Goal: Transaction & Acquisition: Purchase product/service

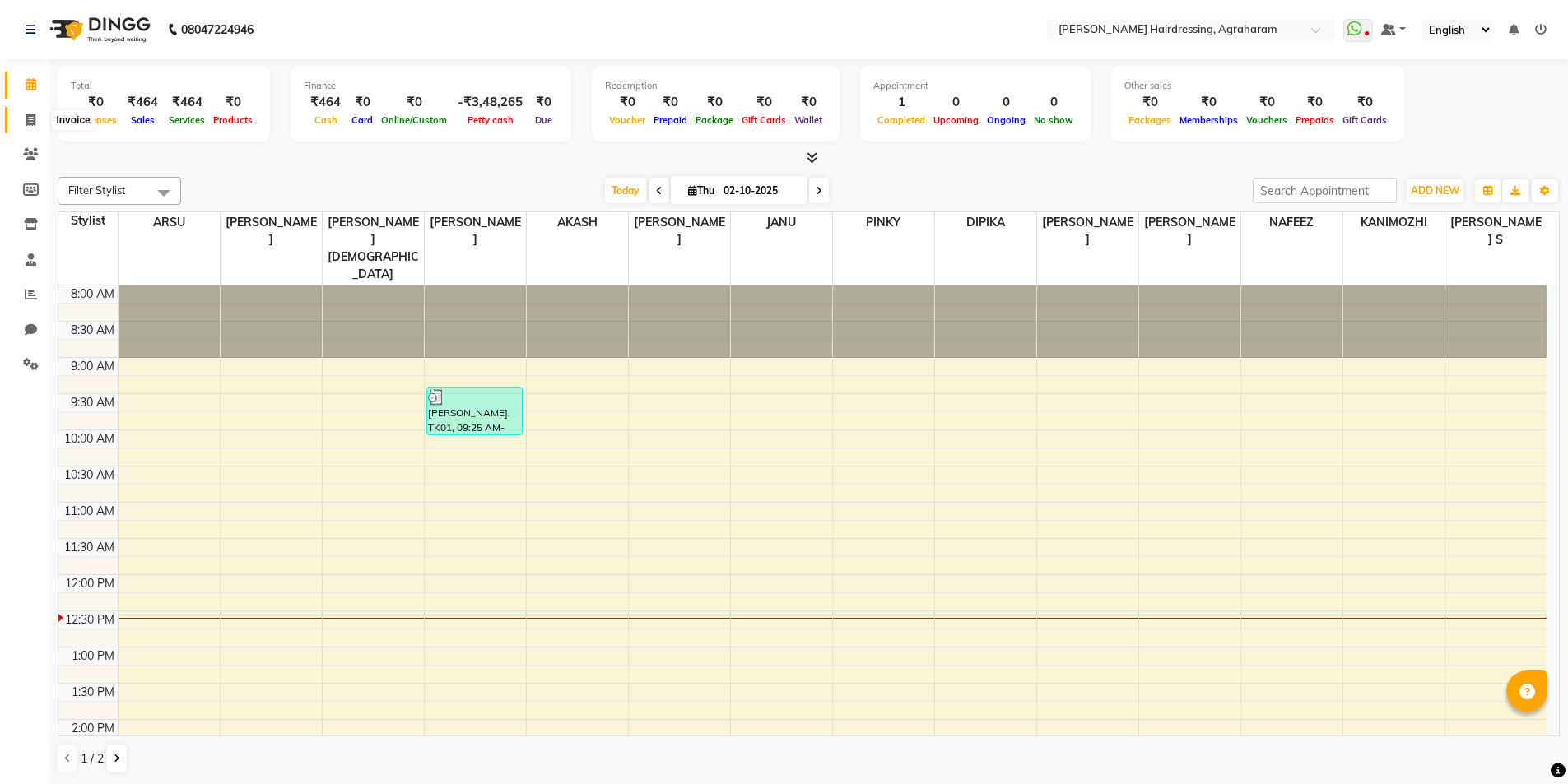
click at [43, 119] on span at bounding box center [30, 120] width 29 height 19
select select "service"
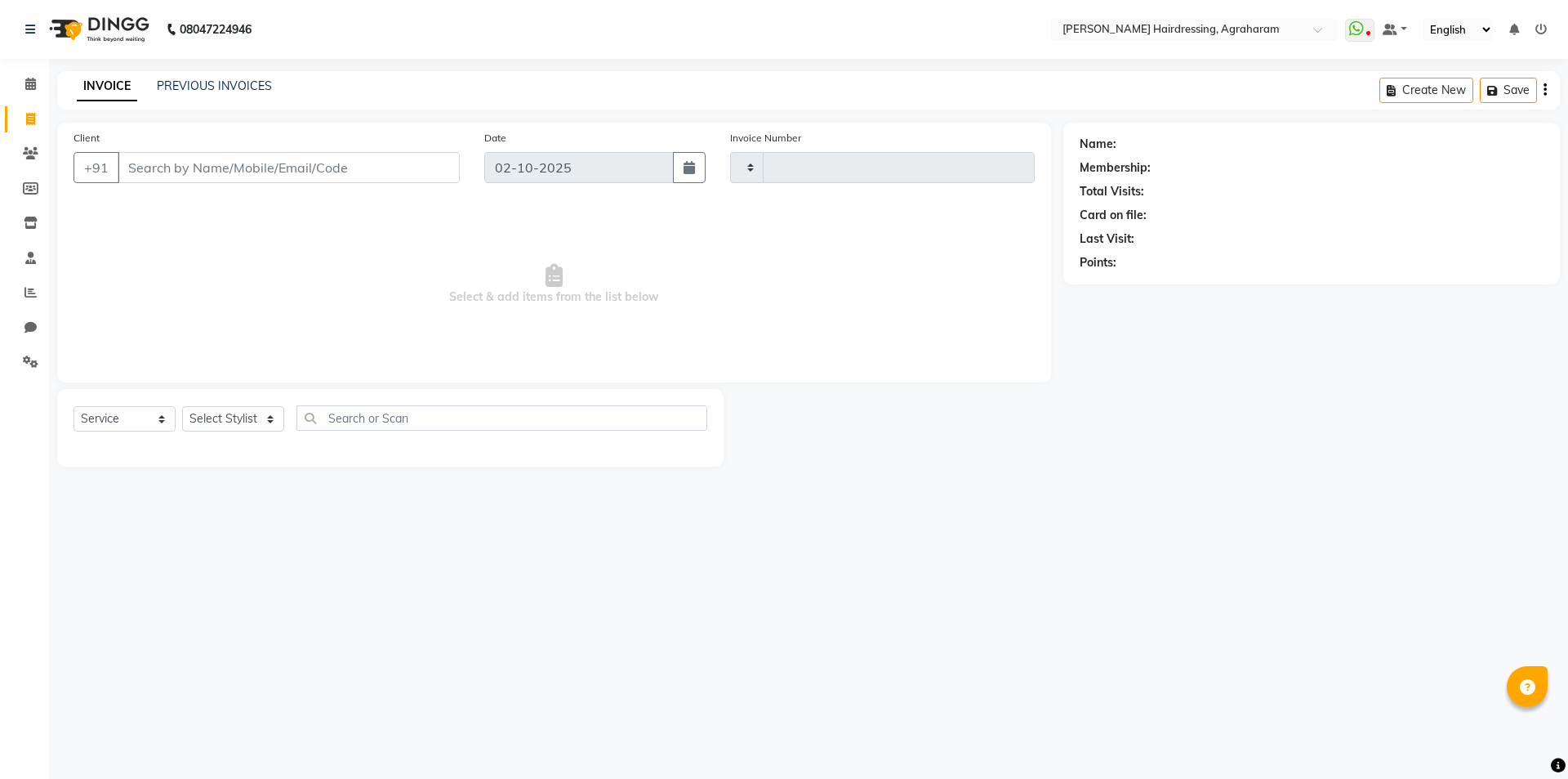
type input "3090"
select select "7962"
click at [268, 404] on div "Select Service Product Membership Package Voucher Prepaid Gift Card Select Styl…" at bounding box center [390, 428] width 666 height 78
click at [263, 414] on select "Select Stylist [PERSON_NAME] AKASH [PERSON_NAME] [PERSON_NAME] MANAGER [PERSON_…" at bounding box center [255, 419] width 144 height 25
select select "72528"
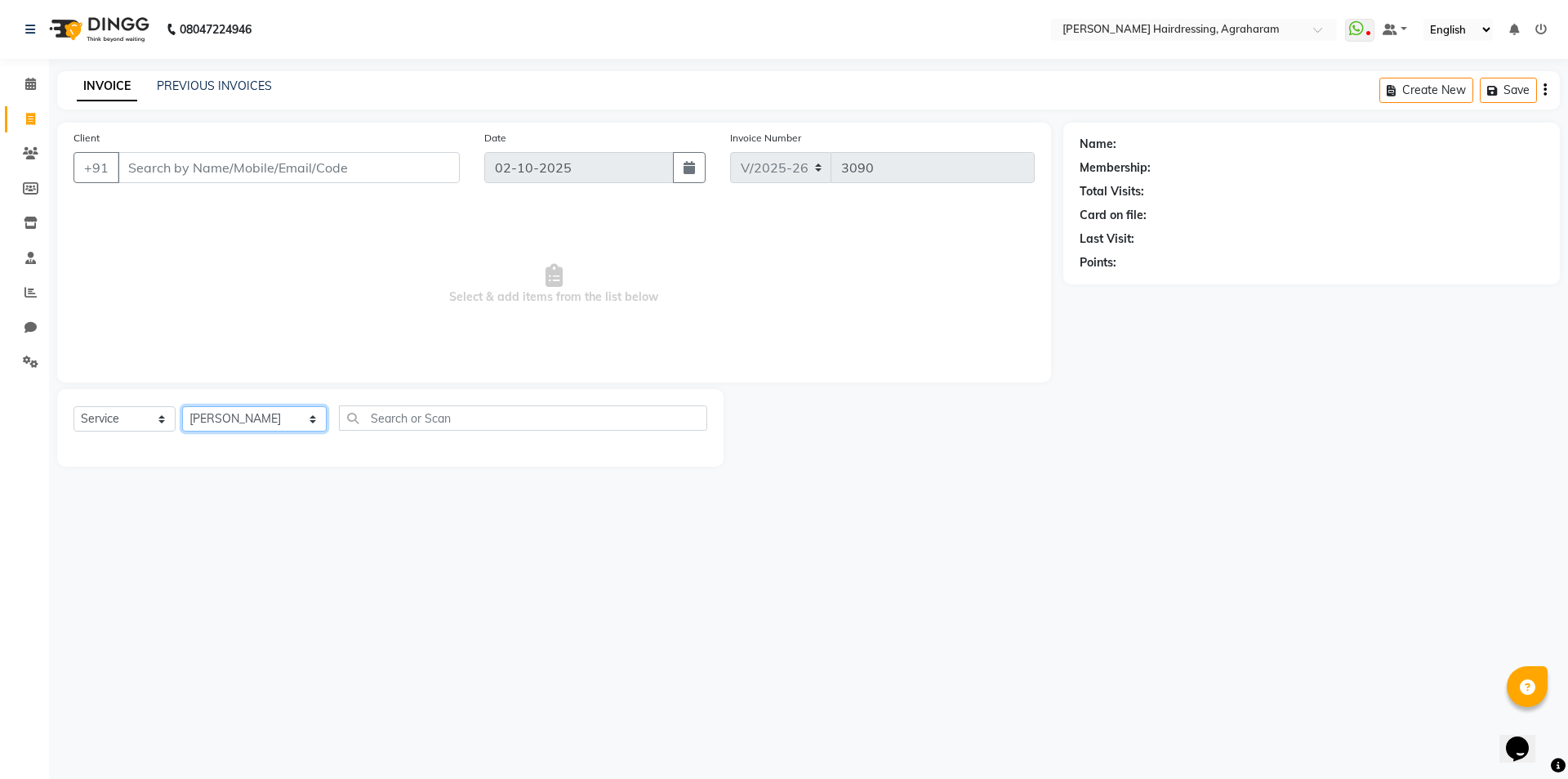
click at [182, 406] on select "Select Stylist [PERSON_NAME] AKASH [PERSON_NAME] [PERSON_NAME] MANAGER [PERSON_…" at bounding box center [255, 419] width 144 height 25
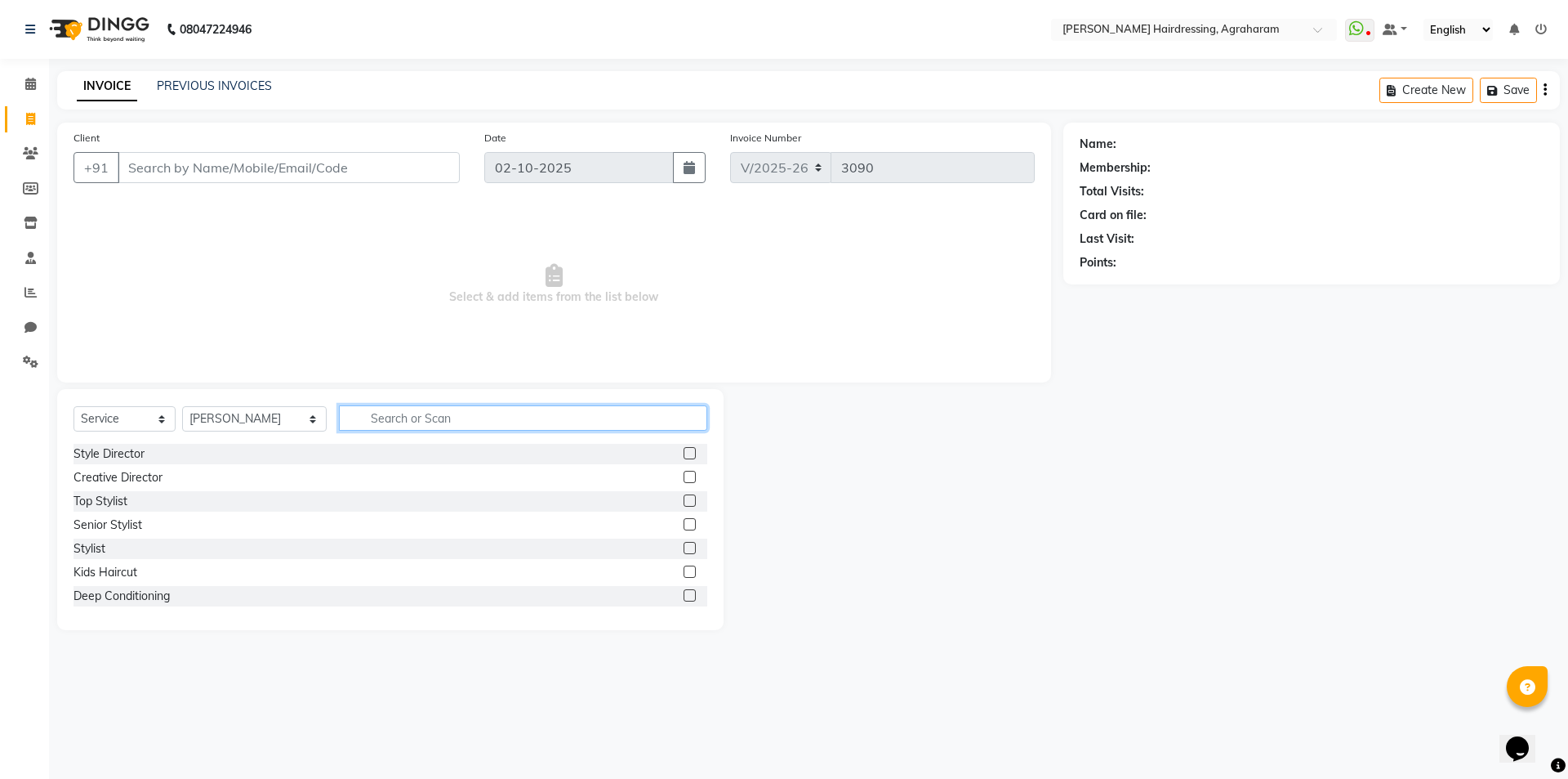
click at [520, 423] on input "text" at bounding box center [523, 418] width 369 height 25
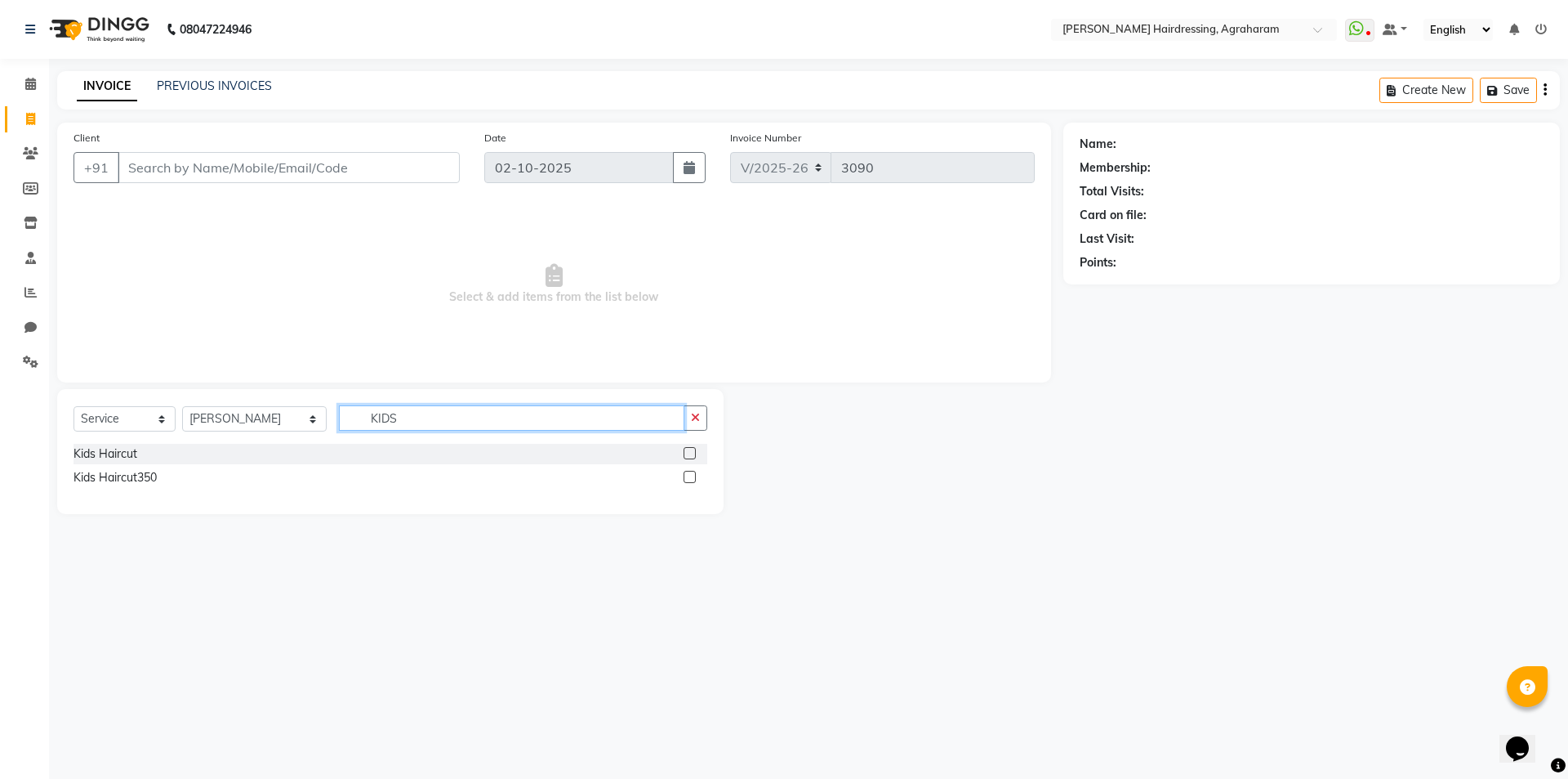
type input "KIDS"
click at [688, 453] on label at bounding box center [690, 453] width 13 height 13
click at [688, 453] on input "checkbox" at bounding box center [689, 454] width 11 height 11
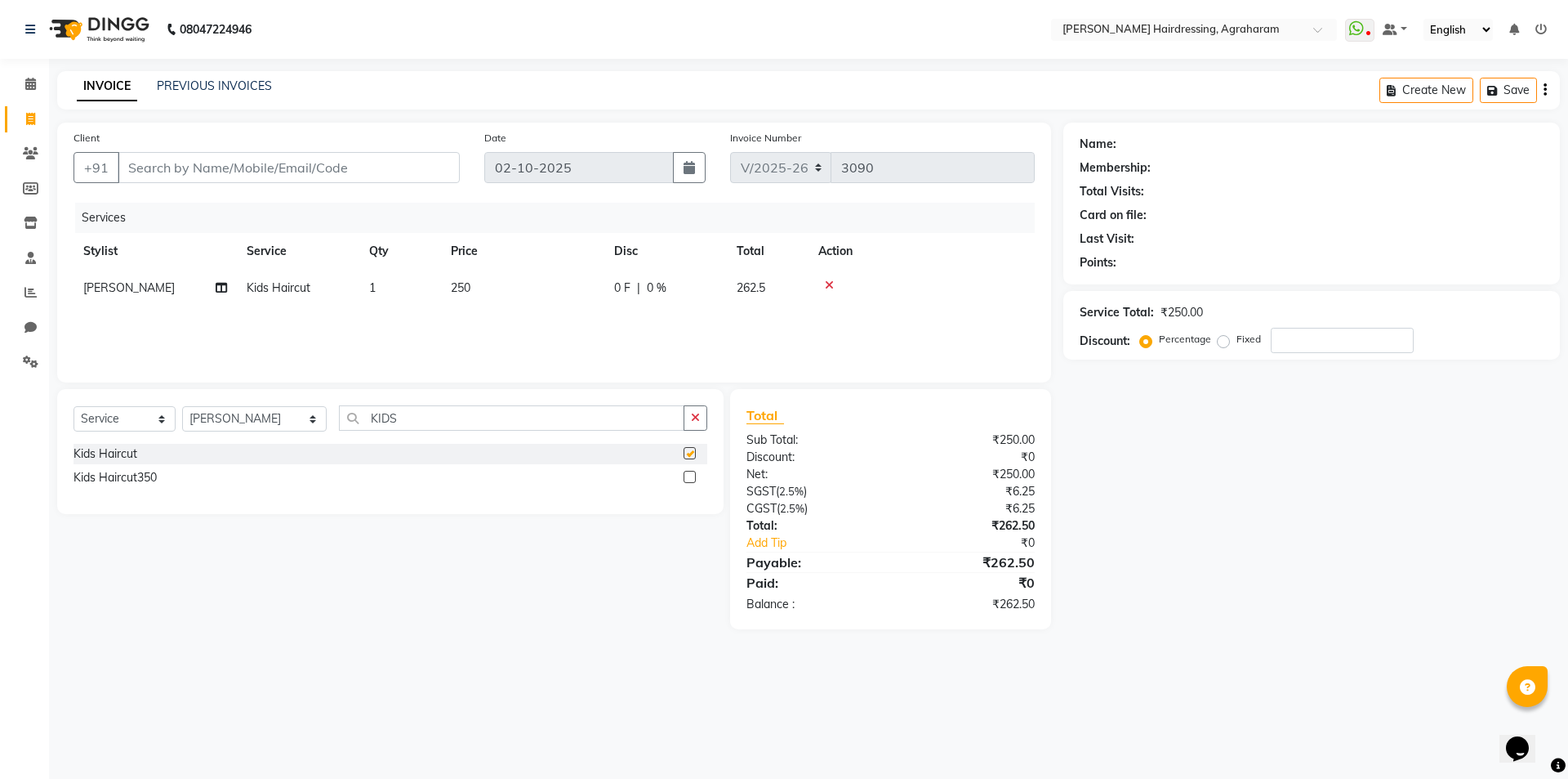
checkbox input "false"
click at [274, 165] on input "Client" at bounding box center [289, 168] width 342 height 31
type input "9"
type input "0"
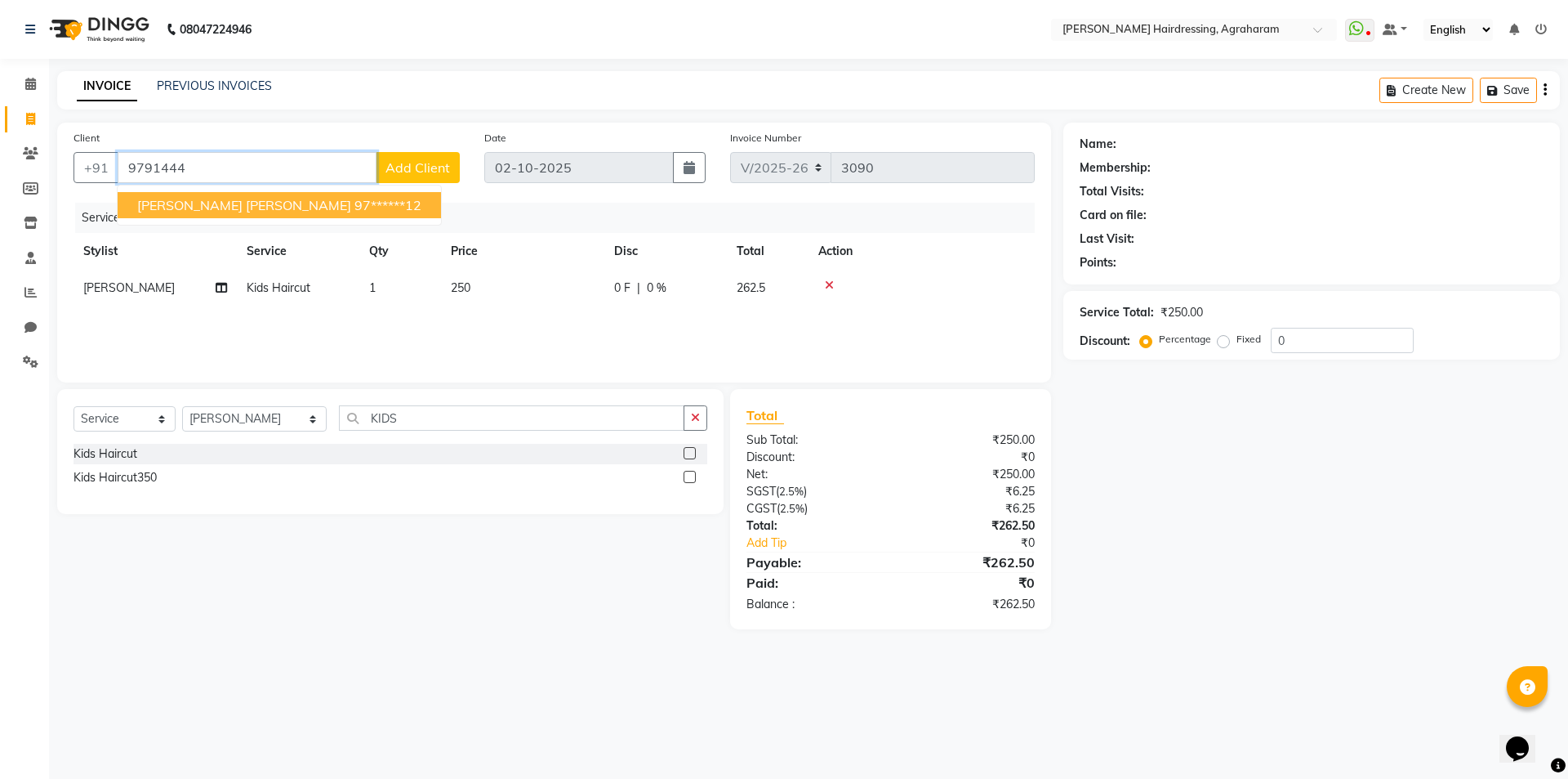
click at [259, 194] on button "JENNY VIVEK 97******12" at bounding box center [280, 205] width 324 height 26
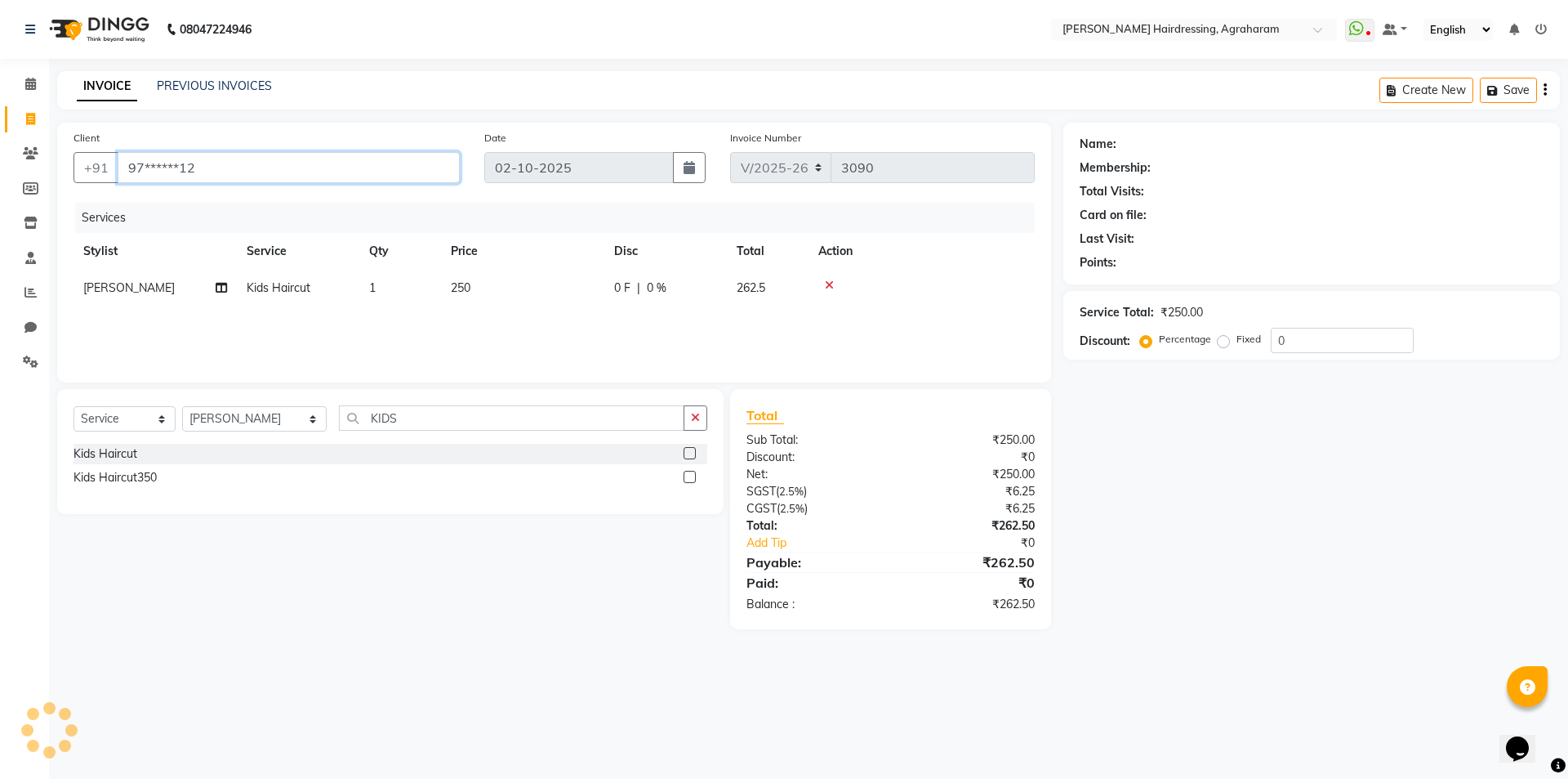
type input "97******12"
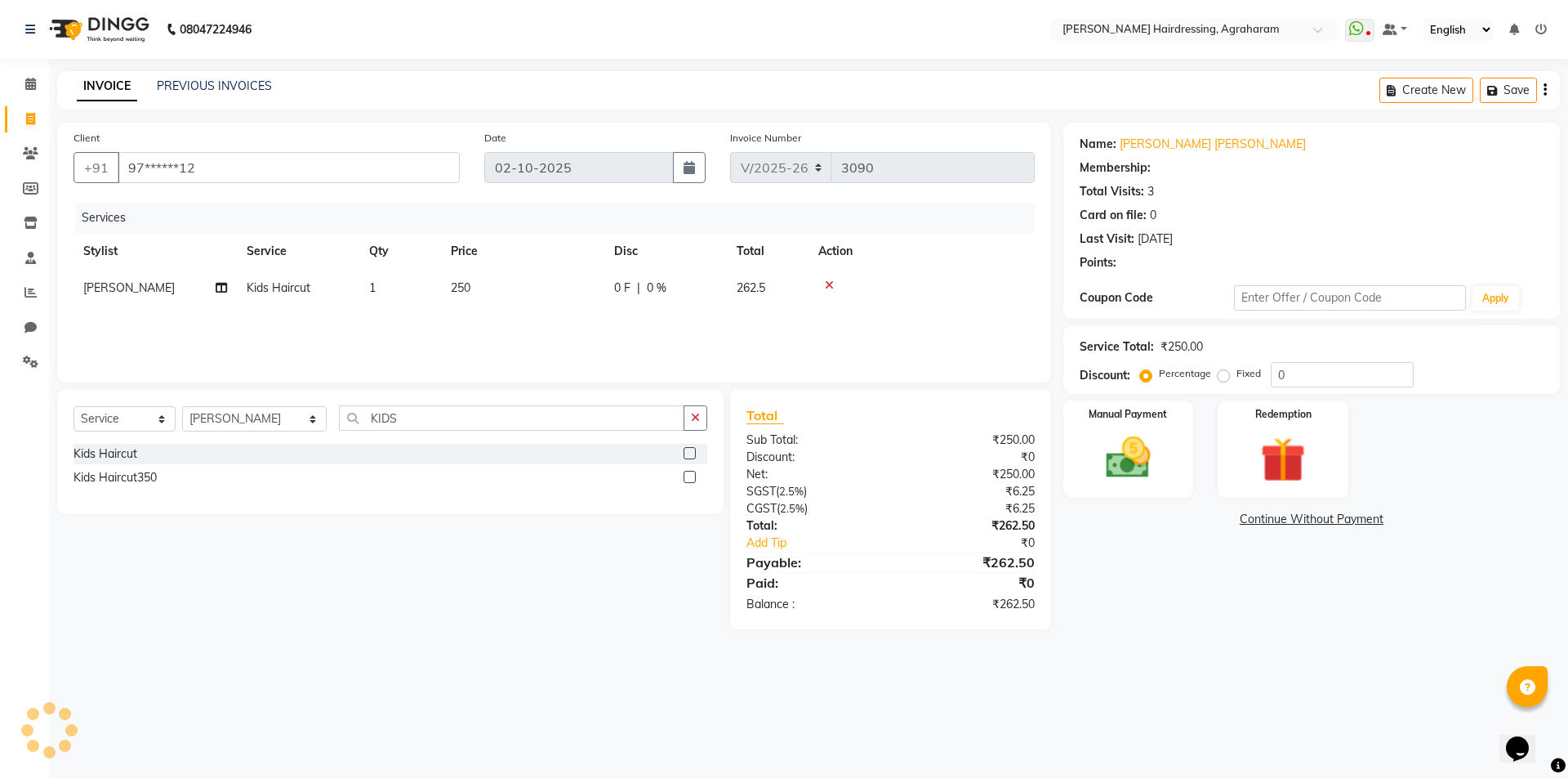
select select "1: Object"
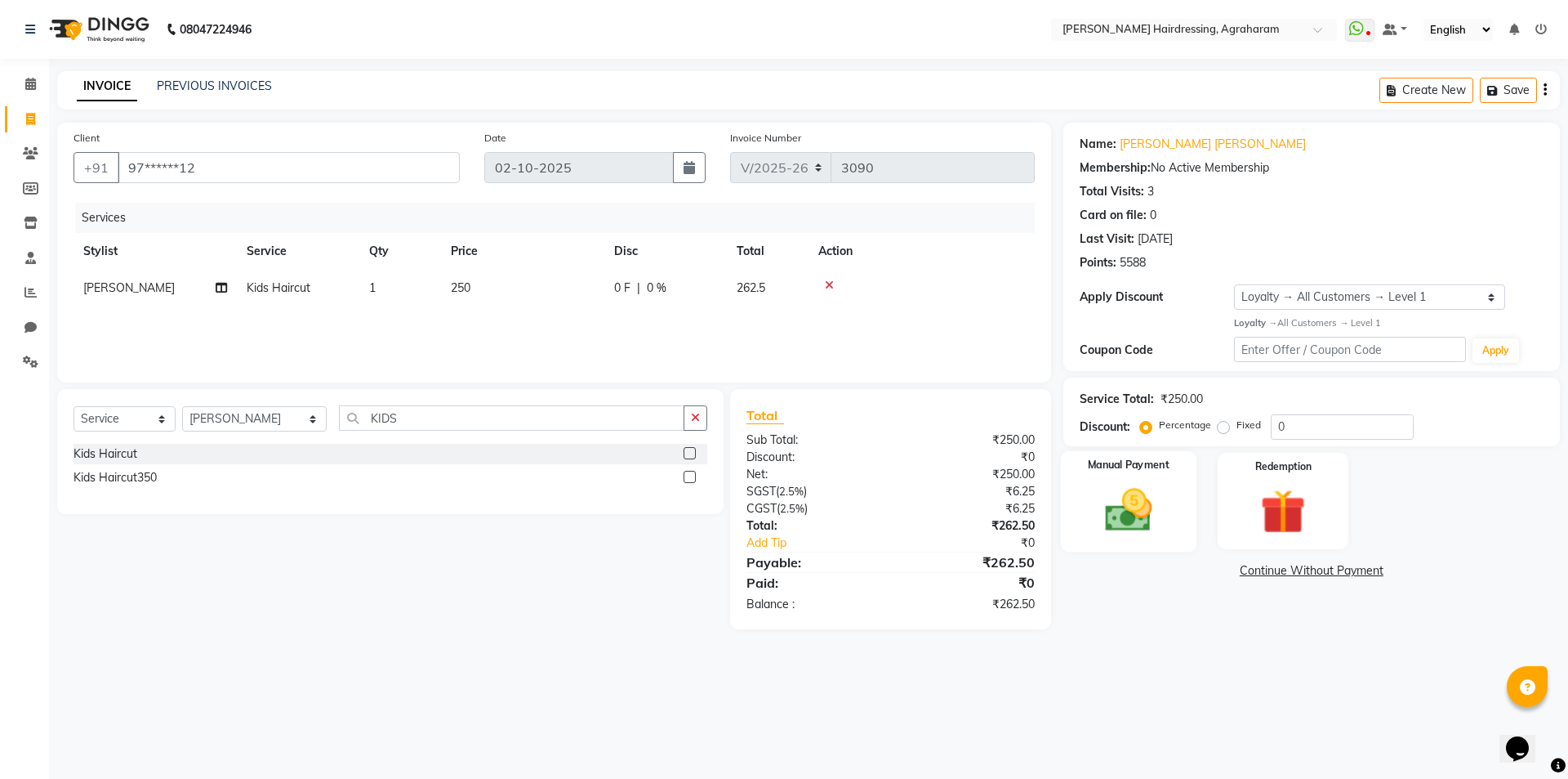
click at [1123, 525] on img at bounding box center [1129, 510] width 76 height 54
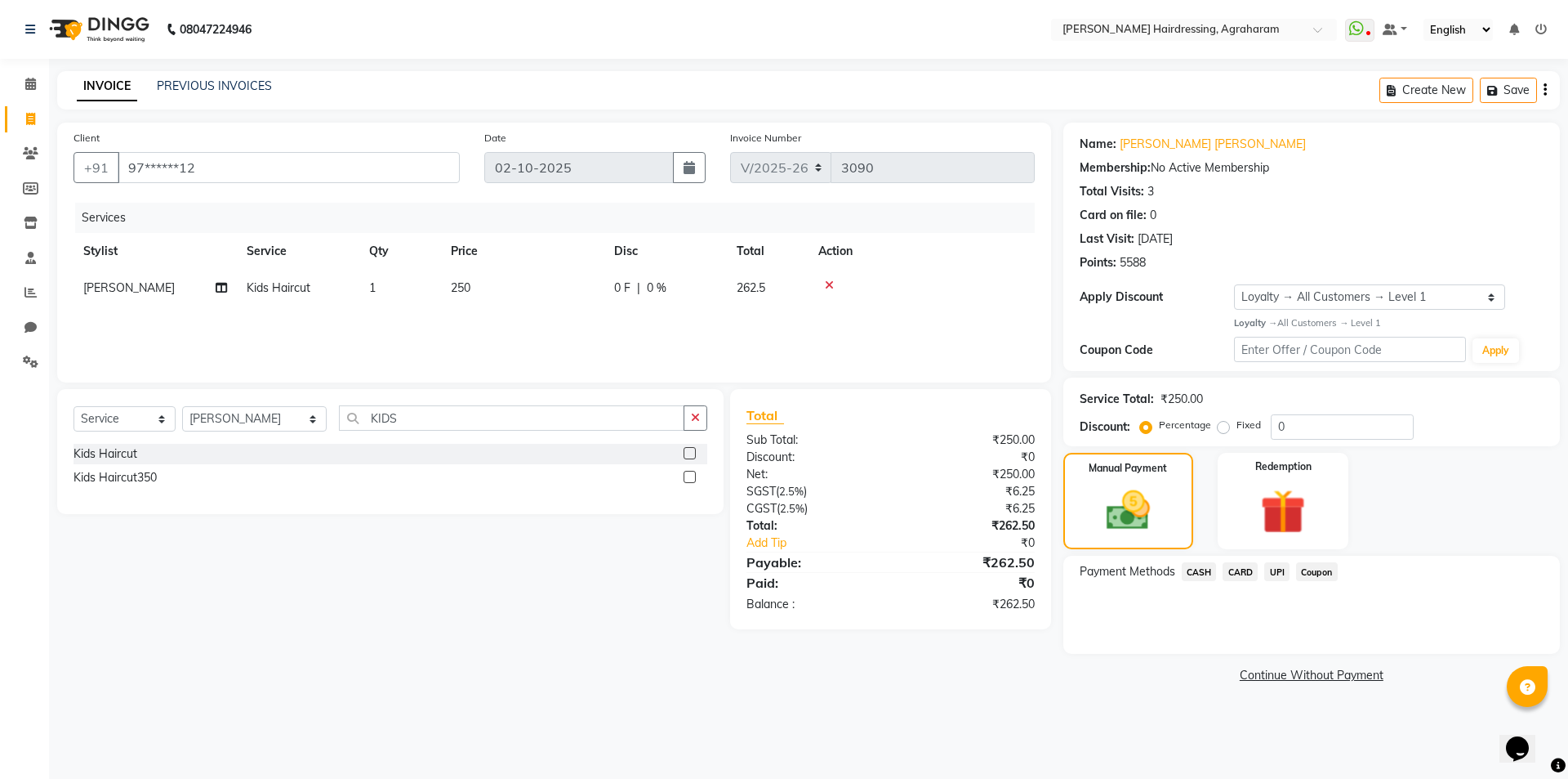
click at [1197, 570] on span "CASH" at bounding box center [1199, 571] width 35 height 19
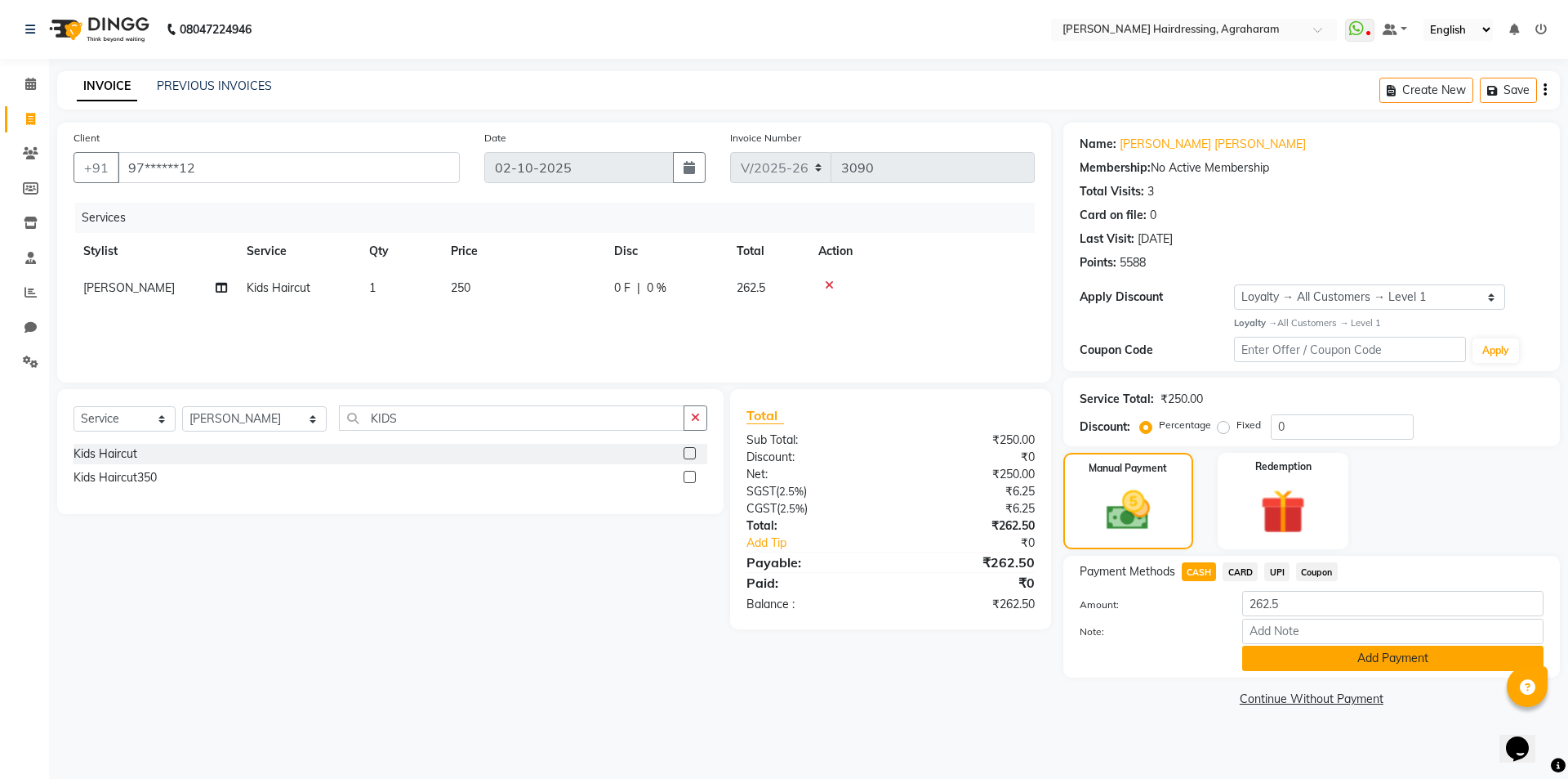
click at [1360, 653] on button "Add Payment" at bounding box center [1392, 658] width 302 height 25
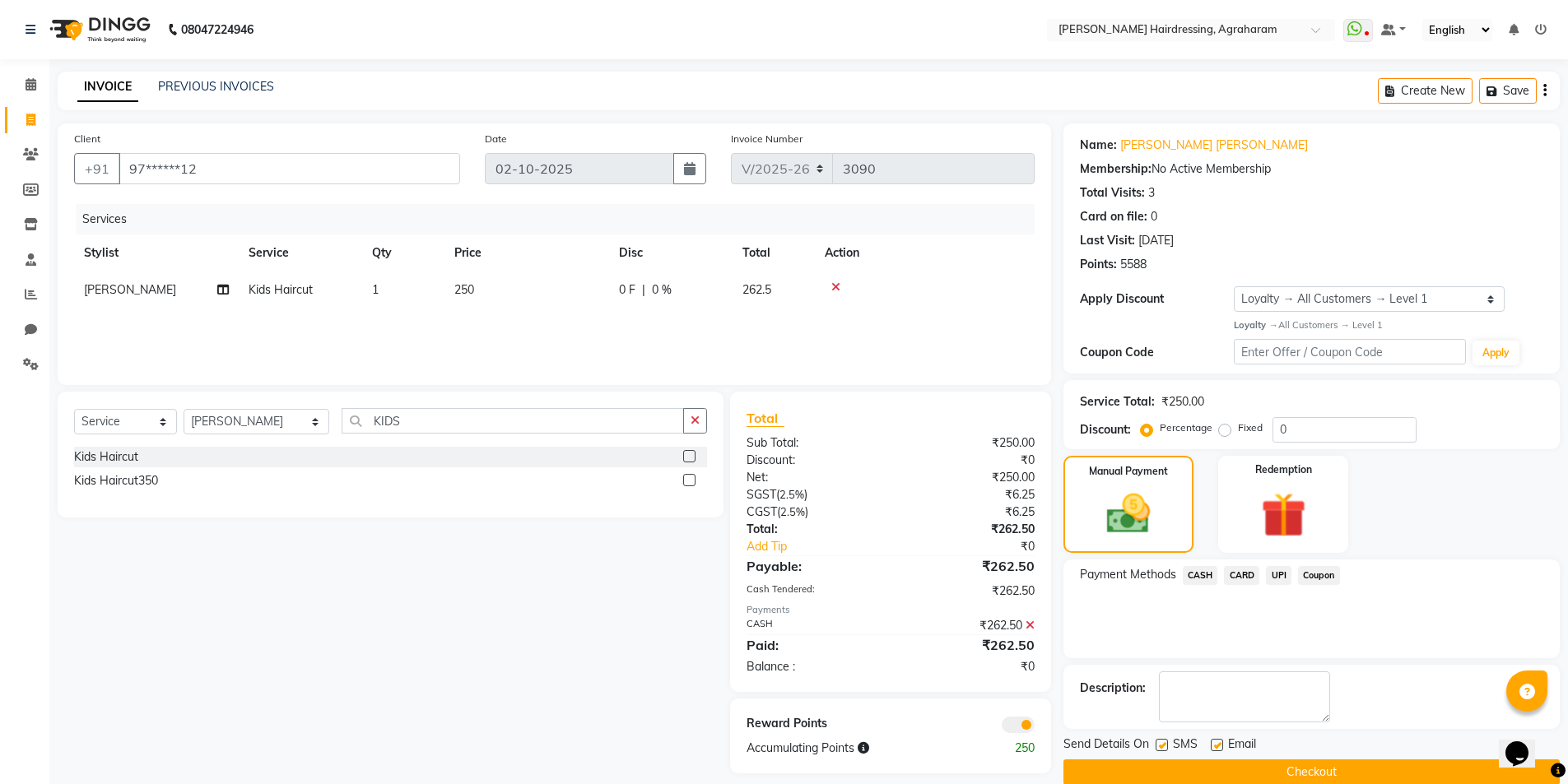
click at [1320, 770] on button "Checkout" at bounding box center [1311, 772] width 496 height 26
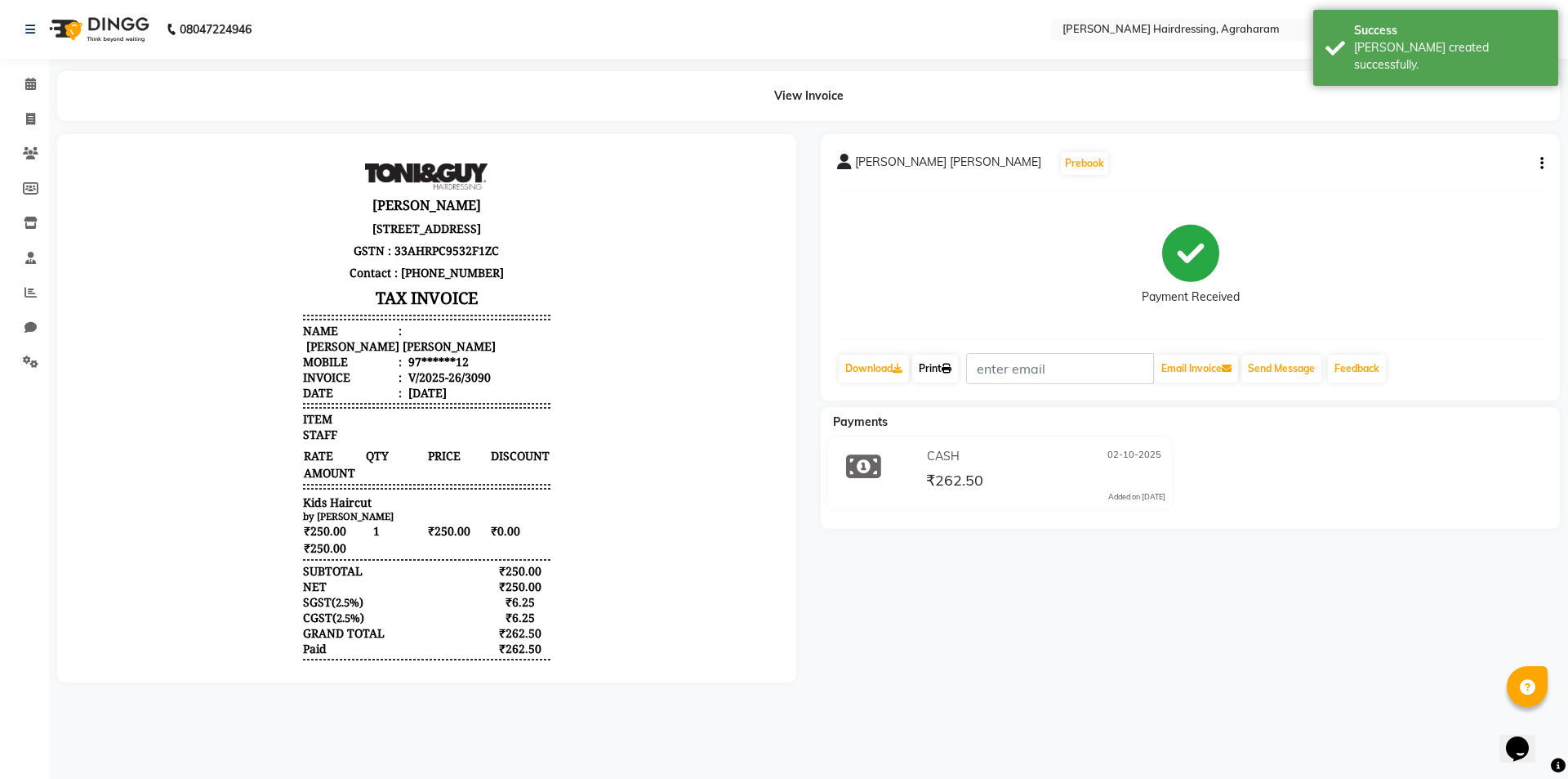
click at [945, 369] on link "Print" at bounding box center [935, 368] width 46 height 27
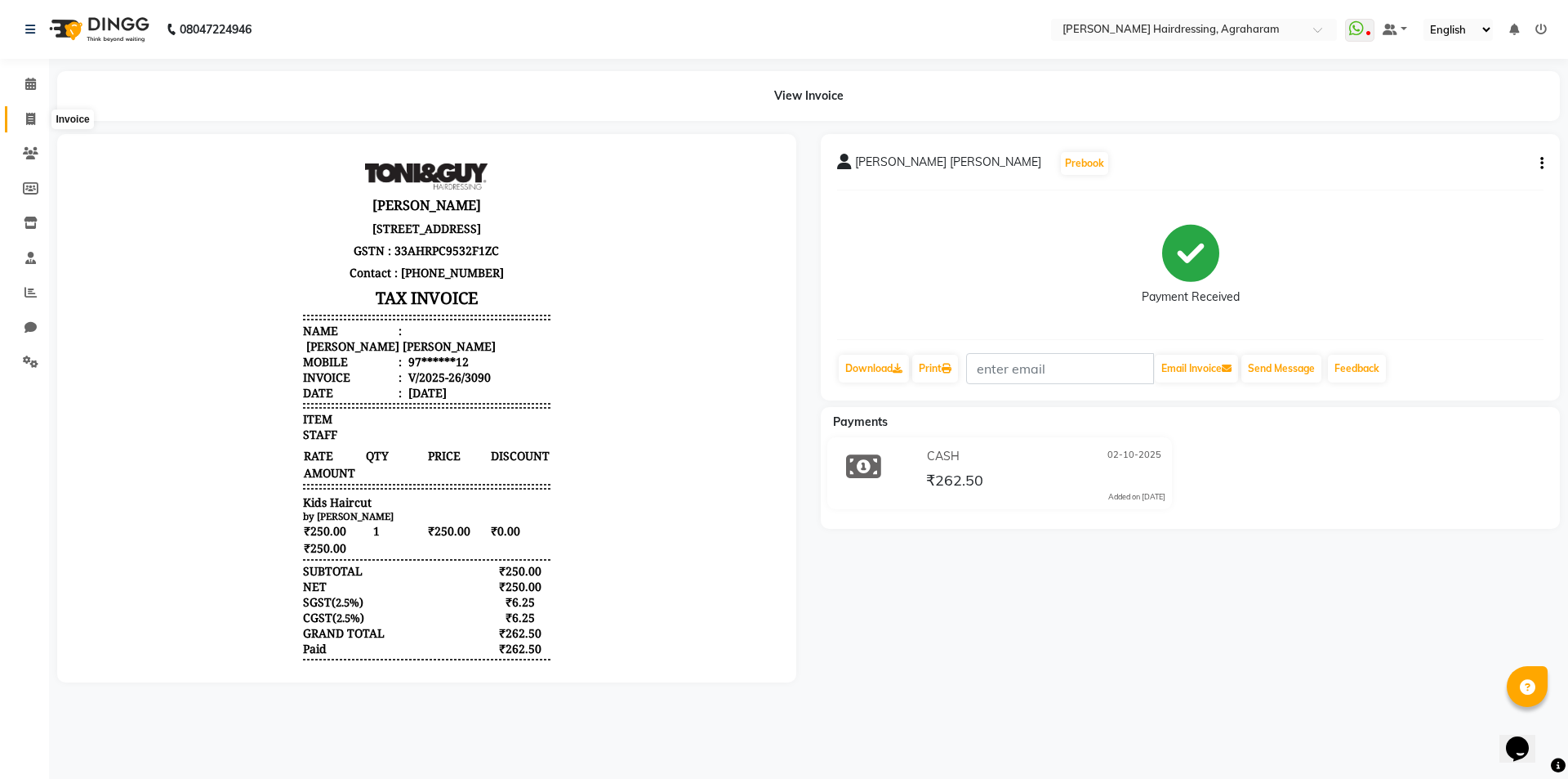
click at [32, 122] on icon at bounding box center [30, 119] width 9 height 13
select select "service"
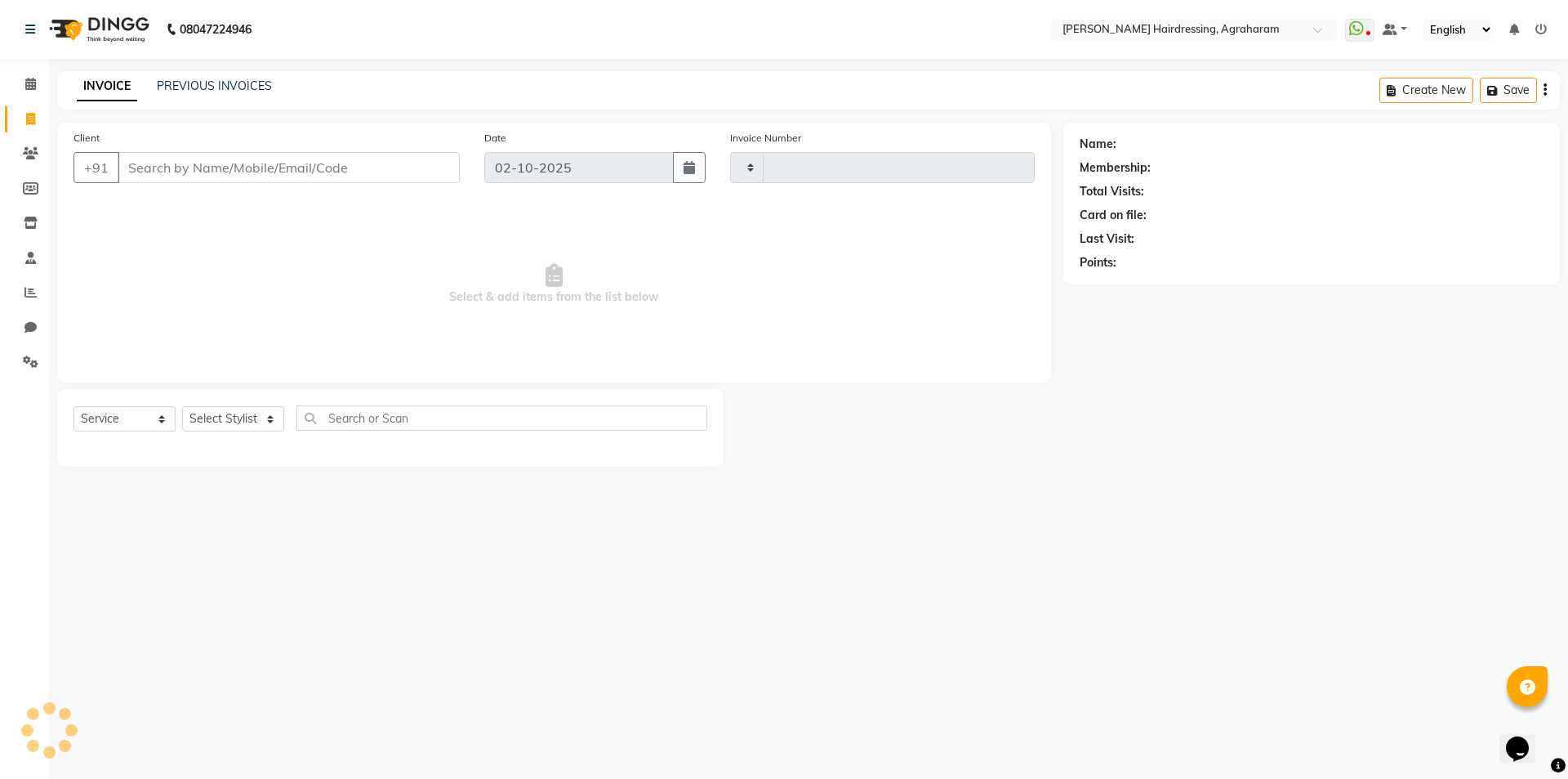
type input "3091"
select select "7962"
click at [191, 86] on link "PREVIOUS INVOICES" at bounding box center [215, 85] width 115 height 15
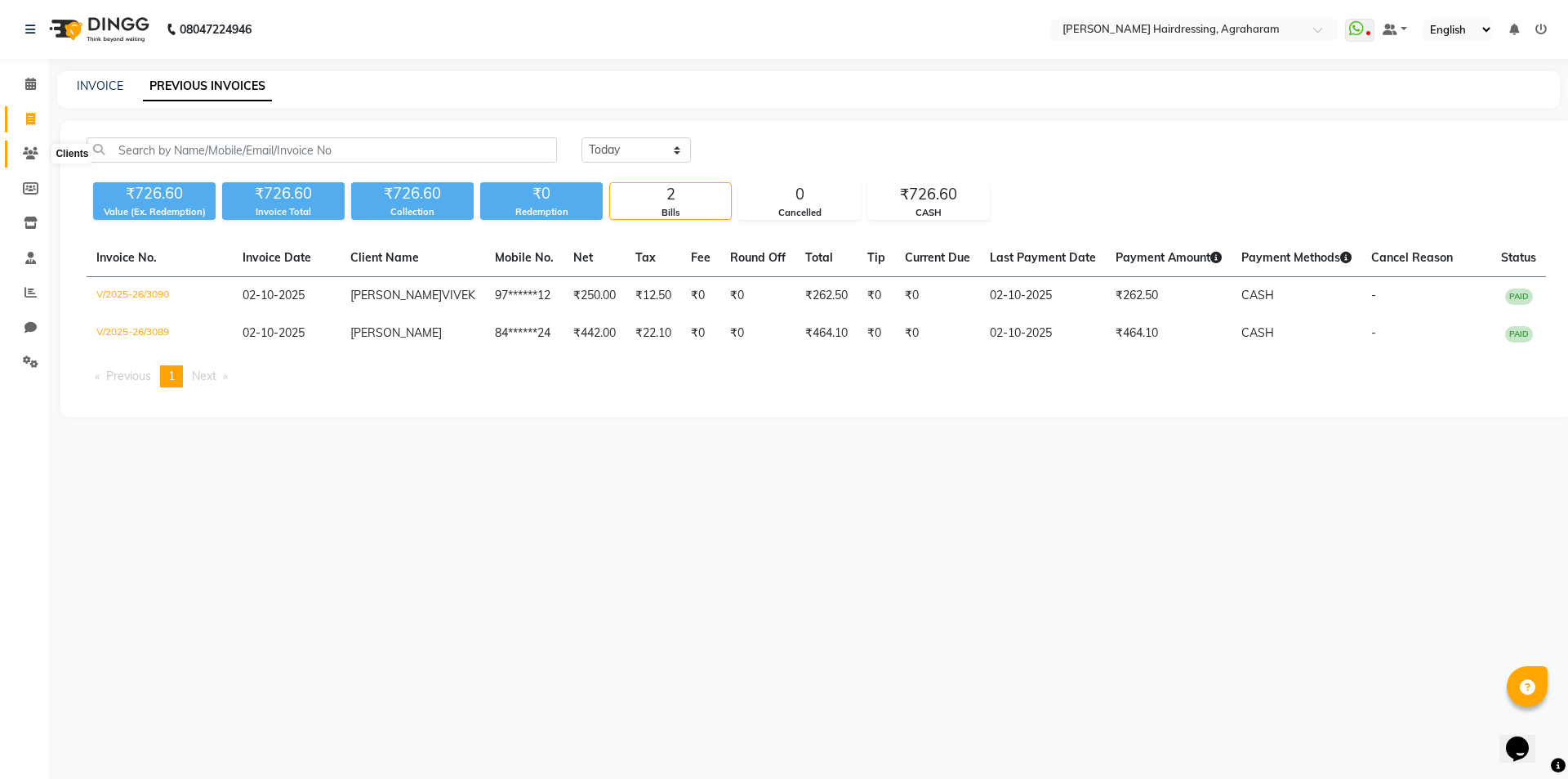
click at [27, 157] on icon at bounding box center [30, 153] width 16 height 13
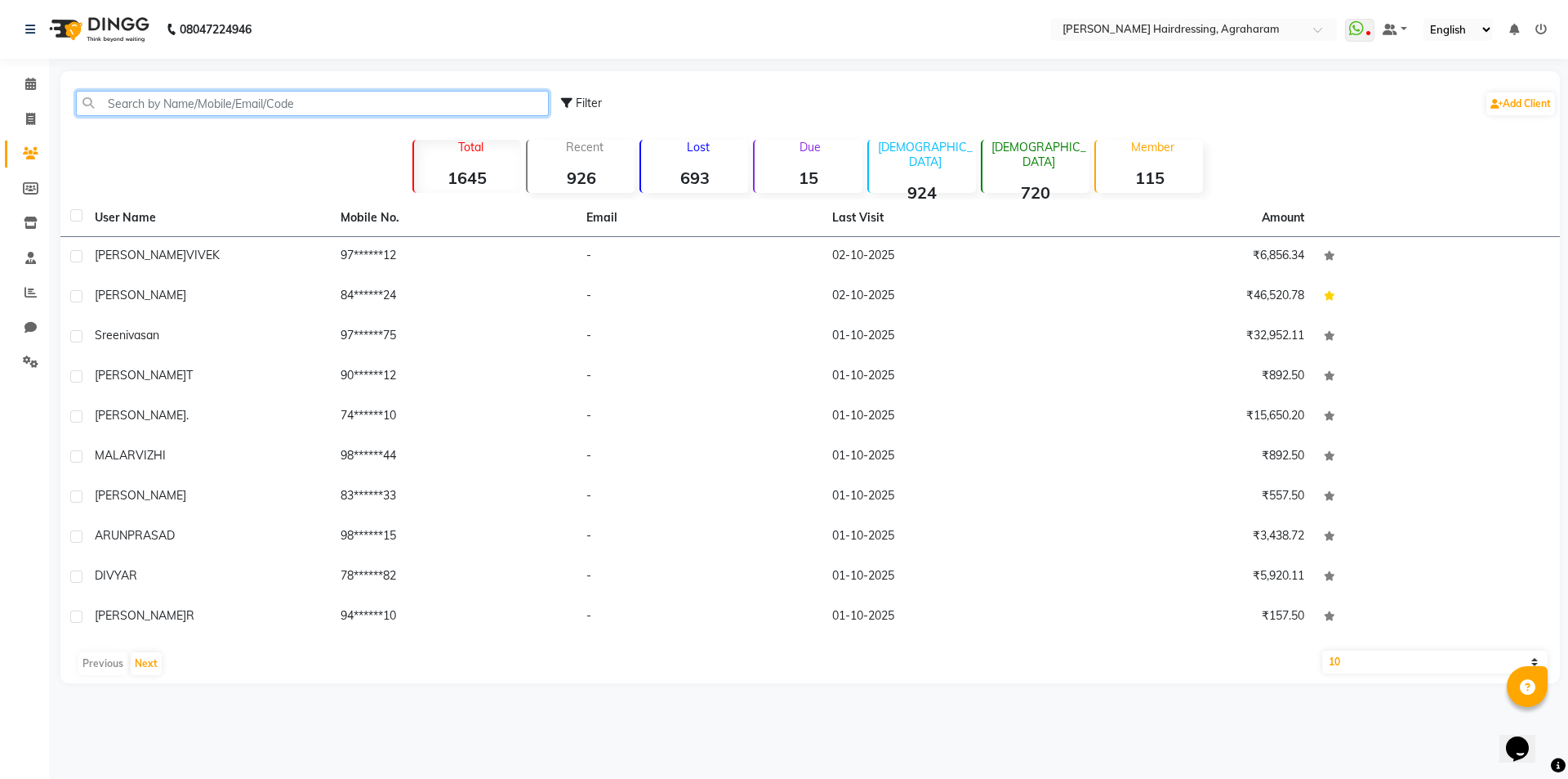
click at [127, 105] on input "text" at bounding box center [312, 103] width 473 height 25
paste input "978751614"
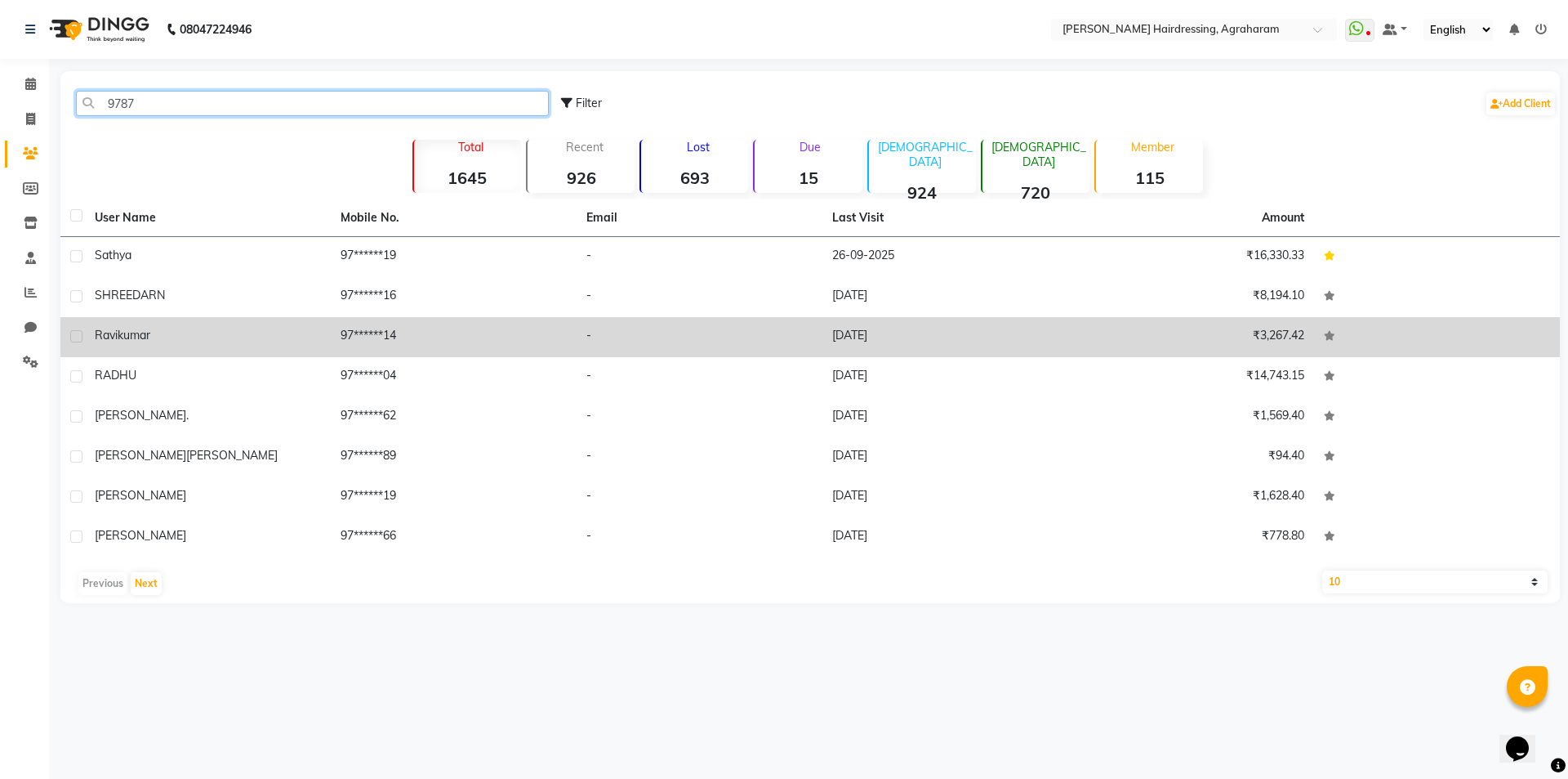
type input "9787"
click at [136, 332] on span "kumar" at bounding box center [134, 335] width 32 height 15
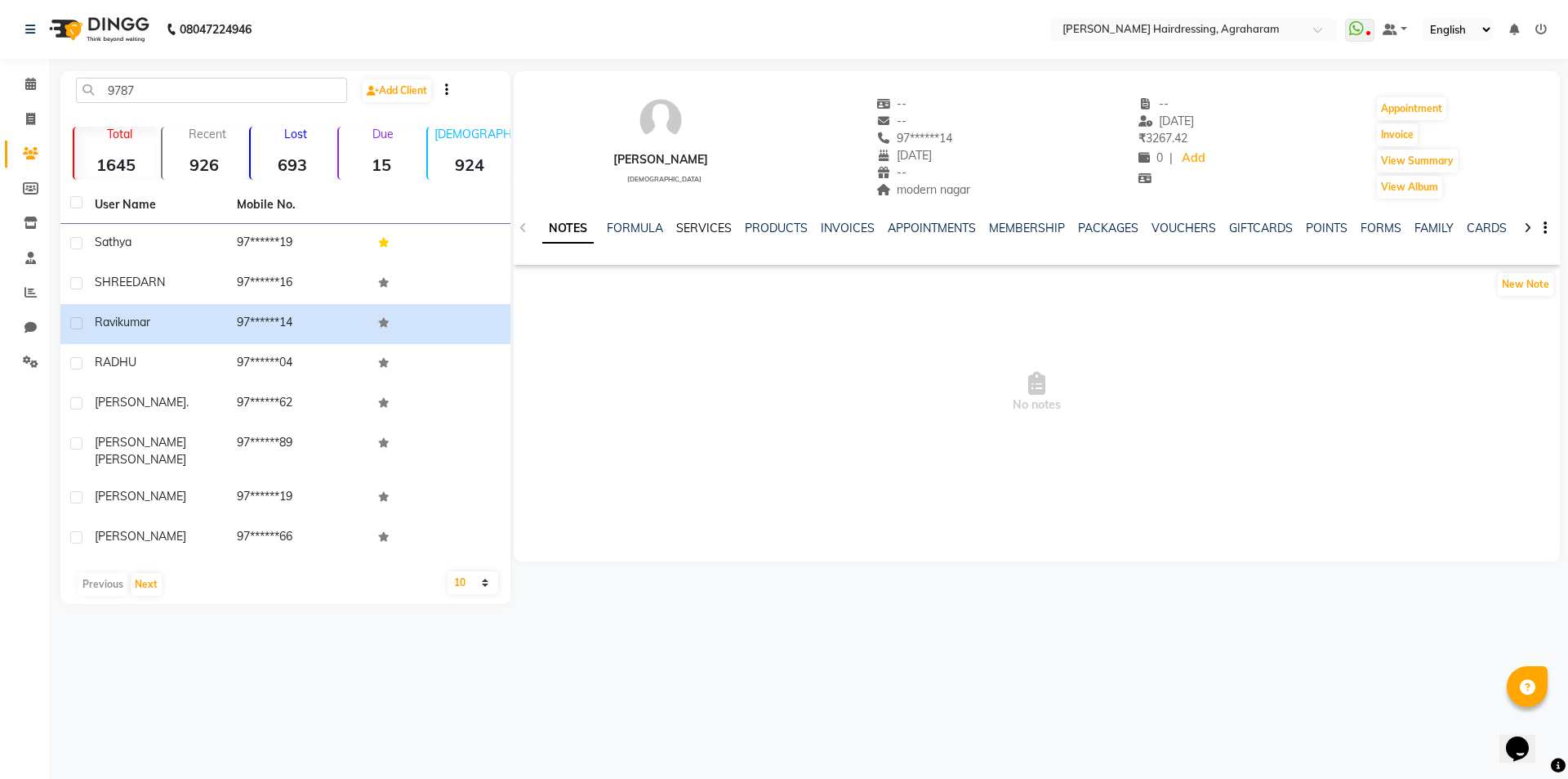
click at [712, 224] on link "SERVICES" at bounding box center [704, 227] width 56 height 15
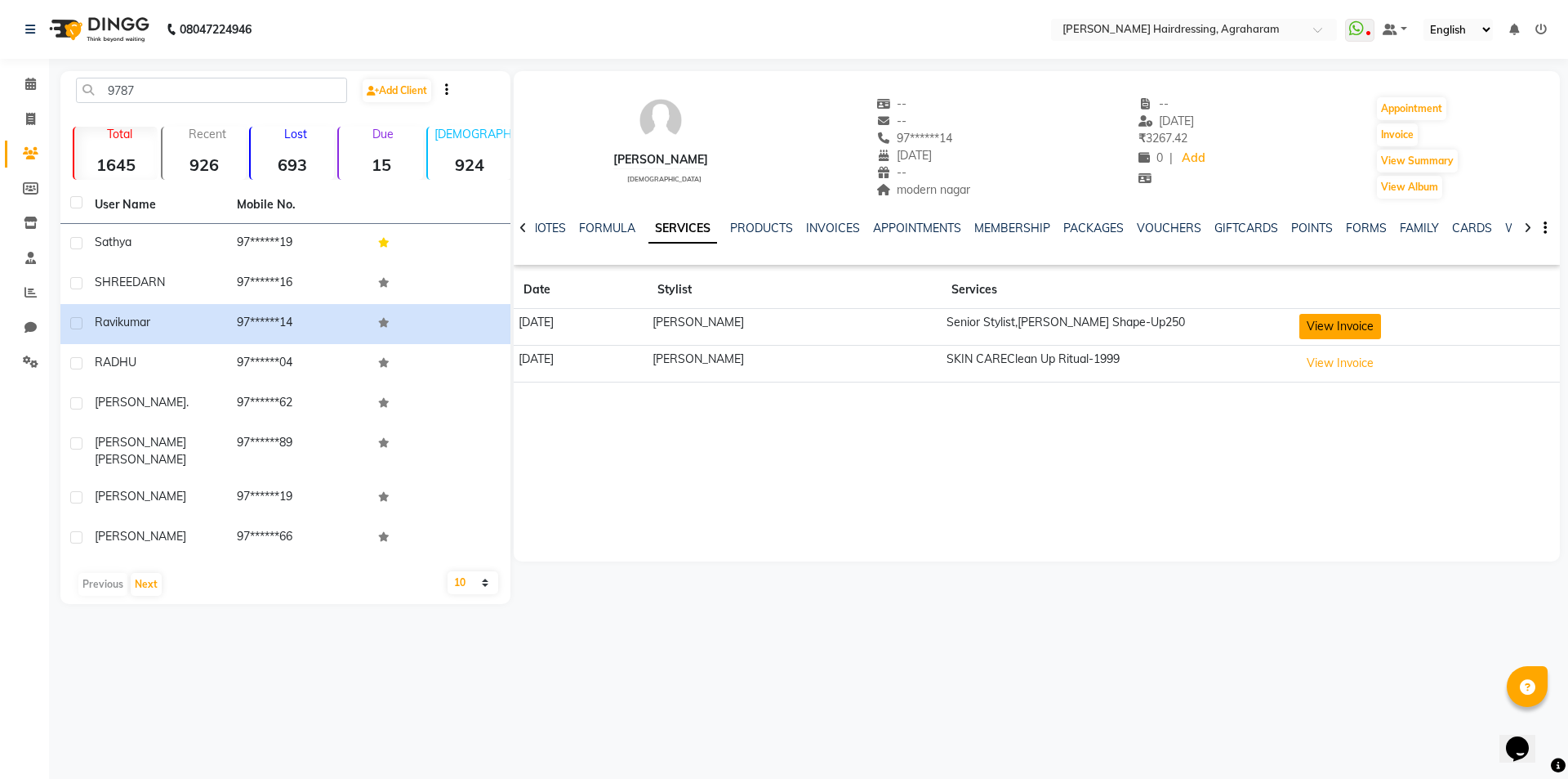
click at [1327, 324] on button "View Invoice" at bounding box center [1341, 326] width 82 height 25
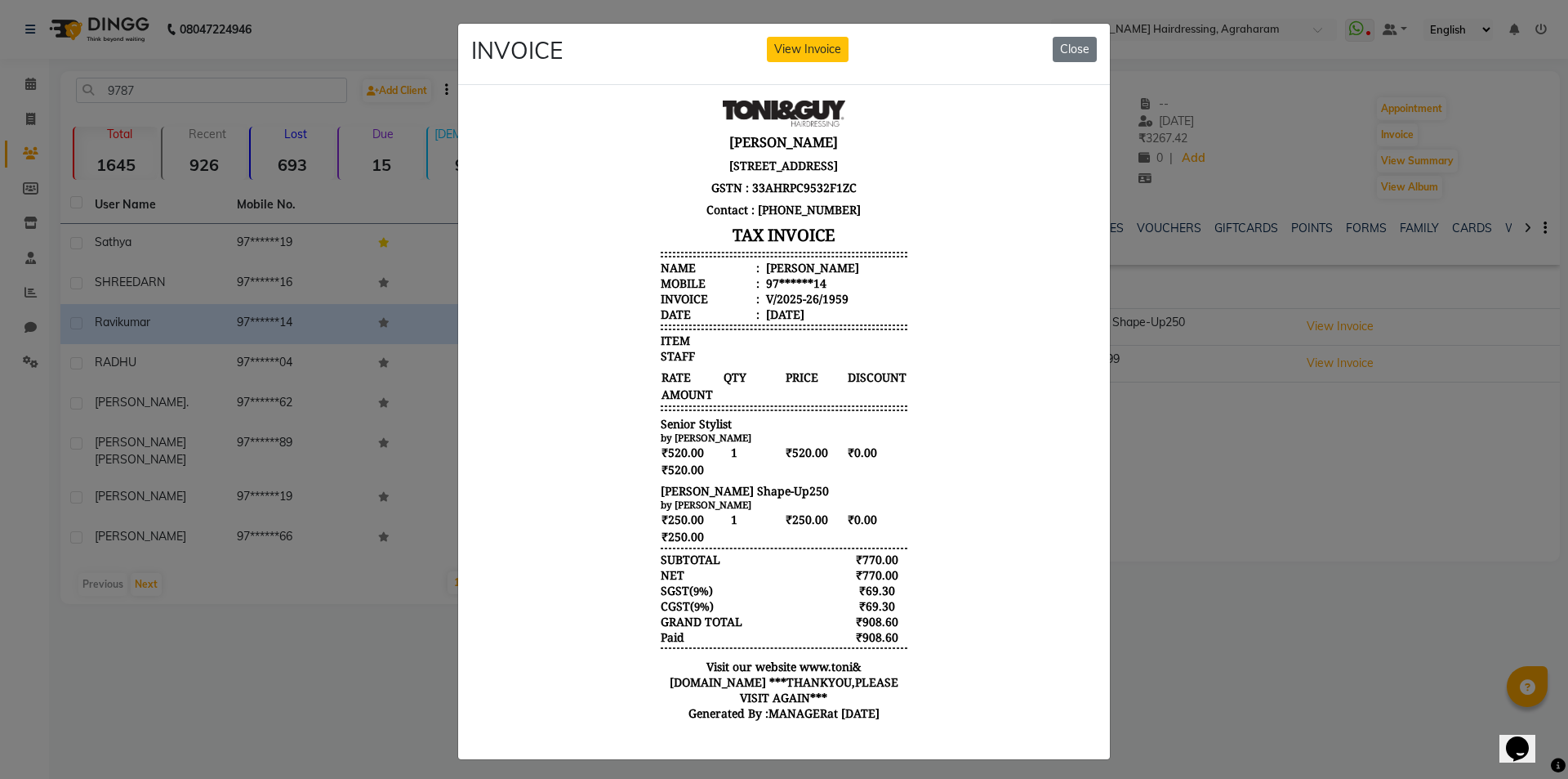
scroll to position [13, 0]
click at [1072, 53] on button "Close" at bounding box center [1074, 50] width 44 height 25
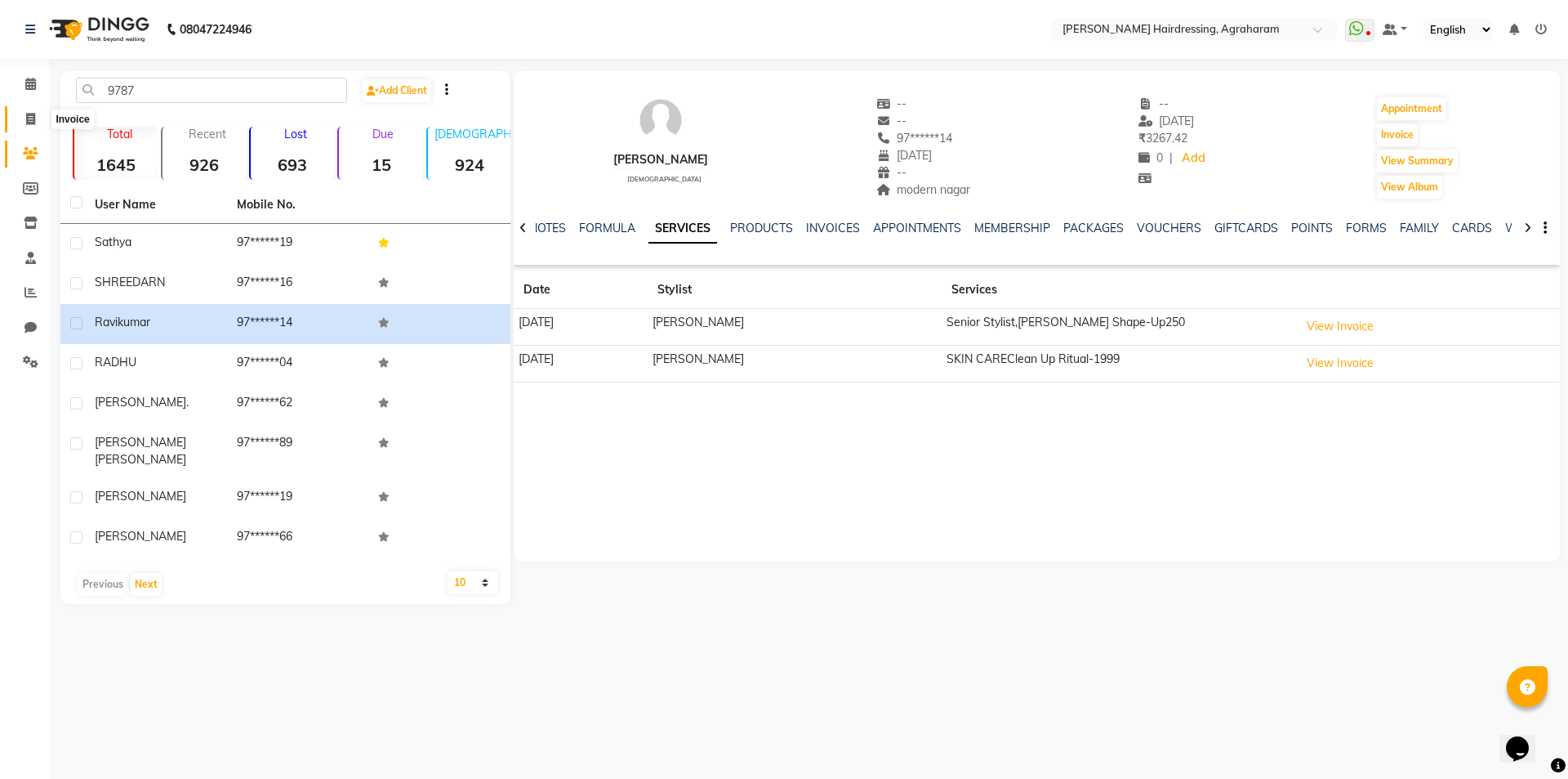
click at [23, 120] on span at bounding box center [30, 119] width 28 height 19
select select "service"
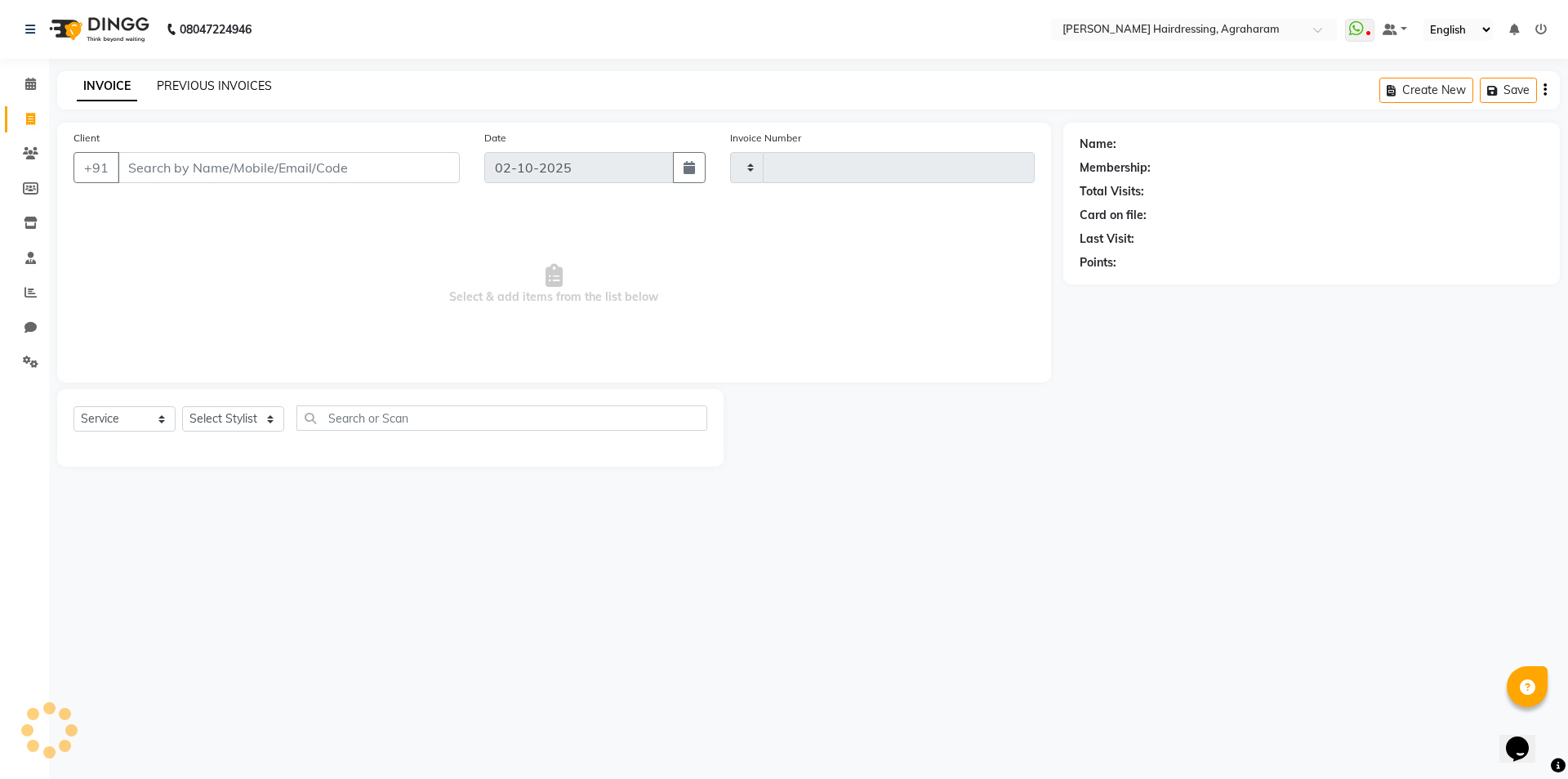
type input "3091"
select select "7962"
click at [186, 83] on link "PREVIOUS INVOICES" at bounding box center [215, 85] width 115 height 15
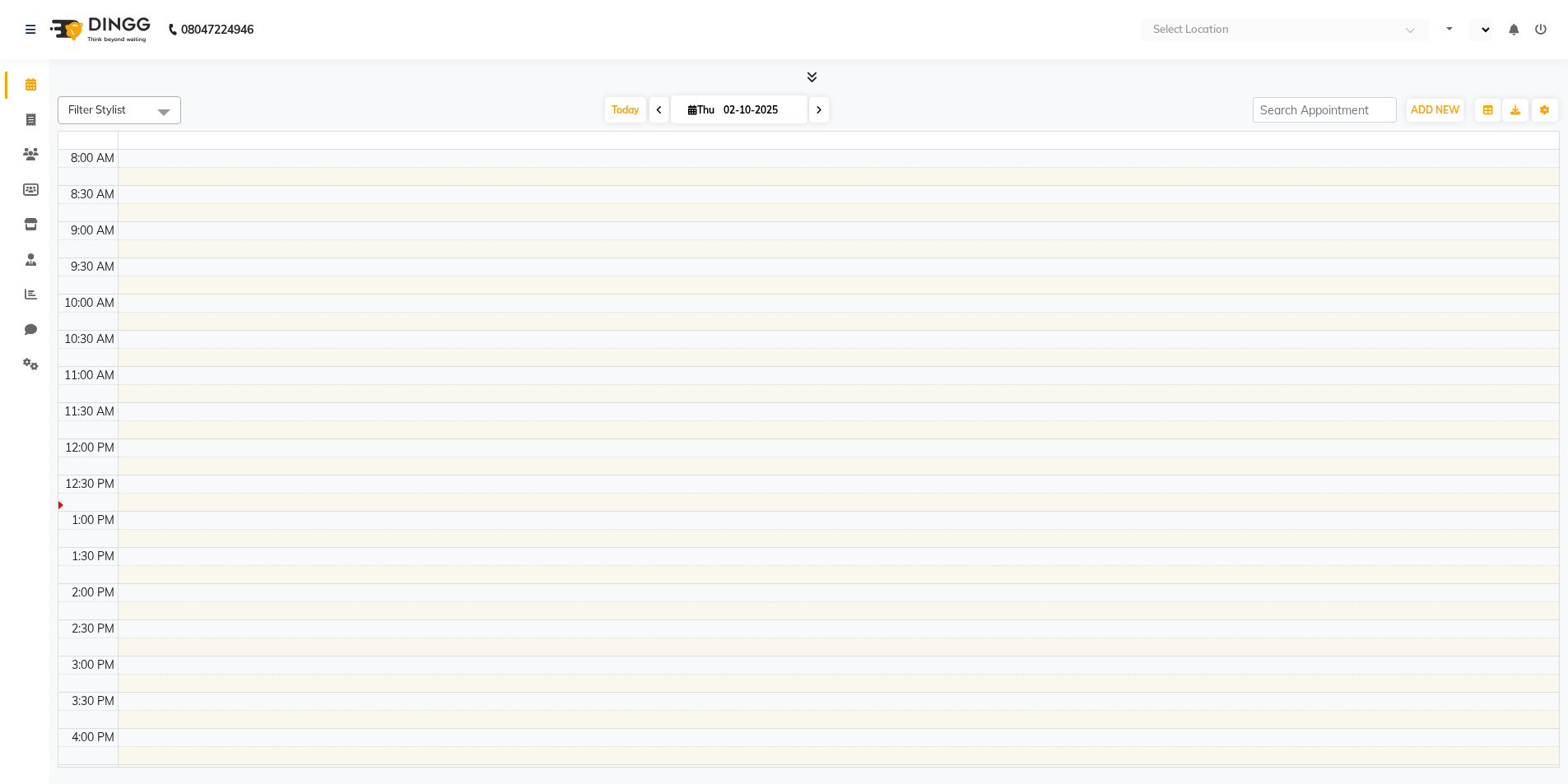
select select "en"
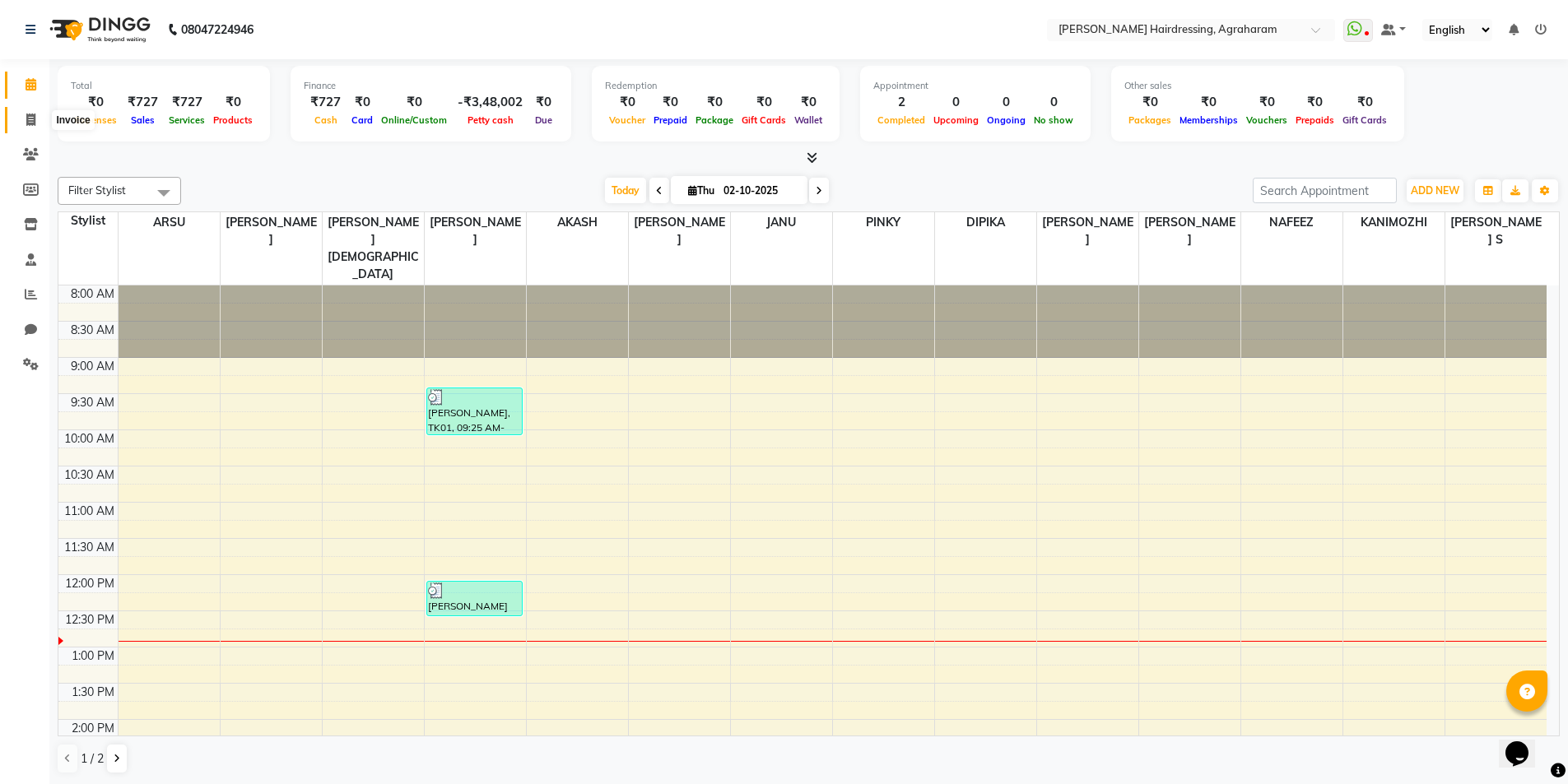
drag, startPoint x: 19, startPoint y: 122, endPoint x: 47, endPoint y: 122, distance: 28.0
click at [19, 121] on span at bounding box center [30, 120] width 29 height 19
select select "service"
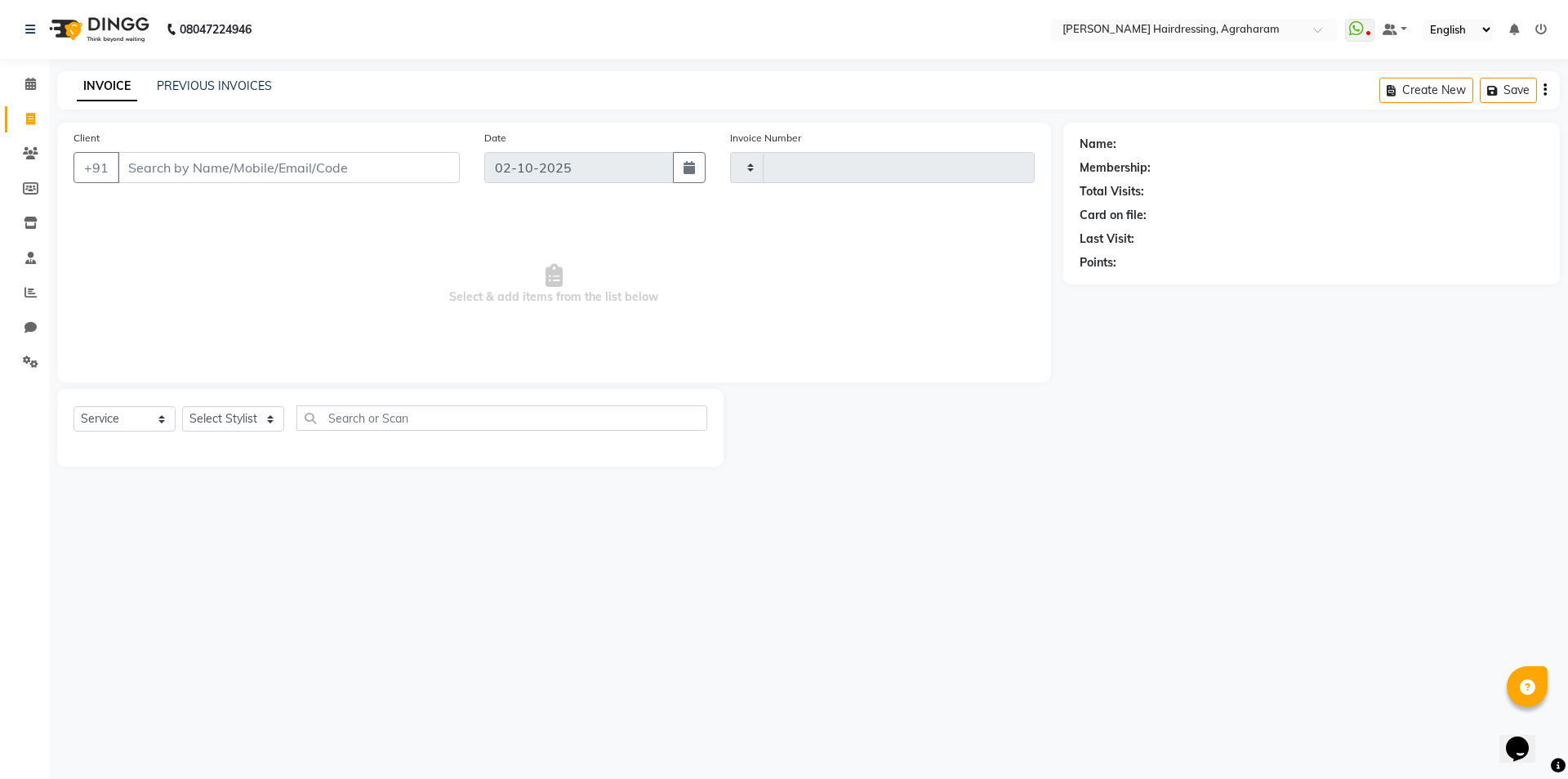
type input "3091"
select select "7962"
click at [28, 153] on icon at bounding box center [30, 153] width 16 height 13
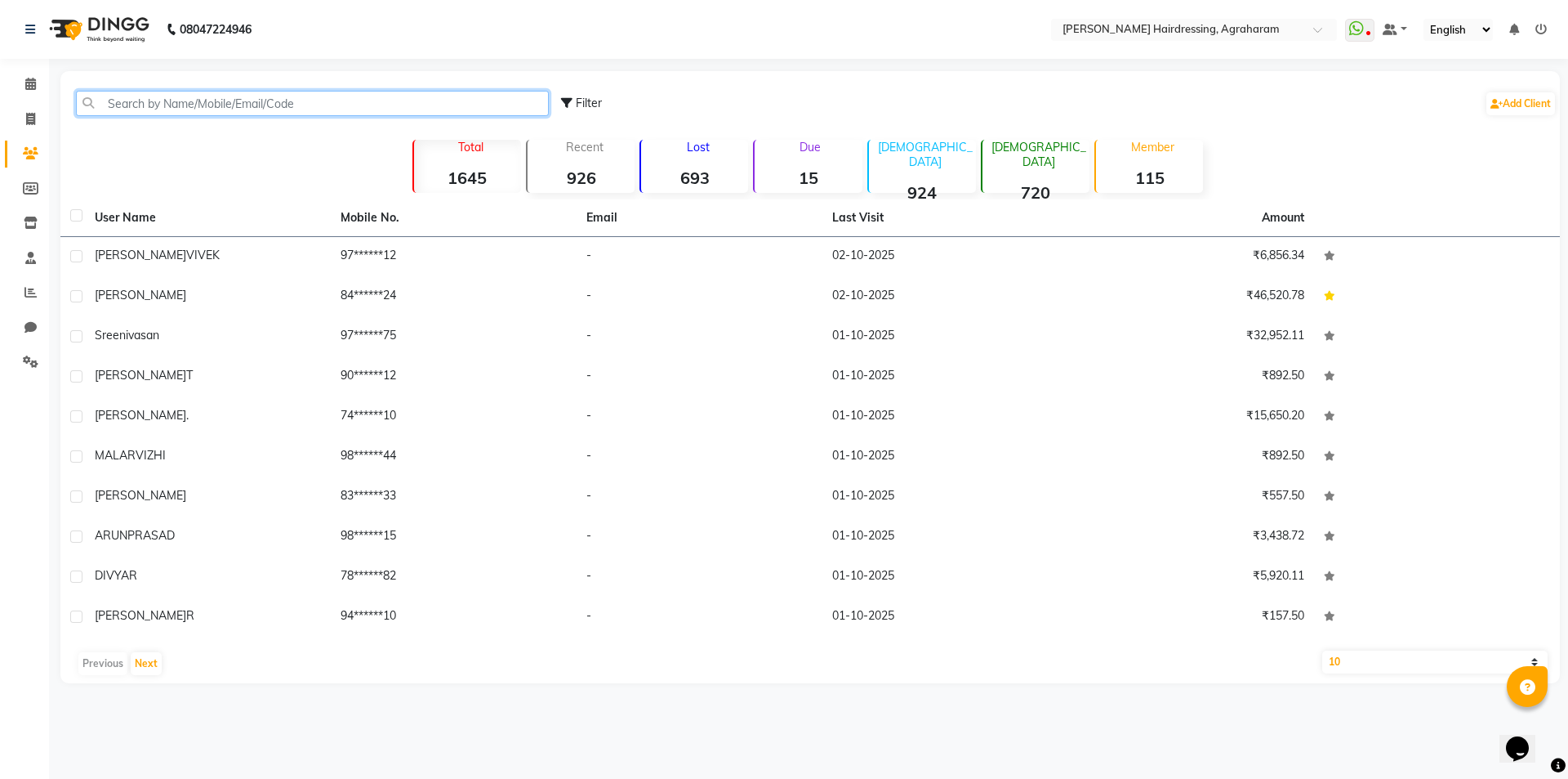
click at [149, 103] on input "text" at bounding box center [312, 103] width 473 height 25
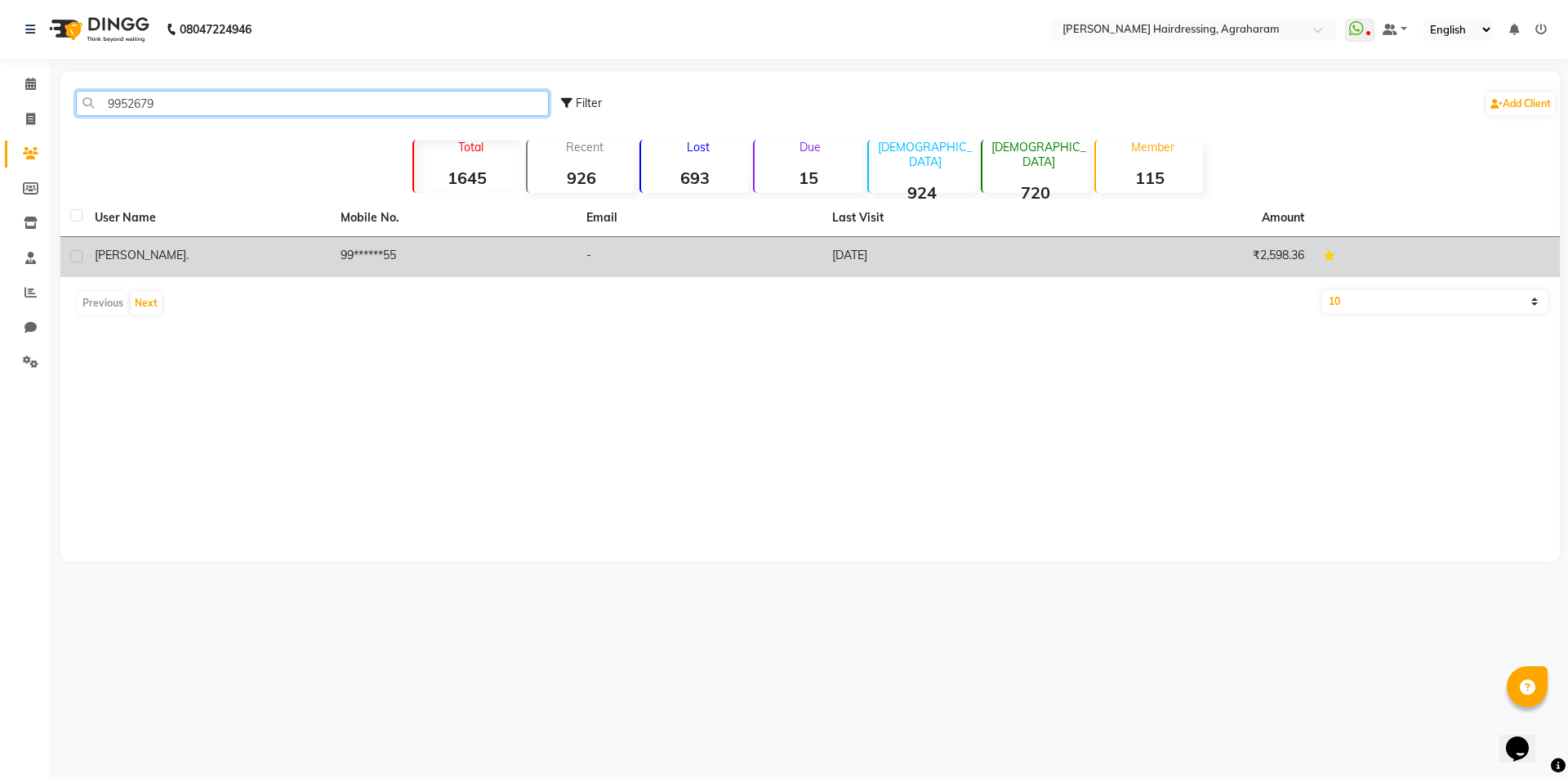
type input "9952679"
click at [367, 254] on td "99******55" at bounding box center [454, 257] width 246 height 40
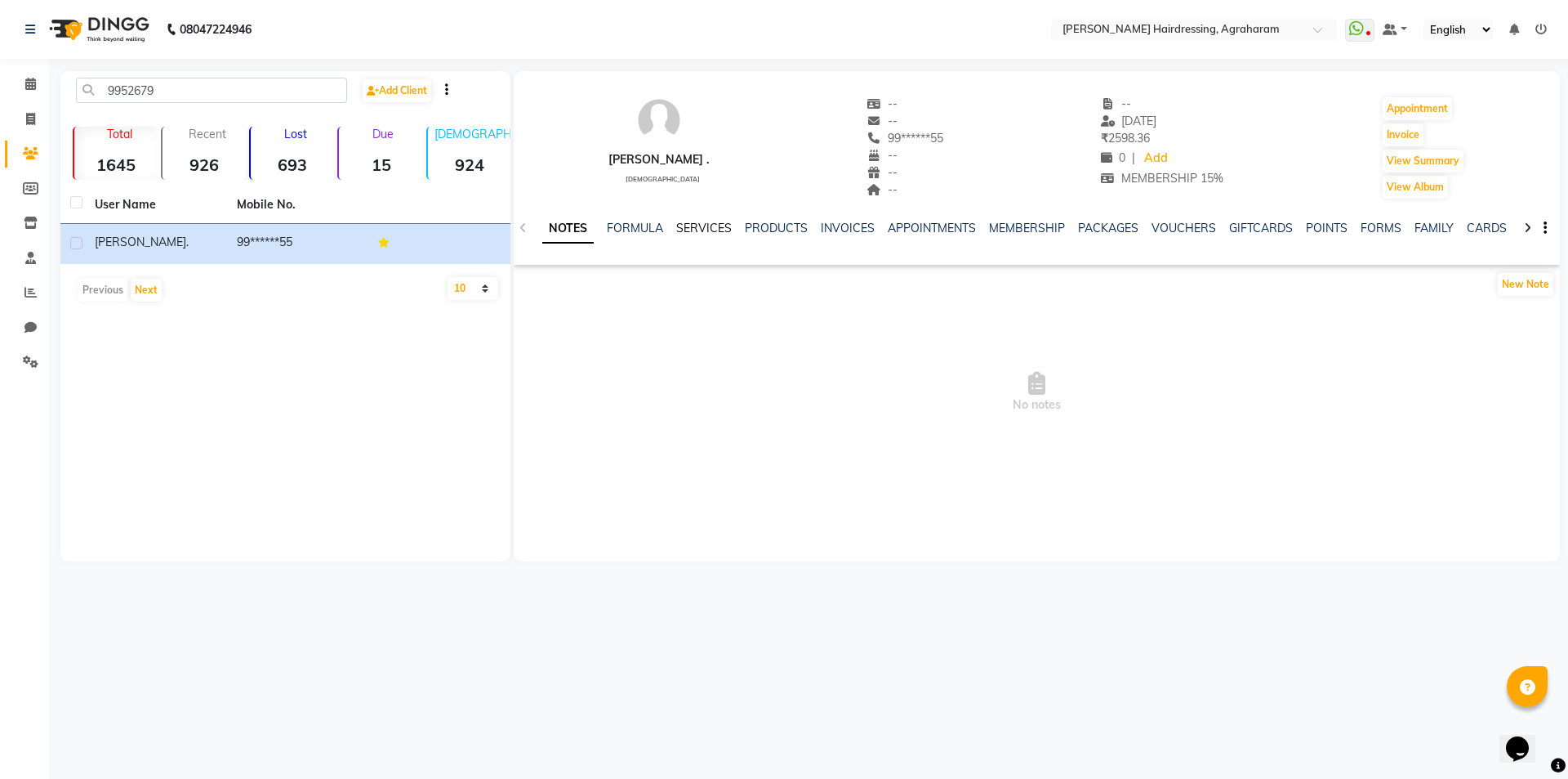
click at [715, 228] on link "SERVICES" at bounding box center [704, 227] width 56 height 15
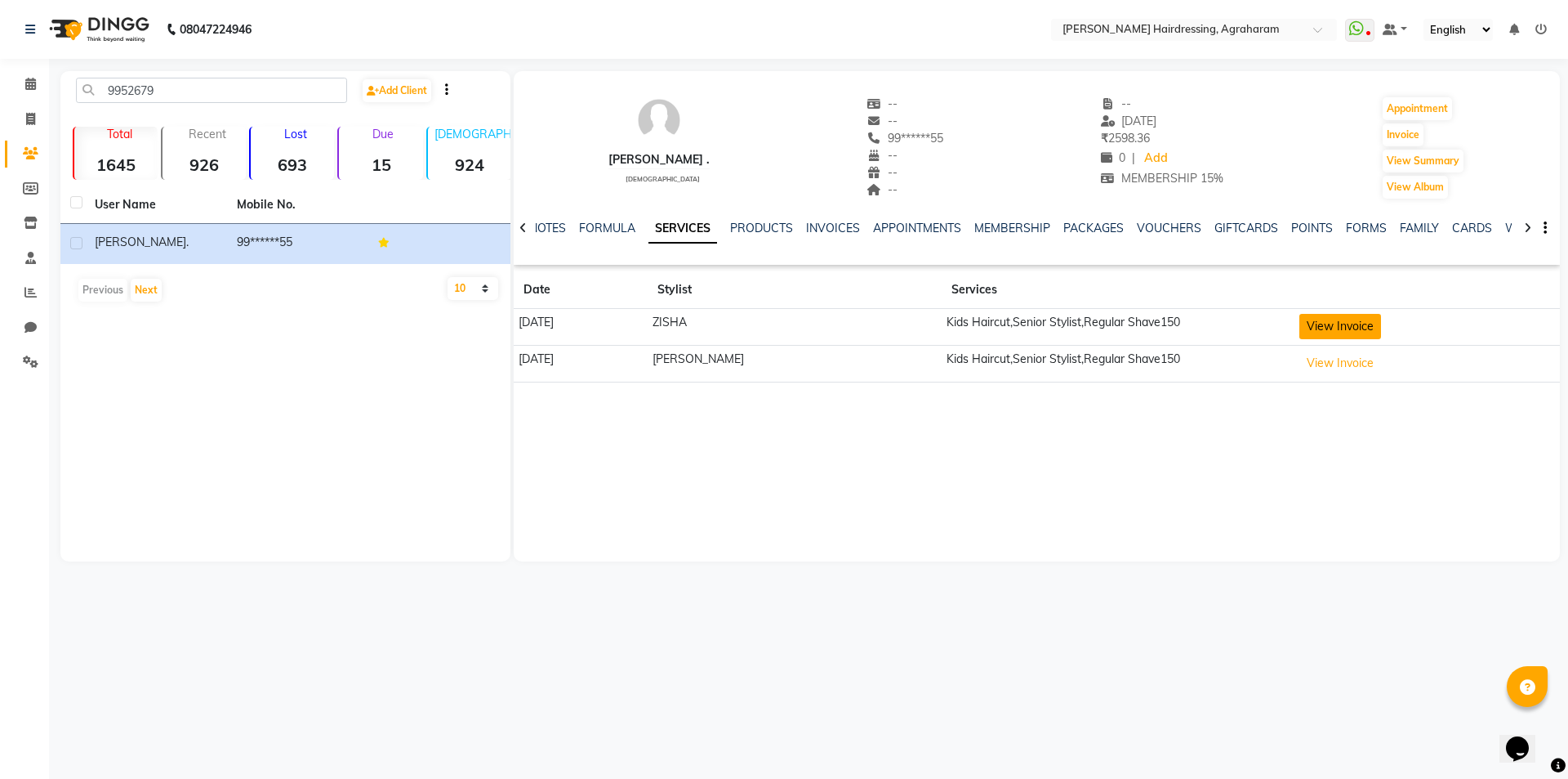
click at [1332, 325] on button "View Invoice" at bounding box center [1341, 326] width 82 height 25
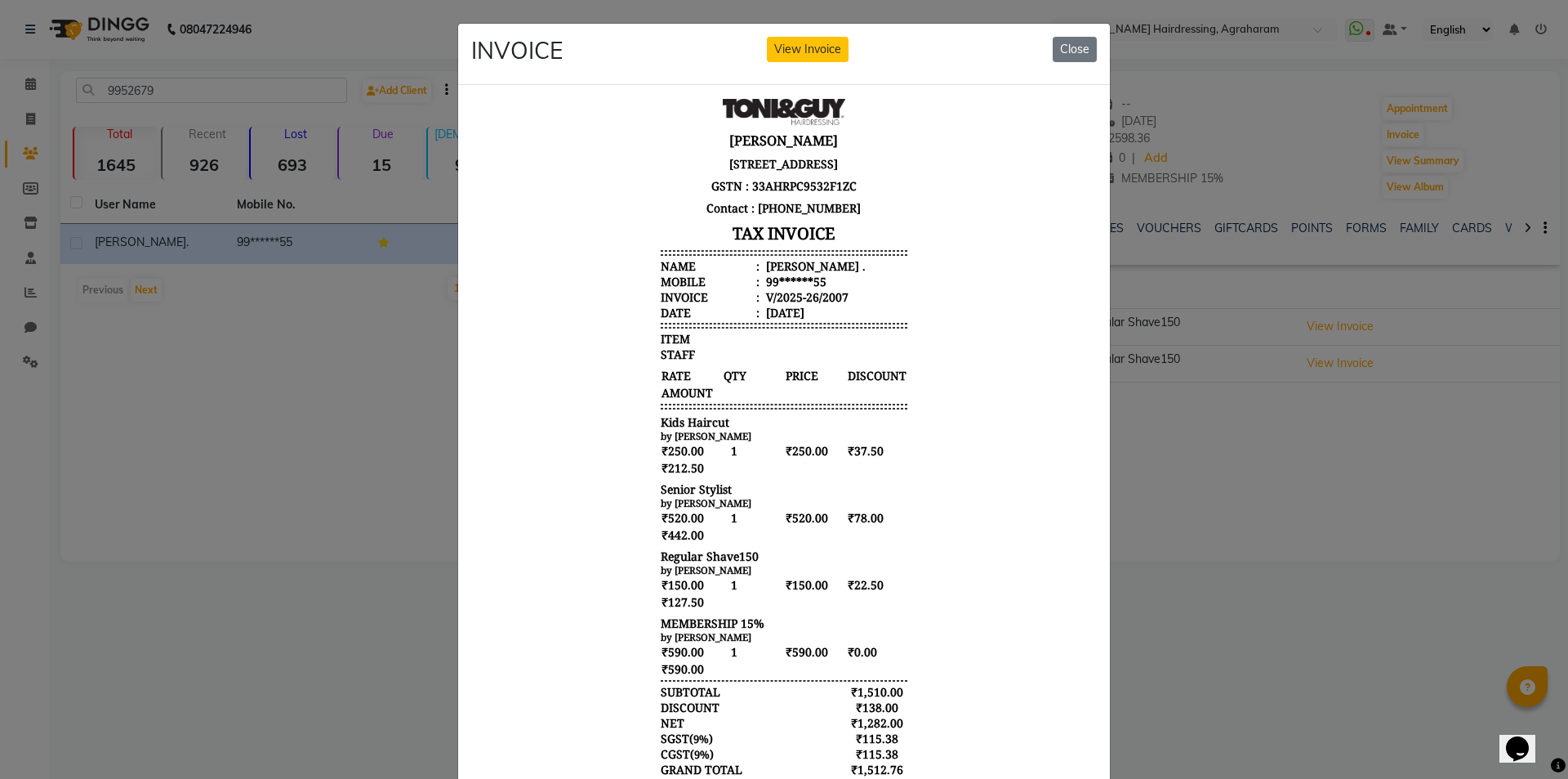
scroll to position [13, 0]
click at [1088, 59] on button "Close" at bounding box center [1074, 50] width 44 height 25
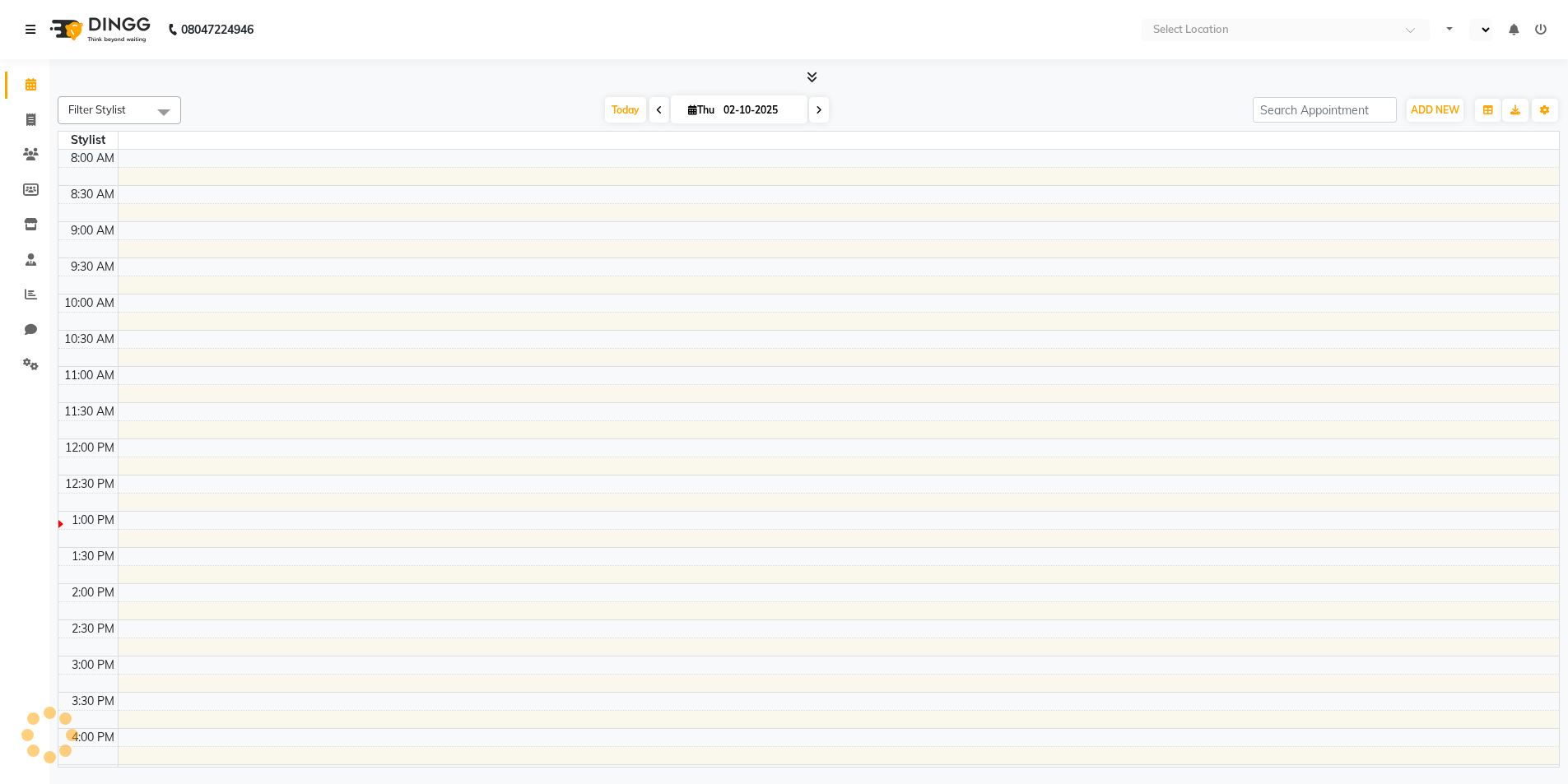
select select "en"
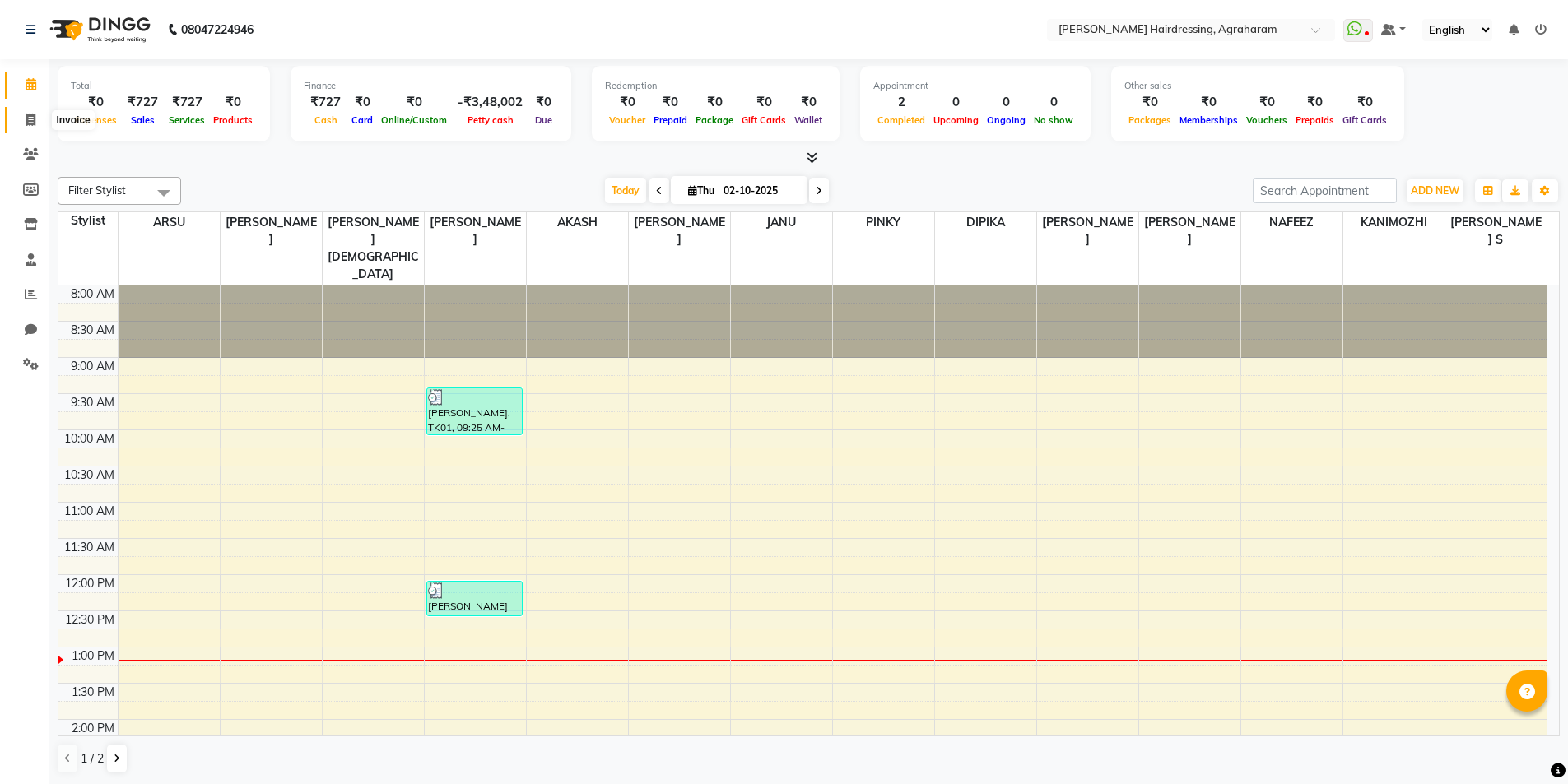
click at [23, 121] on span at bounding box center [30, 120] width 29 height 19
select select "service"
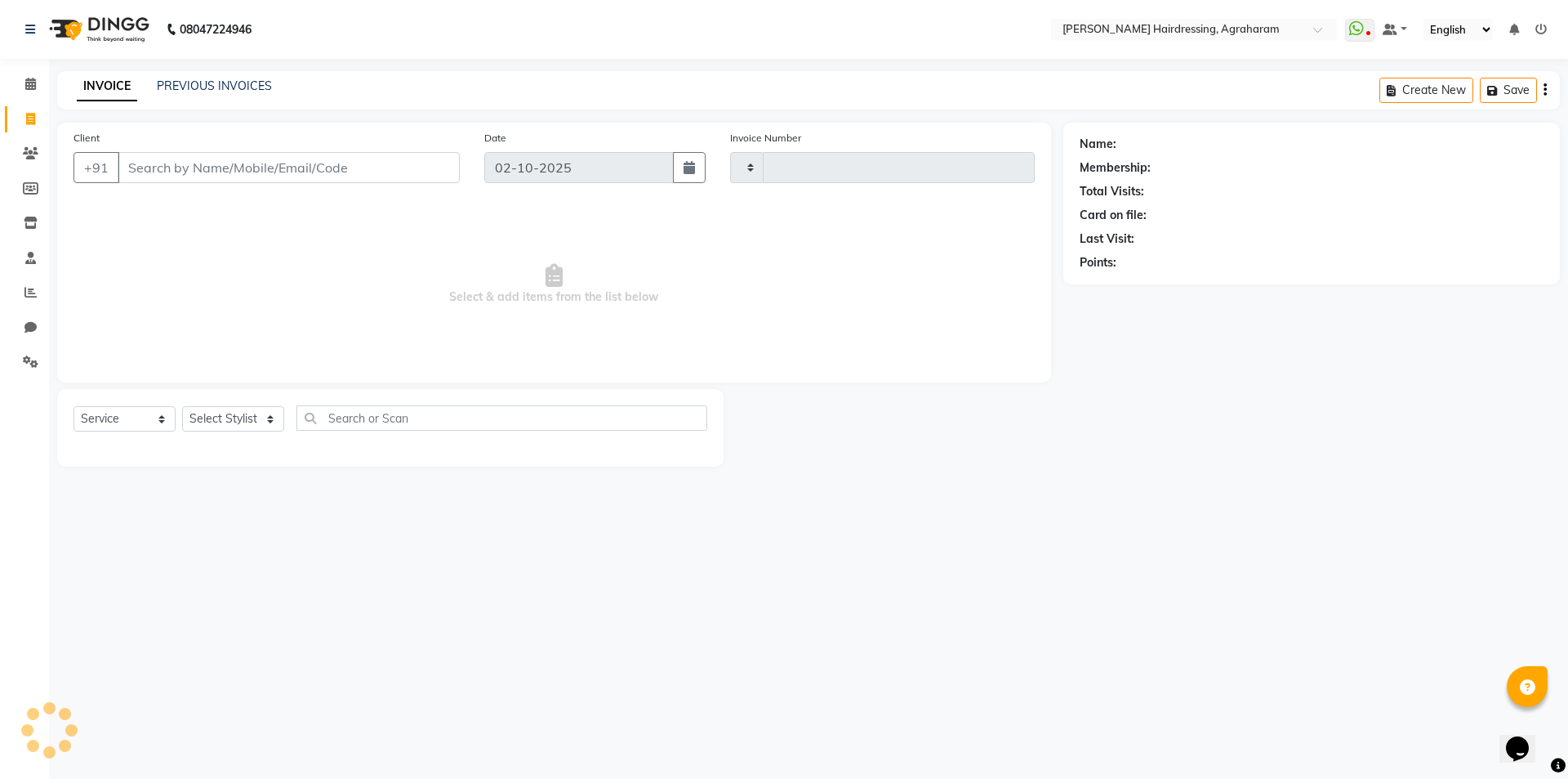
type input "3091"
select select "7962"
click at [265, 419] on select "Select Stylist" at bounding box center [233, 419] width 102 height 25
select select "76925"
click at [182, 406] on select "Select Stylist [PERSON_NAME] AKASH [PERSON_NAME] [PERSON_NAME] MANAGER [PERSON_…" at bounding box center [255, 419] width 144 height 25
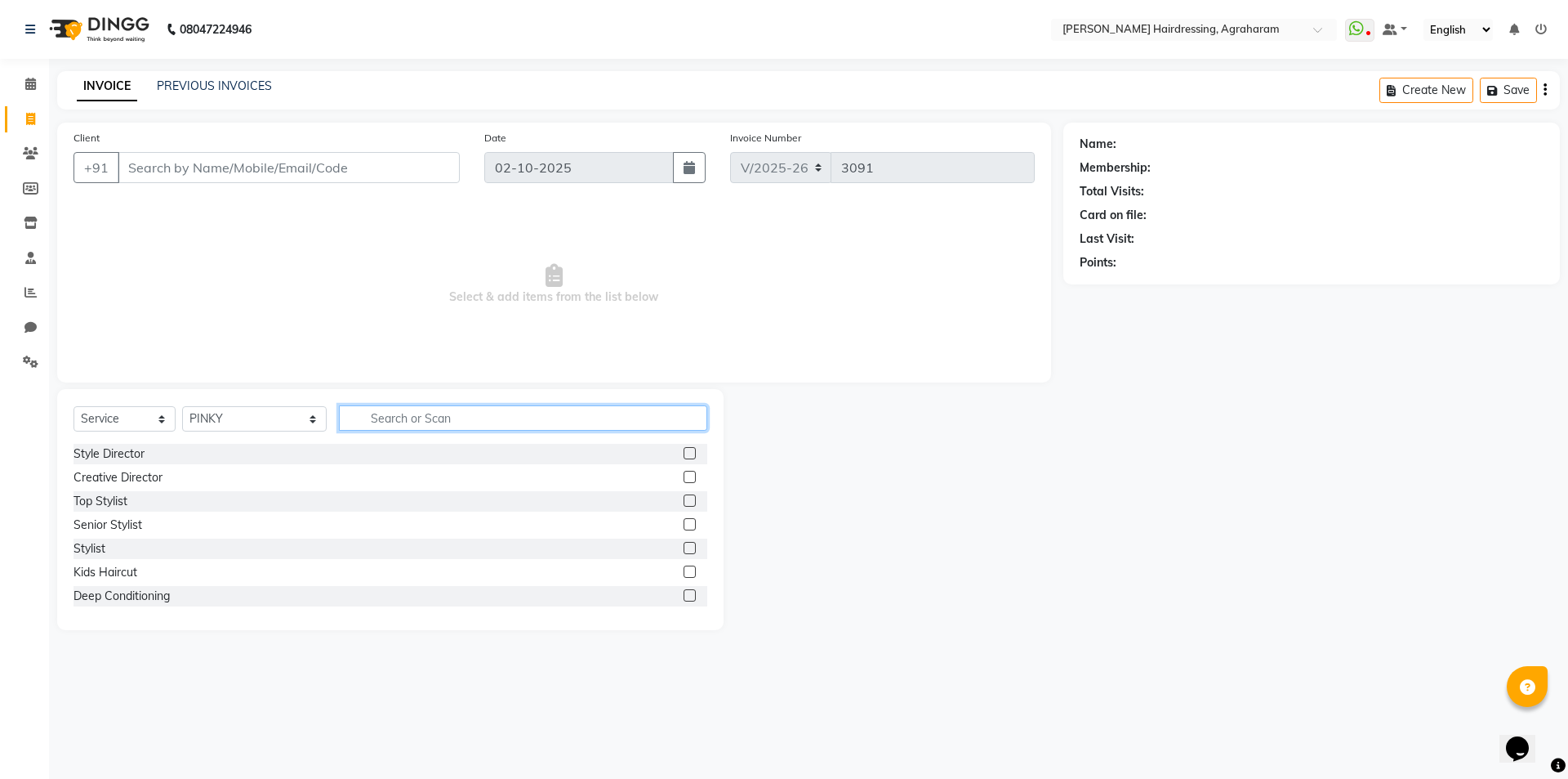
click at [359, 413] on input "text" at bounding box center [523, 418] width 369 height 25
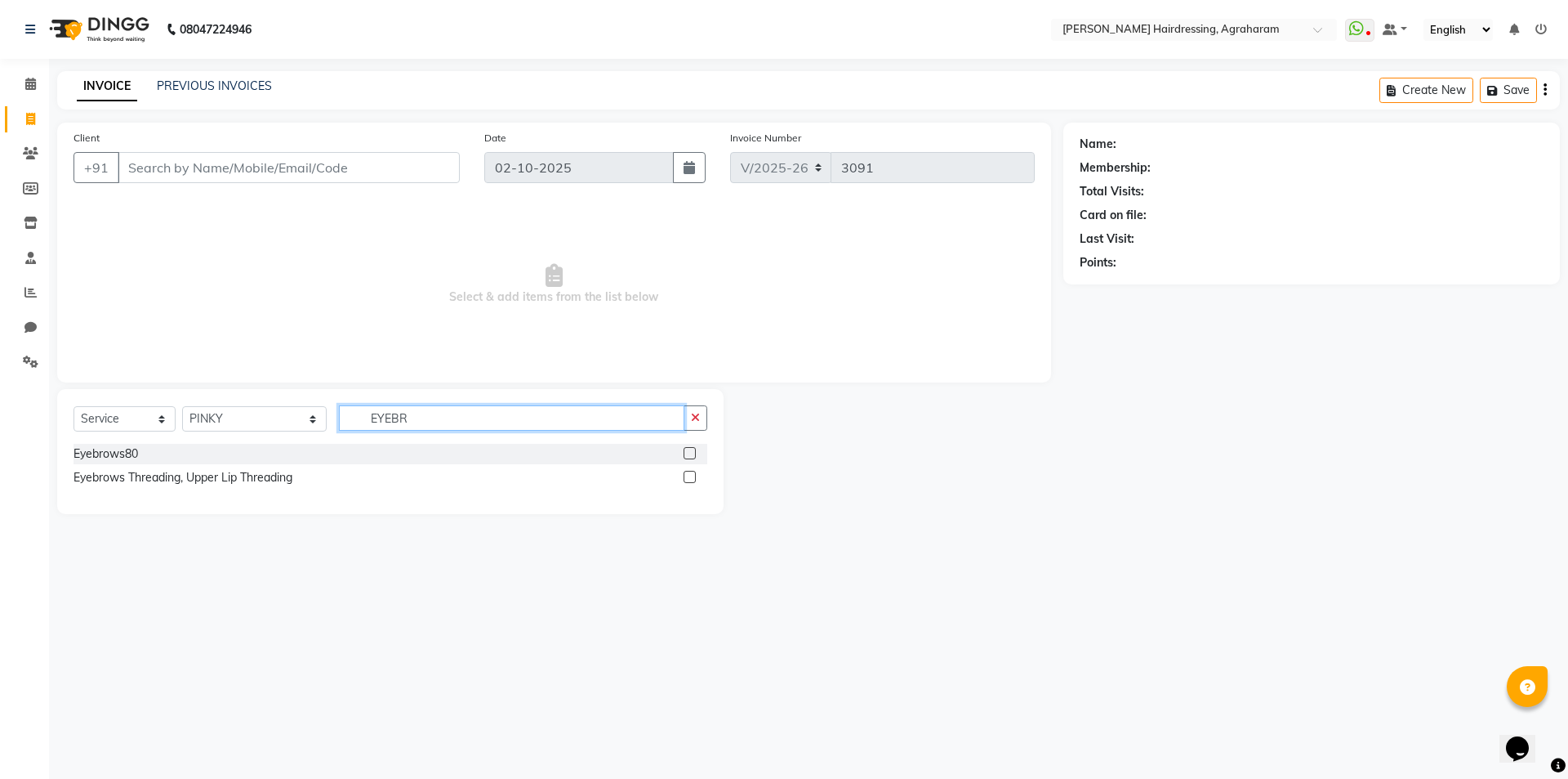
type input "EYEBR"
click at [689, 450] on label at bounding box center [690, 453] width 13 height 13
click at [689, 450] on input "checkbox" at bounding box center [689, 454] width 11 height 11
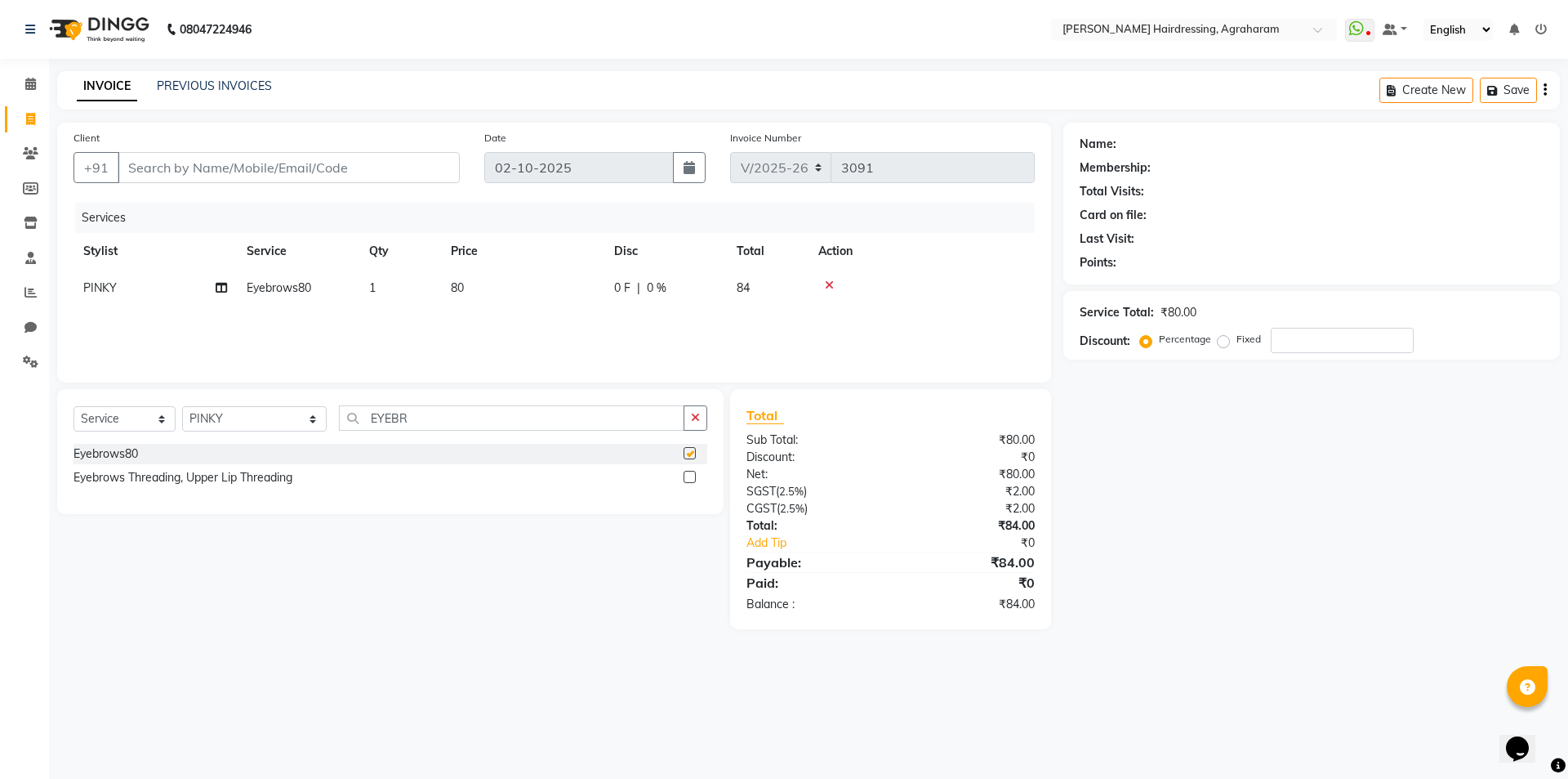
checkbox input "false"
click at [404, 418] on input "EYEBR" at bounding box center [511, 418] width 345 height 25
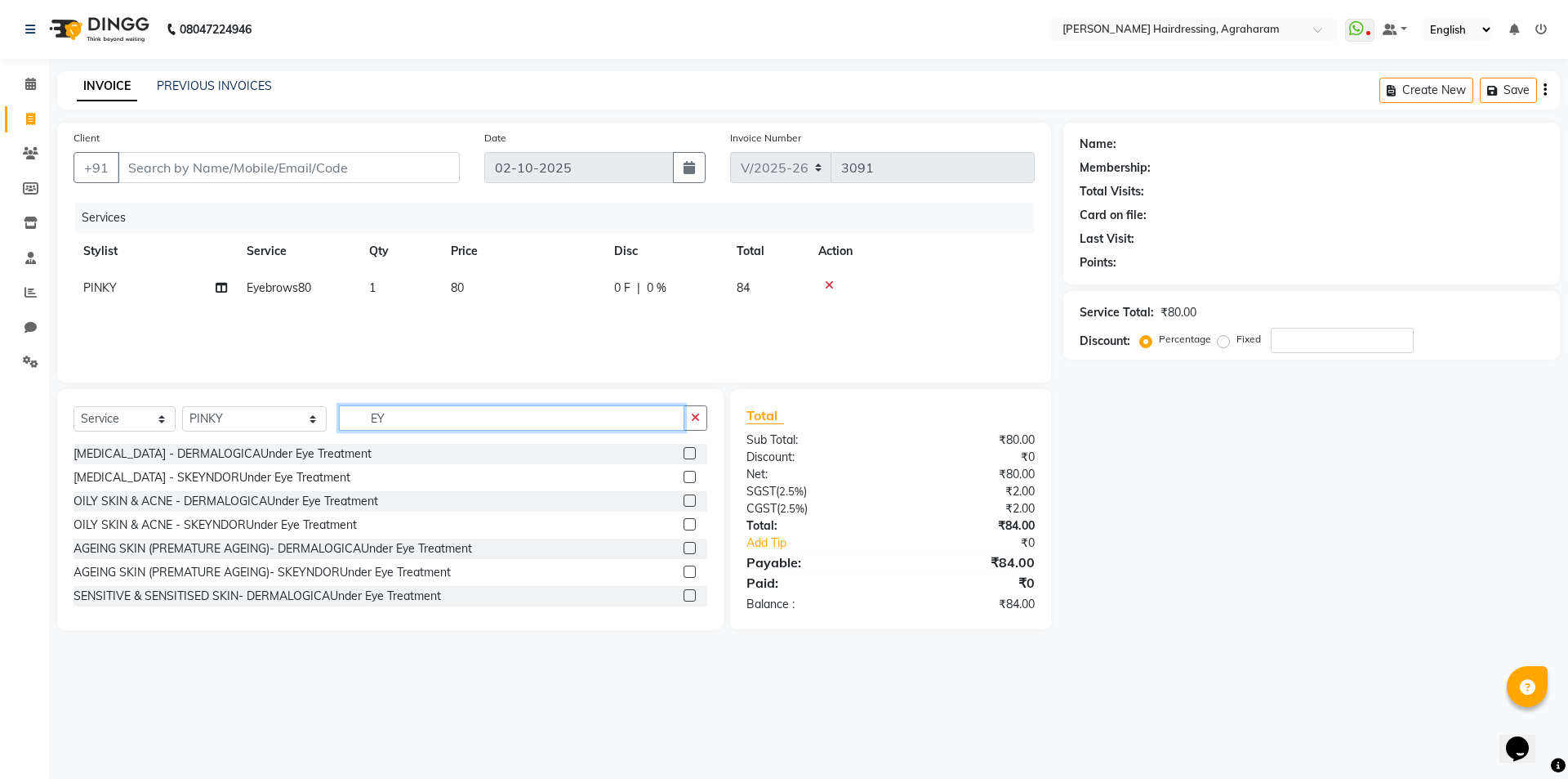
type input "E"
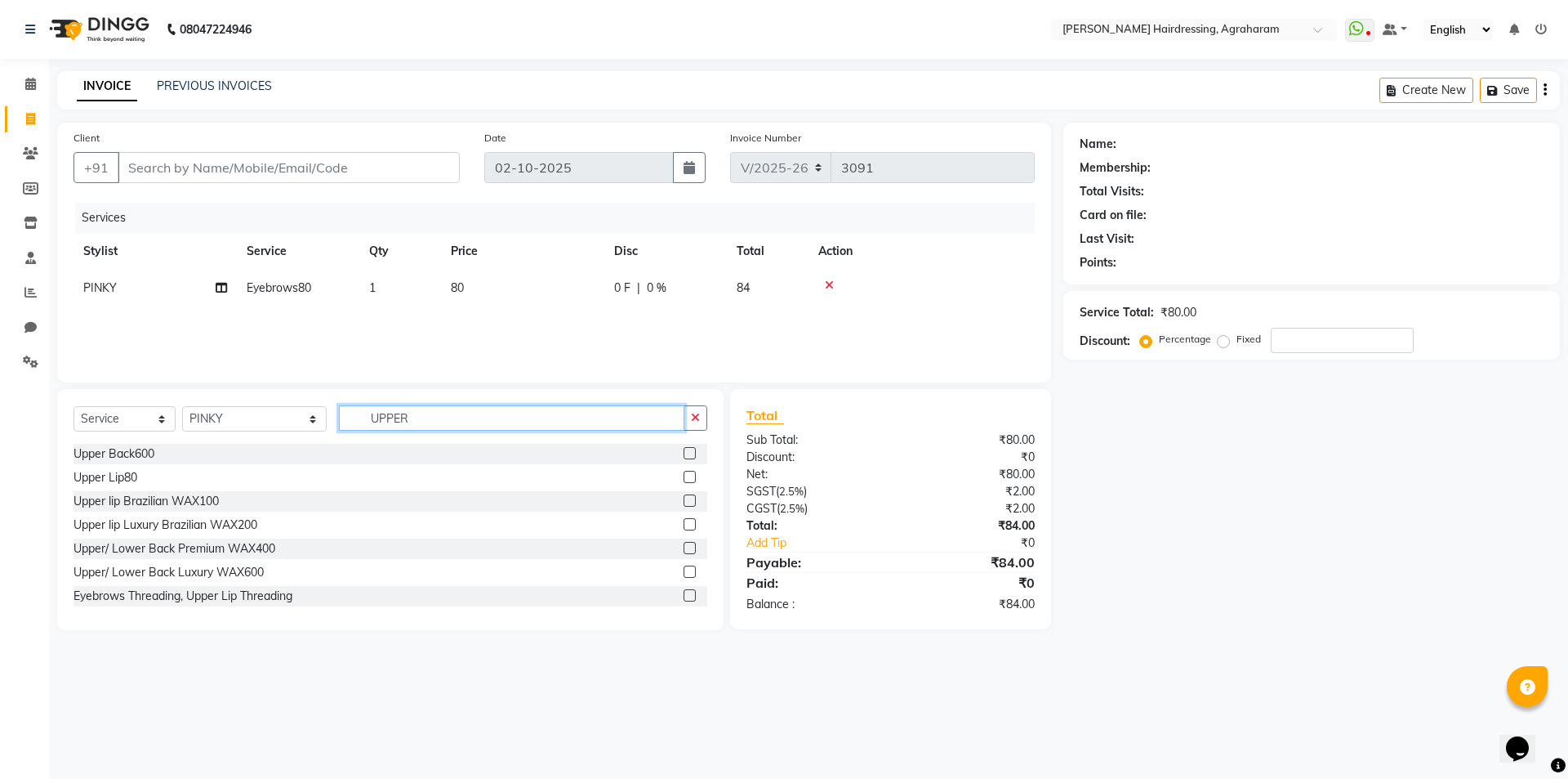
type input "UPPER"
click at [684, 475] on label at bounding box center [690, 476] width 13 height 13
click at [684, 475] on input "checkbox" at bounding box center [689, 477] width 11 height 11
checkbox input "false"
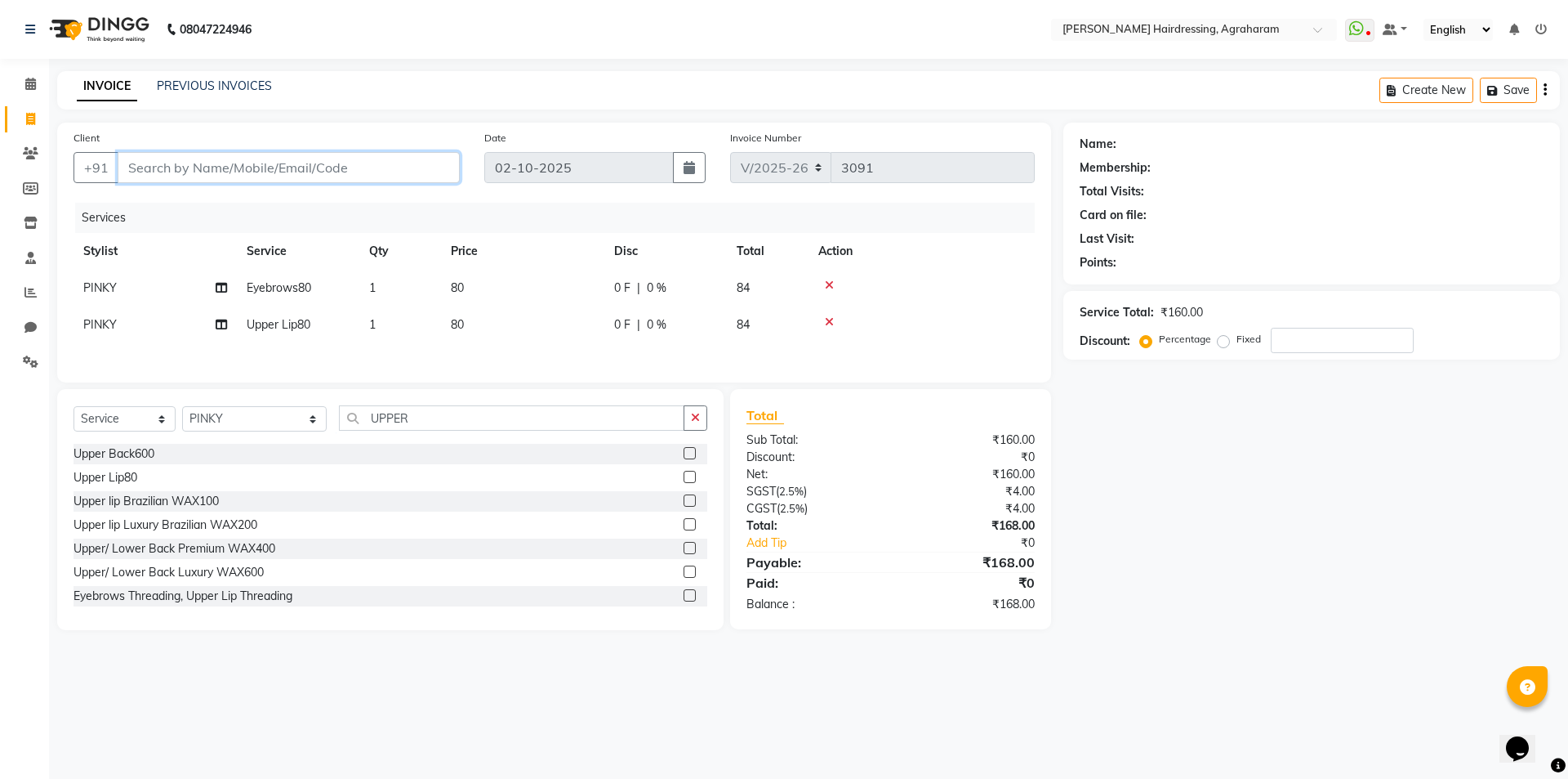
click at [214, 166] on input "Client" at bounding box center [289, 168] width 342 height 31
type input "9"
type input "0"
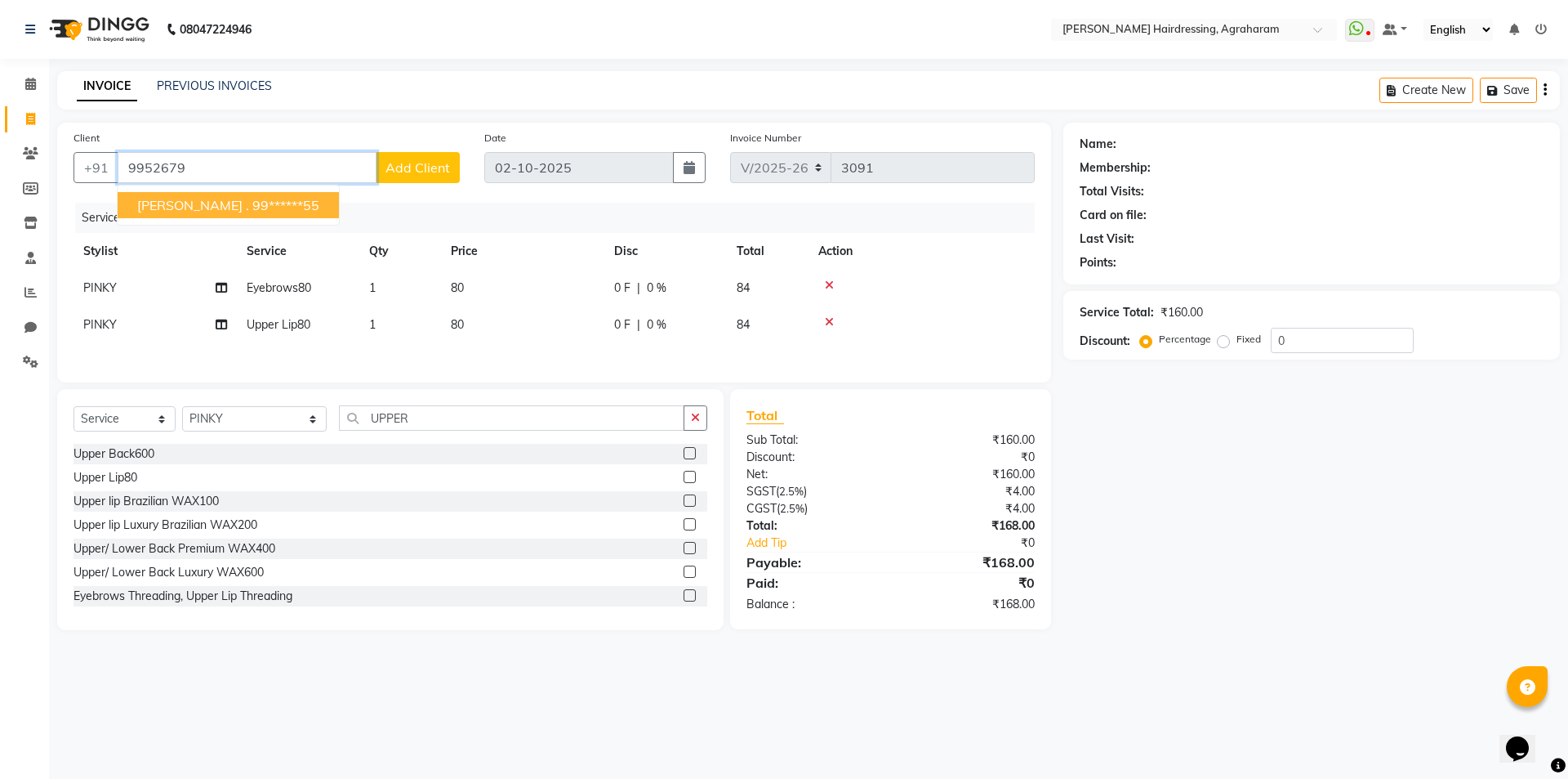
click at [214, 200] on span "RAM KUMAR ." at bounding box center [193, 205] width 112 height 17
type input "99******55"
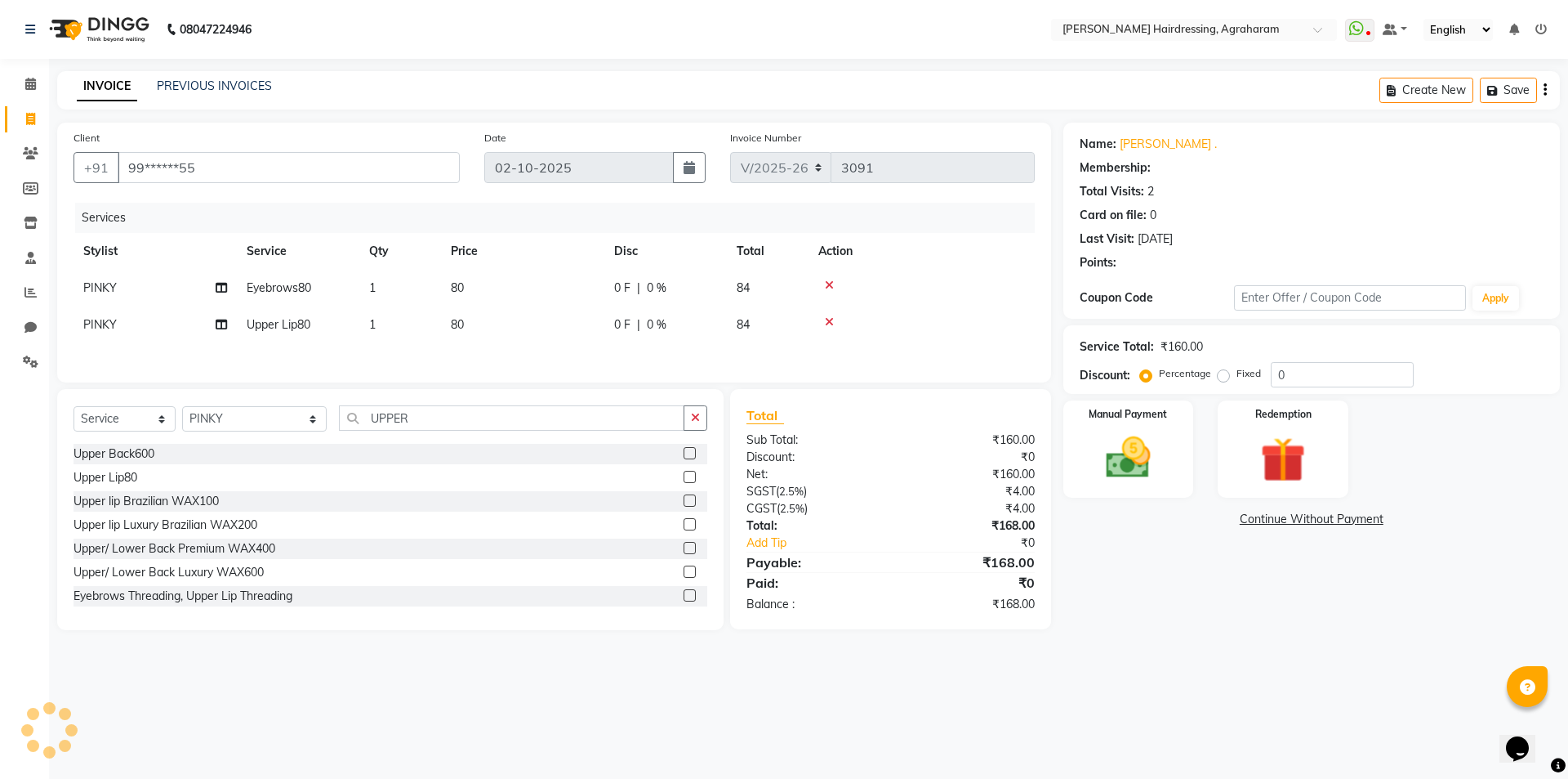
select select "2: Object"
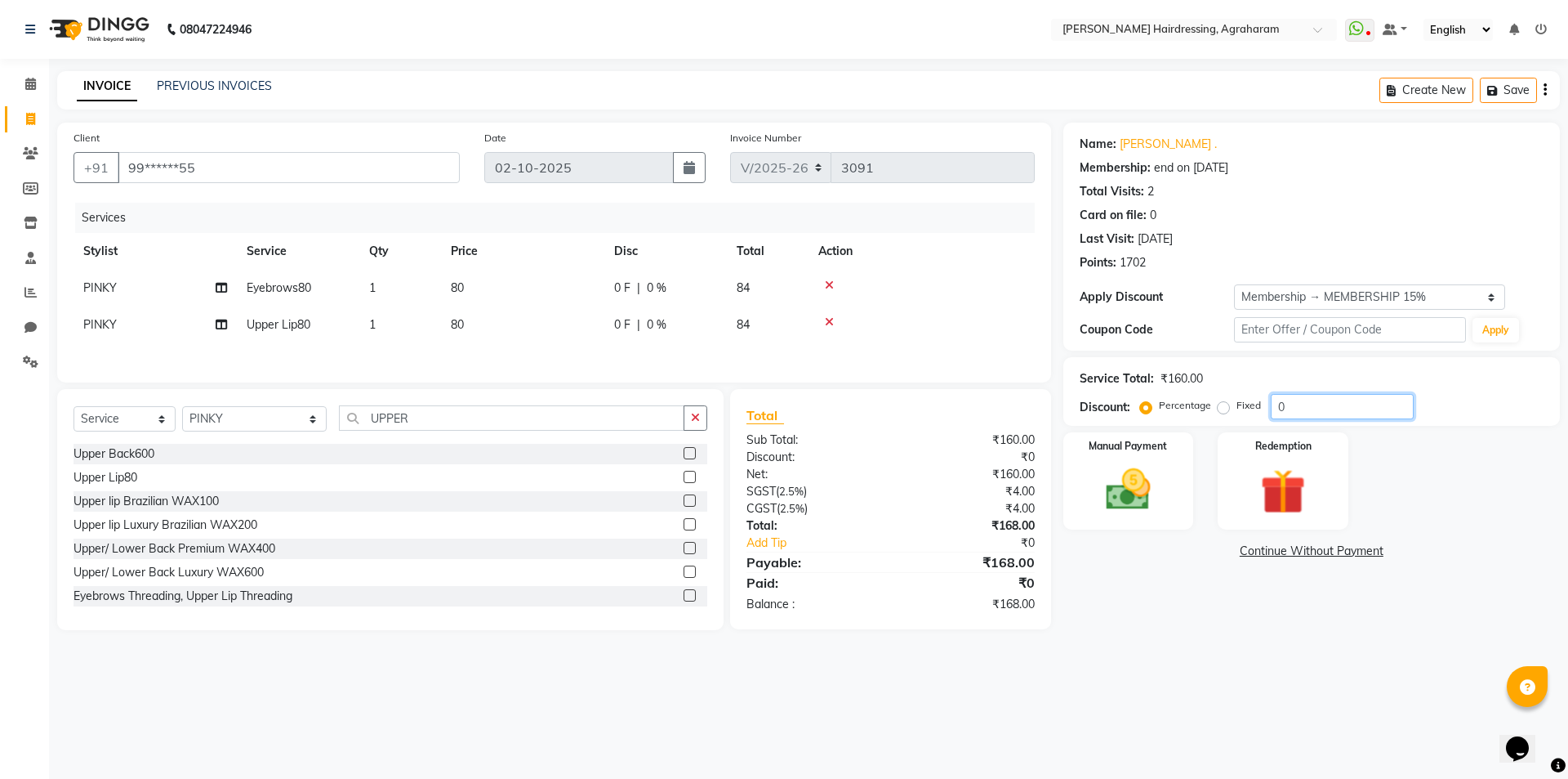
click at [1304, 405] on input "0" at bounding box center [1343, 407] width 143 height 25
type input "15"
click at [1132, 504] on img at bounding box center [1129, 489] width 76 height 54
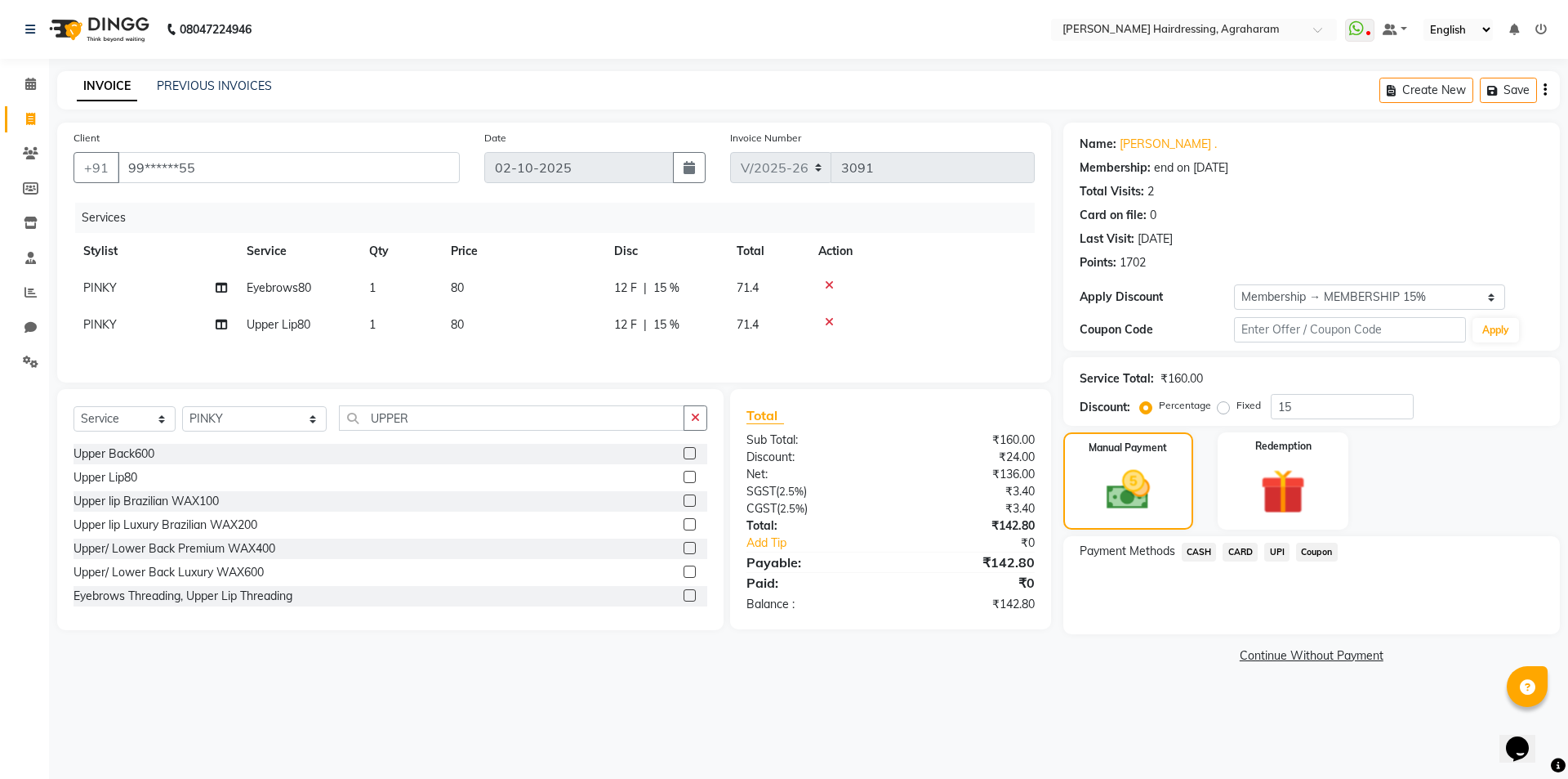
click at [1275, 554] on span "UPI" at bounding box center [1277, 552] width 25 height 19
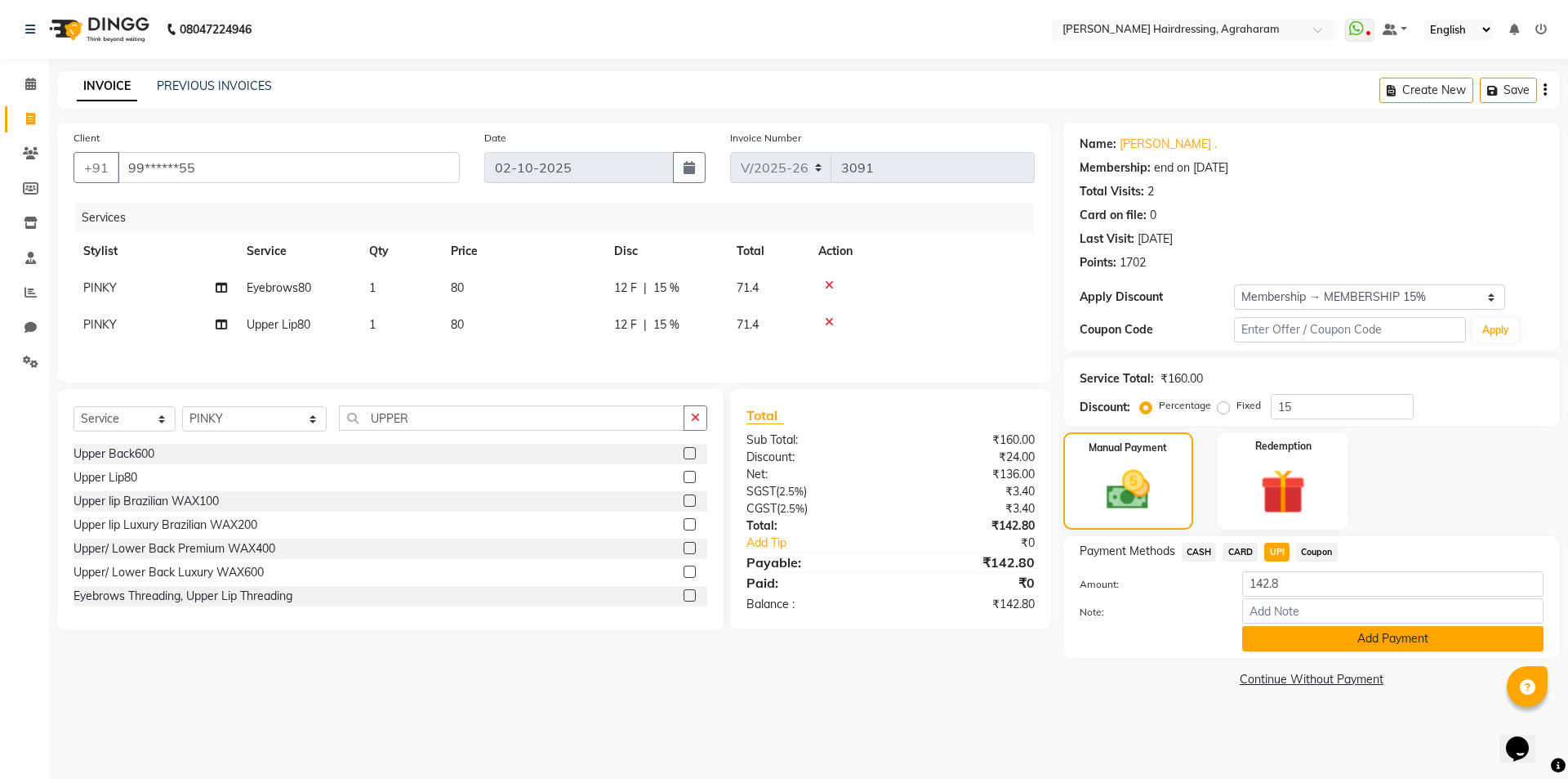
click at [1367, 645] on button "Add Payment" at bounding box center [1392, 638] width 302 height 25
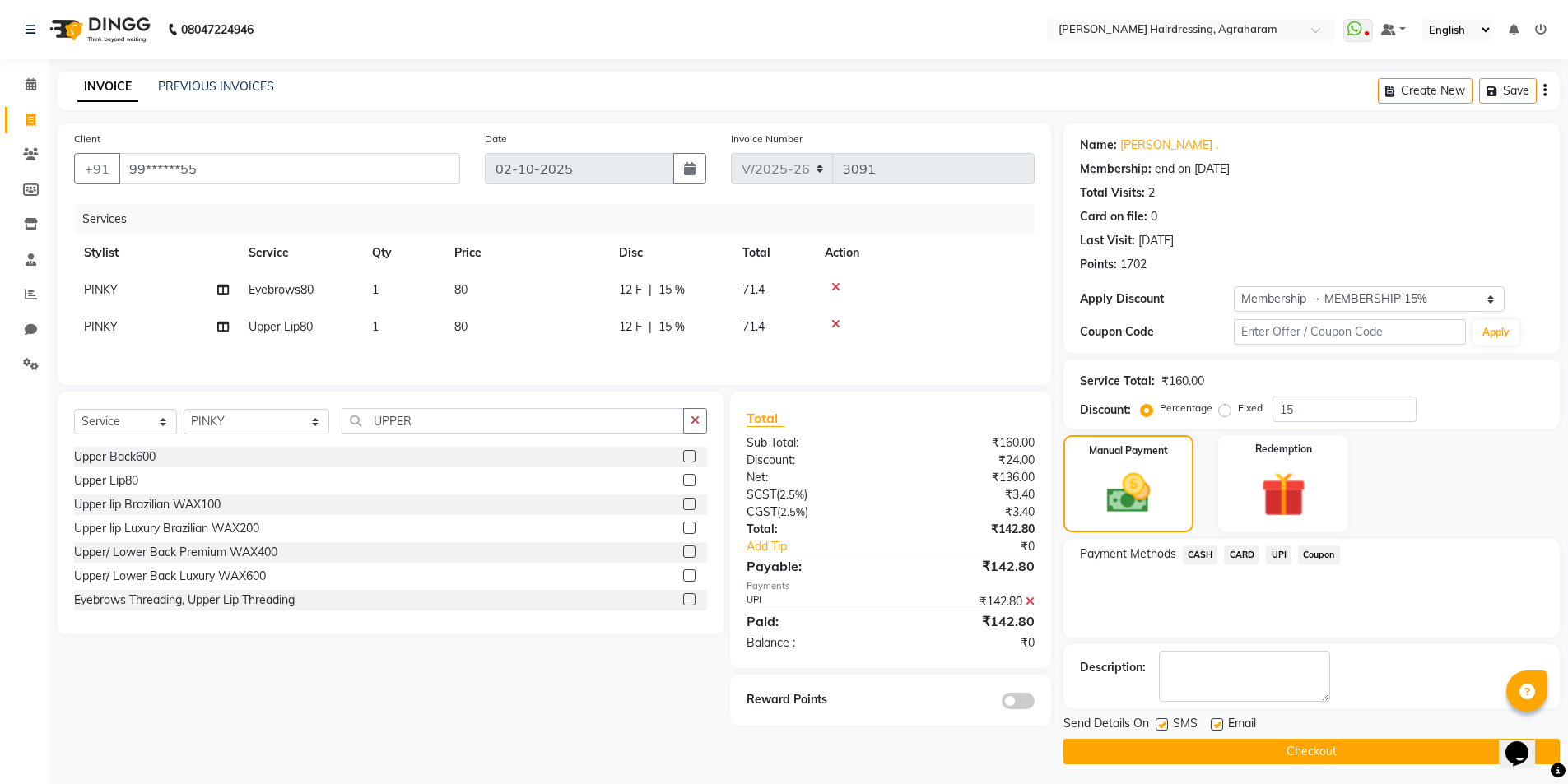
click at [1329, 756] on button "Checkout" at bounding box center [1311, 752] width 496 height 26
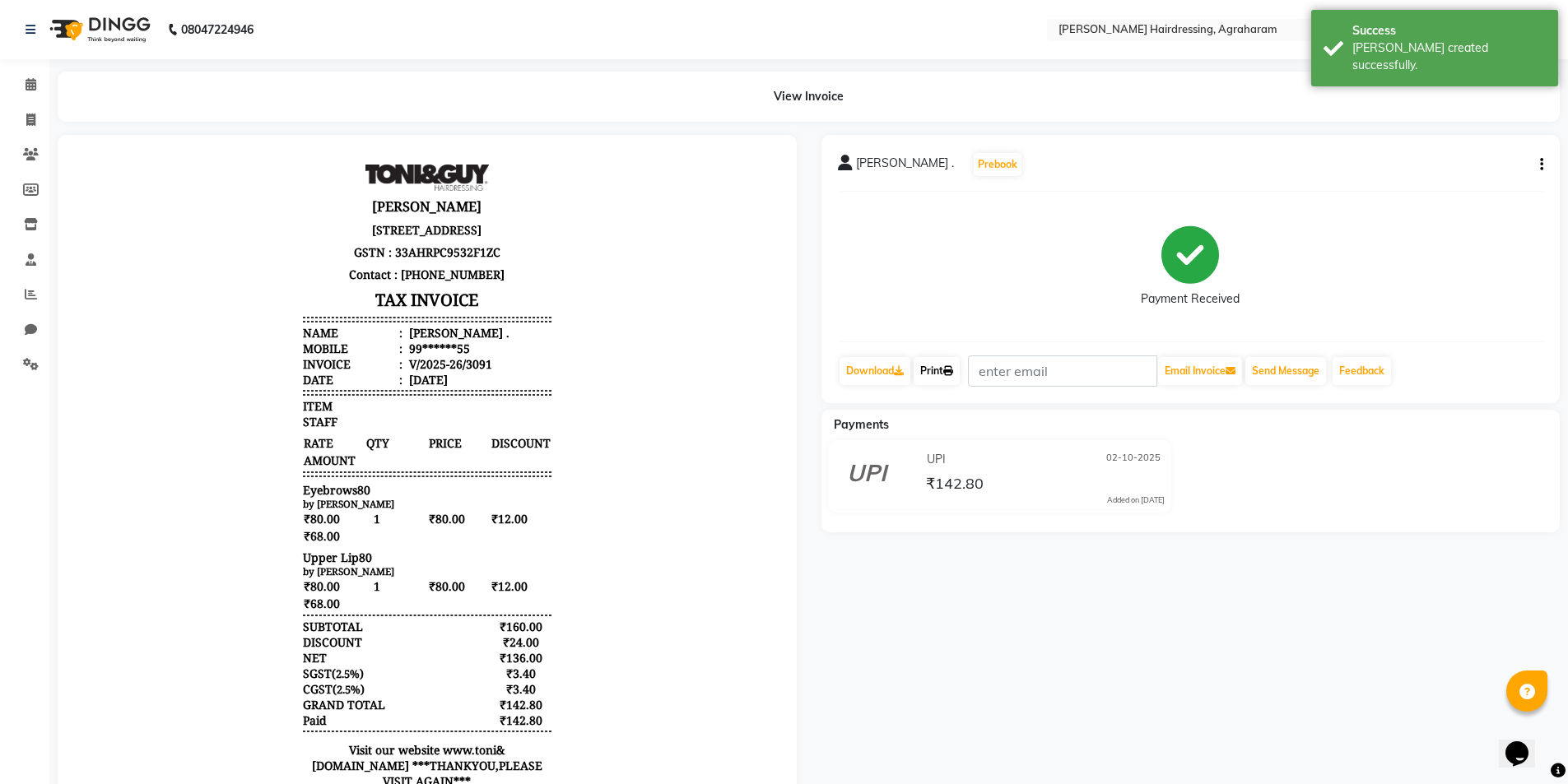
click at [941, 371] on link "Print" at bounding box center [936, 370] width 46 height 28
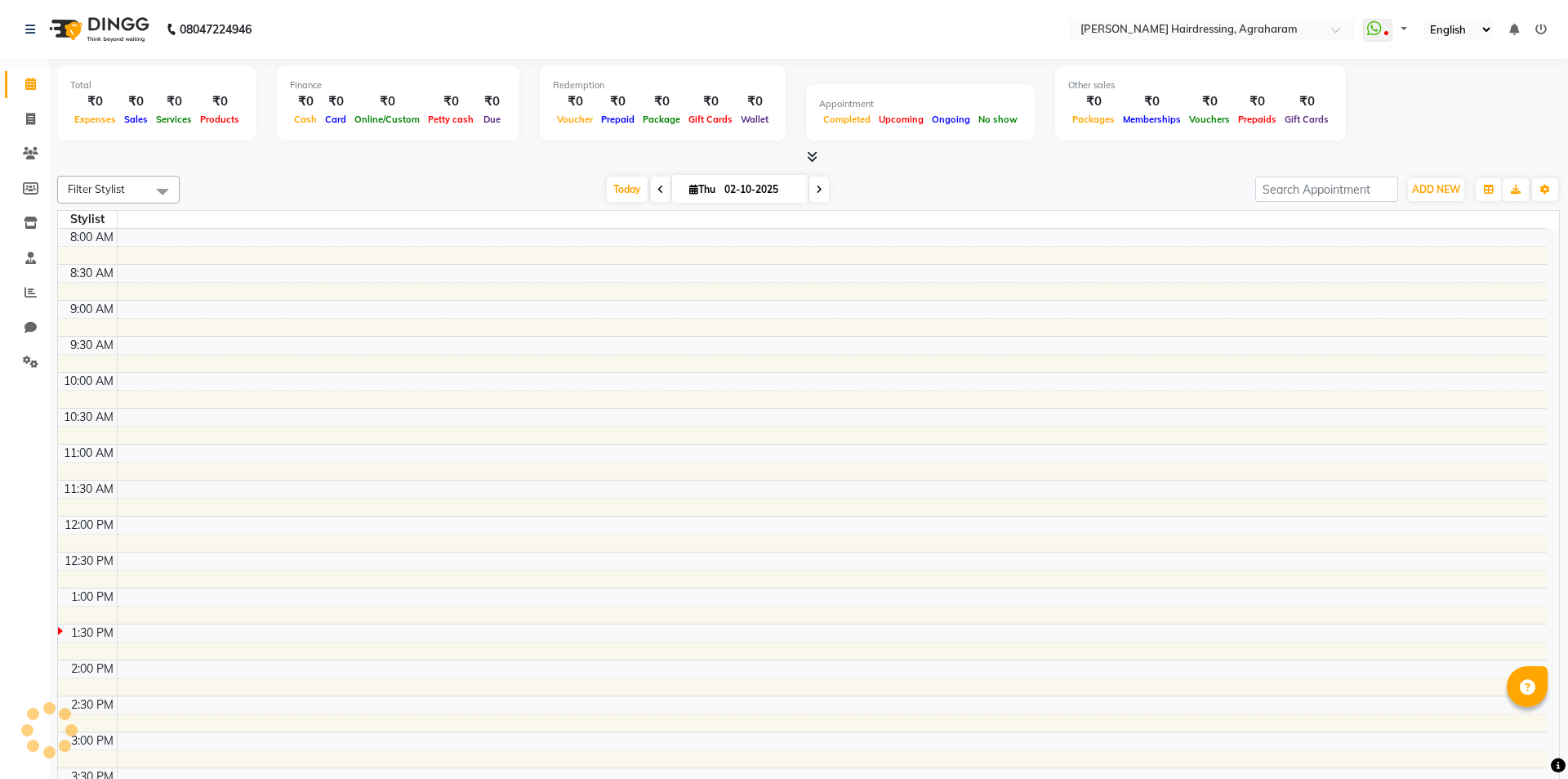
select select "en"
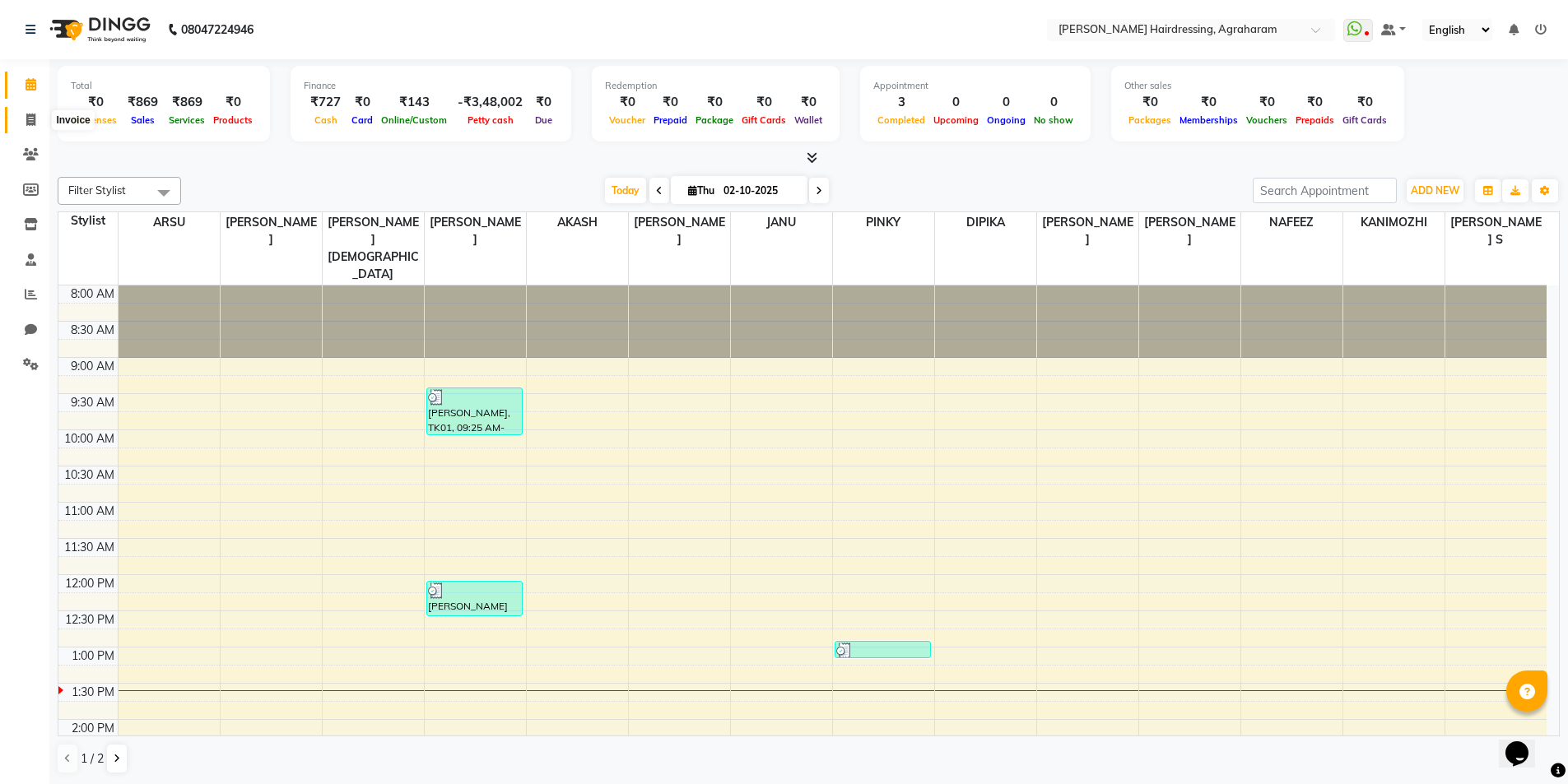
click at [38, 114] on span at bounding box center [30, 120] width 29 height 19
select select "service"
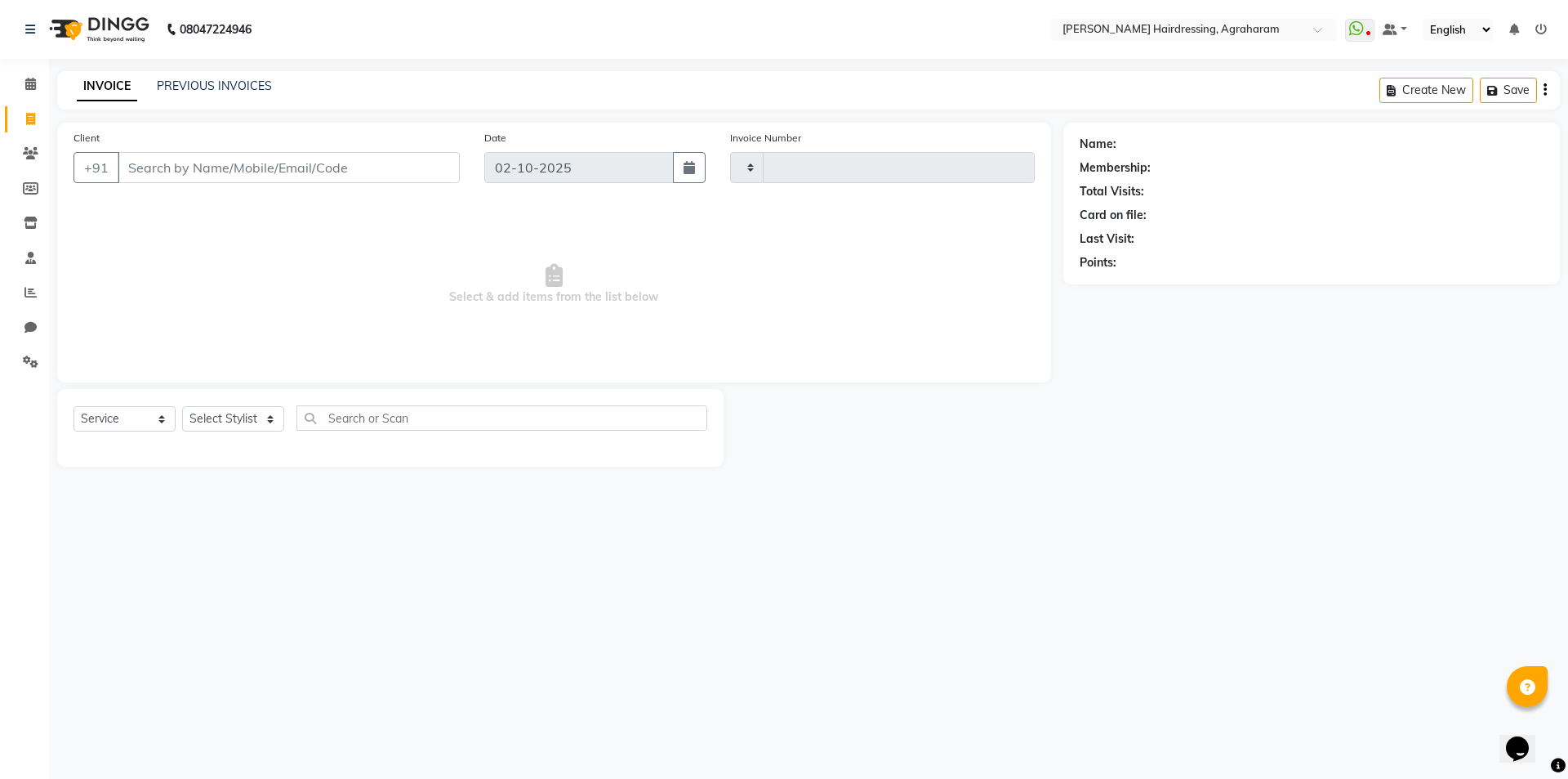
type input "3092"
select select "7962"
click at [261, 423] on select "Select Stylist" at bounding box center [233, 419] width 102 height 25
select select "72525"
click at [182, 406] on select "Select Stylist [PERSON_NAME] AKASH [PERSON_NAME] [PERSON_NAME] MANAGER [PERSON_…" at bounding box center [255, 419] width 144 height 25
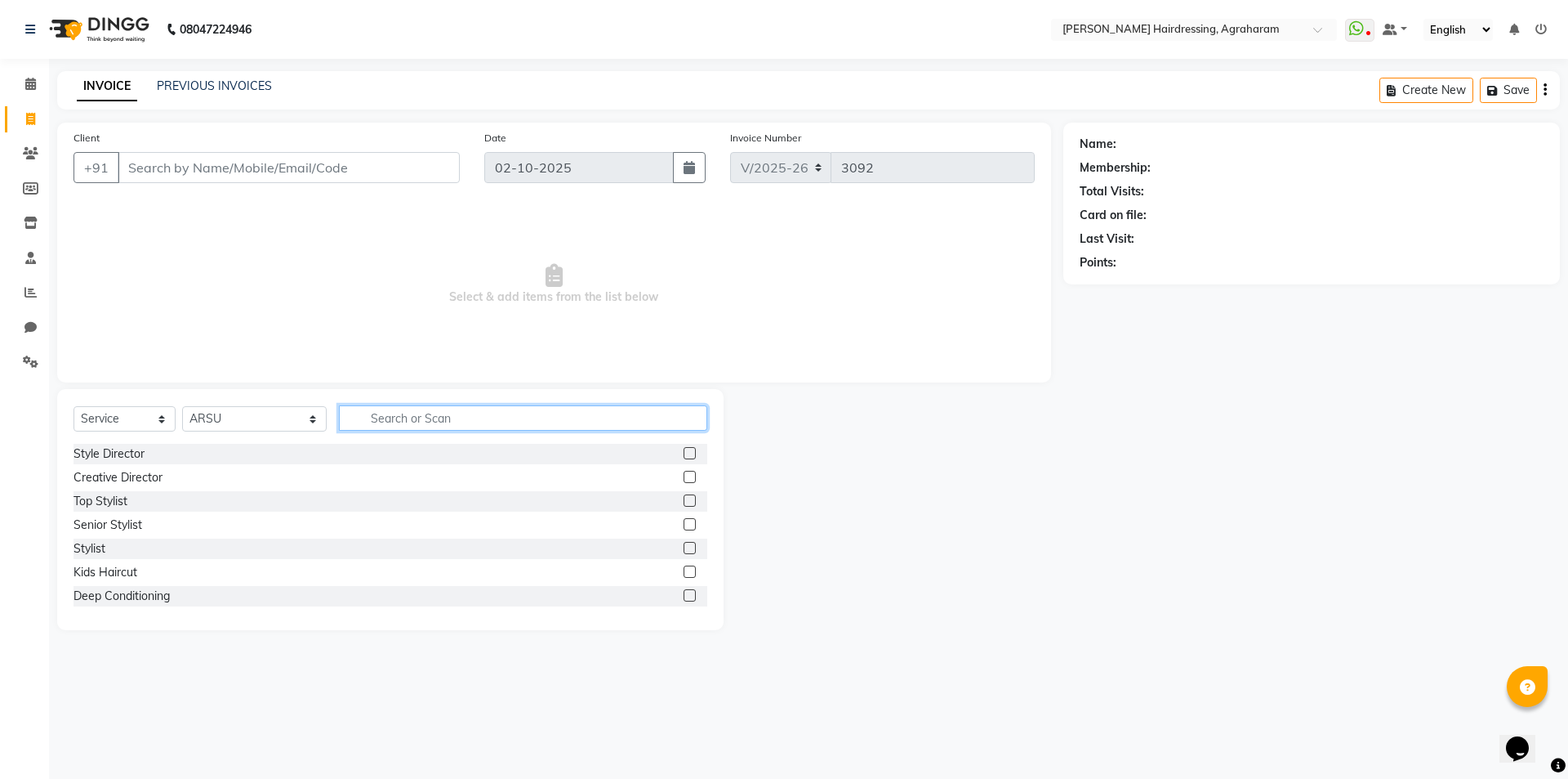
click at [380, 414] on input "text" at bounding box center [523, 418] width 369 height 25
type input "C"
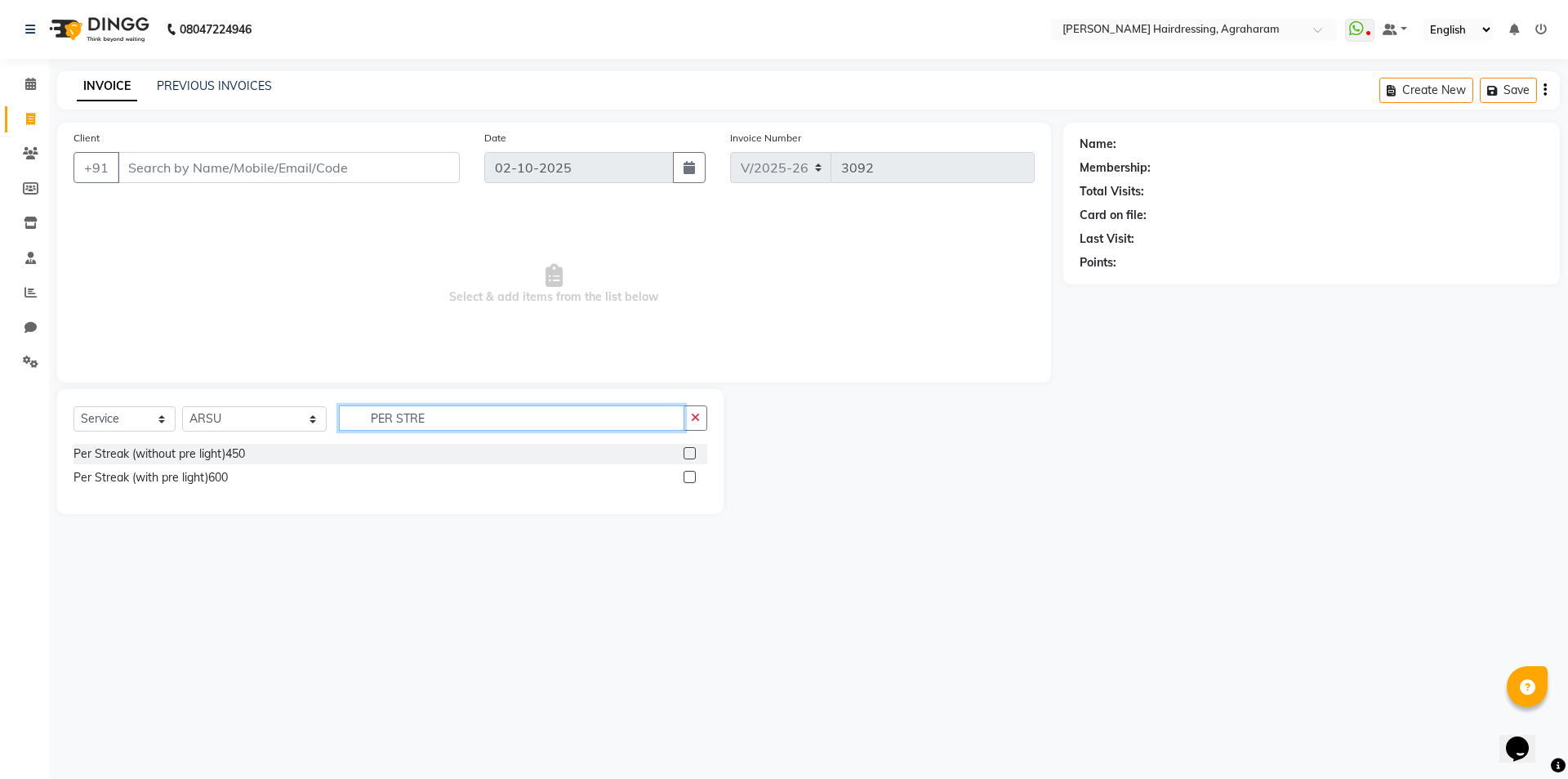
type input "PER STRE"
click at [691, 474] on label at bounding box center [690, 476] width 13 height 13
click at [691, 474] on input "checkbox" at bounding box center [689, 477] width 11 height 11
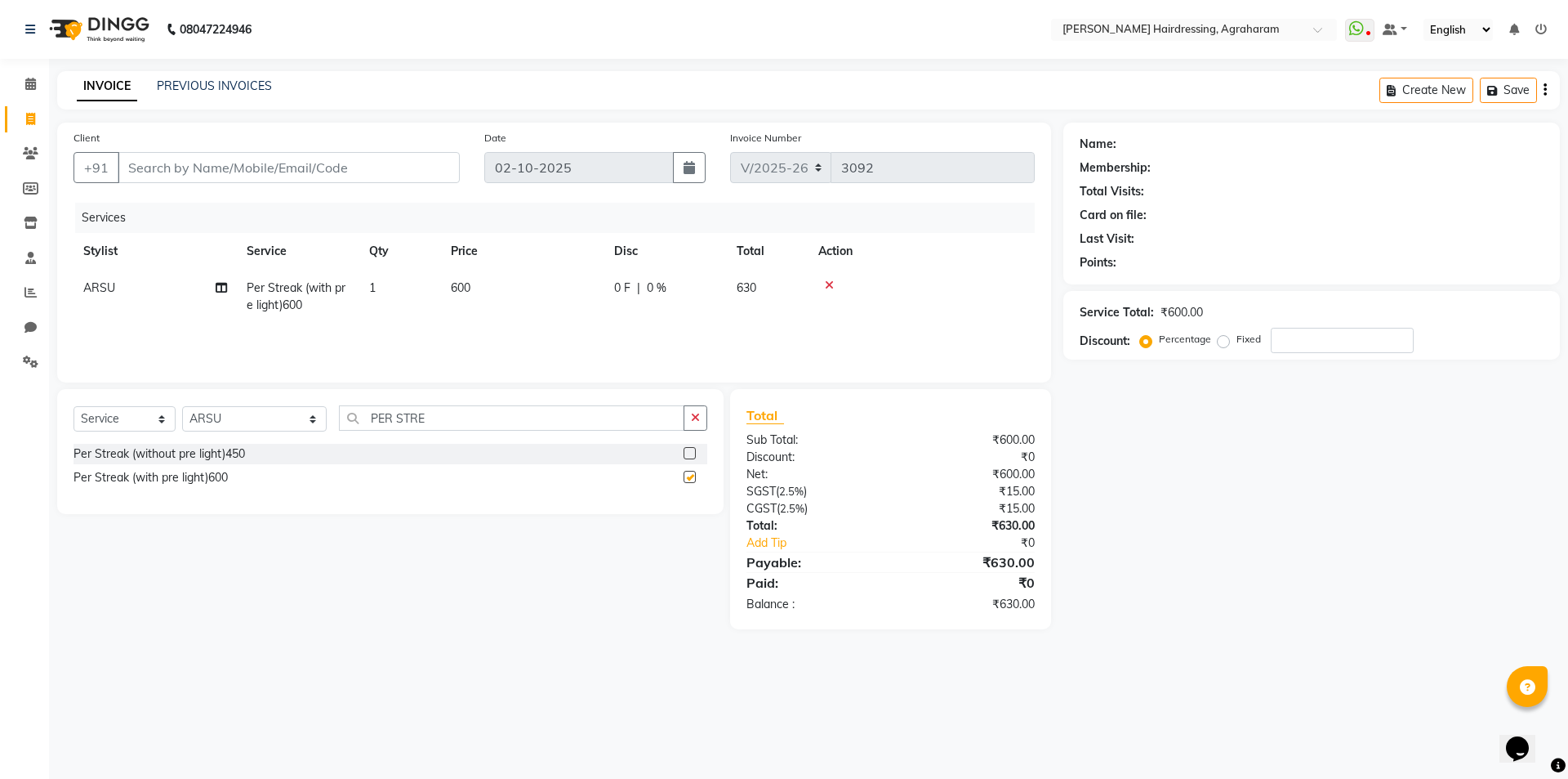
checkbox input "false"
click at [379, 283] on td "1" at bounding box center [400, 296] width 82 height 54
select select "72525"
click at [469, 289] on input "1" at bounding box center [477, 292] width 62 height 25
type input "4"
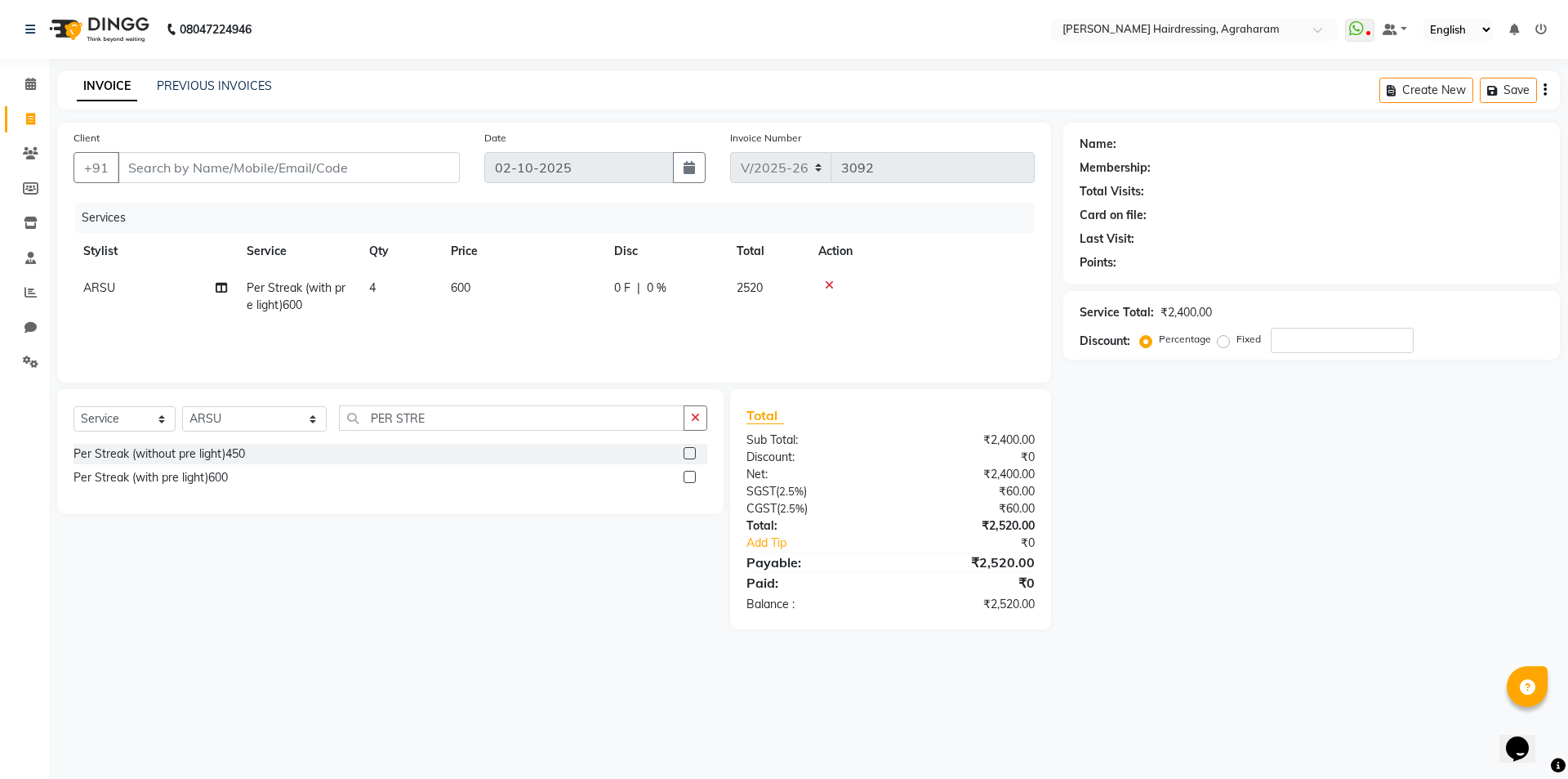
click at [581, 216] on div "Services" at bounding box center [561, 218] width 972 height 30
click at [411, 422] on input "PER STRE" at bounding box center [511, 418] width 345 height 25
type input "P"
type input "TINT"
click at [693, 454] on label at bounding box center [690, 453] width 13 height 13
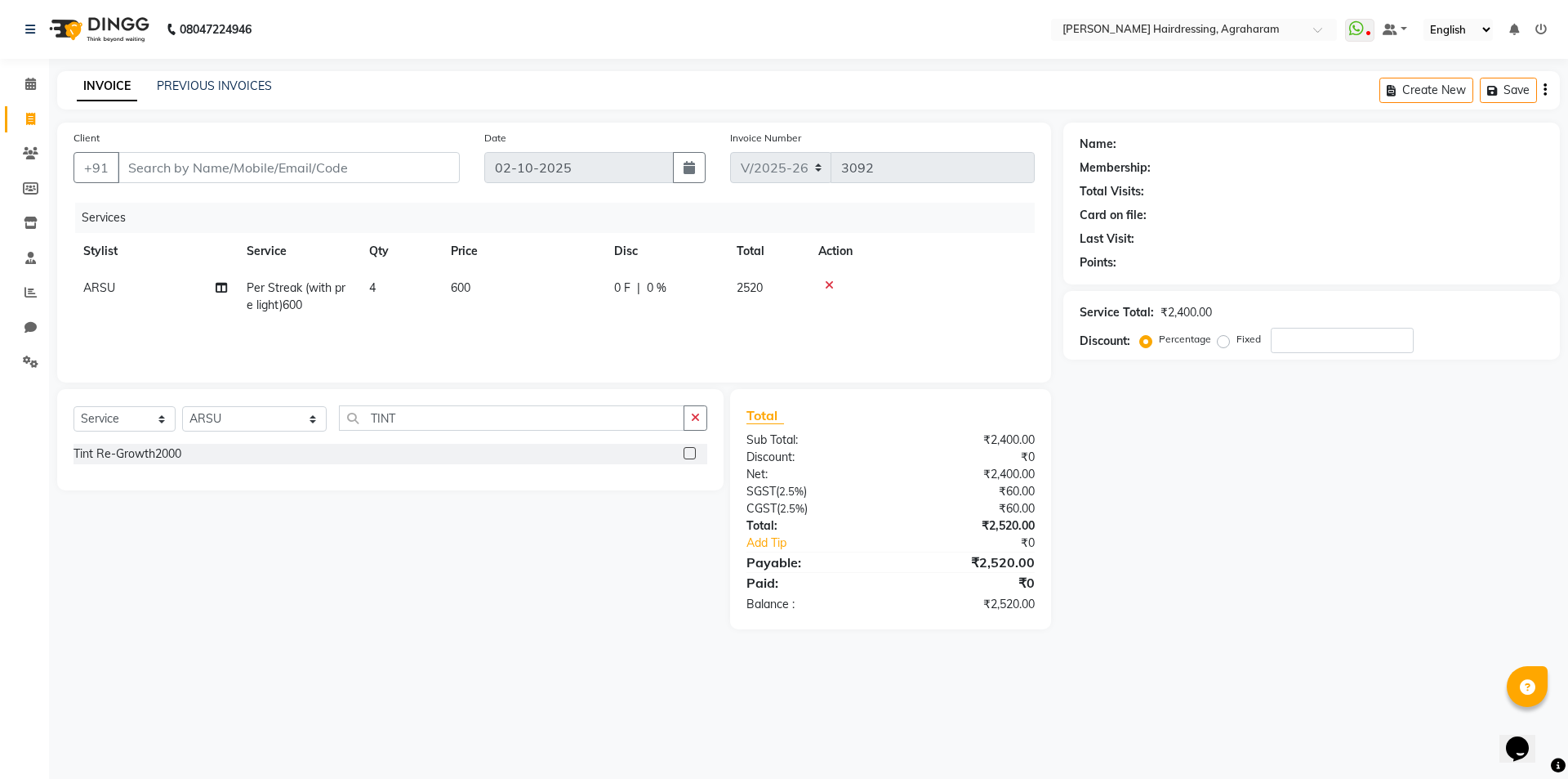
click at [693, 454] on input "checkbox" at bounding box center [689, 454] width 11 height 11
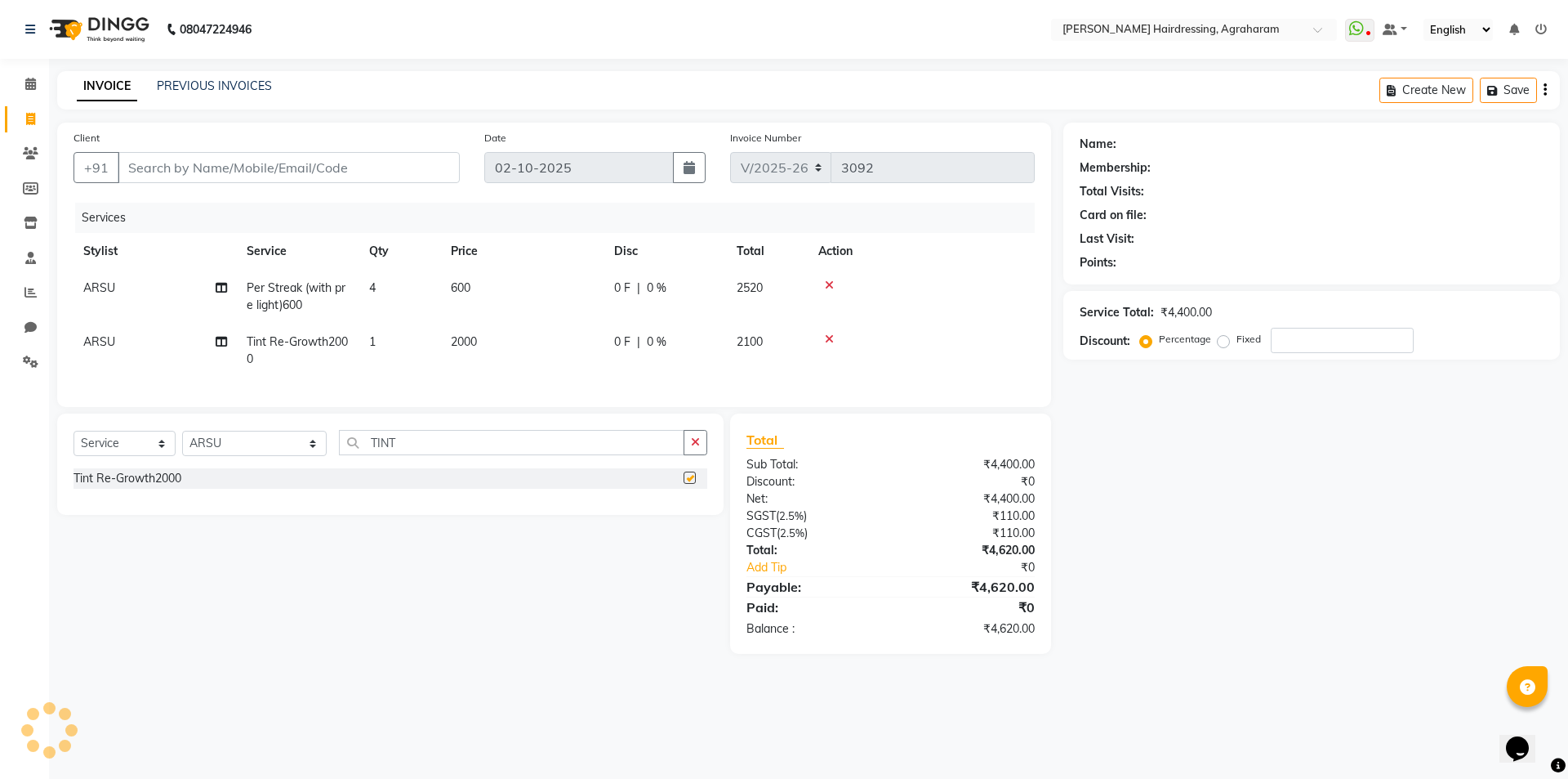
checkbox input "false"
click at [248, 170] on input "Client" at bounding box center [289, 168] width 342 height 31
type input "8"
type input "0"
drag, startPoint x: 234, startPoint y: 171, endPoint x: 128, endPoint y: 159, distance: 106.7
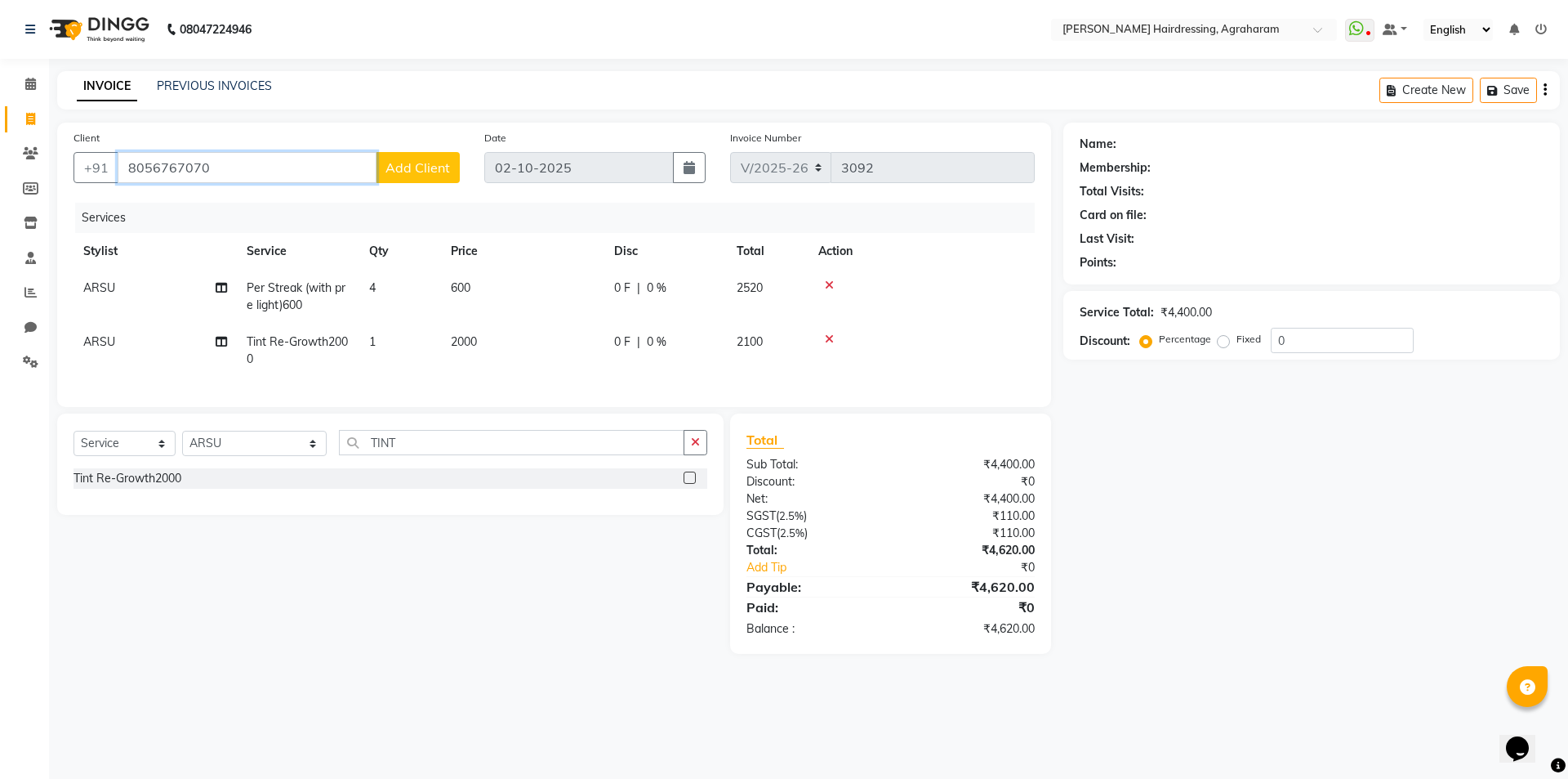
click at [128, 159] on input "8056767070" at bounding box center [247, 168] width 259 height 31
click at [261, 154] on input "8056767070" at bounding box center [247, 168] width 259 height 31
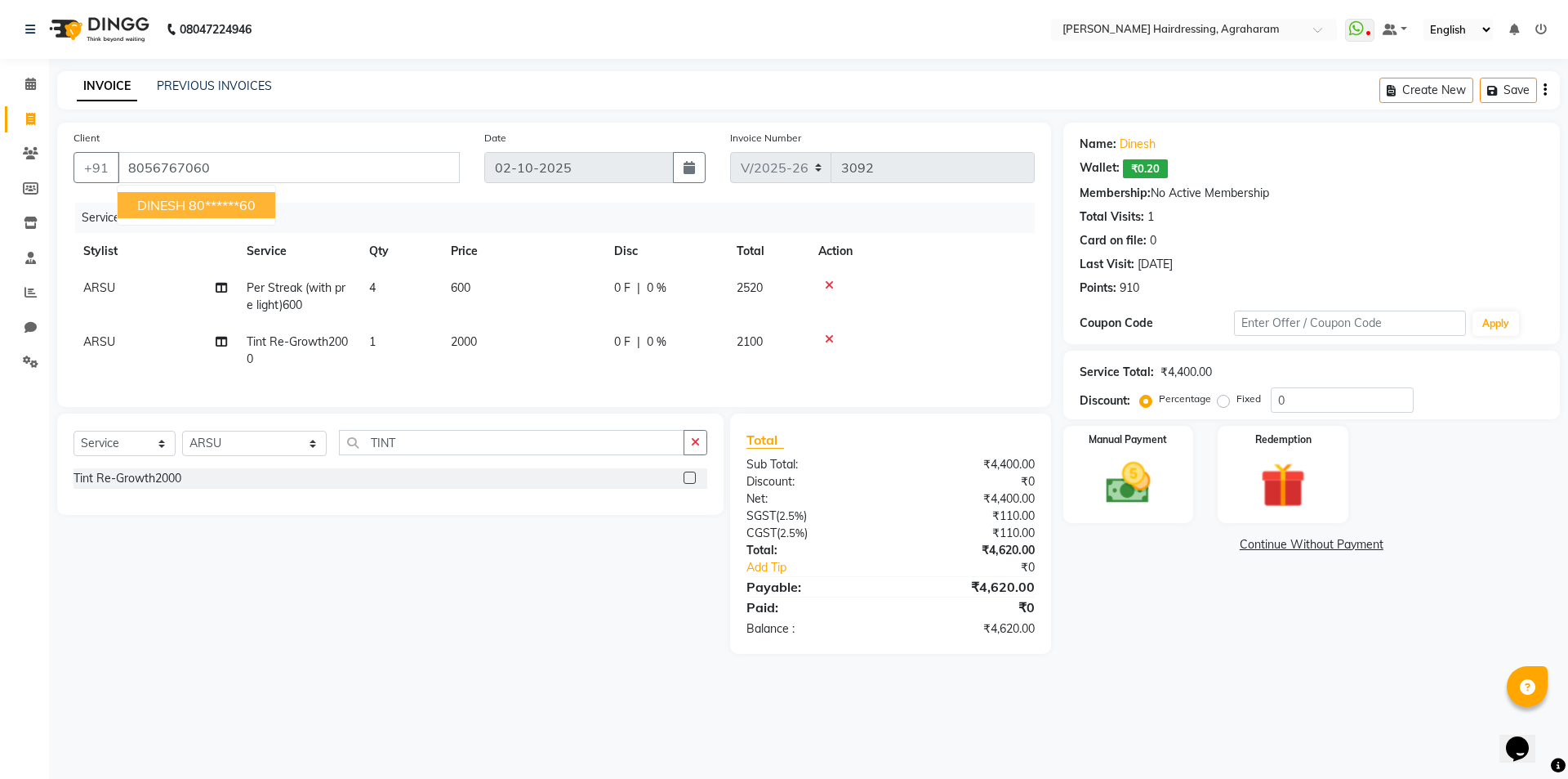
click at [191, 206] on ngb-highlight "80******60" at bounding box center [221, 205] width 67 height 17
type input "80******60"
click at [1304, 399] on input "0" at bounding box center [1343, 400] width 143 height 25
type input "1"
click at [1126, 490] on img at bounding box center [1129, 482] width 76 height 54
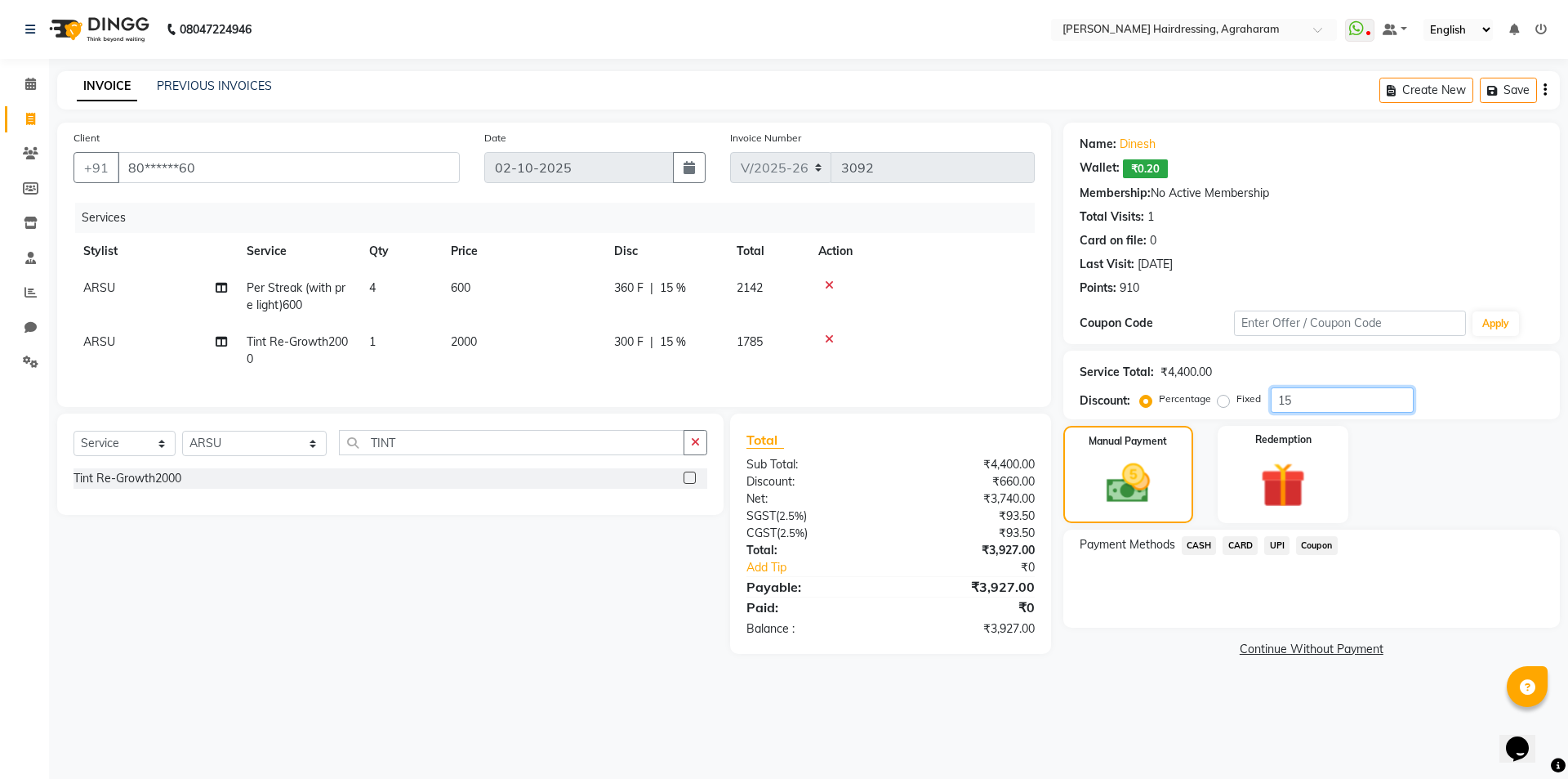
click at [1299, 399] on input "15" at bounding box center [1343, 400] width 143 height 25
type input "1"
type input "15"
click at [1242, 547] on span "CARD" at bounding box center [1240, 545] width 35 height 19
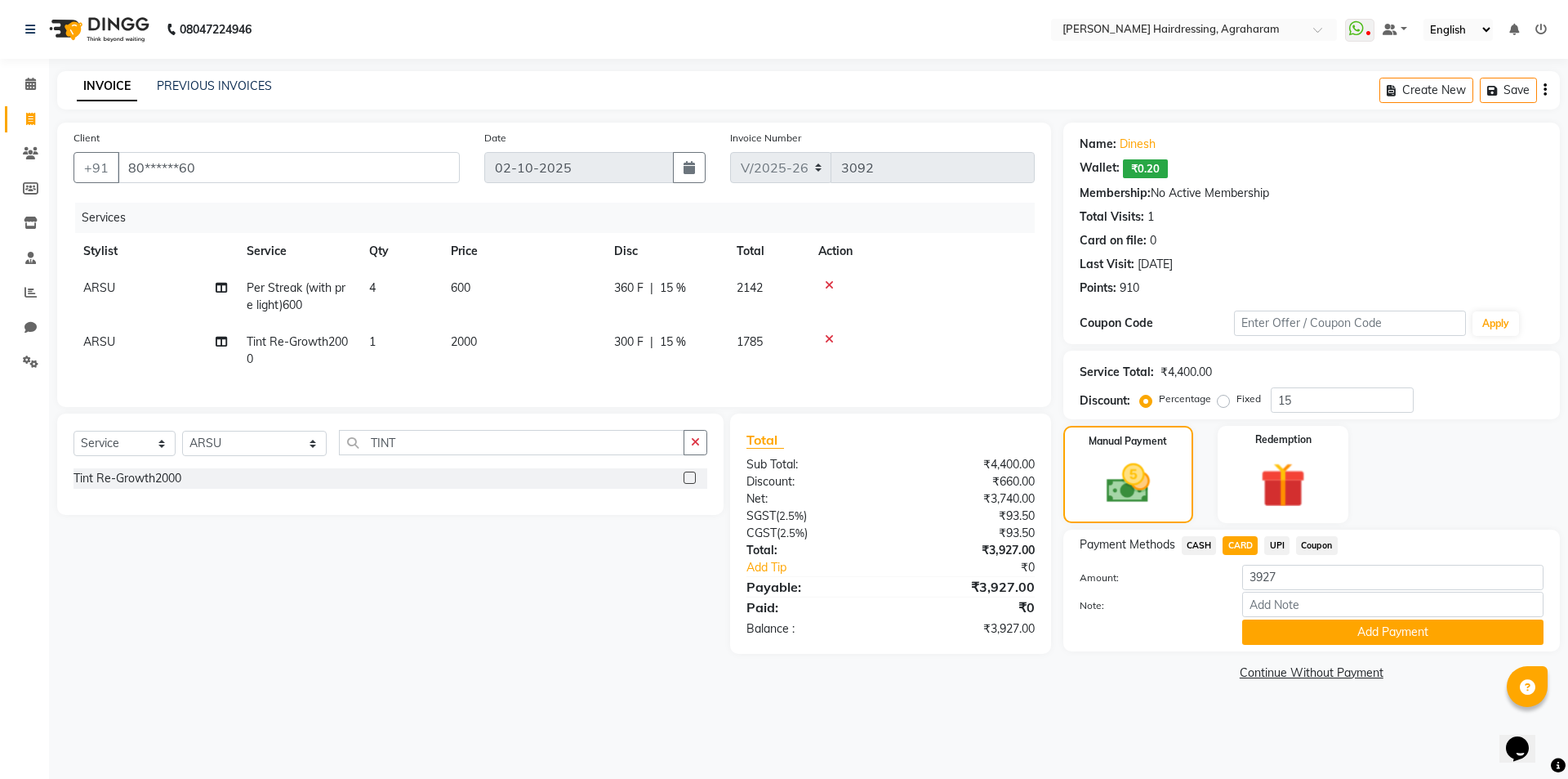
click at [390, 284] on td "4" at bounding box center [400, 296] width 82 height 54
select select "72525"
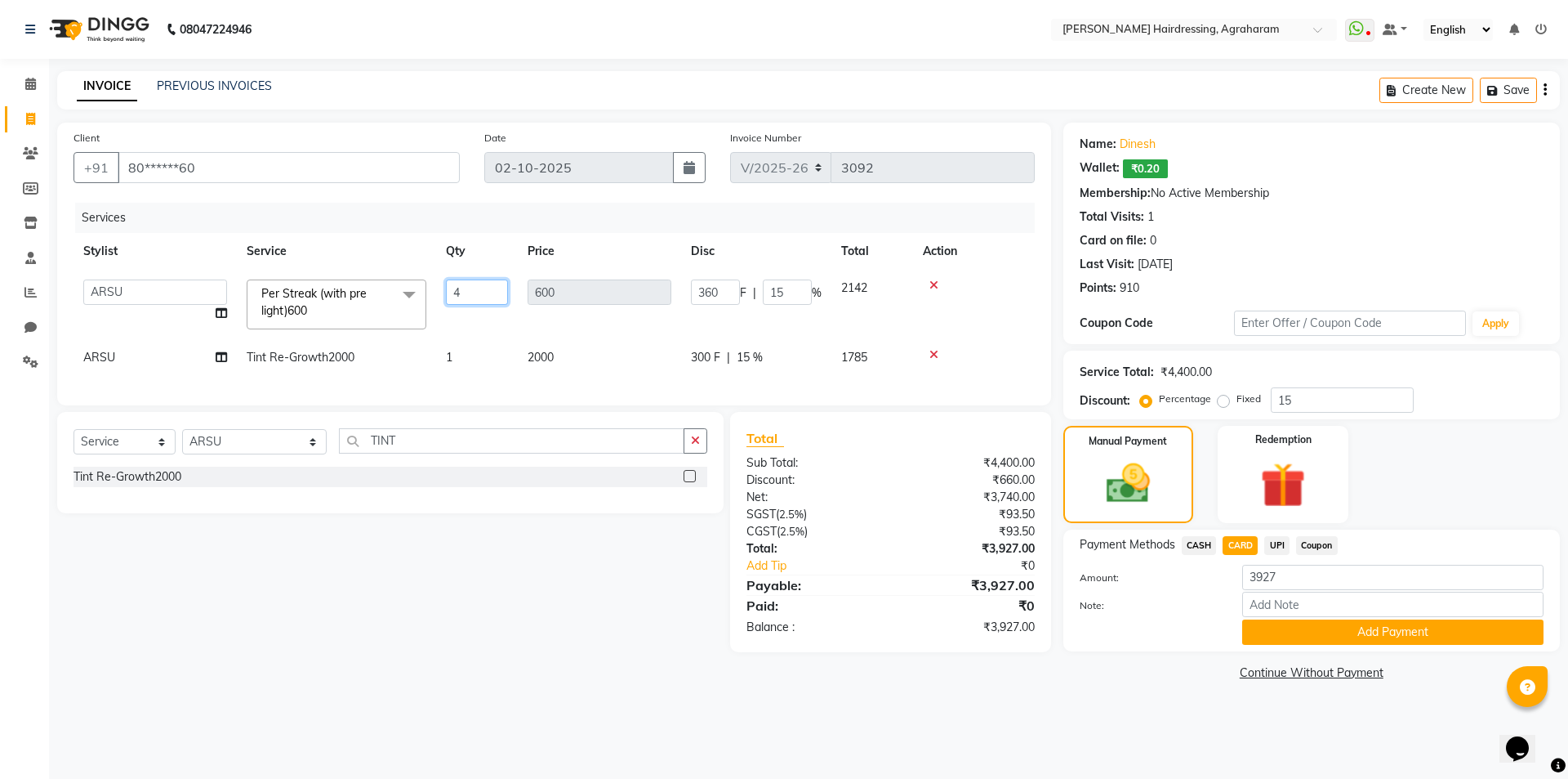
click at [469, 295] on input "4" at bounding box center [477, 292] width 62 height 25
type input "2"
click at [491, 220] on div "Services" at bounding box center [561, 218] width 972 height 30
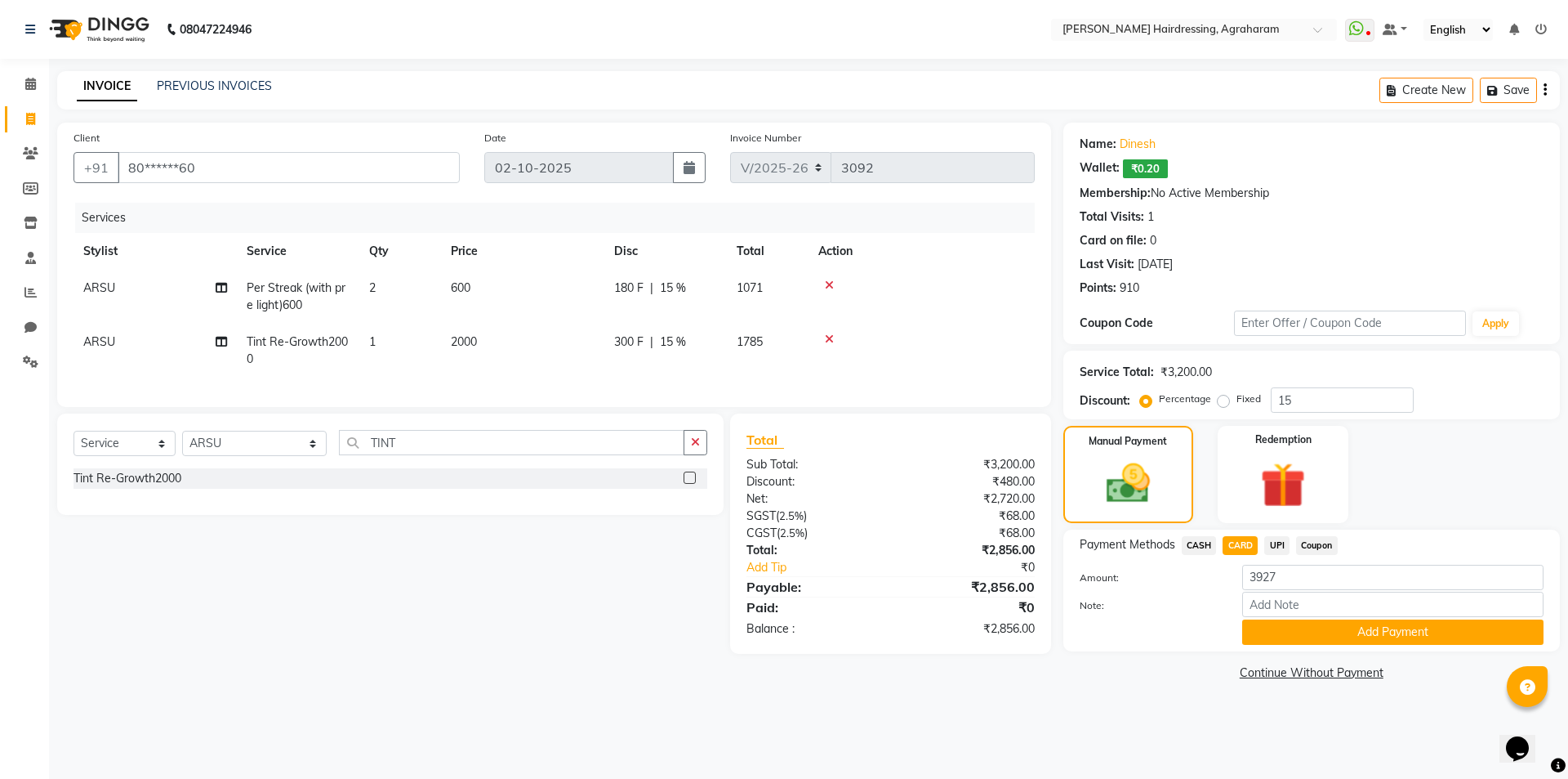
click at [1236, 547] on span "CARD" at bounding box center [1240, 545] width 35 height 19
type input "2856"
click at [1368, 636] on button "Add Payment" at bounding box center [1392, 633] width 302 height 25
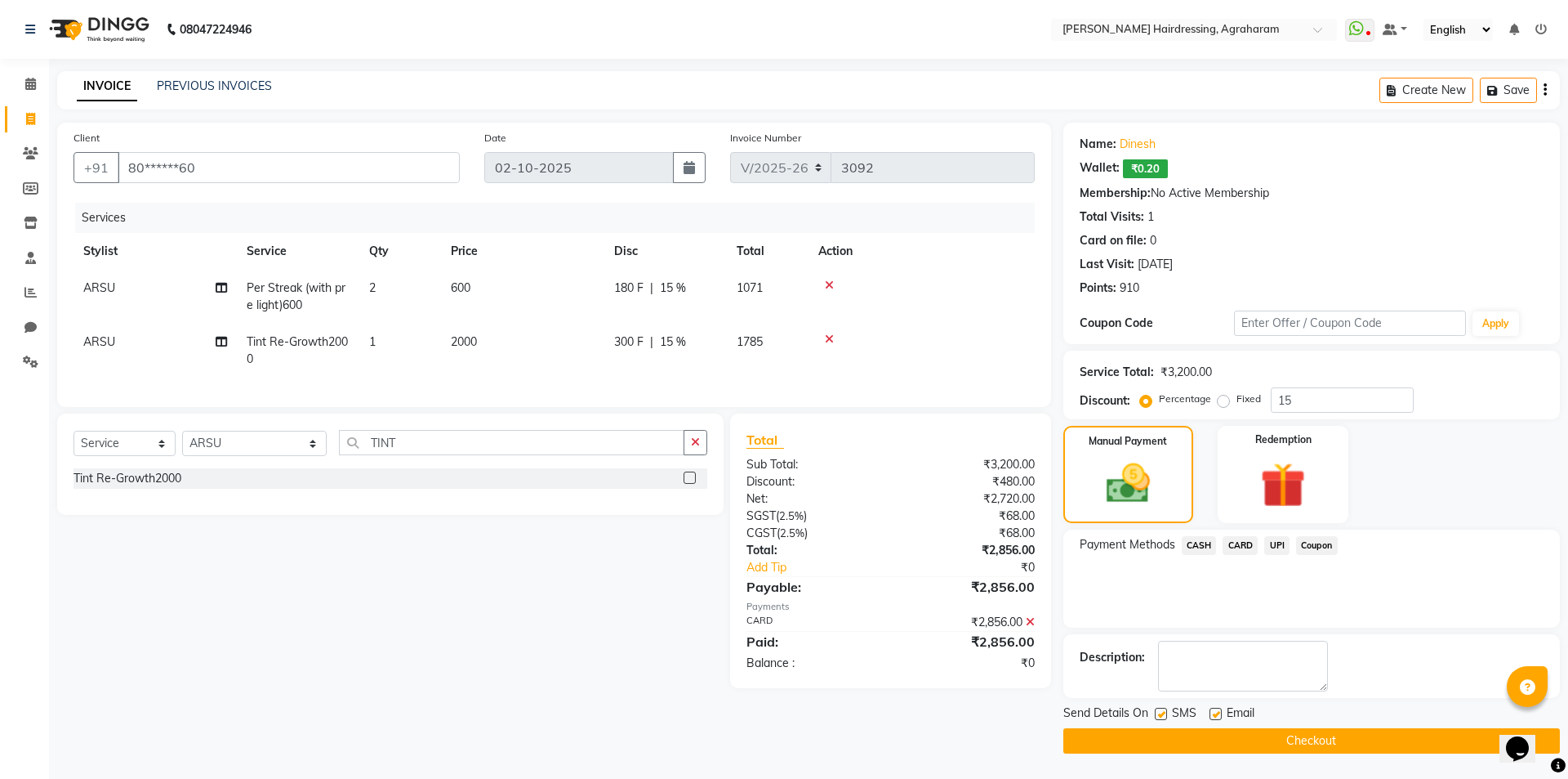
click at [1324, 739] on button "Checkout" at bounding box center [1311, 741] width 497 height 25
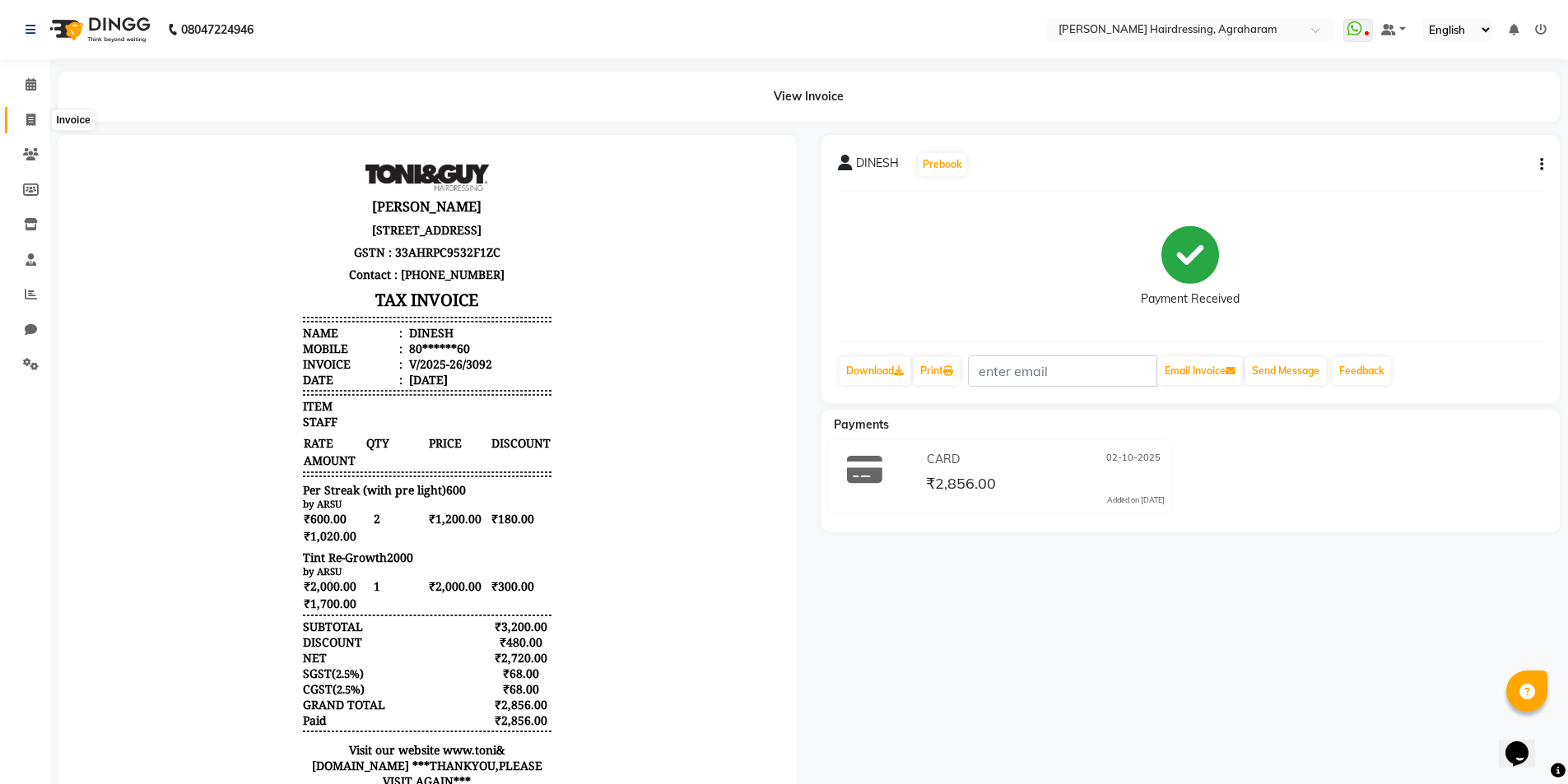
click at [32, 125] on span at bounding box center [30, 120] width 29 height 19
select select "service"
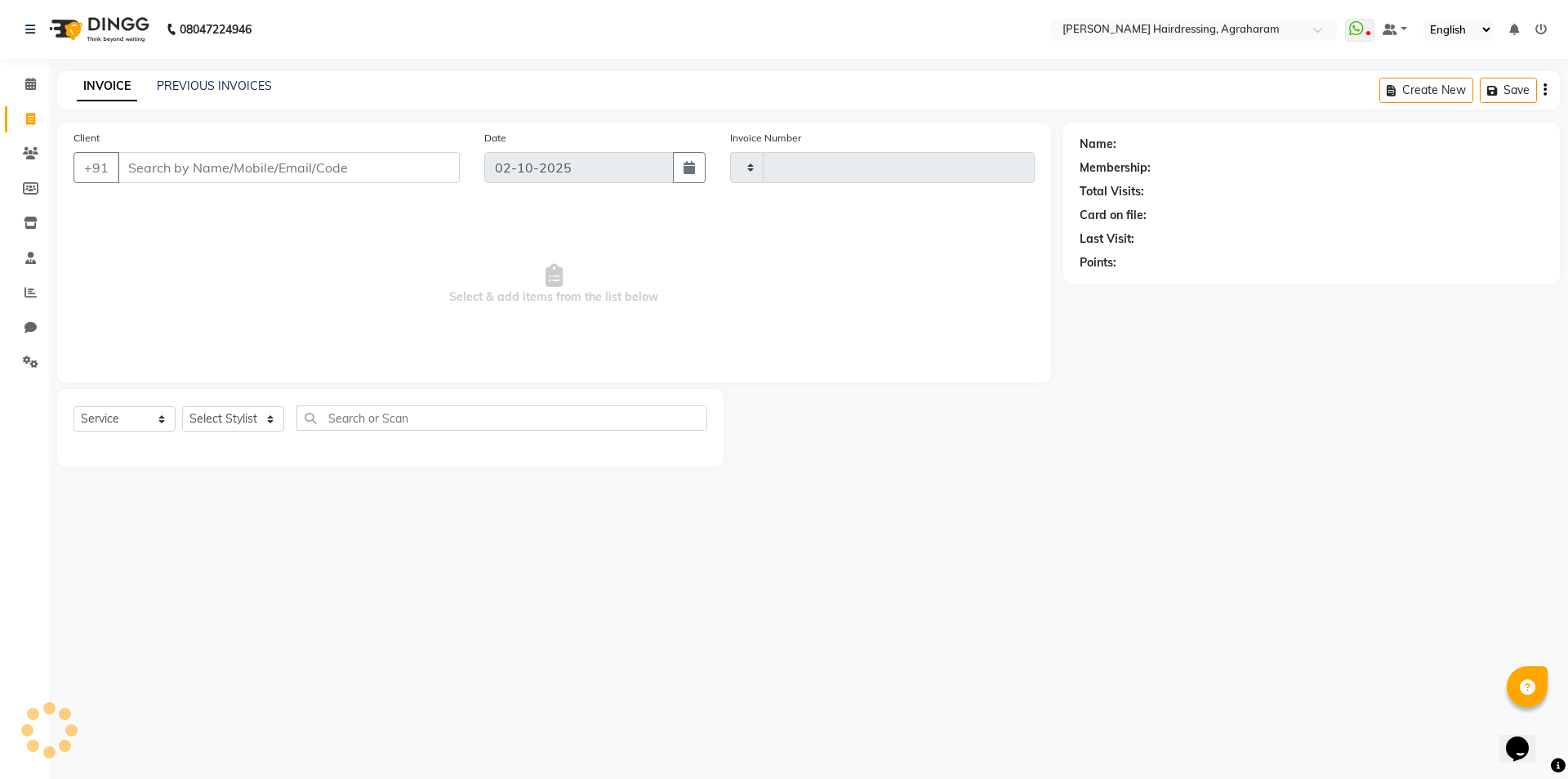
type input "3093"
select select "7962"
click at [196, 88] on link "PREVIOUS INVOICES" at bounding box center [215, 85] width 115 height 15
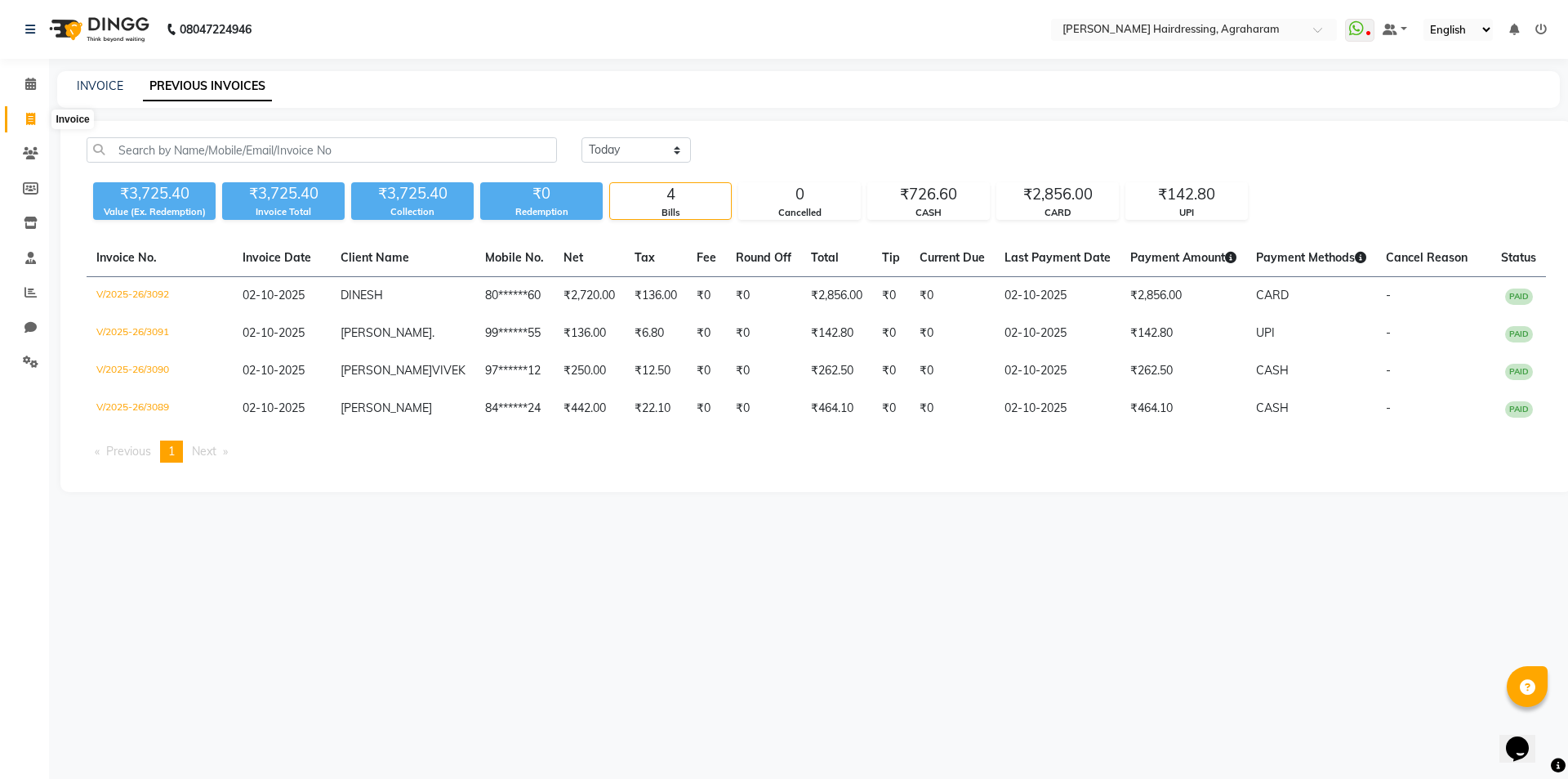
click at [38, 123] on span at bounding box center [30, 119] width 28 height 19
select select "7962"
select select "service"
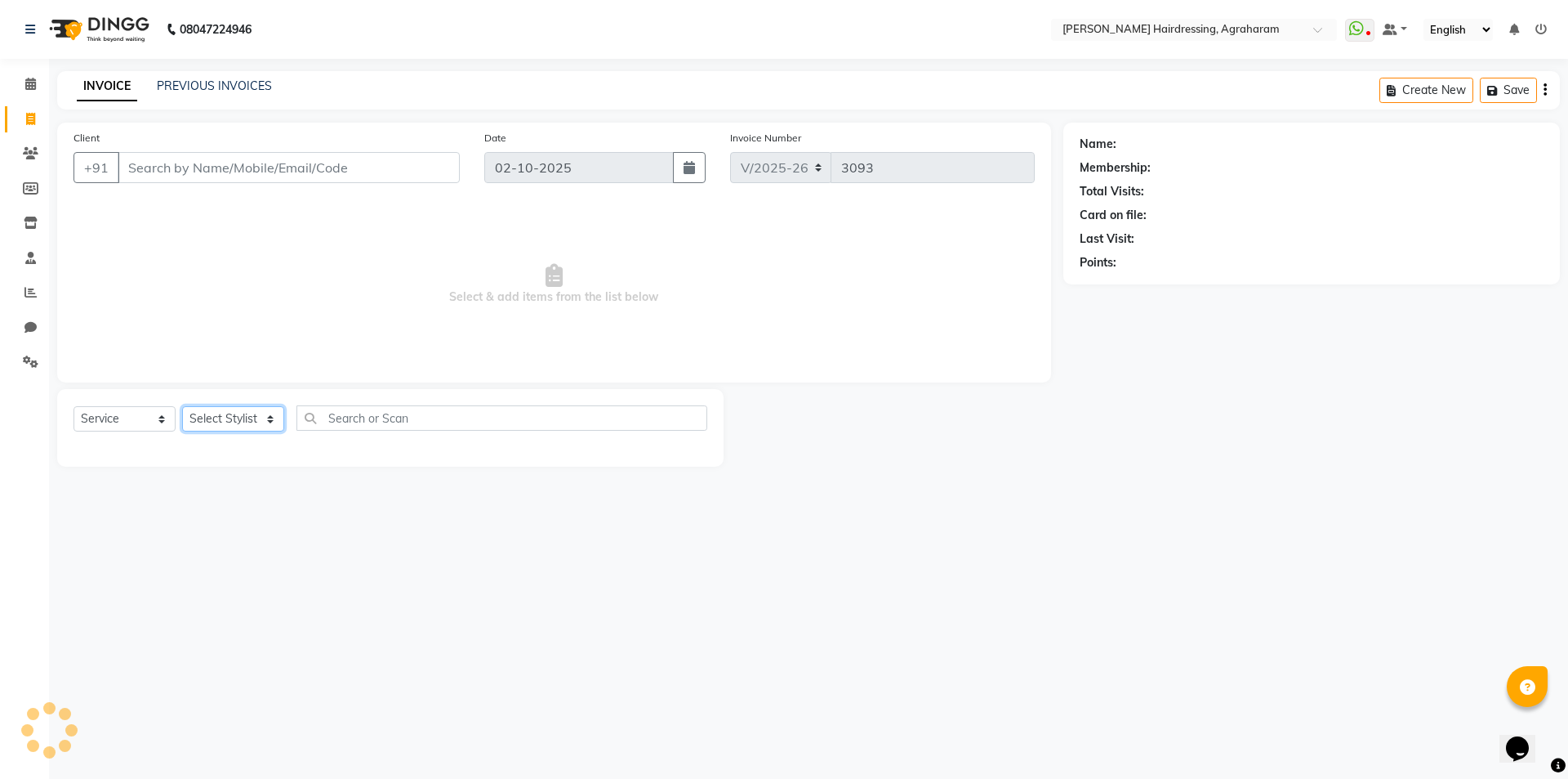
click at [254, 411] on select "Select Stylist" at bounding box center [233, 419] width 102 height 25
select select "72526"
click at [182, 406] on select "Select Stylist [PERSON_NAME] AKASH [PERSON_NAME] [PERSON_NAME] MANAGER [PERSON_…" at bounding box center [255, 419] width 144 height 25
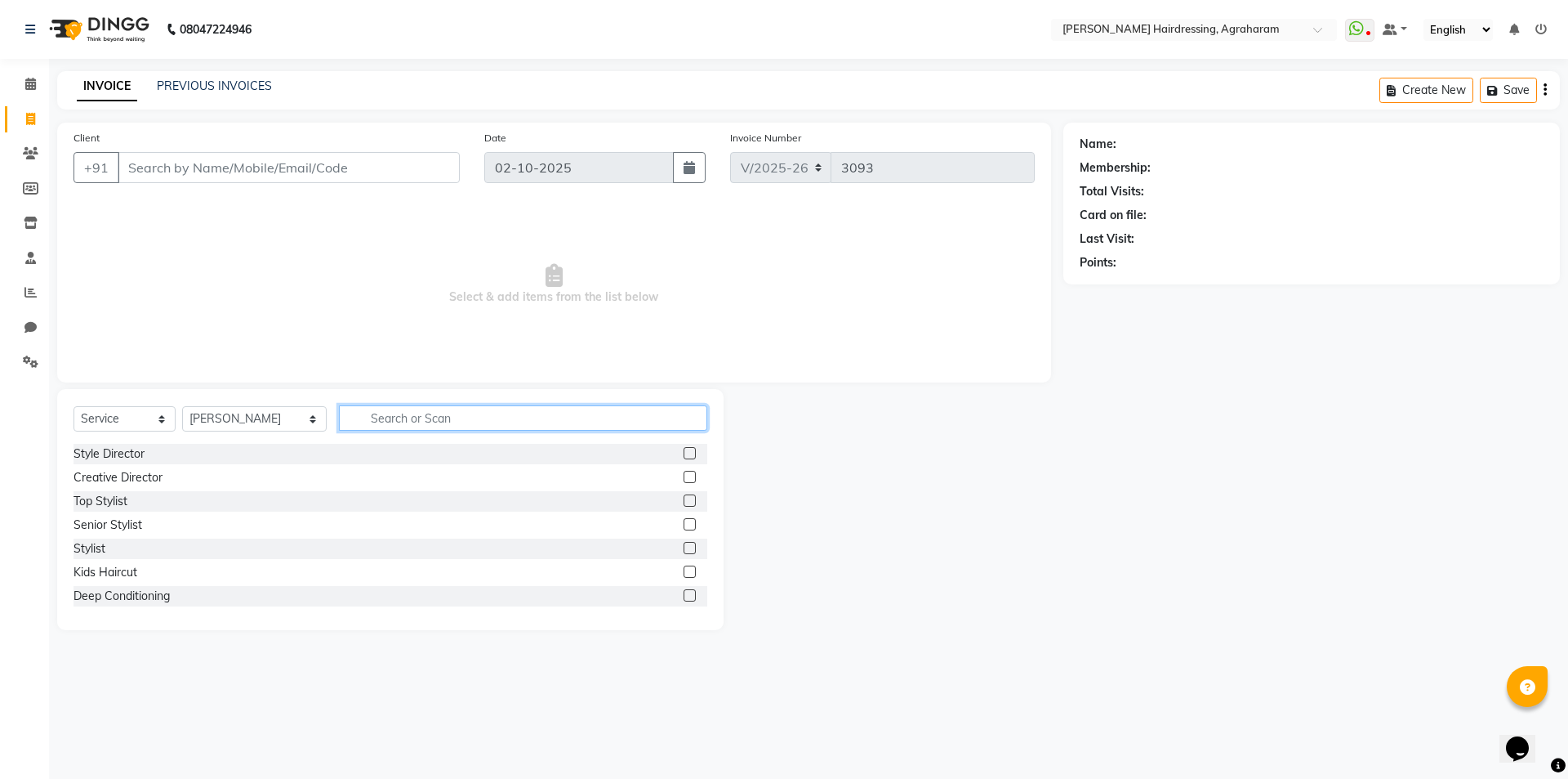
click at [383, 417] on input "text" at bounding box center [523, 418] width 369 height 25
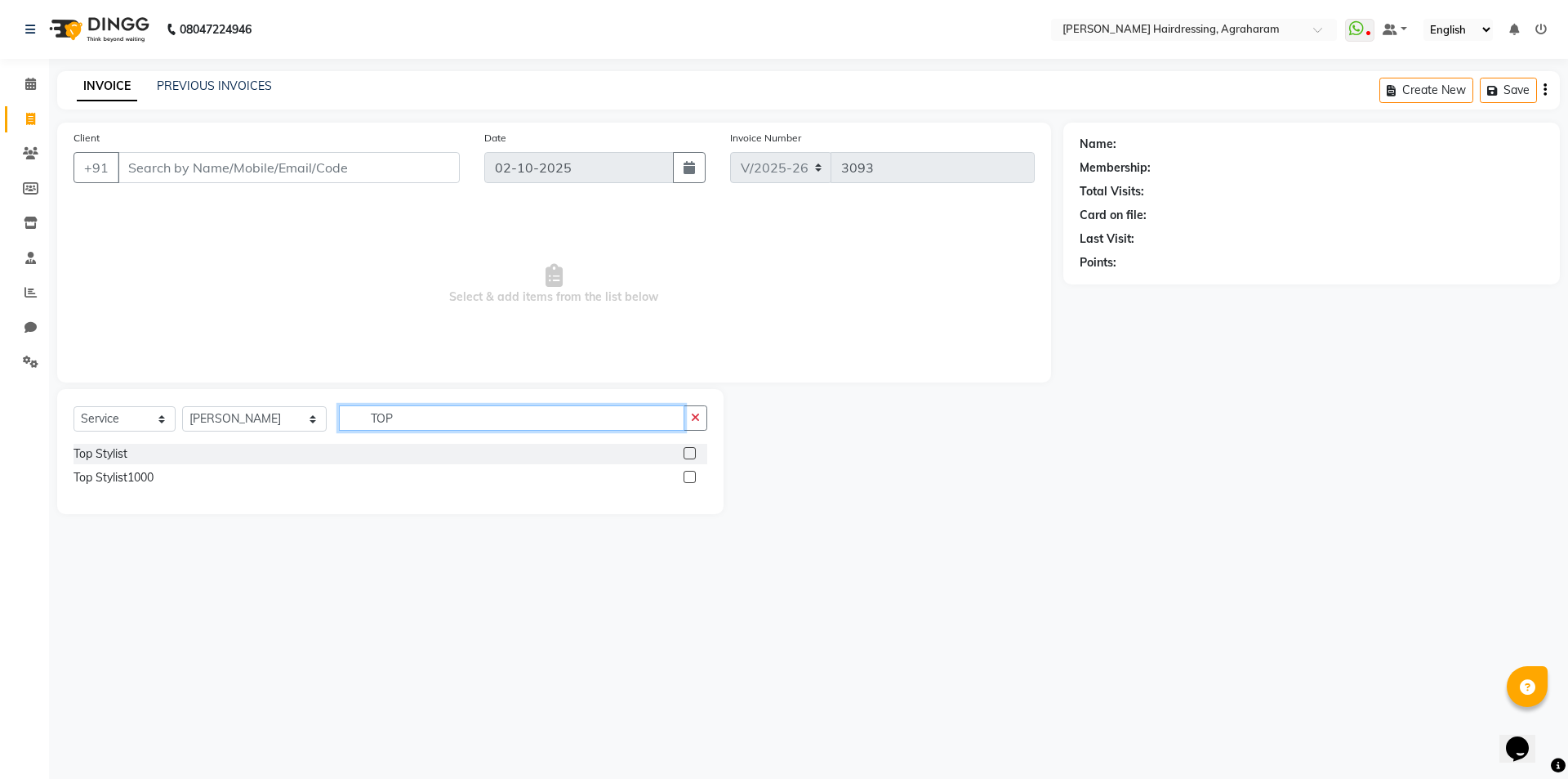
type input "TOP"
click at [685, 478] on label at bounding box center [690, 476] width 13 height 13
click at [685, 478] on input "checkbox" at bounding box center [689, 477] width 11 height 11
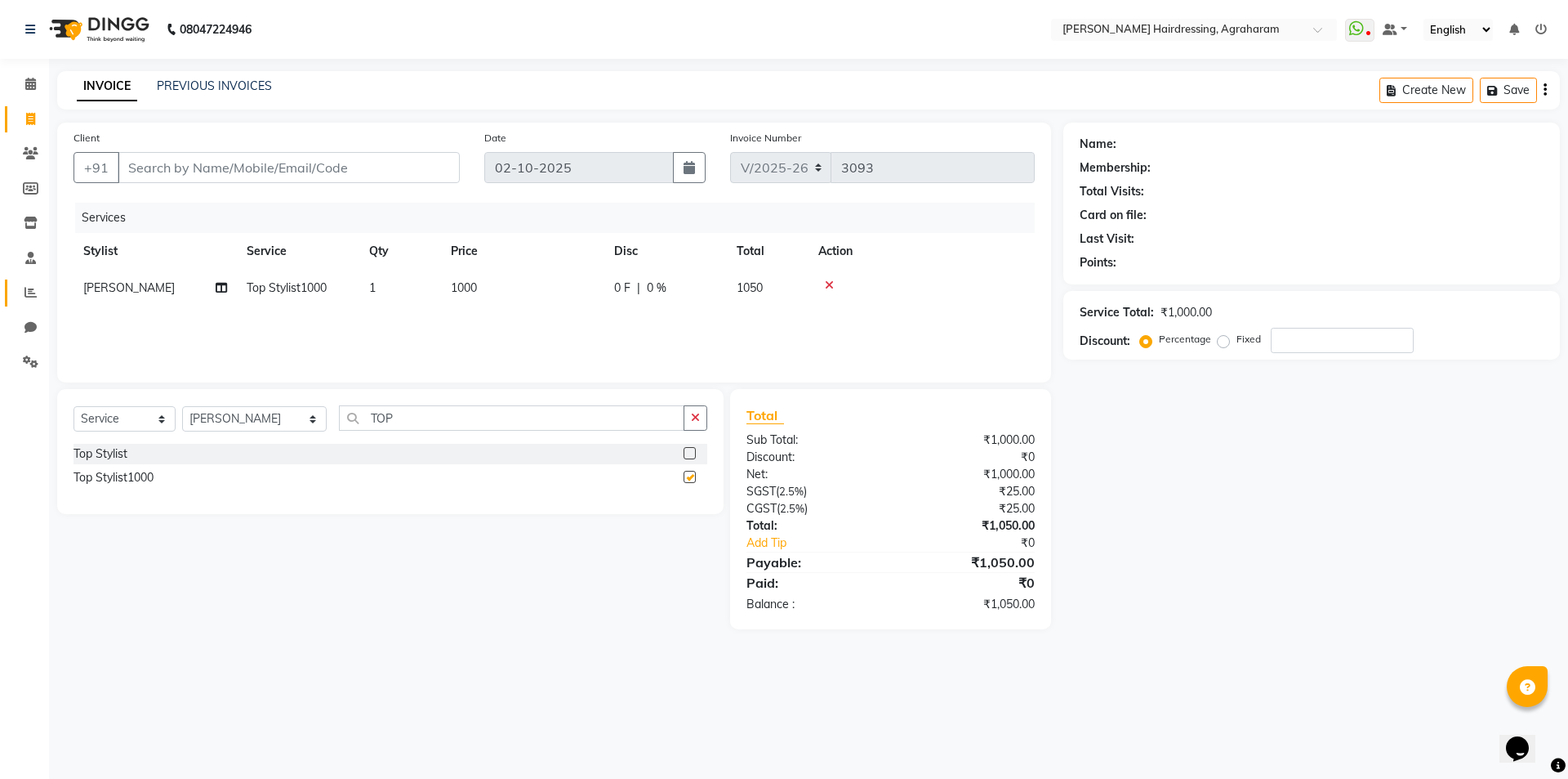
checkbox input "false"
click at [178, 165] on input "Client" at bounding box center [289, 168] width 342 height 31
type input "9"
type input "0"
type input "9"
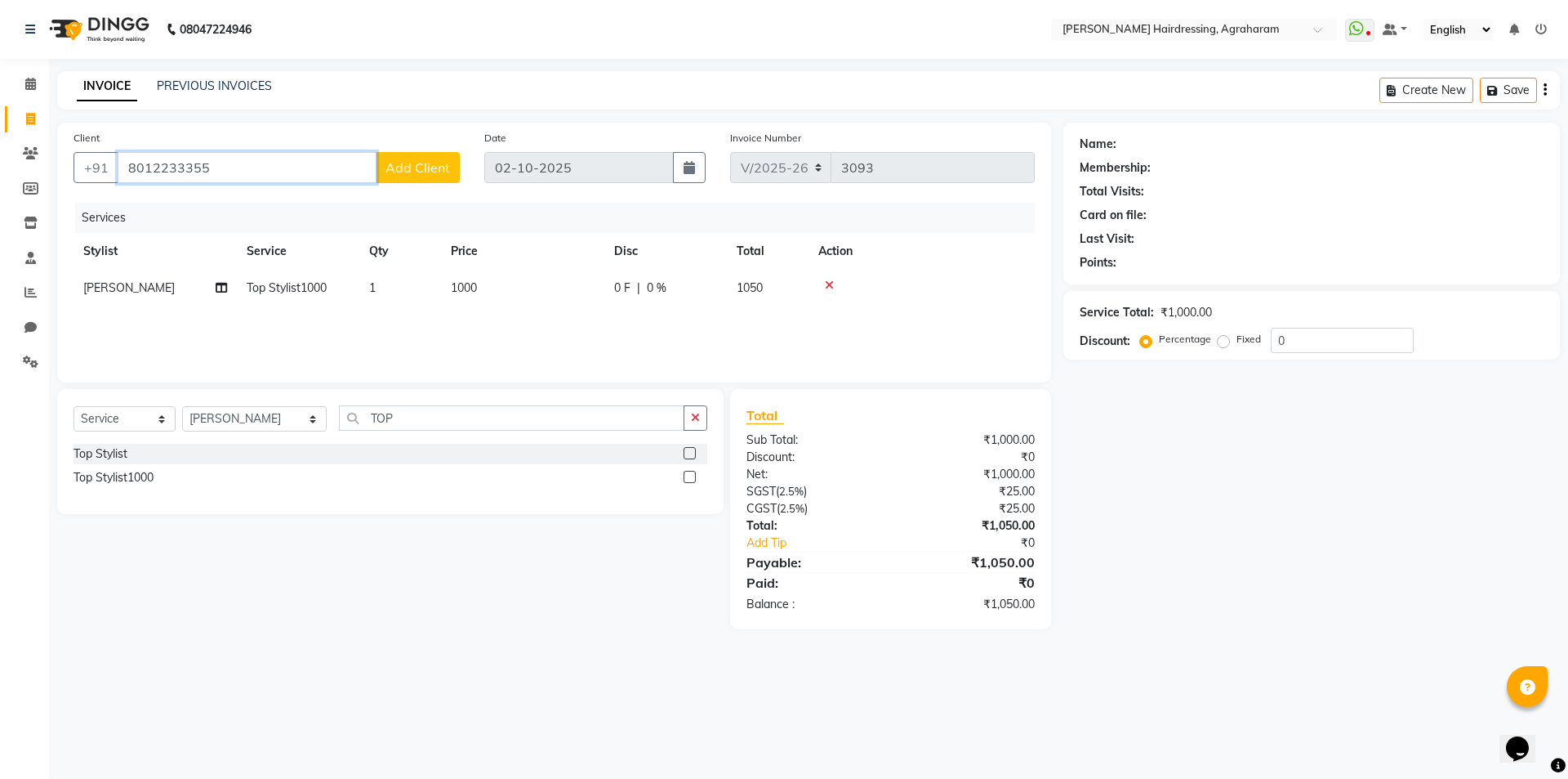
click at [184, 166] on input "8012233355" at bounding box center [247, 168] width 259 height 31
type input "8012233355"
click at [386, 168] on span "Add Client" at bounding box center [418, 167] width 64 height 17
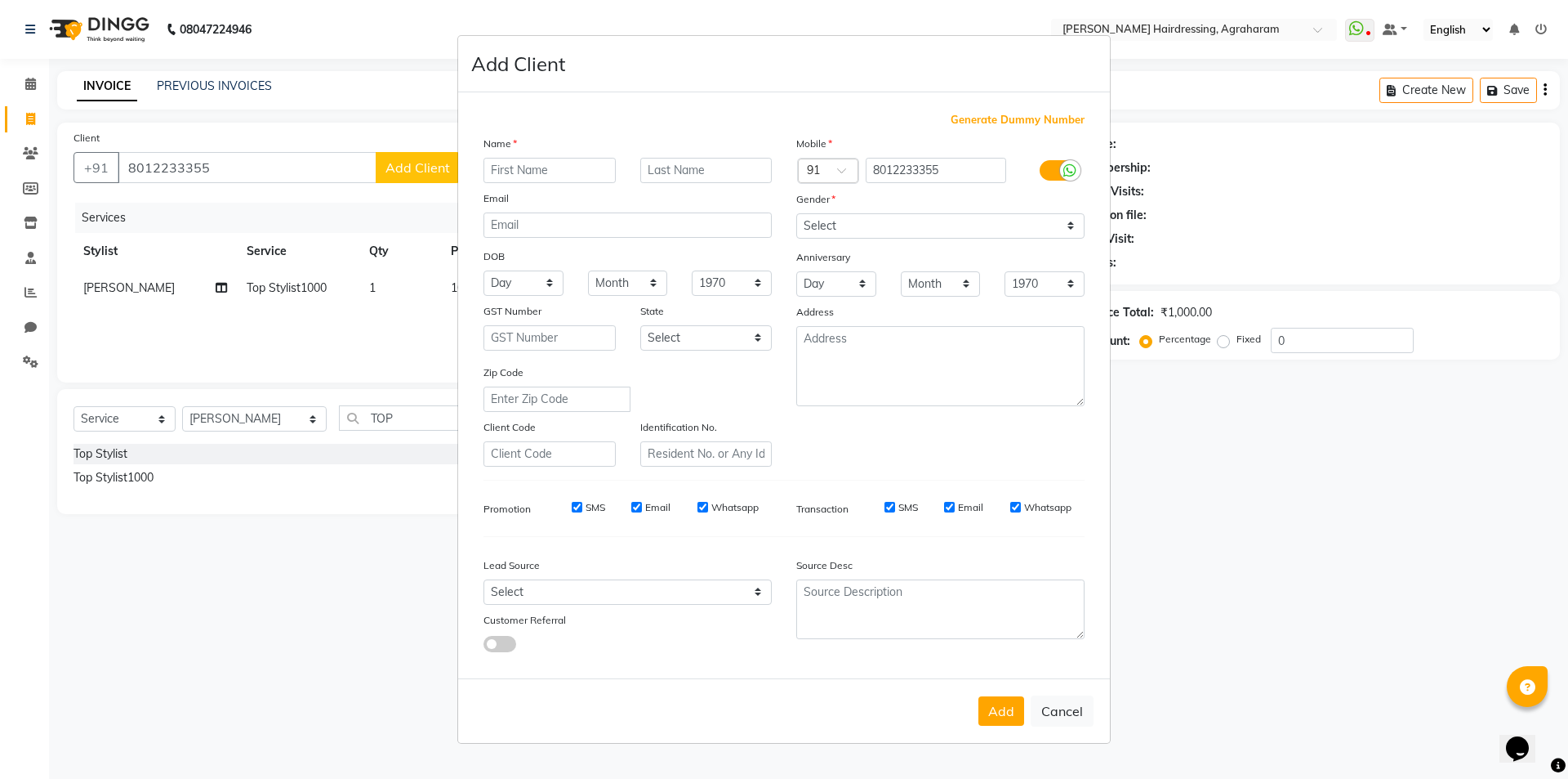
drag, startPoint x: 537, startPoint y: 173, endPoint x: 624, endPoint y: 174, distance: 87.0
click at [538, 173] on input "text" at bounding box center [550, 171] width 133 height 25
click at [534, 174] on input "text" at bounding box center [550, 171] width 133 height 25
click at [518, 175] on input "text" at bounding box center [550, 171] width 133 height 25
type input "[PERSON_NAME]"
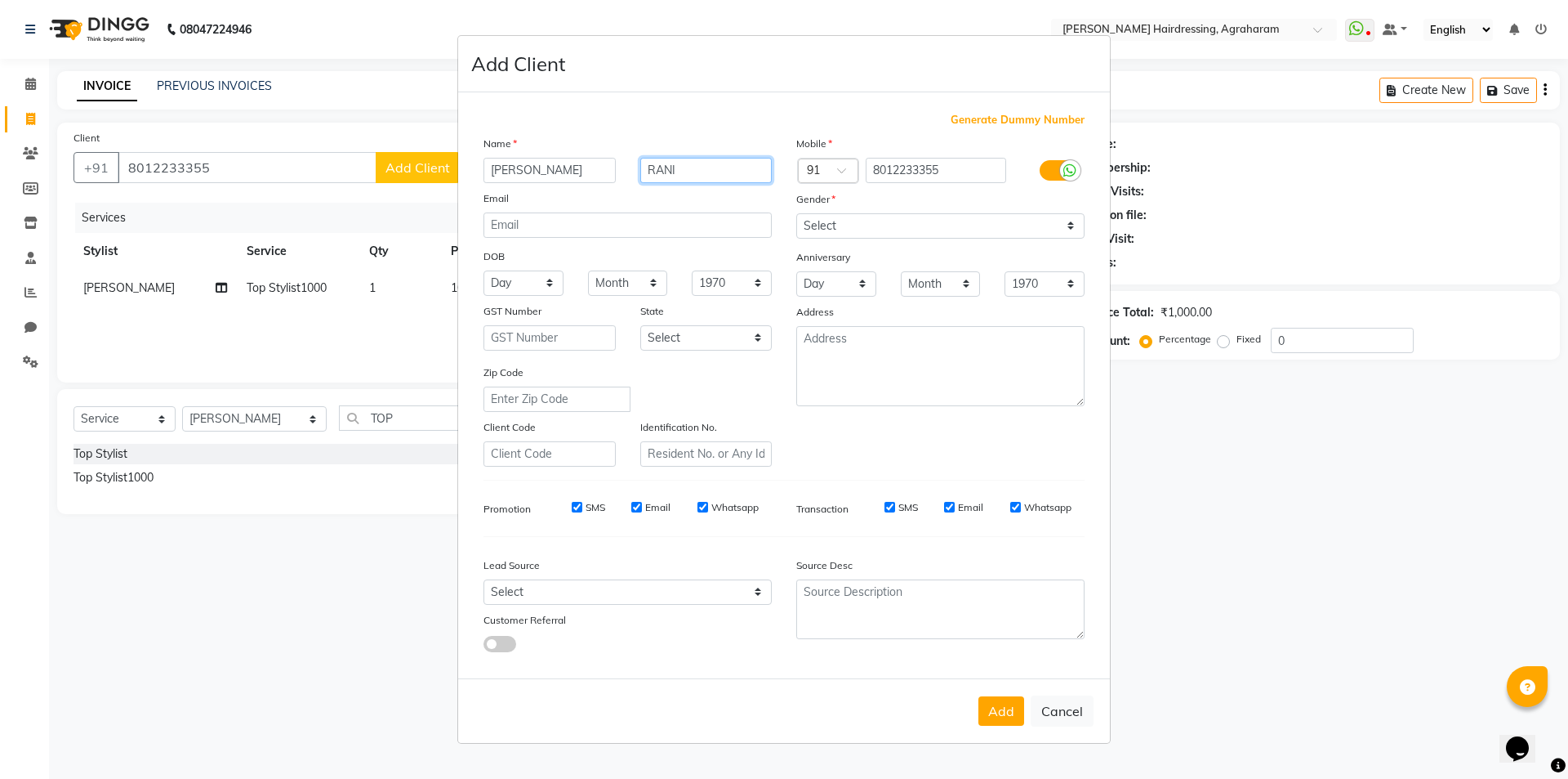
type input "RANI"
click at [845, 219] on select "Select Male Female Other Prefer Not To Say" at bounding box center [941, 226] width 289 height 25
select select "female"
click at [796, 213] on select "Select Male Female Other Prefer Not To Say" at bounding box center [941, 226] width 289 height 25
click at [747, 586] on select "Select Walk-in Referral Internet Friend Word of Mouth Advertisement Facebook Ju…" at bounding box center [628, 593] width 289 height 25
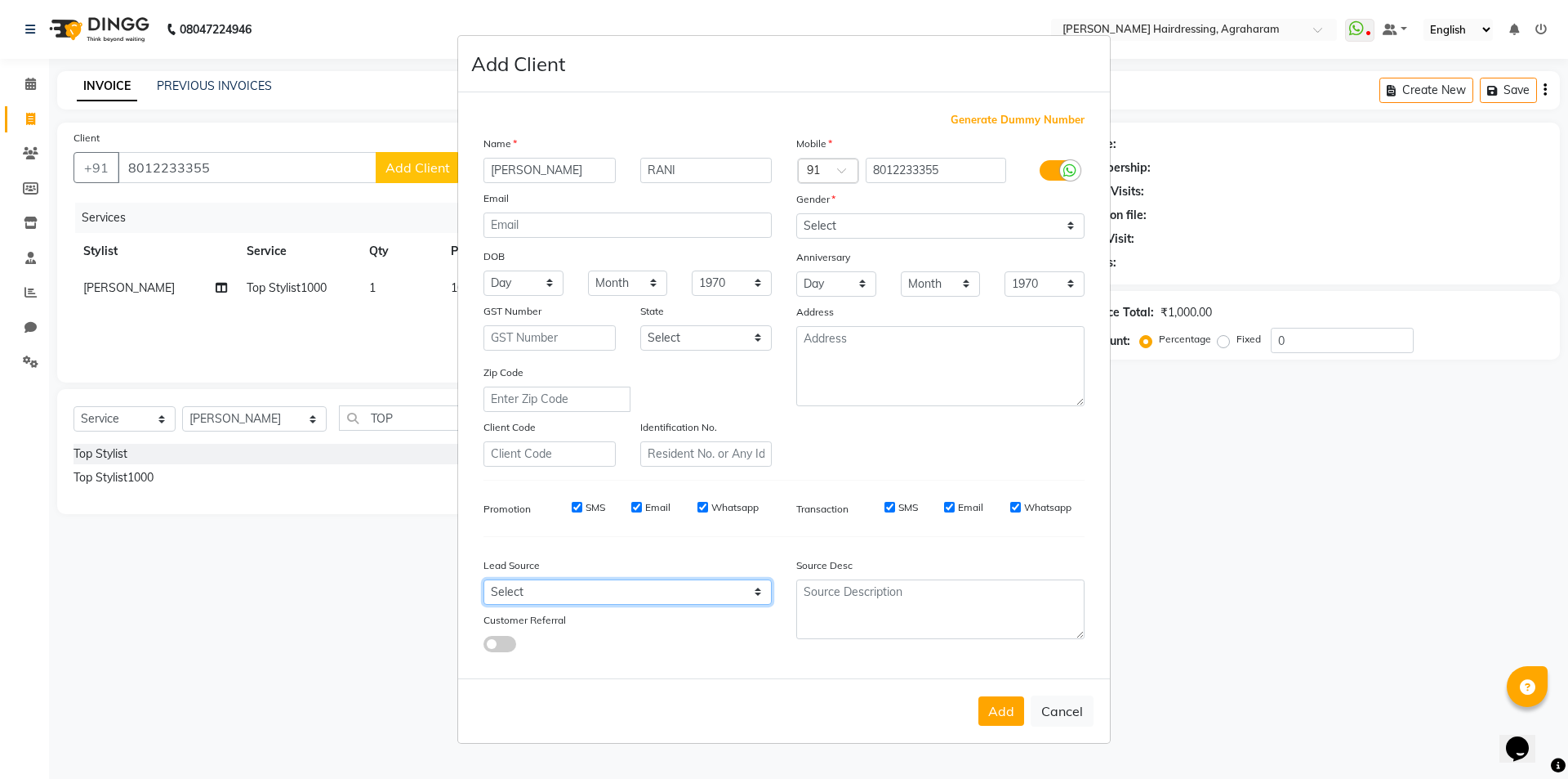
select select "53193"
click at [484, 580] on select "Select Walk-in Referral Internet Friend Word of Mouth Advertisement Facebook Ju…" at bounding box center [628, 593] width 289 height 25
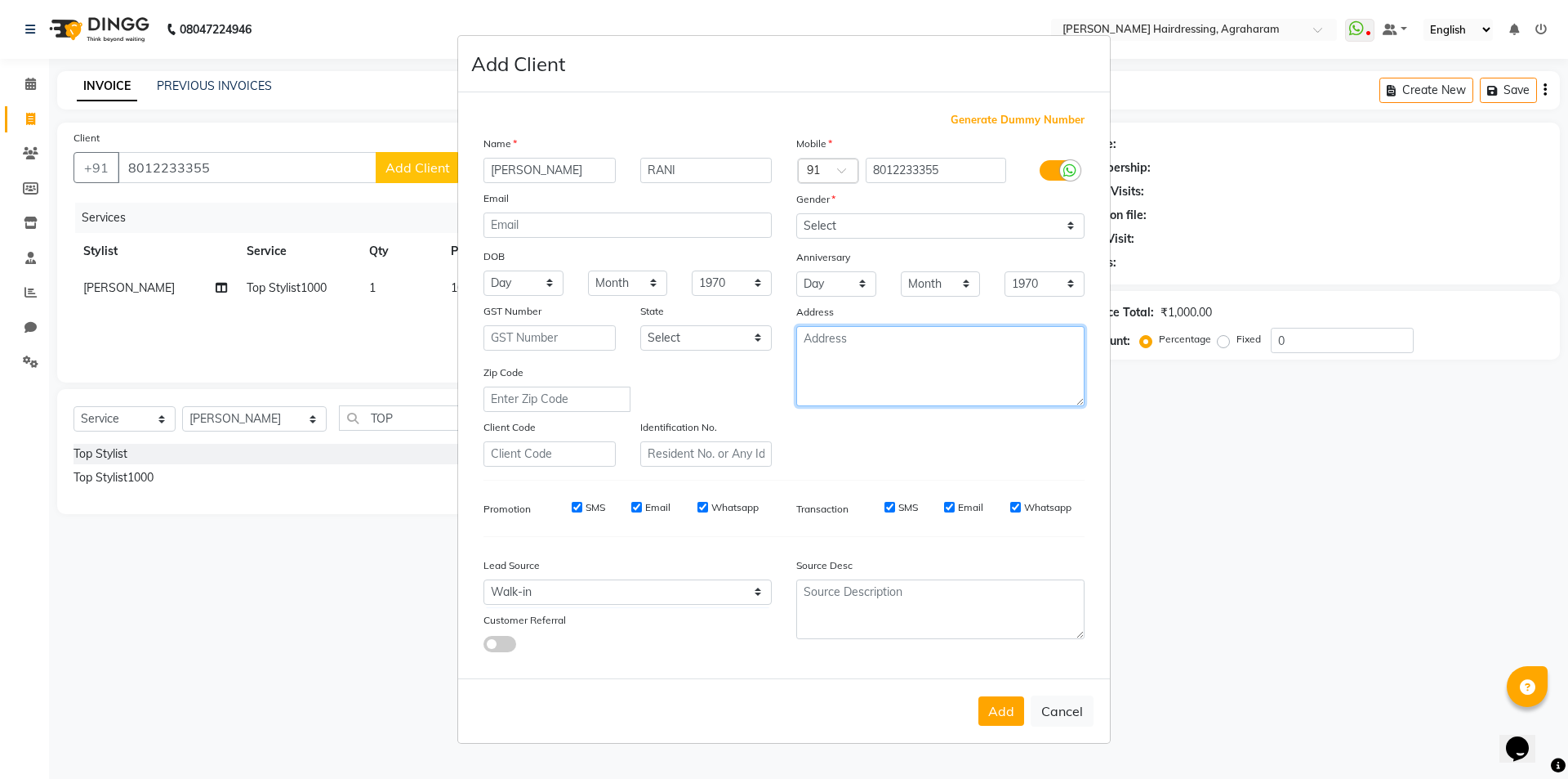
click at [831, 379] on textarea at bounding box center [941, 366] width 289 height 80
type textarea "DINDUGAL"
click at [1001, 716] on button "Add" at bounding box center [1001, 711] width 46 height 29
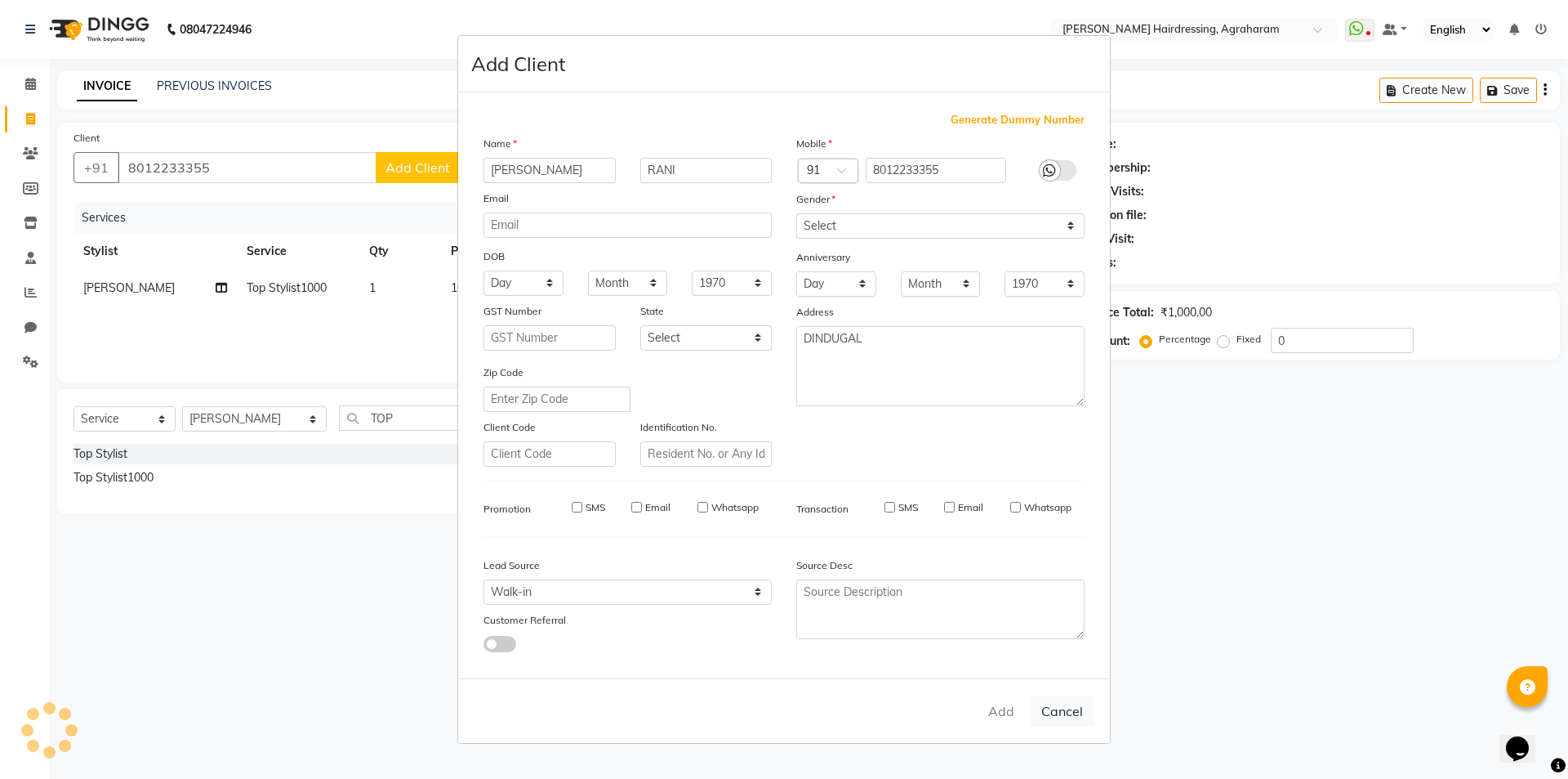
type input "80******55"
select select
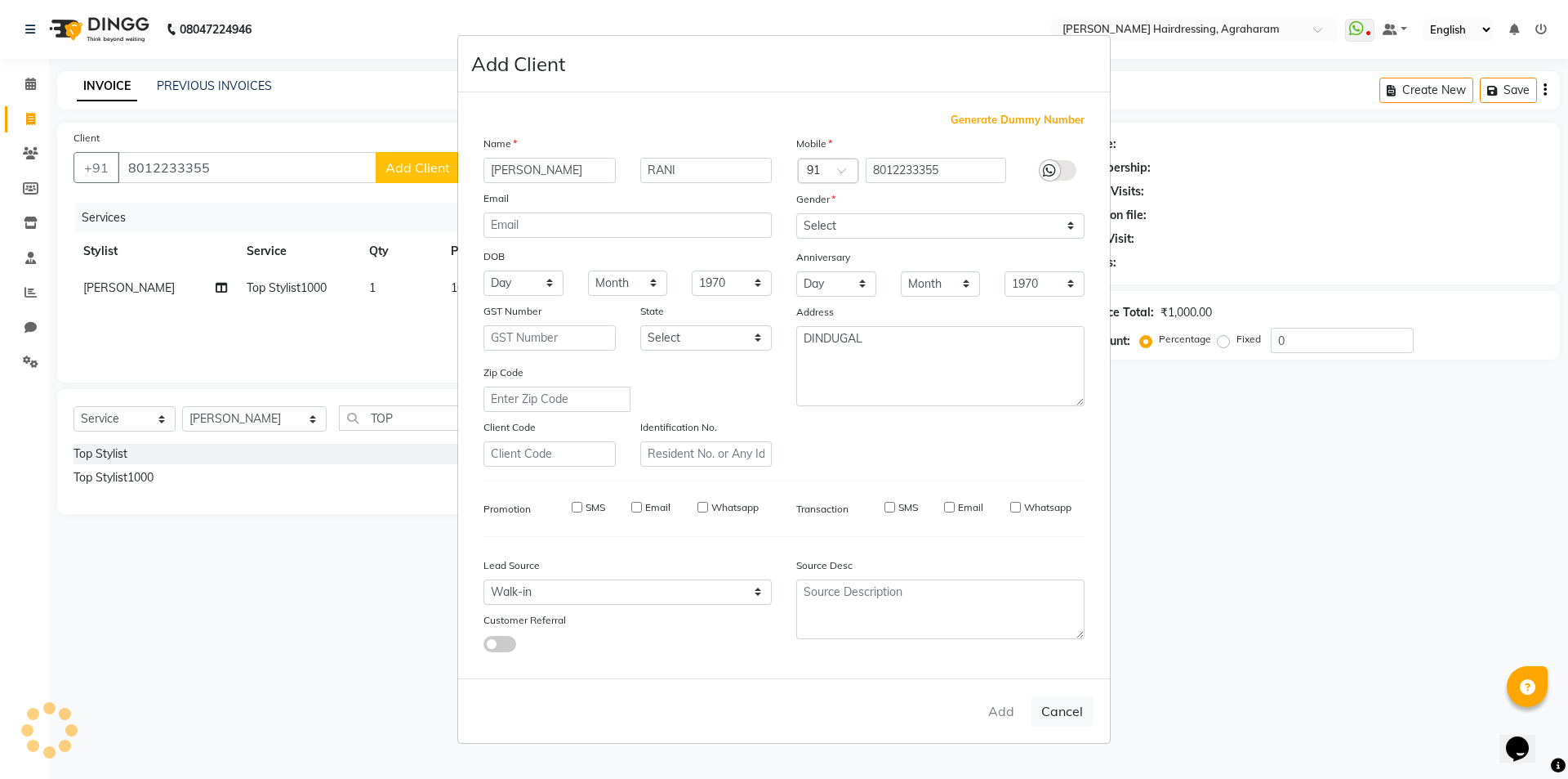
select select
checkbox input "false"
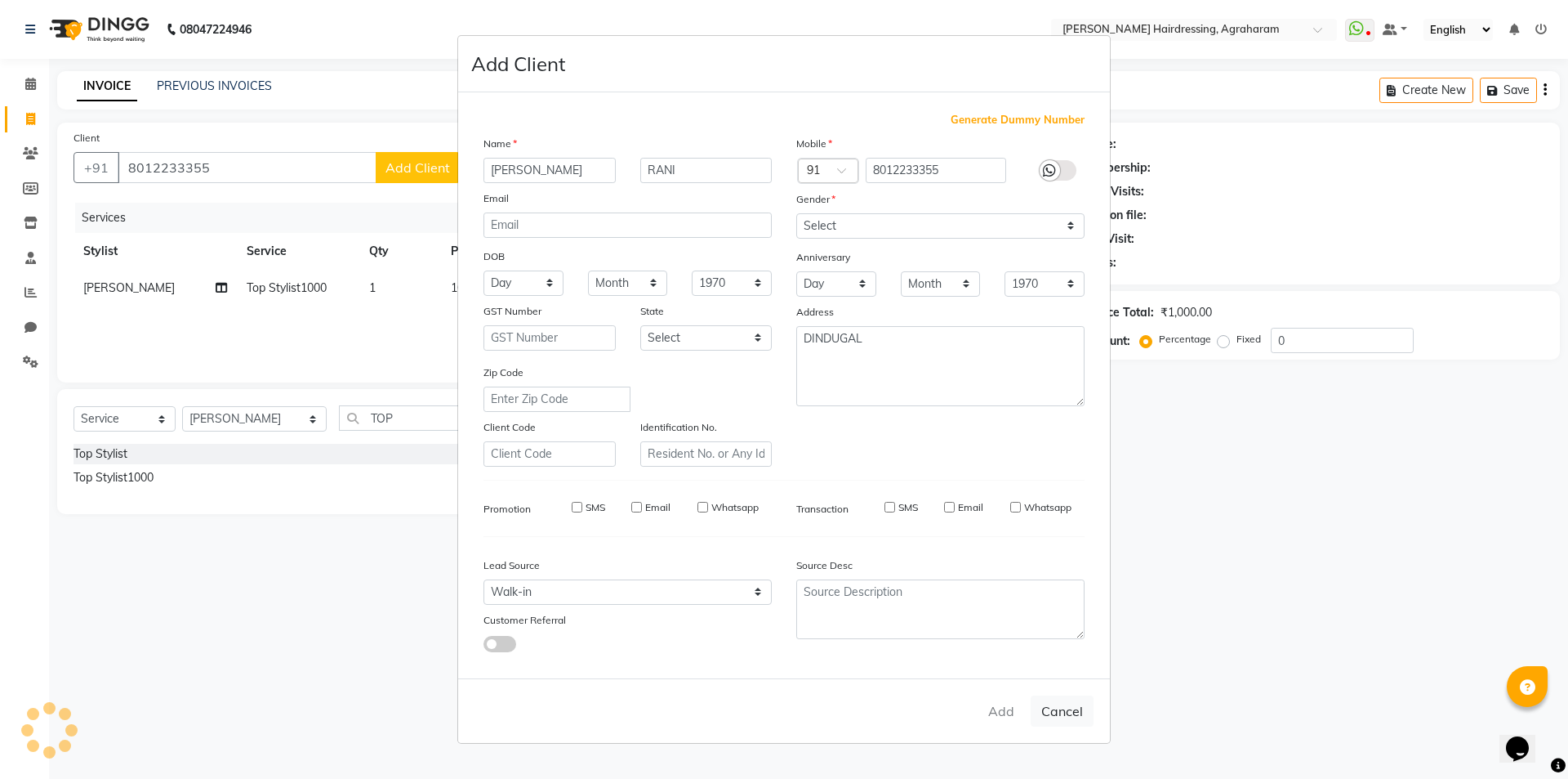
checkbox input "false"
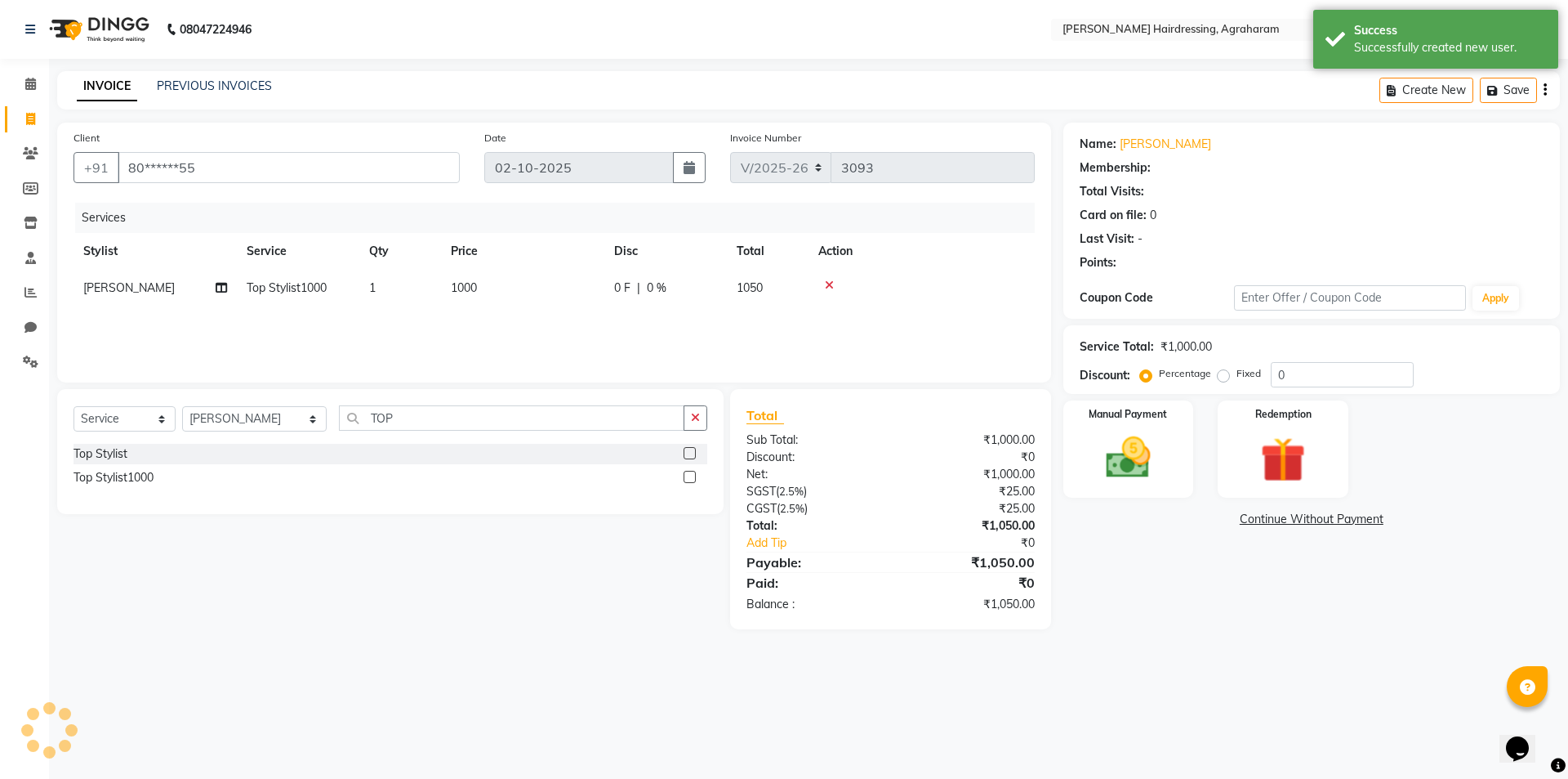
select select "1: Object"
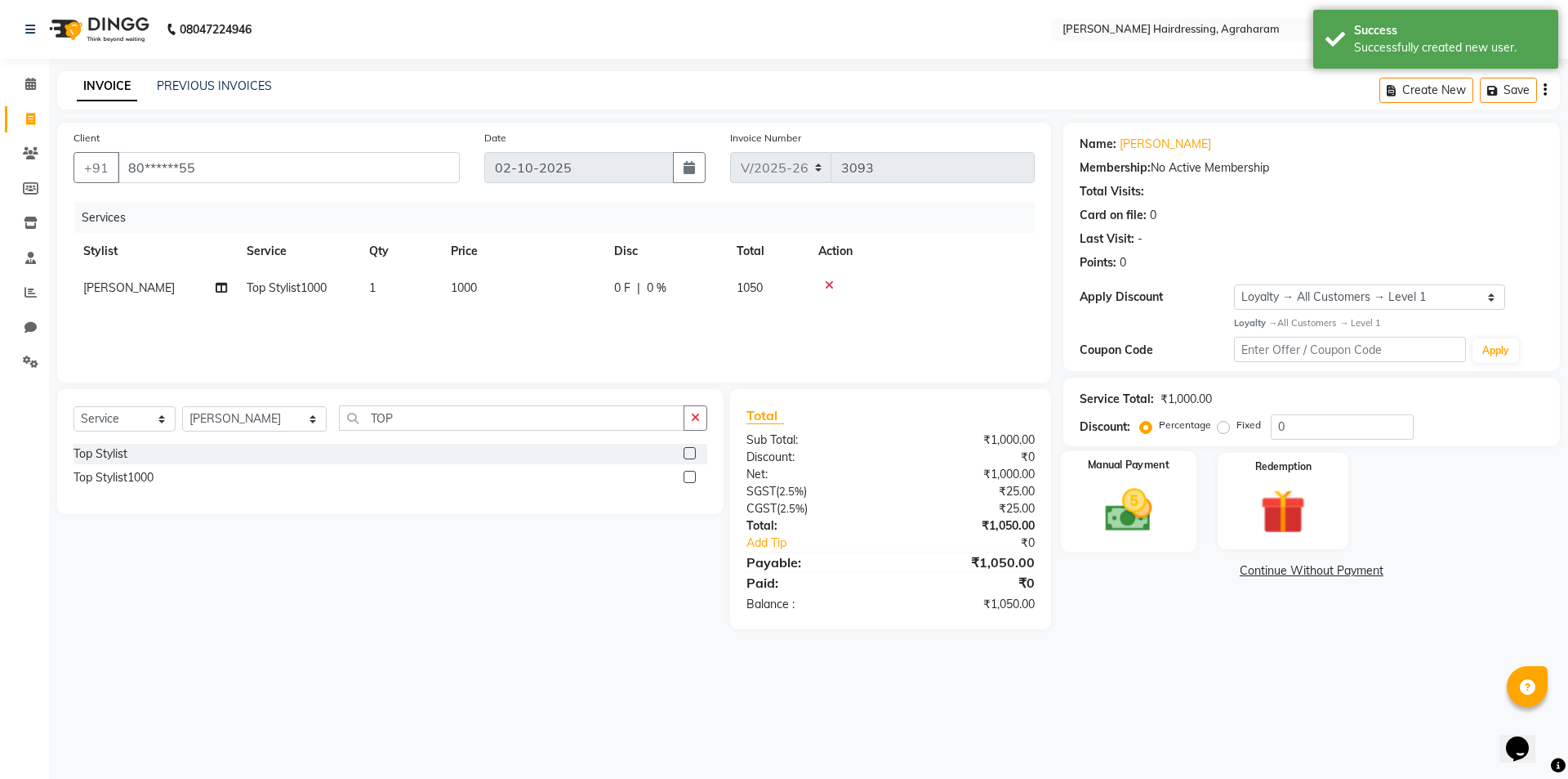
click at [1135, 524] on img at bounding box center [1129, 510] width 76 height 54
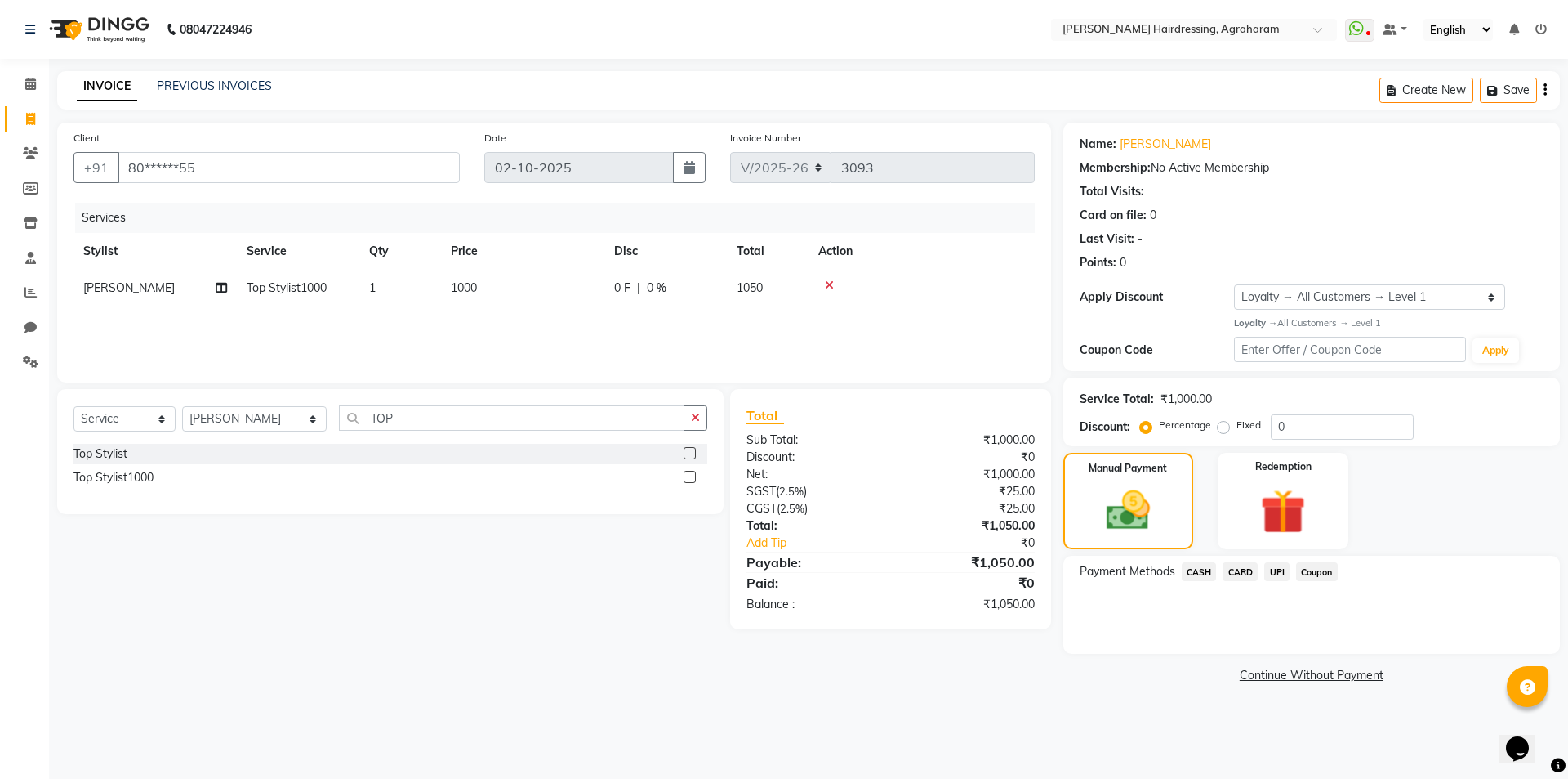
click at [1196, 566] on span "CASH" at bounding box center [1199, 571] width 35 height 19
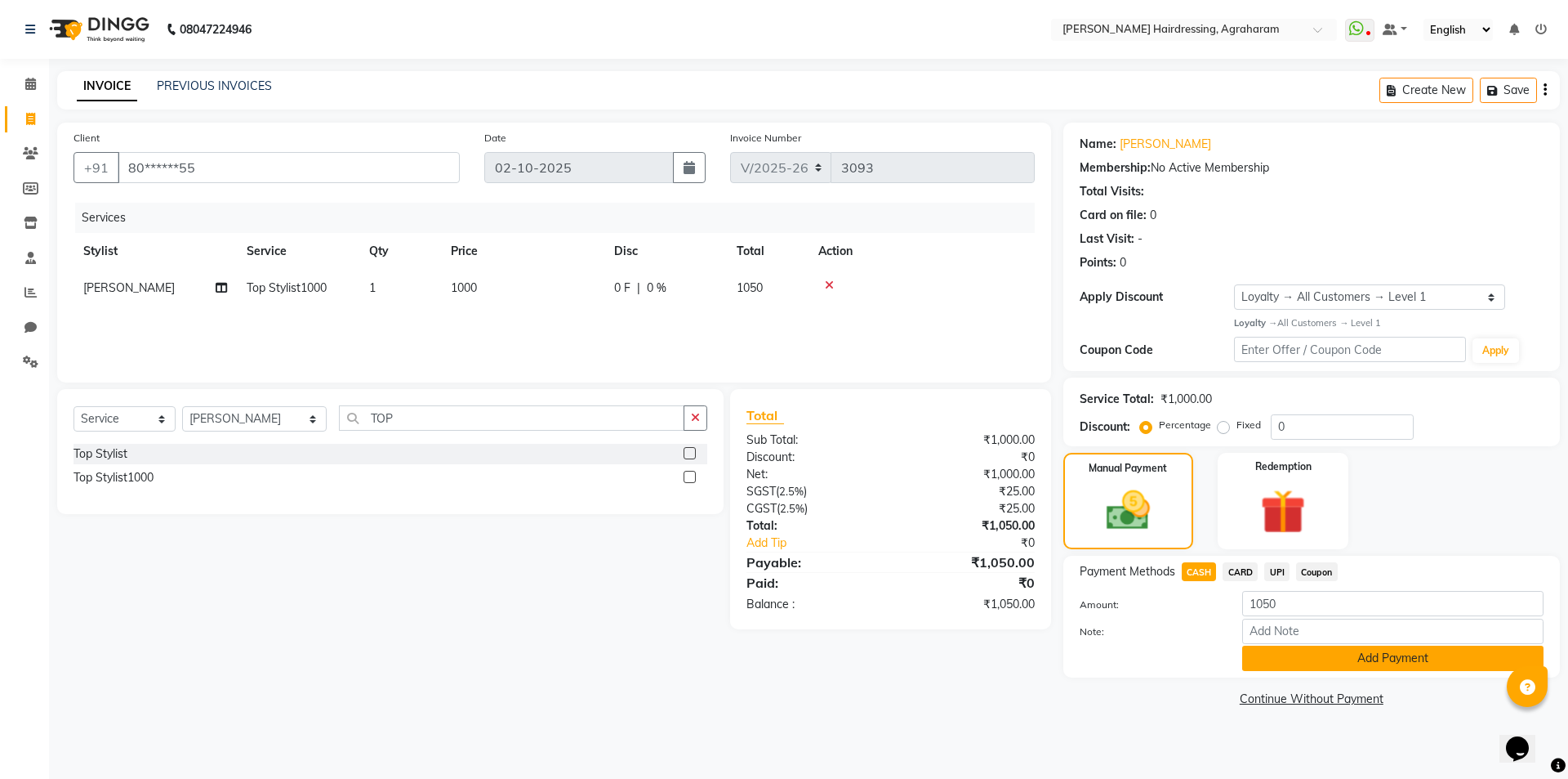
click at [1369, 660] on button "Add Payment" at bounding box center [1392, 658] width 302 height 25
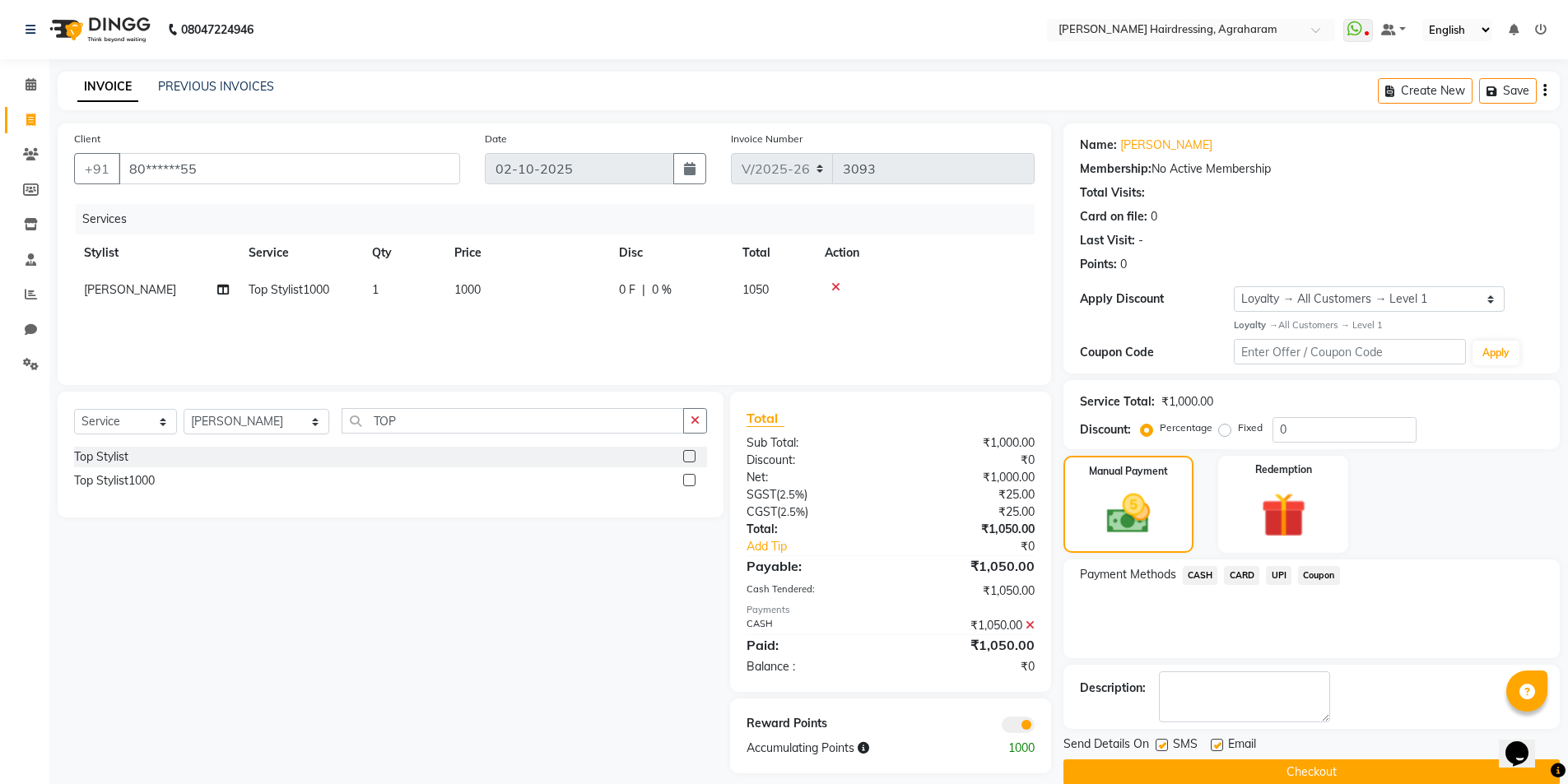
click at [1299, 768] on button "Checkout" at bounding box center [1311, 772] width 496 height 26
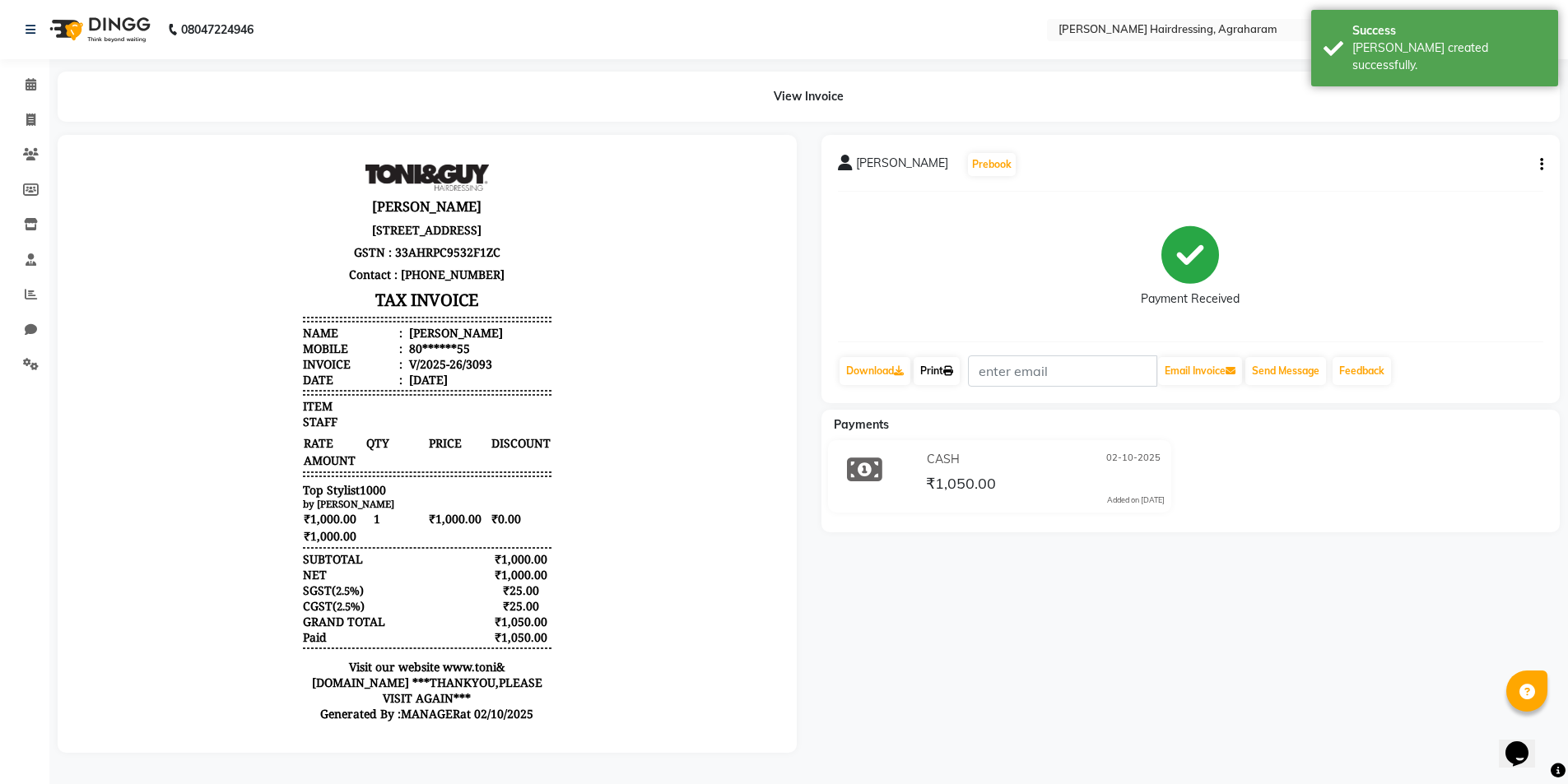
click at [938, 372] on link "Print" at bounding box center [936, 370] width 46 height 28
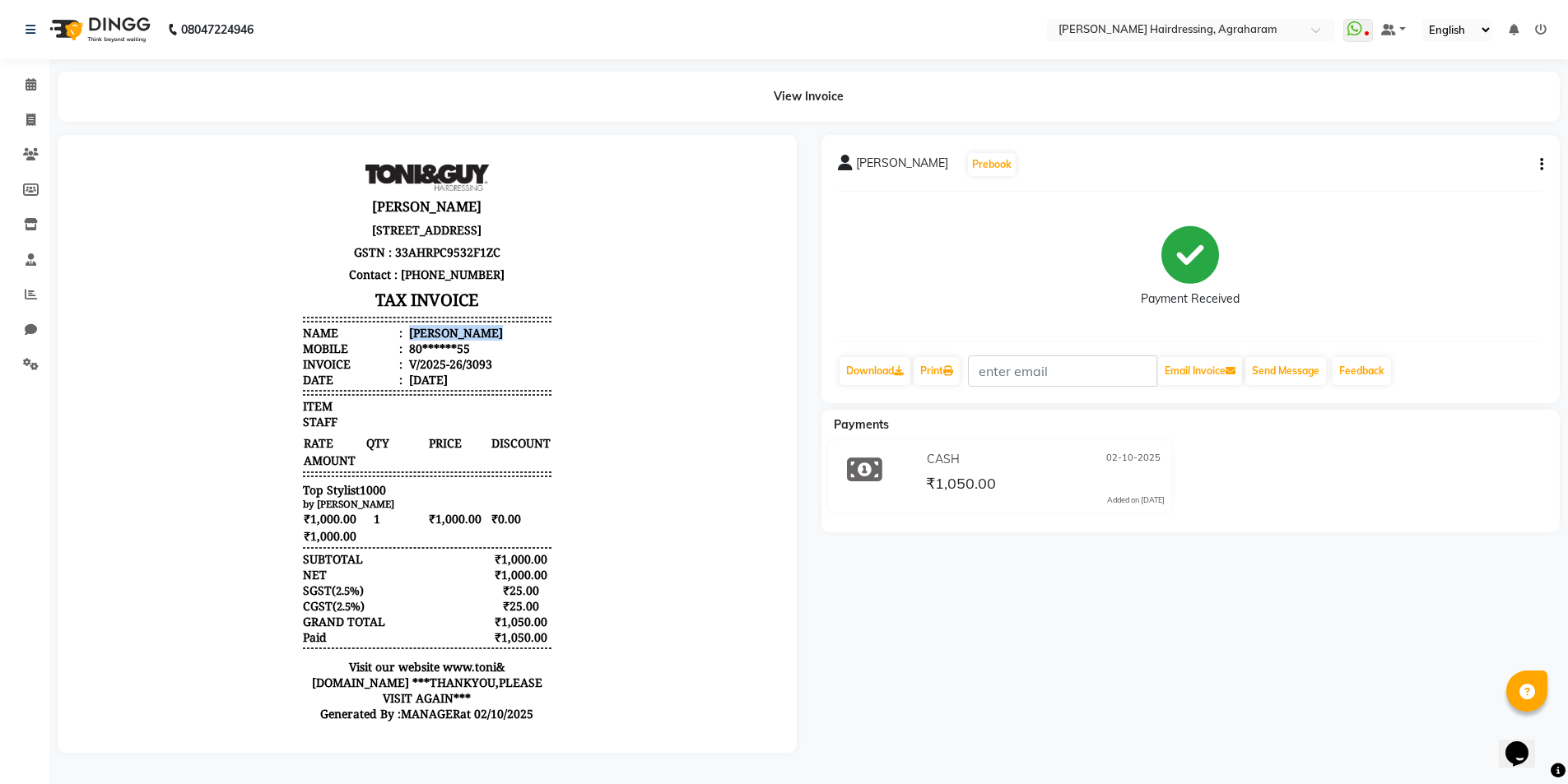
drag, startPoint x: 496, startPoint y: 351, endPoint x: 397, endPoint y: 348, distance: 99.0
click at [397, 341] on li "Name : VASANTHA RANI" at bounding box center [427, 333] width 249 height 16
copy div "VASANTHA RANI"
click at [29, 124] on icon at bounding box center [30, 120] width 9 height 13
select select "service"
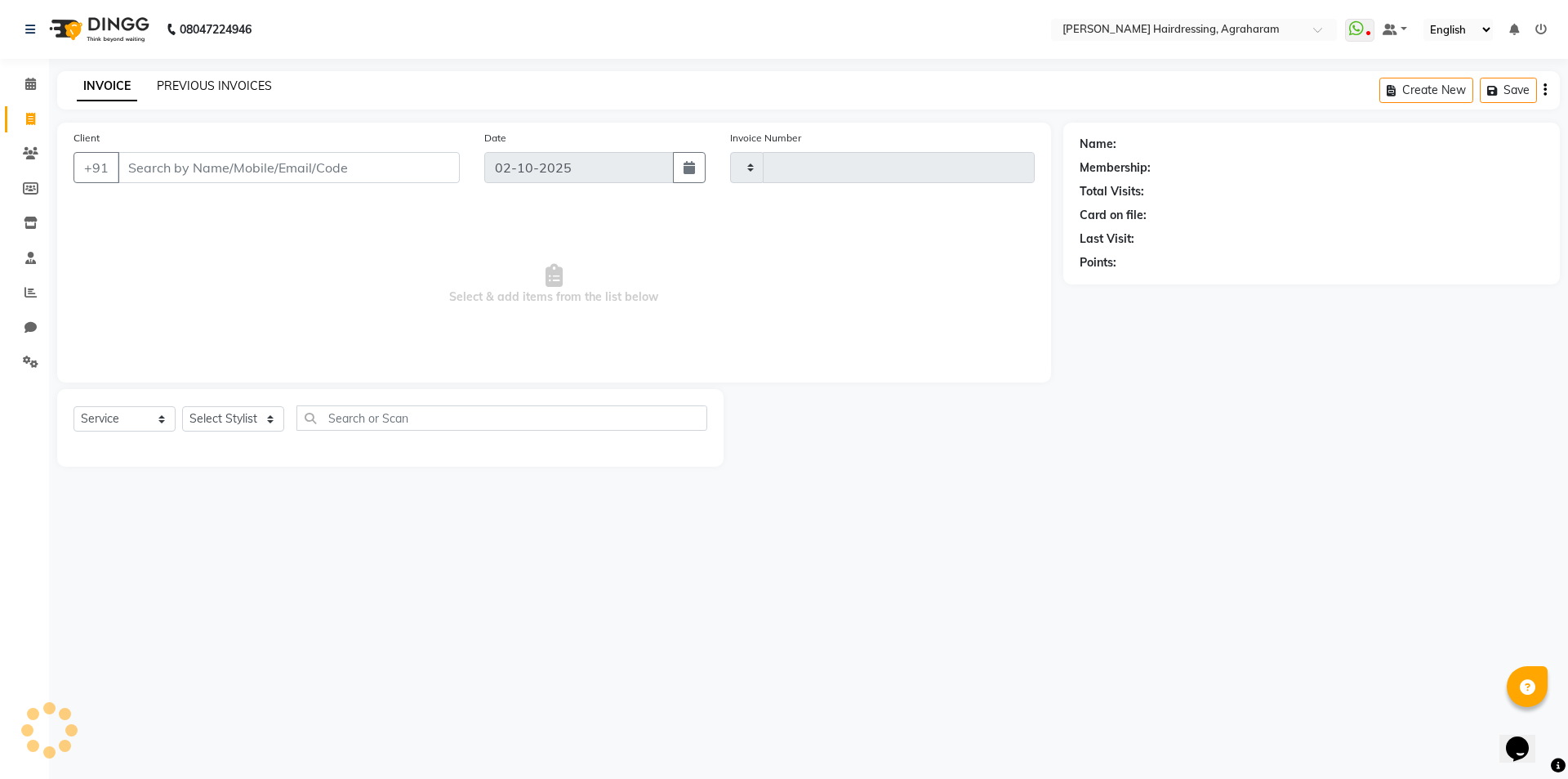
type input "3094"
select select "7962"
click at [216, 78] on div "PREVIOUS INVOICES" at bounding box center [215, 87] width 115 height 18
click at [221, 85] on link "PREVIOUS INVOICES" at bounding box center [215, 85] width 115 height 15
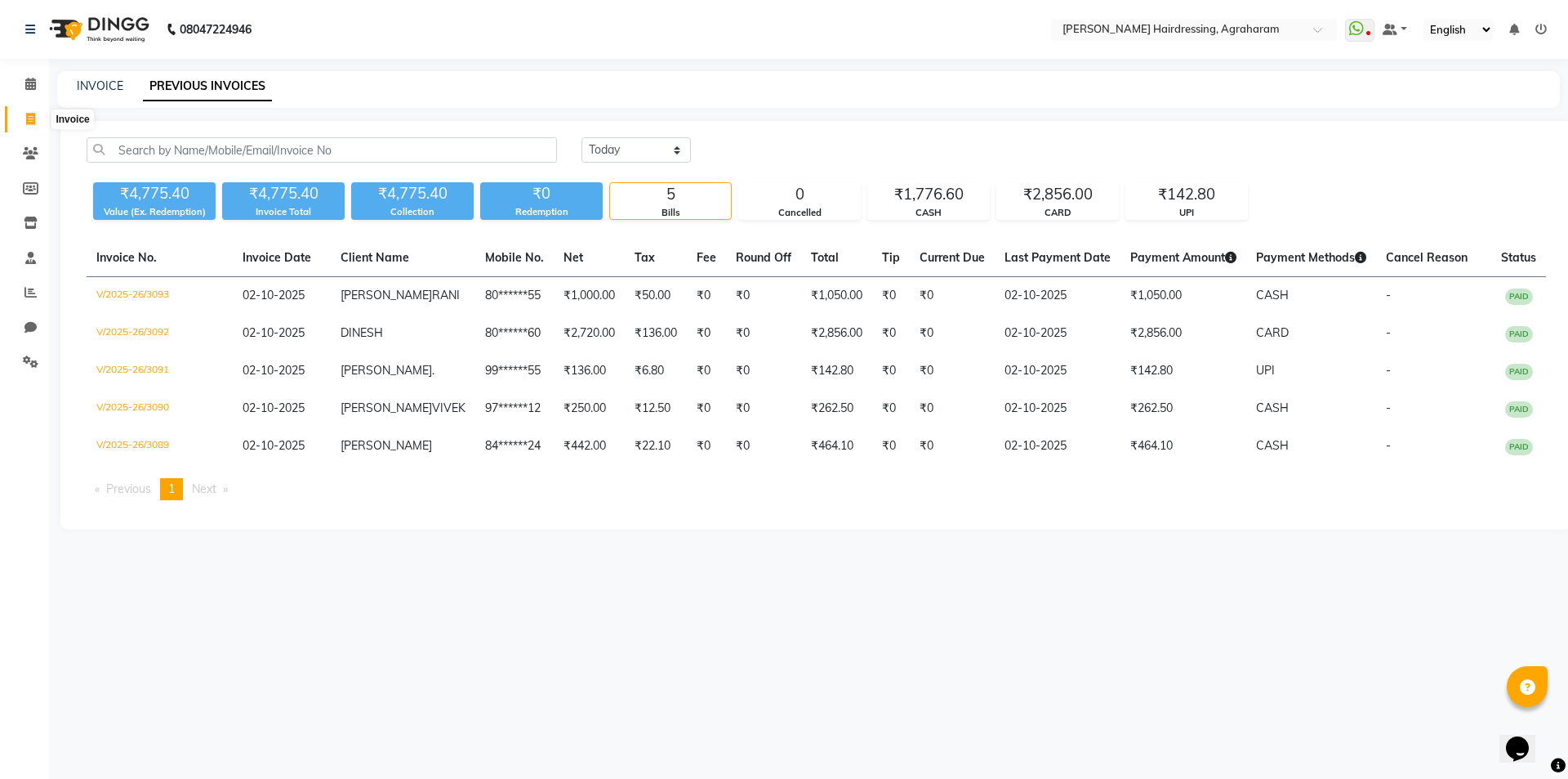
click at [31, 119] on icon at bounding box center [30, 119] width 9 height 13
select select "service"
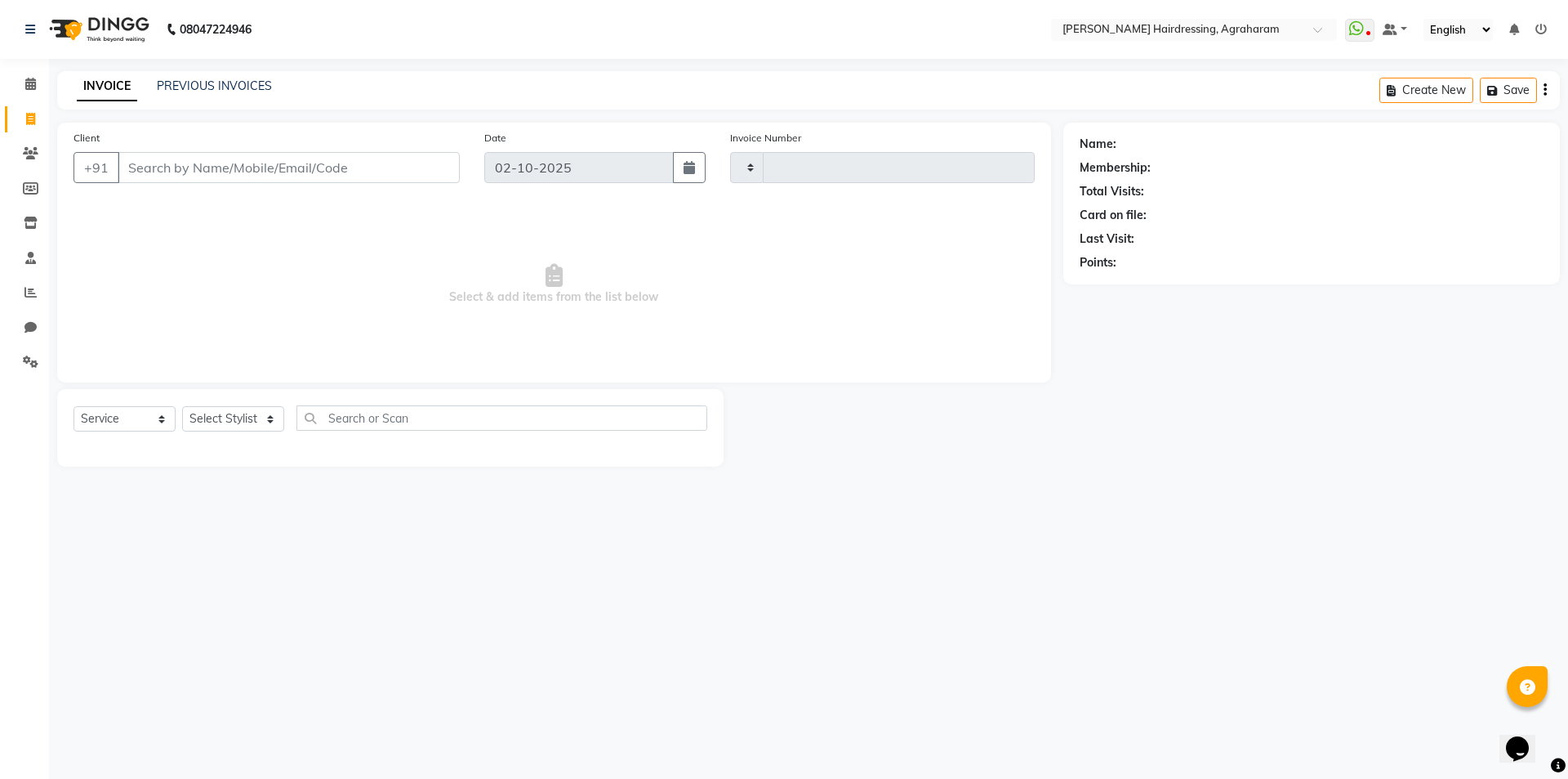
type input "3094"
select select "7962"
click at [263, 414] on select "Select Stylist" at bounding box center [233, 419] width 102 height 25
select select "72528"
click at [182, 406] on select "Select Stylist AASH MUHAMMED AFTAB AKASH ARSU DIPIKA GOMATHI S JANU KANIMOZHI M…" at bounding box center [255, 419] width 144 height 25
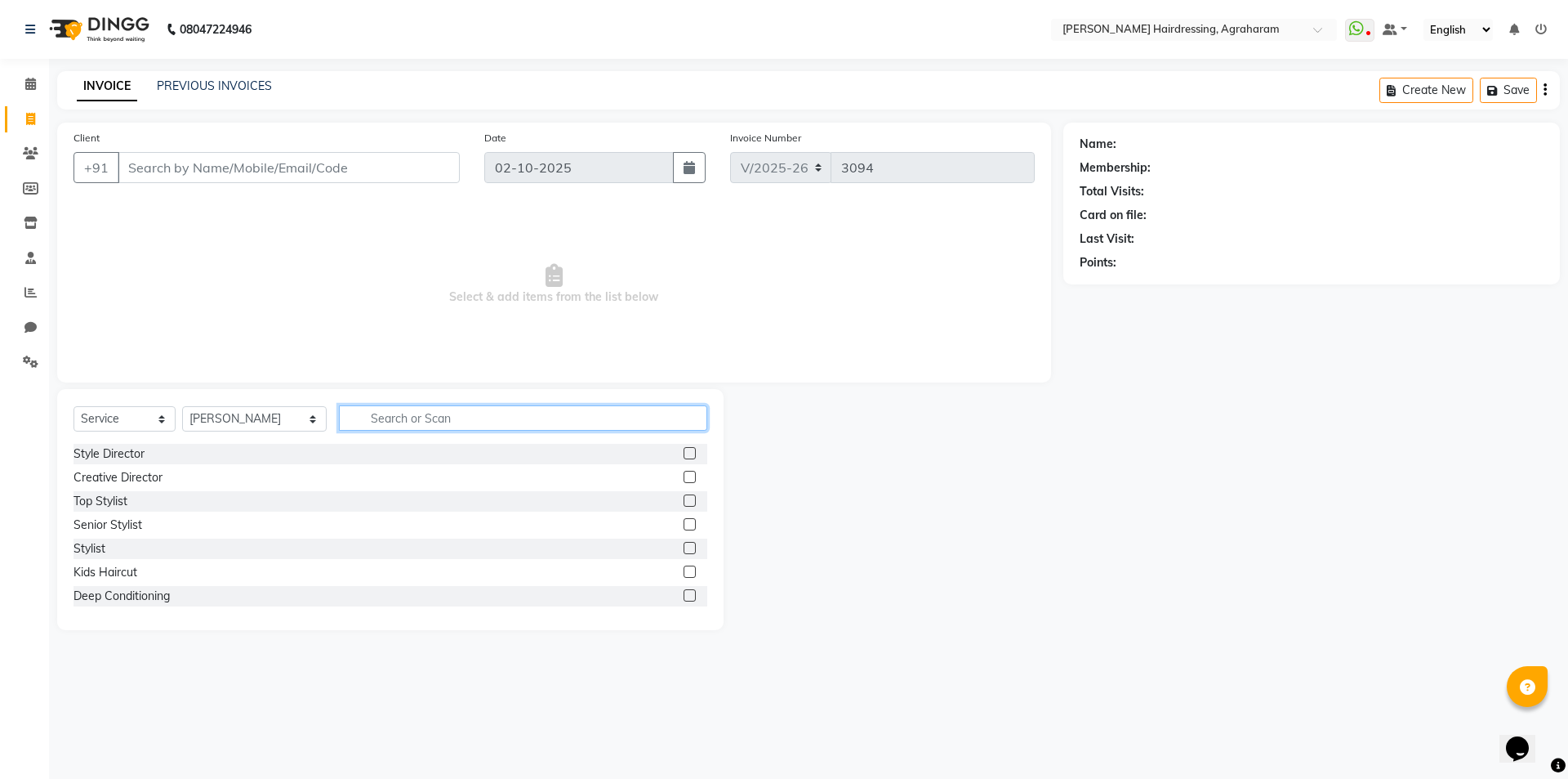
click at [394, 413] on input "text" at bounding box center [523, 418] width 369 height 25
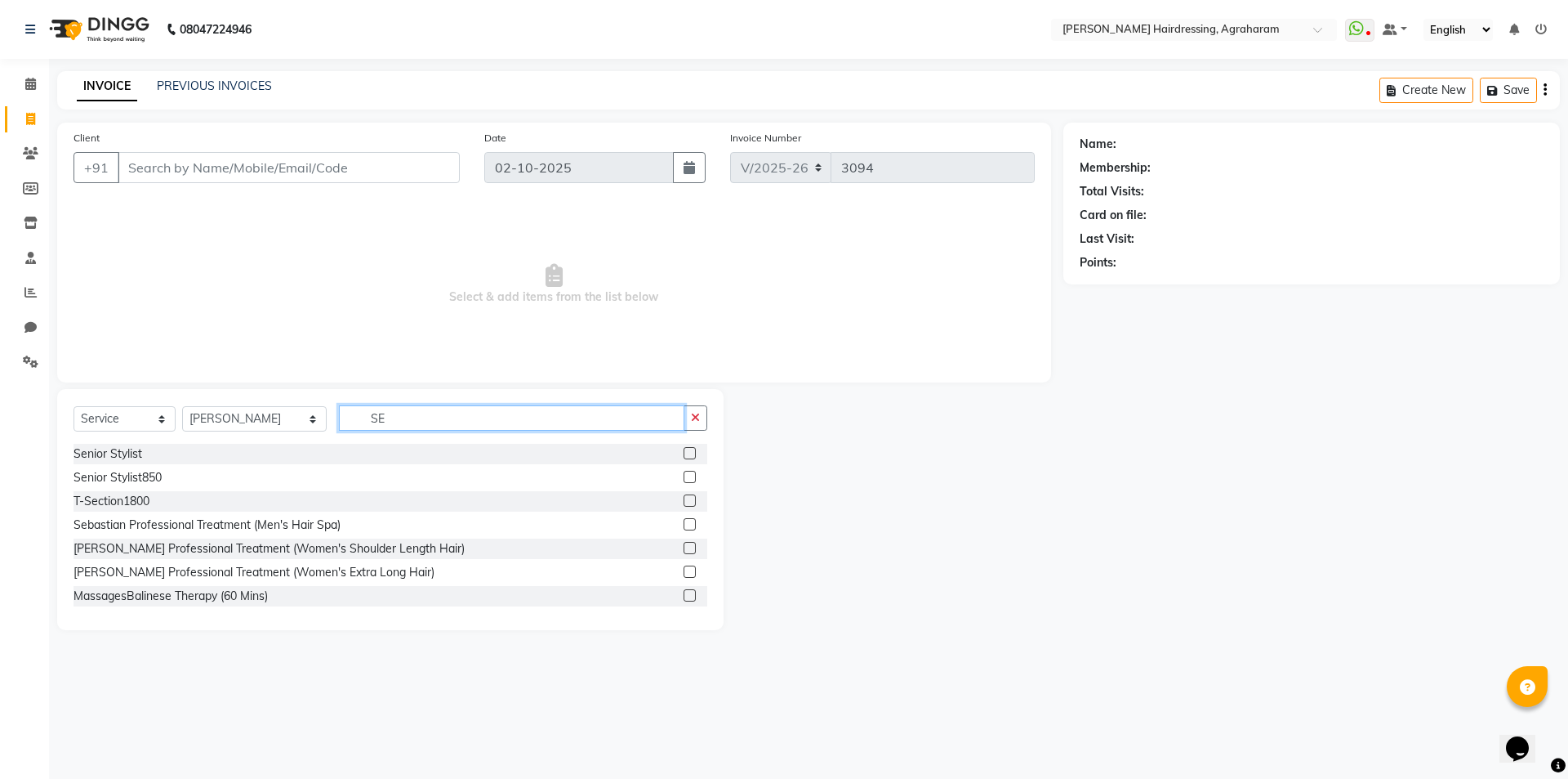
type input "S"
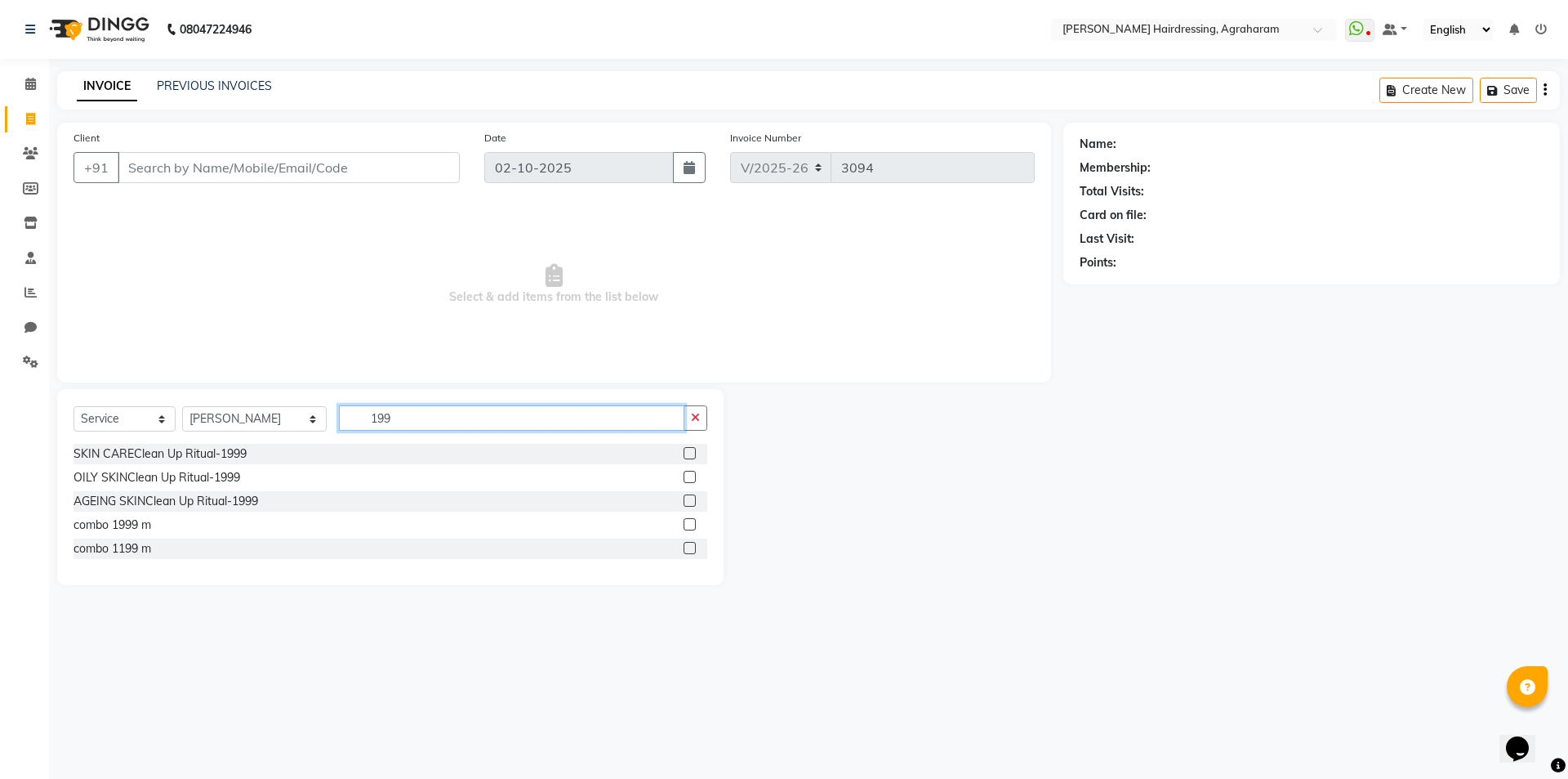
type input "199"
click at [687, 548] on label at bounding box center [690, 548] width 13 height 13
click at [687, 548] on input "checkbox" at bounding box center [689, 549] width 11 height 11
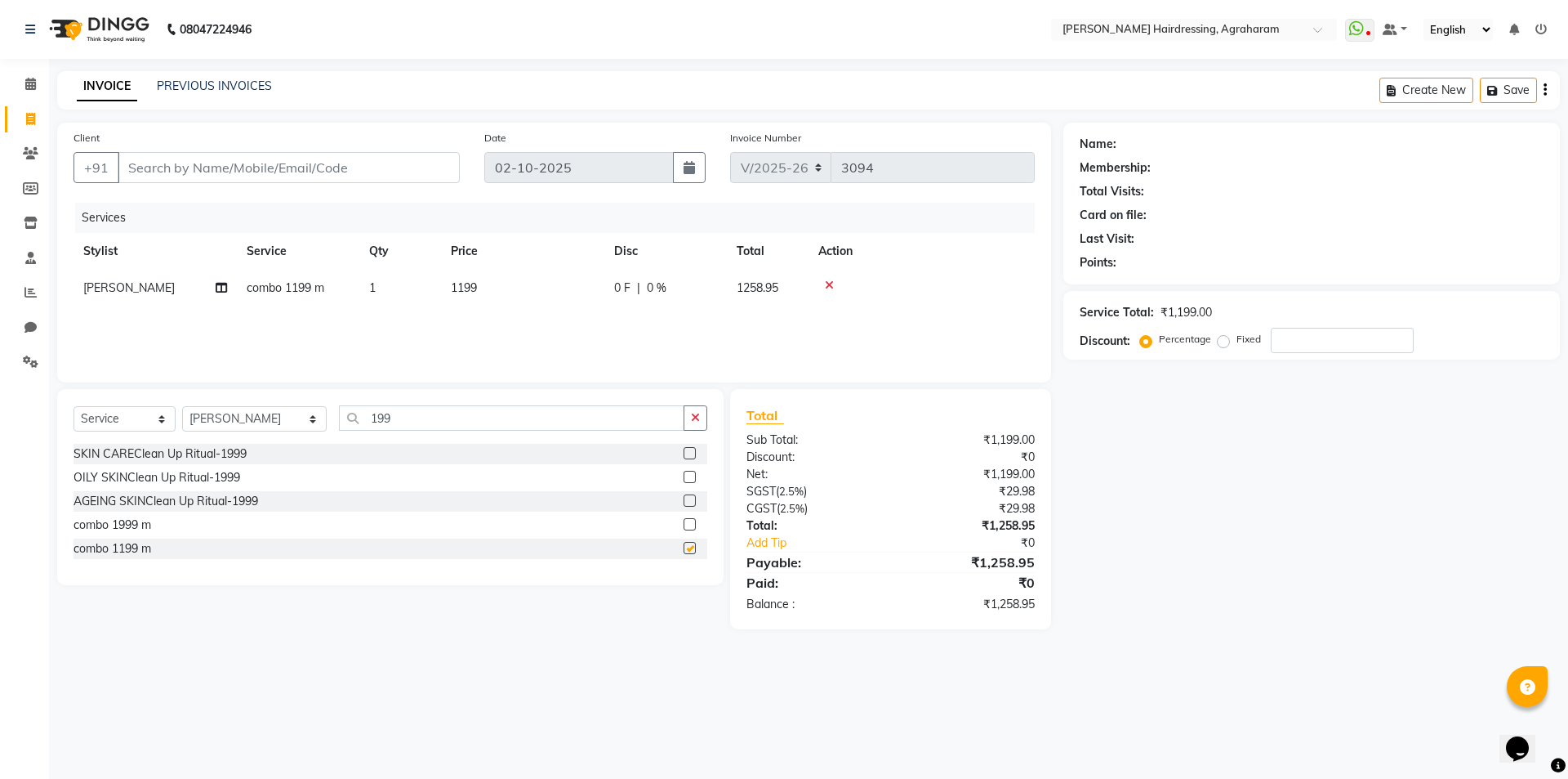
checkbox input "false"
click at [412, 408] on input "199" at bounding box center [511, 418] width 345 height 25
type input "1"
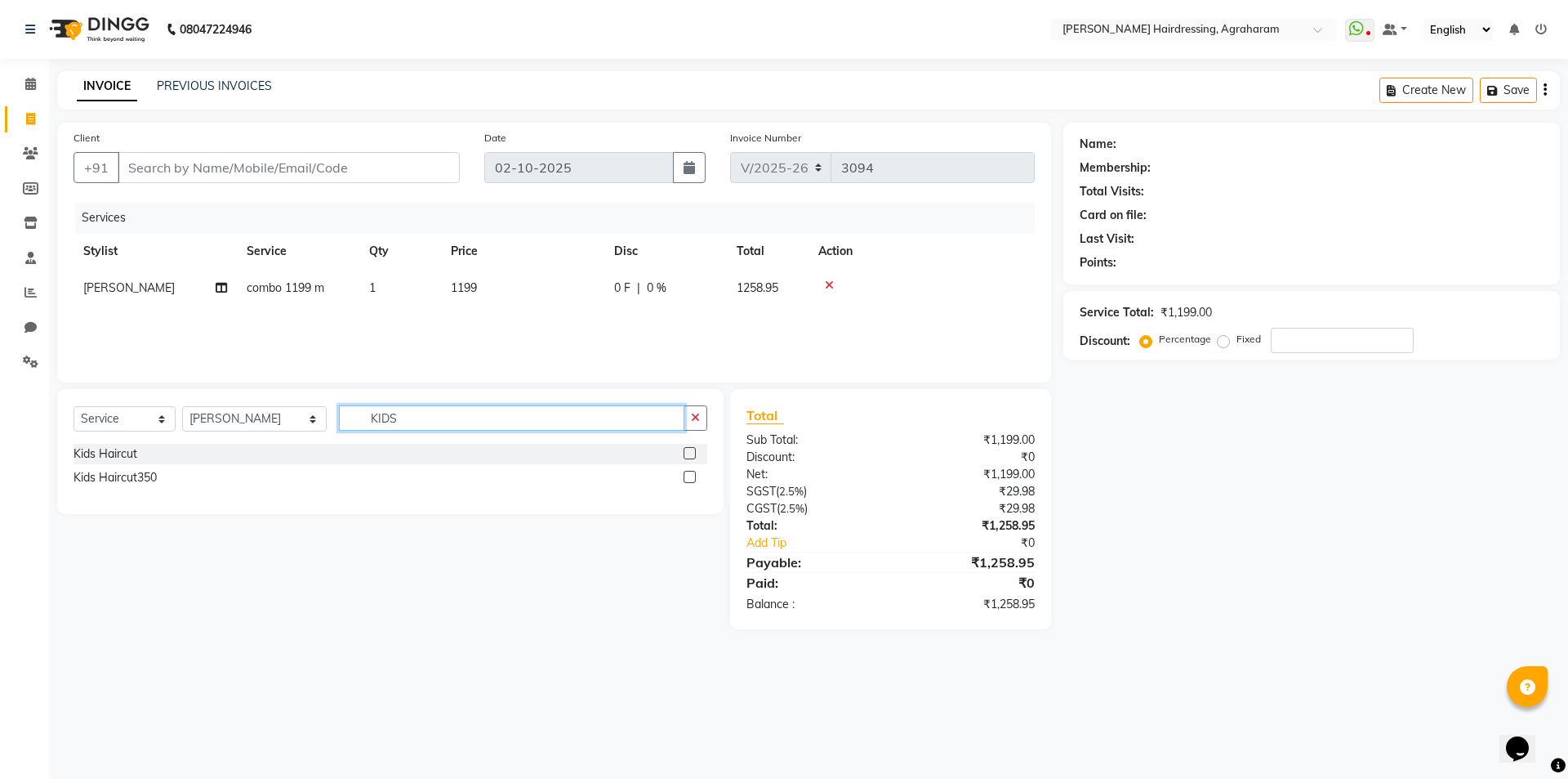
type input "KIDS"
click at [692, 455] on label at bounding box center [690, 453] width 13 height 13
click at [692, 455] on input "checkbox" at bounding box center [689, 454] width 11 height 11
checkbox input "false"
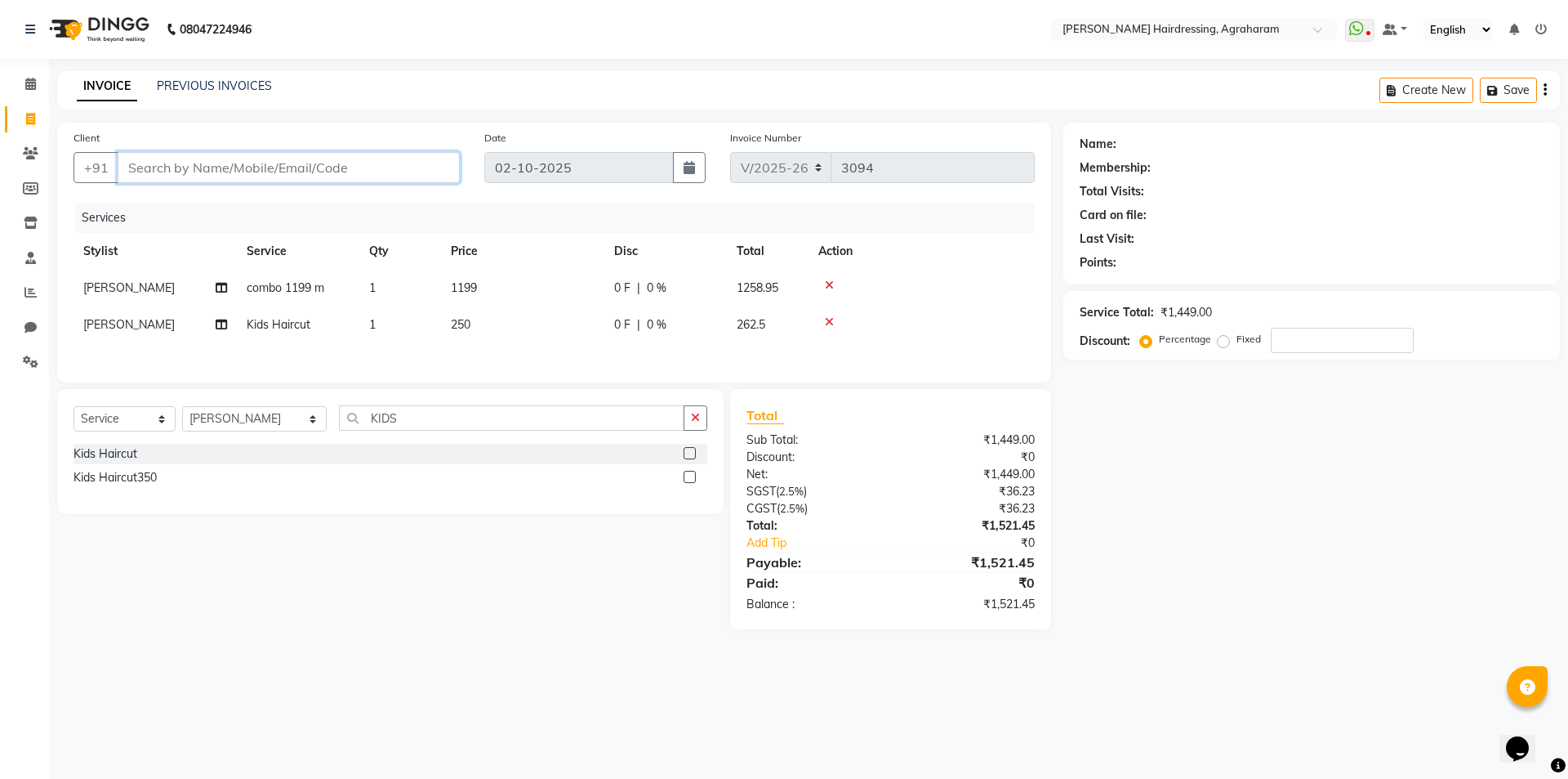
click at [199, 153] on input "Client" at bounding box center [289, 168] width 342 height 31
type input "9"
type input "0"
type input "9787551614"
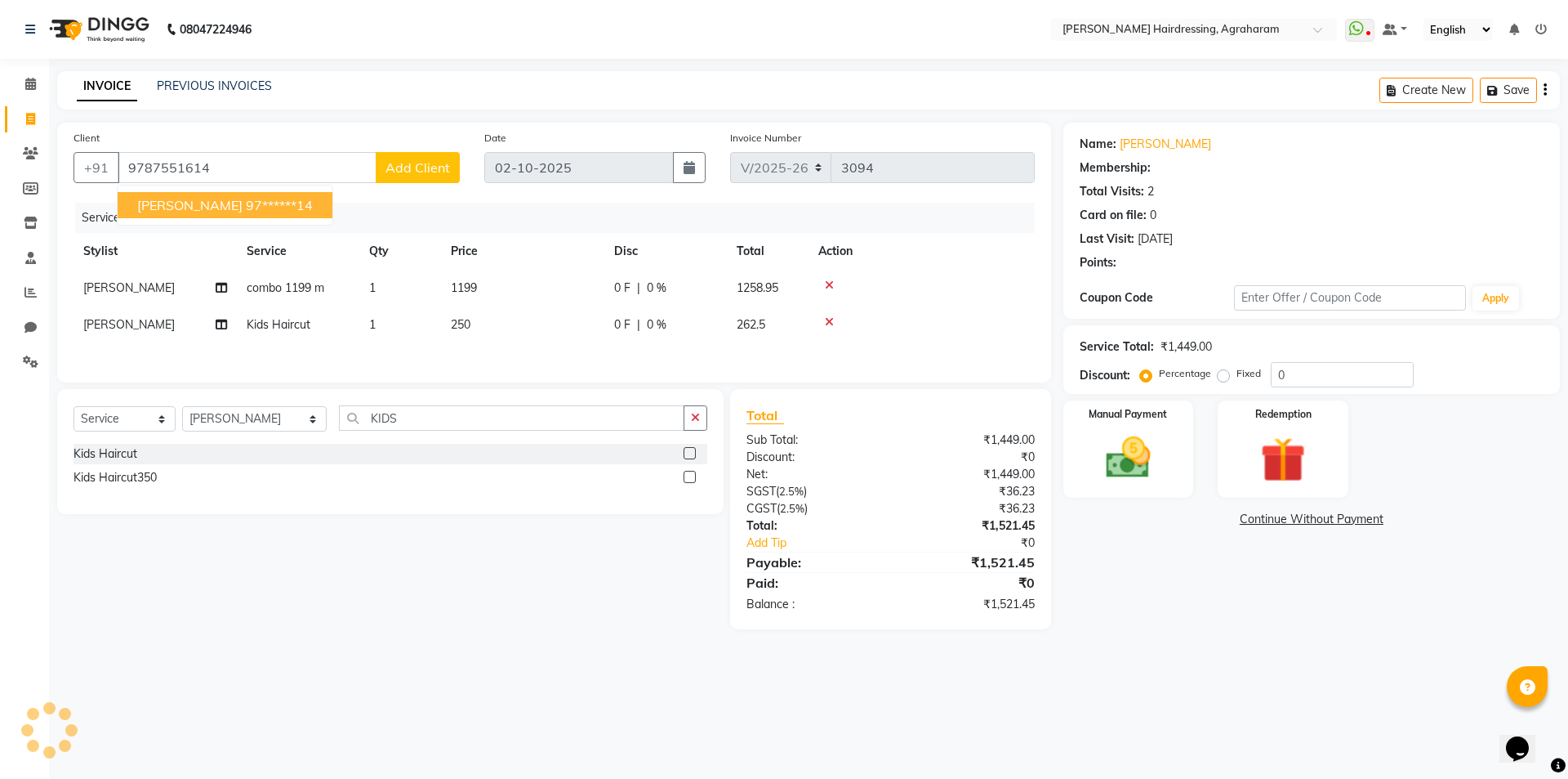
select select "1: Object"
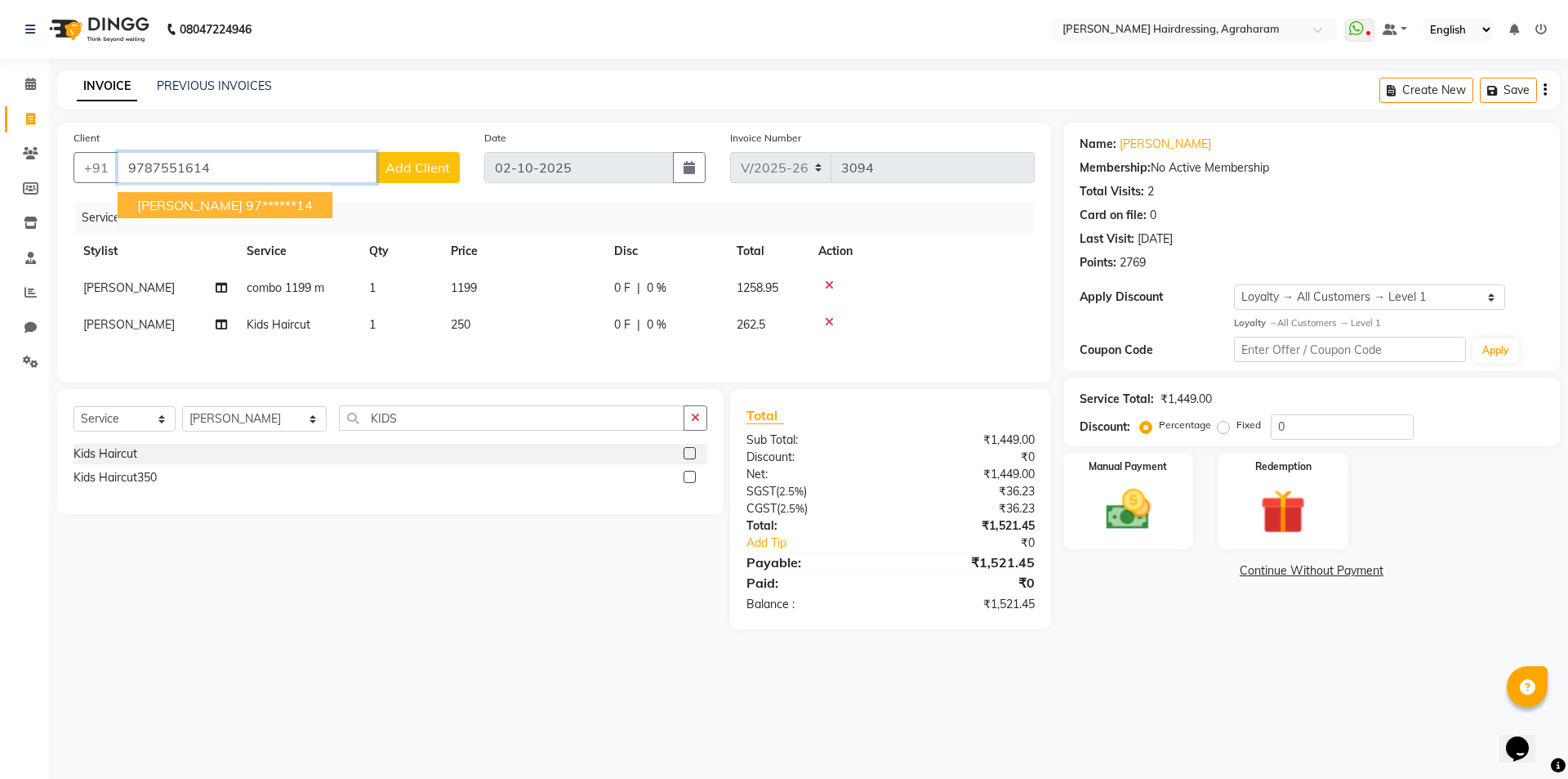
click at [184, 173] on input "9787551614" at bounding box center [247, 168] width 259 height 31
click at [178, 210] on span "ravi kumar" at bounding box center [190, 205] width 105 height 17
type input "97******14"
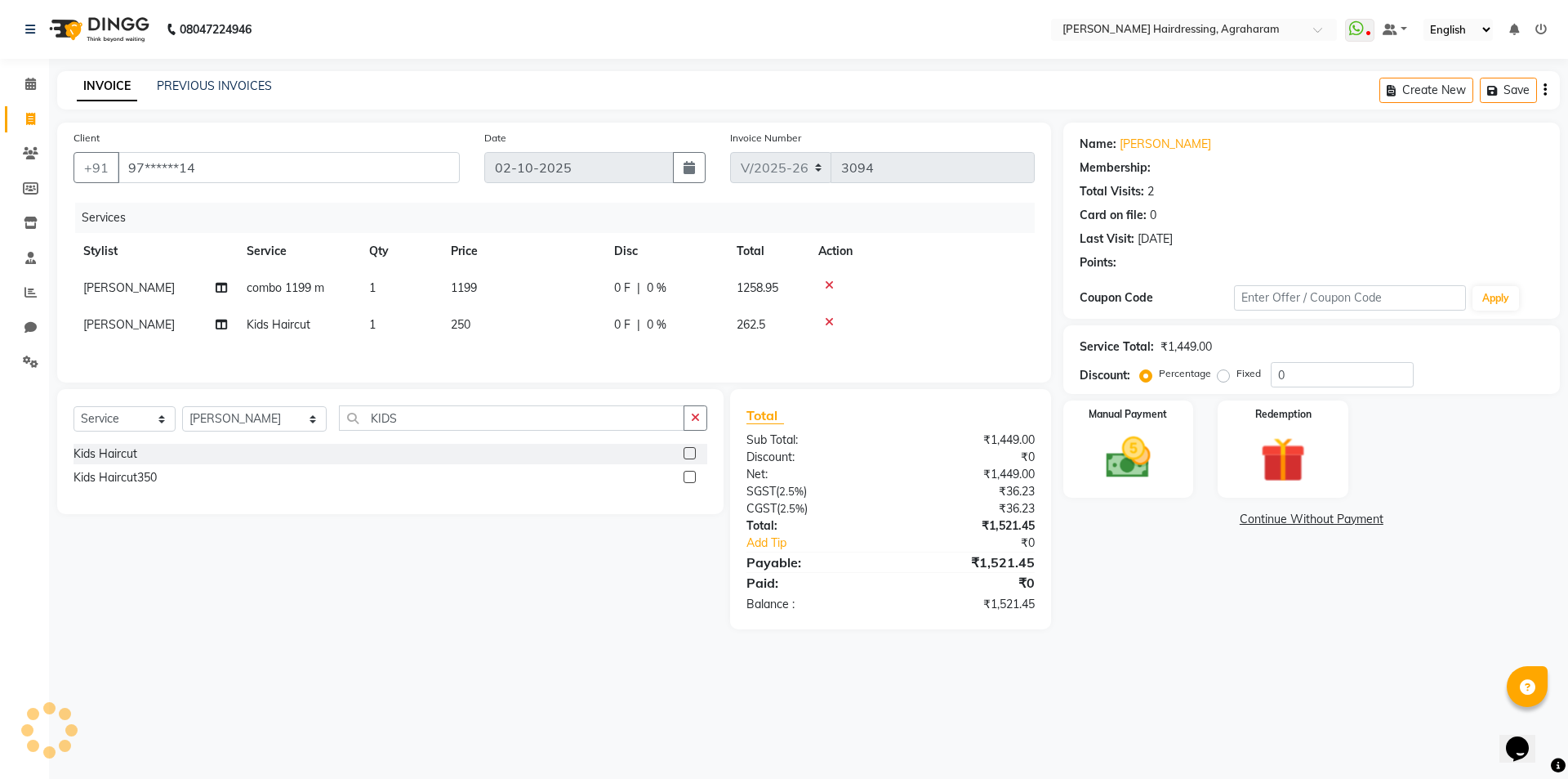
select select "1: Object"
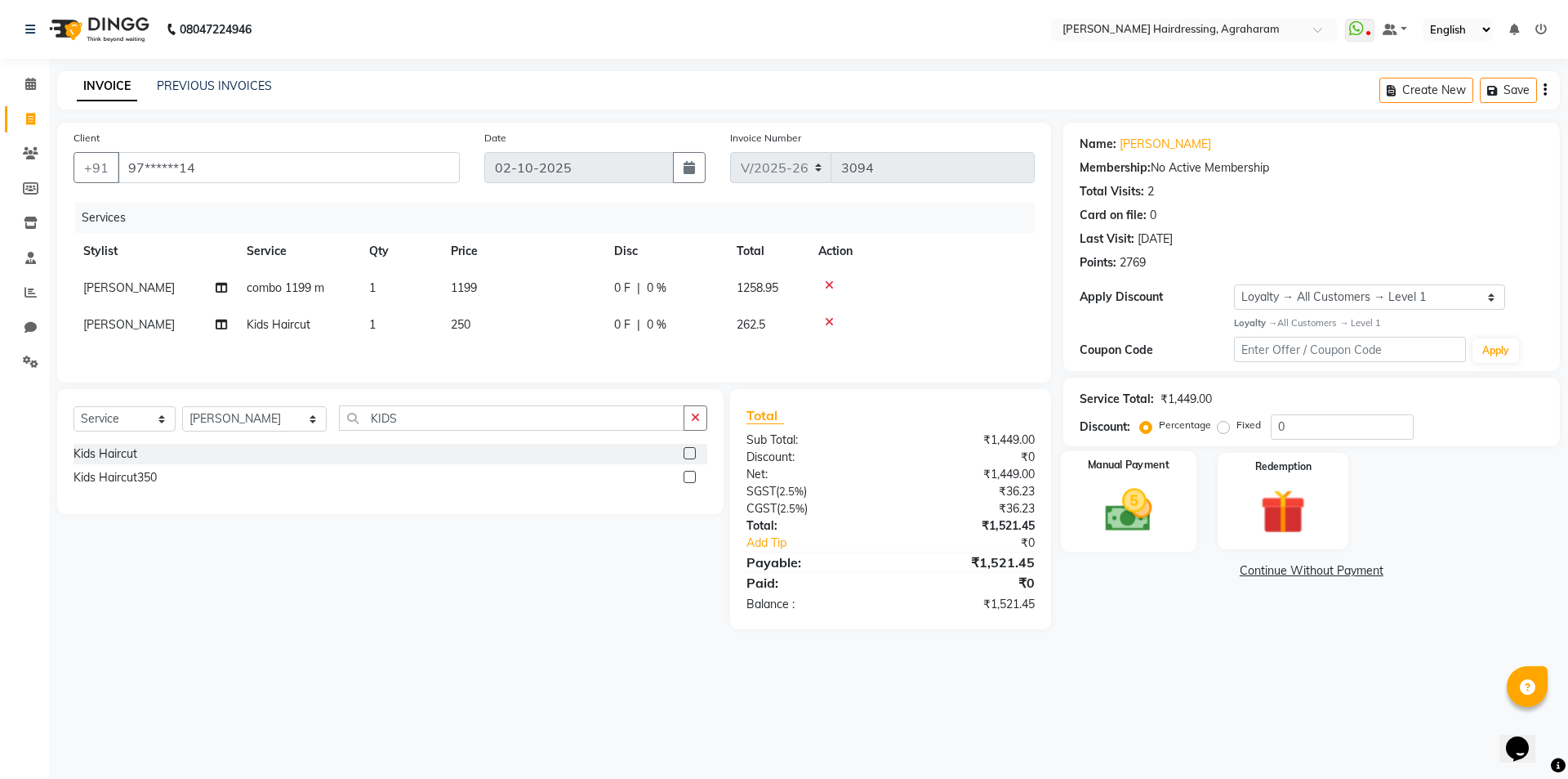
click at [1133, 521] on img at bounding box center [1129, 510] width 76 height 54
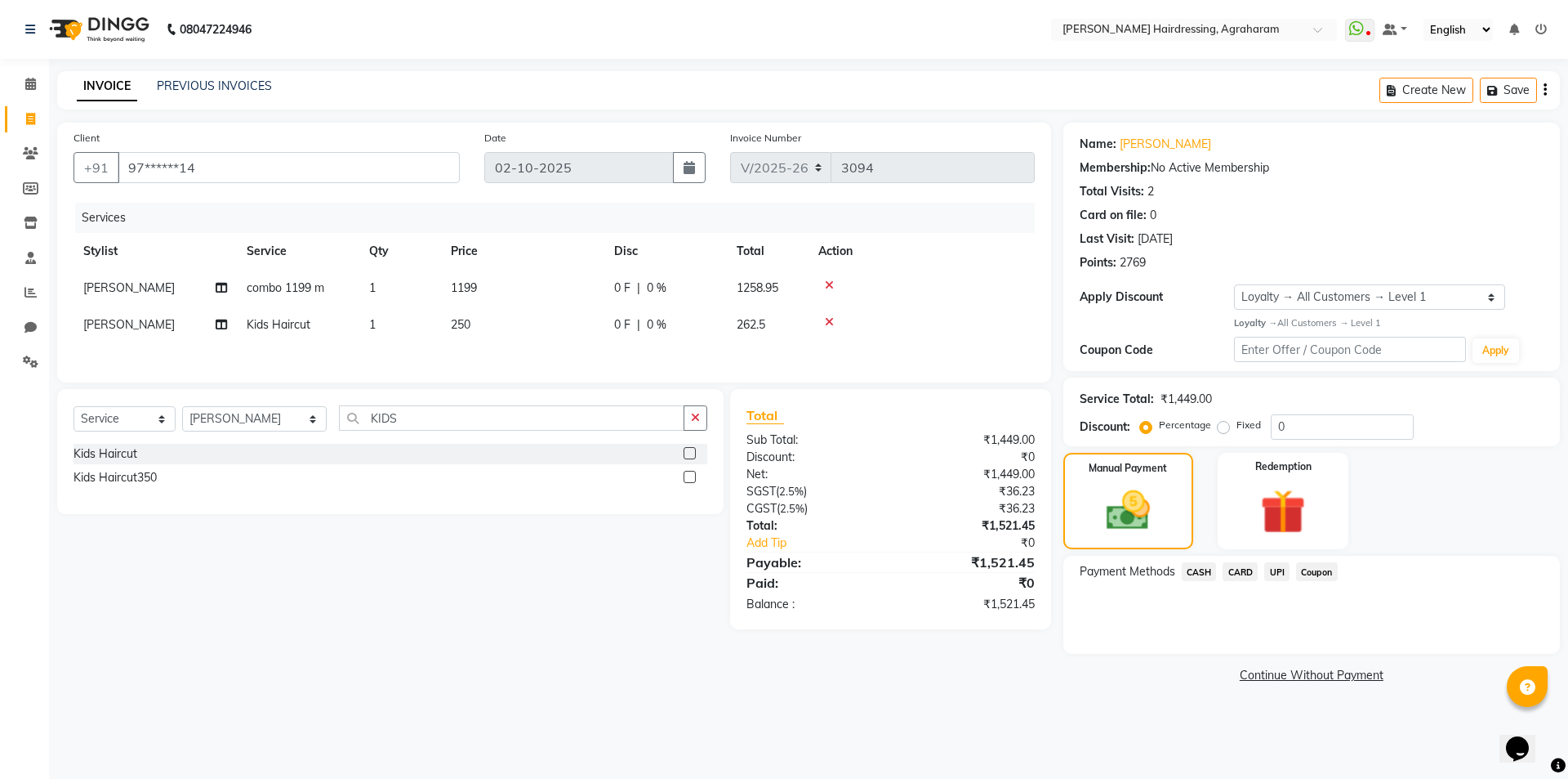
click at [1279, 573] on span "UPI" at bounding box center [1277, 571] width 25 height 19
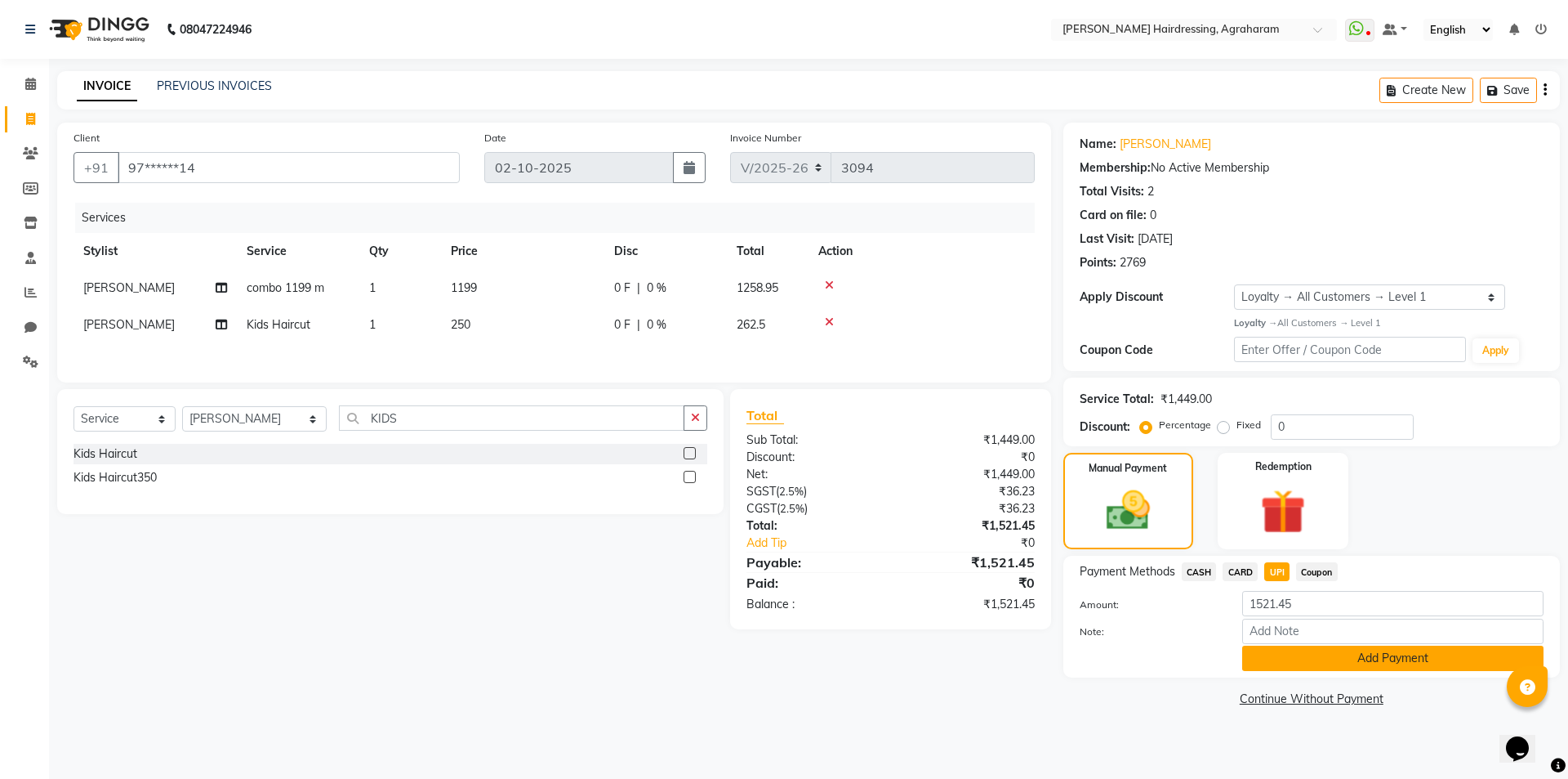
click at [1396, 655] on button "Add Payment" at bounding box center [1392, 658] width 302 height 25
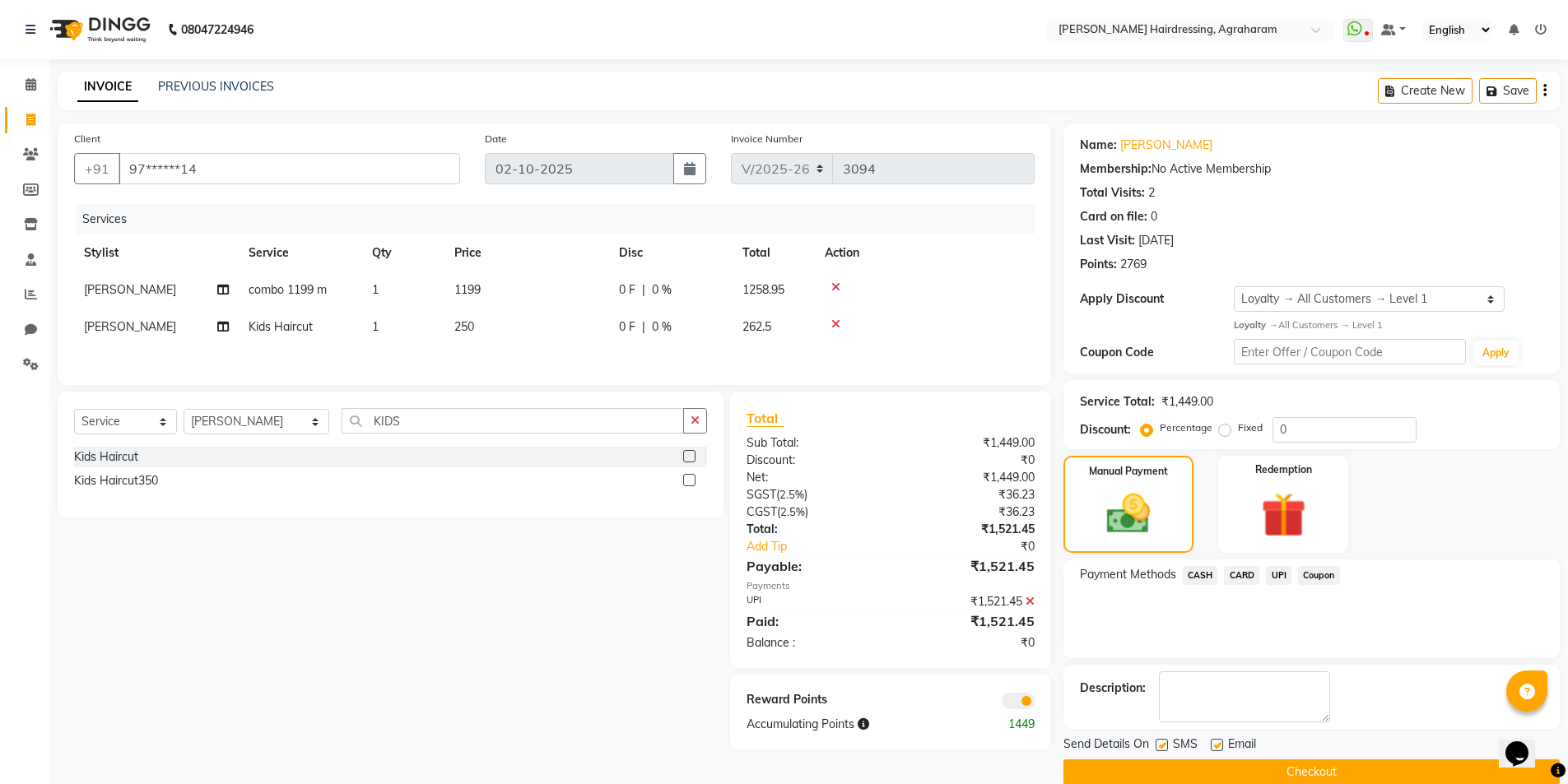
click at [1306, 771] on button "Checkout" at bounding box center [1311, 772] width 496 height 26
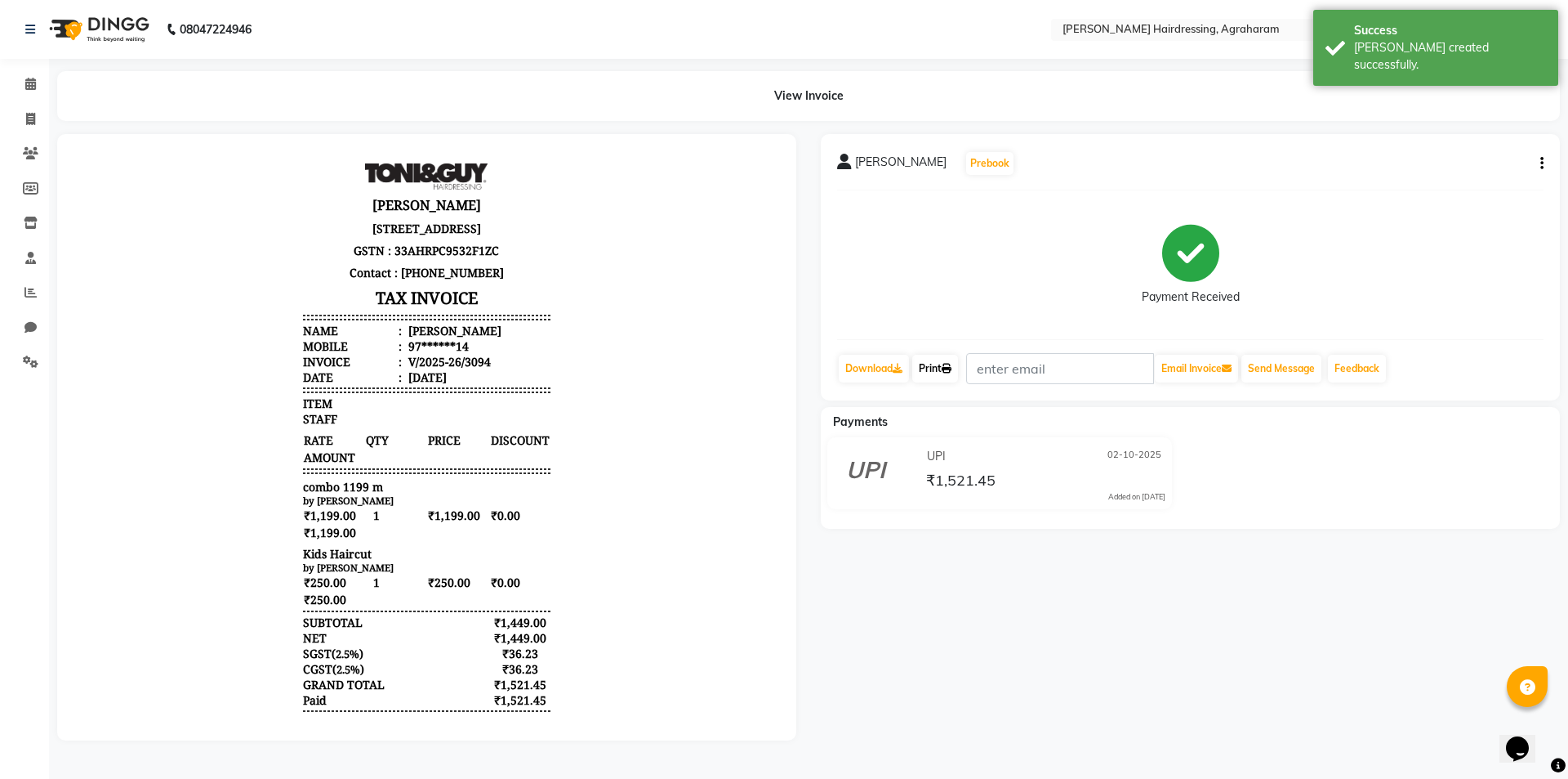
click at [941, 366] on link "Print" at bounding box center [935, 368] width 46 height 27
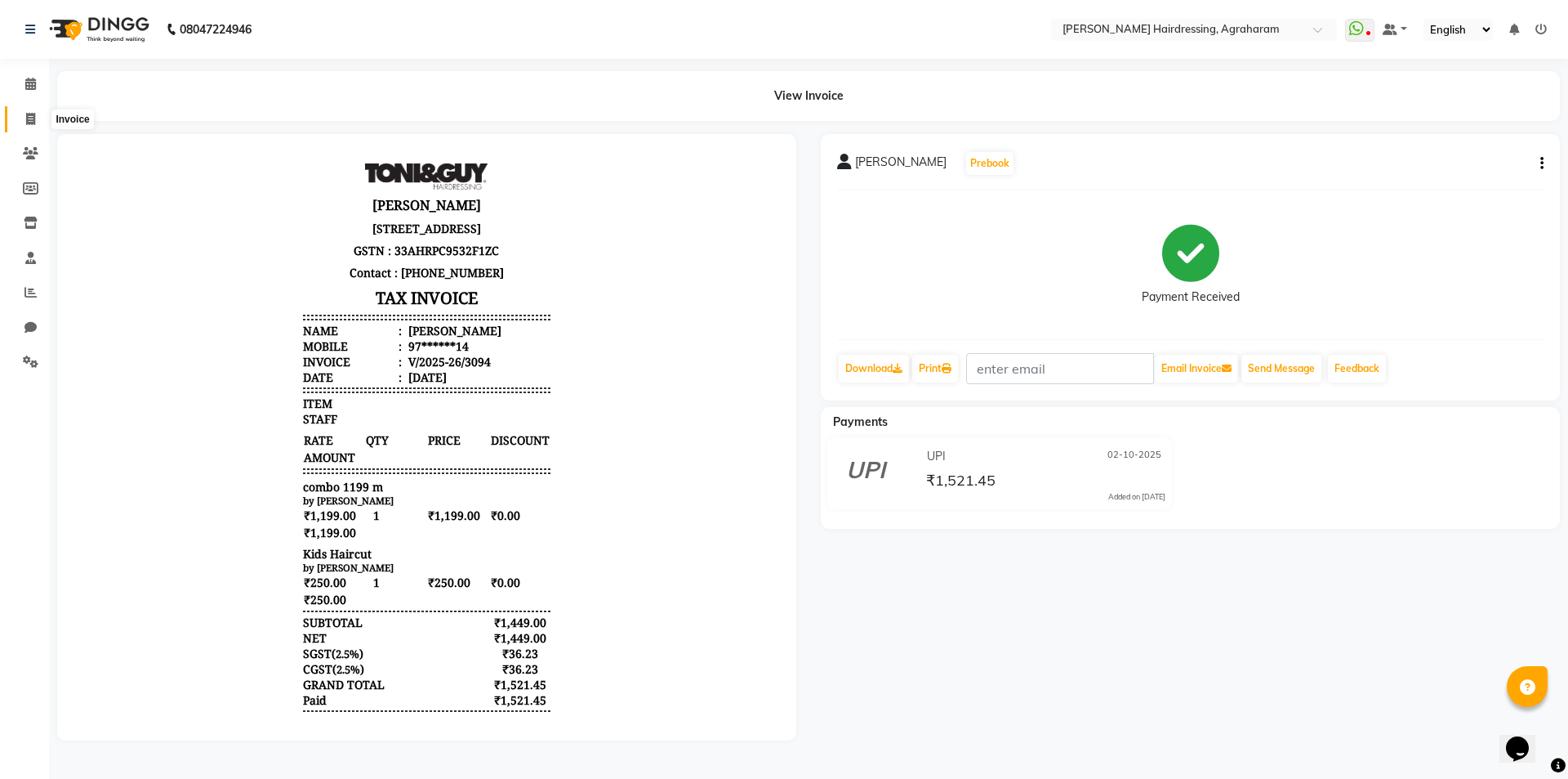
click at [20, 121] on span at bounding box center [30, 119] width 28 height 19
select select "service"
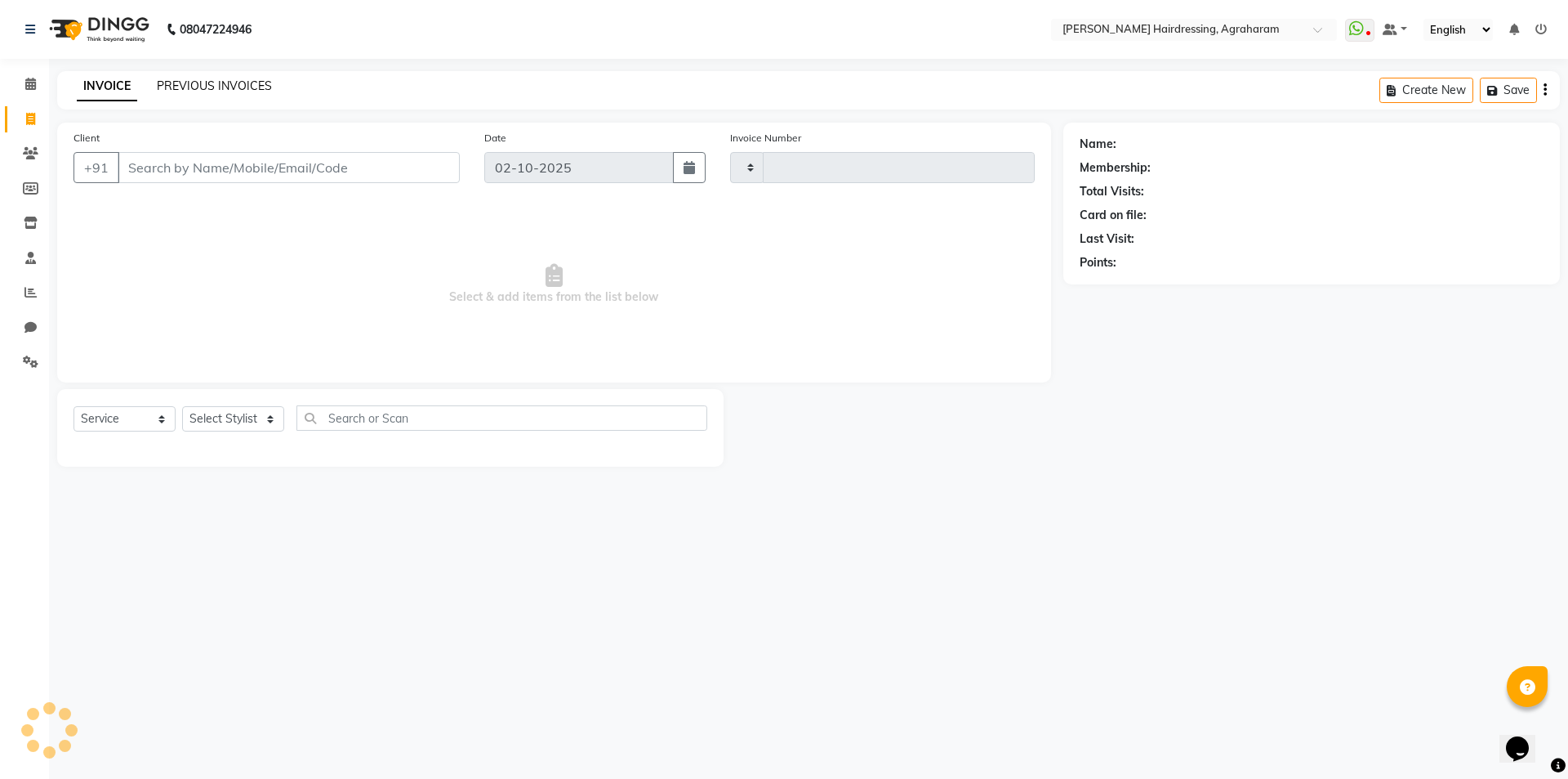
type input "3095"
select select "7962"
click at [244, 88] on link "PREVIOUS INVOICES" at bounding box center [215, 85] width 115 height 15
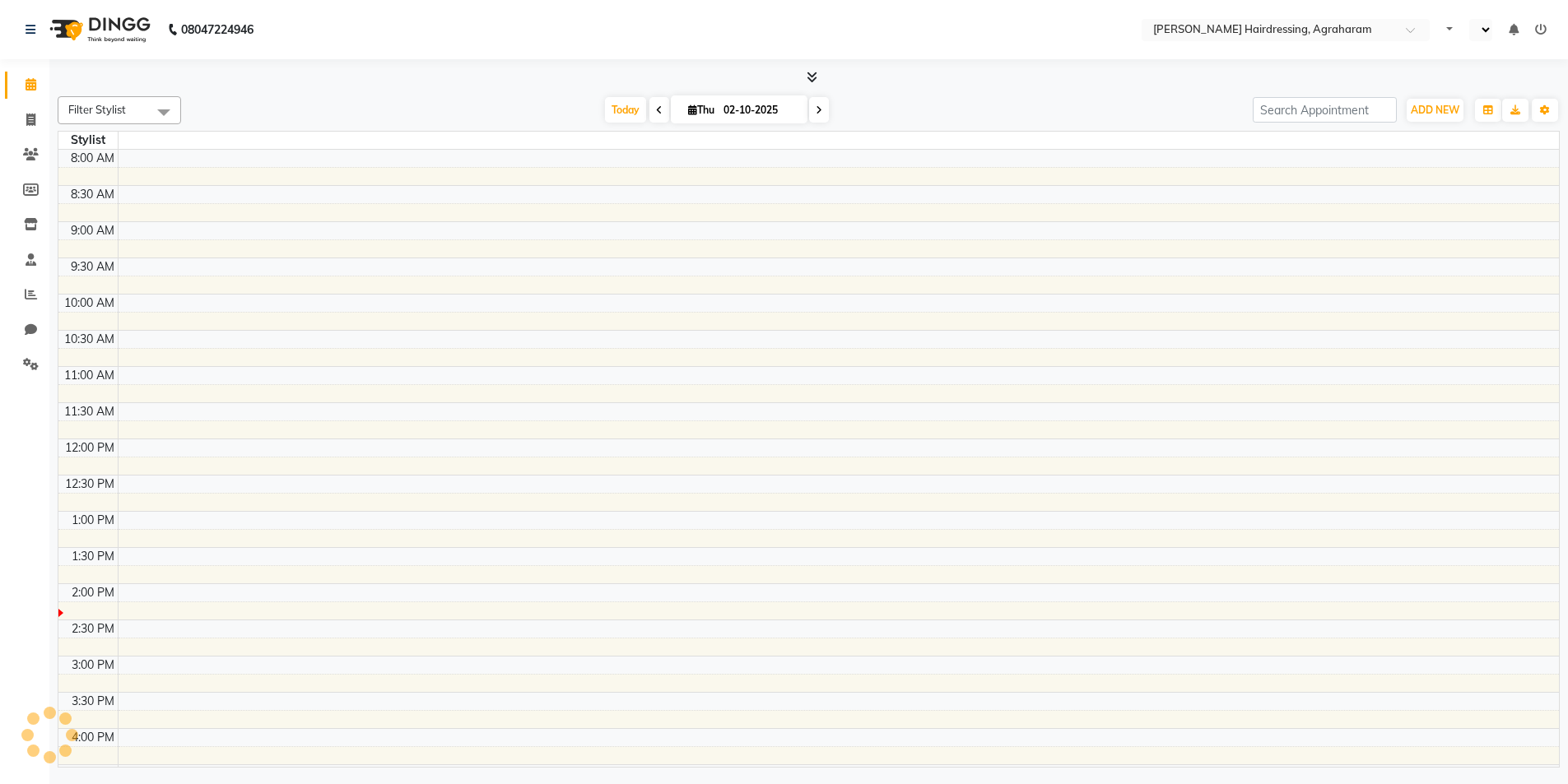
select select "en"
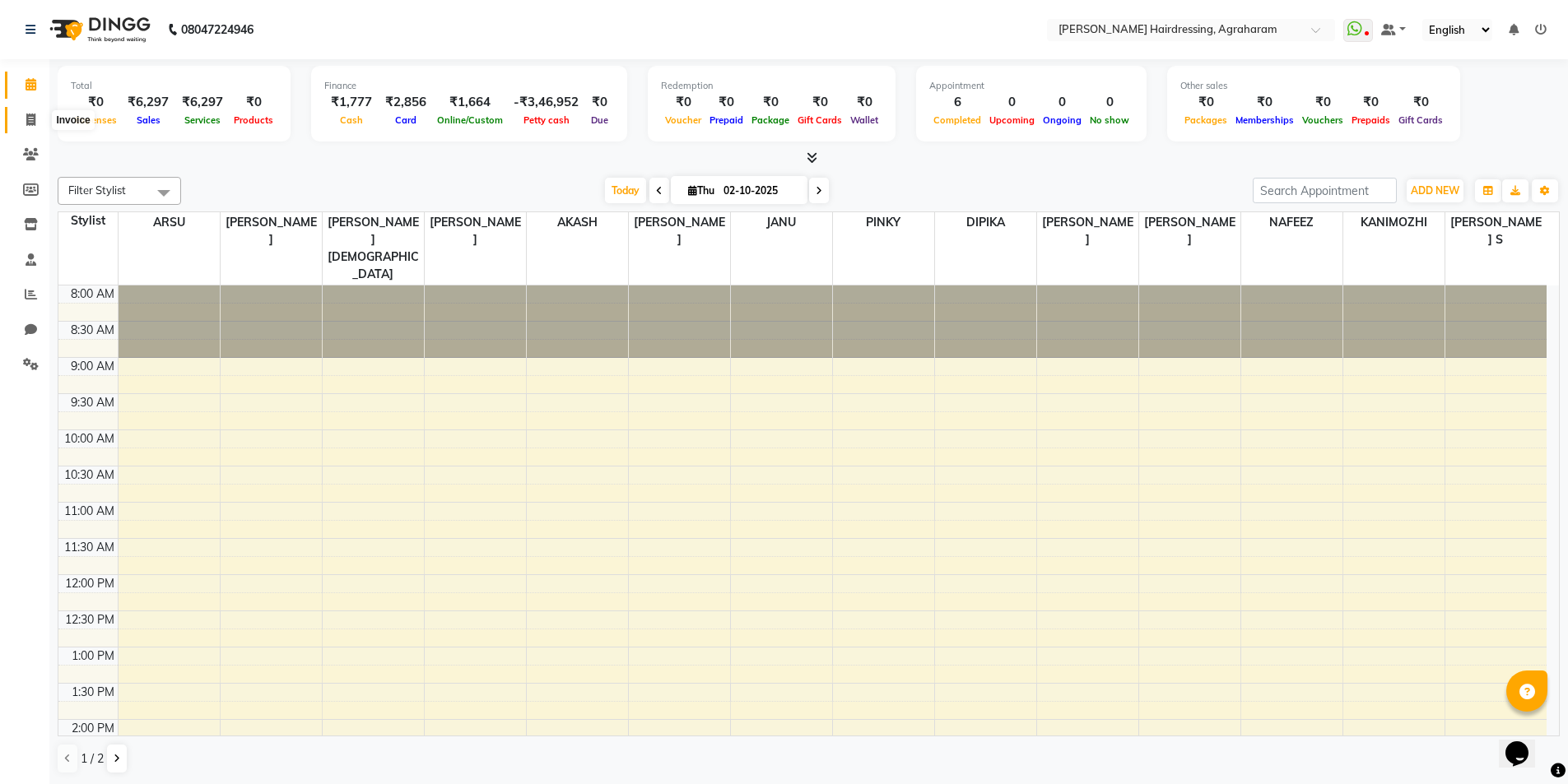
click at [27, 116] on icon at bounding box center [30, 120] width 9 height 13
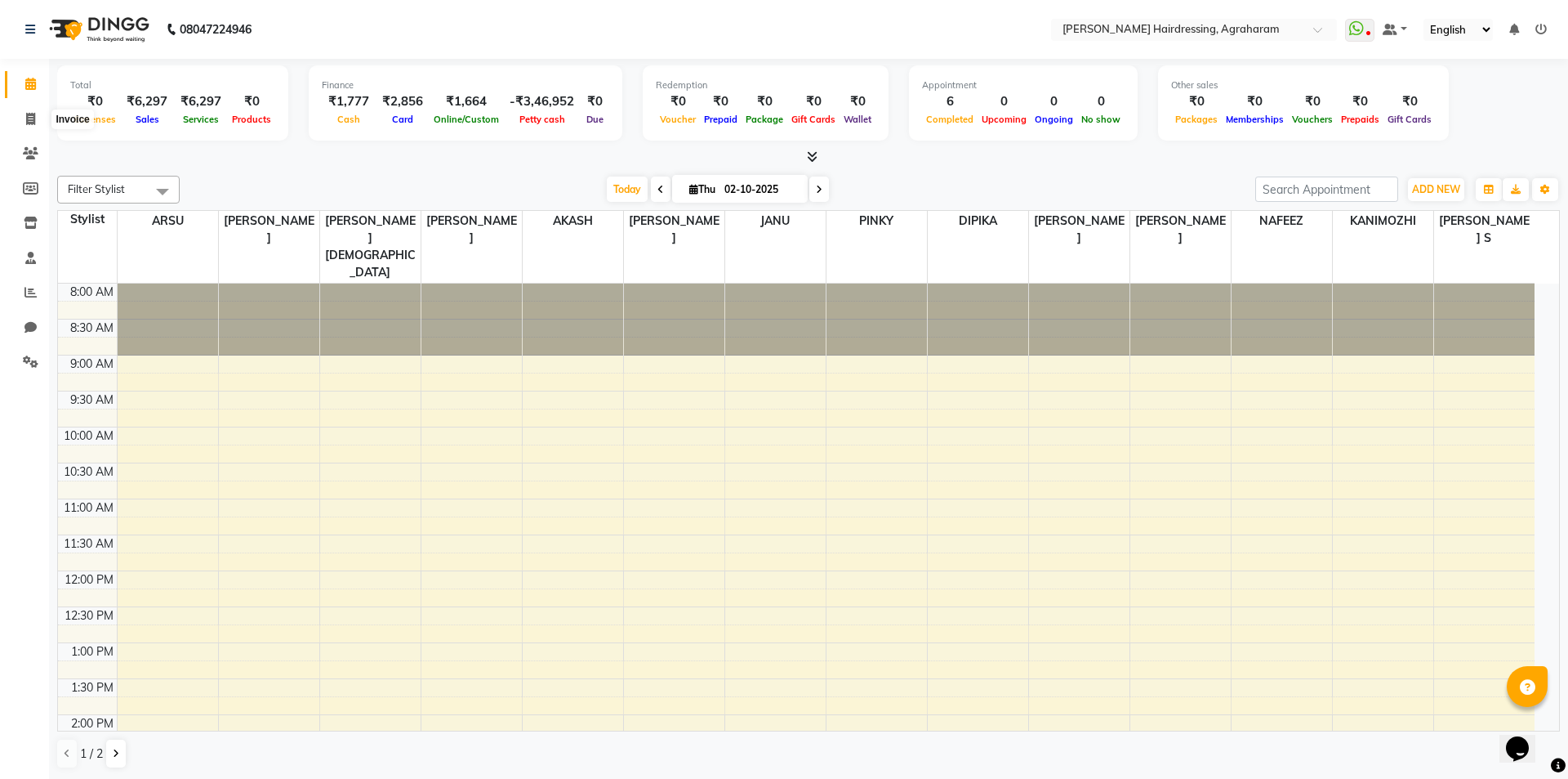
select select "service"
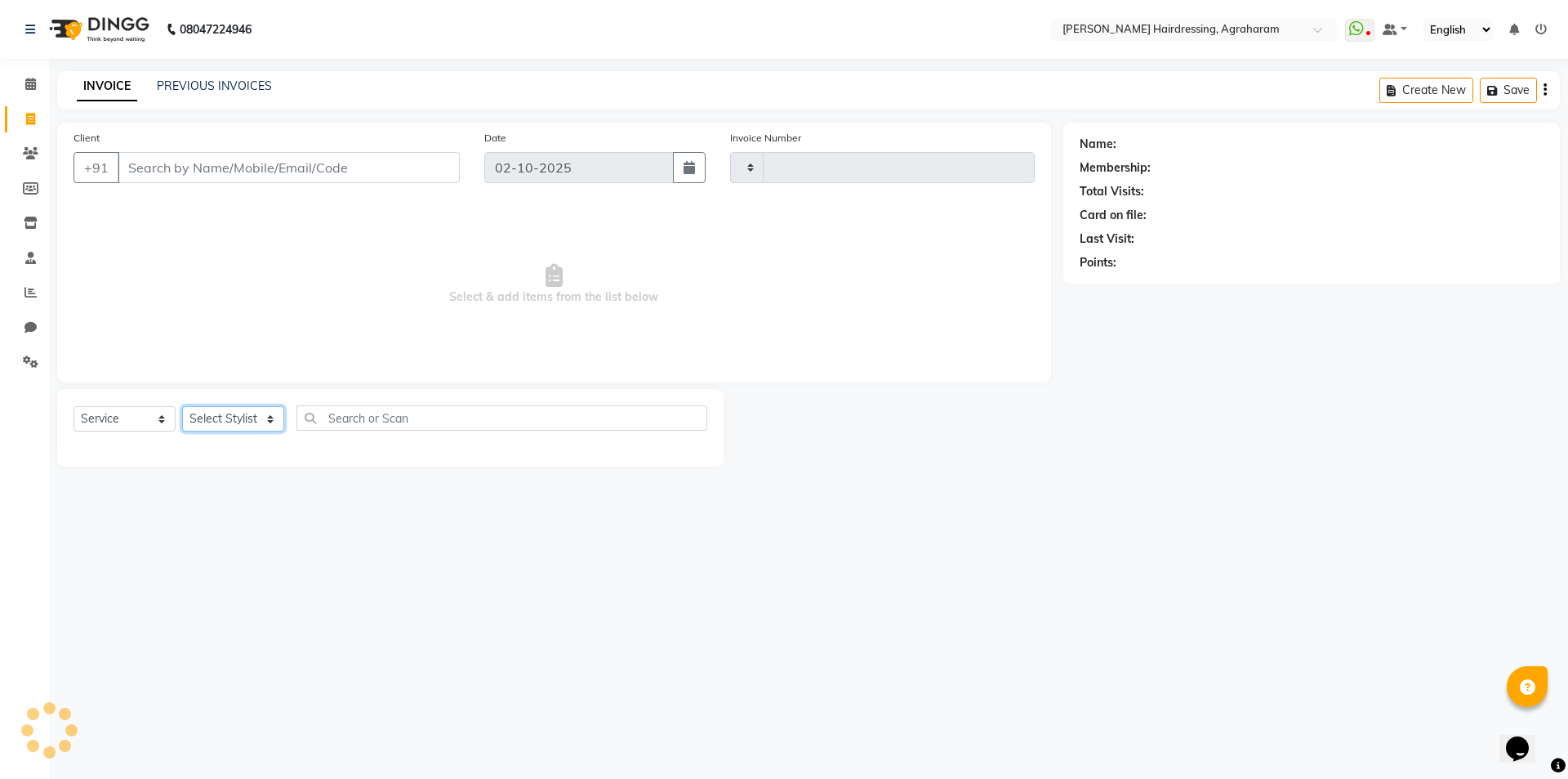
click at [271, 426] on select "Select Stylist" at bounding box center [233, 419] width 102 height 25
click at [273, 424] on select "Select Stylist" at bounding box center [233, 419] width 102 height 25
click at [269, 420] on select "Select Stylist" at bounding box center [233, 419] width 102 height 25
type input "3095"
select select "7962"
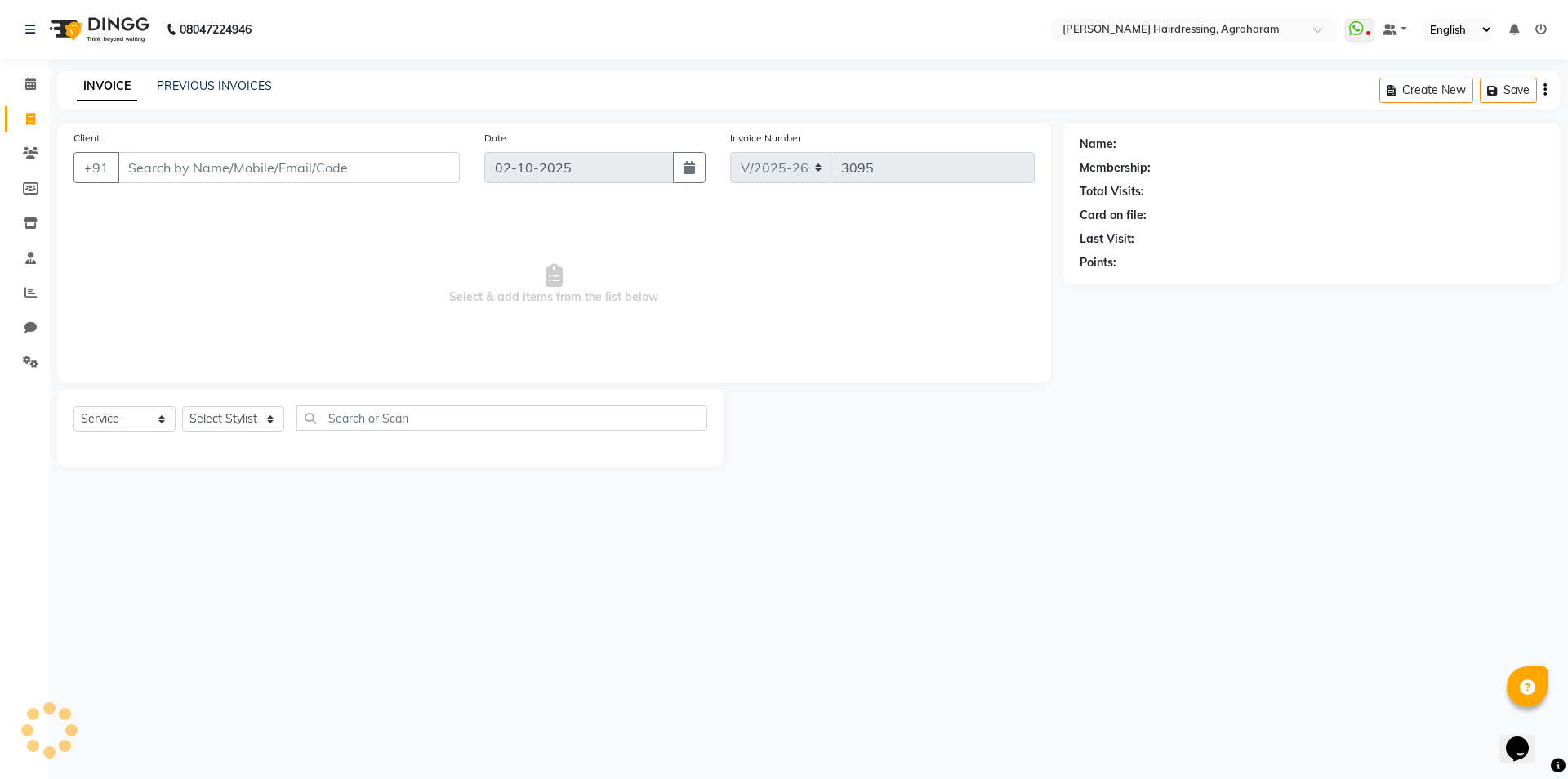
click at [309, 296] on span "Select & add items from the list below" at bounding box center [553, 284] width 961 height 163
click at [250, 412] on select "Select Stylist" at bounding box center [233, 419] width 102 height 25
select select "92172"
click at [182, 406] on select "Select Stylist [PERSON_NAME] AKASH [PERSON_NAME] [PERSON_NAME] MANAGER [PERSON_…" at bounding box center [255, 419] width 144 height 25
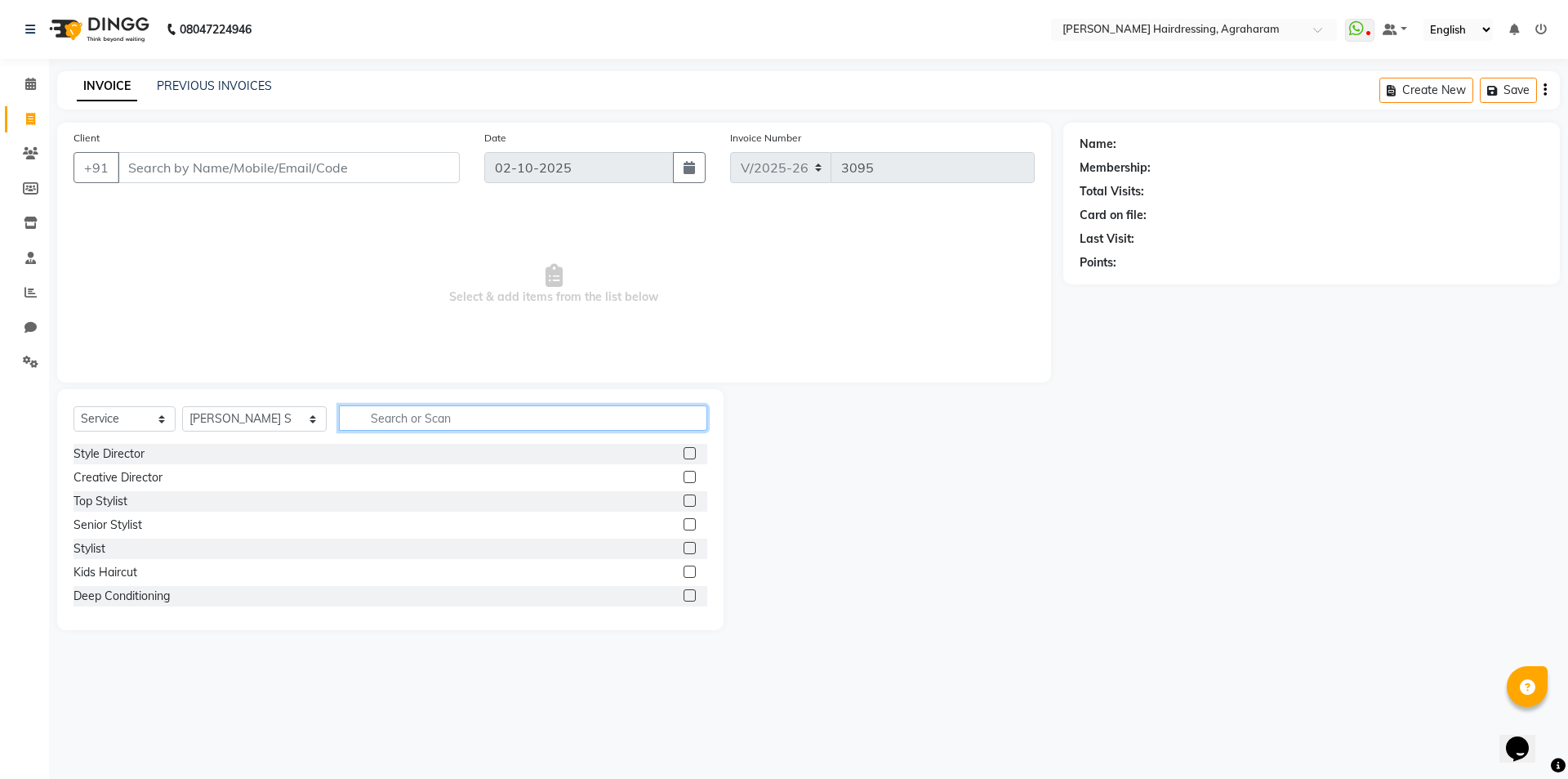
click at [364, 414] on input "text" at bounding box center [523, 418] width 369 height 25
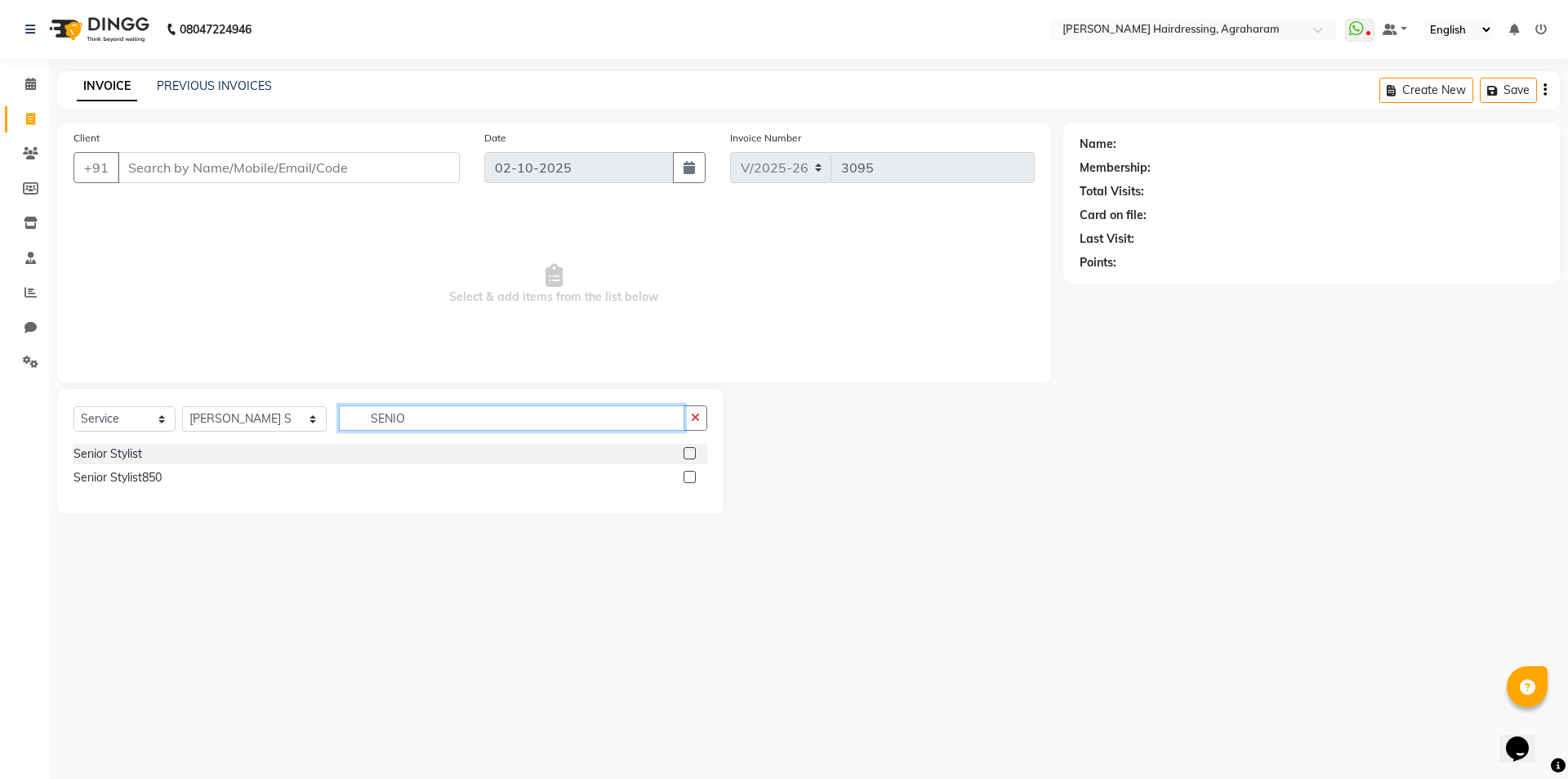
type input "SENIO"
click at [690, 474] on label at bounding box center [690, 476] width 13 height 13
click at [690, 474] on input "checkbox" at bounding box center [689, 477] width 11 height 11
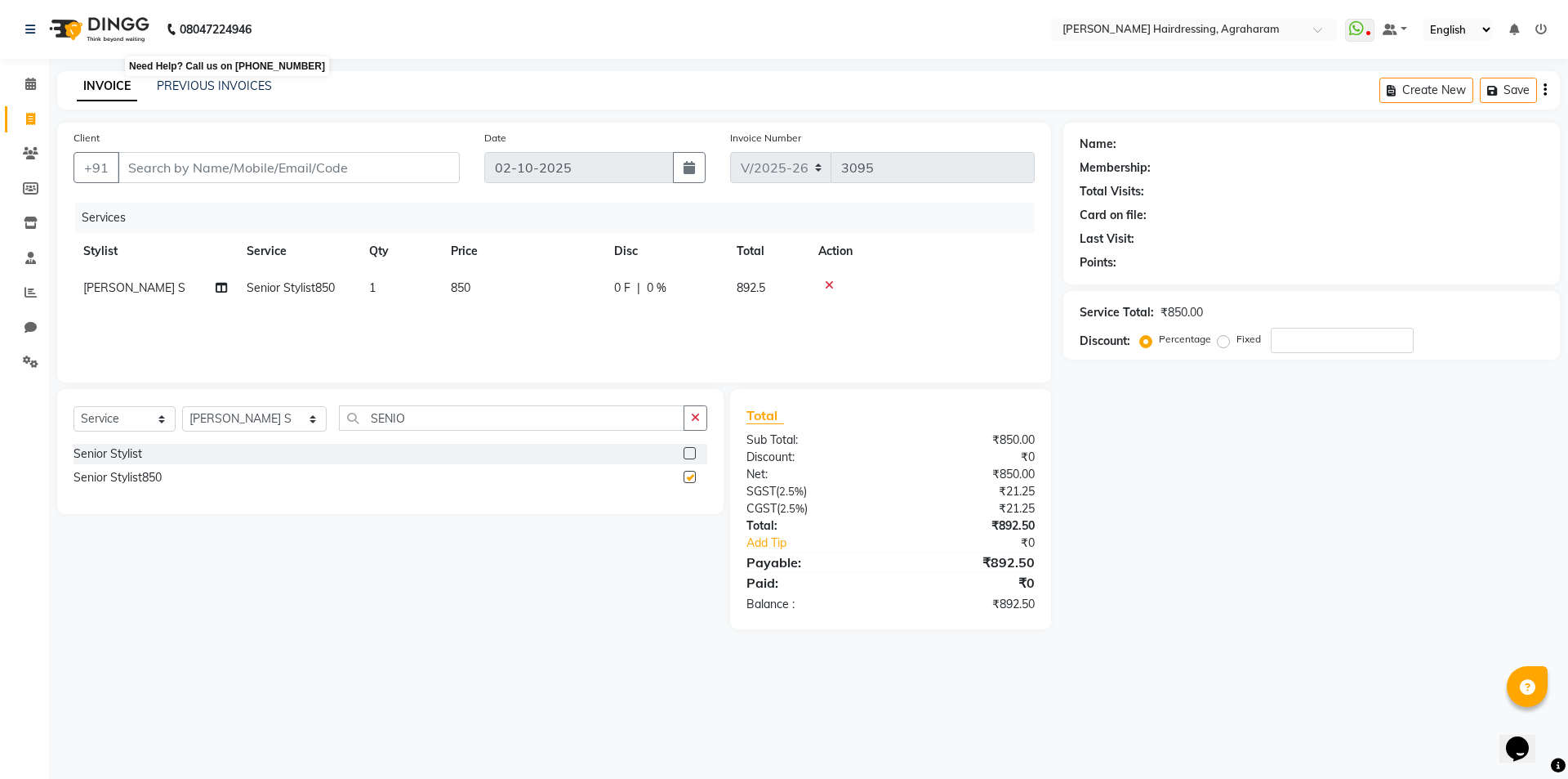
checkbox input "false"
click at [167, 163] on input "Client" at bounding box center [289, 168] width 342 height 31
type input "7"
type input "0"
click at [216, 168] on input "7708744201" at bounding box center [247, 168] width 259 height 31
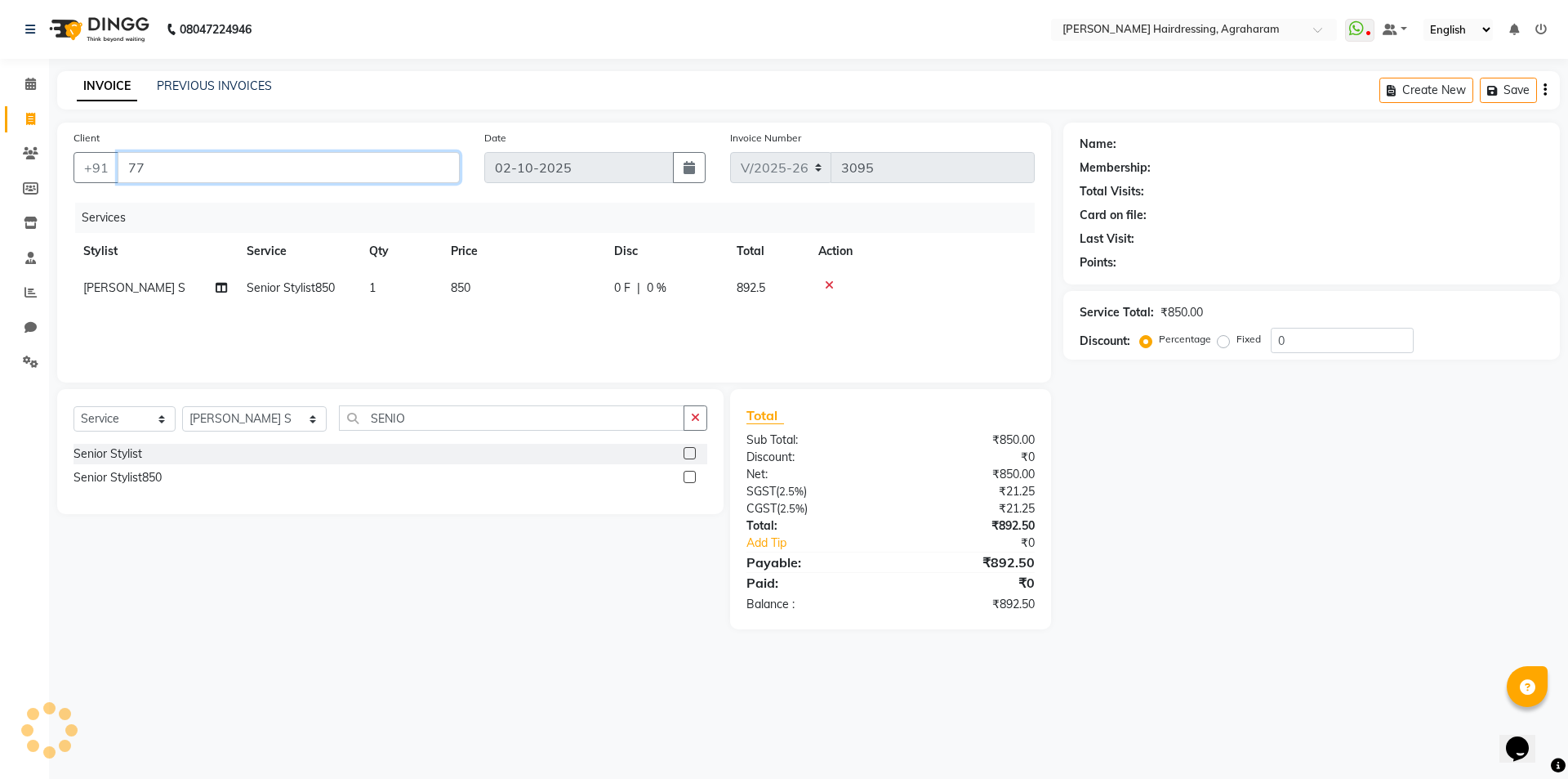
type input "7"
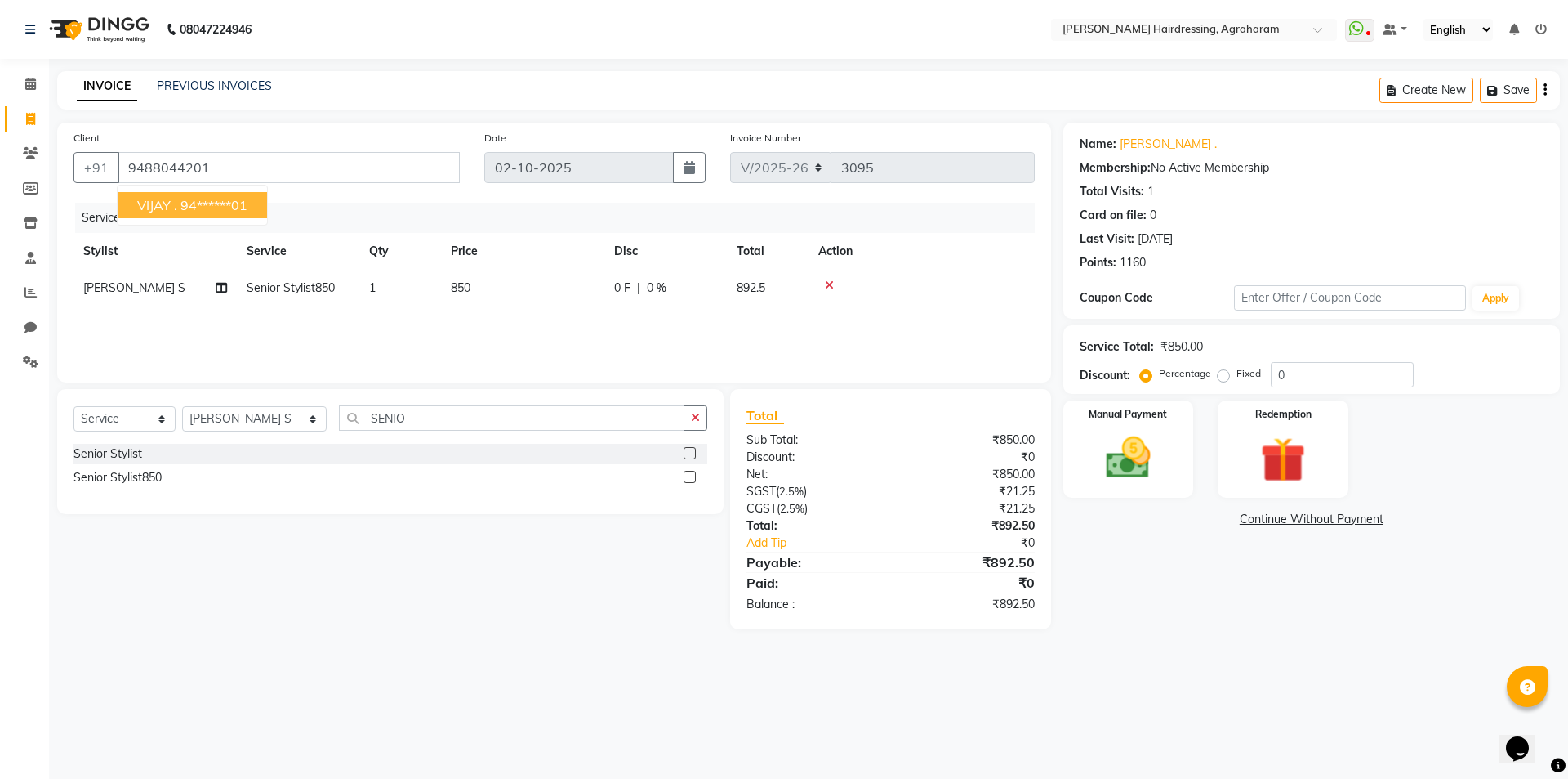
click at [203, 206] on ngb-highlight "94******01" at bounding box center [214, 205] width 67 height 17
type input "94******01"
click at [1118, 471] on img at bounding box center [1129, 457] width 76 height 54
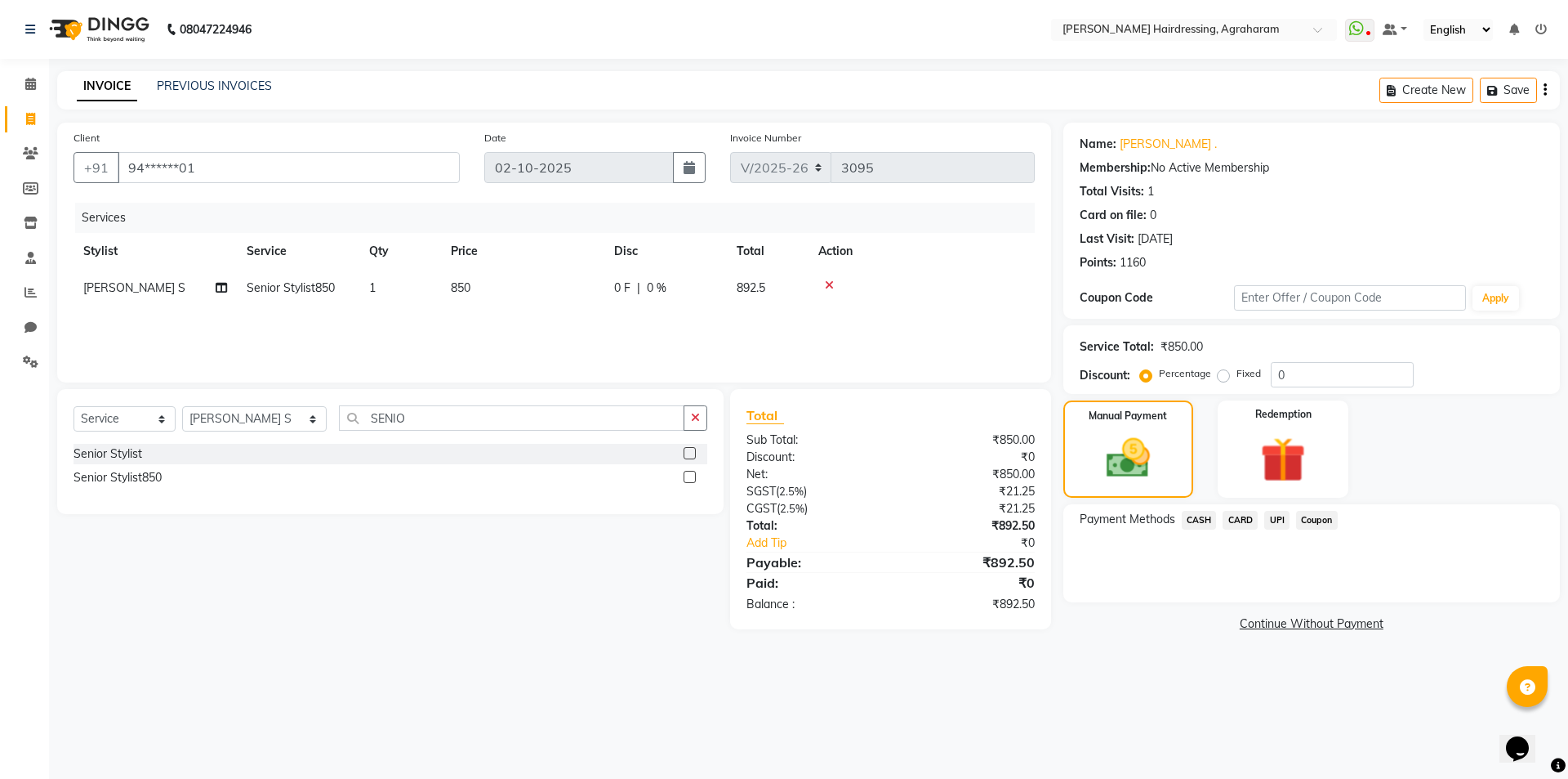
click at [1274, 524] on span "UPI" at bounding box center [1277, 519] width 25 height 19
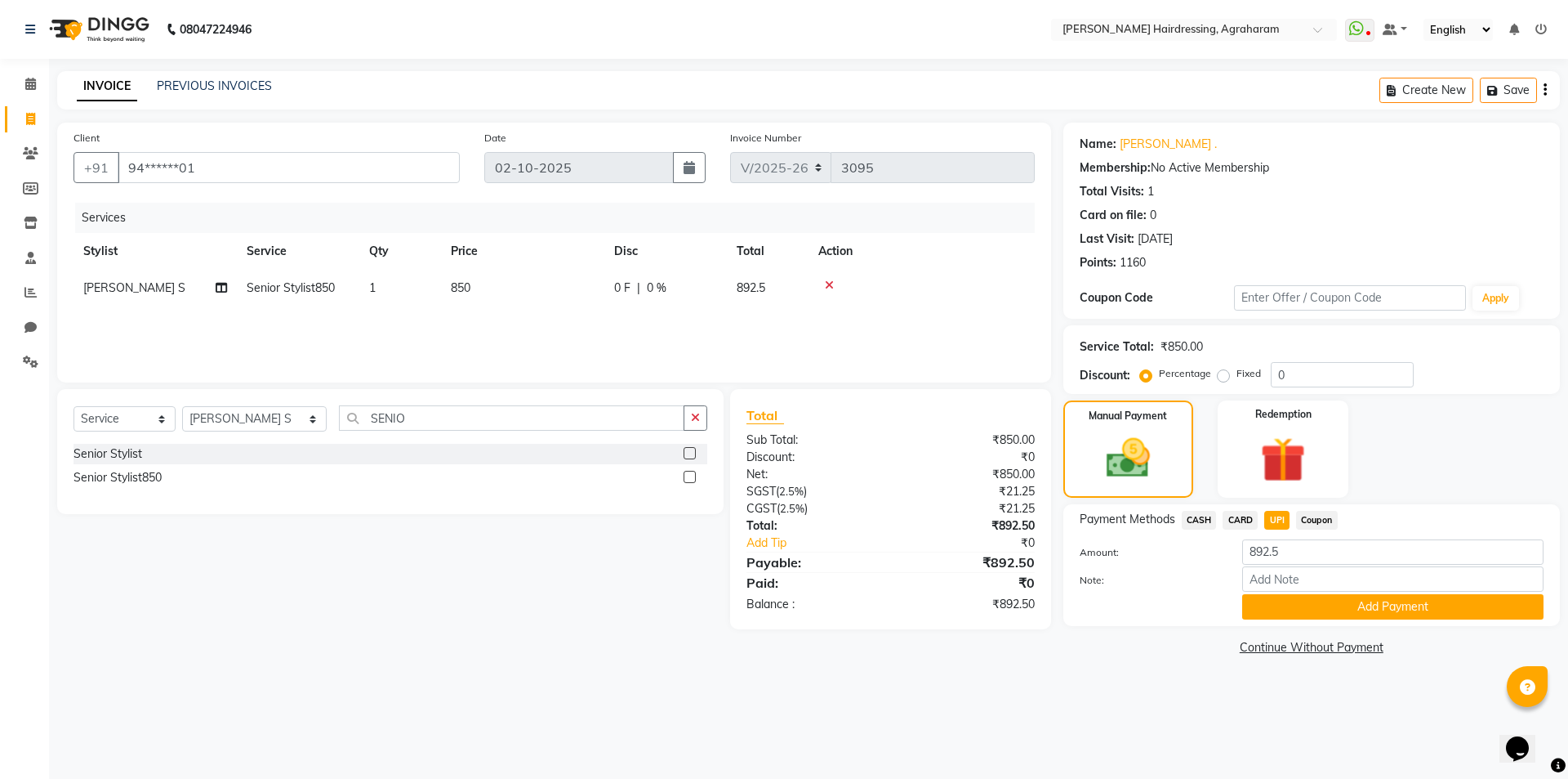
click at [1241, 519] on span "CARD" at bounding box center [1240, 519] width 35 height 19
click at [1388, 606] on button "Add Payment" at bounding box center [1392, 607] width 302 height 25
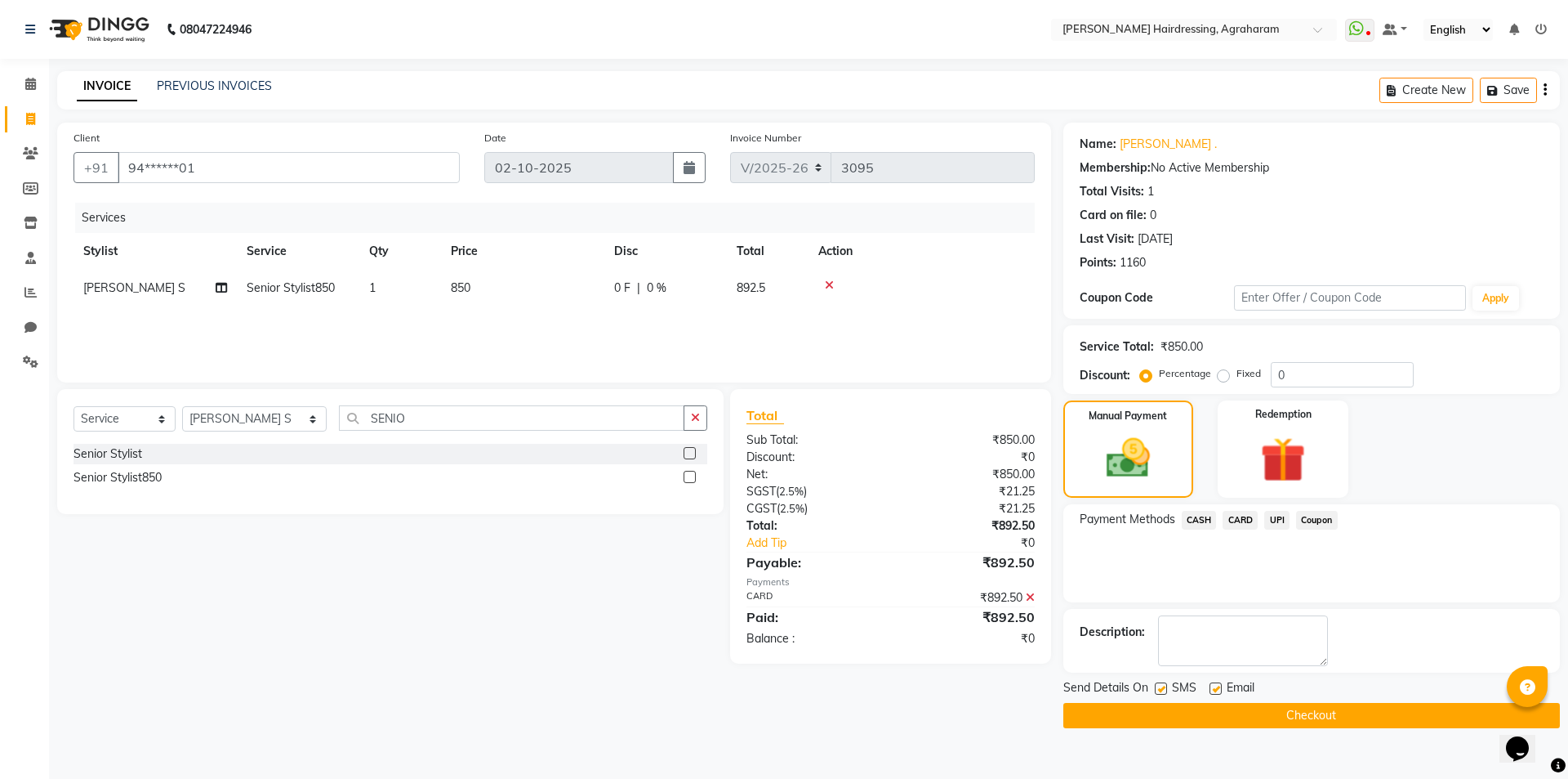
click at [1311, 708] on button "Checkout" at bounding box center [1311, 716] width 497 height 25
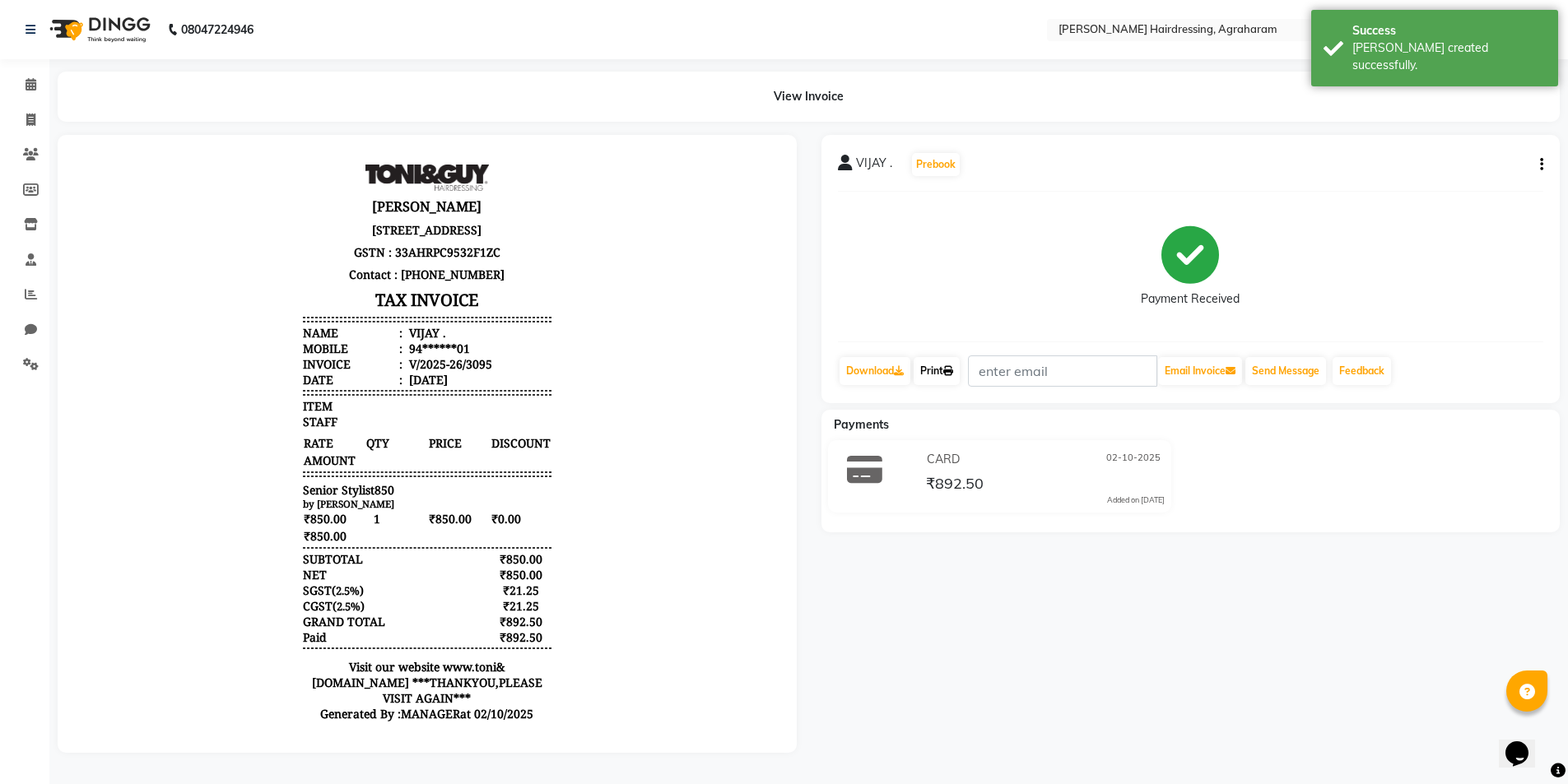
click at [948, 371] on link "Print" at bounding box center [936, 370] width 46 height 28
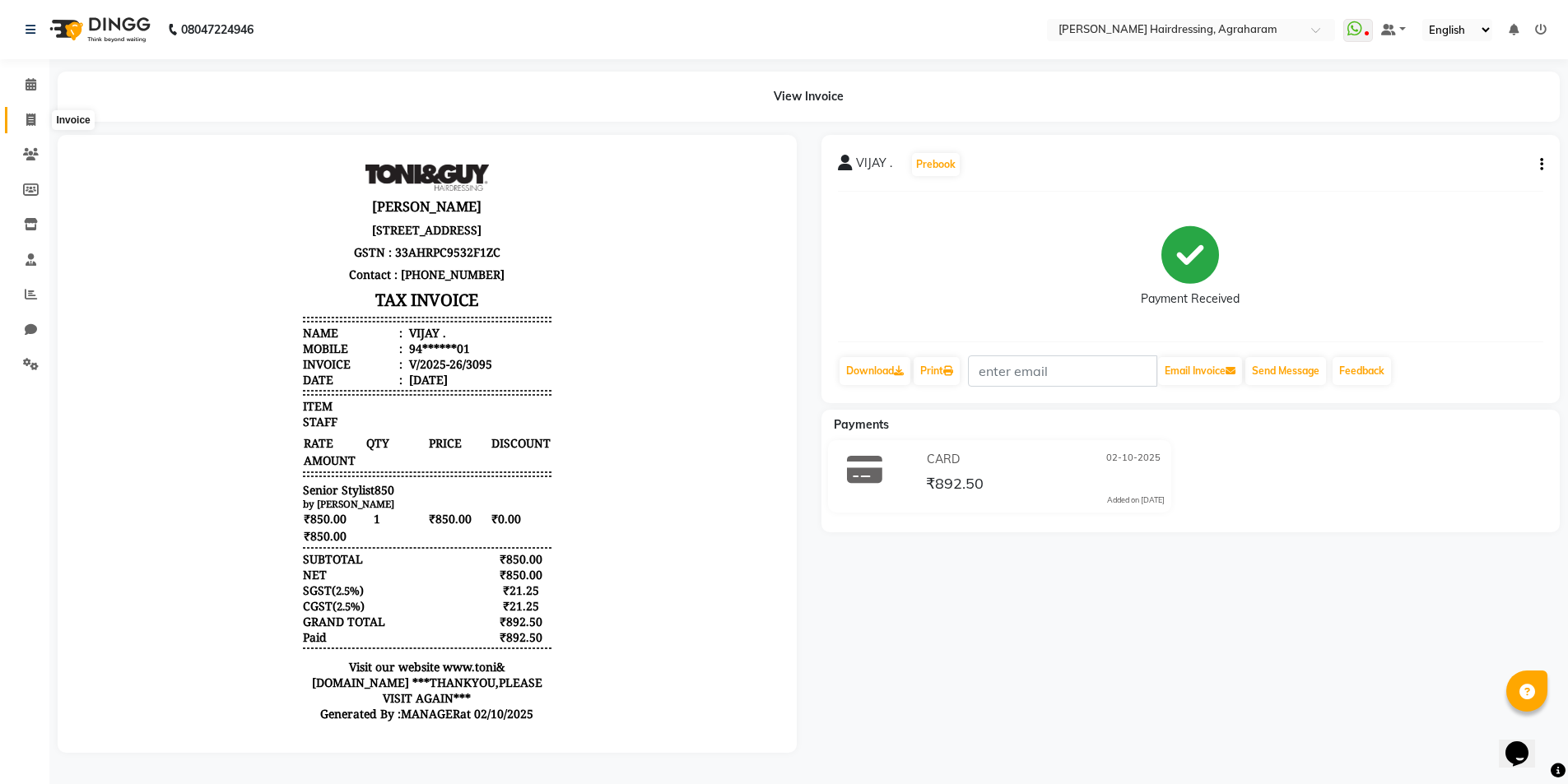
click at [28, 117] on icon at bounding box center [30, 120] width 9 height 13
select select "service"
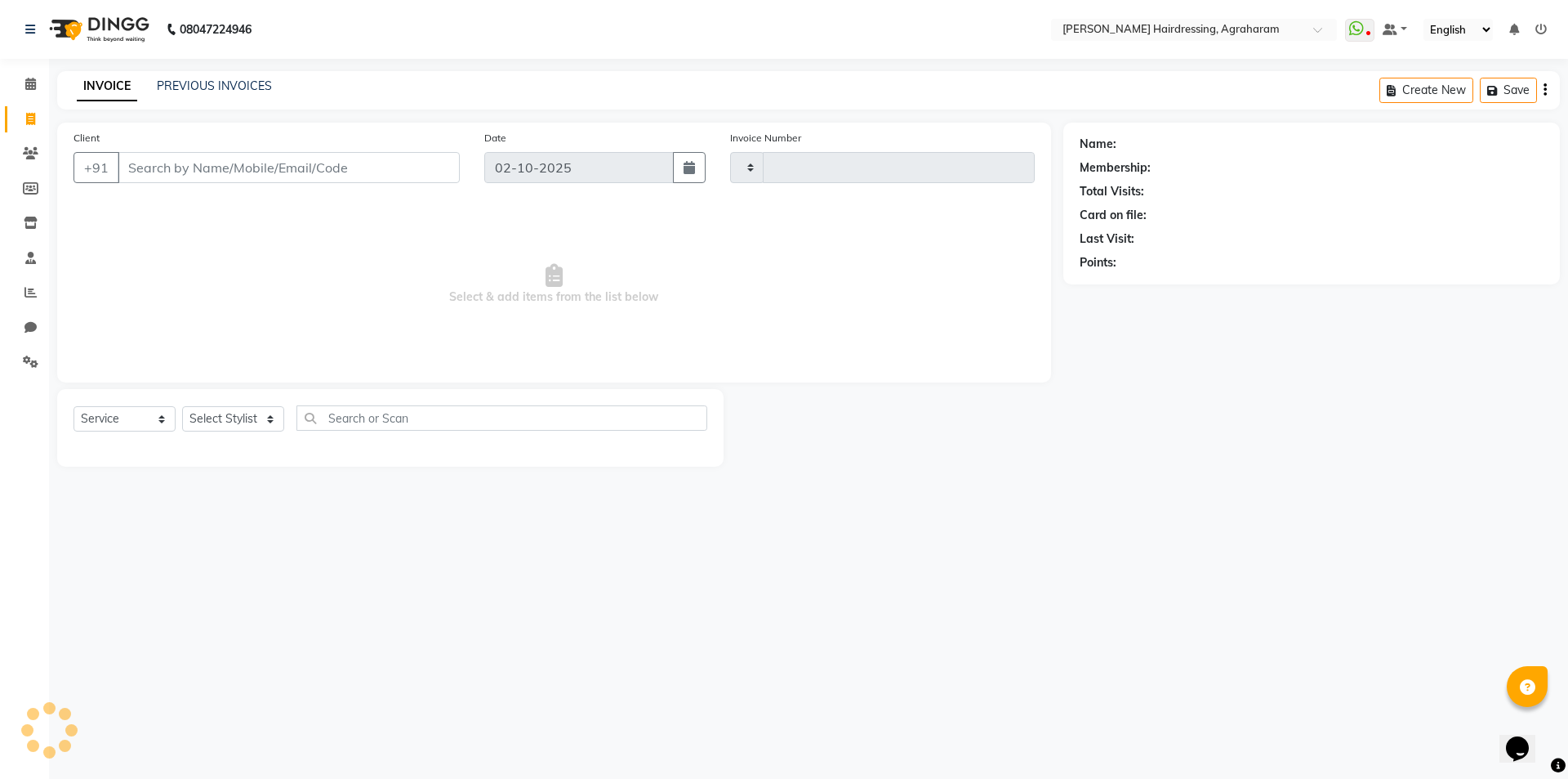
click at [181, 77] on div "INVOICE PREVIOUS INVOICES Create New Save" at bounding box center [809, 90] width 1503 height 38
type input "3096"
select select "7962"
click at [187, 87] on link "PREVIOUS INVOICES" at bounding box center [215, 85] width 115 height 15
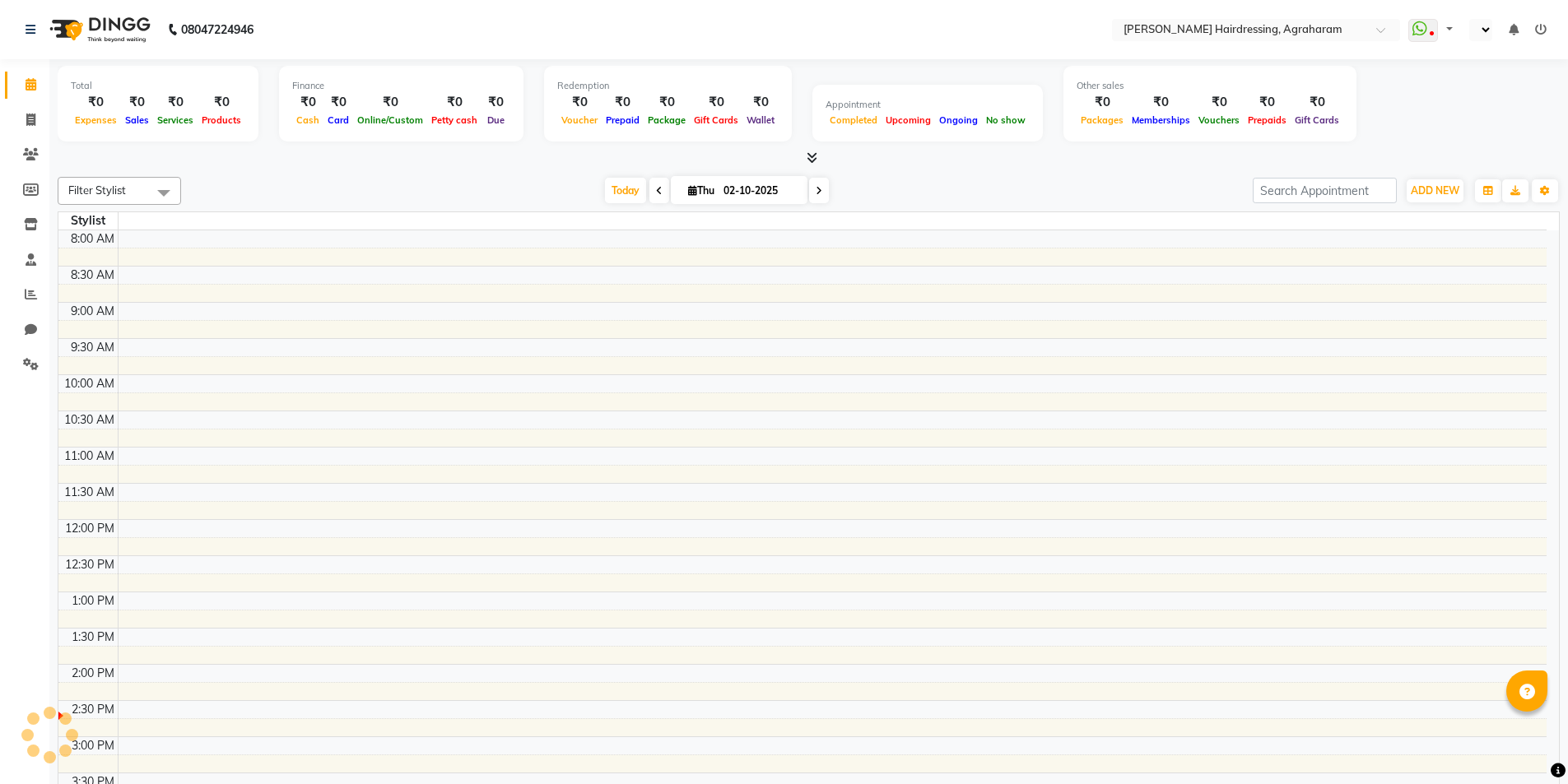
select select "en"
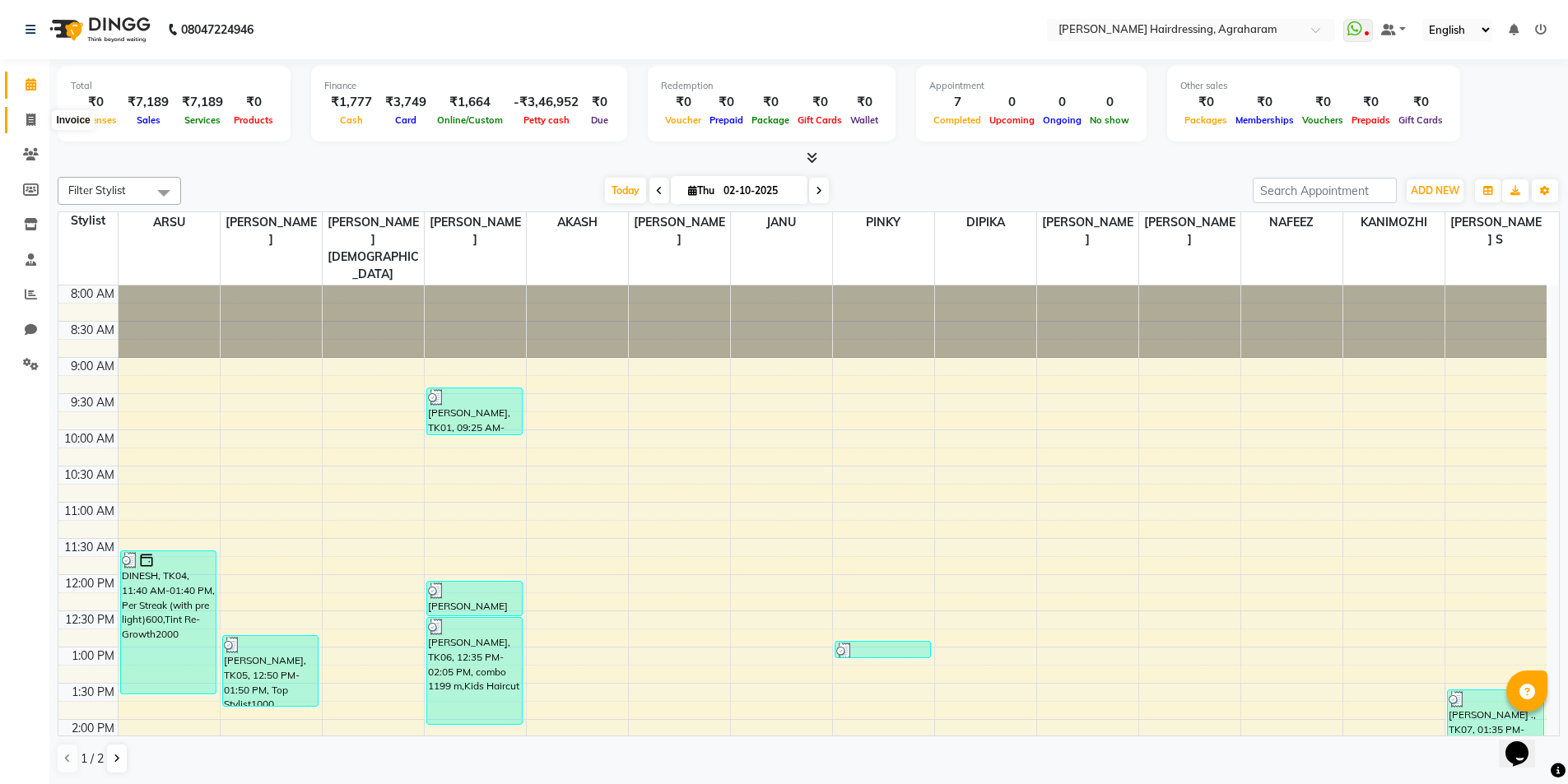
click at [32, 120] on icon at bounding box center [30, 120] width 9 height 13
select select "service"
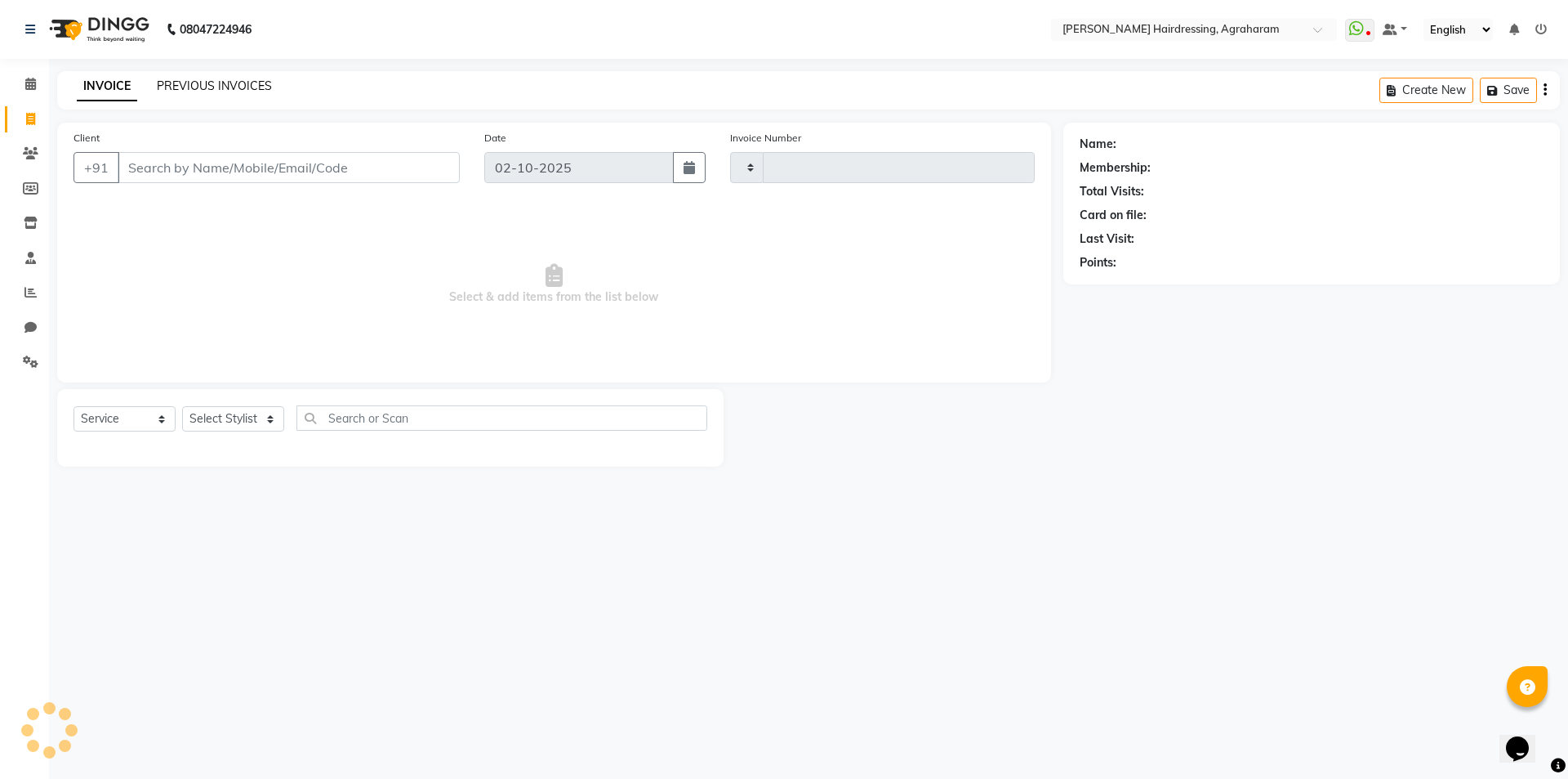
click at [195, 89] on link "PREVIOUS INVOICES" at bounding box center [215, 85] width 115 height 15
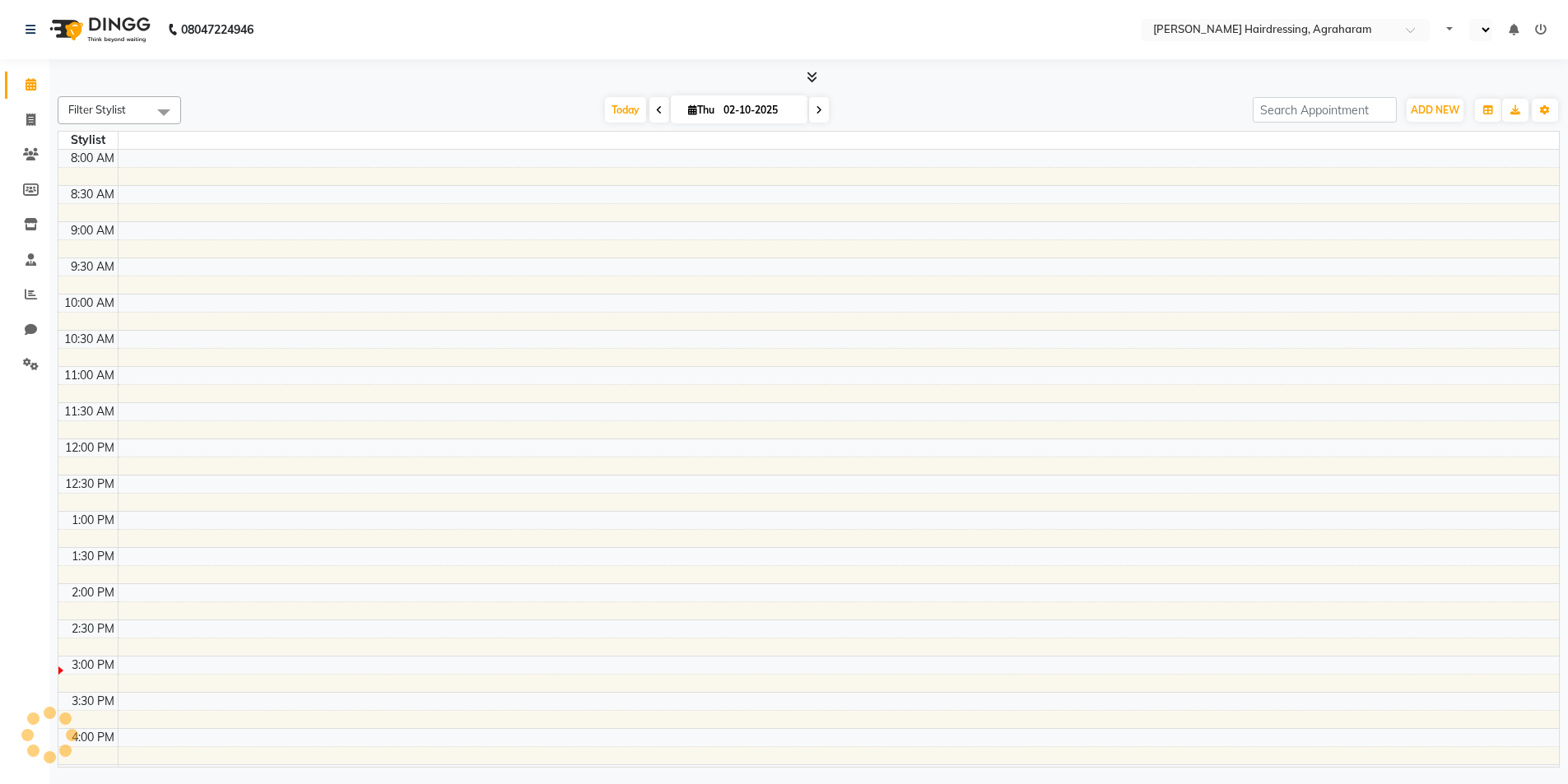
select select "en"
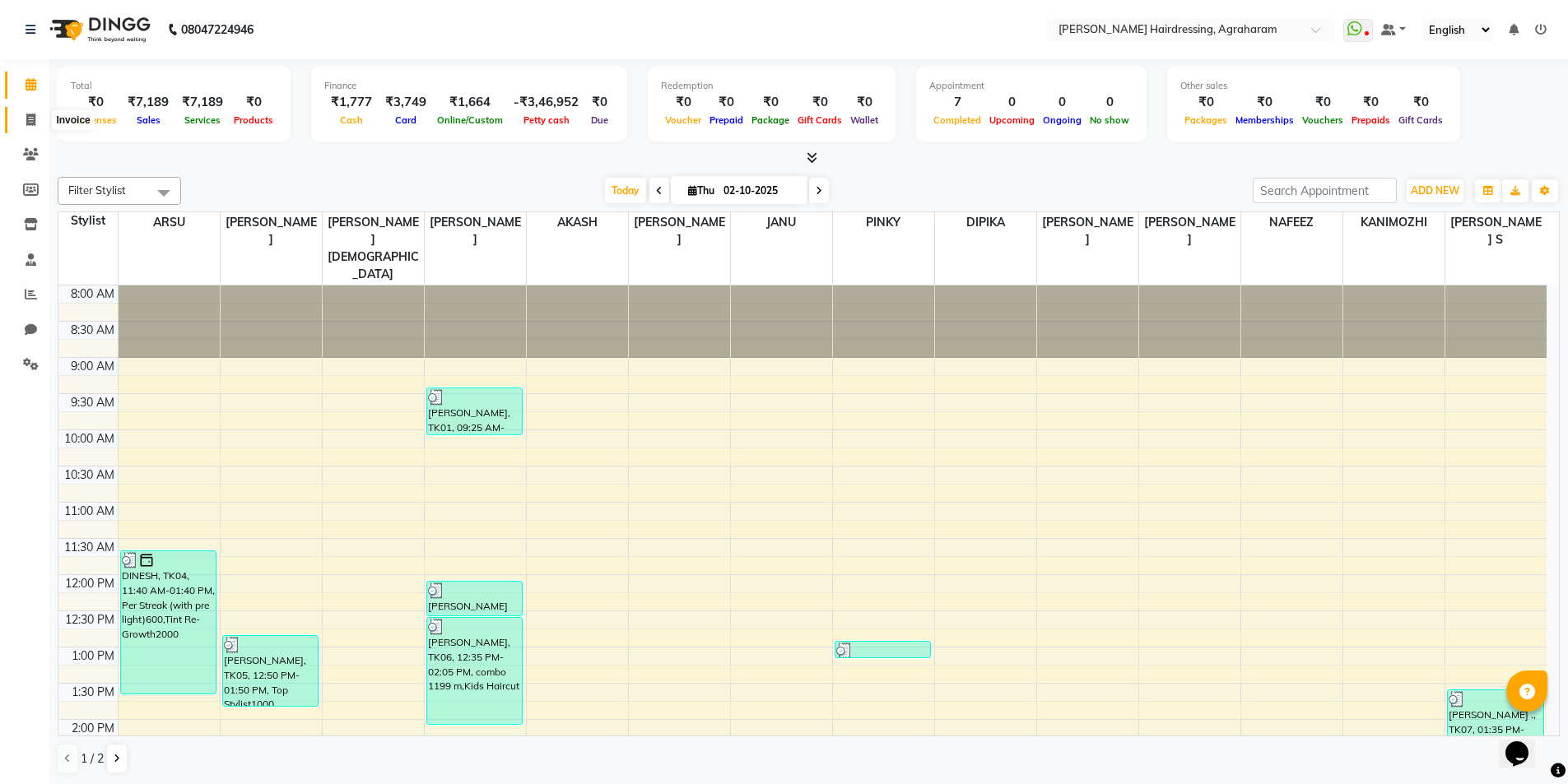
drag, startPoint x: 28, startPoint y: 127, endPoint x: 50, endPoint y: 124, distance: 22.2
click at [28, 126] on span at bounding box center [30, 120] width 29 height 19
select select "service"
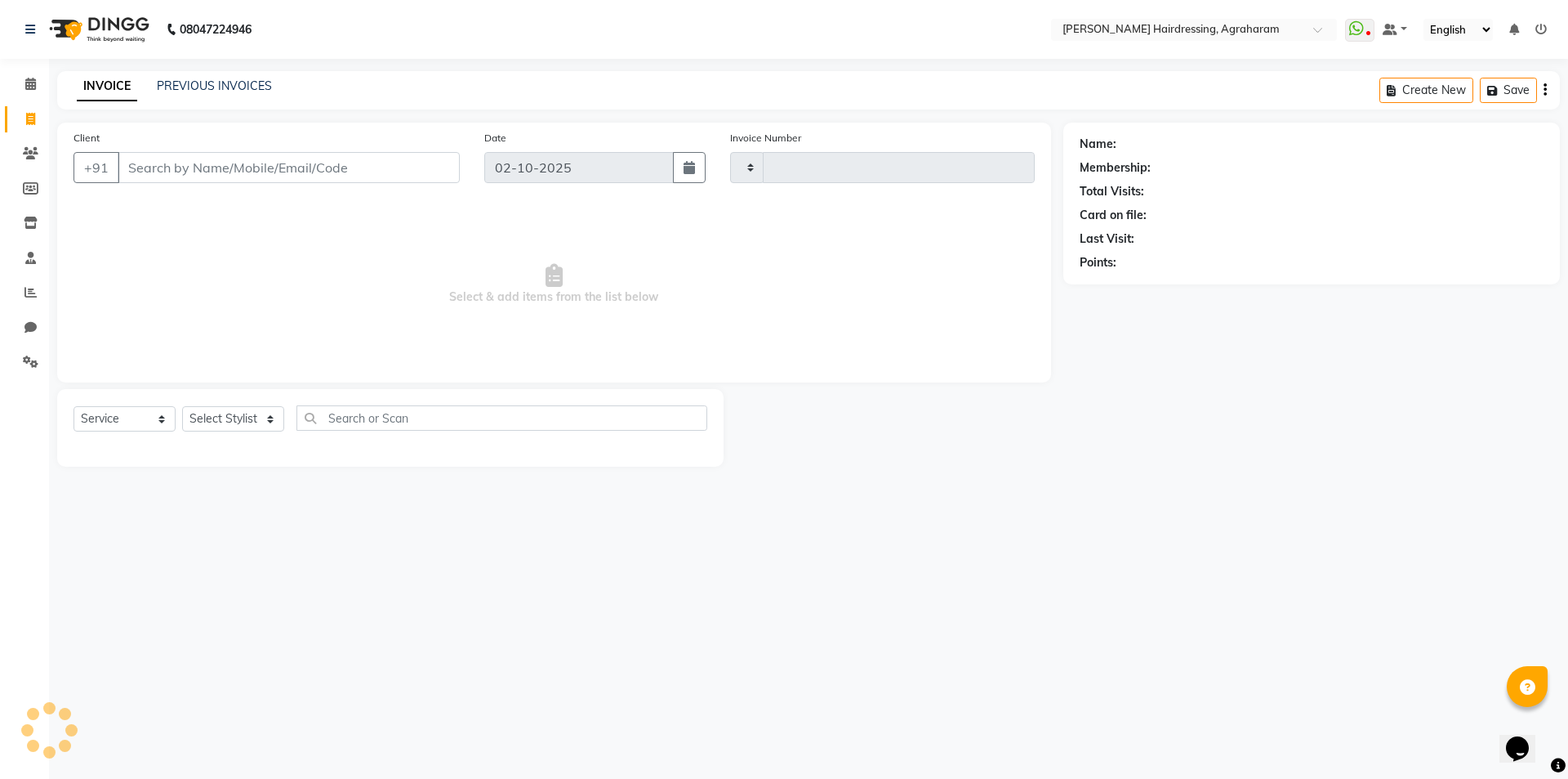
type input "3096"
select select "7962"
click at [274, 420] on select "Select Stylist" at bounding box center [233, 419] width 102 height 25
select select "76925"
click at [182, 406] on select "Select Stylist [PERSON_NAME] AKASH [PERSON_NAME] [PERSON_NAME] MANAGER [PERSON_…" at bounding box center [255, 419] width 144 height 25
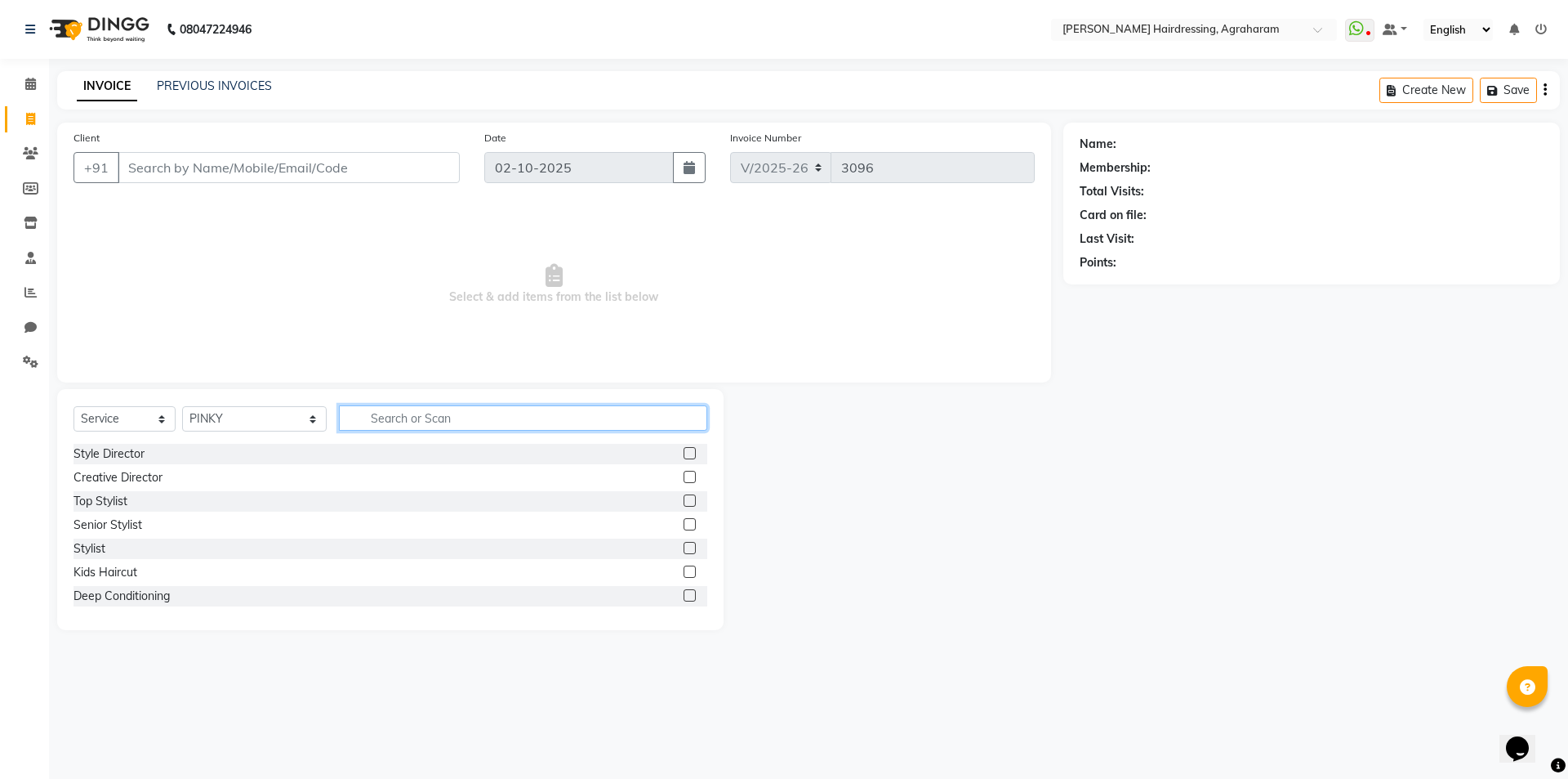
click at [363, 421] on input "text" at bounding box center [523, 418] width 369 height 25
type input "LUXURY"
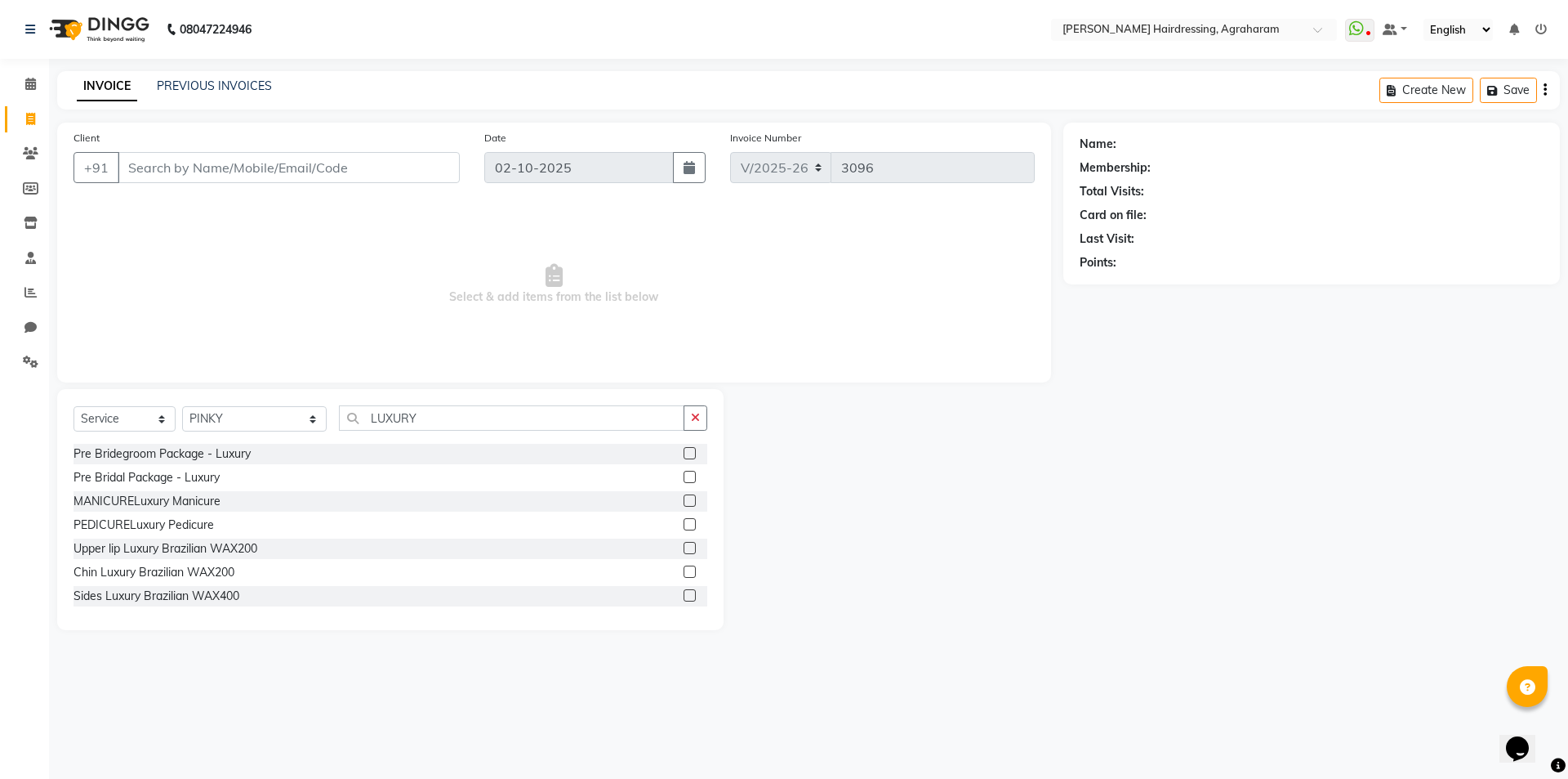
click at [684, 523] on label at bounding box center [690, 524] width 13 height 13
click at [684, 523] on input "checkbox" at bounding box center [689, 524] width 11 height 11
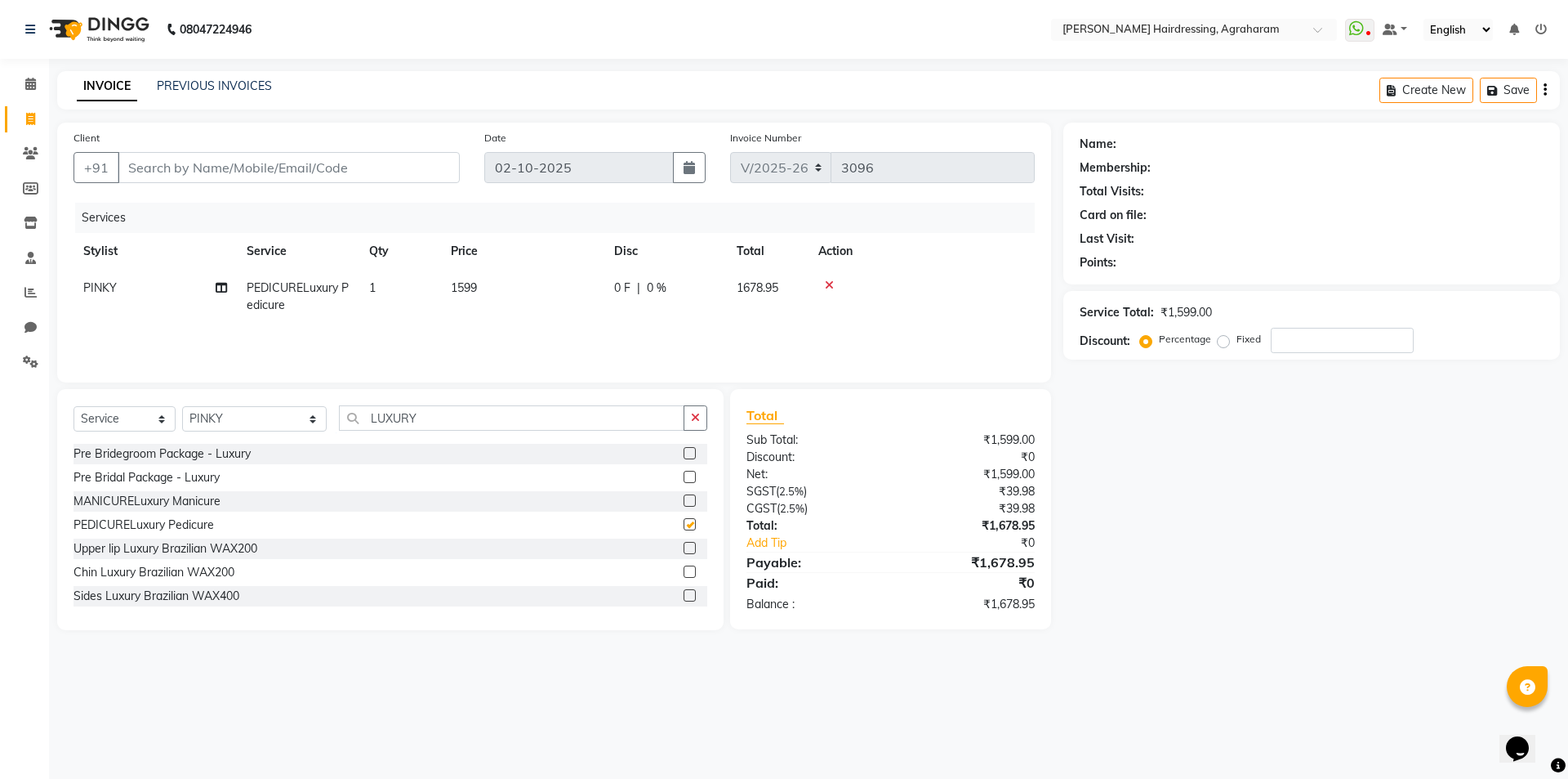
checkbox input "false"
click at [463, 427] on input "LUXURY" at bounding box center [511, 418] width 345 height 25
type input "L"
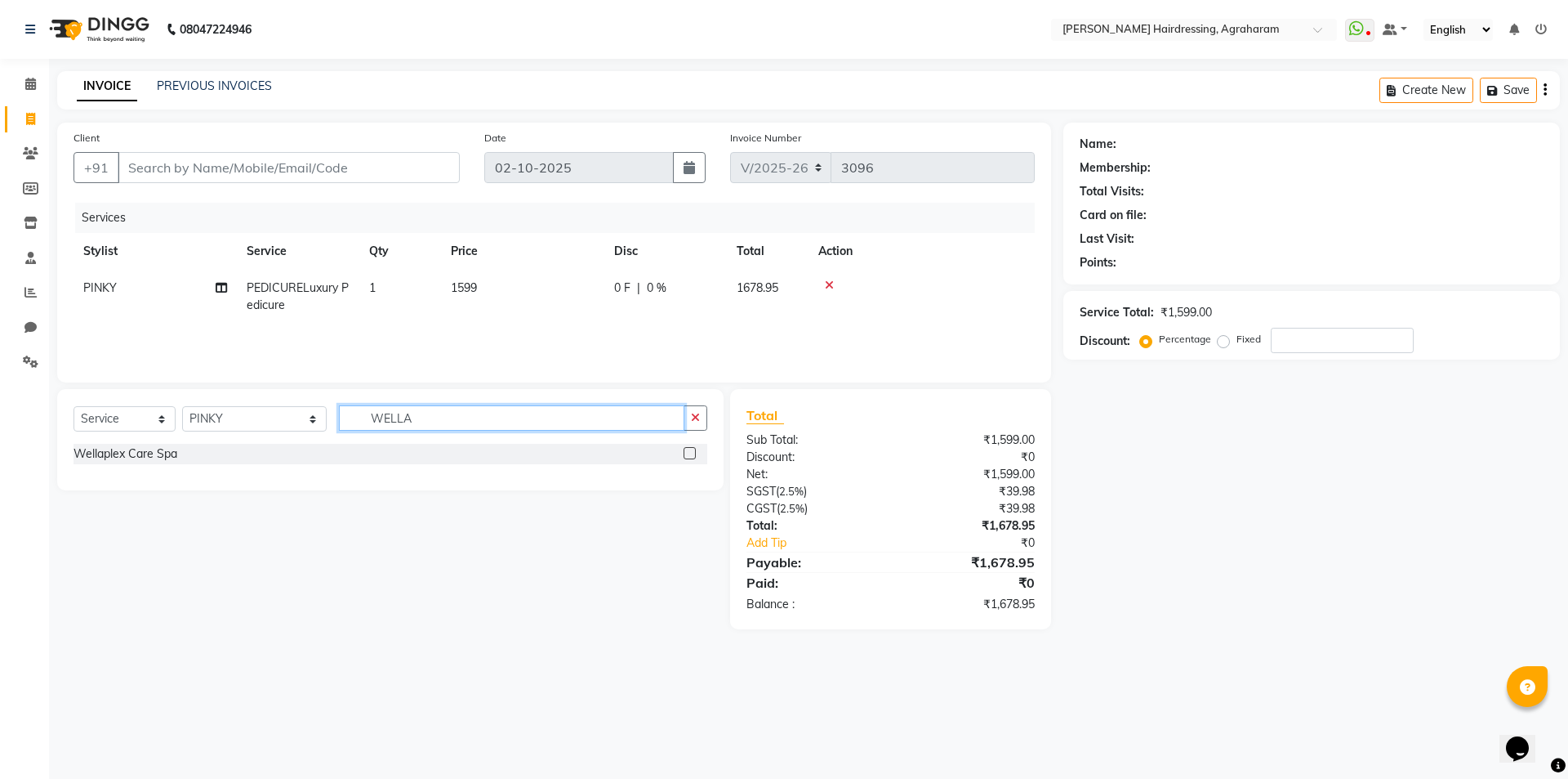
type input "WELLA"
click at [685, 451] on label at bounding box center [690, 453] width 13 height 13
click at [685, 451] on input "checkbox" at bounding box center [689, 454] width 11 height 11
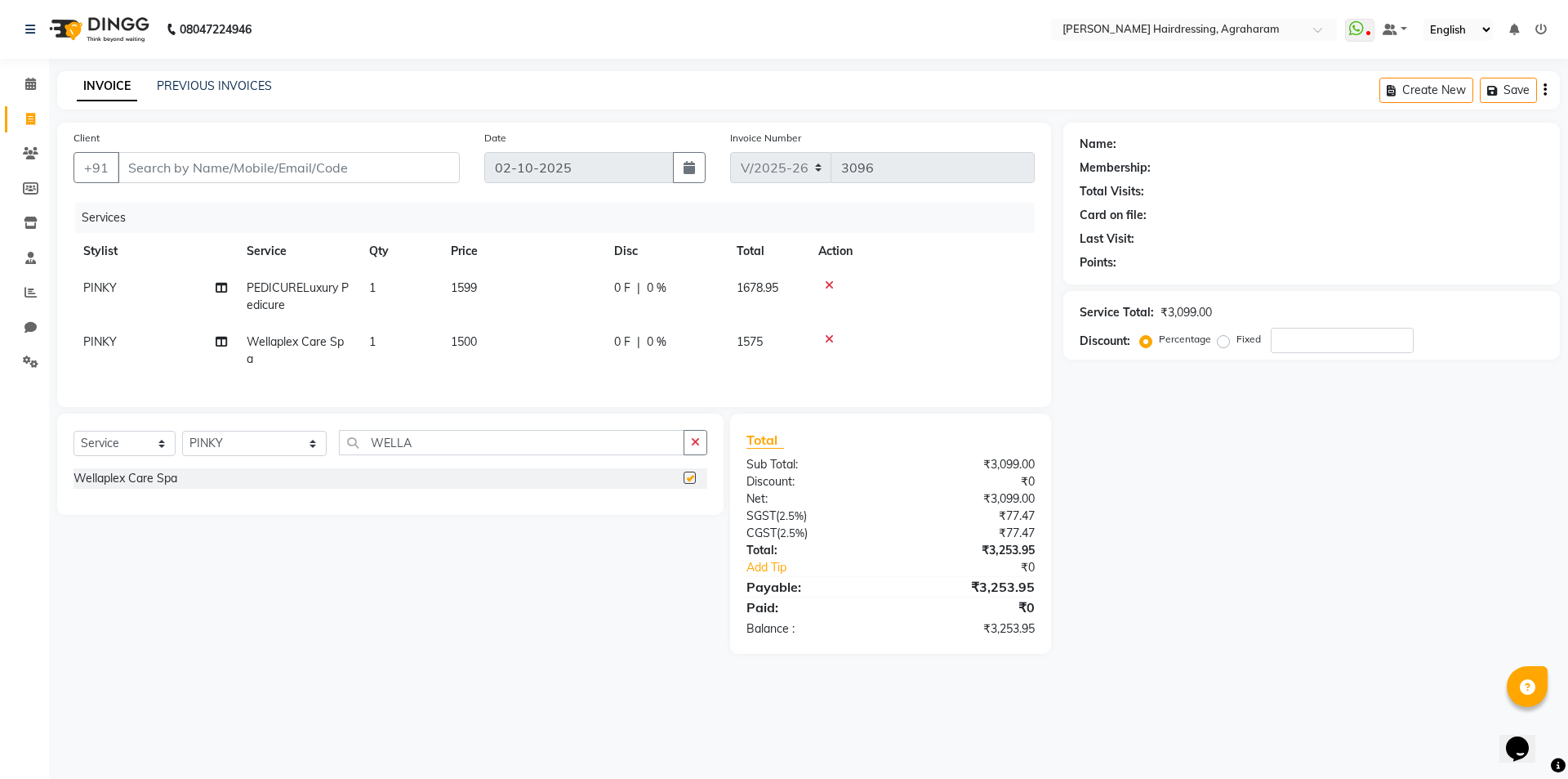
checkbox input "false"
click at [825, 338] on icon at bounding box center [829, 340] width 9 height 12
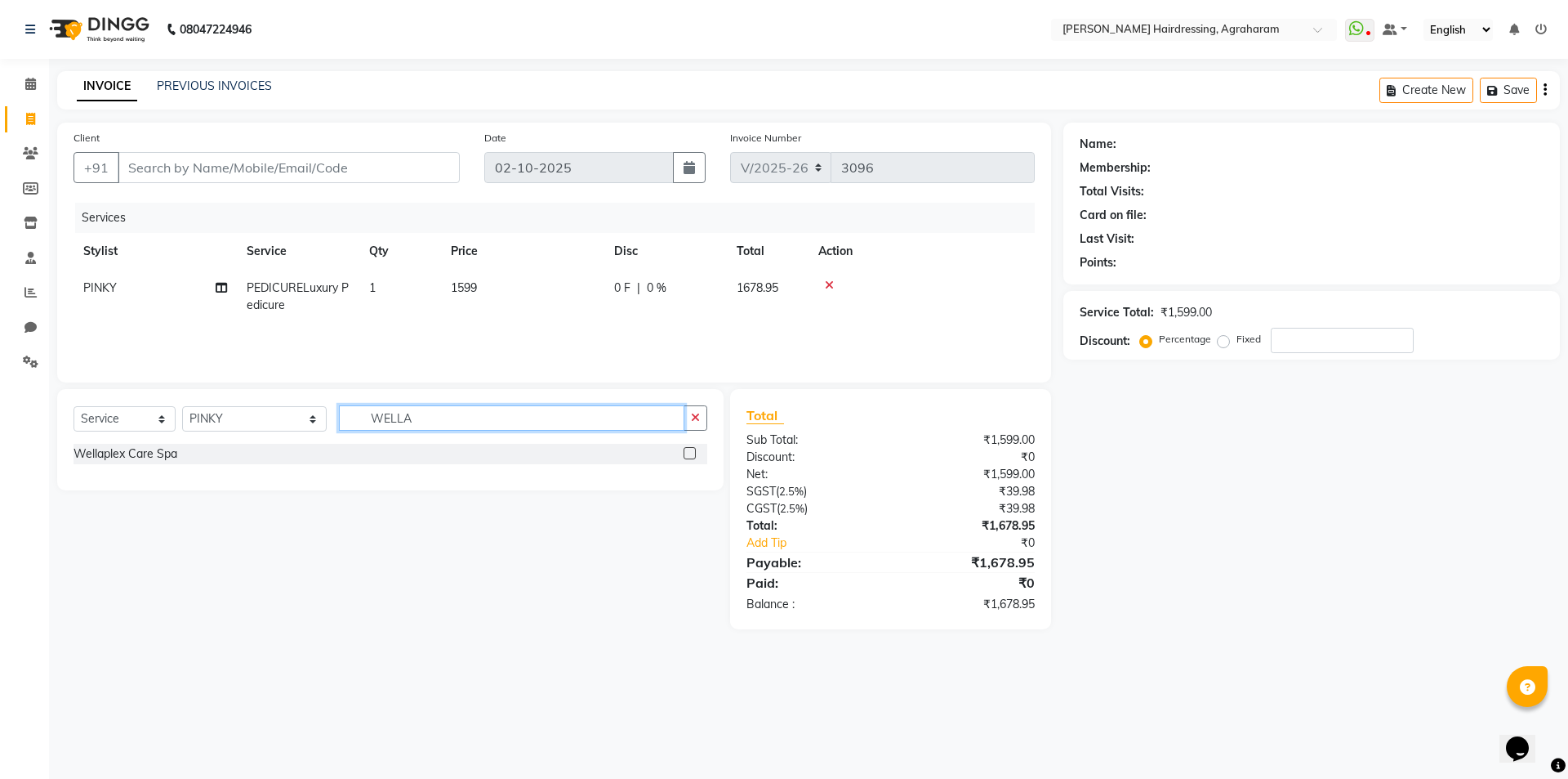
click at [416, 409] on input "WELLA" at bounding box center [511, 418] width 345 height 25
type input "W"
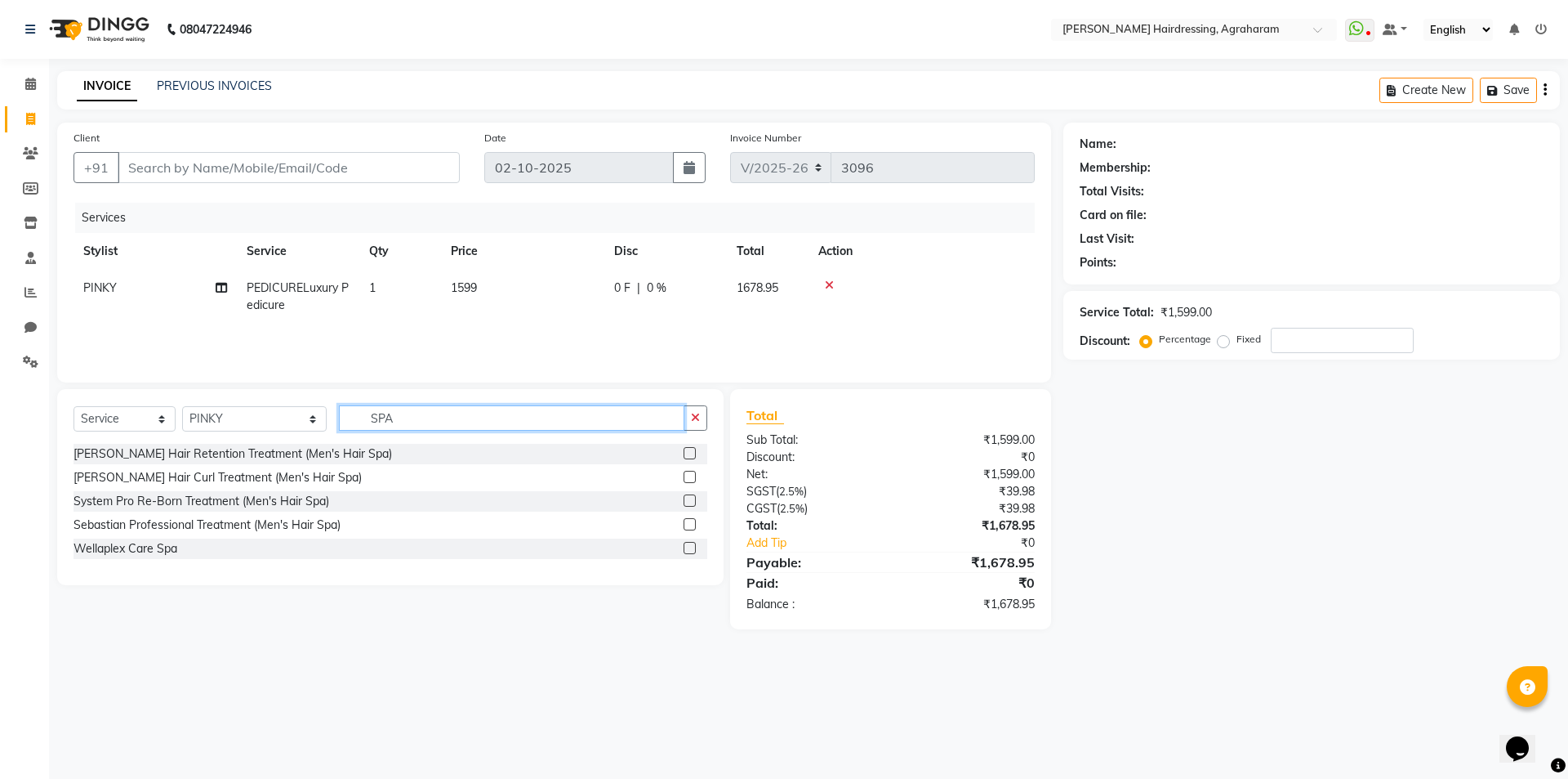
type input "SPA"
click at [688, 502] on label at bounding box center [690, 500] width 13 height 13
click at [688, 502] on input "checkbox" at bounding box center [689, 501] width 11 height 11
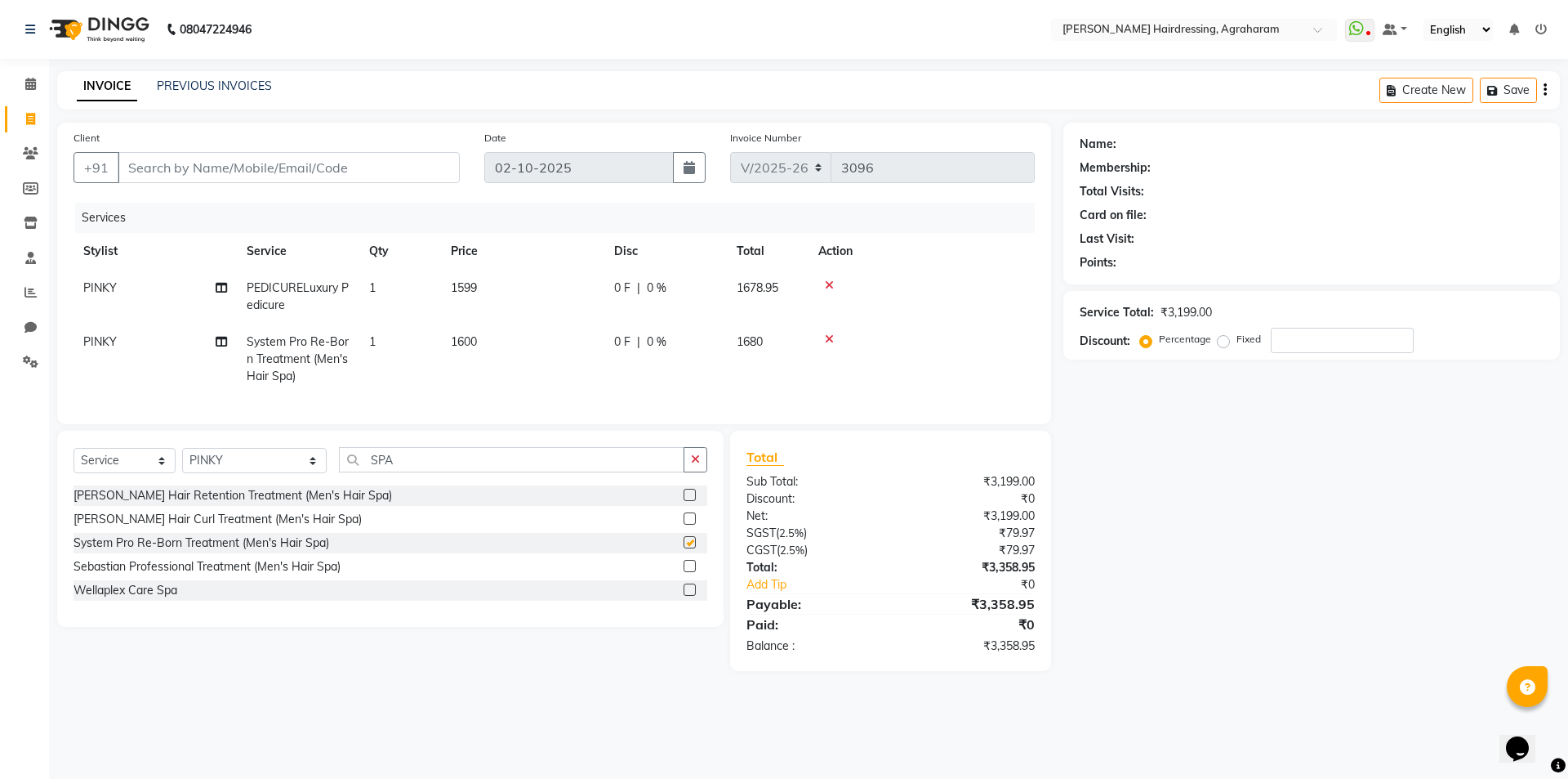
checkbox input "false"
click at [829, 341] on icon at bounding box center [829, 340] width 9 height 12
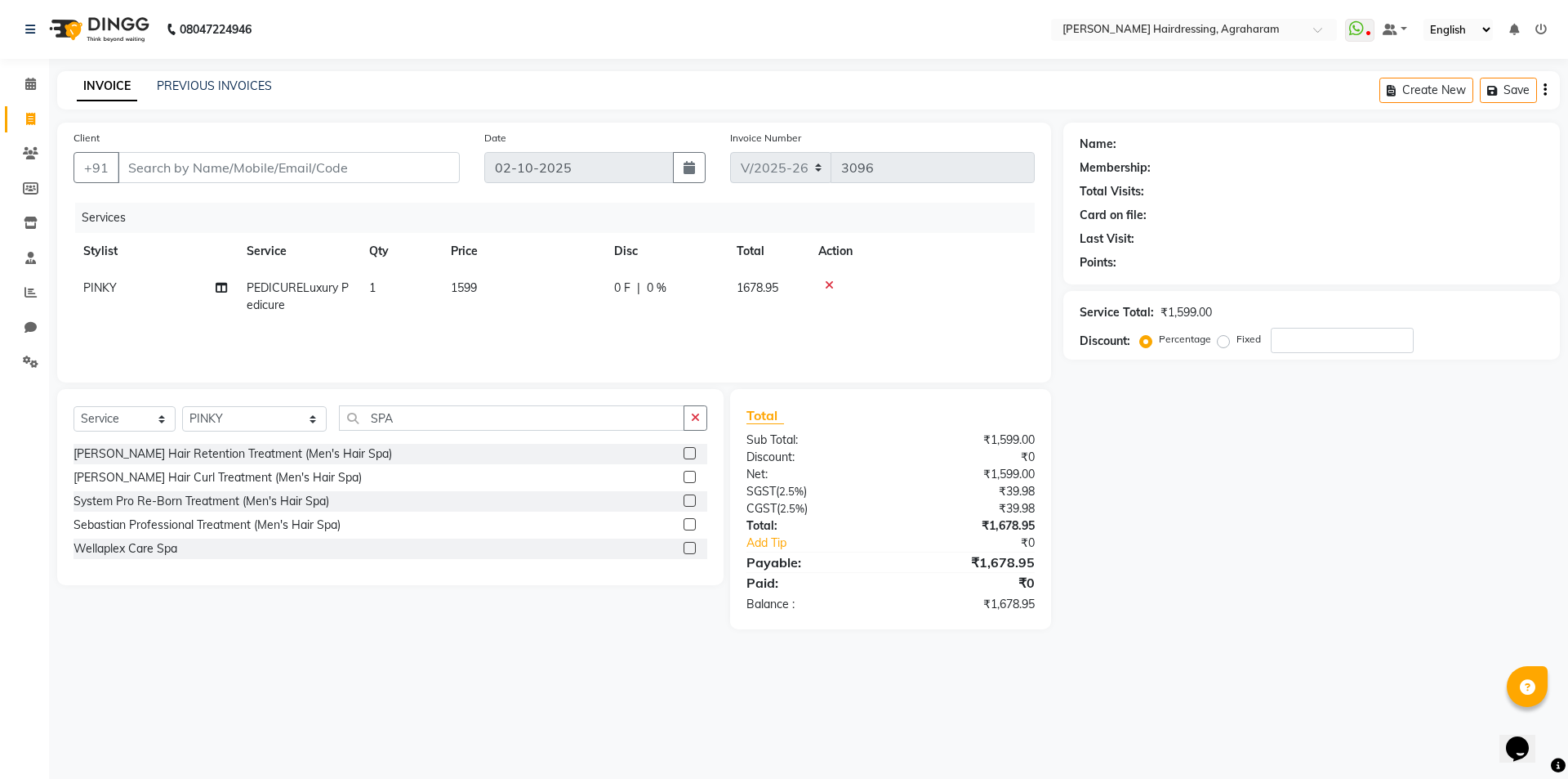
click at [686, 524] on label at bounding box center [690, 524] width 13 height 13
click at [686, 524] on input "checkbox" at bounding box center [689, 524] width 11 height 11
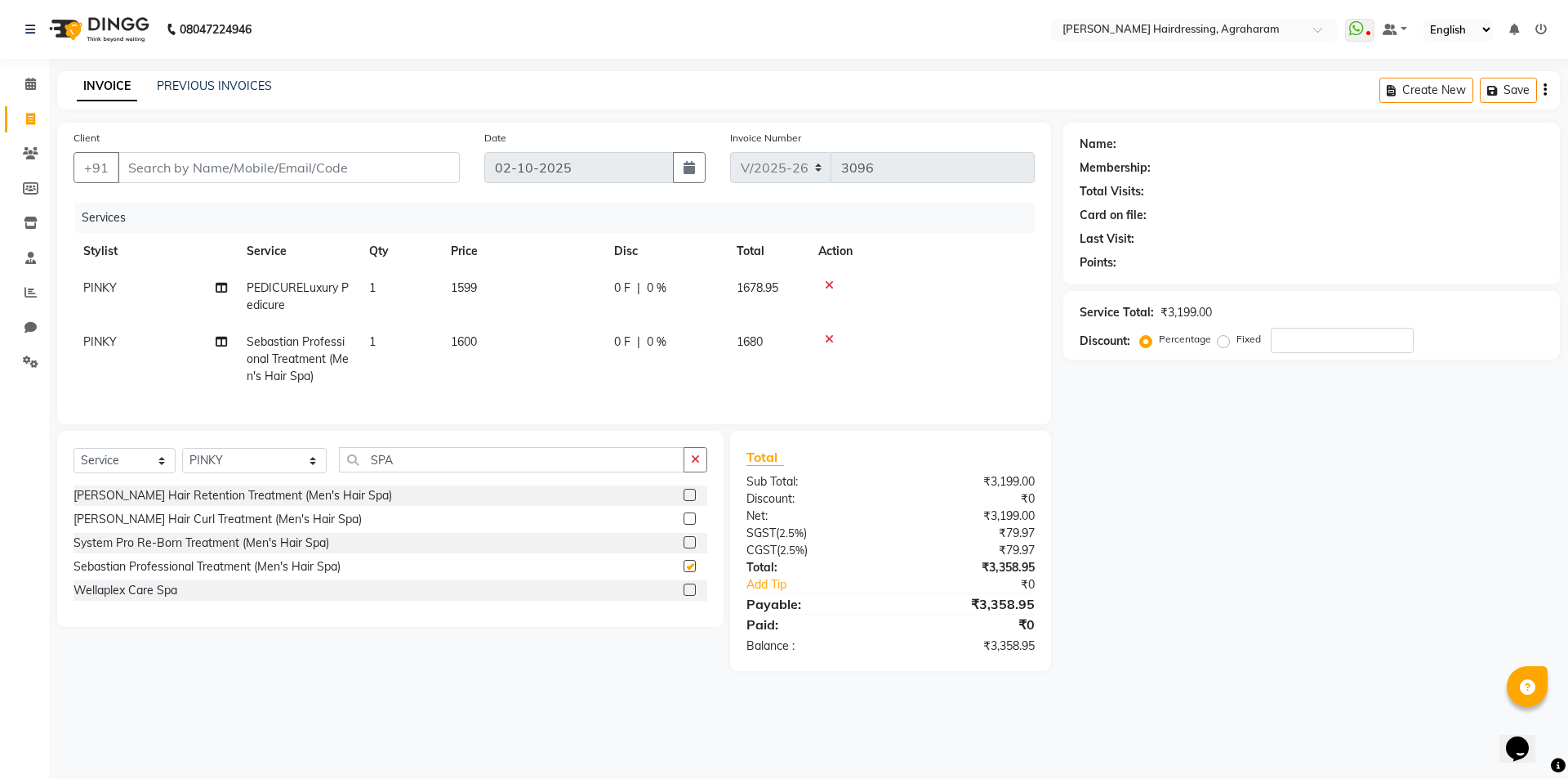
checkbox input "false"
click at [688, 524] on label at bounding box center [690, 518] width 13 height 13
click at [688, 524] on input "checkbox" at bounding box center [689, 519] width 11 height 11
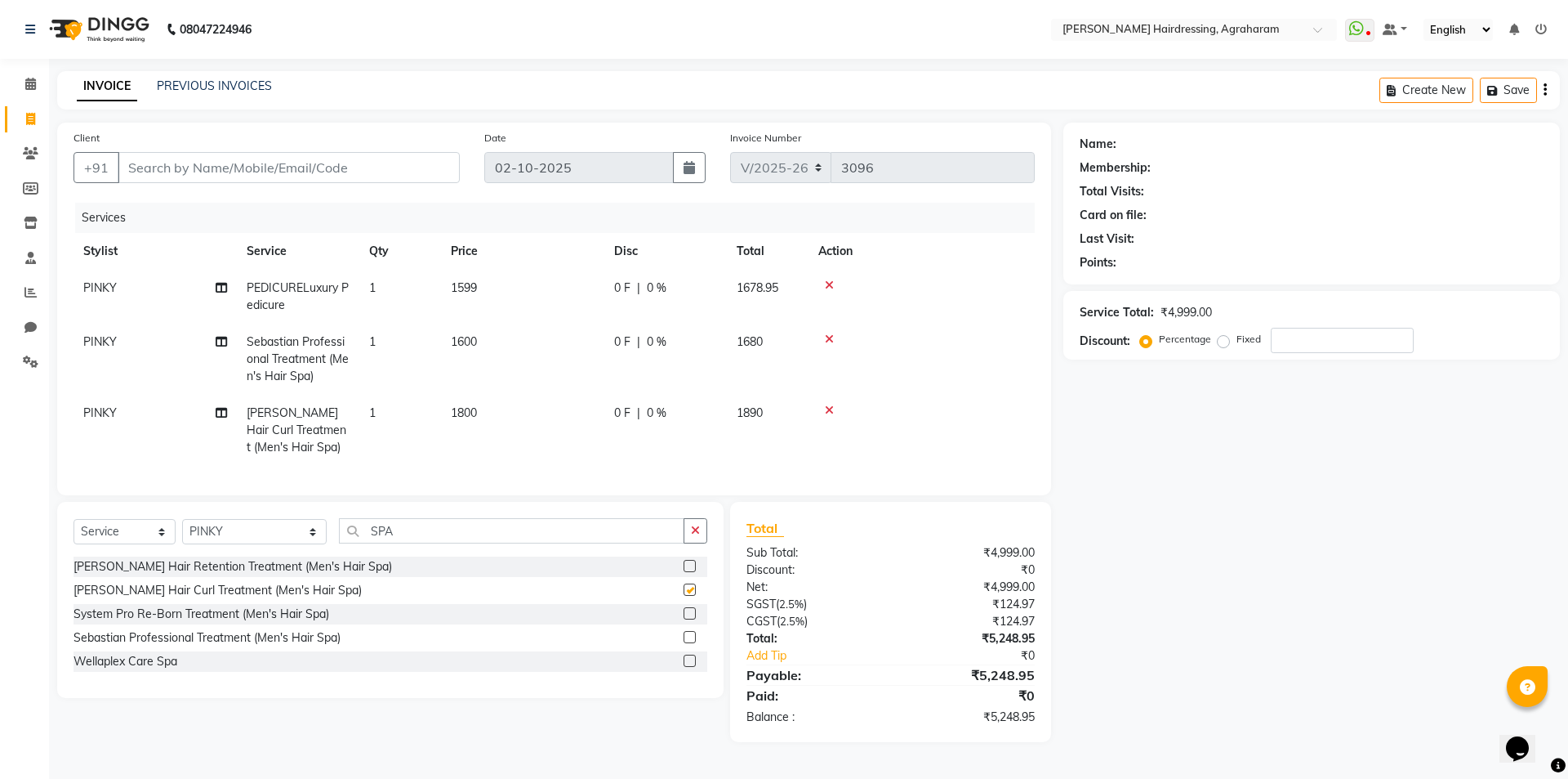
checkbox input "false"
click at [830, 343] on icon at bounding box center [829, 340] width 9 height 12
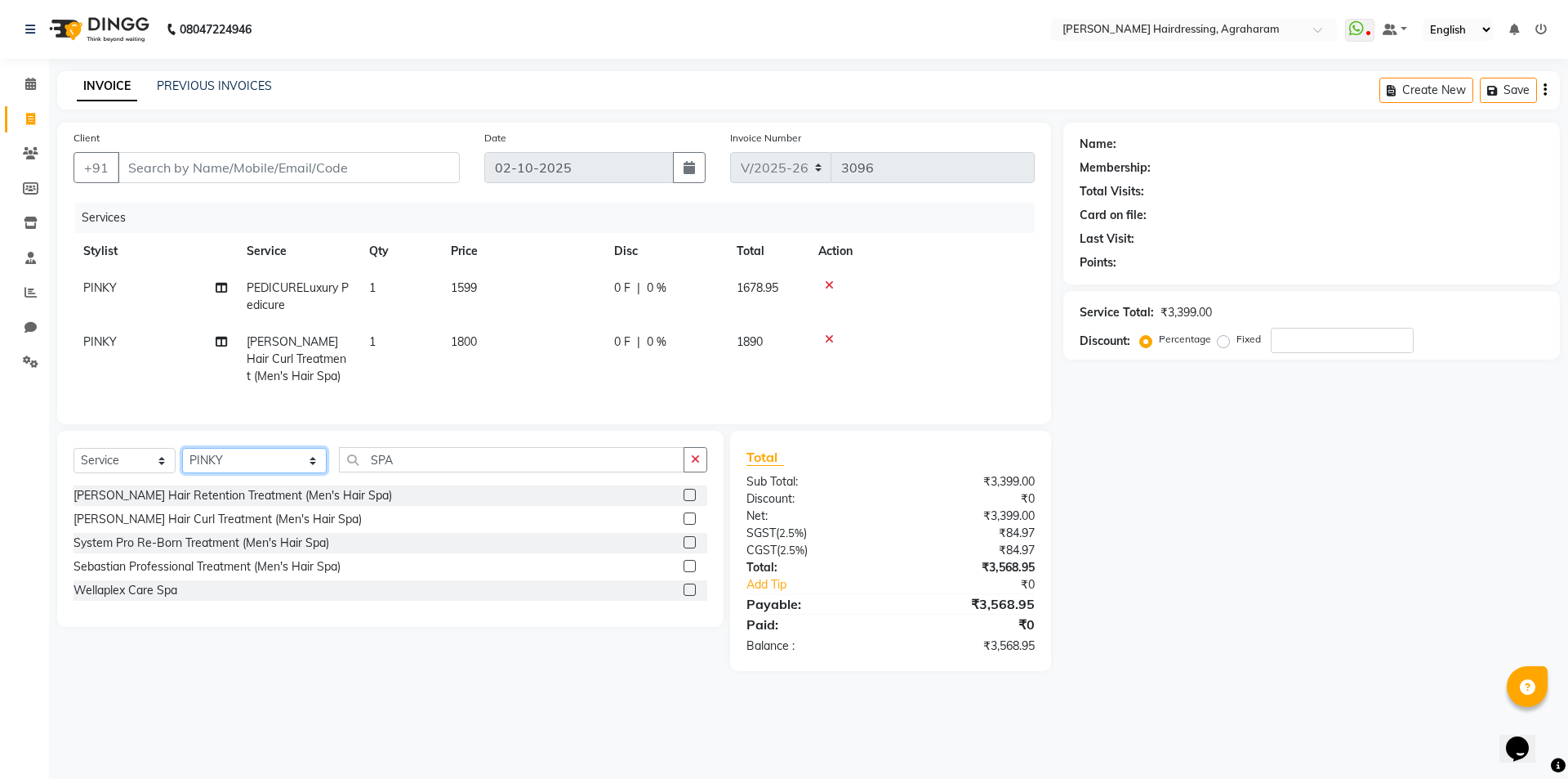
click at [263, 473] on select "Select Stylist [PERSON_NAME] AKASH [PERSON_NAME] [PERSON_NAME] MANAGER [PERSON_…" at bounding box center [255, 461] width 144 height 25
select select "72526"
click at [182, 460] on select "Select Stylist [PERSON_NAME] AKASH [PERSON_NAME] [PERSON_NAME] MANAGER [PERSON_…" at bounding box center [255, 461] width 144 height 25
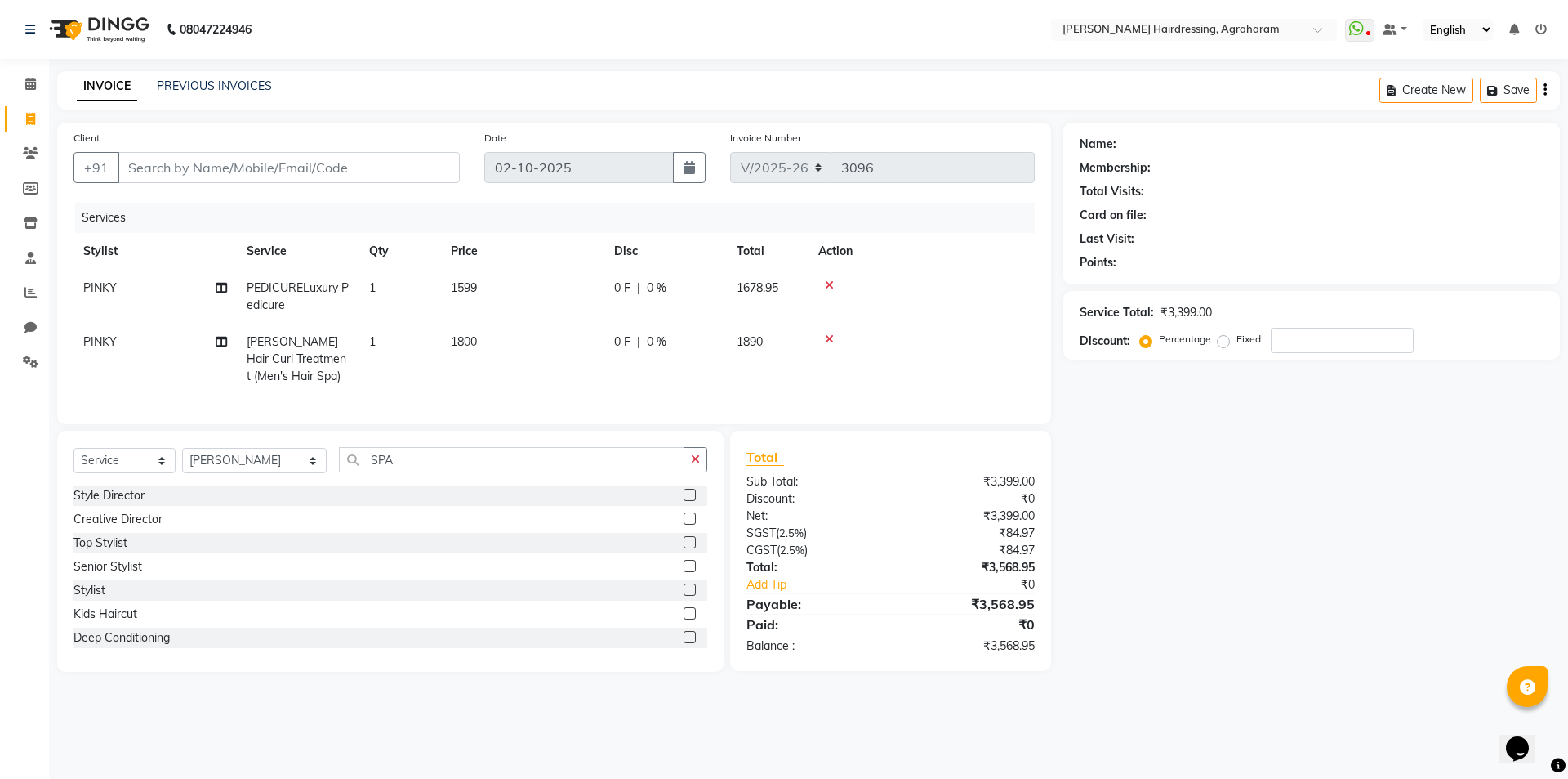
click at [411, 457] on div "Select Service Product Membership Package Voucher Prepaid Gift Card Select Styl…" at bounding box center [390, 551] width 666 height 241
click at [403, 472] on input "SPA" at bounding box center [511, 460] width 345 height 25
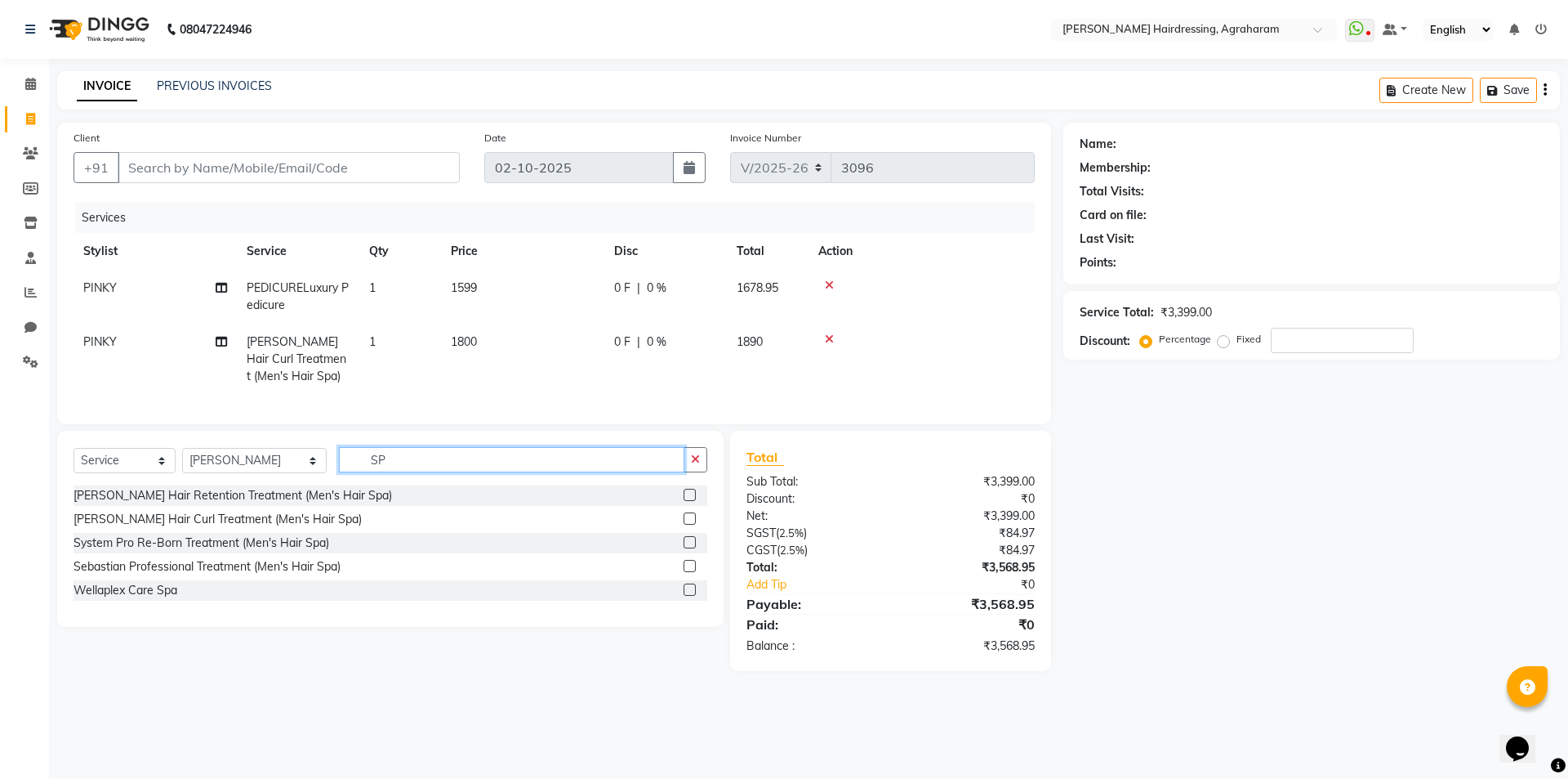
type input "S"
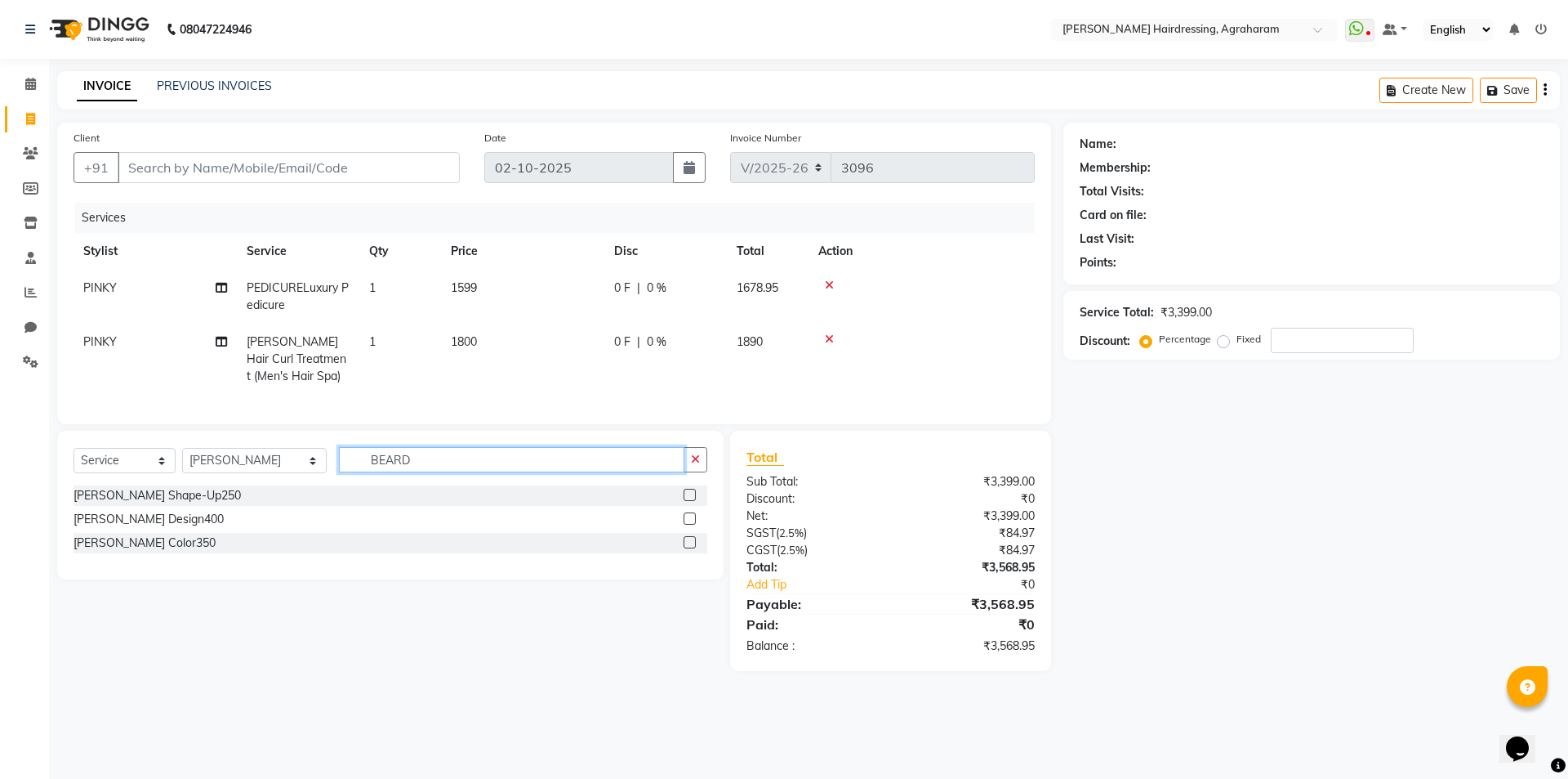
type input "BEARD"
click at [690, 501] on label at bounding box center [690, 495] width 13 height 13
click at [690, 501] on input "checkbox" at bounding box center [689, 495] width 11 height 11
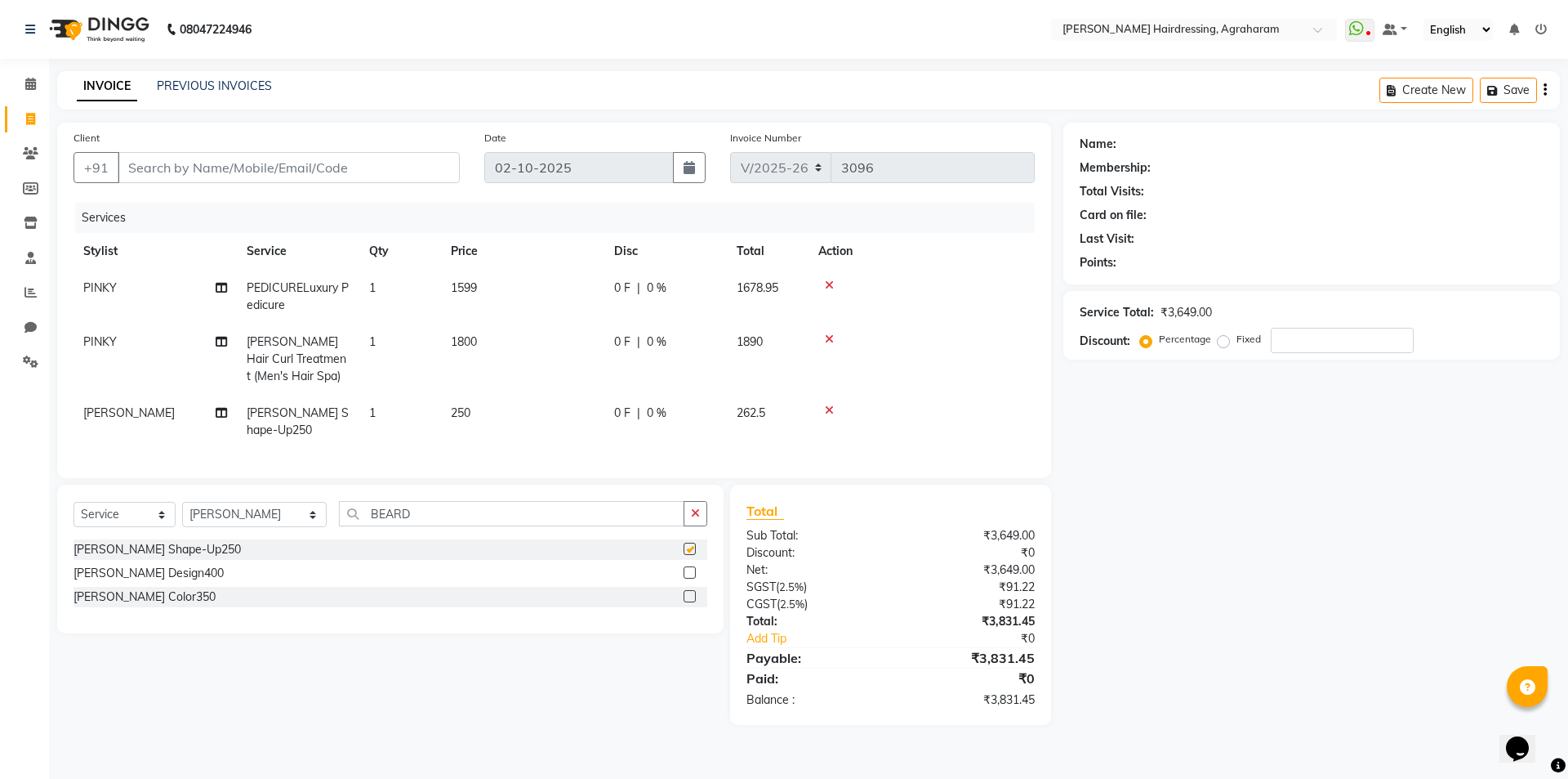
checkbox input "false"
click at [304, 175] on input "Client" at bounding box center [289, 168] width 342 height 31
type input "9"
type input "0"
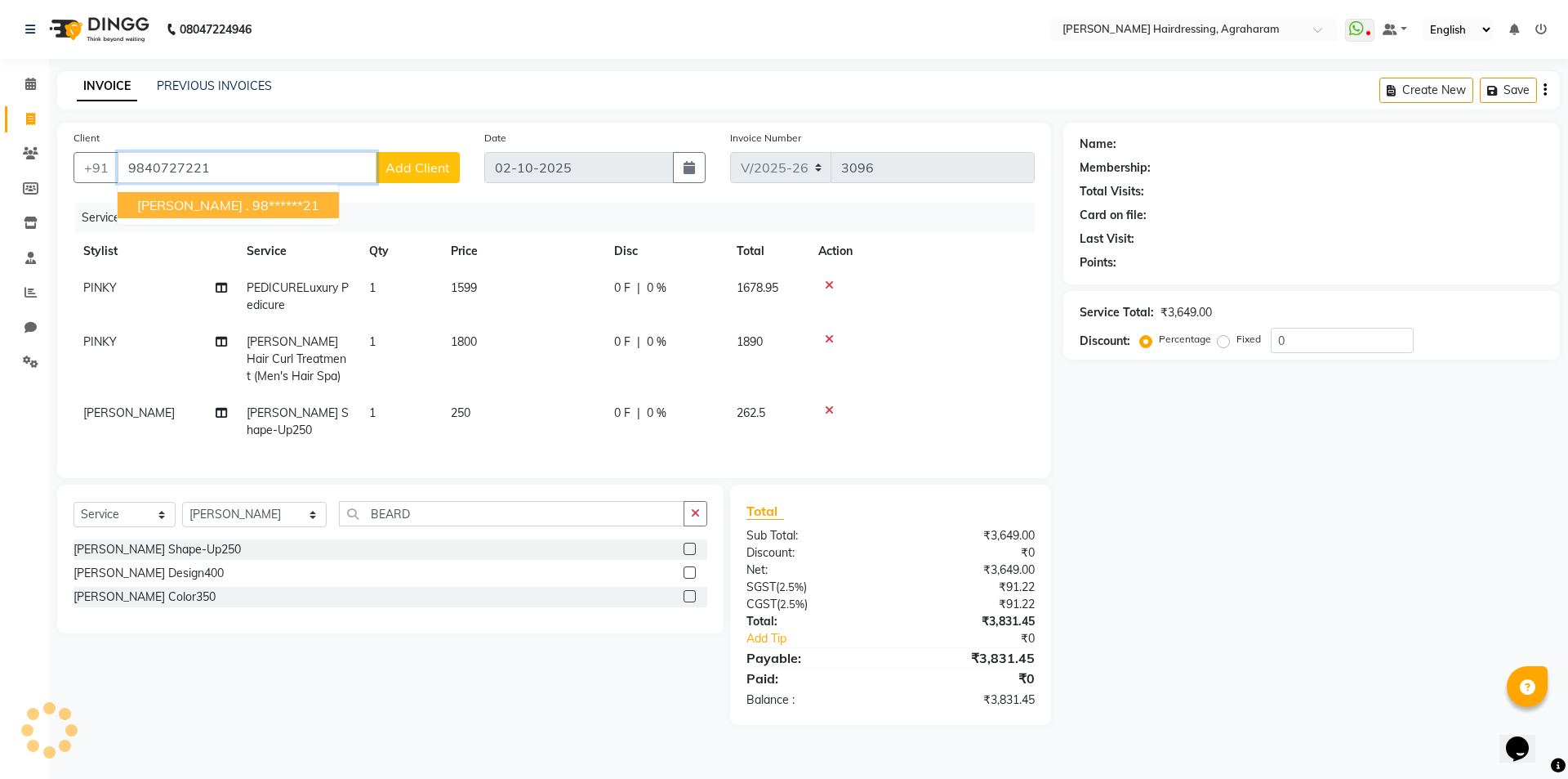
type input "9840727221"
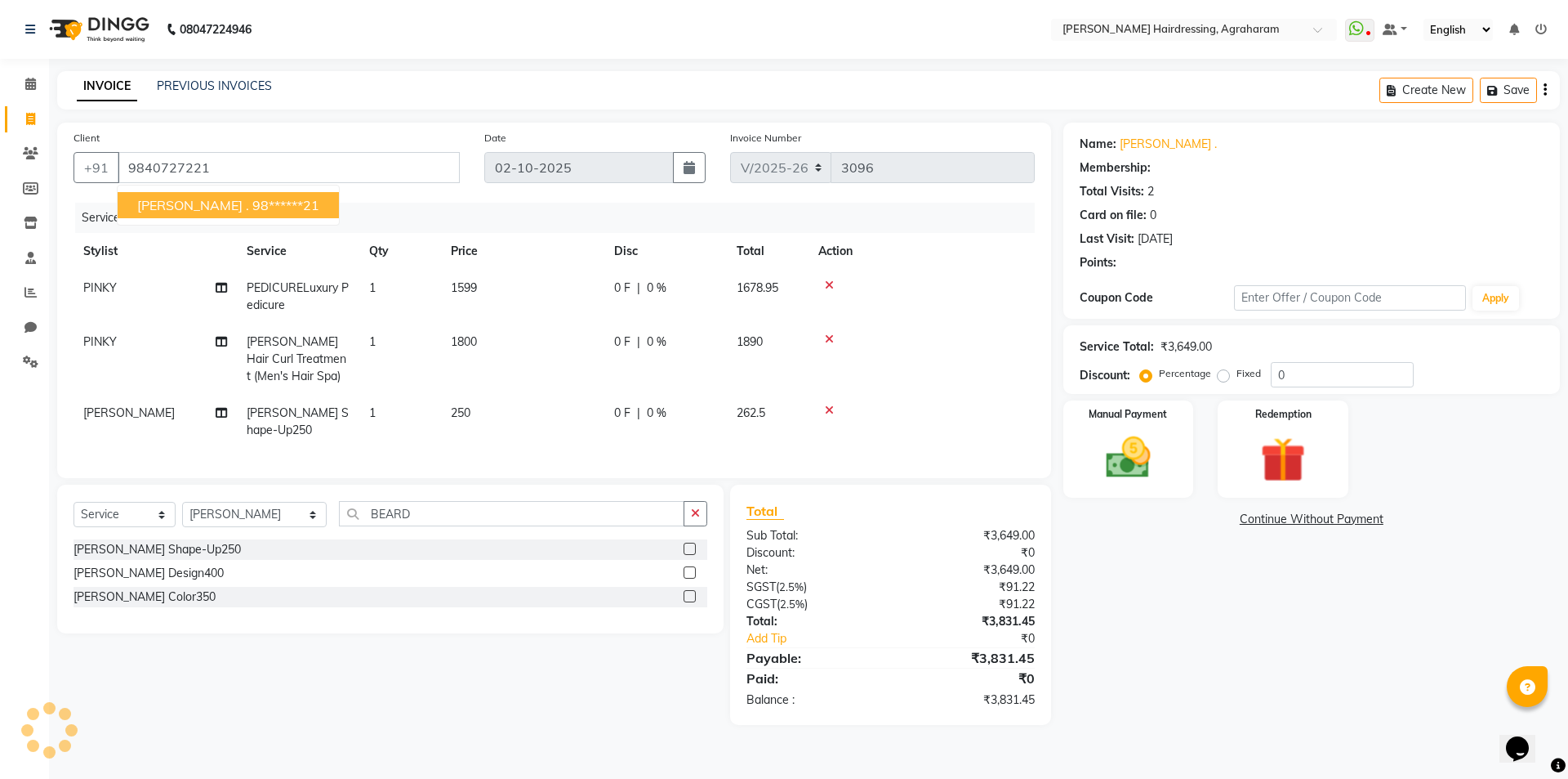
select select "2: Object"
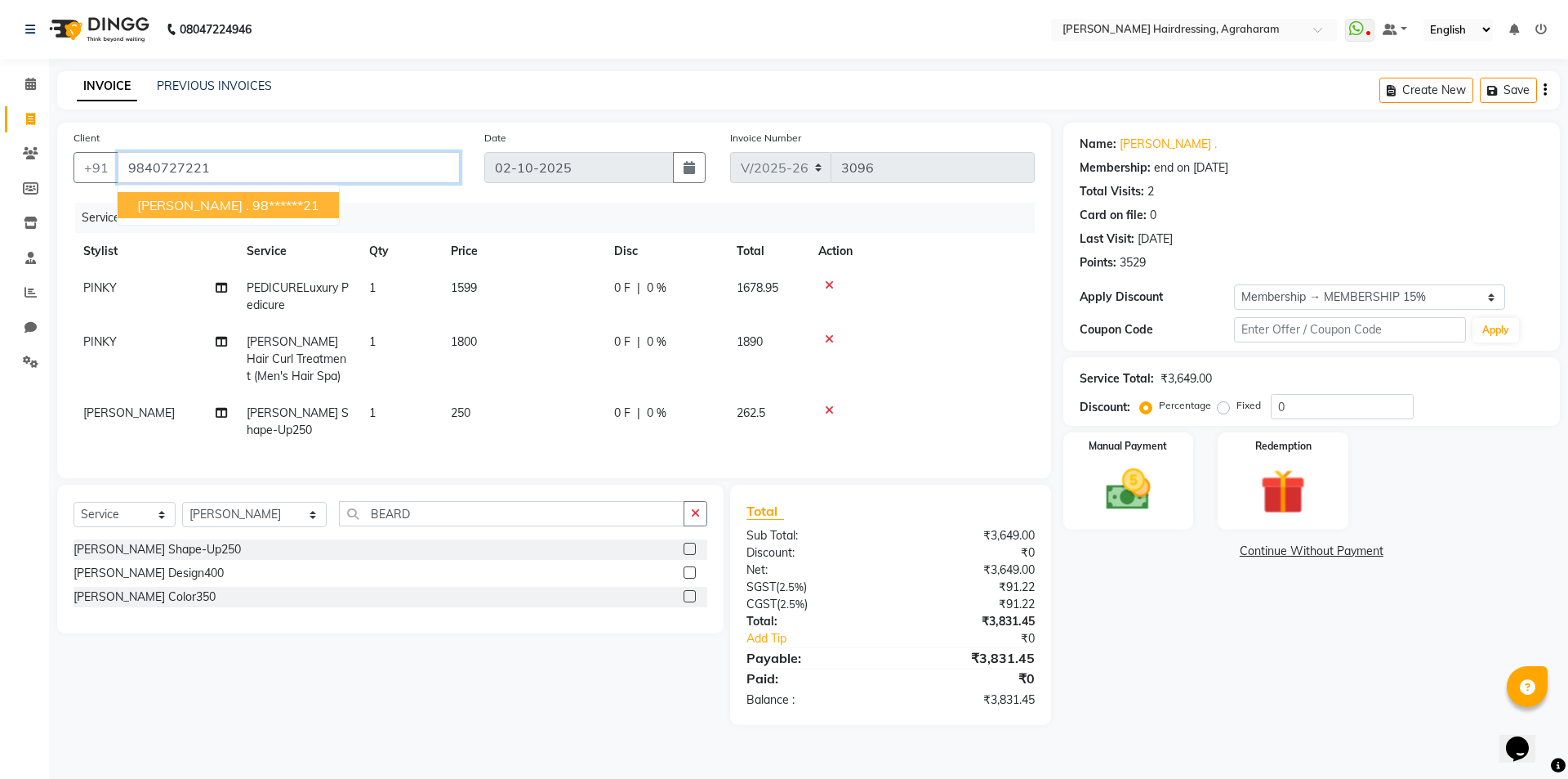
click at [139, 162] on input "9840727221" at bounding box center [289, 168] width 342 height 31
click at [218, 208] on span "PRABAKARAN ." at bounding box center [193, 205] width 112 height 17
type input "98******21"
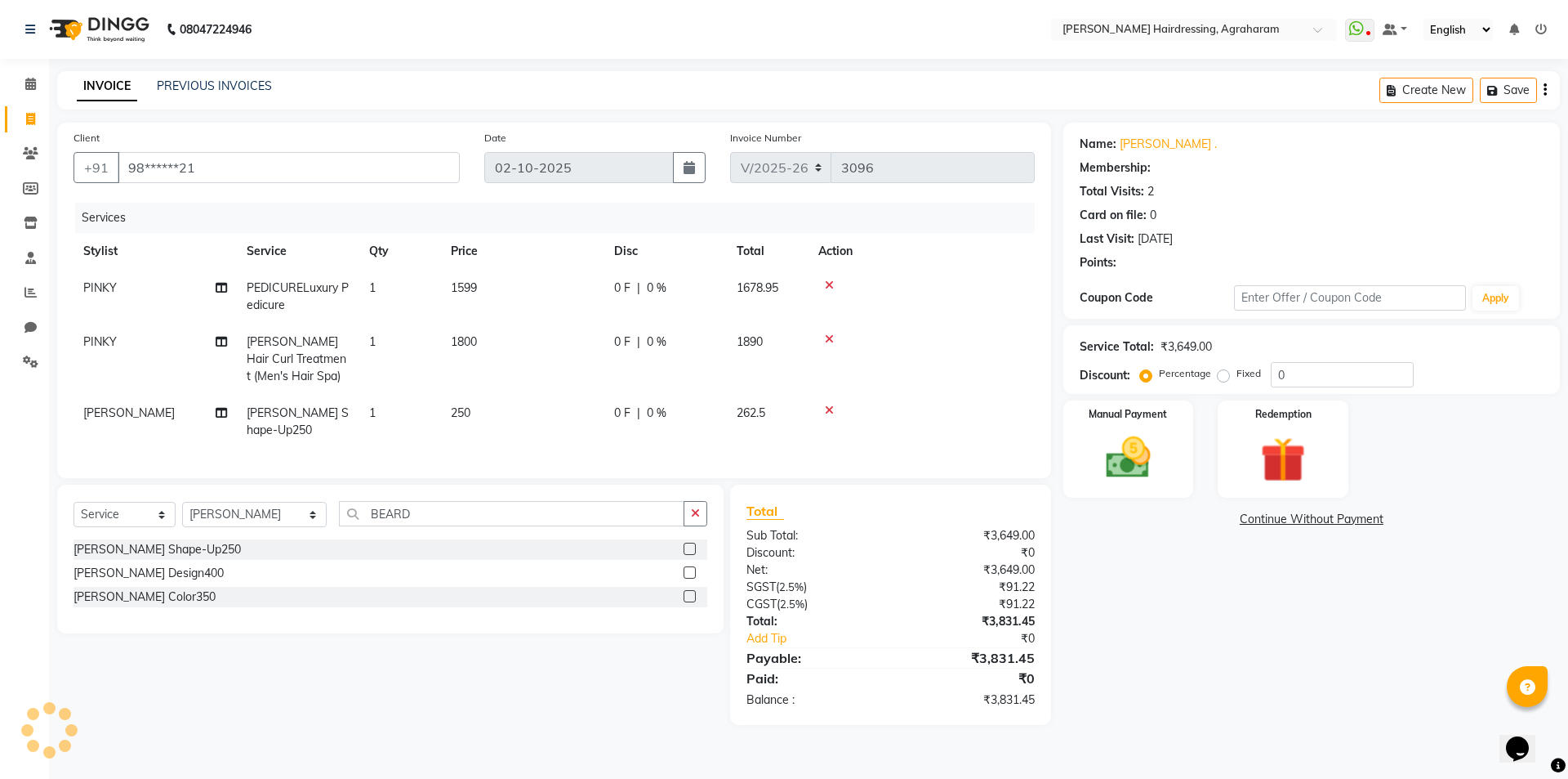
select select "2: Object"
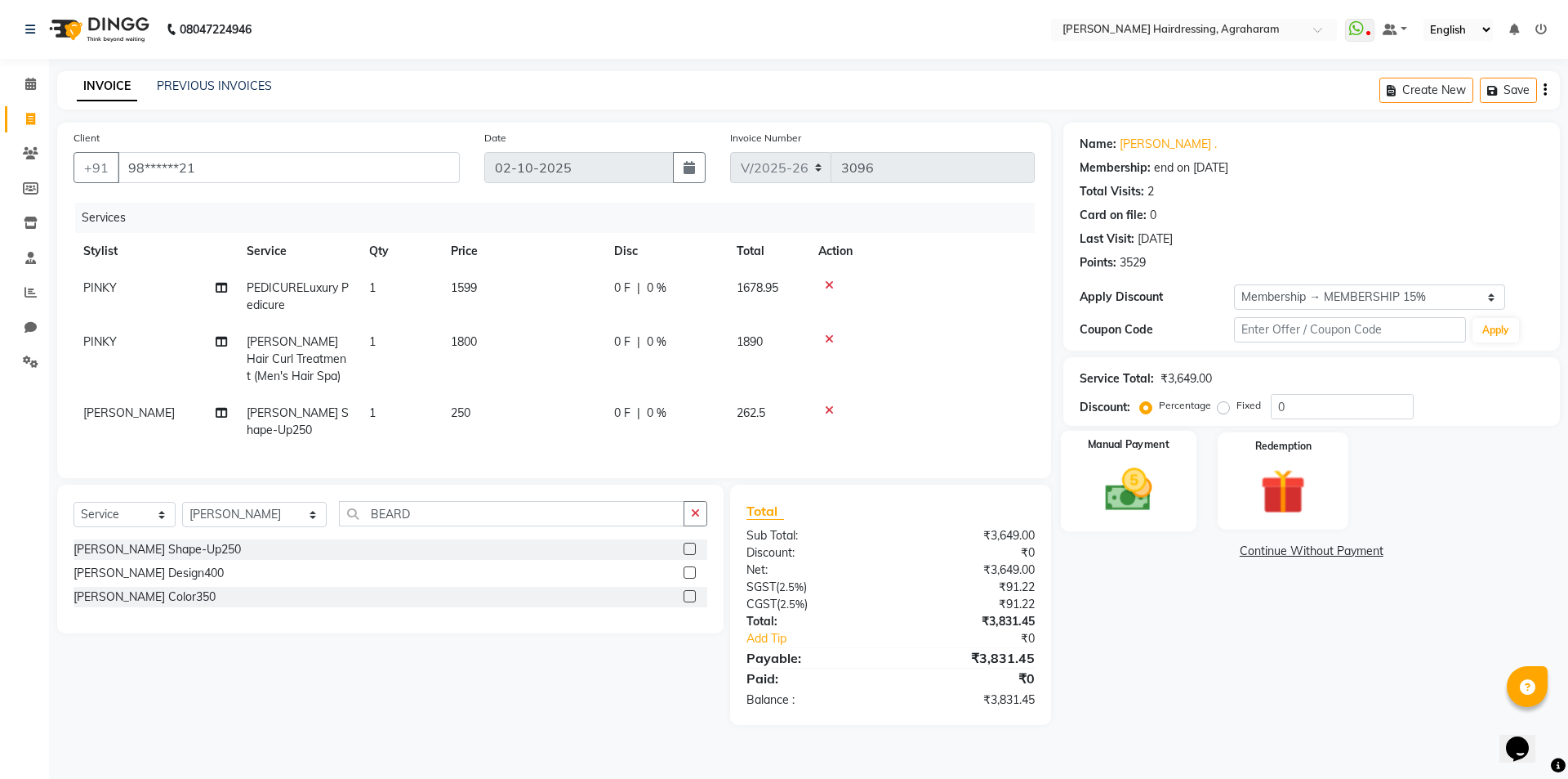
click at [1121, 503] on img at bounding box center [1129, 489] width 76 height 54
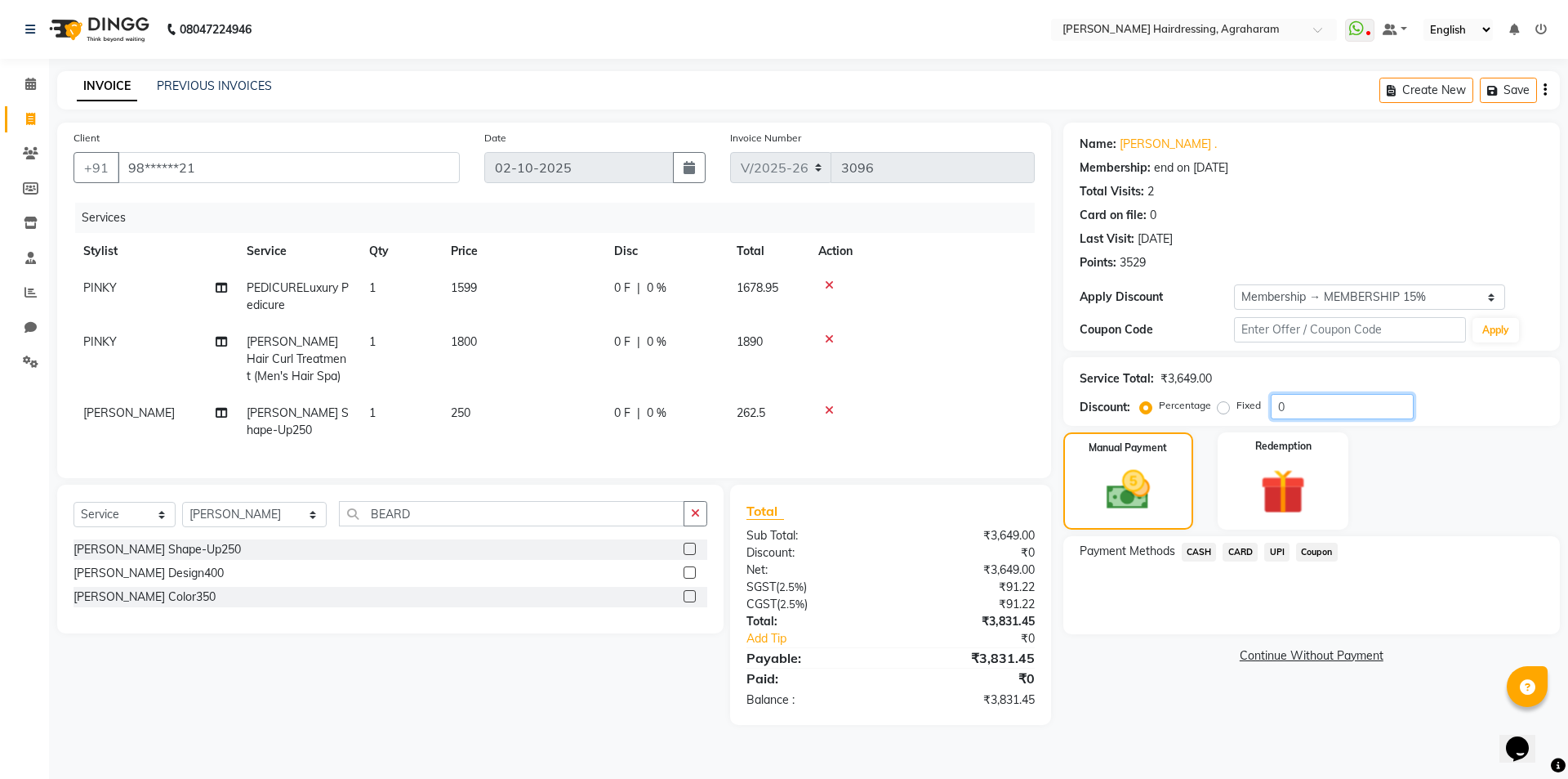
click at [1303, 411] on input "0" at bounding box center [1343, 407] width 143 height 25
type input "15"
click at [1248, 553] on span "CARD" at bounding box center [1240, 552] width 35 height 19
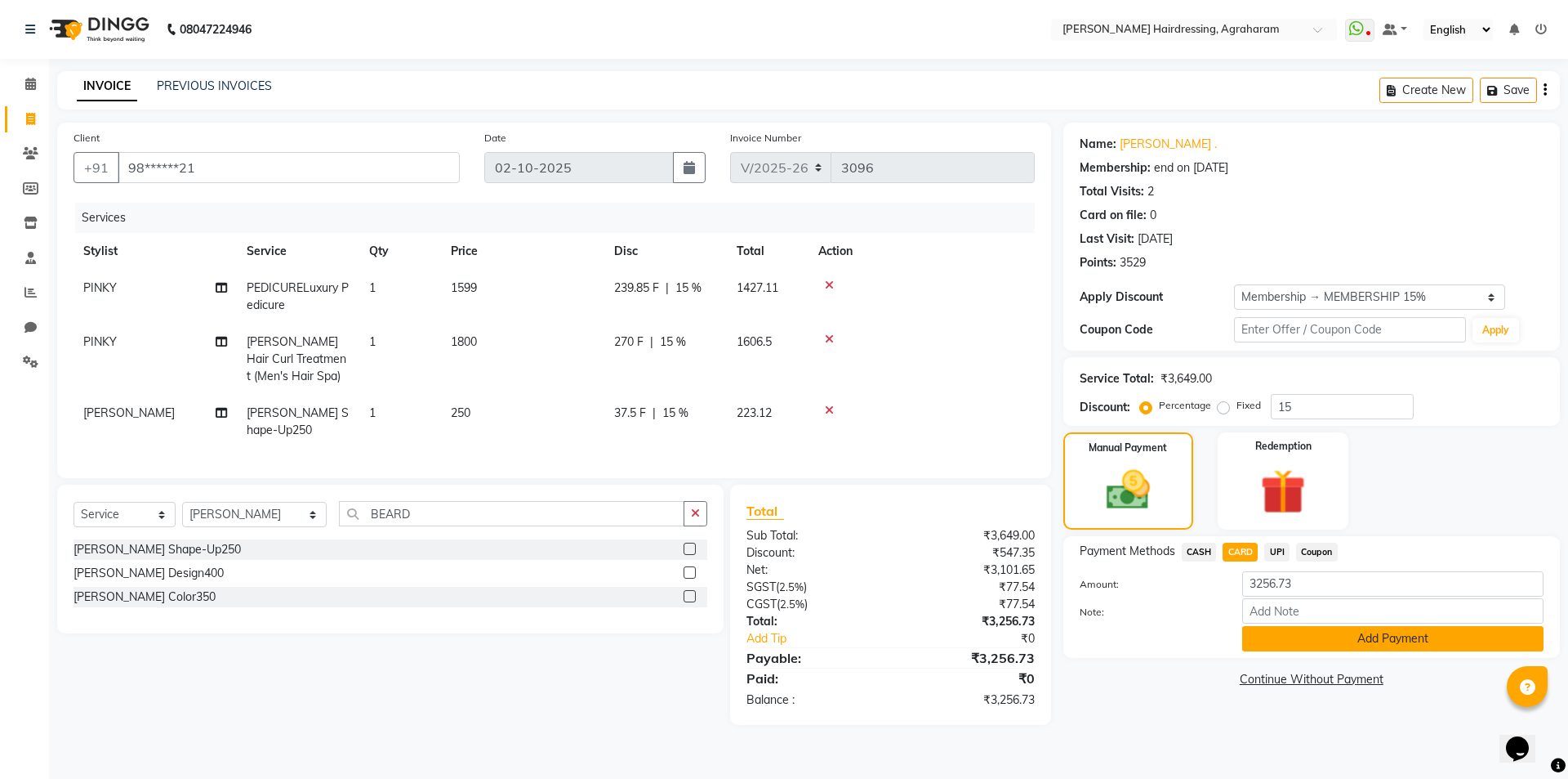
click at [1365, 639] on button "Add Payment" at bounding box center [1392, 638] width 302 height 25
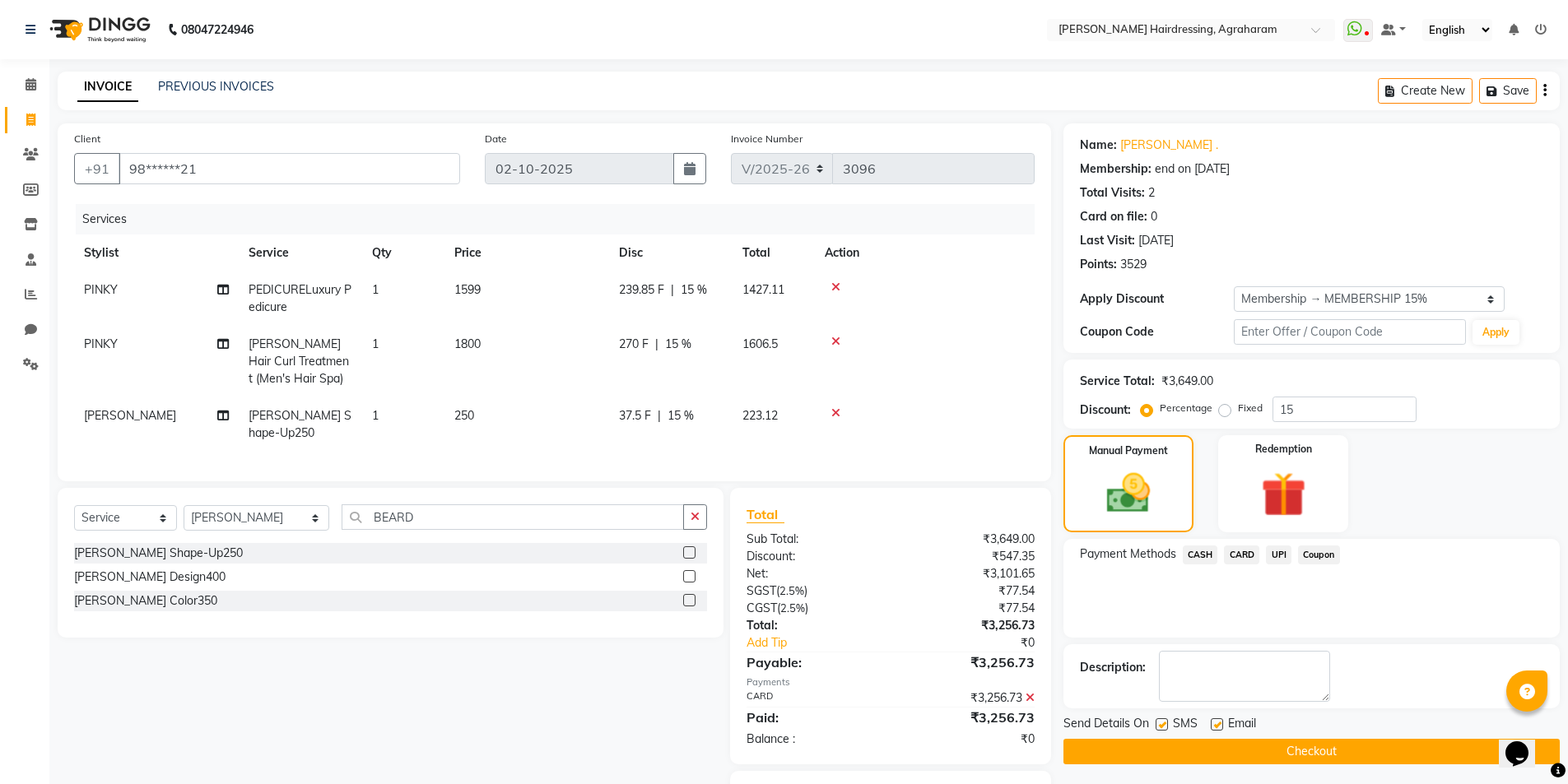
click at [1305, 747] on button "Checkout" at bounding box center [1311, 752] width 496 height 26
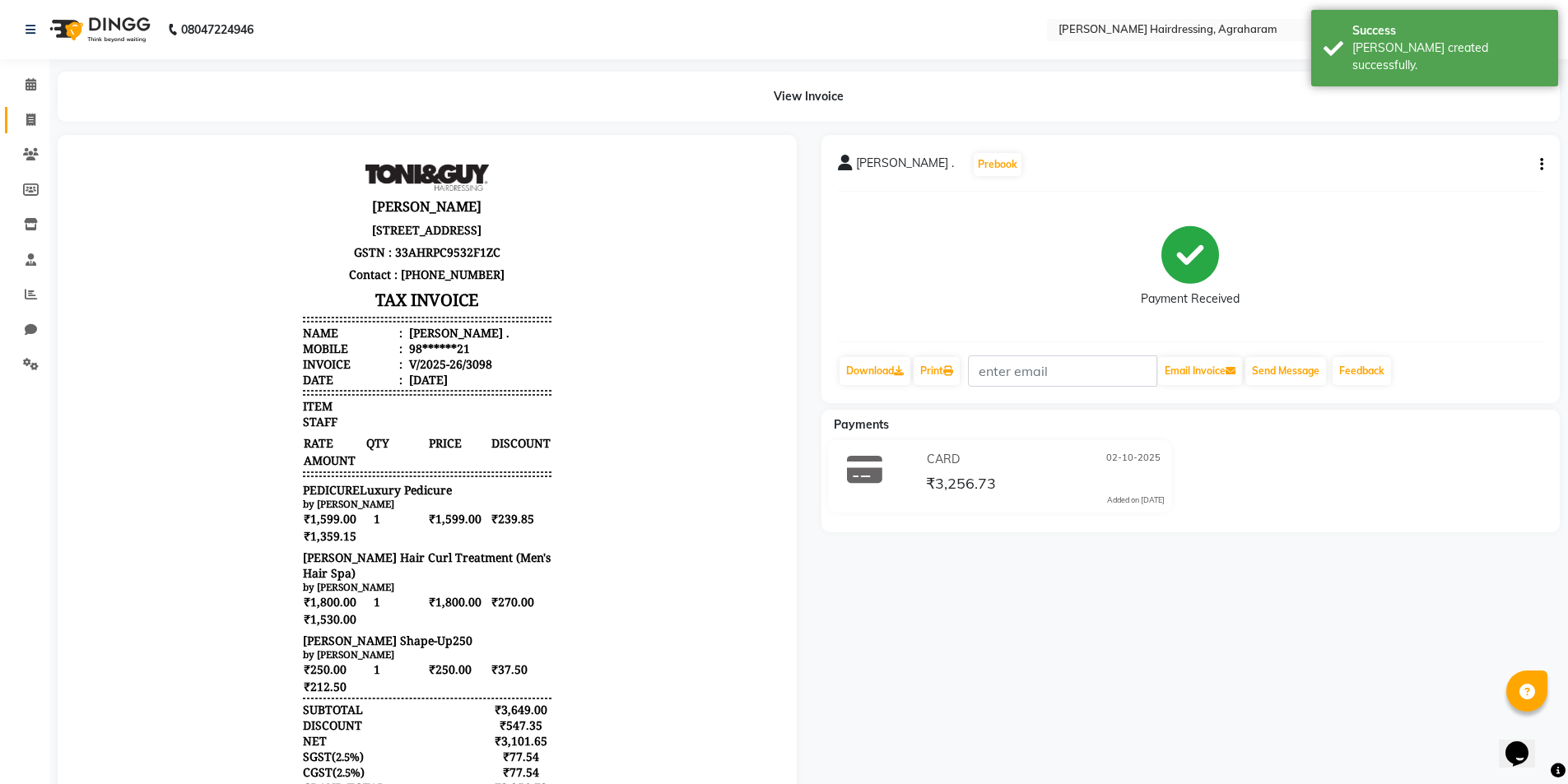
click at [29, 114] on icon at bounding box center [30, 120] width 9 height 13
select select "service"
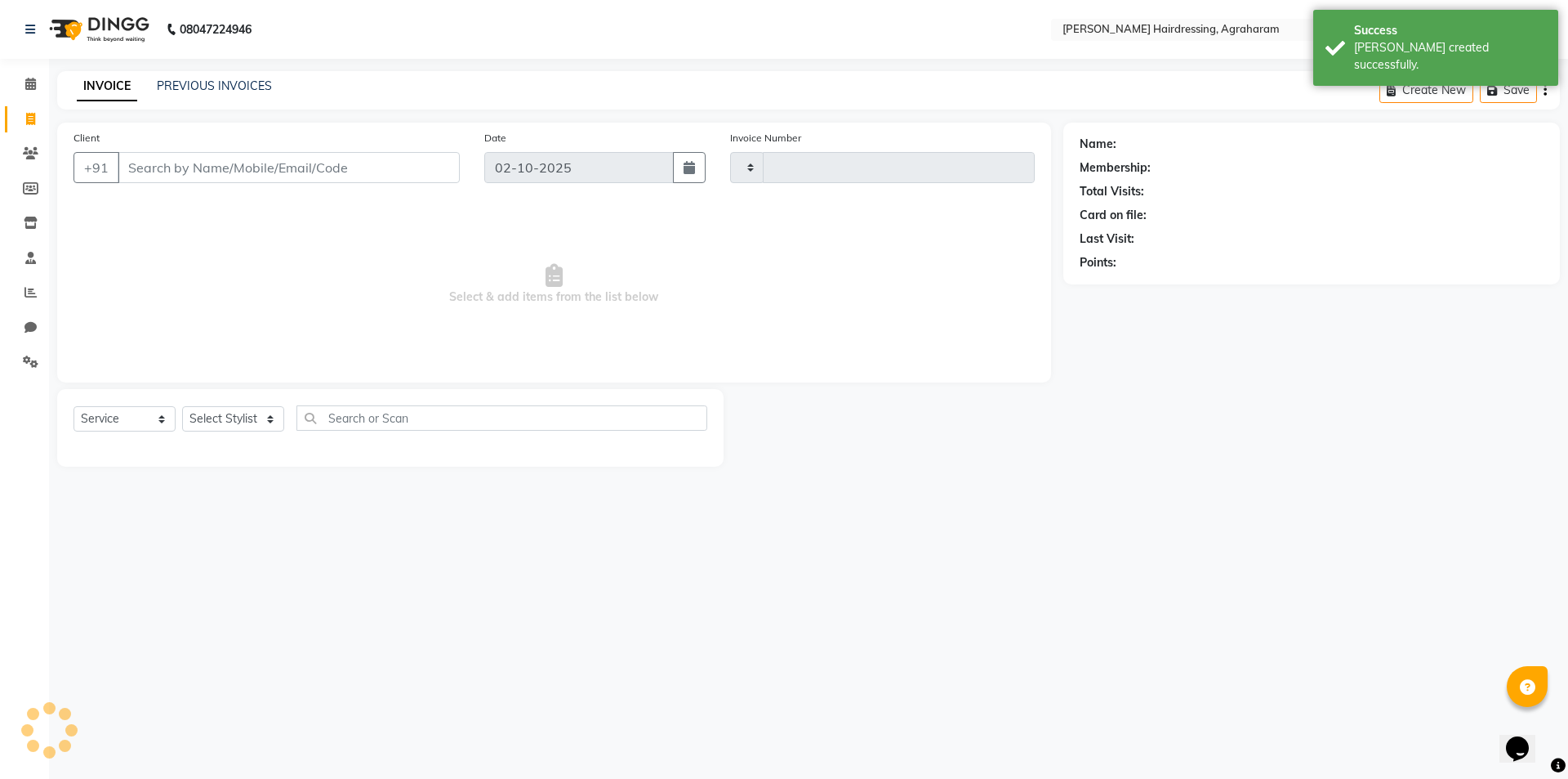
type input "3099"
select select "7962"
click at [198, 85] on link "PREVIOUS INVOICES" at bounding box center [215, 85] width 115 height 15
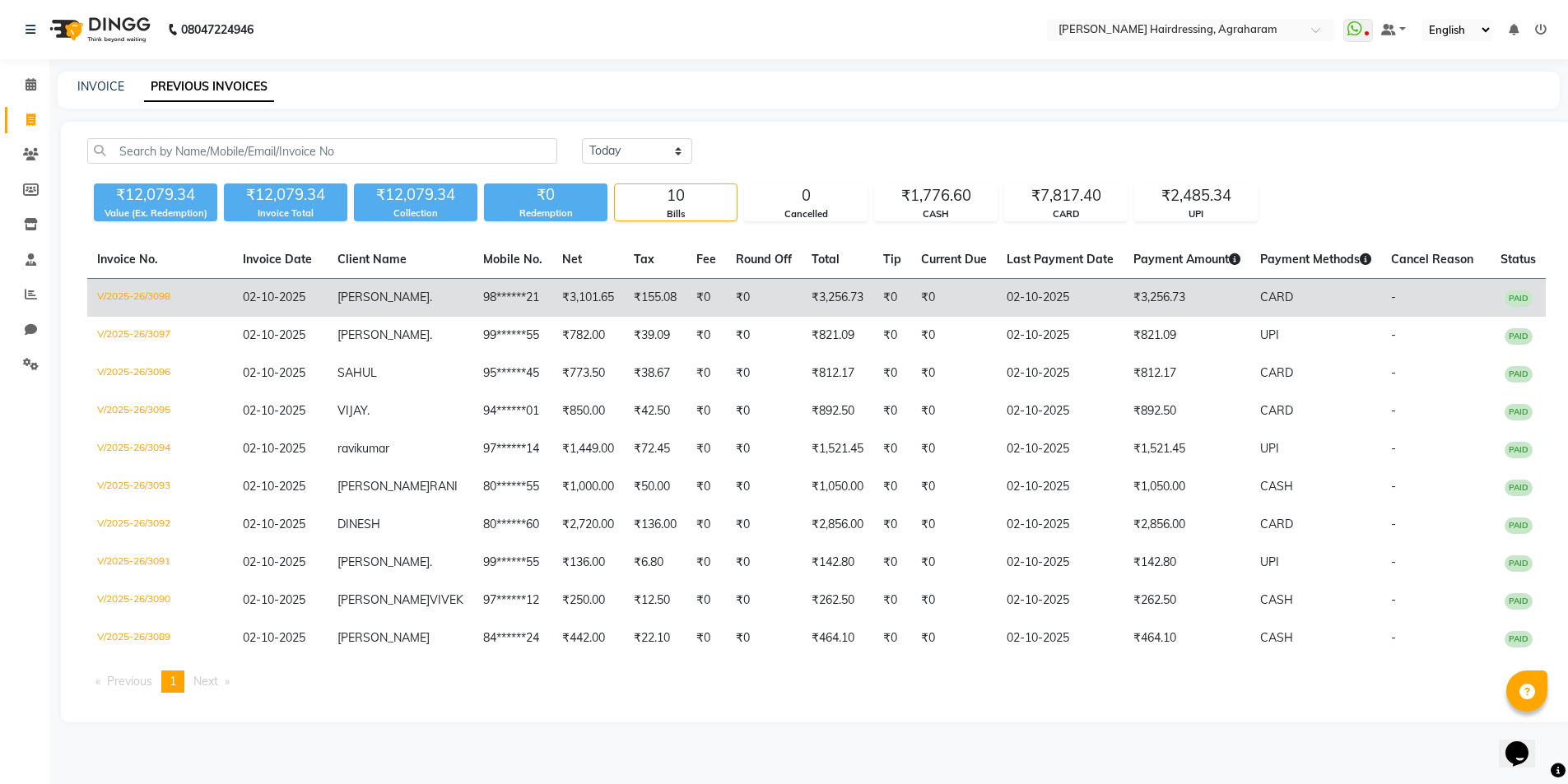
click at [366, 301] on span "PRABAKARAN" at bounding box center [383, 297] width 92 height 15
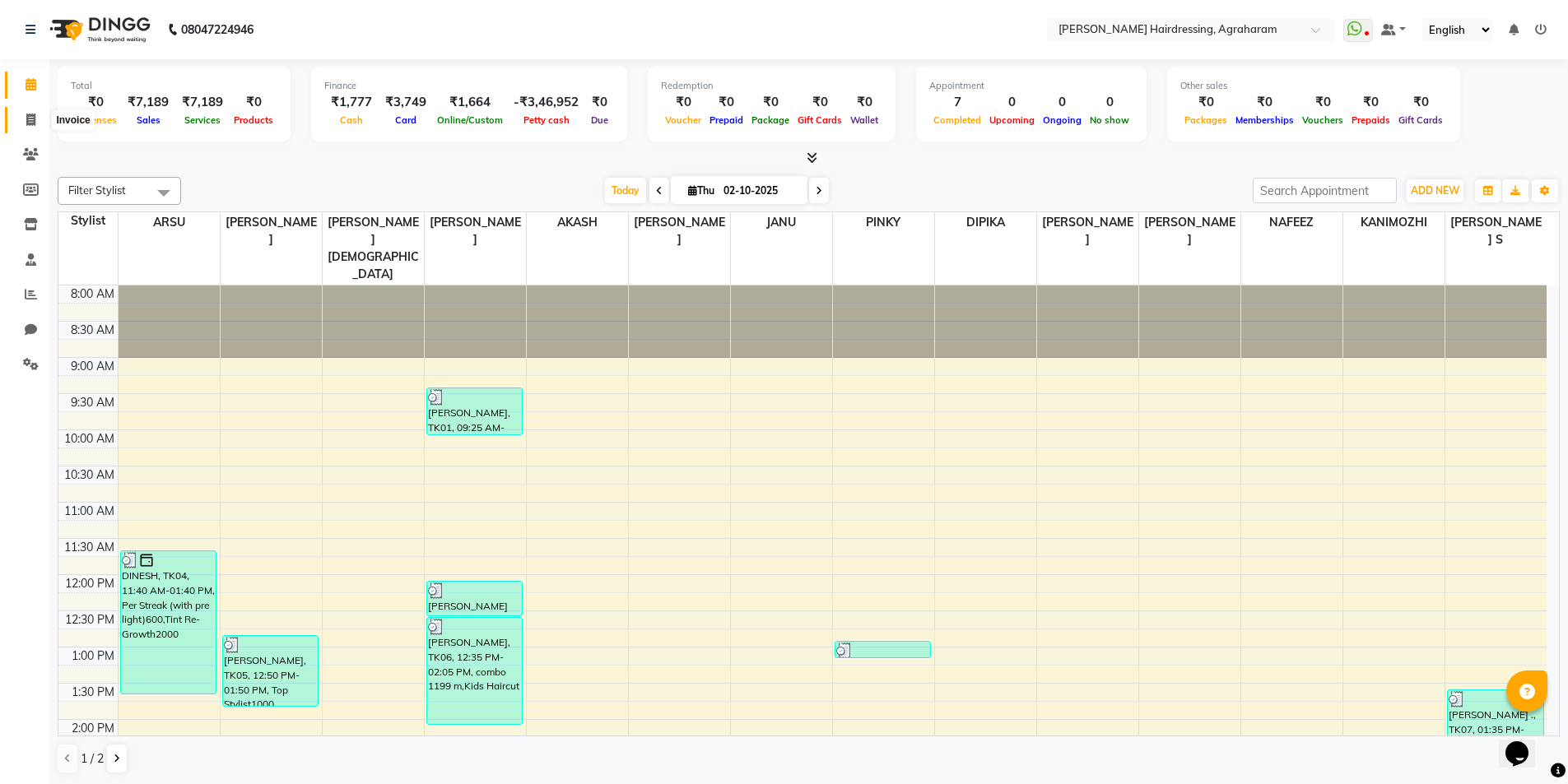
click at [24, 121] on span at bounding box center [30, 120] width 29 height 19
select select "service"
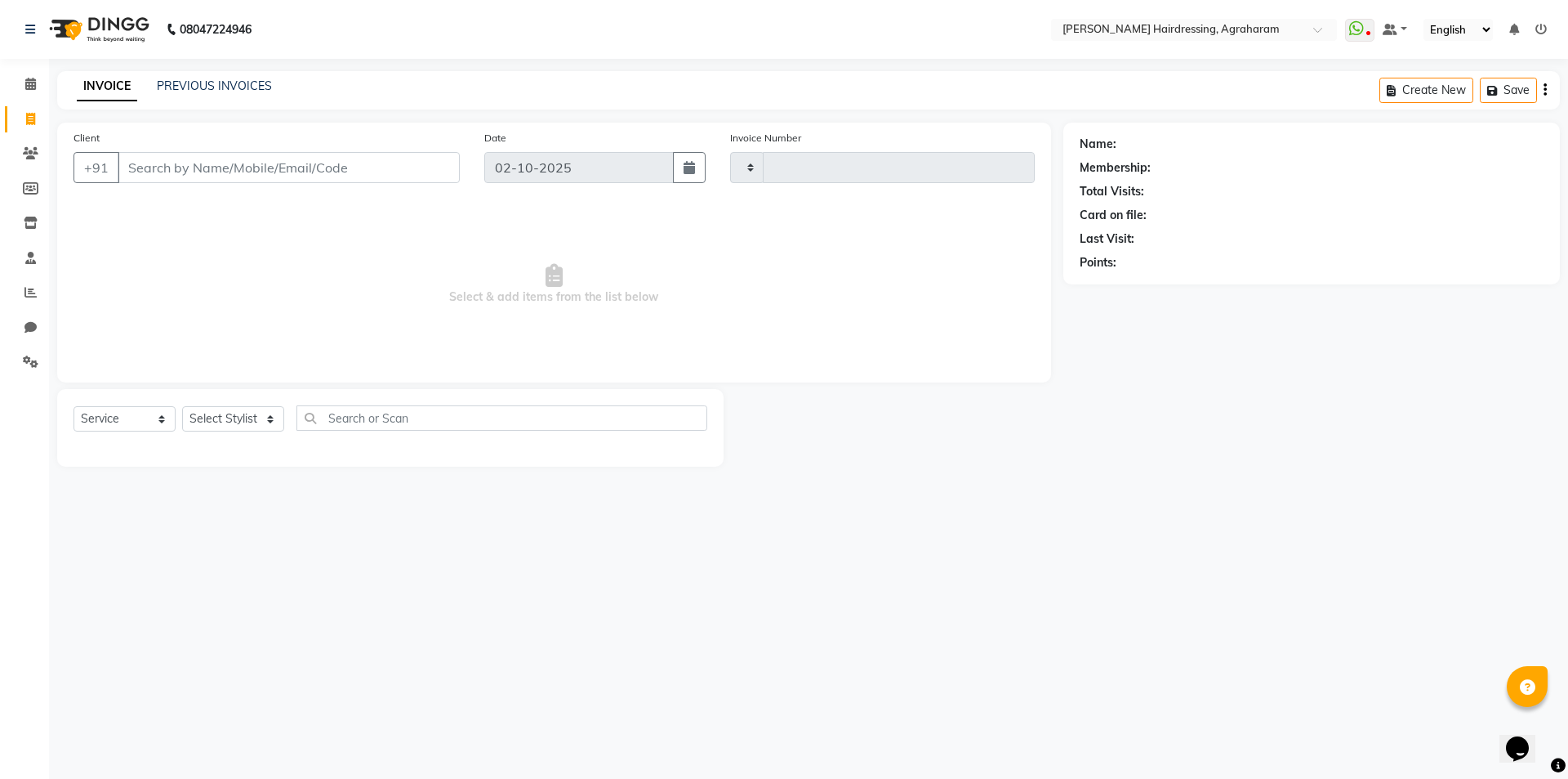
type input "3096"
select select "7962"
click at [250, 409] on select "Select Stylist" at bounding box center [233, 419] width 102 height 25
select select "72526"
click at [182, 406] on select "Select Stylist [PERSON_NAME] AKASH [PERSON_NAME] [PERSON_NAME] MANAGER [PERSON_…" at bounding box center [255, 419] width 144 height 25
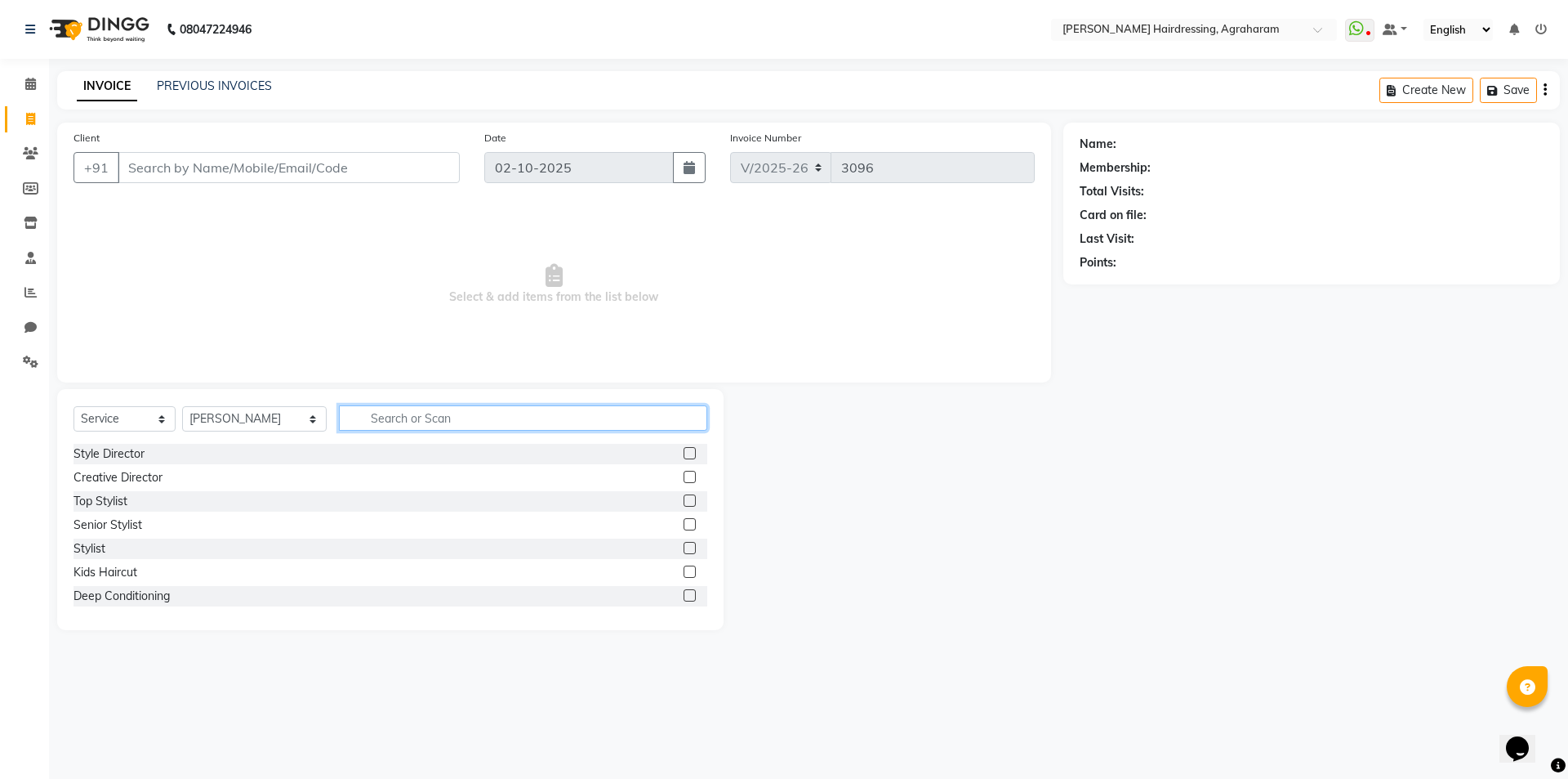
click at [356, 413] on input "text" at bounding box center [523, 418] width 369 height 25
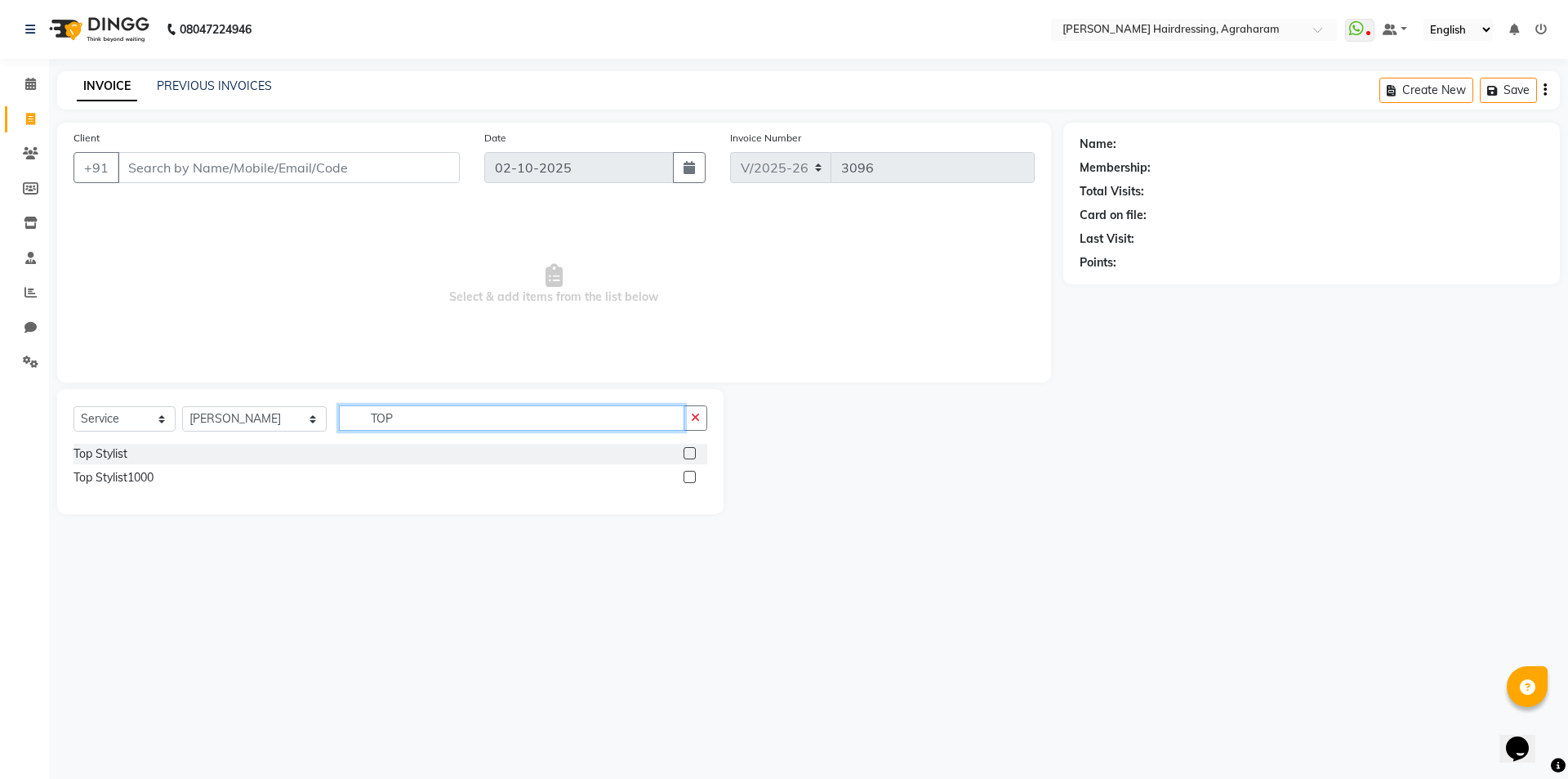
type input "TOP"
click at [689, 456] on label at bounding box center [690, 453] width 13 height 13
click at [689, 456] on input "checkbox" at bounding box center [689, 454] width 11 height 11
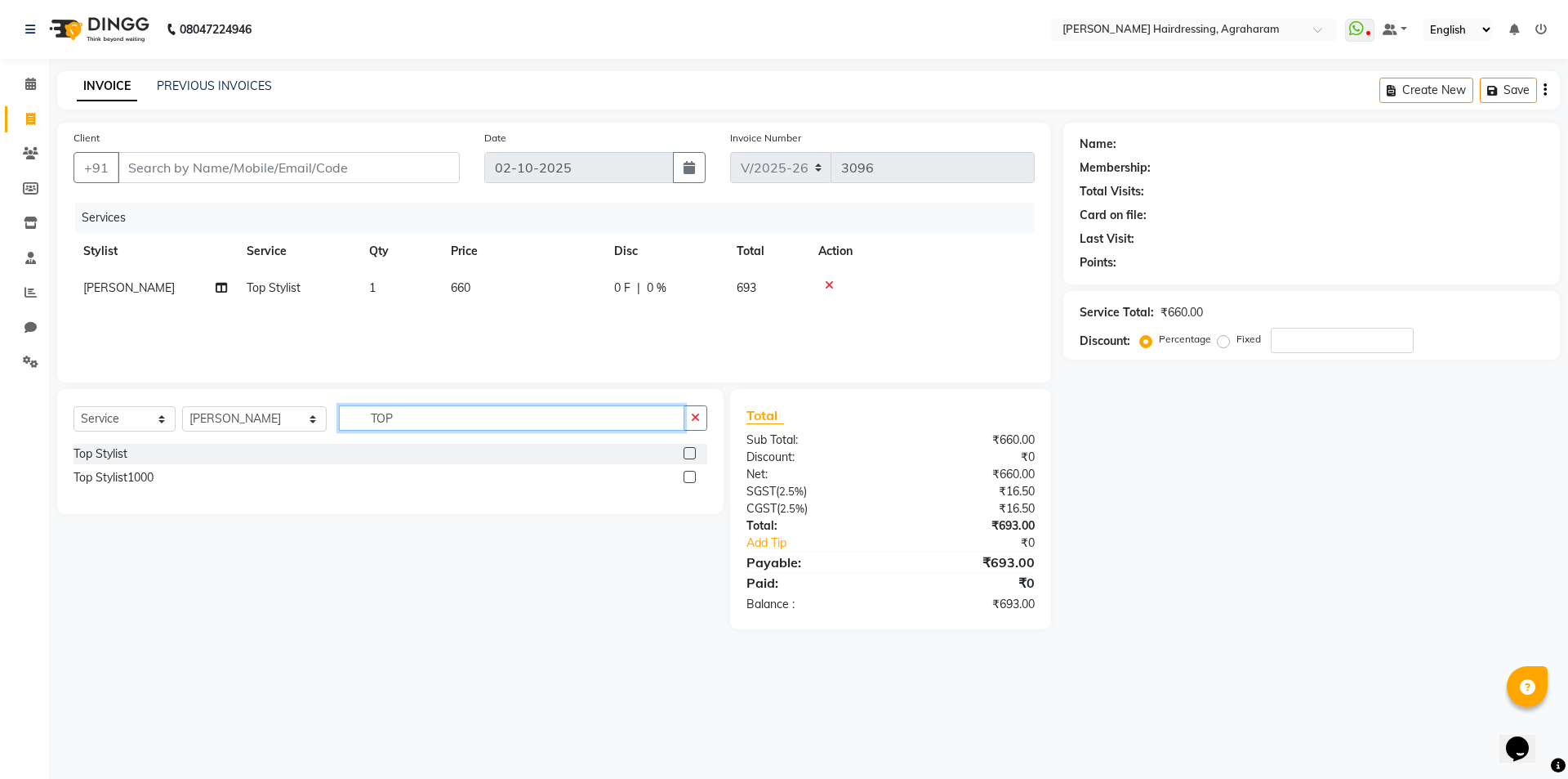
checkbox input "false"
click at [462, 419] on input "TOP" at bounding box center [511, 418] width 345 height 25
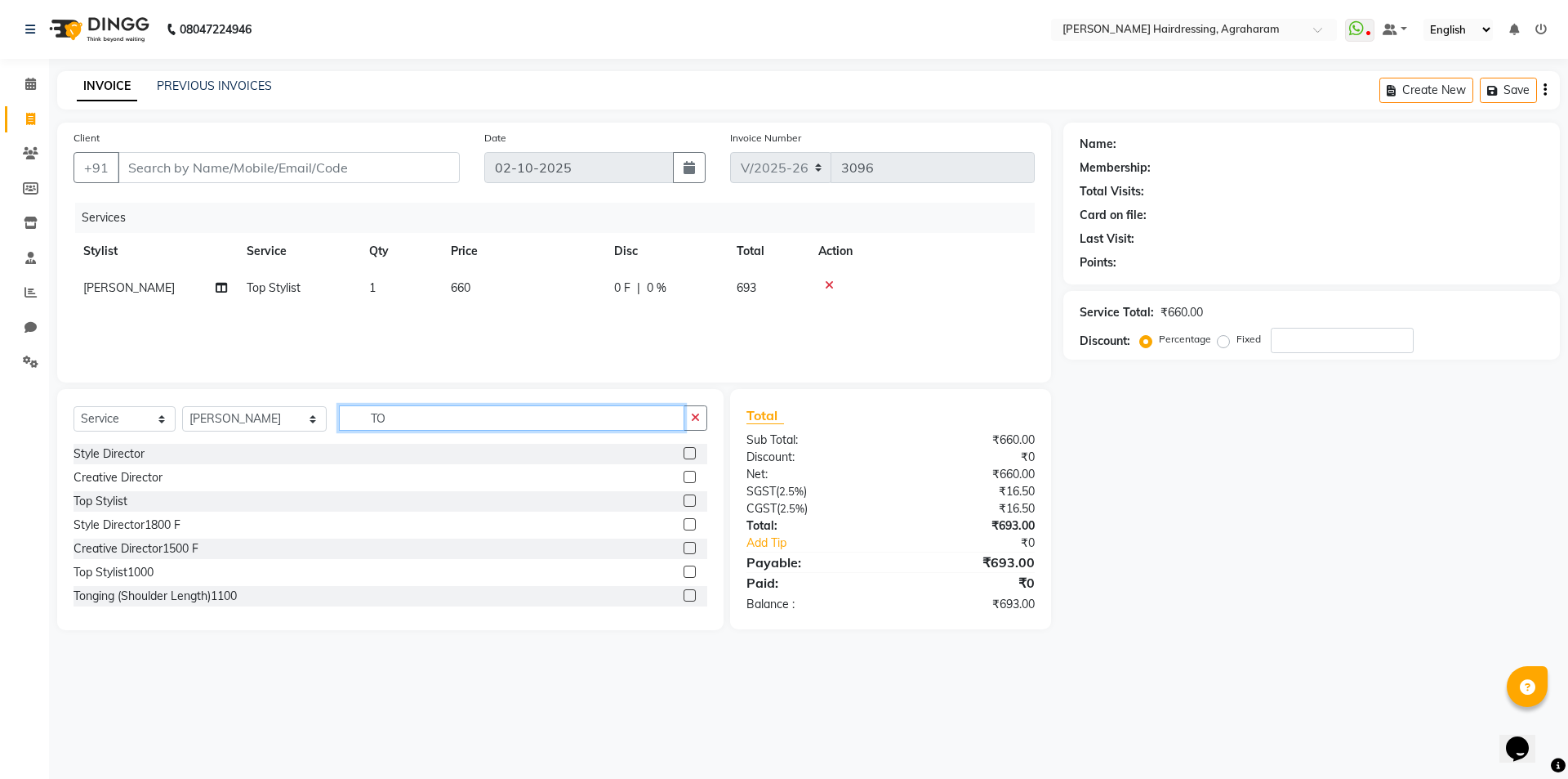
type input "T"
type input "BEARD"
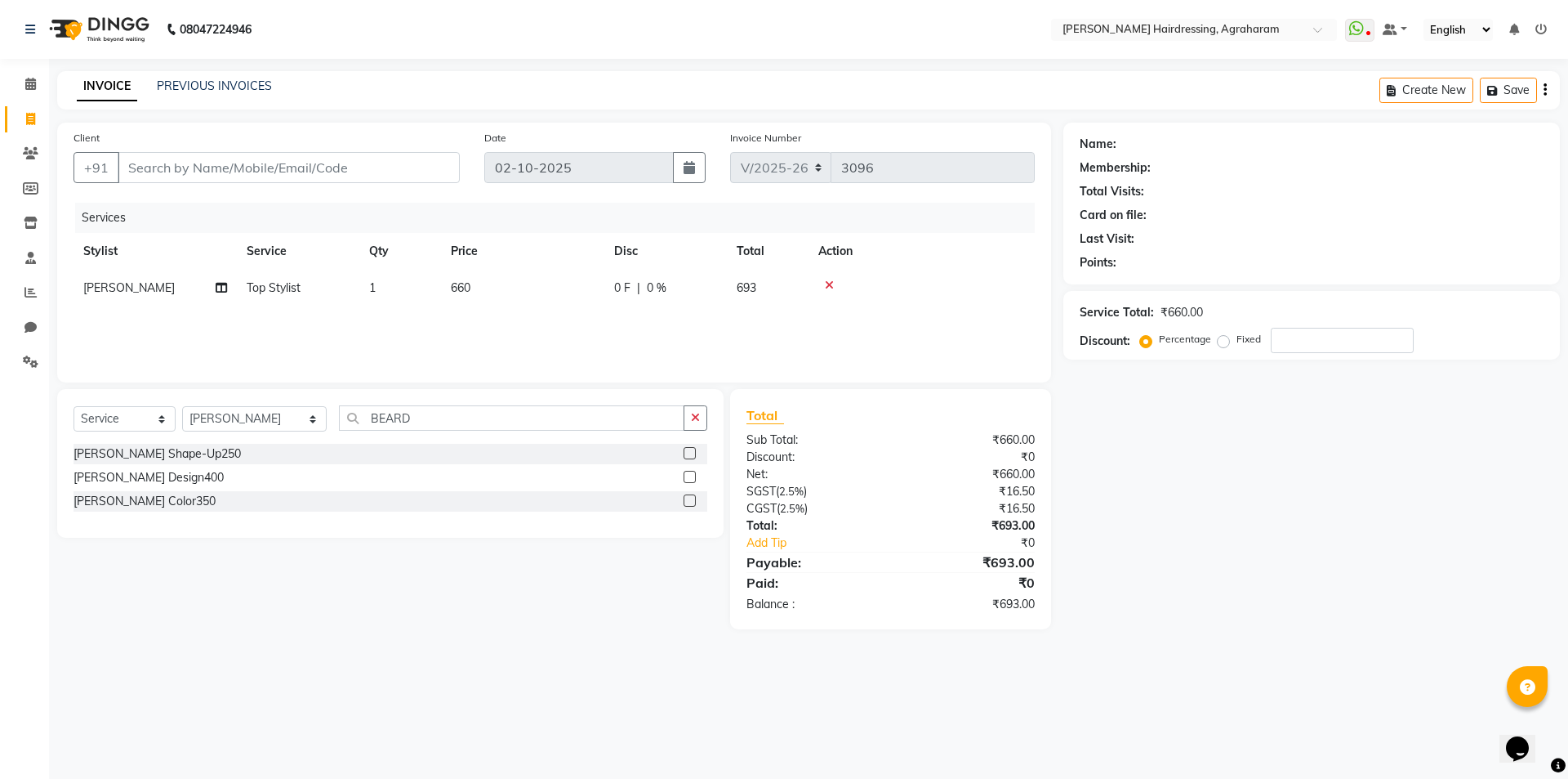
click at [690, 454] on label at bounding box center [690, 453] width 13 height 13
click at [690, 454] on input "checkbox" at bounding box center [689, 454] width 11 height 11
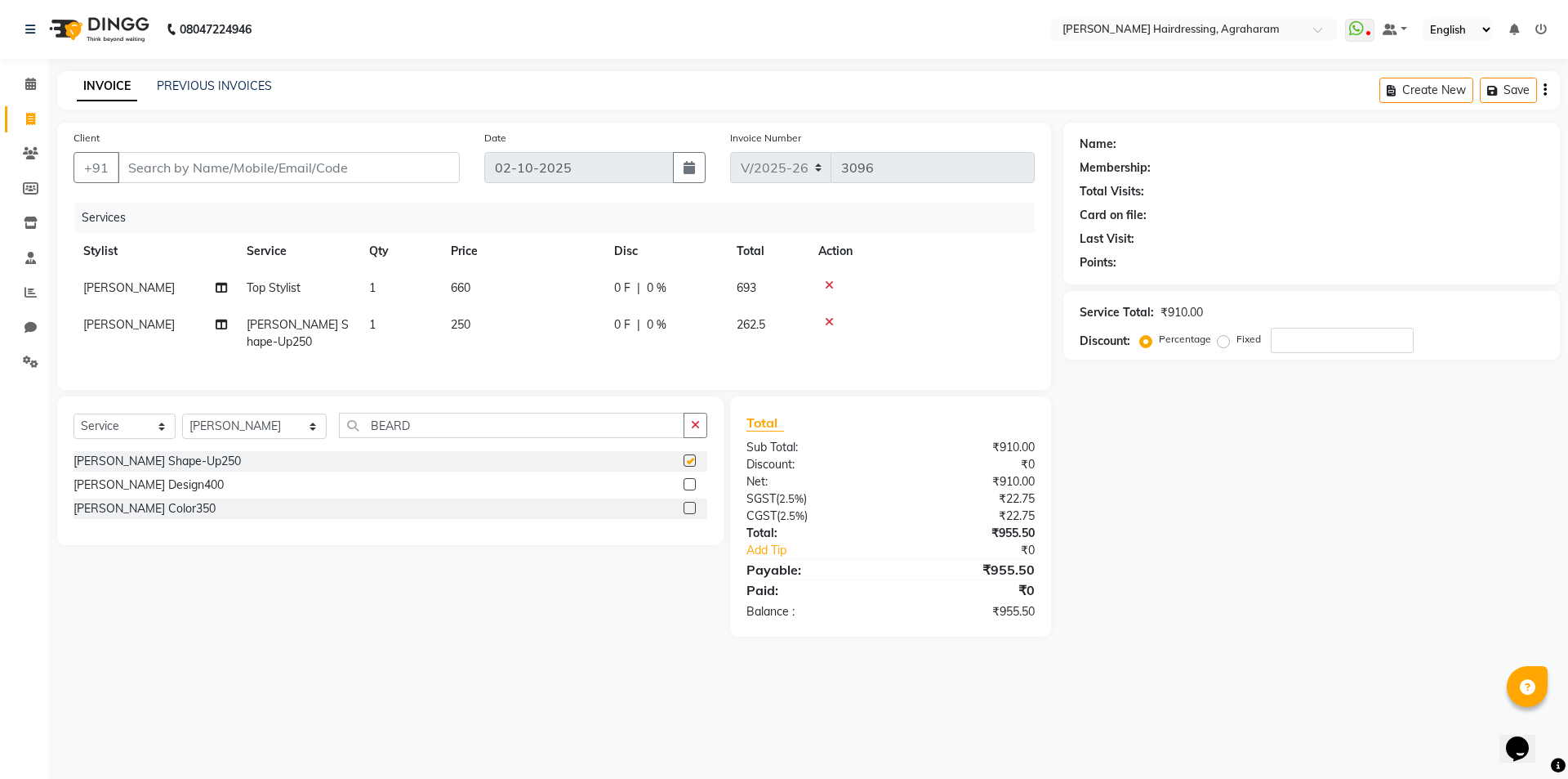
checkbox input "false"
click at [178, 171] on input "Client" at bounding box center [289, 168] width 342 height 31
type input "9"
type input "0"
click at [185, 208] on ngb-highlight "95******45" at bounding box center [219, 205] width 67 height 17
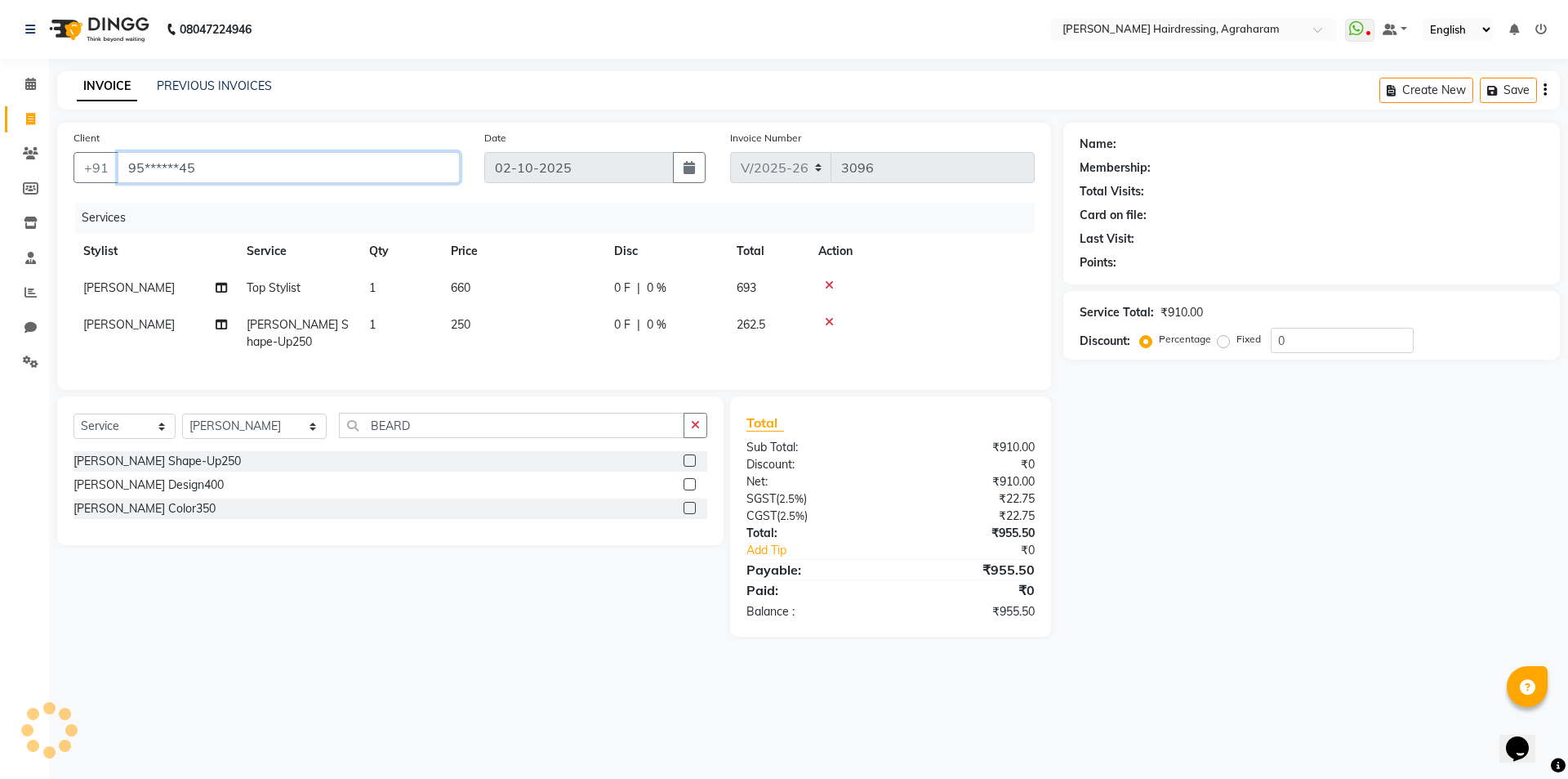
type input "95******45"
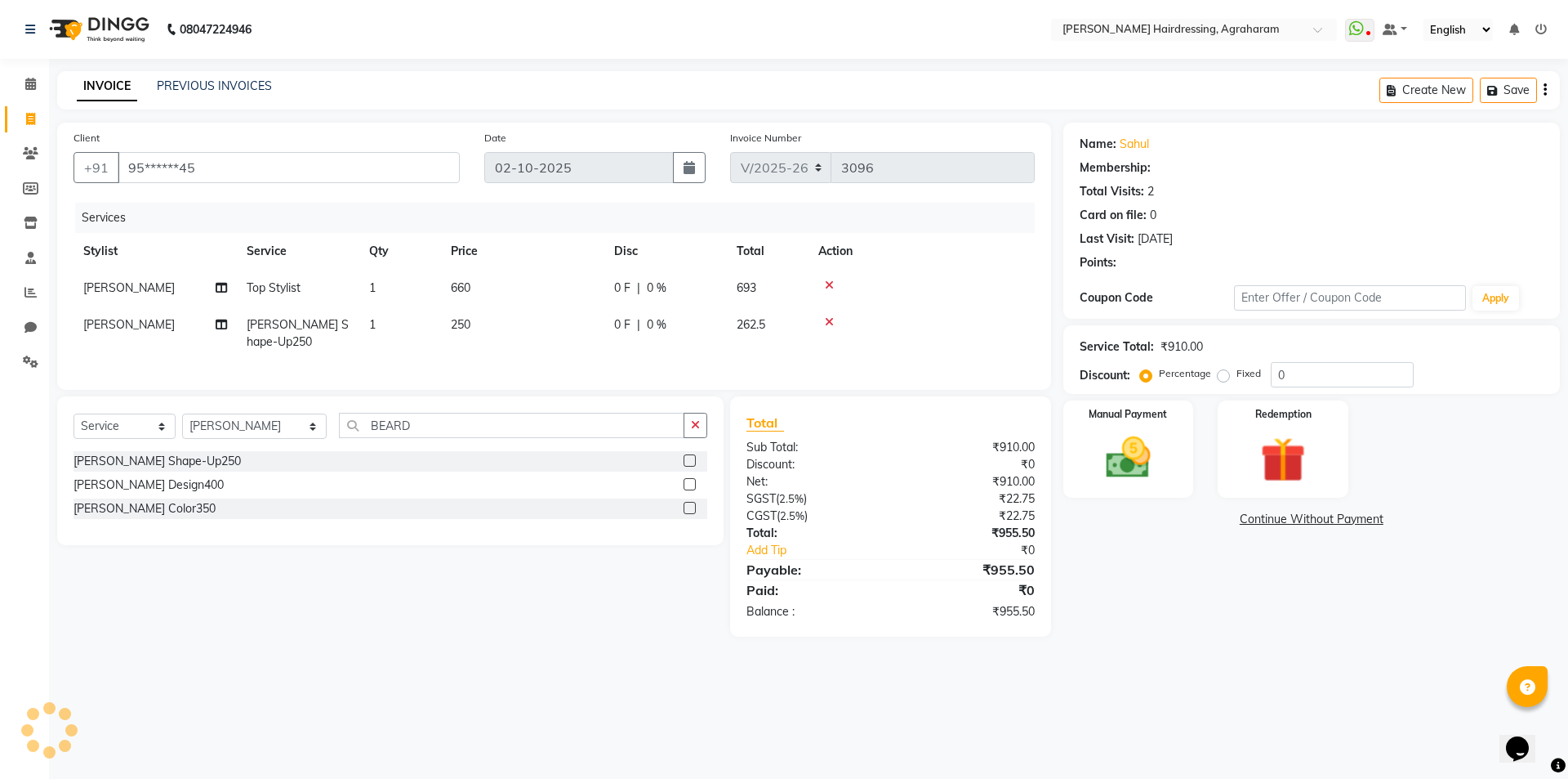
select select "2: Object"
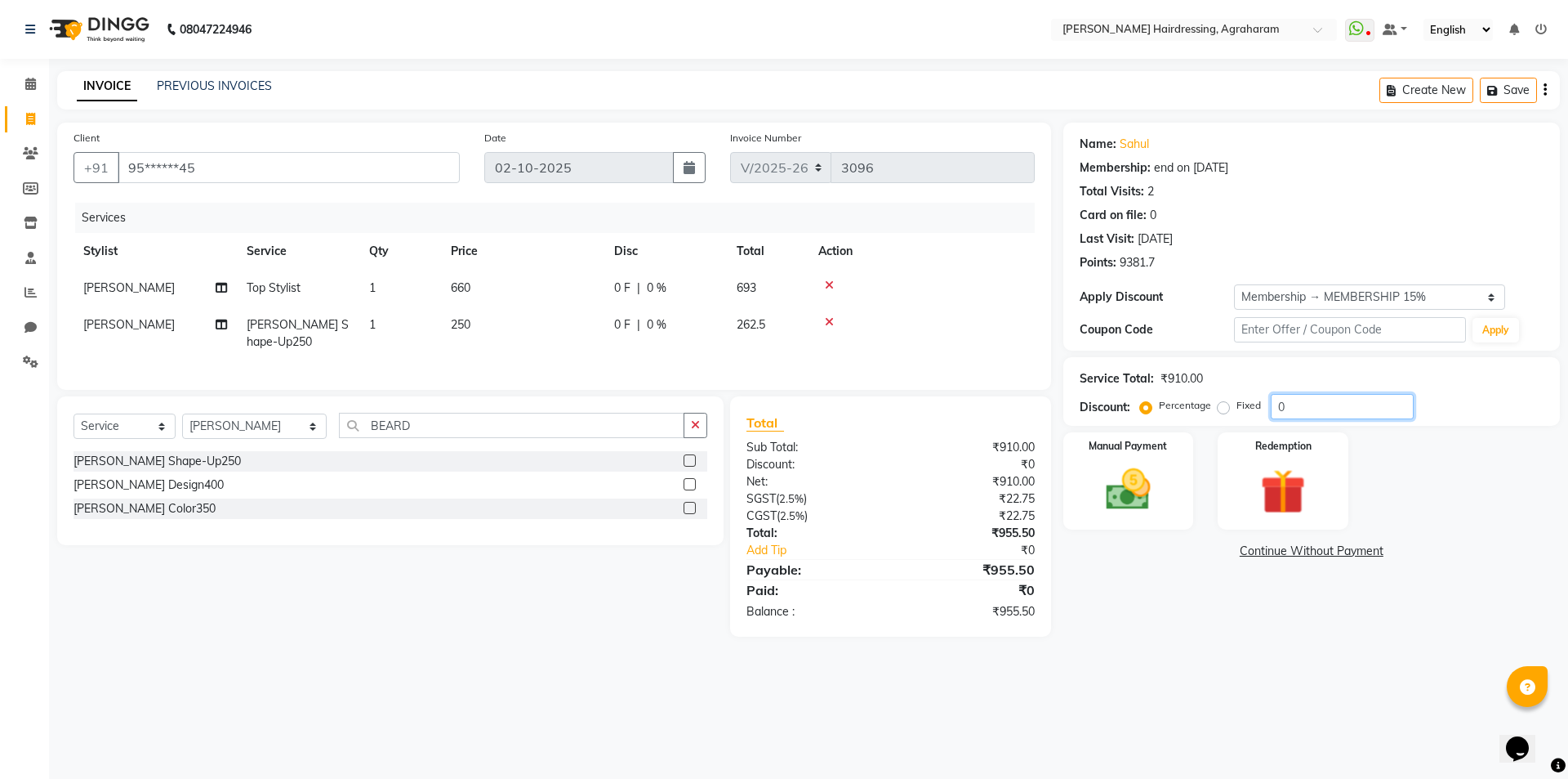
click at [1343, 419] on input "0" at bounding box center [1343, 407] width 143 height 25
type input "15"
click at [1121, 504] on img at bounding box center [1129, 489] width 76 height 54
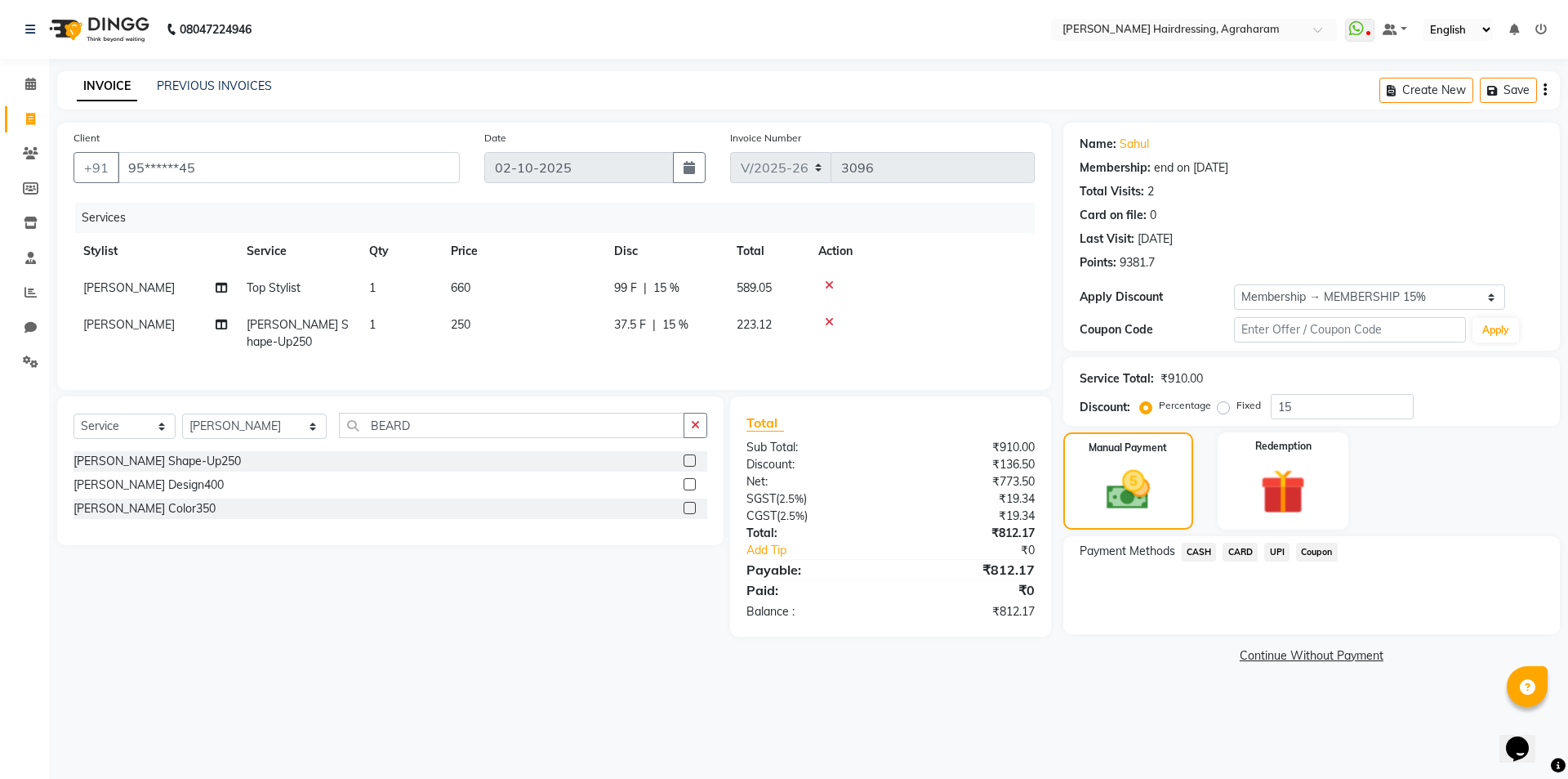
click at [1241, 551] on span "CARD" at bounding box center [1240, 552] width 35 height 19
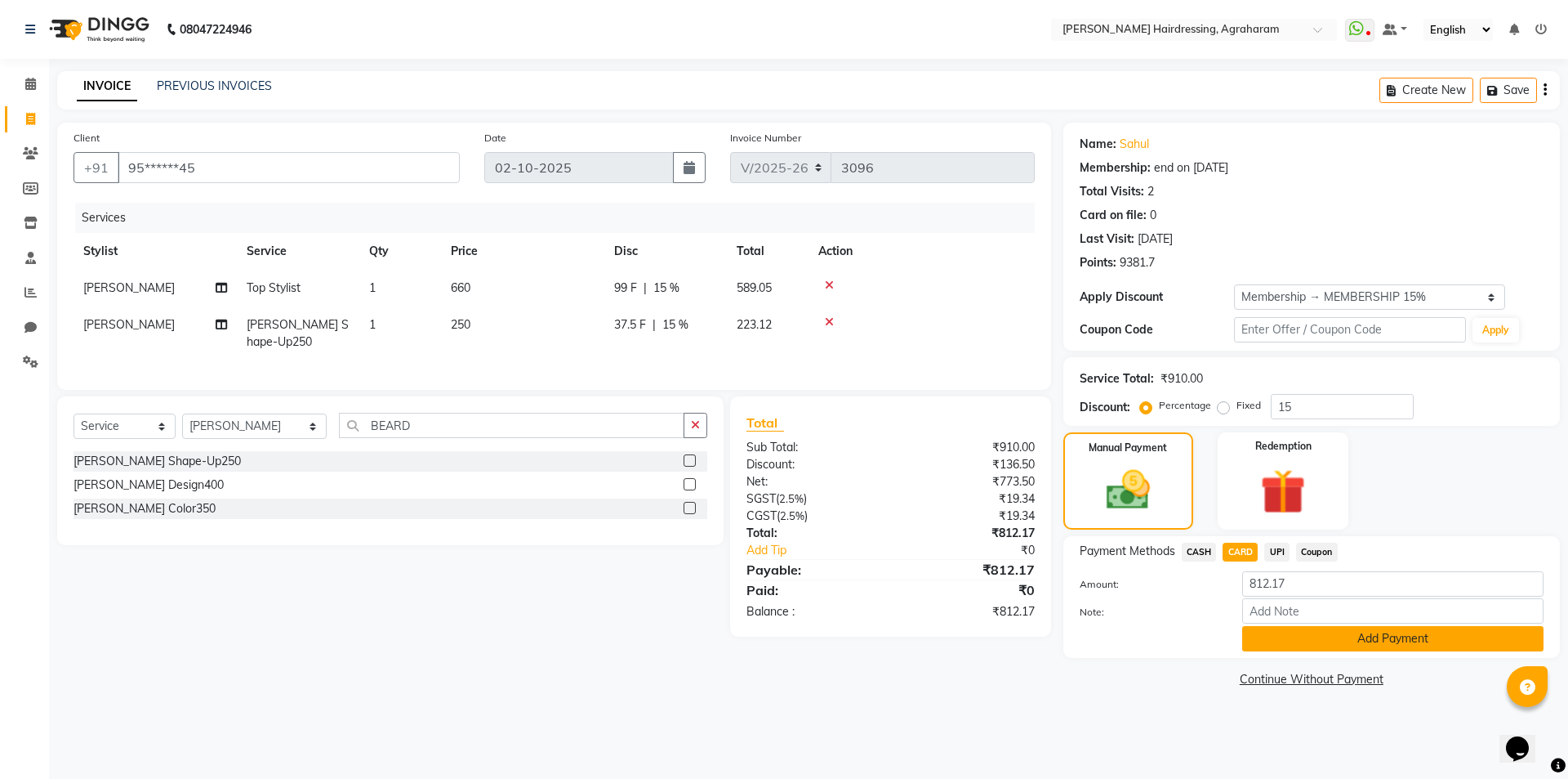
click at [1409, 650] on button "Add Payment" at bounding box center [1392, 638] width 302 height 25
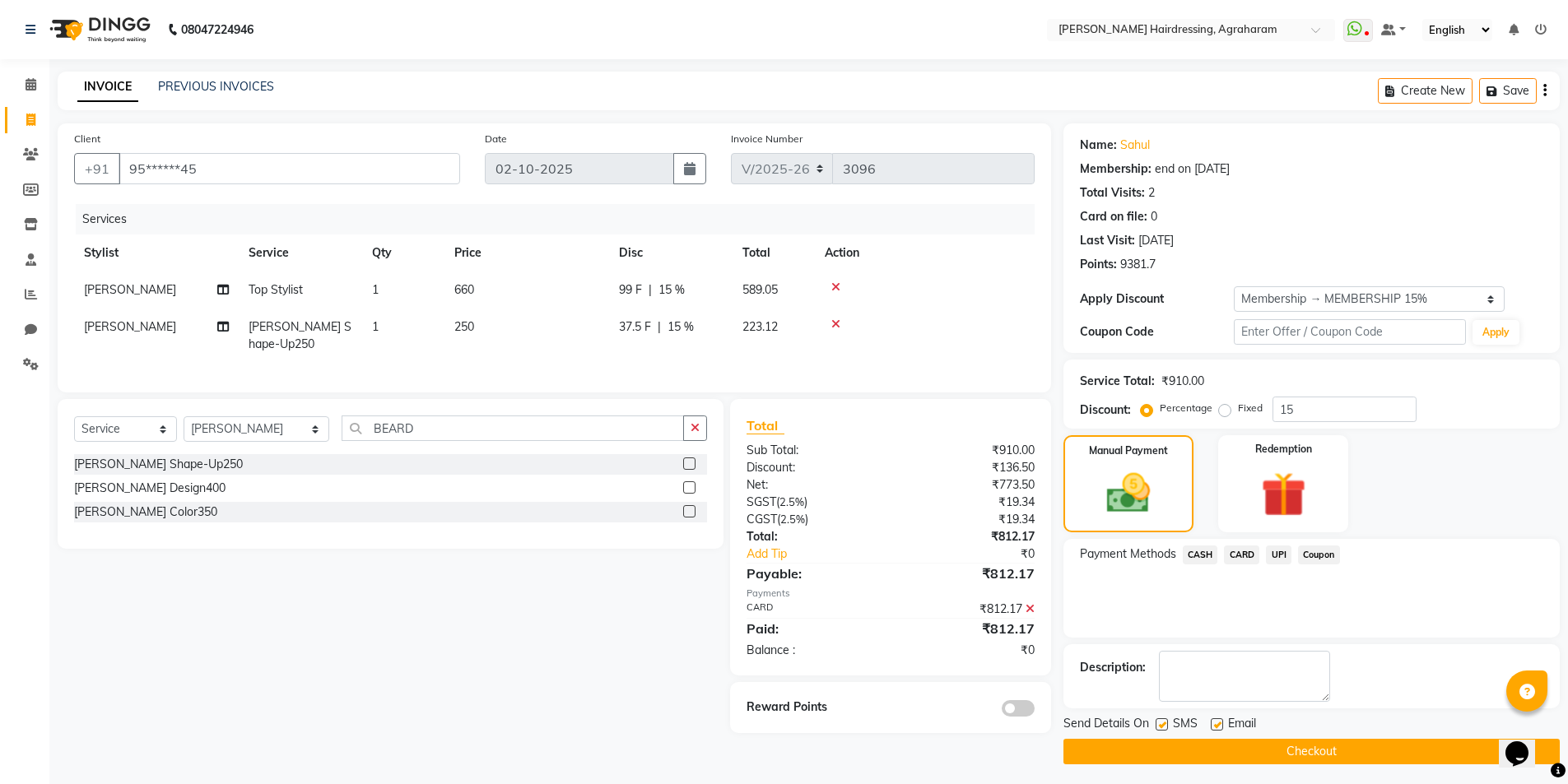
click at [1337, 755] on button "Checkout" at bounding box center [1311, 752] width 496 height 26
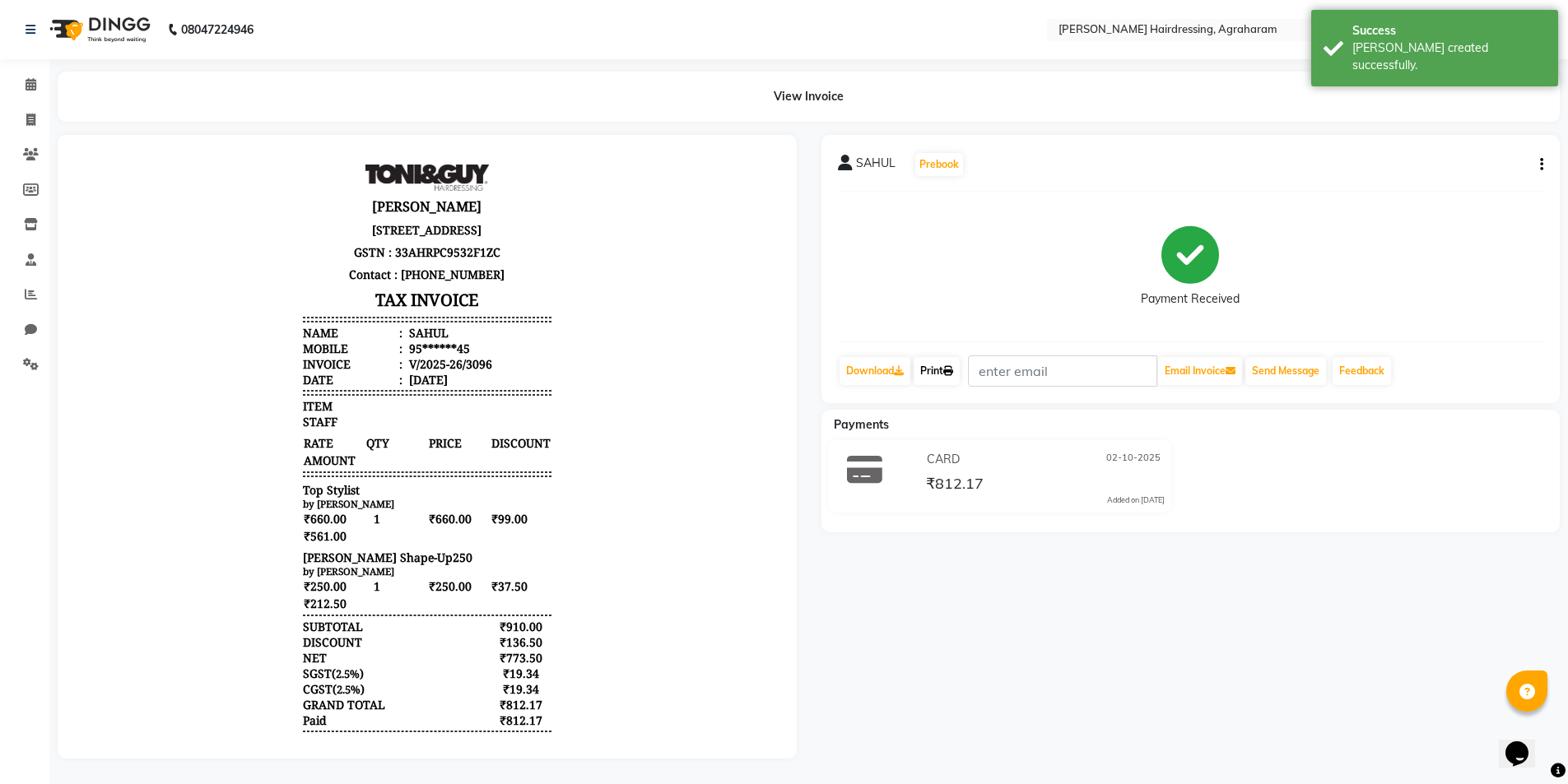
click at [947, 375] on link "Print" at bounding box center [936, 370] width 46 height 28
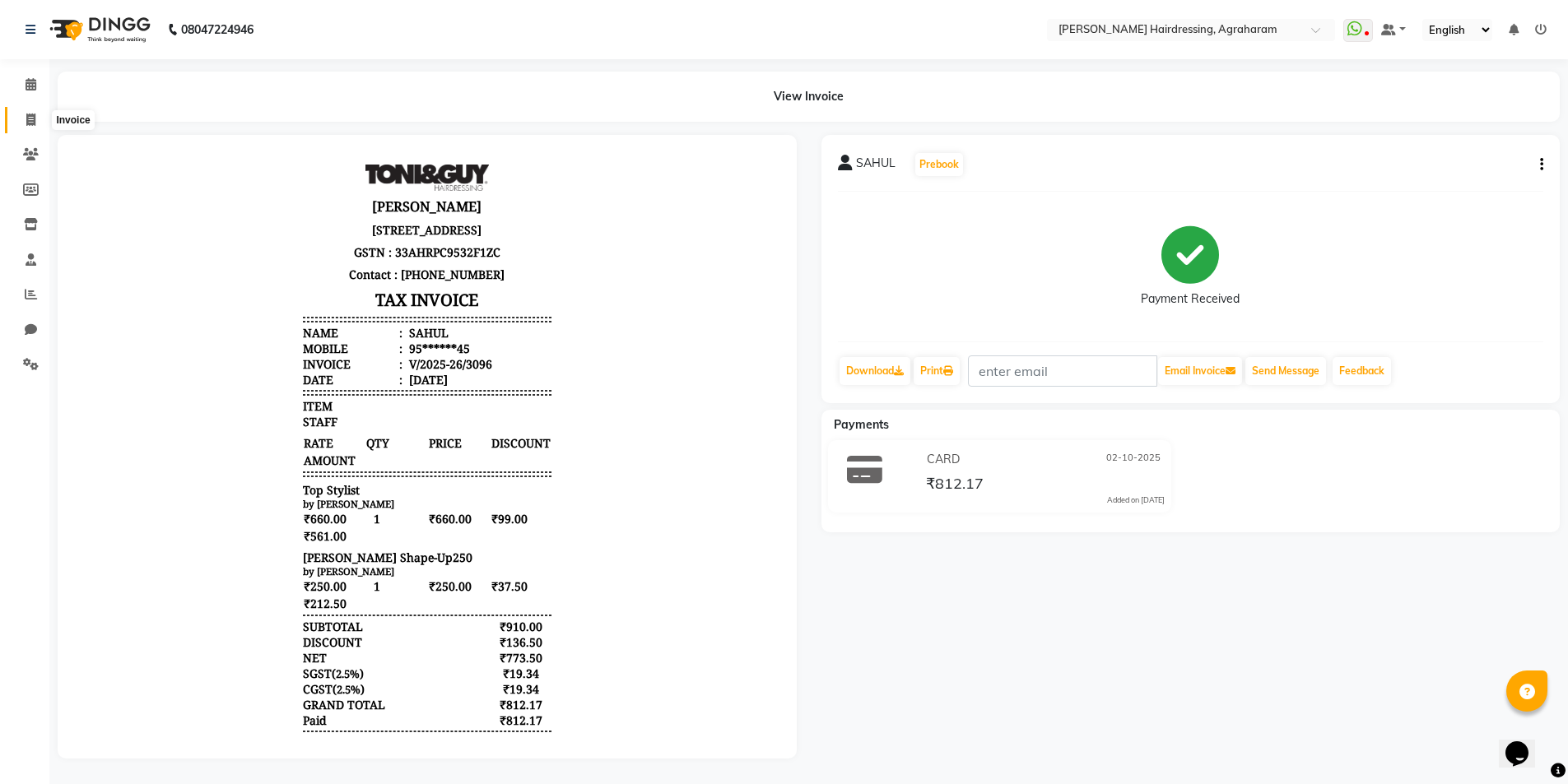
click at [29, 116] on icon at bounding box center [30, 120] width 9 height 13
select select "service"
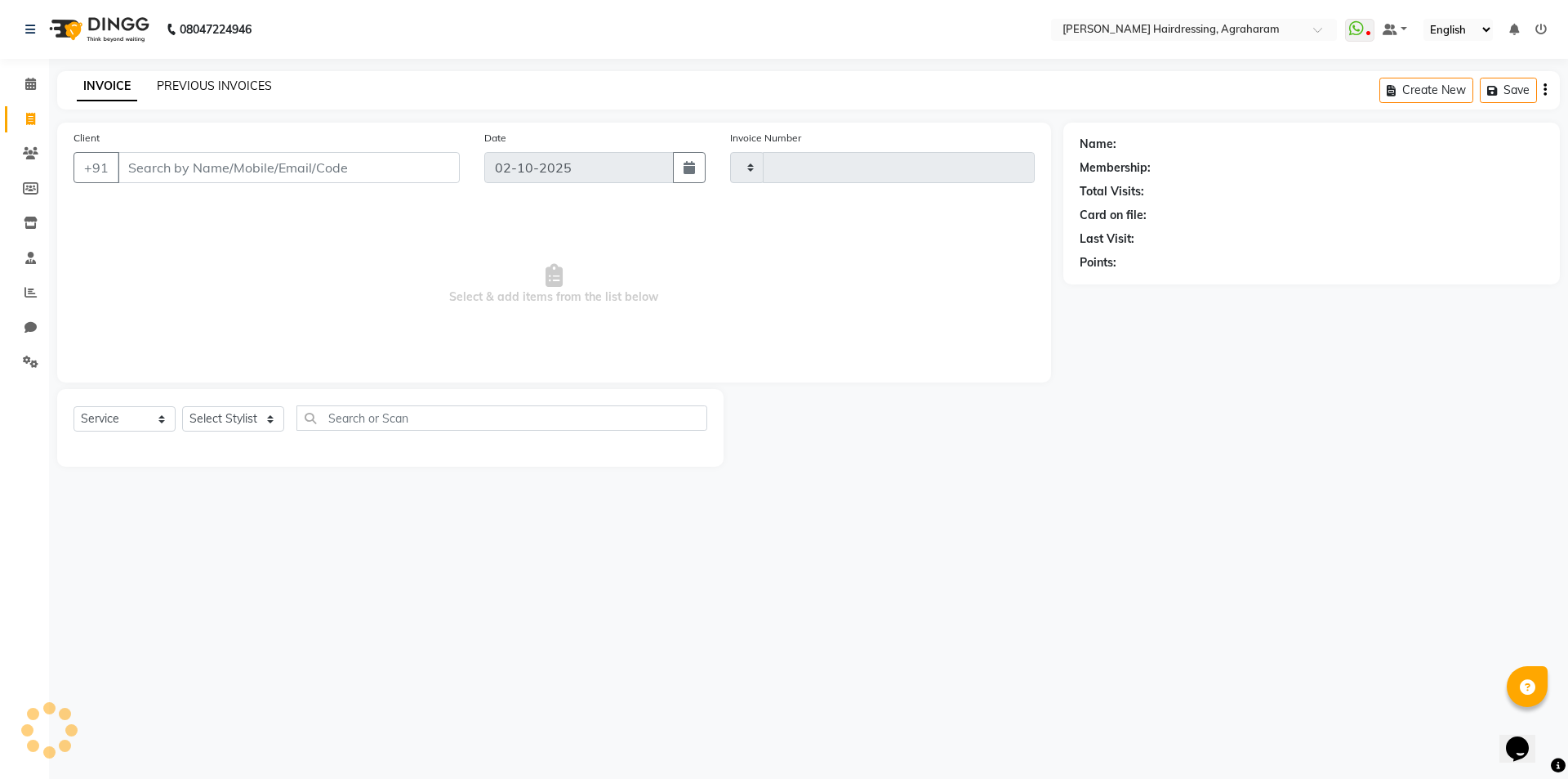
type input "3097"
select select "7962"
click at [188, 88] on link "PREVIOUS INVOICES" at bounding box center [215, 85] width 115 height 15
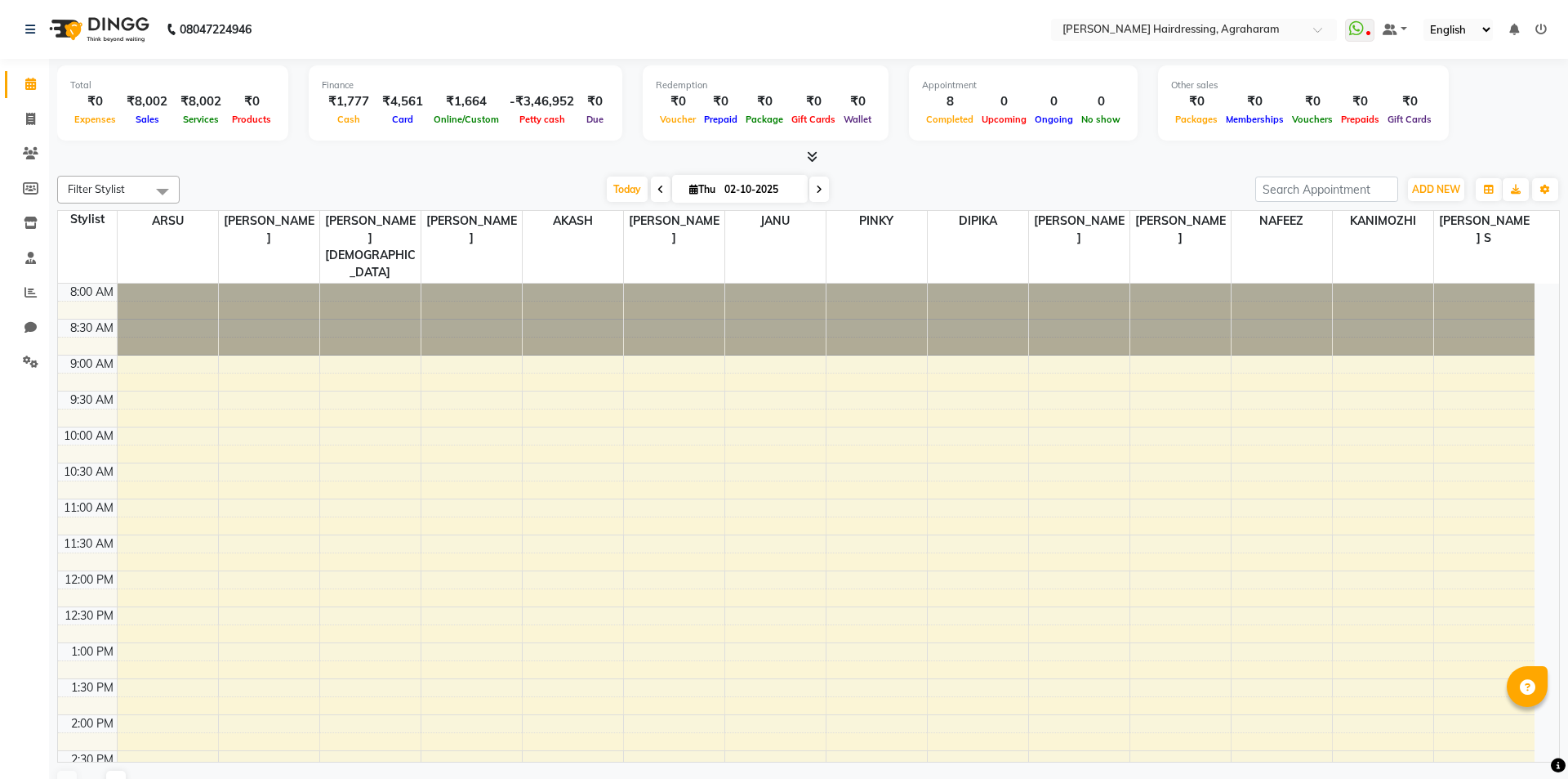
select select "en"
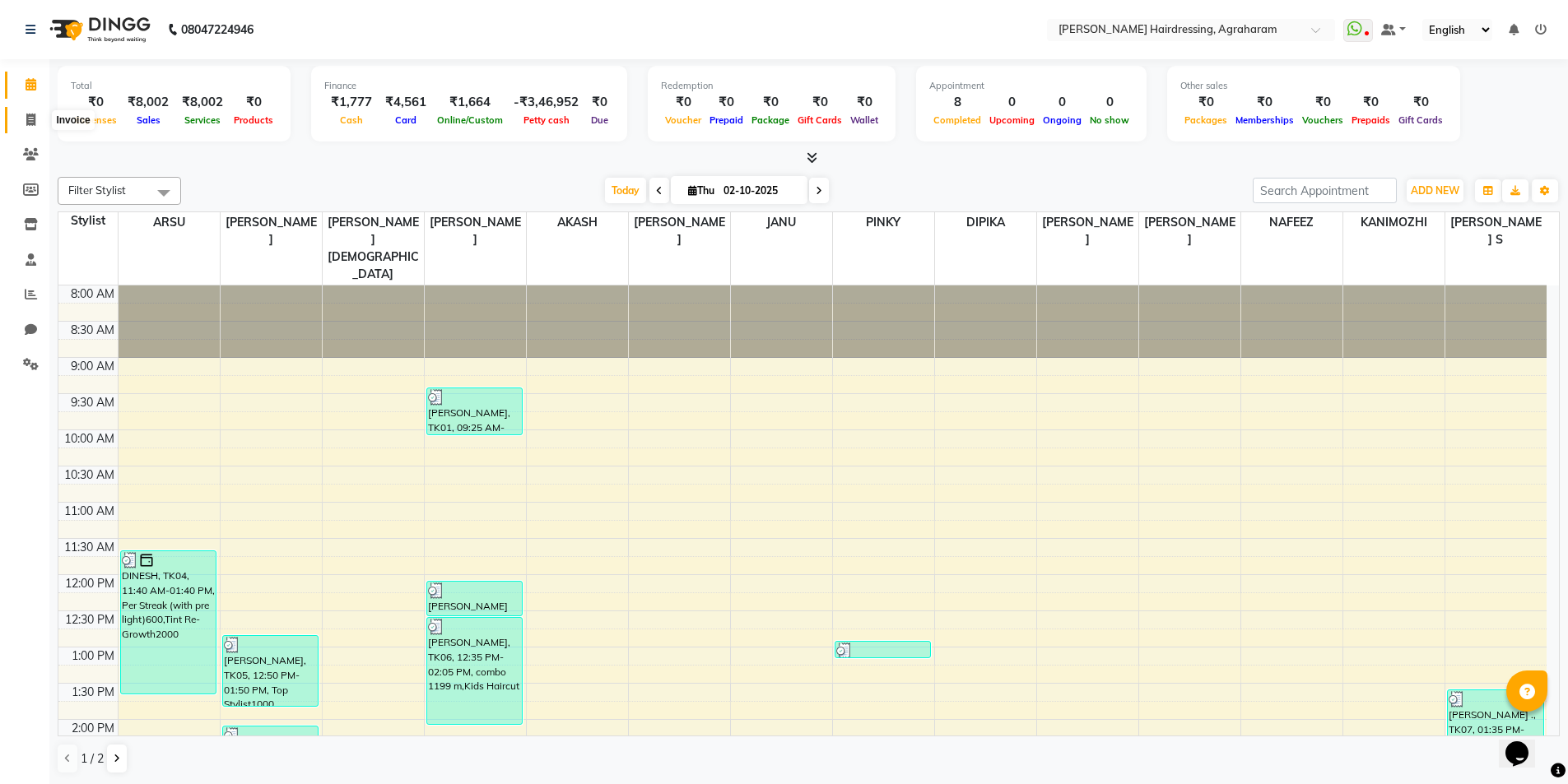
click at [29, 118] on icon at bounding box center [30, 120] width 9 height 13
select select "service"
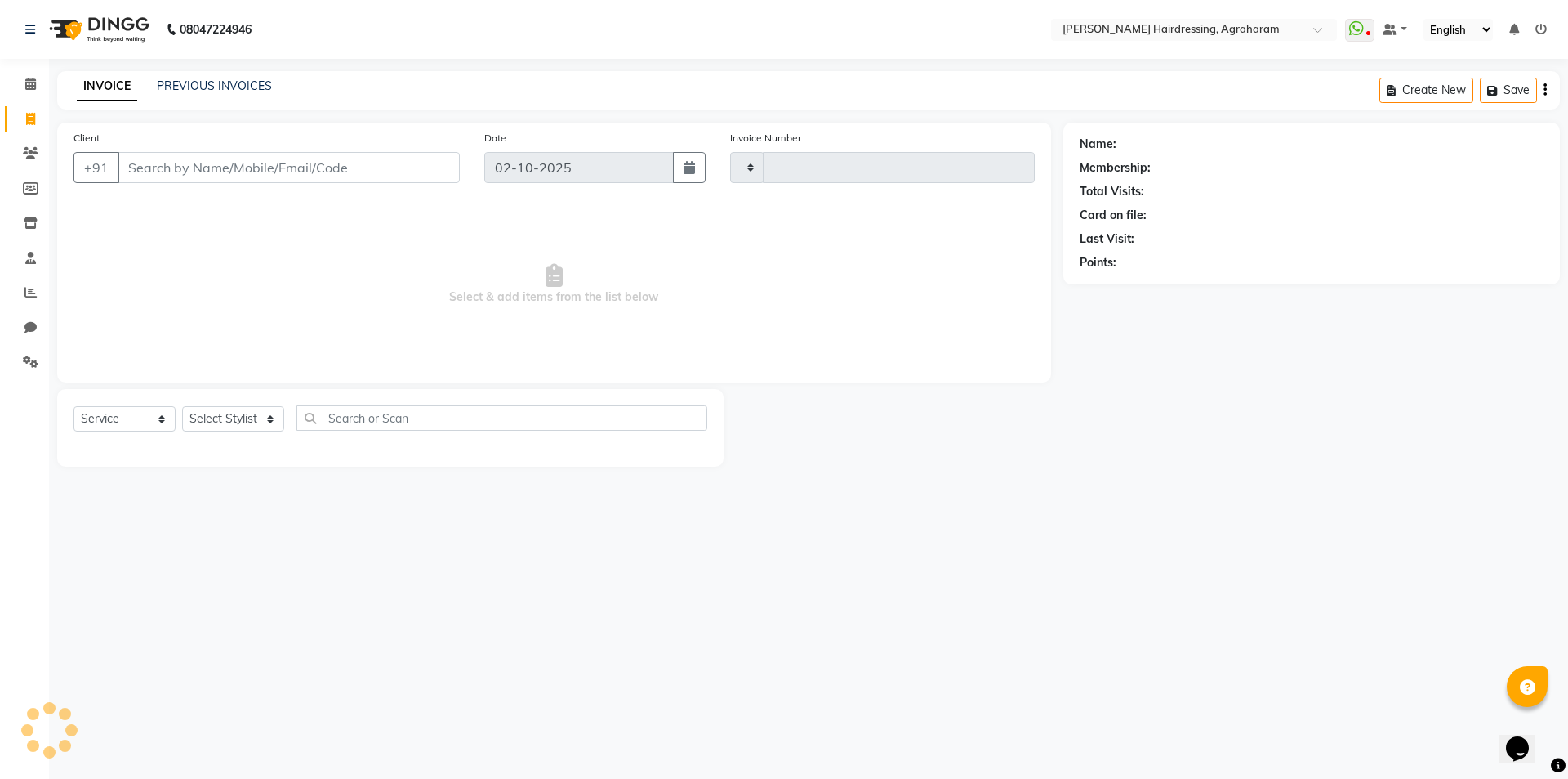
type input "3097"
select select "7962"
click at [263, 418] on select "Select Stylist AASH MUHAMMED AFTAB AKASH ARSU DIPIKA GOMATHI S JANU KANIMOZHI M…" at bounding box center [255, 419] width 144 height 25
select select "72528"
click at [182, 406] on select "Select Stylist AASH MUHAMMED AFTAB AKASH ARSU DIPIKA GOMATHI S JANU KANIMOZHI M…" at bounding box center [255, 419] width 144 height 25
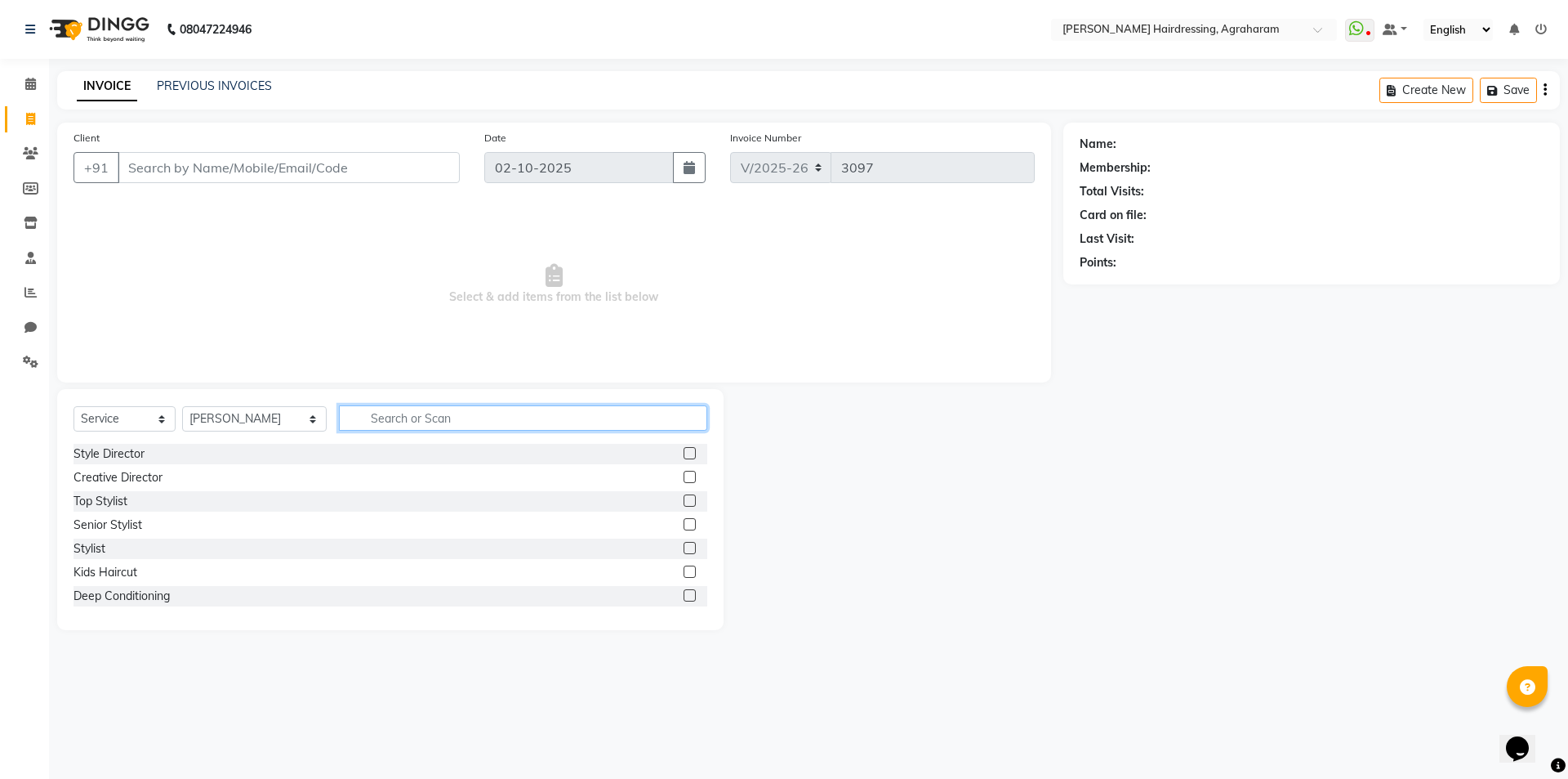
click at [414, 423] on input "text" at bounding box center [523, 418] width 369 height 25
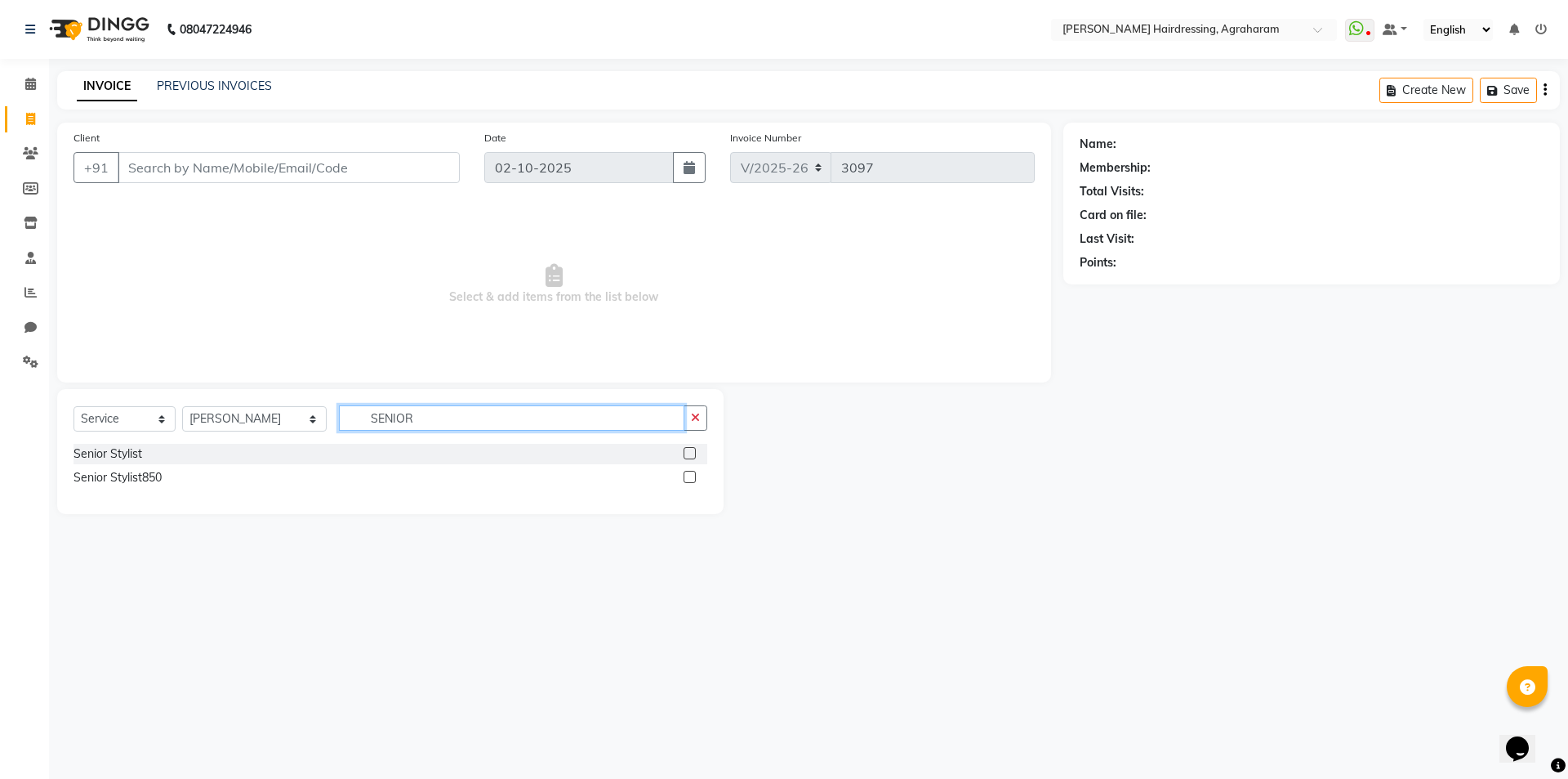
type input "SENIOR"
click at [690, 452] on label at bounding box center [690, 453] width 13 height 13
click at [690, 452] on input "checkbox" at bounding box center [689, 454] width 11 height 11
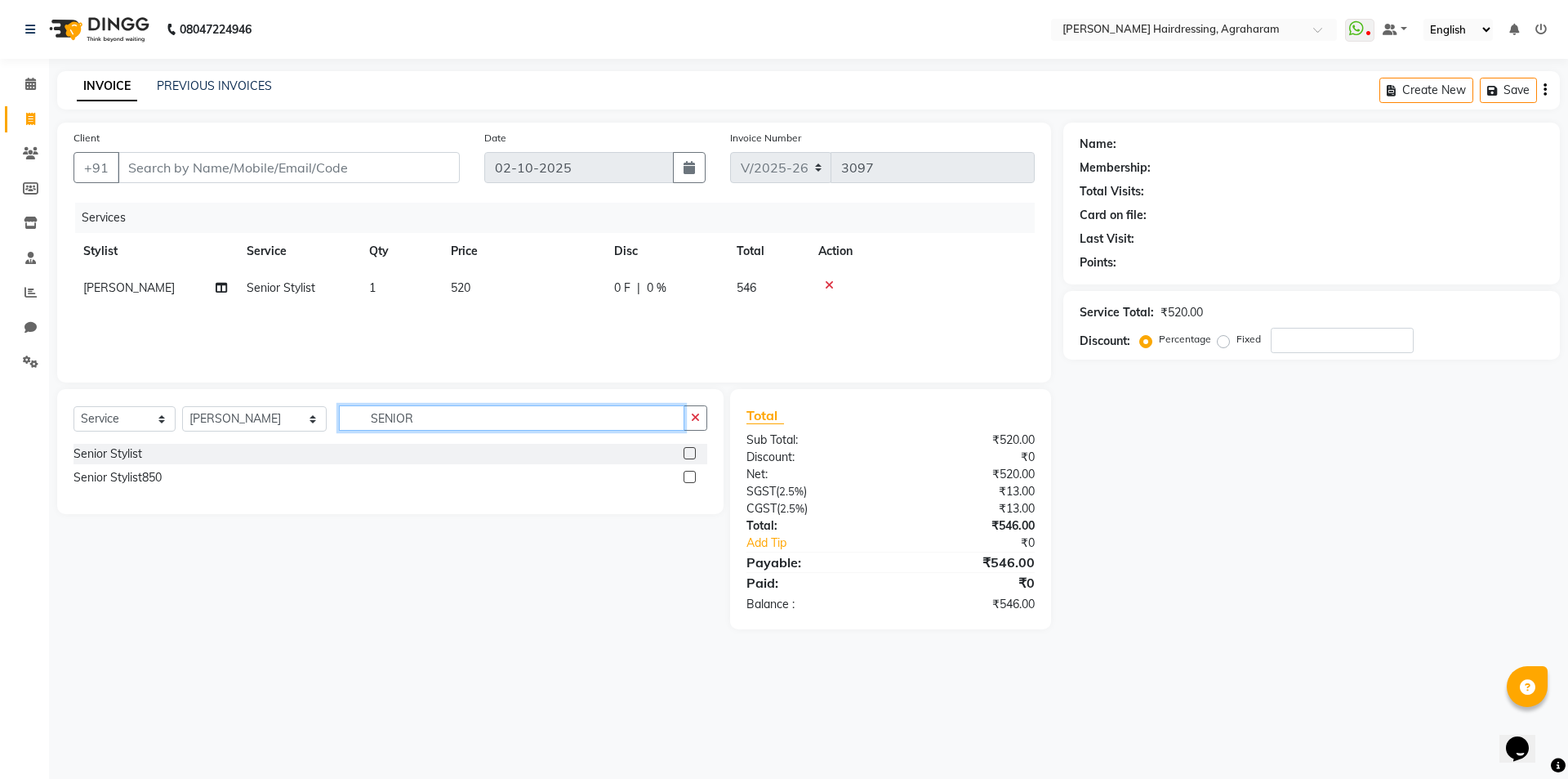
checkbox input "false"
click at [463, 414] on input "SENIOR" at bounding box center [511, 418] width 345 height 25
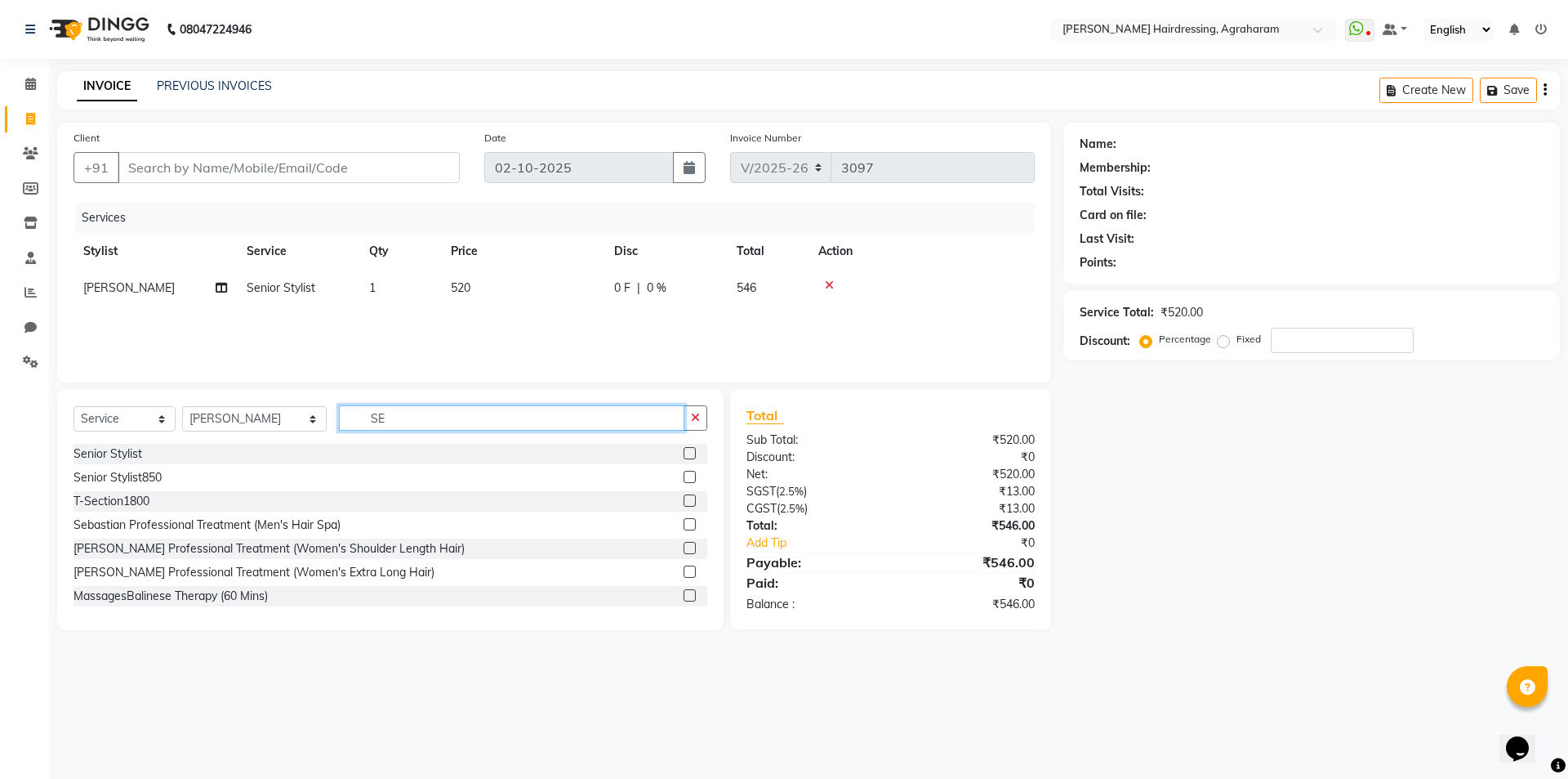
type input "S"
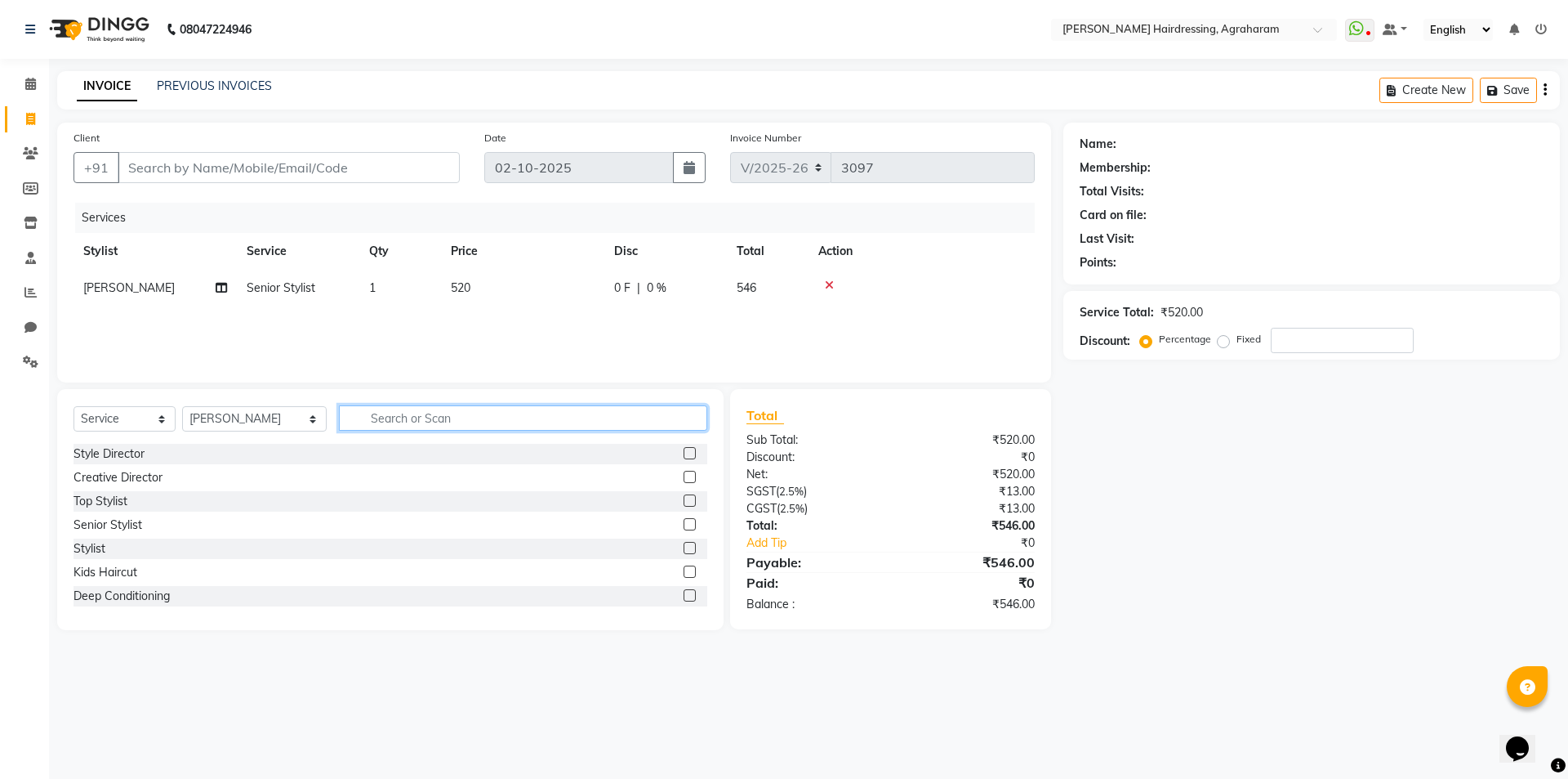
type input "S"
type input "REGULAR"
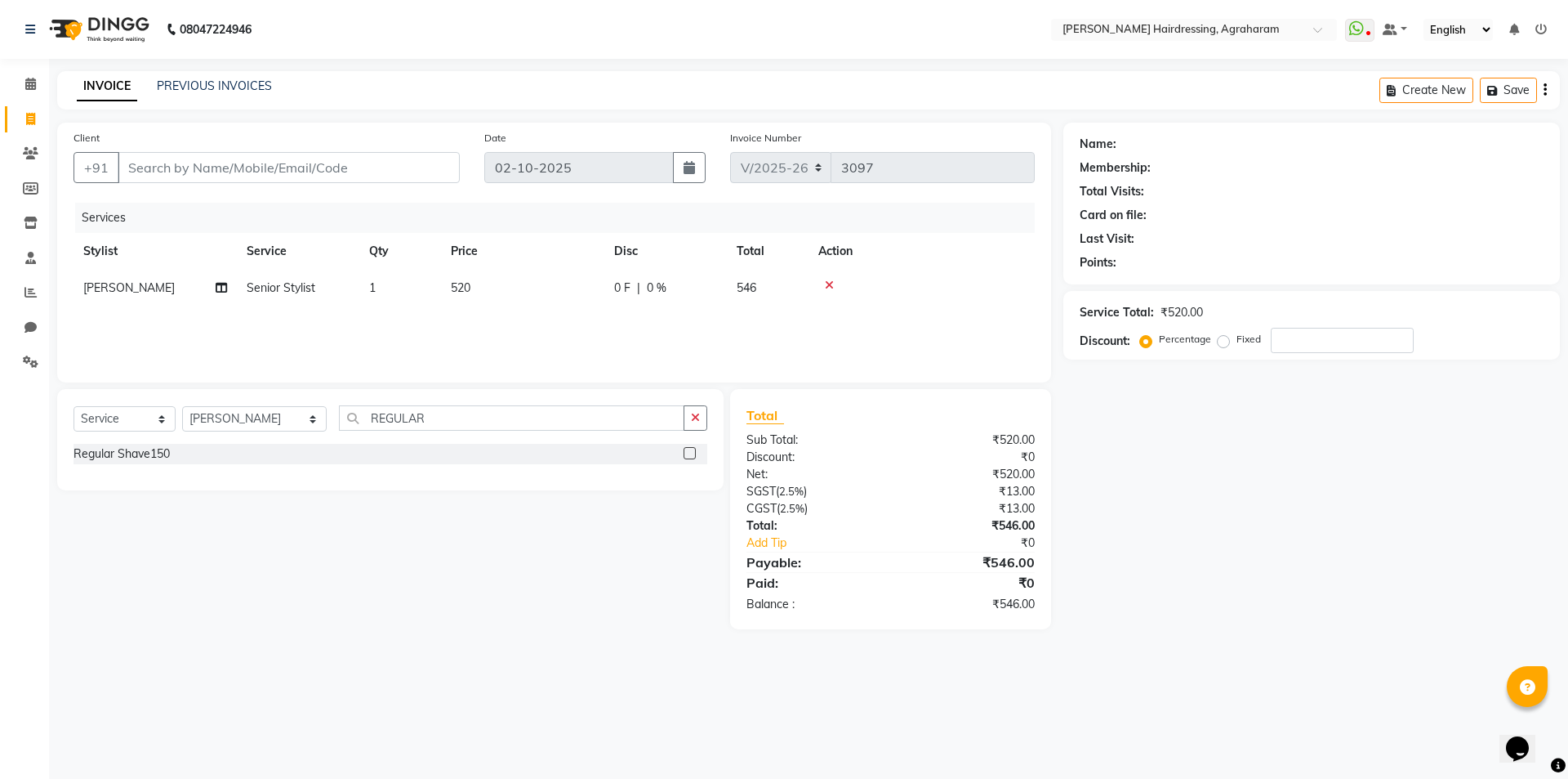
click at [687, 453] on label at bounding box center [690, 453] width 13 height 13
click at [687, 453] on input "checkbox" at bounding box center [689, 454] width 11 height 11
checkbox input "false"
click at [444, 430] on input "REGULAR" at bounding box center [511, 418] width 345 height 25
type input "R"
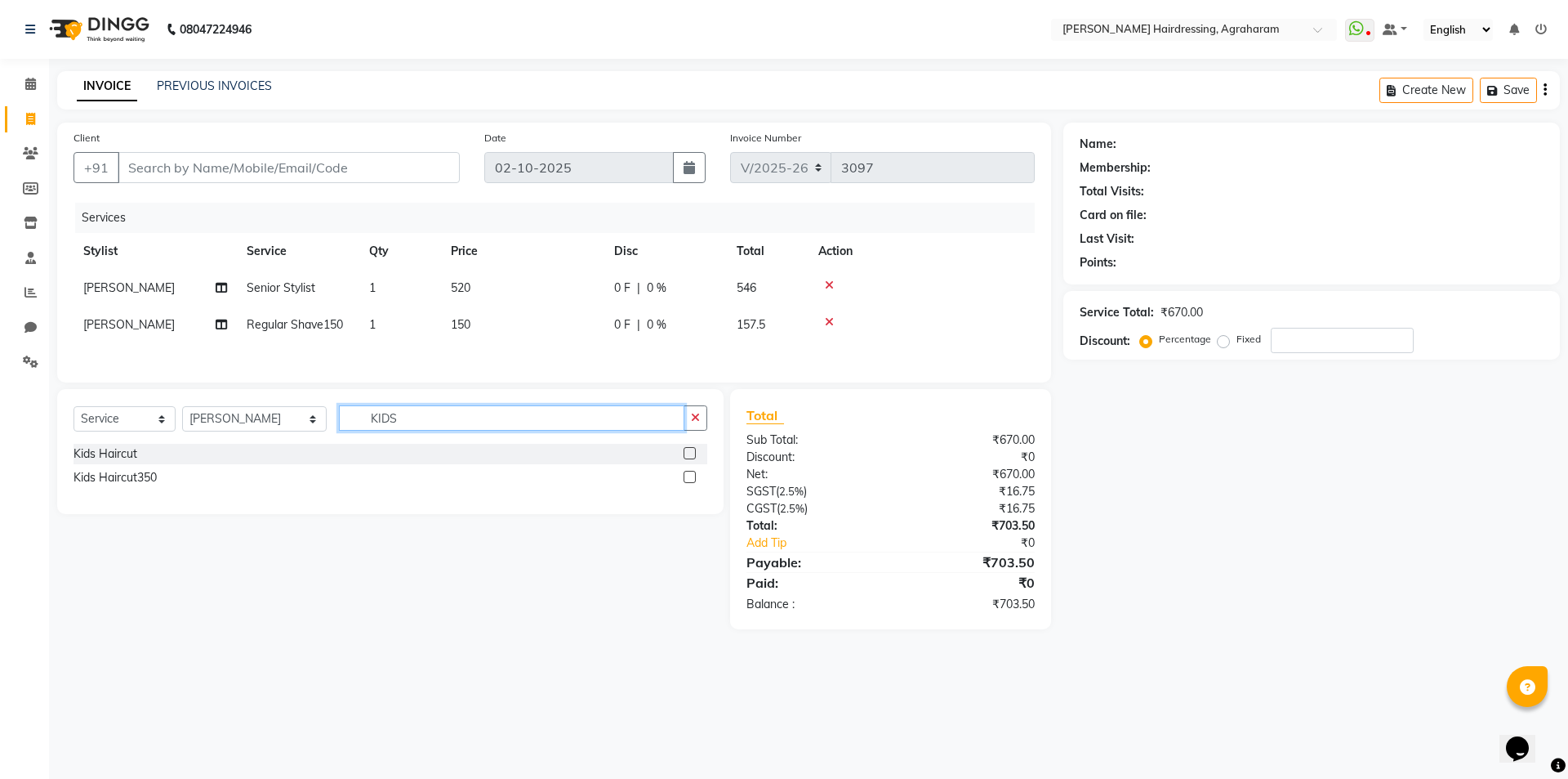
type input "KIDS"
click at [686, 456] on label at bounding box center [690, 453] width 13 height 13
click at [686, 456] on input "checkbox" at bounding box center [689, 454] width 11 height 11
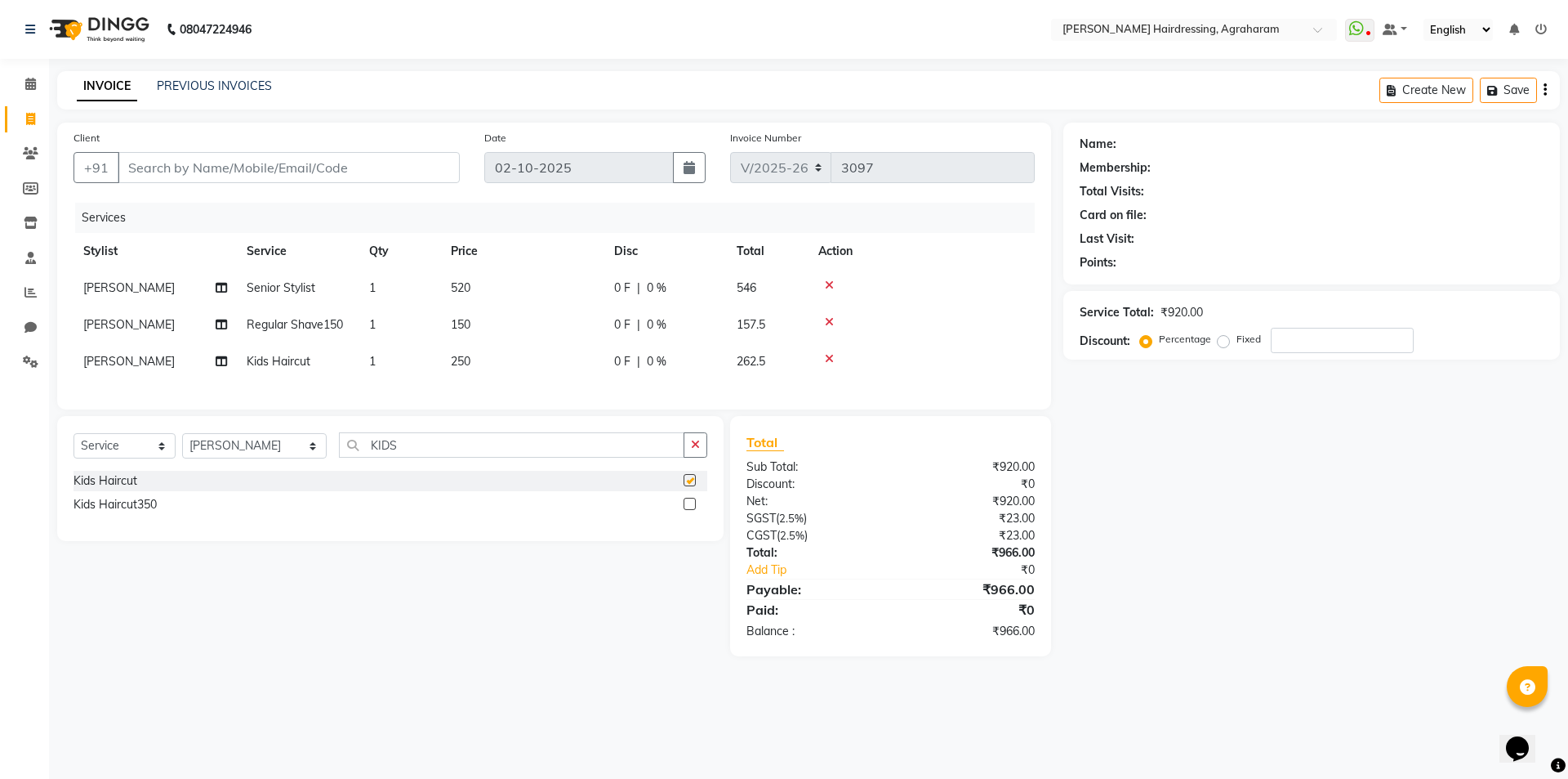
checkbox input "false"
click at [248, 169] on input "Client" at bounding box center [289, 168] width 342 height 31
type input "9"
type input "0"
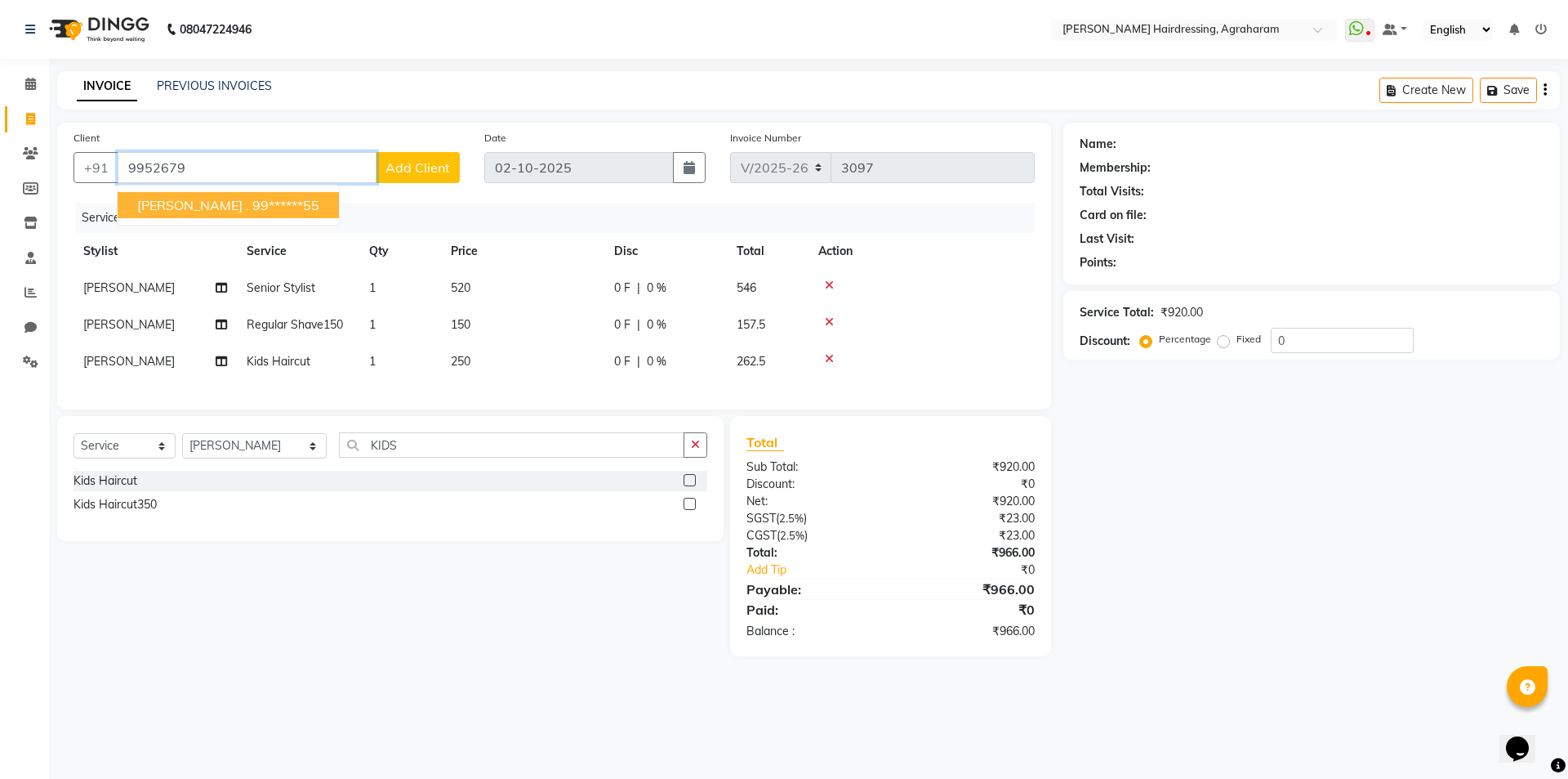
click at [248, 196] on button "RAM KUMAR . 99******55" at bounding box center [228, 205] width 221 height 26
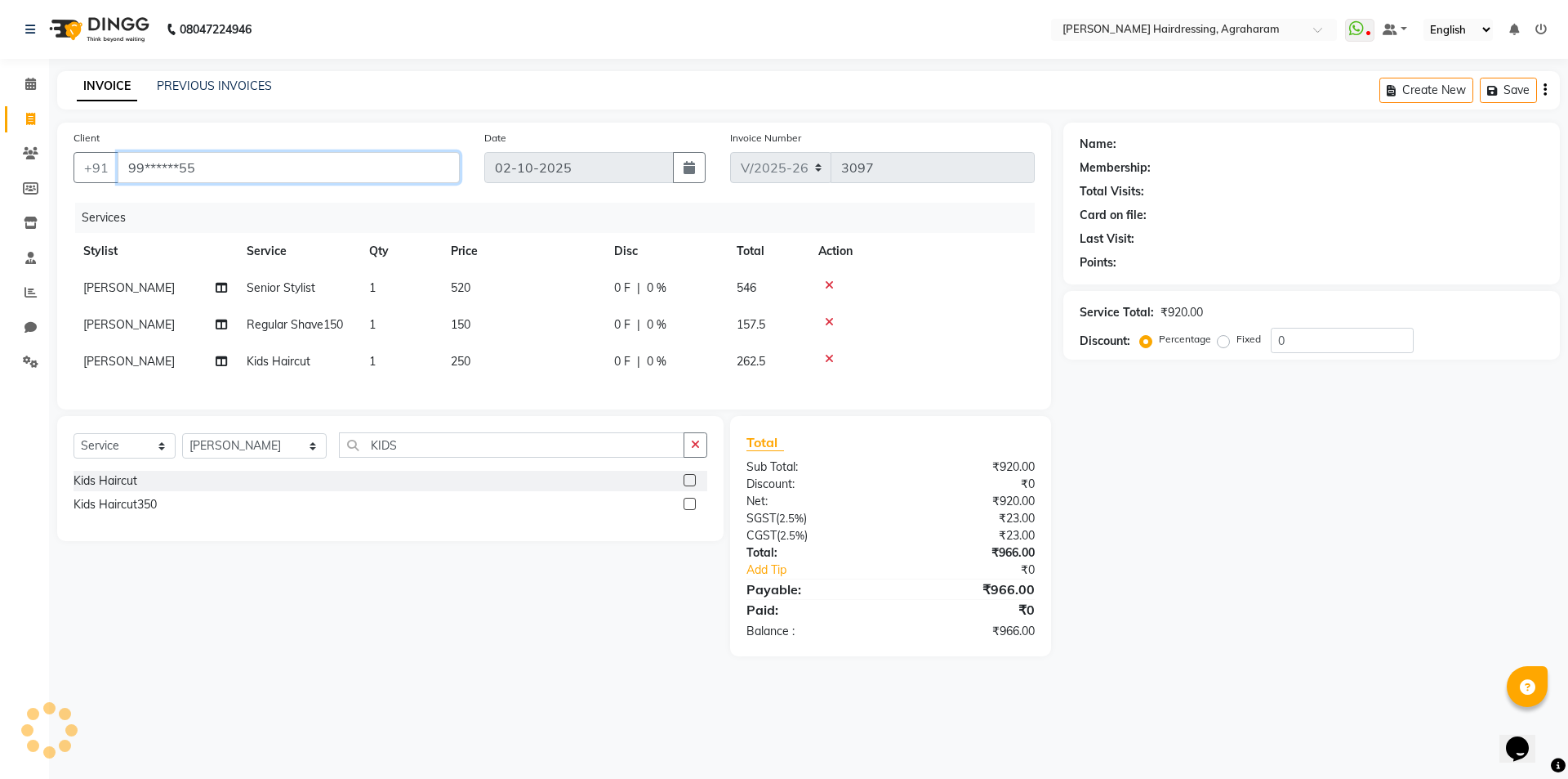
type input "99******55"
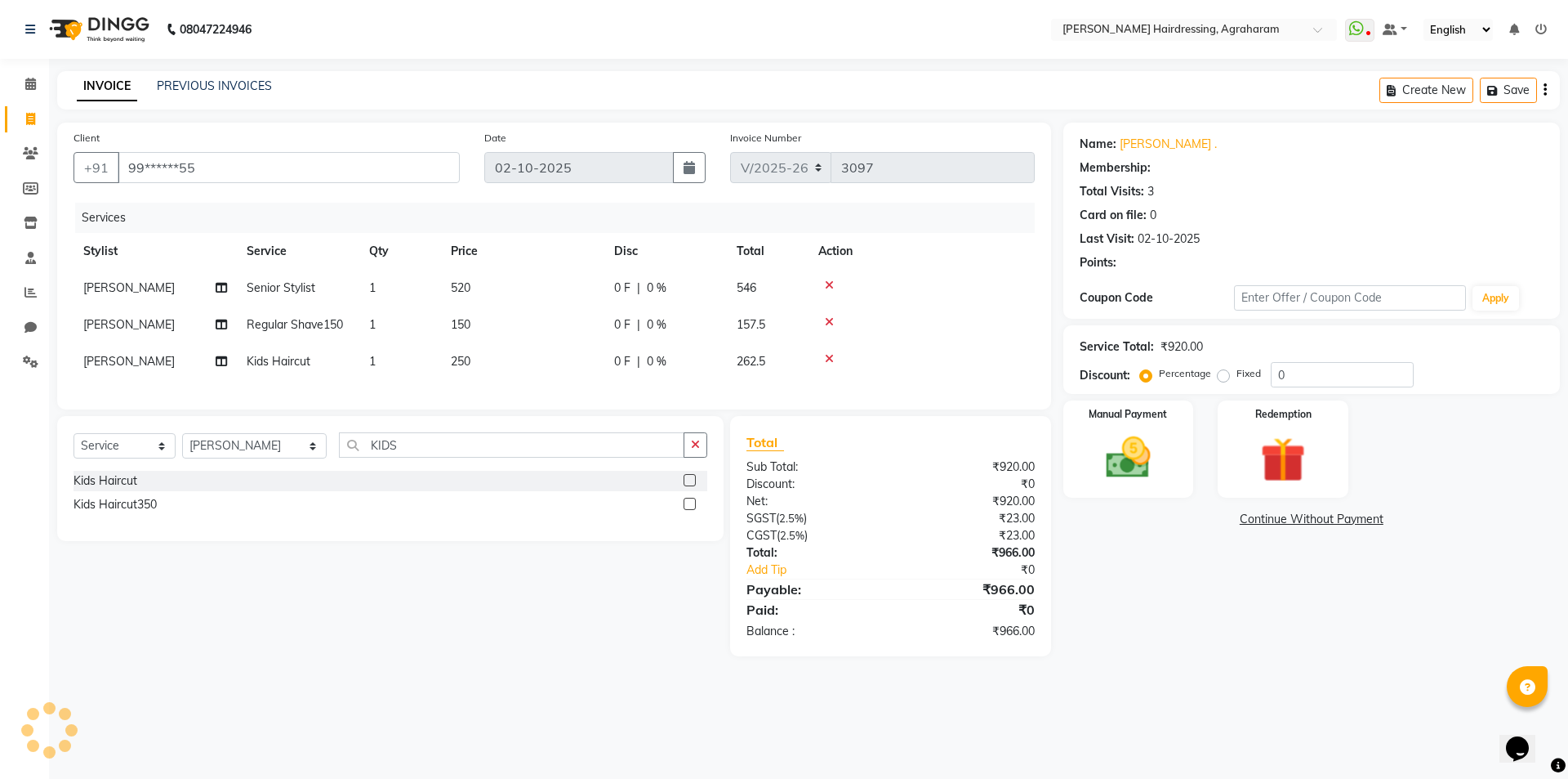
select select "2: Object"
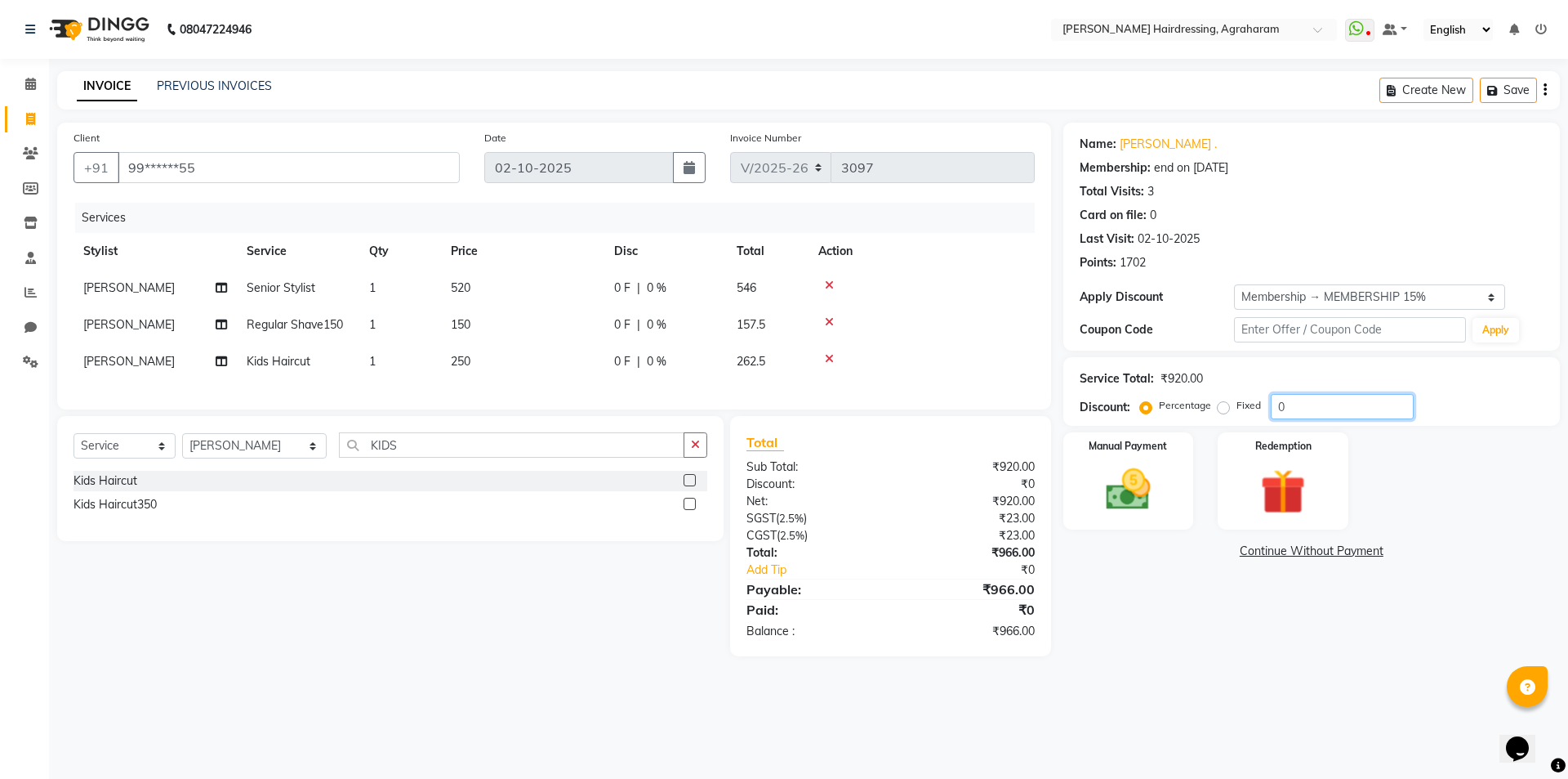
click at [1292, 399] on input "0" at bounding box center [1343, 407] width 143 height 25
type input "15"
click at [1124, 506] on img at bounding box center [1129, 489] width 76 height 54
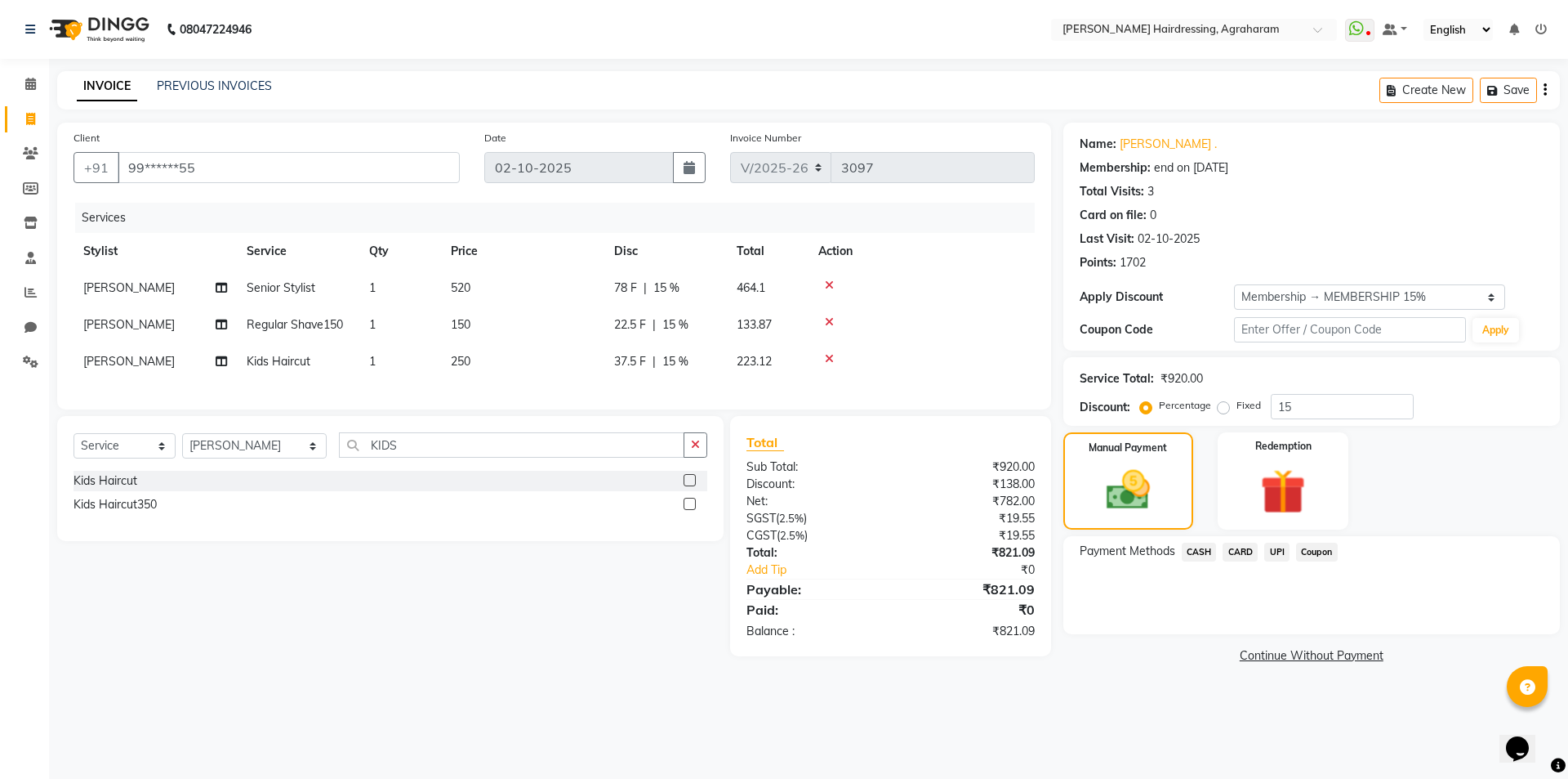
click at [1277, 556] on span "UPI" at bounding box center [1277, 552] width 25 height 19
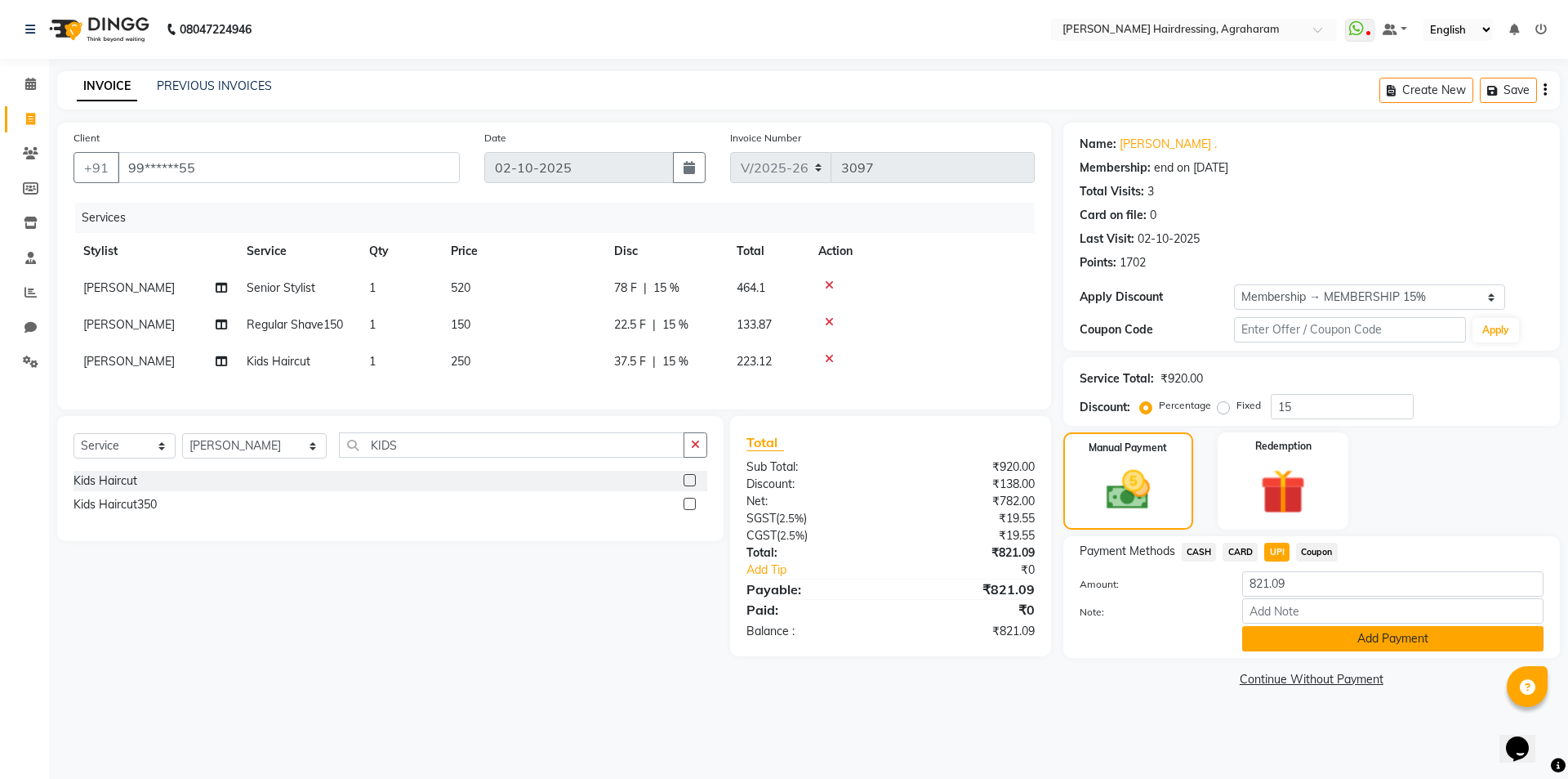
click at [1395, 641] on button "Add Payment" at bounding box center [1392, 638] width 302 height 25
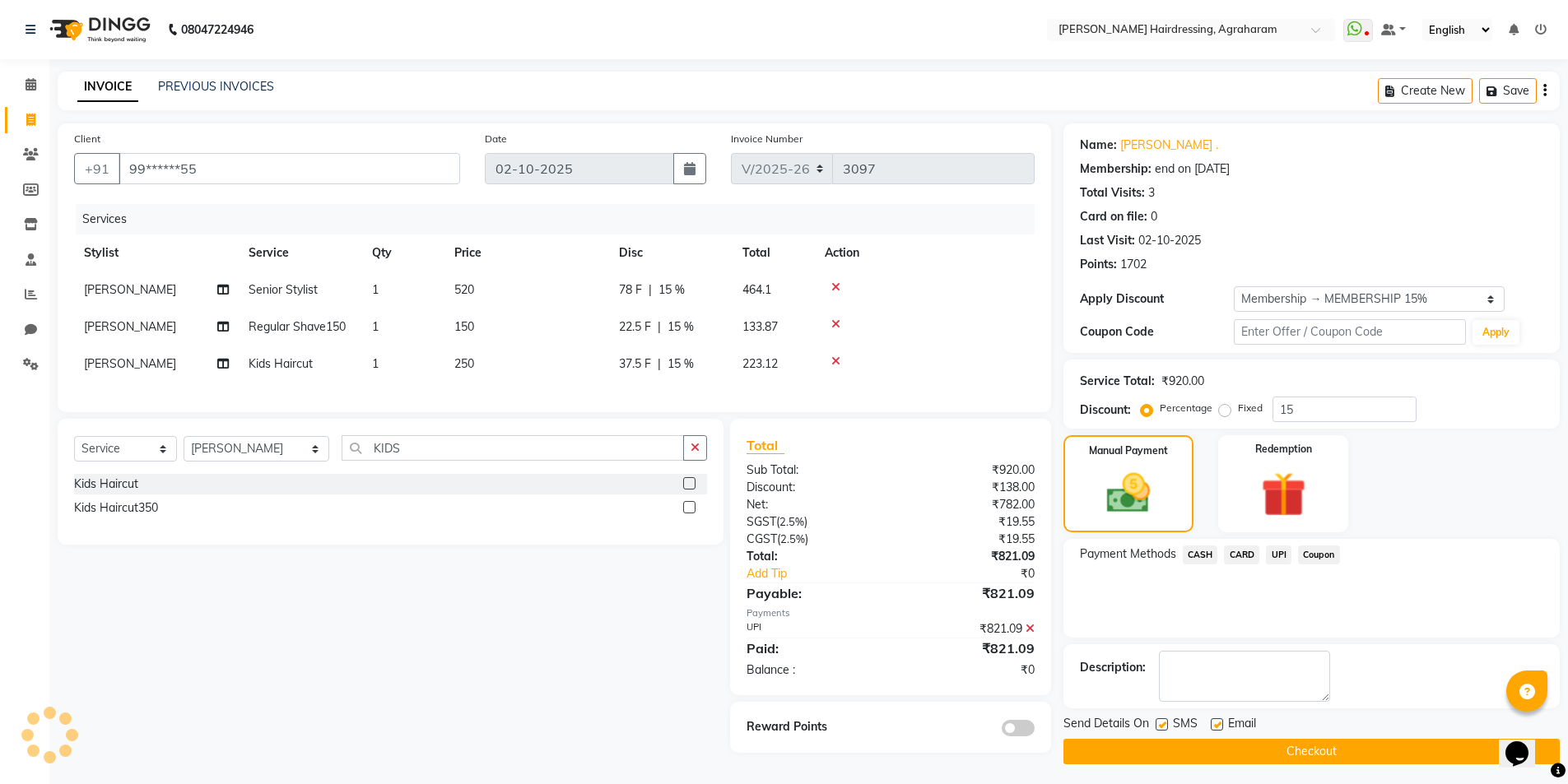
click at [1312, 759] on button "Checkout" at bounding box center [1311, 752] width 496 height 26
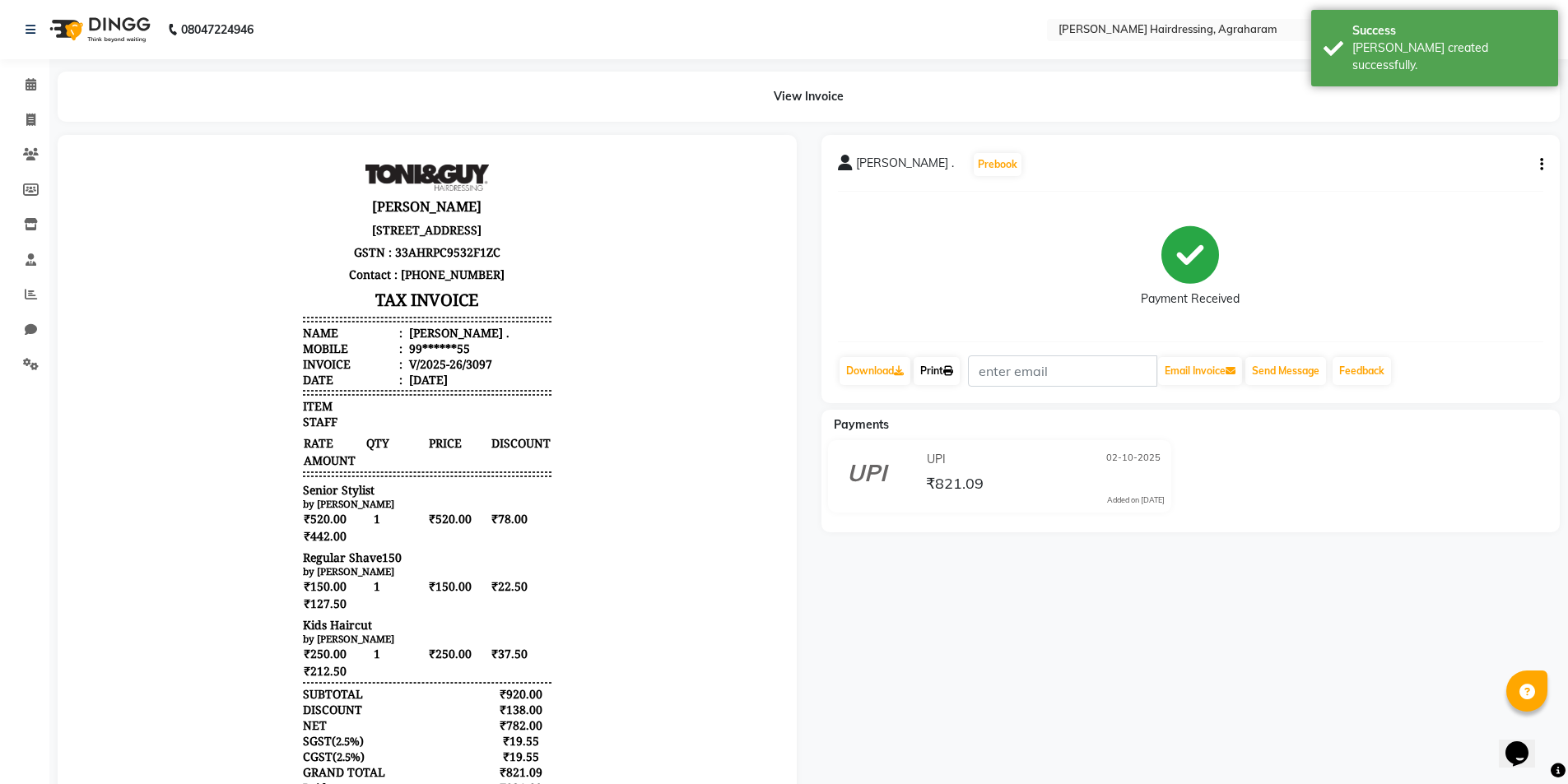
click at [943, 368] on link "Print" at bounding box center [936, 370] width 46 height 28
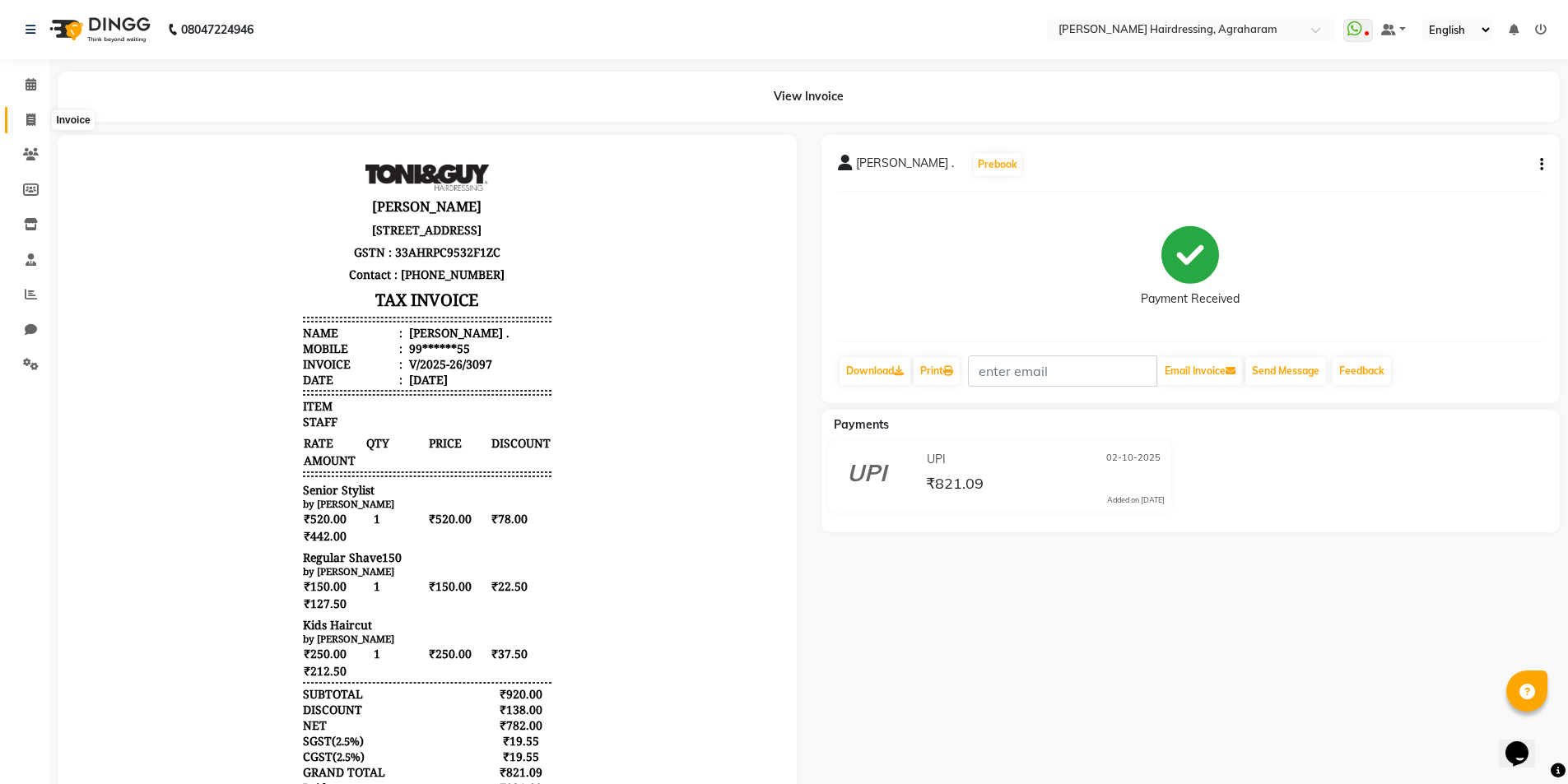
click at [31, 114] on icon at bounding box center [30, 120] width 9 height 13
select select "7962"
select select "service"
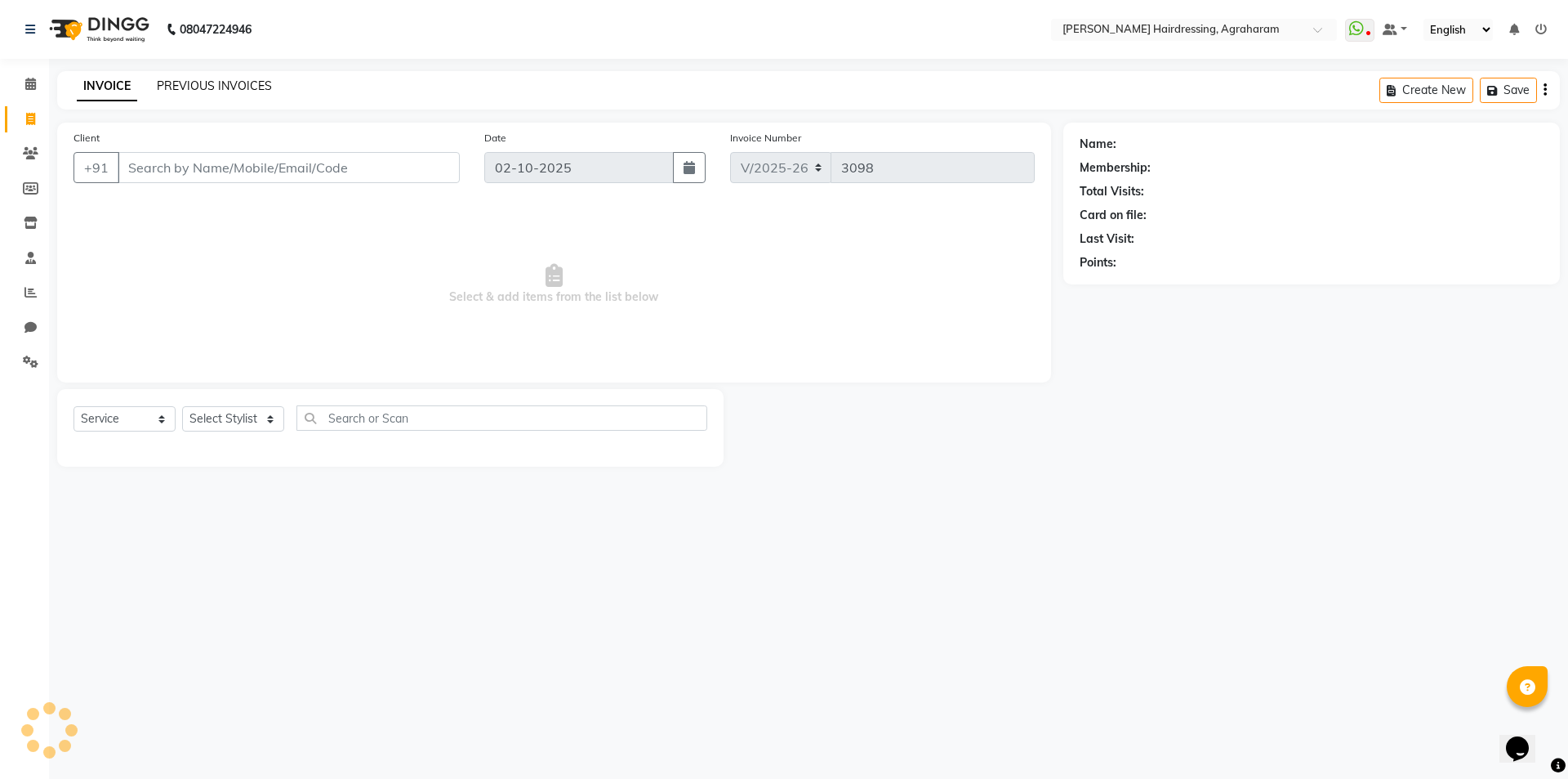
click at [215, 83] on link "PREVIOUS INVOICES" at bounding box center [215, 85] width 115 height 15
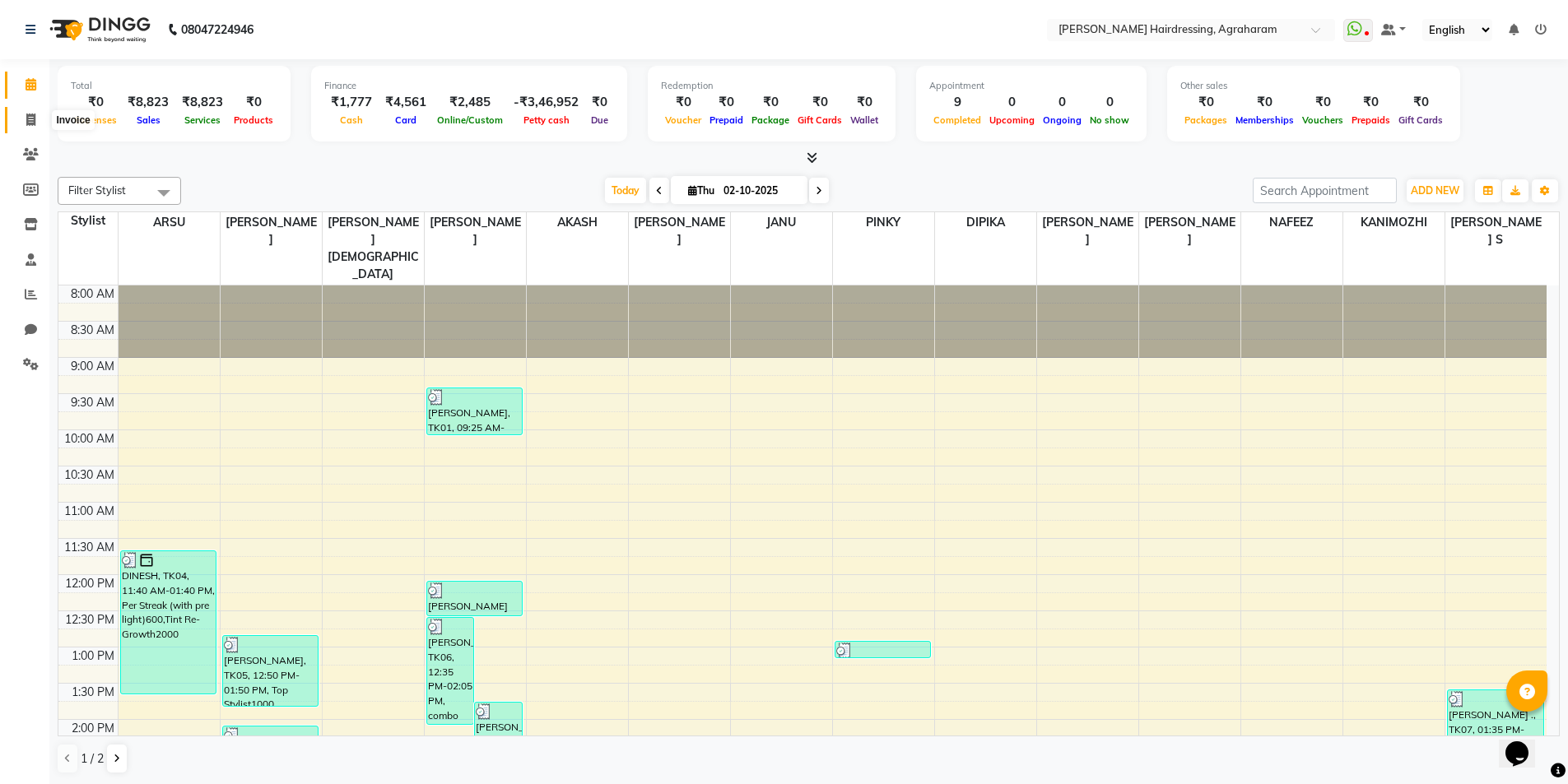
click at [23, 118] on span at bounding box center [30, 120] width 29 height 19
select select "service"
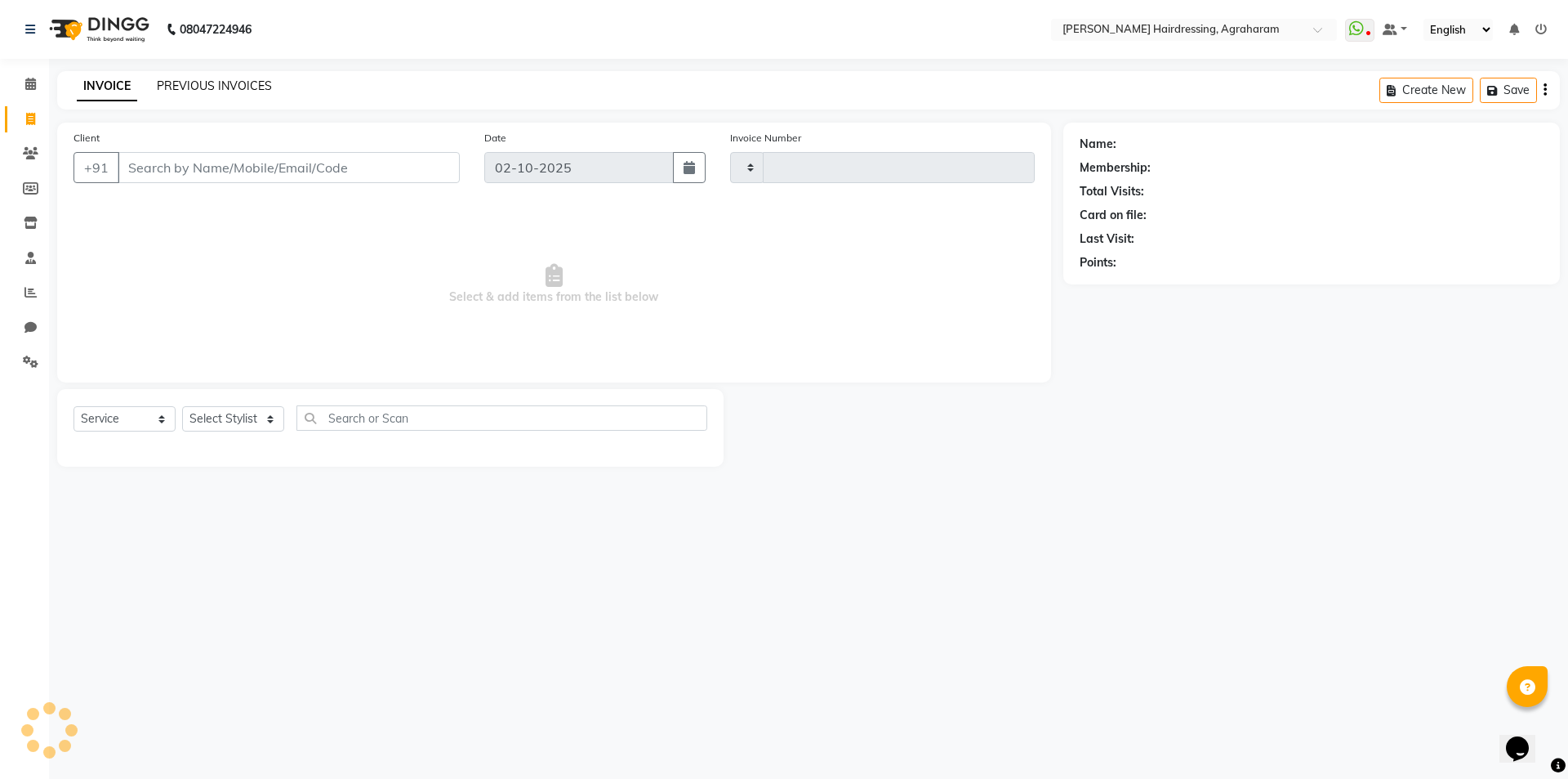
type input "3098"
select select "7962"
click at [193, 83] on link "PREVIOUS INVOICES" at bounding box center [215, 85] width 115 height 15
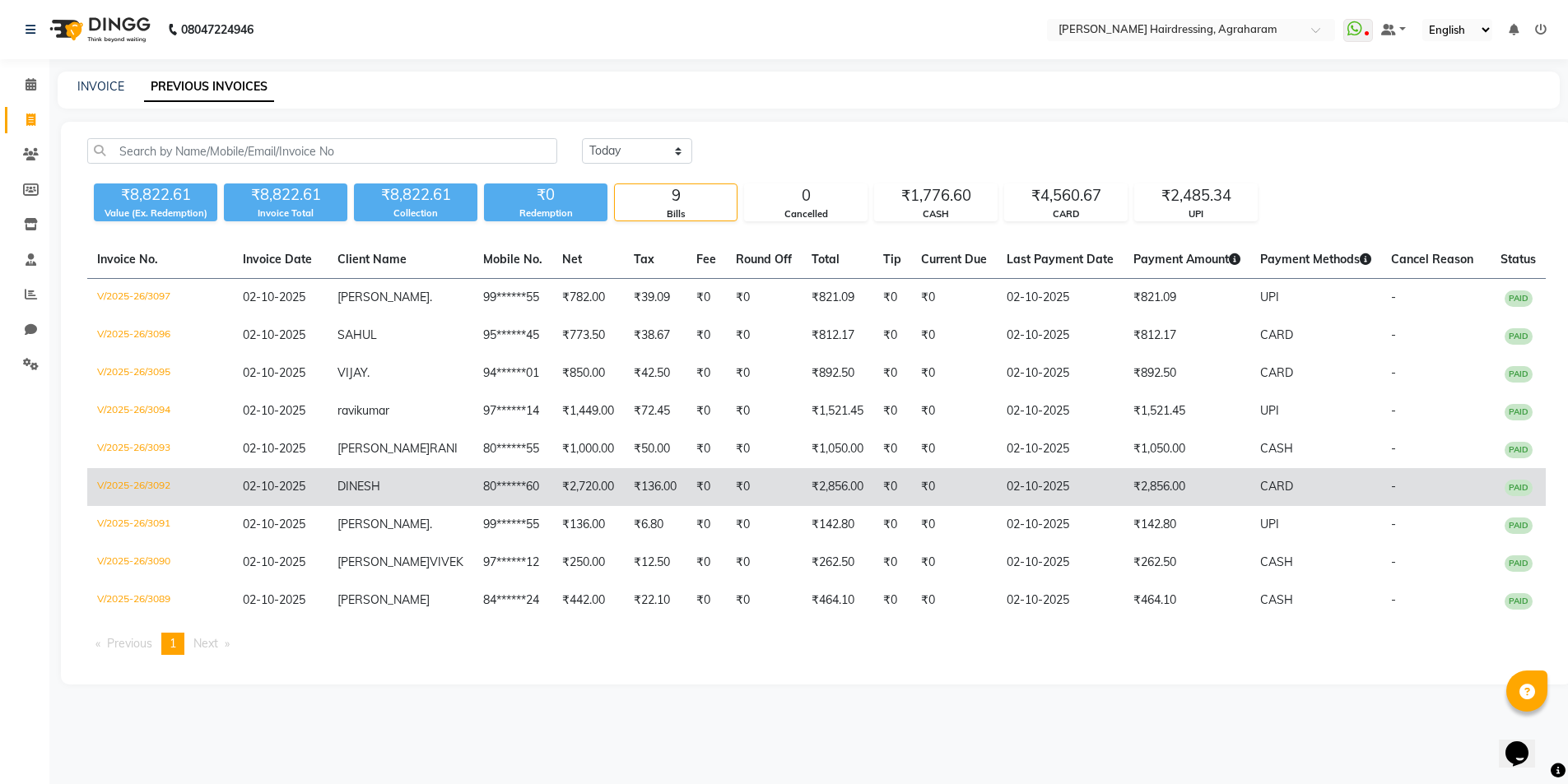
click at [372, 493] on span "DINESH" at bounding box center [359, 485] width 43 height 15
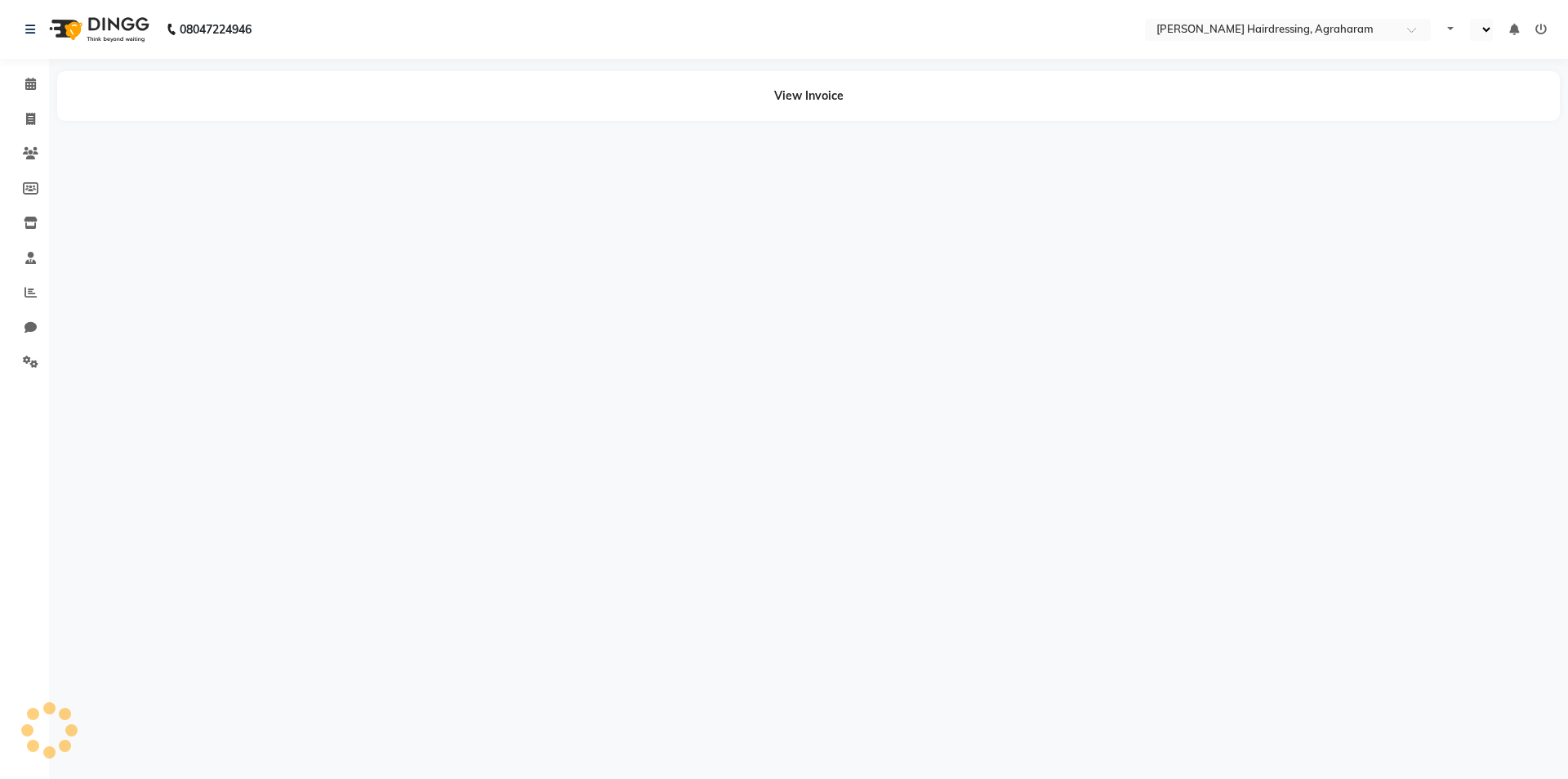
select select "en"
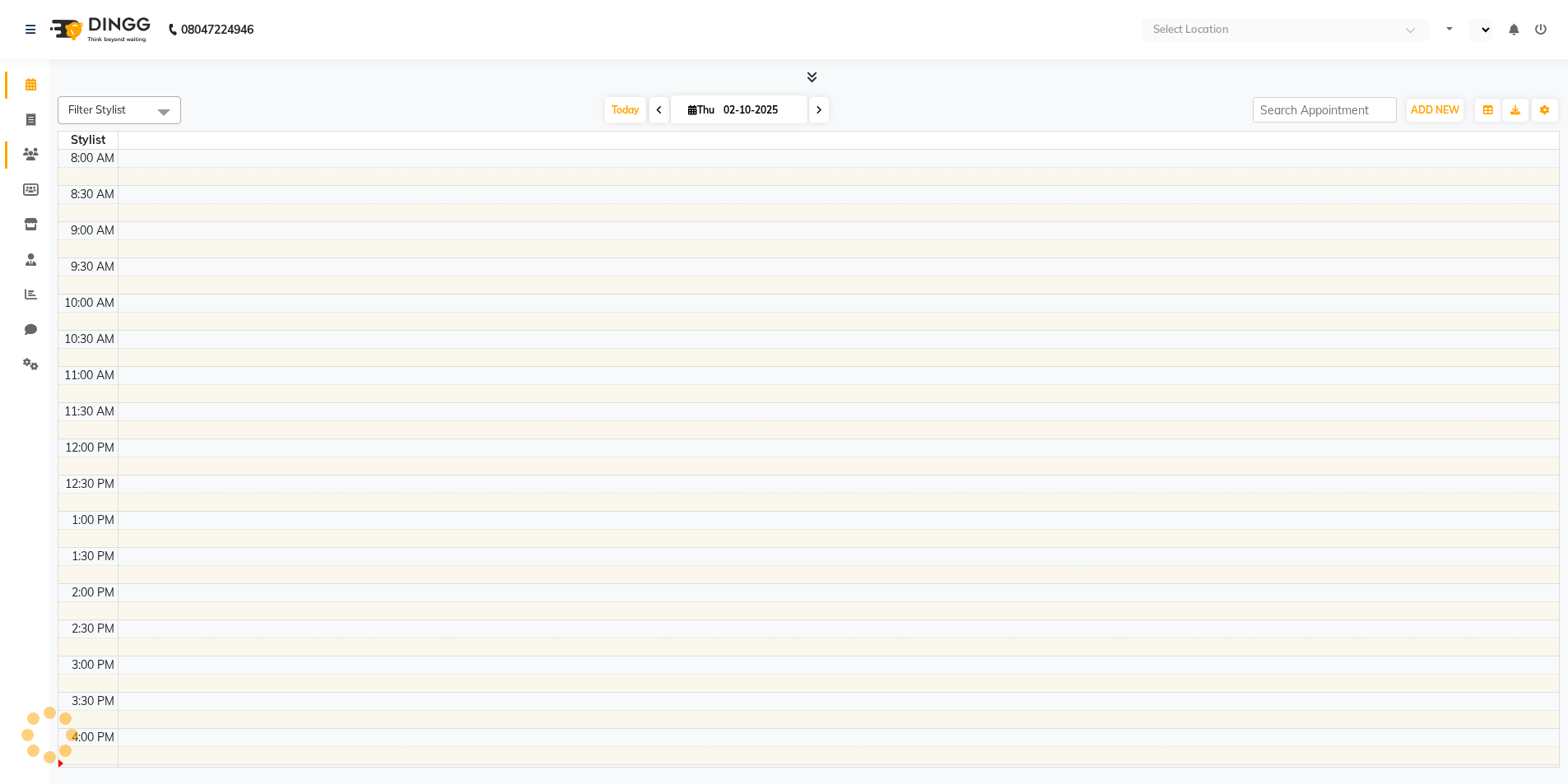
select select "en"
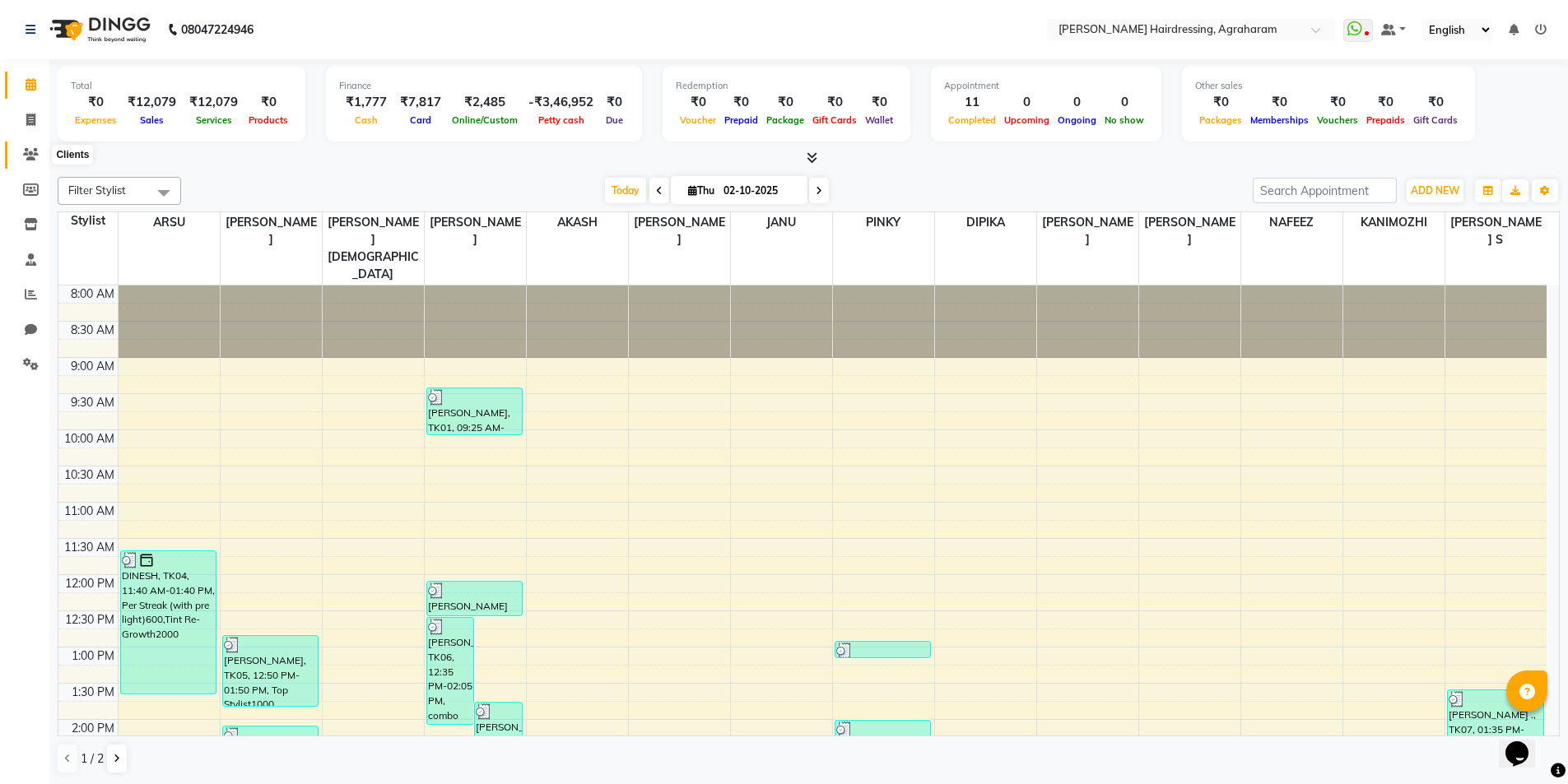
click at [29, 148] on icon at bounding box center [30, 154] width 16 height 13
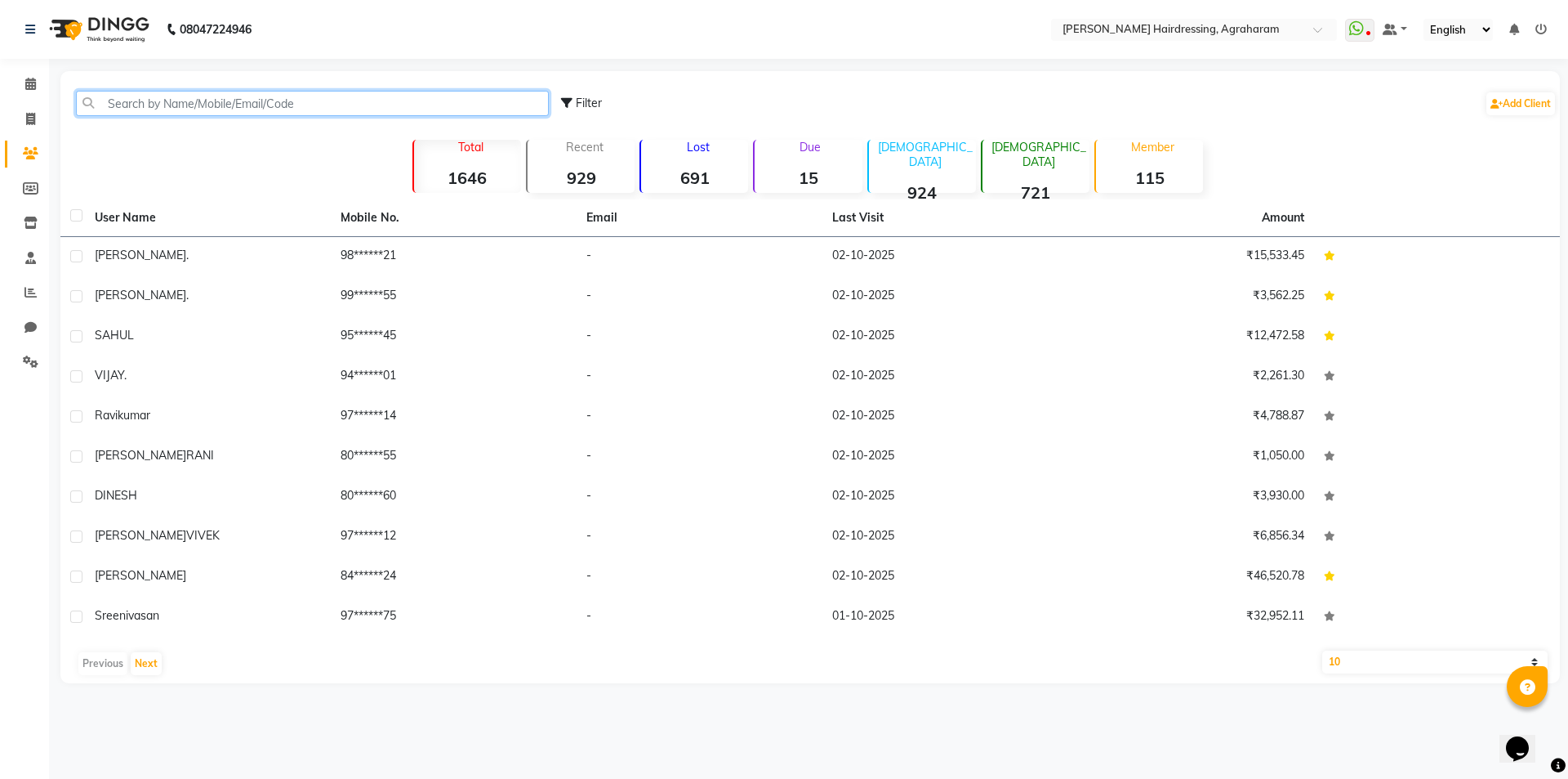
click at [142, 108] on input "text" at bounding box center [312, 103] width 473 height 25
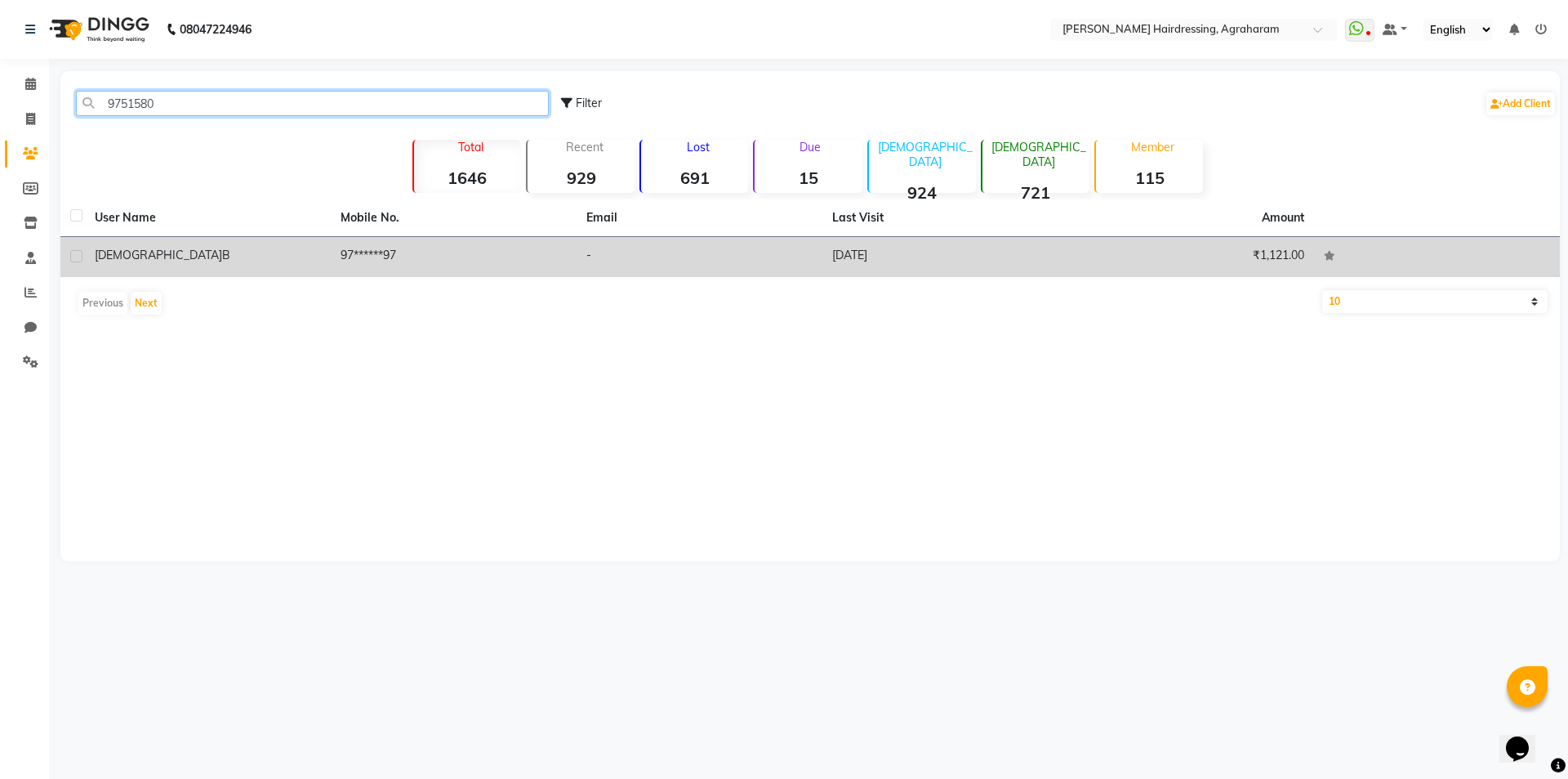
type input "9751580"
click at [387, 253] on td "97******97" at bounding box center [454, 257] width 246 height 40
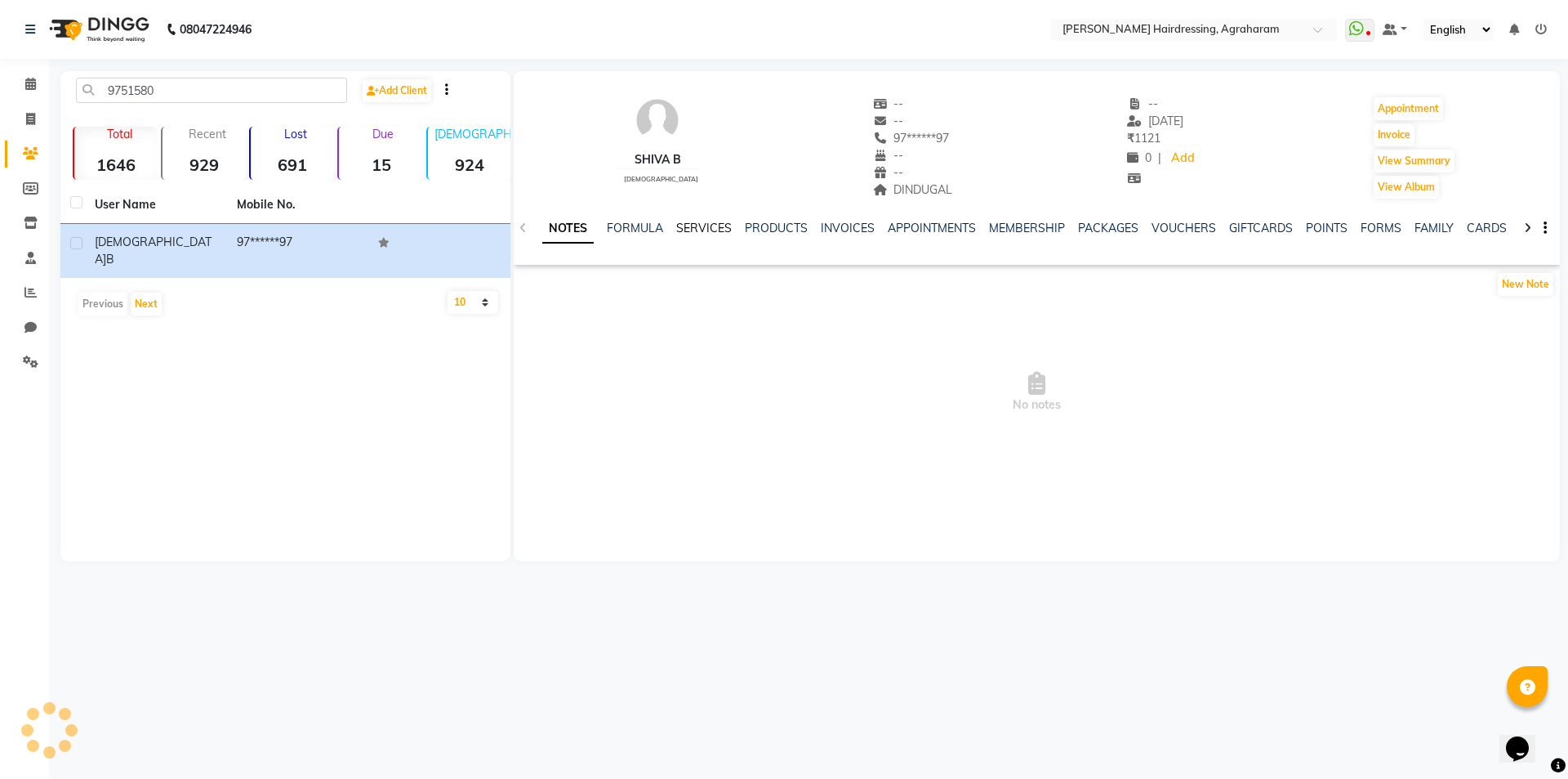
click at [712, 227] on link "SERVICES" at bounding box center [704, 227] width 56 height 15
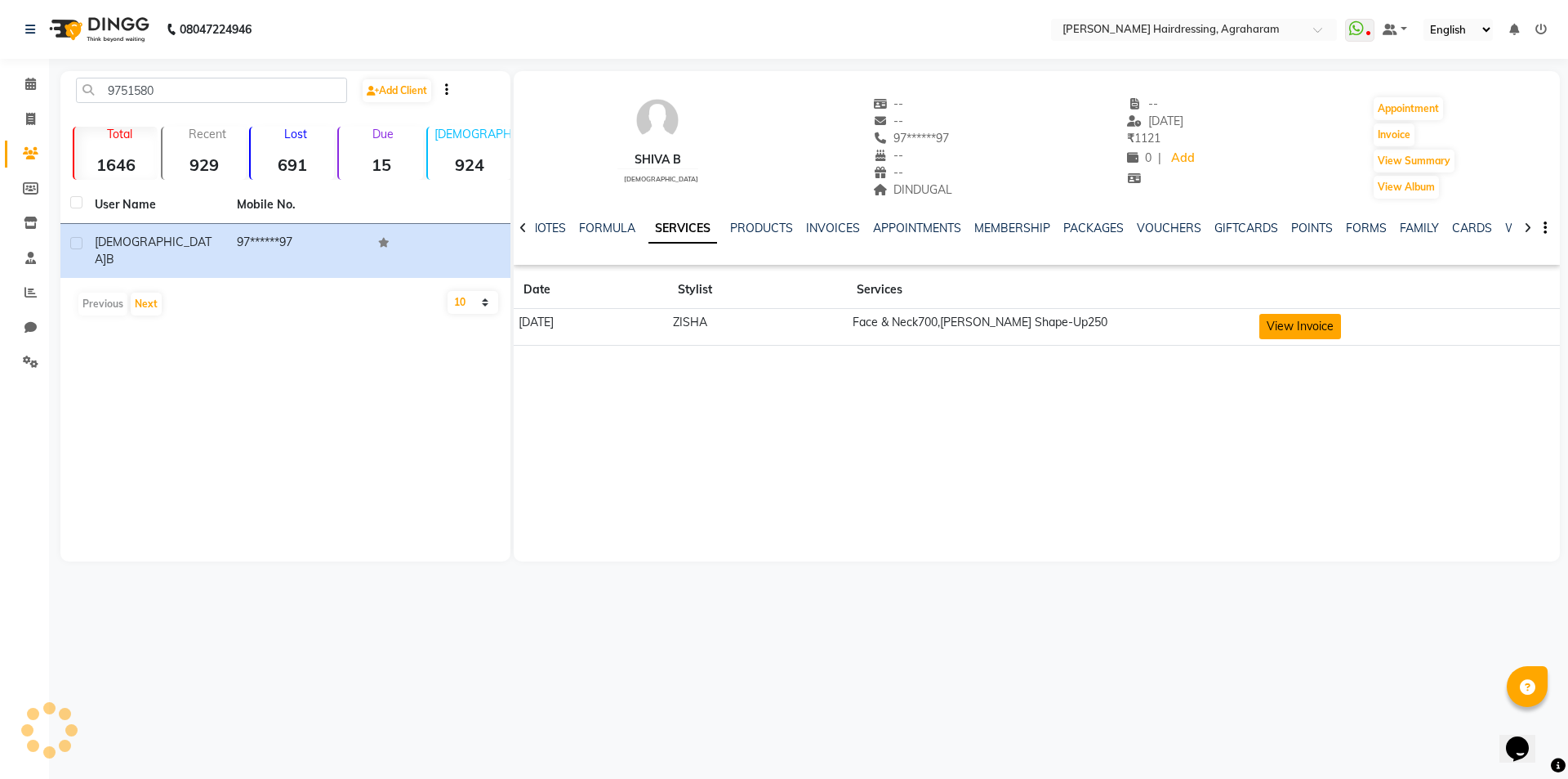
click at [1339, 329] on button "View Invoice" at bounding box center [1301, 326] width 82 height 25
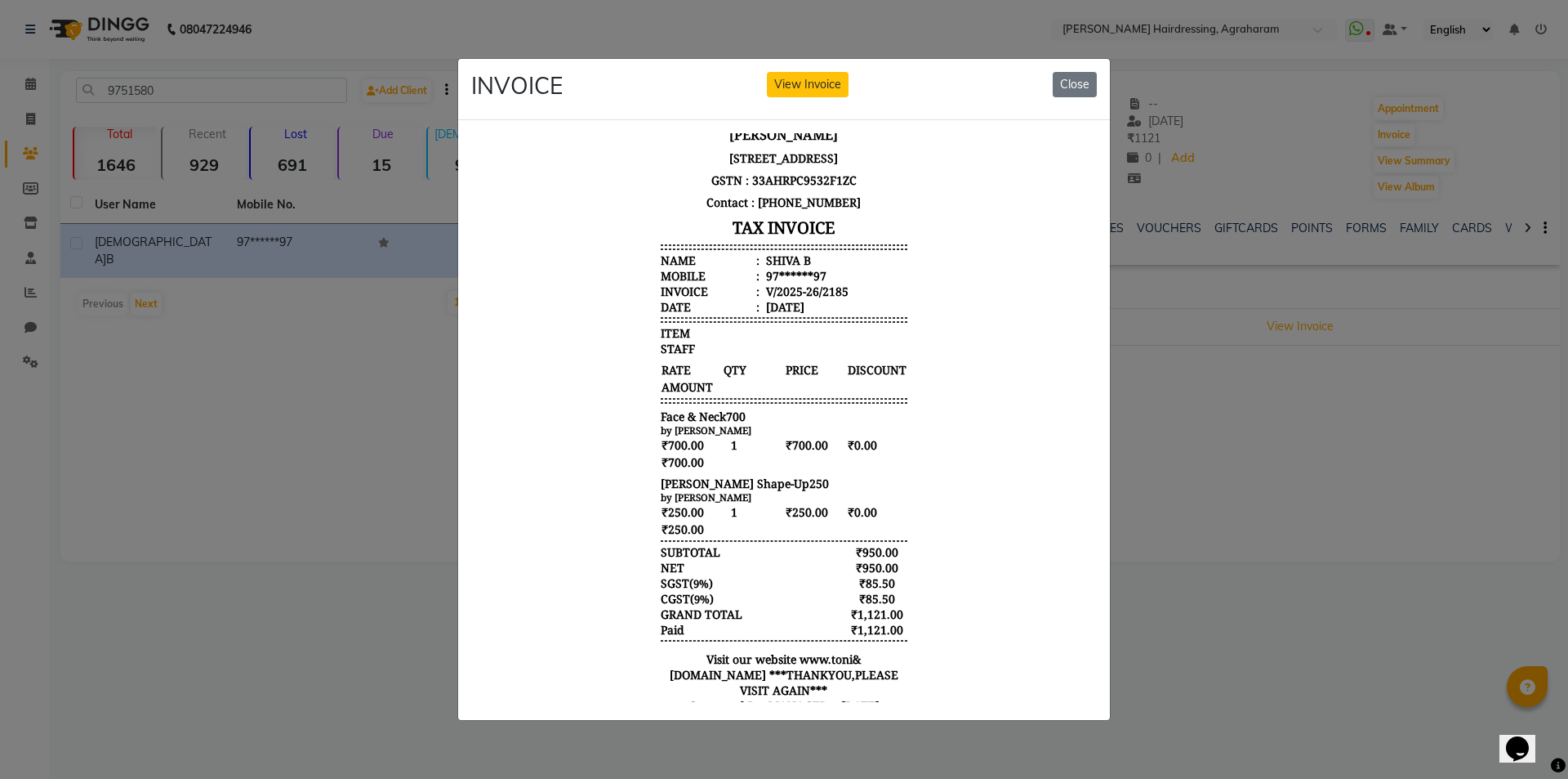
scroll to position [82, 0]
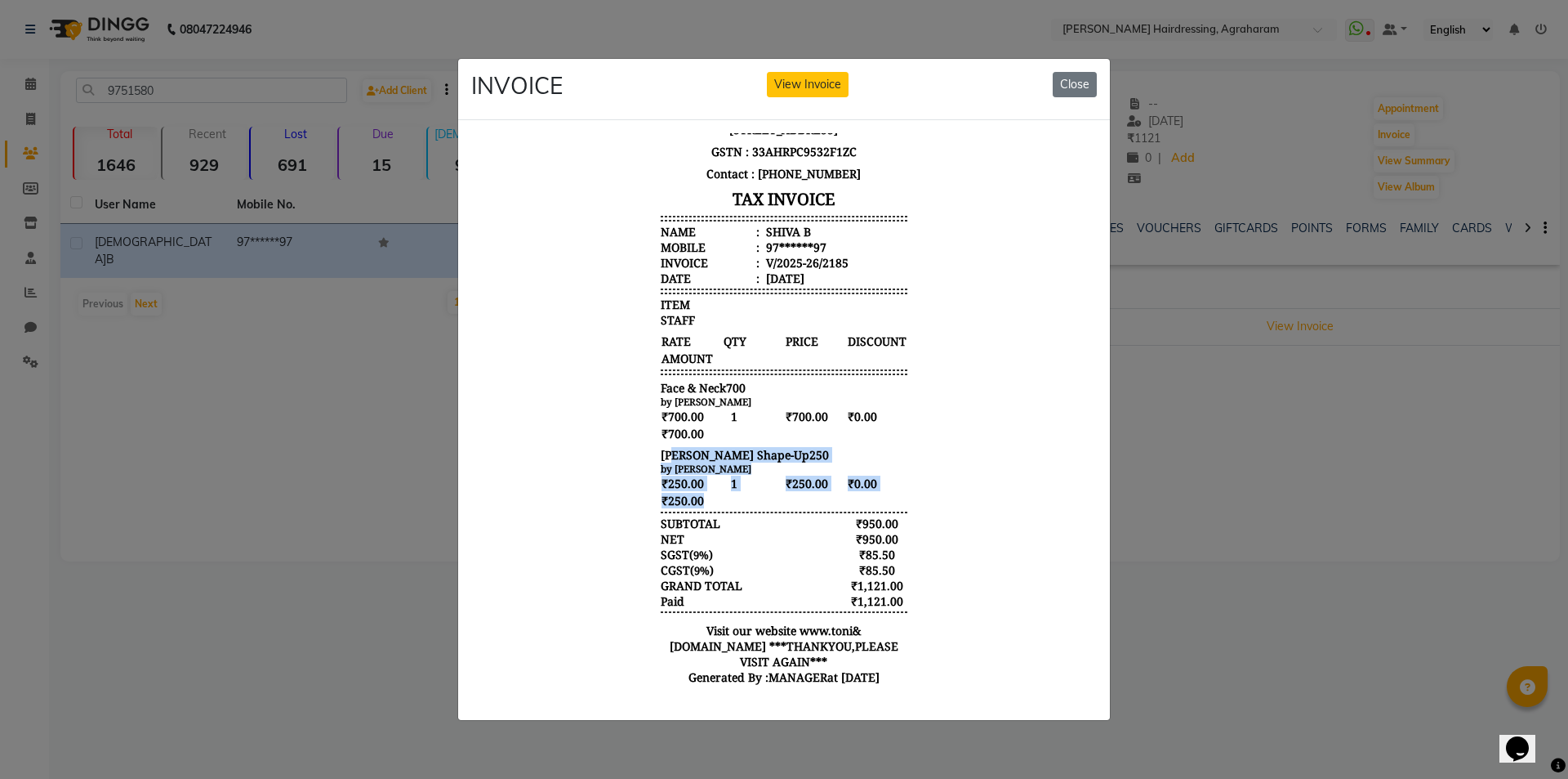
drag, startPoint x: 695, startPoint y: 517, endPoint x: 660, endPoint y: 460, distance: 66.9
click at [660, 460] on div "[PERSON_NAME] [STREET_ADDRESS] GSTN : 33AHRPC9532F1ZC Contact : [PHONE_NUMBER] …" at bounding box center [784, 379] width 260 height 643
click at [820, 462] on div "[PERSON_NAME] Shape-Up250" at bounding box center [784, 454] width 247 height 16
drag, startPoint x: 706, startPoint y: 528, endPoint x: 594, endPoint y: 409, distance: 163.4
click at [591, 410] on body "[PERSON_NAME] [STREET_ADDRESS] GSTN : 33AHRPC9532F1ZC Contact : [PHONE_NUMBER] …" at bounding box center [784, 379] width 613 height 643
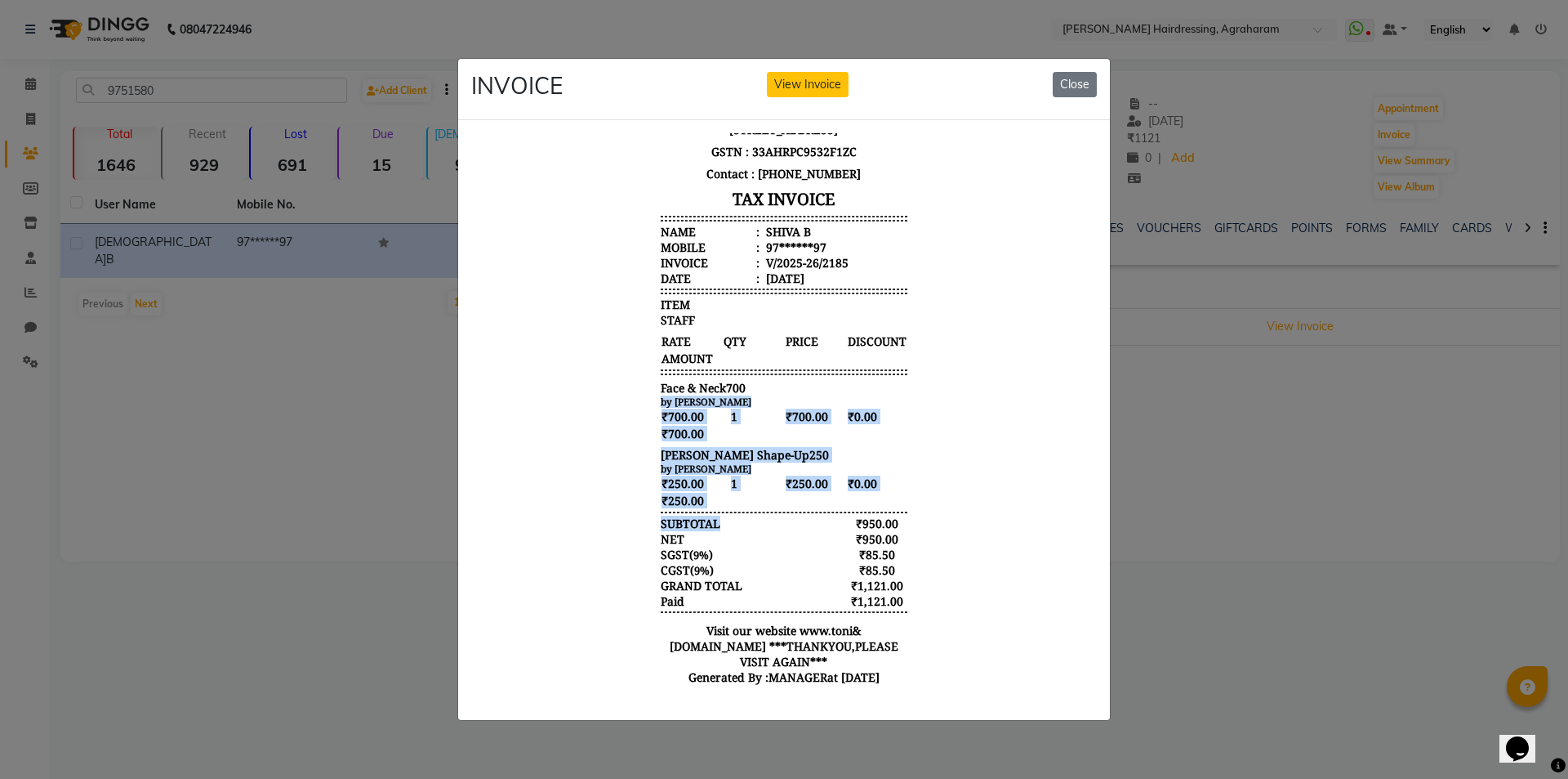
click at [760, 441] on div "₹700.00 1 ₹700.00 ₹0.00 ₹700.00" at bounding box center [784, 424] width 247 height 34
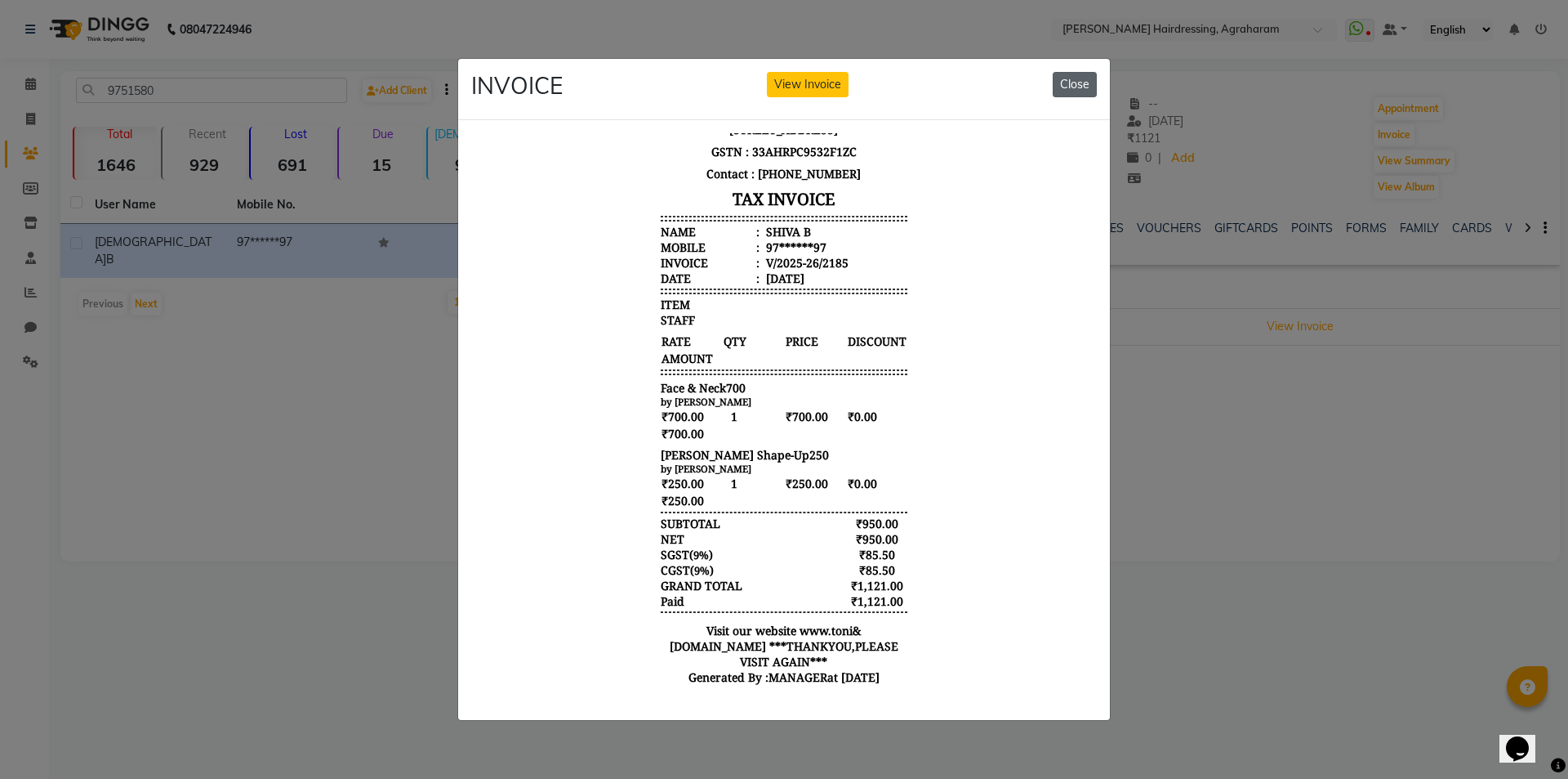
click at [1074, 83] on button "Close" at bounding box center [1074, 85] width 44 height 25
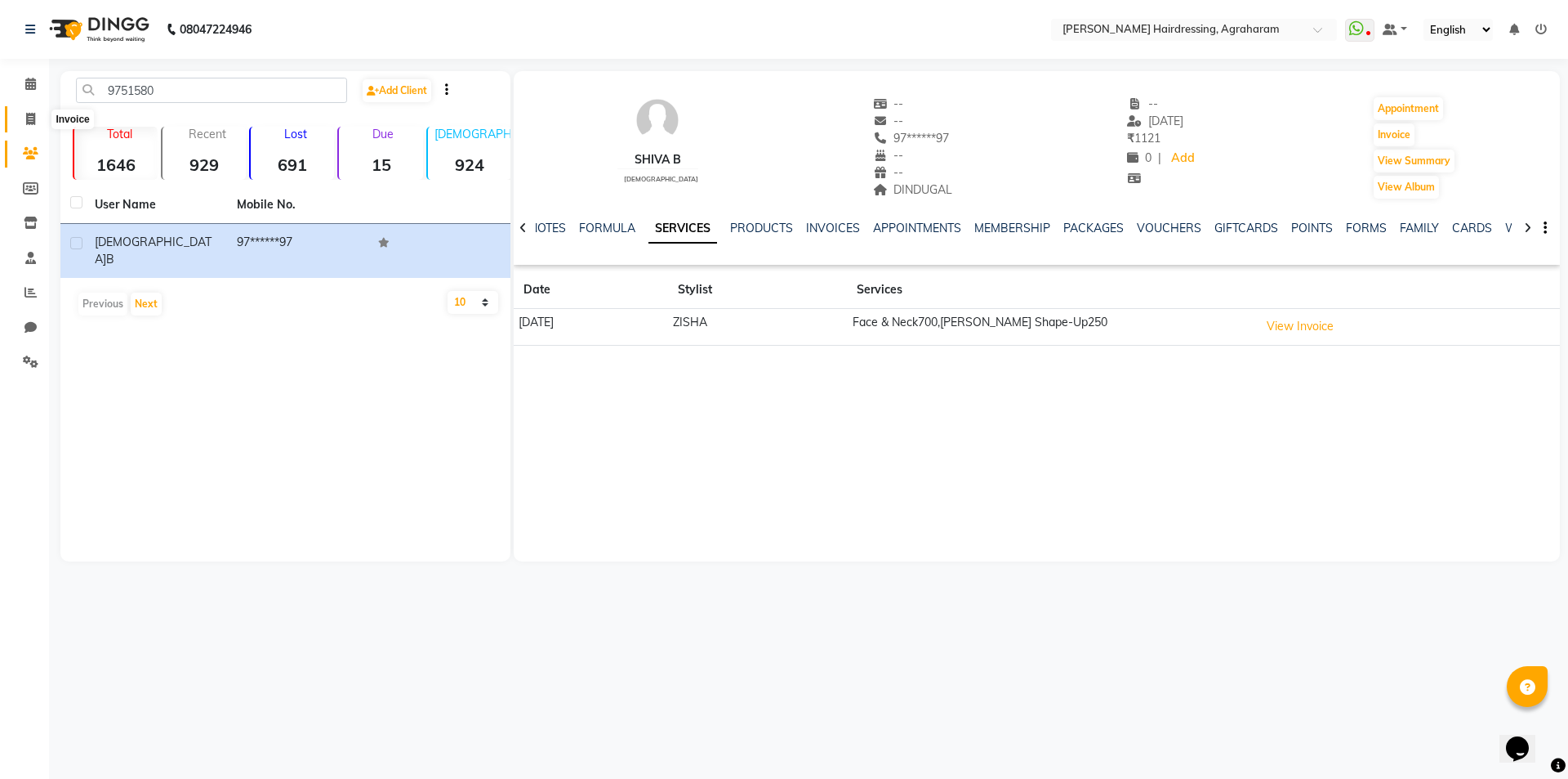
click at [35, 123] on icon at bounding box center [30, 119] width 9 height 13
select select "7962"
select select "service"
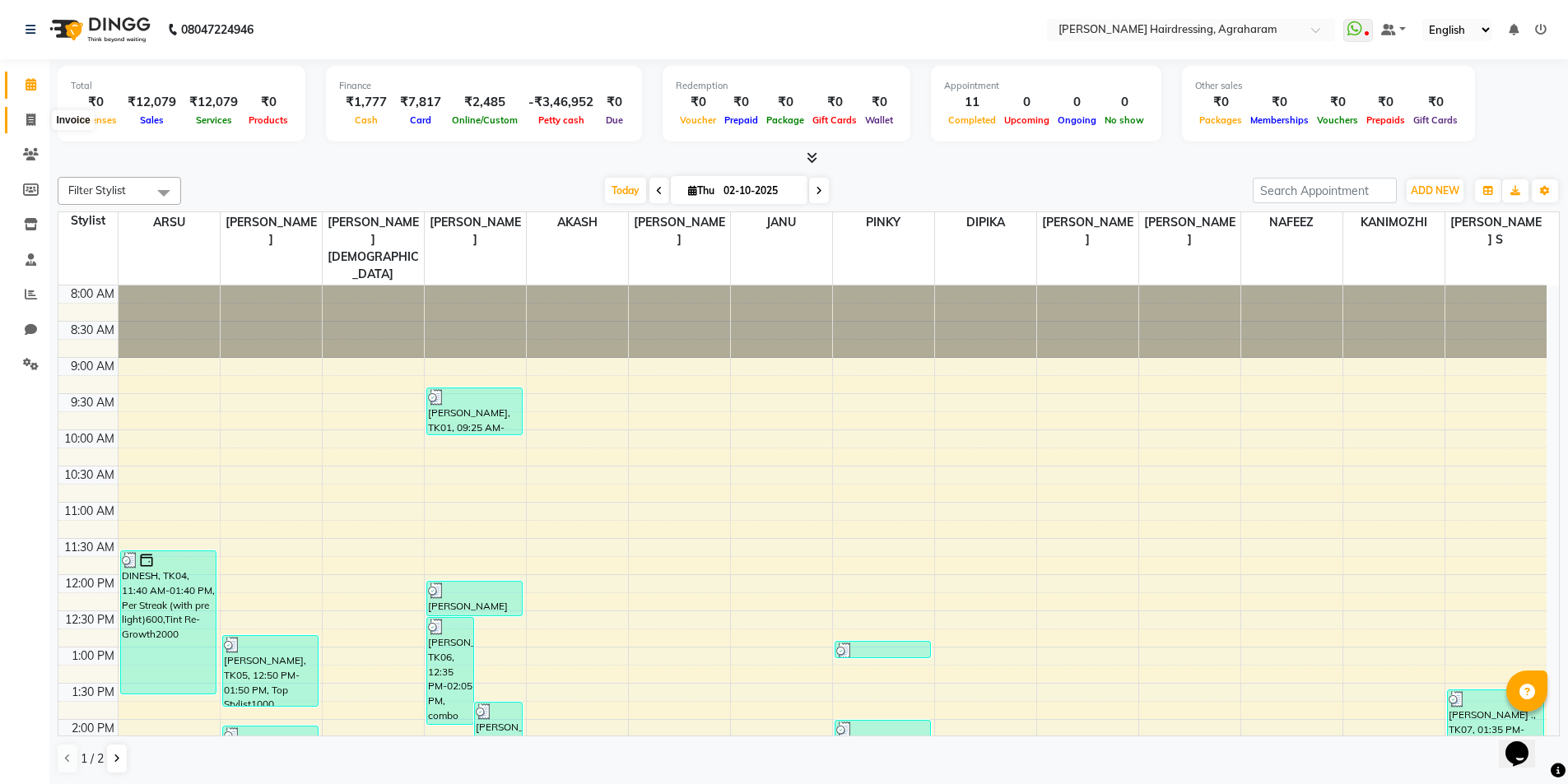
click at [29, 120] on icon at bounding box center [30, 120] width 9 height 13
select select "service"
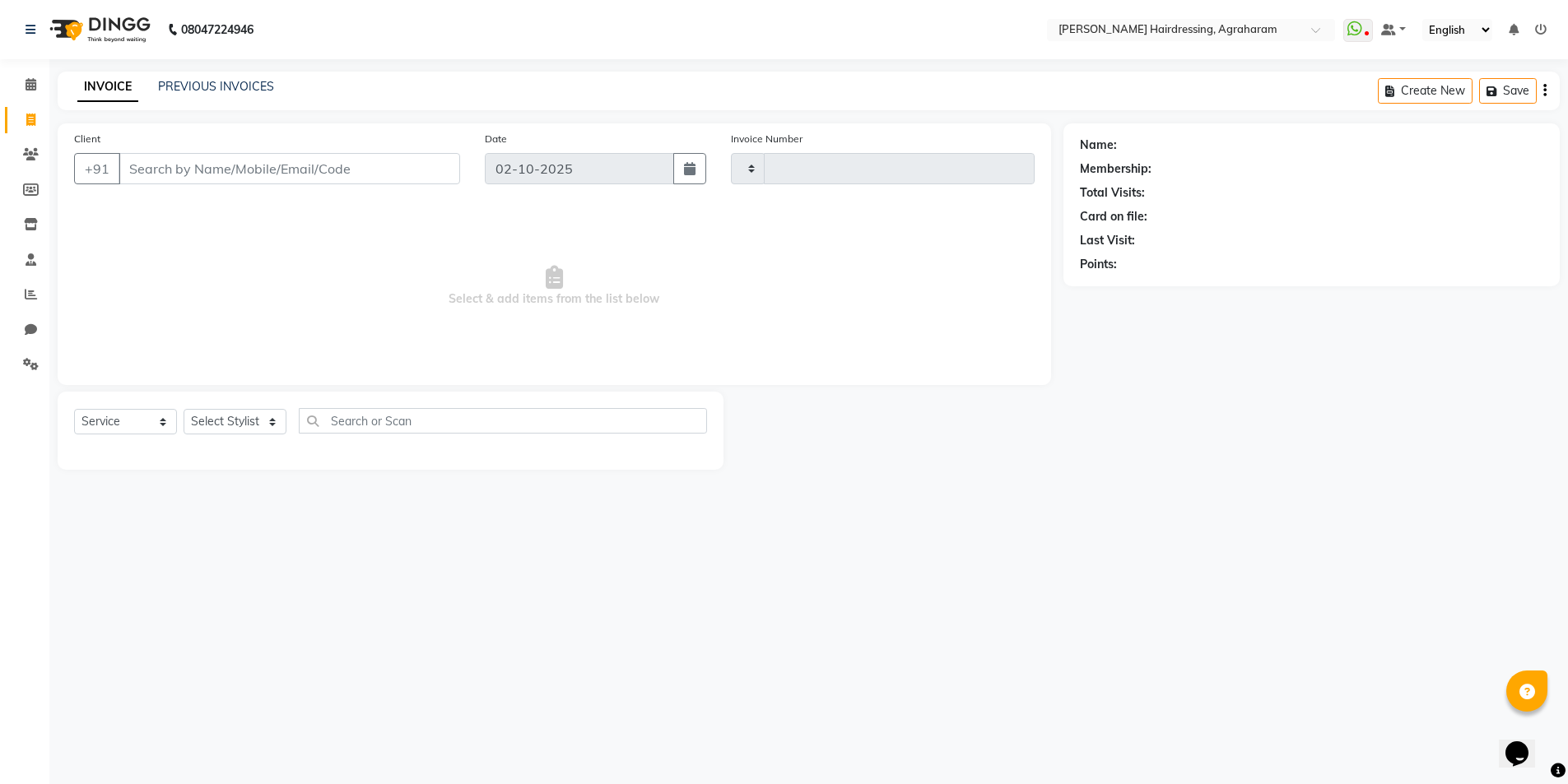
type input "3099"
select select "7962"
click at [275, 423] on select "Select Stylist" at bounding box center [235, 421] width 103 height 26
select select "72525"
click at [184, 409] on select "Select Stylist [PERSON_NAME] AKASH [PERSON_NAME] [PERSON_NAME] MANAGER [PERSON_…" at bounding box center [257, 421] width 145 height 26
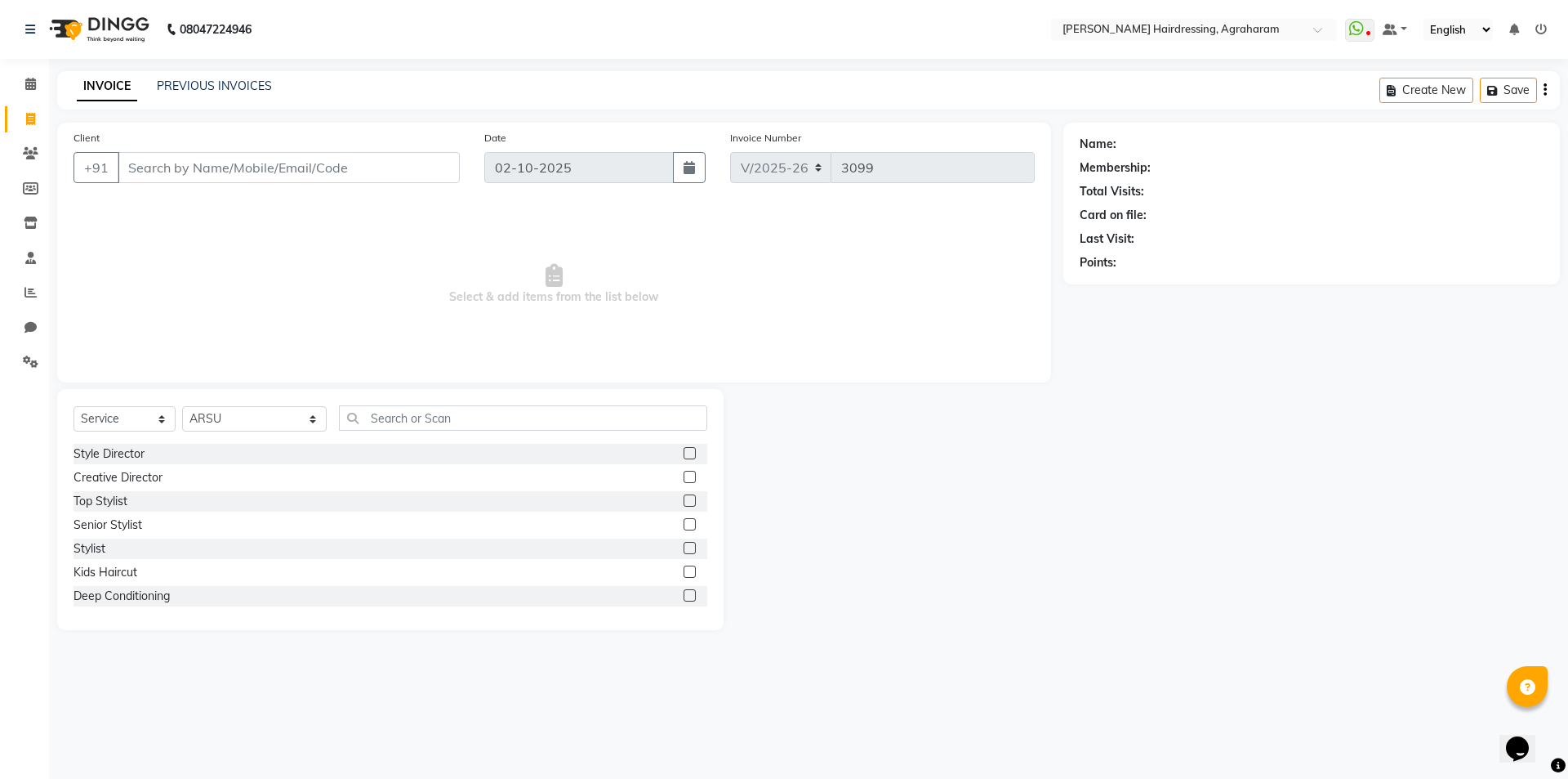
click at [412, 398] on div "Select Service Product Membership Package Voucher Prepaid Gift Card Select Styl…" at bounding box center [390, 509] width 666 height 241
click at [402, 413] on input "text" at bounding box center [523, 418] width 369 height 25
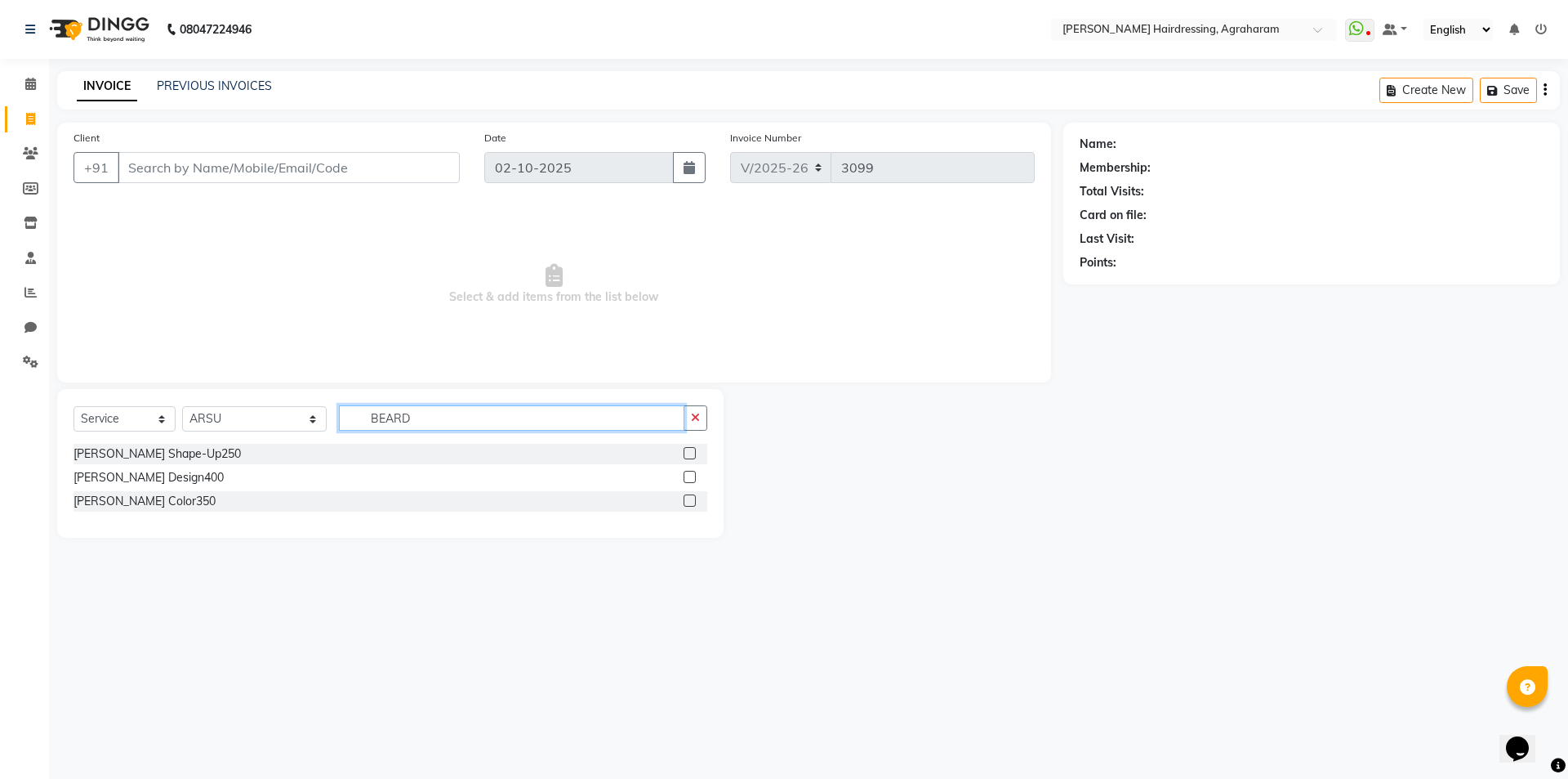
type input "BEARD"
drag, startPoint x: 691, startPoint y: 452, endPoint x: 671, endPoint y: 450, distance: 20.1
click at [691, 451] on label at bounding box center [690, 453] width 13 height 13
click at [691, 451] on input "checkbox" at bounding box center [689, 454] width 11 height 11
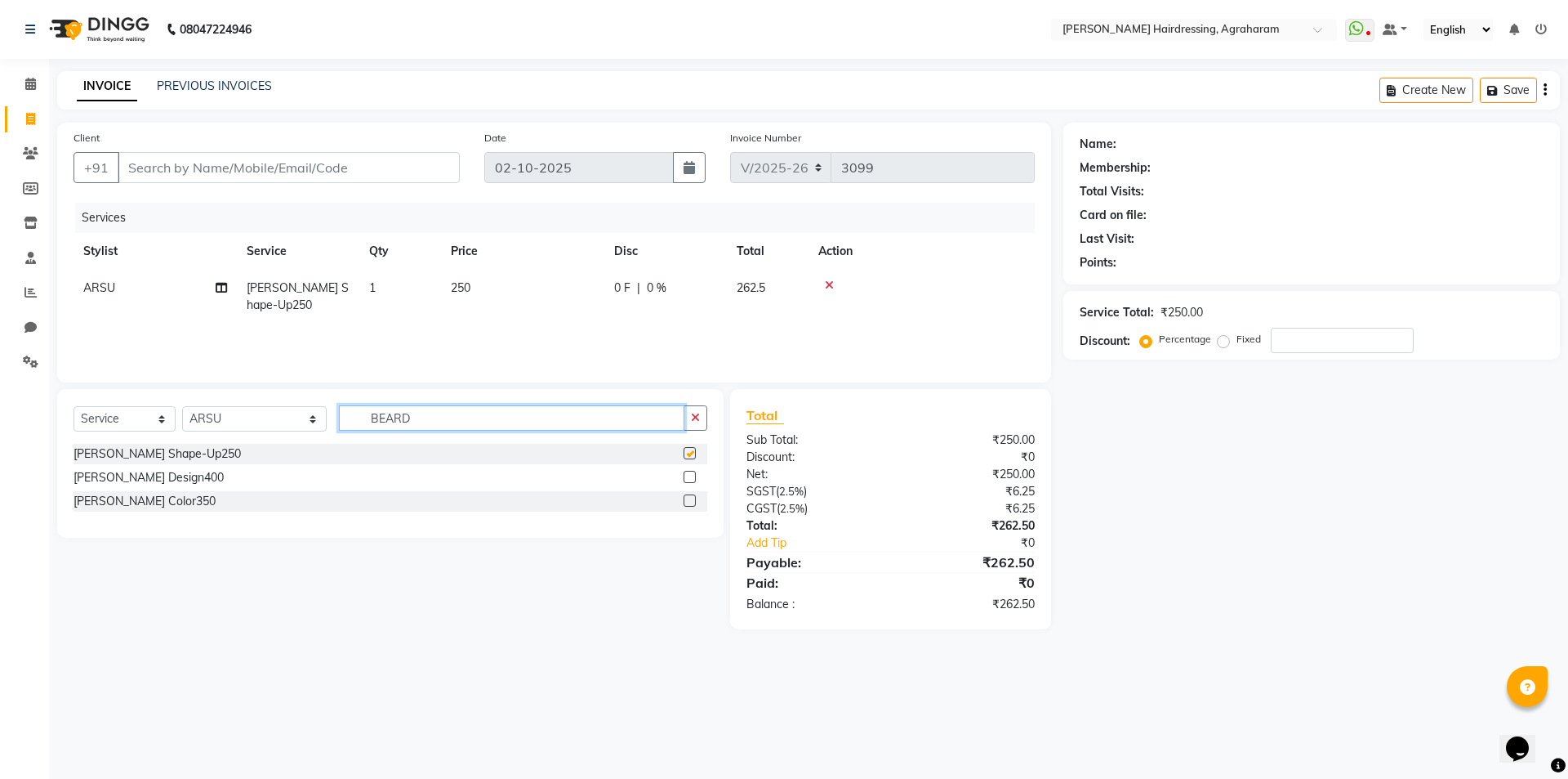
click at [422, 414] on input "BEARD" at bounding box center [511, 418] width 345 height 25
checkbox input "false"
click at [690, 499] on label at bounding box center [690, 500] width 13 height 13
click at [690, 499] on input "checkbox" at bounding box center [689, 501] width 11 height 11
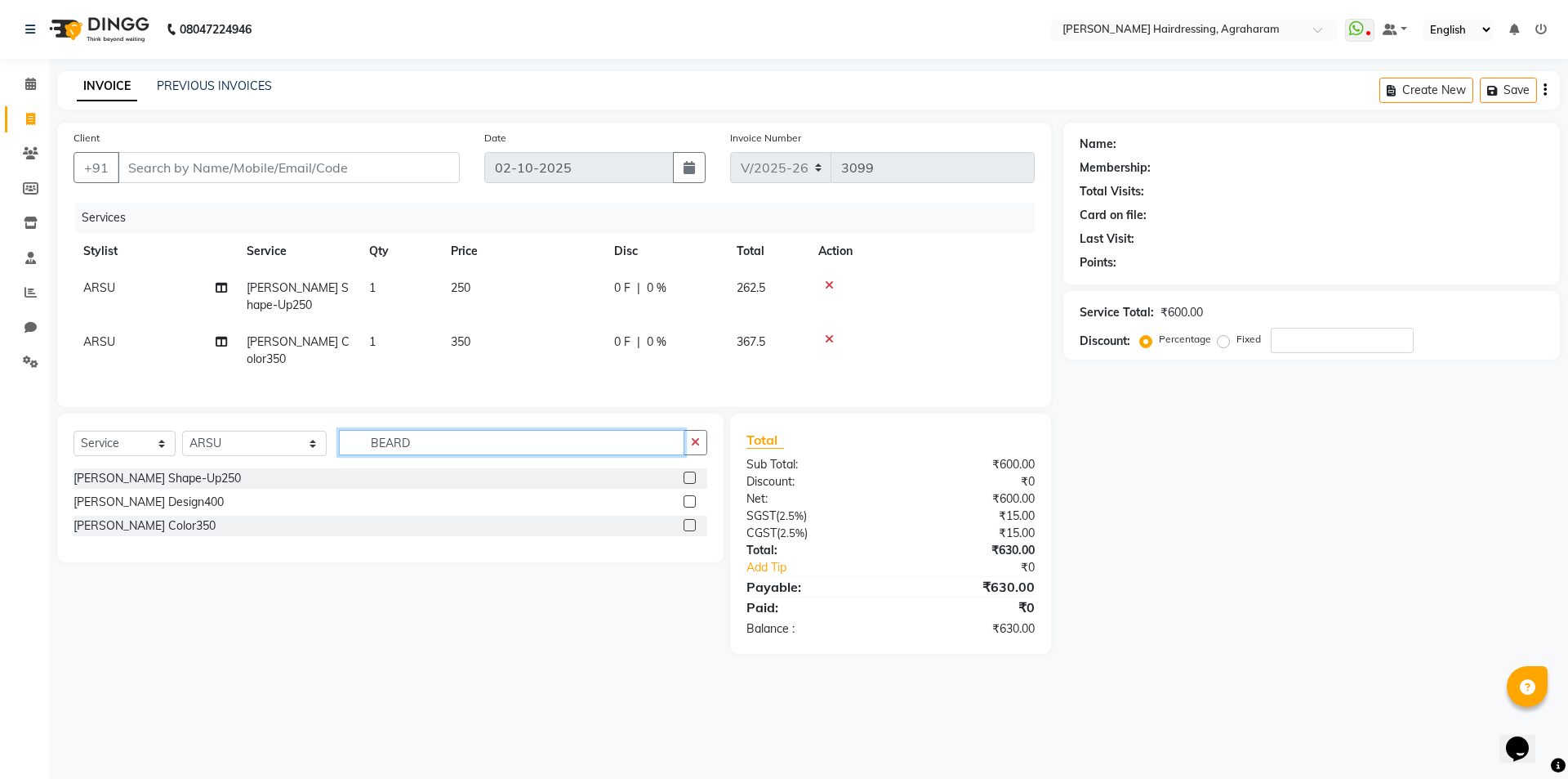
checkbox input "false"
drag, startPoint x: 365, startPoint y: 434, endPoint x: 381, endPoint y: 439, distance: 16.8
click at [366, 434] on input "BEARD" at bounding box center [511, 442] width 345 height 25
type input "B"
type input "TINT"
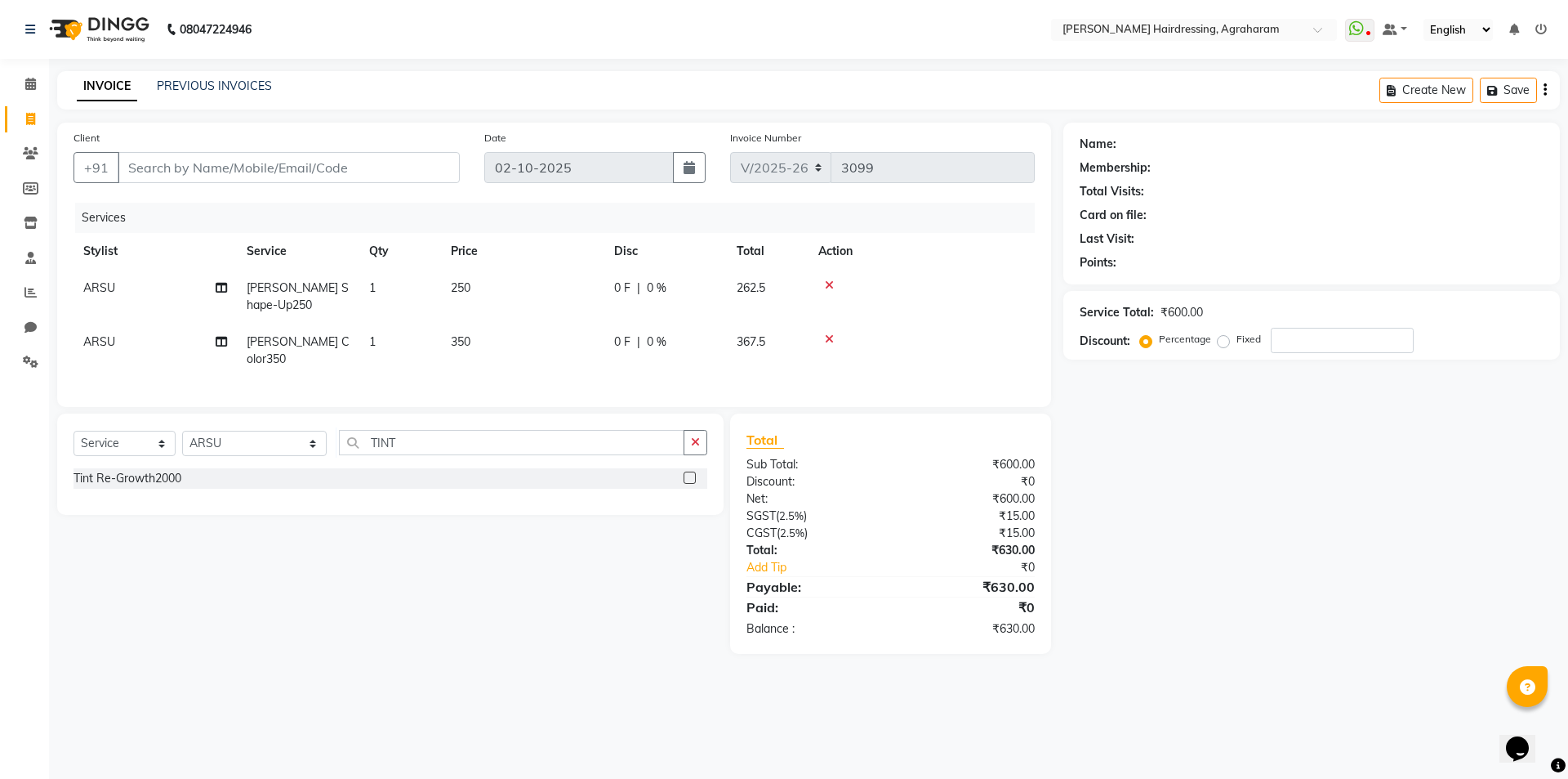
click at [689, 473] on label at bounding box center [690, 477] width 13 height 13
click at [689, 473] on input "checkbox" at bounding box center [689, 478] width 11 height 11
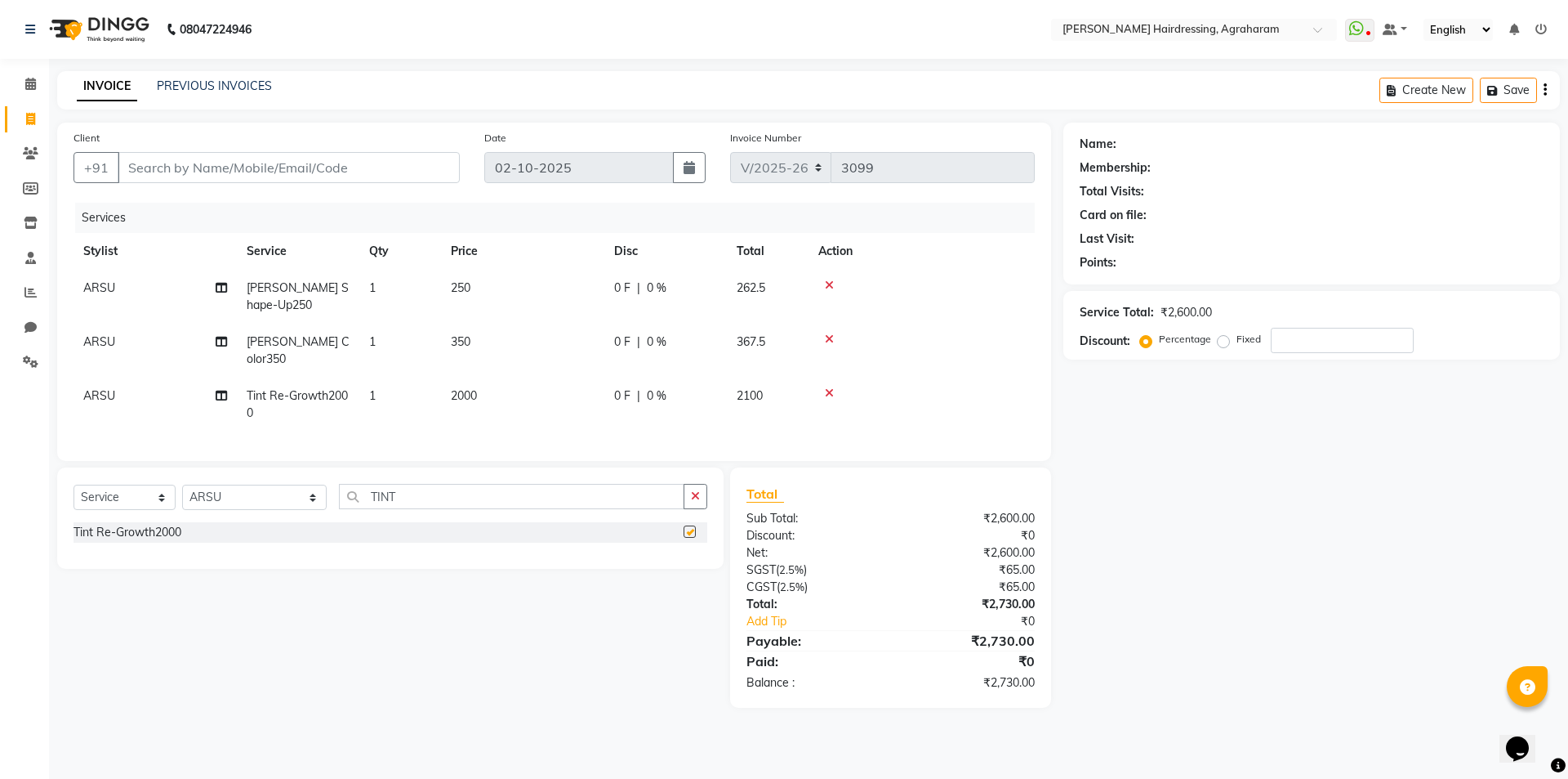
checkbox input "false"
click at [224, 156] on input "Client" at bounding box center [289, 168] width 342 height 31
click at [200, 168] on input "Client" at bounding box center [289, 168] width 342 height 31
paste input "9972488659"
type input "9972488659"
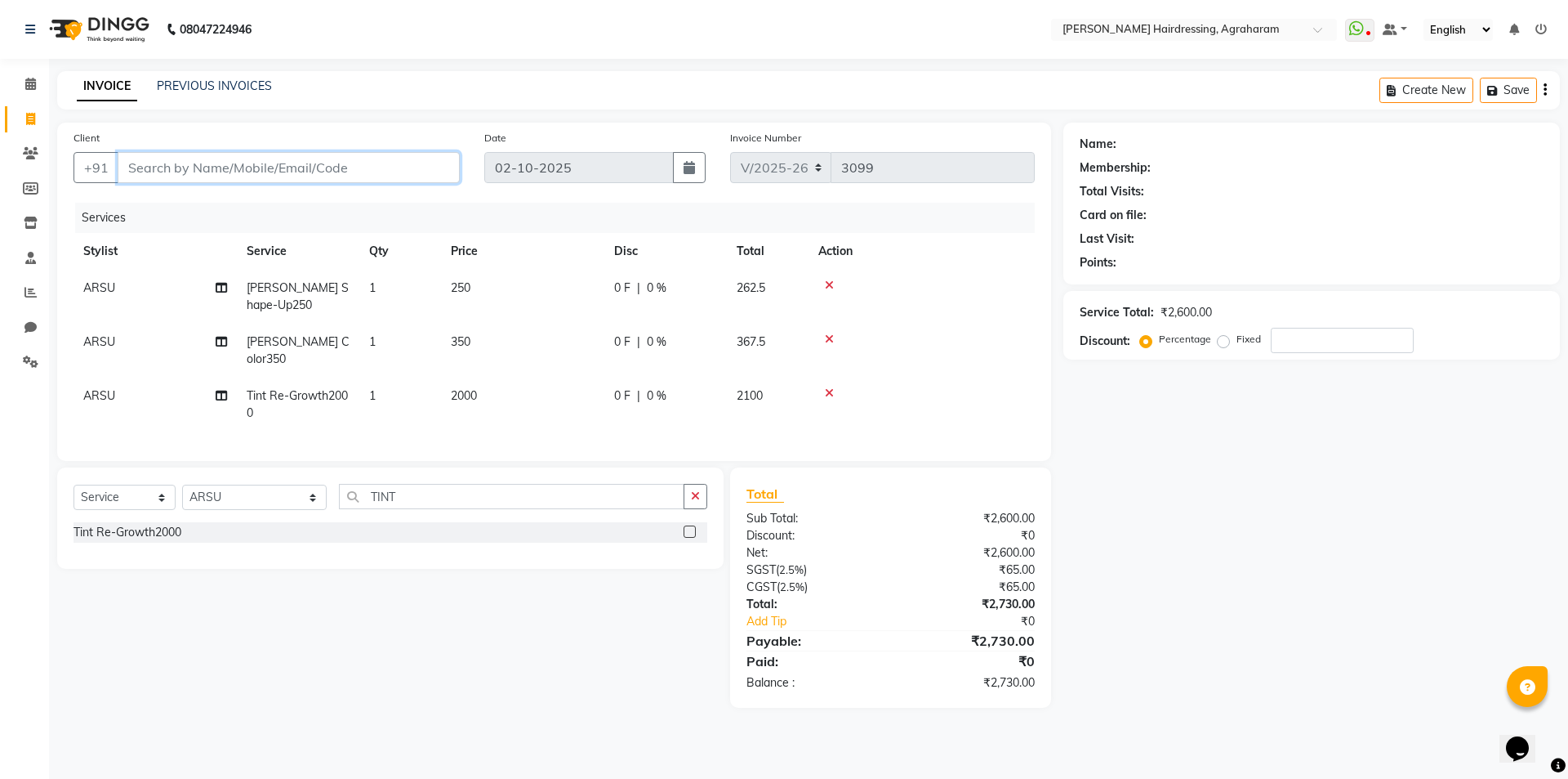
type input "0"
type input "9972488659"
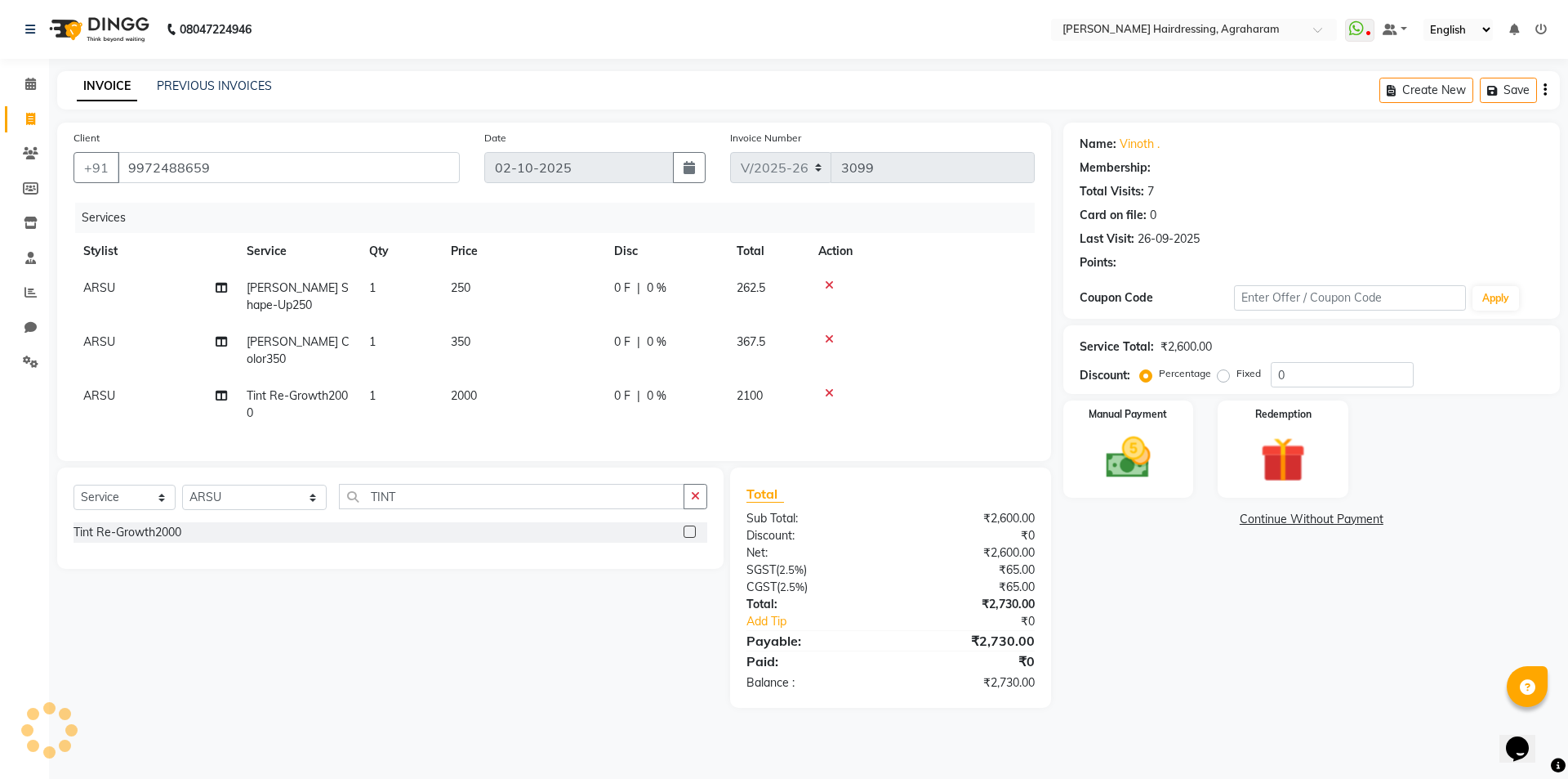
select select "1: Object"
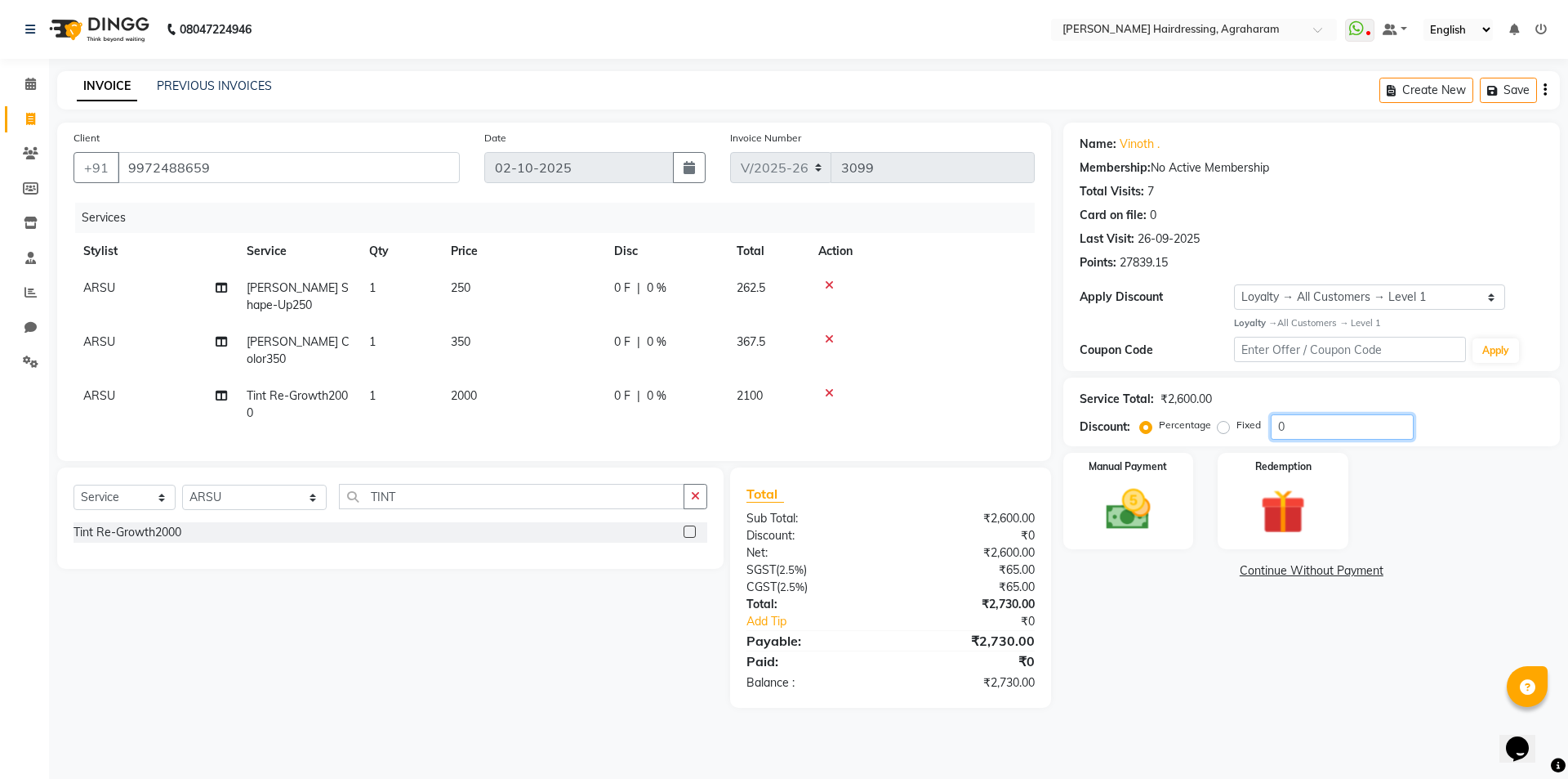
click at [1315, 430] on input "0" at bounding box center [1343, 427] width 143 height 25
type input "15"
click at [1126, 524] on img at bounding box center [1129, 510] width 76 height 54
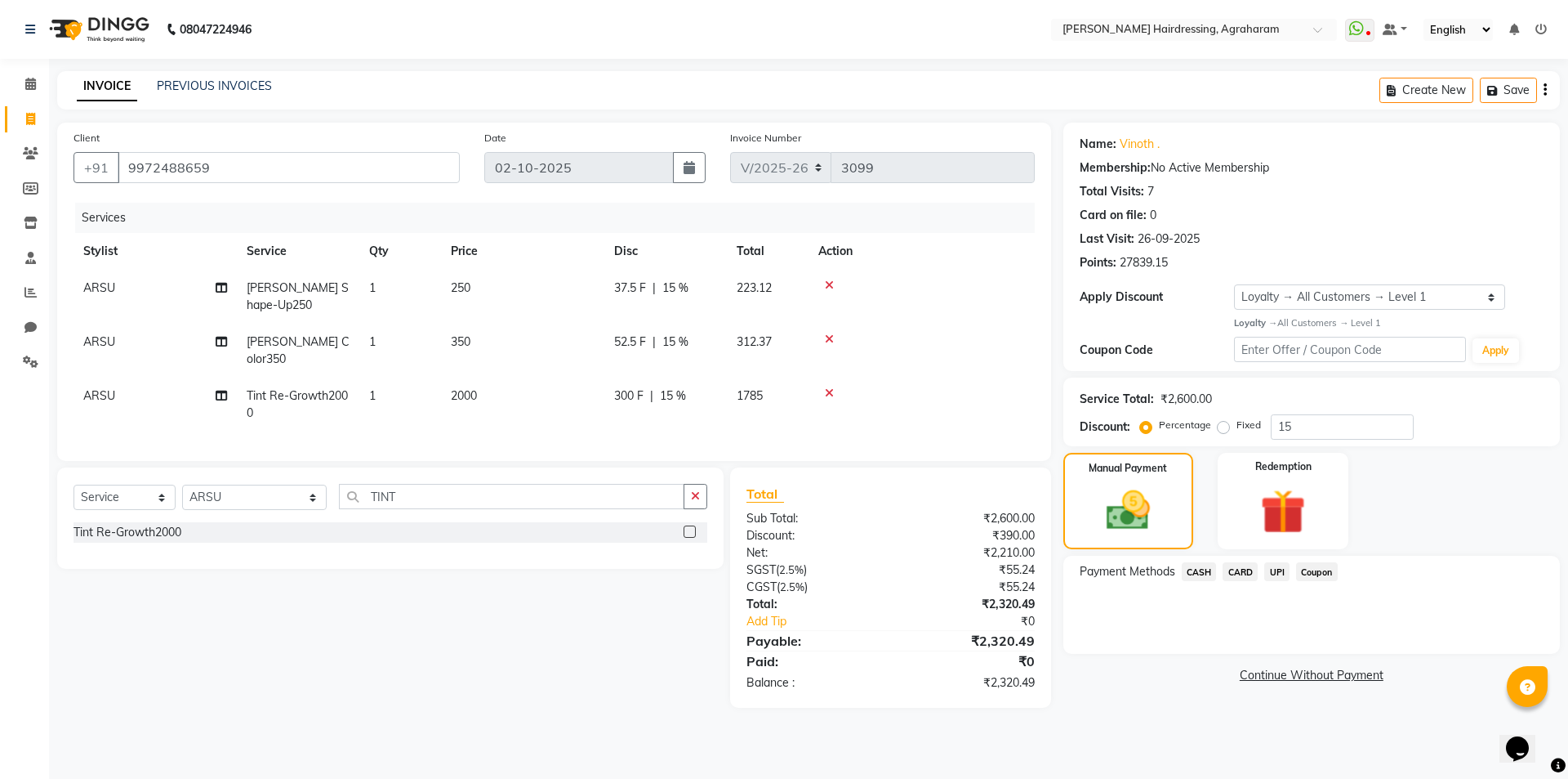
click at [1241, 572] on span "CARD" at bounding box center [1240, 571] width 35 height 19
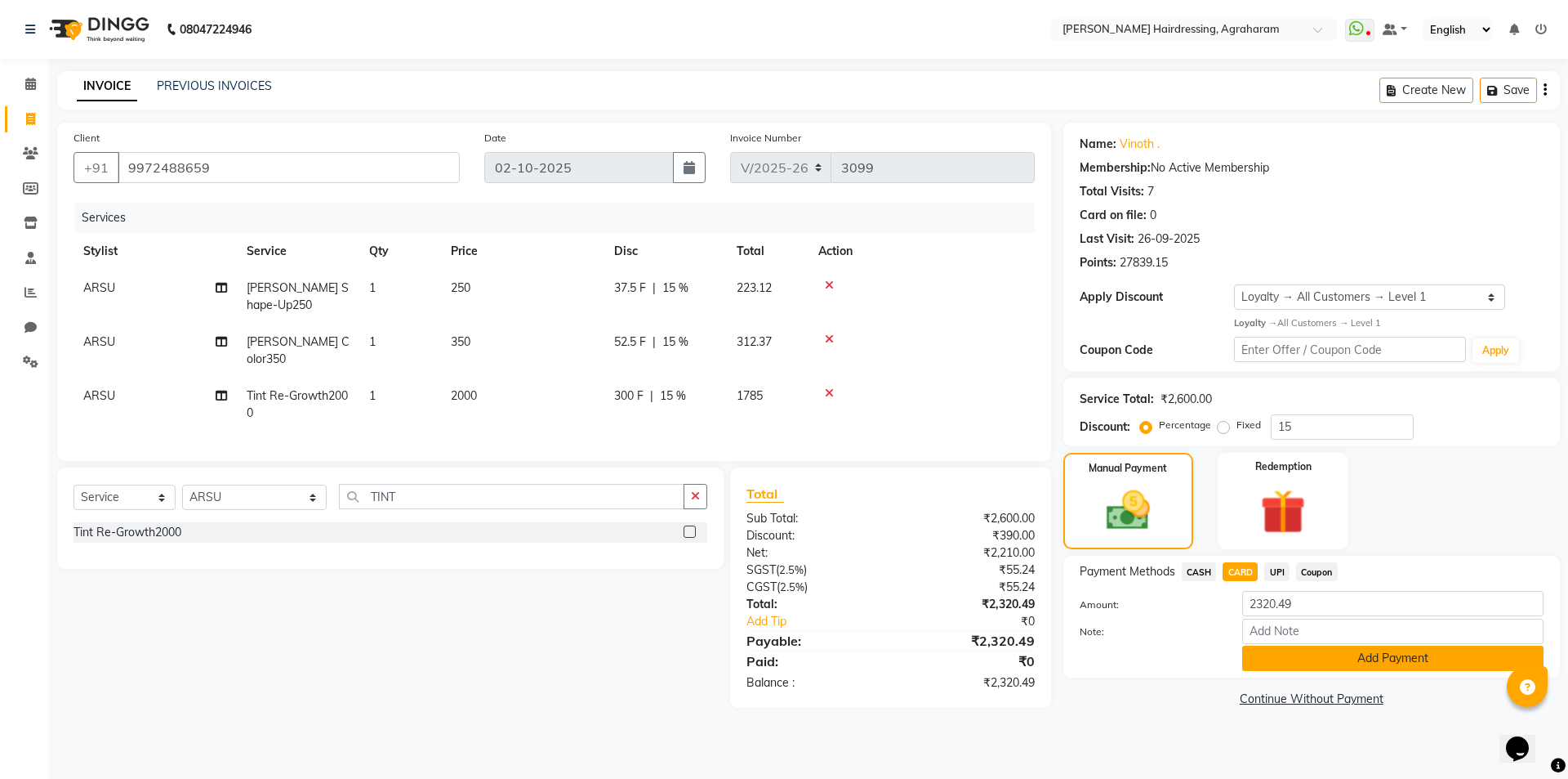
click at [1383, 665] on button "Add Payment" at bounding box center [1392, 658] width 302 height 25
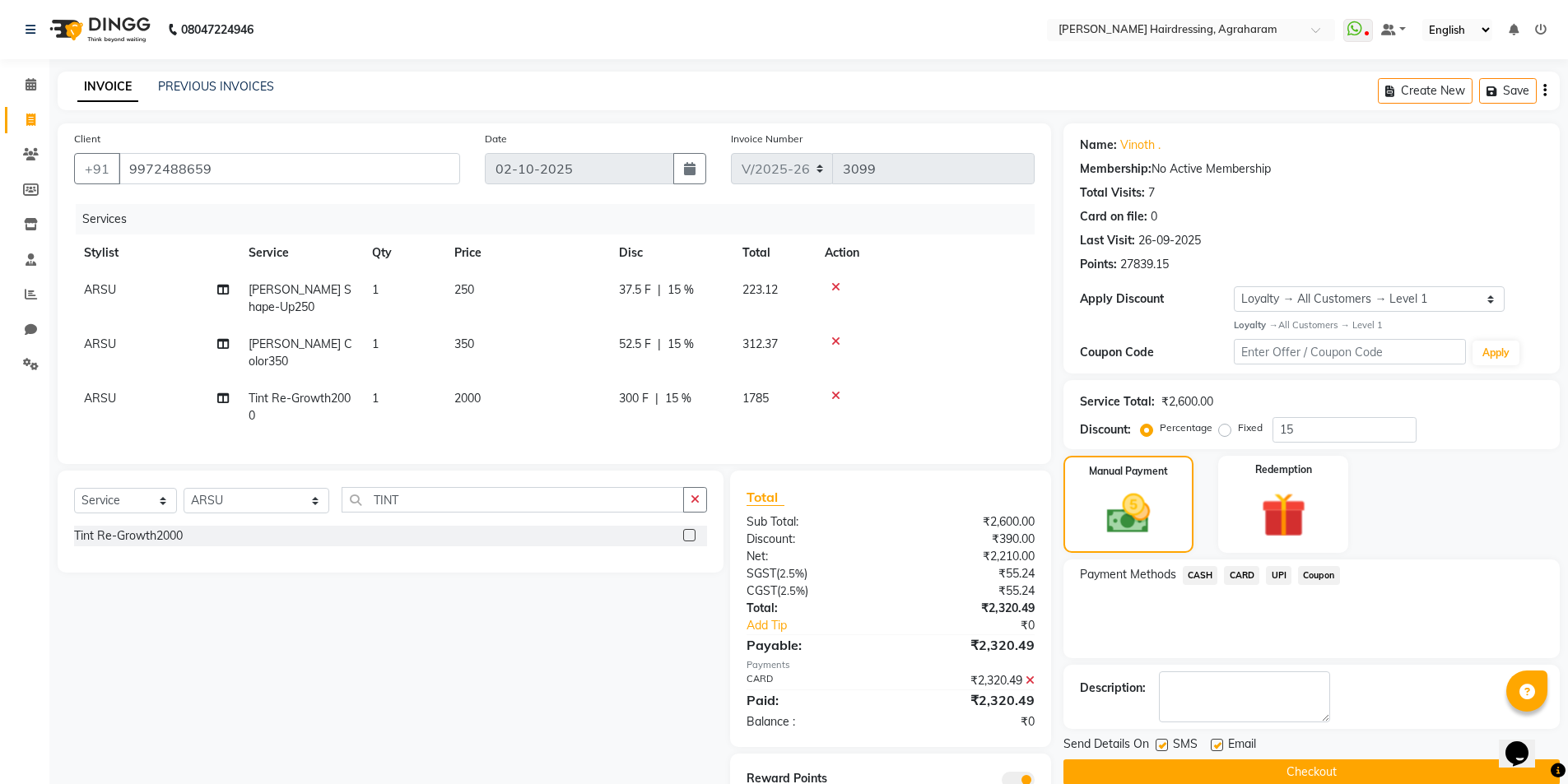
click at [1297, 771] on button "Checkout" at bounding box center [1311, 772] width 496 height 26
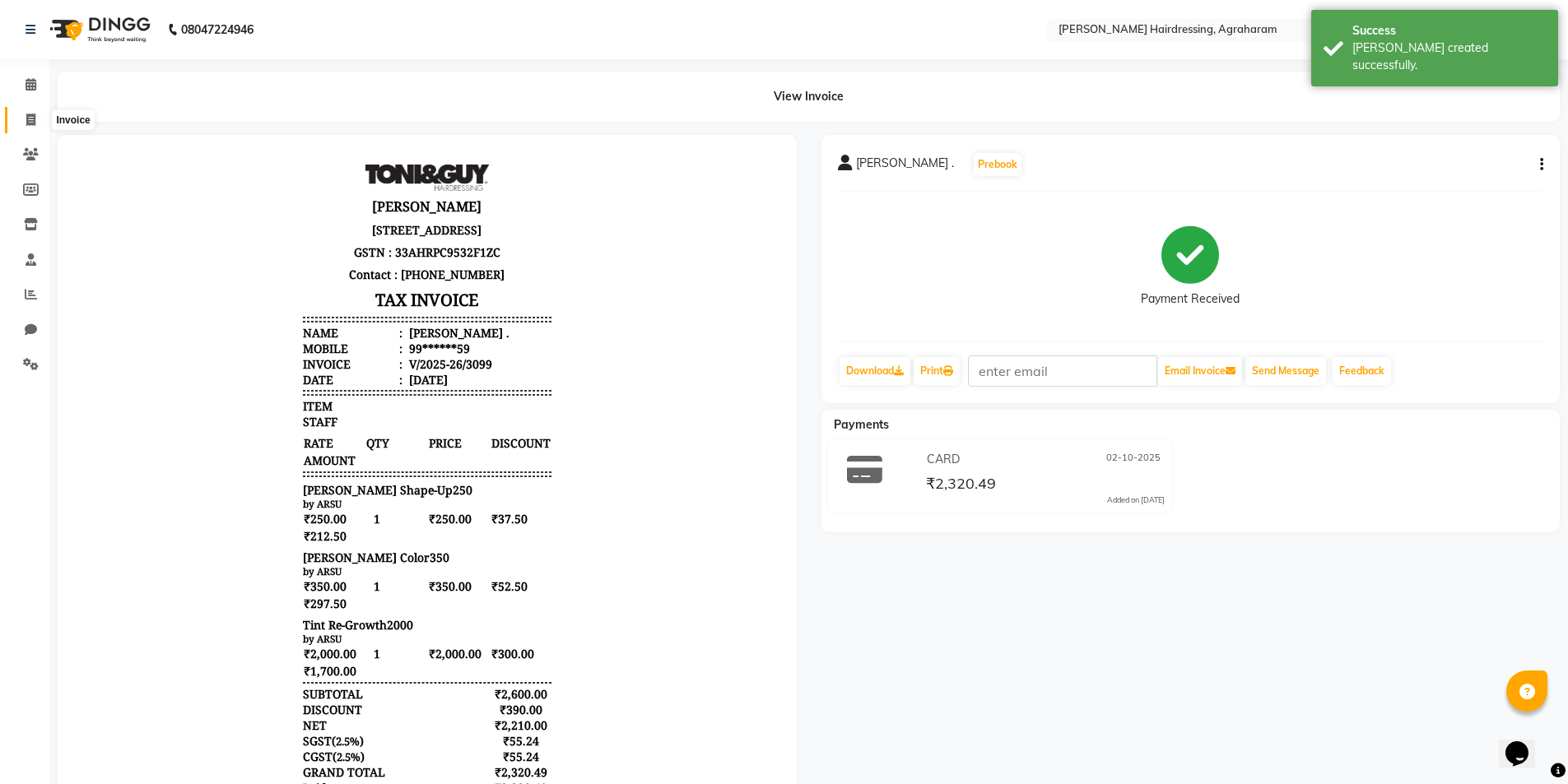
click at [31, 125] on icon at bounding box center [30, 120] width 9 height 13
select select "service"
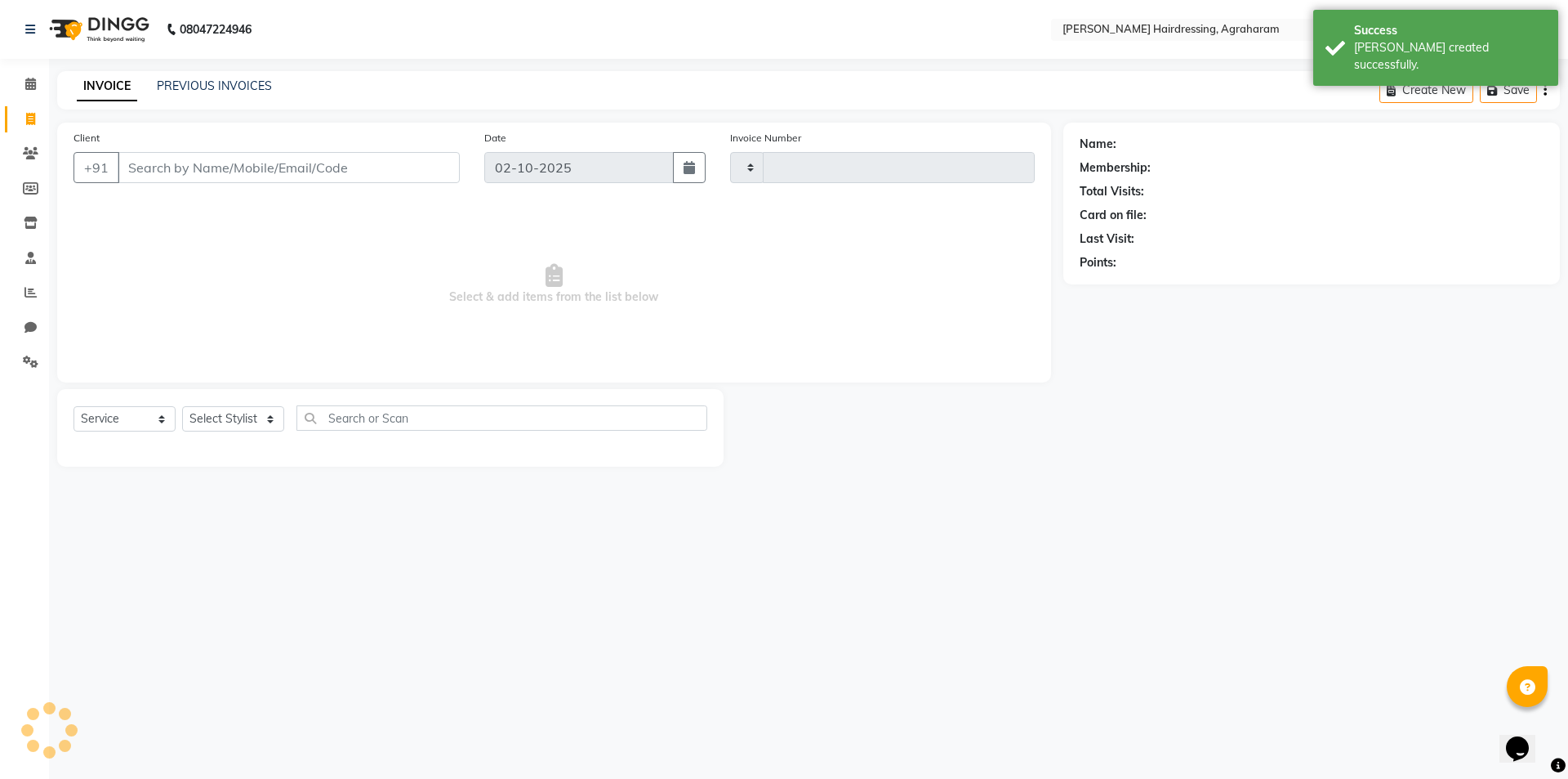
type input "3100"
select select "7962"
click at [205, 88] on link "PREVIOUS INVOICES" at bounding box center [215, 85] width 115 height 15
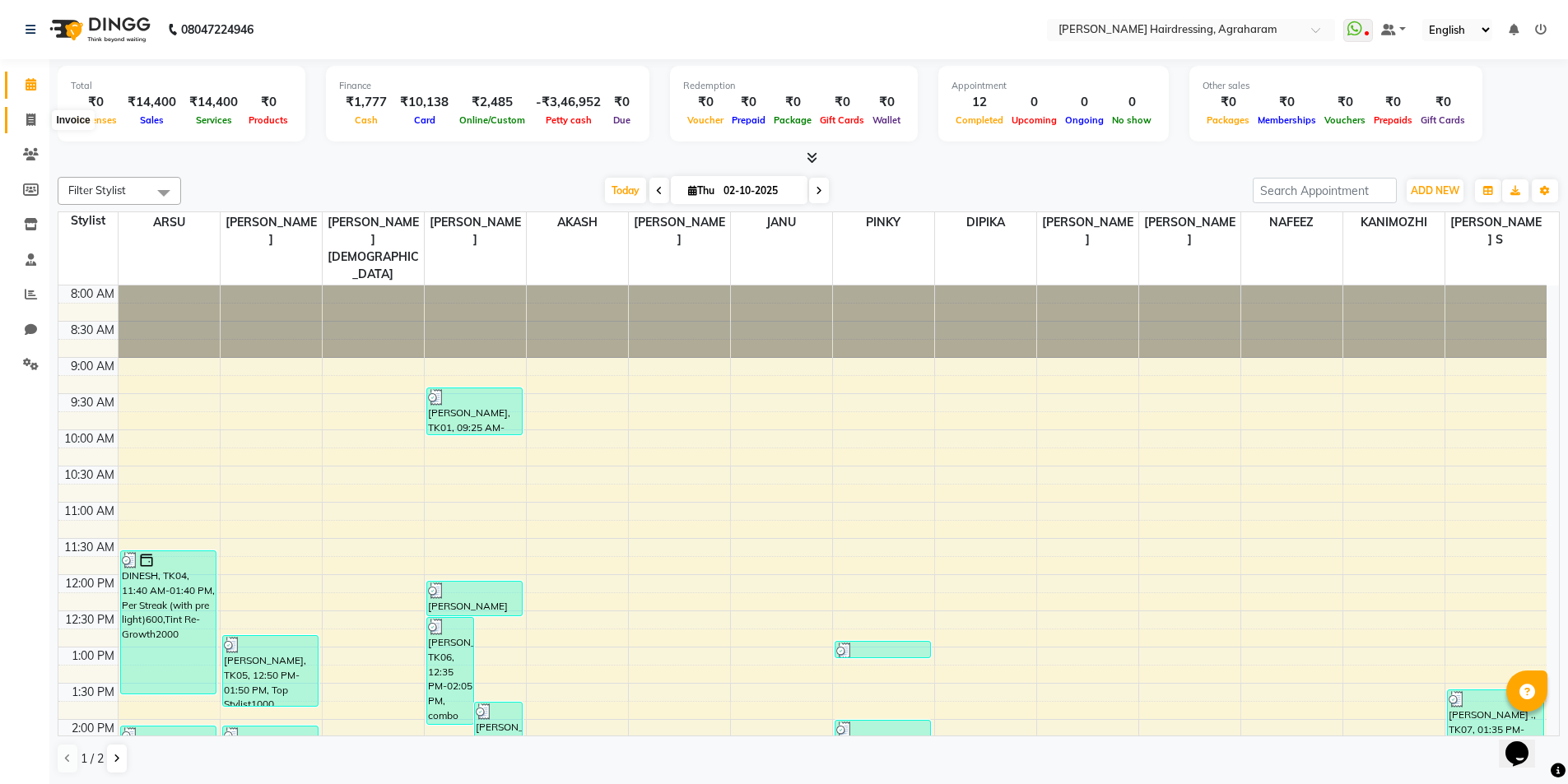
drag, startPoint x: 31, startPoint y: 122, endPoint x: 48, endPoint y: 121, distance: 17.0
click at [31, 121] on icon at bounding box center [30, 120] width 9 height 13
select select "service"
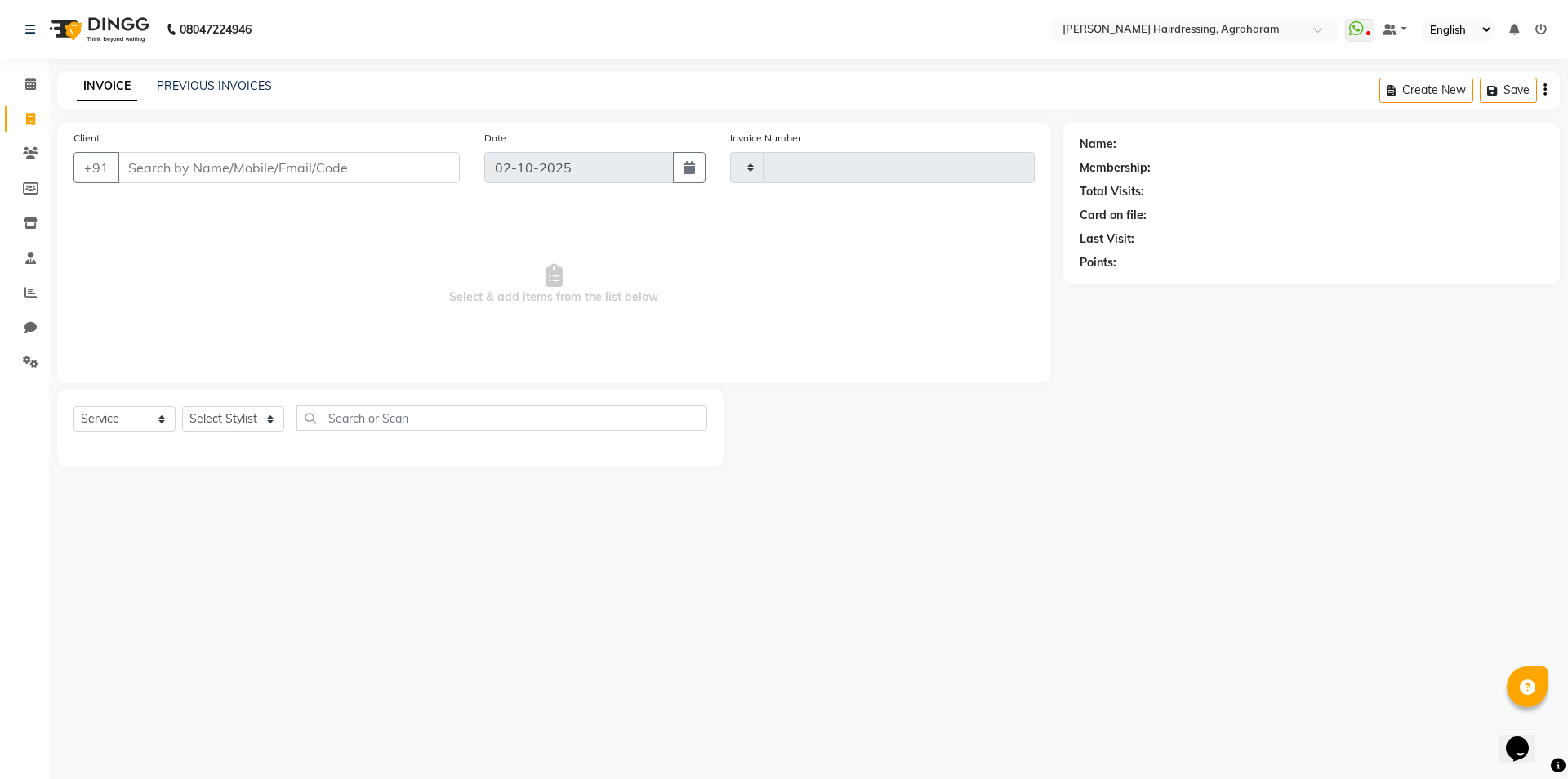
type input "3100"
select select "7962"
click at [260, 429] on select "Select Stylist" at bounding box center [233, 419] width 102 height 25
select select "72526"
click at [182, 406] on select "Select Stylist [PERSON_NAME] AKASH [PERSON_NAME] [PERSON_NAME] MANAGER [PERSON_…" at bounding box center [255, 419] width 144 height 25
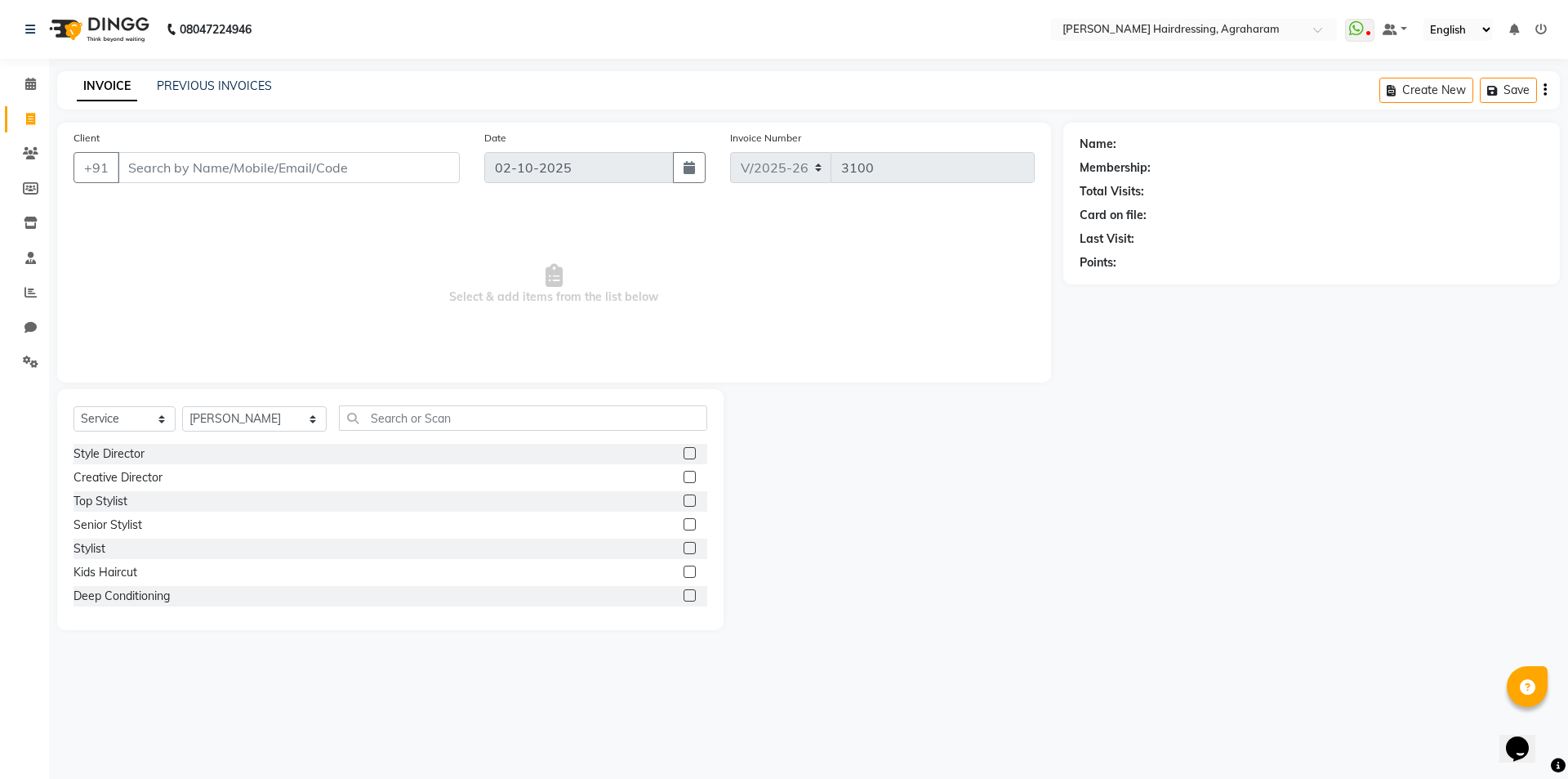
click at [400, 404] on div "Select Service Product Membership Package Voucher Prepaid Gift Card Select Styl…" at bounding box center [390, 509] width 666 height 241
click at [386, 415] on input "text" at bounding box center [523, 418] width 369 height 25
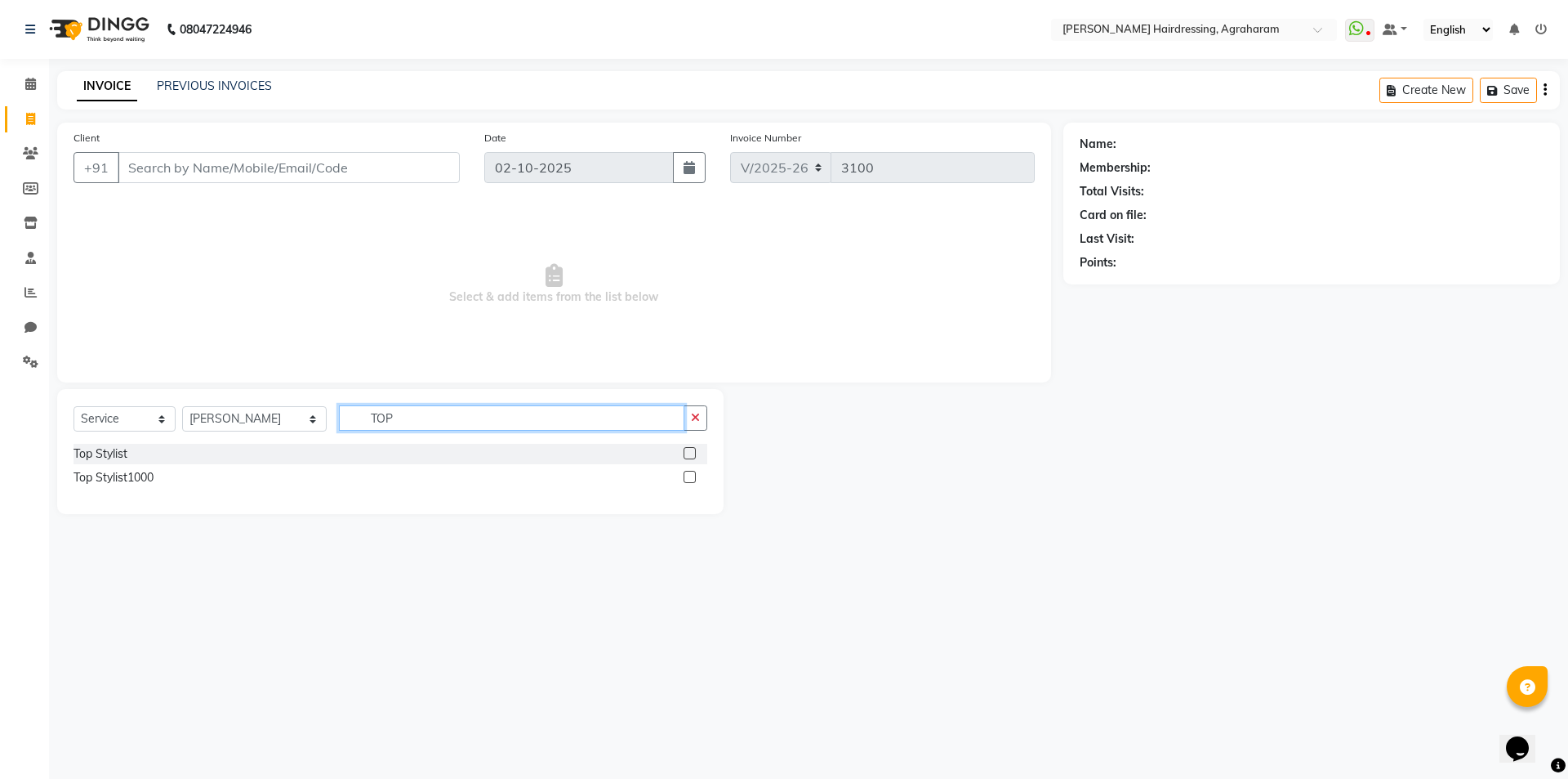
type input "TOP"
click at [687, 453] on label at bounding box center [690, 453] width 13 height 13
click at [687, 453] on input "checkbox" at bounding box center [689, 454] width 11 height 11
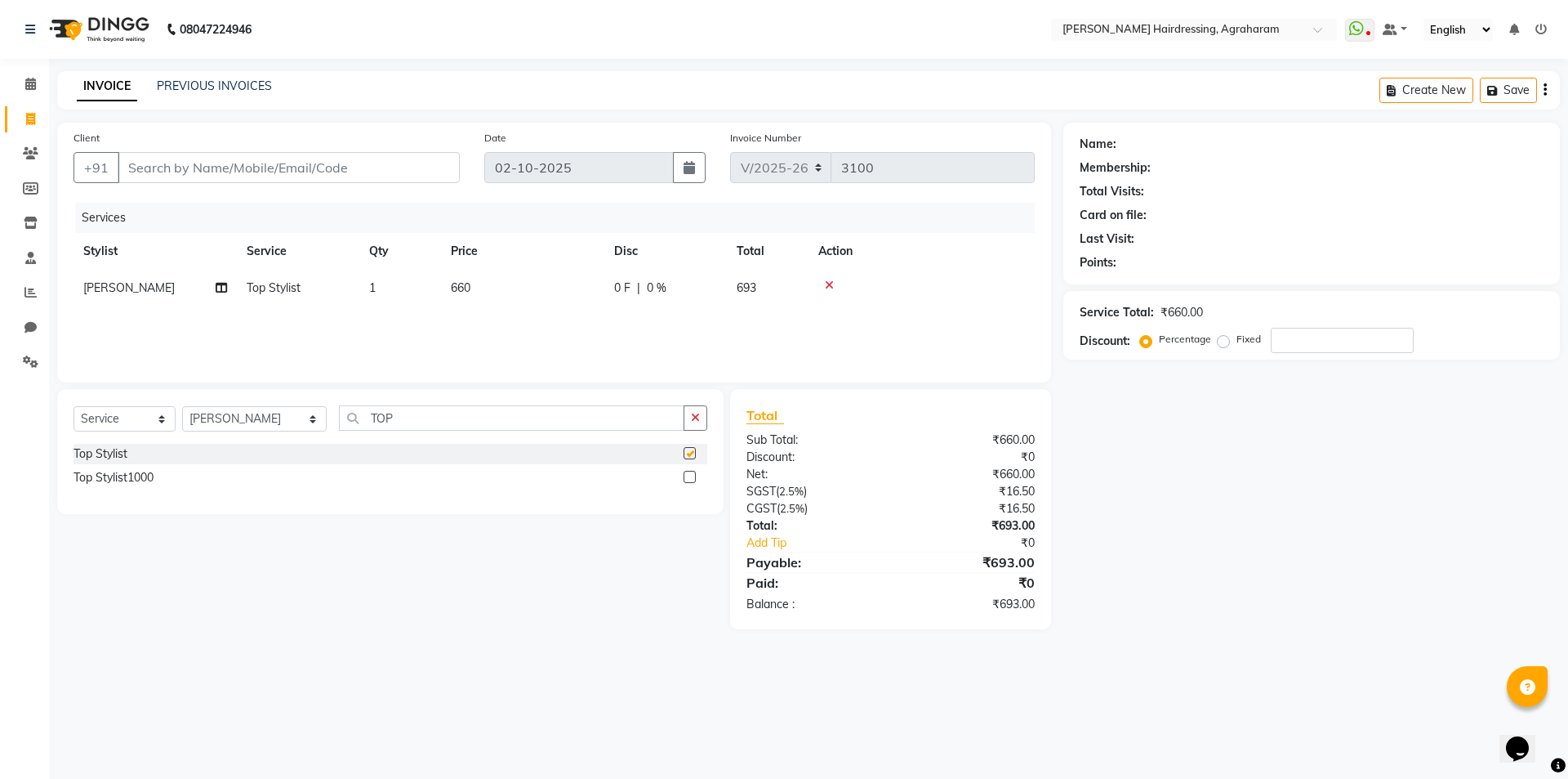
checkbox input "false"
click at [480, 423] on input "TOP" at bounding box center [511, 418] width 345 height 25
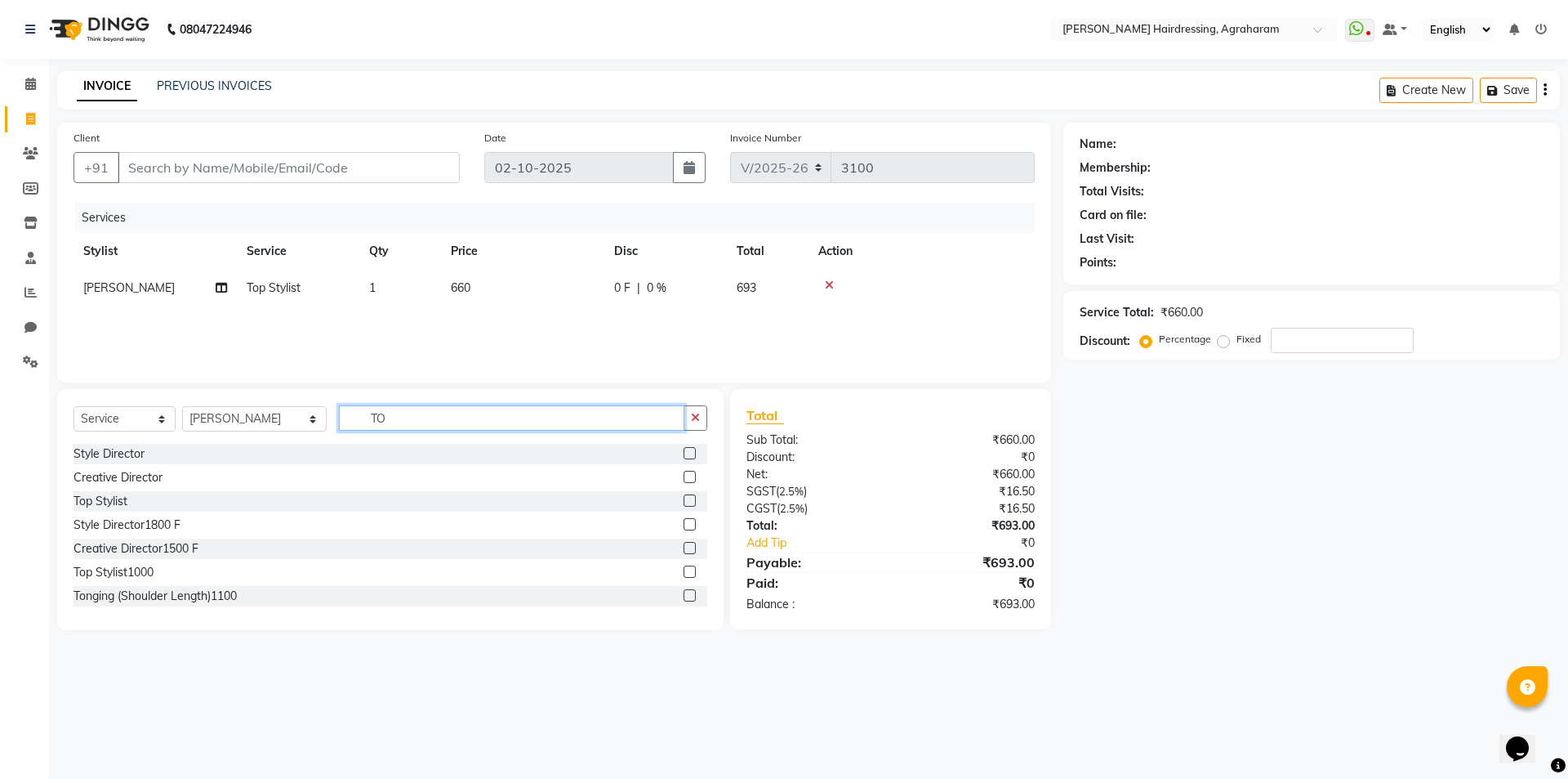
type input "T"
type input "BEARD"
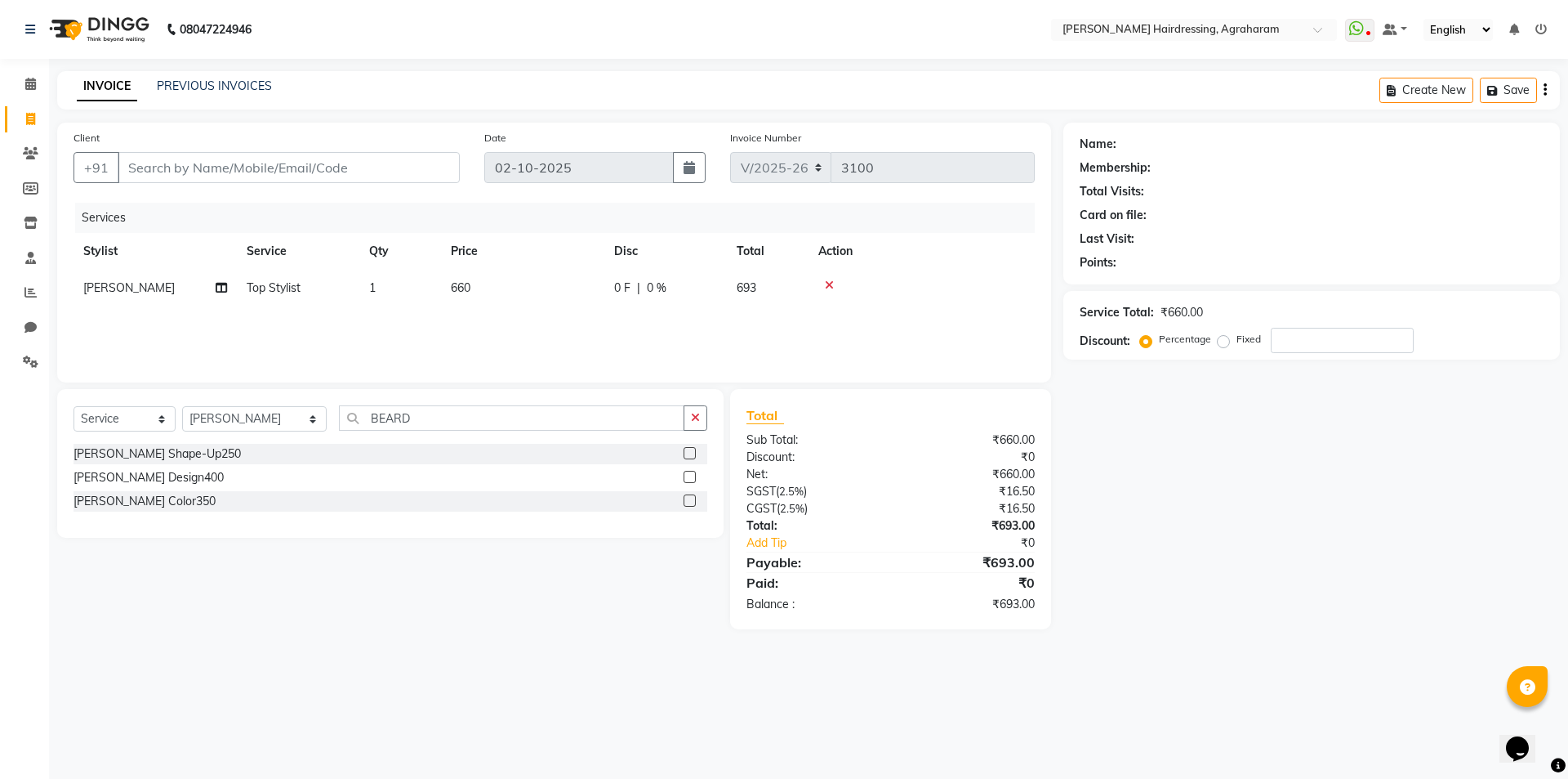
click at [686, 476] on label at bounding box center [690, 476] width 13 height 13
click at [686, 476] on input "checkbox" at bounding box center [689, 477] width 11 height 11
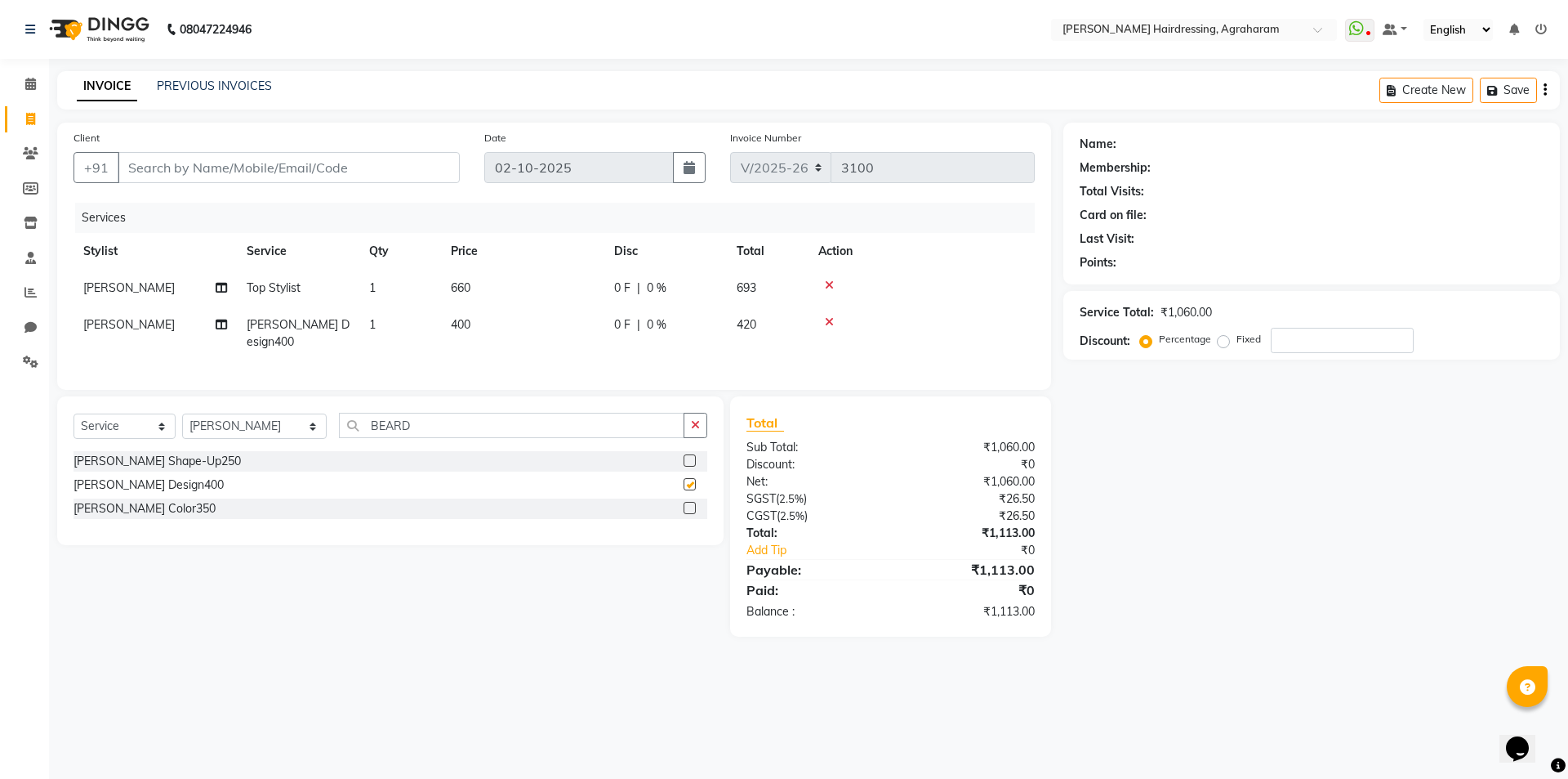
checkbox input "false"
click at [163, 168] on input "Client" at bounding box center [289, 168] width 342 height 31
type input "9"
type input "0"
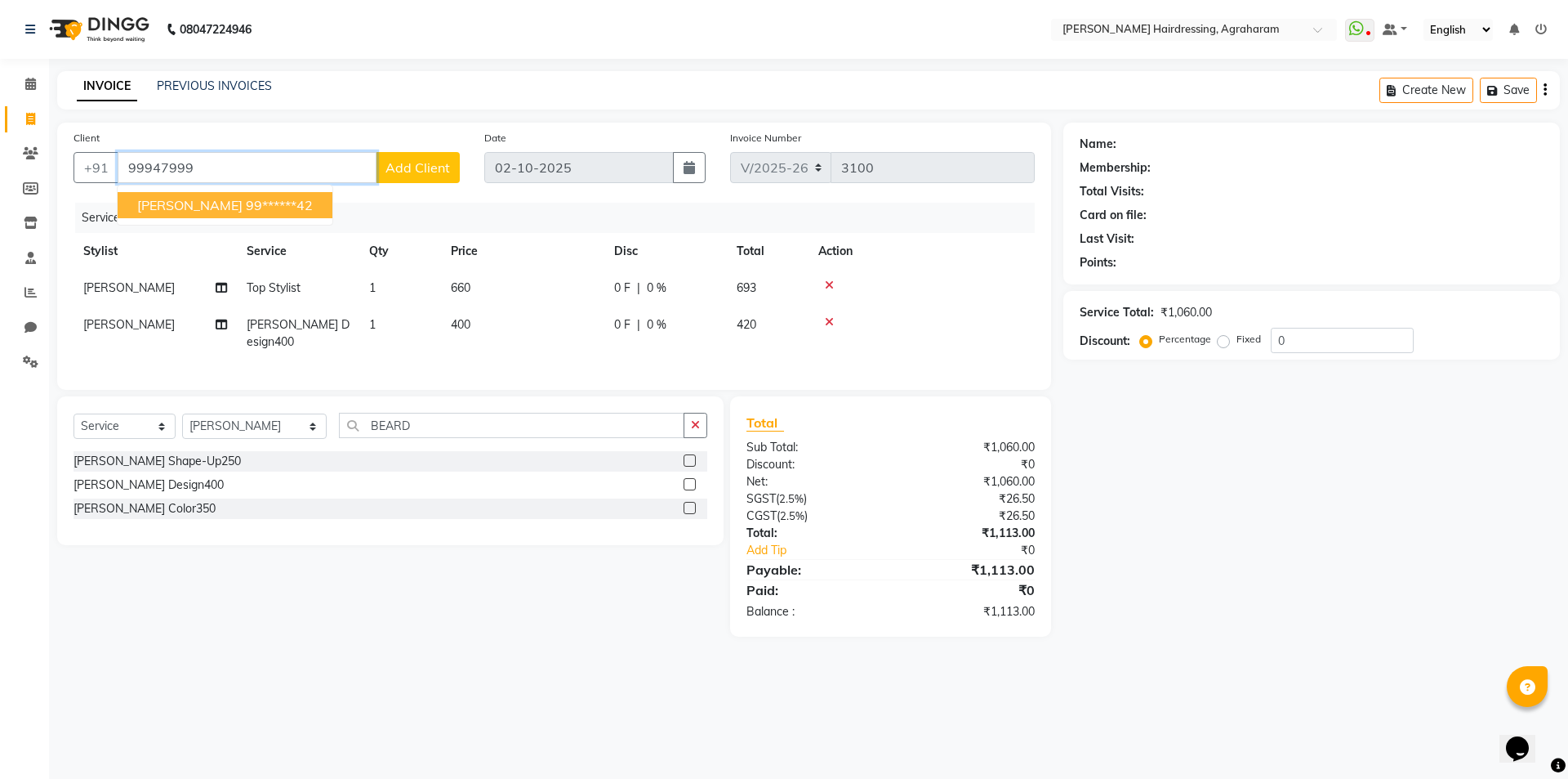
click at [246, 203] on ngb-highlight "99******42" at bounding box center [279, 205] width 67 height 17
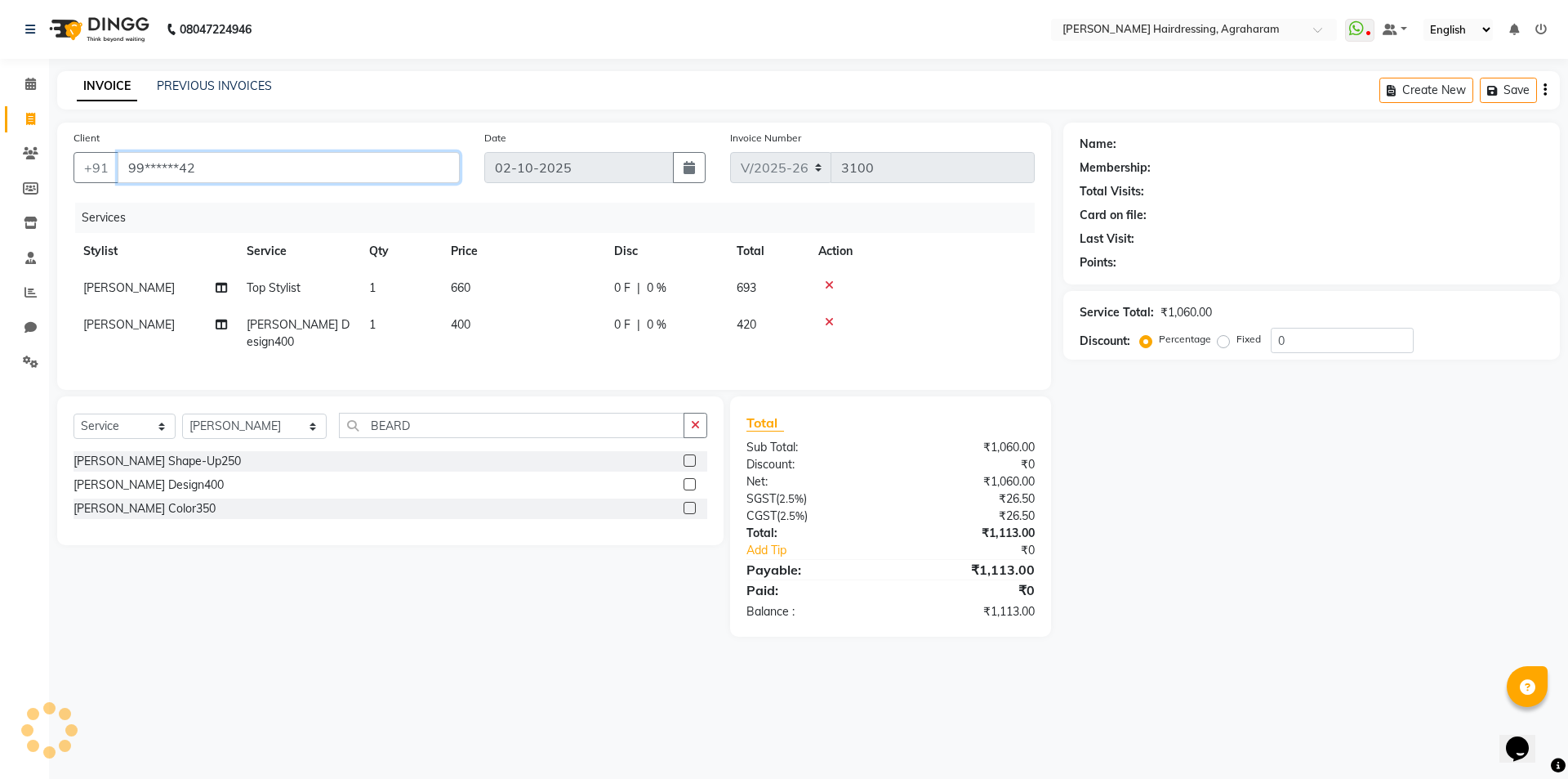
type input "99******42"
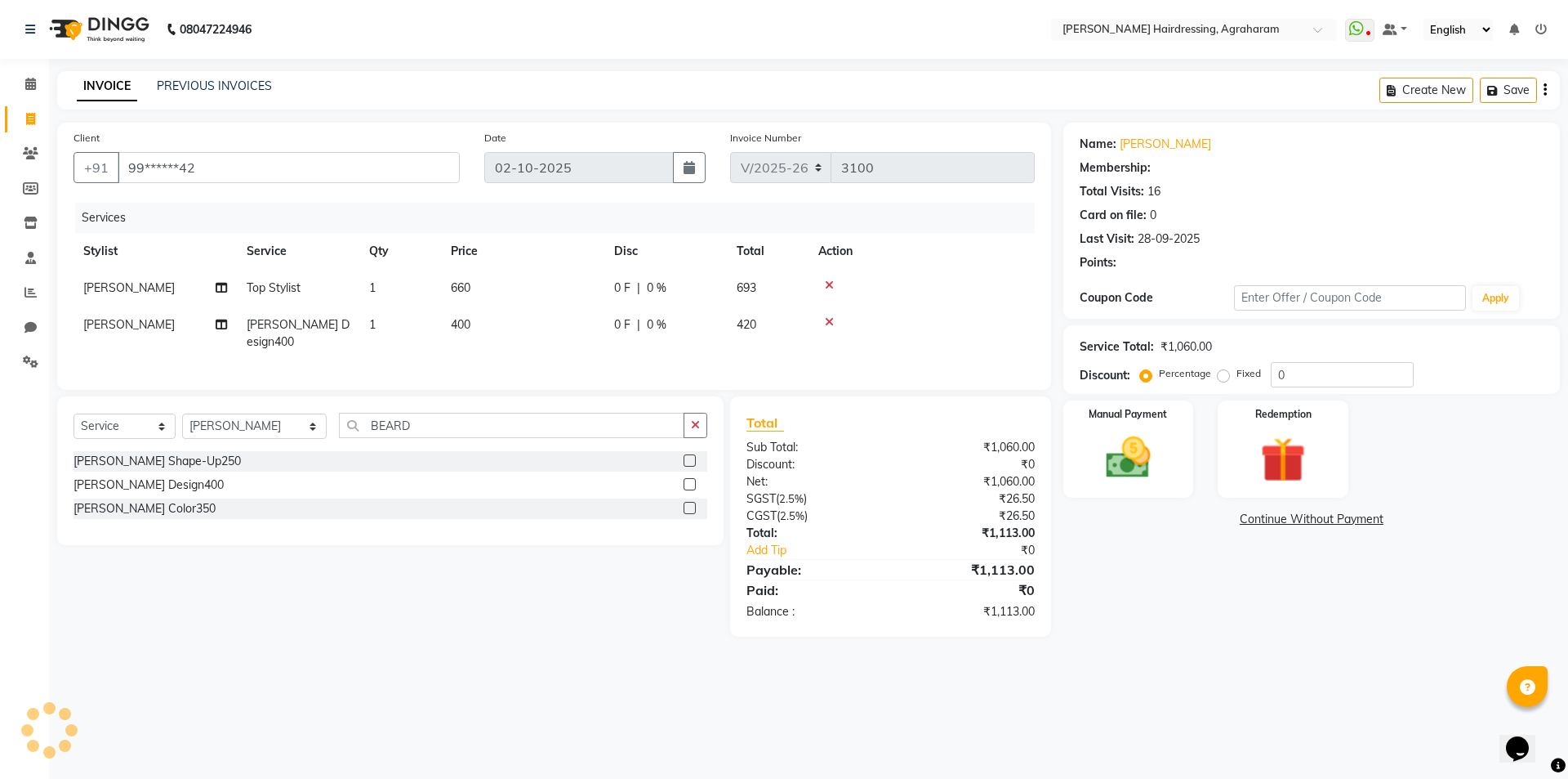
select select "1: Object"
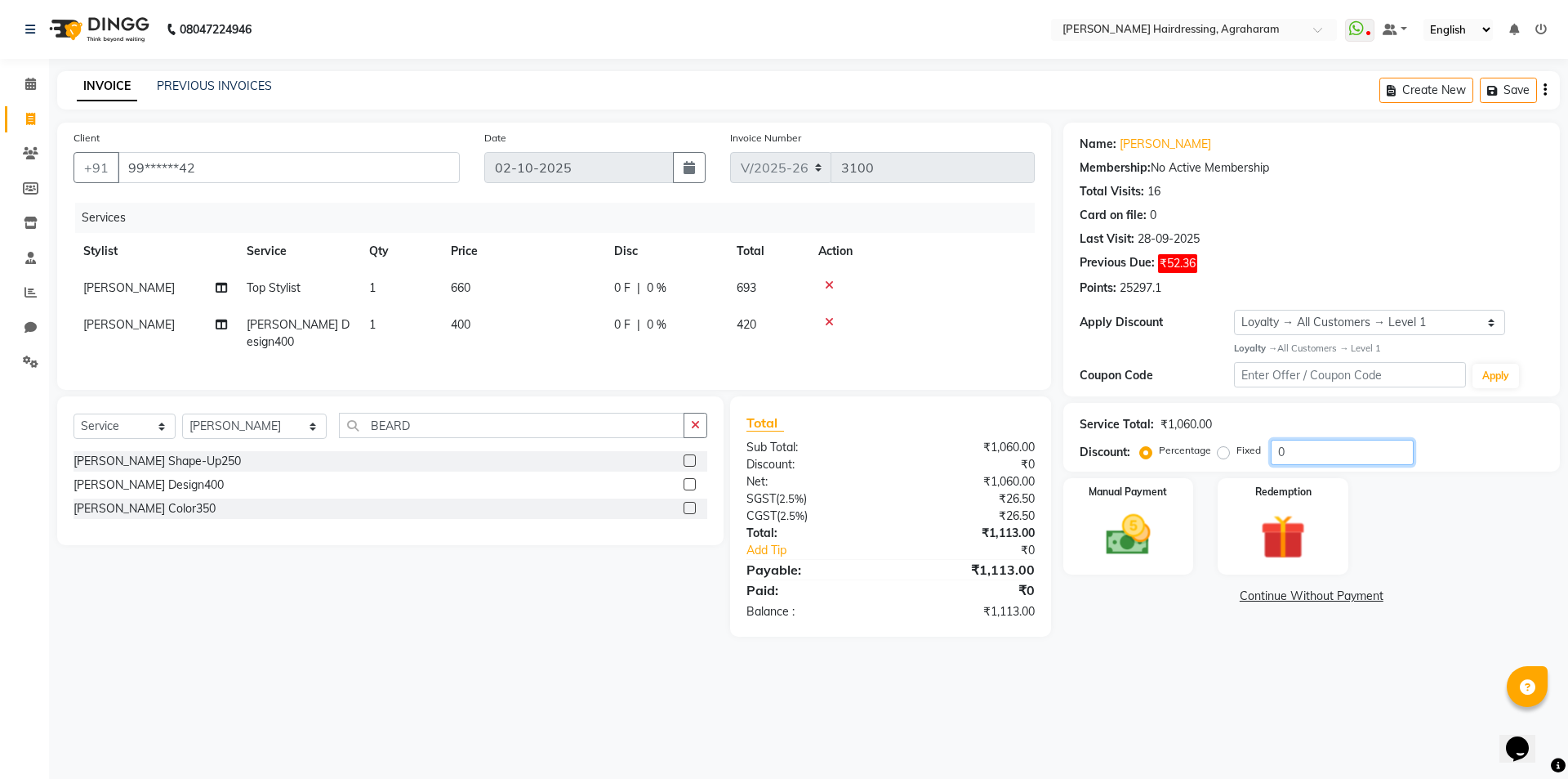
click at [1312, 459] on input "0" at bounding box center [1343, 452] width 143 height 25
click at [1136, 148] on link "Balraj" at bounding box center [1166, 144] width 92 height 18
click at [1282, 456] on input "number" at bounding box center [1343, 452] width 143 height 25
click at [1131, 545] on img at bounding box center [1129, 535] width 76 height 54
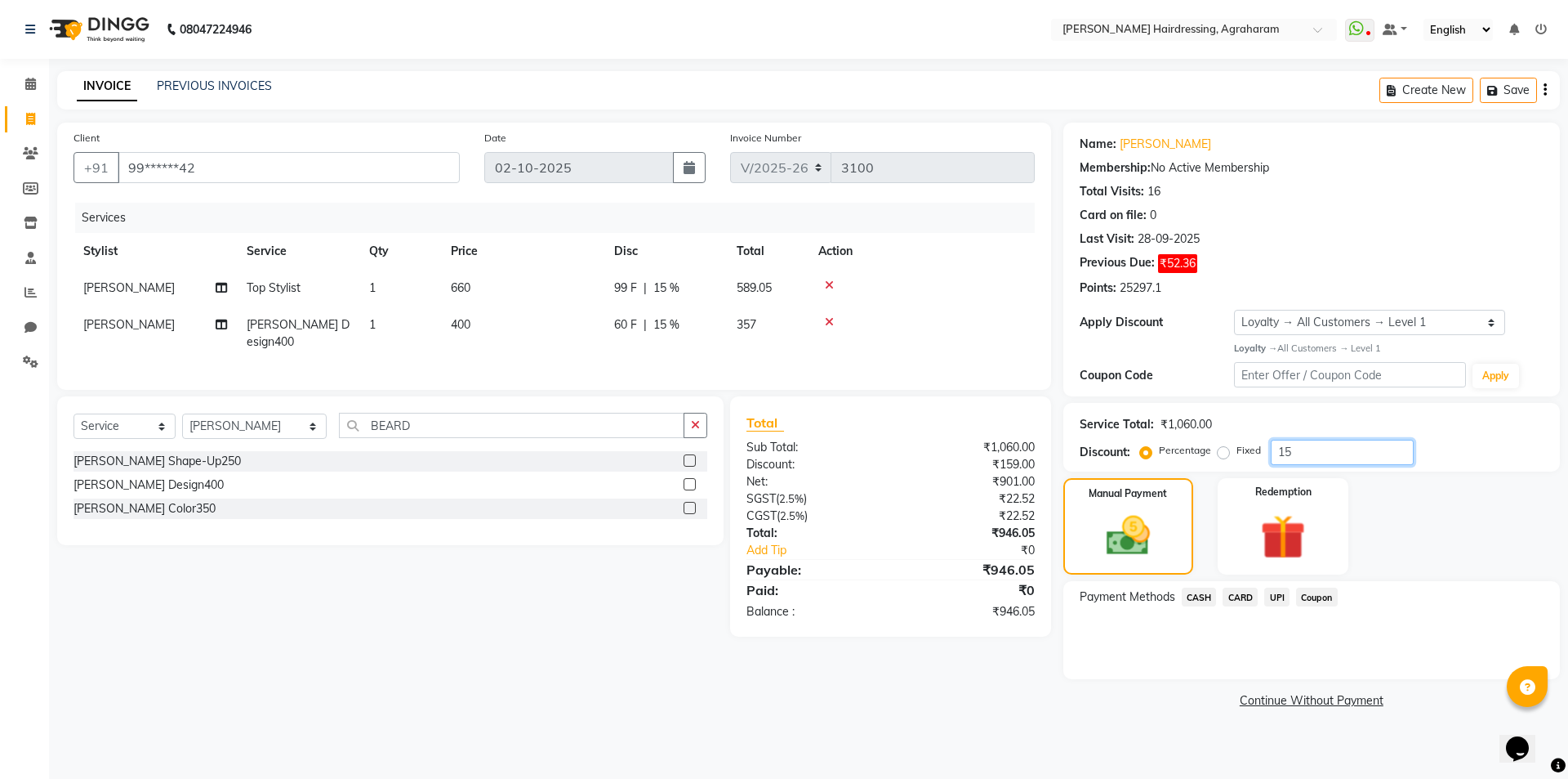
click at [1307, 457] on input "15" at bounding box center [1343, 452] width 143 height 25
type input "1"
type input "15"
click at [1274, 592] on span "UPI" at bounding box center [1277, 596] width 25 height 19
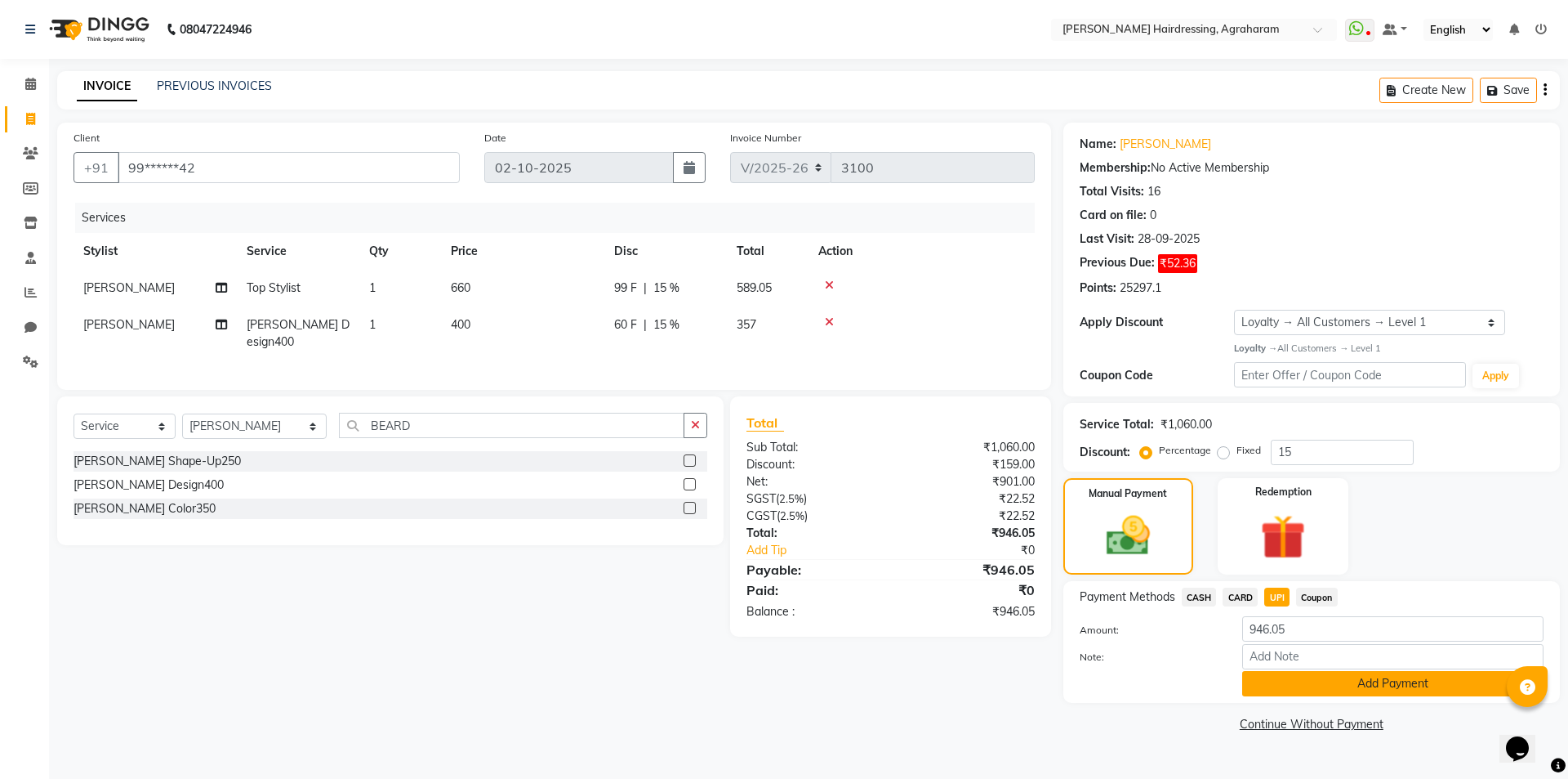
click at [1412, 687] on button "Add Payment" at bounding box center [1392, 683] width 302 height 25
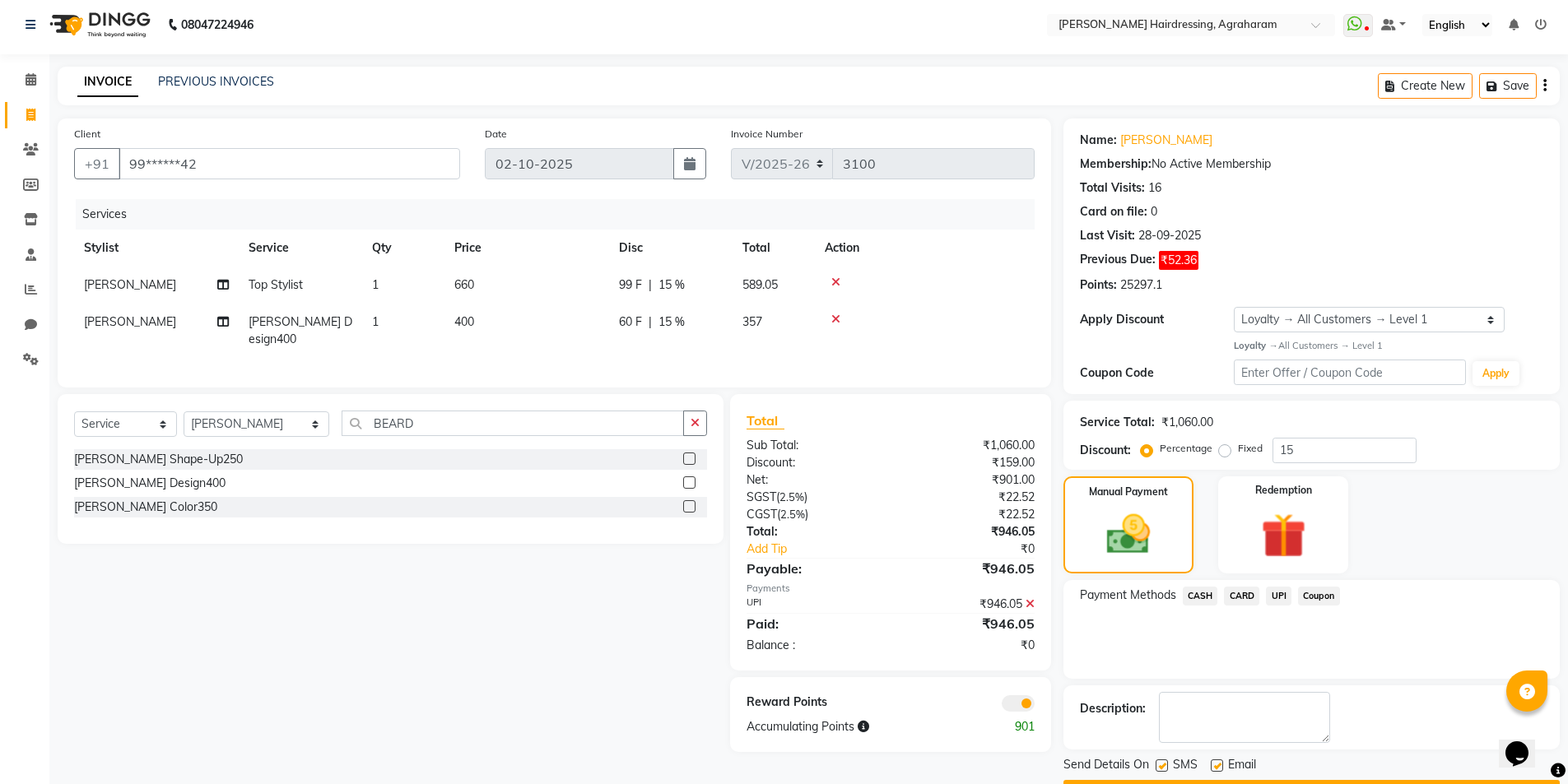
scroll to position [51, 0]
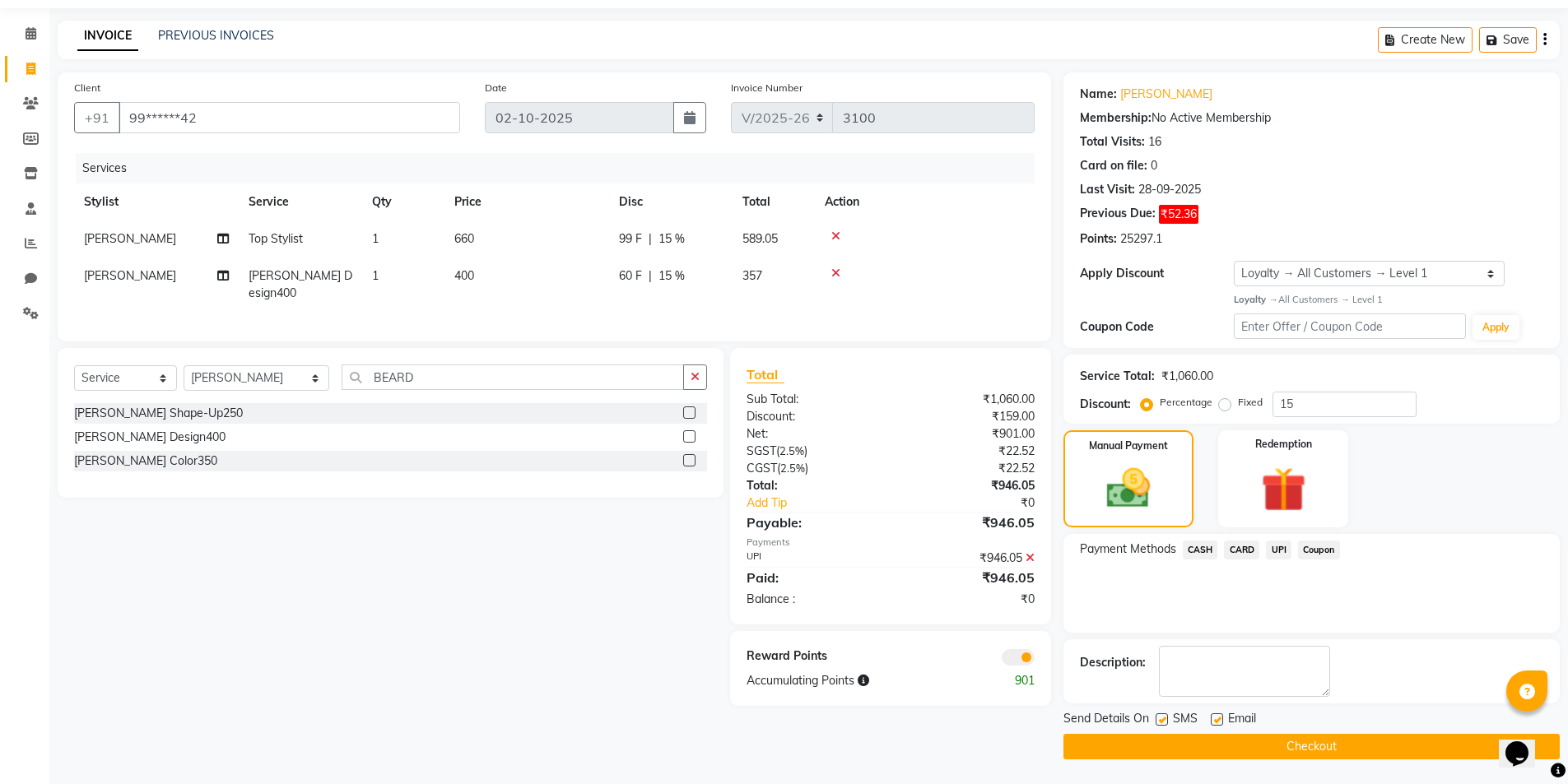
click at [1311, 739] on button "Checkout" at bounding box center [1311, 747] width 496 height 26
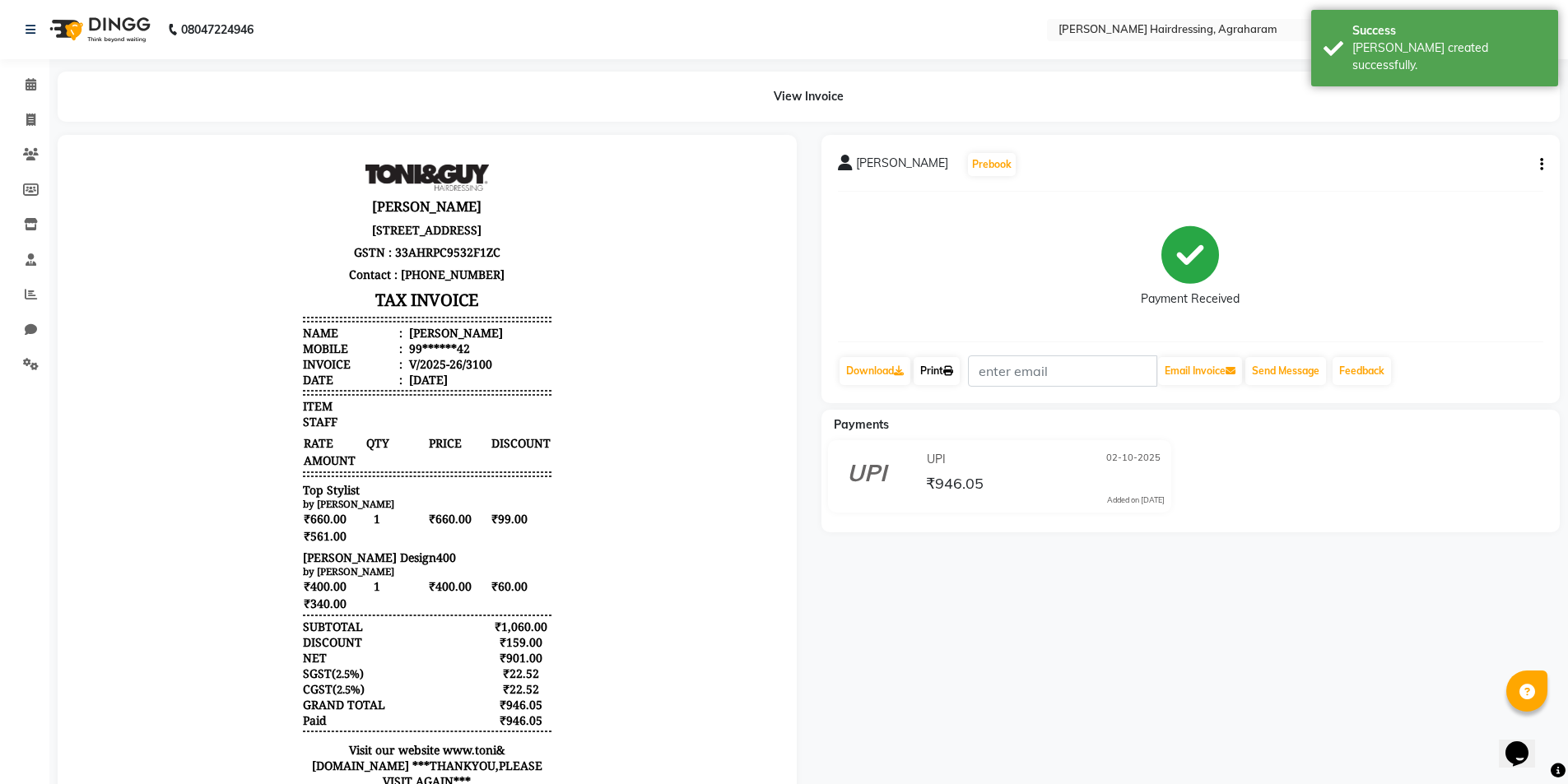
click at [941, 364] on link "Print" at bounding box center [936, 370] width 46 height 28
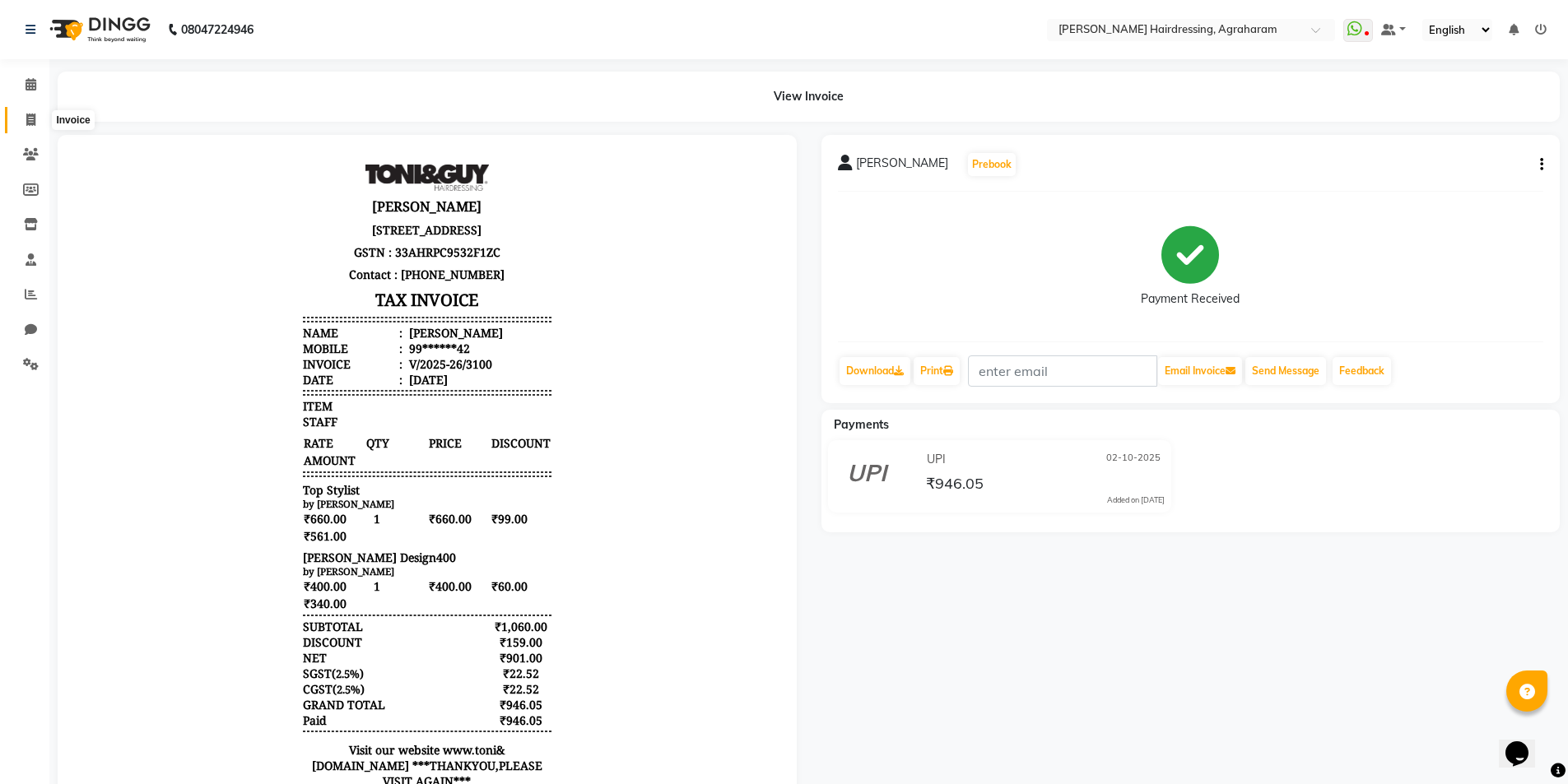
click at [23, 118] on span at bounding box center [30, 120] width 29 height 19
select select "service"
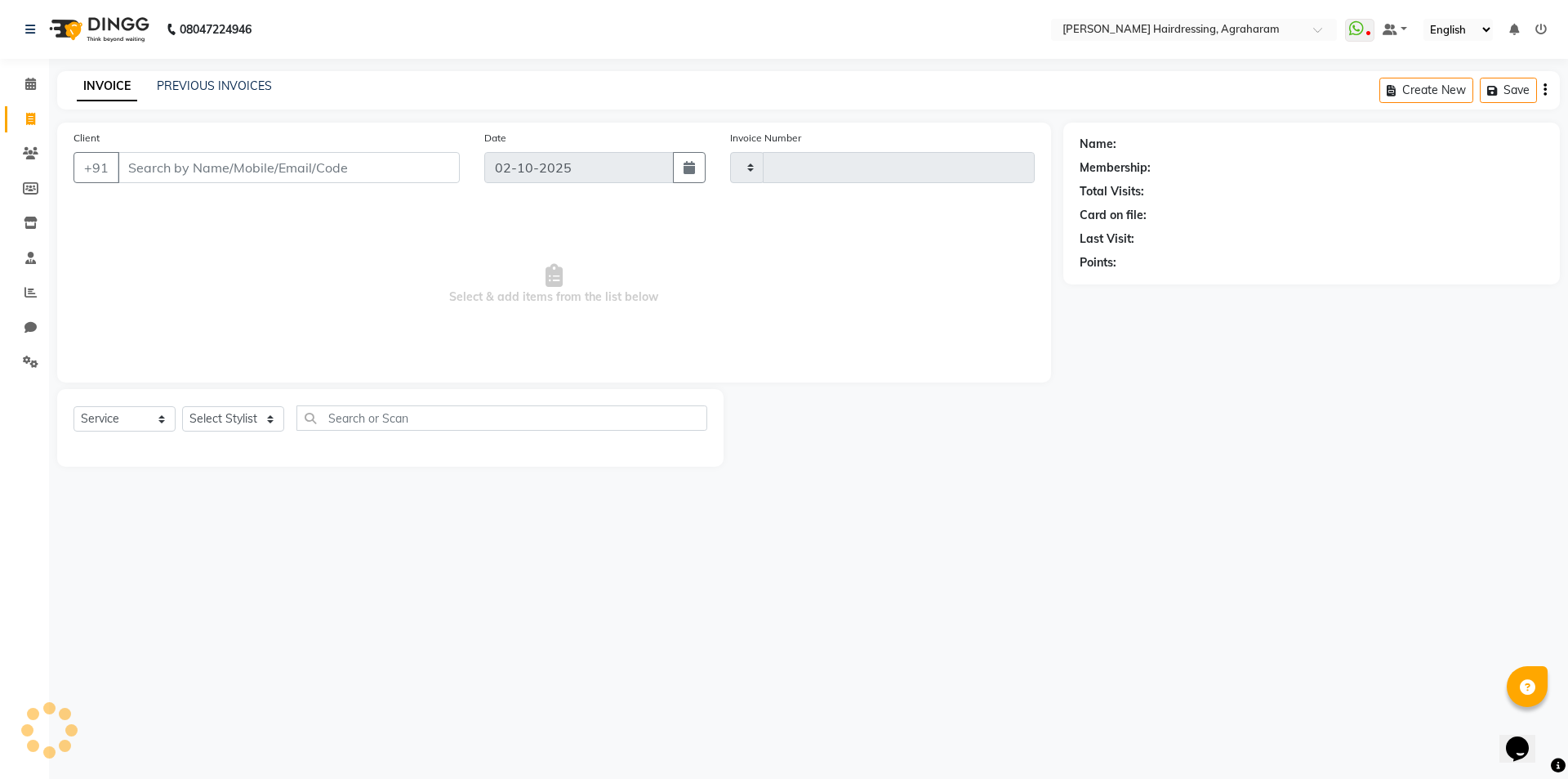
type input "3101"
select select "7962"
click at [203, 91] on link "PREVIOUS INVOICES" at bounding box center [215, 85] width 115 height 15
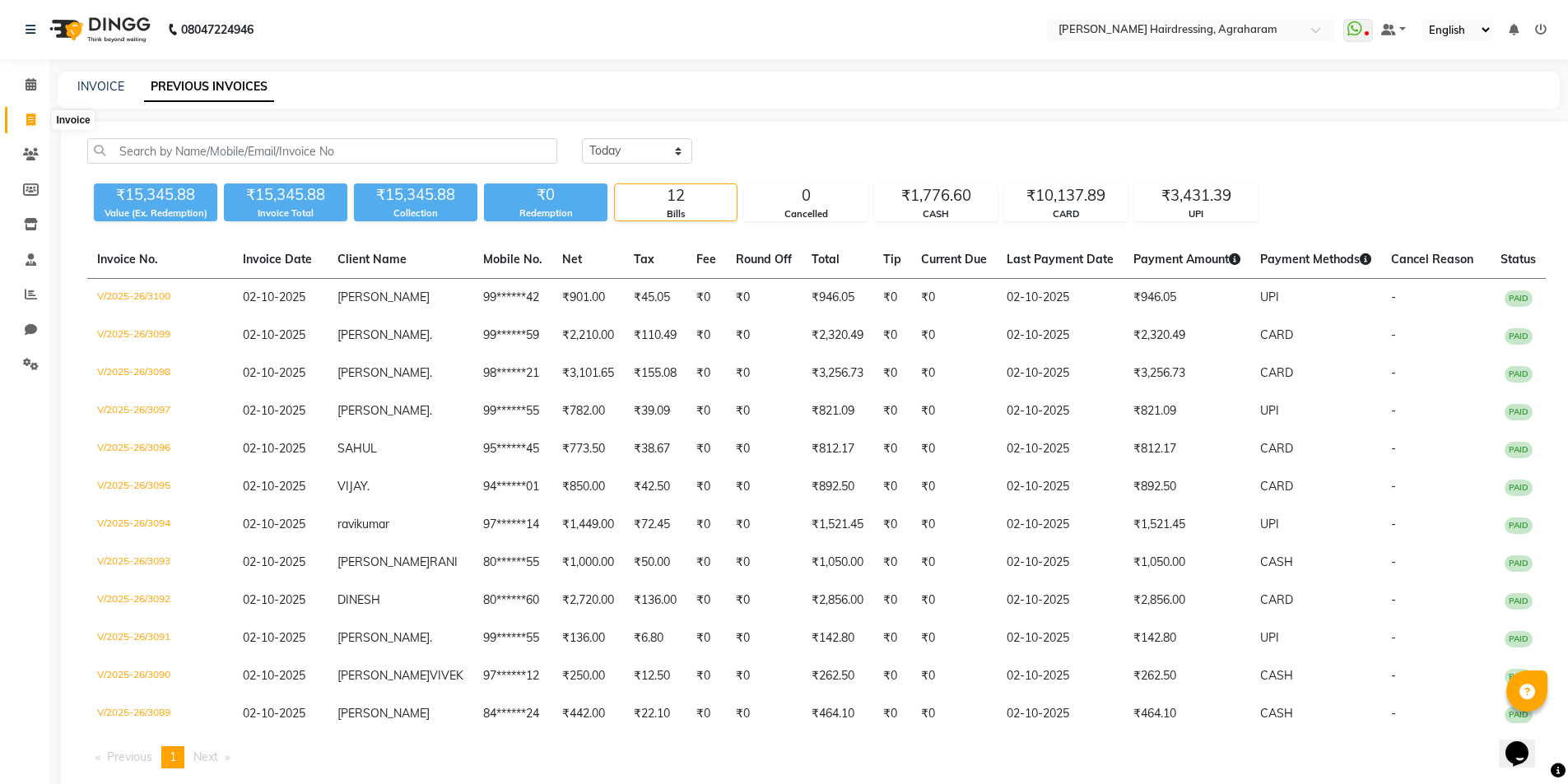
click at [25, 117] on span at bounding box center [30, 120] width 29 height 19
select select "7962"
select select "service"
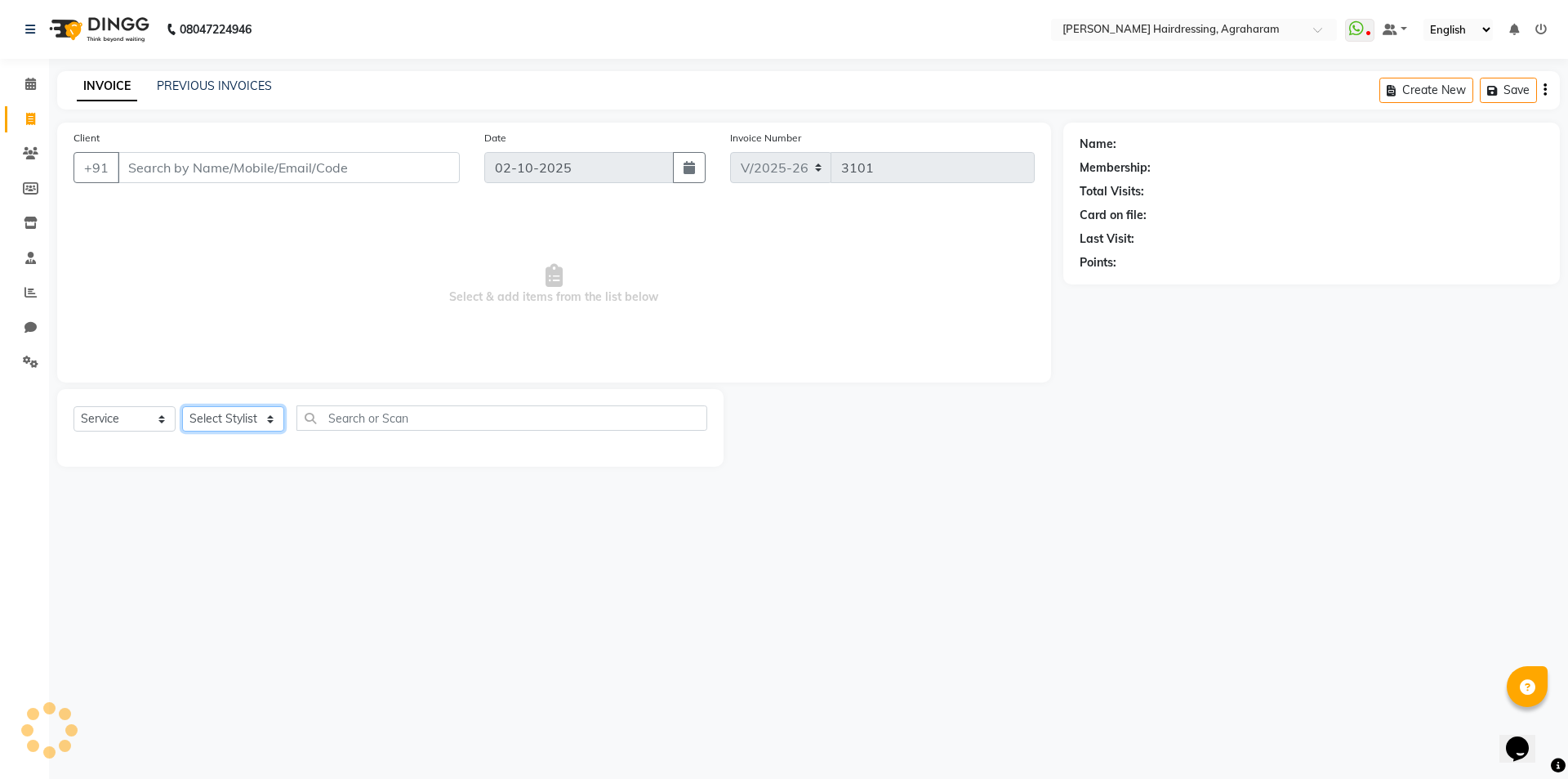
click at [260, 410] on select "Select Stylist" at bounding box center [233, 419] width 102 height 25
click at [661, 38] on nav "08047224946 Select Location × Toni&guy Hairdressing, Agraharam WhatsApp Status …" at bounding box center [784, 29] width 1568 height 59
click at [208, 87] on link "PREVIOUS INVOICES" at bounding box center [215, 85] width 115 height 15
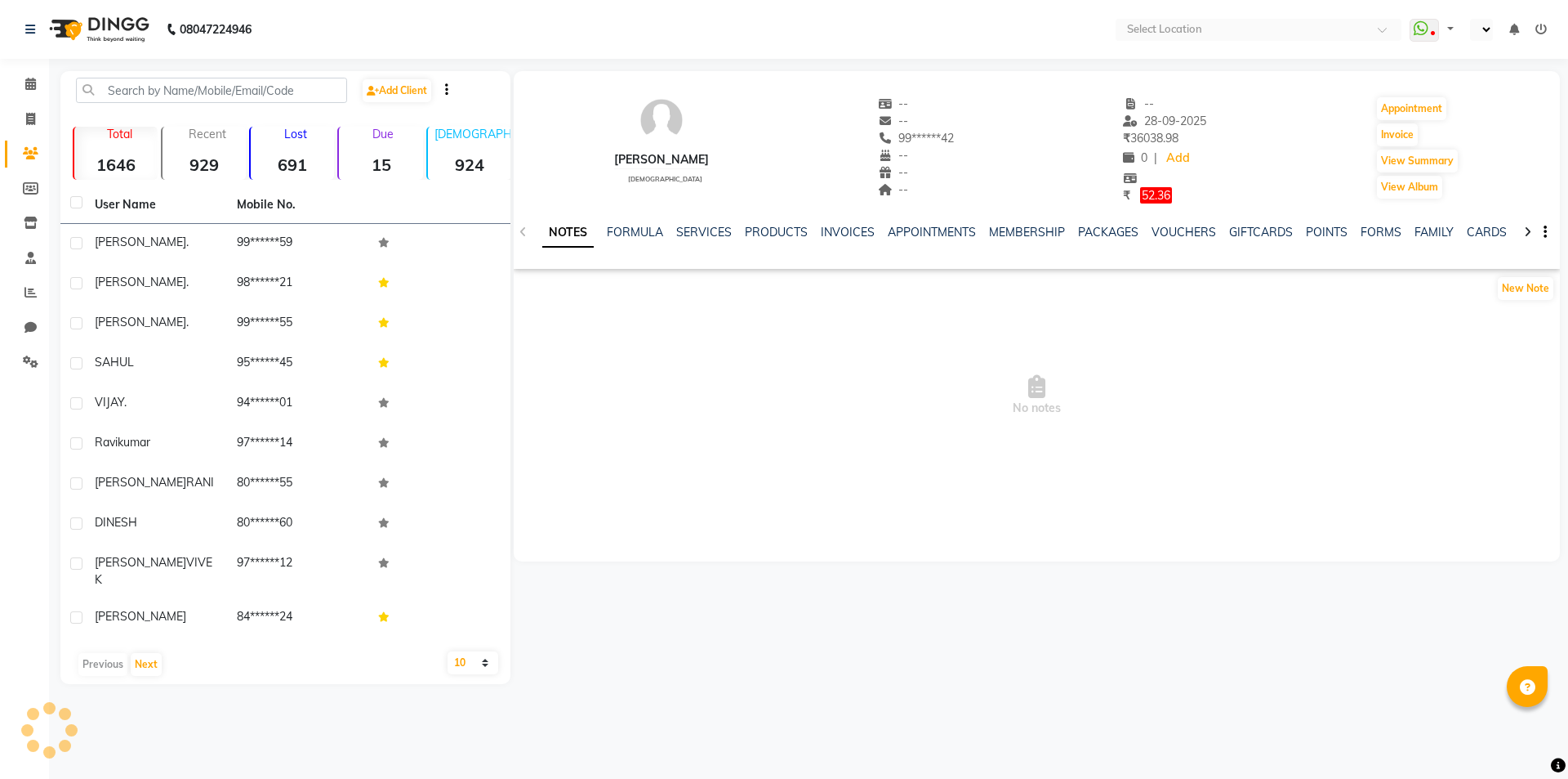
select select "en"
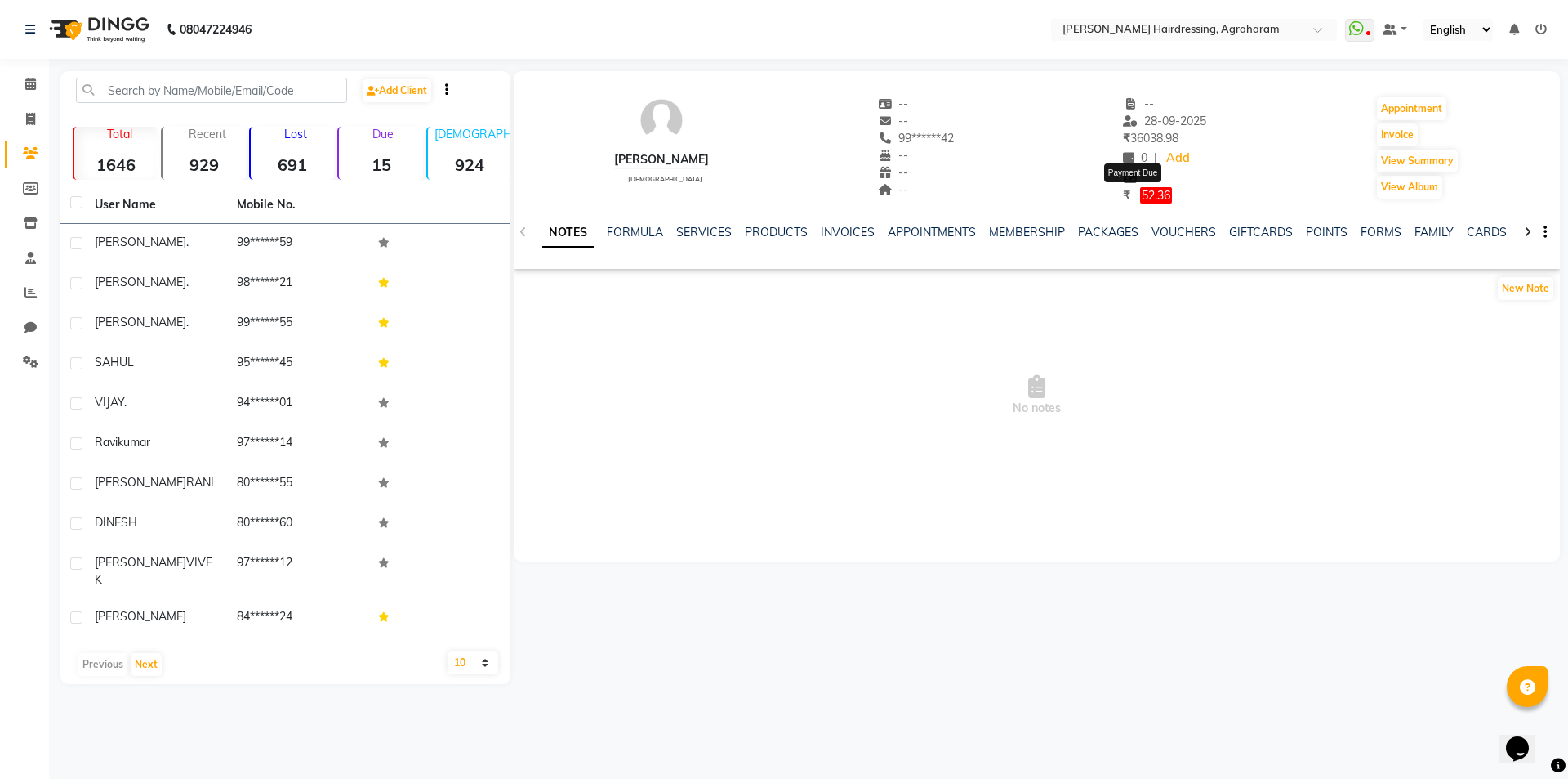
click at [1141, 195] on span "52.36" at bounding box center [1156, 195] width 32 height 17
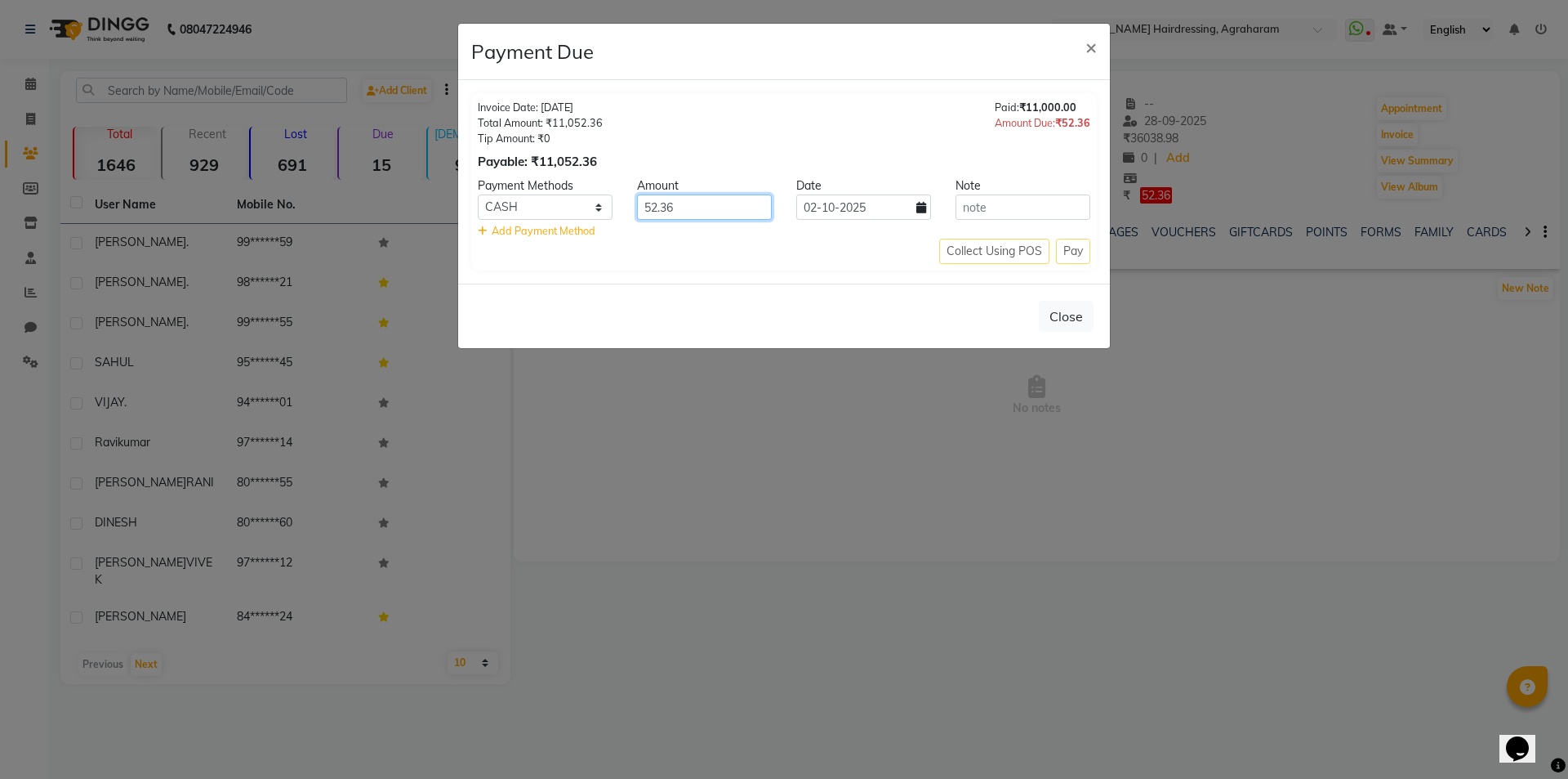
drag, startPoint x: 708, startPoint y: 213, endPoint x: 615, endPoint y: 201, distance: 93.8
click at [617, 201] on div "CASH CARD UPI Coupon 52.36 [DATE]" at bounding box center [784, 207] width 637 height 25
click at [1094, 53] on span "×" at bounding box center [1092, 46] width 12 height 24
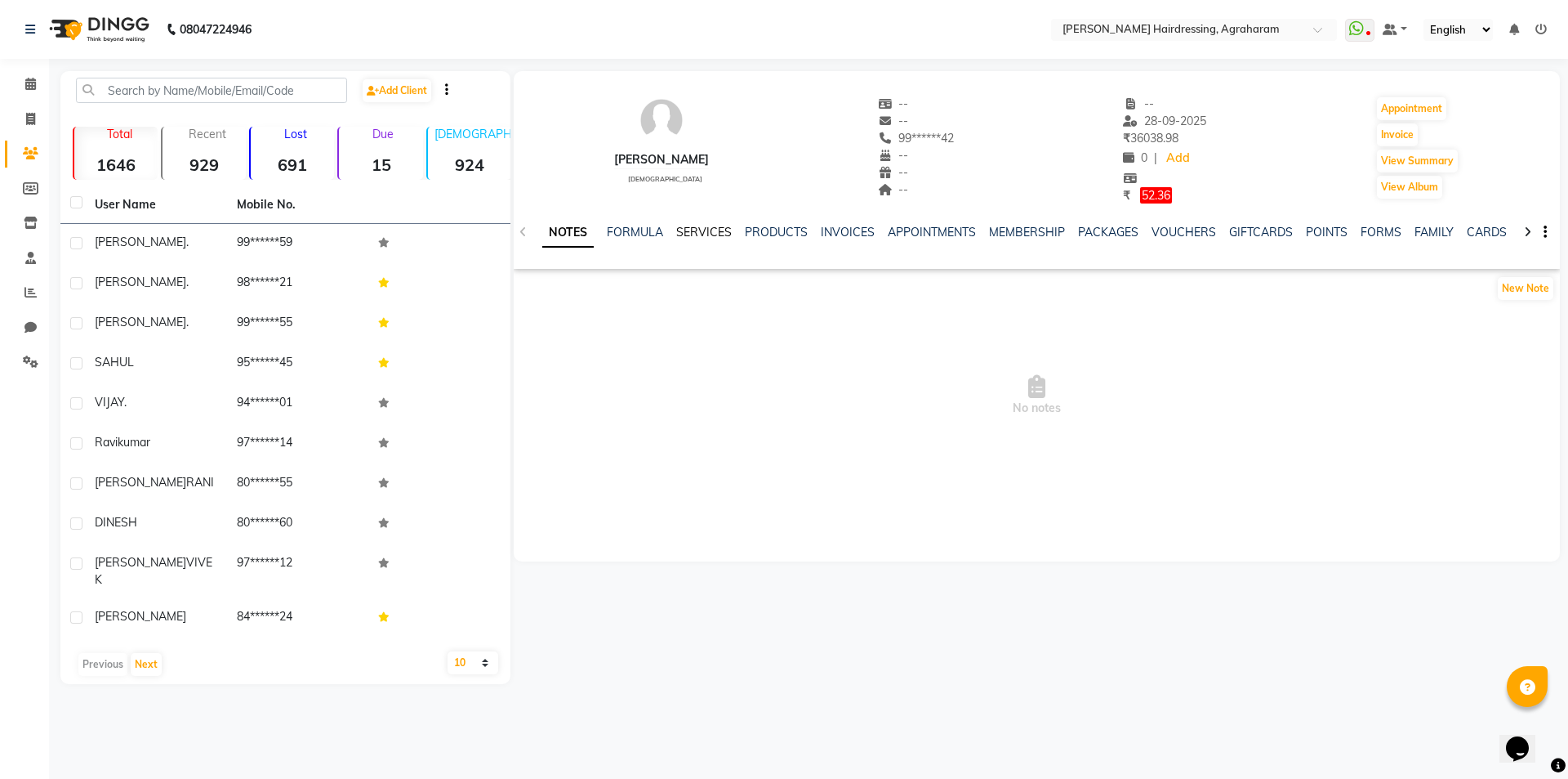
click at [676, 236] on link "SERVICES" at bounding box center [704, 231] width 56 height 15
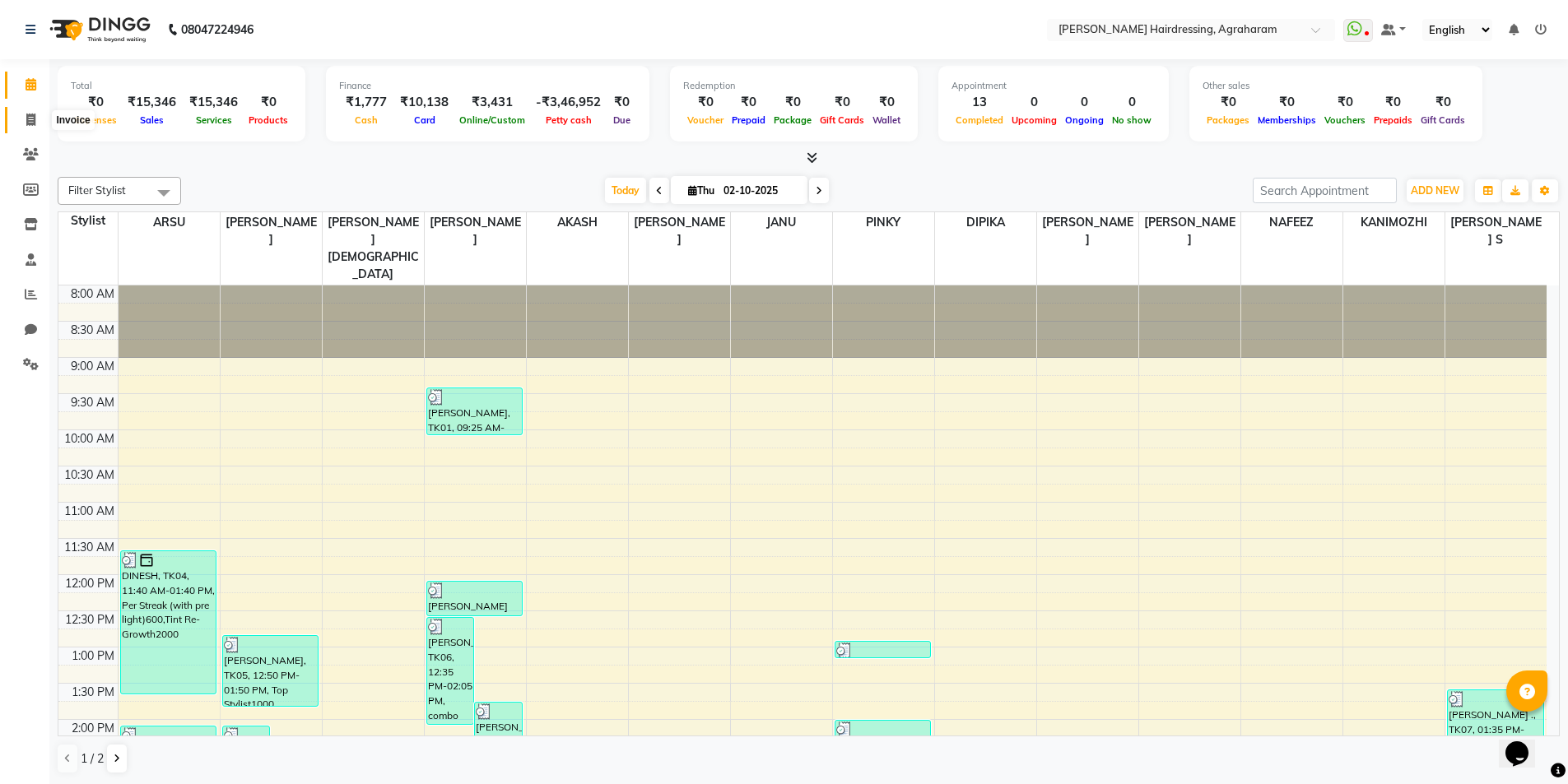
click at [31, 117] on icon at bounding box center [30, 120] width 9 height 13
select select "service"
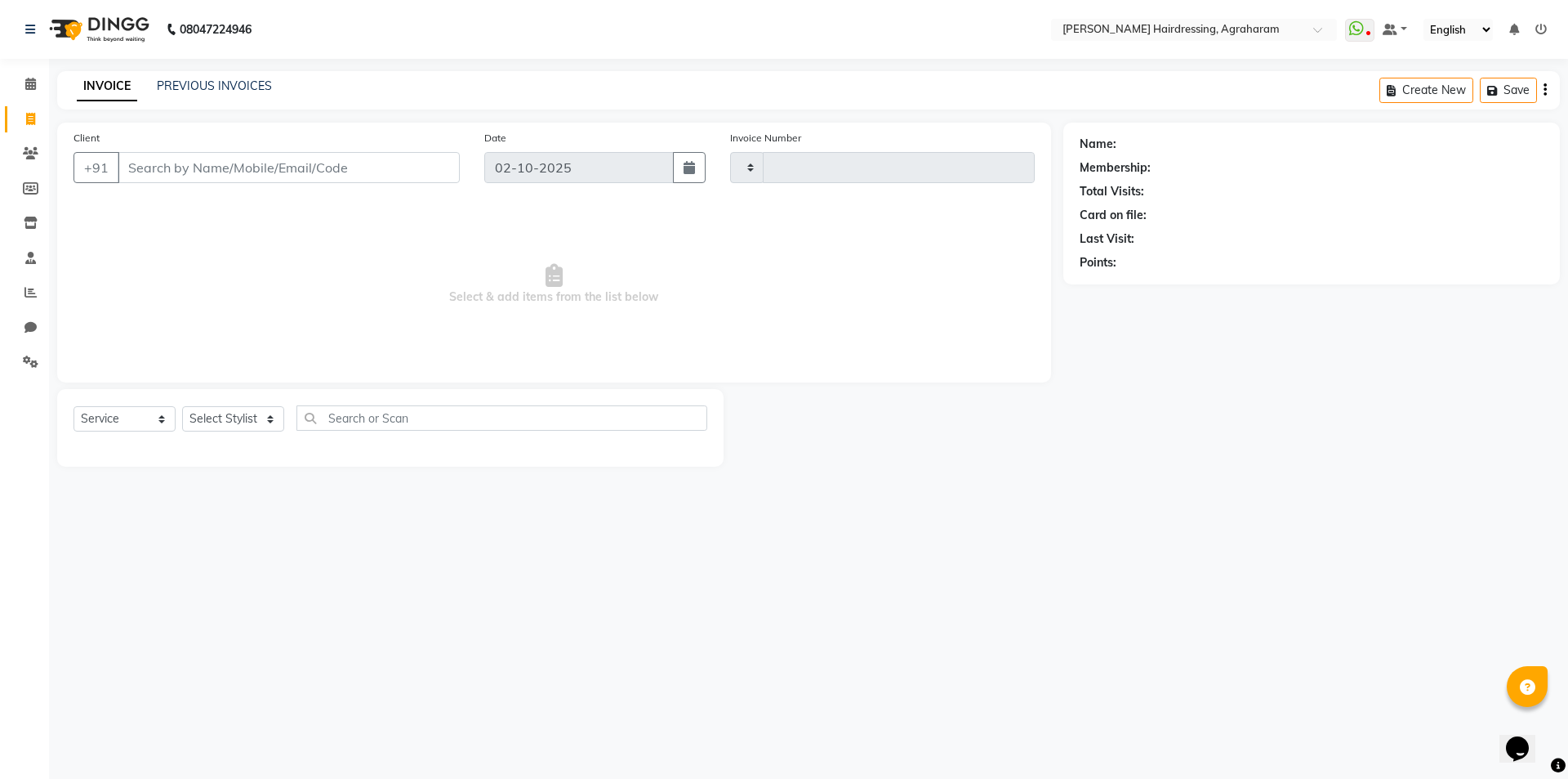
type input "3101"
select select "7962"
click at [254, 418] on select "Select Stylist AASH MUHAMMED AFTAB AKASH ARSU DIPIKA GOMATHI S JANU KANIMOZHI M…" at bounding box center [255, 419] width 144 height 25
select select "72528"
click at [182, 406] on select "Select Stylist AASH MUHAMMED AFTAB AKASH ARSU DIPIKA GOMATHI S JANU KANIMOZHI M…" at bounding box center [255, 419] width 144 height 25
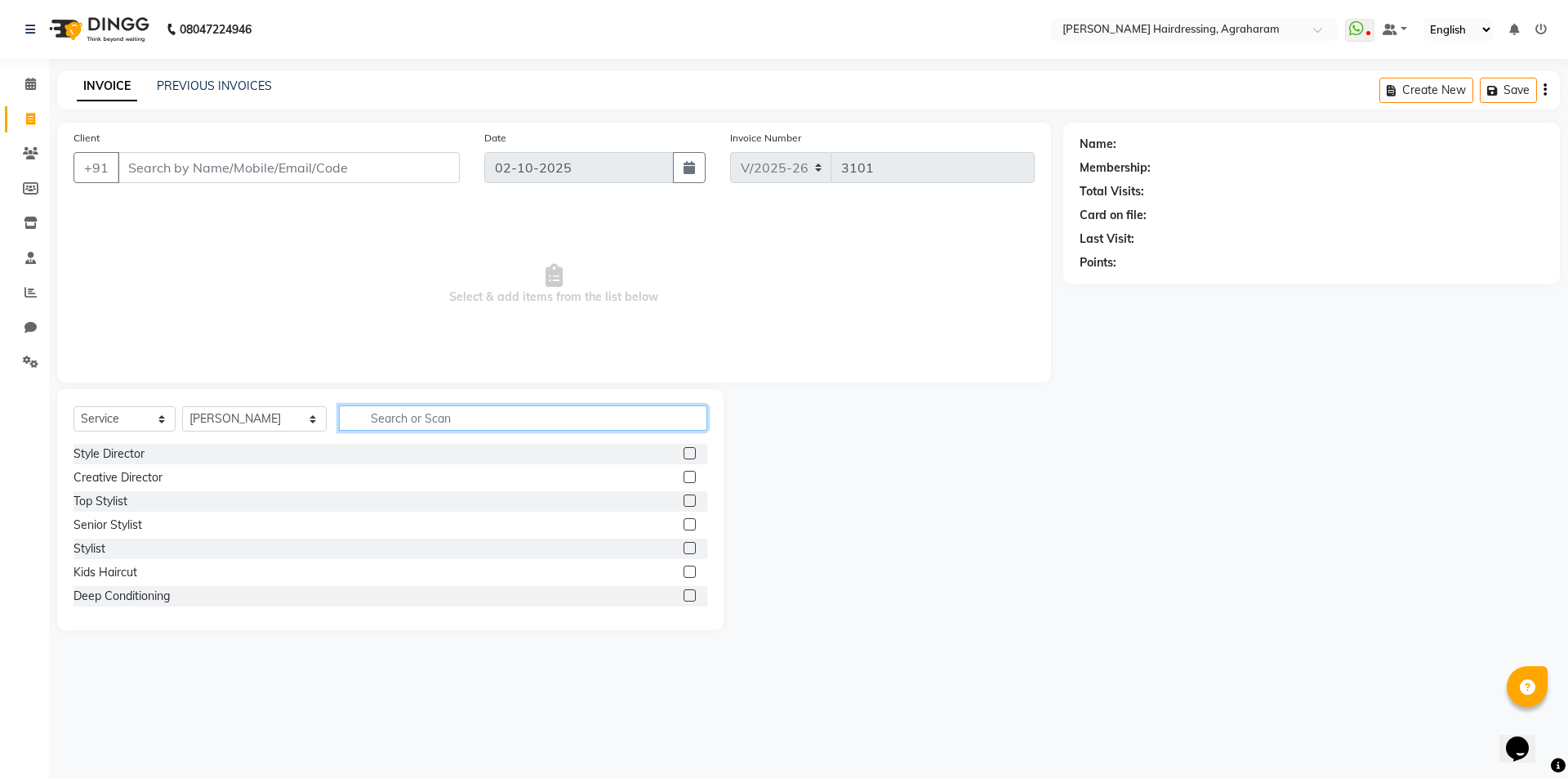
click at [384, 414] on input "text" at bounding box center [523, 418] width 369 height 25
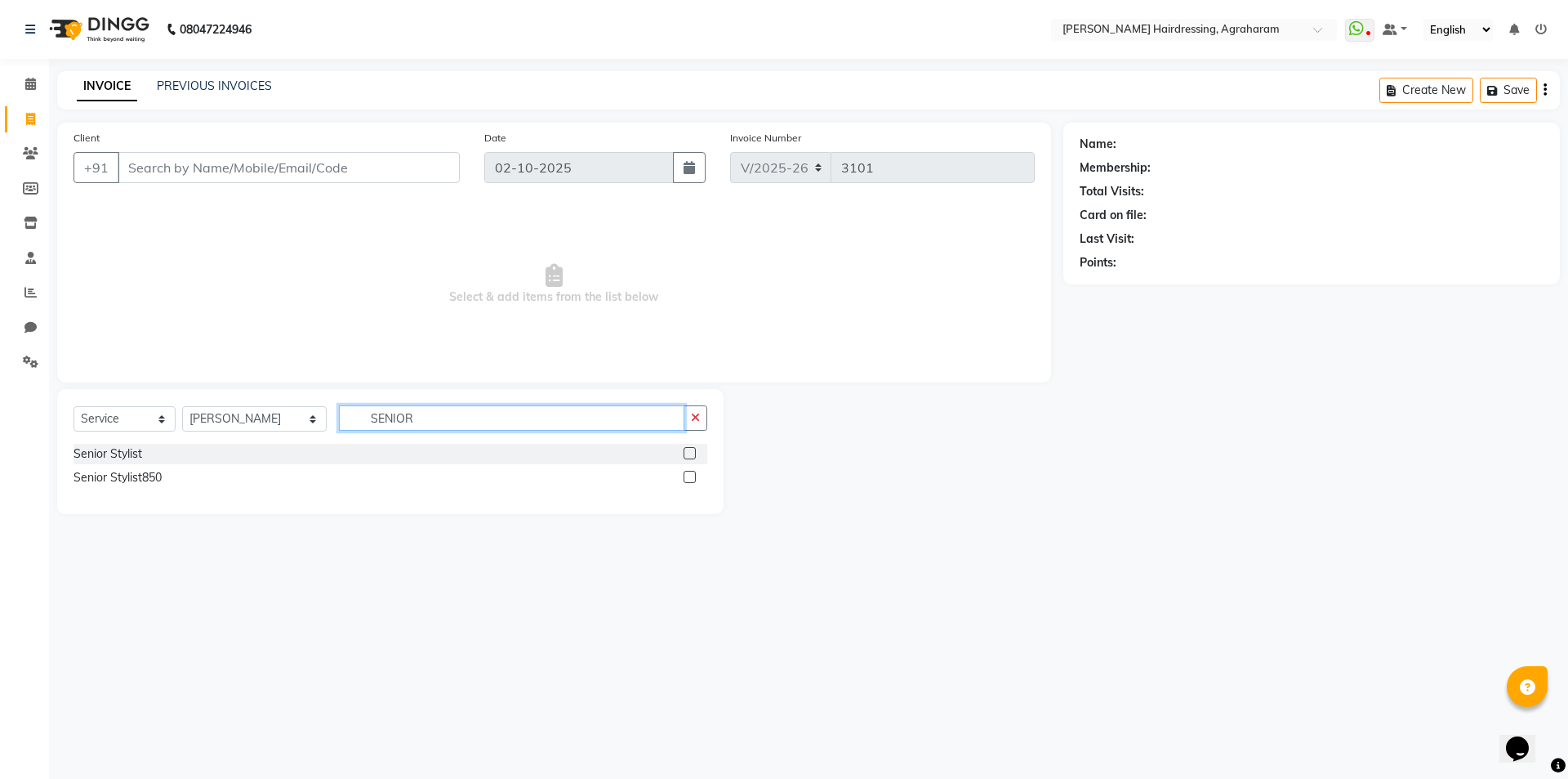
type input "SENIOR"
click at [685, 453] on label at bounding box center [690, 453] width 13 height 13
click at [685, 453] on input "checkbox" at bounding box center [689, 454] width 11 height 11
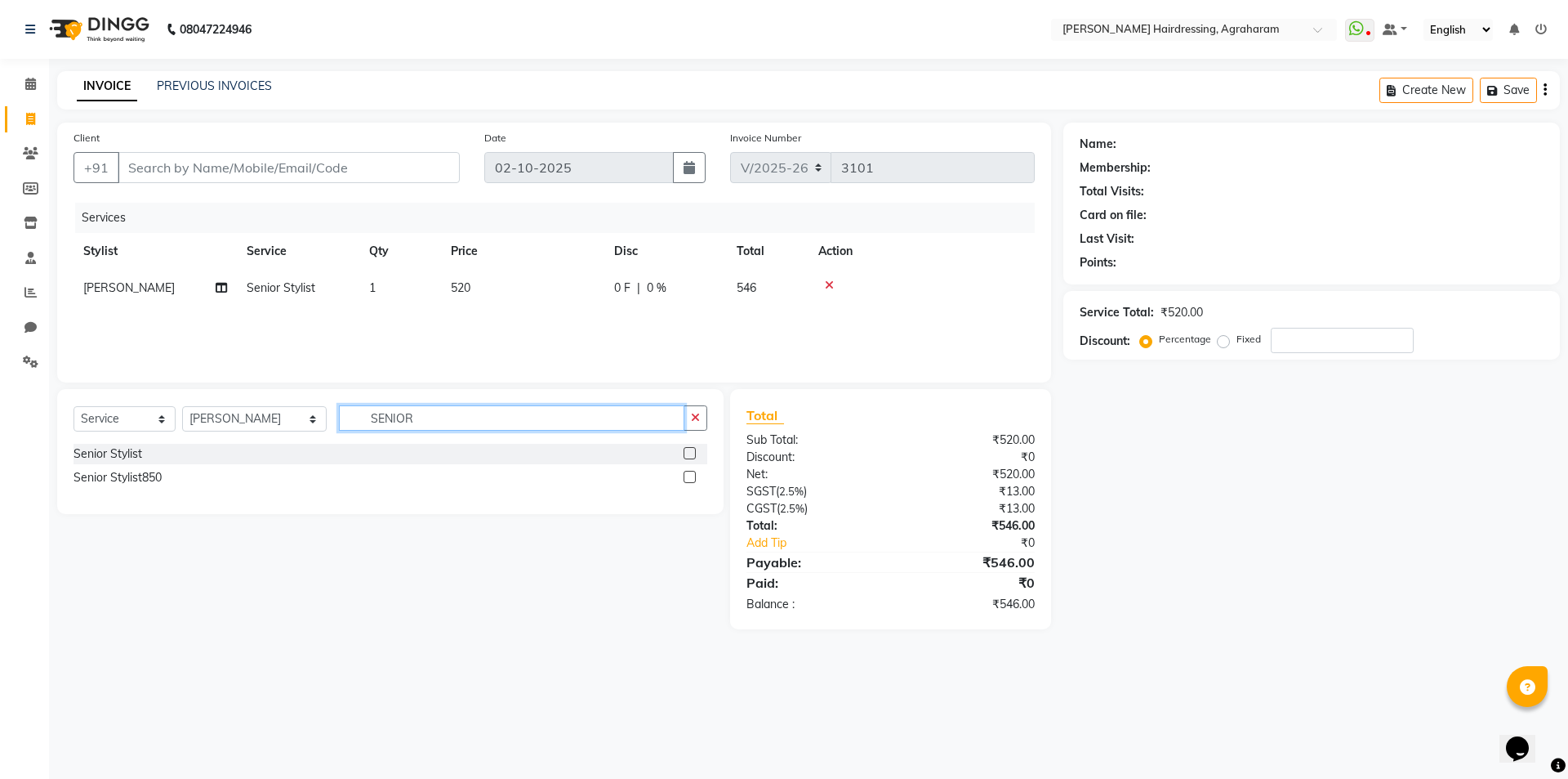
checkbox input "false"
click at [387, 414] on input "SENIOR" at bounding box center [511, 418] width 345 height 25
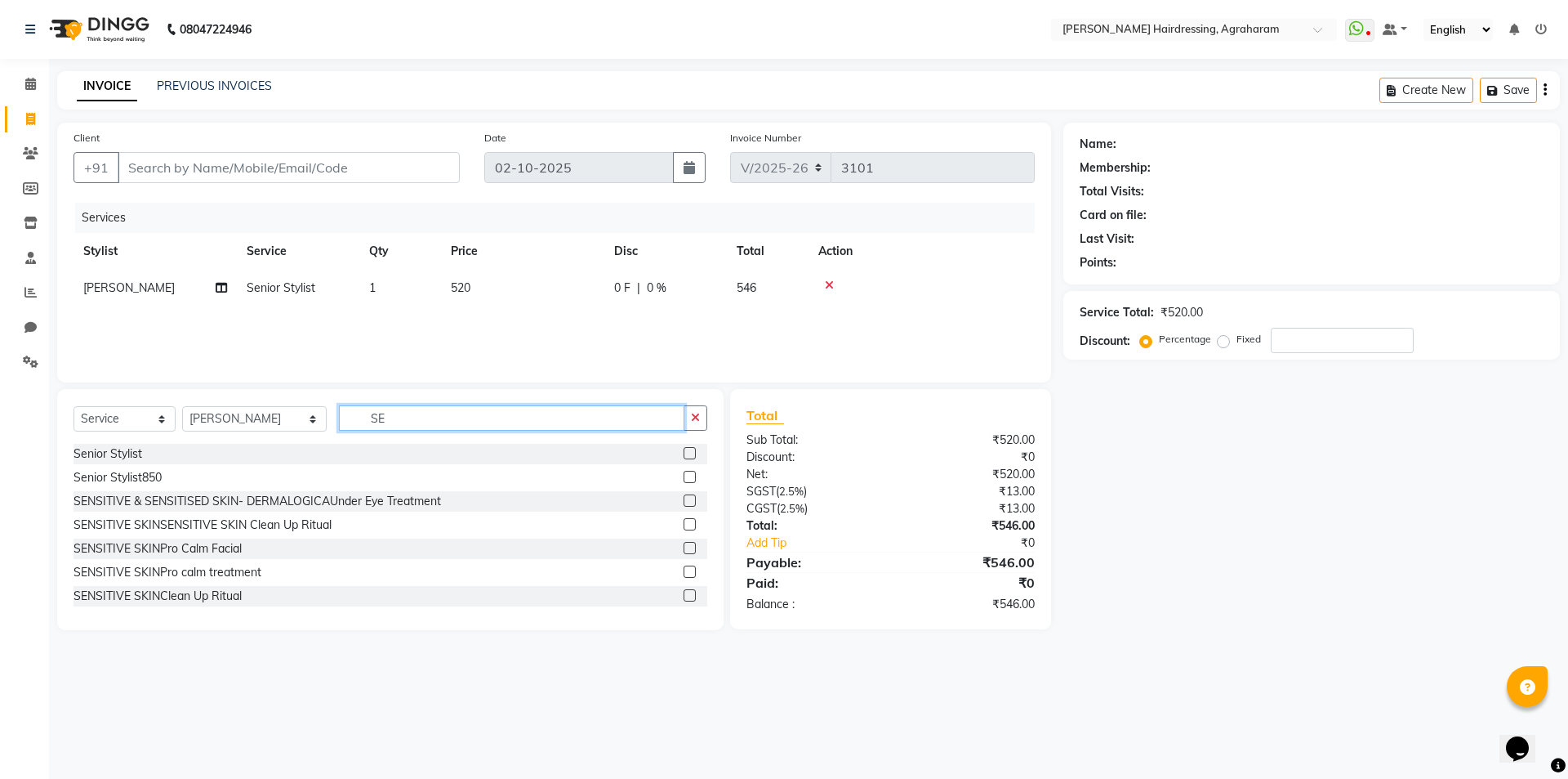
type input "S"
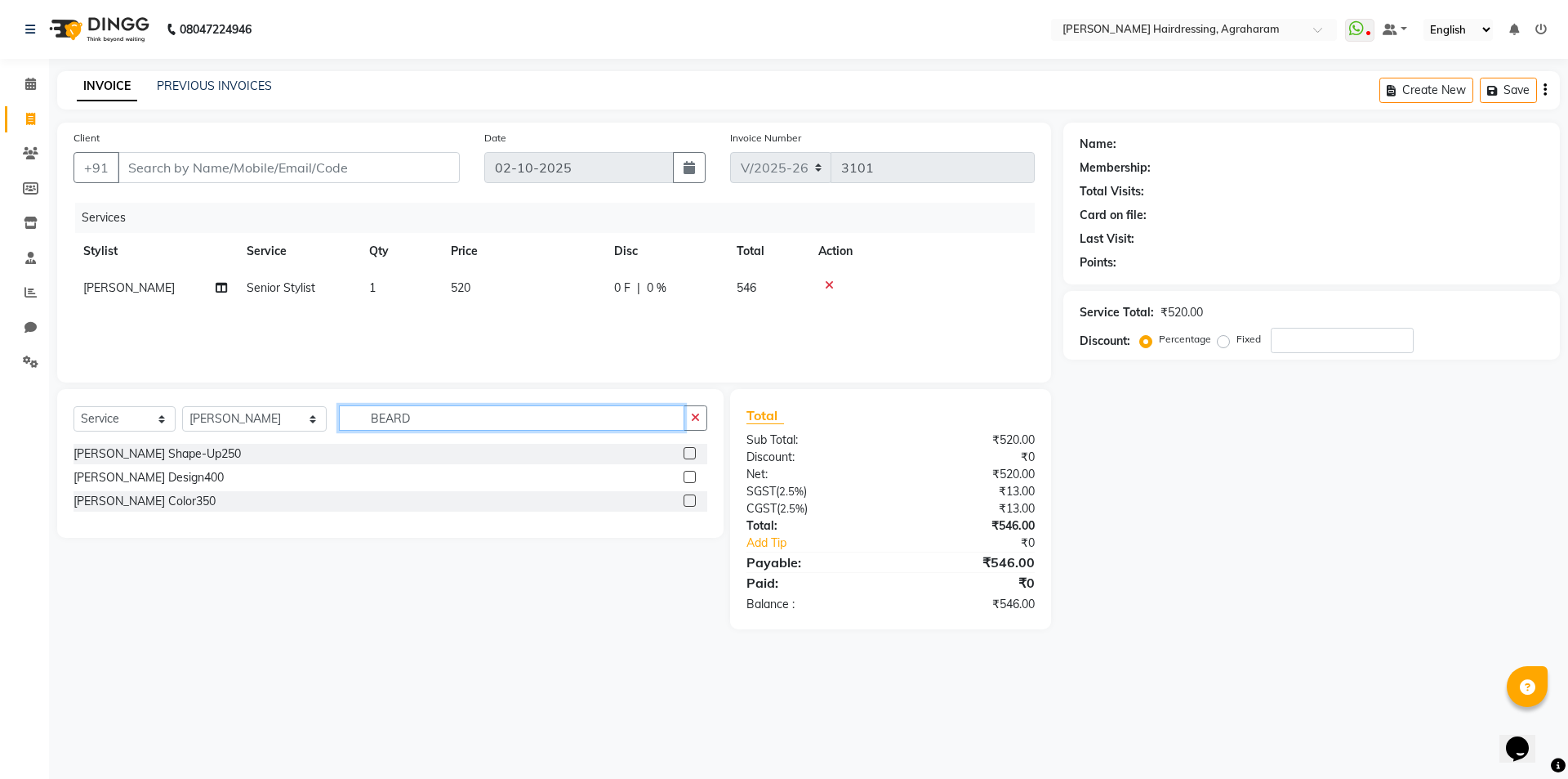
type input "BEARD"
click at [690, 457] on label at bounding box center [690, 453] width 13 height 13
click at [690, 457] on input "checkbox" at bounding box center [689, 454] width 11 height 11
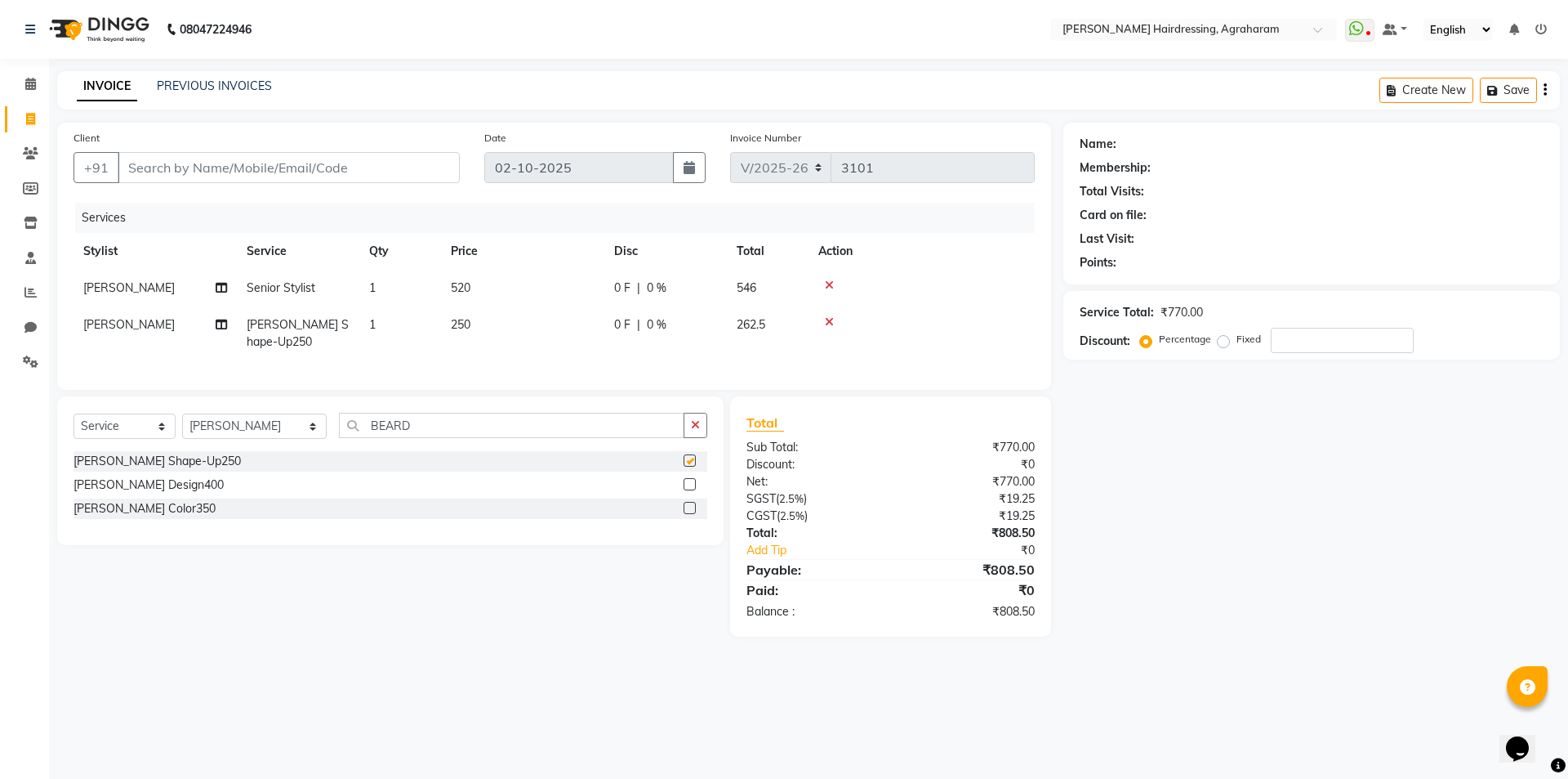
checkbox input "false"
click at [409, 435] on input "BEARD" at bounding box center [511, 426] width 345 height 25
type input "B"
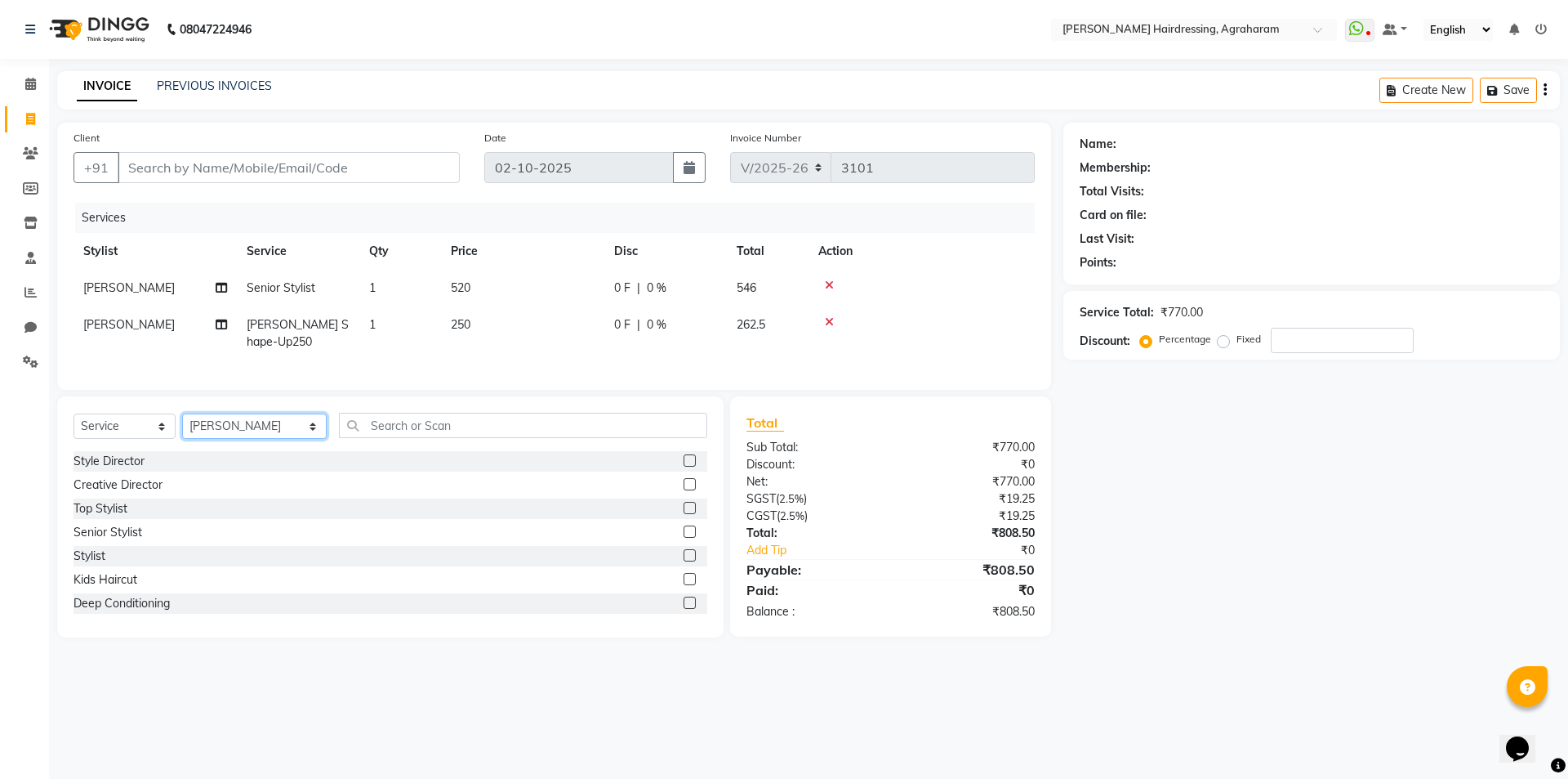
click at [254, 438] on select "Select Stylist AASH MUHAMMED AFTAB AKASH ARSU DIPIKA GOMATHI S JANU KANIMOZHI M…" at bounding box center [255, 427] width 144 height 25
select select "92172"
click at [182, 426] on select "Select Stylist AASH MUHAMMED AFTAB AKASH ARSU DIPIKA GOMATHI S JANU KANIMOZHI M…" at bounding box center [255, 427] width 144 height 25
click at [396, 434] on input "text" at bounding box center [523, 426] width 369 height 25
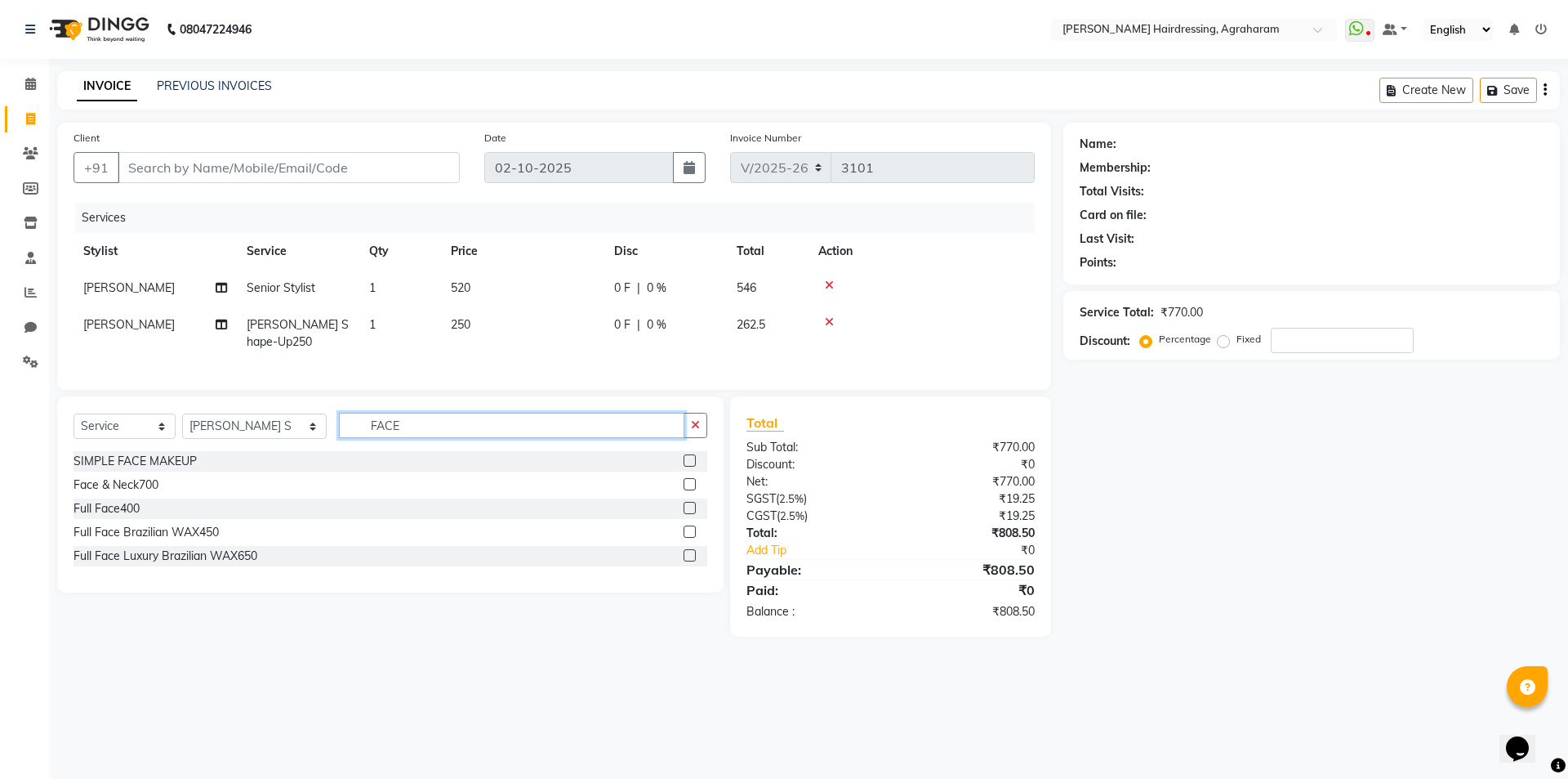
type input "FACE"
click at [689, 490] on label at bounding box center [690, 484] width 13 height 13
click at [689, 490] on input "checkbox" at bounding box center [689, 484] width 11 height 11
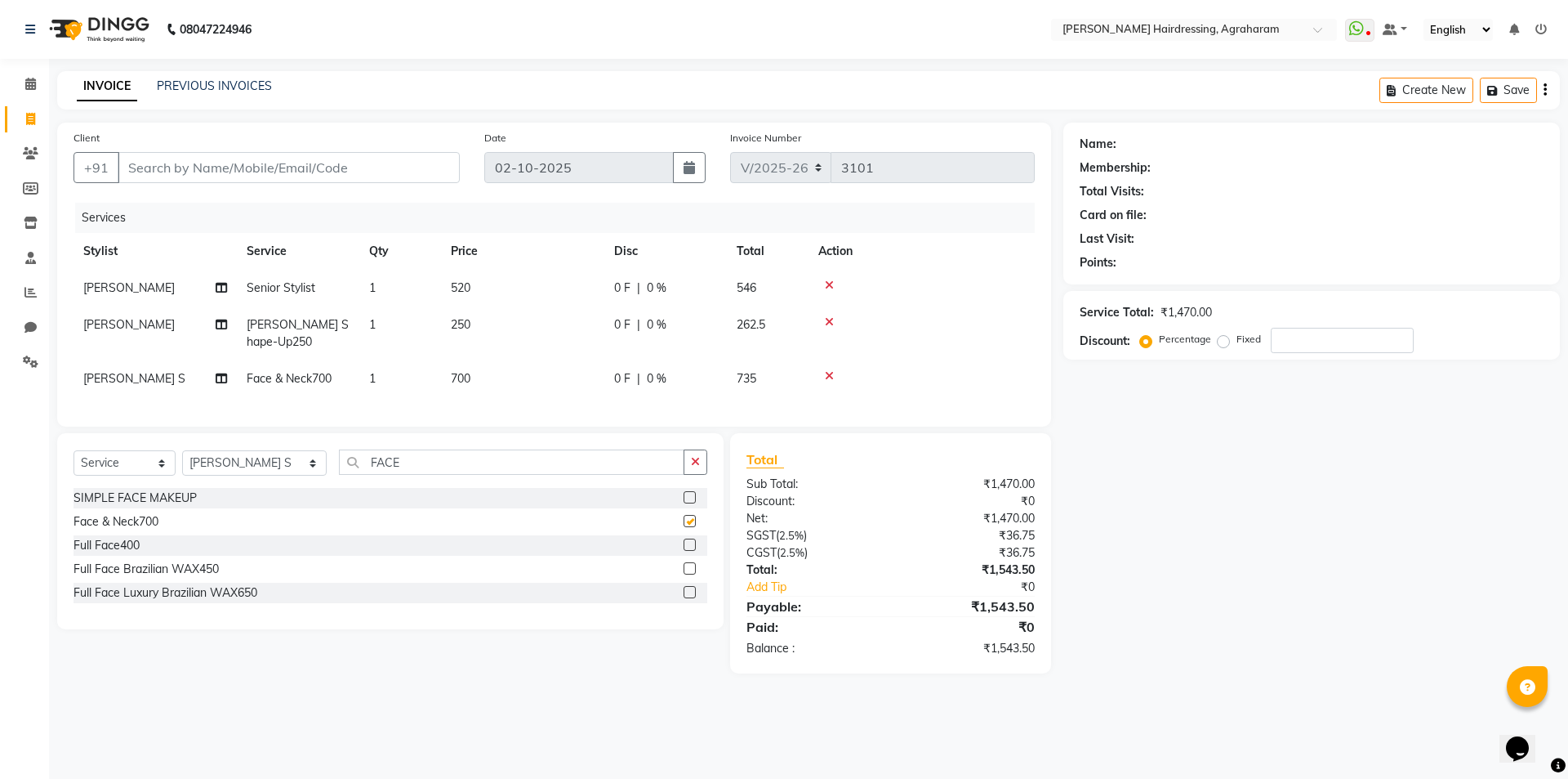
checkbox input "false"
click at [213, 166] on input "Client" at bounding box center [289, 168] width 342 height 31
type input "9"
type input "0"
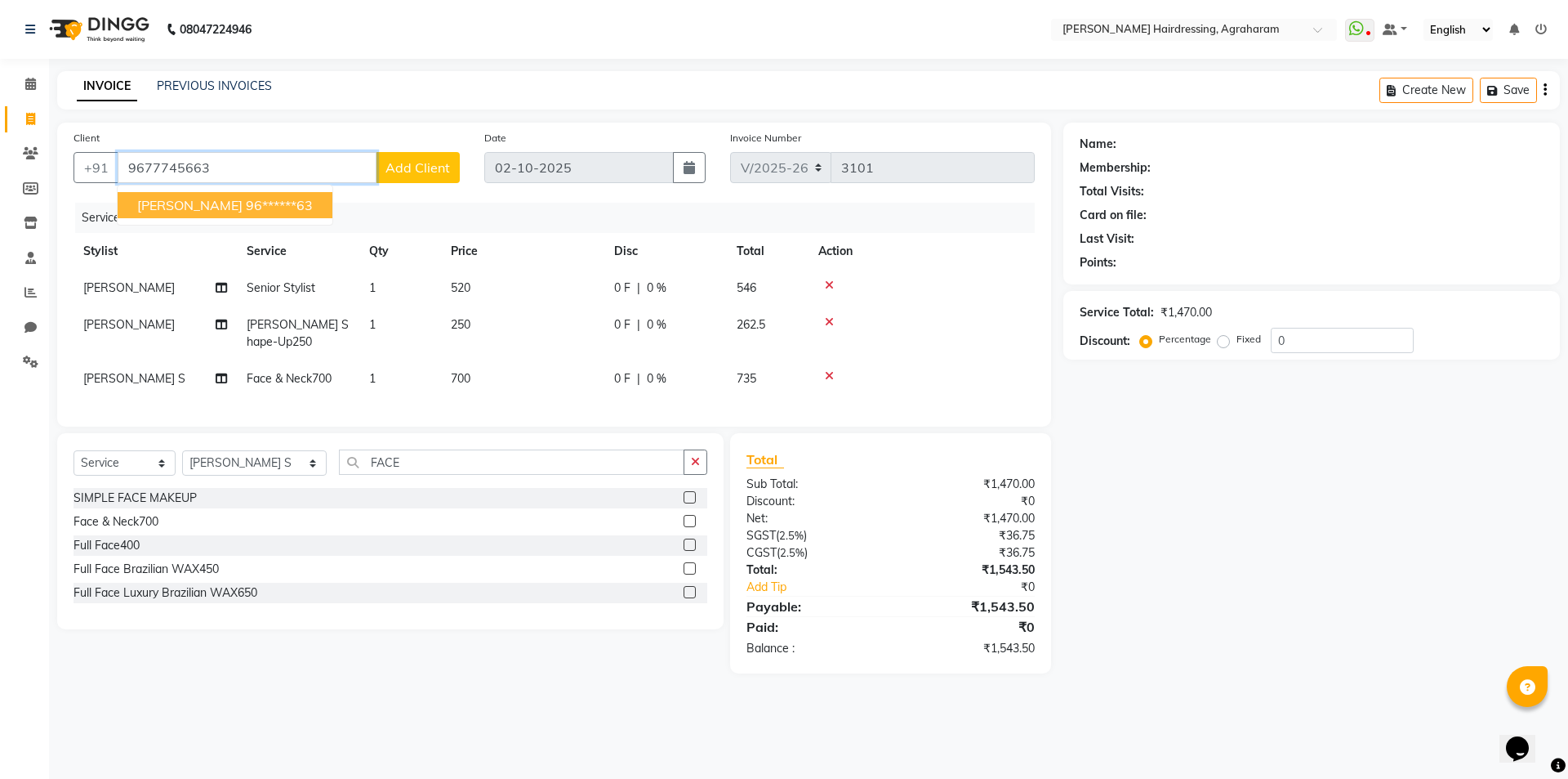
type input "9677745663"
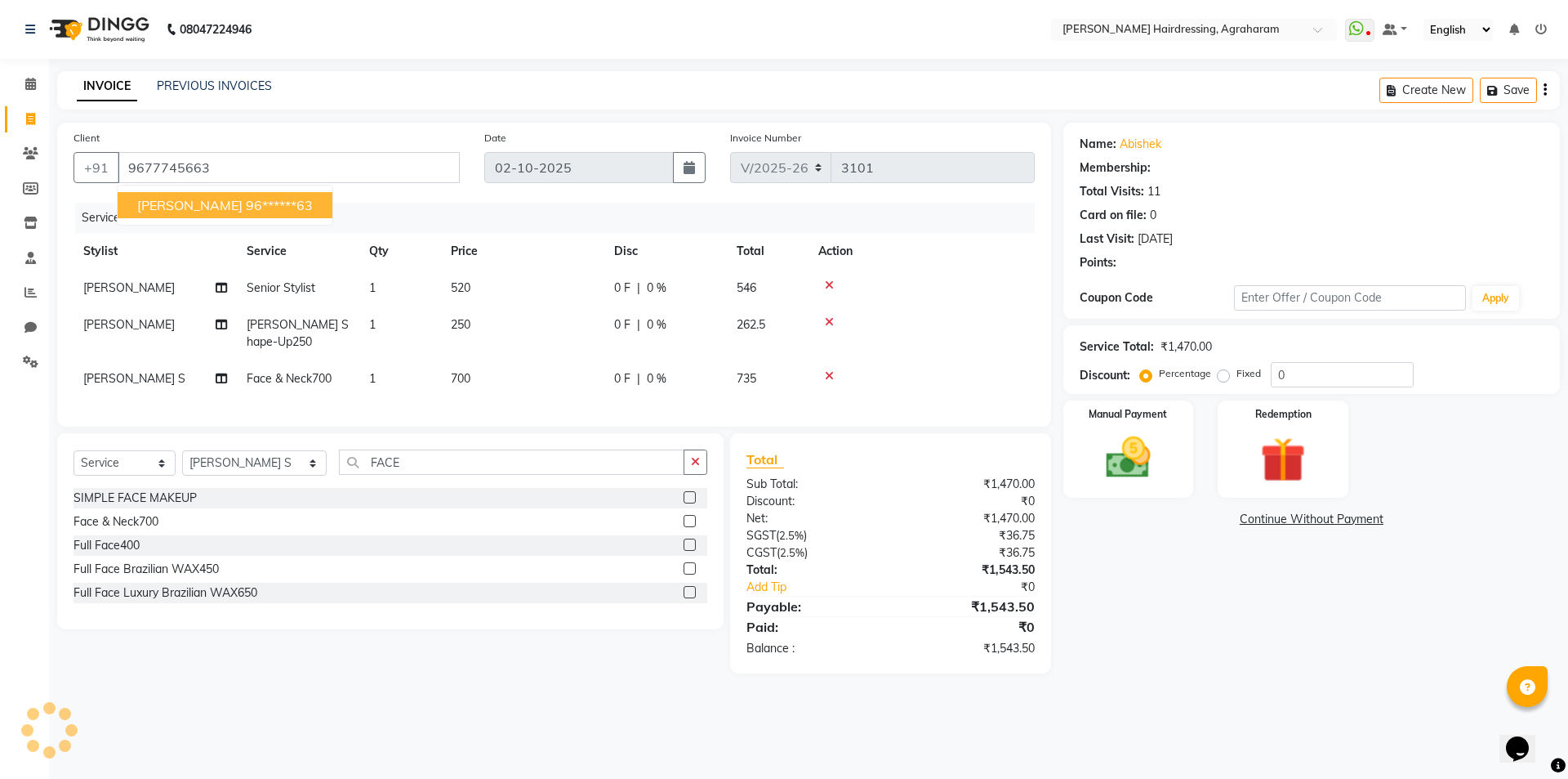
select select "2: Object"
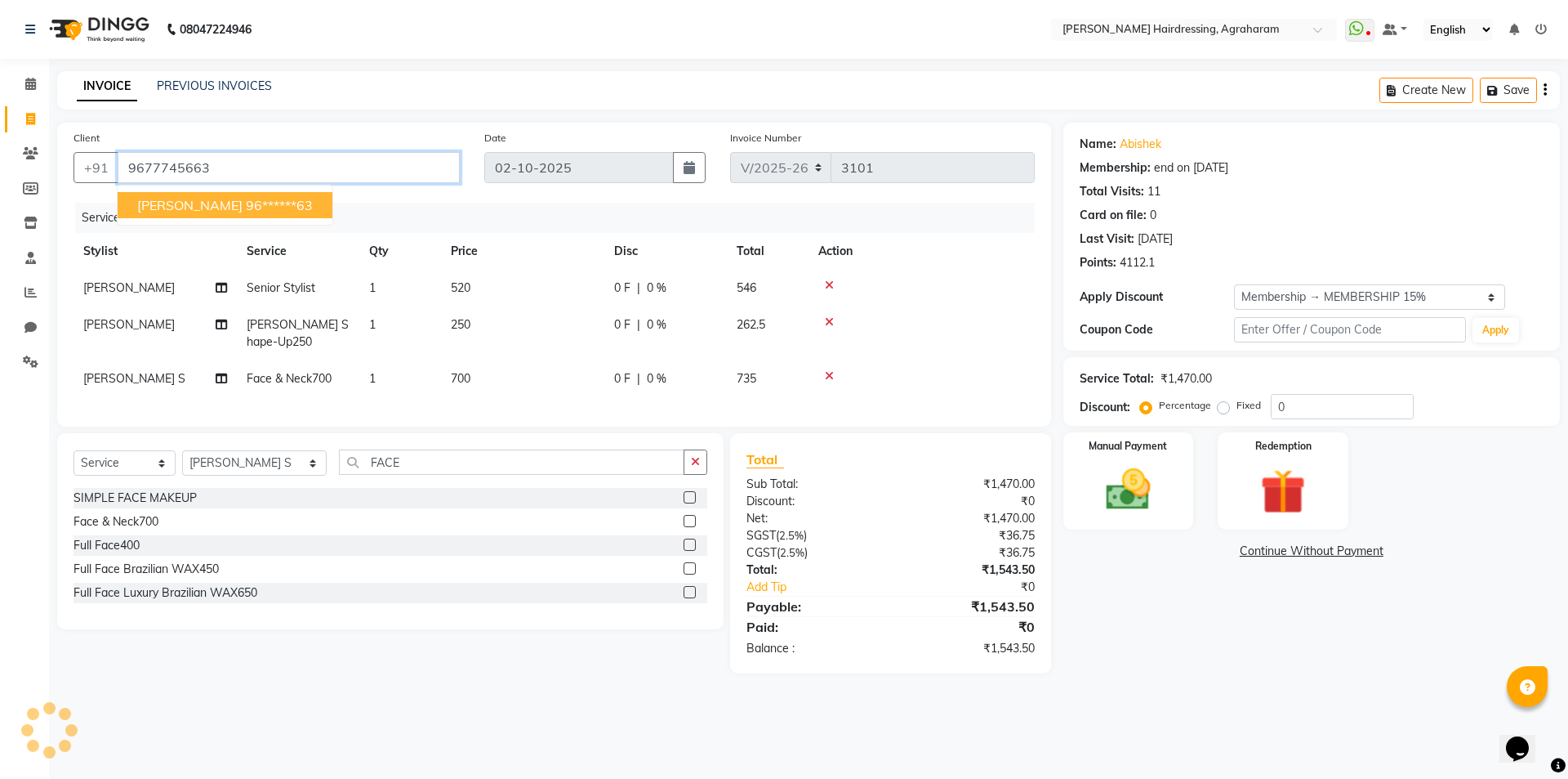
click at [188, 172] on input "9677745663" at bounding box center [289, 168] width 342 height 31
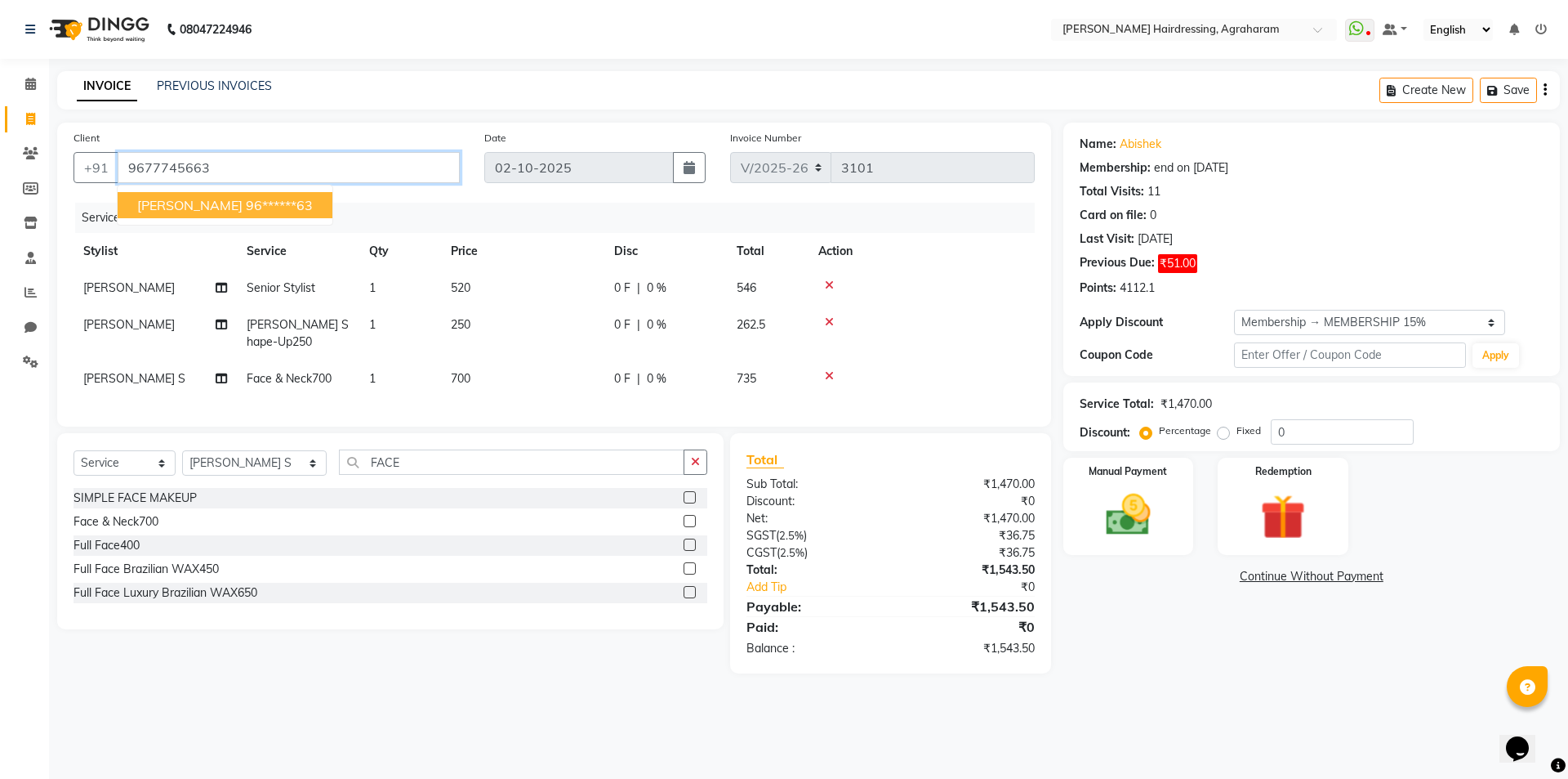
click at [188, 172] on input "9677745663" at bounding box center [289, 168] width 342 height 31
click at [246, 201] on ngb-highlight "96******63" at bounding box center [279, 205] width 67 height 17
type input "96******63"
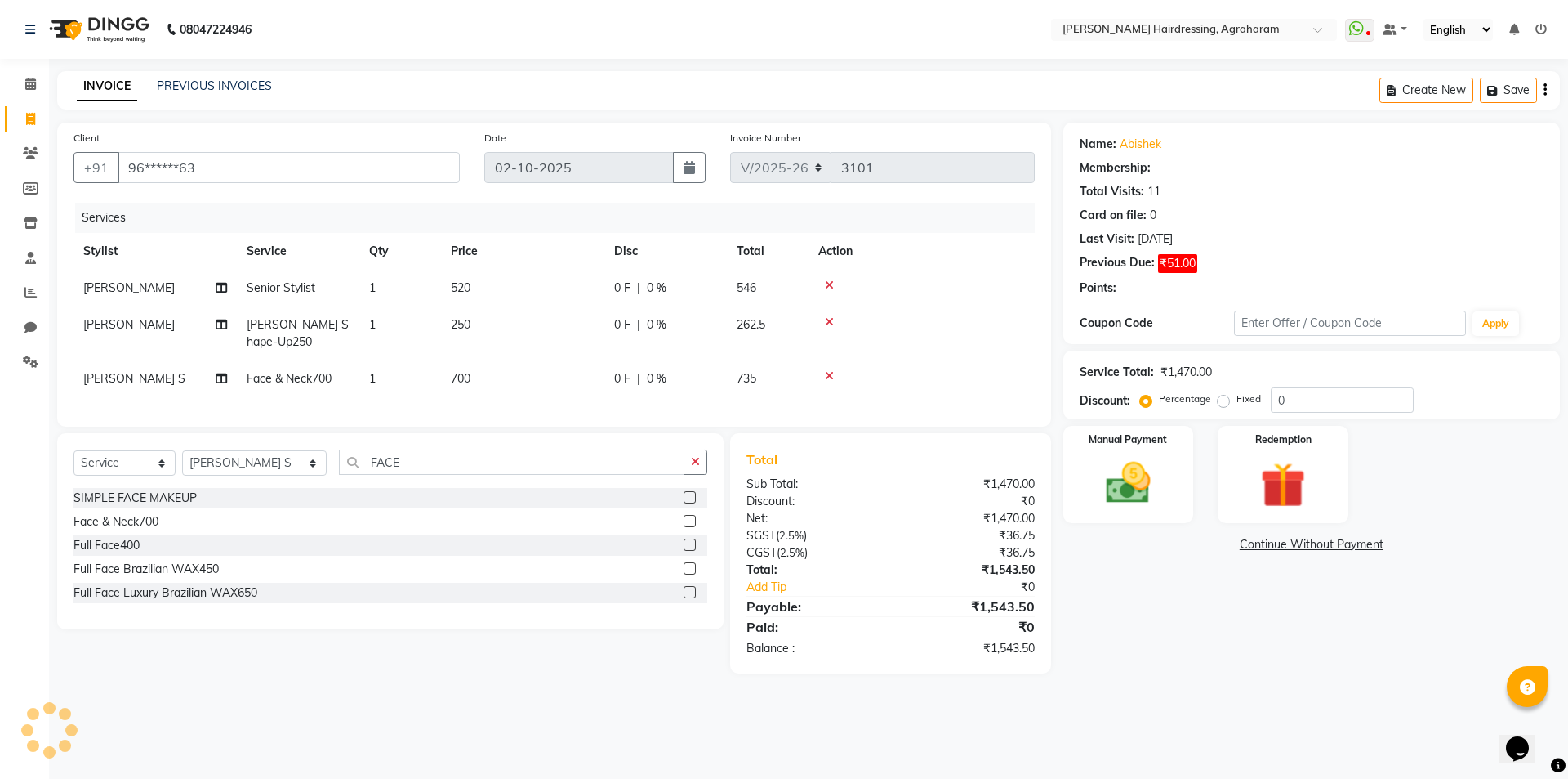
select select "2: Object"
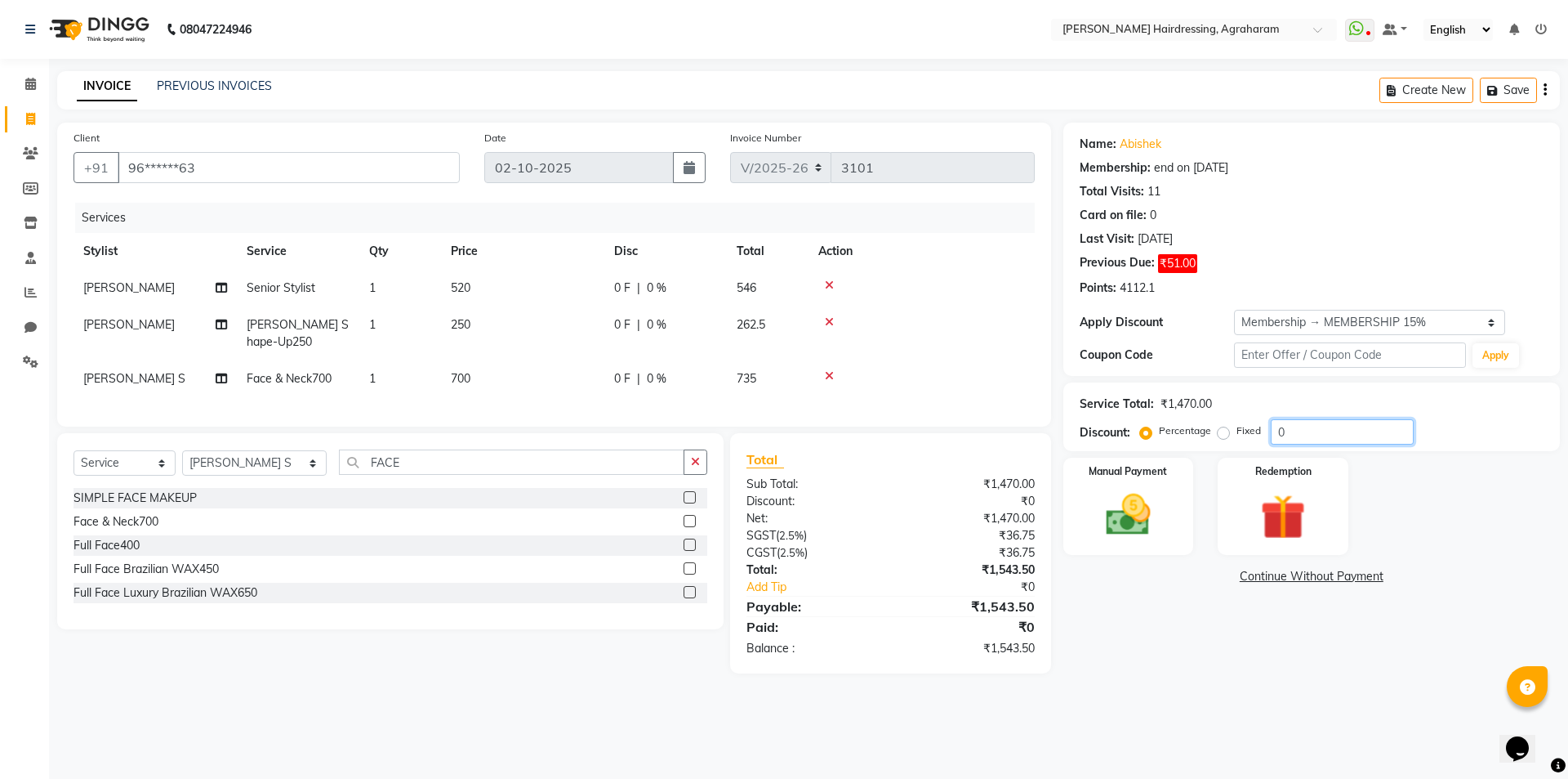
click at [1299, 432] on input "0" at bounding box center [1343, 431] width 143 height 25
type input "15"
click at [1126, 529] on img at bounding box center [1129, 514] width 76 height 54
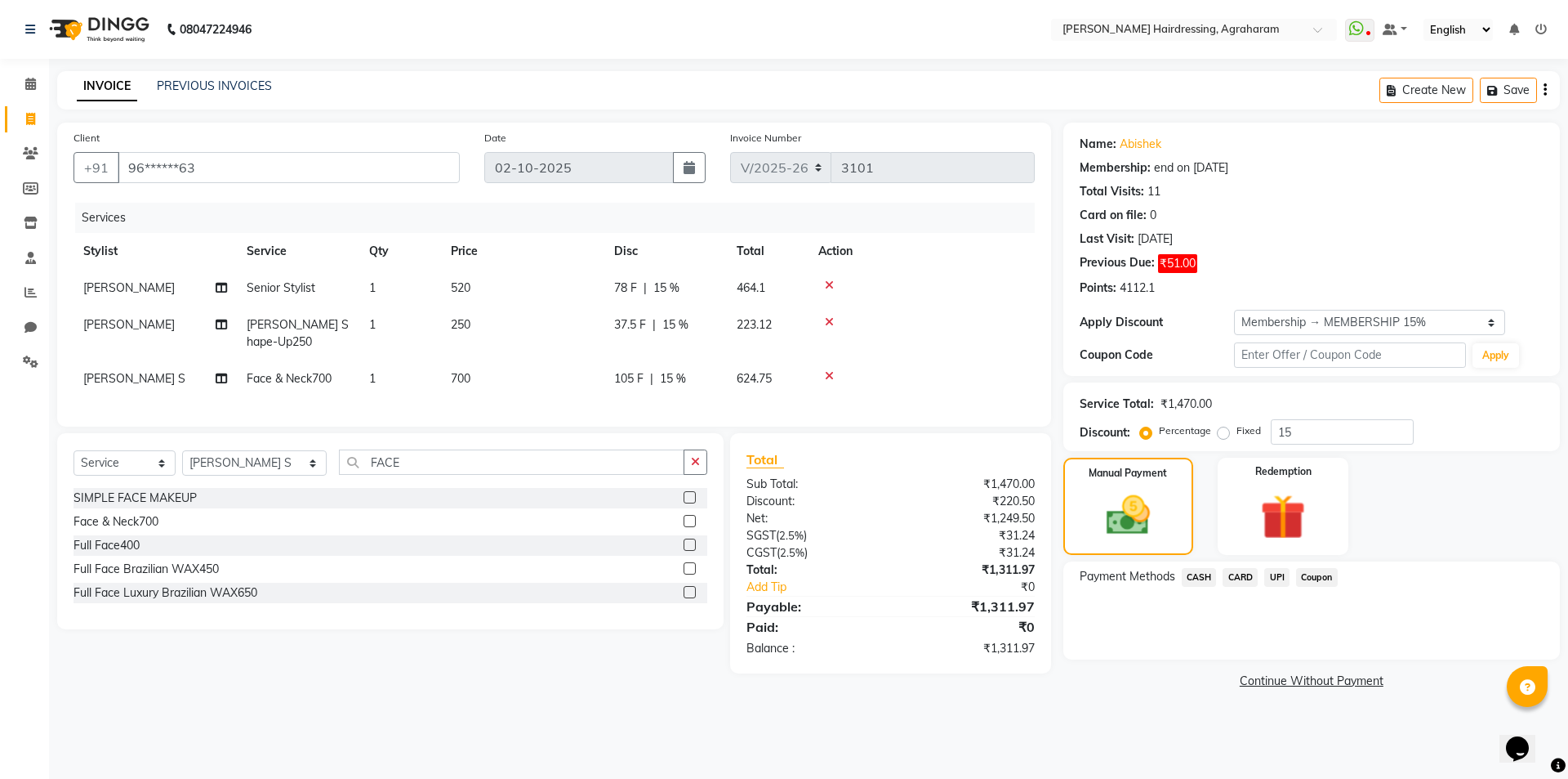
click at [1202, 574] on span "CASH" at bounding box center [1199, 577] width 35 height 19
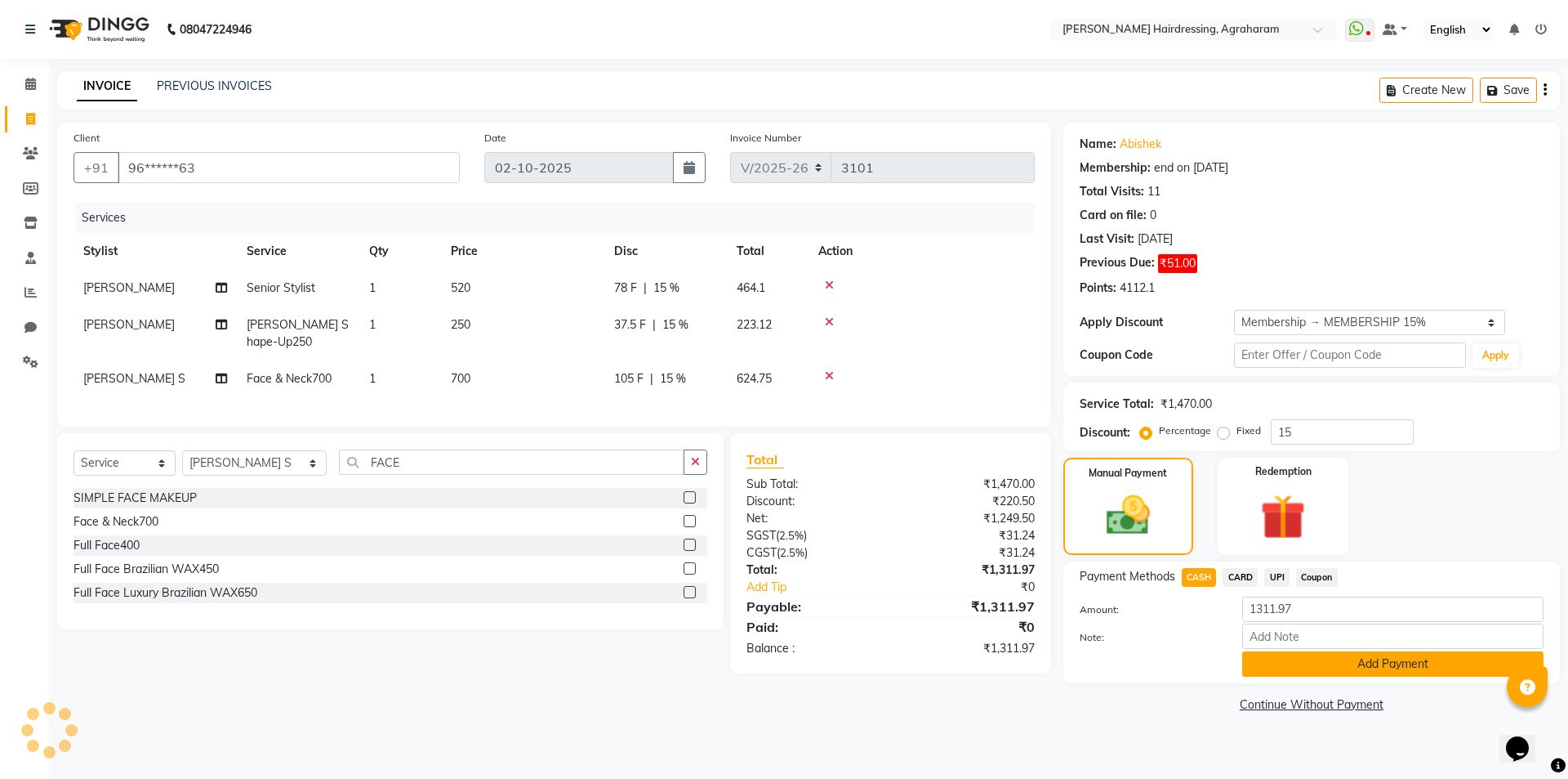
click at [1422, 668] on button "Add Payment" at bounding box center [1392, 664] width 302 height 25
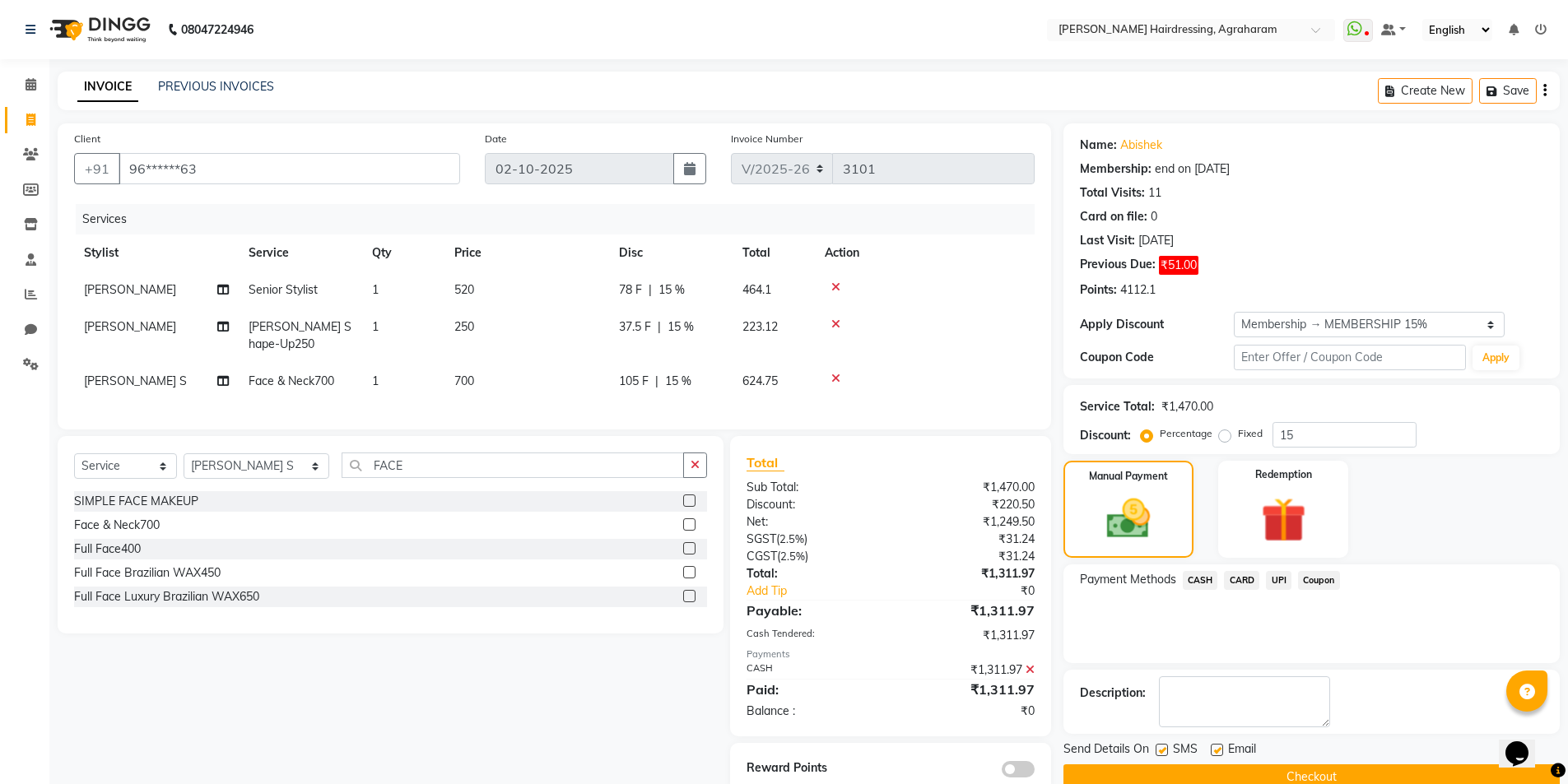
click at [1318, 773] on button "Checkout" at bounding box center [1311, 777] width 496 height 26
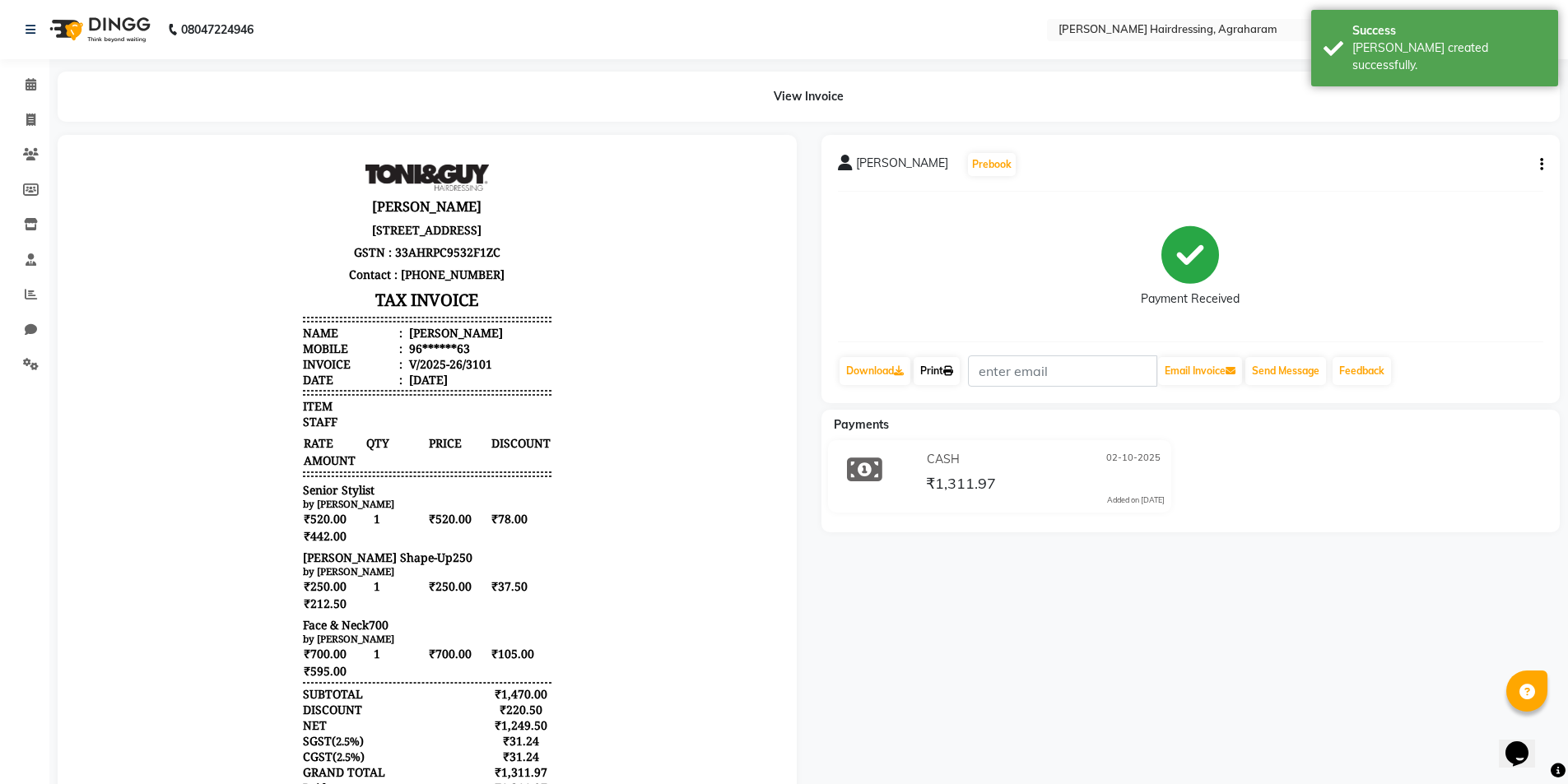
click at [930, 372] on link "Print" at bounding box center [936, 370] width 46 height 28
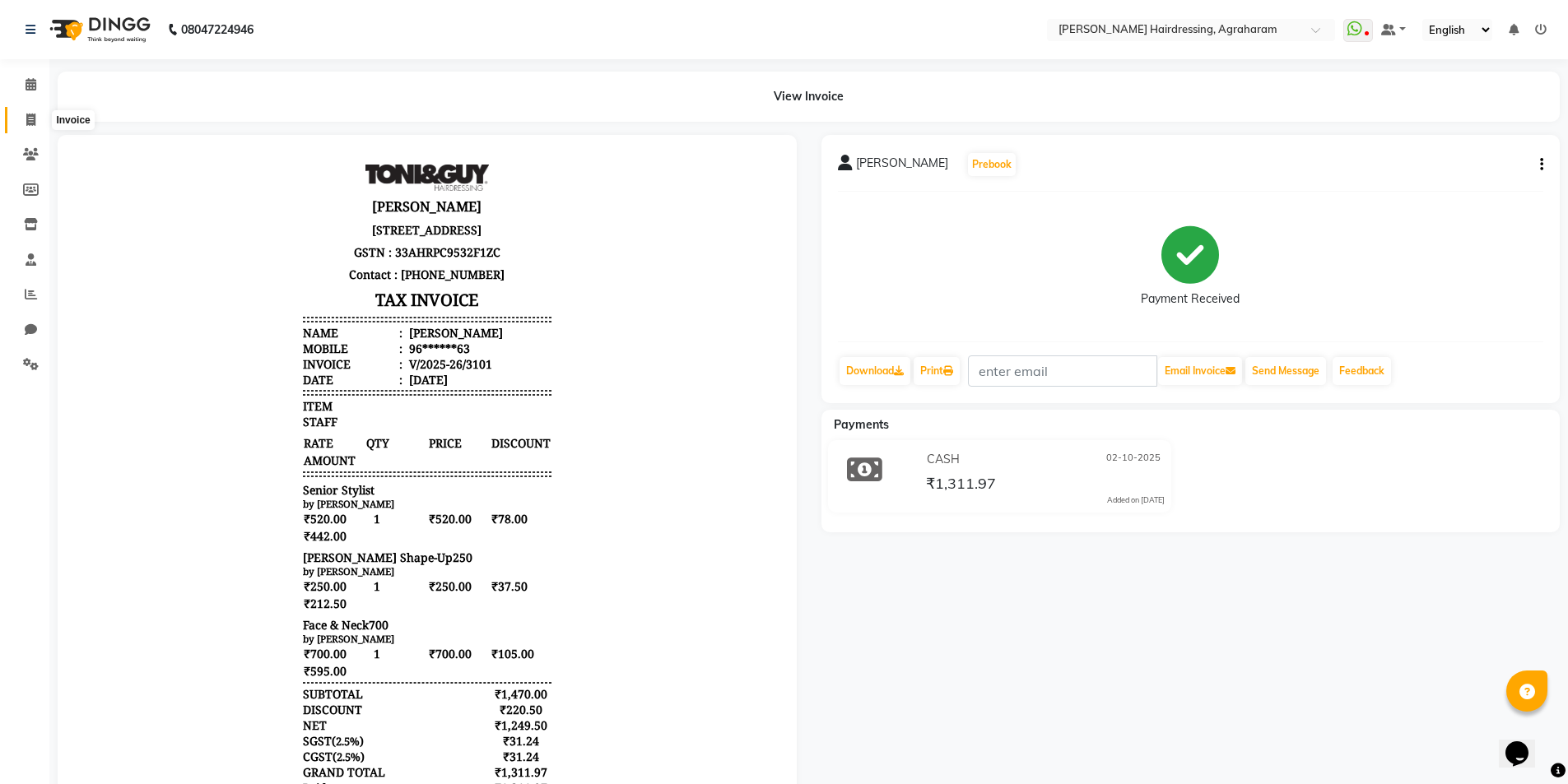
click at [40, 124] on span at bounding box center [30, 120] width 29 height 19
select select "7962"
select select "service"
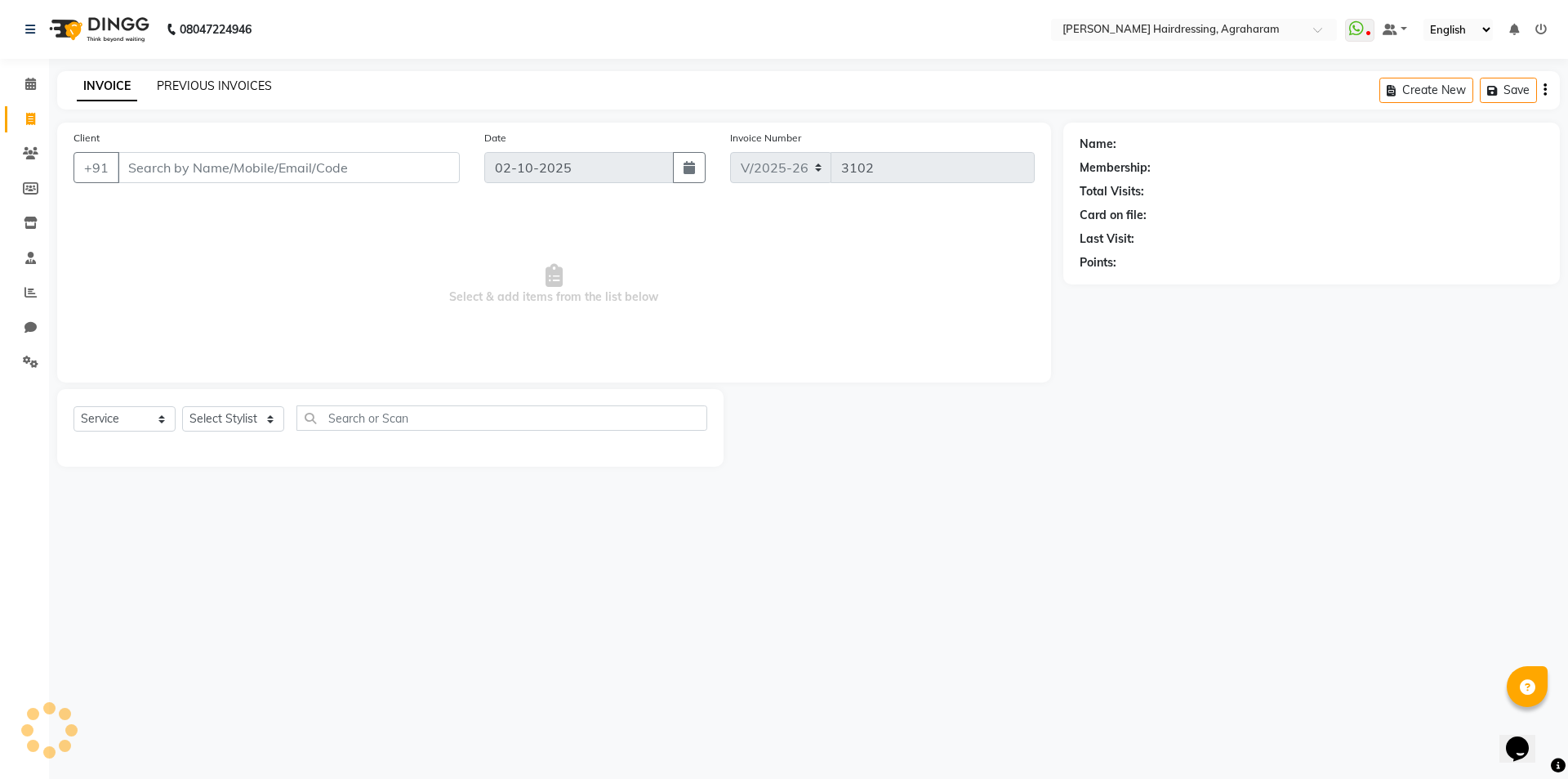
click at [208, 86] on link "PREVIOUS INVOICES" at bounding box center [215, 85] width 115 height 15
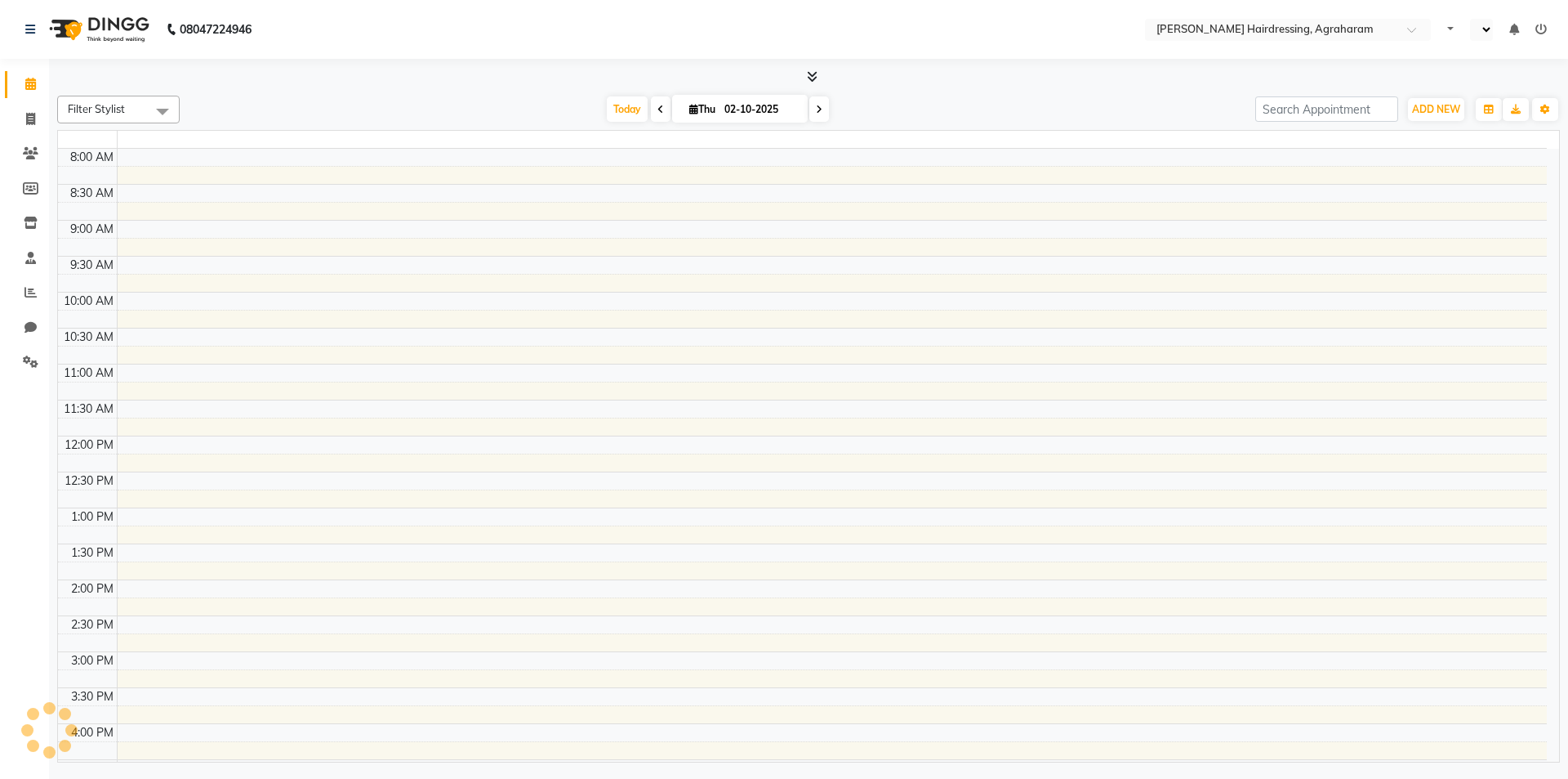
select select "en"
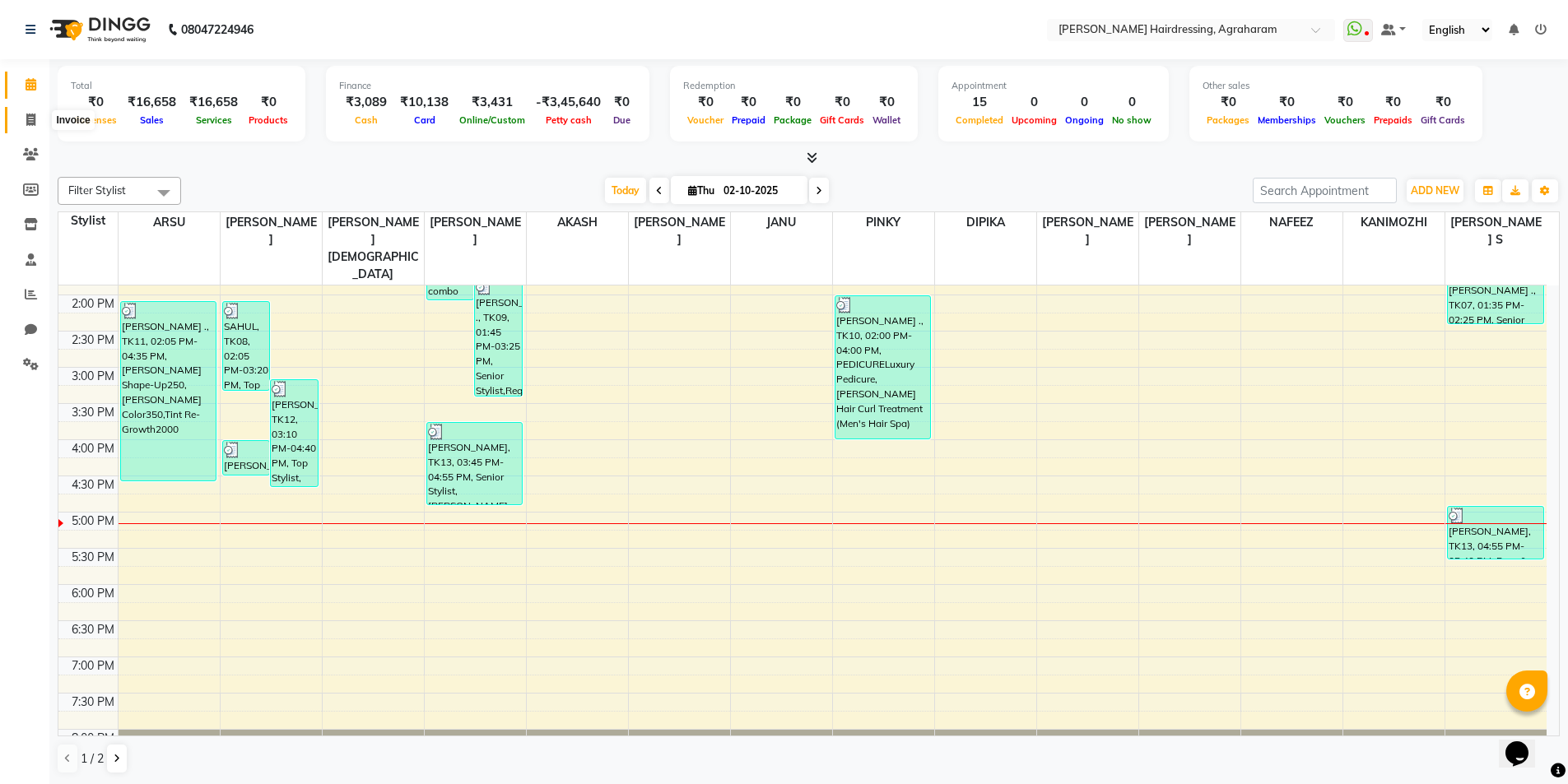
click at [32, 119] on icon at bounding box center [30, 120] width 9 height 13
select select "service"
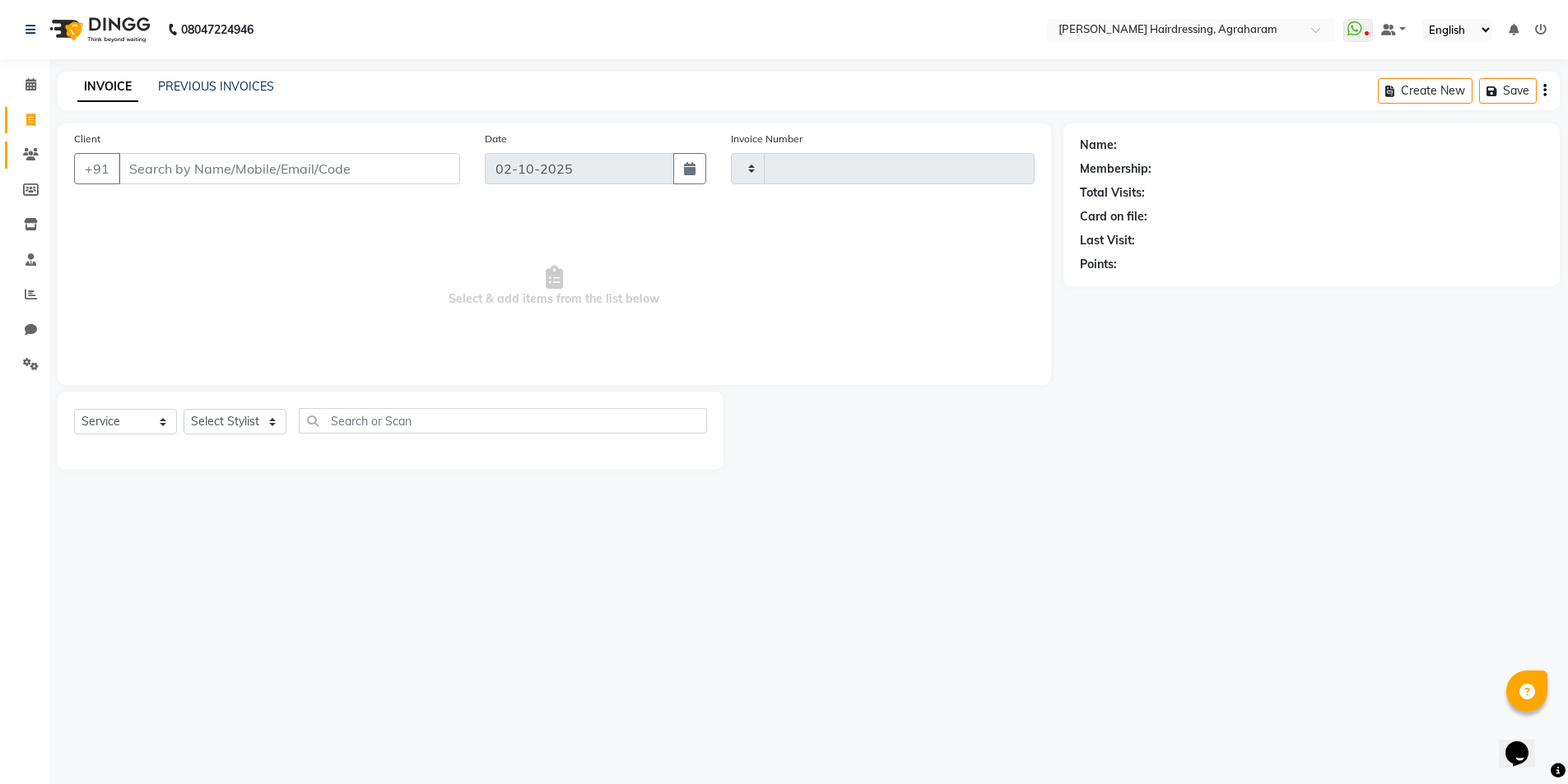
type input "3102"
select select "7962"
click at [34, 154] on icon at bounding box center [30, 154] width 16 height 13
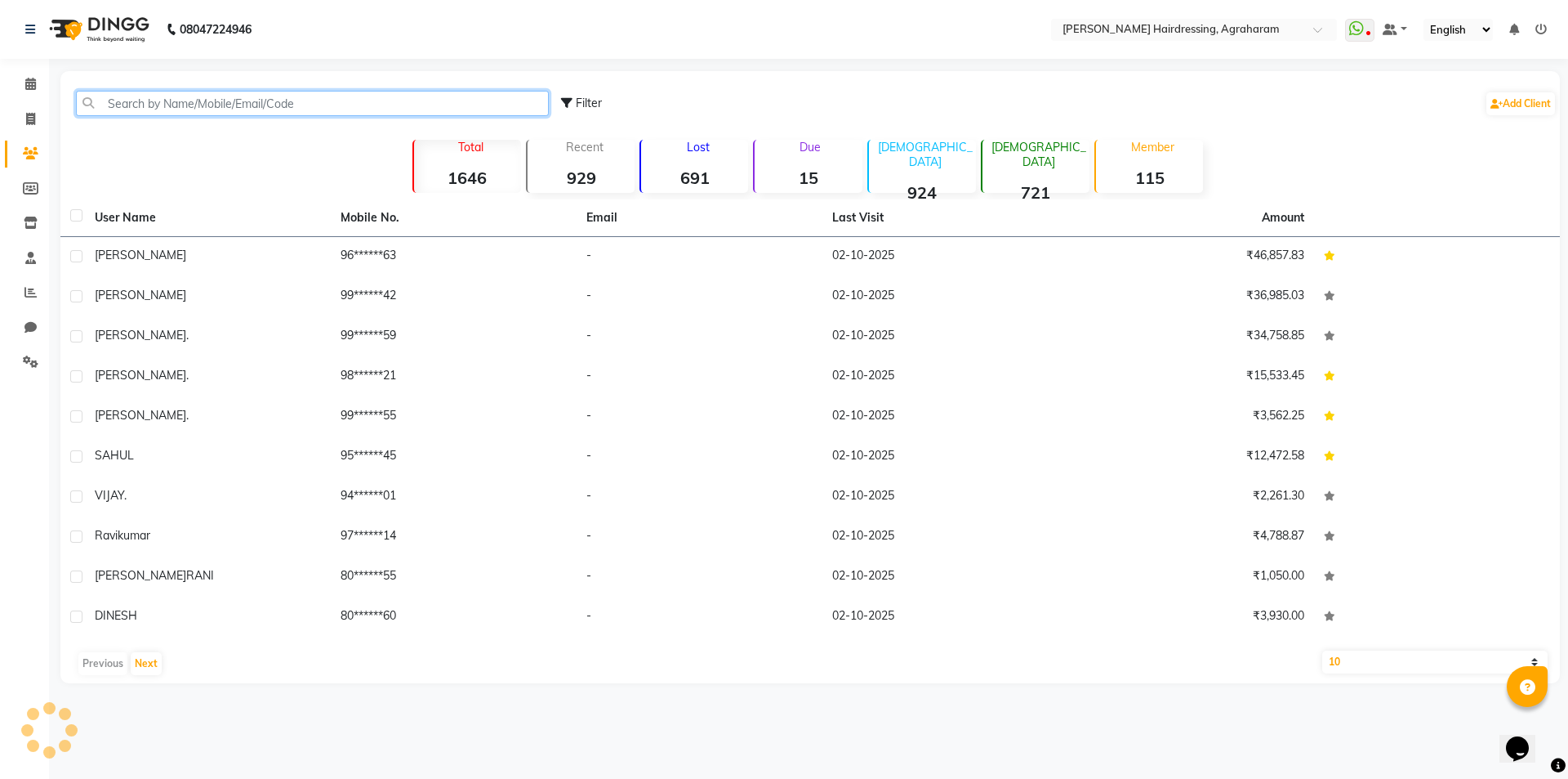
click at [153, 103] on input "text" at bounding box center [312, 103] width 473 height 25
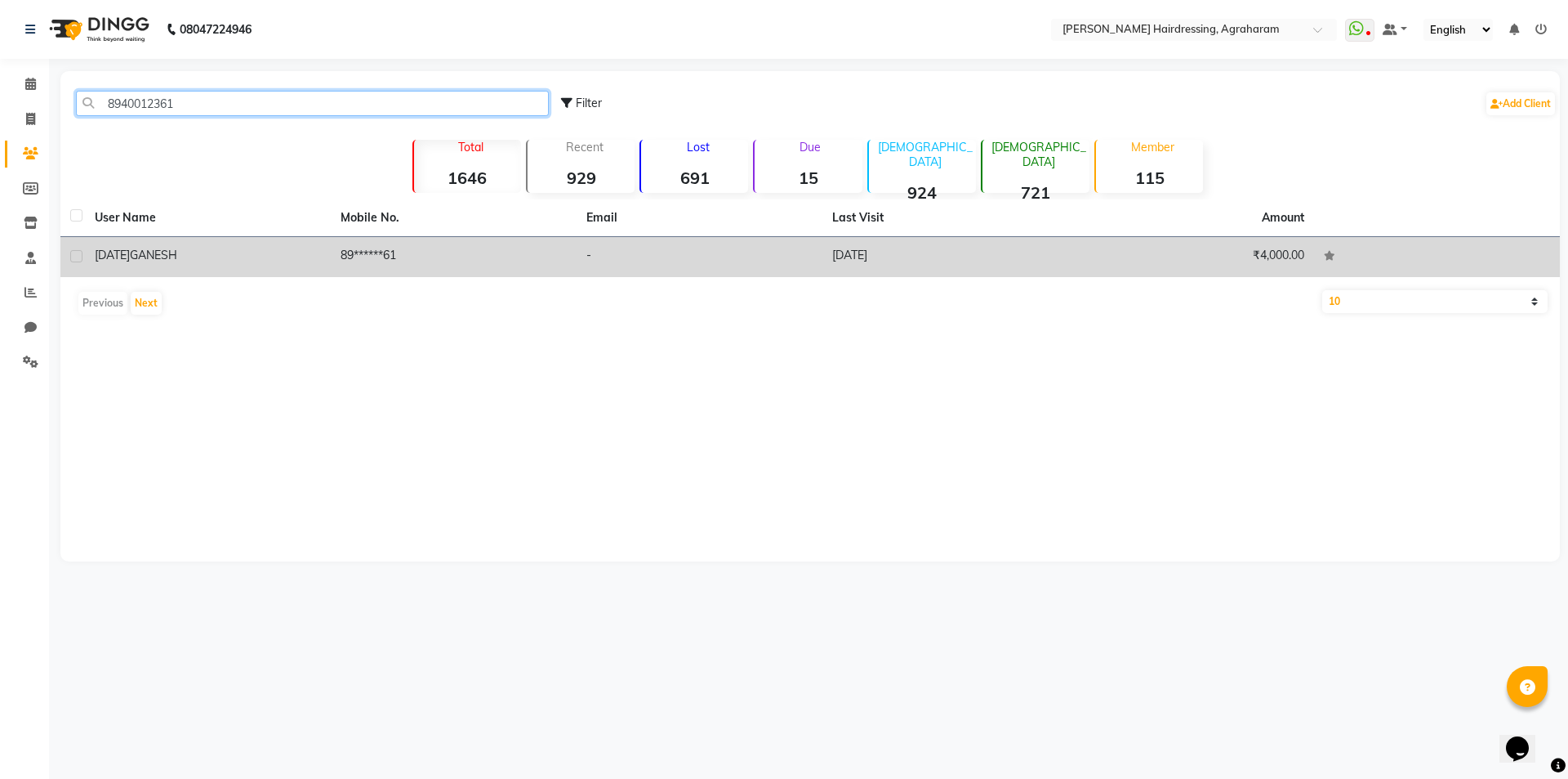
type input "8940012361"
click at [388, 267] on td "89******61" at bounding box center [454, 257] width 246 height 40
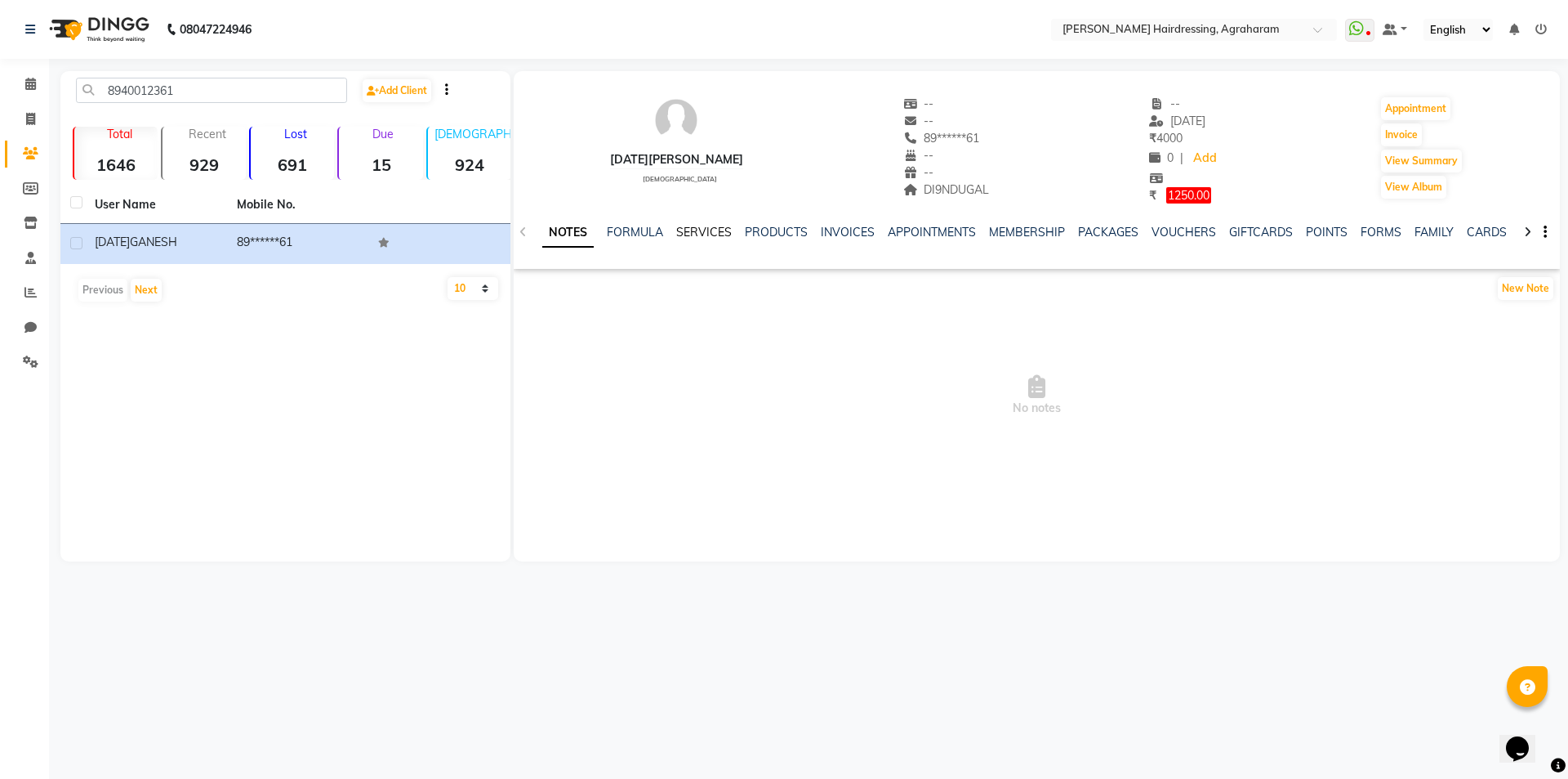
click at [703, 233] on link "SERVICES" at bounding box center [704, 231] width 56 height 15
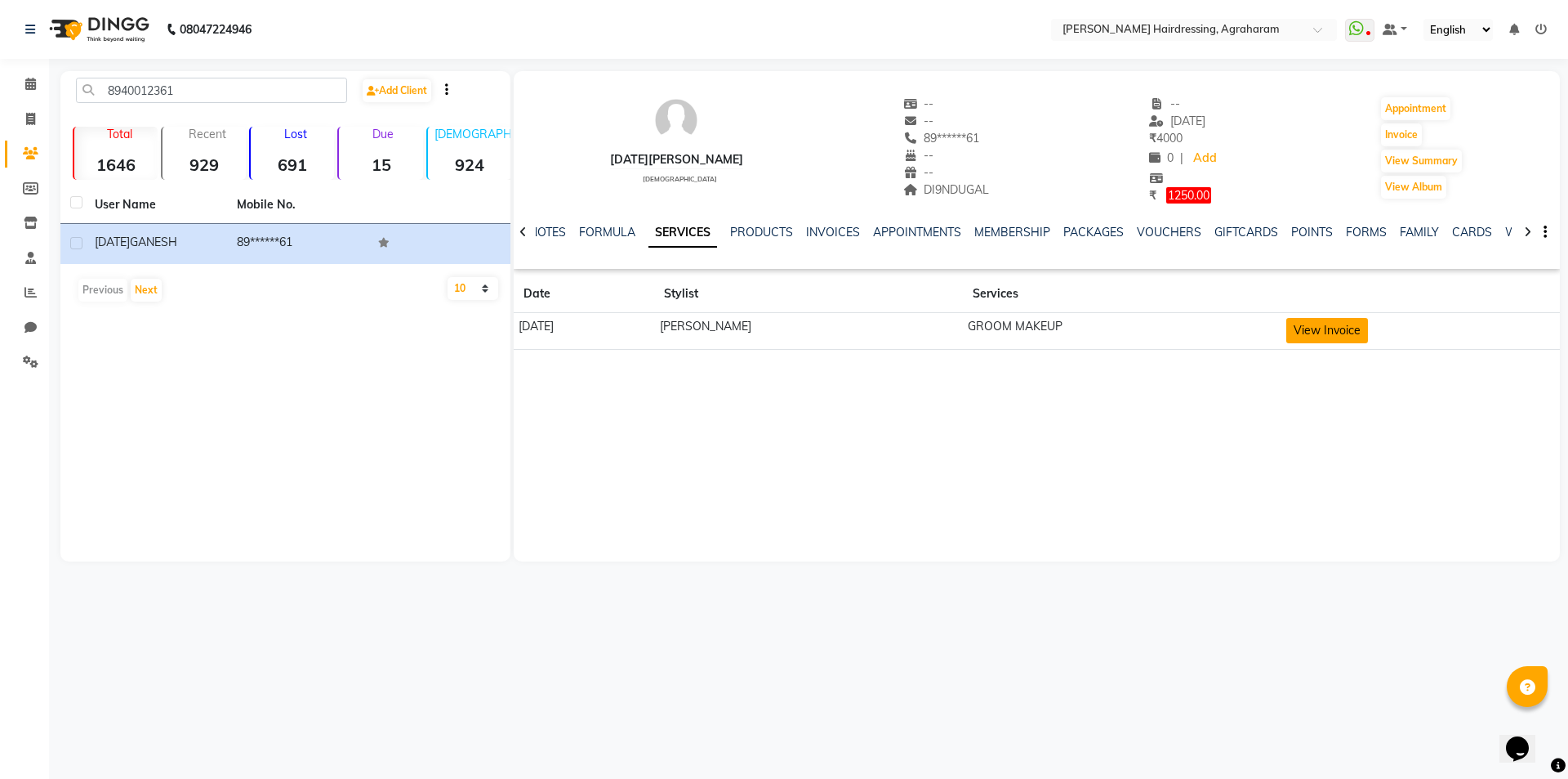
click at [1307, 334] on button "View Invoice" at bounding box center [1328, 331] width 82 height 25
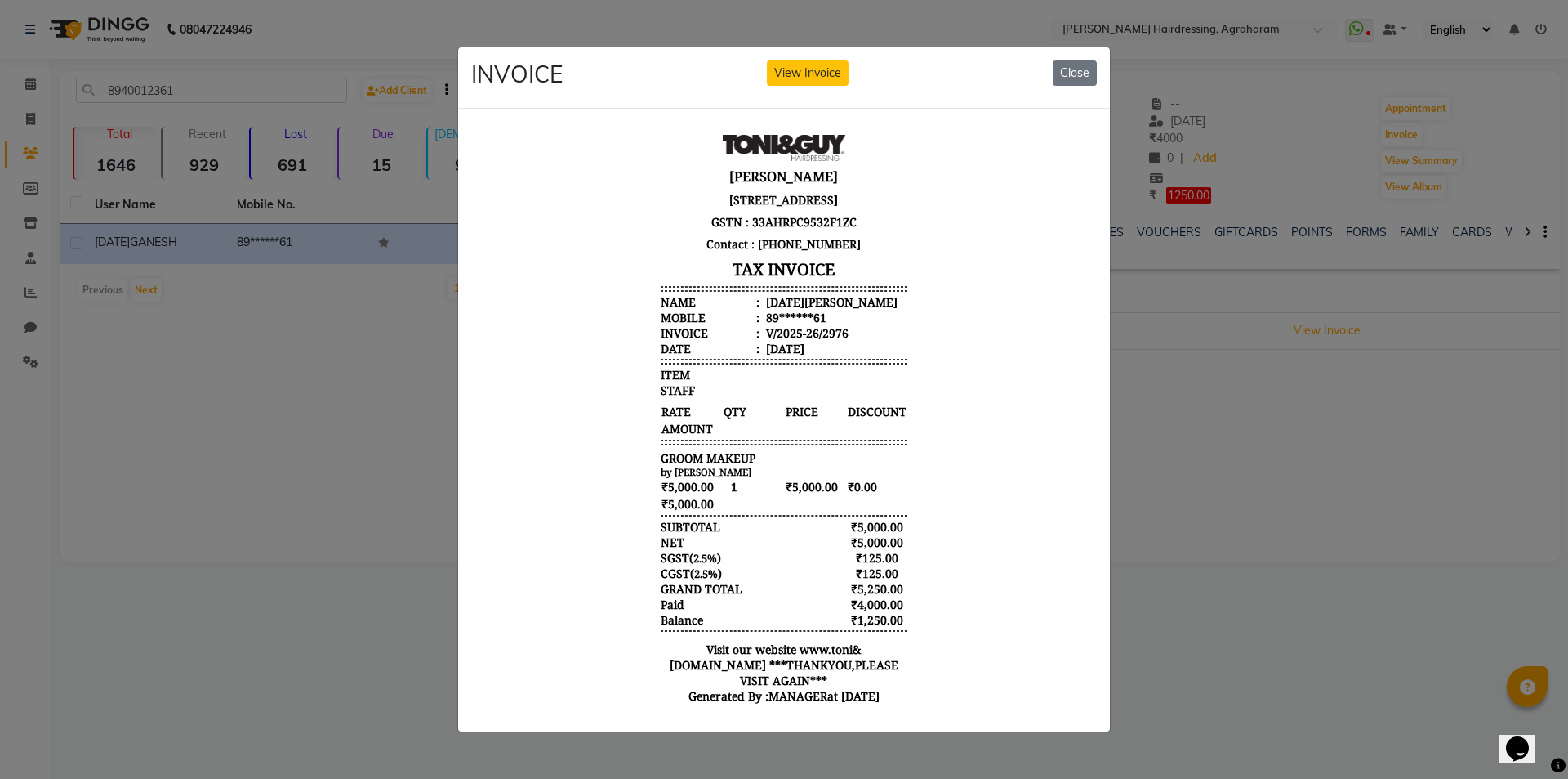
click at [1075, 70] on button "Close" at bounding box center [1074, 73] width 44 height 25
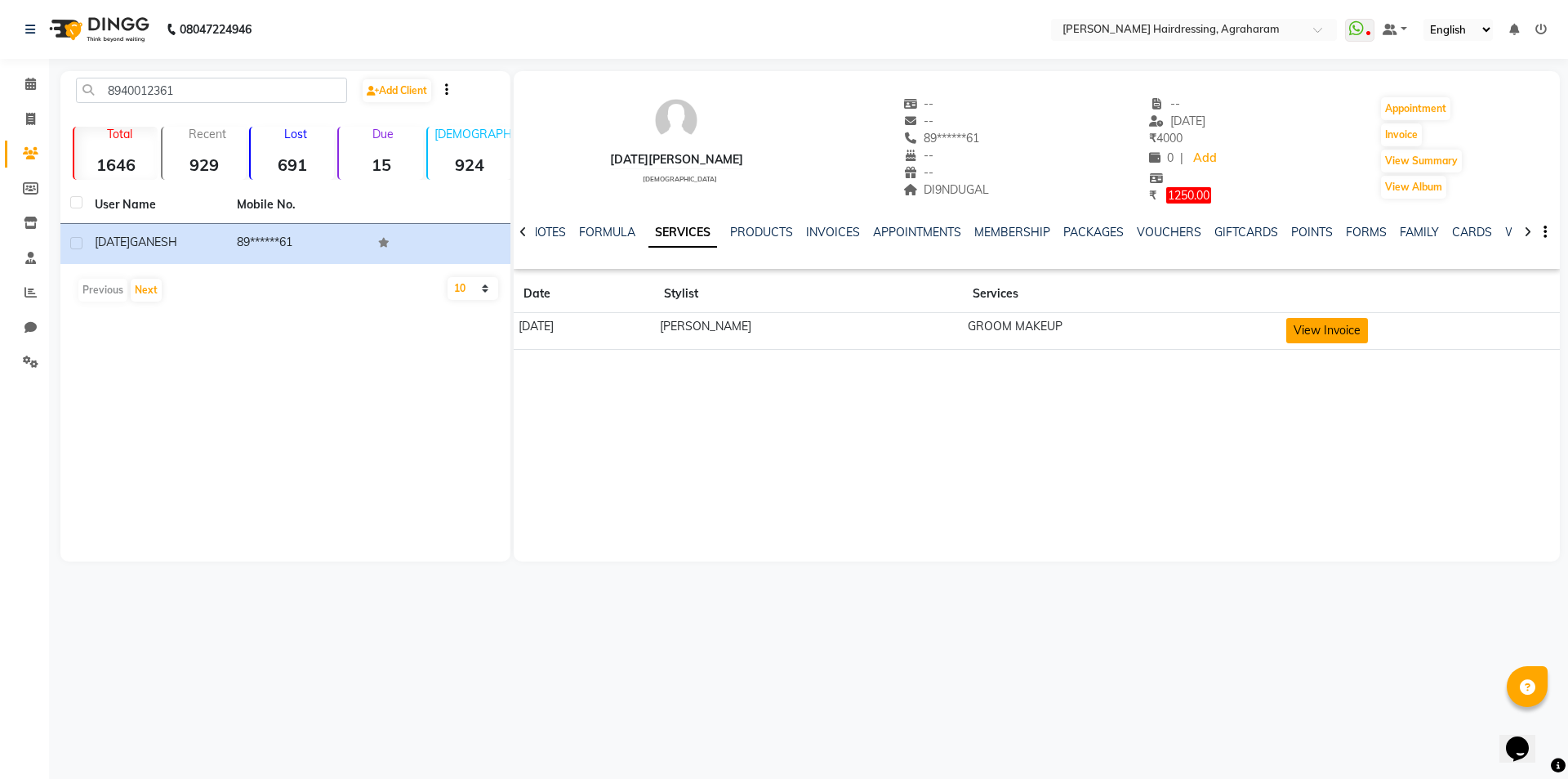
click at [1309, 335] on button "View Invoice" at bounding box center [1328, 331] width 82 height 25
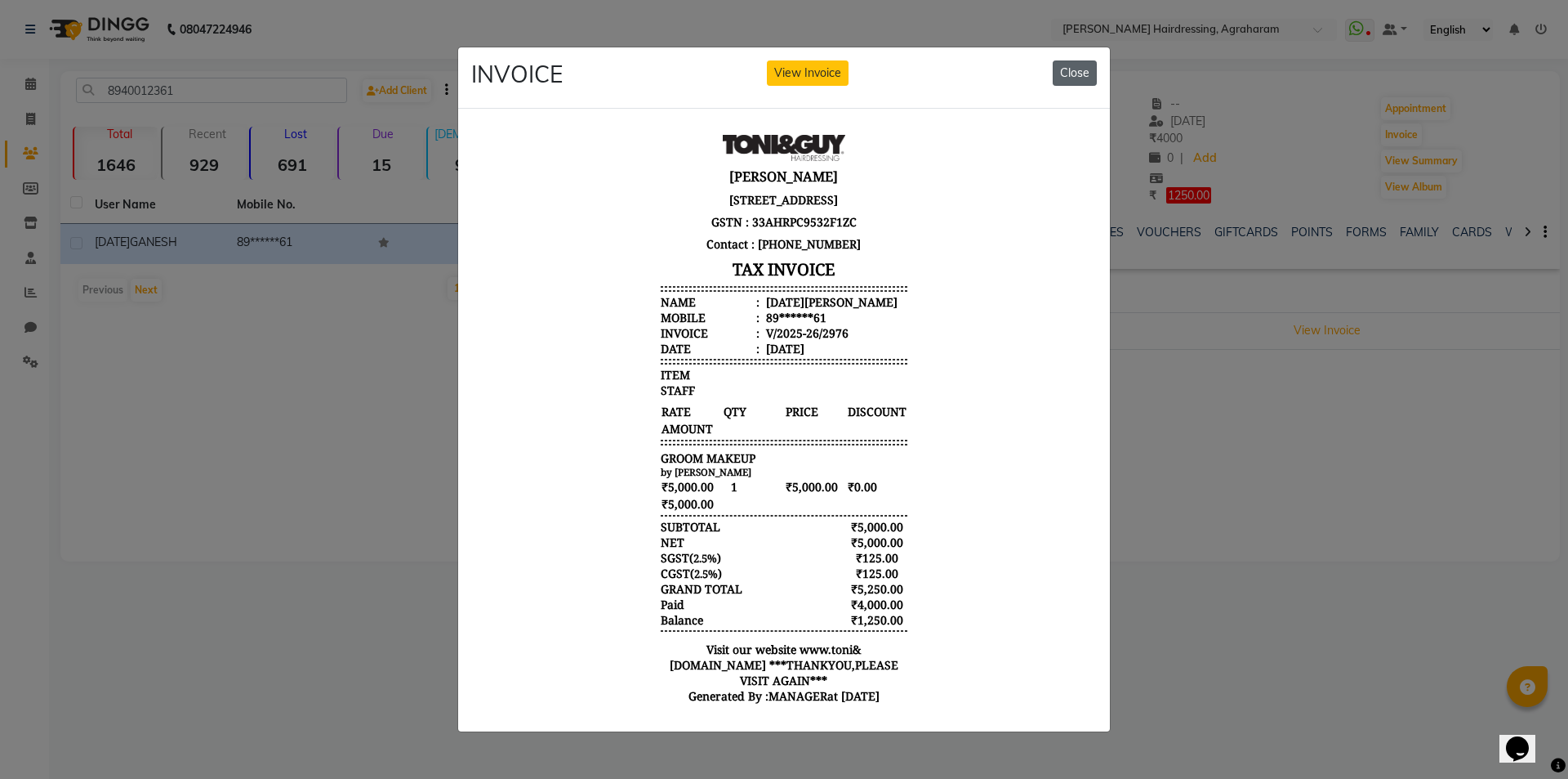
click at [1085, 76] on button "Close" at bounding box center [1074, 73] width 44 height 25
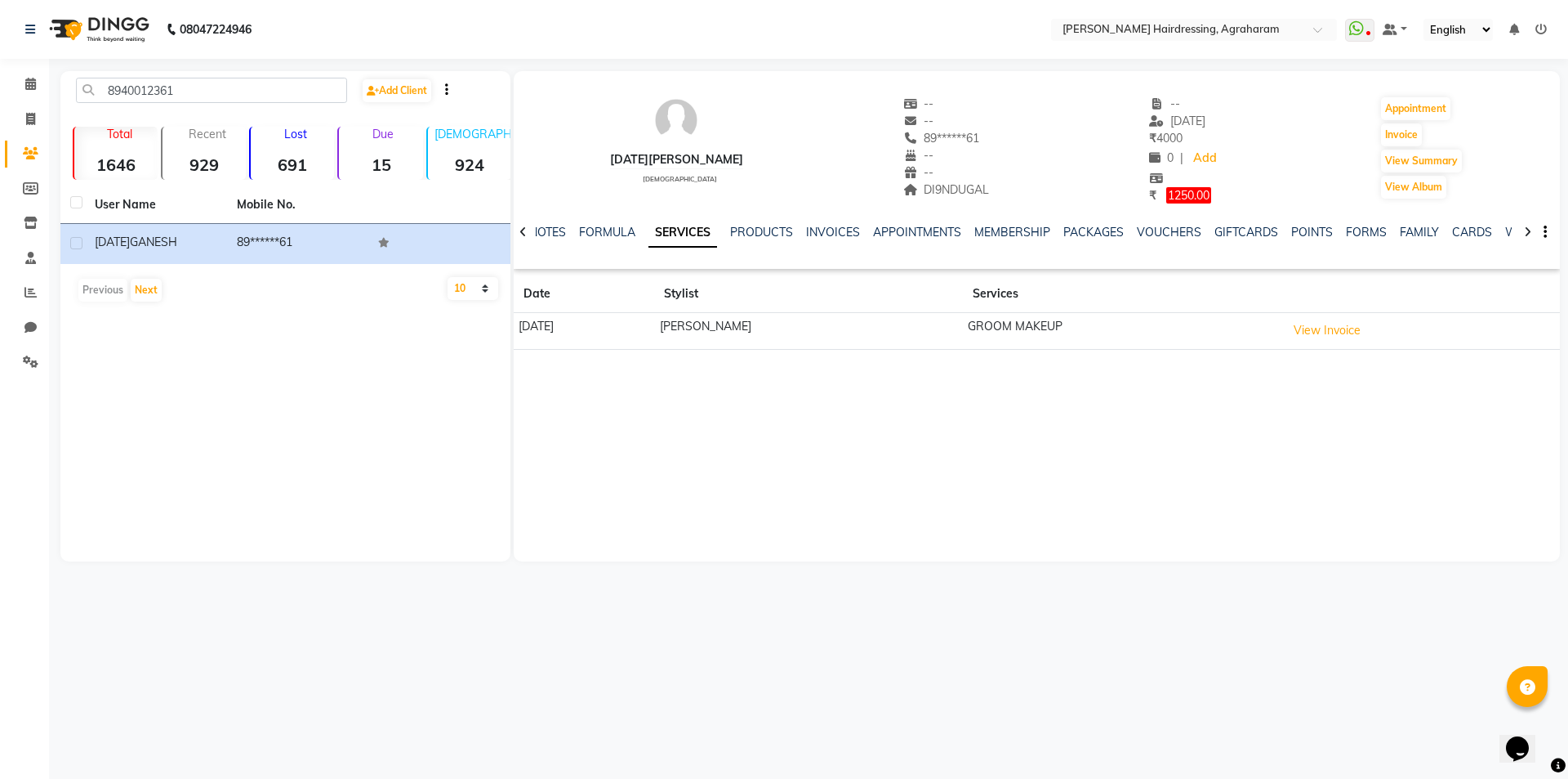
click at [1526, 235] on icon at bounding box center [1528, 232] width 8 height 12
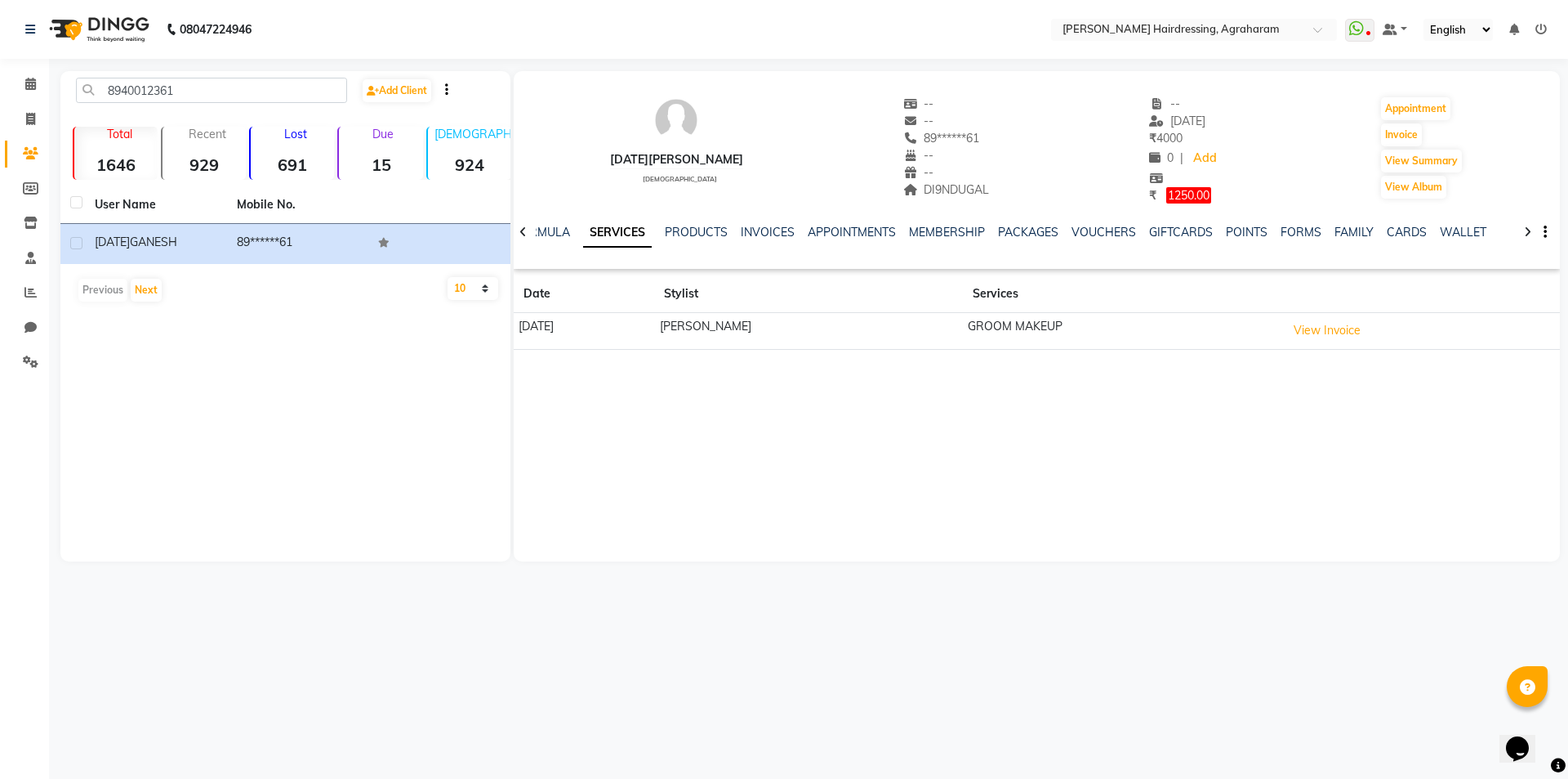
click at [1526, 235] on icon at bounding box center [1528, 232] width 8 height 12
click at [1457, 228] on link "WALLET" at bounding box center [1450, 231] width 47 height 15
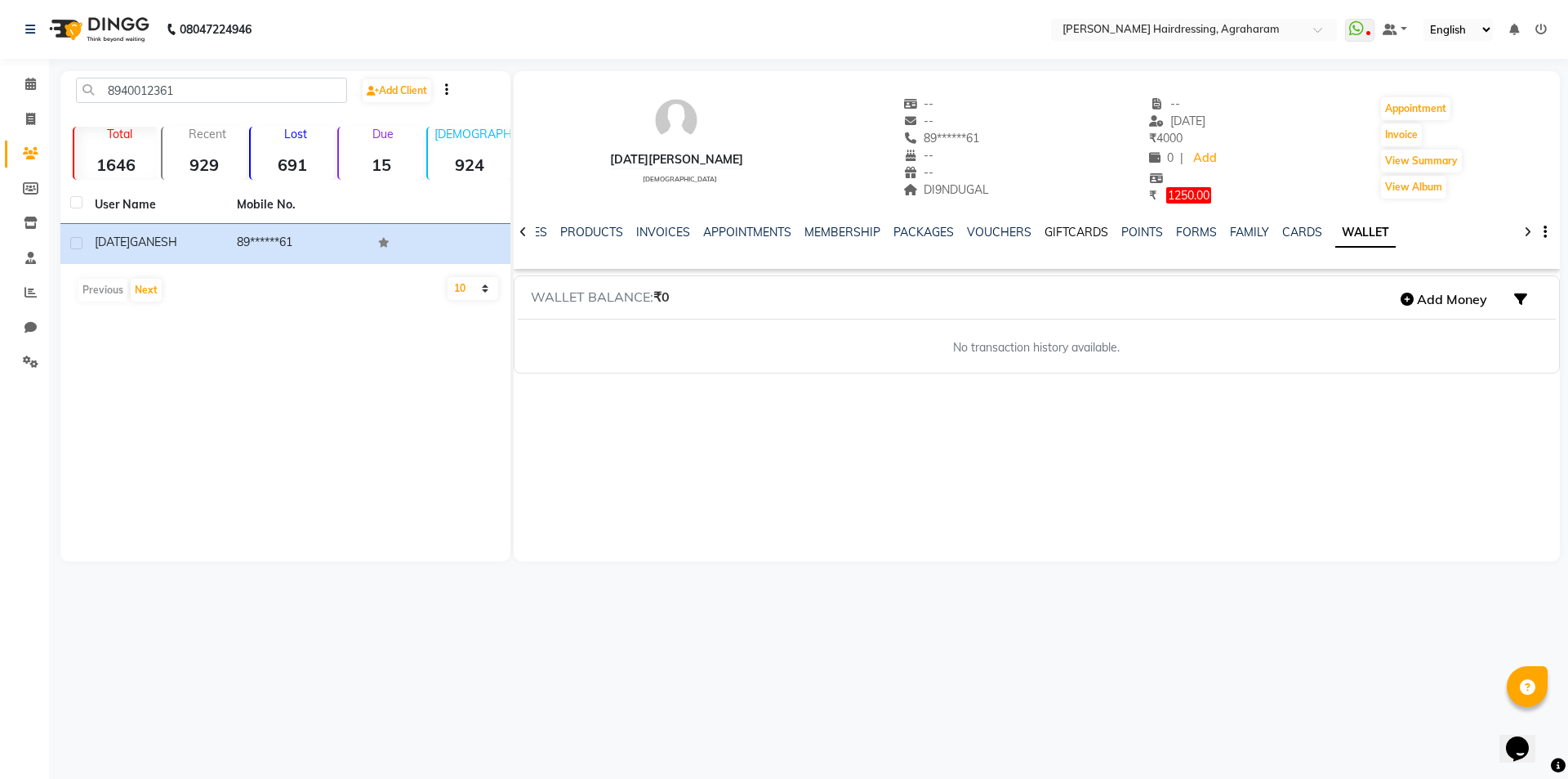
click at [1053, 232] on link "GIFTCARDS" at bounding box center [1076, 231] width 63 height 15
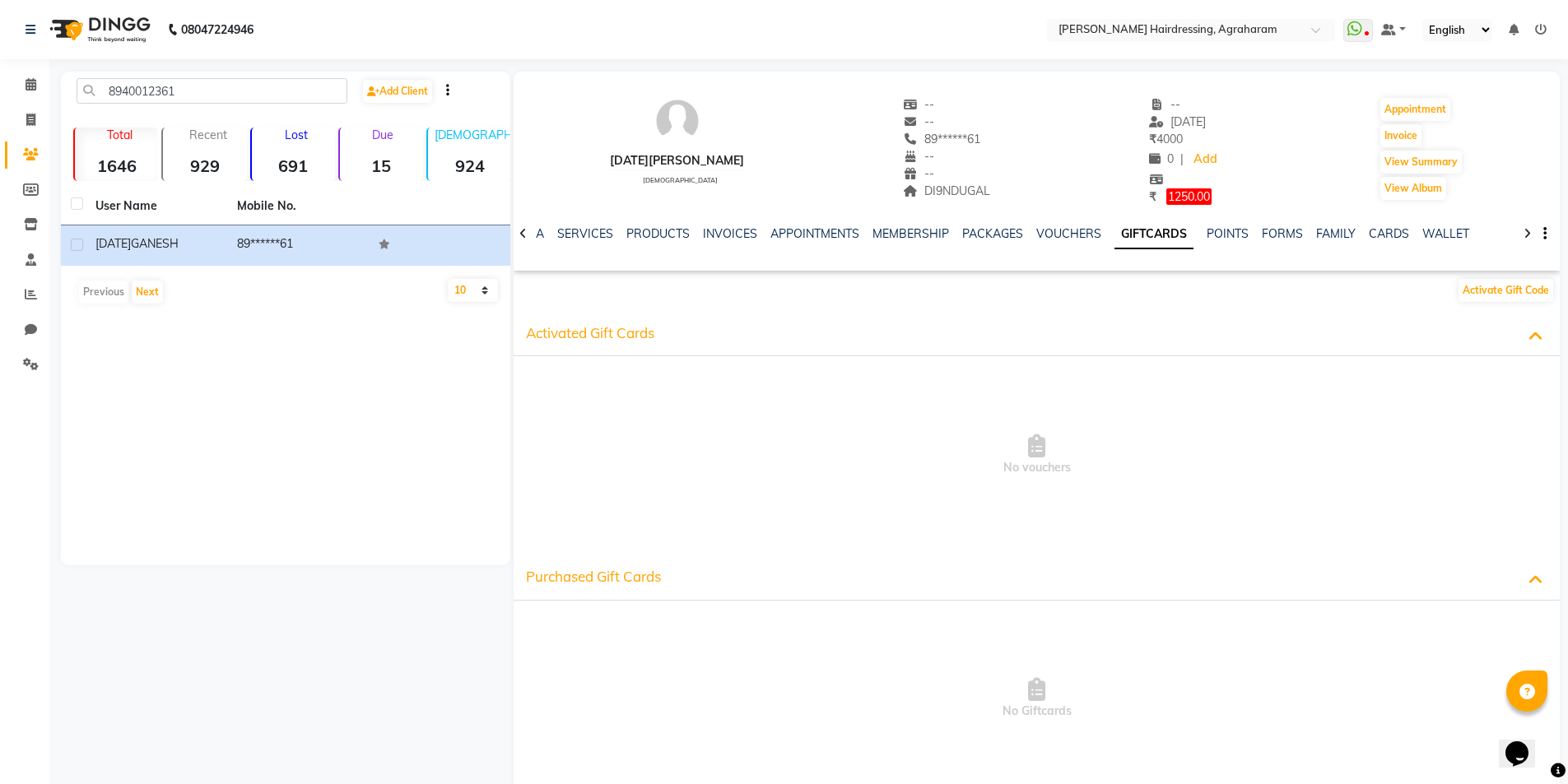
click at [525, 234] on icon at bounding box center [523, 234] width 8 height 12
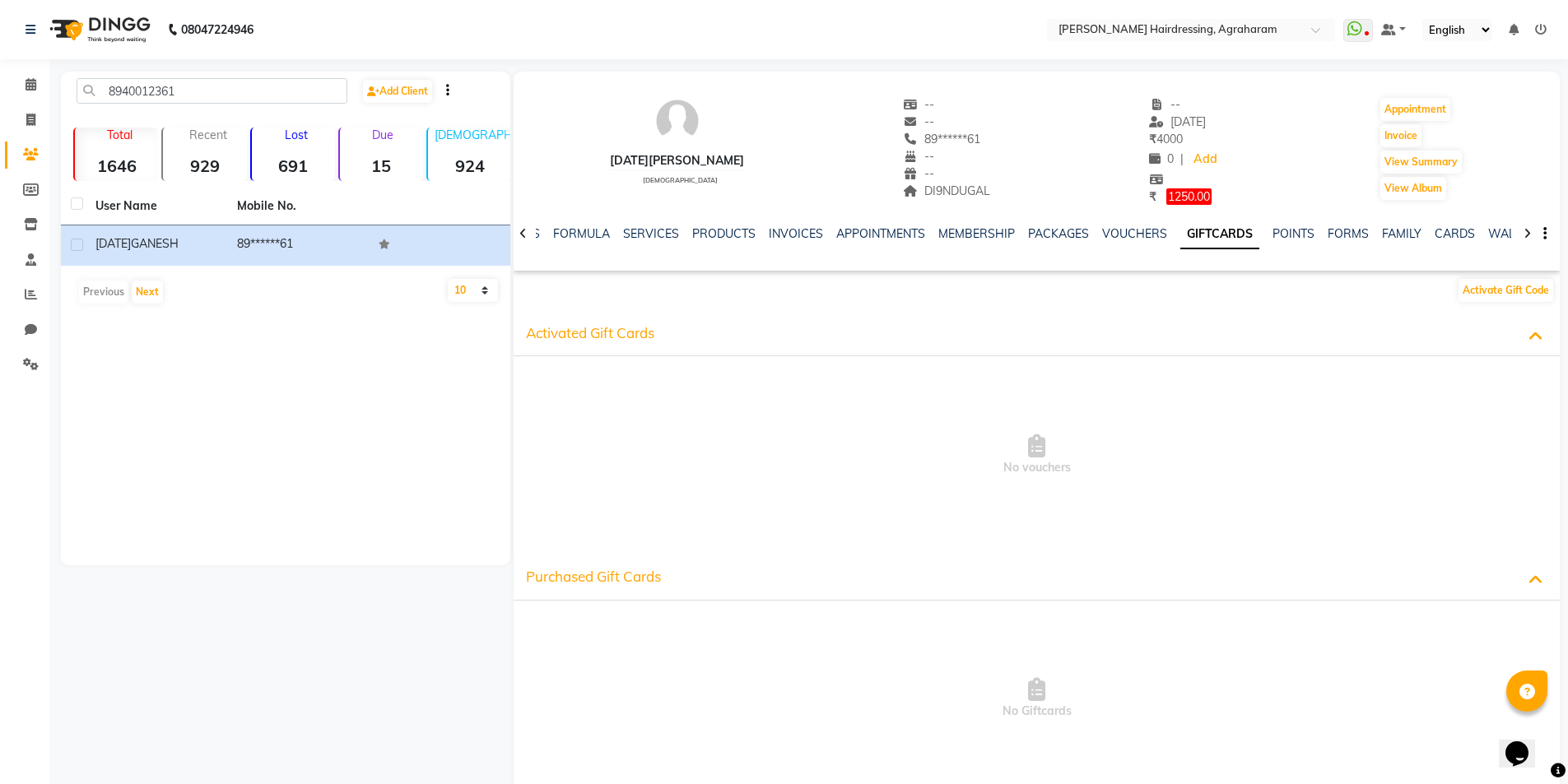
click at [525, 234] on icon at bounding box center [523, 234] width 8 height 12
click at [525, 234] on div "NOTES FORMULA SERVICES PRODUCTS INVOICES APPOINTMENTS MEMBERSHIP PACKAGES VOUCH…" at bounding box center [1036, 234] width 1046 height 57
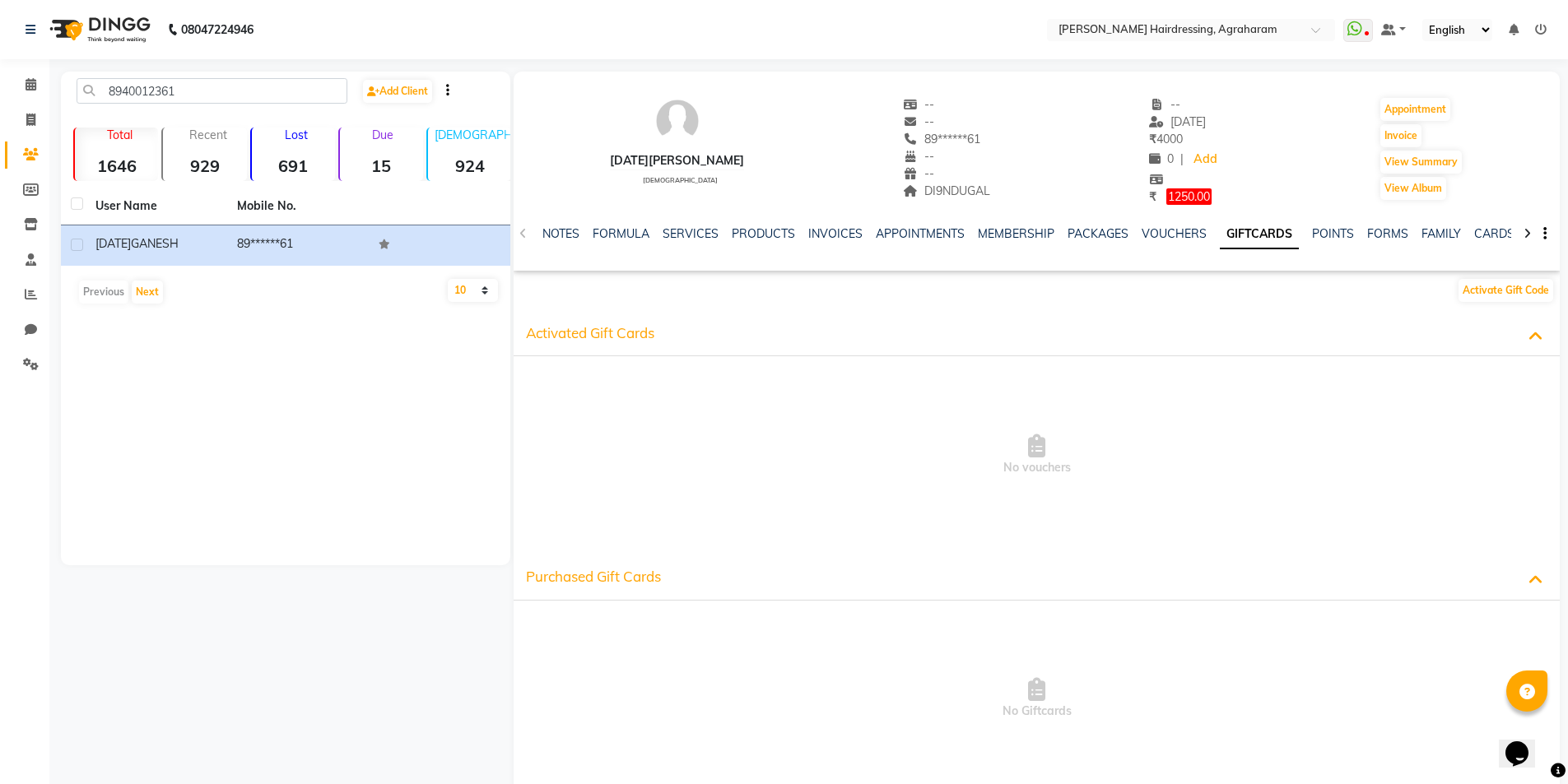
click at [525, 234] on div "NOTES FORMULA SERVICES PRODUCTS INVOICES APPOINTMENTS MEMBERSHIP PACKAGES VOUCH…" at bounding box center [1036, 234] width 1046 height 57
click at [621, 232] on link "FORMULA" at bounding box center [621, 233] width 57 height 15
click at [710, 227] on link "SERVICES" at bounding box center [707, 233] width 56 height 15
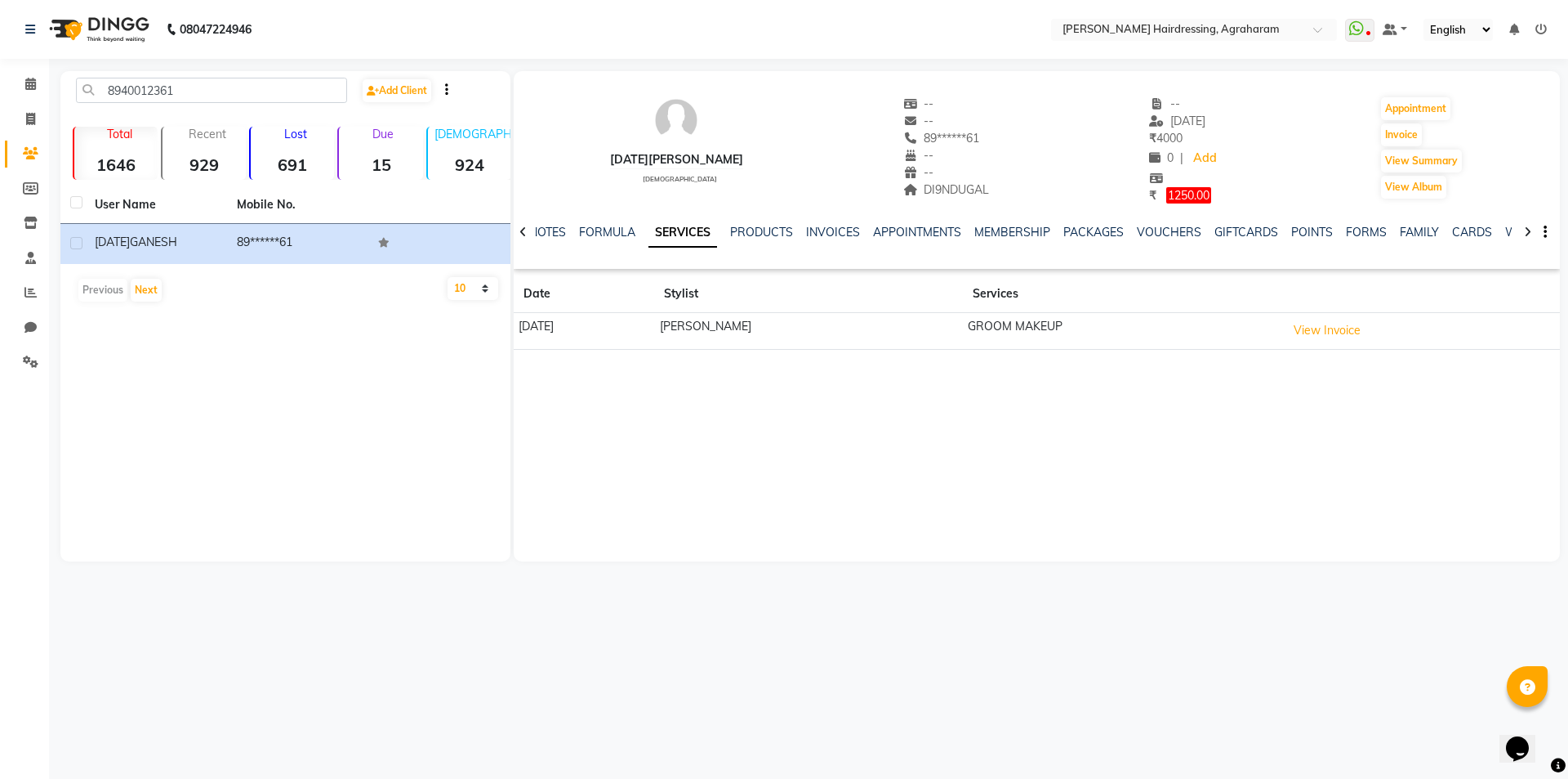
click at [811, 222] on div "NOTES FORMULA SERVICES PRODUCTS INVOICES APPOINTMENTS MEMBERSHIP PACKAGES VOUCH…" at bounding box center [1037, 232] width 1046 height 57
click at [818, 229] on link "INVOICES" at bounding box center [832, 231] width 54 height 15
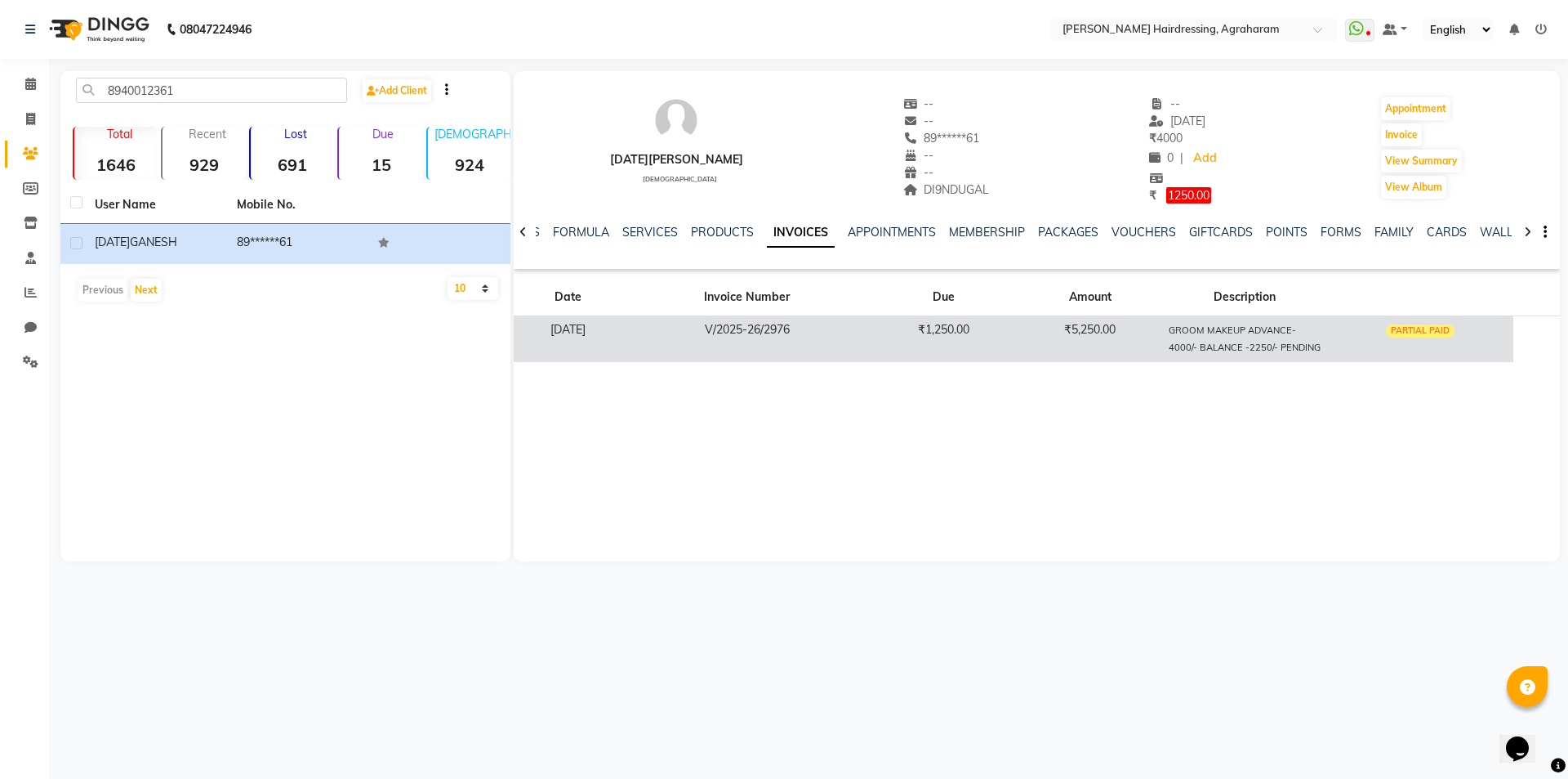
click at [1436, 331] on div "PARTIAL PAID" at bounding box center [1421, 330] width 69 height 13
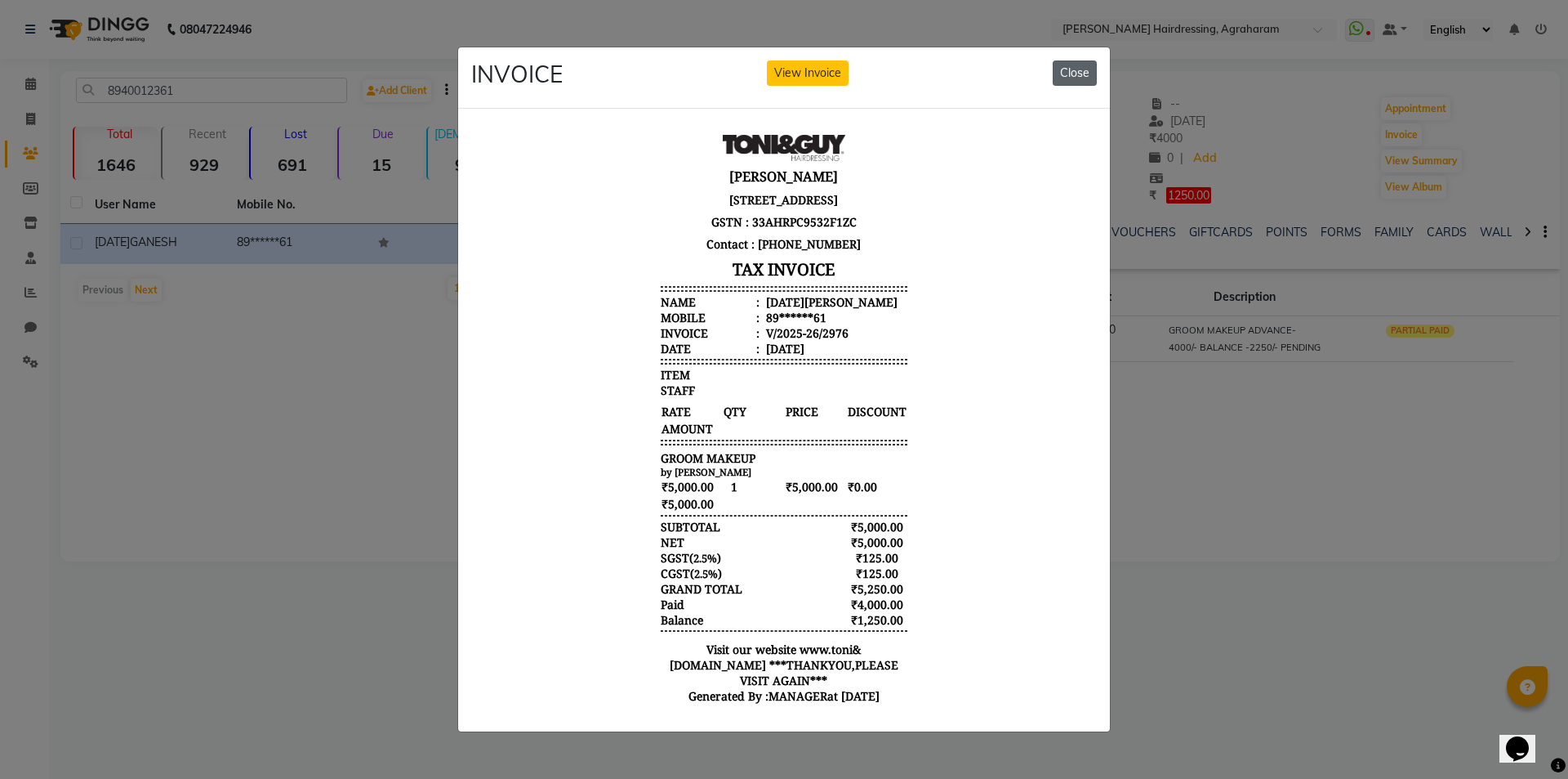
click at [1087, 72] on button "Close" at bounding box center [1074, 73] width 44 height 25
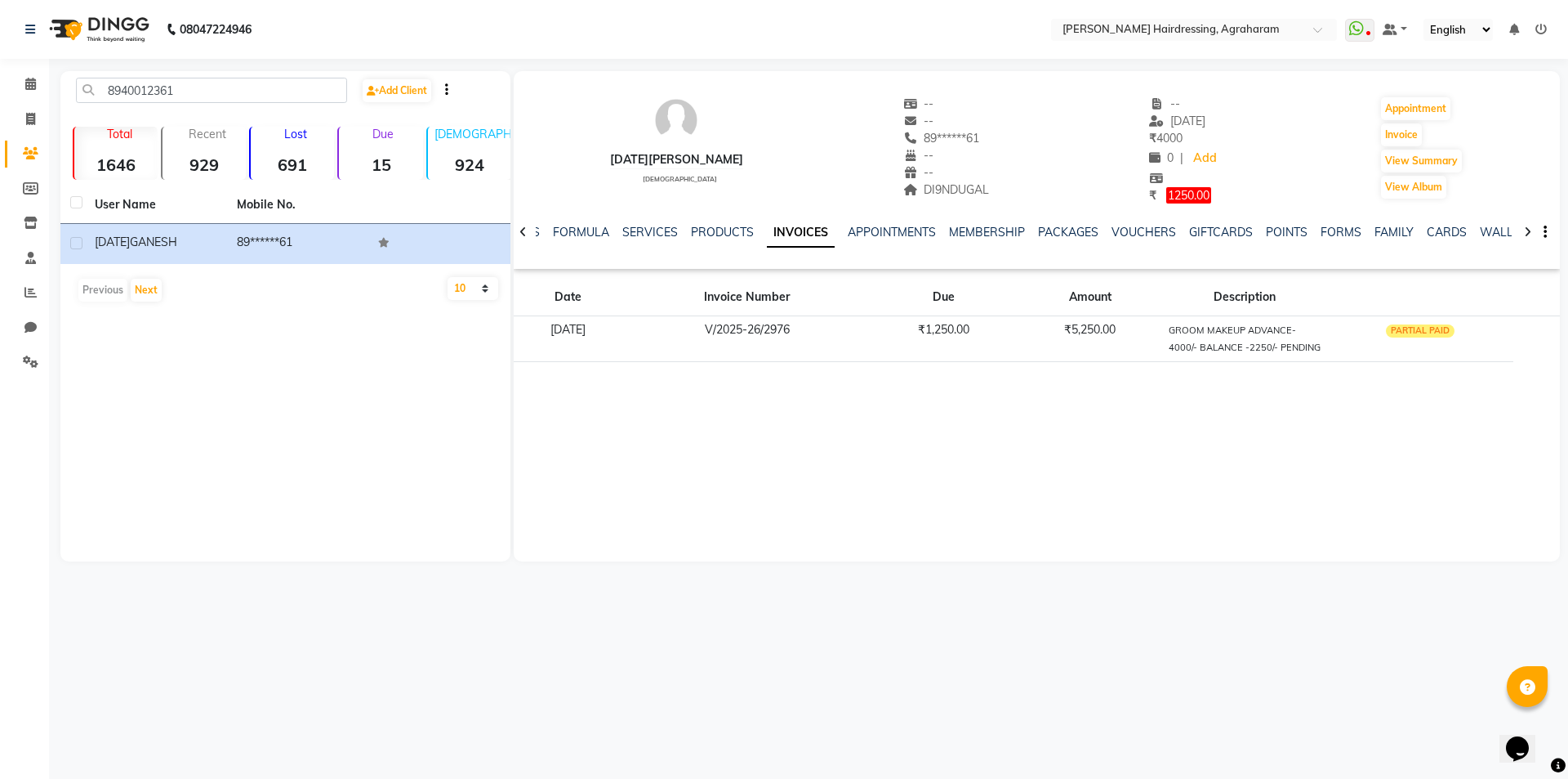
drag, startPoint x: 1417, startPoint y: 331, endPoint x: 1536, endPoint y: 421, distance: 149.2
click at [1536, 421] on div "[DATE] GANESH [DEMOGRAPHIC_DATA] -- -- 89******61 -- -- DI9NDUGAL -- [DATE] ₹ 4…" at bounding box center [1037, 316] width 1046 height 490
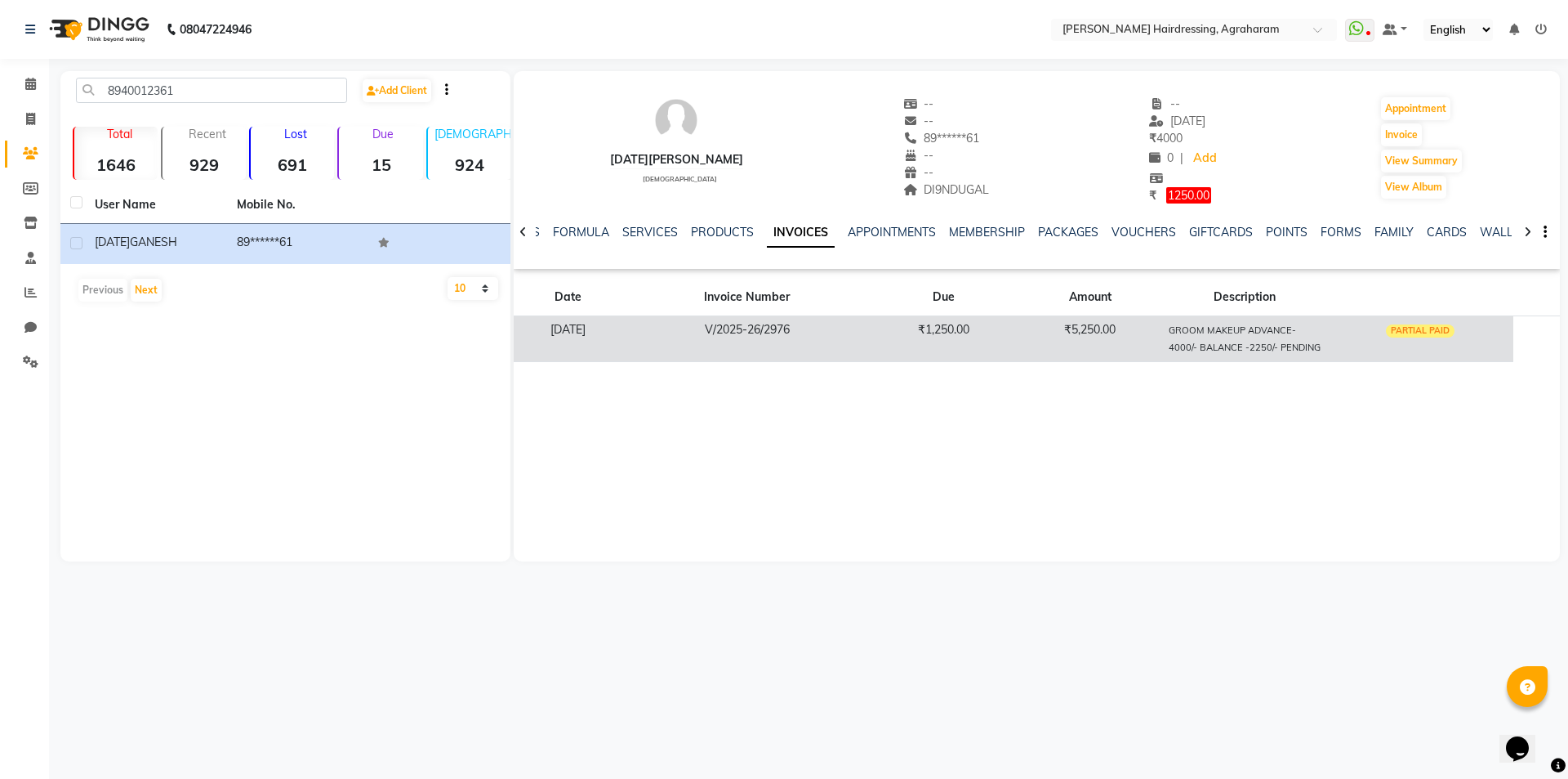
click at [592, 331] on td "[DATE]" at bounding box center [569, 338] width 109 height 46
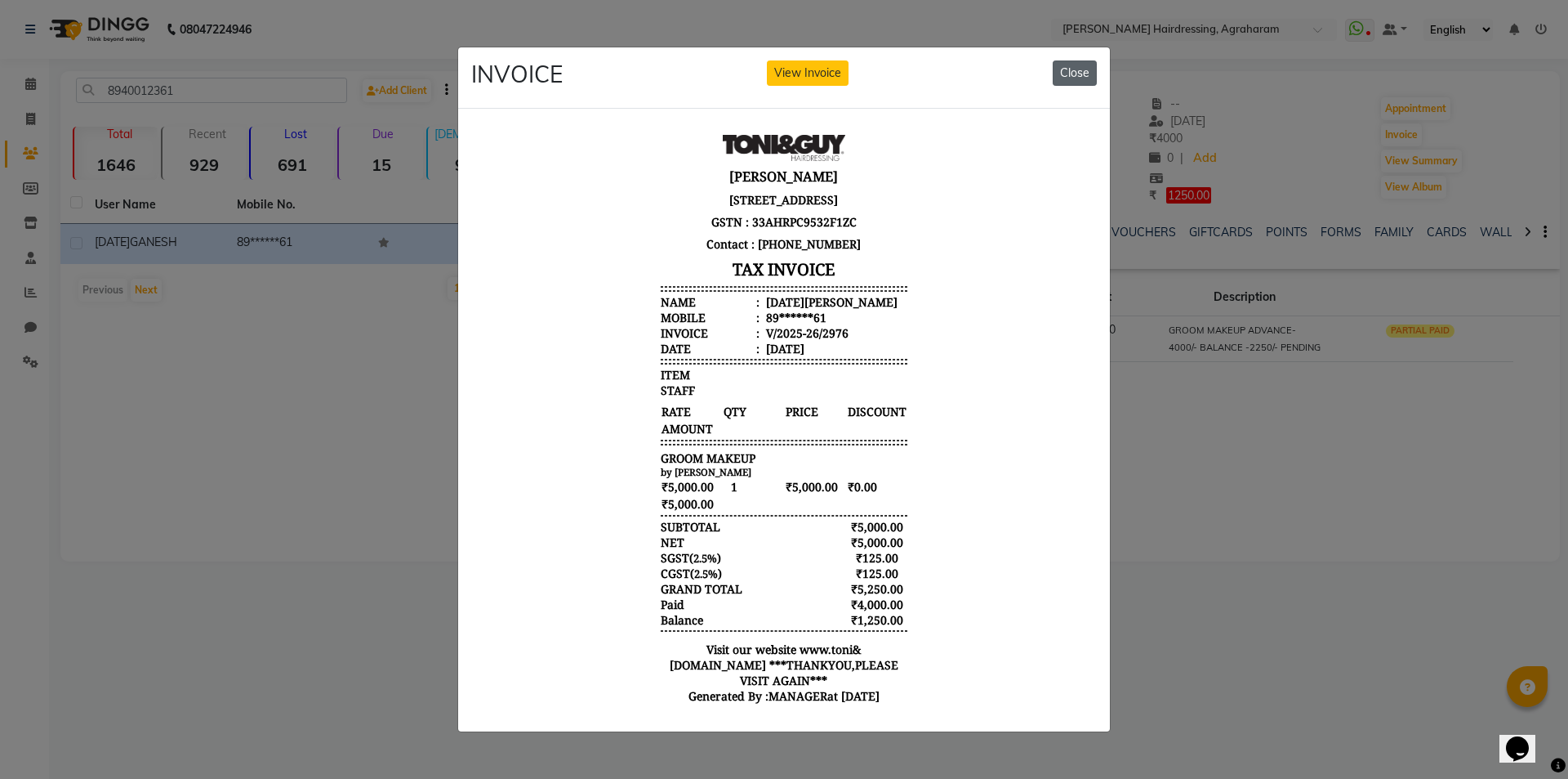
click at [1066, 73] on button "Close" at bounding box center [1074, 73] width 44 height 25
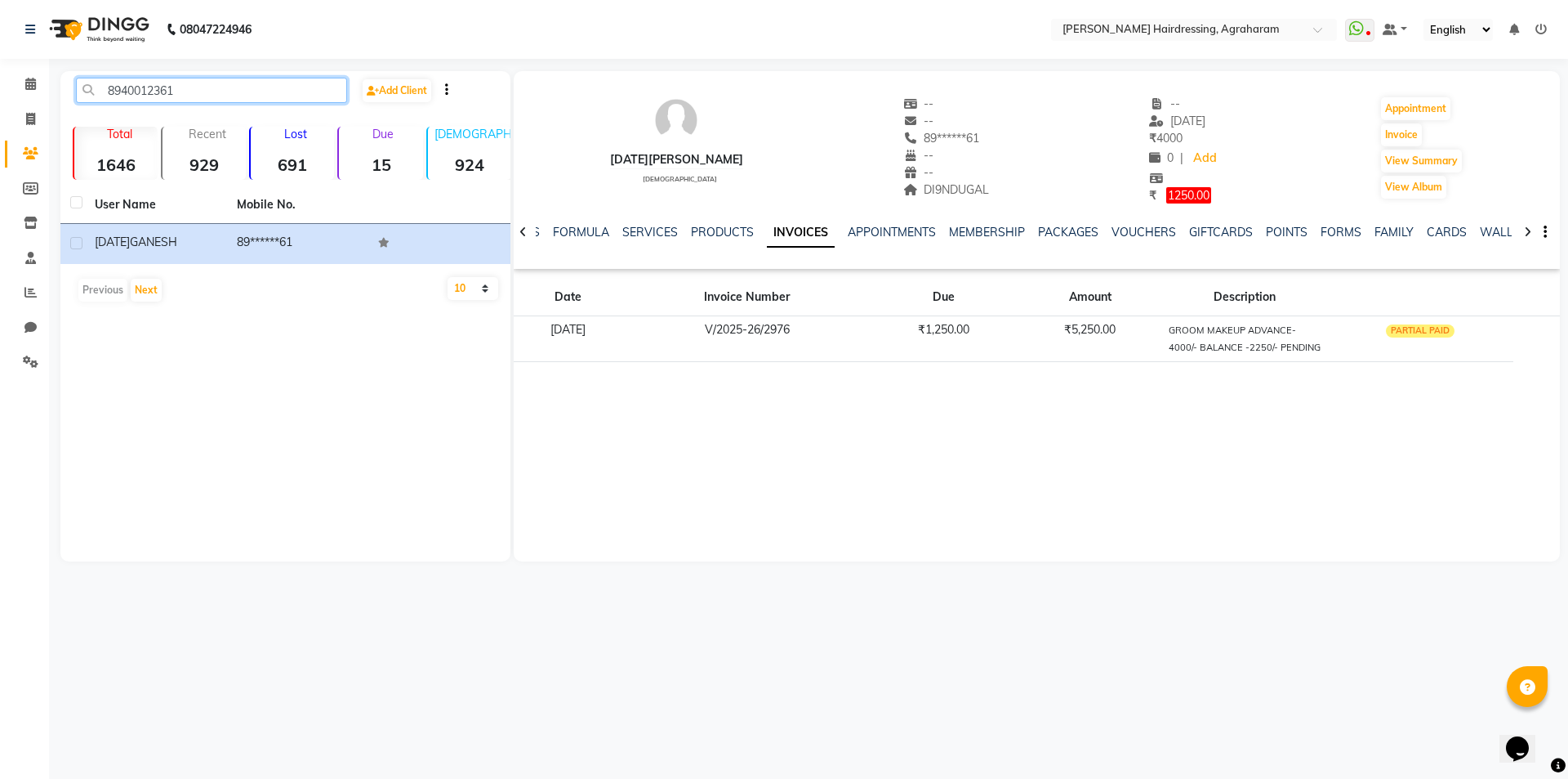
click at [142, 93] on input "8940012361" at bounding box center [212, 91] width 271 height 25
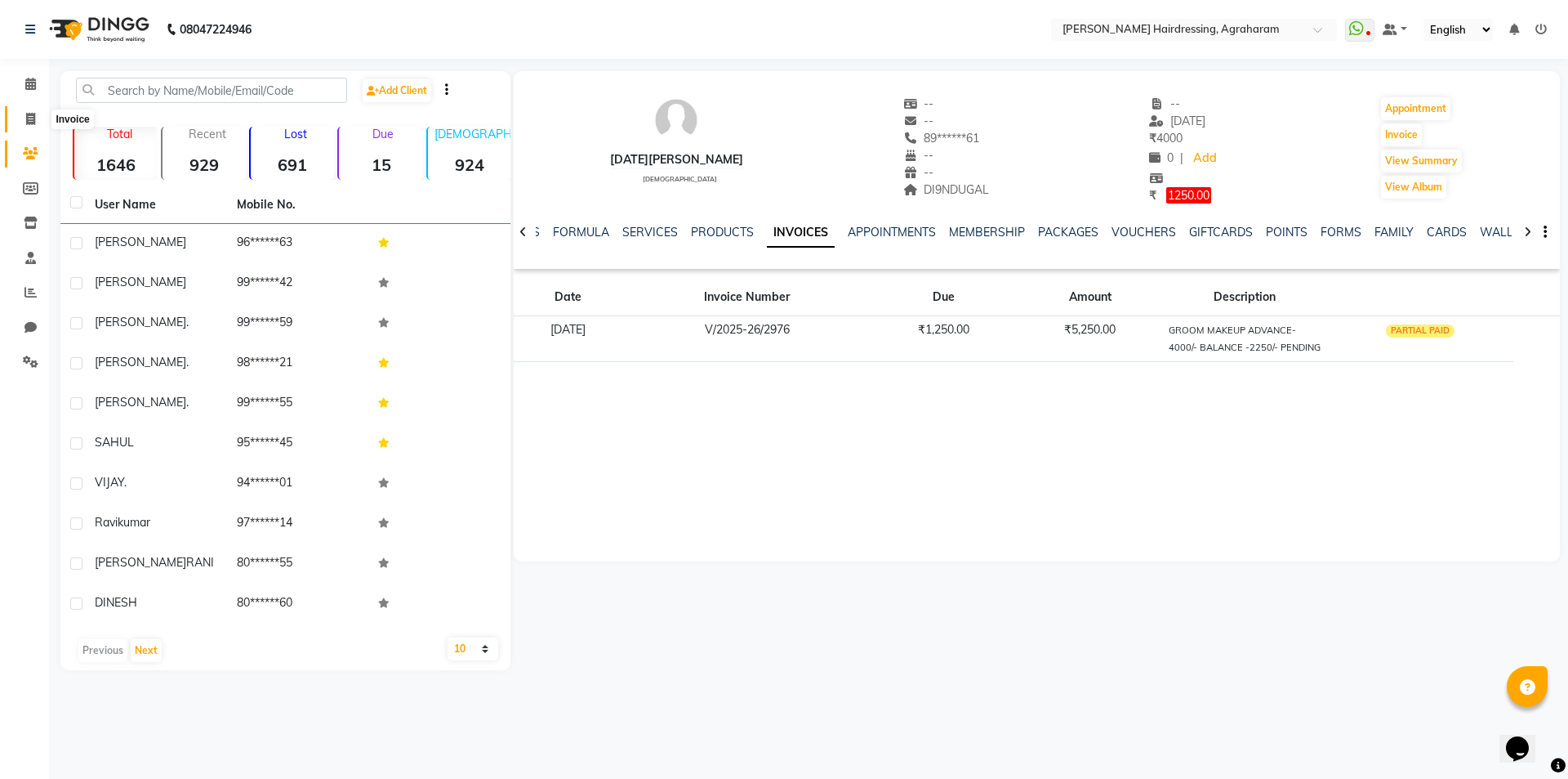
click at [32, 119] on icon at bounding box center [30, 119] width 9 height 13
select select "service"
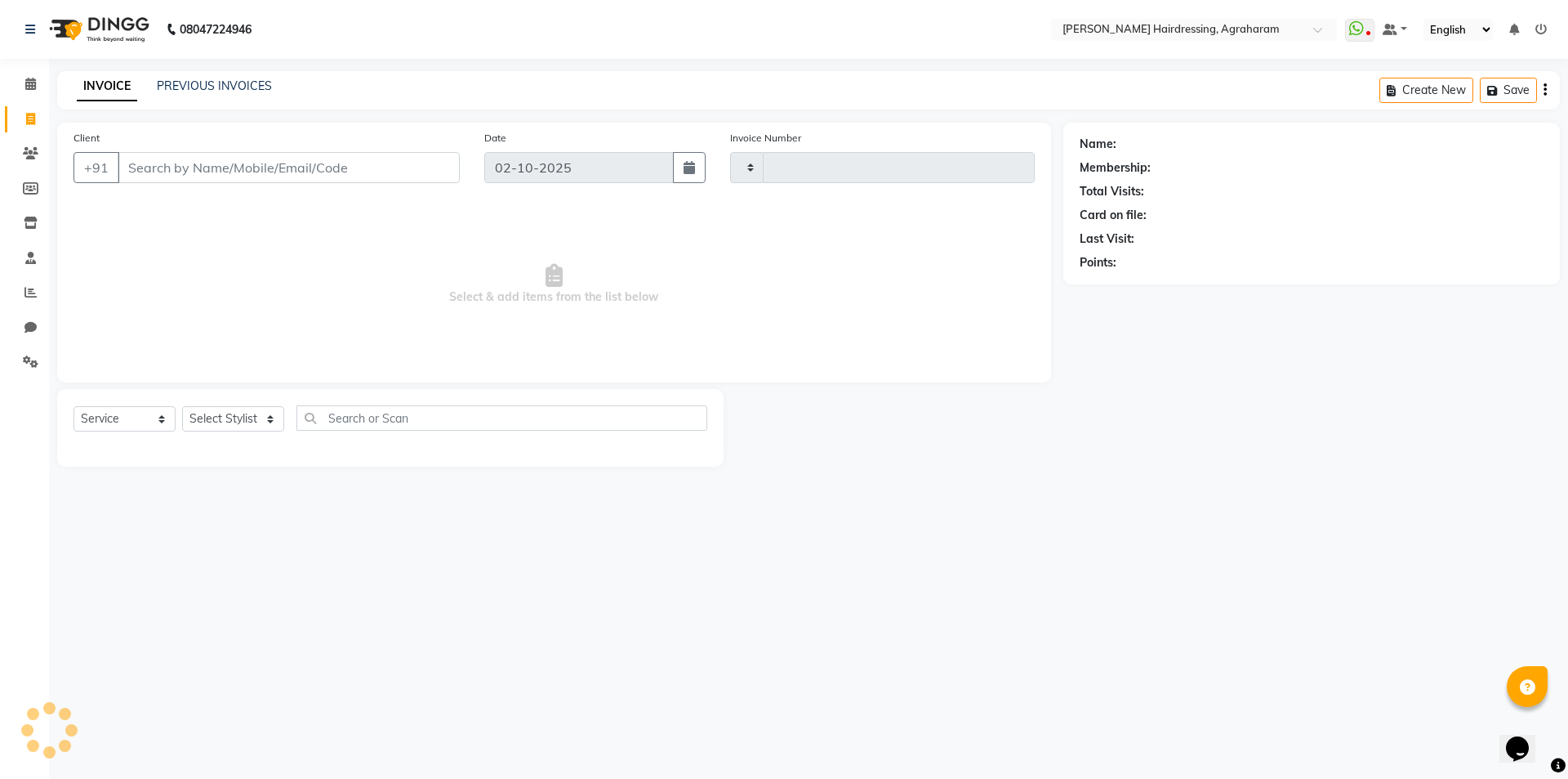
type input "3102"
select select "7962"
click at [149, 153] on input "Client" at bounding box center [289, 168] width 342 height 31
type input "8940012361"
select select "1: Object"
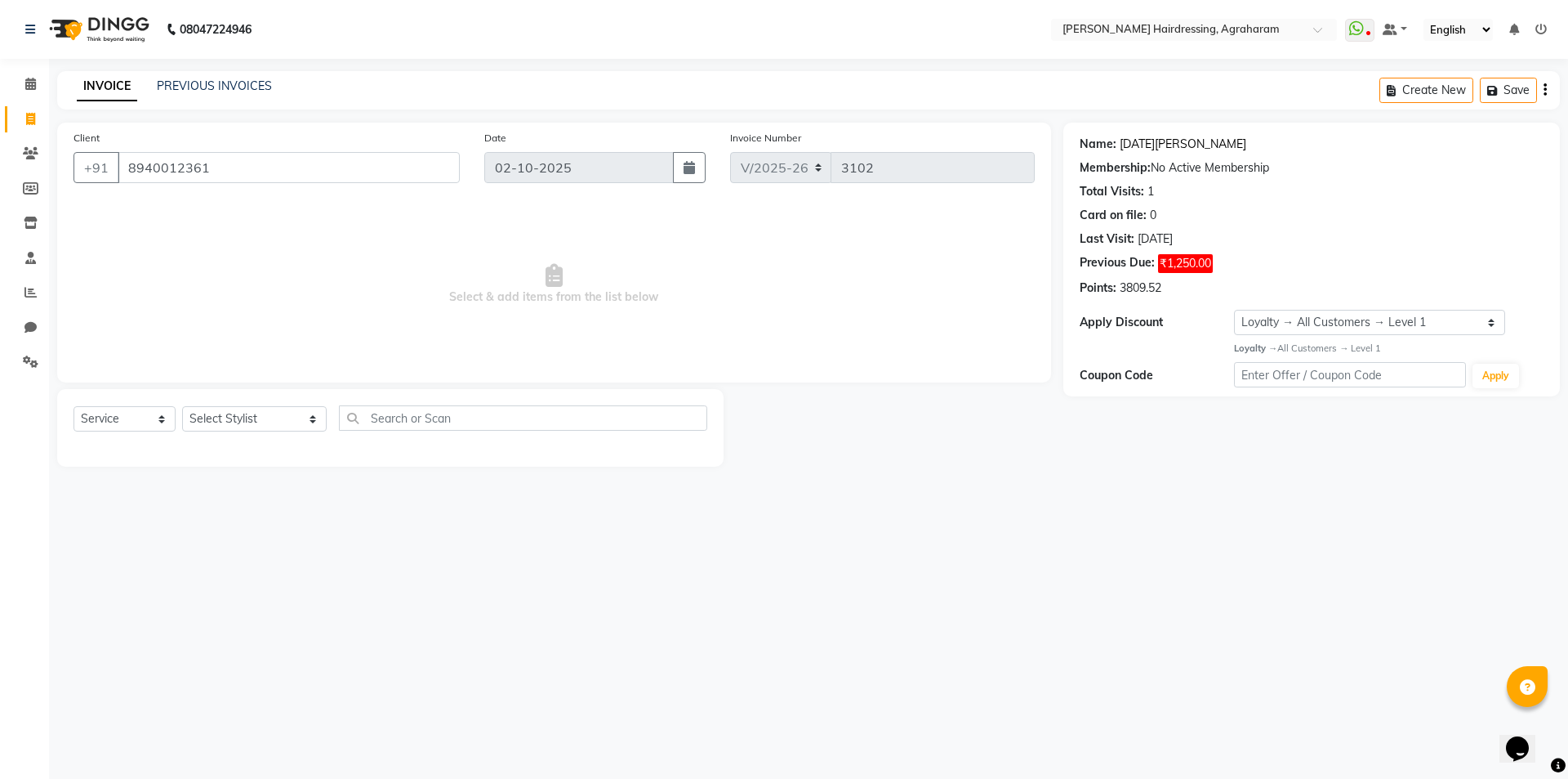
click at [1146, 145] on link "[DATE][PERSON_NAME]" at bounding box center [1184, 144] width 127 height 18
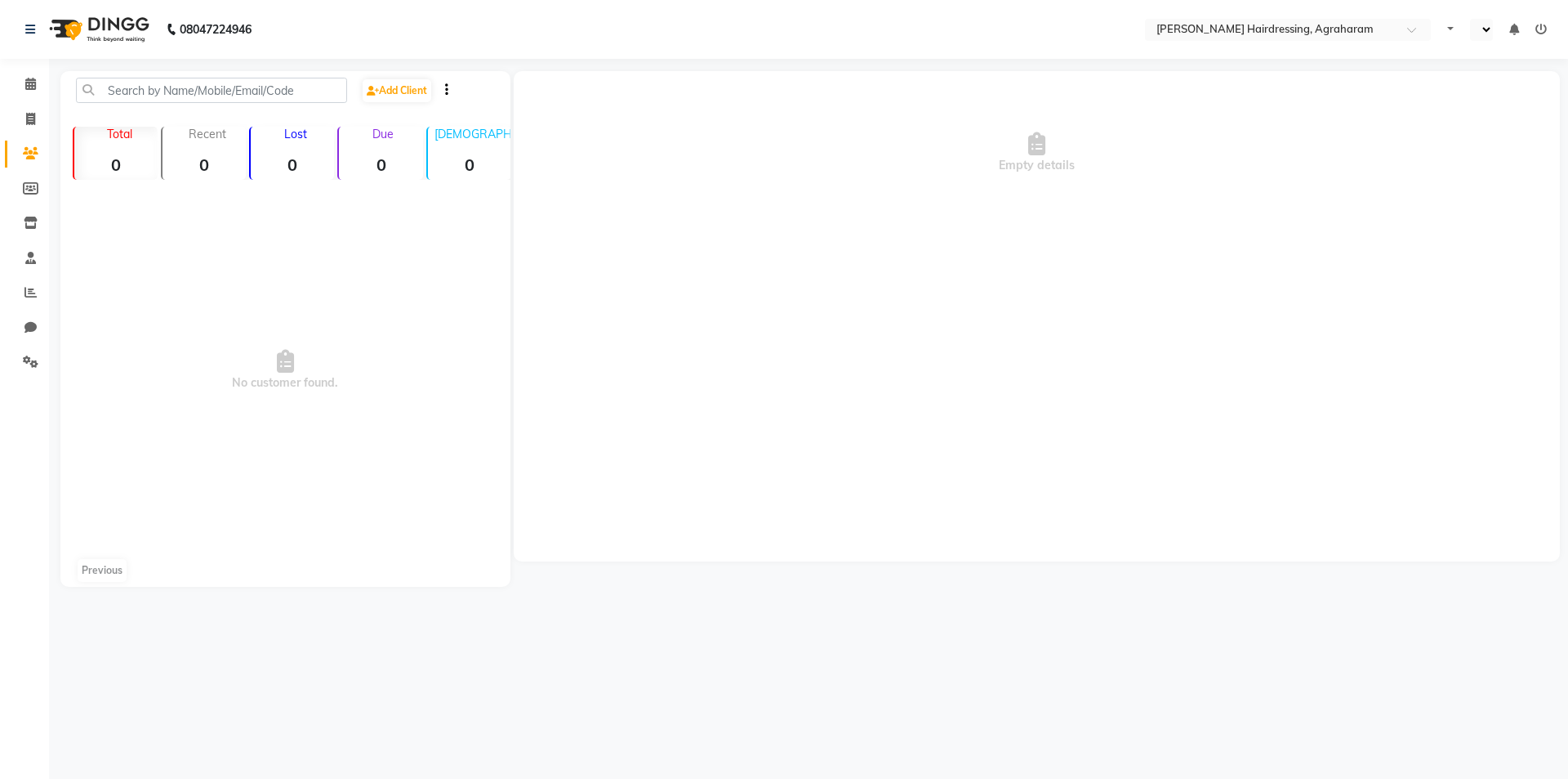
select select "en"
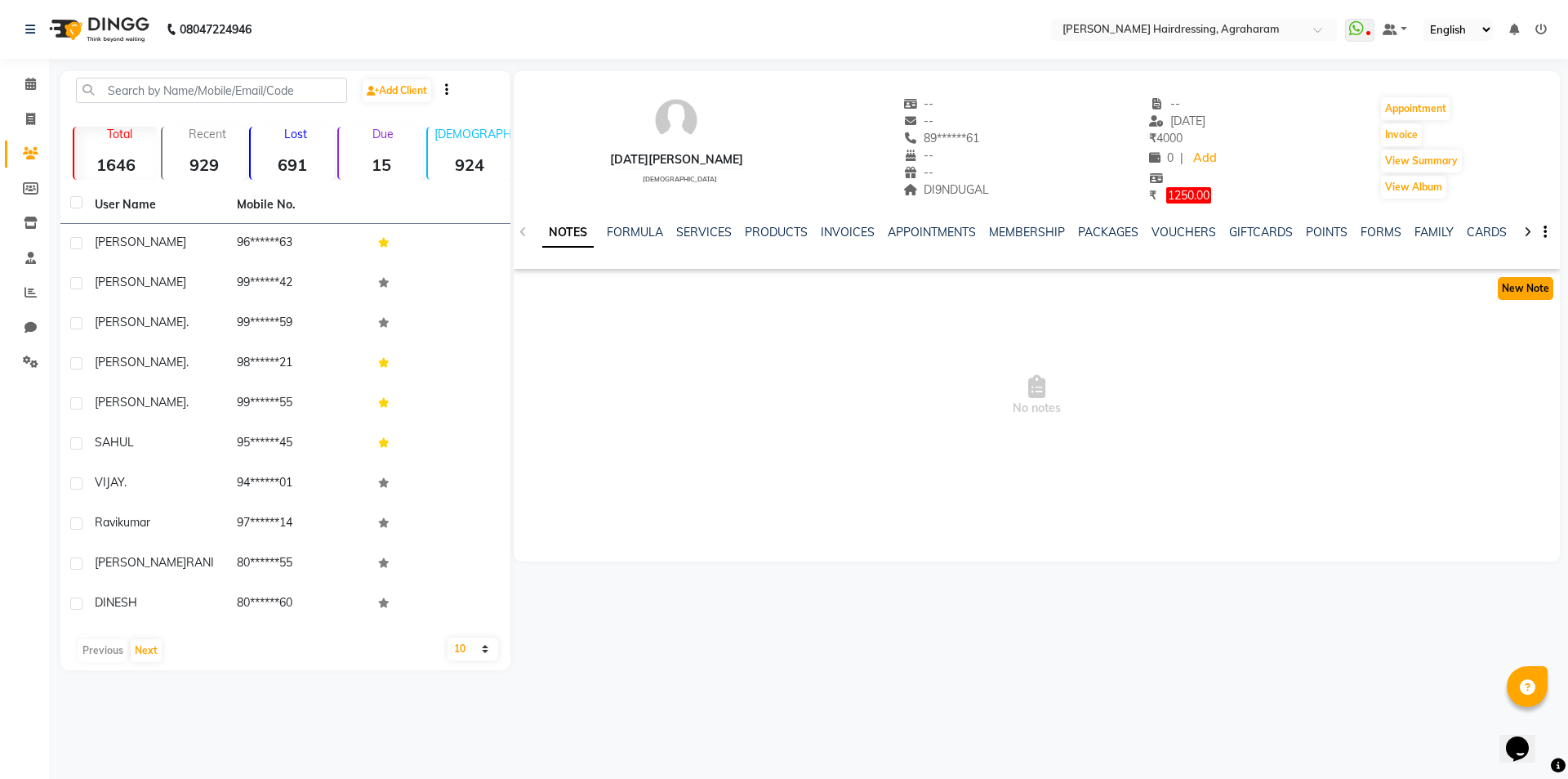
click at [1532, 291] on button "New Note" at bounding box center [1525, 288] width 56 height 22
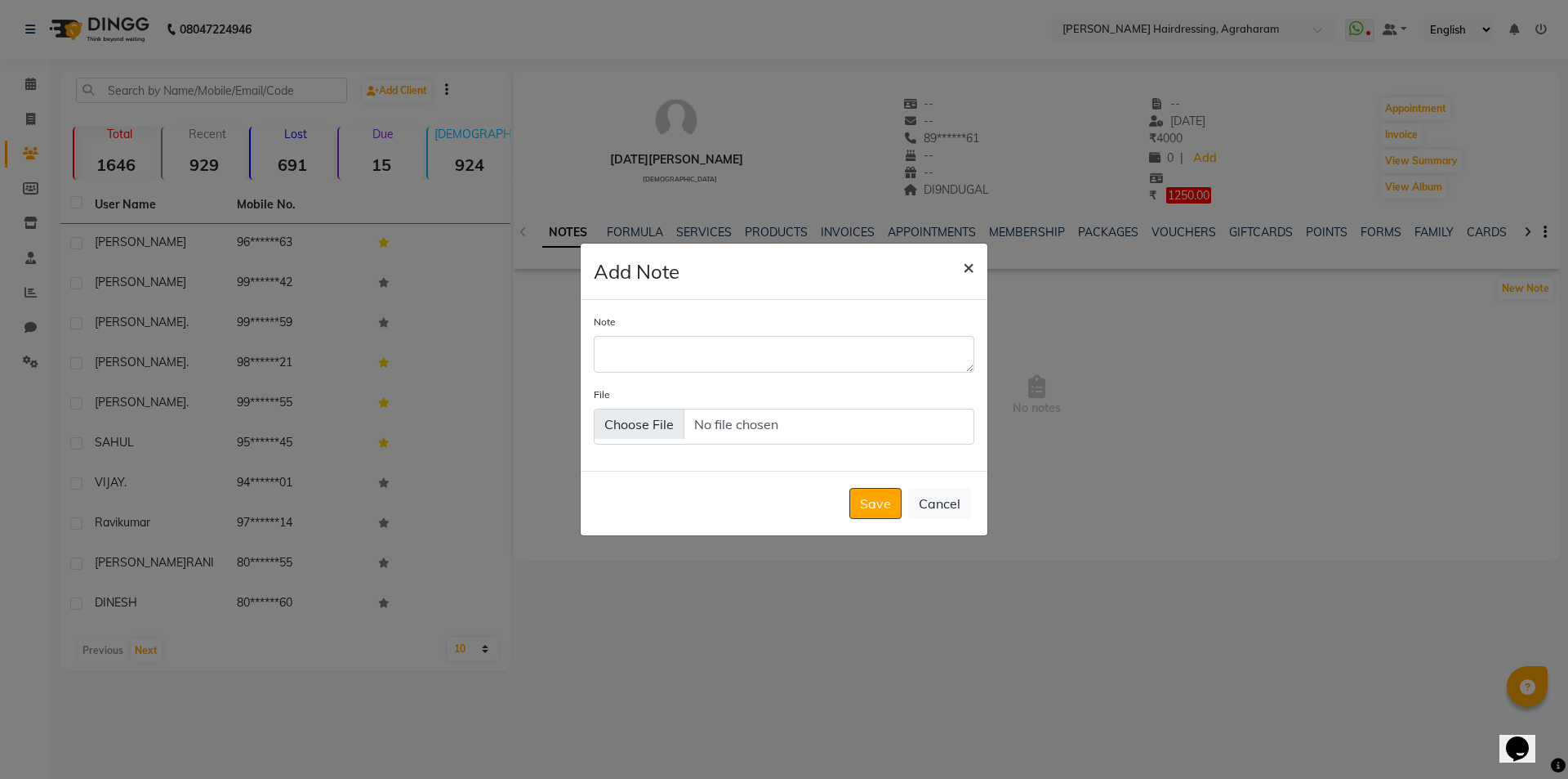
click at [966, 274] on span "×" at bounding box center [969, 266] width 12 height 24
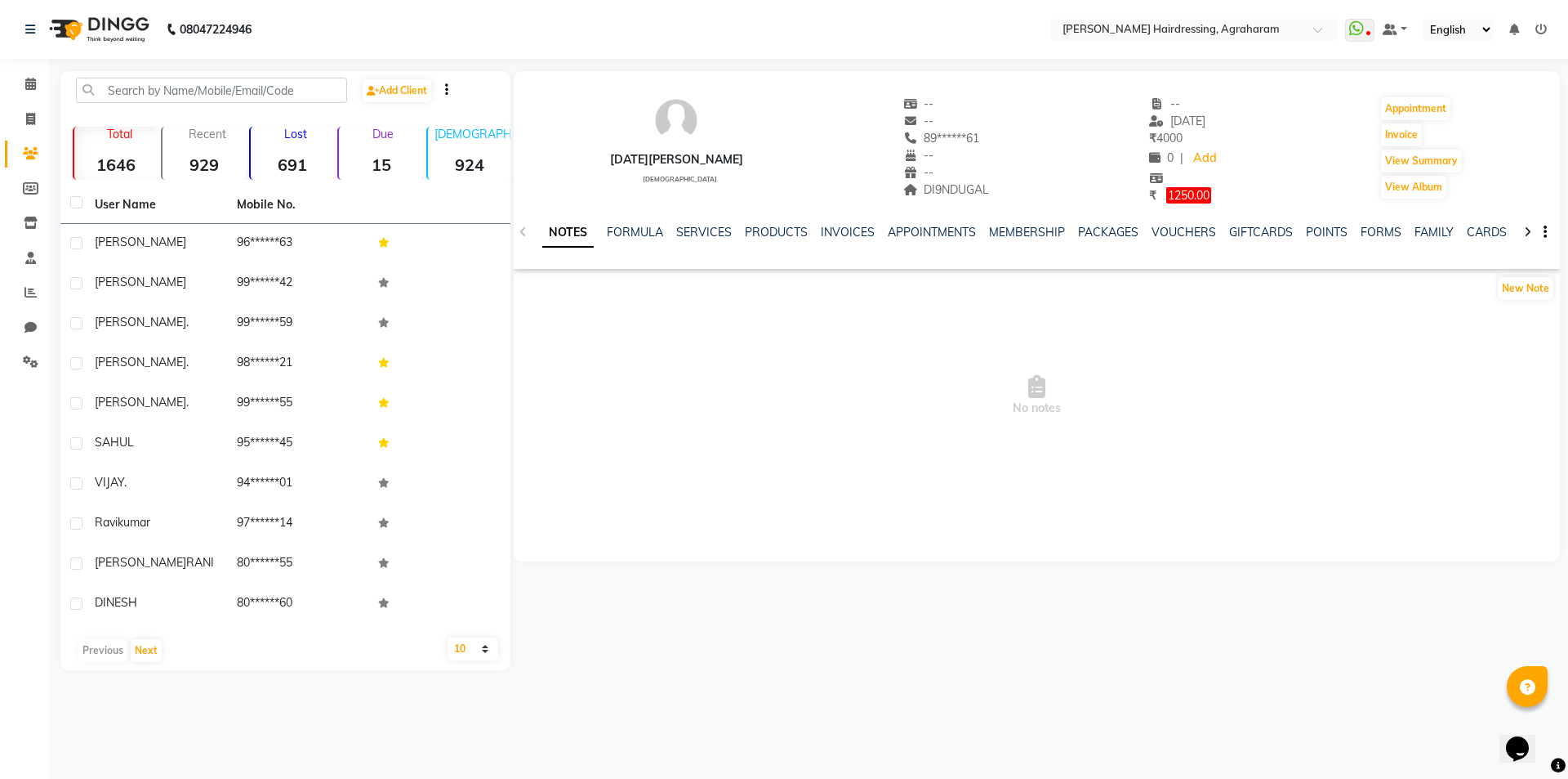
click at [1544, 231] on button "button" at bounding box center [1543, 232] width 10 height 18
click at [1444, 395] on span "No notes" at bounding box center [1037, 395] width 1046 height 163
click at [717, 232] on link "SERVICES" at bounding box center [704, 231] width 56 height 15
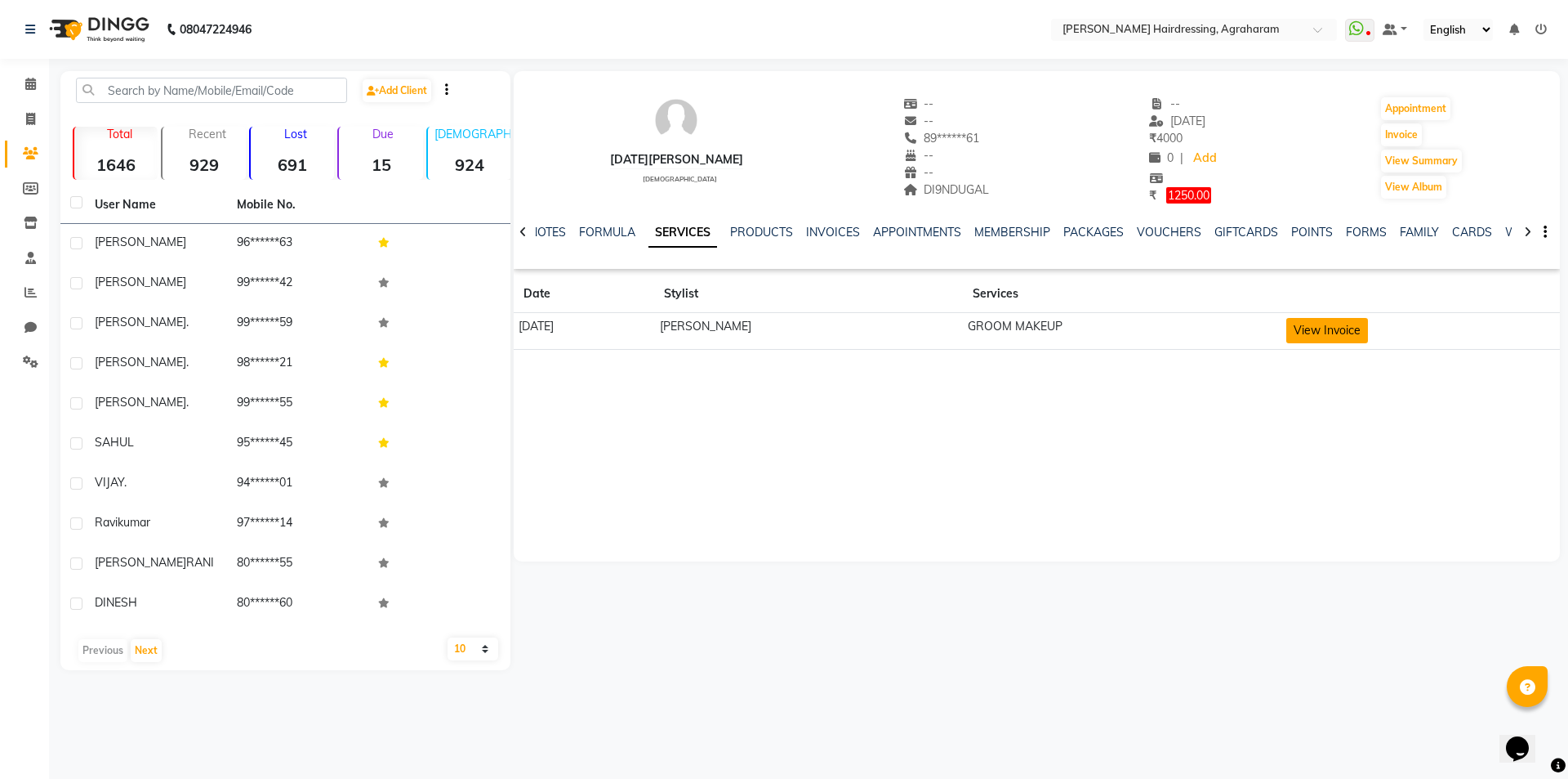
click at [1314, 329] on button "View Invoice" at bounding box center [1328, 331] width 82 height 25
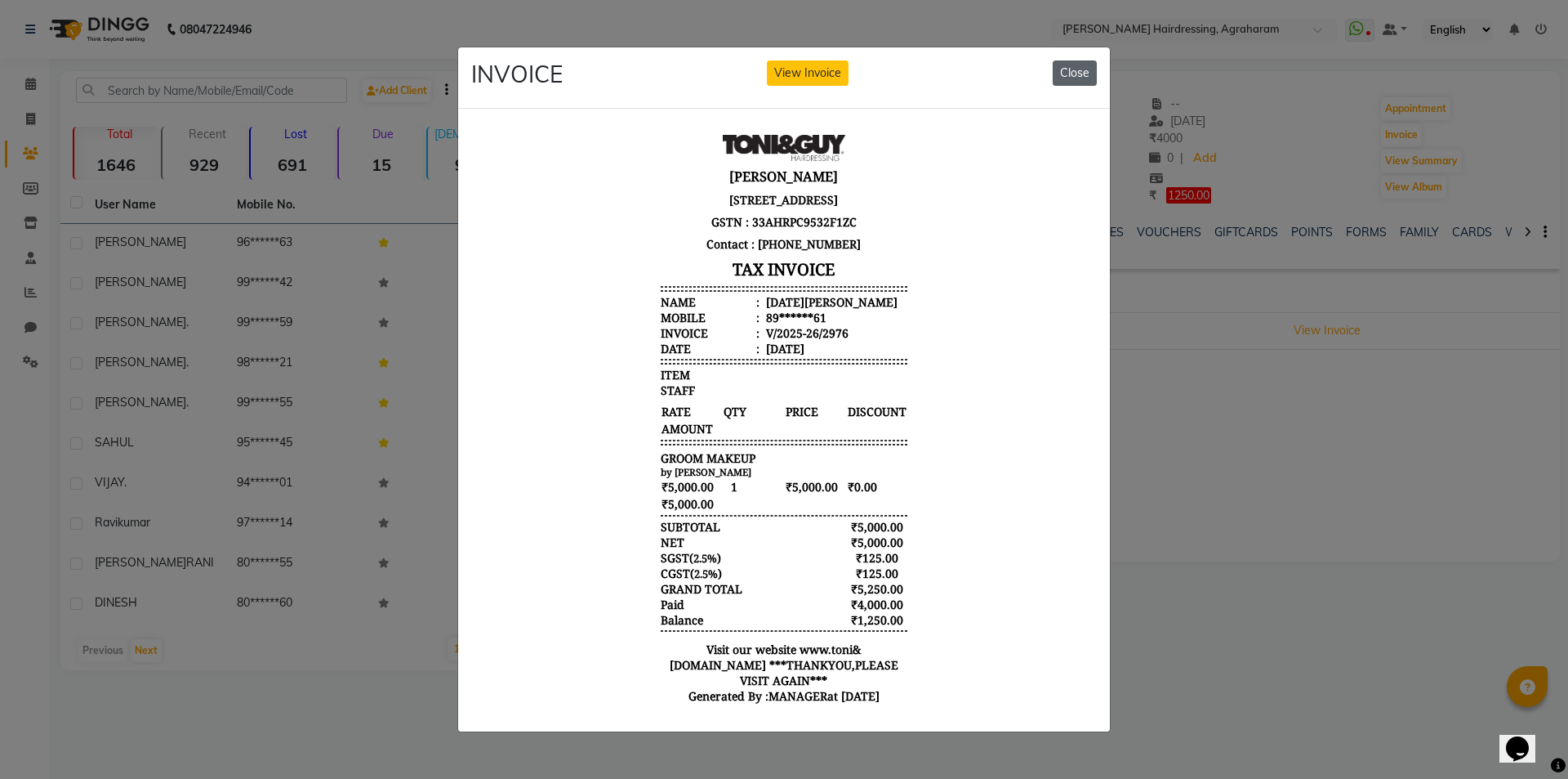
click at [1080, 67] on button "Close" at bounding box center [1074, 73] width 44 height 25
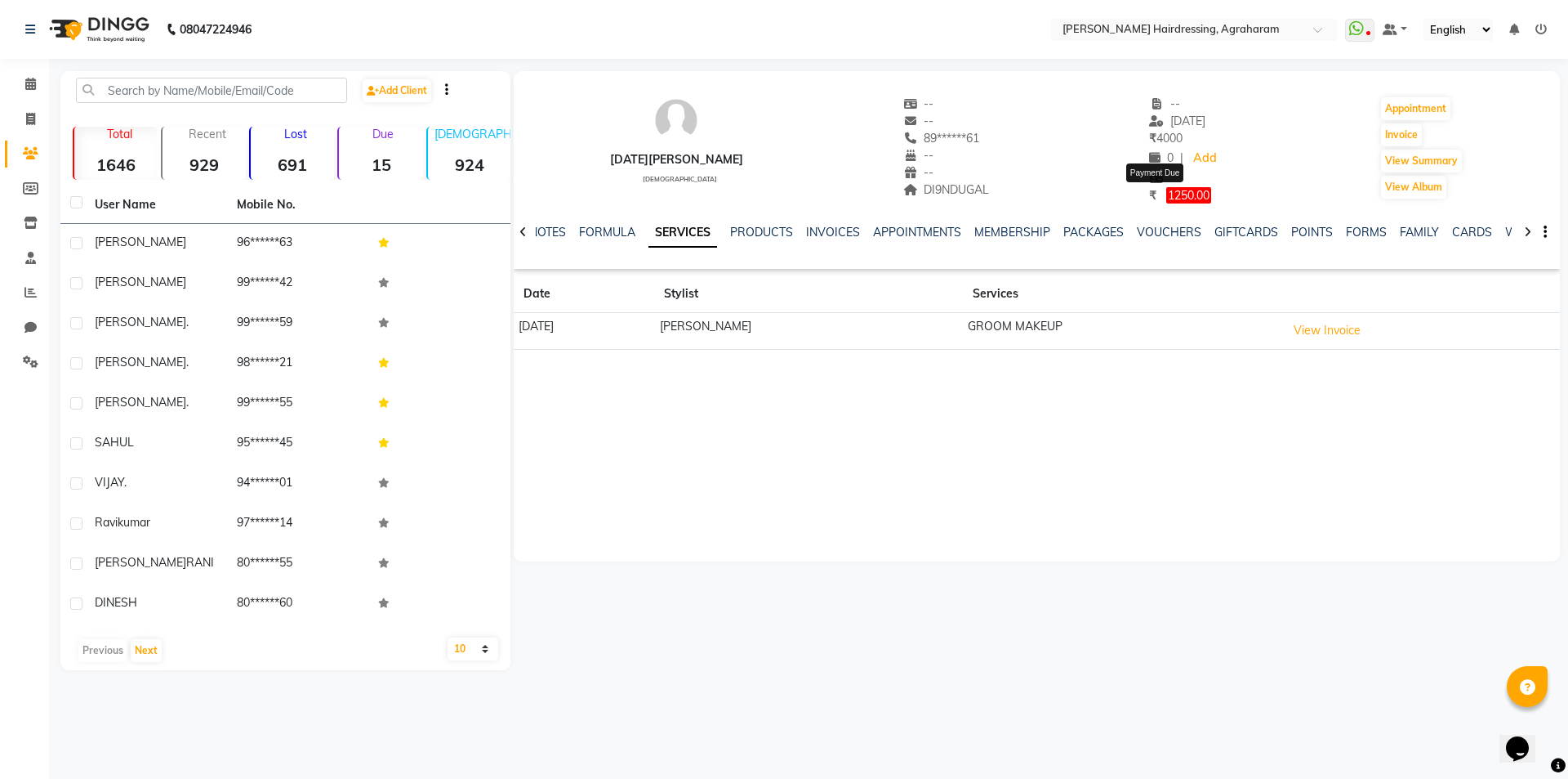
click at [1166, 196] on span "1250.00" at bounding box center [1188, 195] width 45 height 17
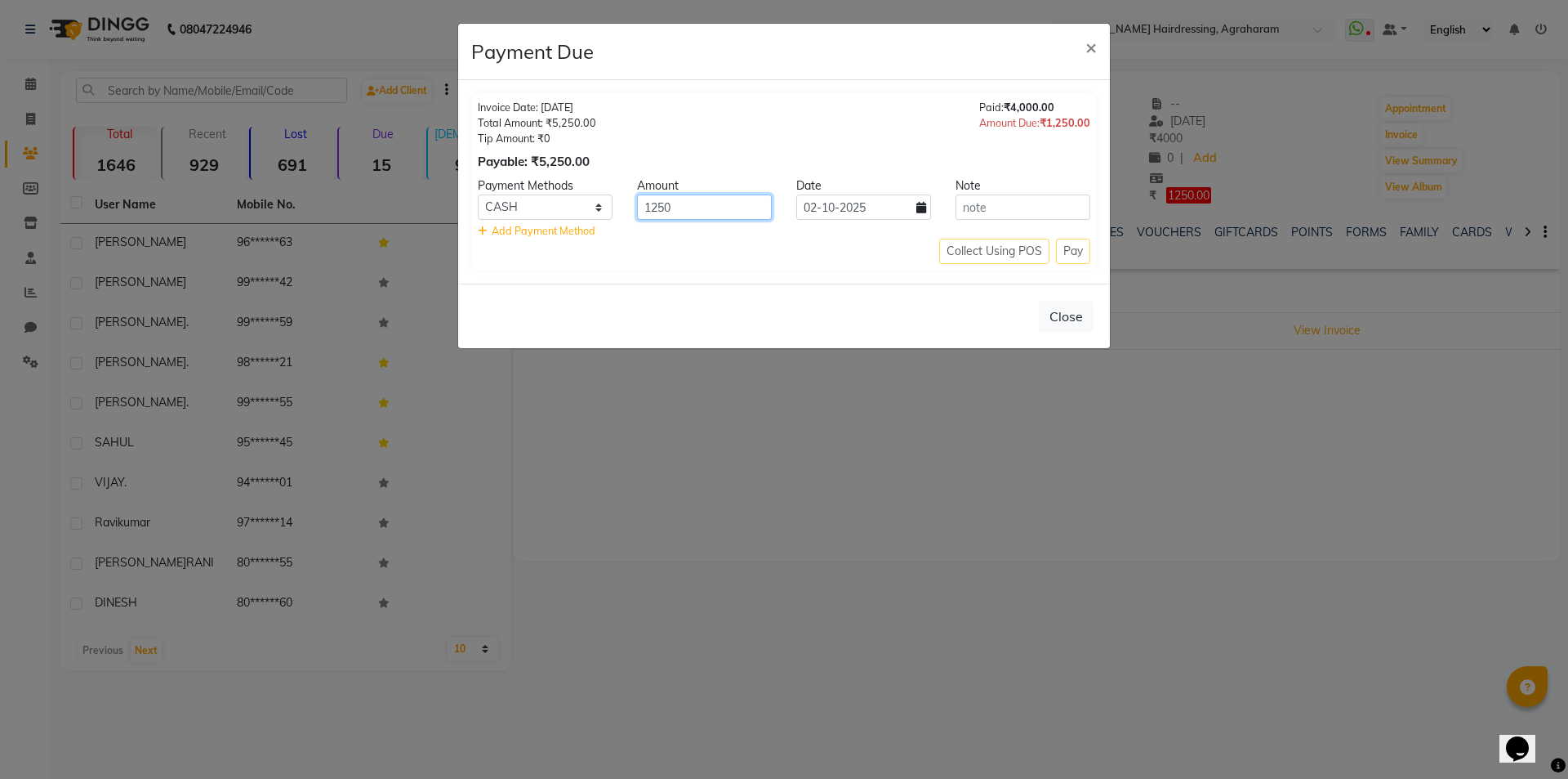
click at [685, 215] on input "1250" at bounding box center [704, 207] width 135 height 25
click at [577, 210] on select "CASH CARD UPI Coupon" at bounding box center [545, 207] width 135 height 25
select select "8"
click at [478, 194] on select "CASH CARD UPI Coupon" at bounding box center [545, 207] width 135 height 25
click at [690, 210] on input "1250" at bounding box center [704, 207] width 135 height 25
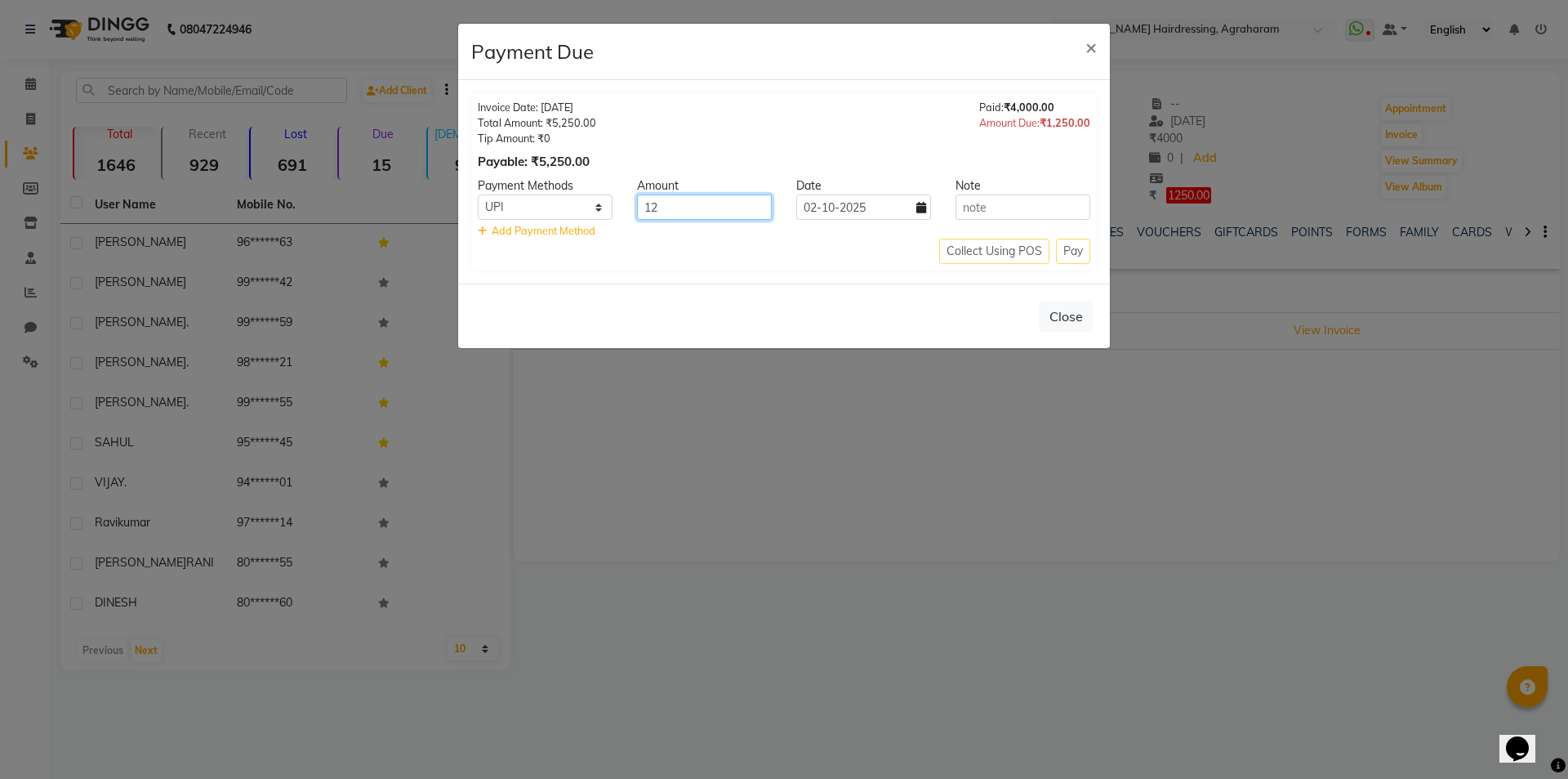
type input "1"
type input "2250"
click at [993, 205] on input "text" at bounding box center [1023, 207] width 135 height 25
type input "BALANCE AMOUNT PAID"
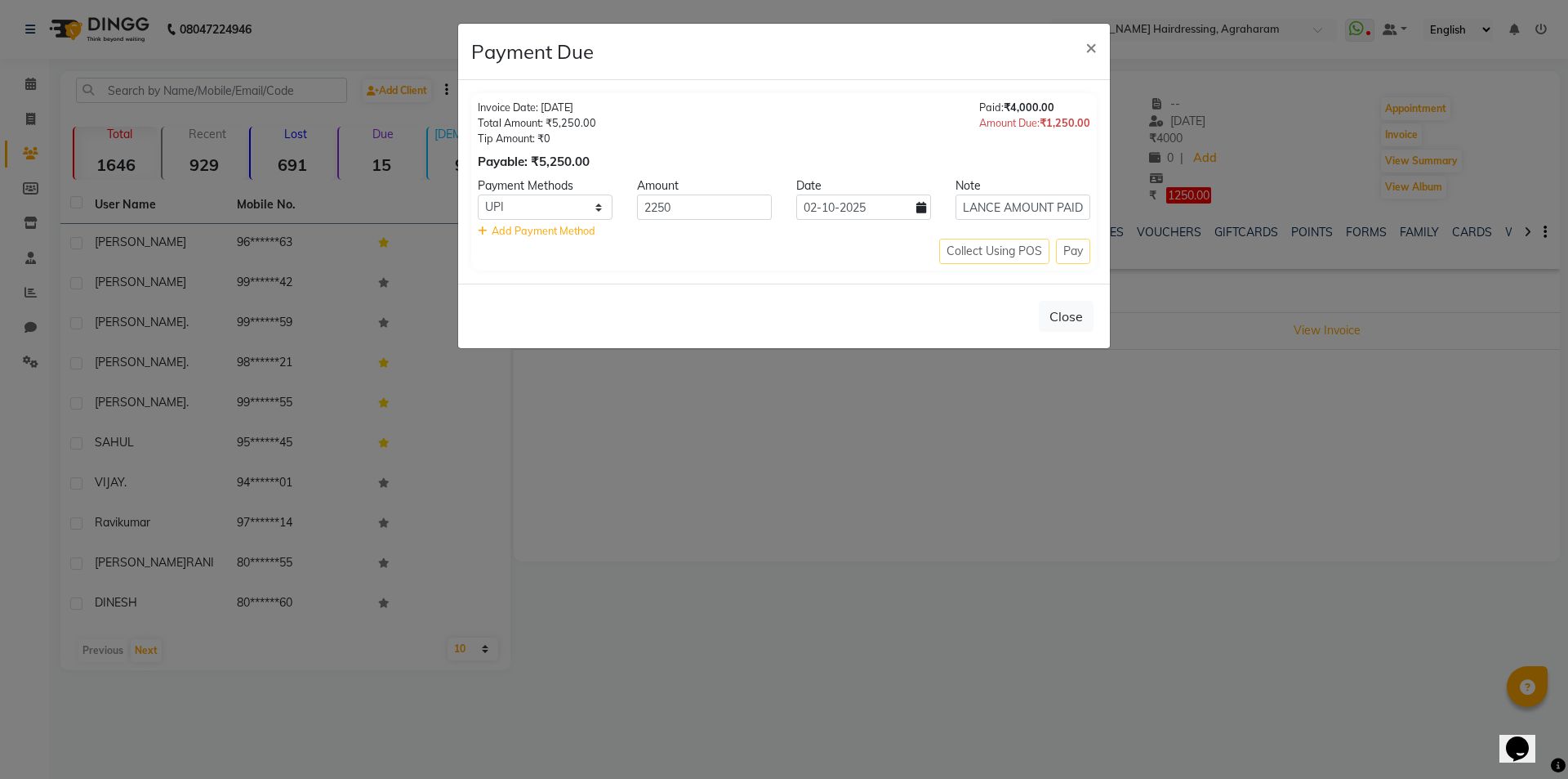
click at [526, 230] on span "Add Payment Method" at bounding box center [543, 229] width 103 height 13
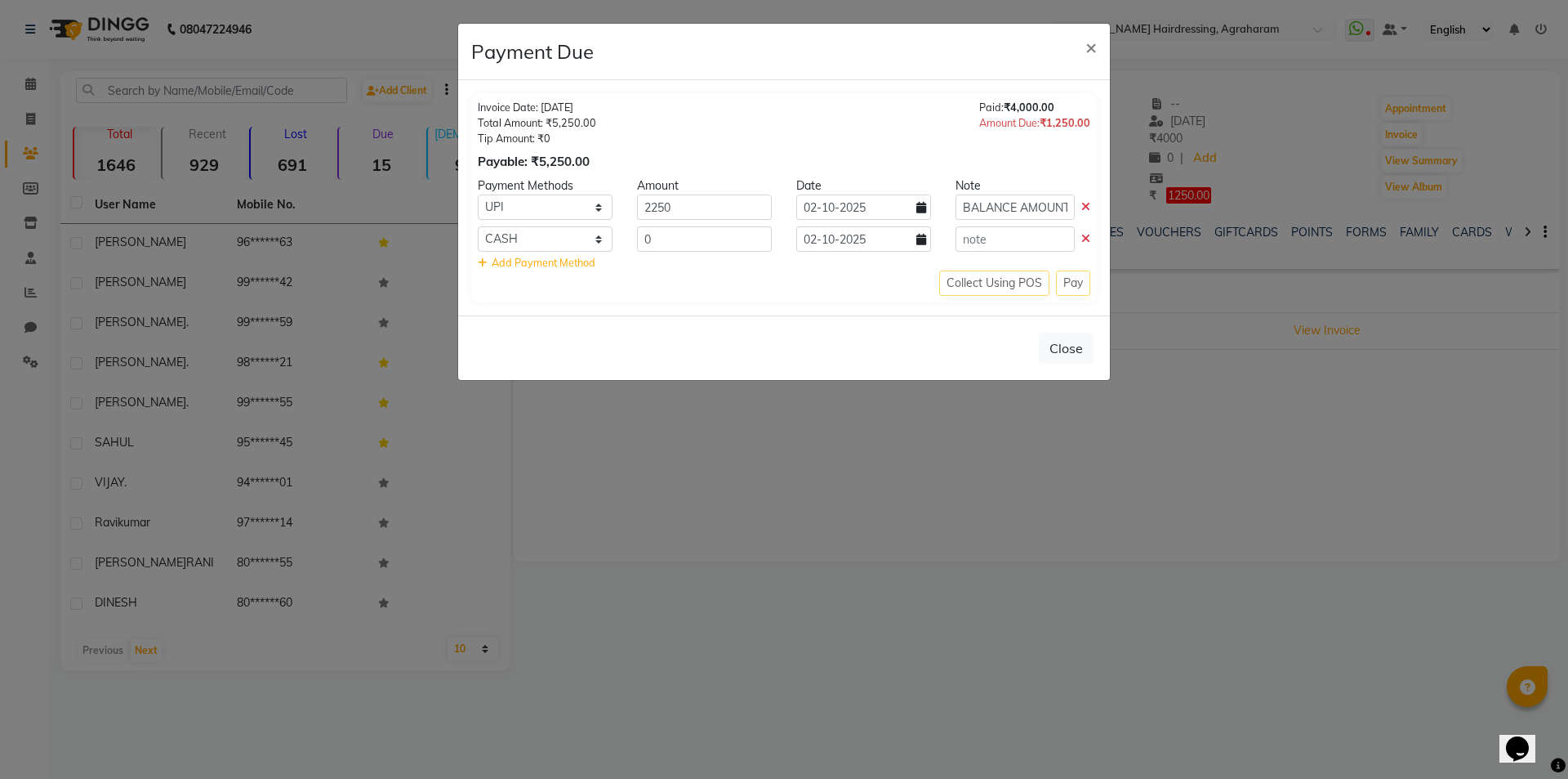
click at [1087, 239] on icon at bounding box center [1085, 239] width 9 height 12
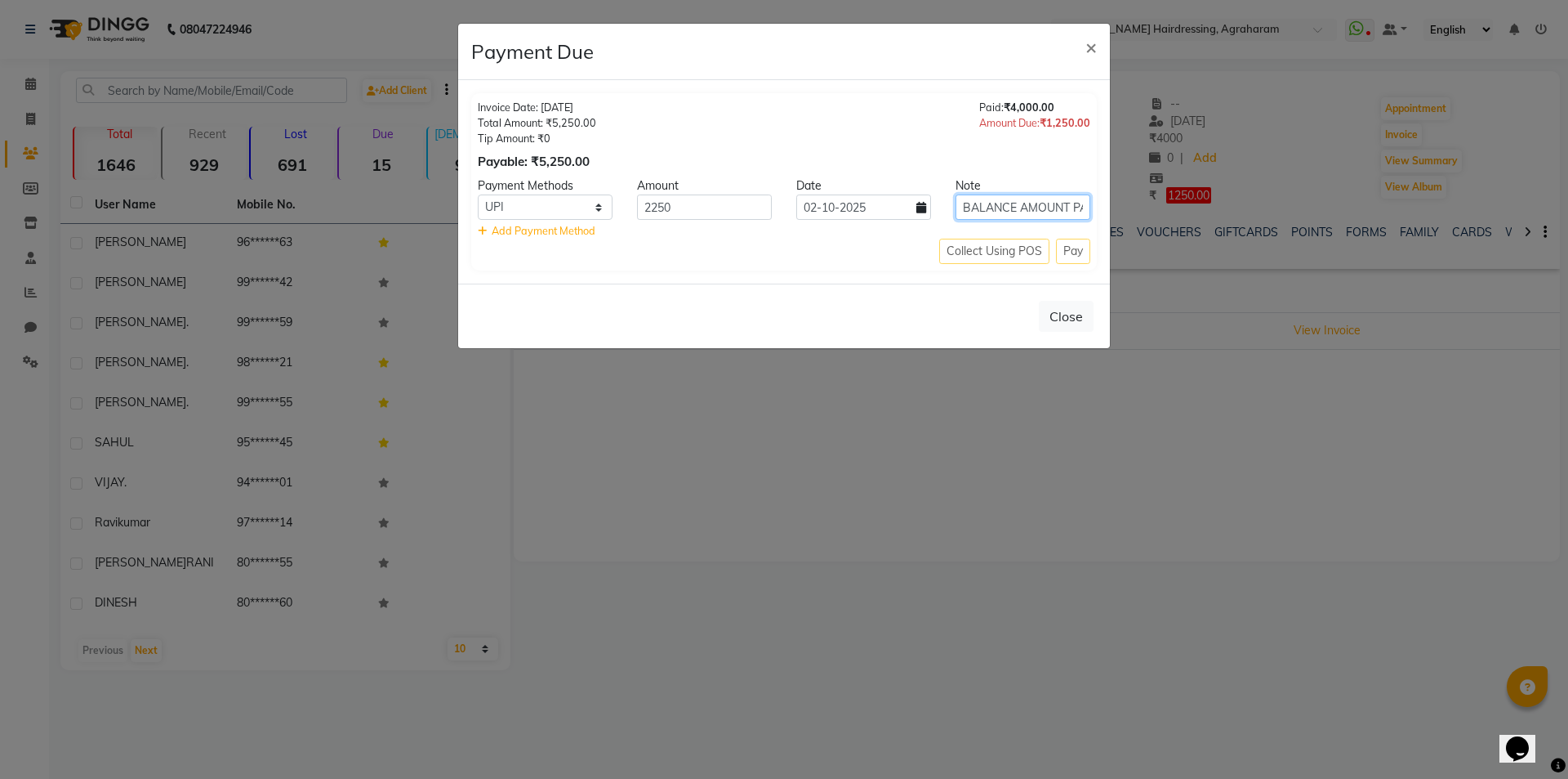
drag, startPoint x: 964, startPoint y: 214, endPoint x: 982, endPoint y: 213, distance: 18.0
click at [966, 213] on input "BALANCE AMOUNT PAID" at bounding box center [1023, 207] width 135 height 25
click at [1069, 251] on div "Collect Using POS Pay" at bounding box center [784, 251] width 613 height 25
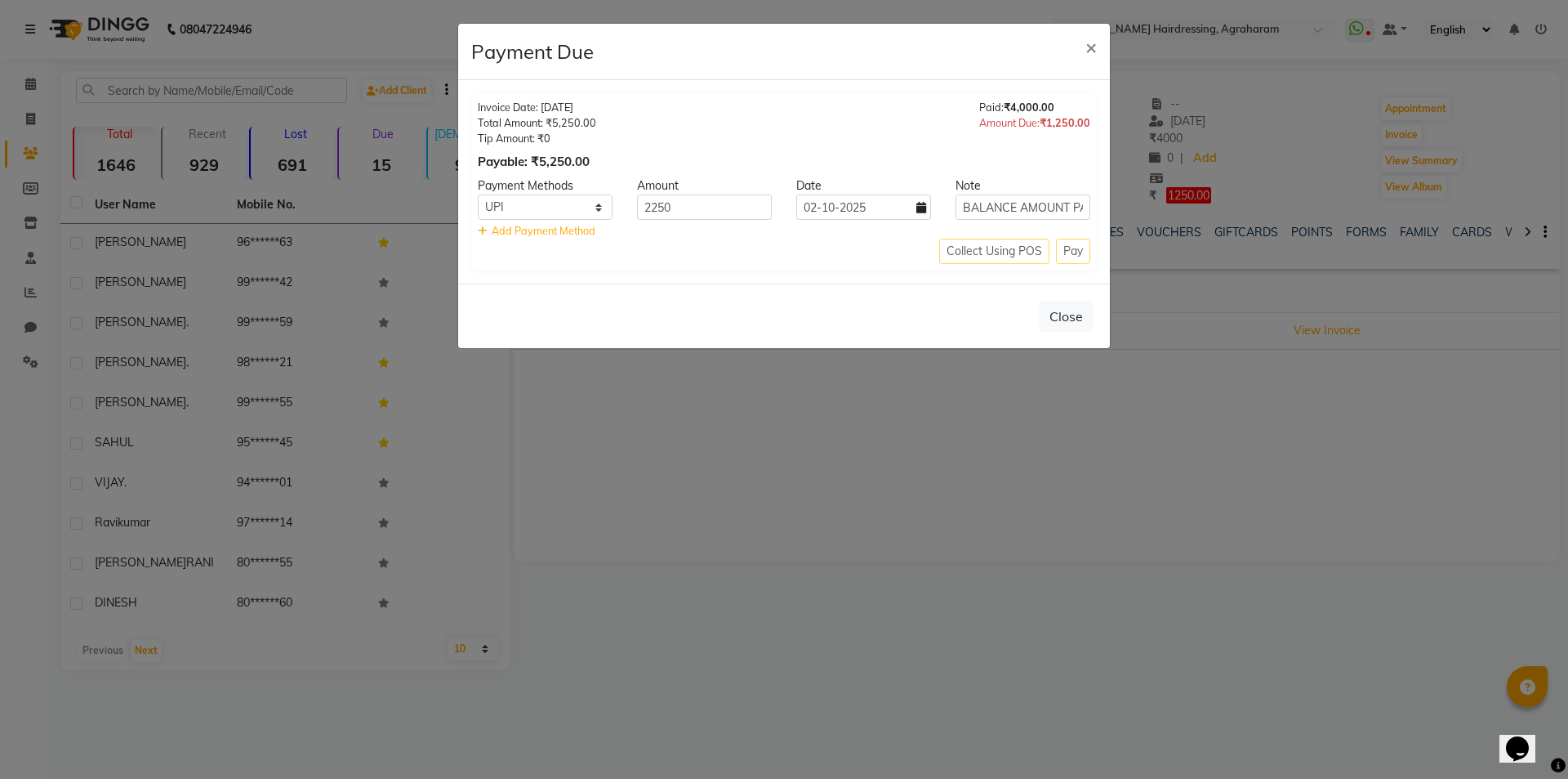
click at [1069, 251] on div "Collect Using POS Pay" at bounding box center [784, 251] width 613 height 25
click at [990, 251] on div "Collect Using POS Pay" at bounding box center [784, 251] width 613 height 25
click at [1077, 246] on div "Collect Using POS Pay" at bounding box center [784, 251] width 613 height 25
click at [985, 248] on div "Collect Using POS Pay" at bounding box center [784, 251] width 613 height 25
click at [1011, 200] on input "BALANCE AMOUNT PAID" at bounding box center [1023, 207] width 135 height 25
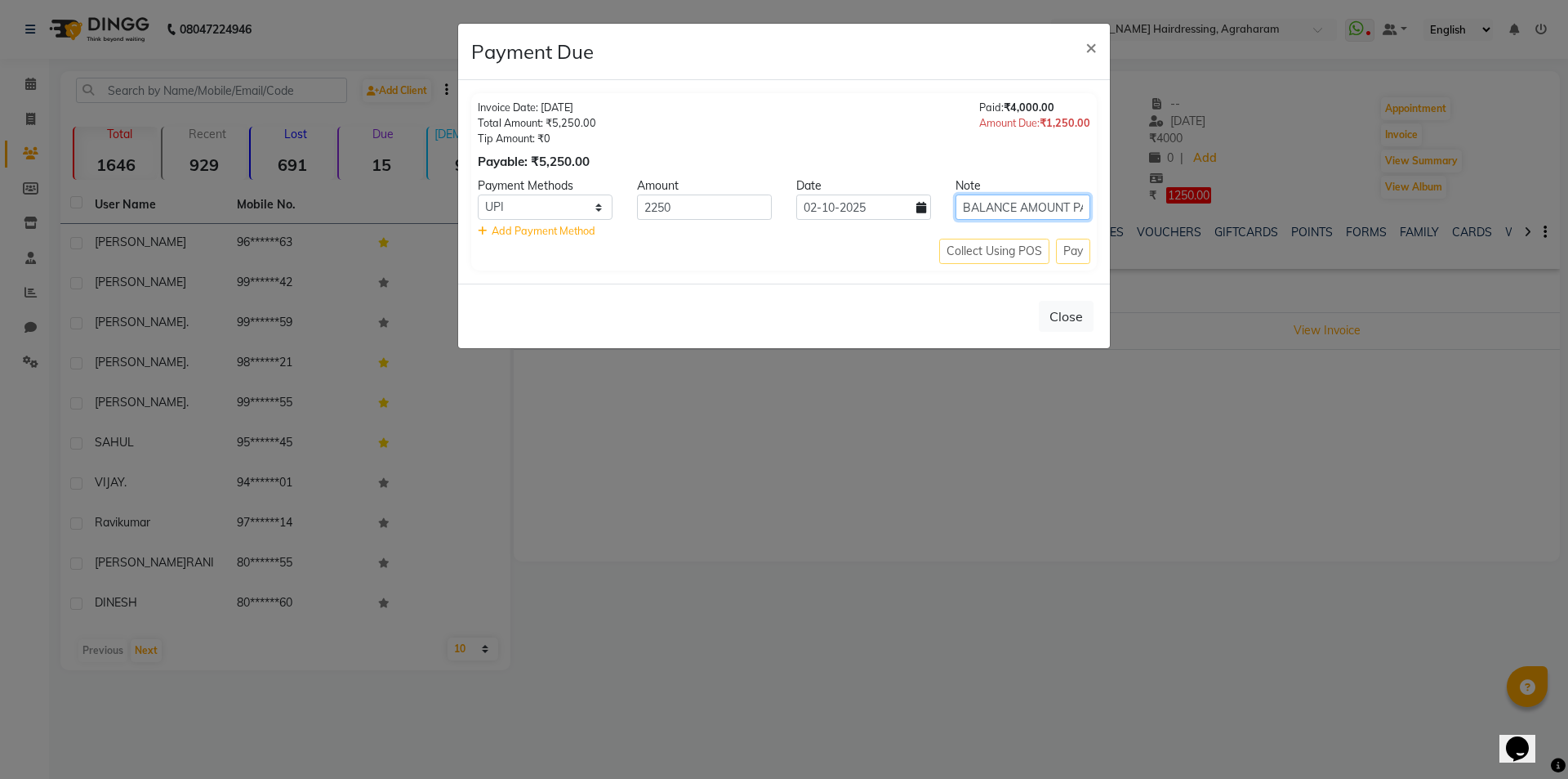
click at [1076, 202] on input "BALANCE AMOUNT PAID" at bounding box center [1023, 207] width 135 height 25
click at [1075, 258] on div "Collect Using POS Pay" at bounding box center [784, 251] width 613 height 25
click at [596, 257] on div "Collect Using POS Pay" at bounding box center [784, 251] width 613 height 25
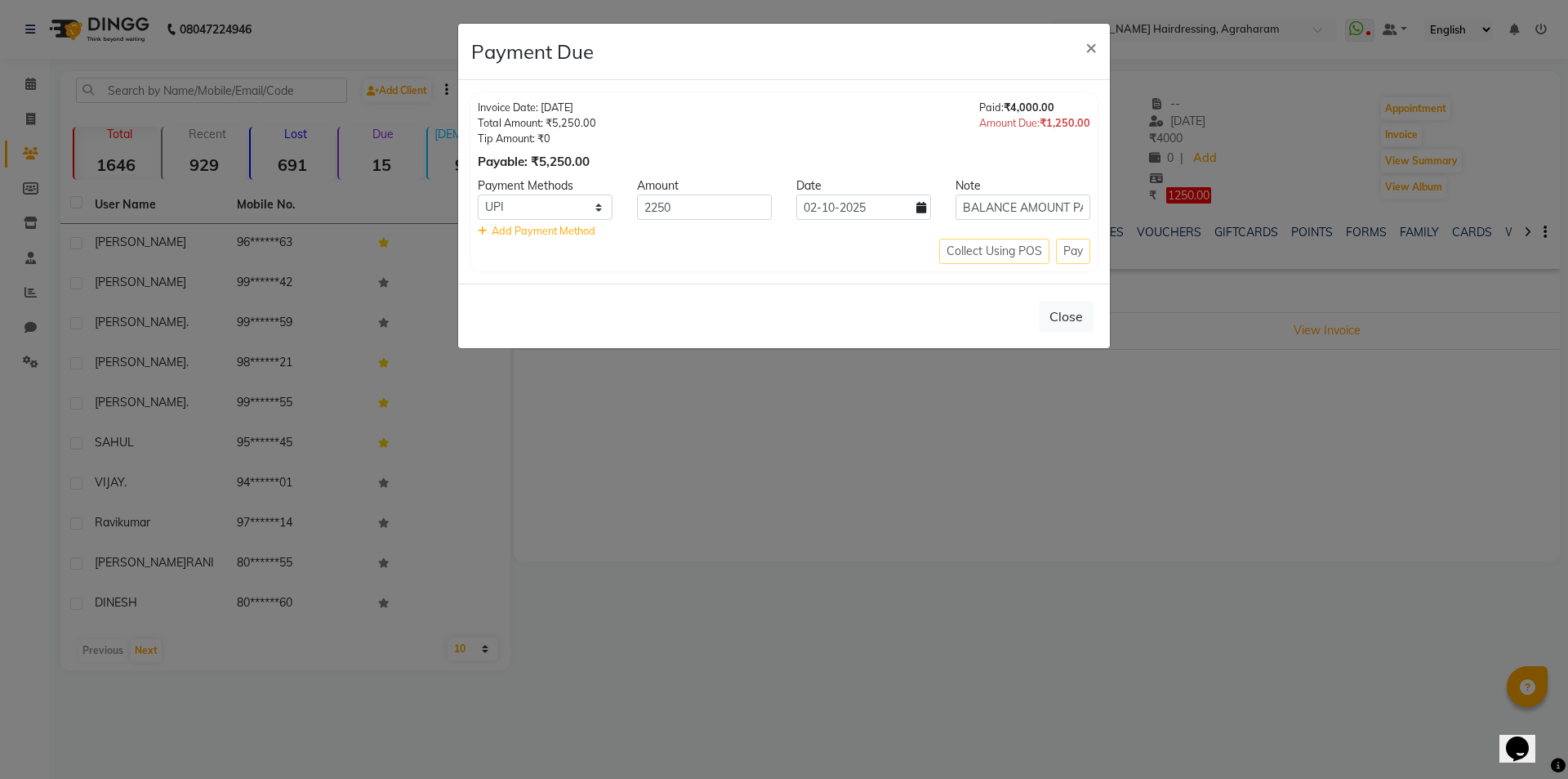
click at [1064, 124] on span "₹1,250.00" at bounding box center [1065, 122] width 51 height 13
click at [1061, 201] on input "BALANCE AMOUNT PAID" at bounding box center [1023, 207] width 135 height 25
click at [998, 180] on div "Note" at bounding box center [1023, 186] width 159 height 18
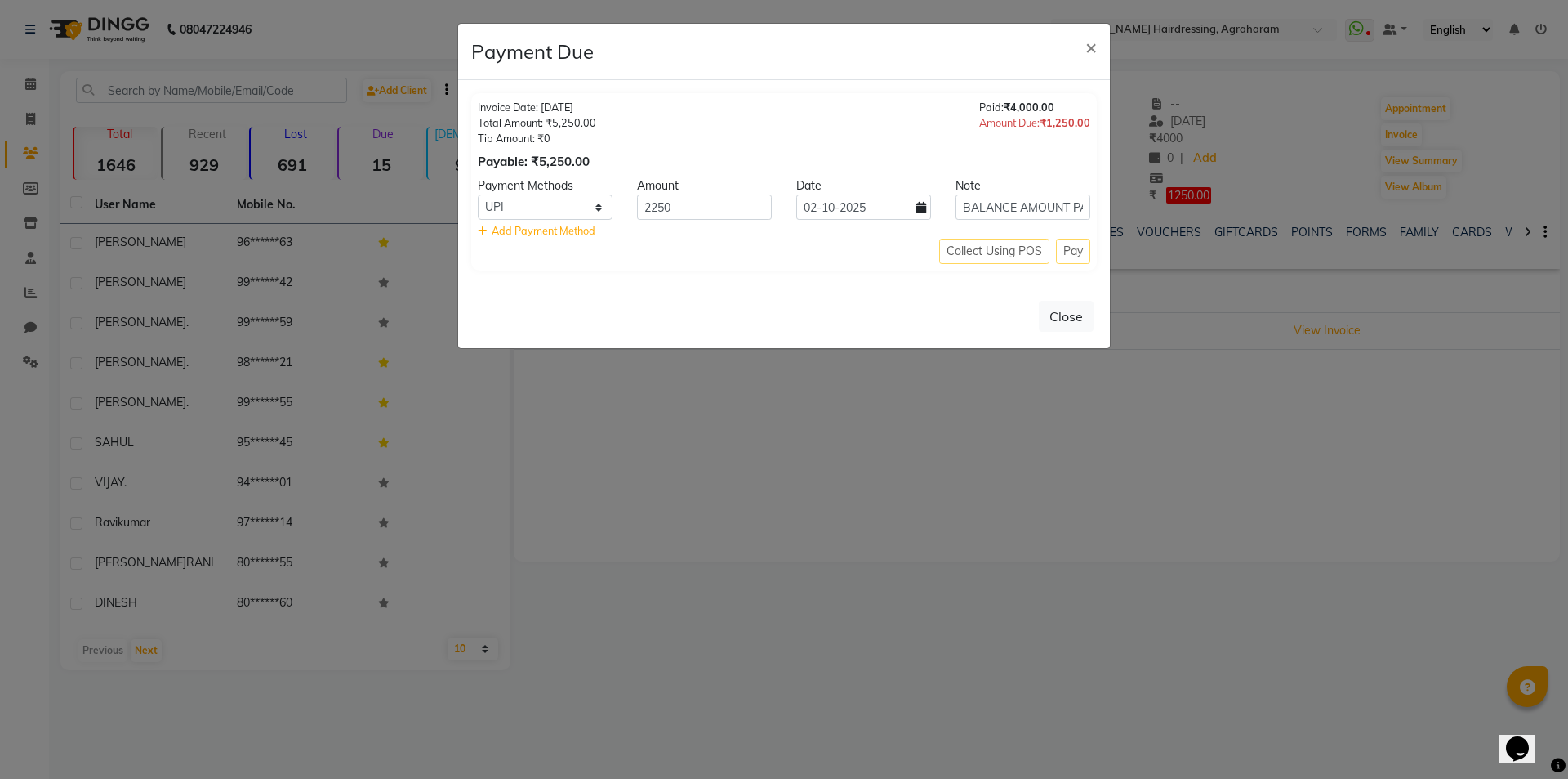
click at [1013, 255] on div "Collect Using POS Pay" at bounding box center [784, 251] width 613 height 25
click at [1067, 253] on div "Collect Using POS Pay" at bounding box center [784, 251] width 613 height 25
click at [788, 258] on div "Collect Using POS Pay" at bounding box center [784, 251] width 613 height 25
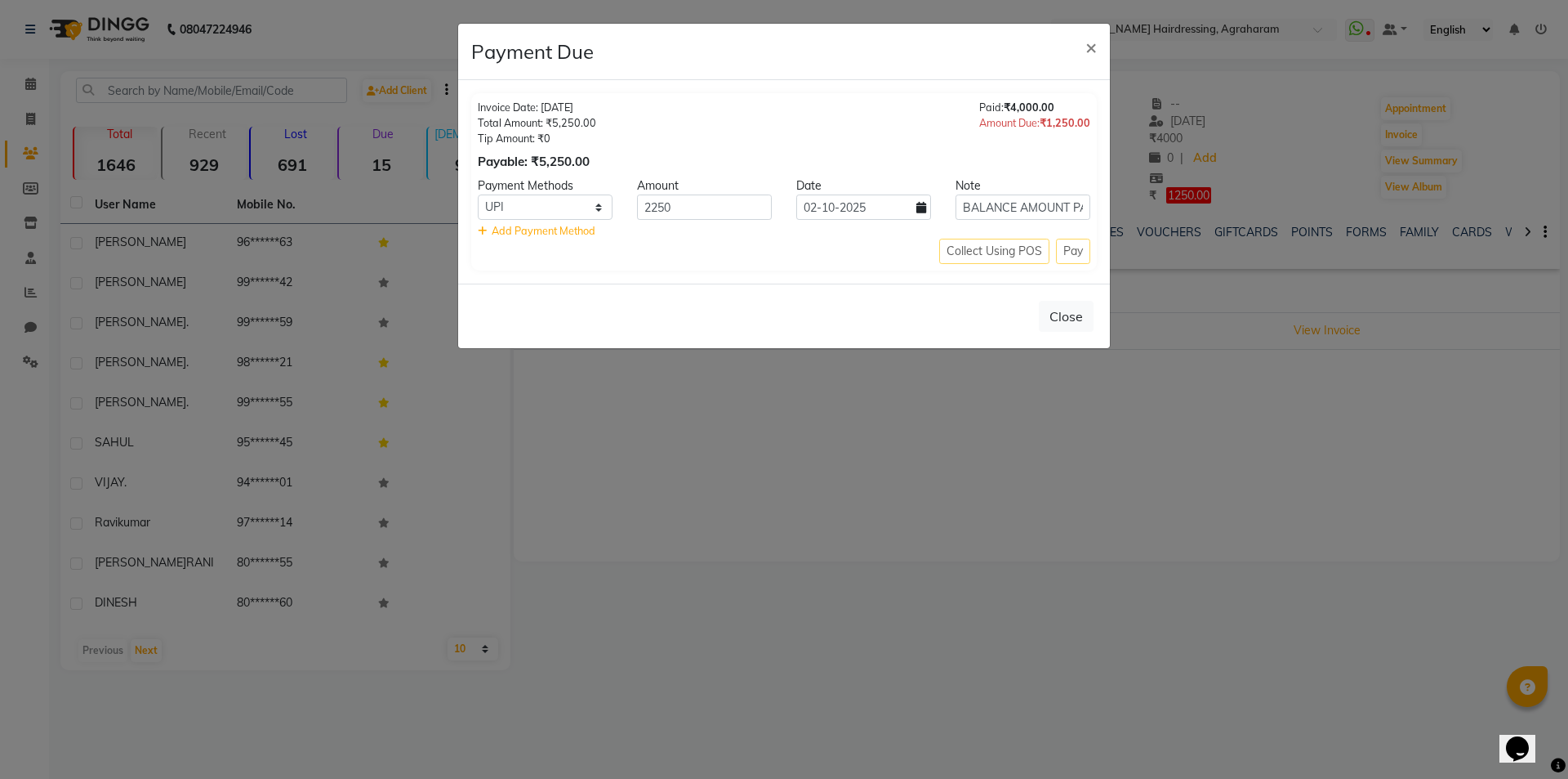
click at [534, 231] on span "Add Payment Method" at bounding box center [543, 229] width 103 height 13
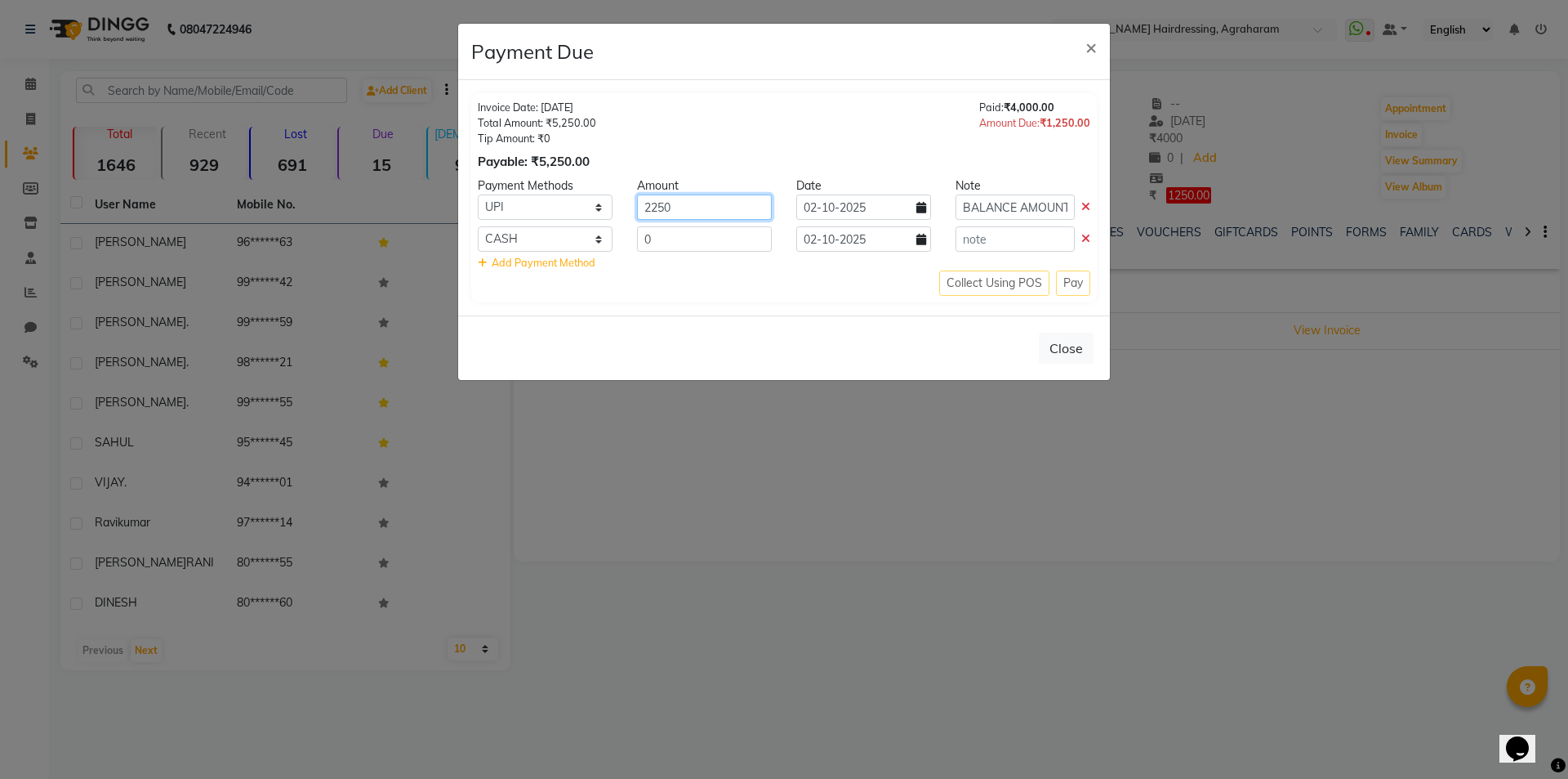
click at [678, 208] on input "2250" at bounding box center [704, 207] width 135 height 25
type input "2"
type input "1250"
click at [594, 241] on select "CASH CARD UPI Coupon" at bounding box center [545, 239] width 135 height 25
select select "8"
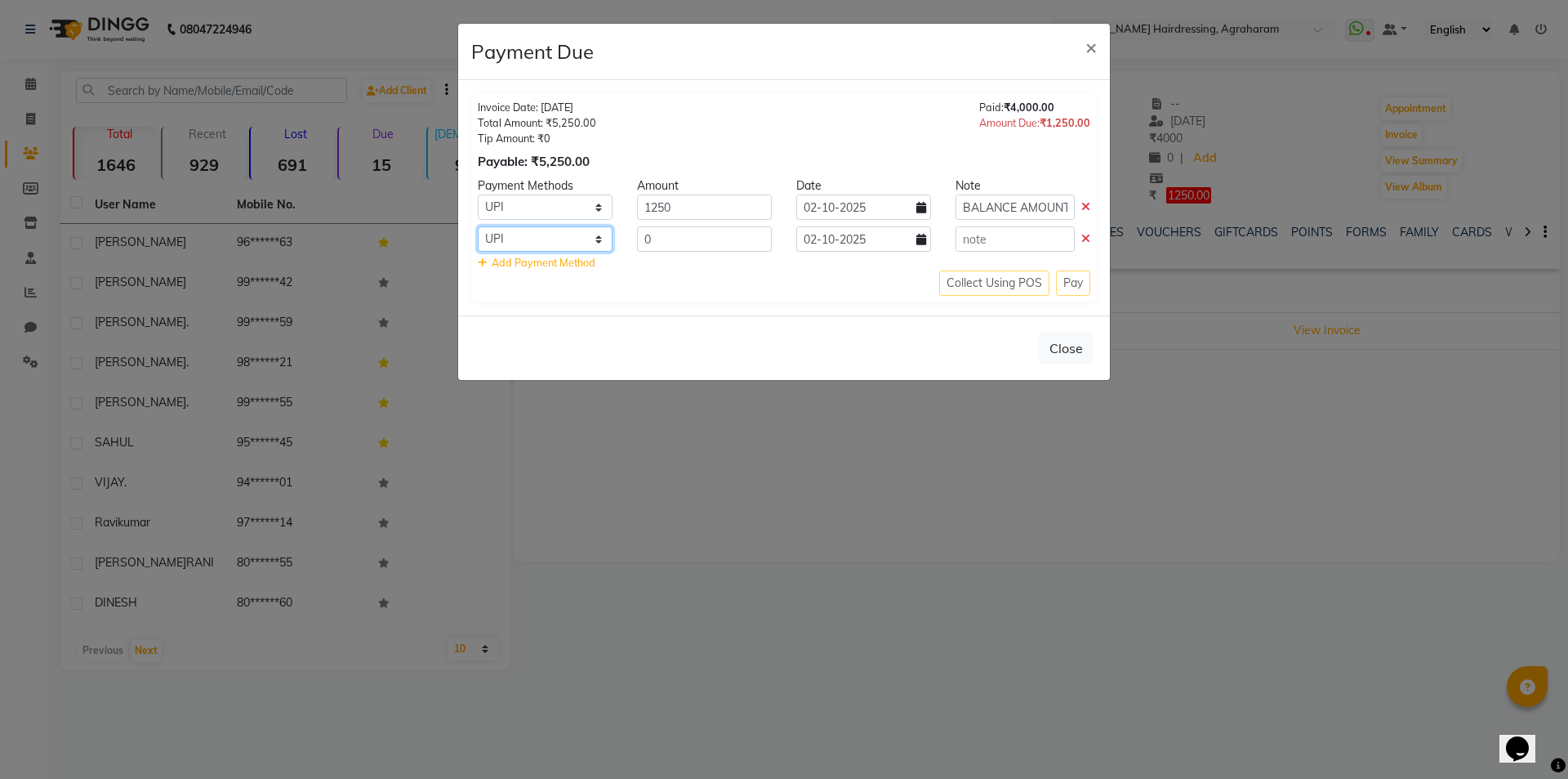
click at [478, 226] on select "CASH CARD UPI Coupon" at bounding box center [545, 239] width 135 height 25
click at [685, 228] on input "0" at bounding box center [704, 239] width 135 height 25
type input "1000"
click at [971, 238] on input "text" at bounding box center [1015, 239] width 119 height 25
click at [965, 208] on input "BALANCE AMOUNT PAID" at bounding box center [1015, 207] width 119 height 25
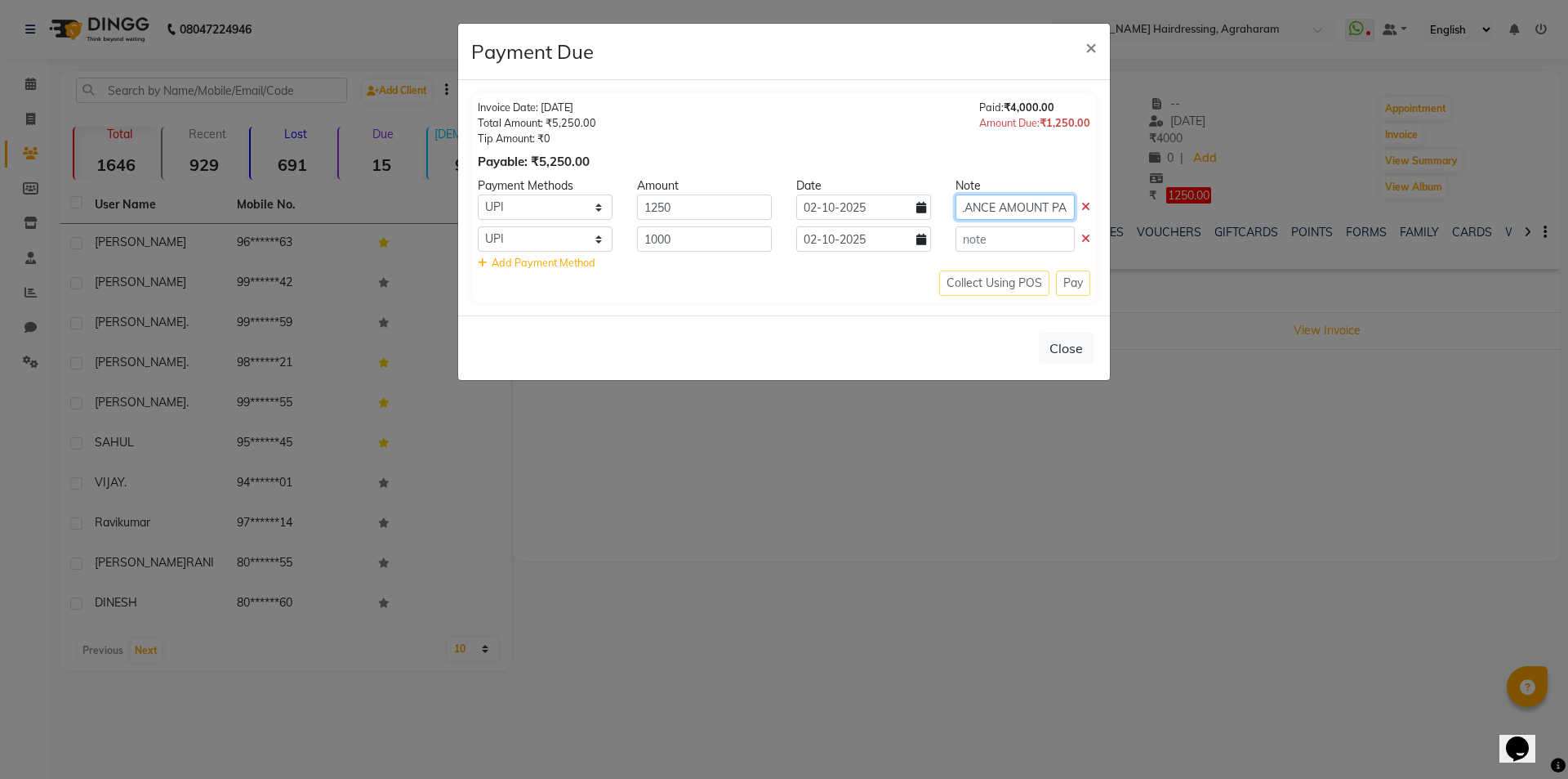
scroll to position [0, 34]
click at [980, 236] on input "text" at bounding box center [1015, 239] width 119 height 25
paste input "BALANCE AMOUNT PAID"
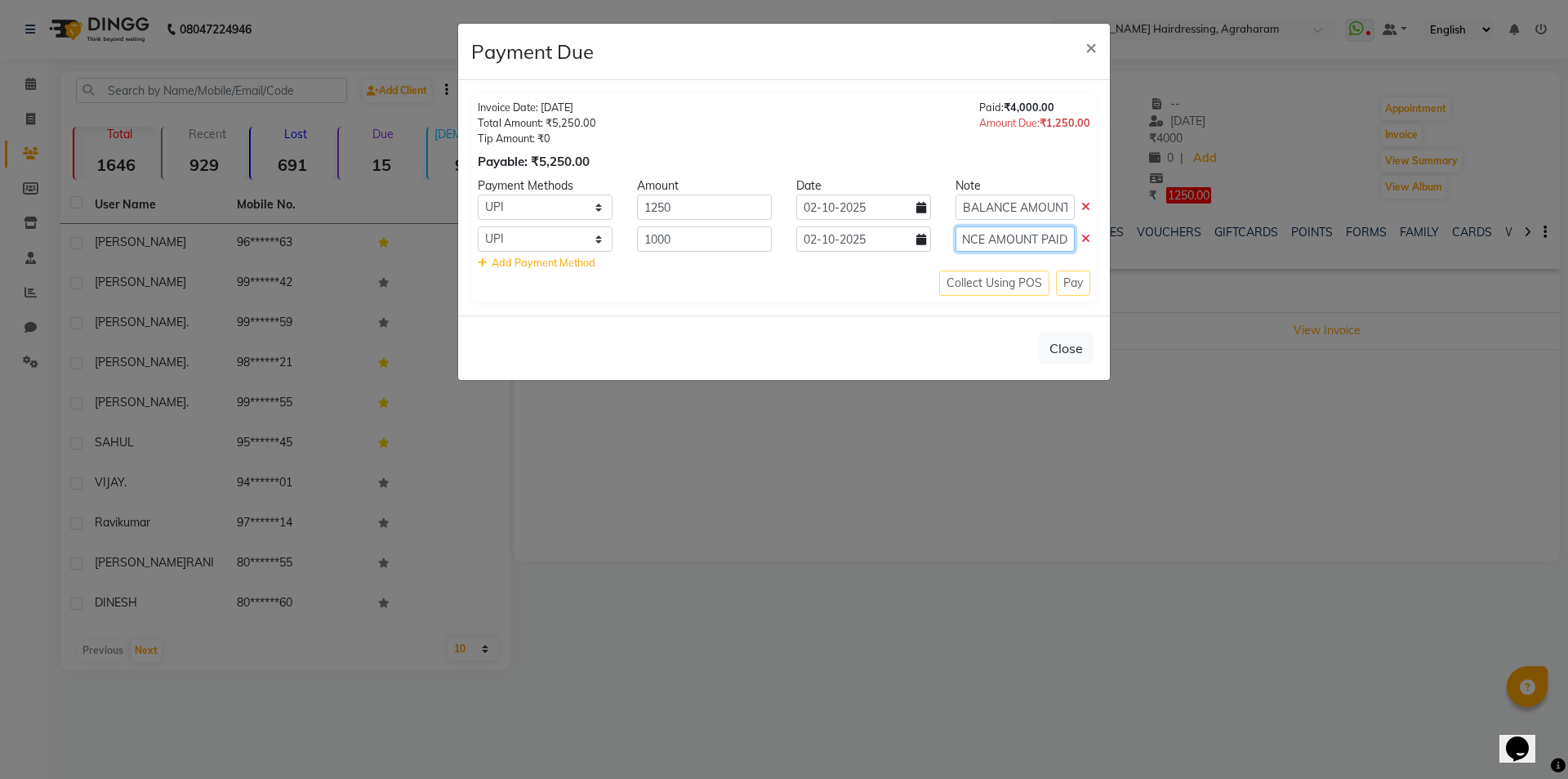
type input "BALANCE AMOUNT PAID"
click at [1075, 283] on div "Collect Using POS Pay" at bounding box center [784, 283] width 613 height 25
click at [972, 289] on div "Collect Using POS Pay" at bounding box center [784, 283] width 613 height 25
click at [1083, 240] on icon at bounding box center [1085, 239] width 9 height 12
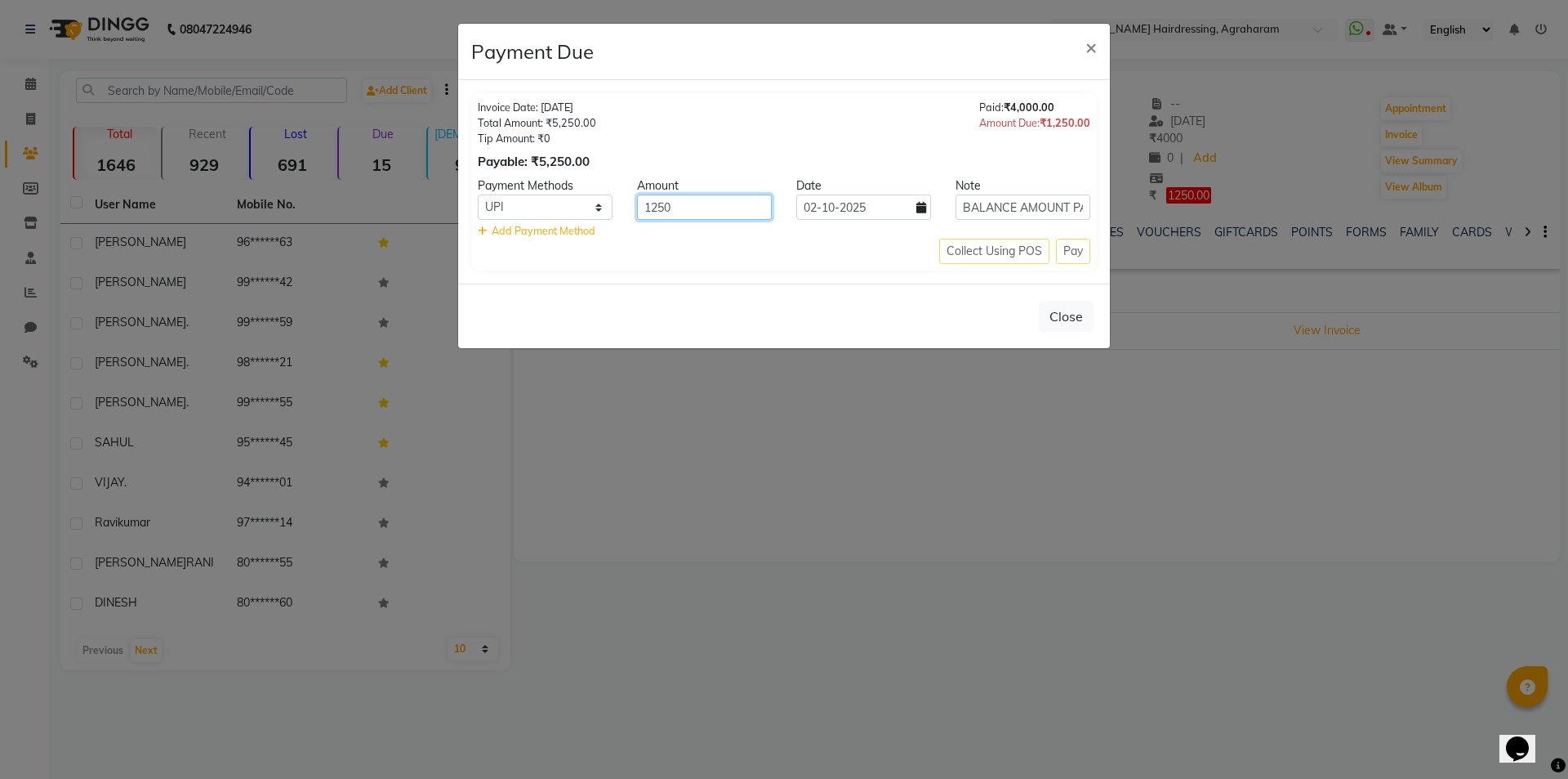
click at [671, 205] on input "1250" at bounding box center [704, 207] width 135 height 25
type input "1"
type input "2000"
click at [517, 230] on span "Add Payment Method" at bounding box center [543, 229] width 103 height 13
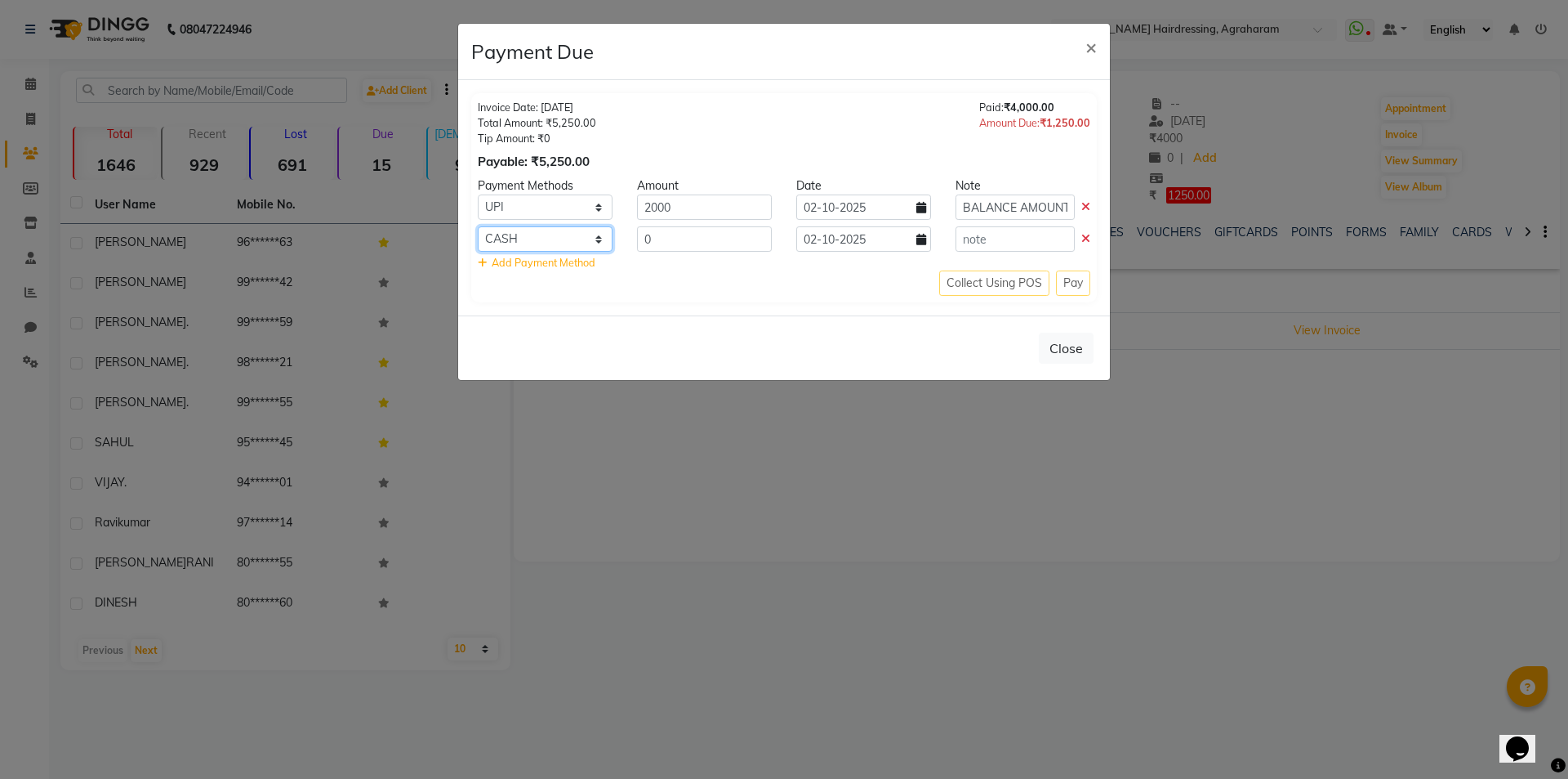
click at [534, 239] on select "CASH CARD UPI Coupon" at bounding box center [545, 239] width 135 height 25
select select "8"
click at [478, 226] on select "CASH CARD UPI Coupon" at bounding box center [545, 239] width 135 height 25
click at [702, 243] on input "0" at bounding box center [704, 239] width 135 height 25
type input "0"
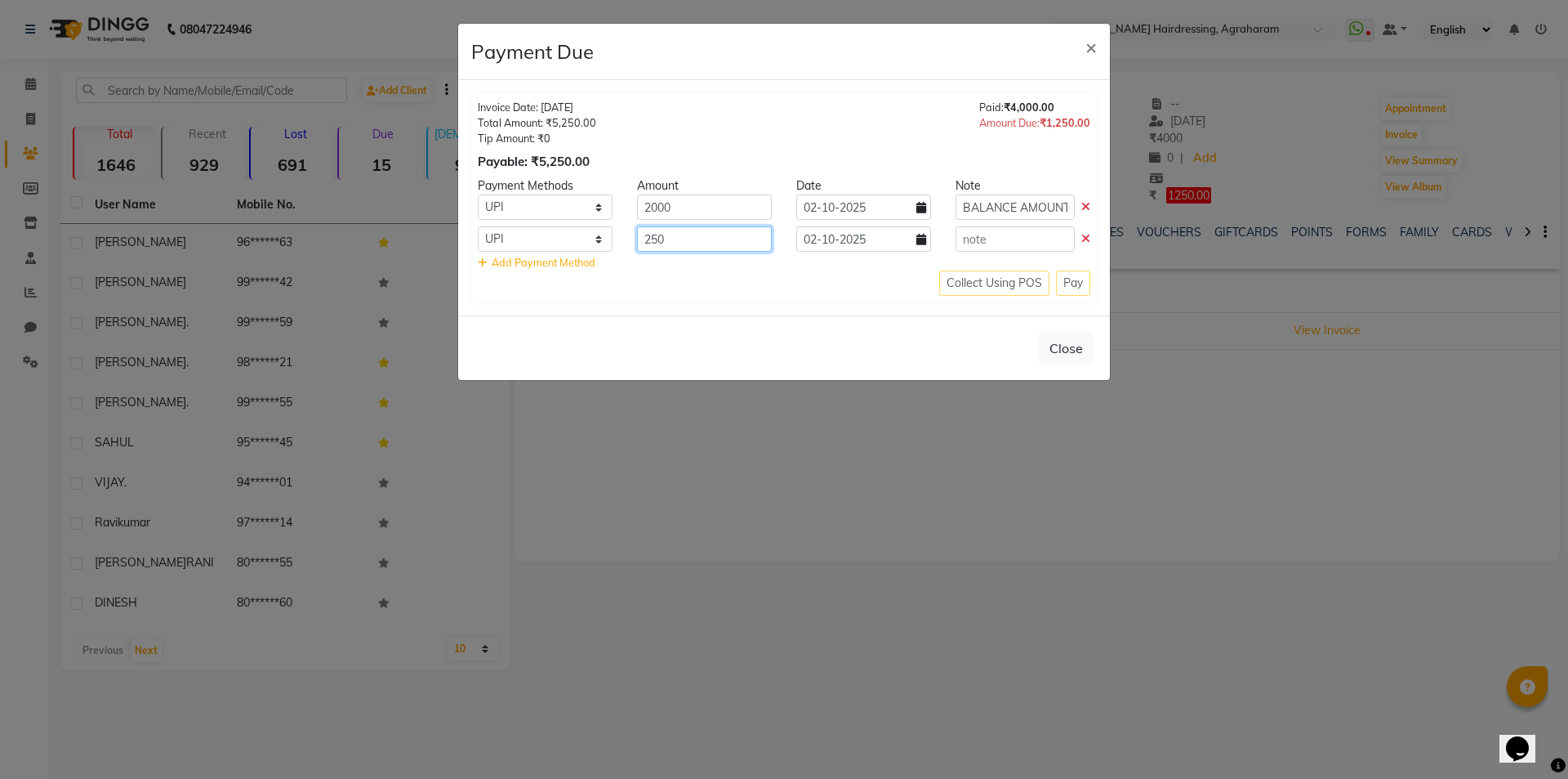
type input "250"
click at [1008, 243] on input "text" at bounding box center [1015, 239] width 119 height 25
type input "BALANCE AMOUNT"
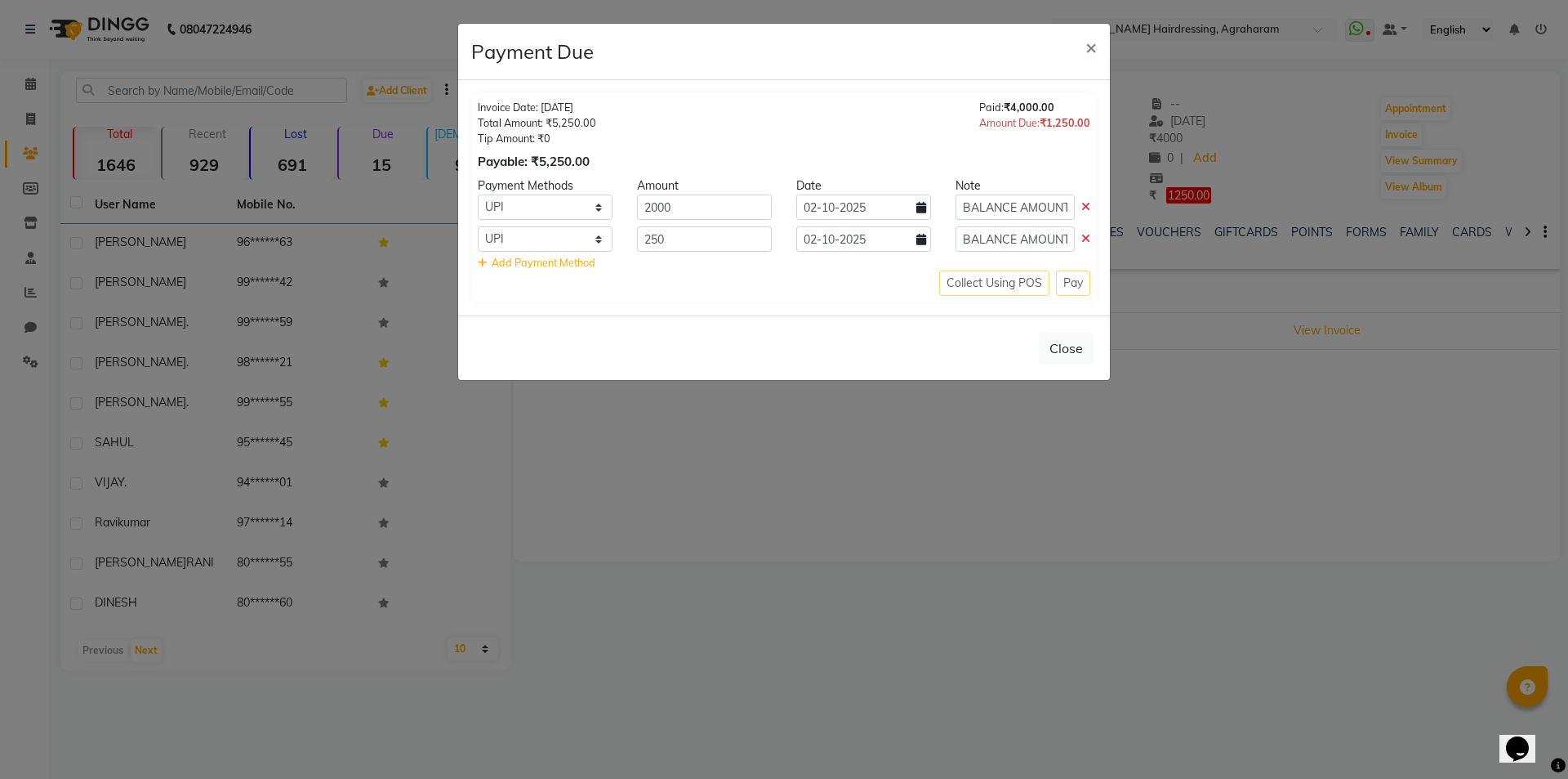
click at [1073, 281] on div "Collect Using POS Pay" at bounding box center [784, 283] width 613 height 25
click at [988, 288] on div "Collect Using POS Pay" at bounding box center [784, 283] width 613 height 25
click at [1065, 283] on div "Collect Using POS Pay" at bounding box center [784, 283] width 613 height 25
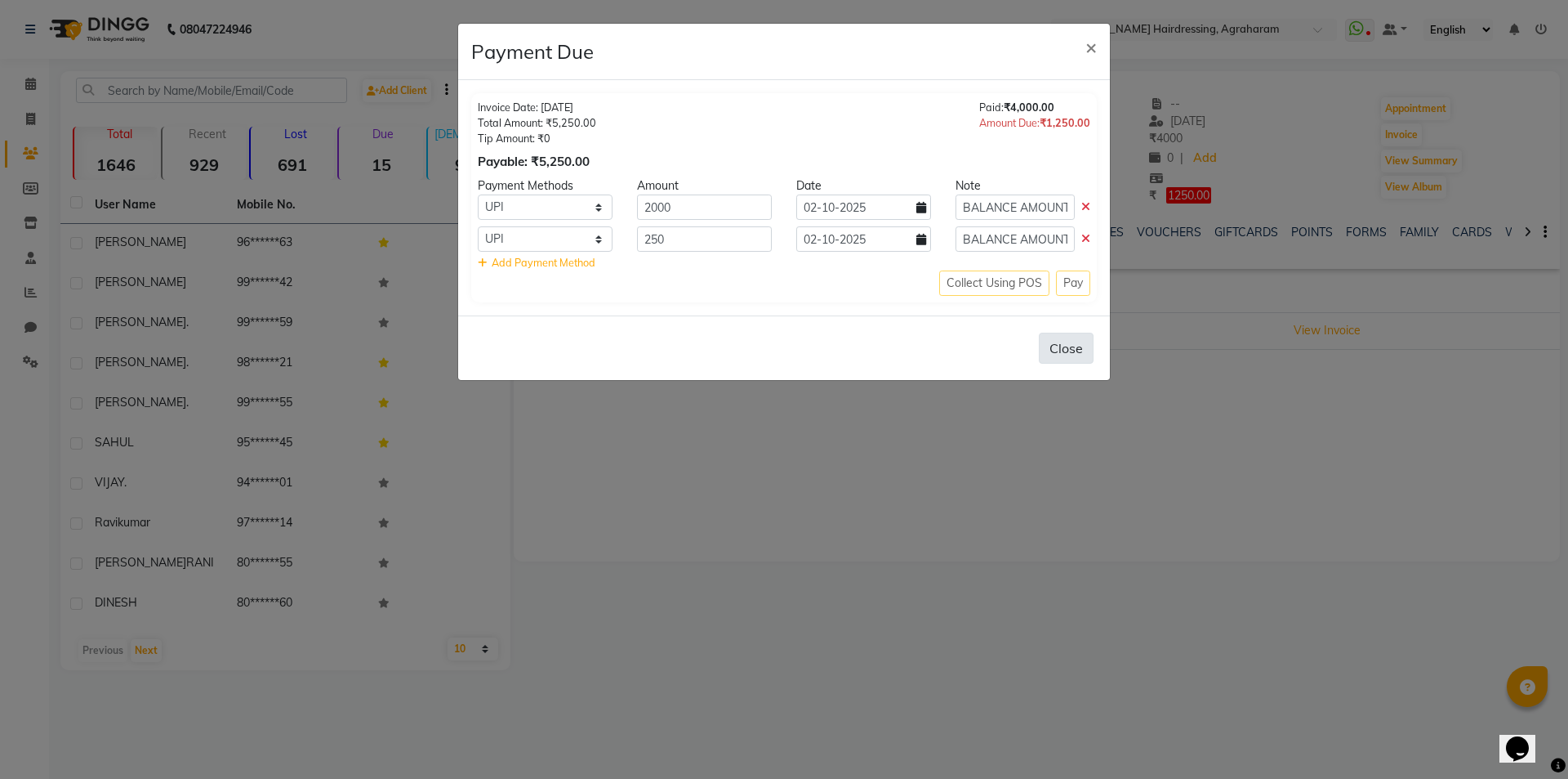
click at [1071, 351] on button "Close" at bounding box center [1066, 348] width 55 height 31
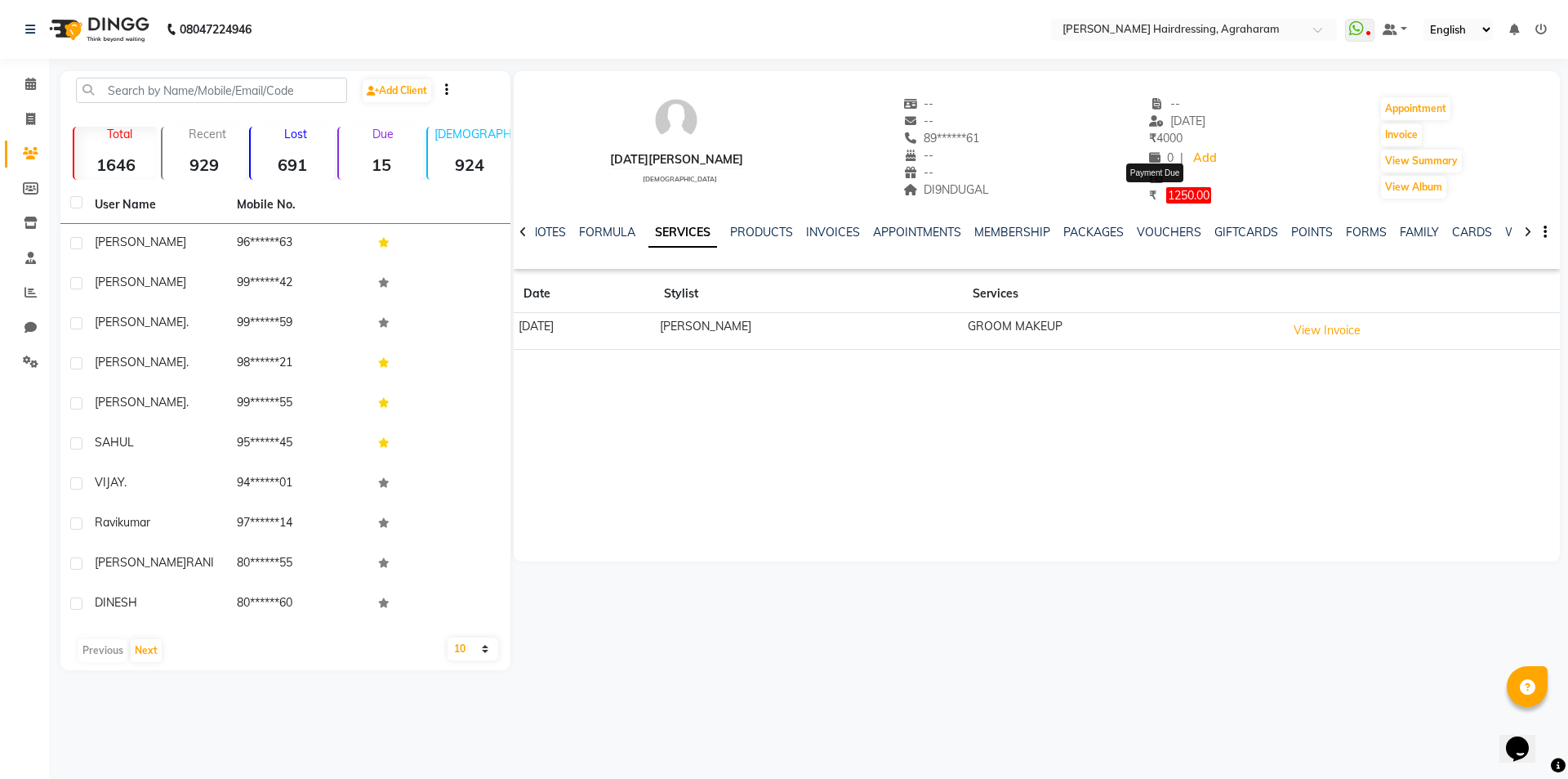
click at [1166, 196] on span "1250.00" at bounding box center [1188, 195] width 45 height 17
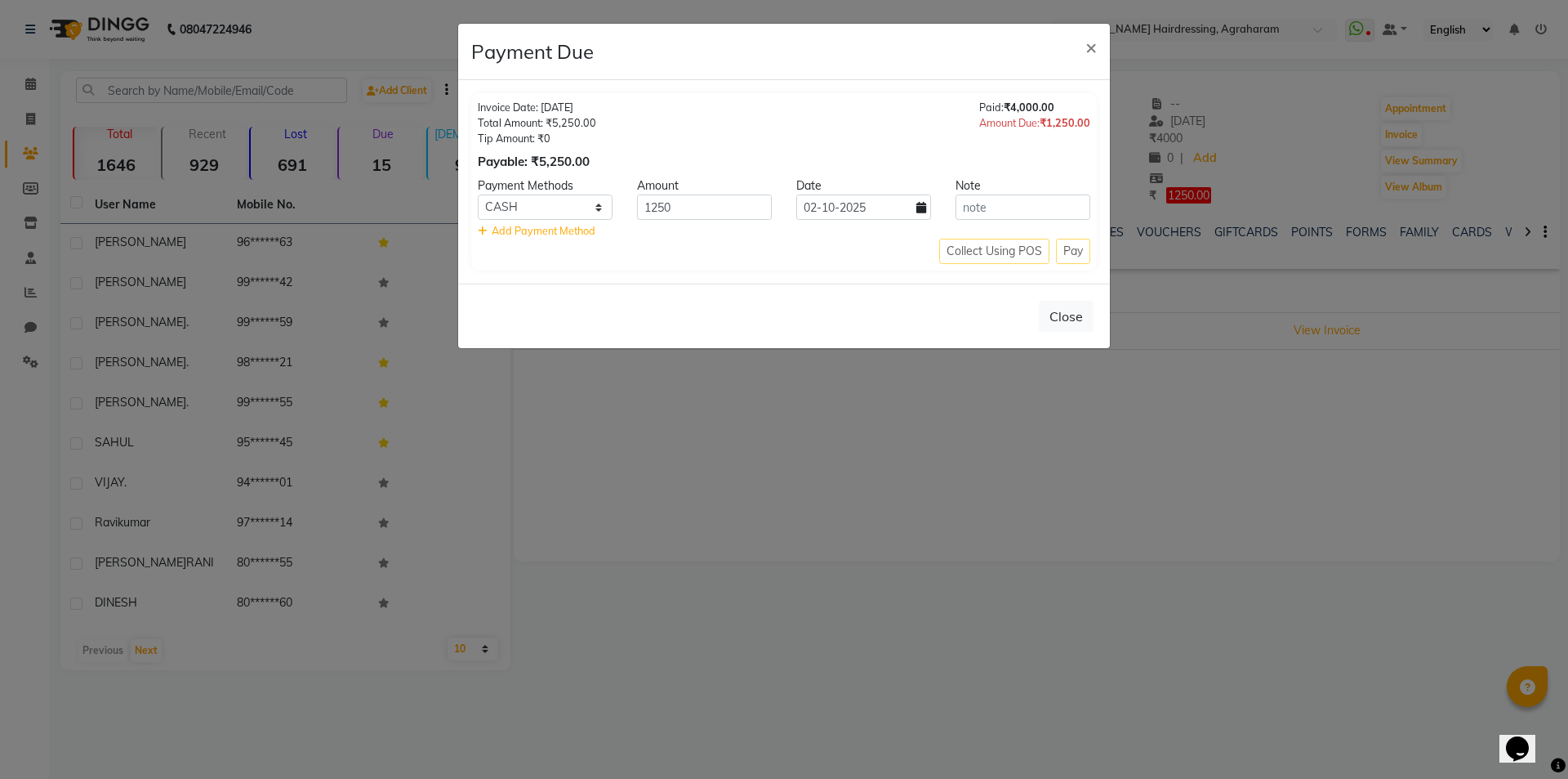
click at [1014, 120] on div "Amount Due: ₹1,250.00" at bounding box center [1035, 123] width 111 height 16
click at [595, 212] on select "CASH CARD UPI Coupon" at bounding box center [545, 207] width 135 height 25
select select "8"
click at [478, 194] on select "CASH CARD UPI Coupon" at bounding box center [545, 207] width 135 height 25
click at [705, 268] on div "Invoice Date: 25-09-2025 Total Amount: ₹5,250.00 Tip Amount: ₹0 Payable: ₹5,250…" at bounding box center [784, 182] width 625 height 178
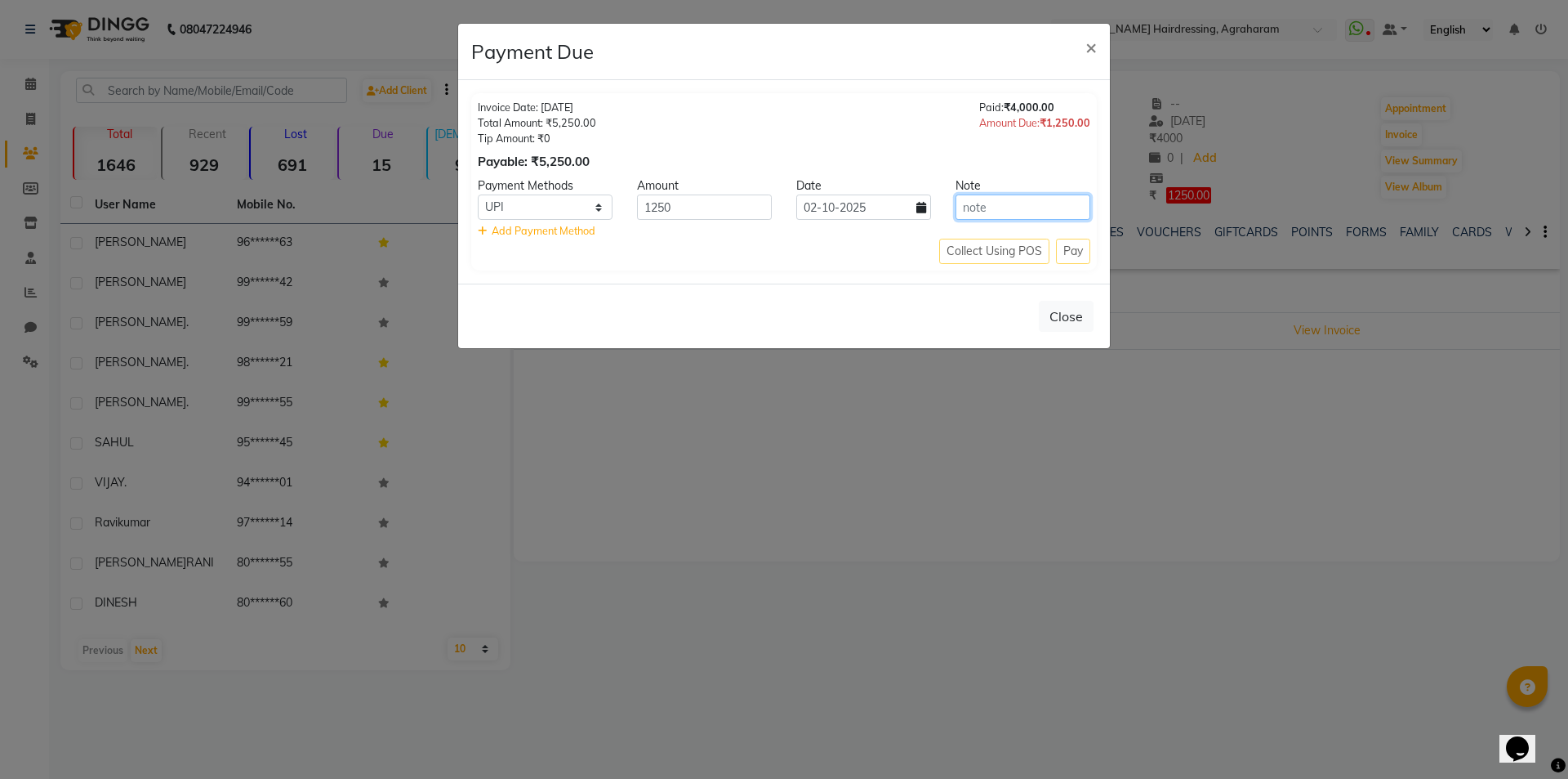
click at [993, 211] on input "text" at bounding box center [1023, 207] width 135 height 25
type input "BALANCE PAID"
click at [532, 233] on span "Add Payment Method" at bounding box center [543, 229] width 103 height 13
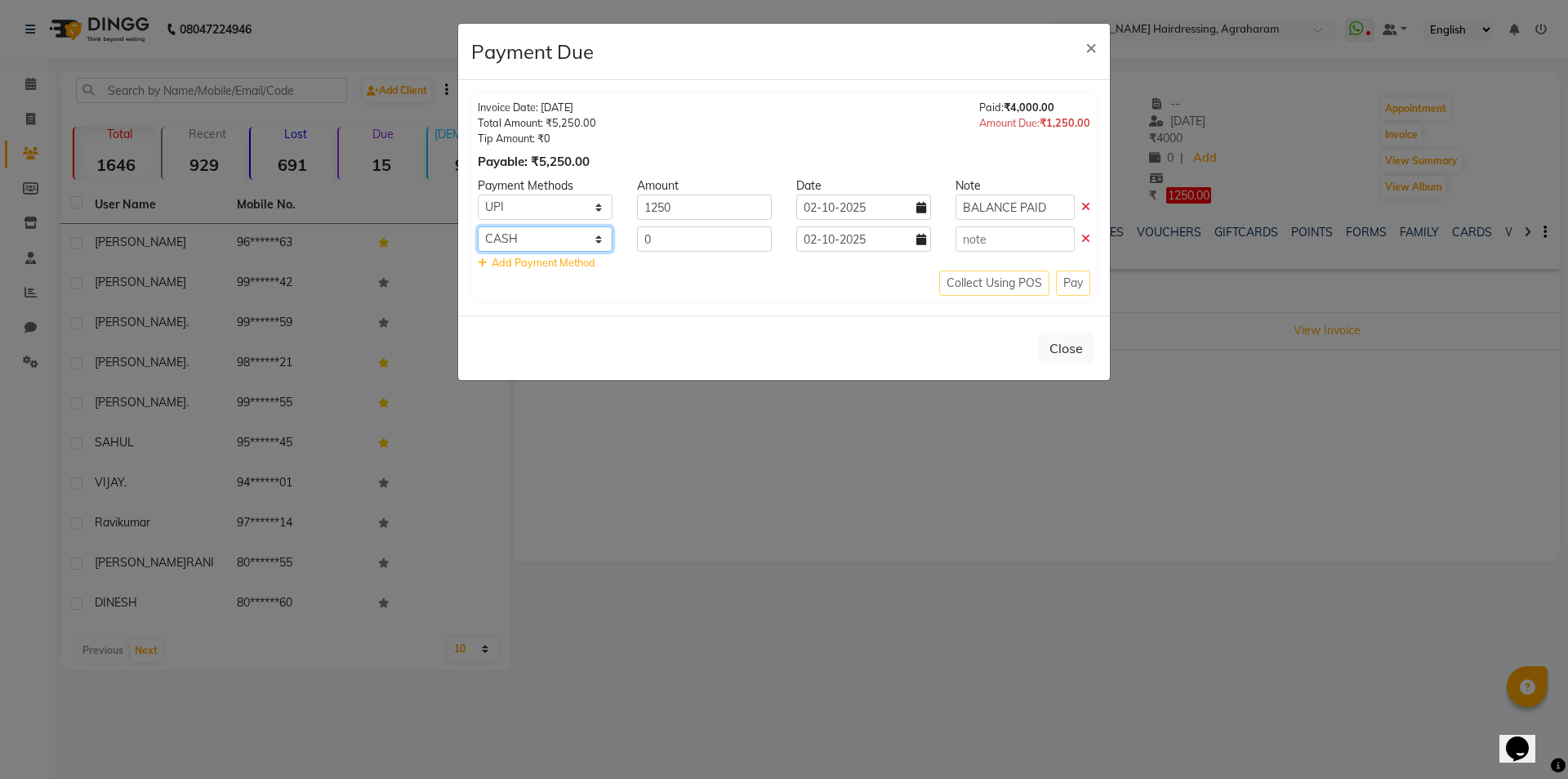
click at [594, 238] on select "CASH CARD UPI Coupon" at bounding box center [545, 239] width 135 height 25
select select "8"
click at [478, 226] on select "CASH CARD UPI Coupon" at bounding box center [545, 239] width 135 height 25
click at [685, 243] on input "0" at bounding box center [704, 239] width 135 height 25
type input "1000"
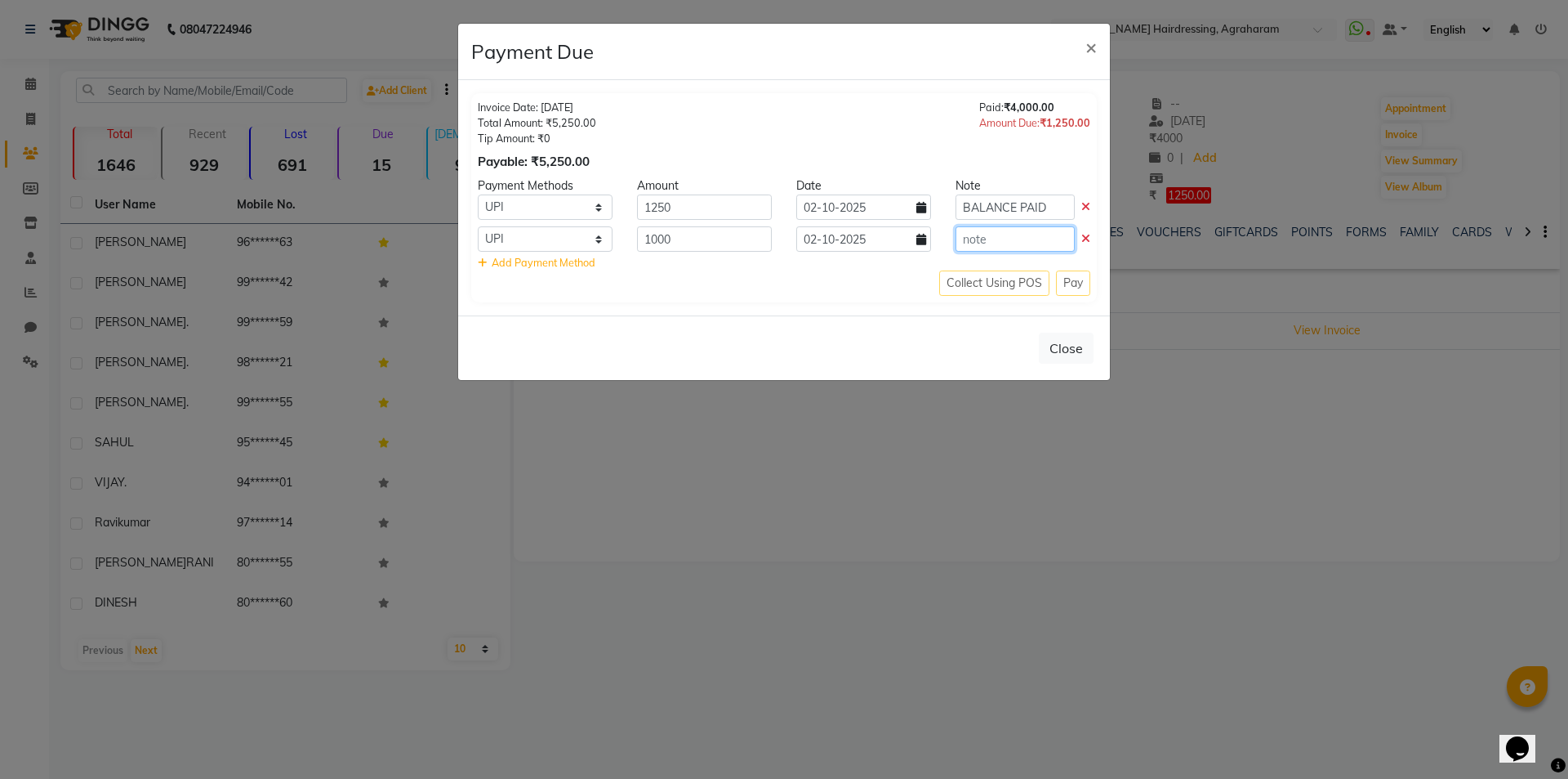
click at [994, 230] on input "text" at bounding box center [1015, 239] width 119 height 25
click at [989, 202] on input "BALANCE PAID" at bounding box center [1015, 207] width 119 height 25
drag, startPoint x: 1051, startPoint y: 205, endPoint x: 940, endPoint y: 208, distance: 111.0
click at [940, 208] on div "CASH CARD UPI Coupon 1250 02-10-2025 BALANCE PAID" at bounding box center [784, 207] width 637 height 25
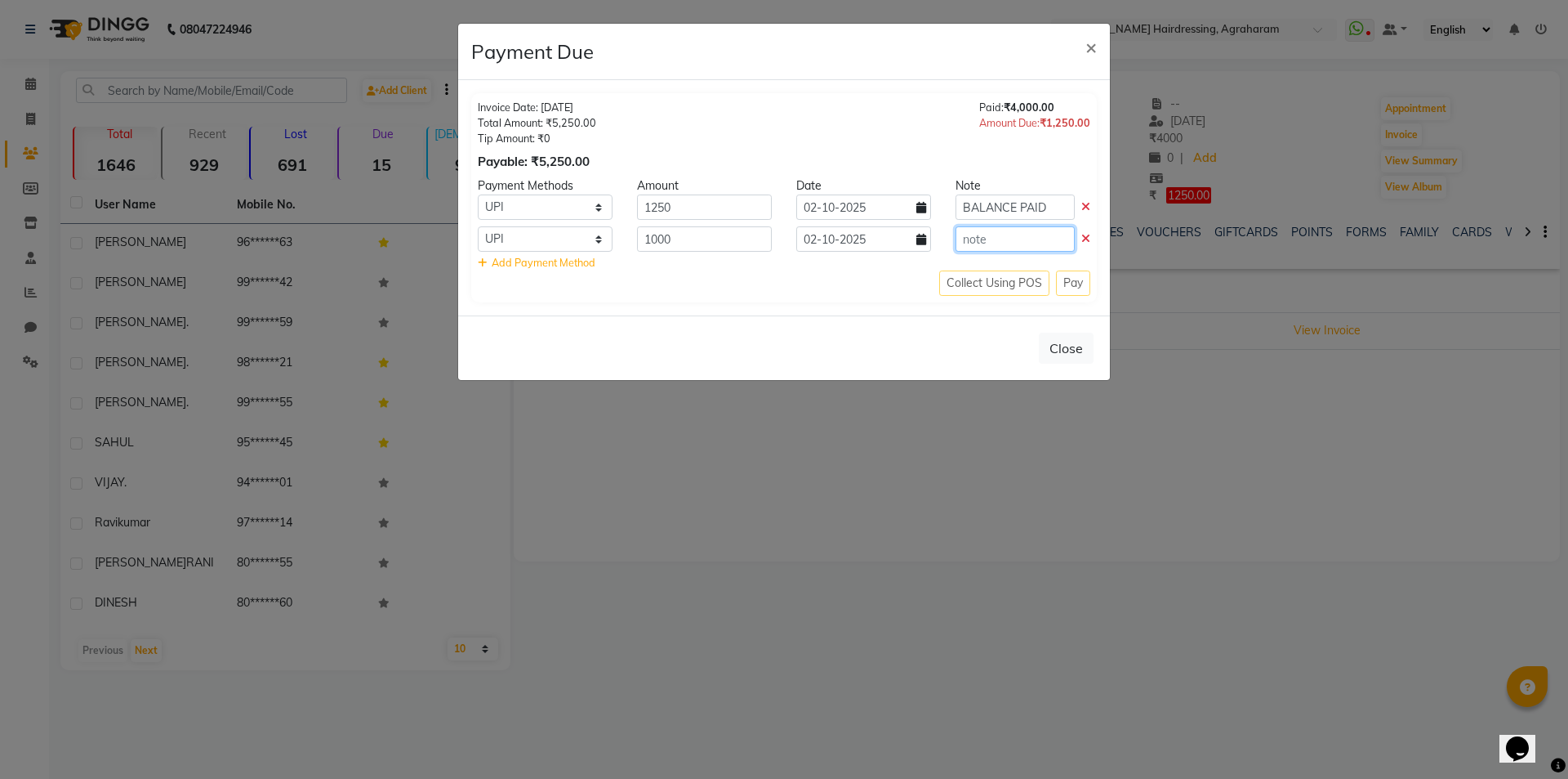
click at [976, 243] on input "text" at bounding box center [1015, 239] width 119 height 25
paste input "BALANCE PAID"
type input "BALANCE PAID"
click at [1077, 283] on div "Collect Using POS Pay" at bounding box center [784, 283] width 613 height 25
click at [1076, 283] on div "Collect Using POS Pay" at bounding box center [784, 283] width 613 height 25
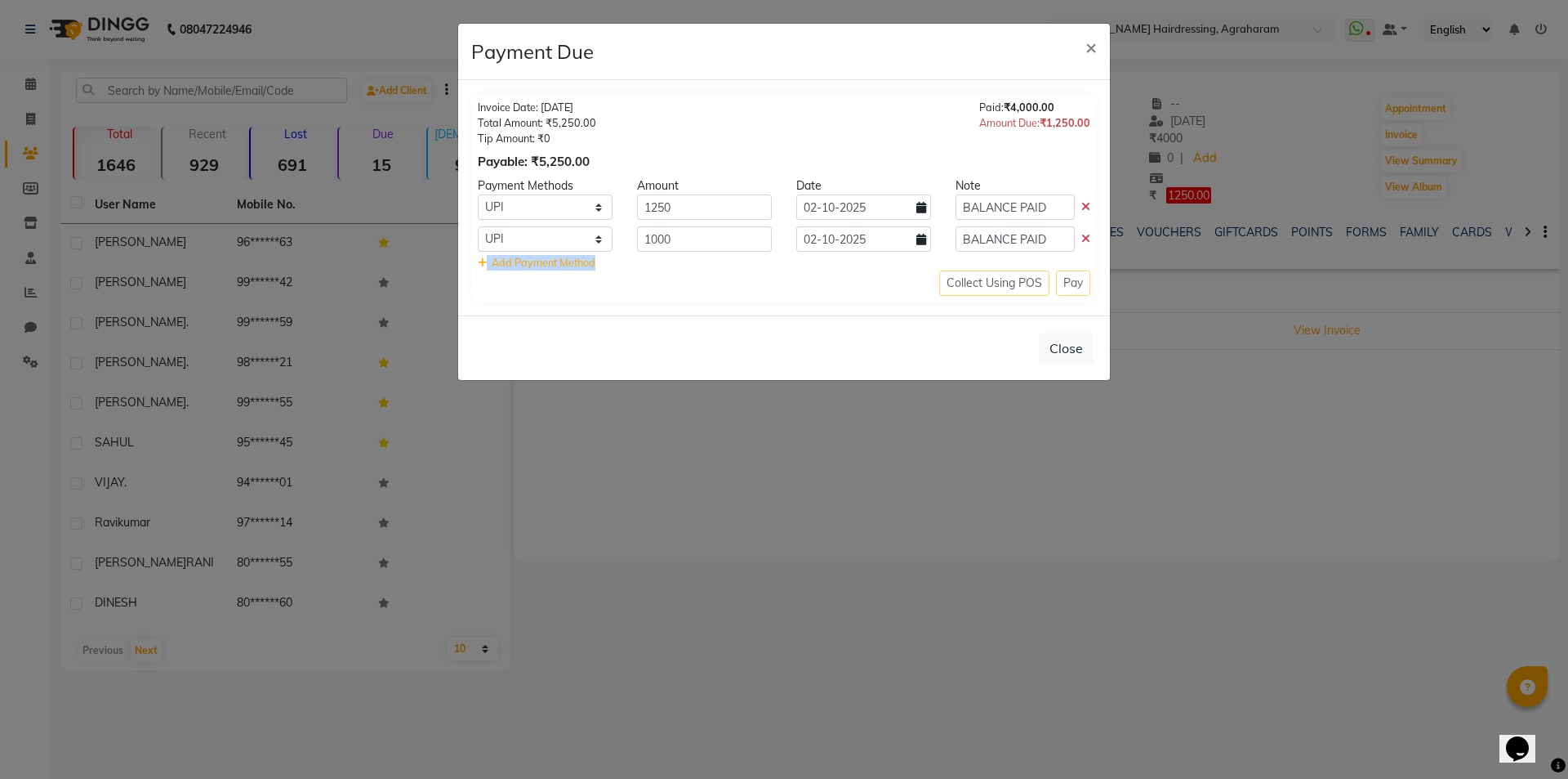
click at [1076, 283] on div "Collect Using POS Pay" at bounding box center [784, 283] width 613 height 25
click at [1086, 236] on icon at bounding box center [1085, 239] width 9 height 12
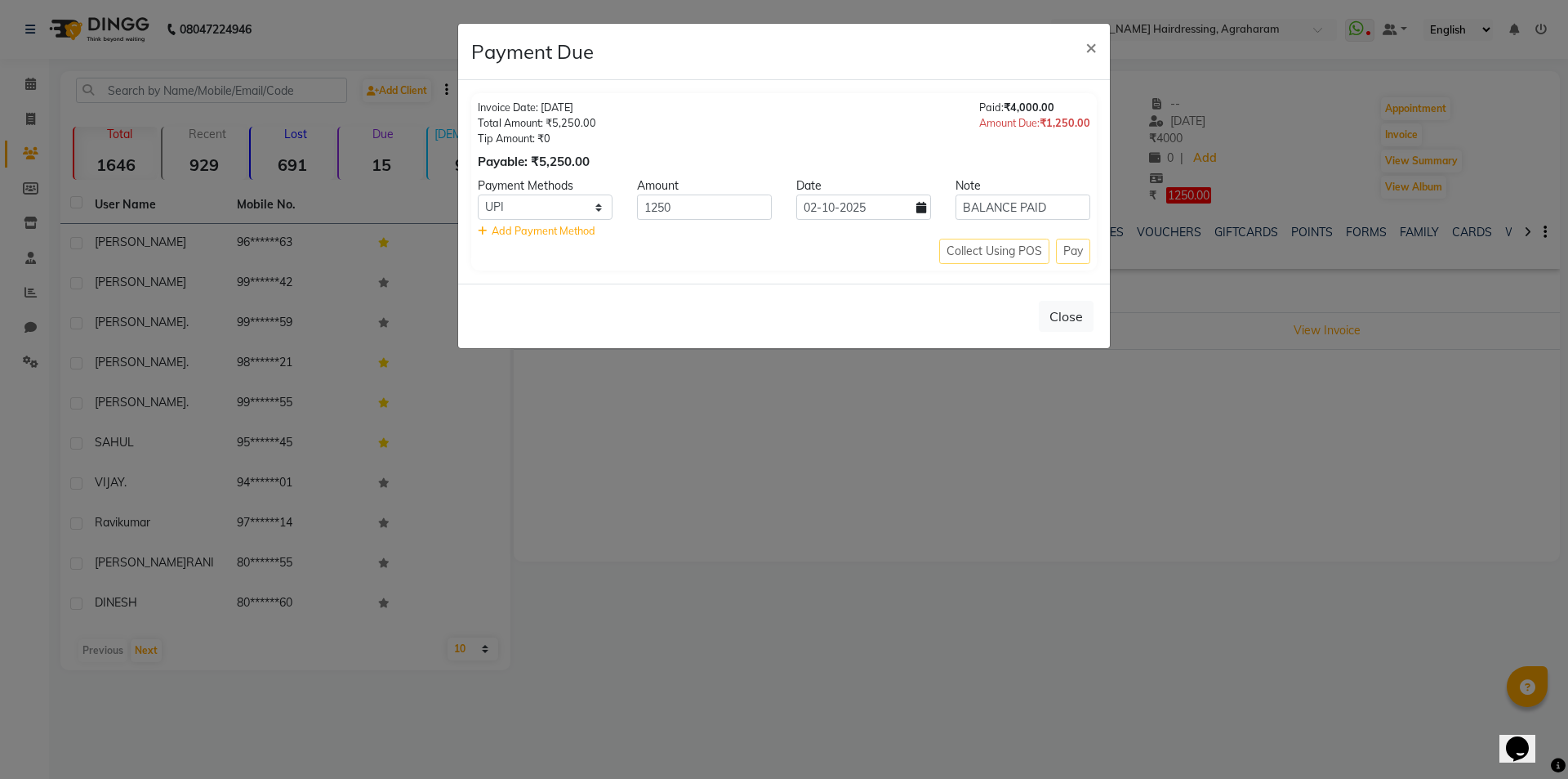
click at [1076, 251] on div "Collect Using POS Pay" at bounding box center [784, 251] width 613 height 25
click at [1073, 251] on div "Collect Using POS Pay" at bounding box center [784, 251] width 613 height 25
click at [1070, 251] on div "Collect Using POS Pay" at bounding box center [784, 251] width 613 height 25
click at [985, 251] on div "Collect Using POS Pay" at bounding box center [784, 251] width 613 height 25
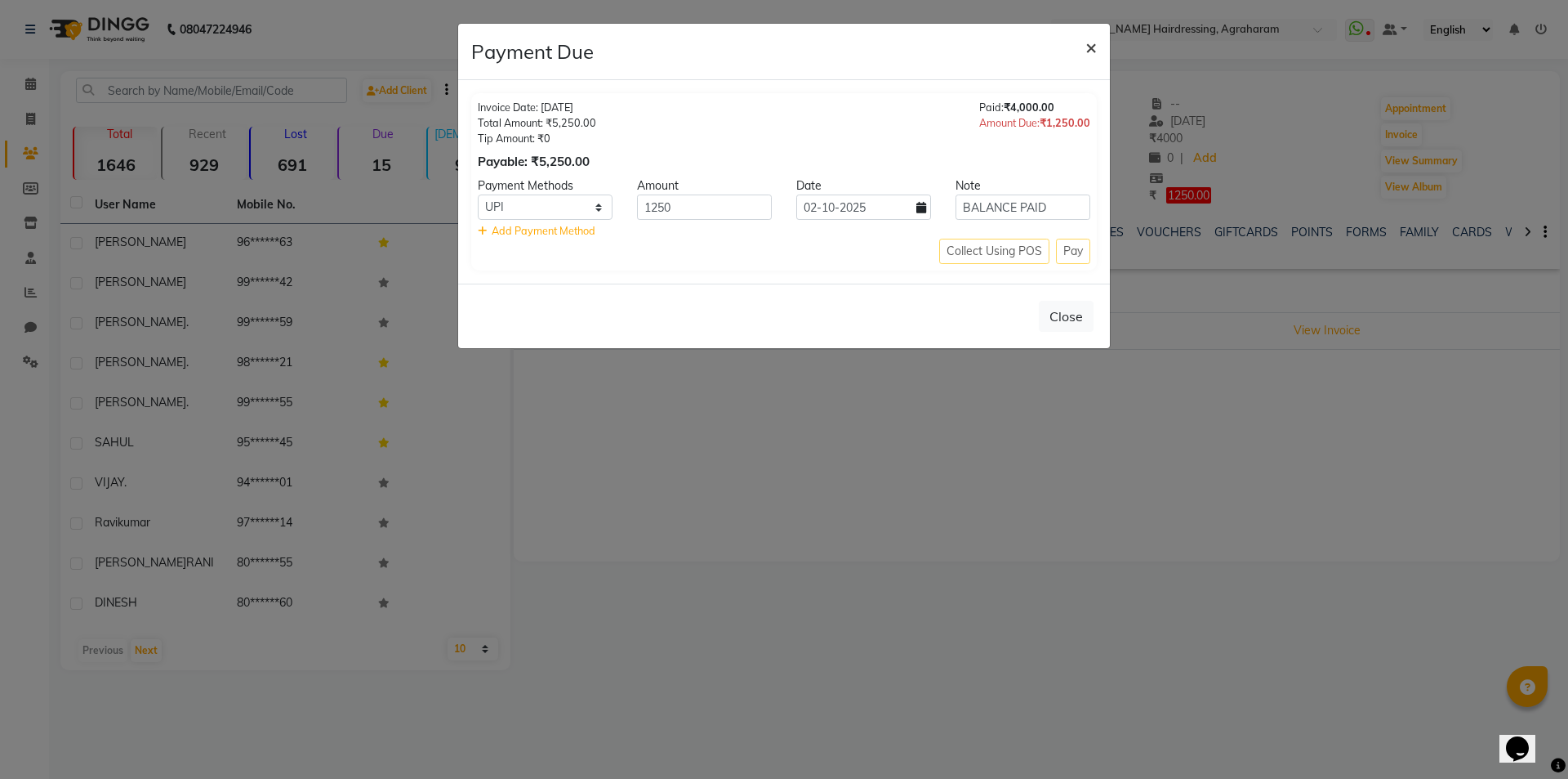
click at [1087, 38] on span "×" at bounding box center [1092, 46] width 12 height 24
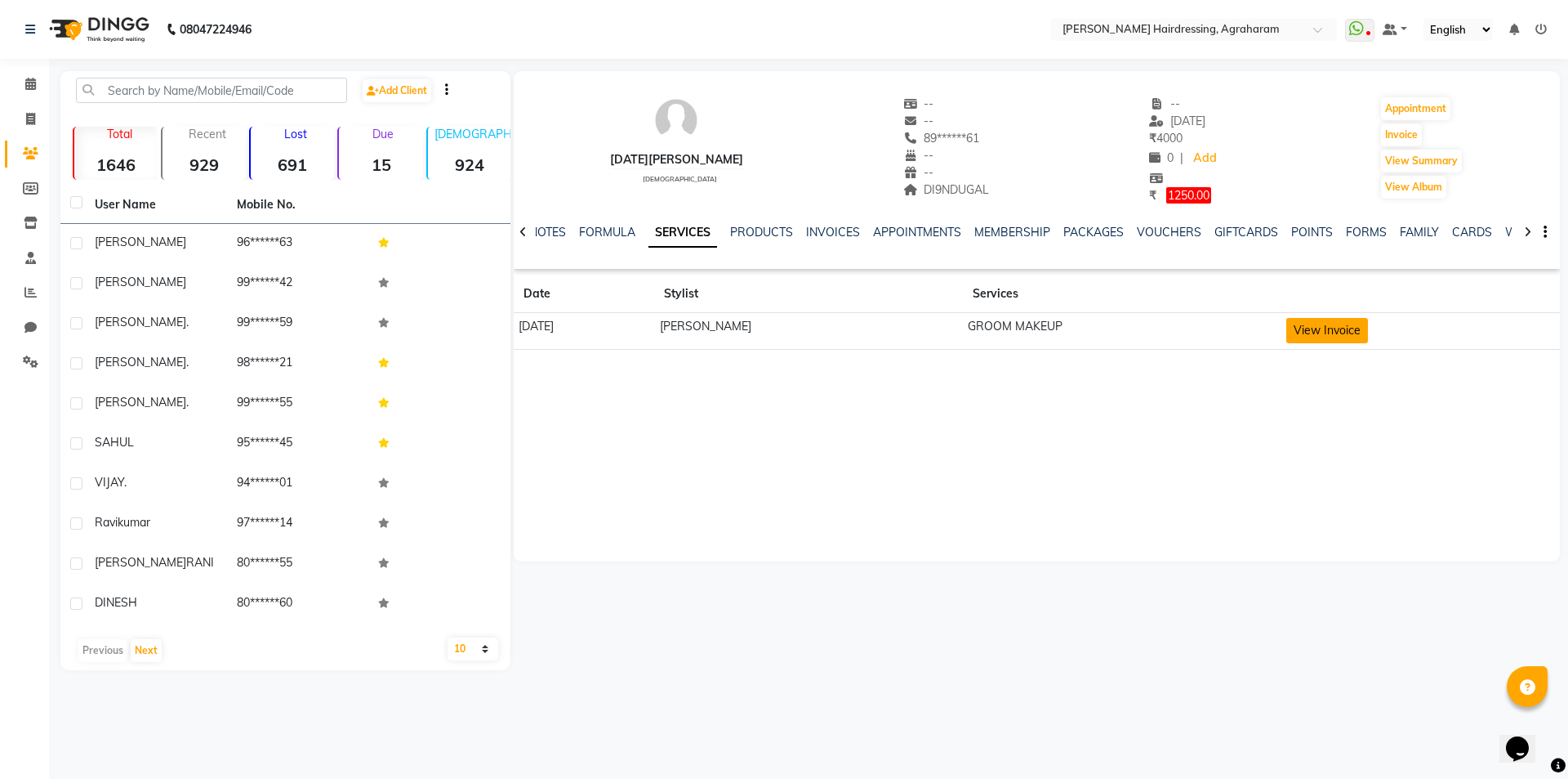
click at [1300, 331] on button "View Invoice" at bounding box center [1328, 331] width 82 height 25
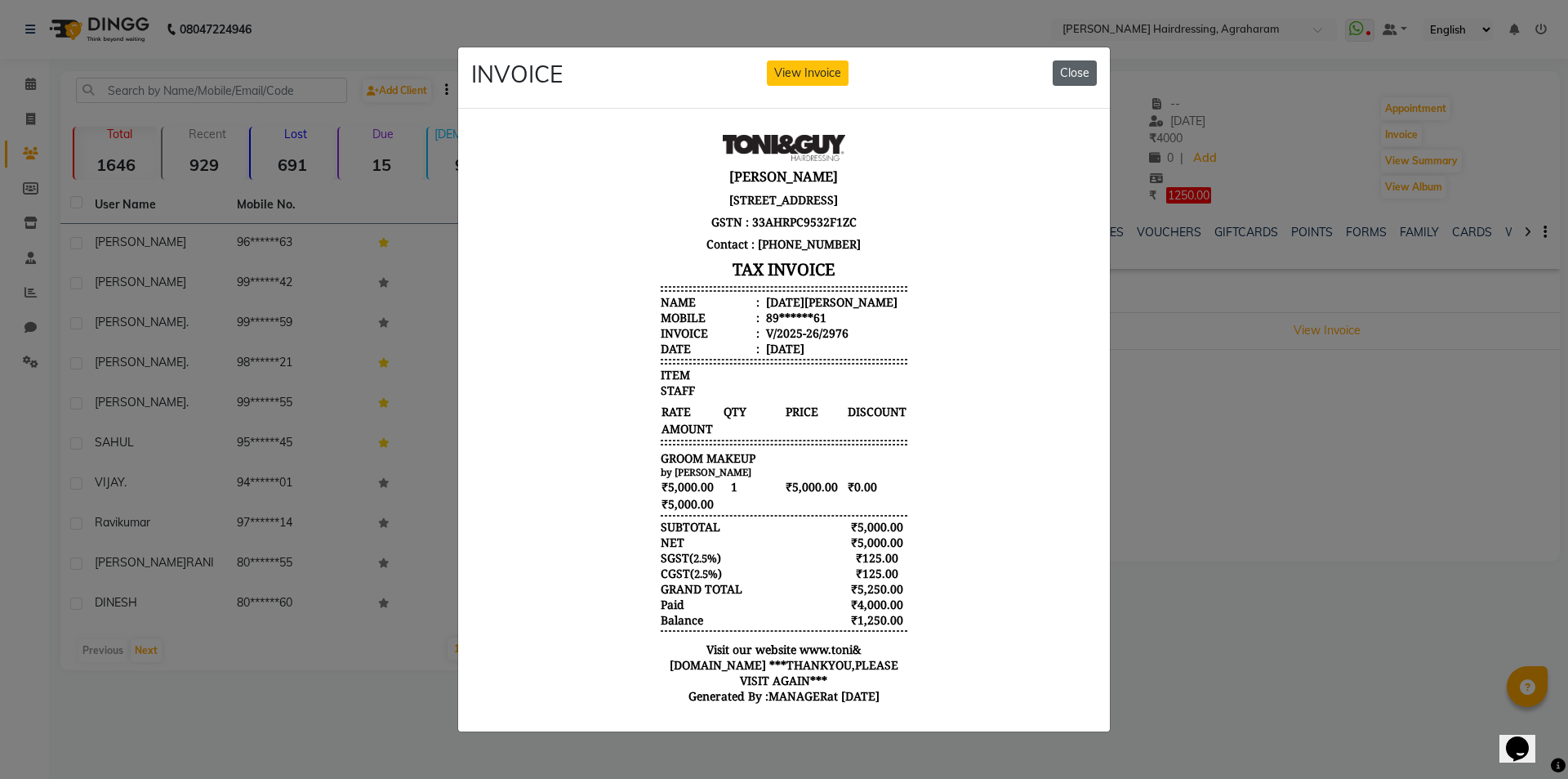
click at [1072, 66] on button "Close" at bounding box center [1074, 73] width 44 height 25
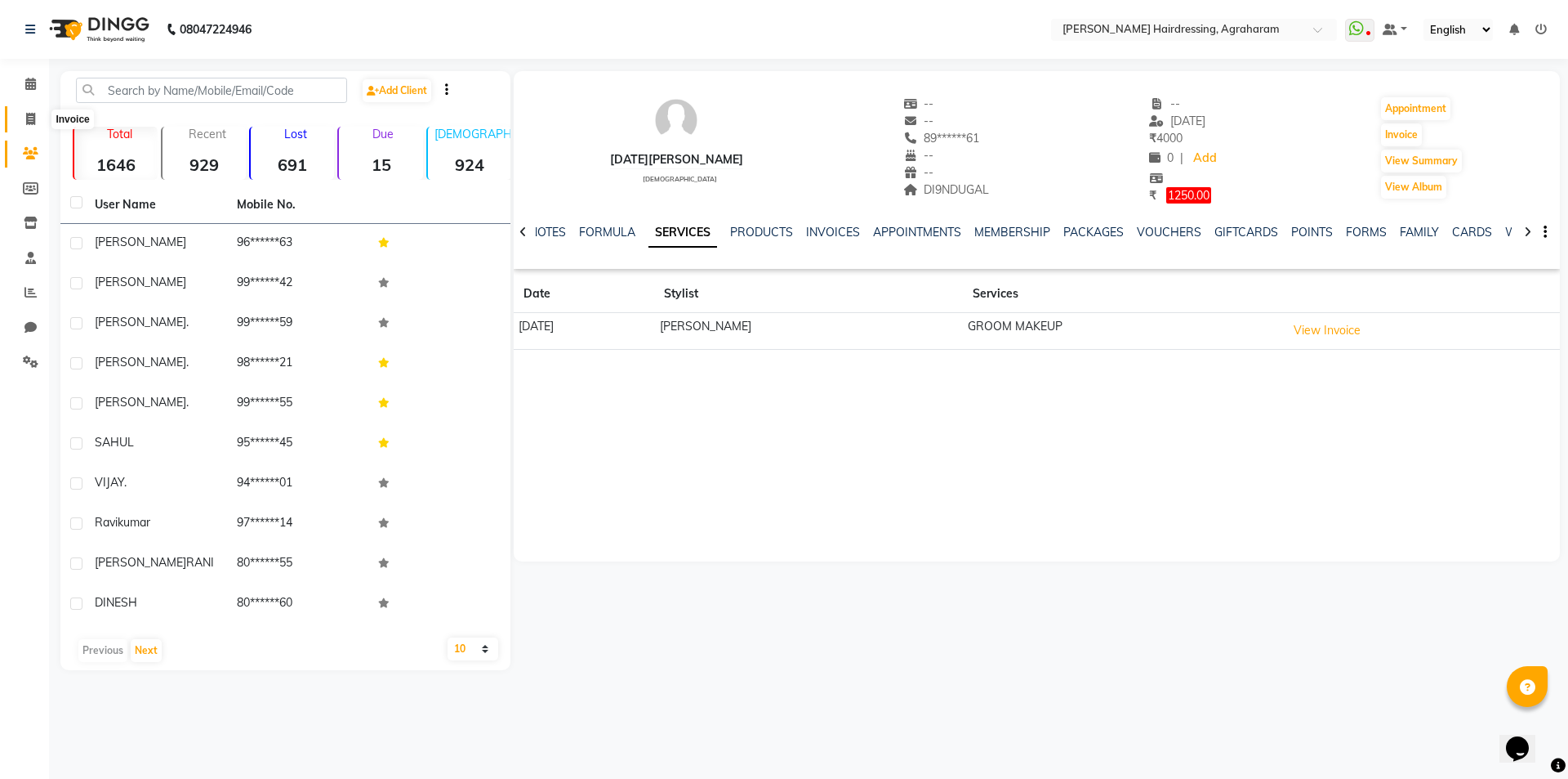
drag, startPoint x: 28, startPoint y: 119, endPoint x: 58, endPoint y: 107, distance: 32.3
click at [28, 120] on icon at bounding box center [30, 119] width 9 height 13
select select "service"
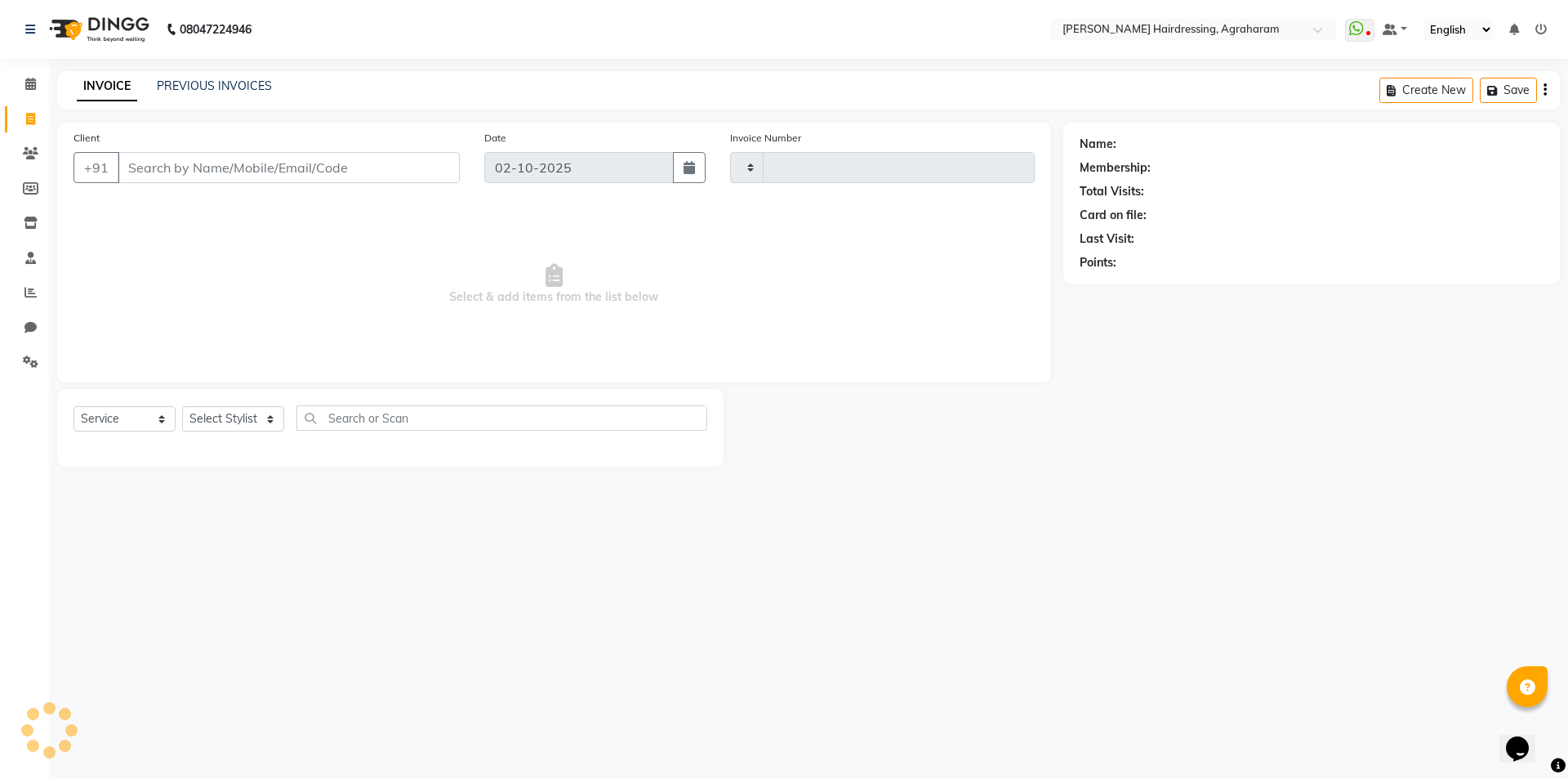
type input "3102"
select select "7962"
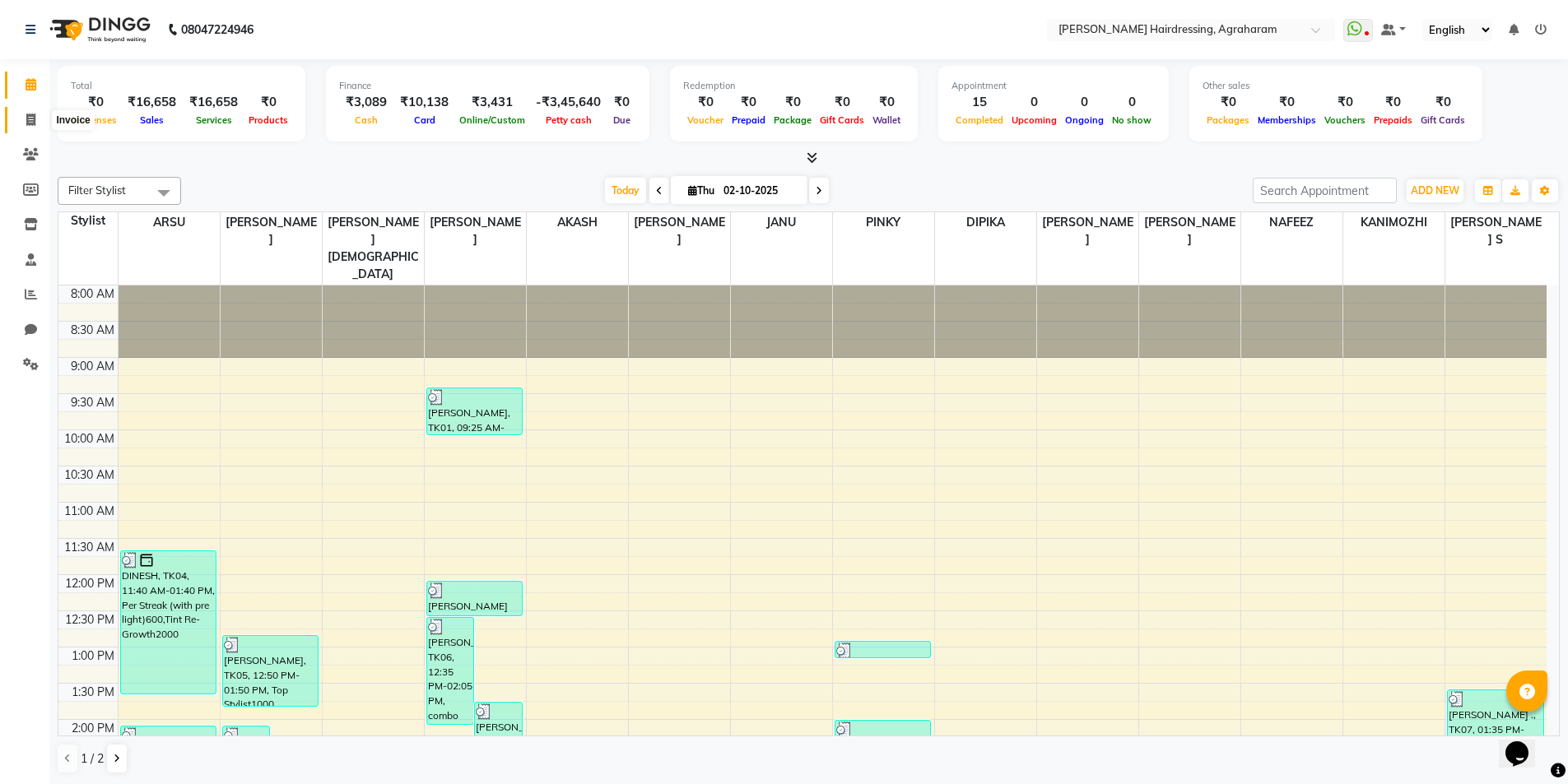
click at [29, 121] on icon at bounding box center [30, 120] width 9 height 13
select select "service"
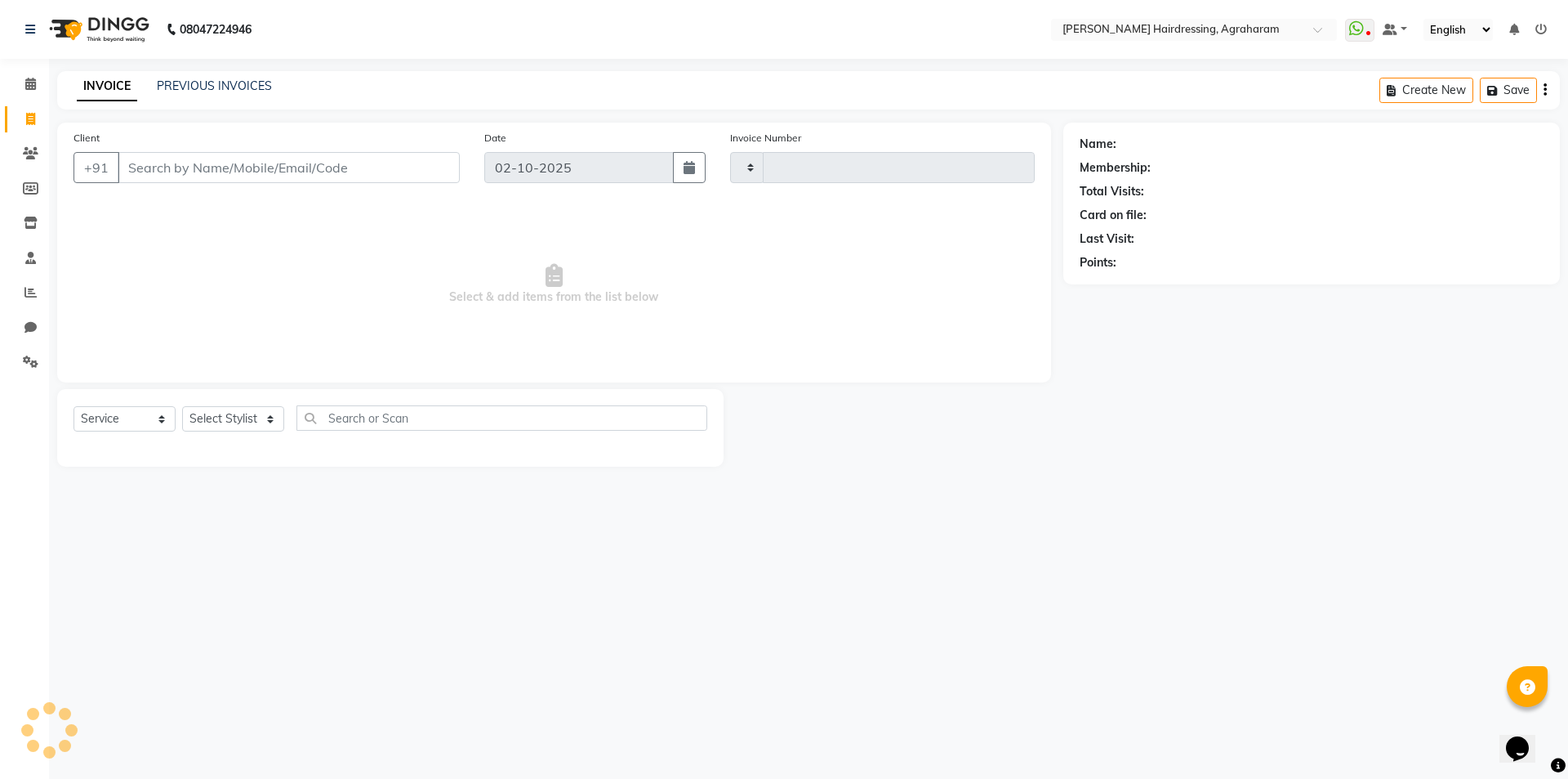
type input "3102"
select select "7962"
click at [206, 84] on link "PREVIOUS INVOICES" at bounding box center [215, 85] width 115 height 15
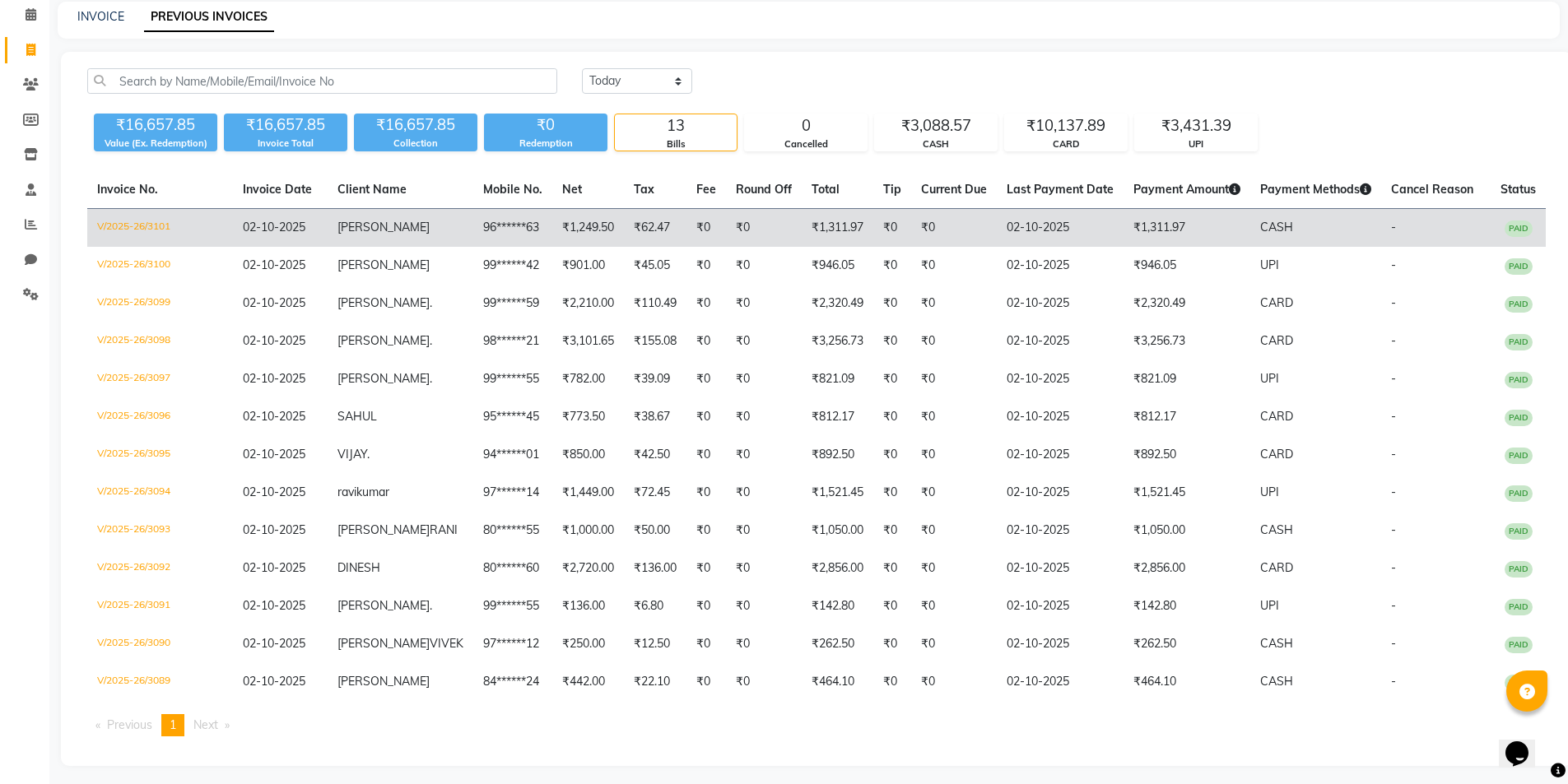
scroll to position [43, 0]
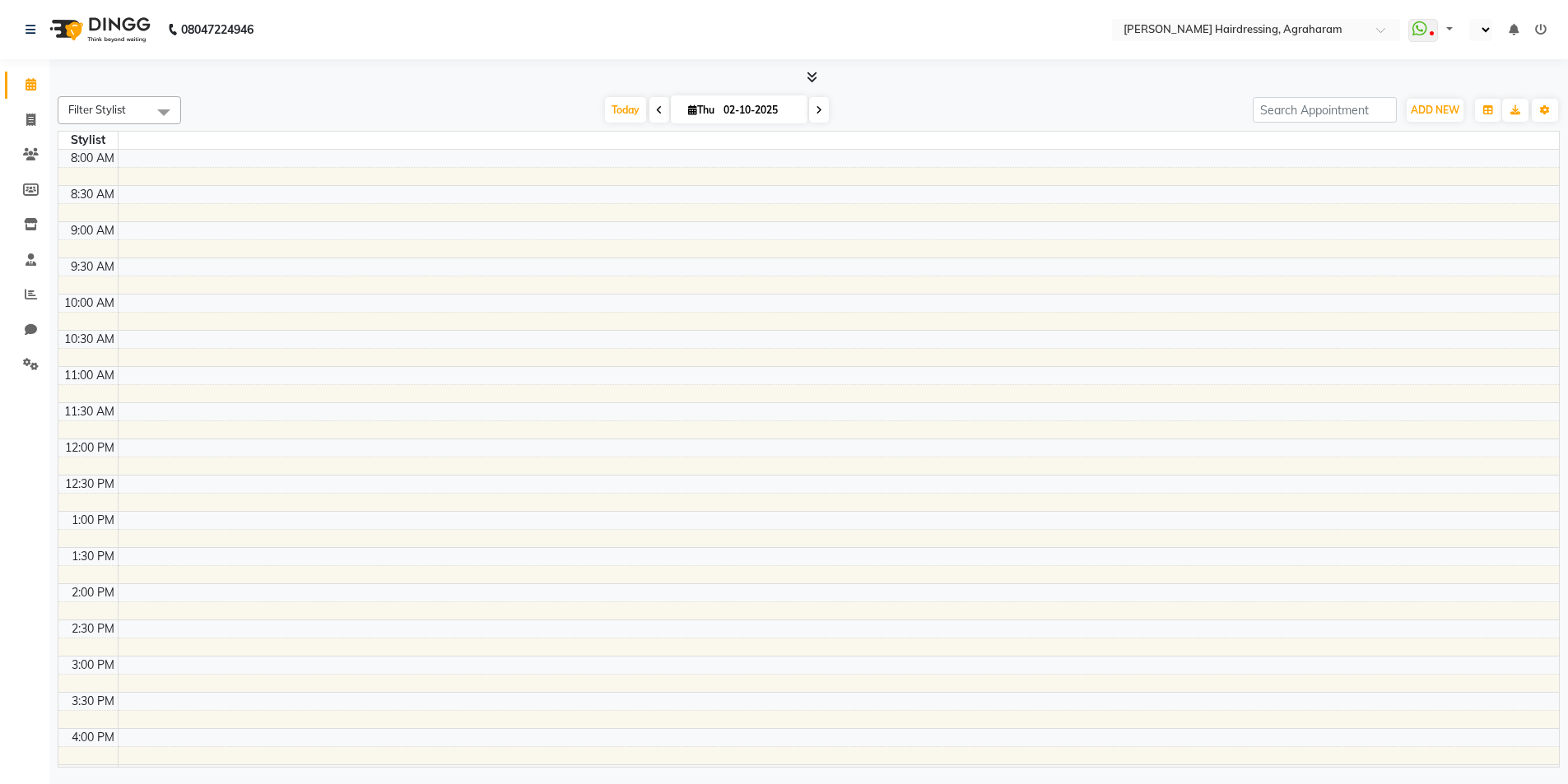
select select "en"
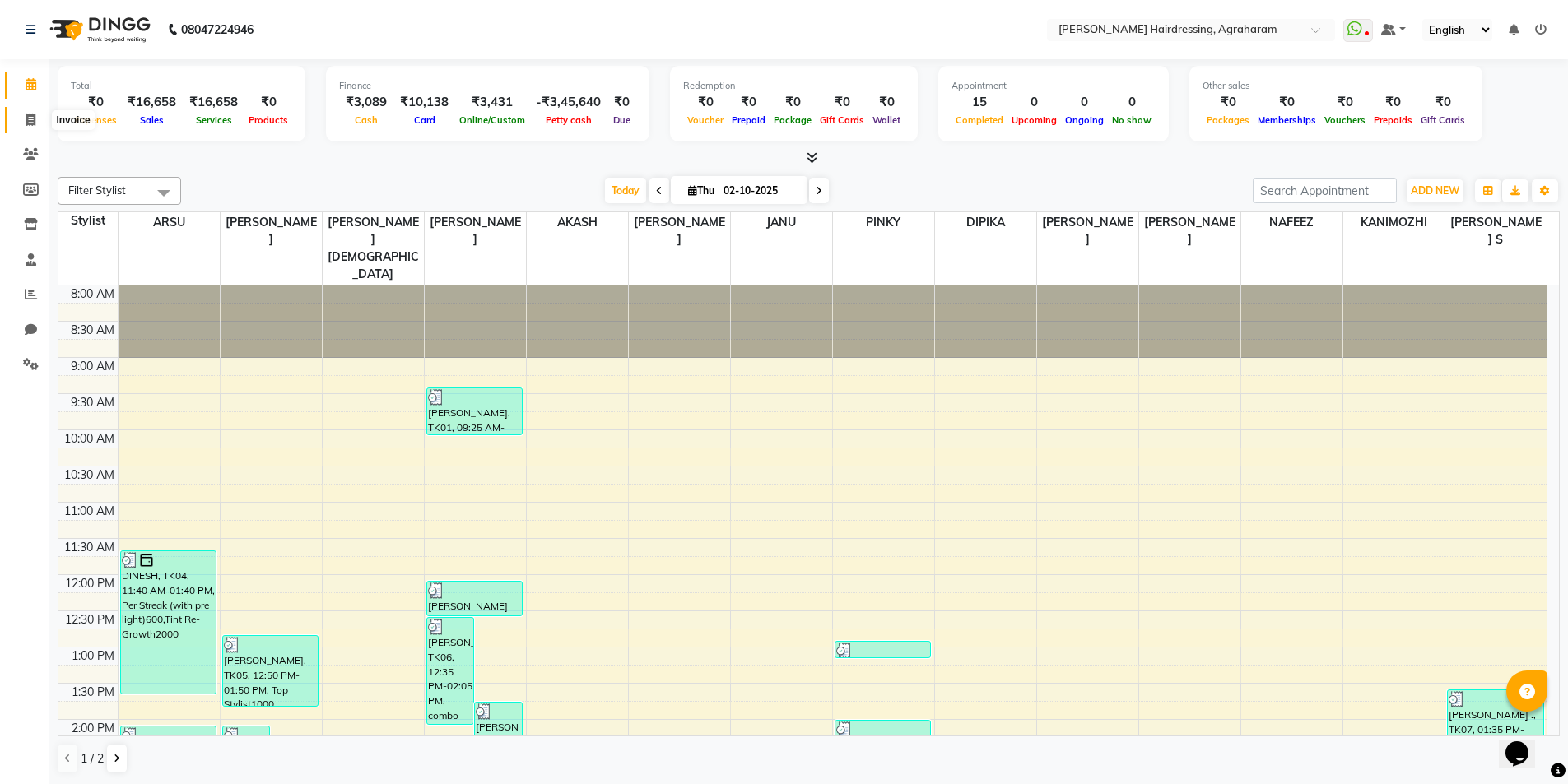
click at [36, 118] on span at bounding box center [30, 120] width 29 height 19
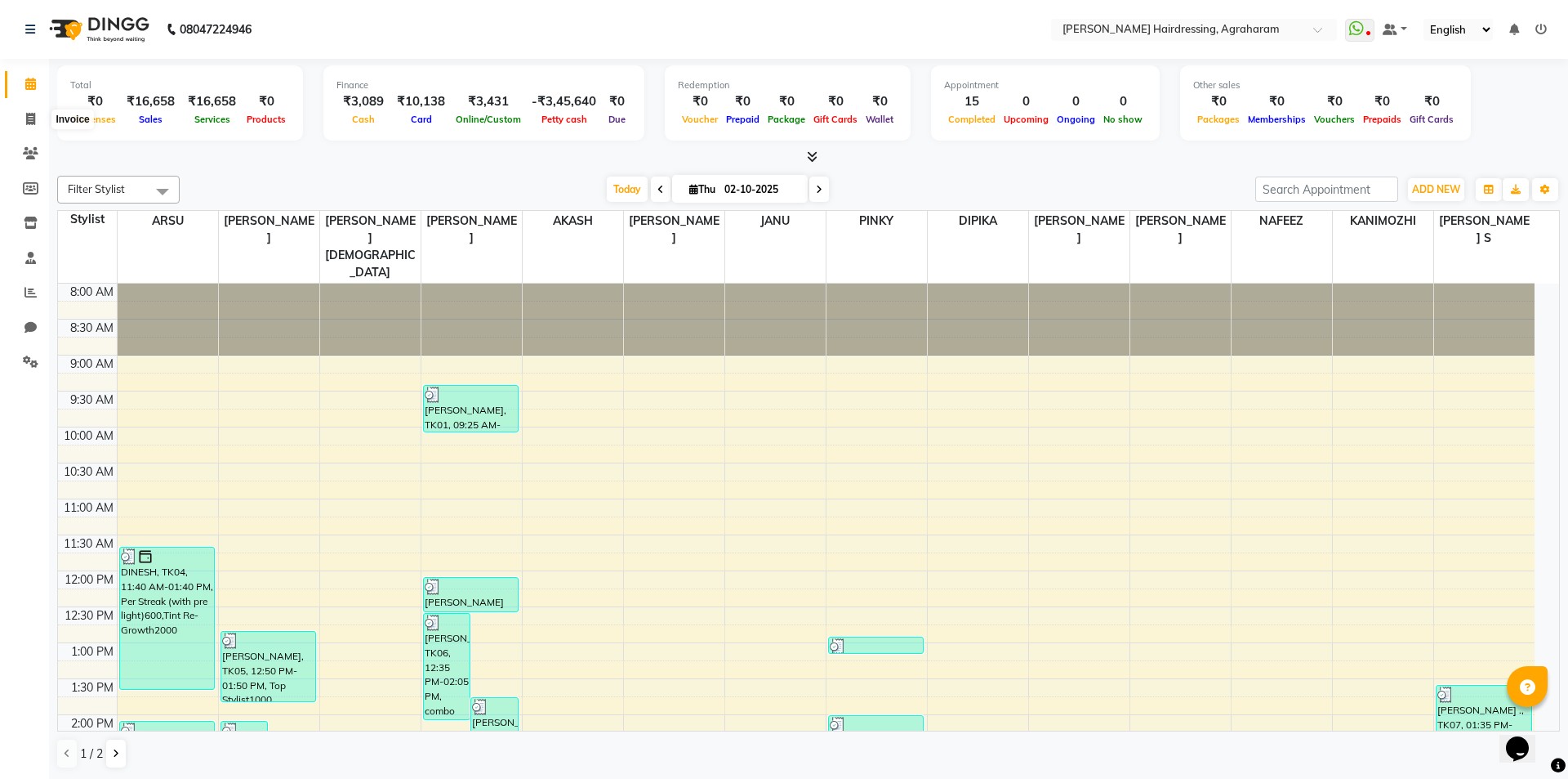
select select "7962"
select select "service"
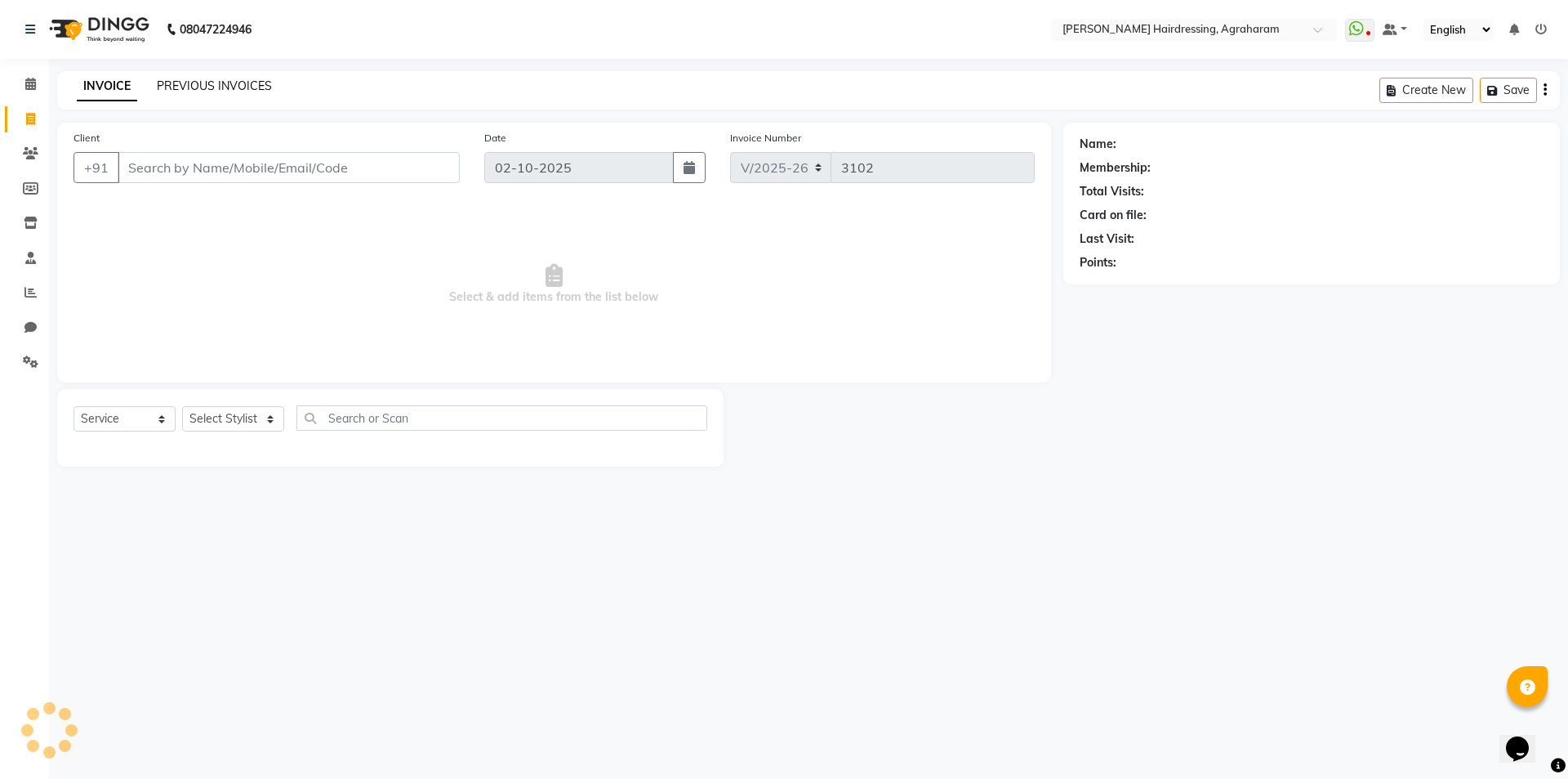
click at [228, 90] on link "PREVIOUS INVOICES" at bounding box center [215, 85] width 115 height 15
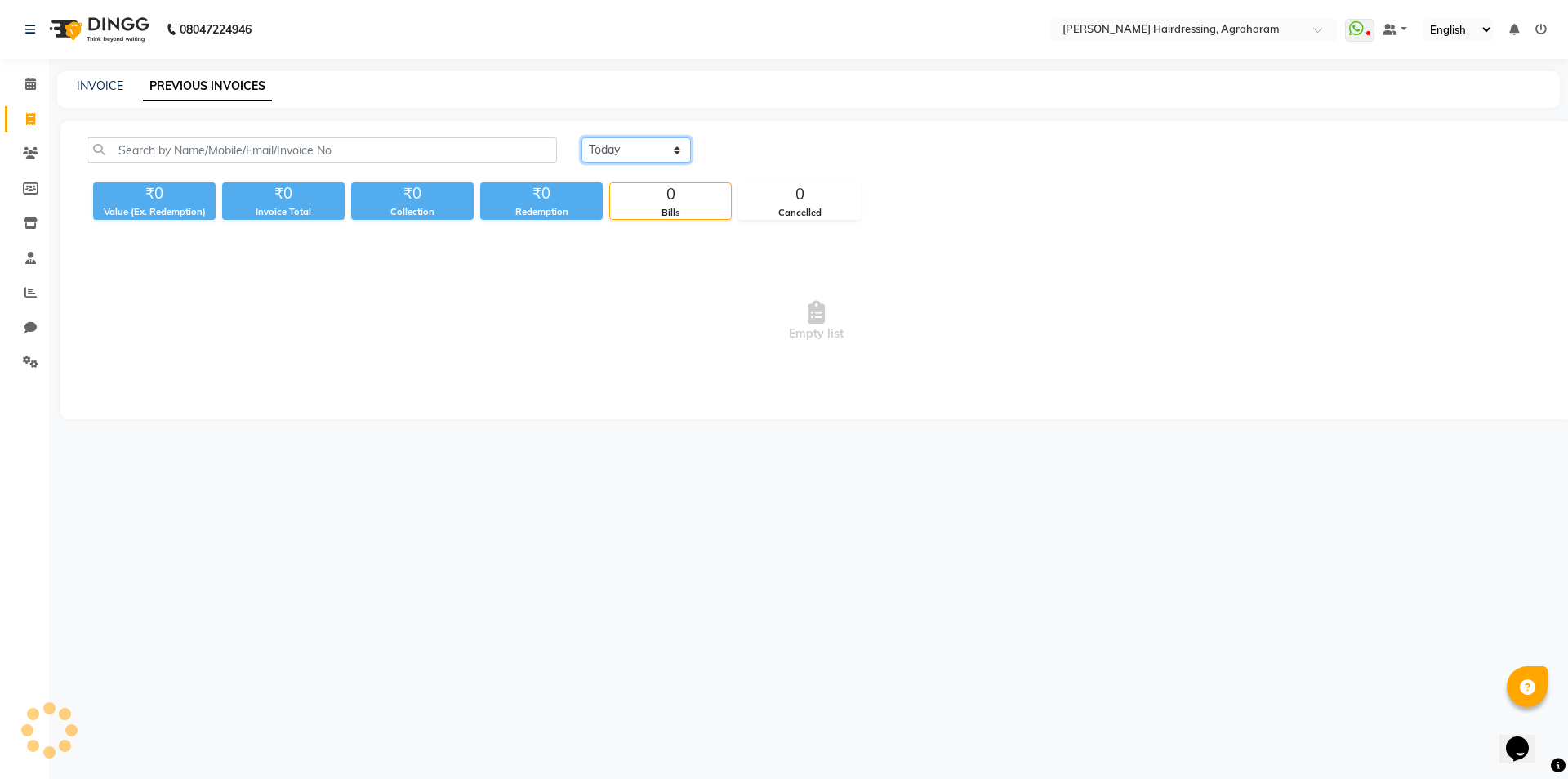
click at [623, 153] on select "[DATE] [DATE] Custom Range" at bounding box center [636, 150] width 109 height 25
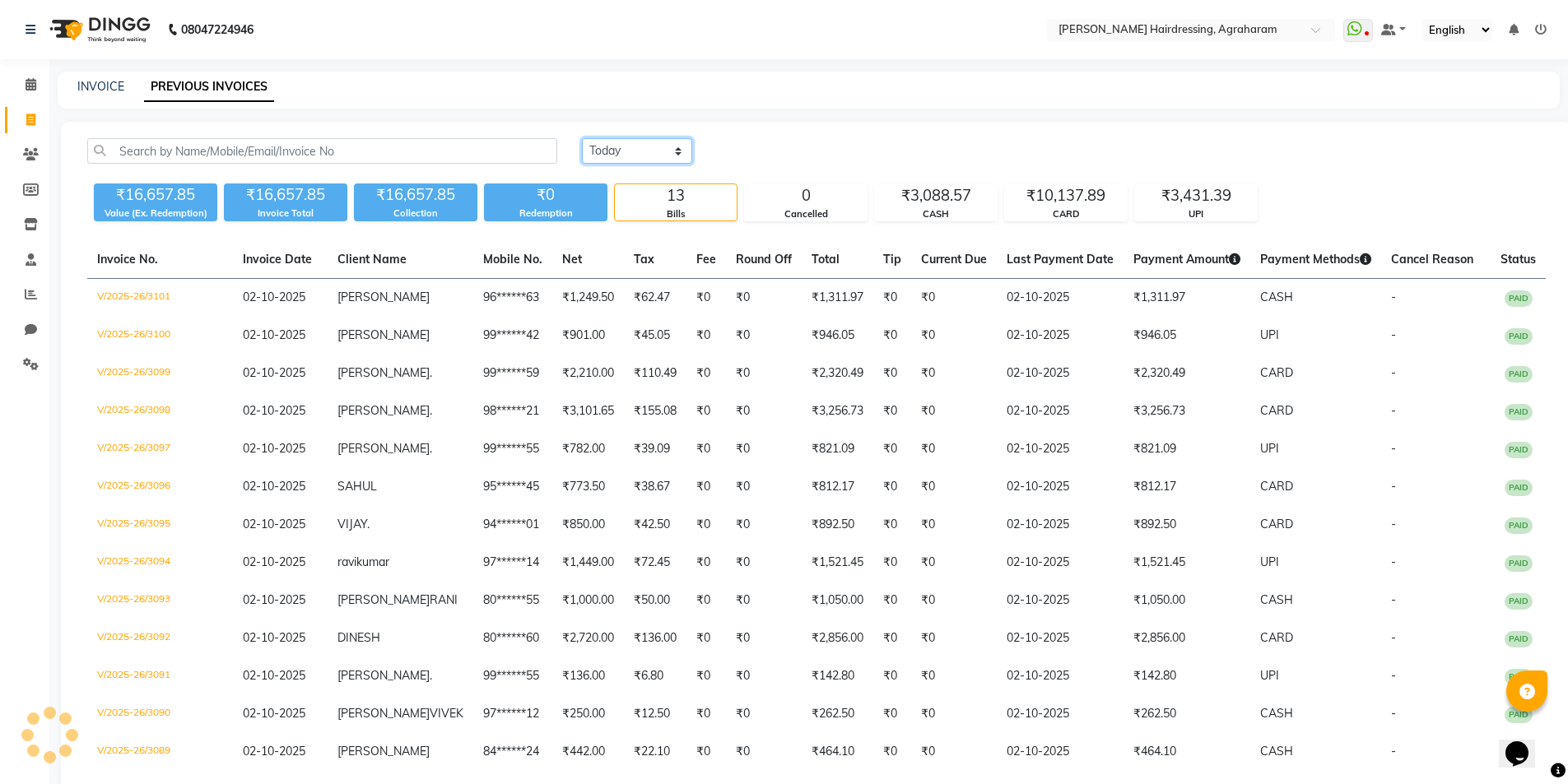
select select "range"
click at [582, 139] on select "[DATE] [DATE] Custom Range" at bounding box center [637, 151] width 110 height 26
click at [774, 155] on input "02-10-2025" at bounding box center [771, 150] width 115 height 23
select select "10"
select select "2025"
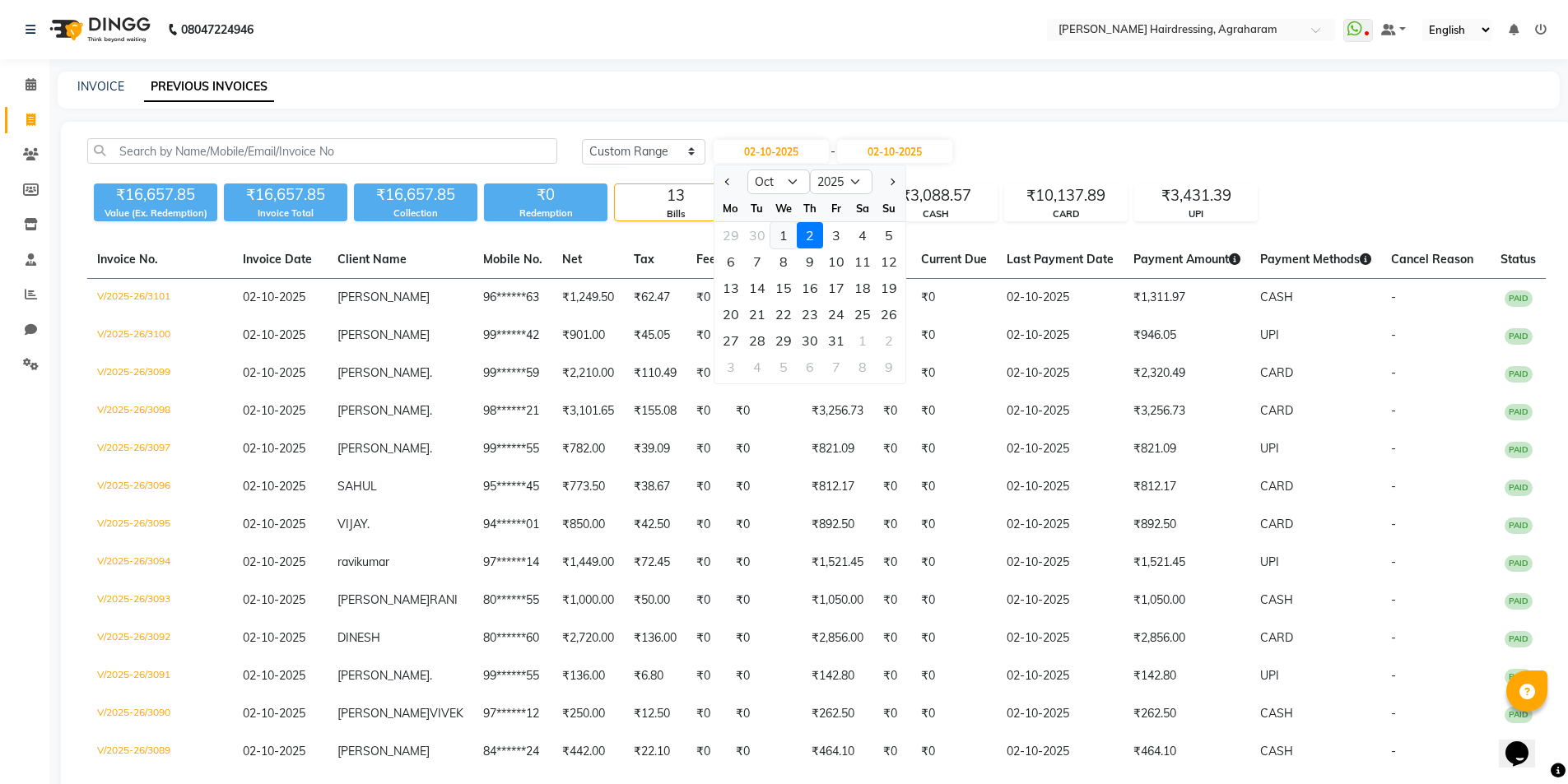
click at [778, 232] on div "1" at bounding box center [784, 235] width 27 height 27
type input "01-10-2025"
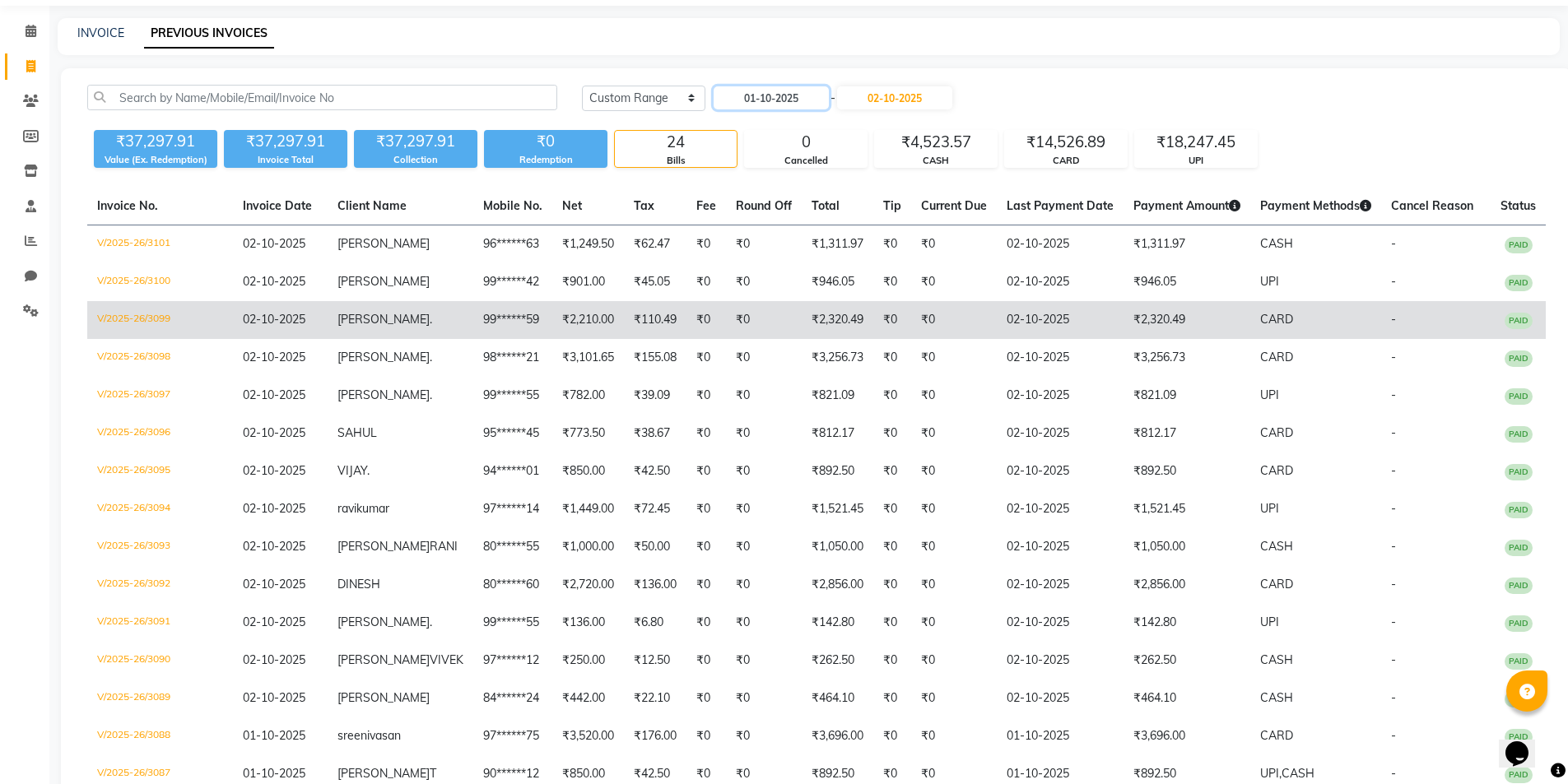
scroll to position [83, 0]
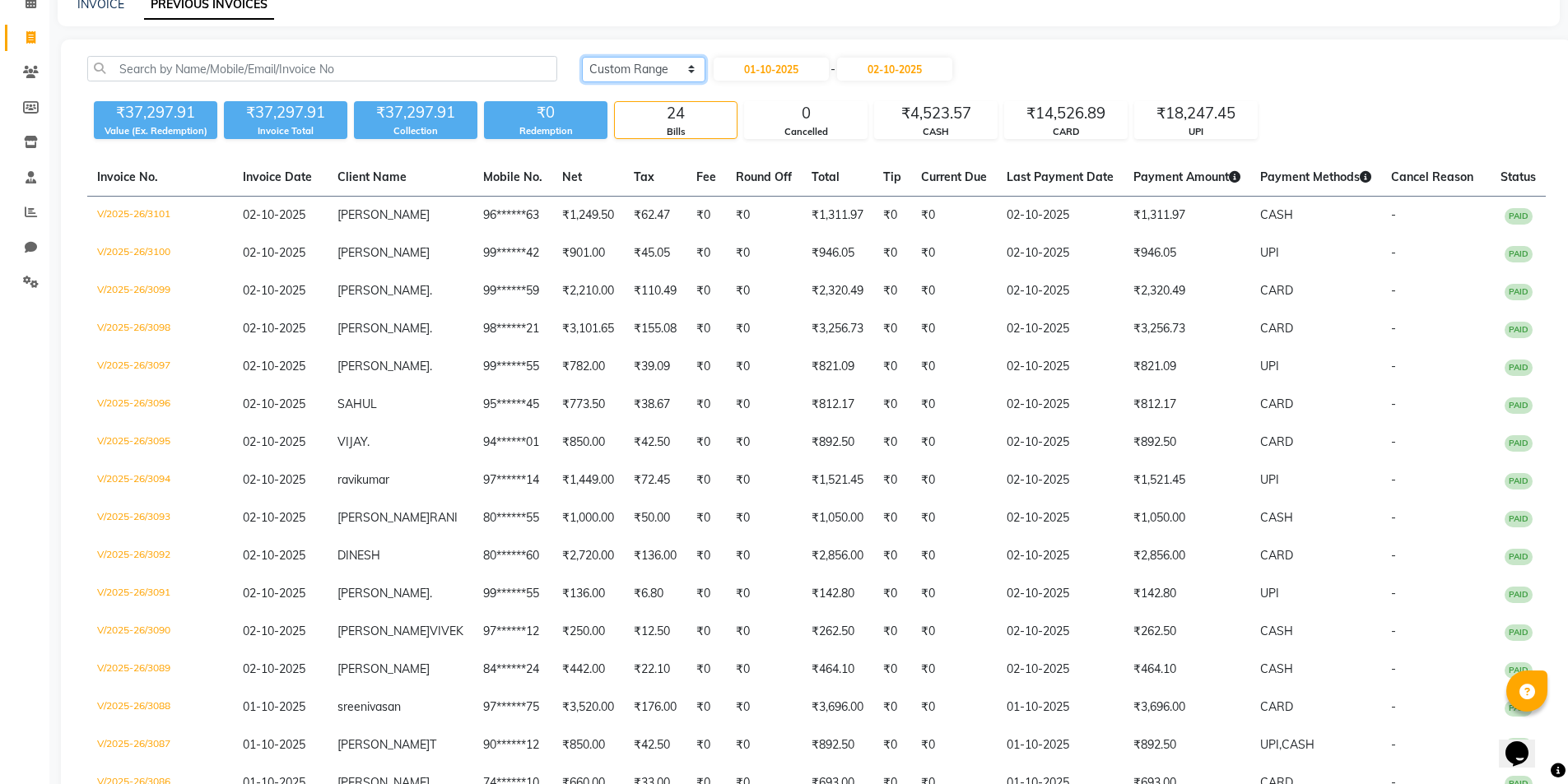
click at [685, 70] on select "[DATE] [DATE] Custom Range" at bounding box center [644, 70] width 124 height 26
click at [552, 23] on div "INVOICE PREVIOUS INVOICES" at bounding box center [809, 8] width 1502 height 37
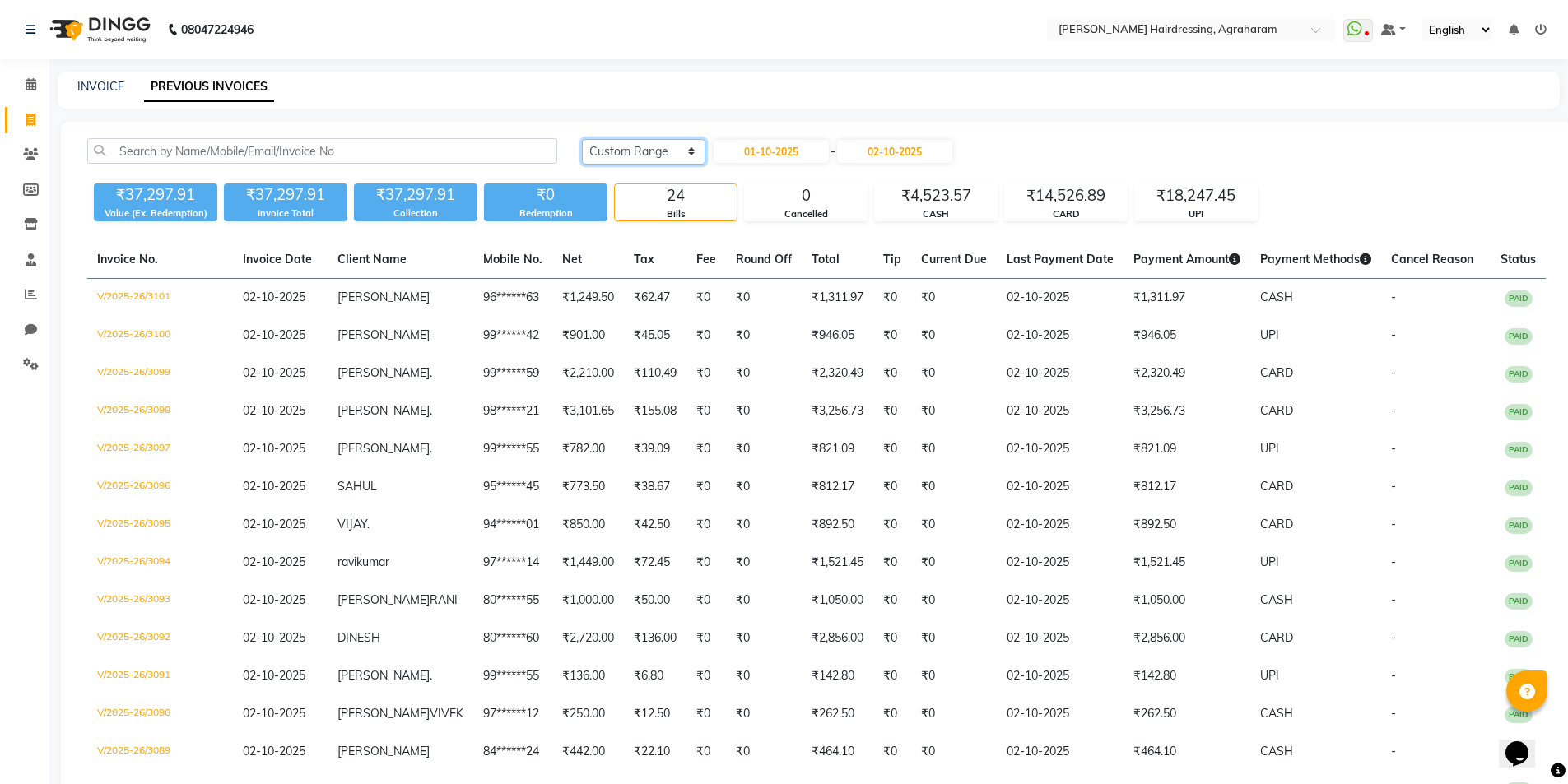
click at [655, 151] on select "[DATE] [DATE] Custom Range" at bounding box center [644, 151] width 124 height 26
select select "[DATE]"
click at [582, 139] on select "[DATE] [DATE] Custom Range" at bounding box center [644, 151] width 124 height 26
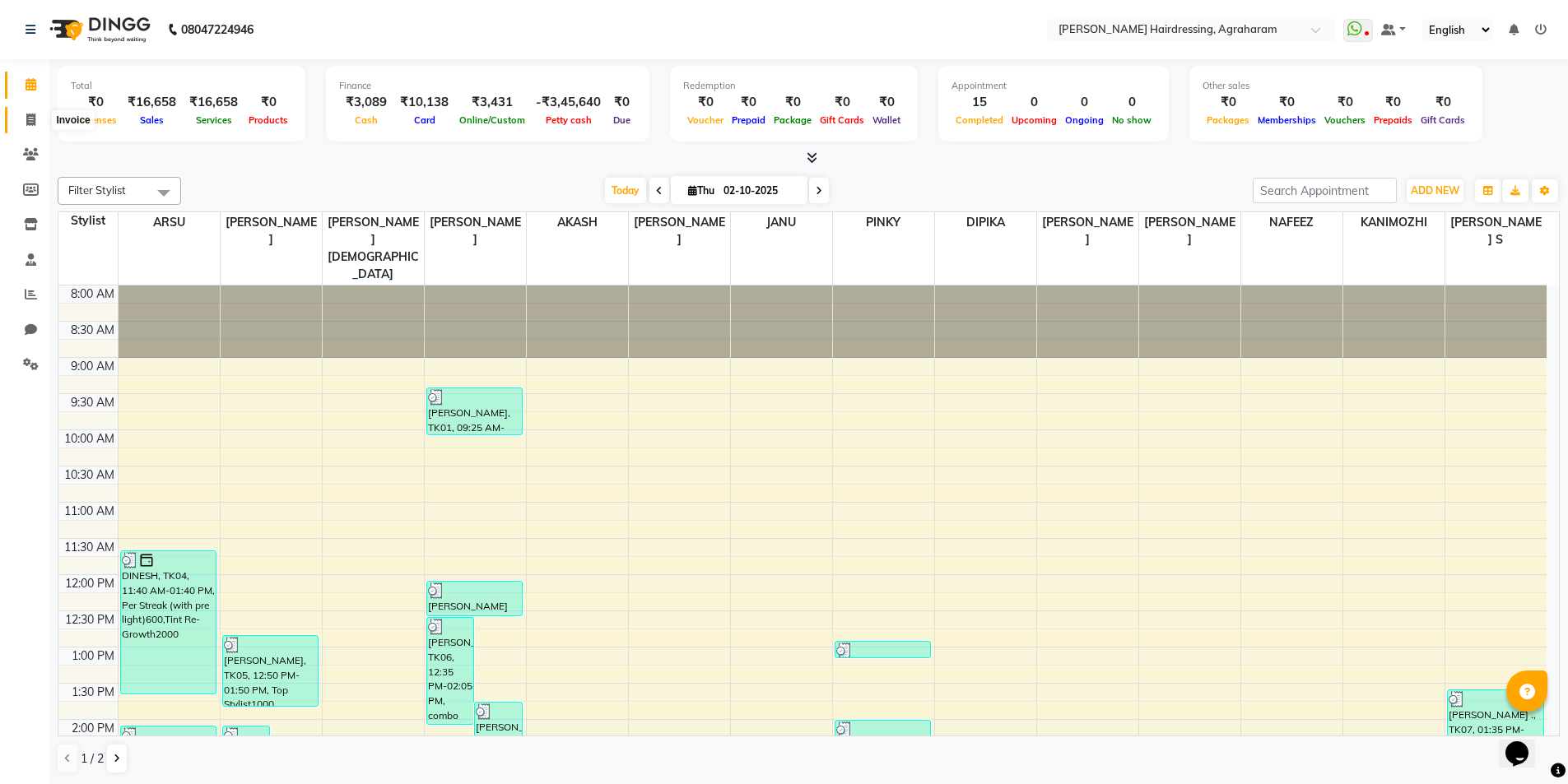
click at [31, 124] on icon at bounding box center [30, 120] width 9 height 13
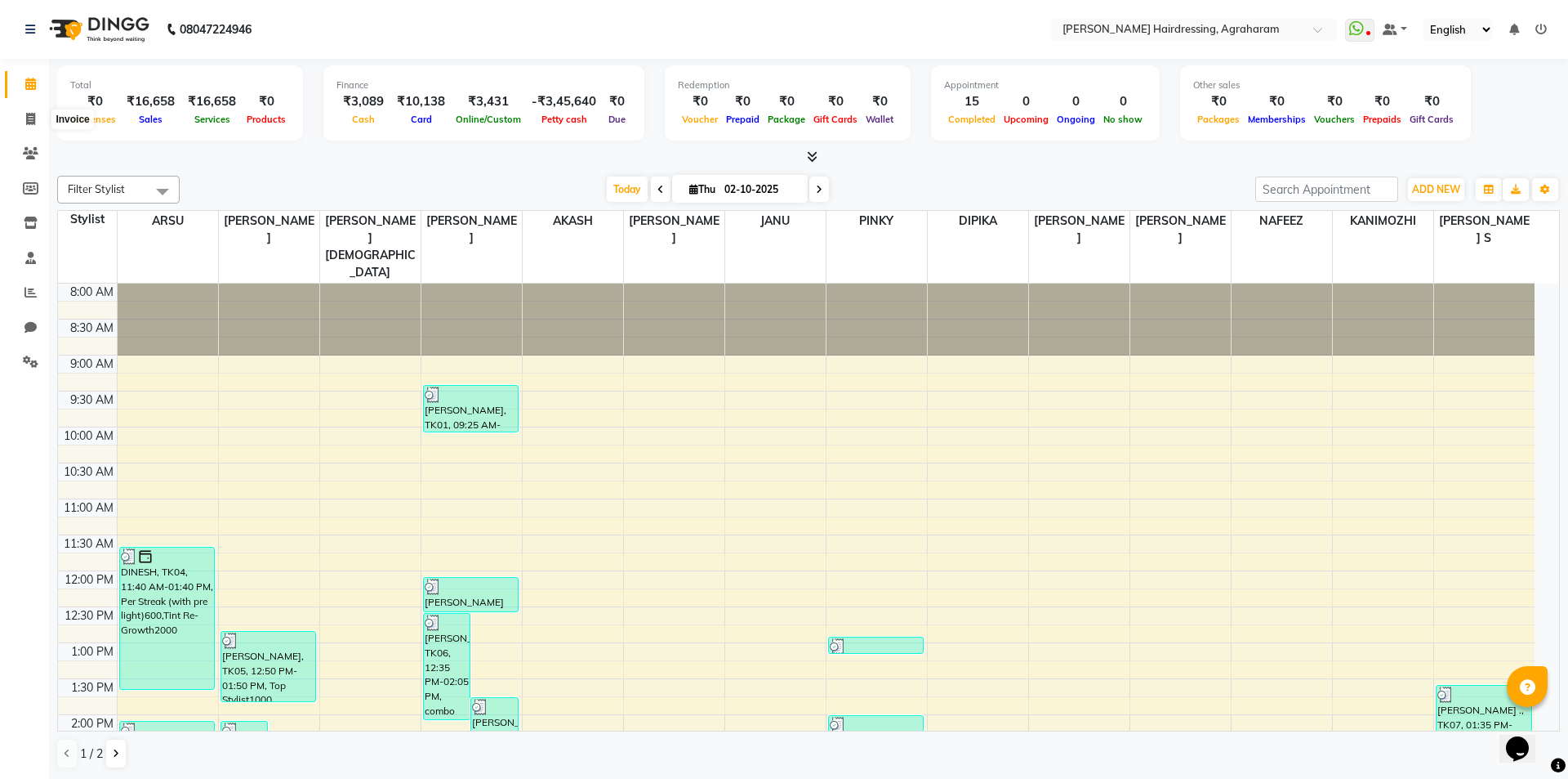
select select "service"
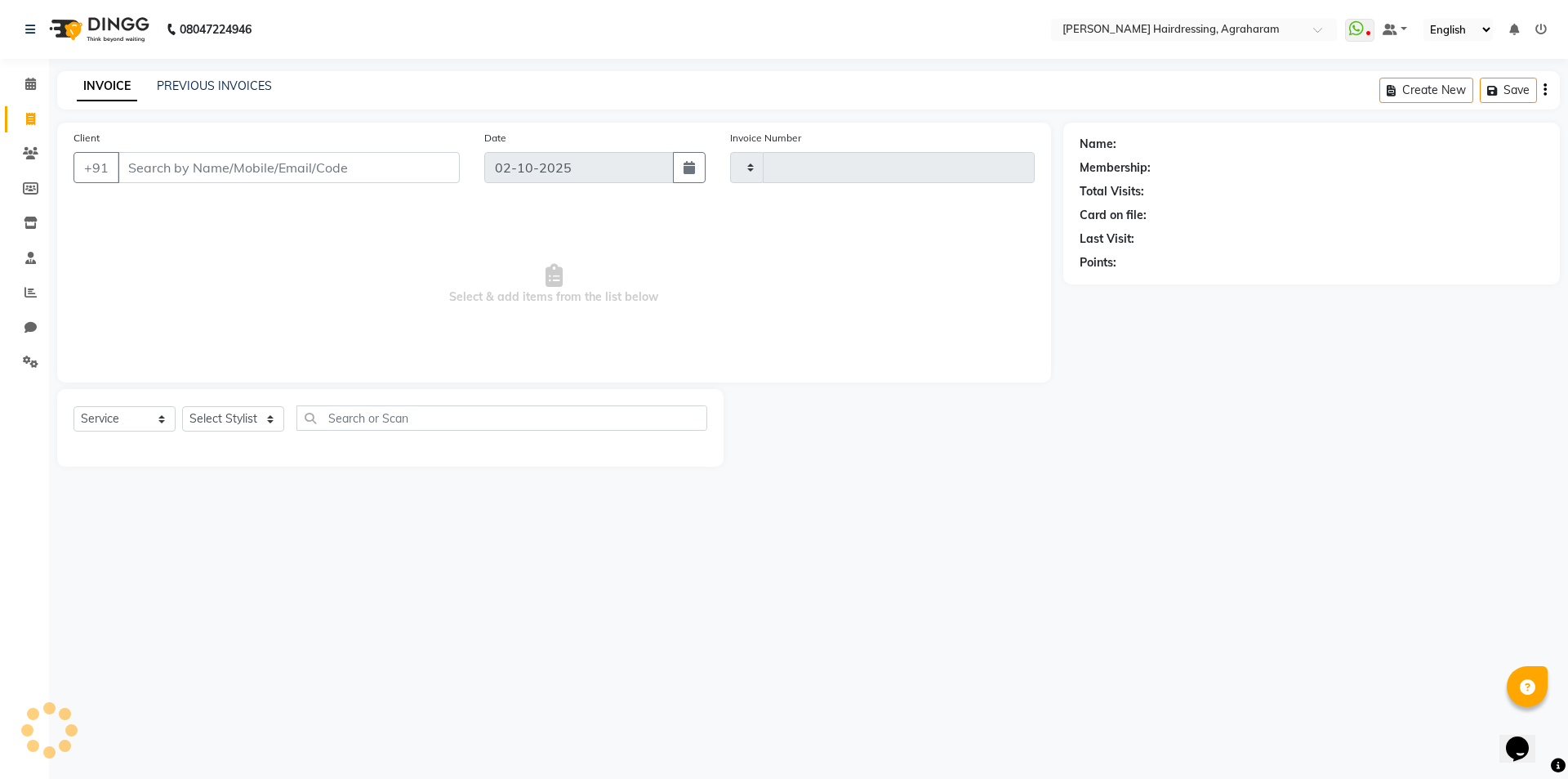
type input "3102"
select select "7962"
click at [254, 418] on select "Select Stylist" at bounding box center [233, 419] width 102 height 25
select select "72525"
click at [182, 406] on select "Select Stylist [PERSON_NAME] AKASH [PERSON_NAME] [PERSON_NAME] MANAGER [PERSON_…" at bounding box center [255, 419] width 144 height 25
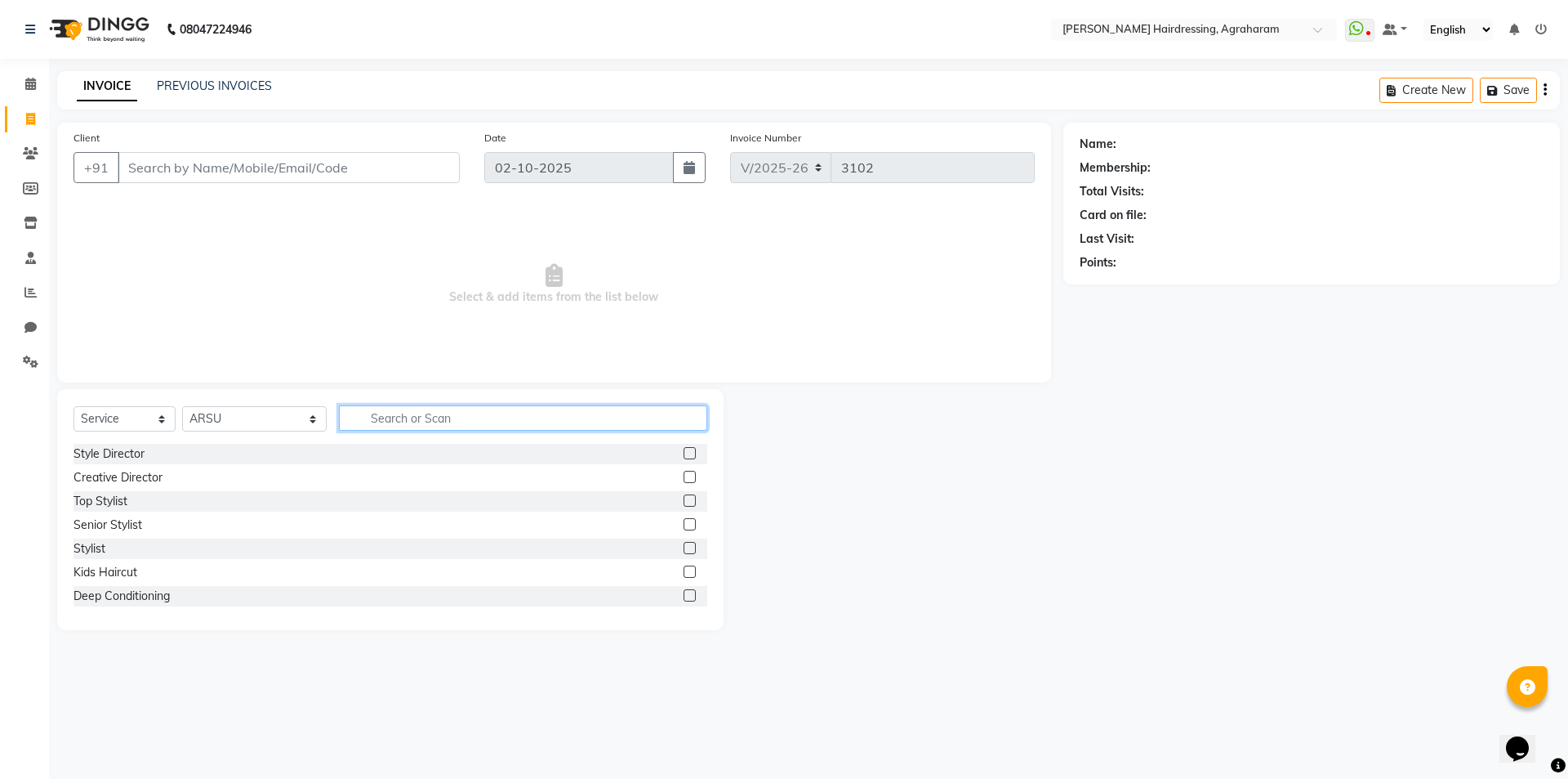
click at [341, 415] on input "text" at bounding box center [523, 418] width 369 height 25
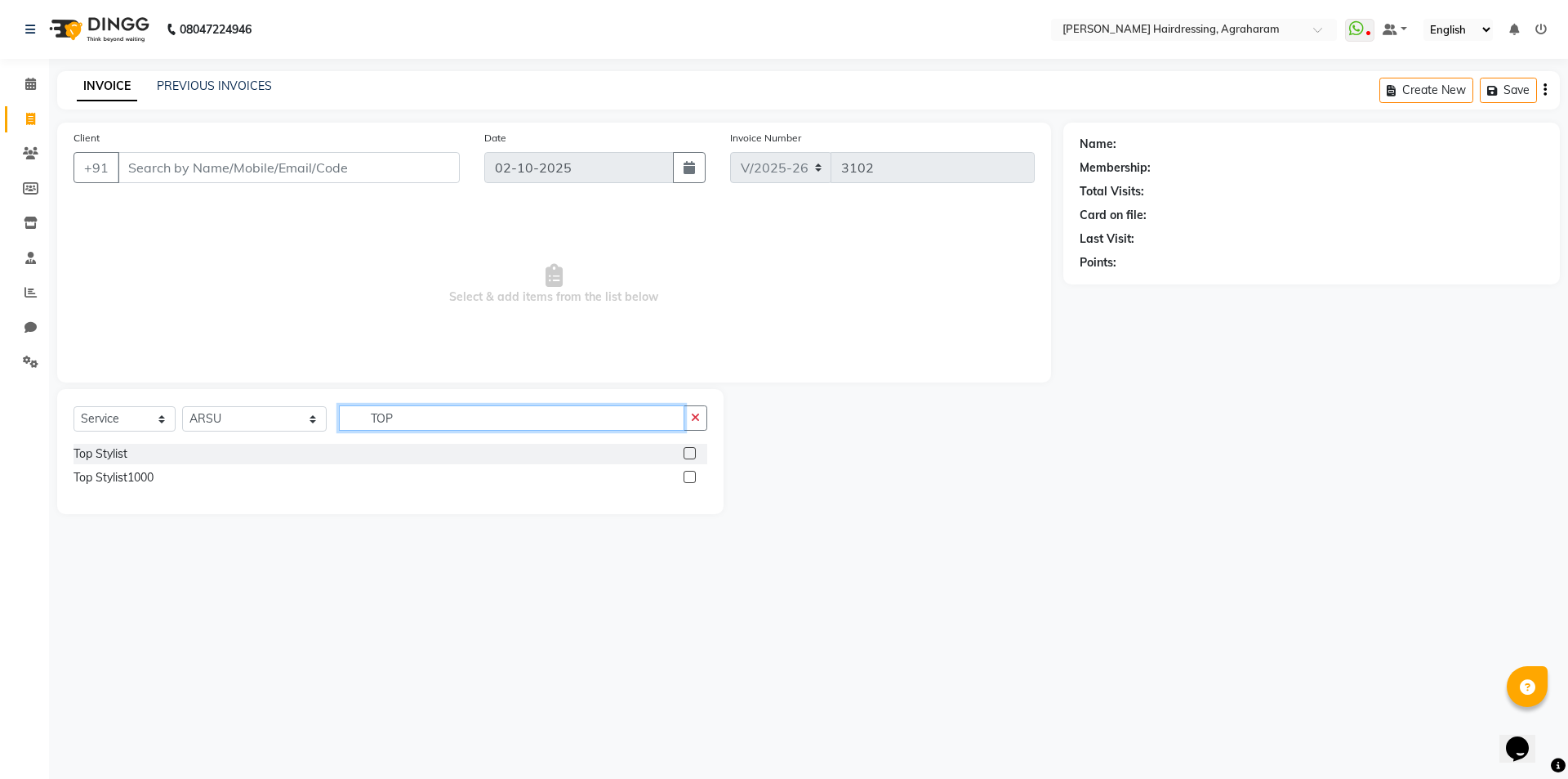
type input "TOP"
click at [695, 456] on label at bounding box center [690, 453] width 13 height 13
click at [695, 456] on input "checkbox" at bounding box center [689, 454] width 11 height 11
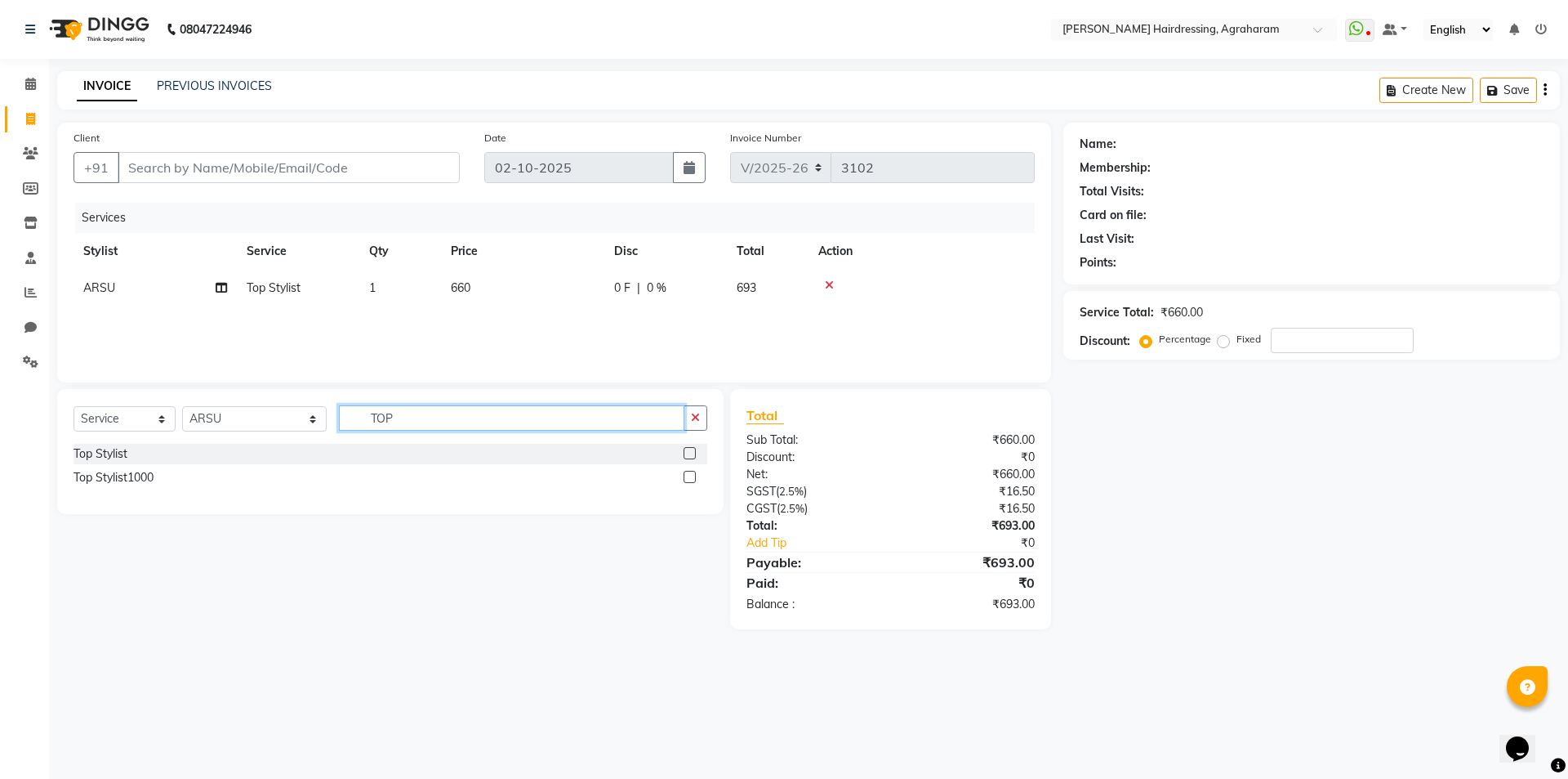
checkbox input "false"
click at [428, 419] on input "TOP" at bounding box center [511, 418] width 345 height 25
type input "T"
type input "BEARD"
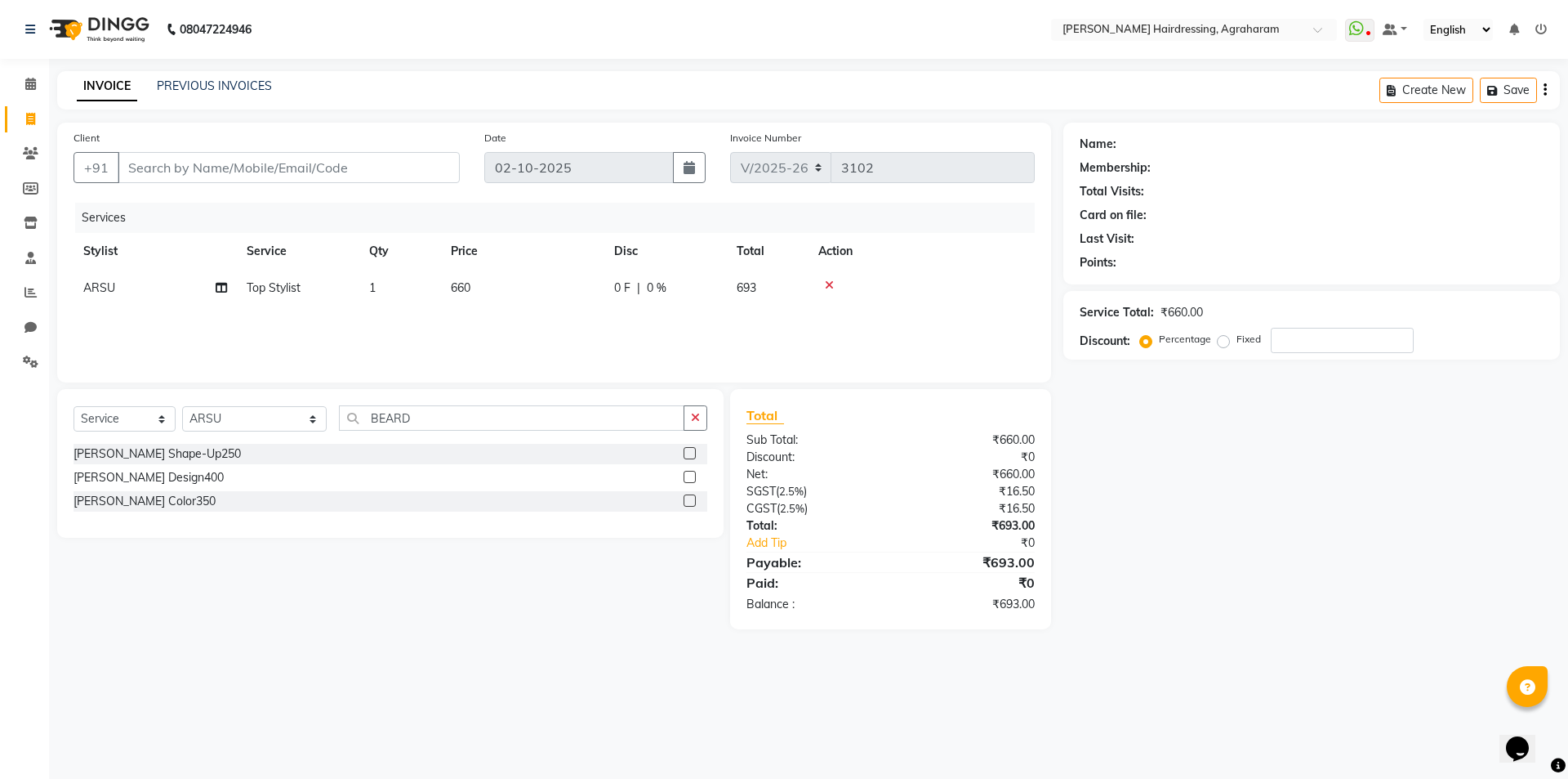
click at [692, 452] on label at bounding box center [690, 453] width 13 height 13
click at [692, 452] on input "checkbox" at bounding box center [689, 454] width 11 height 11
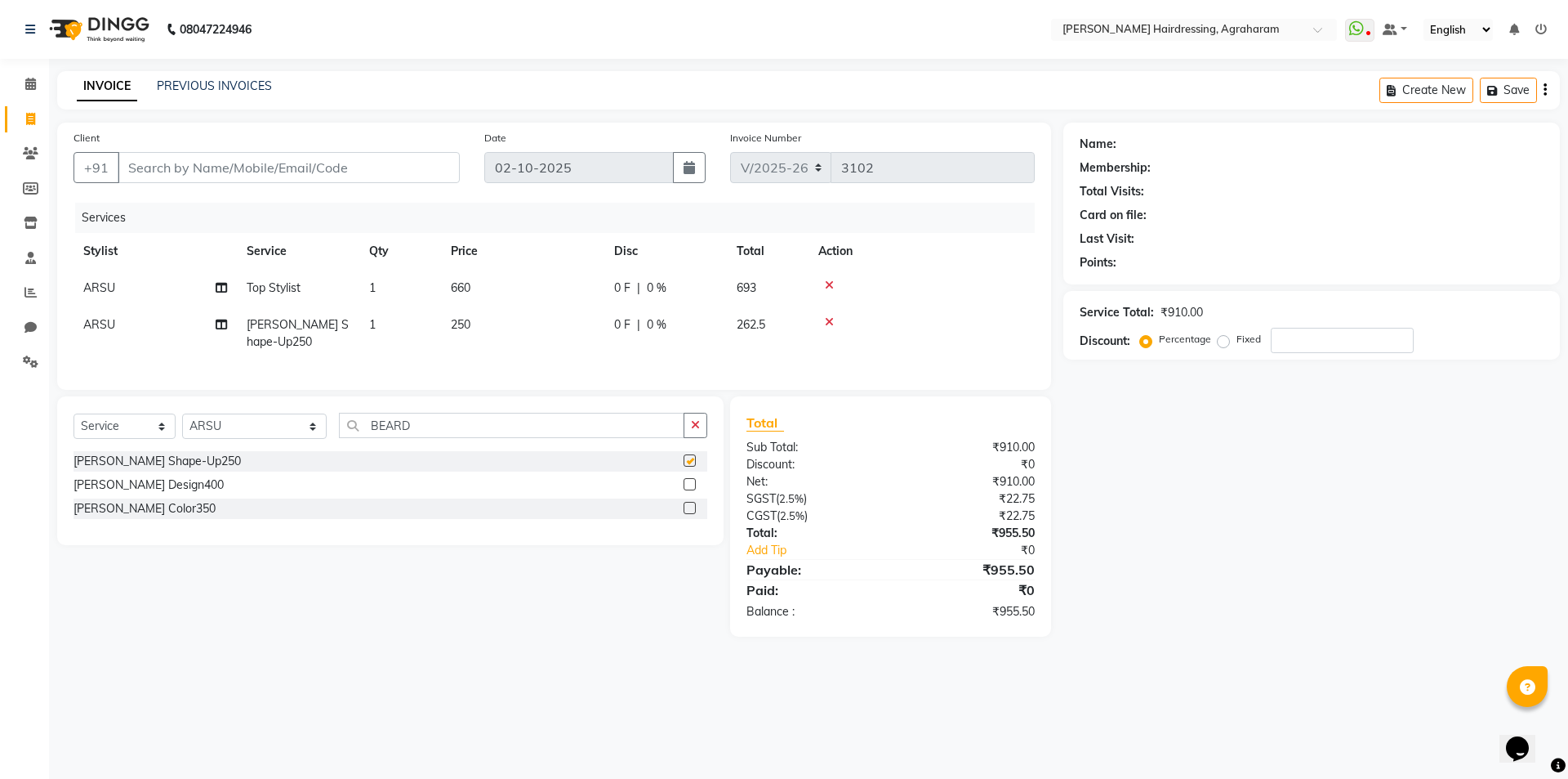
checkbox input "false"
click at [178, 168] on input "Client" at bounding box center [289, 168] width 342 height 31
type input "8"
type input "0"
type input "8778446262"
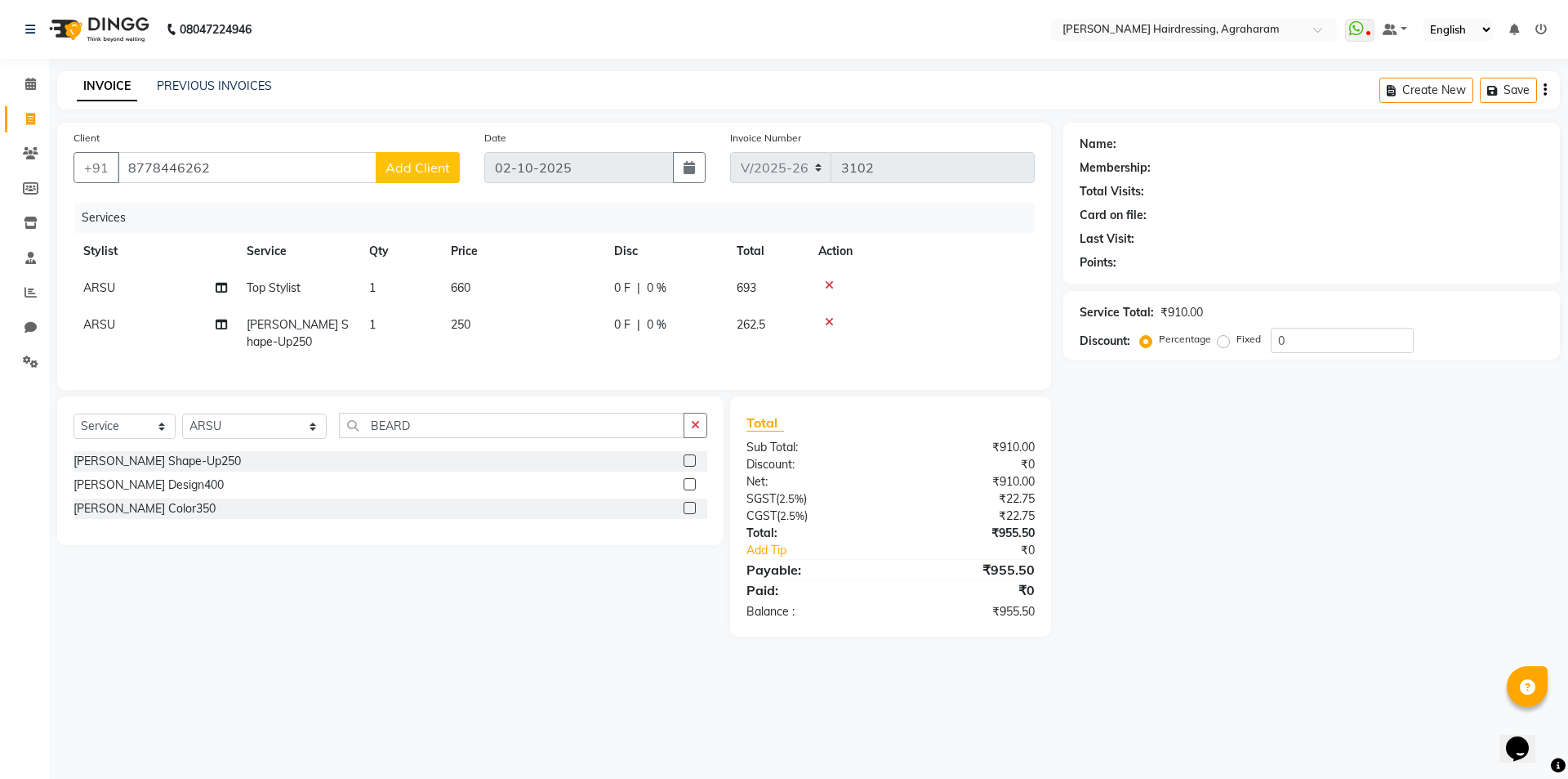
click at [396, 173] on span "Add Client" at bounding box center [418, 167] width 64 height 17
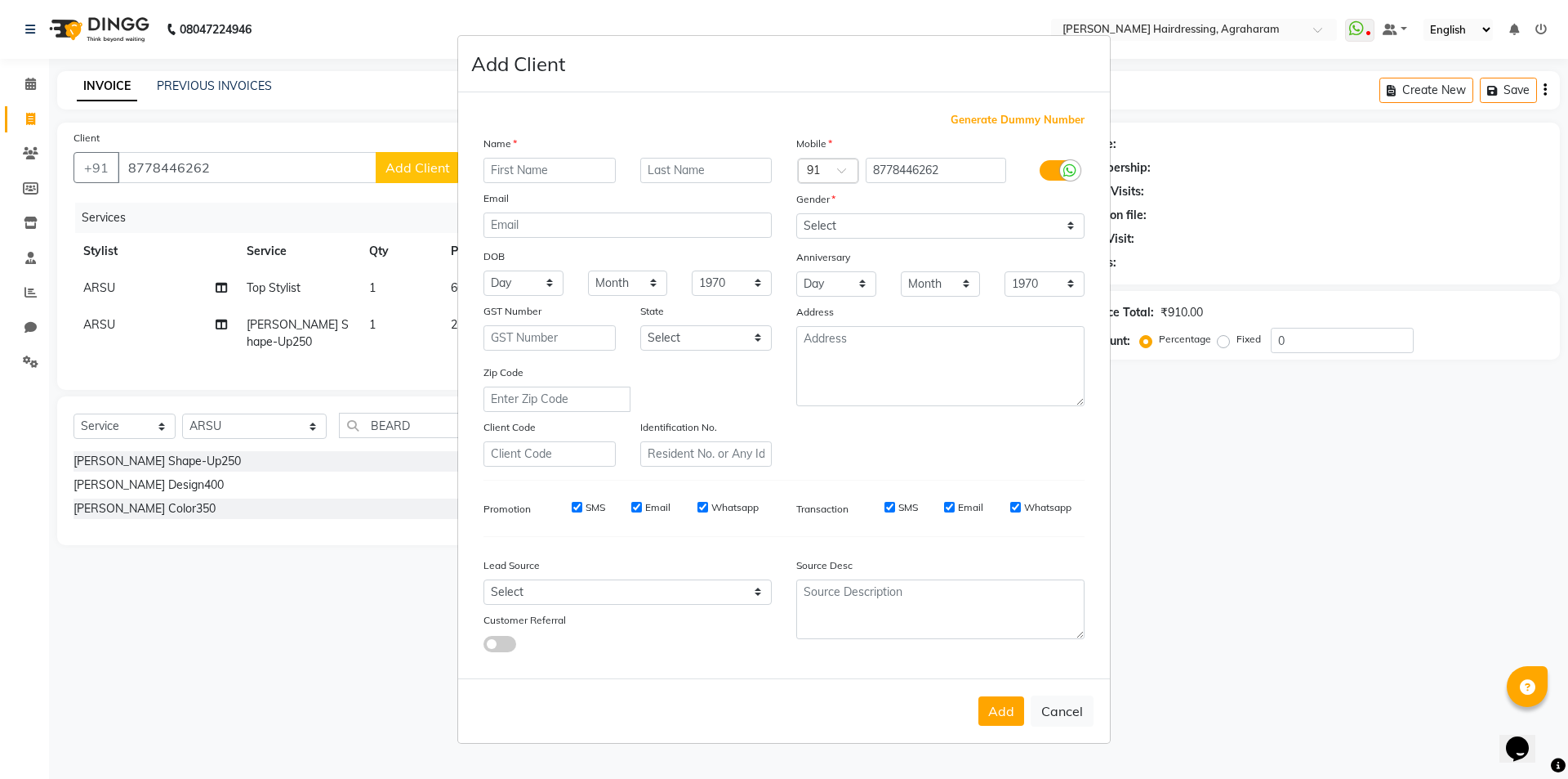
click at [533, 166] on input "text" at bounding box center [550, 171] width 133 height 25
type input "PRAVEEN"
type input "S"
click at [835, 233] on select "Select [DEMOGRAPHIC_DATA] [DEMOGRAPHIC_DATA] Other Prefer Not To Say" at bounding box center [941, 226] width 289 height 25
select select "male"
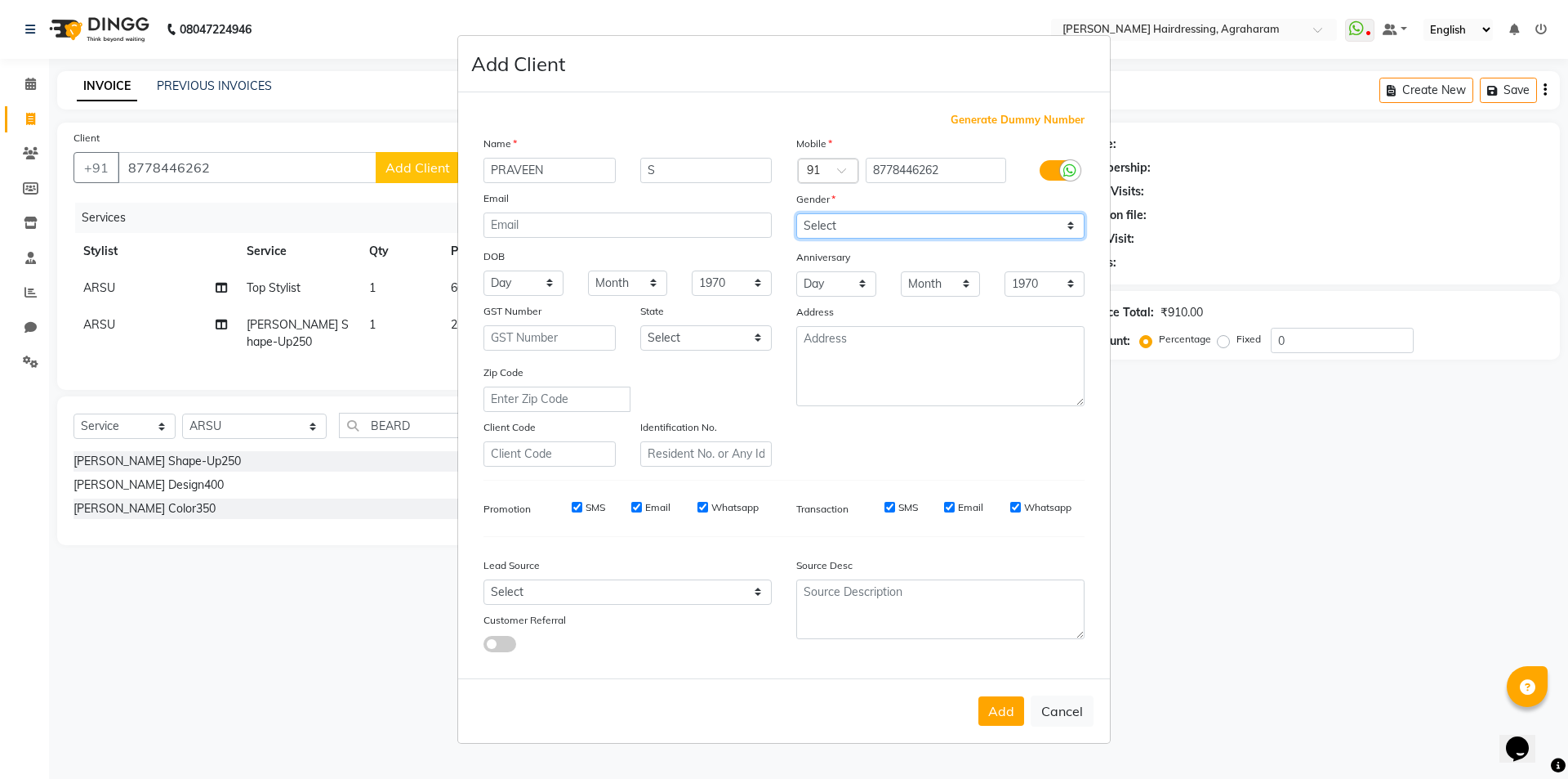
click at [796, 213] on select "Select [DEMOGRAPHIC_DATA] [DEMOGRAPHIC_DATA] Other Prefer Not To Say" at bounding box center [941, 226] width 289 height 25
click at [734, 589] on select "Select Walk-in Referral Internet Friend Word of Mouth Advertisement Facebook Ju…" at bounding box center [628, 593] width 289 height 25
select select "53193"
click at [484, 580] on select "Select Walk-in Referral Internet Friend Word of Mouth Advertisement Facebook Ju…" at bounding box center [628, 593] width 289 height 25
click at [920, 348] on textarea at bounding box center [941, 366] width 289 height 80
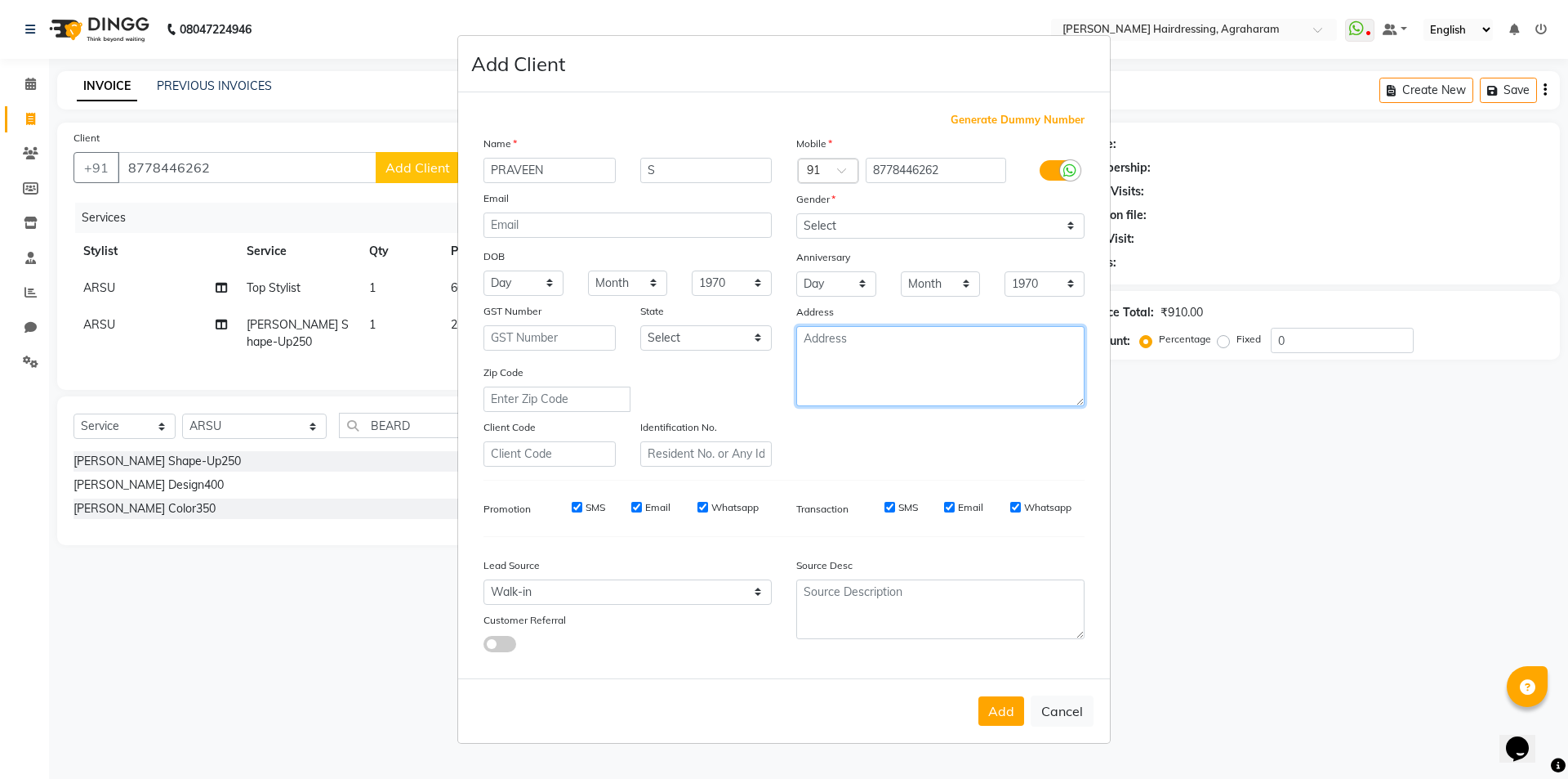
type textarea "O"
type textarea "YMR PET"
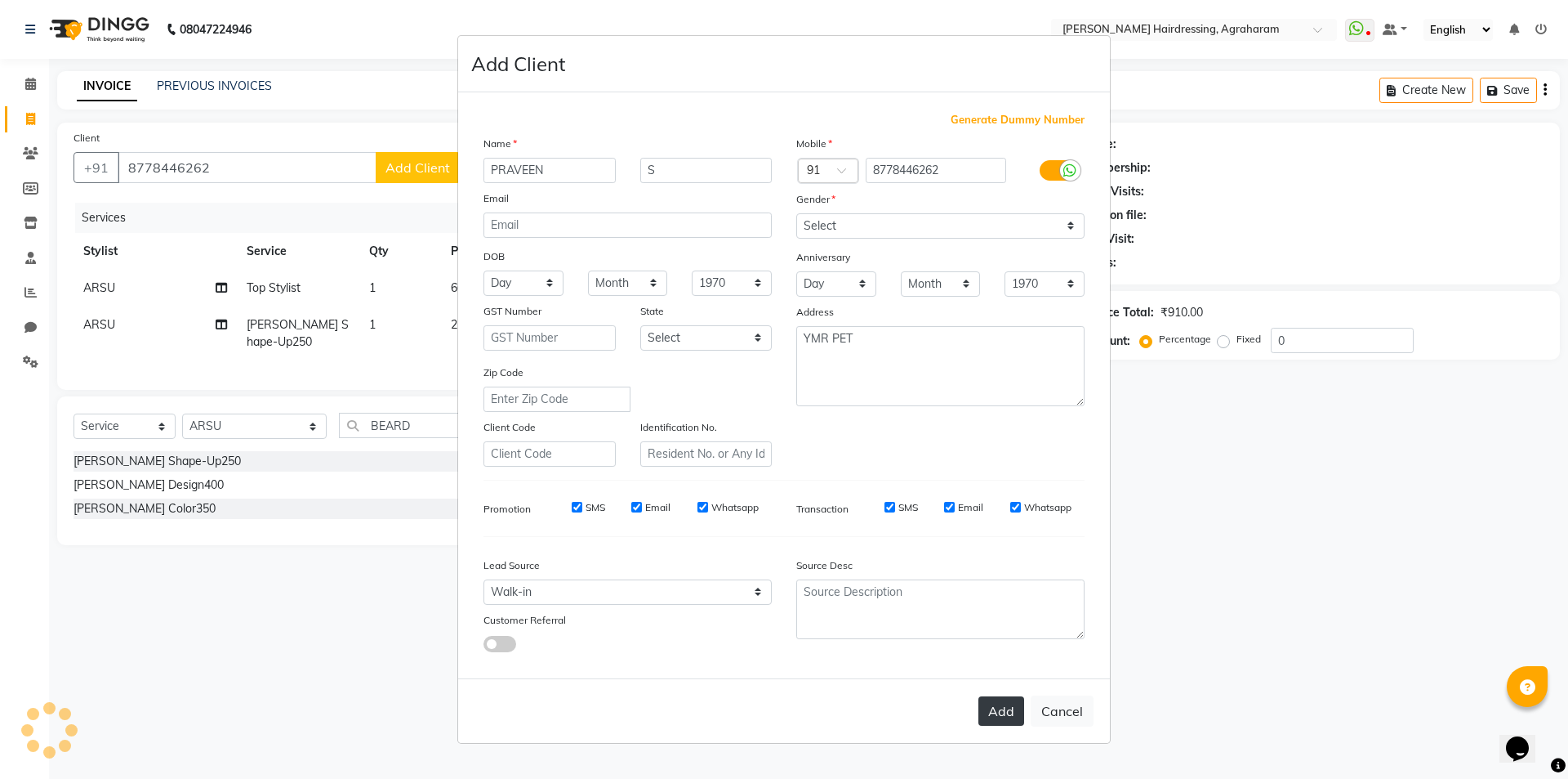
click at [1003, 717] on button "Add" at bounding box center [1001, 711] width 46 height 29
type input "87******62"
select select
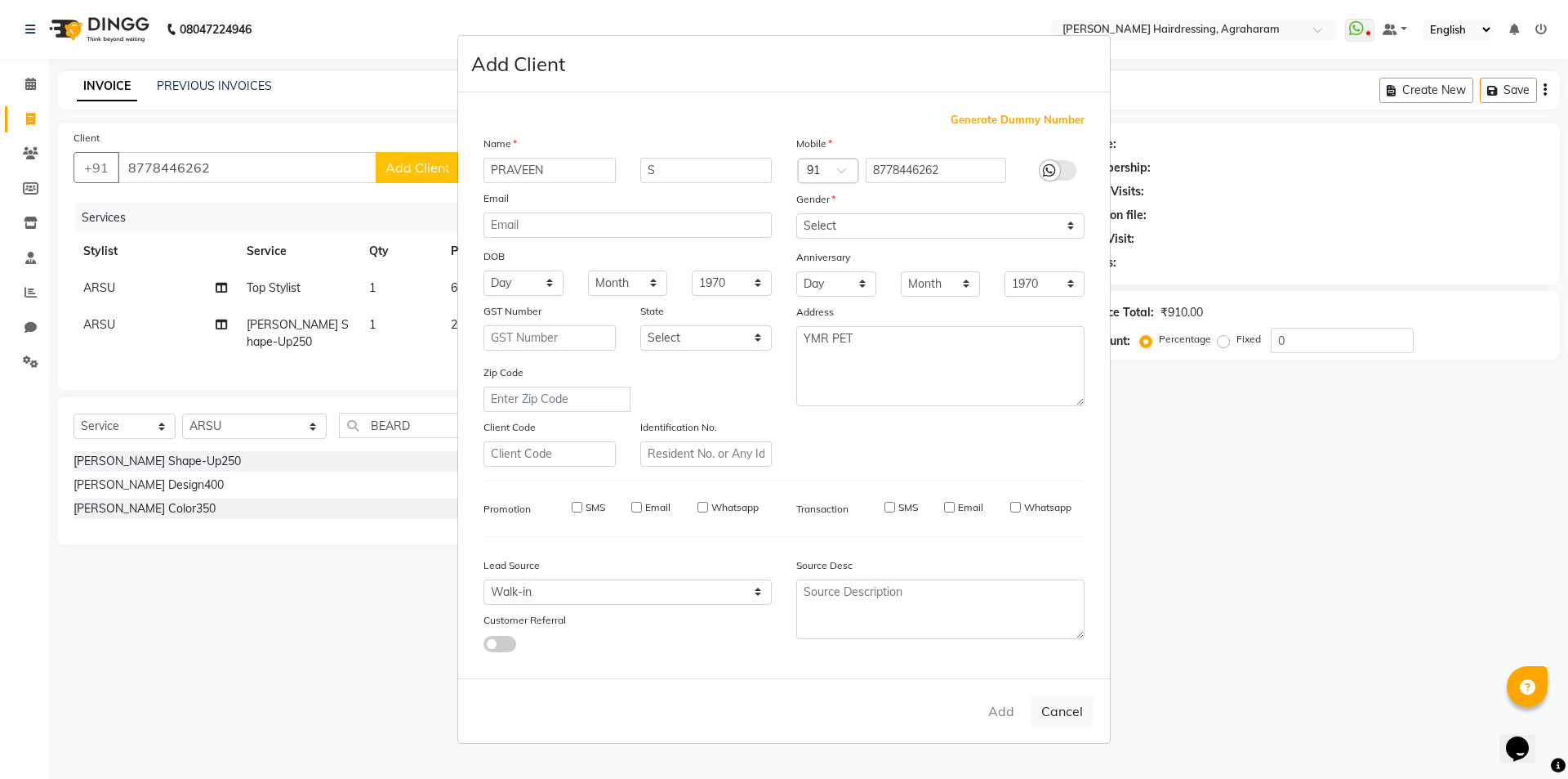
select select
checkbox input "false"
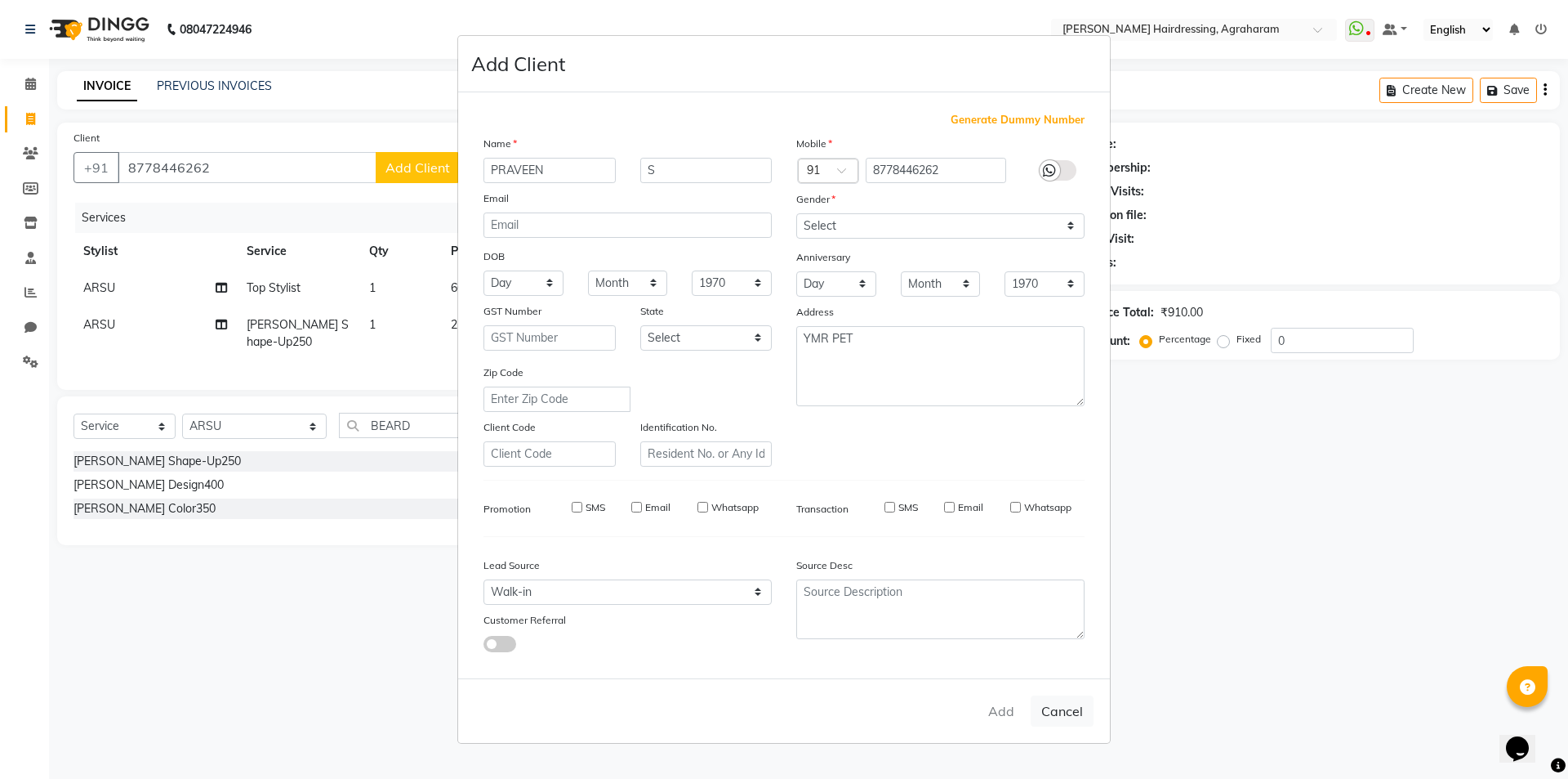
checkbox input "false"
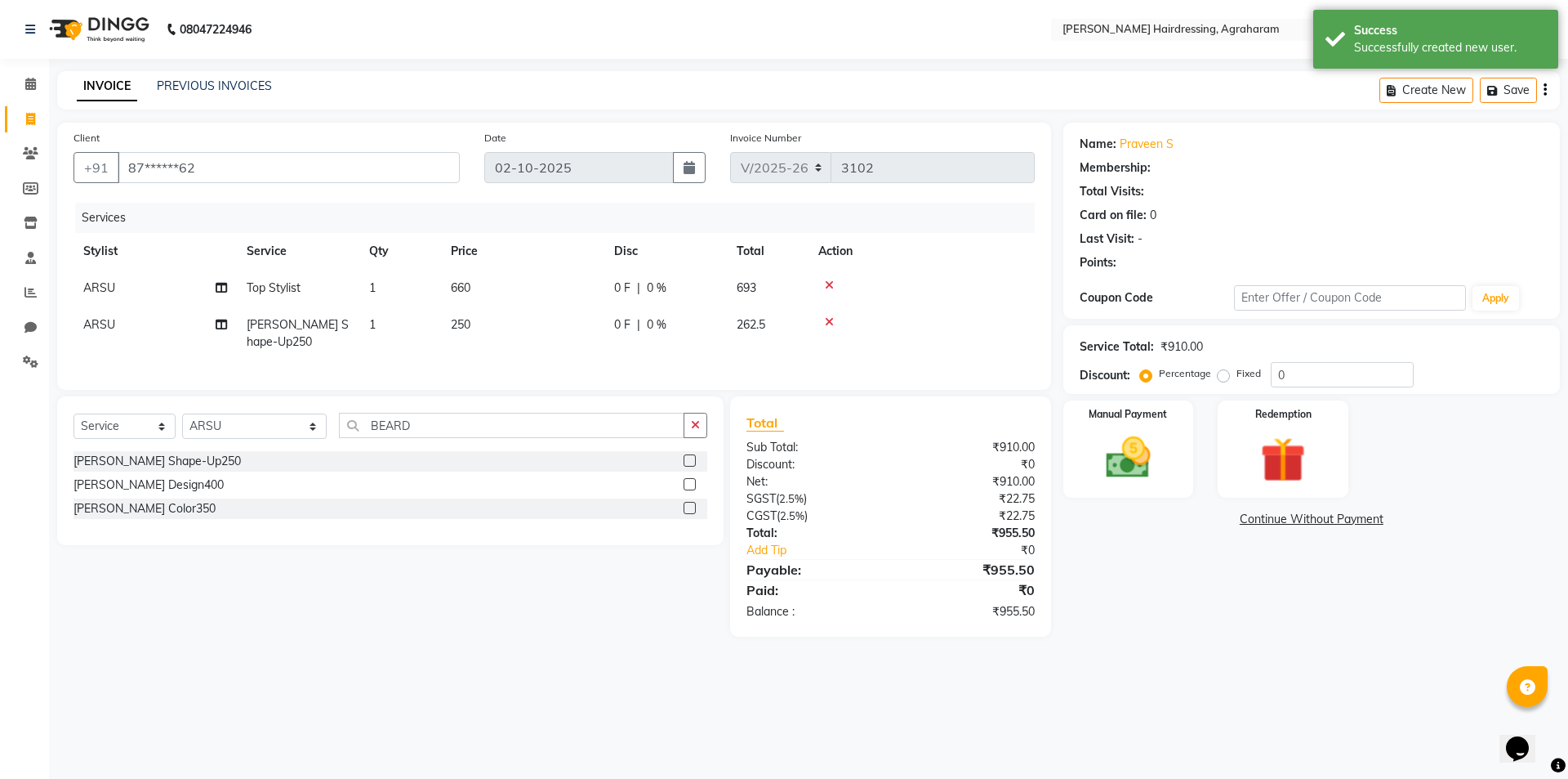
select select "1: Object"
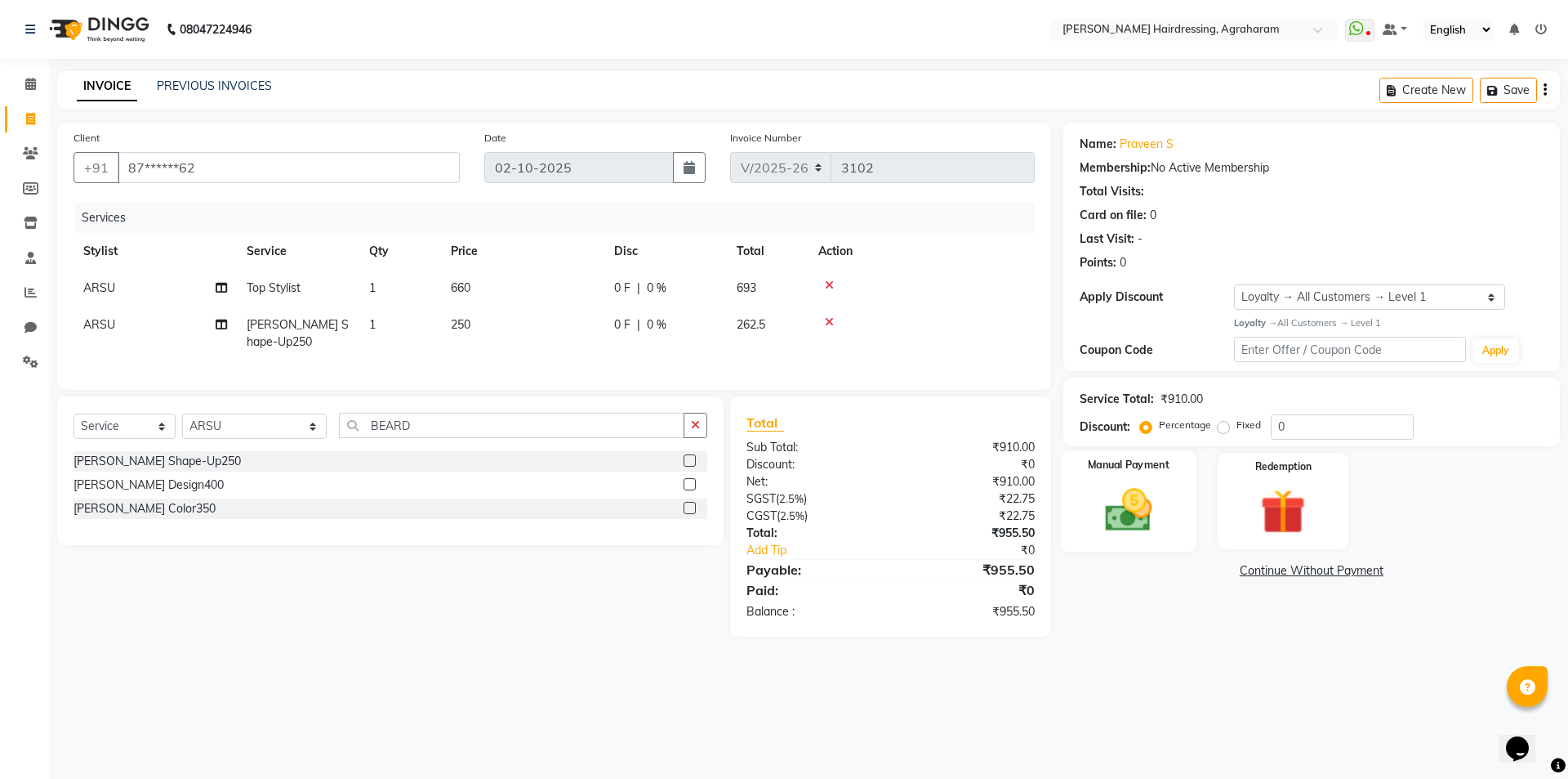
click at [1136, 521] on img at bounding box center [1129, 510] width 76 height 54
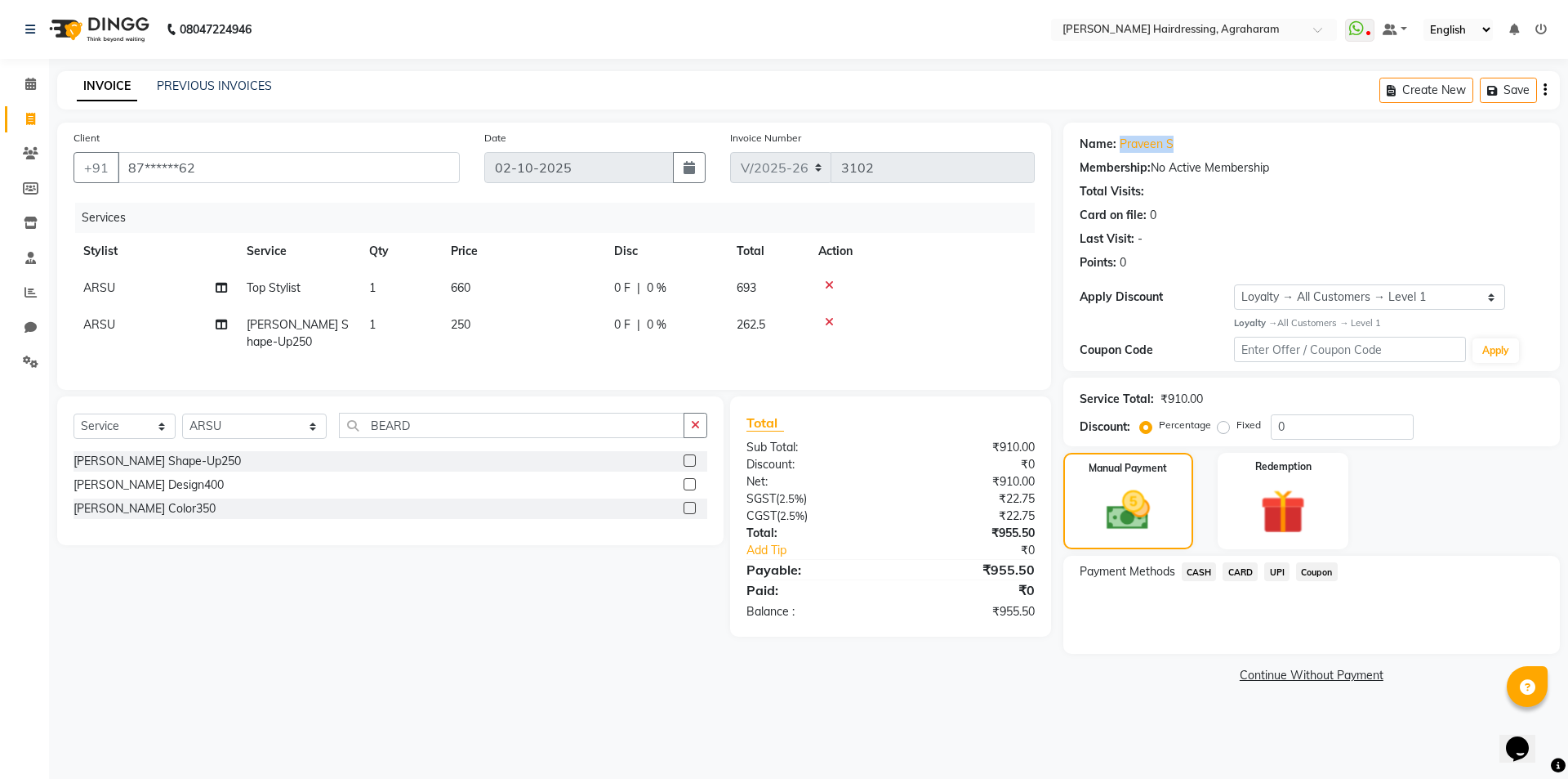
drag, startPoint x: 1174, startPoint y: 141, endPoint x: 1116, endPoint y: 143, distance: 58.0
click at [1116, 143] on div "Name: Praveen S" at bounding box center [1311, 144] width 463 height 18
click at [1254, 144] on div "Name: Praveen S" at bounding box center [1311, 144] width 463 height 18
click at [1280, 572] on span "UPI" at bounding box center [1277, 571] width 25 height 19
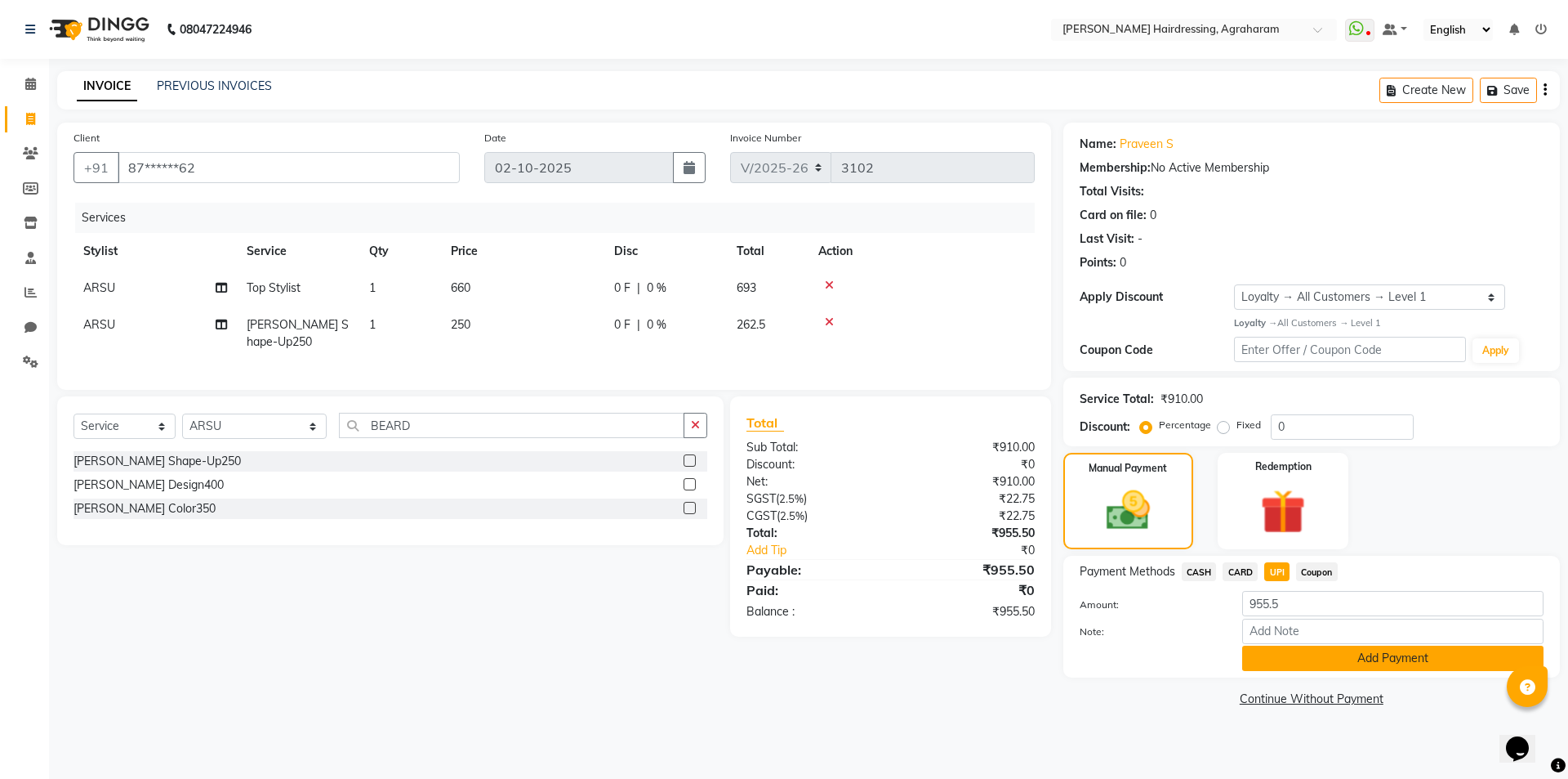
click at [1412, 660] on button "Add Payment" at bounding box center [1392, 658] width 302 height 25
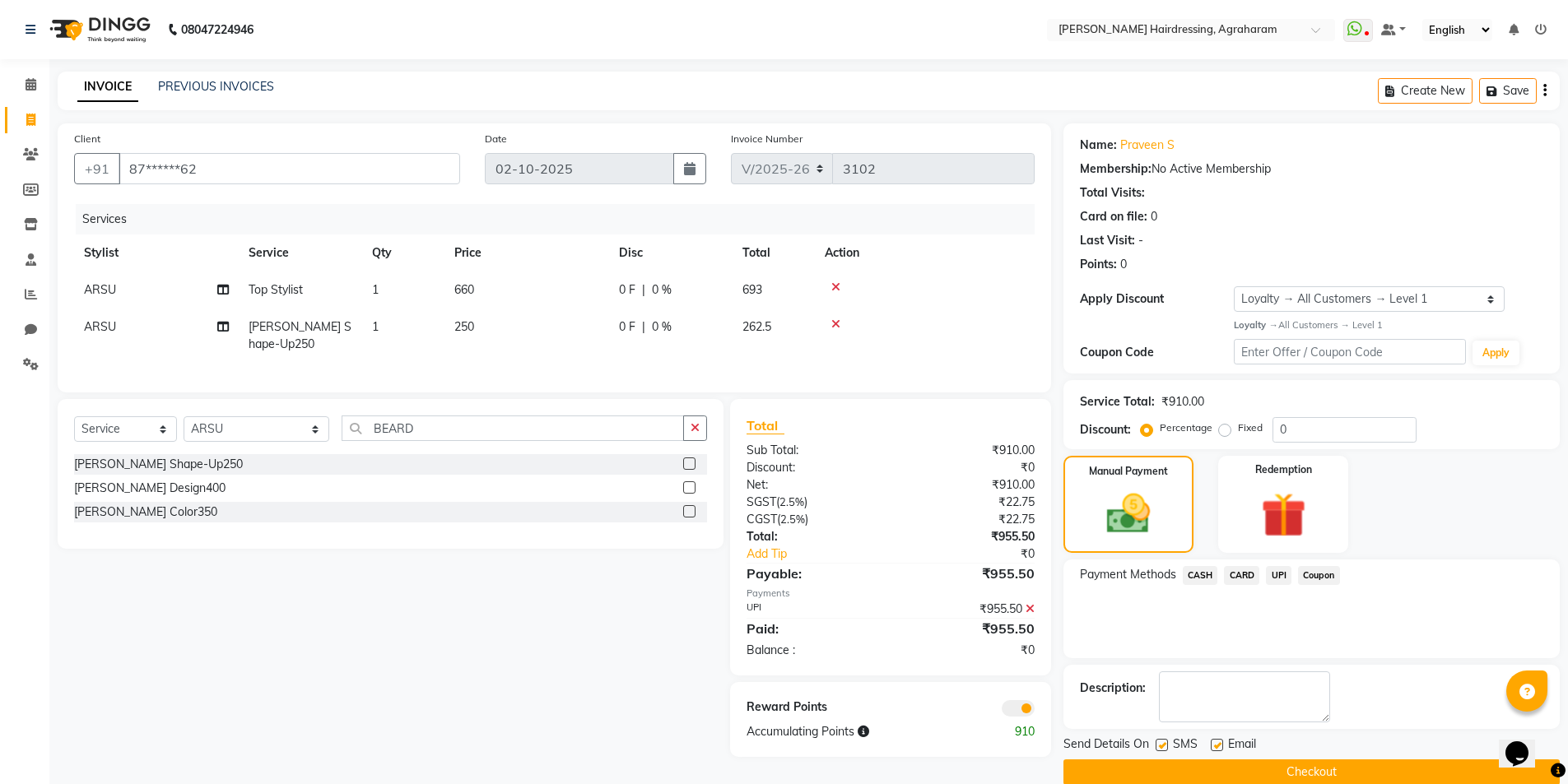
click at [1313, 767] on button "Checkout" at bounding box center [1311, 772] width 496 height 26
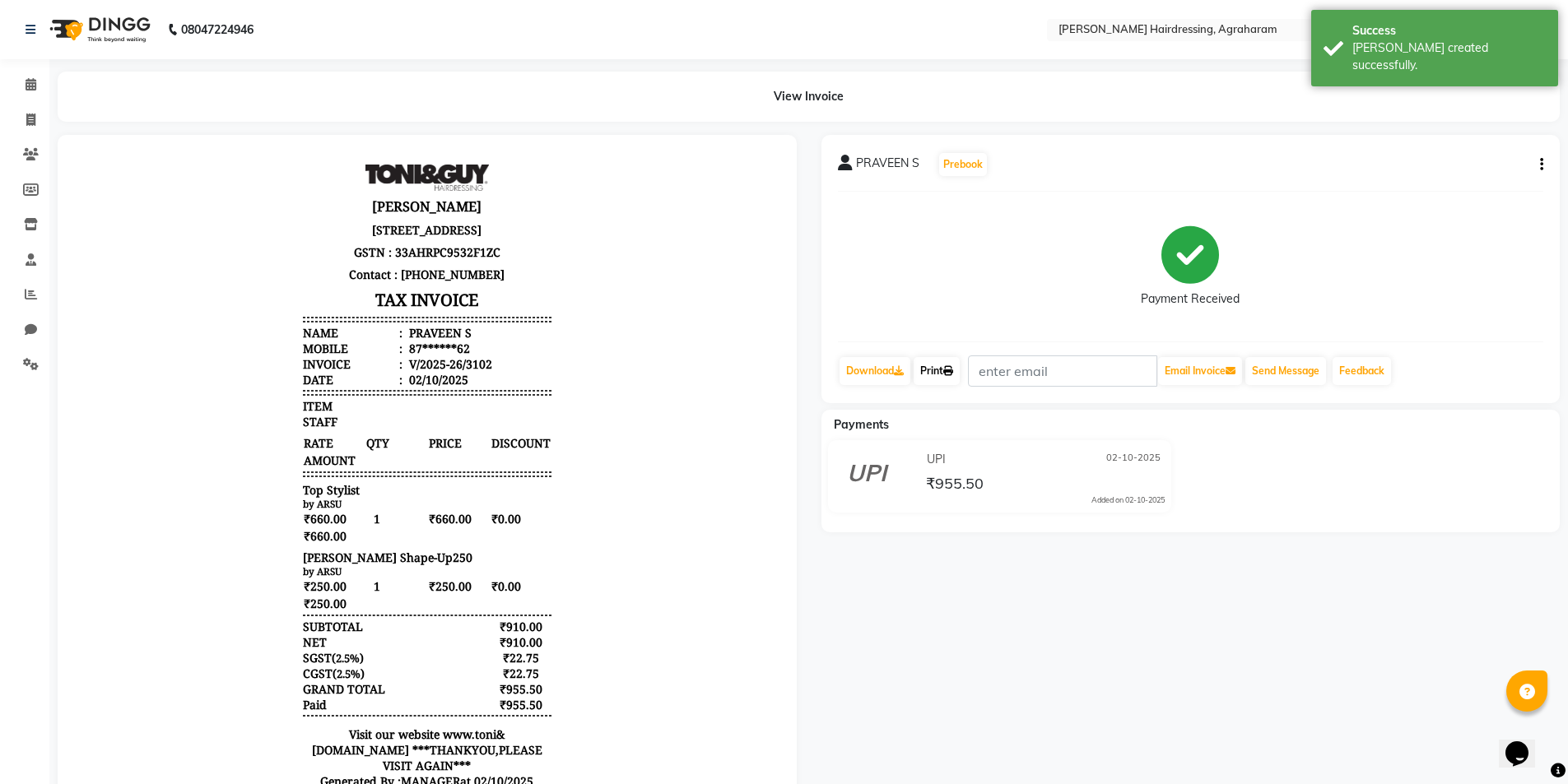
click at [941, 375] on link "Print" at bounding box center [936, 370] width 46 height 28
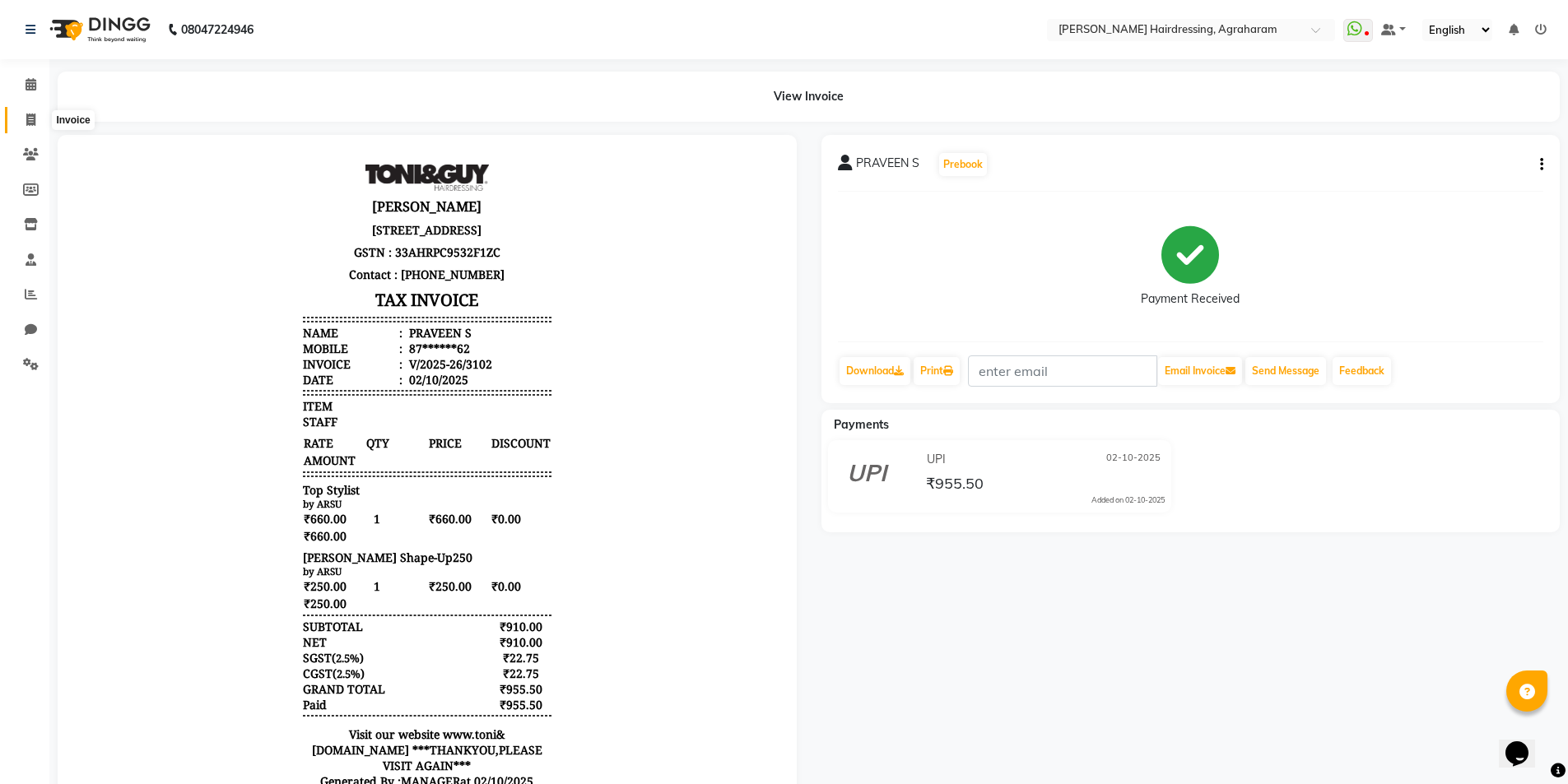
click at [30, 118] on icon at bounding box center [30, 120] width 9 height 13
select select "service"
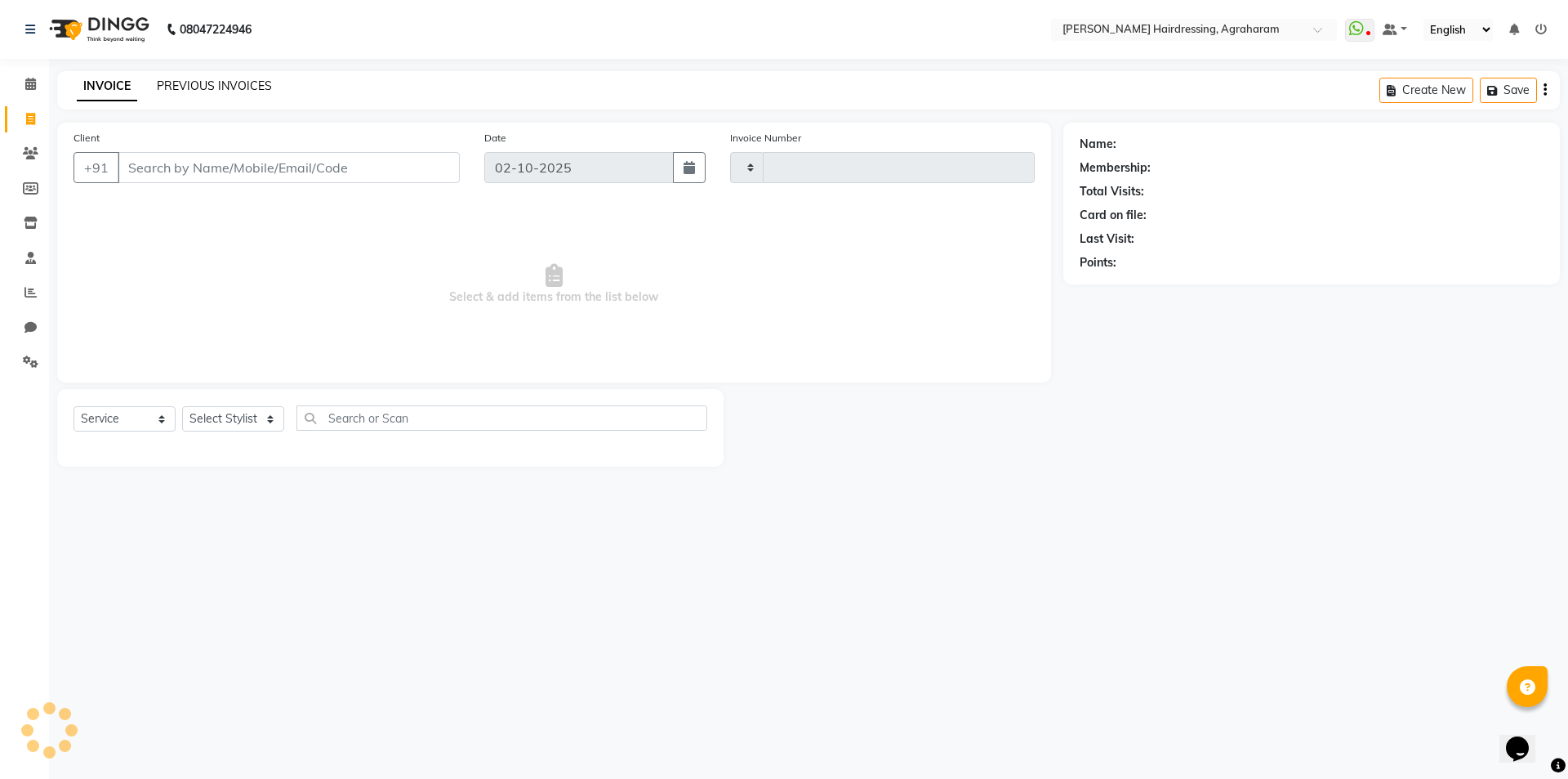
click at [196, 88] on link "PREVIOUS INVOICES" at bounding box center [215, 85] width 115 height 15
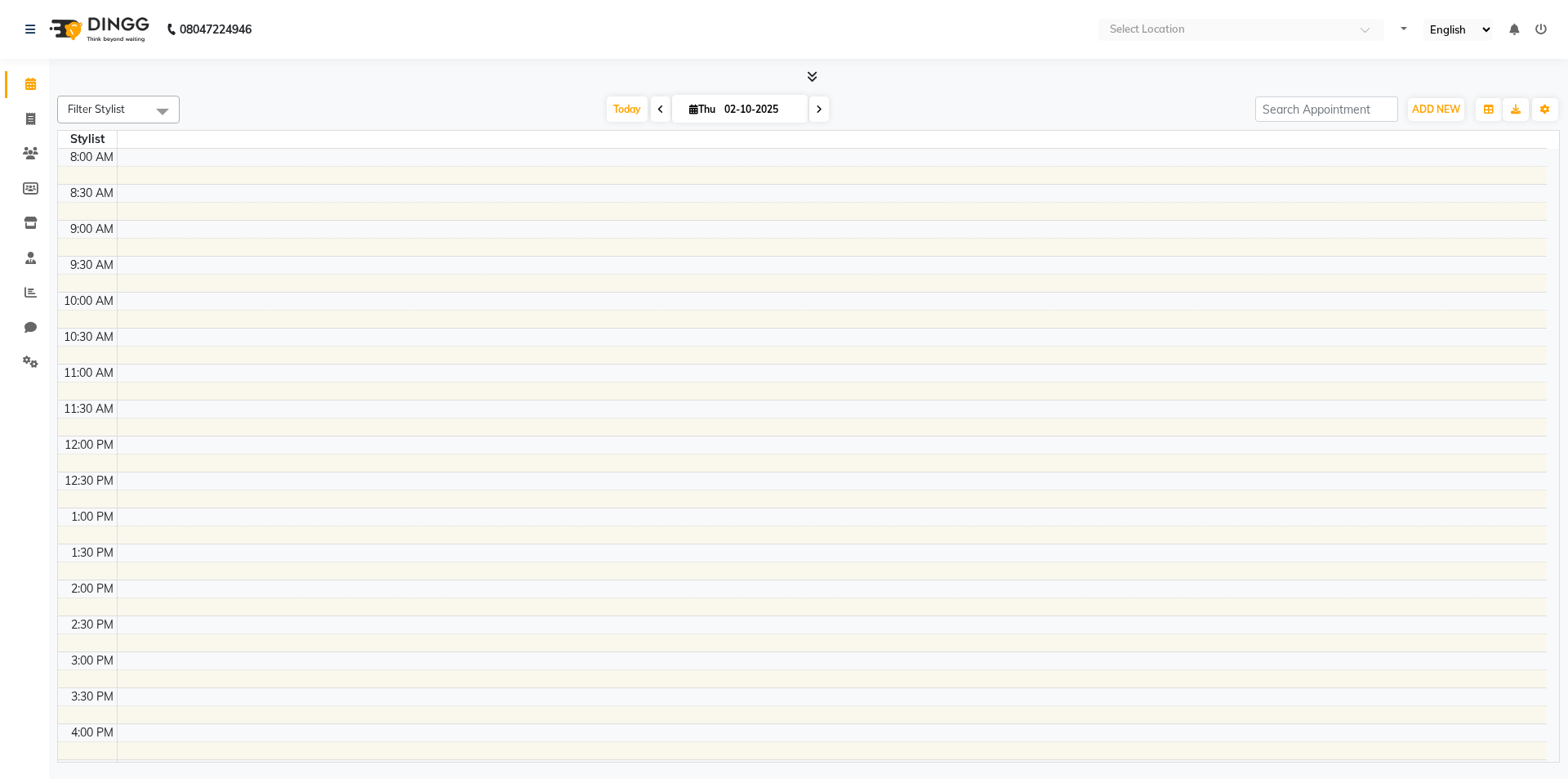
select select "en"
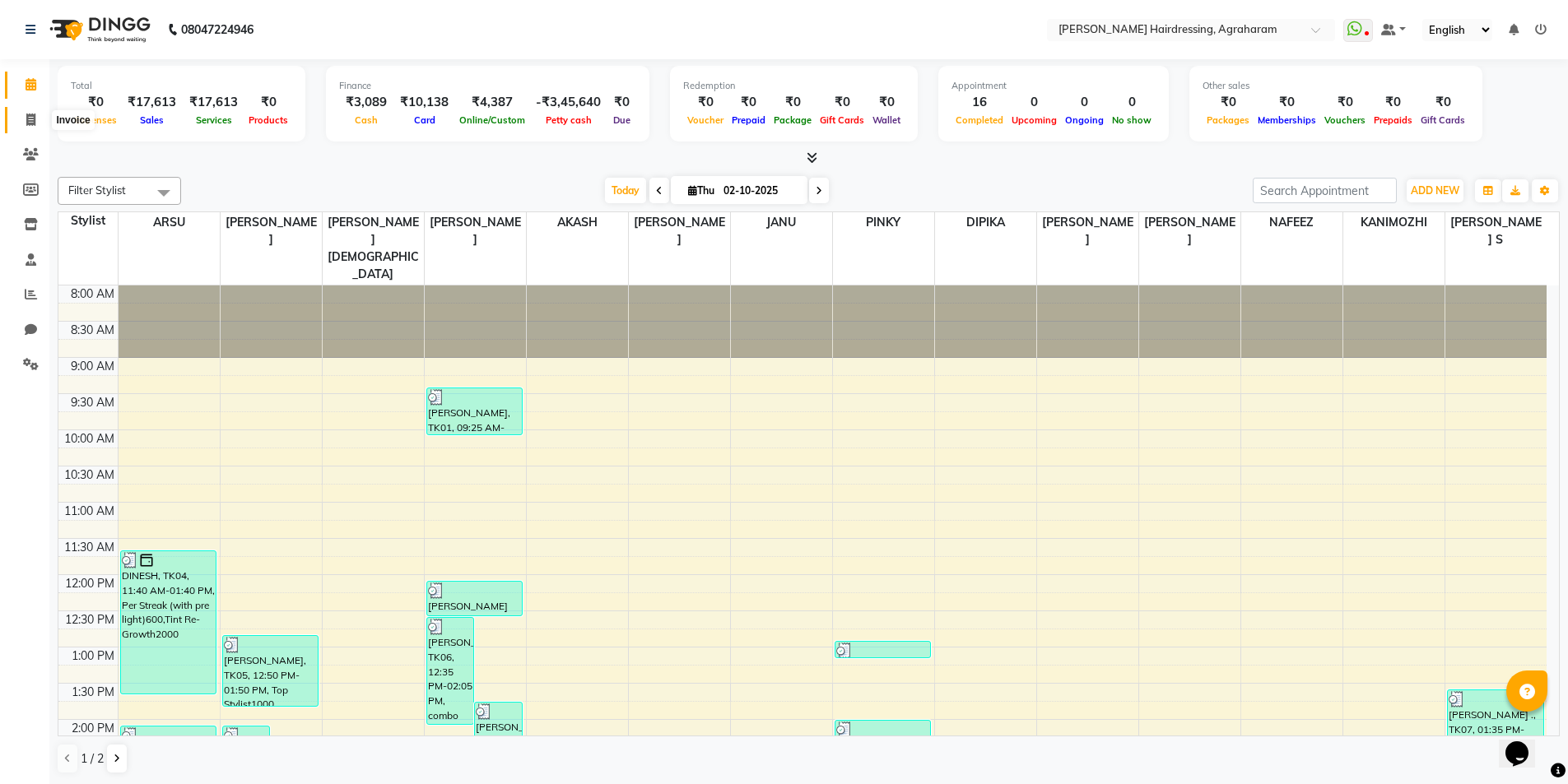
click at [28, 124] on icon at bounding box center [30, 120] width 9 height 13
select select "service"
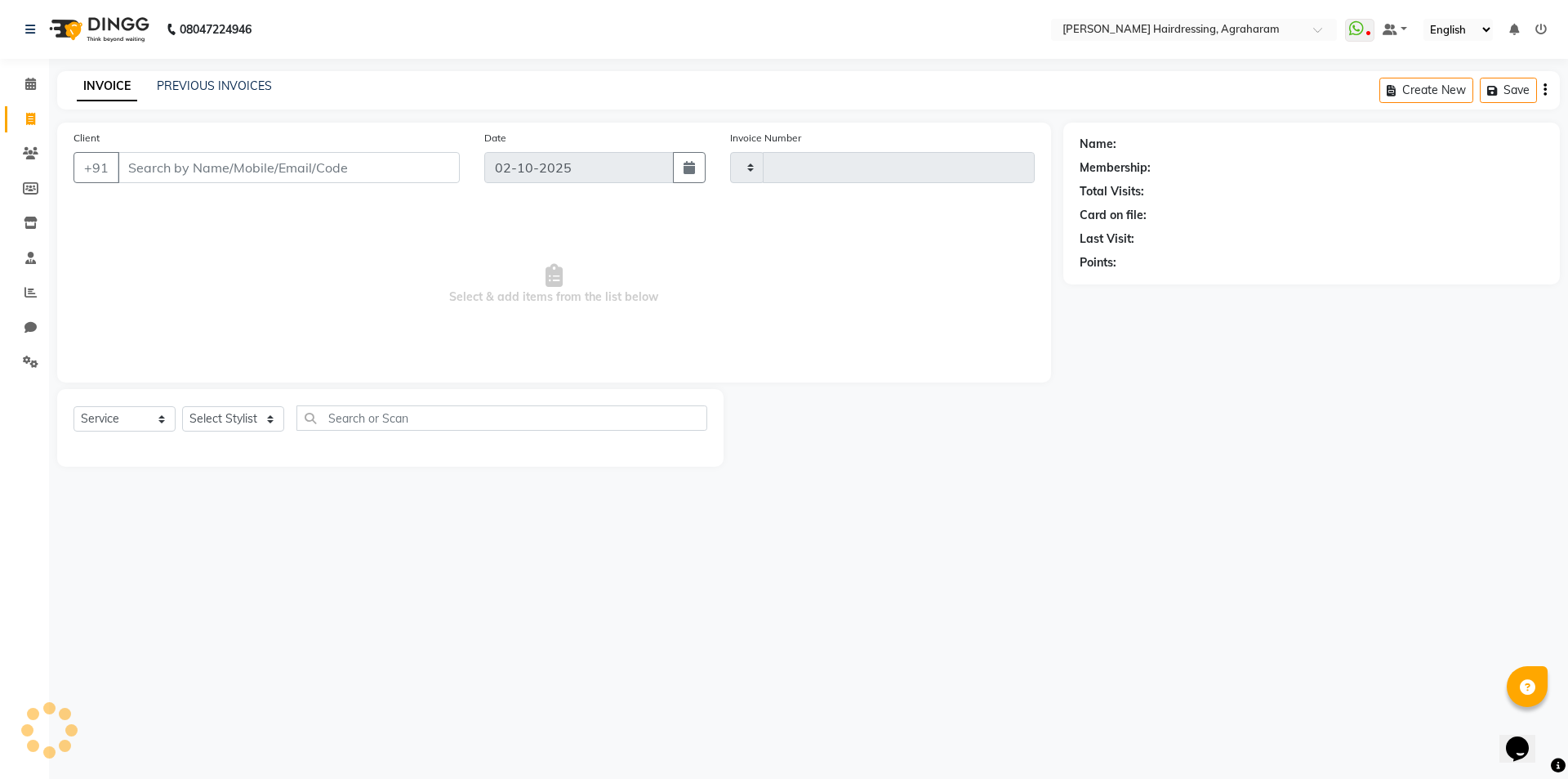
type input "3103"
select select "7962"
click at [244, 88] on link "PREVIOUS INVOICES" at bounding box center [215, 85] width 115 height 15
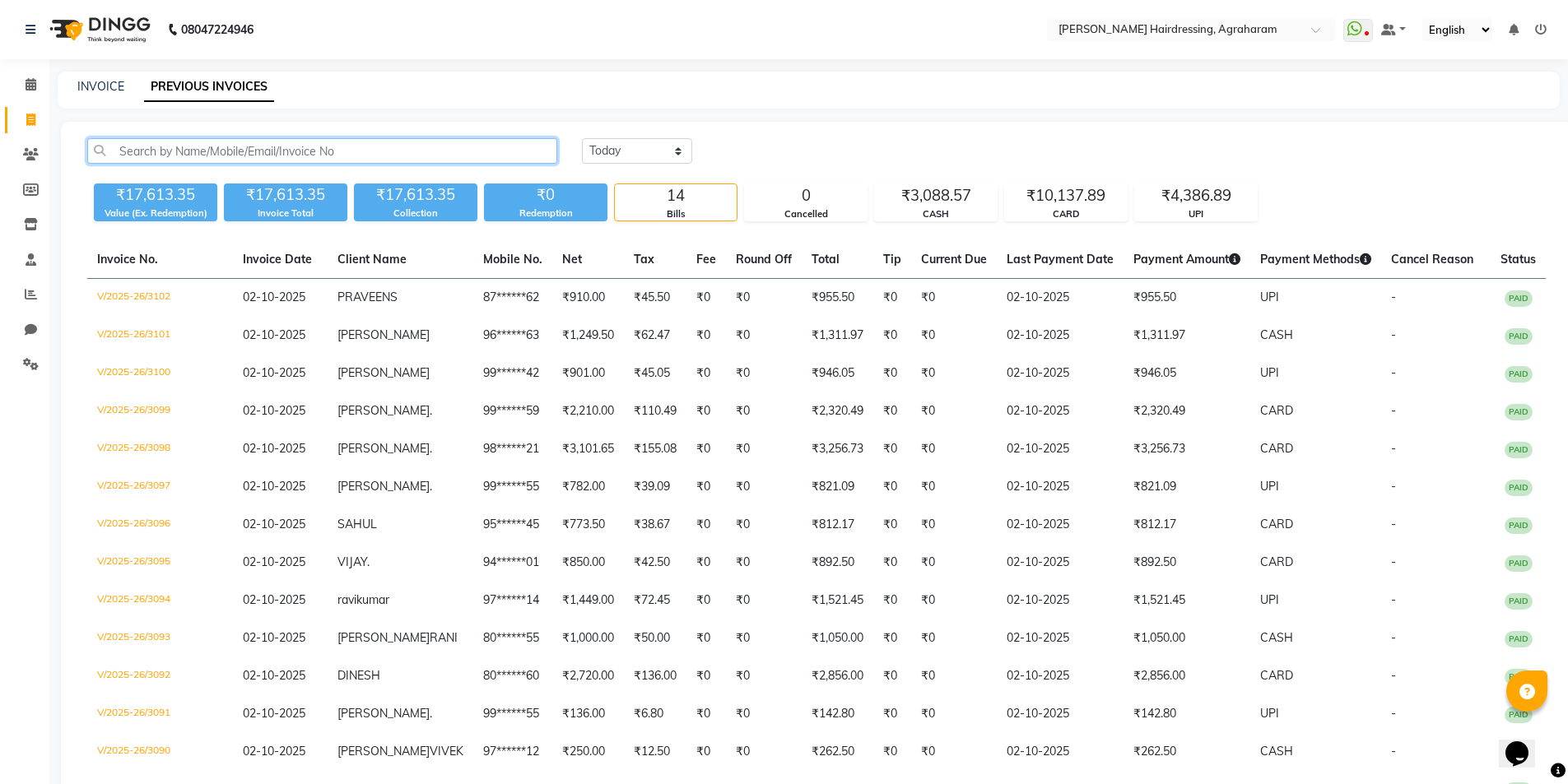
drag, startPoint x: 136, startPoint y: 157, endPoint x: 156, endPoint y: 155, distance: 20.1
click at [136, 157] on input "text" at bounding box center [322, 151] width 470 height 26
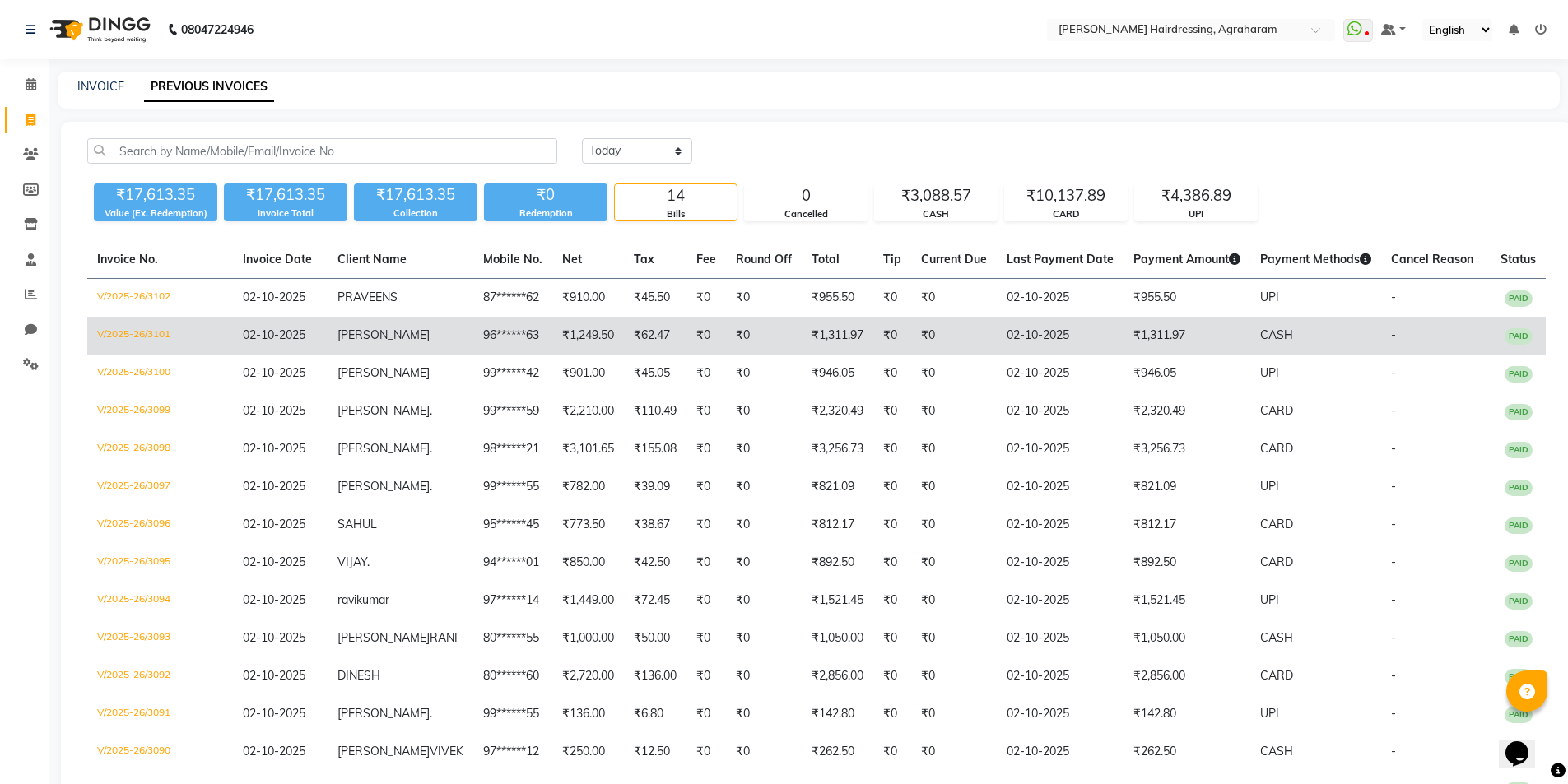
click at [381, 343] on td "[PERSON_NAME]" at bounding box center [400, 335] width 145 height 38
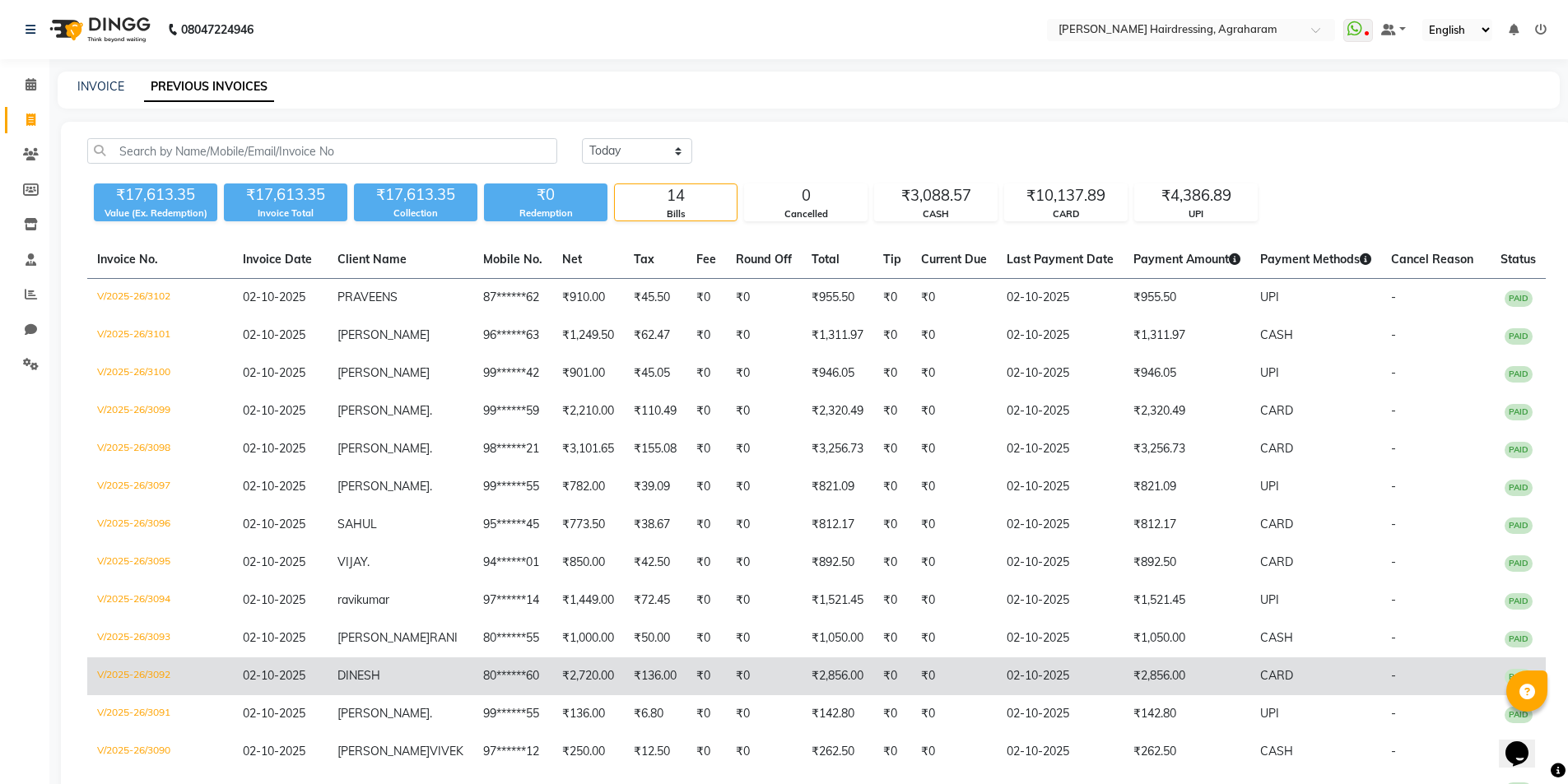
click at [378, 683] on span "DINESH" at bounding box center [359, 675] width 43 height 15
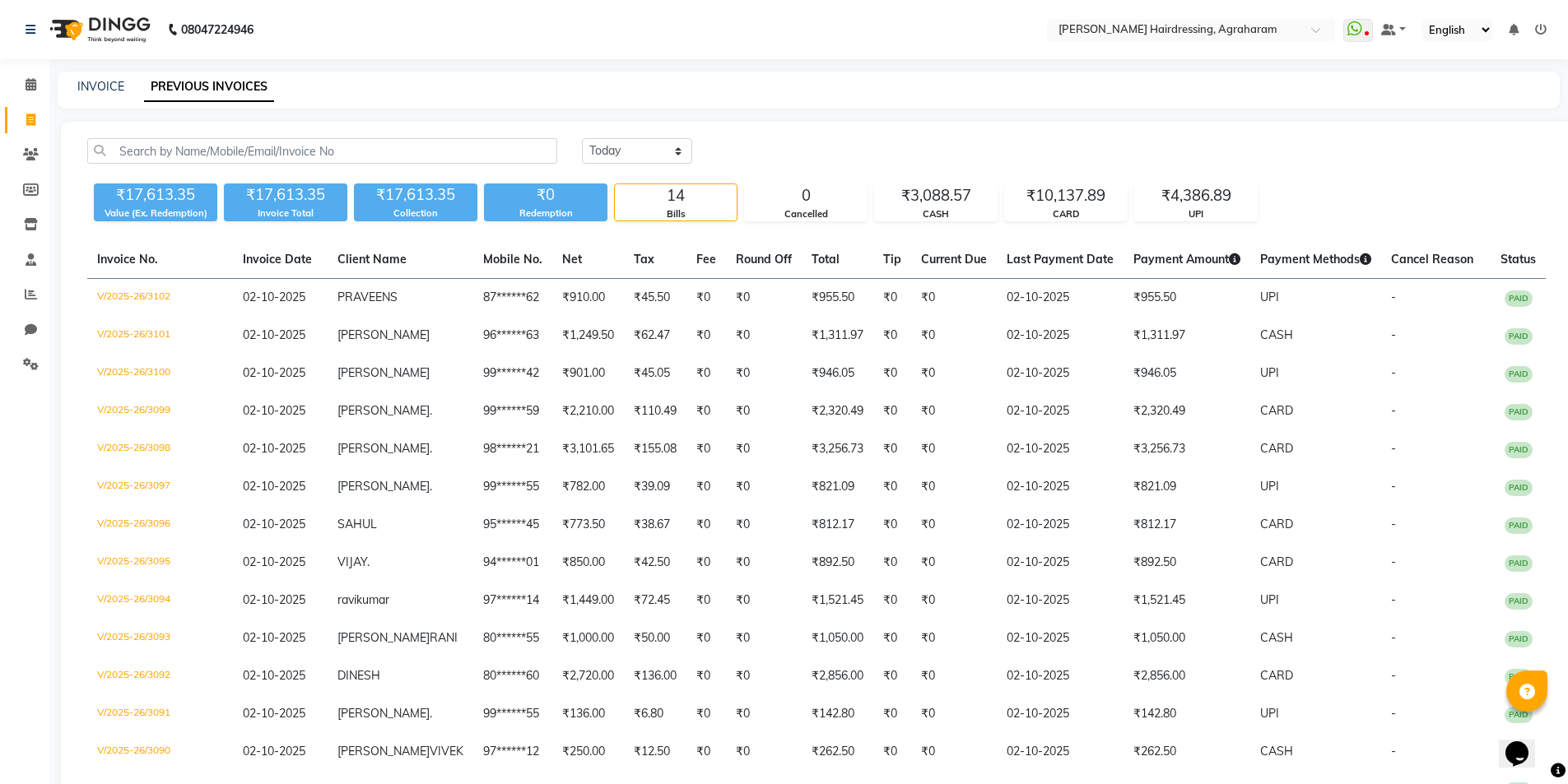
click at [942, 106] on div "INVOICE PREVIOUS INVOICES" at bounding box center [809, 90] width 1502 height 37
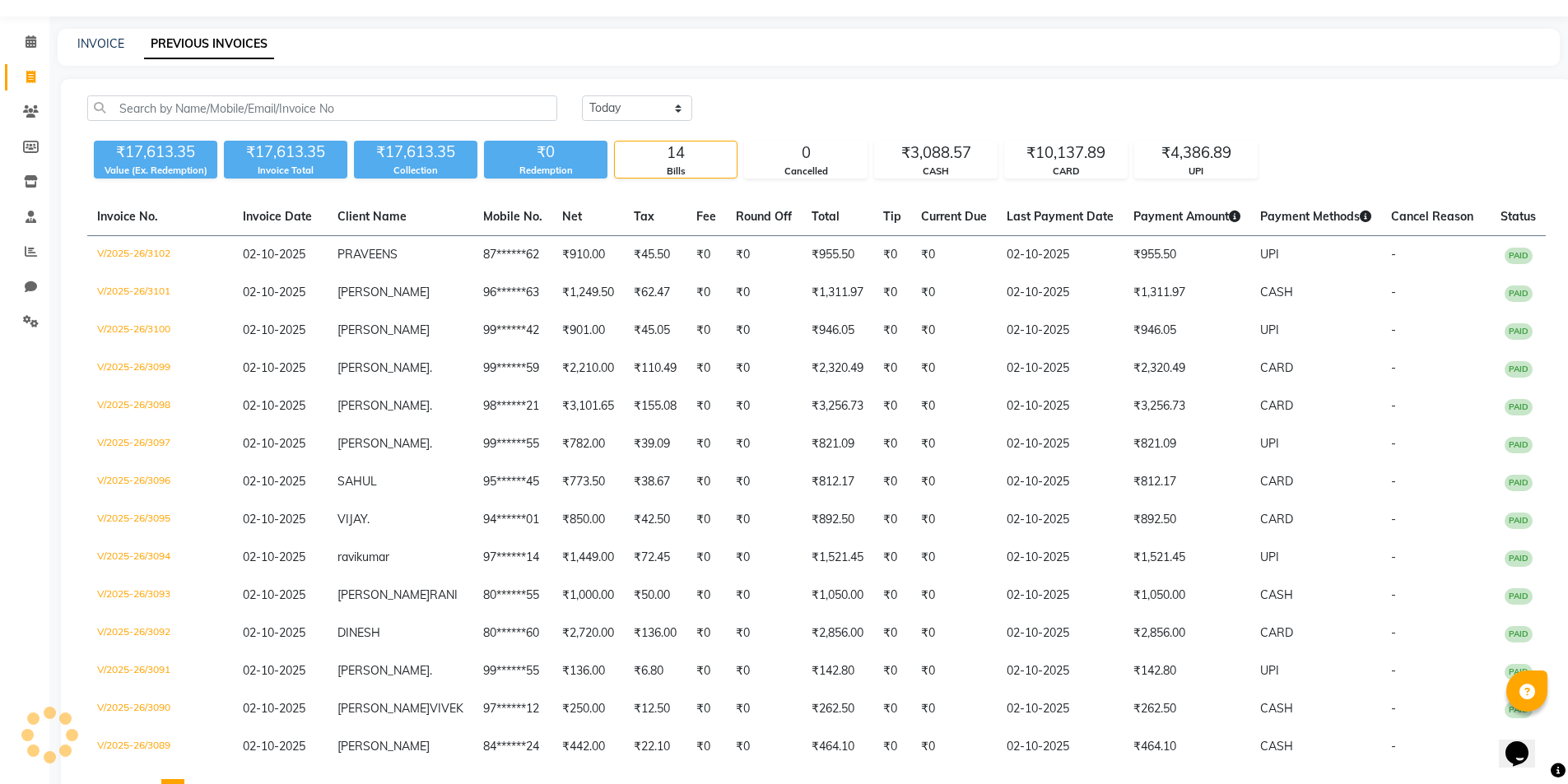
scroll to position [49, 0]
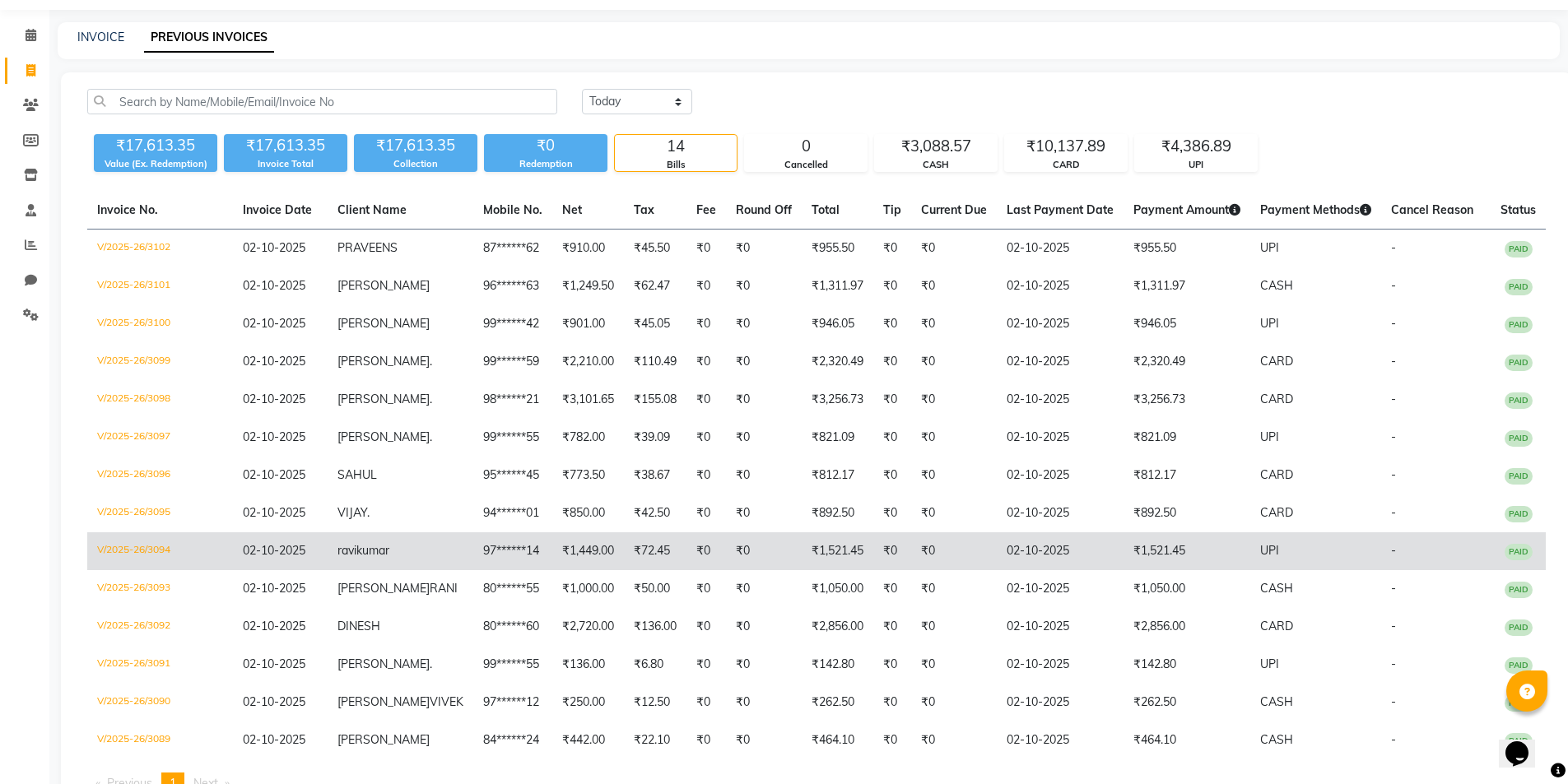
click at [487, 559] on td "97******14" at bounding box center [512, 551] width 79 height 38
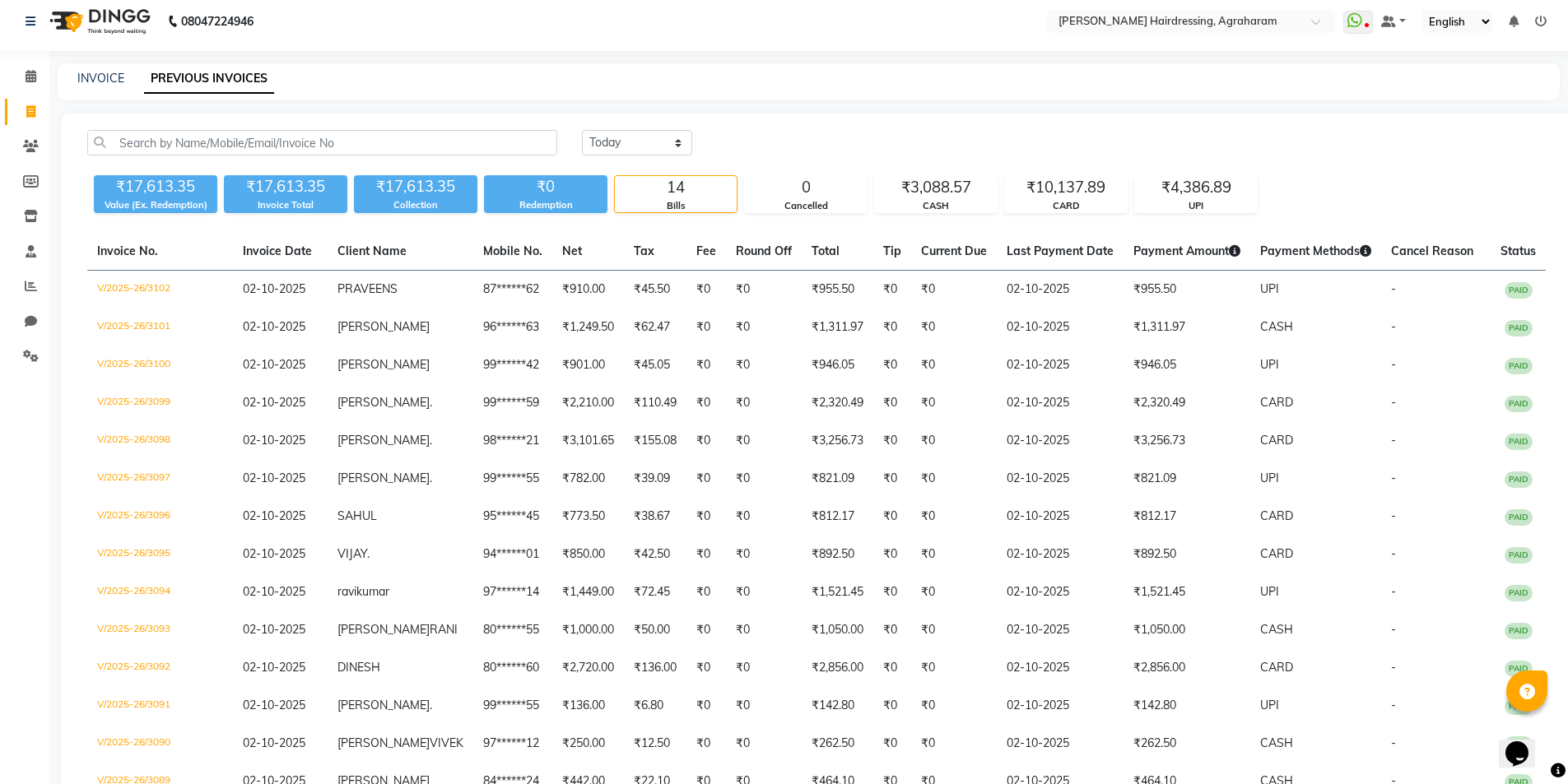
scroll to position [0, 0]
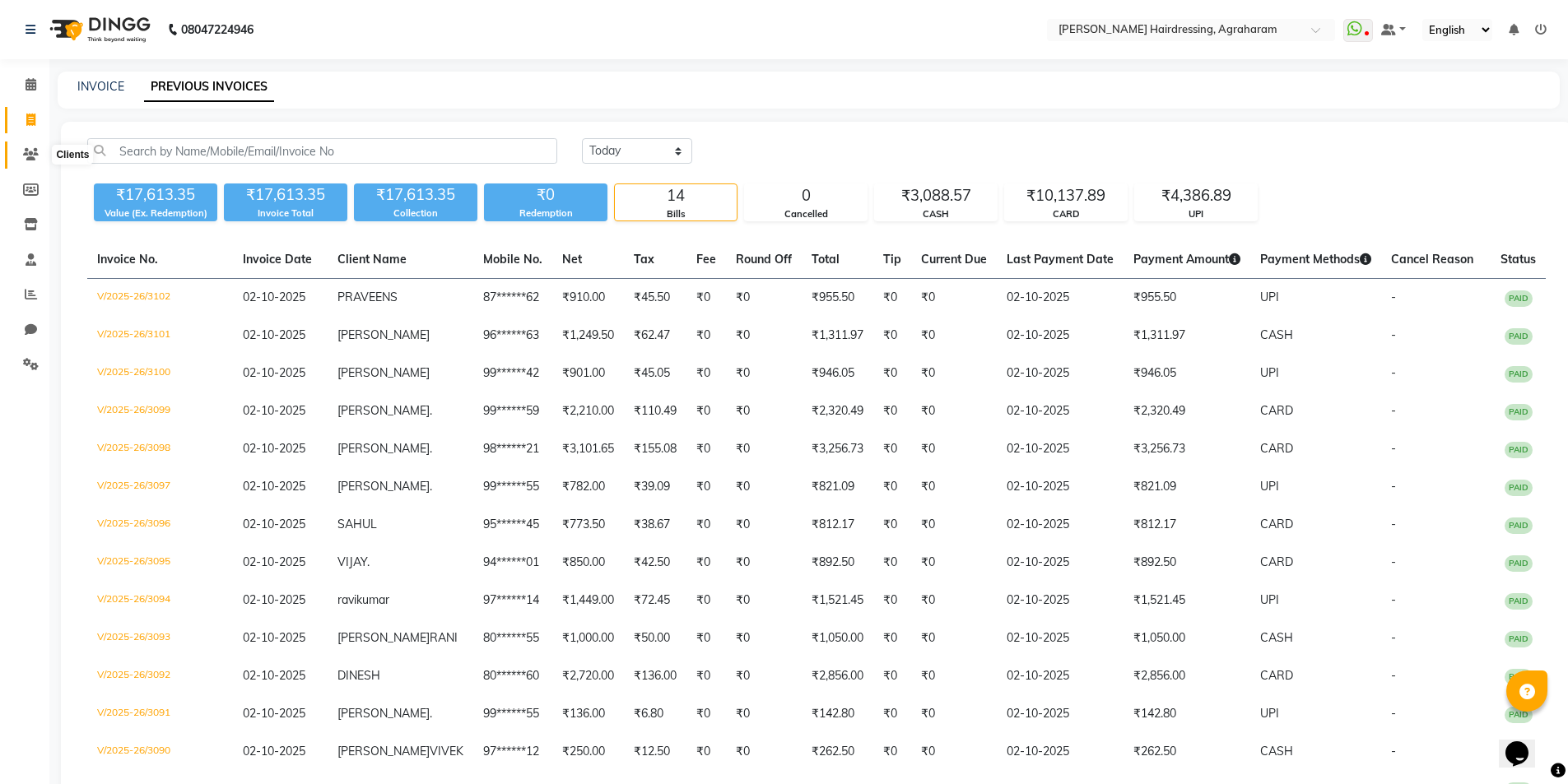
click at [27, 159] on icon at bounding box center [30, 154] width 16 height 13
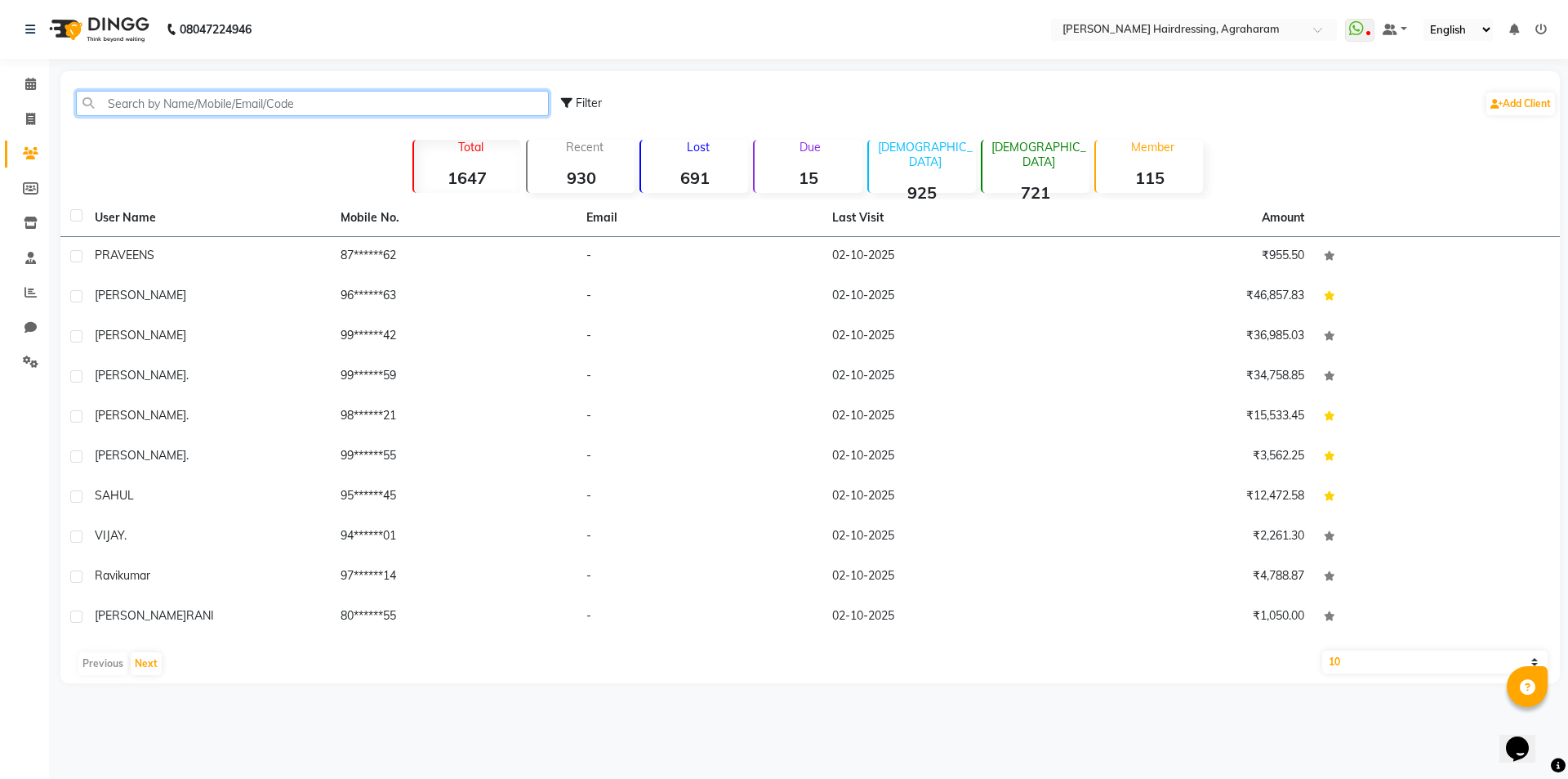
click at [166, 112] on input "text" at bounding box center [312, 103] width 473 height 25
click at [153, 104] on input "text" at bounding box center [312, 103] width 473 height 25
click at [112, 112] on input "text" at bounding box center [312, 103] width 473 height 25
click at [27, 124] on icon at bounding box center [30, 119] width 9 height 13
select select "service"
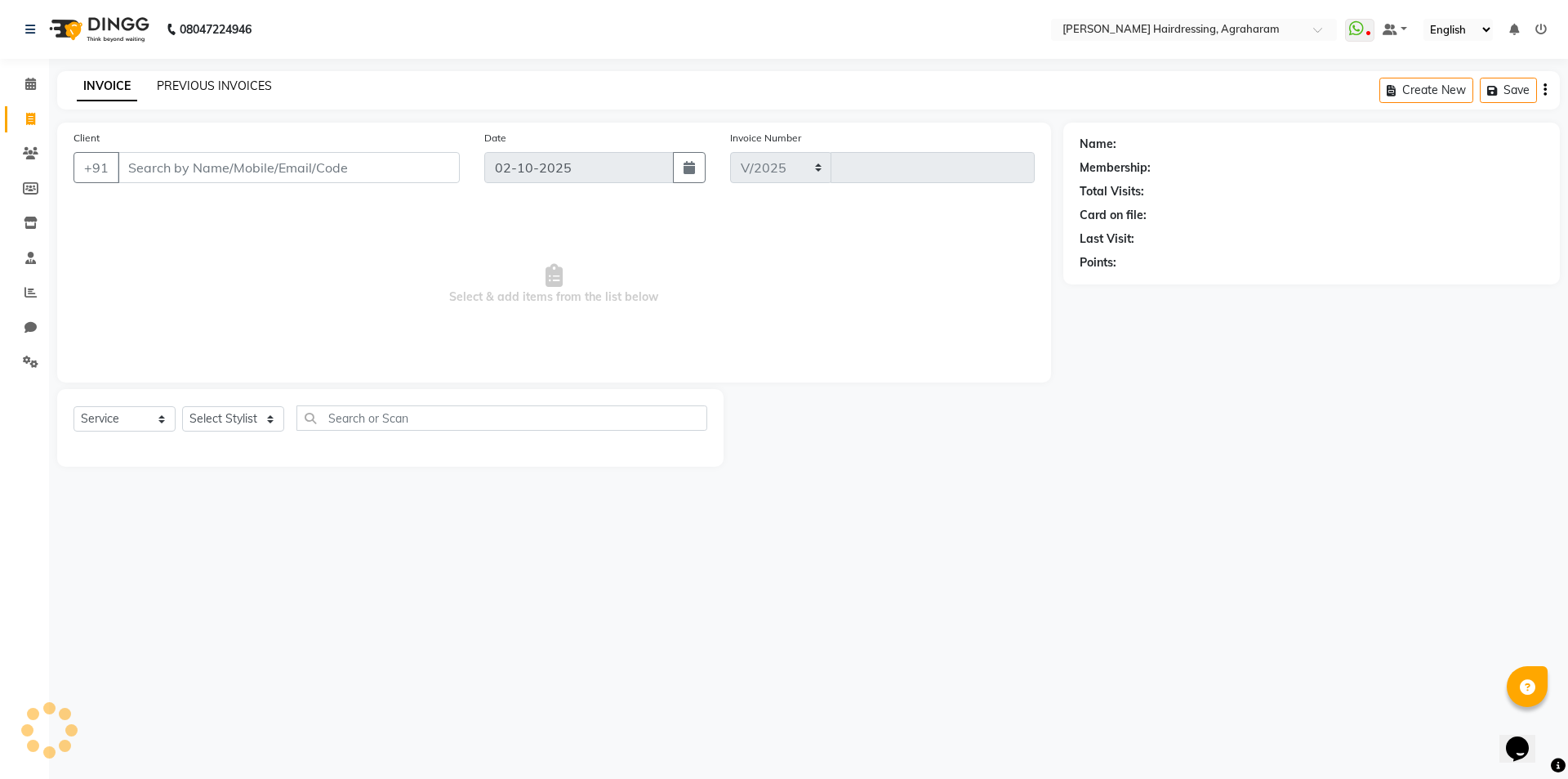
select select "7962"
type input "3103"
click at [233, 88] on link "PREVIOUS INVOICES" at bounding box center [215, 85] width 115 height 15
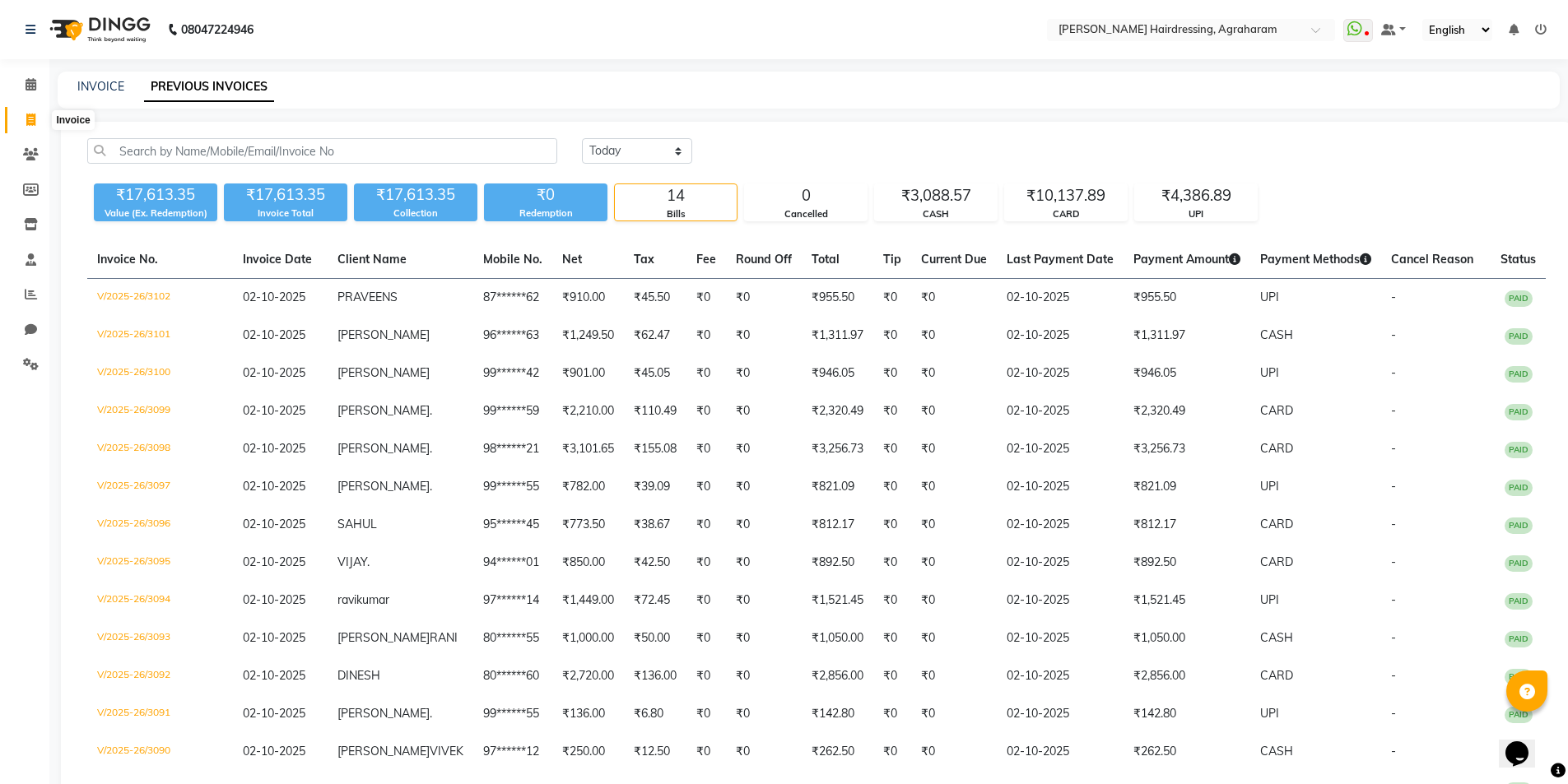
click at [29, 117] on icon at bounding box center [30, 120] width 9 height 13
select select "7962"
select select "service"
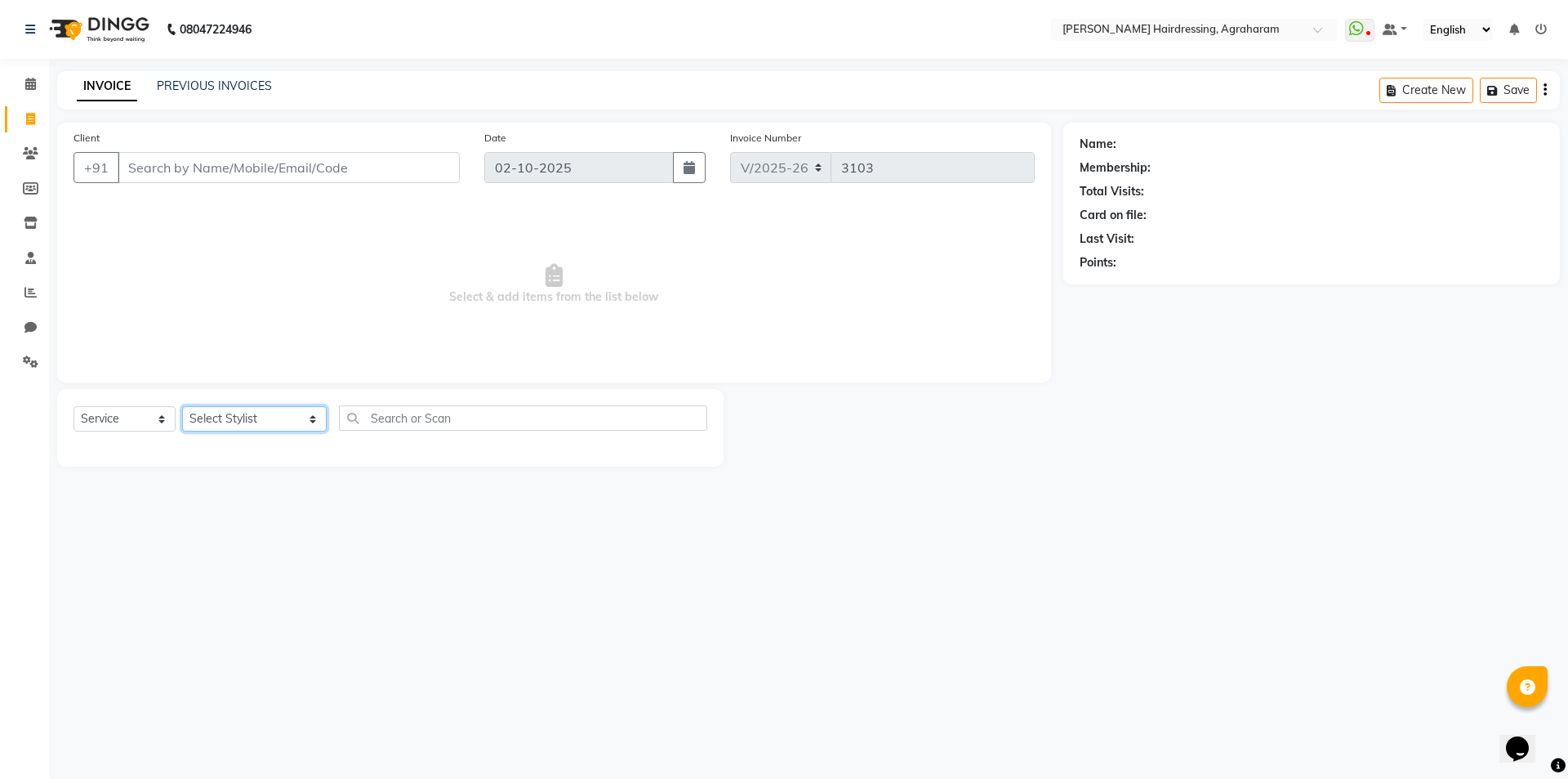
click at [254, 422] on select "Select Stylist [PERSON_NAME] AKASH [PERSON_NAME] [PERSON_NAME] MANAGER [PERSON_…" at bounding box center [255, 419] width 144 height 25
select select "76925"
click at [182, 406] on select "Select Stylist [PERSON_NAME] AKASH [PERSON_NAME] [PERSON_NAME] MANAGER [PERSON_…" at bounding box center [255, 419] width 144 height 25
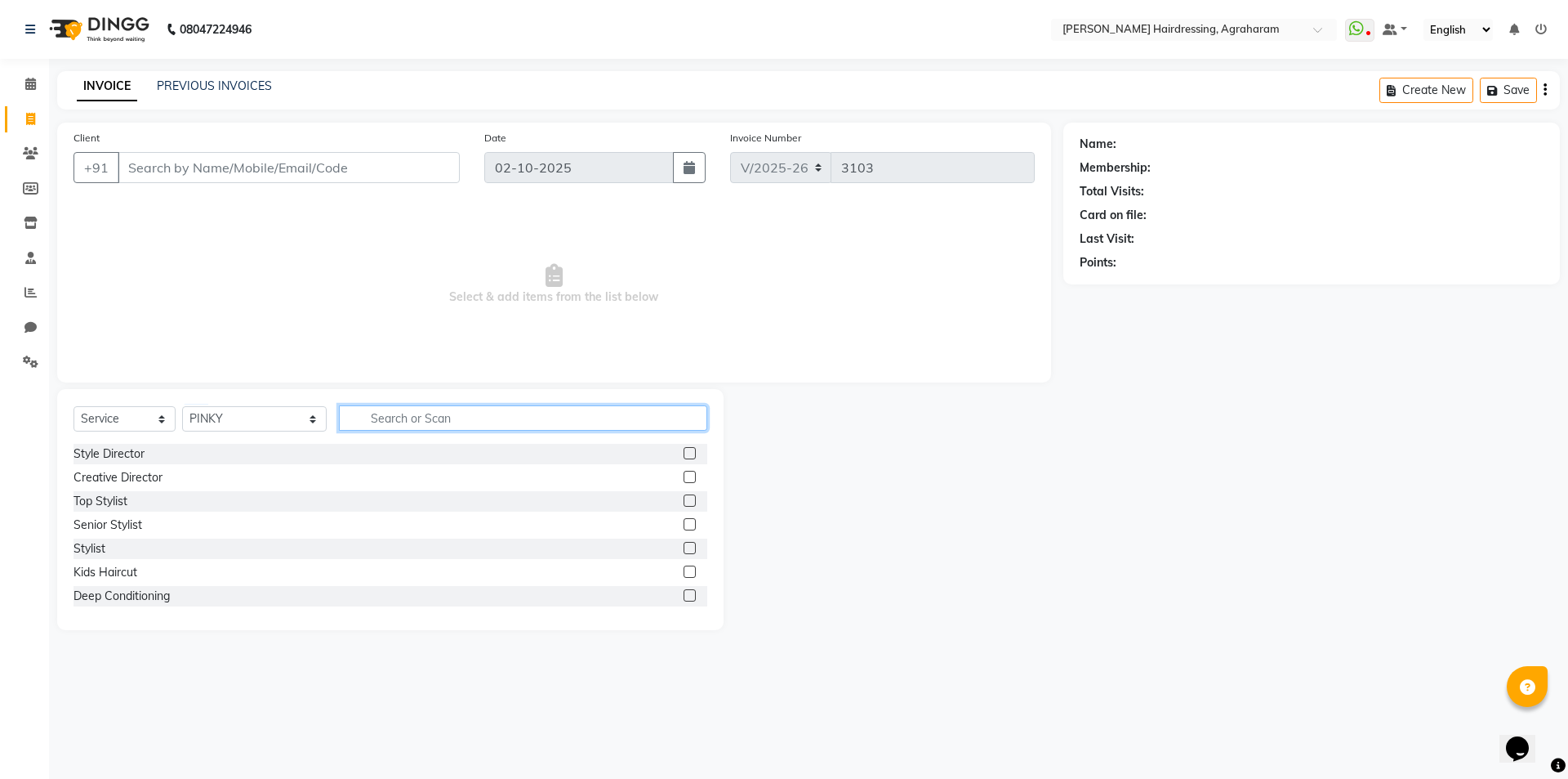
click at [486, 419] on input "text" at bounding box center [523, 418] width 369 height 25
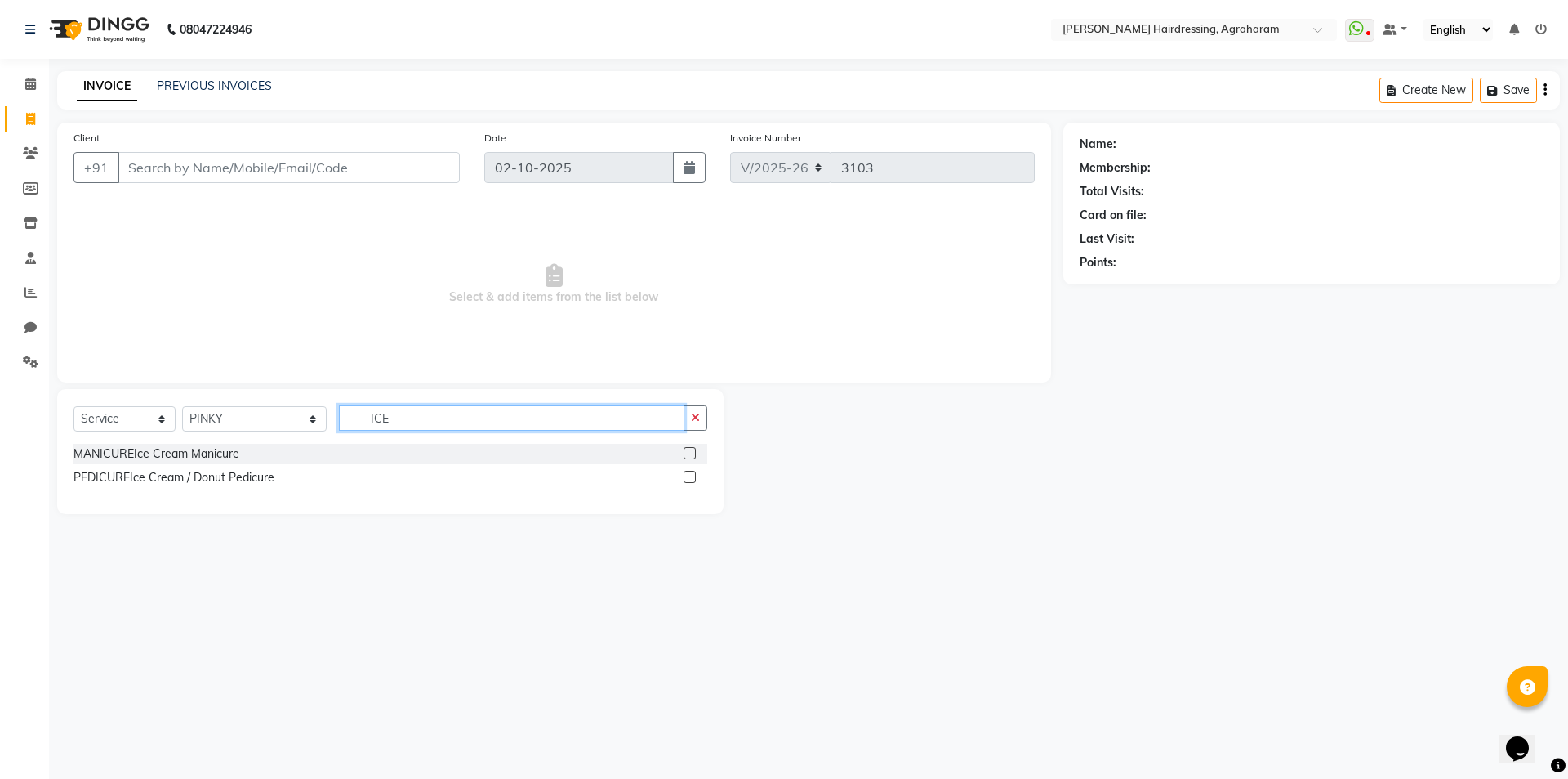
type input "ICE"
click at [690, 474] on label at bounding box center [690, 476] width 13 height 13
click at [690, 474] on input "checkbox" at bounding box center [689, 477] width 11 height 11
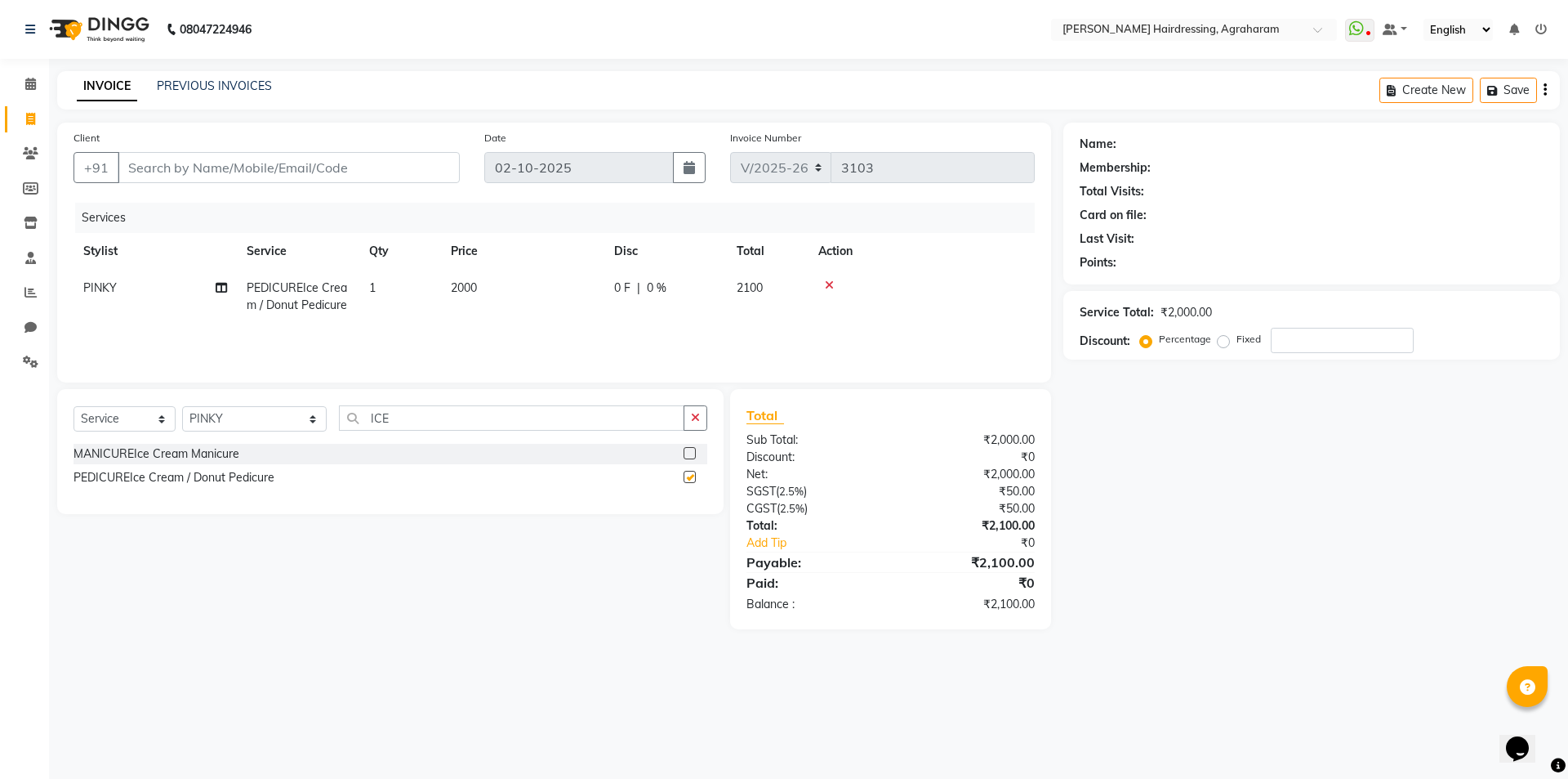
checkbox input "false"
click at [383, 414] on input "ICE" at bounding box center [511, 418] width 345 height 25
type input "I"
type input "WELLA"
click at [695, 454] on label at bounding box center [690, 453] width 13 height 13
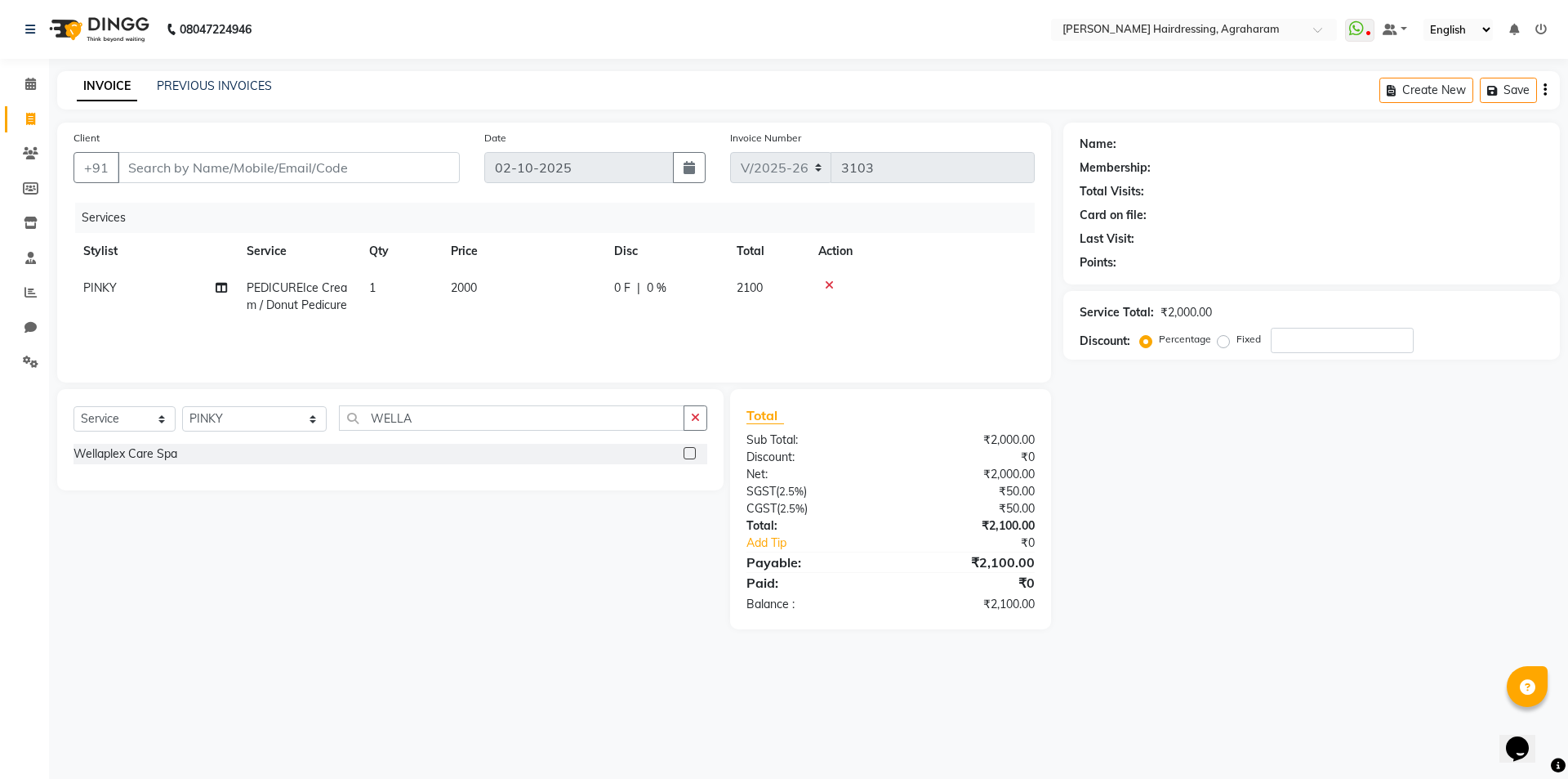
click at [695, 454] on input "checkbox" at bounding box center [689, 454] width 11 height 11
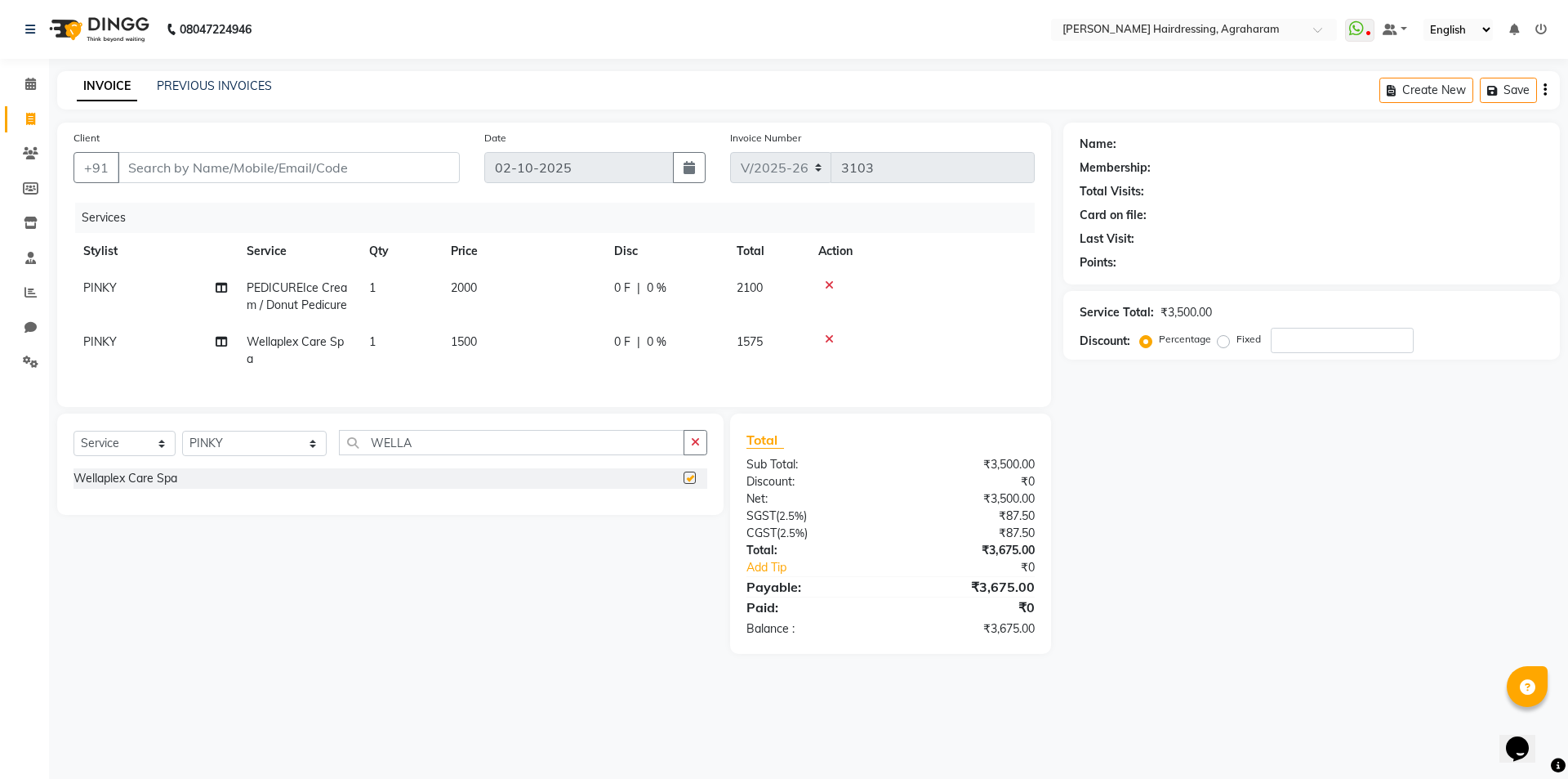
checkbox input "false"
click at [400, 453] on input "WELLA" at bounding box center [511, 442] width 345 height 25
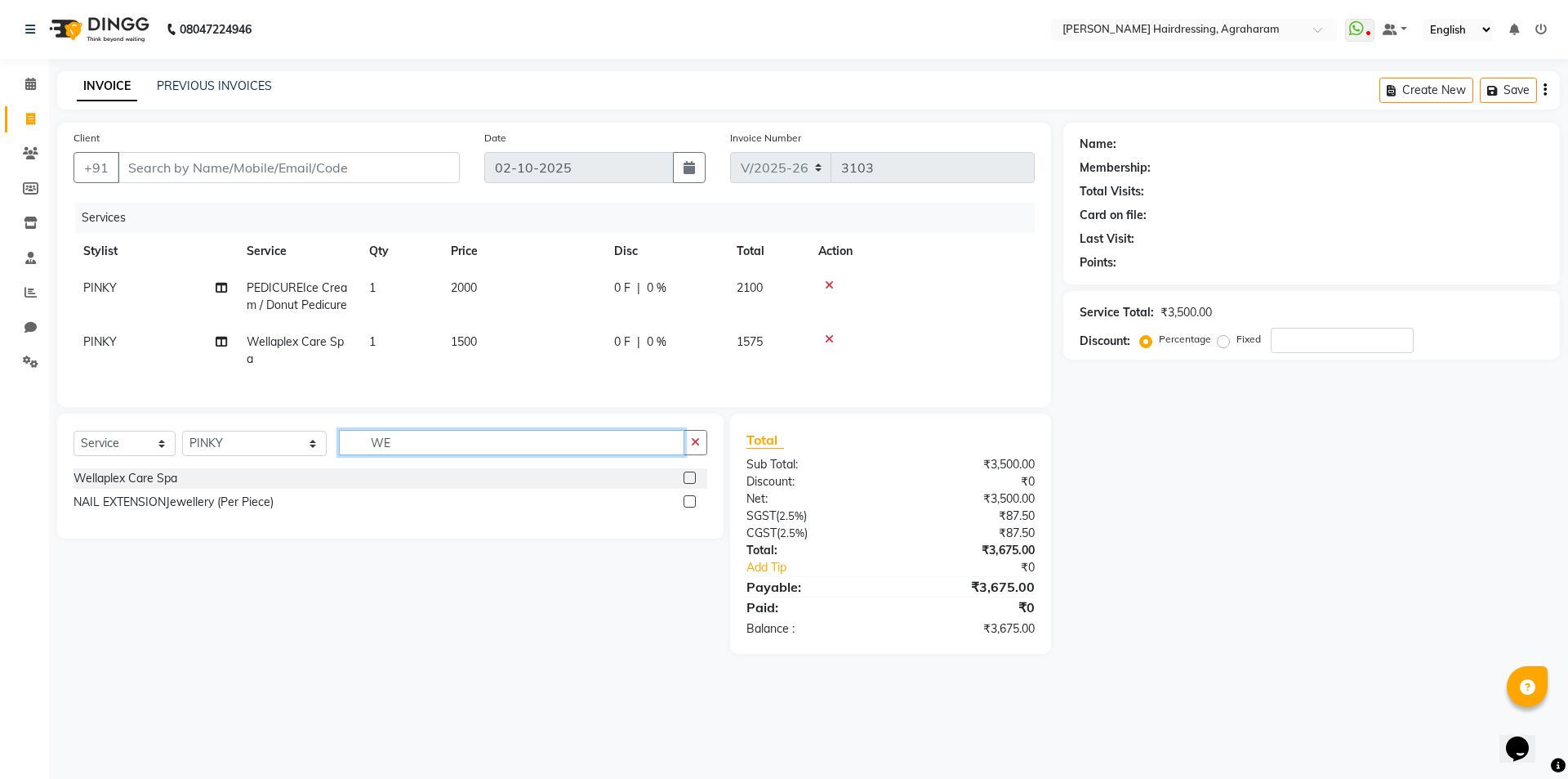
type input "W"
type input "HALF LEG"
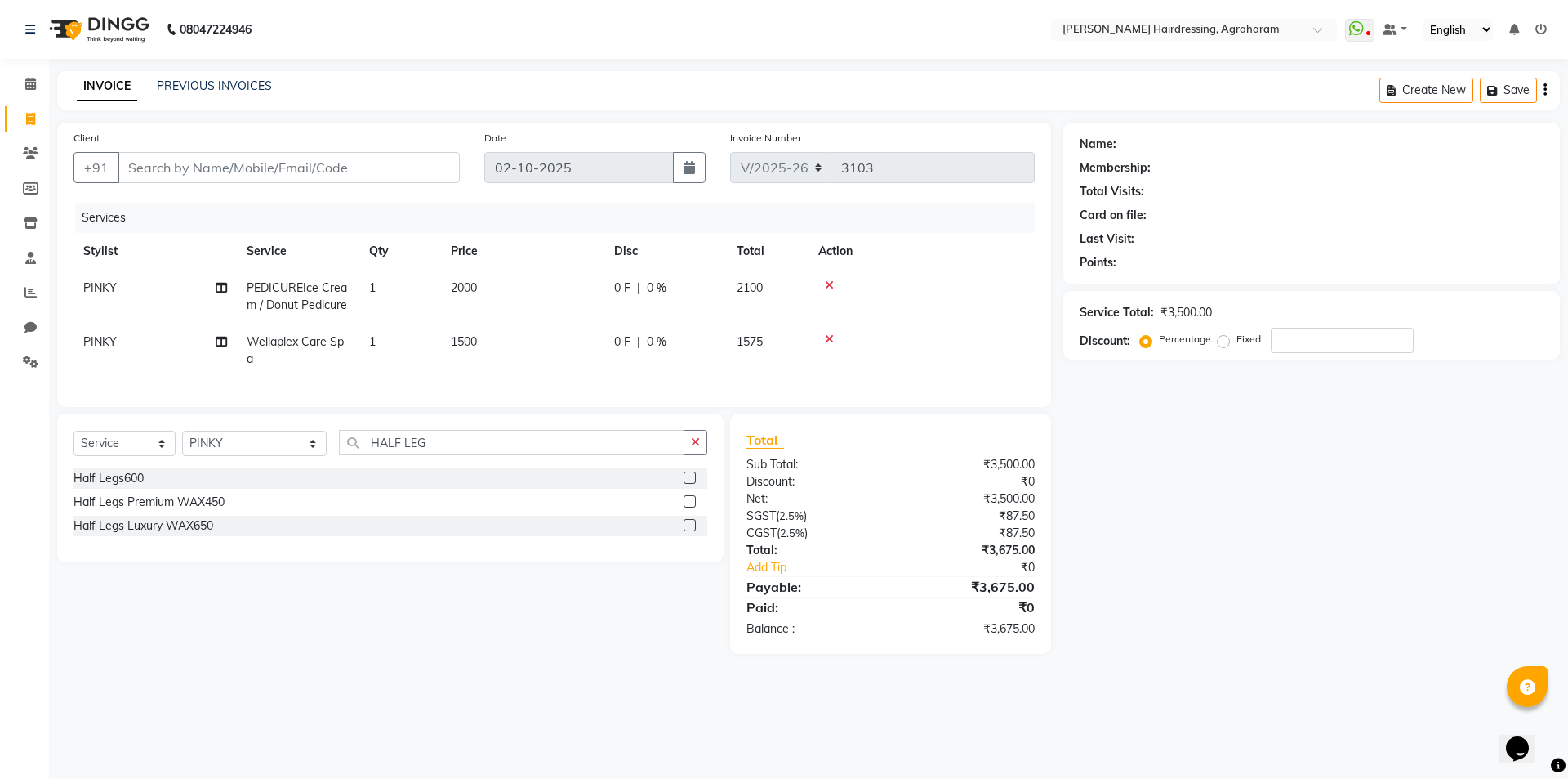
click at [692, 531] on label at bounding box center [690, 525] width 13 height 13
click at [692, 531] on input "checkbox" at bounding box center [689, 525] width 11 height 11
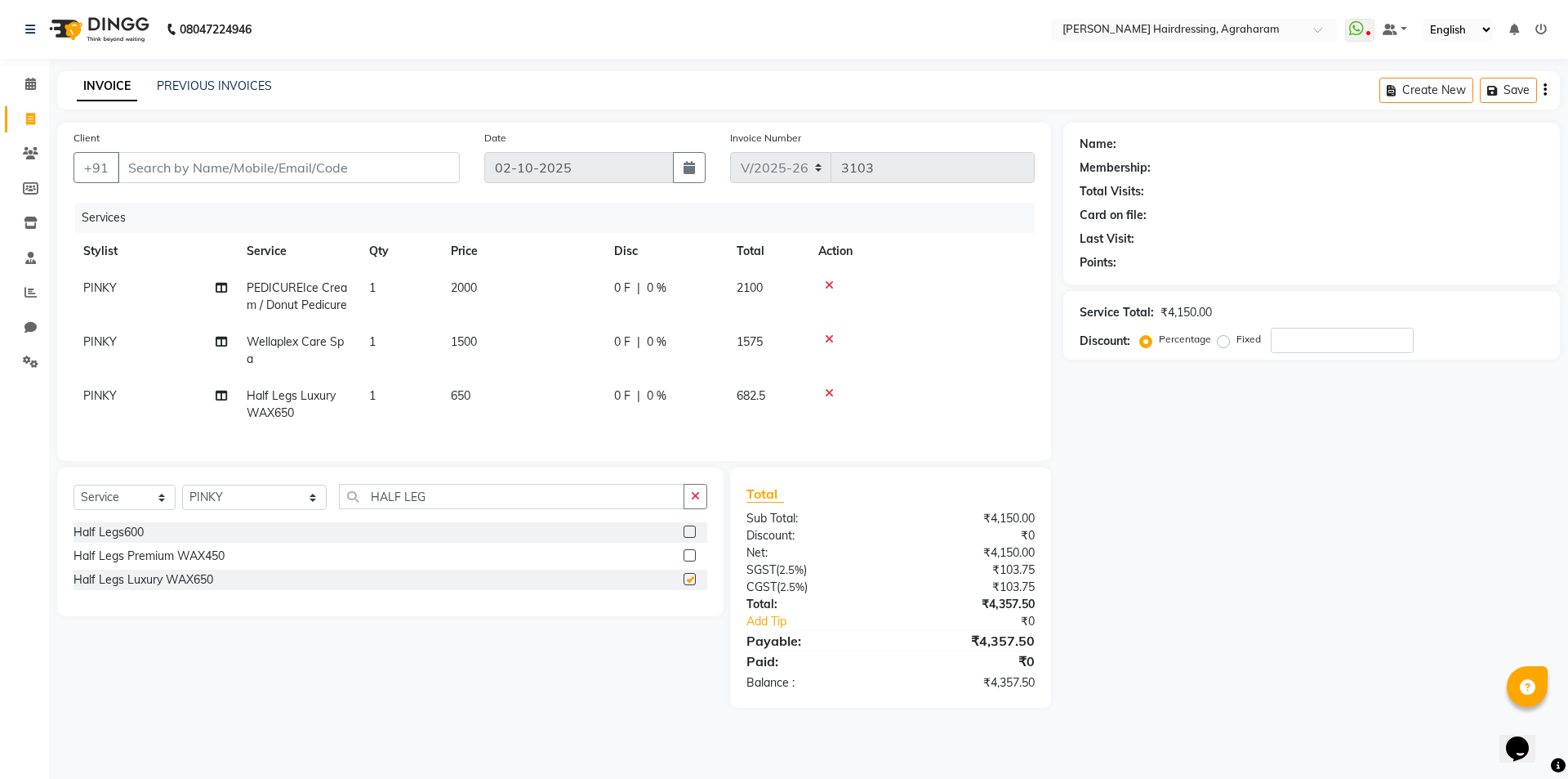
checkbox input "false"
click at [408, 510] on input "HALF LEG" at bounding box center [511, 497] width 345 height 25
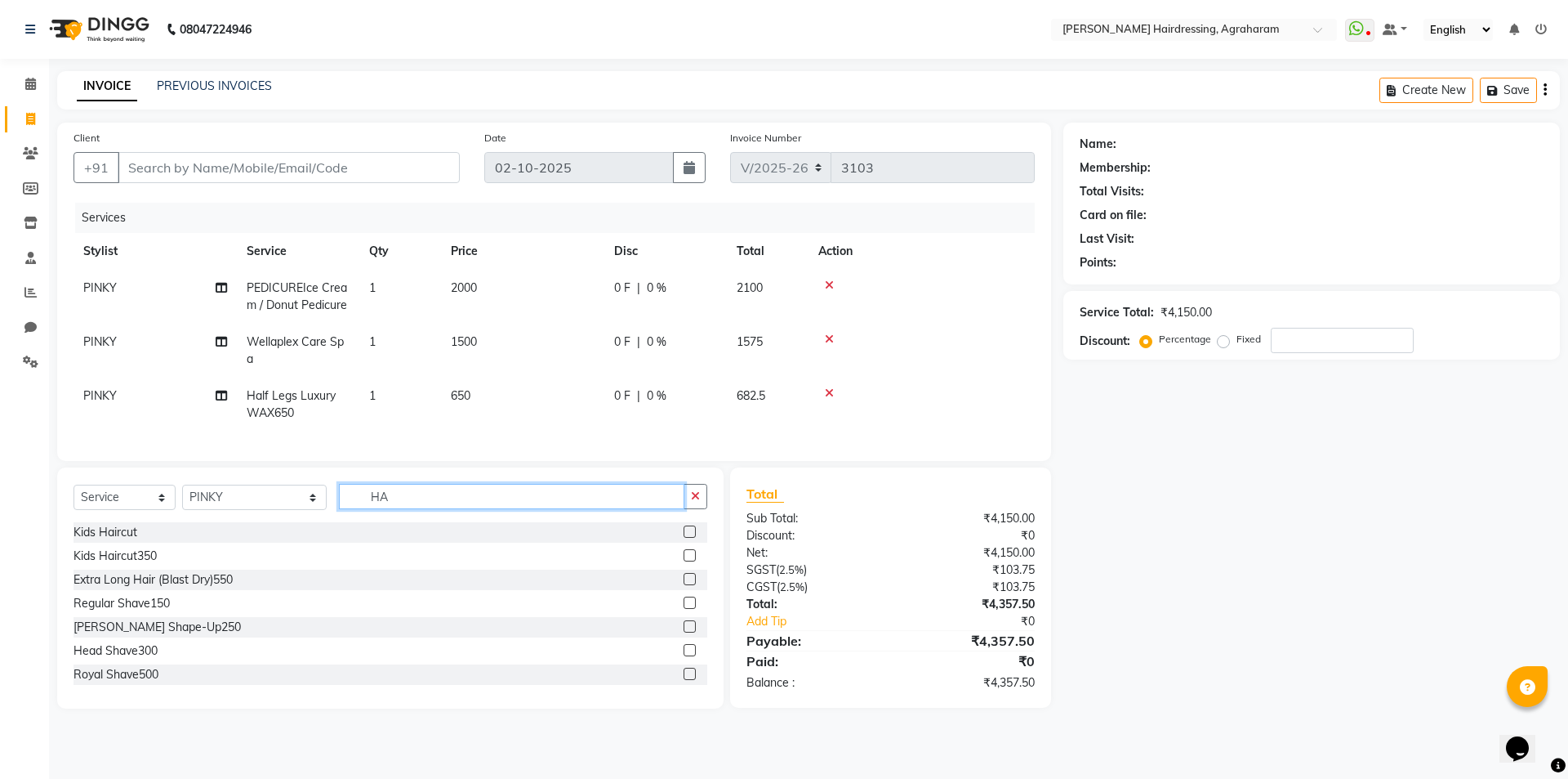
type input "H"
type input "FULL ARMS"
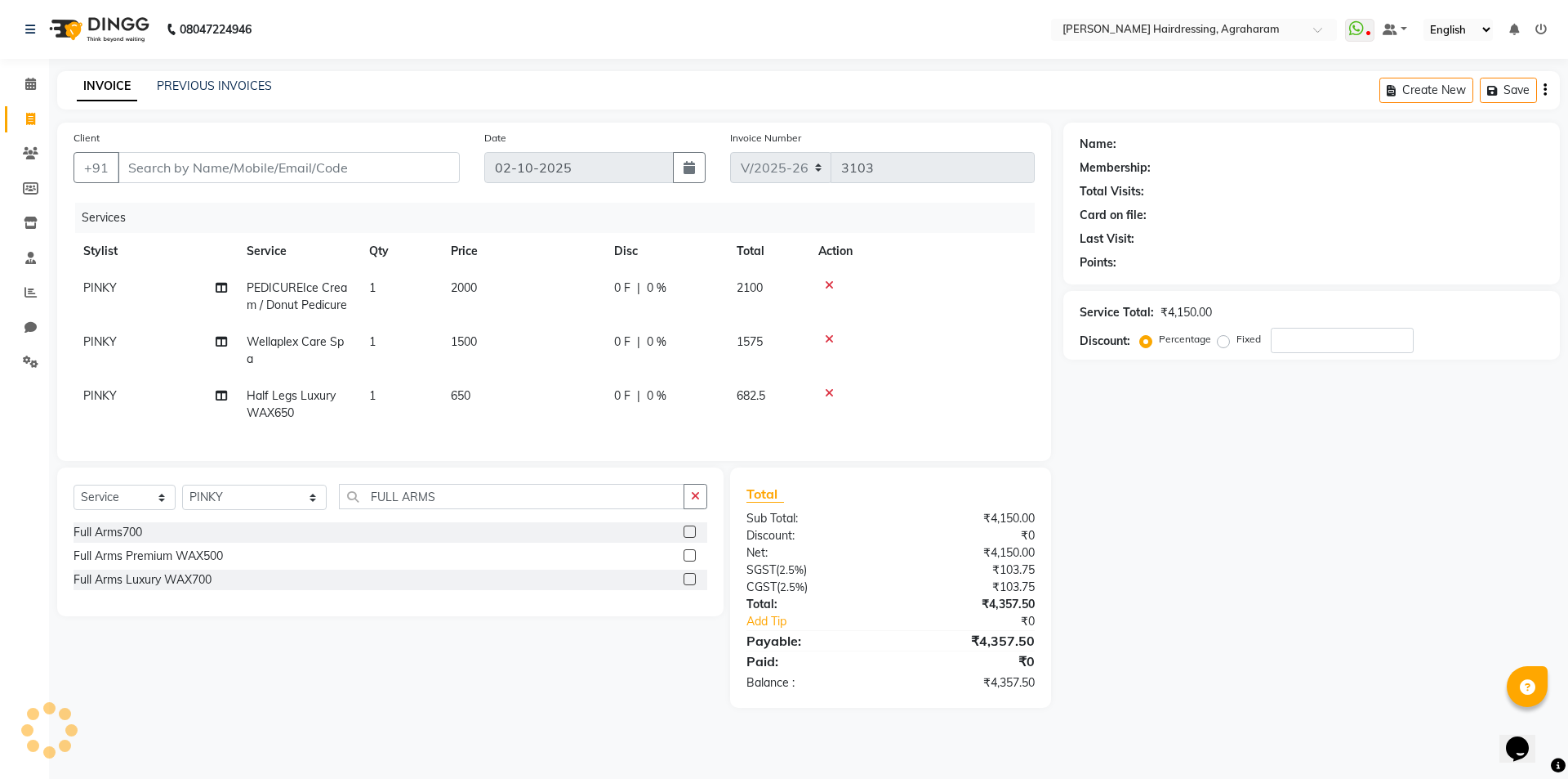
click at [687, 585] on label at bounding box center [690, 579] width 13 height 13
click at [687, 585] on input "checkbox" at bounding box center [689, 580] width 11 height 11
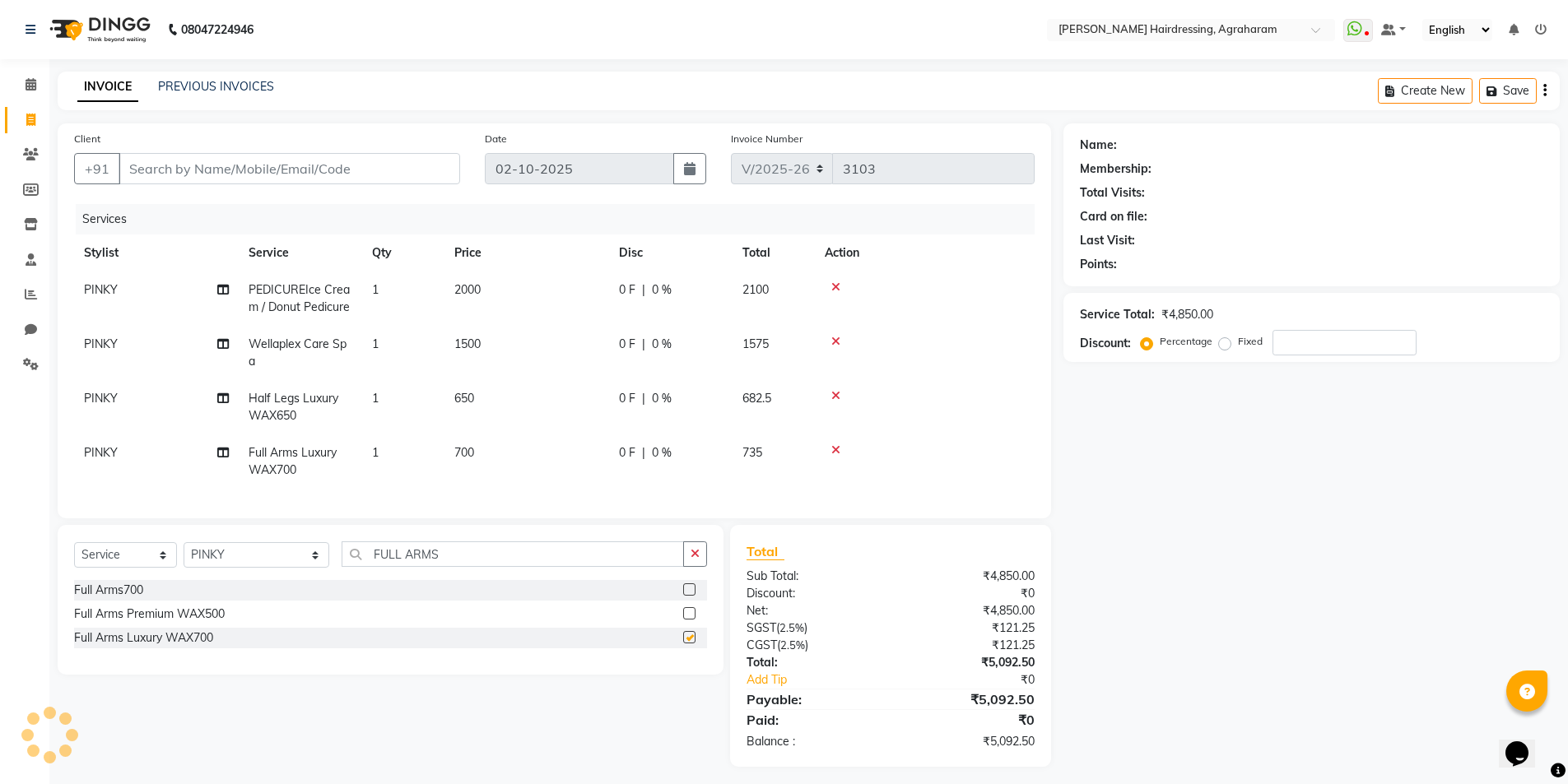
checkbox input "false"
click at [424, 567] on input "FULL ARMS" at bounding box center [512, 554] width 343 height 26
type input "F"
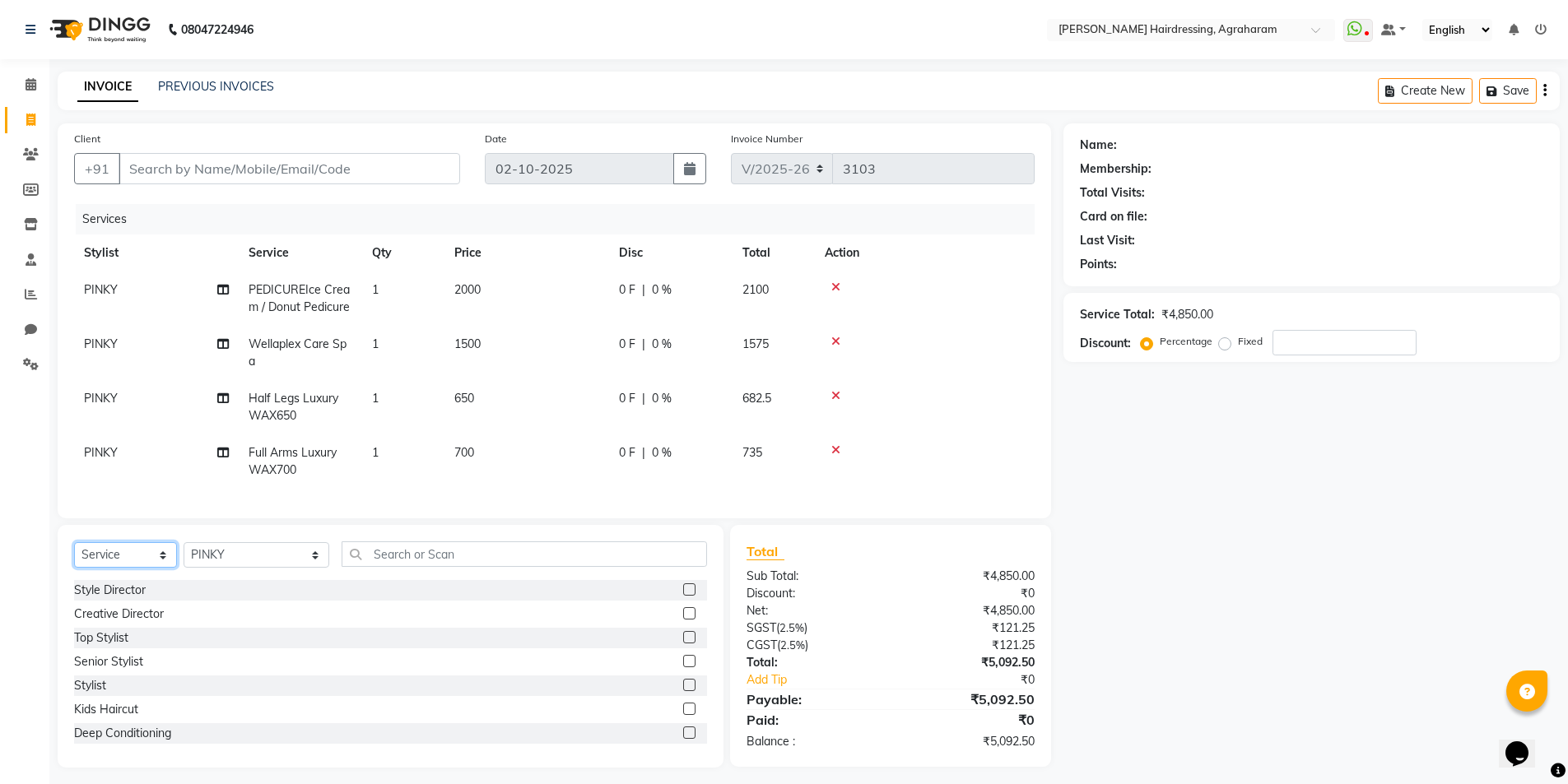
click at [139, 566] on select "Select Service Product Membership Package Voucher Prepaid Gift Card" at bounding box center [125, 555] width 103 height 26
select select "membership"
click at [74, 554] on select "Select Service Product Membership Package Voucher Prepaid Gift Card" at bounding box center [125, 555] width 103 height 26
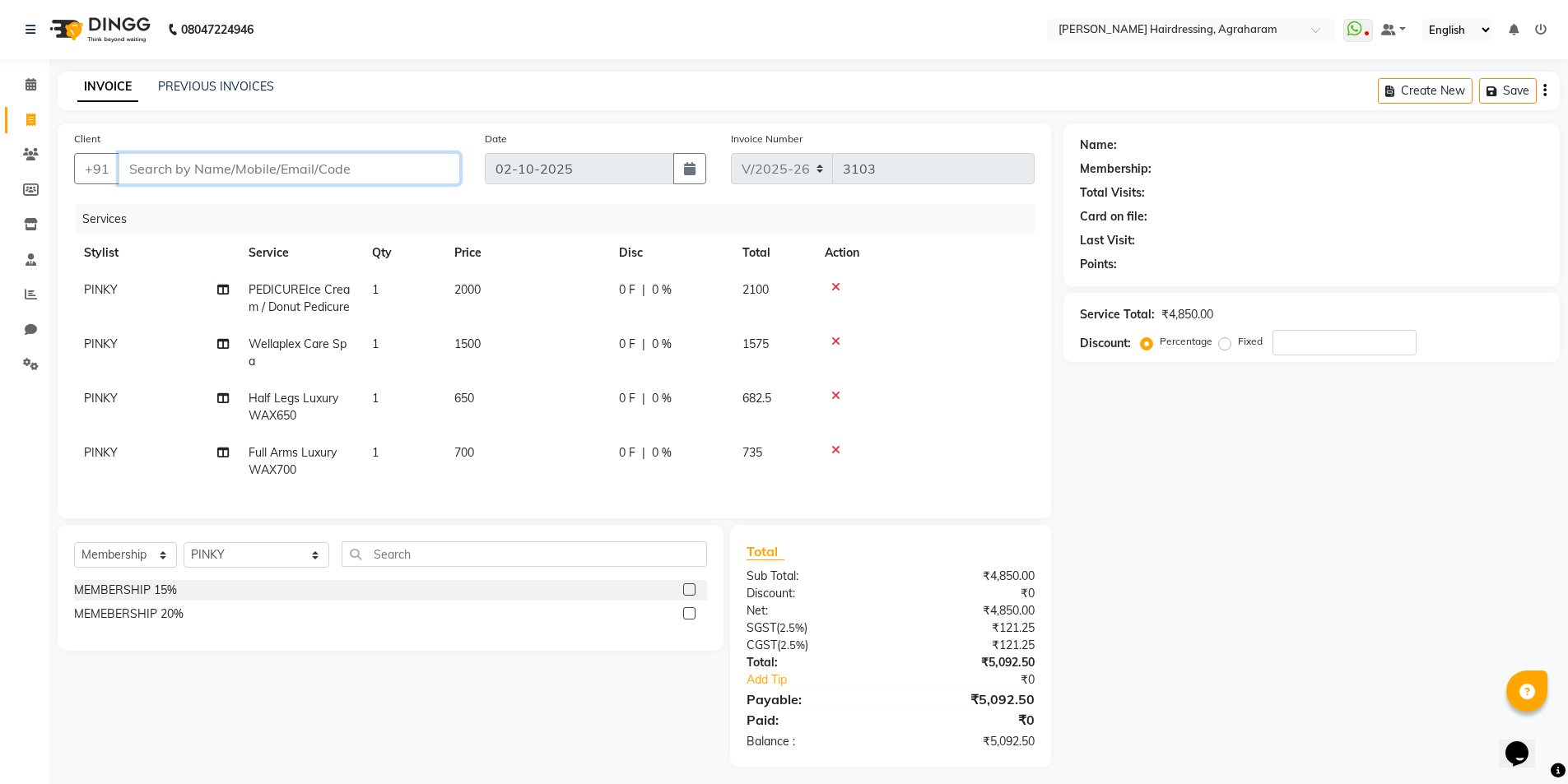
click at [195, 170] on input "Client" at bounding box center [289, 169] width 341 height 31
type input "9"
type input "0"
click at [181, 161] on input "9842130357" at bounding box center [248, 169] width 258 height 31
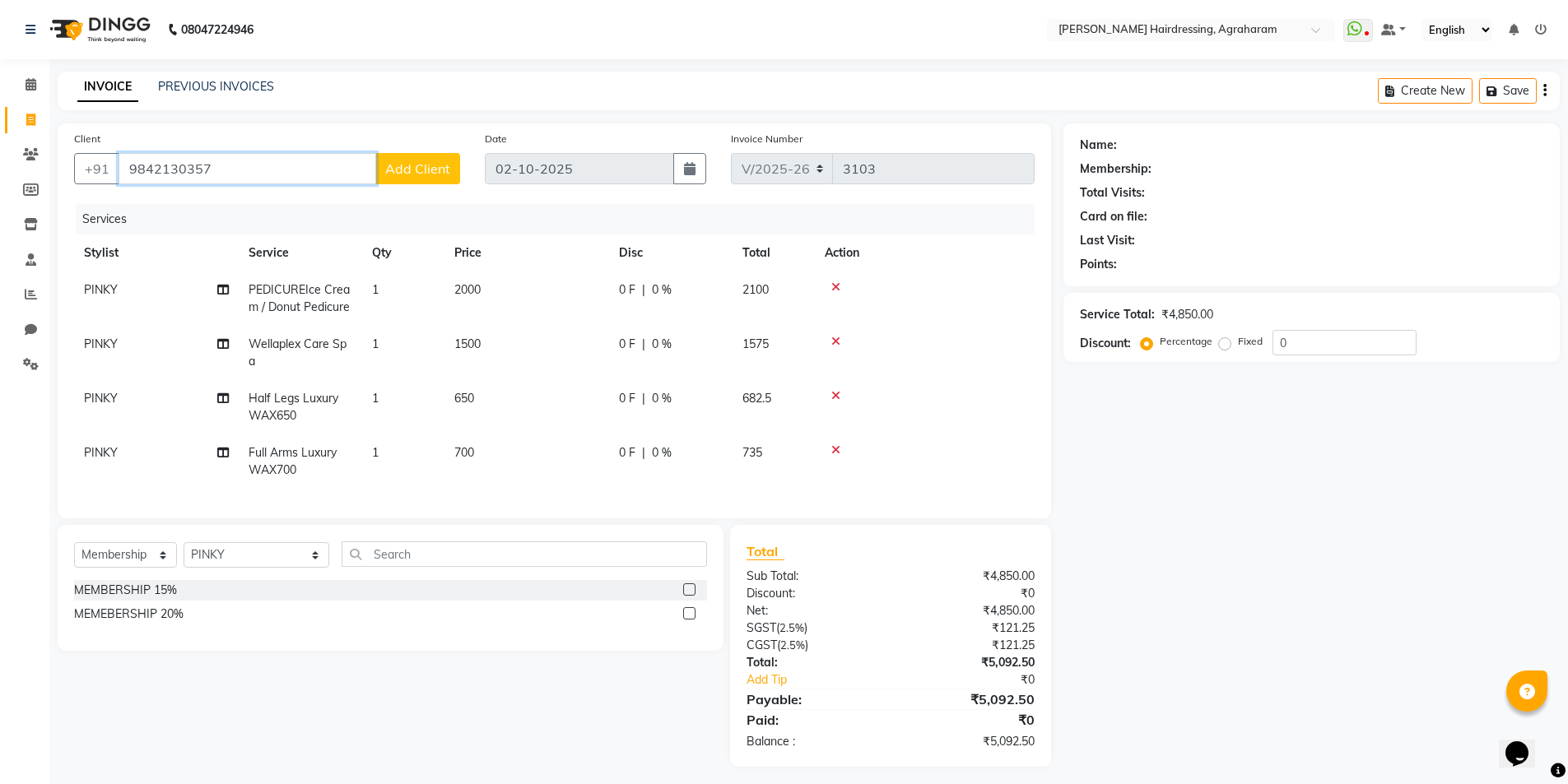
click at [220, 163] on input "9842130357" at bounding box center [248, 169] width 258 height 31
drag, startPoint x: 281, startPoint y: 171, endPoint x: 124, endPoint y: 166, distance: 157.1
click at [124, 166] on input "9842130357" at bounding box center [248, 169] width 258 height 31
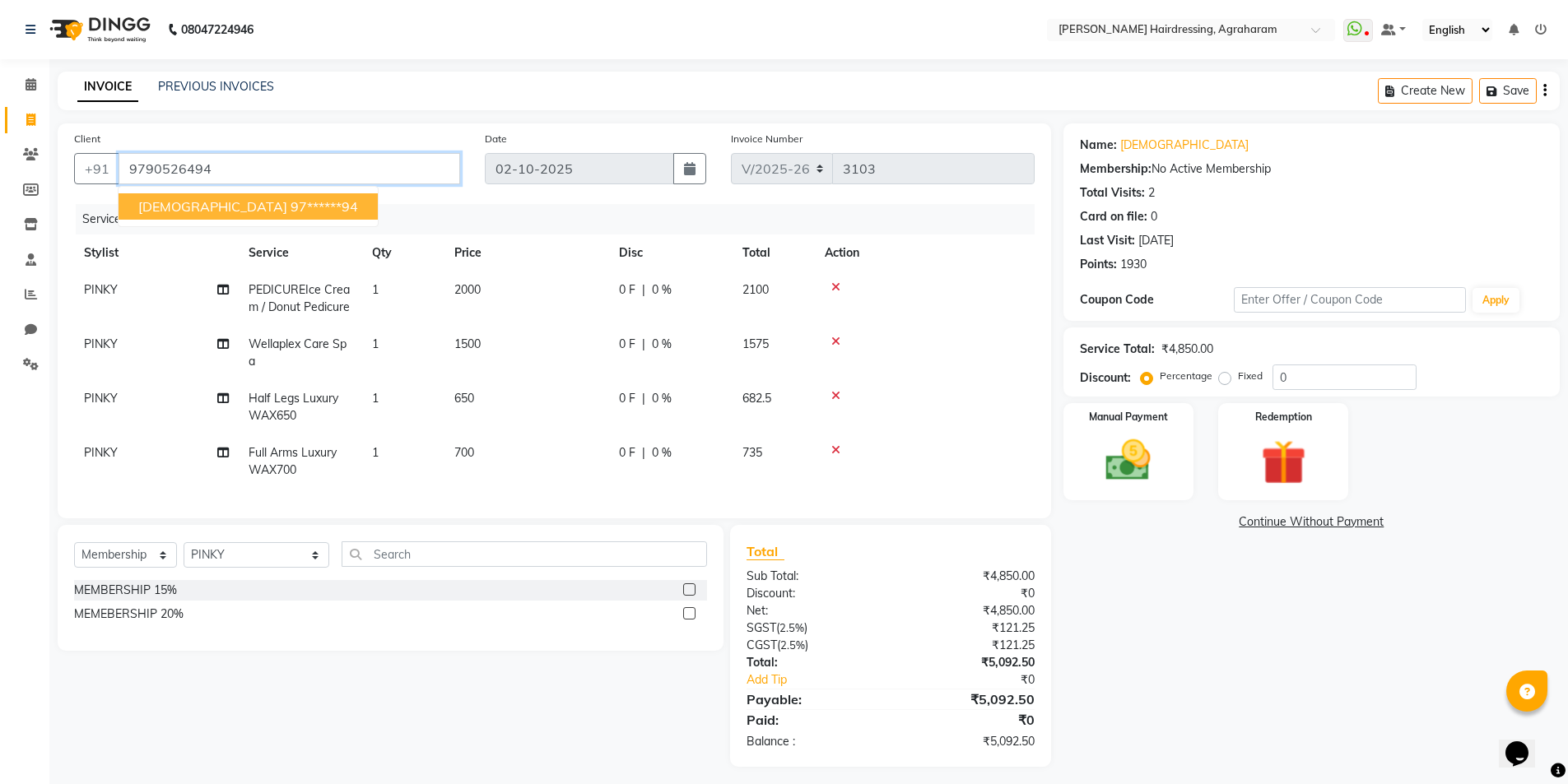
click at [159, 168] on input "9790526494" at bounding box center [289, 169] width 341 height 31
click at [174, 205] on span "[DEMOGRAPHIC_DATA]" at bounding box center [213, 206] width 149 height 17
type input "97******94"
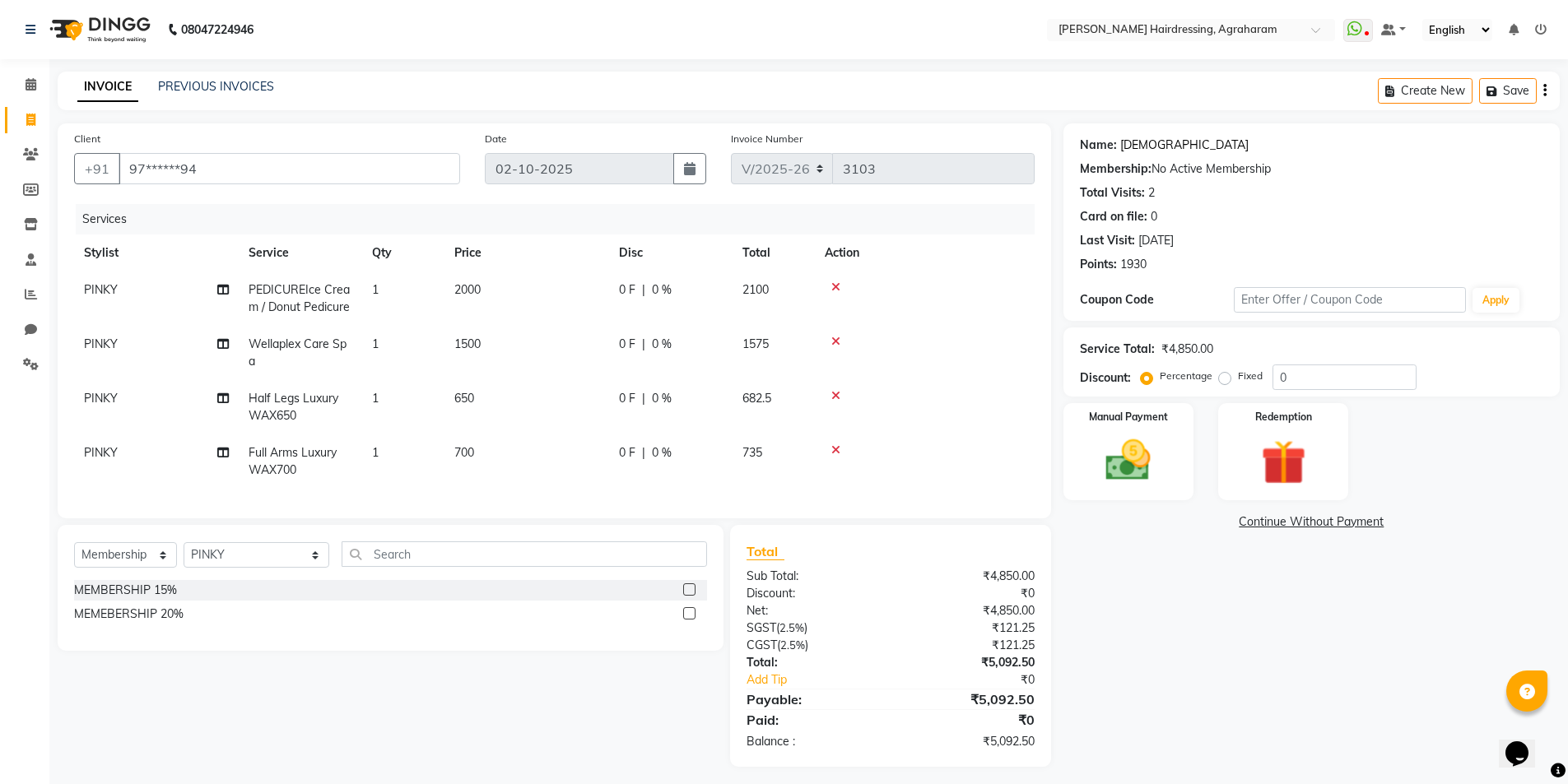
click at [1132, 145] on link "[DEMOGRAPHIC_DATA]" at bounding box center [1184, 145] width 129 height 18
click at [683, 595] on label at bounding box center [689, 589] width 13 height 13
click at [683, 595] on input "checkbox" at bounding box center [688, 589] width 11 height 11
select select "select"
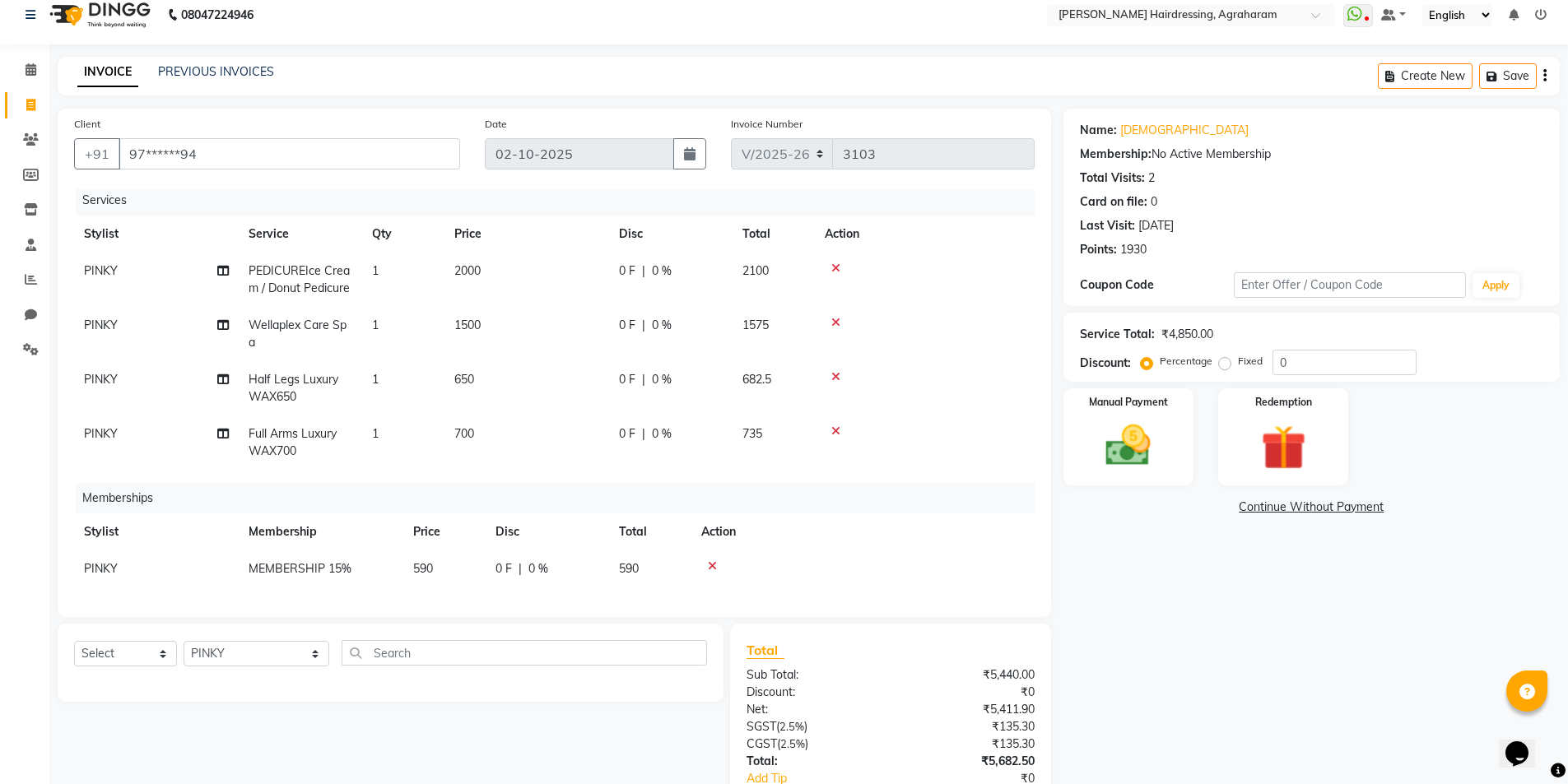
scroll to position [121, 0]
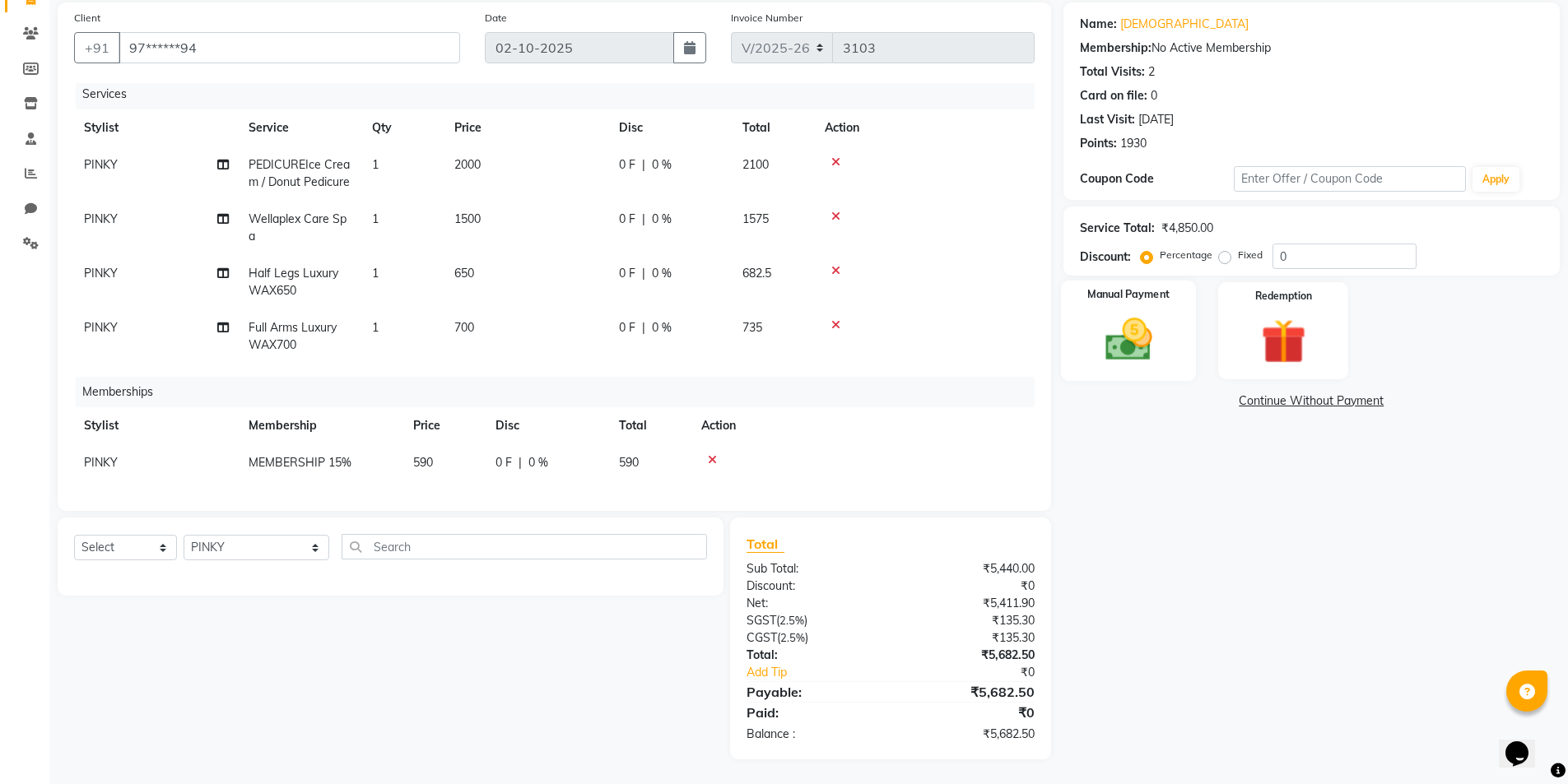
click at [1149, 346] on img at bounding box center [1128, 339] width 76 height 53
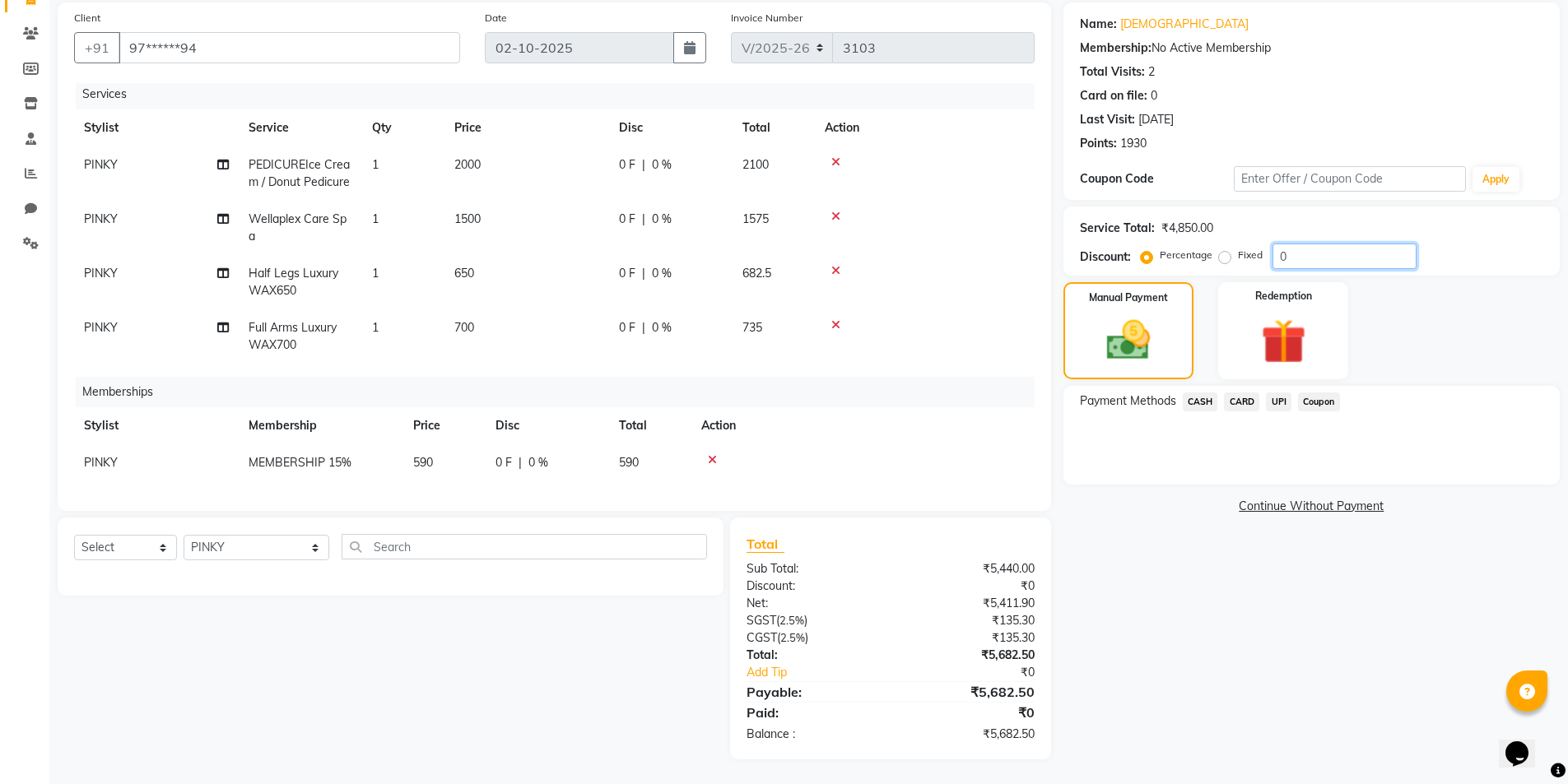
click at [1302, 260] on input "0" at bounding box center [1344, 256] width 145 height 26
type input "1"
type input "15"
click at [1246, 403] on span "CARD" at bounding box center [1242, 401] width 35 height 19
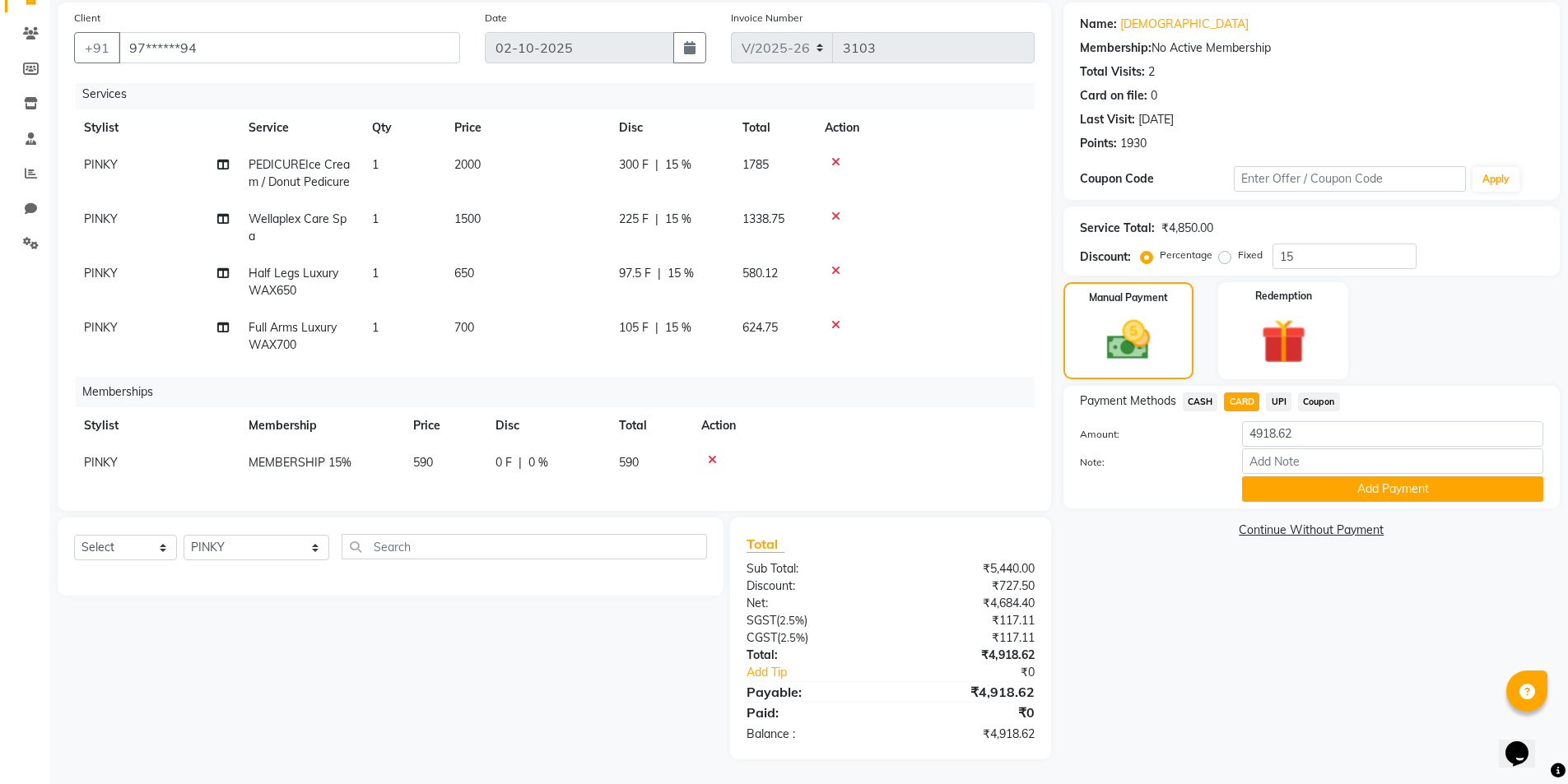
click at [1280, 402] on span "UPI" at bounding box center [1279, 401] width 26 height 19
click at [1412, 491] on button "Add Payment" at bounding box center [1392, 489] width 301 height 26
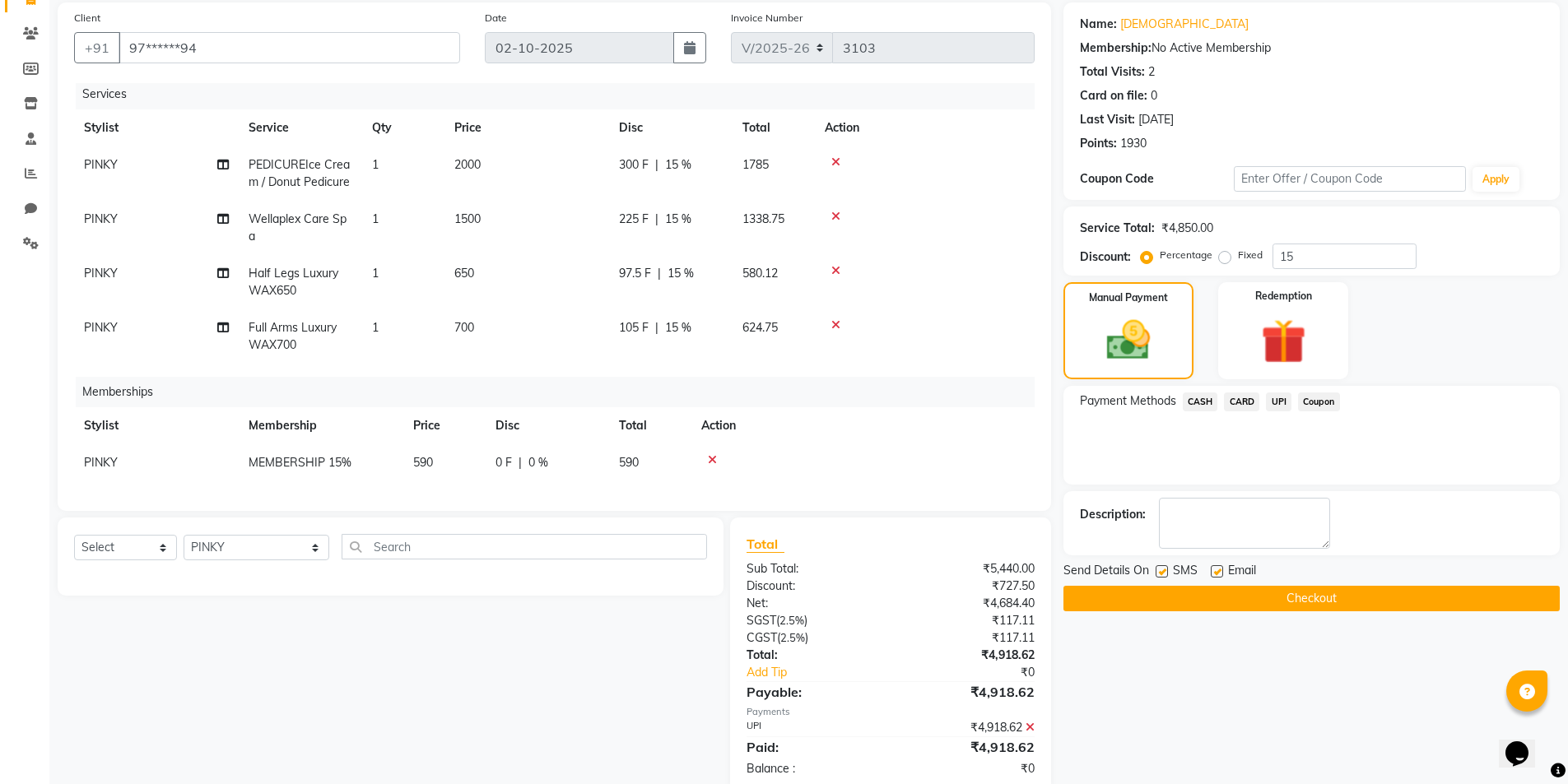
click at [1311, 598] on button "Checkout" at bounding box center [1311, 598] width 496 height 26
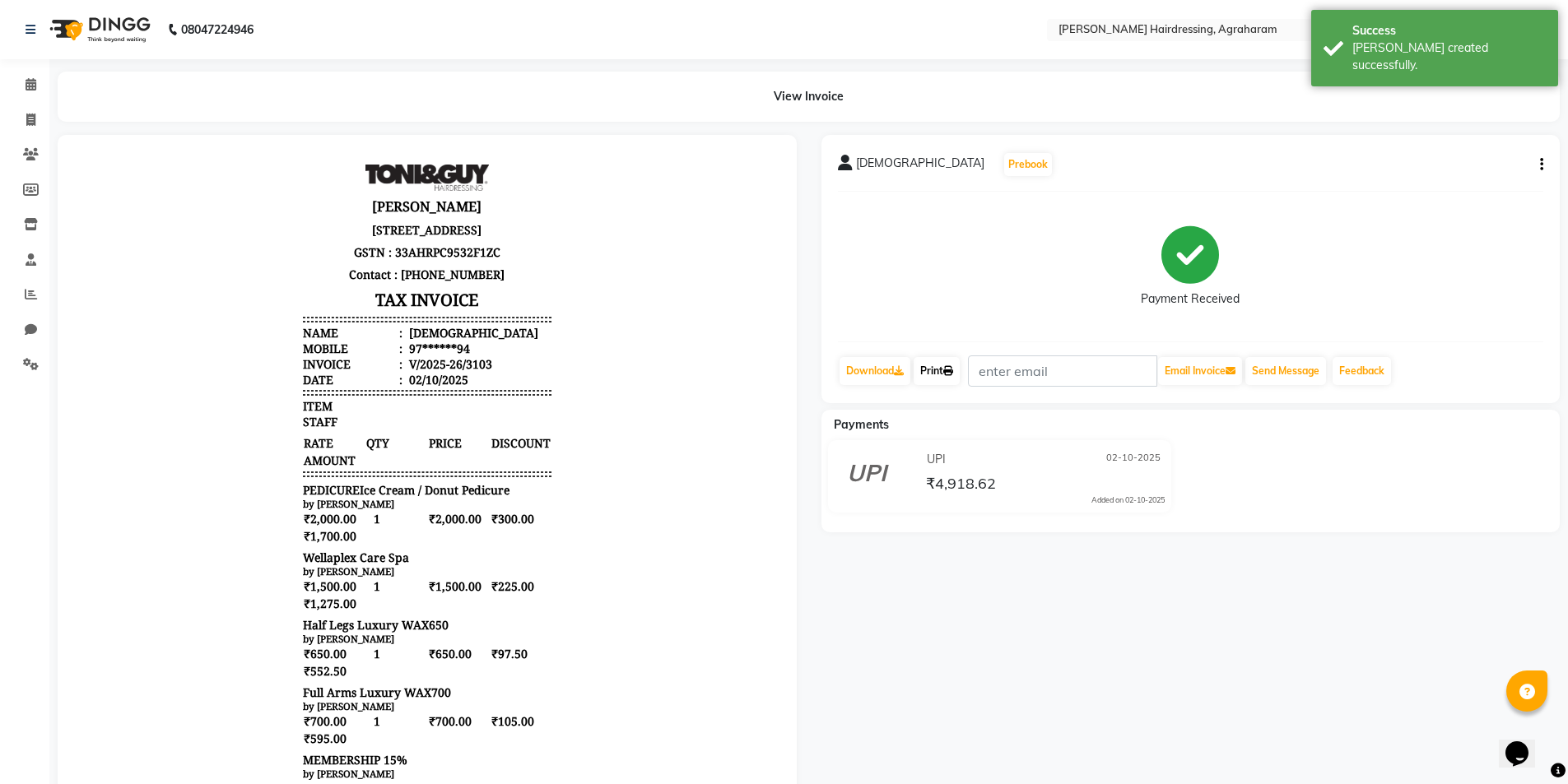
click at [938, 376] on link "Print" at bounding box center [936, 370] width 46 height 28
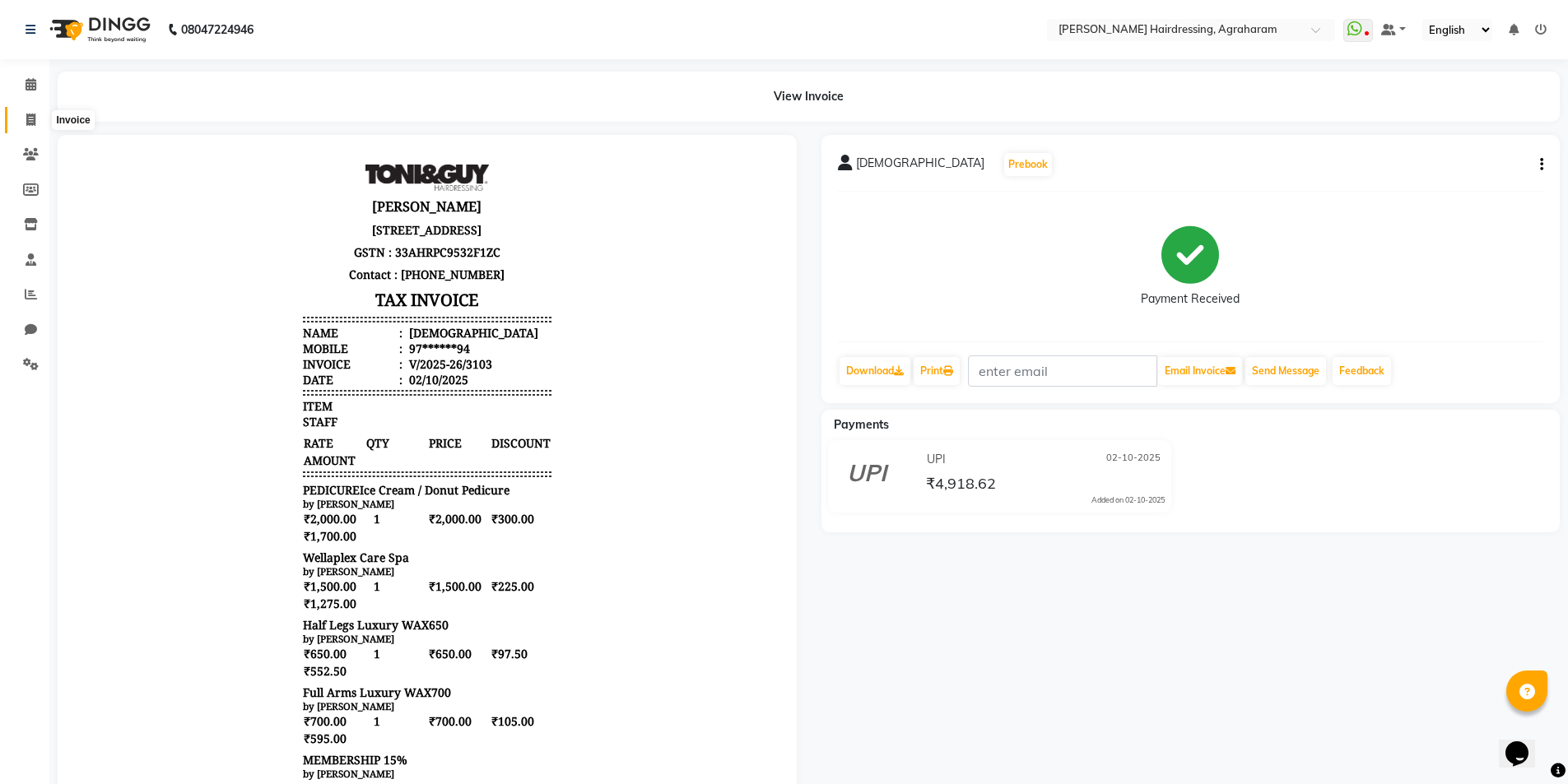
click at [27, 123] on icon at bounding box center [30, 120] width 9 height 13
select select "service"
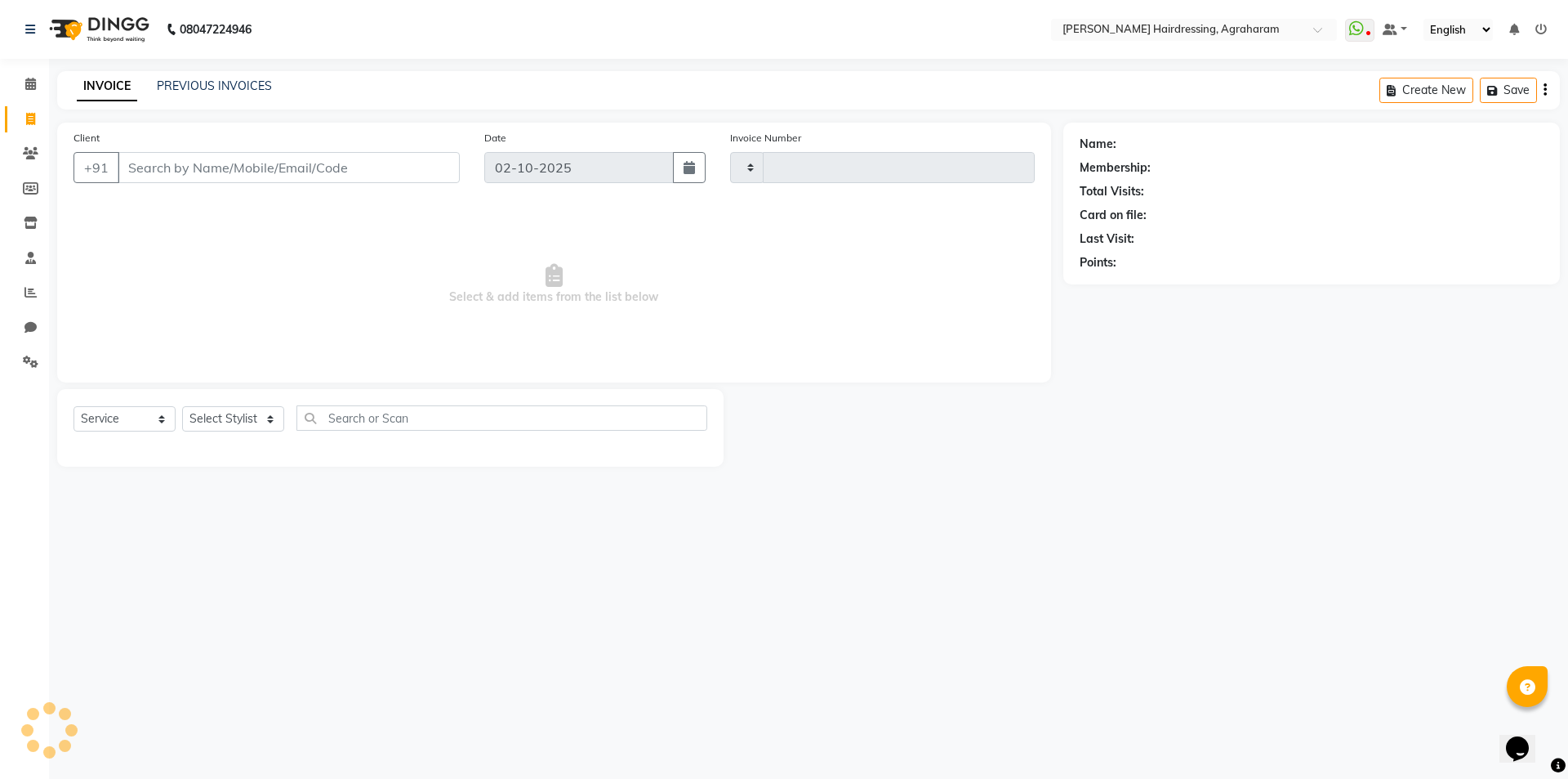
type input "3104"
select select "7962"
click at [234, 414] on select "Select Stylist" at bounding box center [233, 419] width 102 height 25
select select "72526"
click at [182, 406] on select "Select Stylist AASH MUHAMMED AFTAB AKASH ARSU DIPIKA GOMATHI S JANU KANIMOZHI M…" at bounding box center [255, 419] width 144 height 25
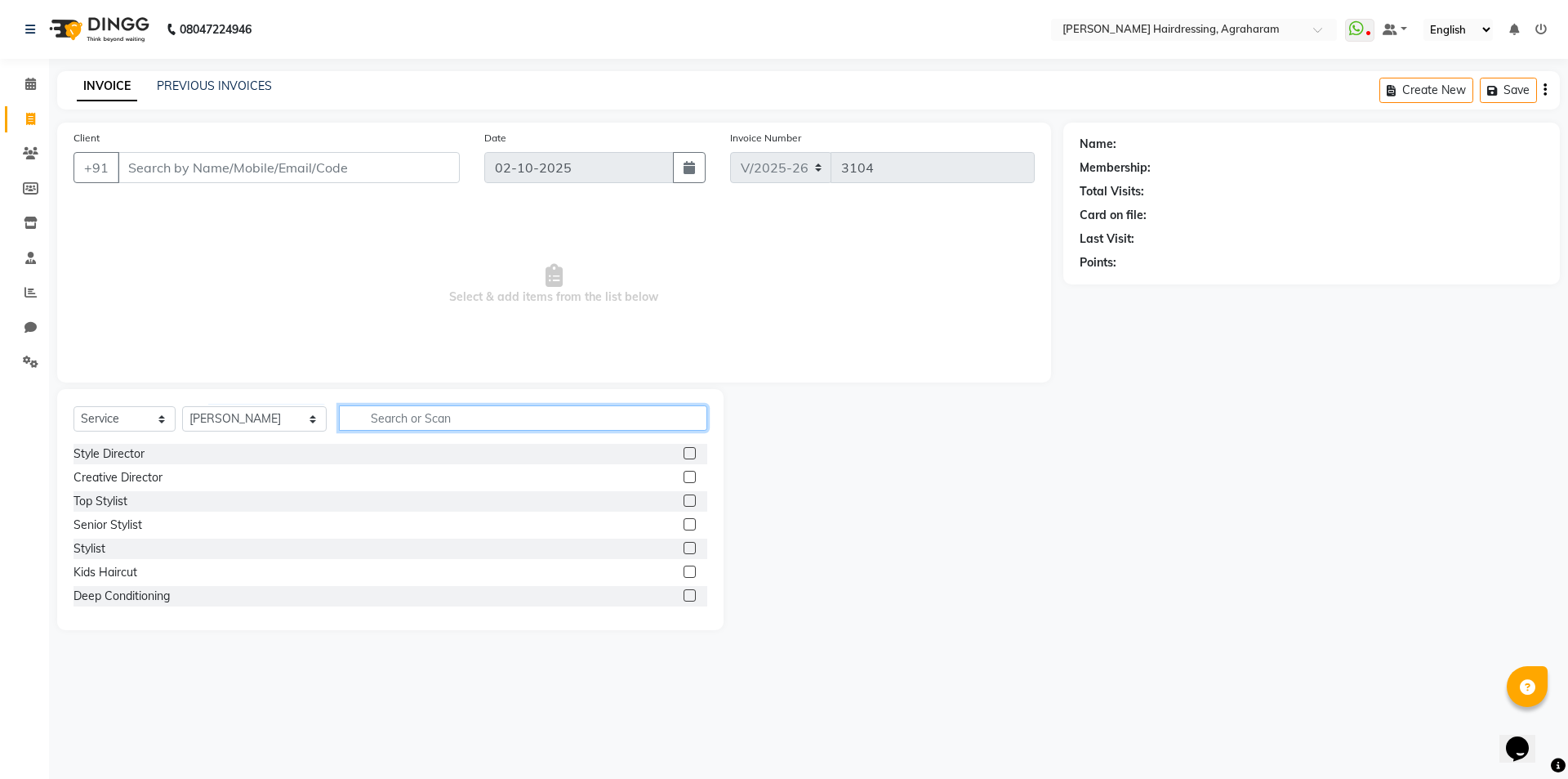
click at [362, 414] on input "text" at bounding box center [523, 418] width 369 height 25
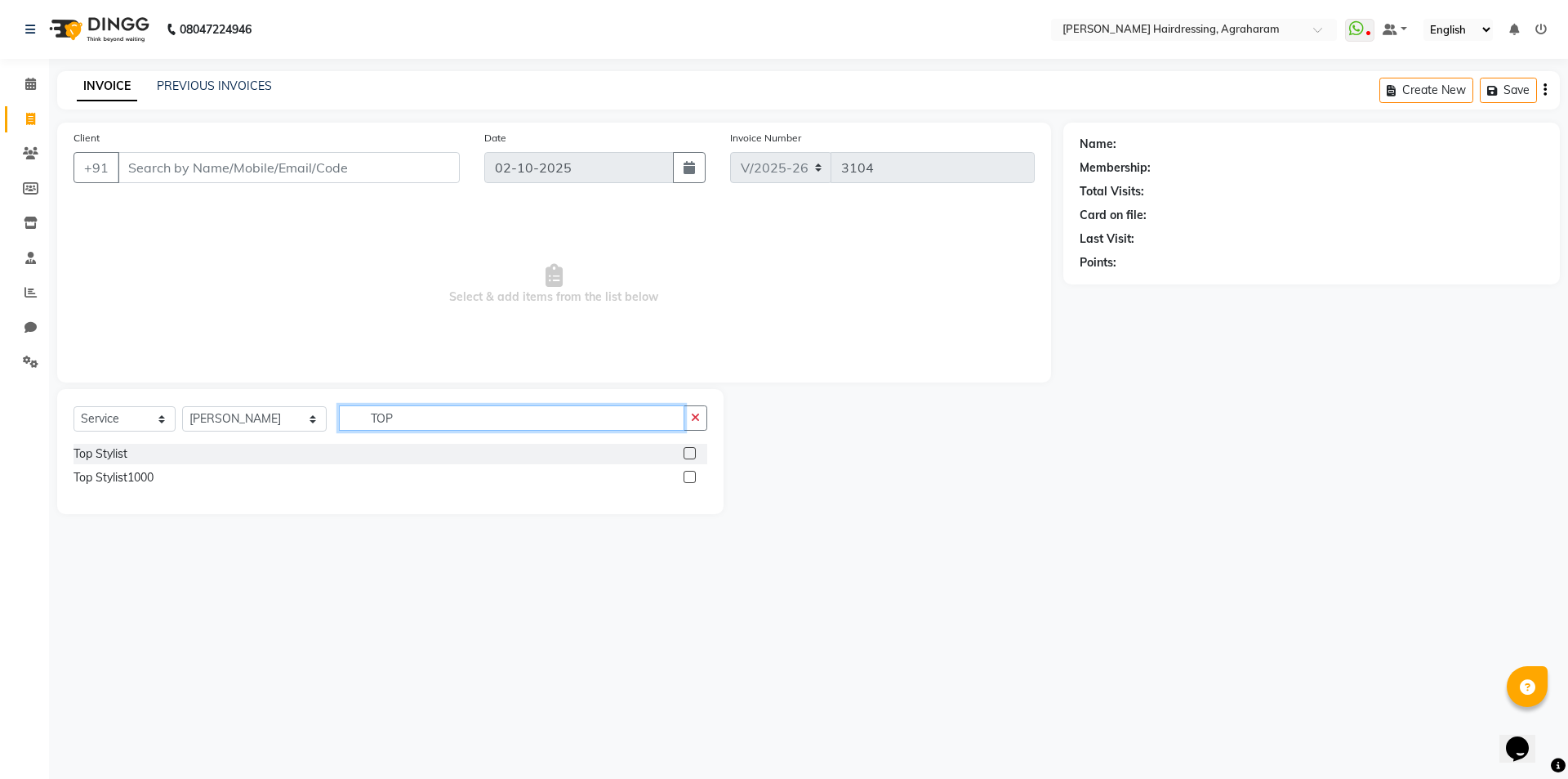
type input "TOP"
drag, startPoint x: 691, startPoint y: 477, endPoint x: 706, endPoint y: 474, distance: 15.3
click at [692, 477] on label at bounding box center [690, 476] width 13 height 13
click at [692, 477] on input "checkbox" at bounding box center [689, 477] width 11 height 11
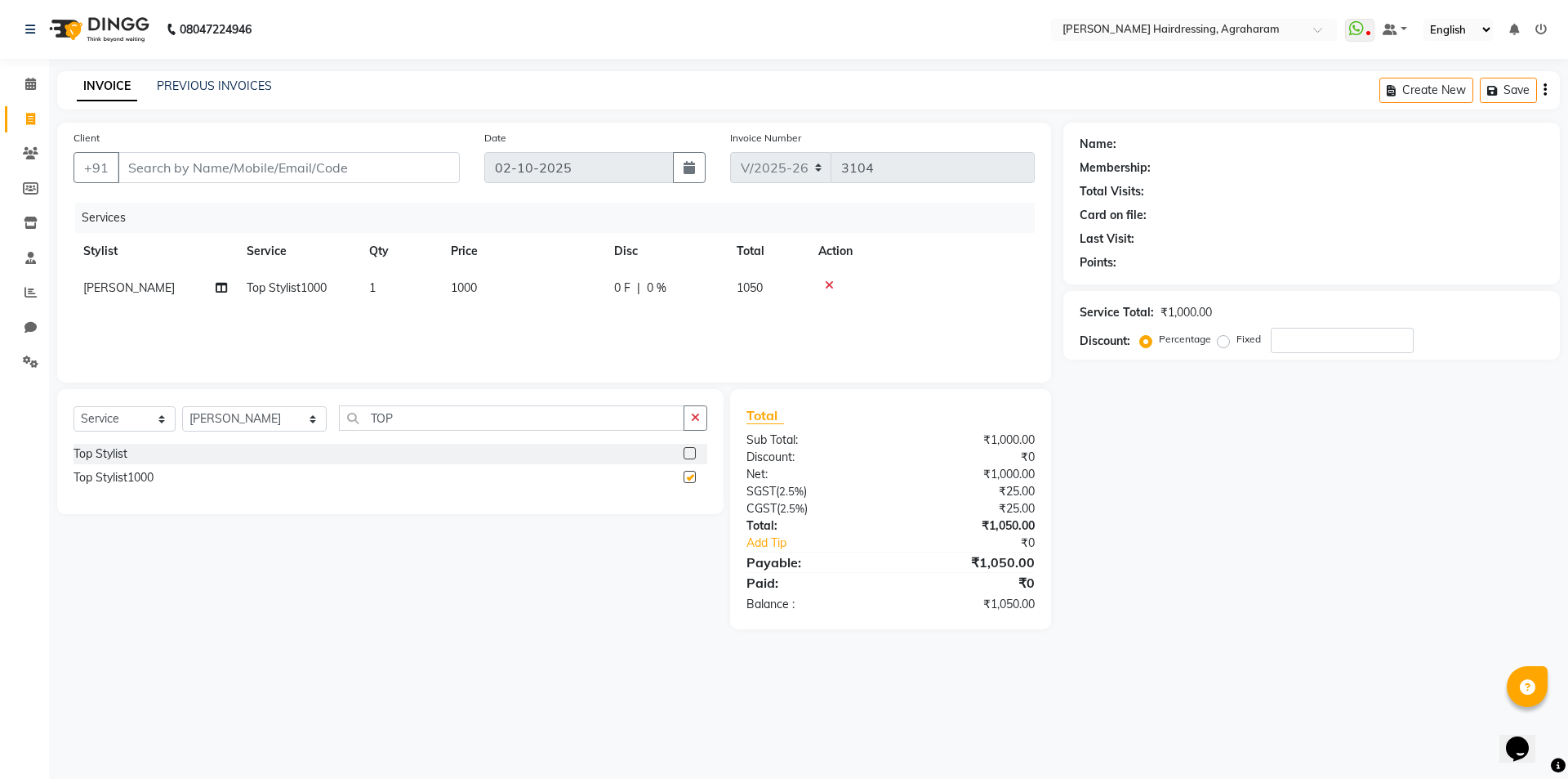
checkbox input "false"
click at [279, 163] on input "Client" at bounding box center [289, 168] width 342 height 31
click at [223, 172] on input "Client" at bounding box center [289, 168] width 342 height 31
type input "9"
type input "0"
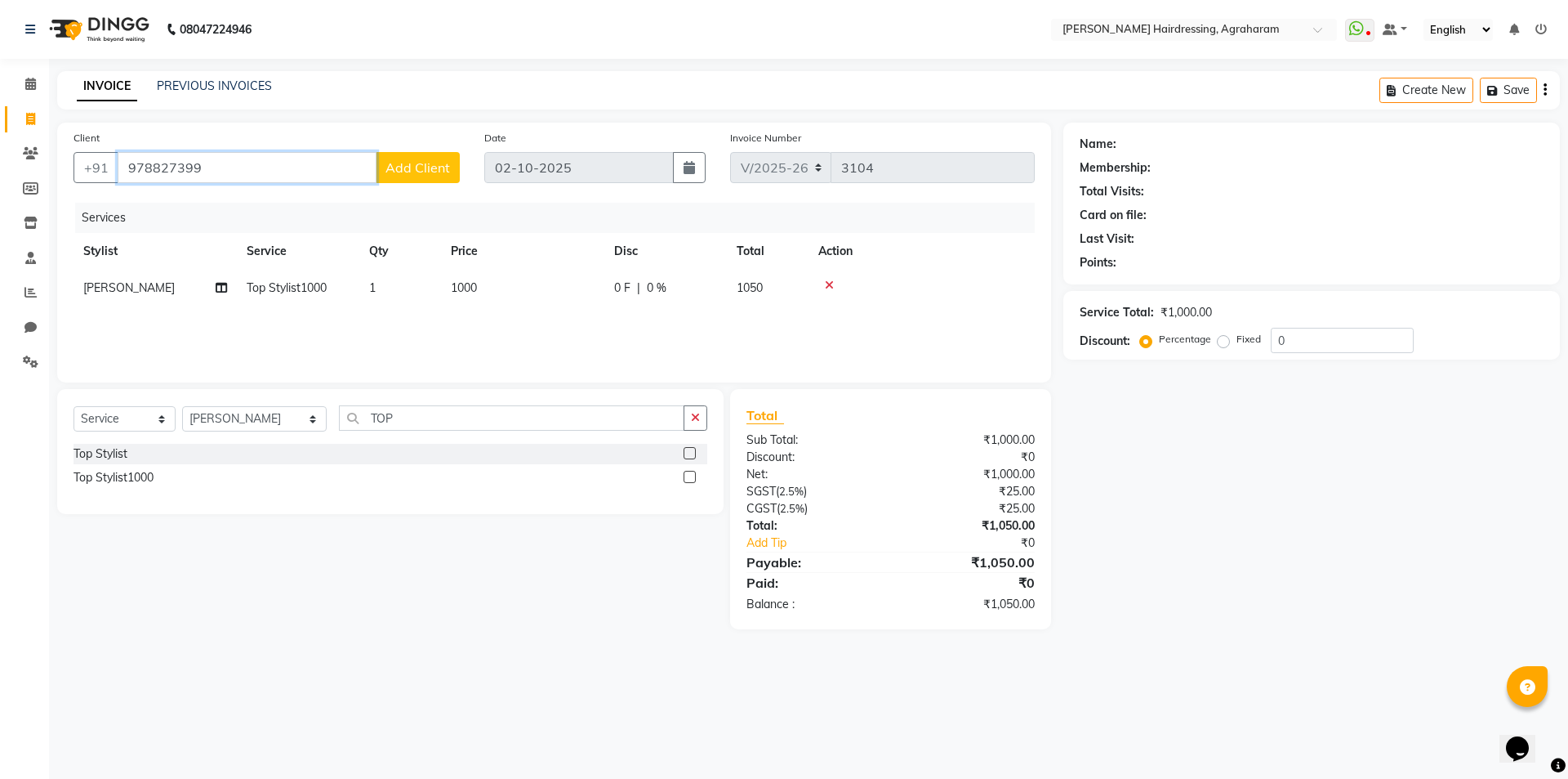
type input "978827399"
click at [413, 168] on span "Add Client" at bounding box center [418, 167] width 64 height 17
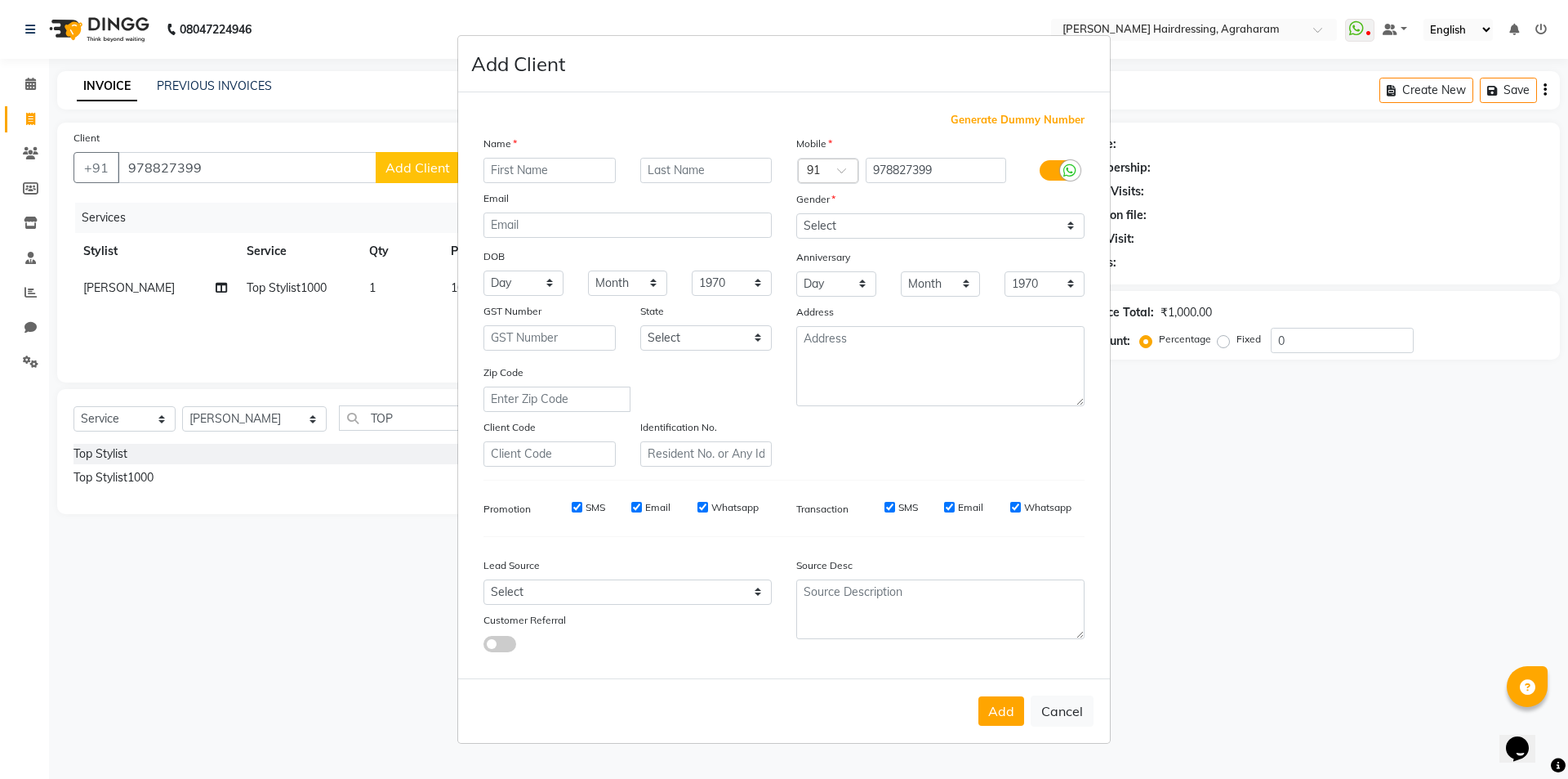
click at [520, 168] on input "text" at bounding box center [550, 171] width 133 height 25
type input "VANMATHI"
type input "V"
click at [851, 226] on select "Select Male Female Other Prefer Not To Say" at bounding box center [941, 226] width 289 height 25
select select "female"
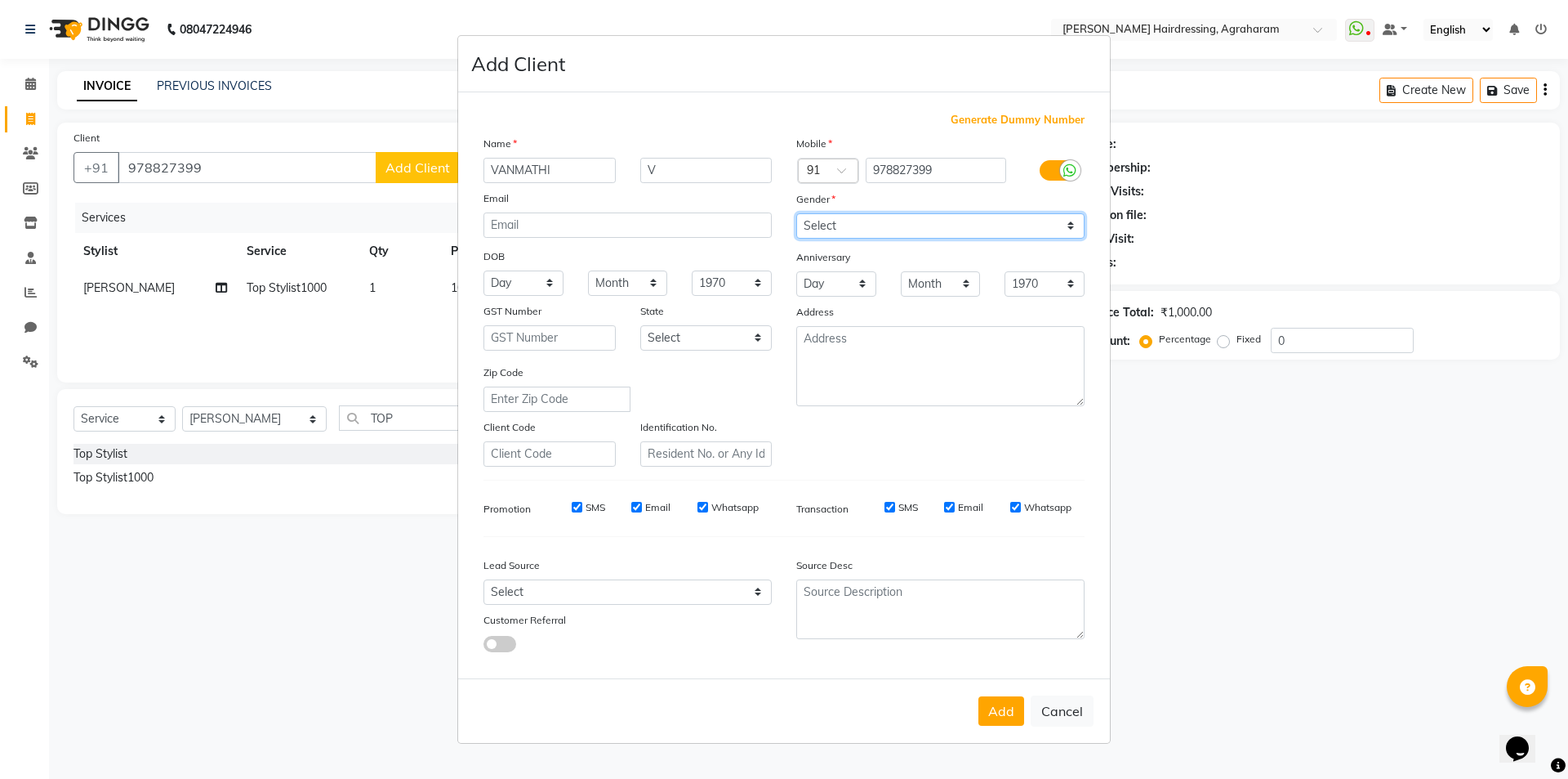
click at [796, 213] on select "Select Male Female Other Prefer Not To Say" at bounding box center [941, 226] width 289 height 25
click at [752, 594] on select "Select Walk-in Referral Internet Friend Word of Mouth Advertisement Facebook Ju…" at bounding box center [628, 593] width 289 height 25
select select "53193"
click at [484, 580] on select "Select Walk-in Referral Internet Friend Word of Mouth Advertisement Facebook Ju…" at bounding box center [628, 593] width 289 height 25
click at [859, 354] on textarea at bounding box center [941, 366] width 289 height 80
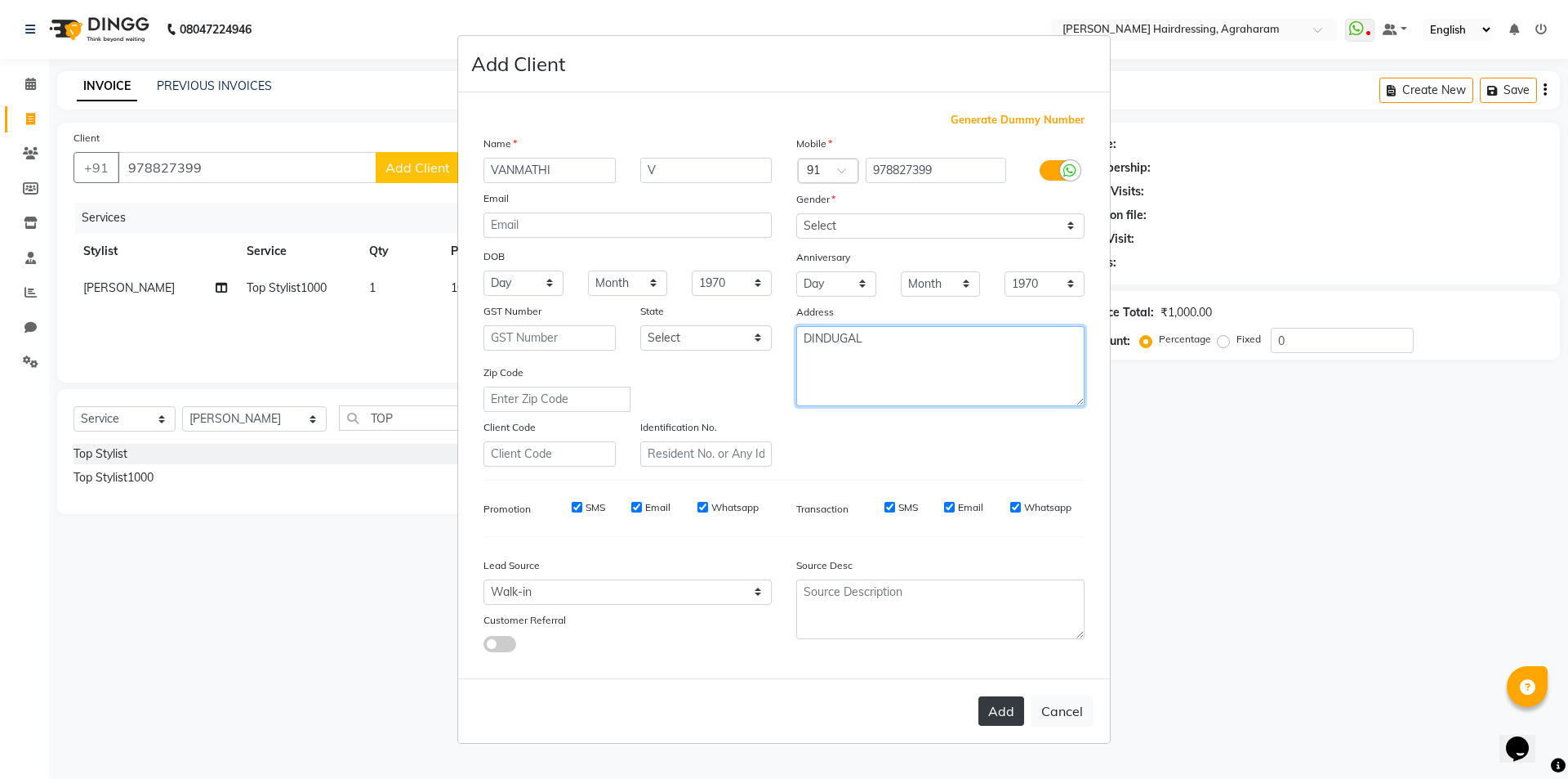
type textarea "DINDUGAL"
click at [1012, 713] on button "Add" at bounding box center [1001, 711] width 46 height 29
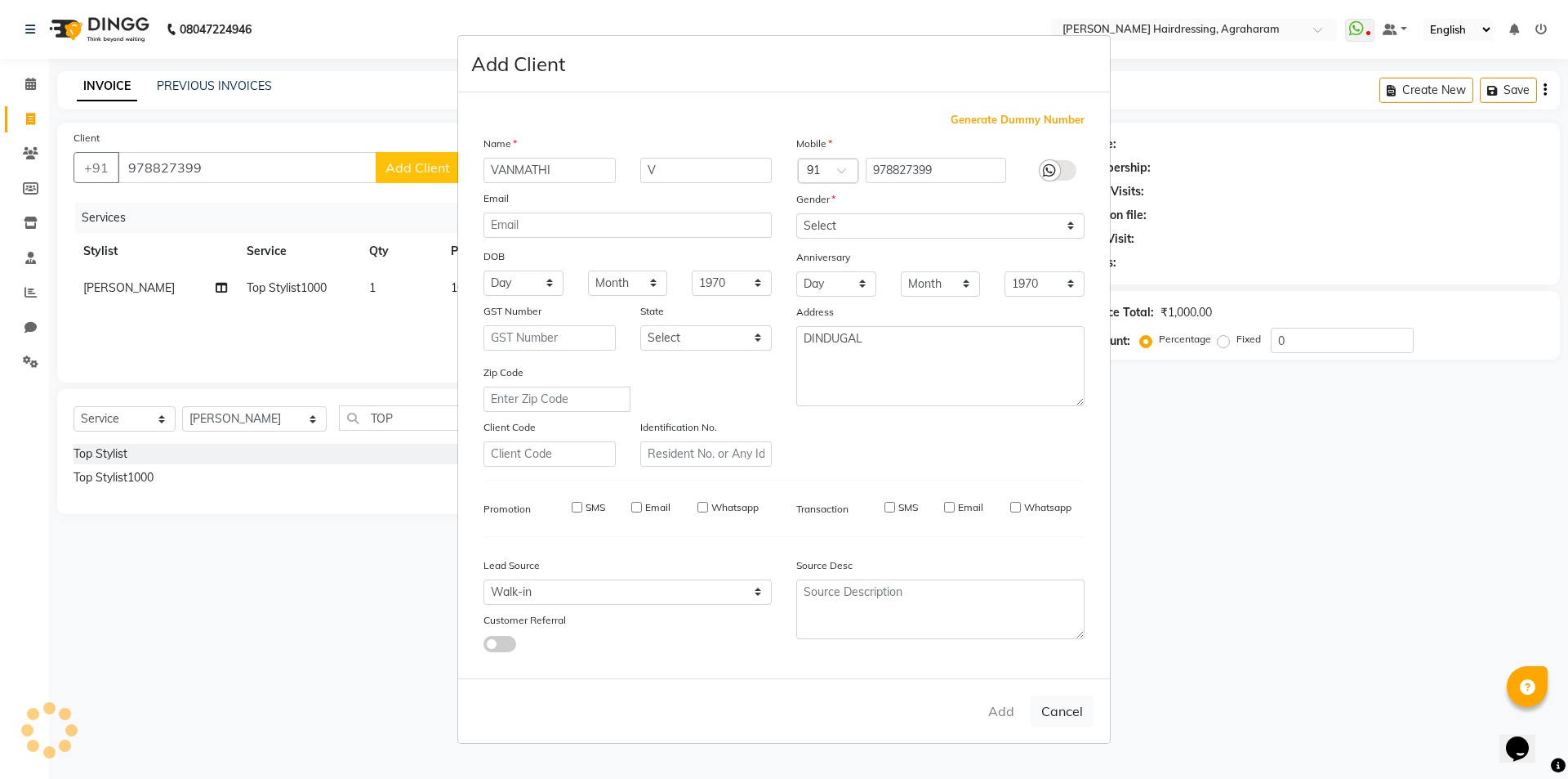
type input "97*****99"
select select
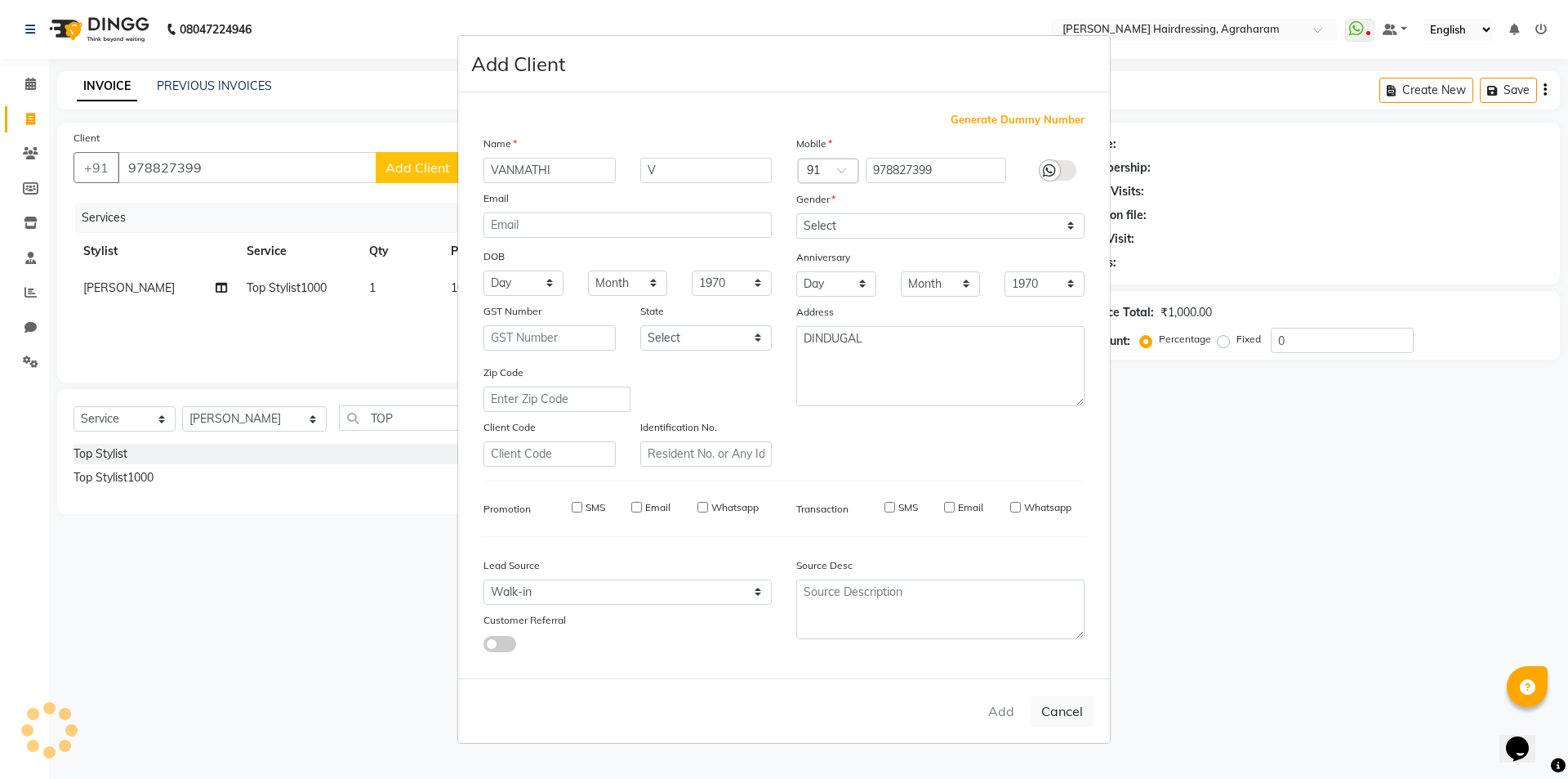
select select
checkbox input "false"
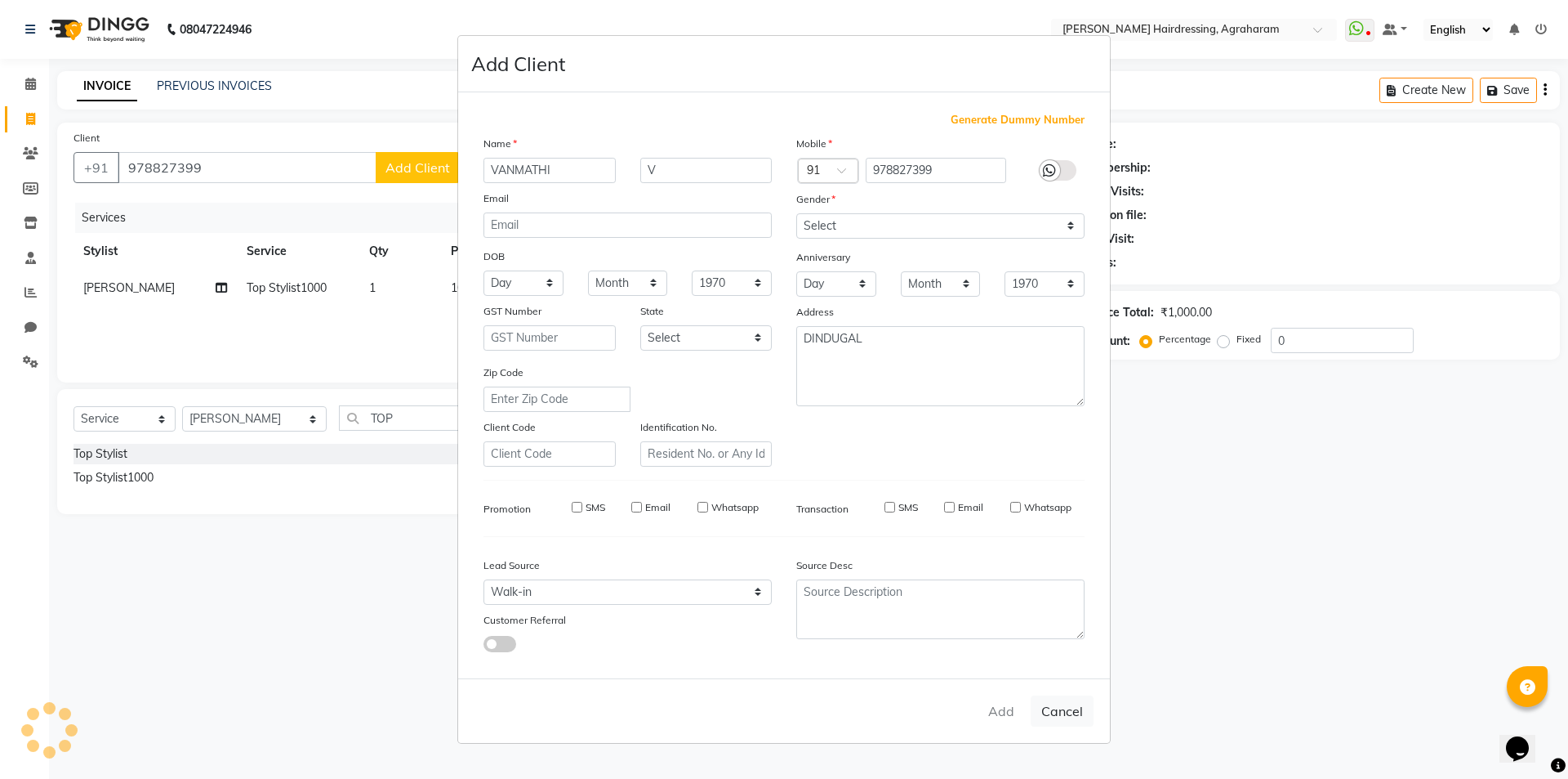
checkbox input "false"
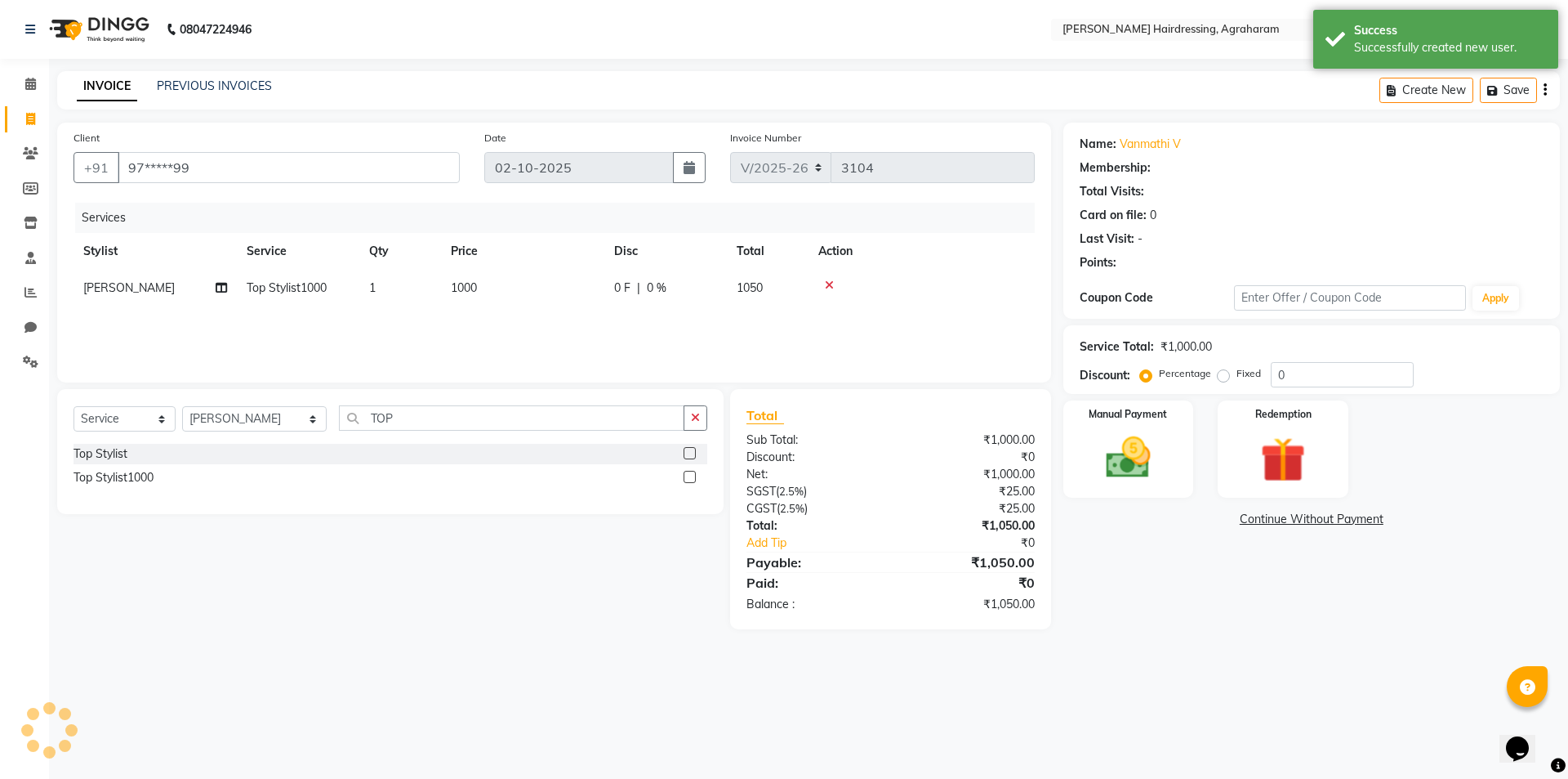
select select "1: Object"
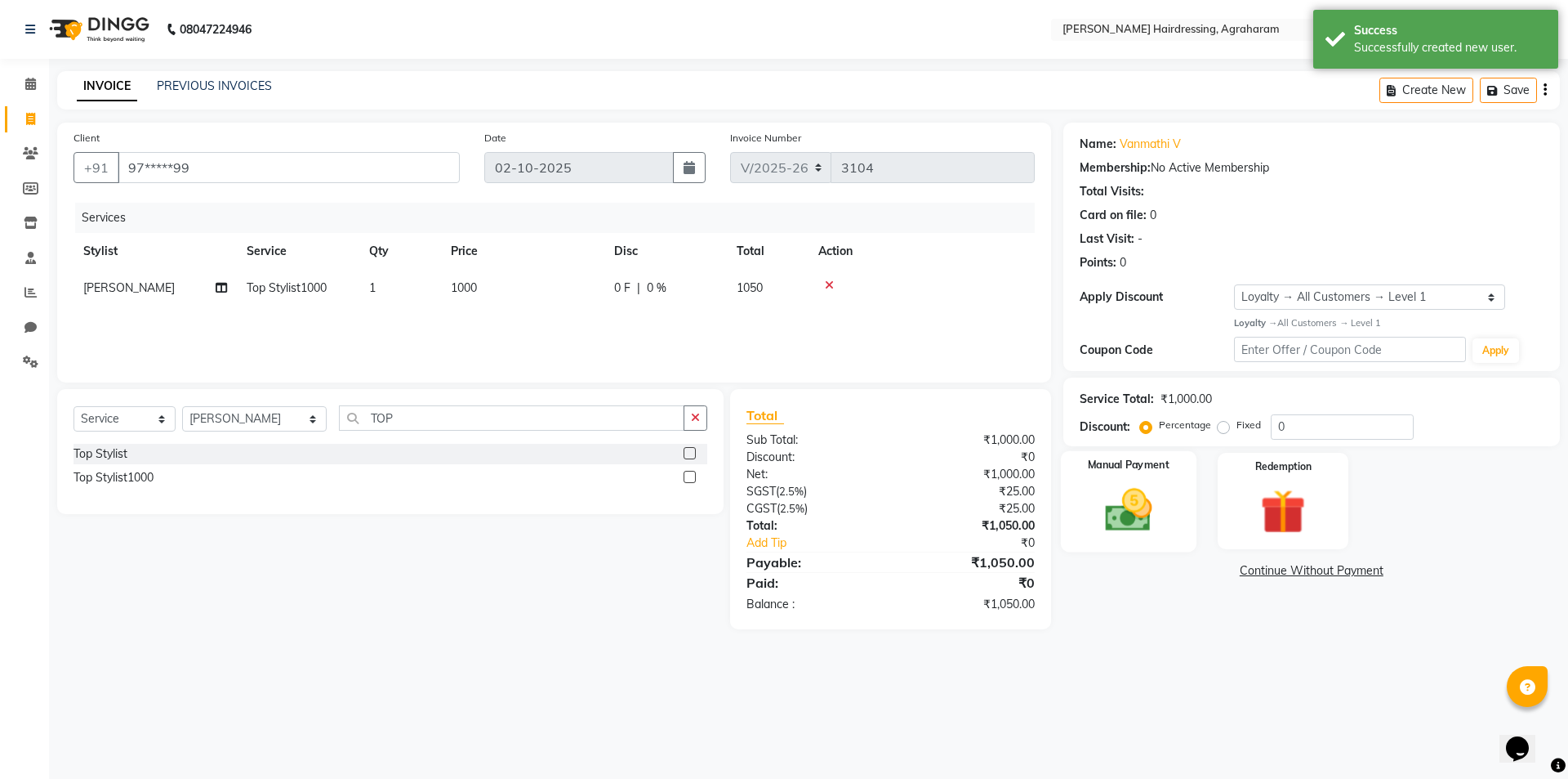
click at [1135, 520] on img at bounding box center [1129, 510] width 76 height 54
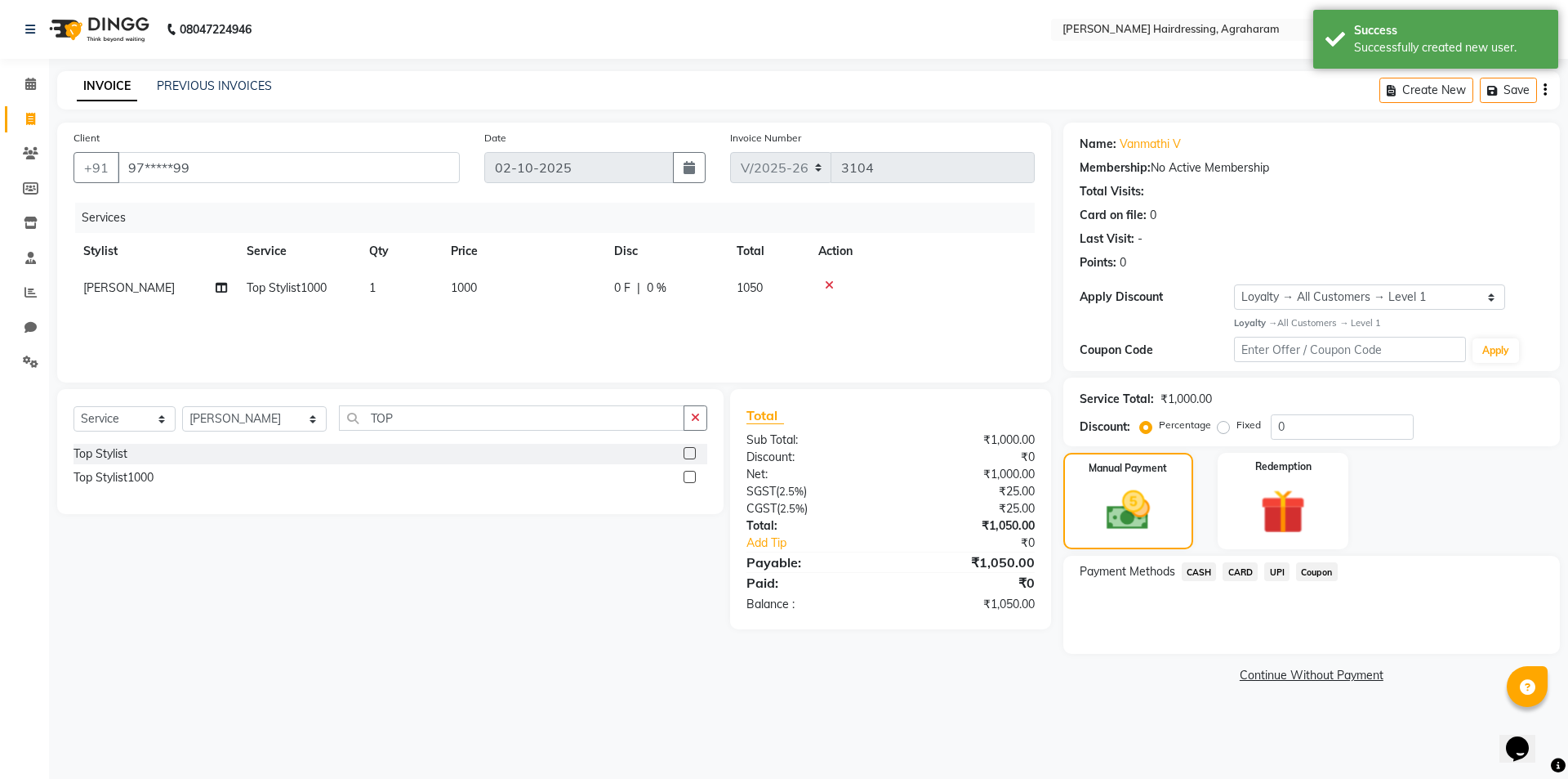
click at [1276, 574] on span "UPI" at bounding box center [1277, 571] width 25 height 19
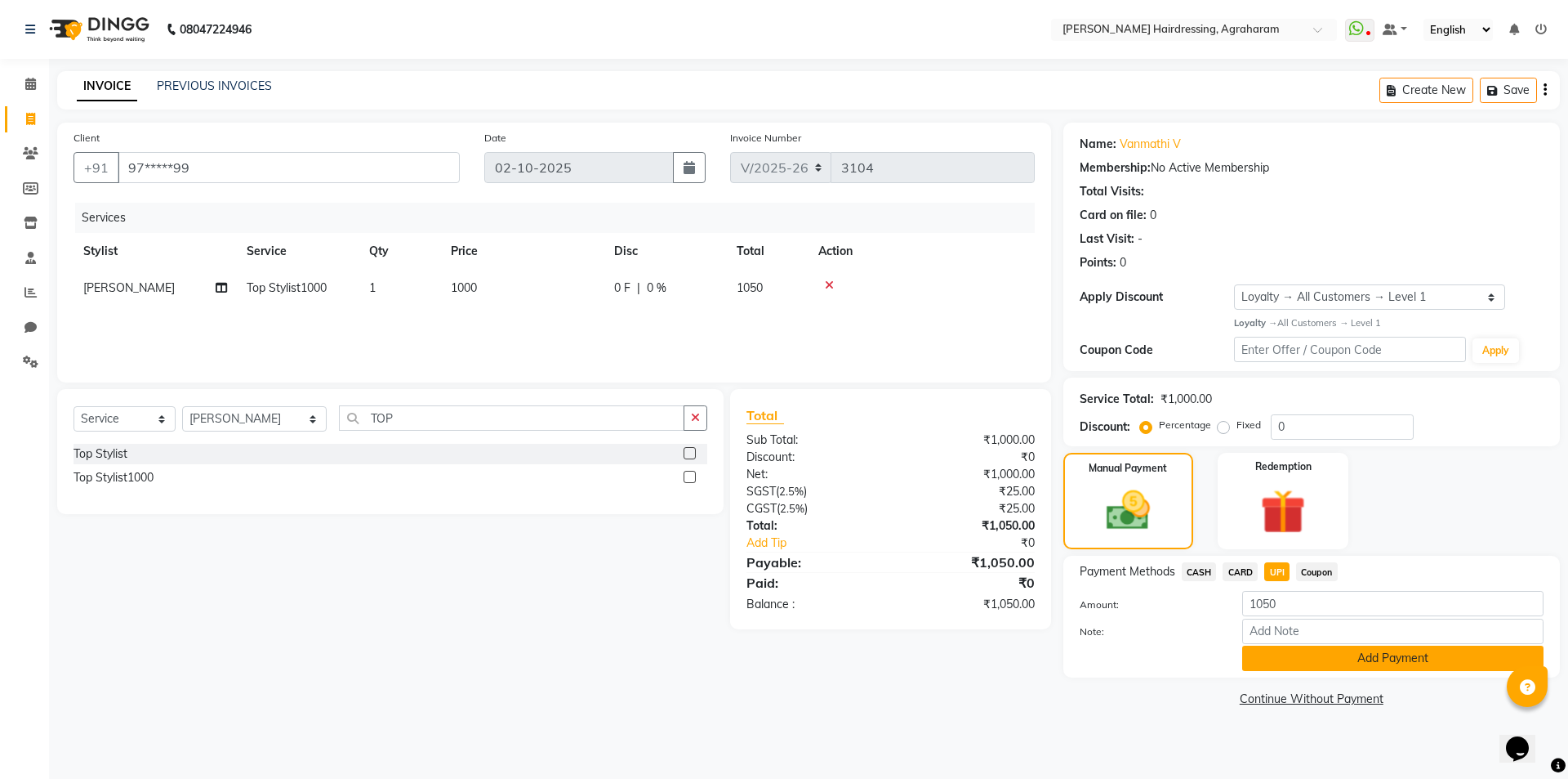
click at [1371, 657] on button "Add Payment" at bounding box center [1392, 658] width 302 height 25
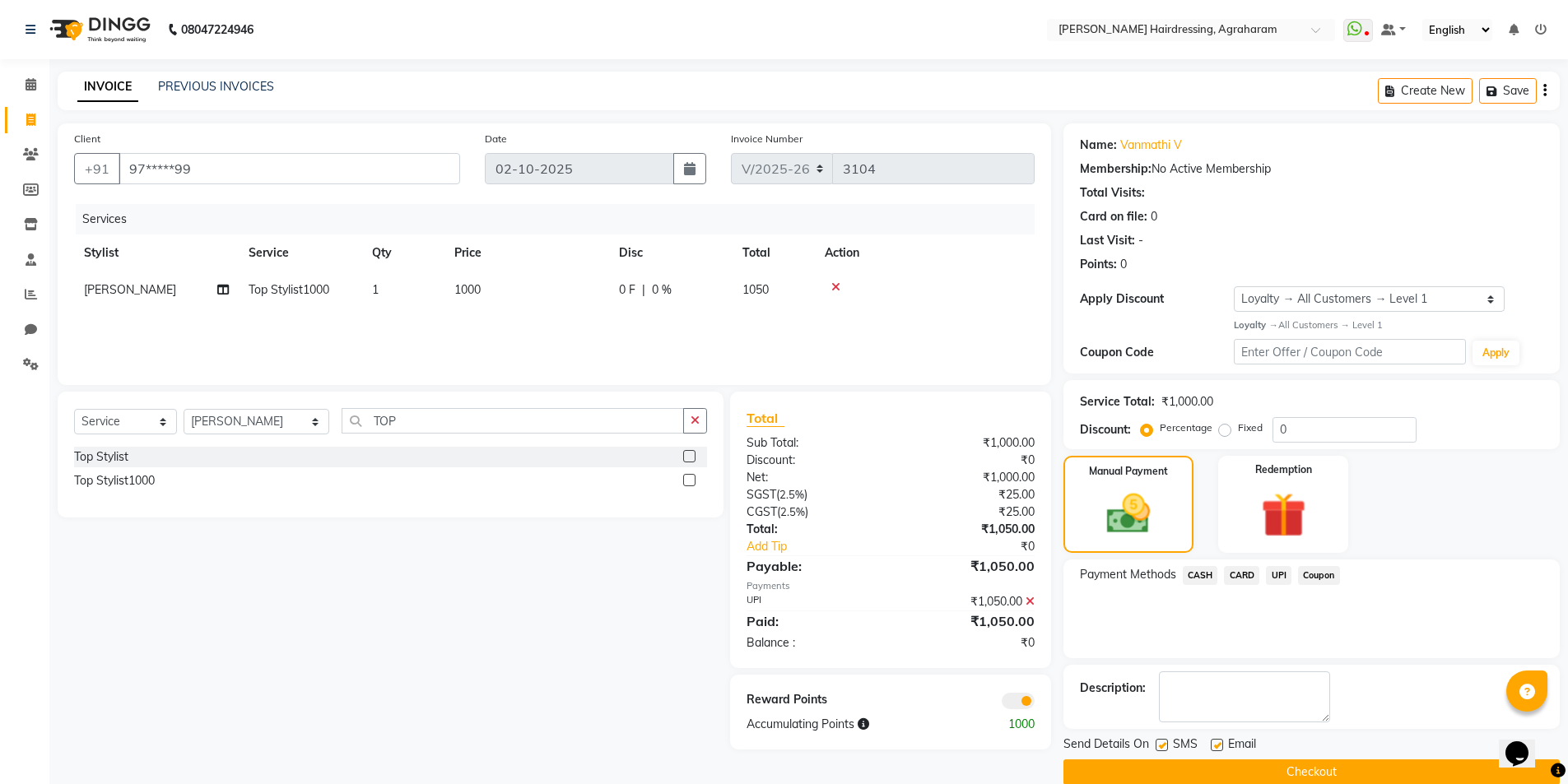
click at [1304, 762] on button "Checkout" at bounding box center [1311, 772] width 496 height 26
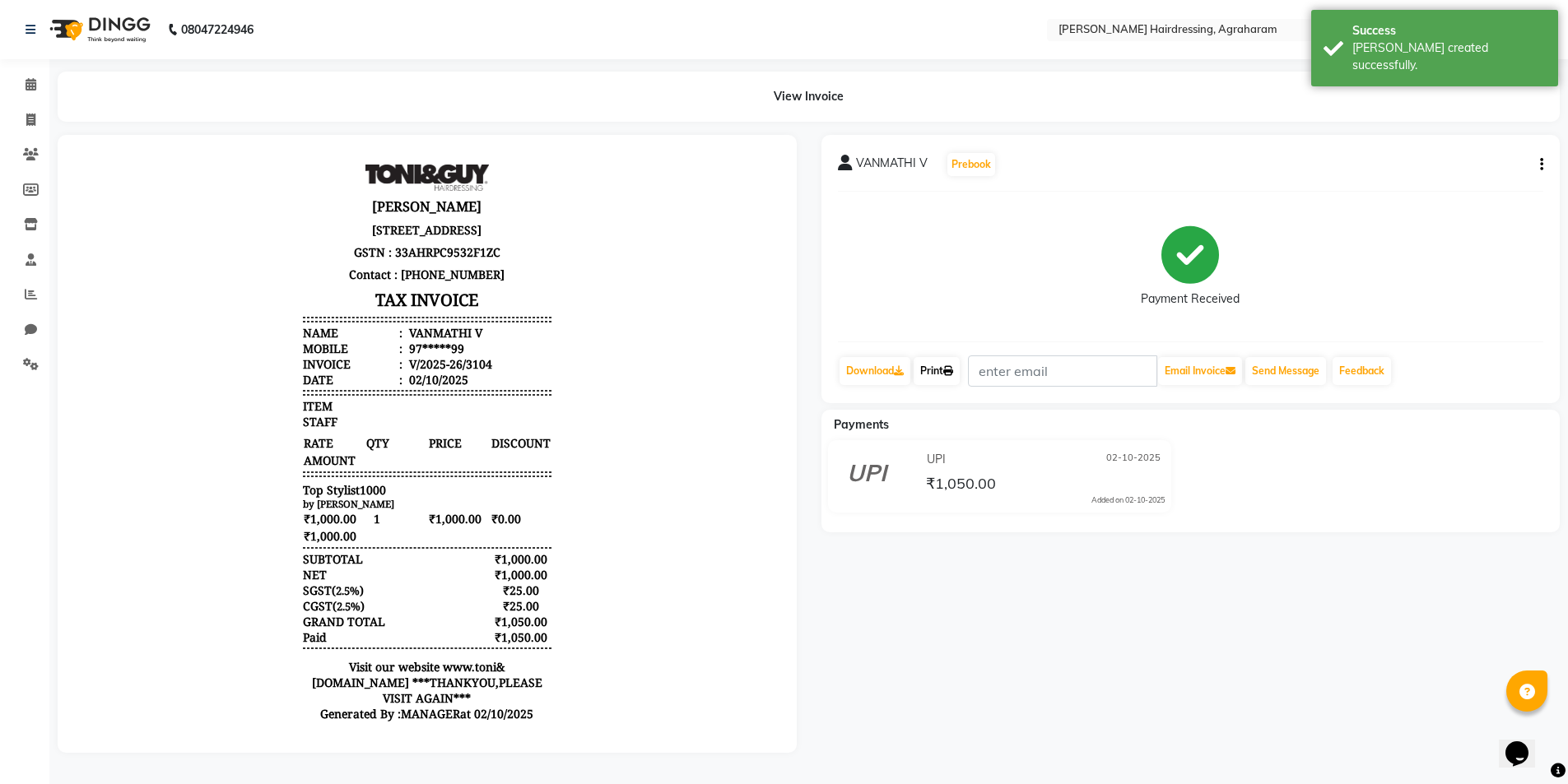
click at [944, 372] on link "Print" at bounding box center [936, 370] width 46 height 28
click at [30, 111] on span at bounding box center [30, 120] width 29 height 19
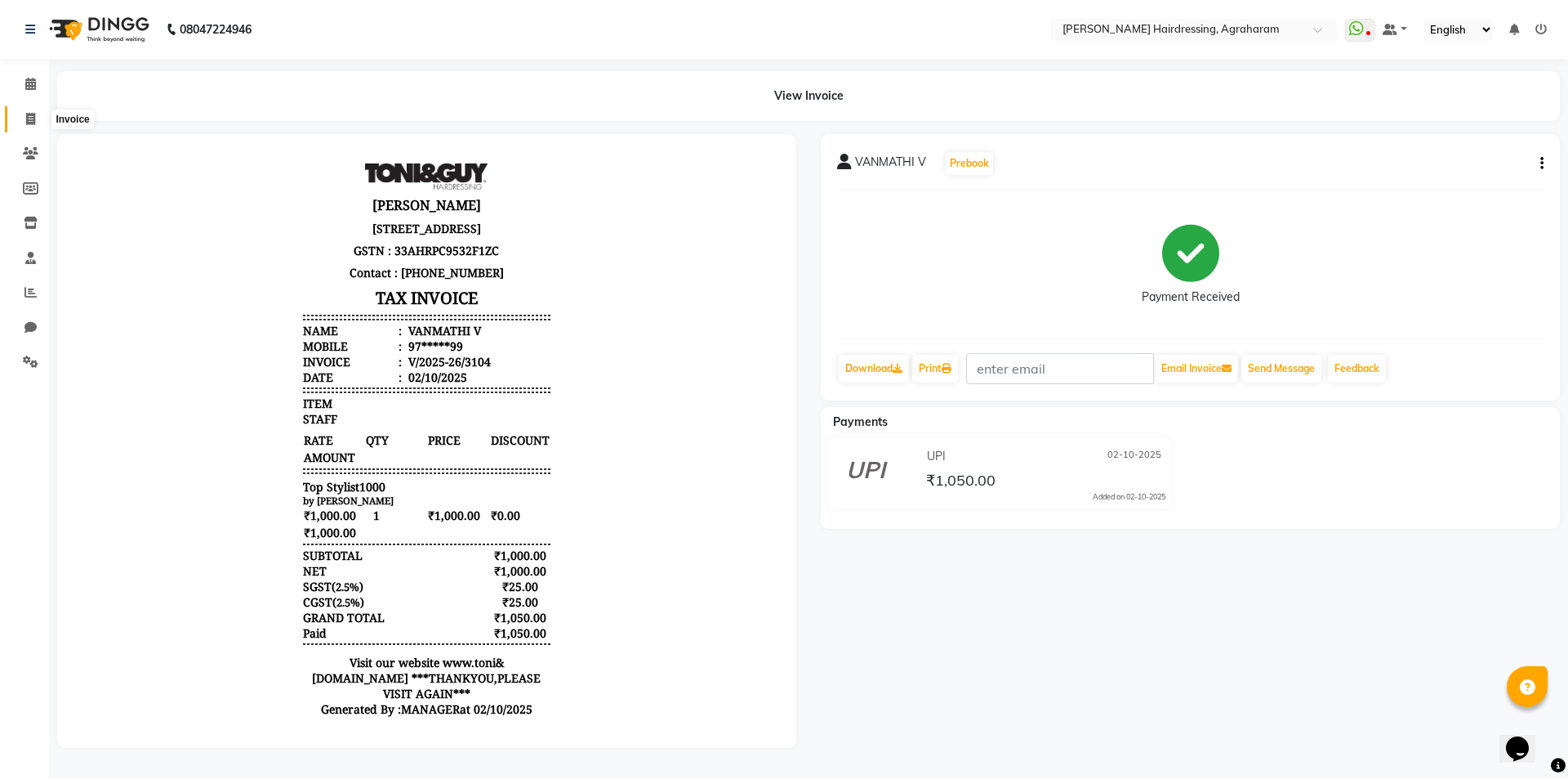
select select "7962"
select select "service"
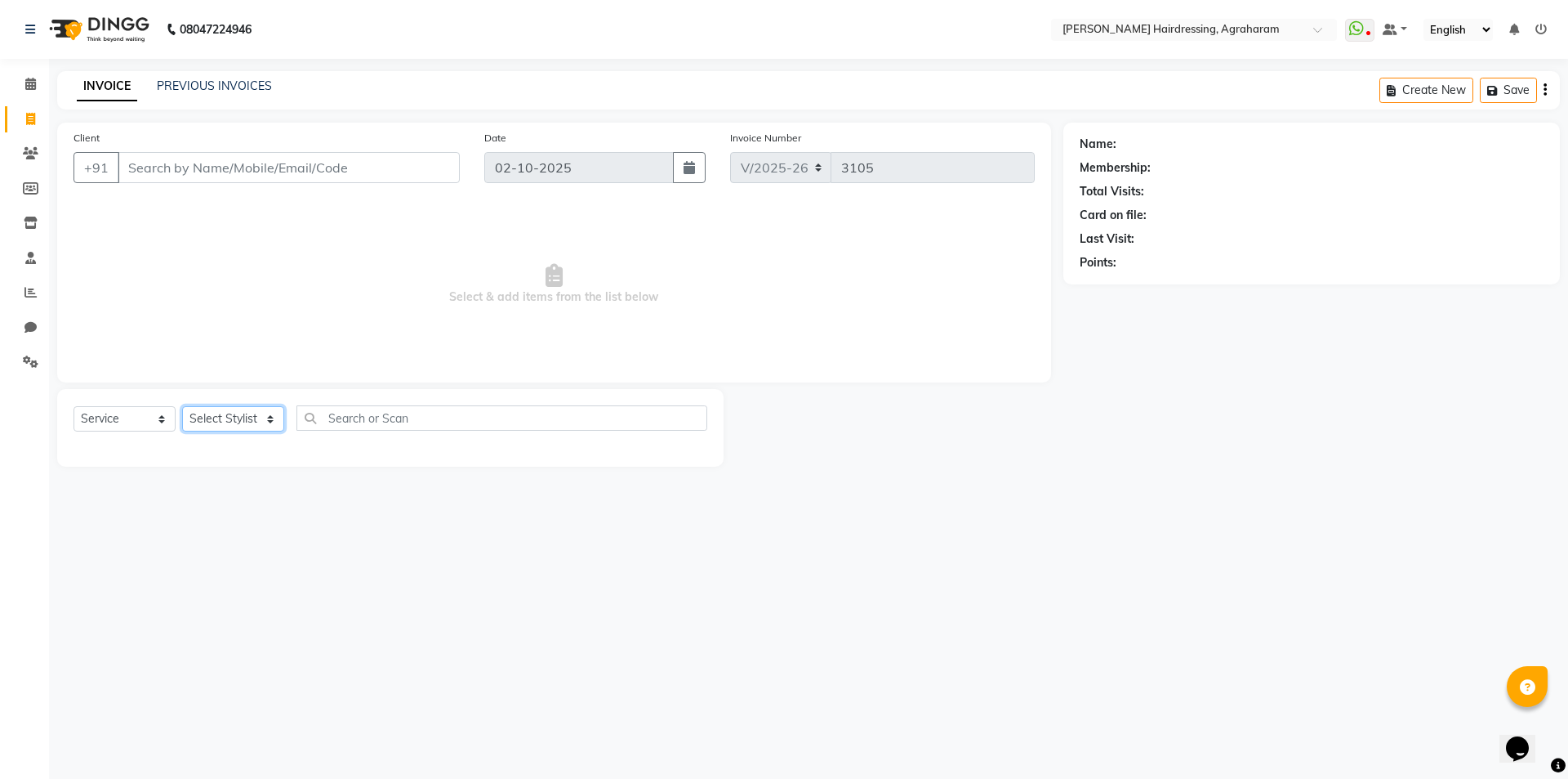
click at [252, 409] on select "Select Stylist" at bounding box center [233, 419] width 102 height 25
select select "72528"
click at [182, 406] on select "Select Stylist AASH MUHAMMED AFTAB AKASH ARSU DIPIKA GOMATHI S JANU KANIMOZHI M…" at bounding box center [255, 419] width 144 height 25
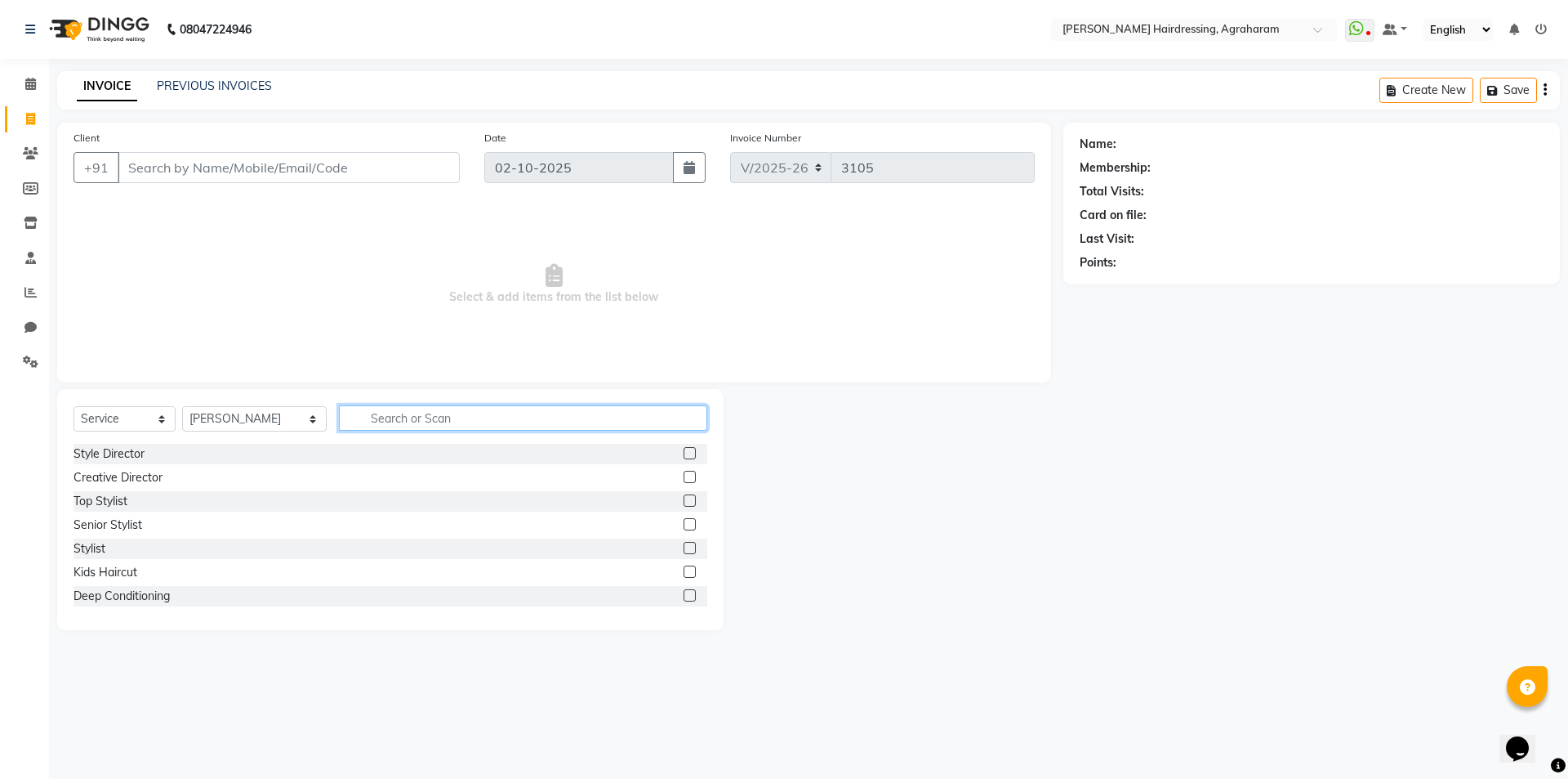
click at [372, 422] on input "text" at bounding box center [523, 418] width 369 height 25
type input "299"
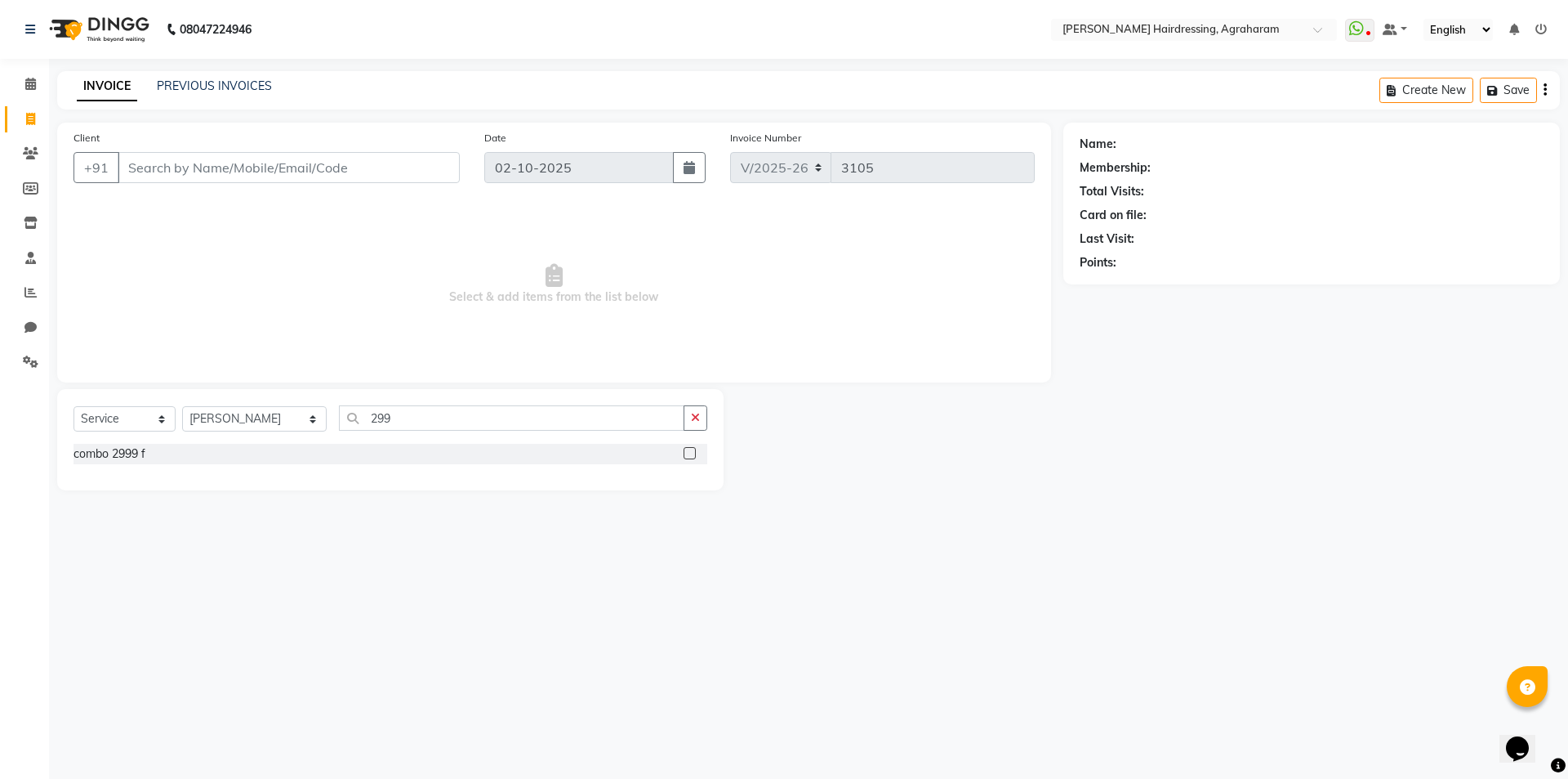
click at [685, 450] on label at bounding box center [690, 453] width 13 height 13
click at [685, 450] on input "checkbox" at bounding box center [689, 454] width 11 height 11
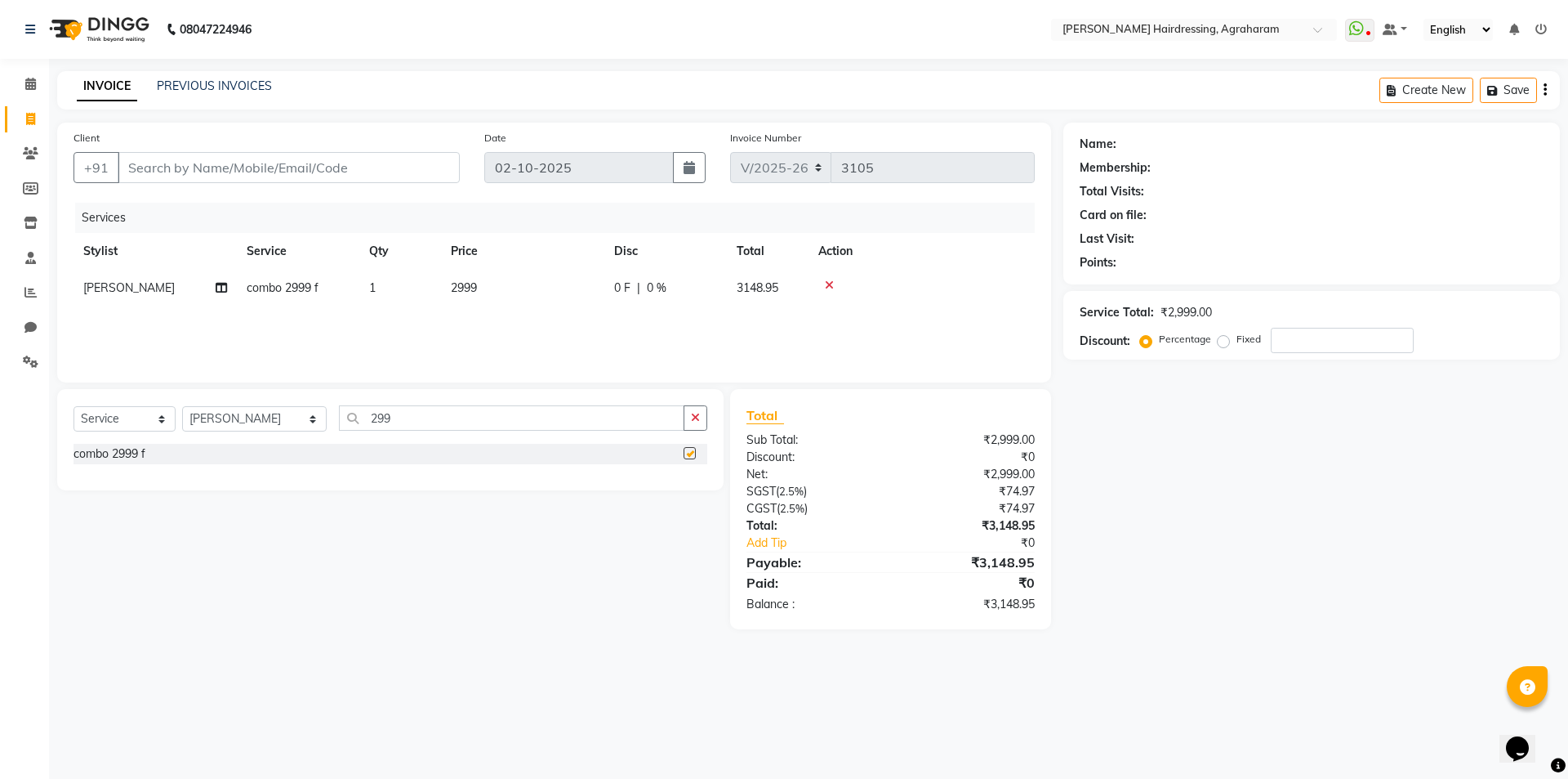
checkbox input "false"
click at [235, 408] on select "Select Stylist AASH MUHAMMED AFTAB AKASH ARSU DIPIKA GOMATHI S JANU KANIMOZHI M…" at bounding box center [255, 419] width 144 height 25
select select "92172"
click at [182, 406] on select "Select Stylist AASH MUHAMMED AFTAB AKASH ARSU DIPIKA GOMATHI S JANU KANIMOZHI M…" at bounding box center [255, 419] width 144 height 25
click at [397, 416] on input "299" at bounding box center [511, 418] width 345 height 25
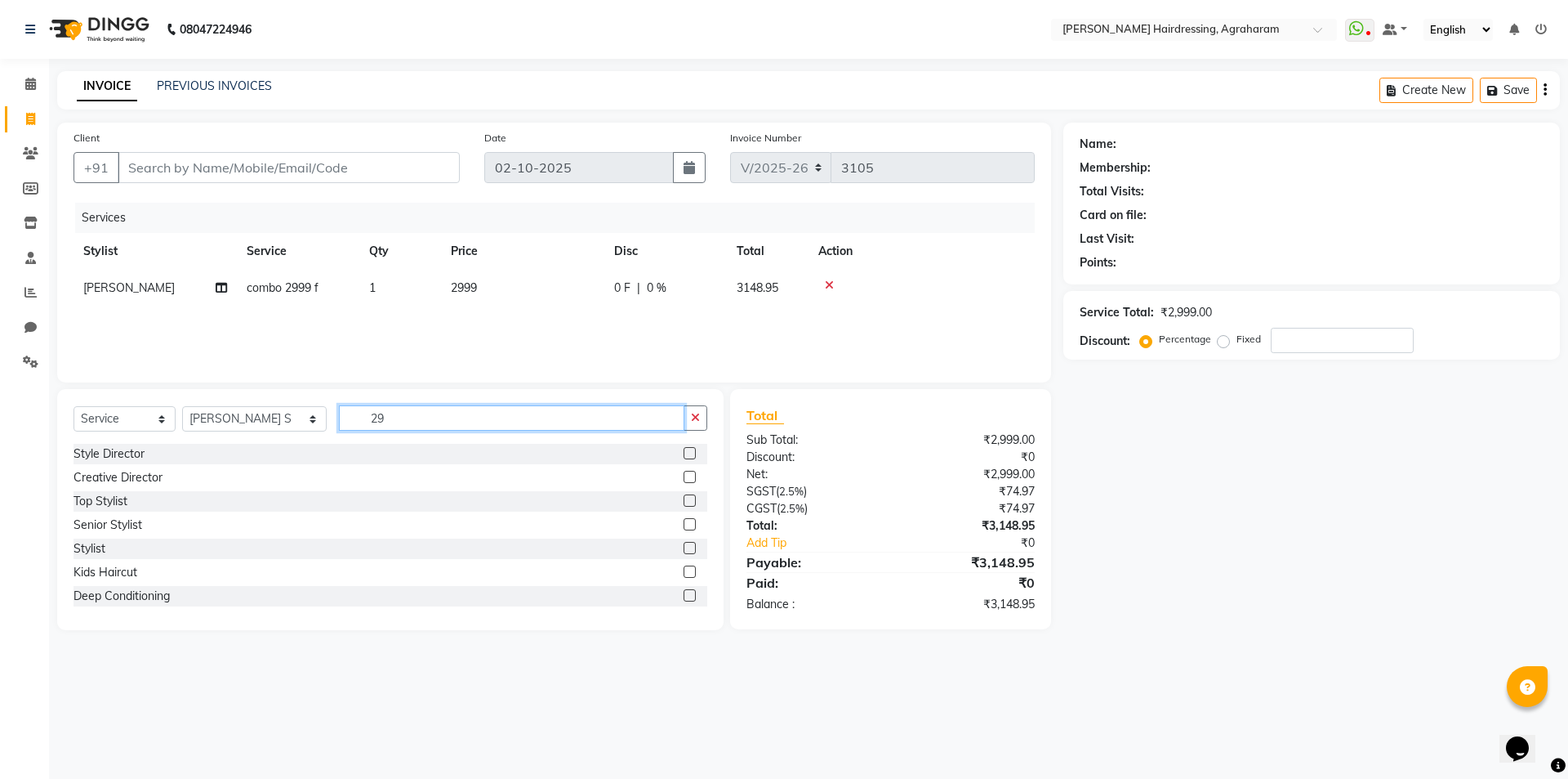
type input "2"
type input "FACE"
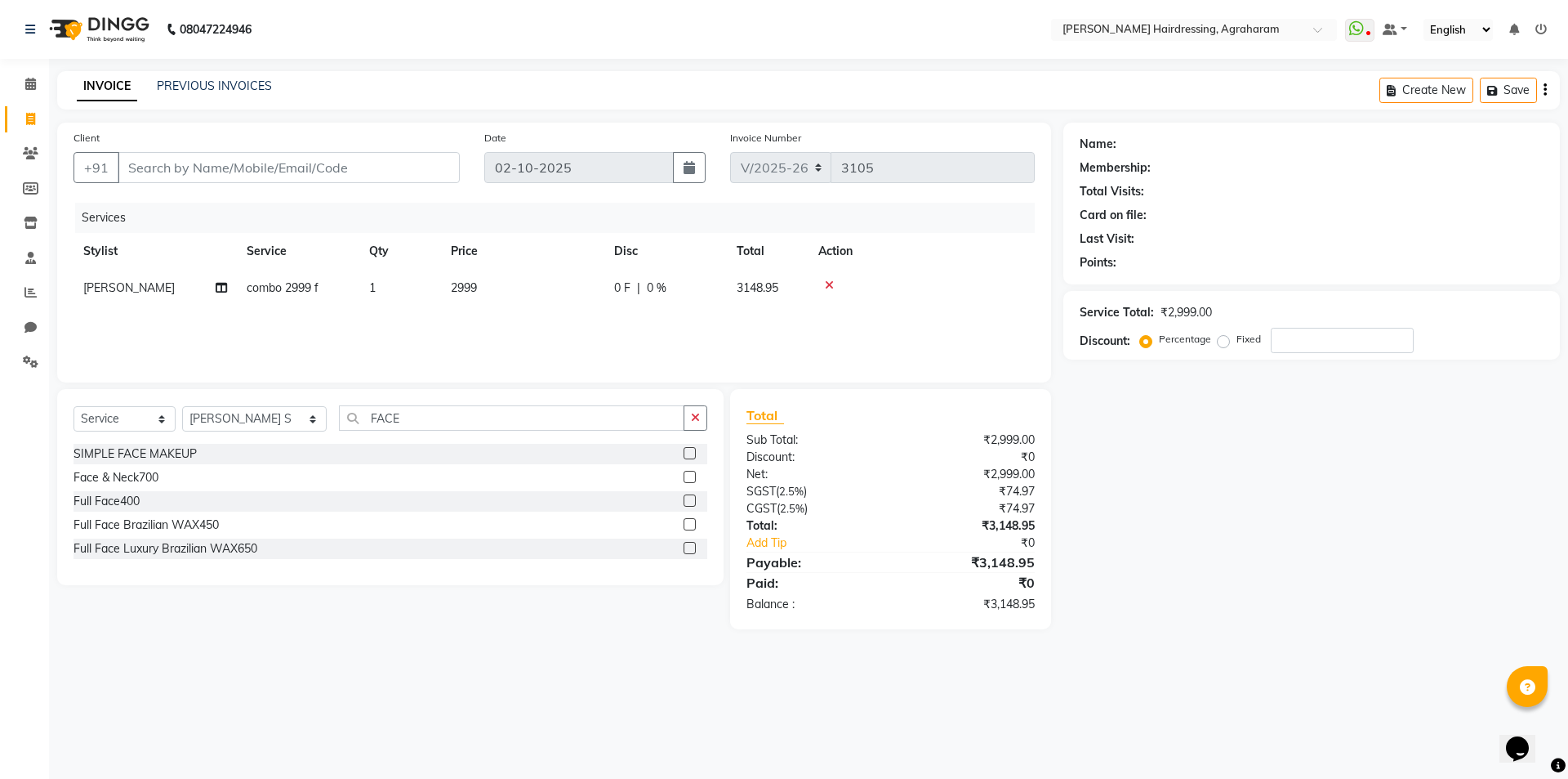
click at [685, 479] on label at bounding box center [690, 476] width 13 height 13
click at [685, 479] on input "checkbox" at bounding box center [689, 477] width 11 height 11
checkbox input "false"
click at [394, 434] on div "Select Service Product Membership Package Voucher Prepaid Gift Card Select Styl…" at bounding box center [390, 424] width 634 height 38
click at [390, 422] on input "FACE" at bounding box center [511, 418] width 345 height 25
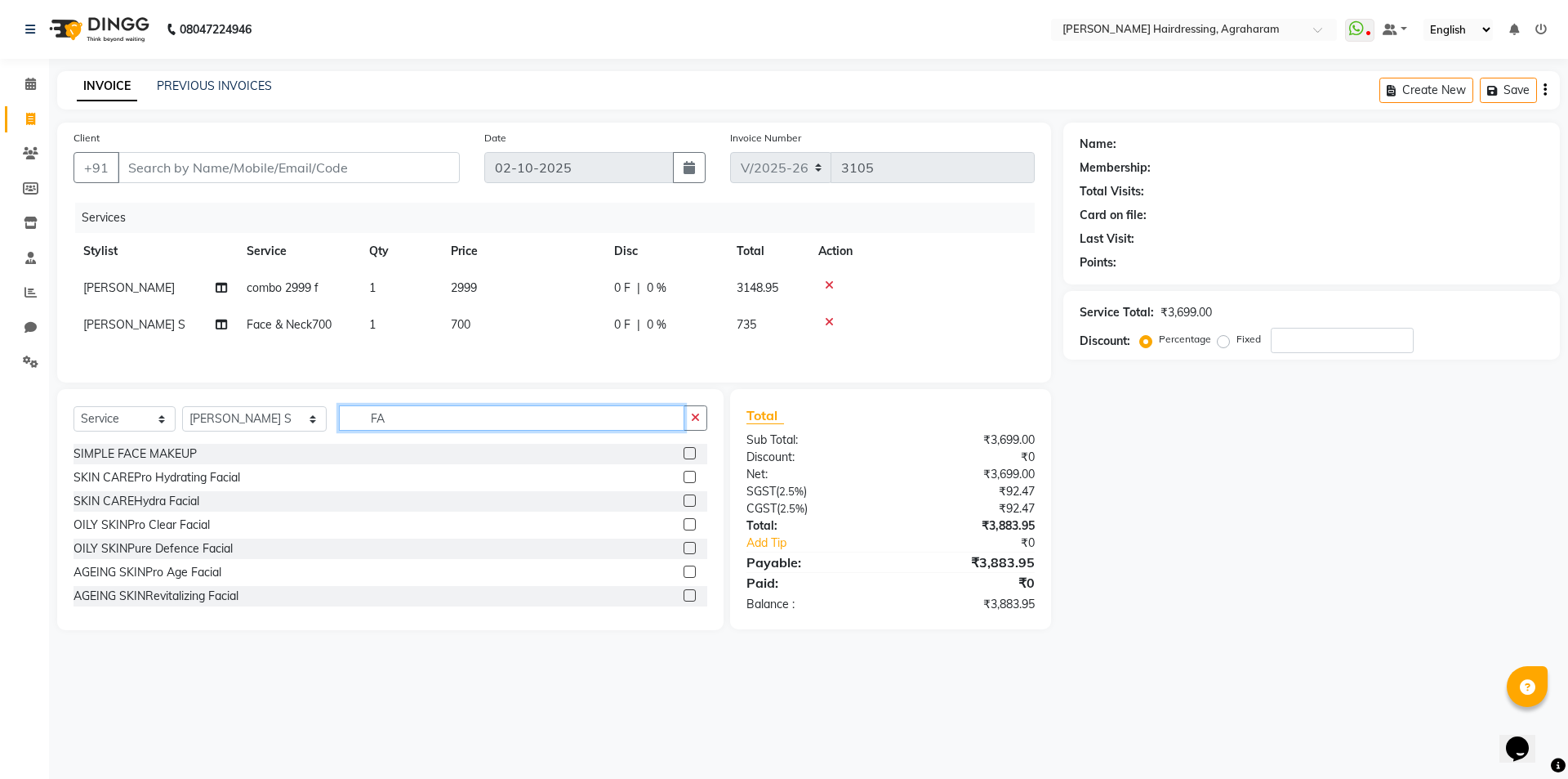
type input "F"
type input "CLEAN"
click at [684, 481] on label at bounding box center [690, 476] width 13 height 13
click at [684, 481] on input "checkbox" at bounding box center [689, 477] width 11 height 11
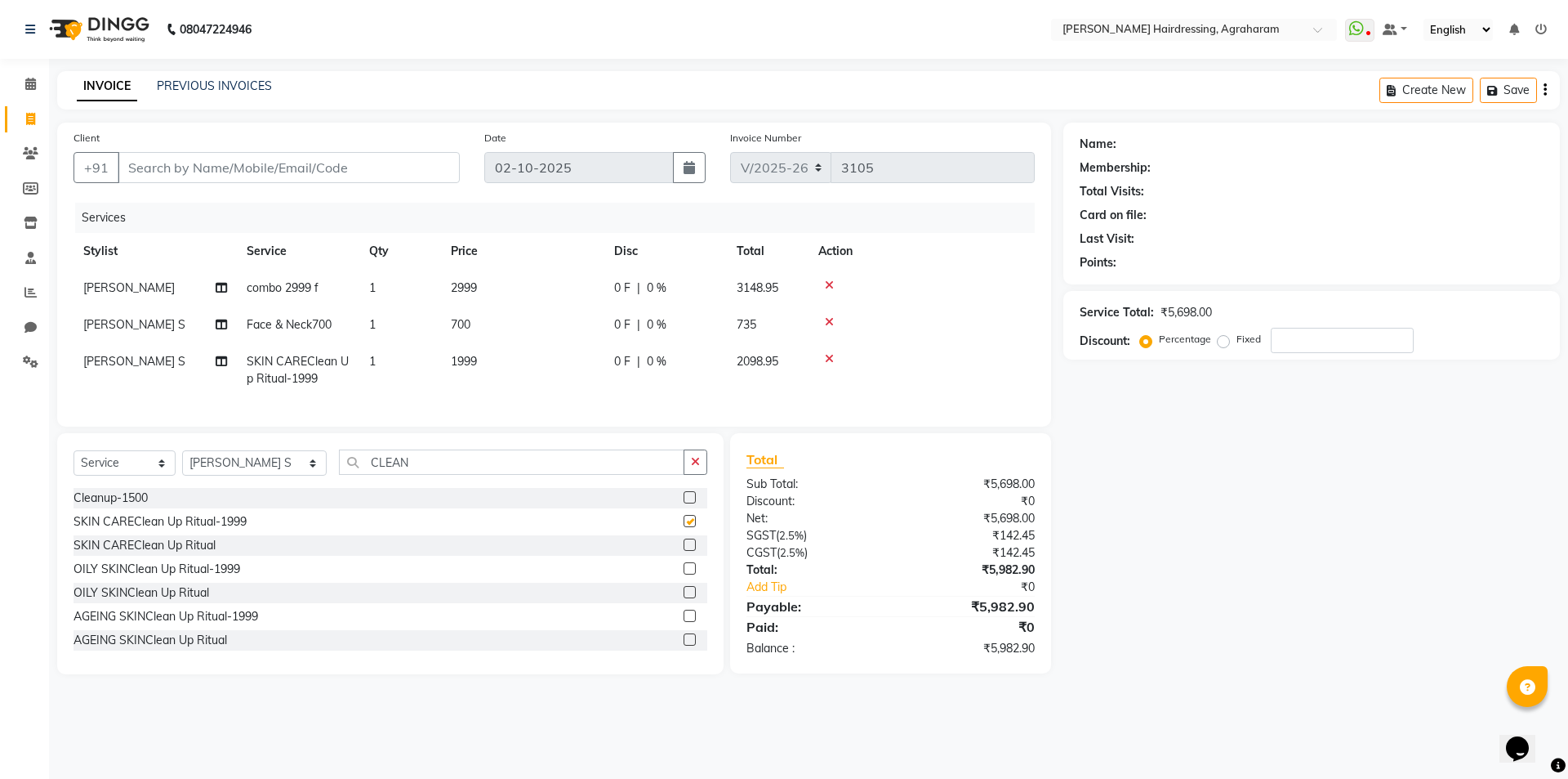
checkbox input "false"
click at [185, 158] on input "Client" at bounding box center [289, 168] width 342 height 31
click at [140, 157] on input "Client" at bounding box center [289, 168] width 342 height 31
click at [136, 169] on input "Client" at bounding box center [289, 168] width 342 height 31
click at [140, 168] on input "Client" at bounding box center [289, 168] width 342 height 31
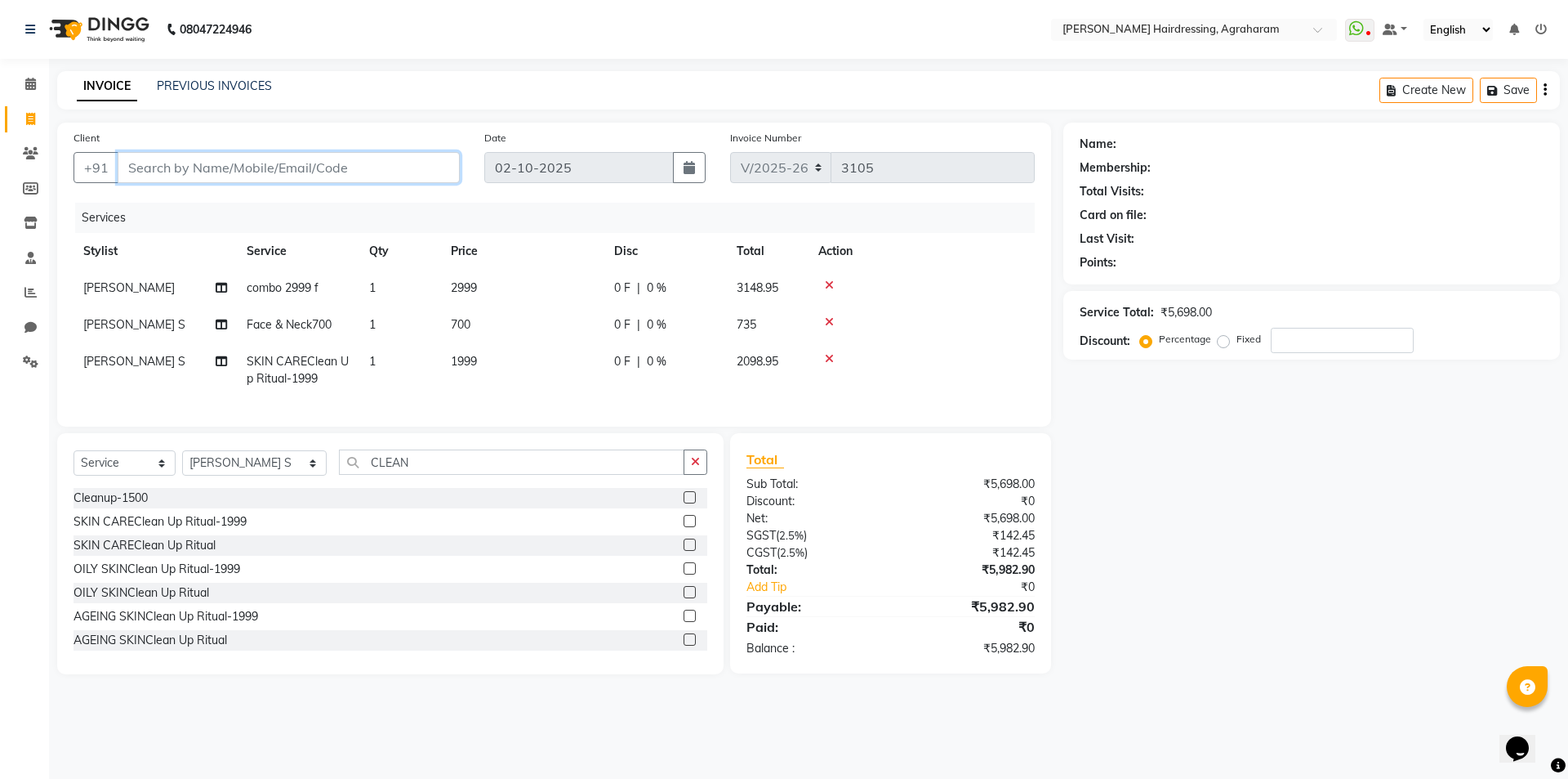
type input "9"
type input "0"
type input "9751580197"
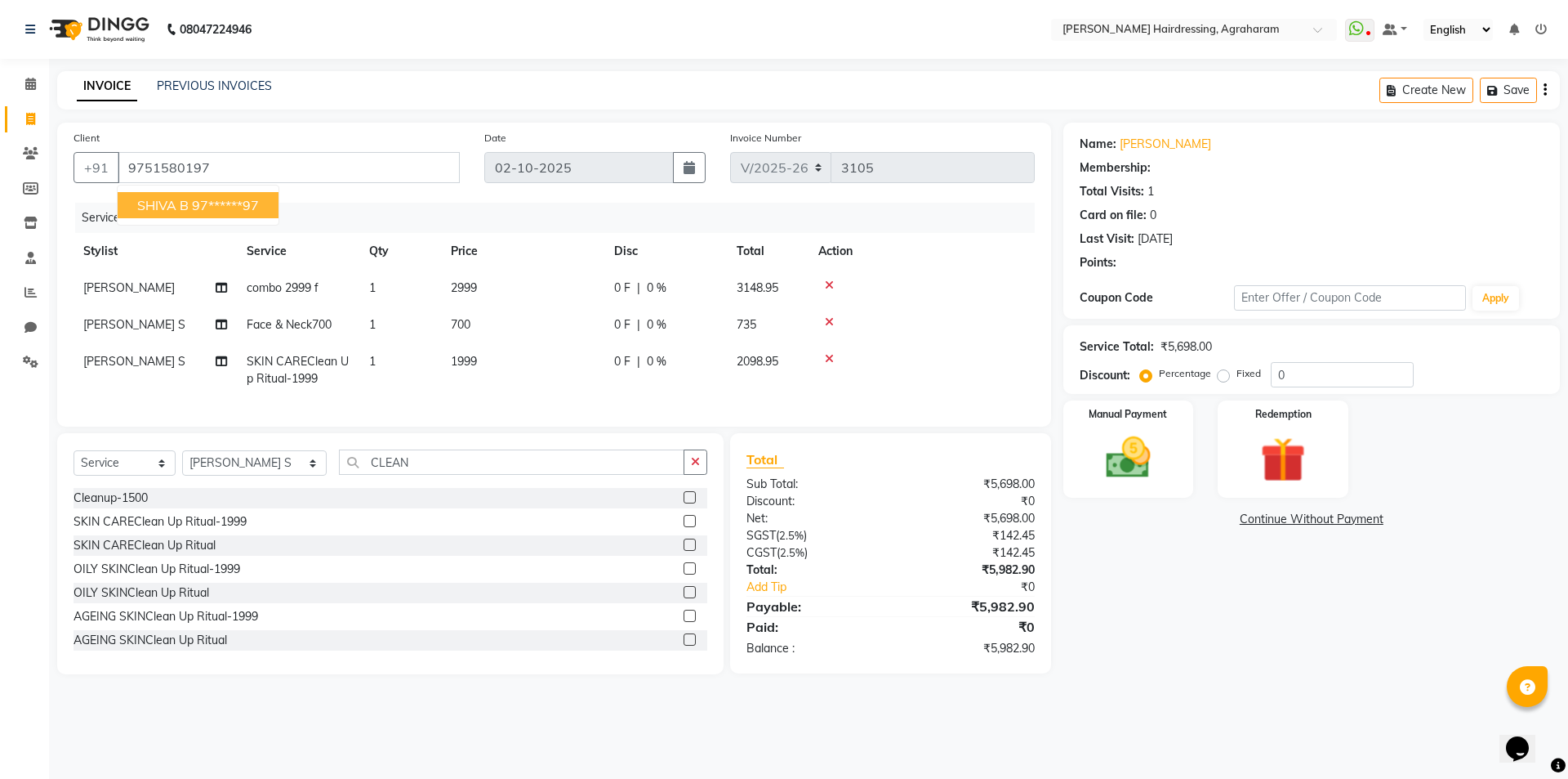
select select "1: Object"
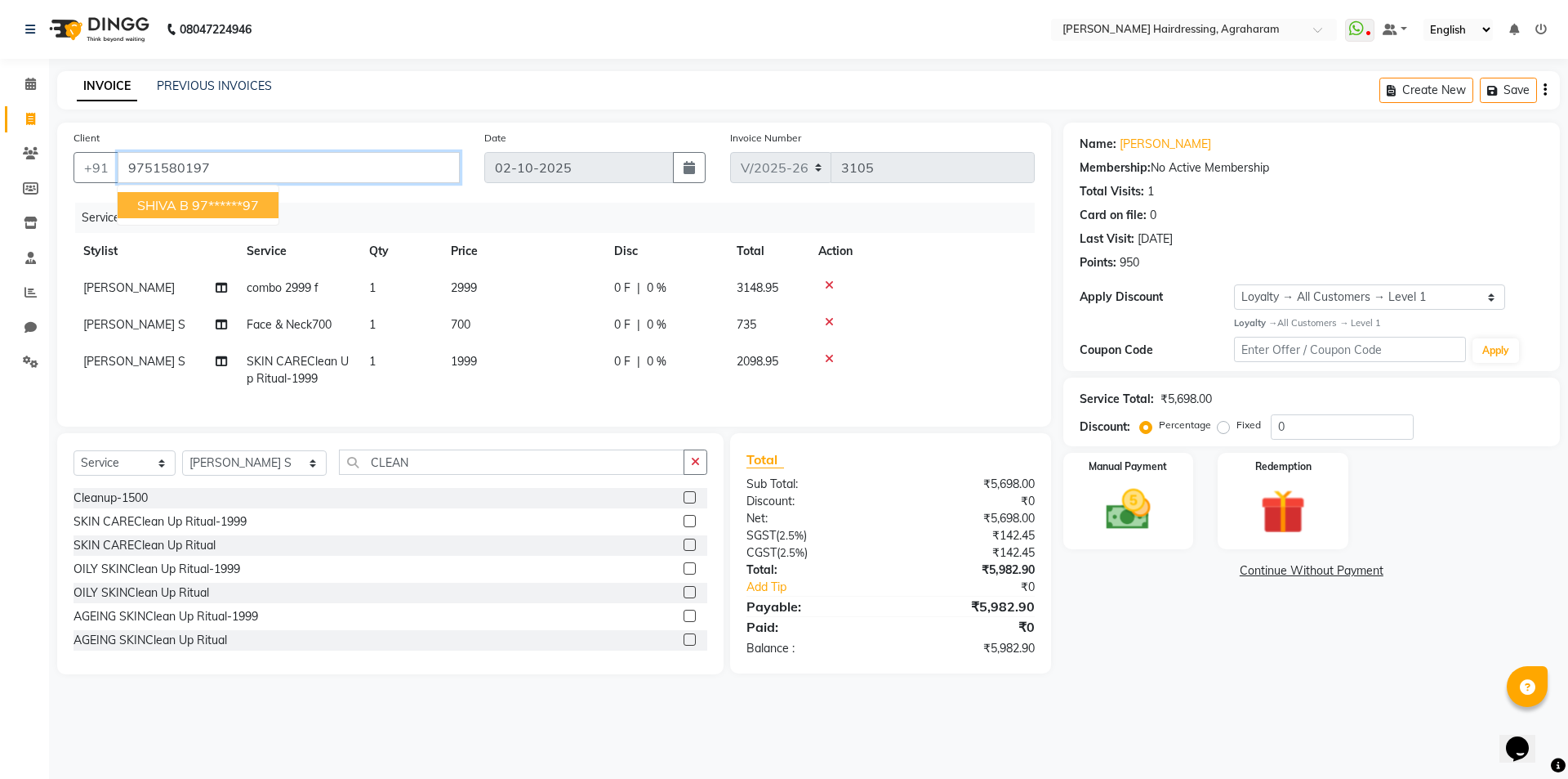
click at [145, 168] on input "9751580197" at bounding box center [289, 168] width 342 height 31
click at [200, 201] on ngb-highlight "97******97" at bounding box center [225, 205] width 67 height 17
type input "97******97"
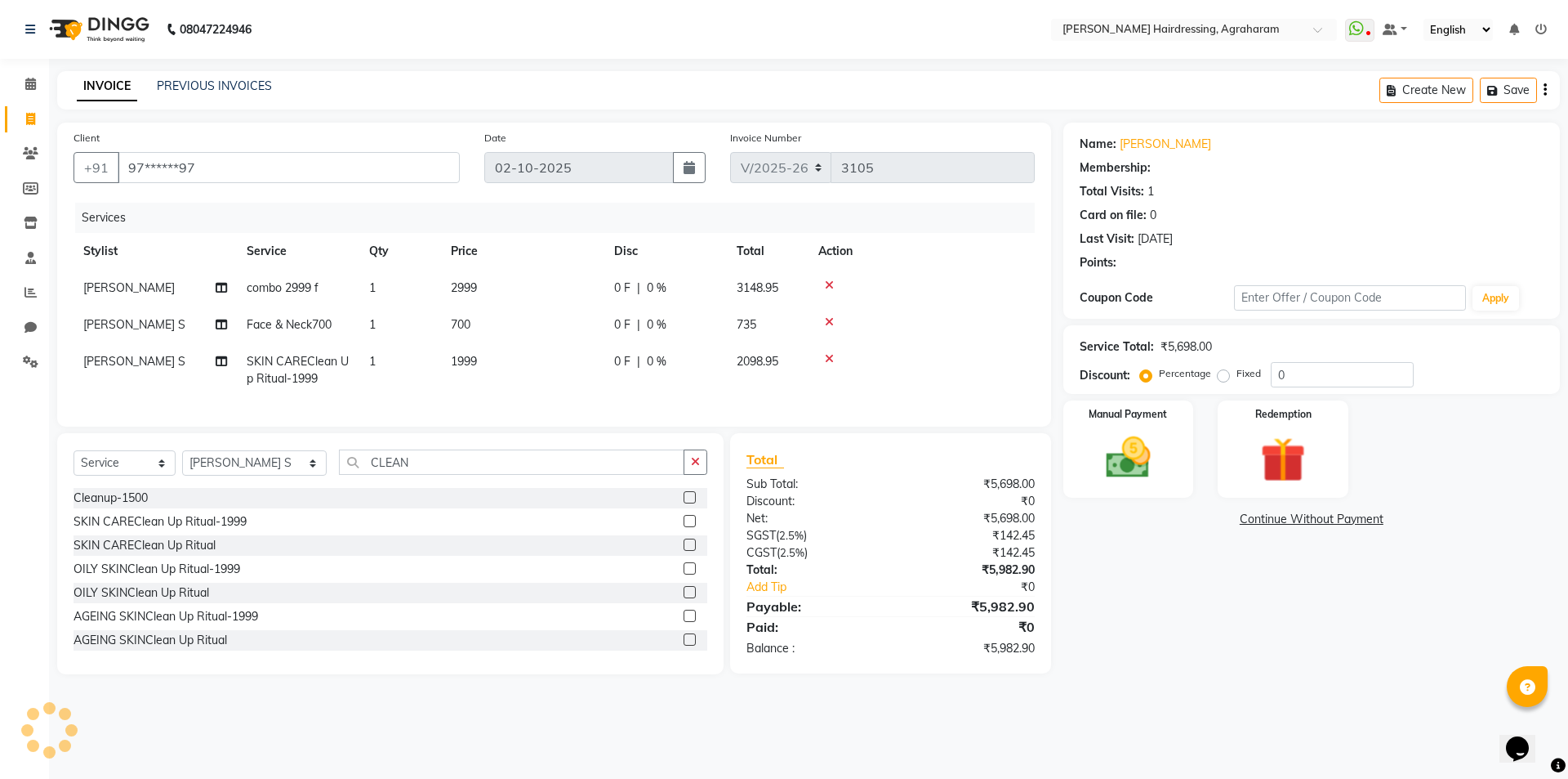
select select "1: Object"
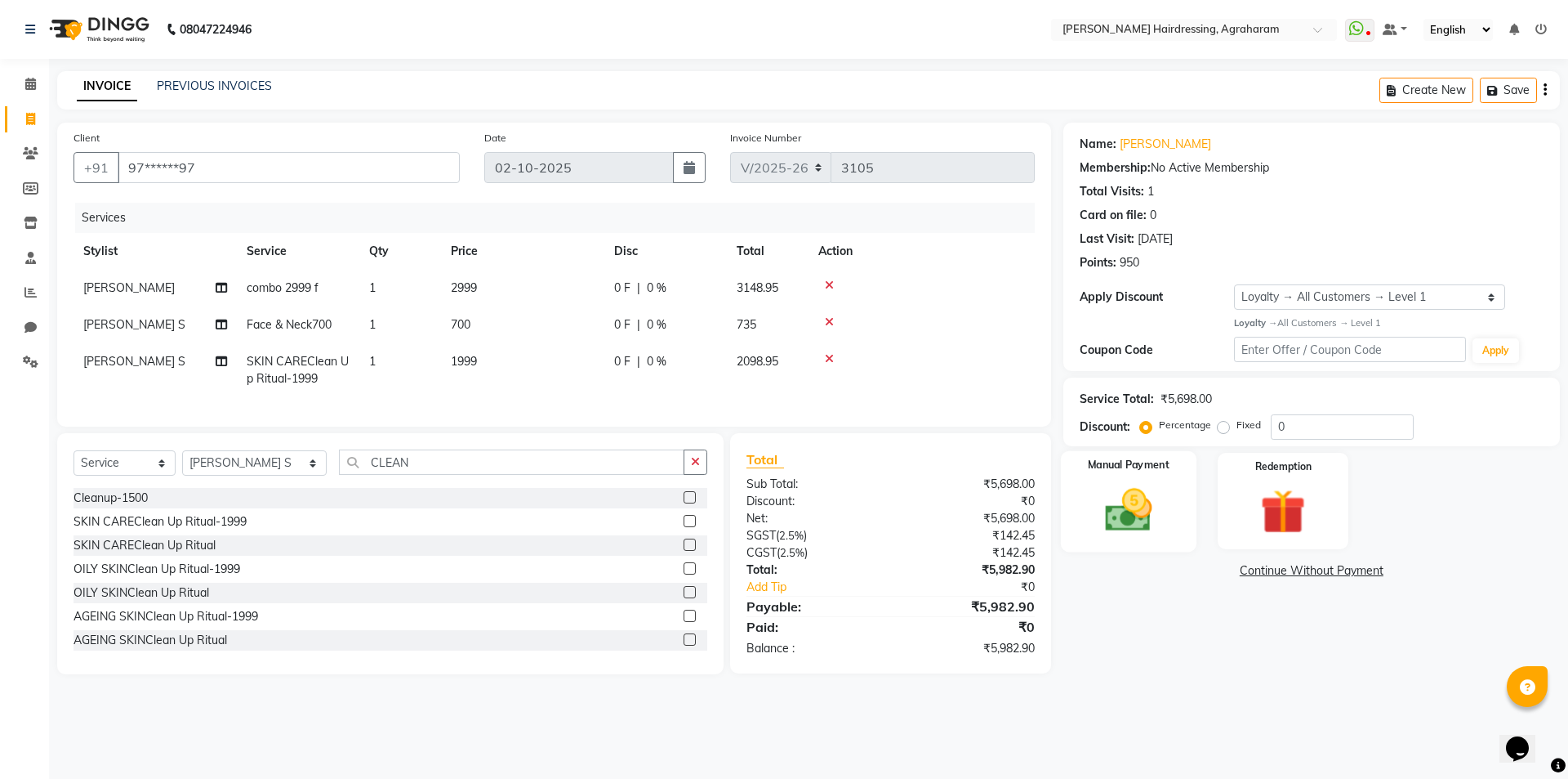
click at [1127, 522] on img at bounding box center [1129, 510] width 76 height 54
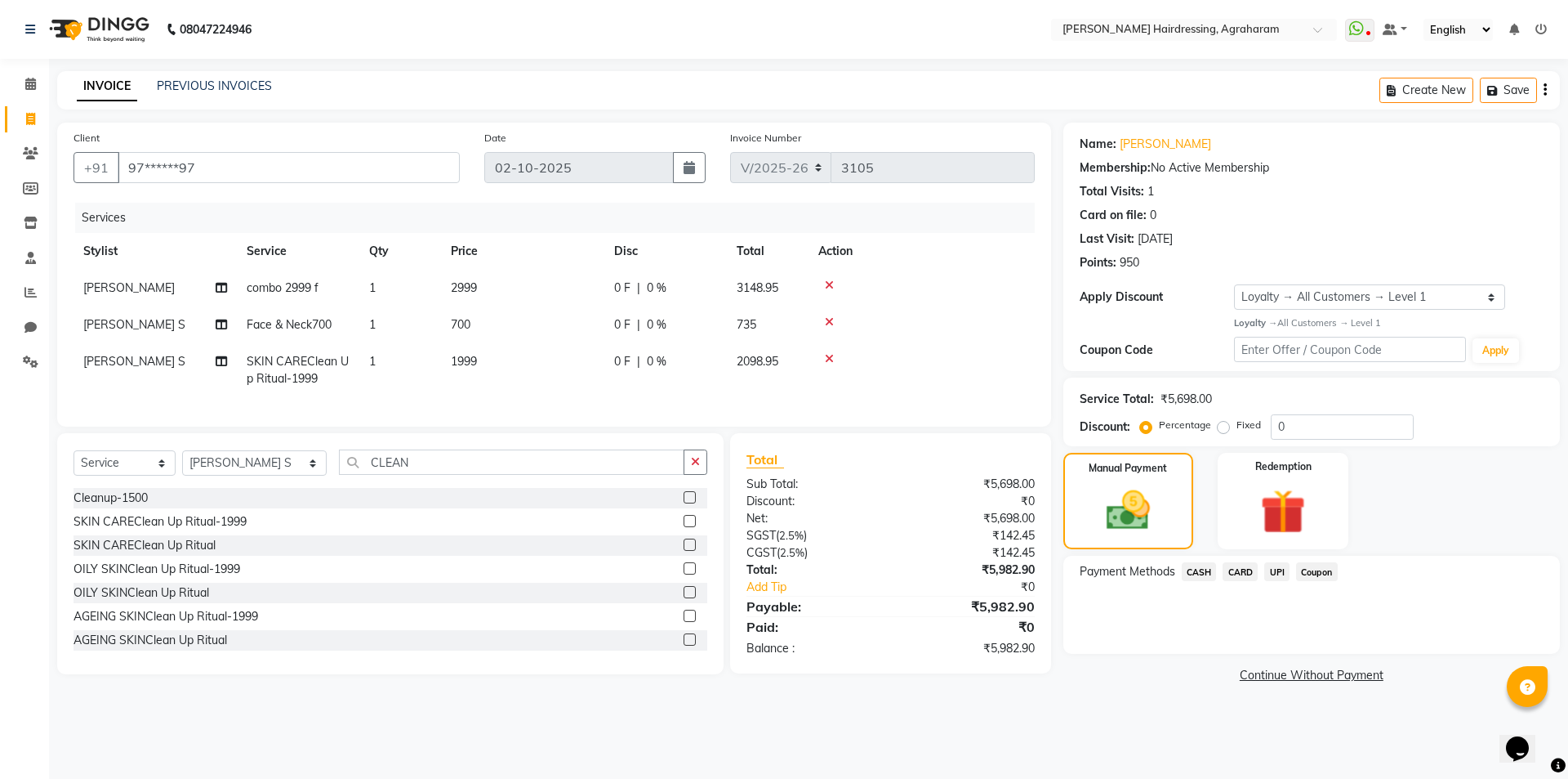
click at [1281, 573] on span "UPI" at bounding box center [1277, 571] width 25 height 19
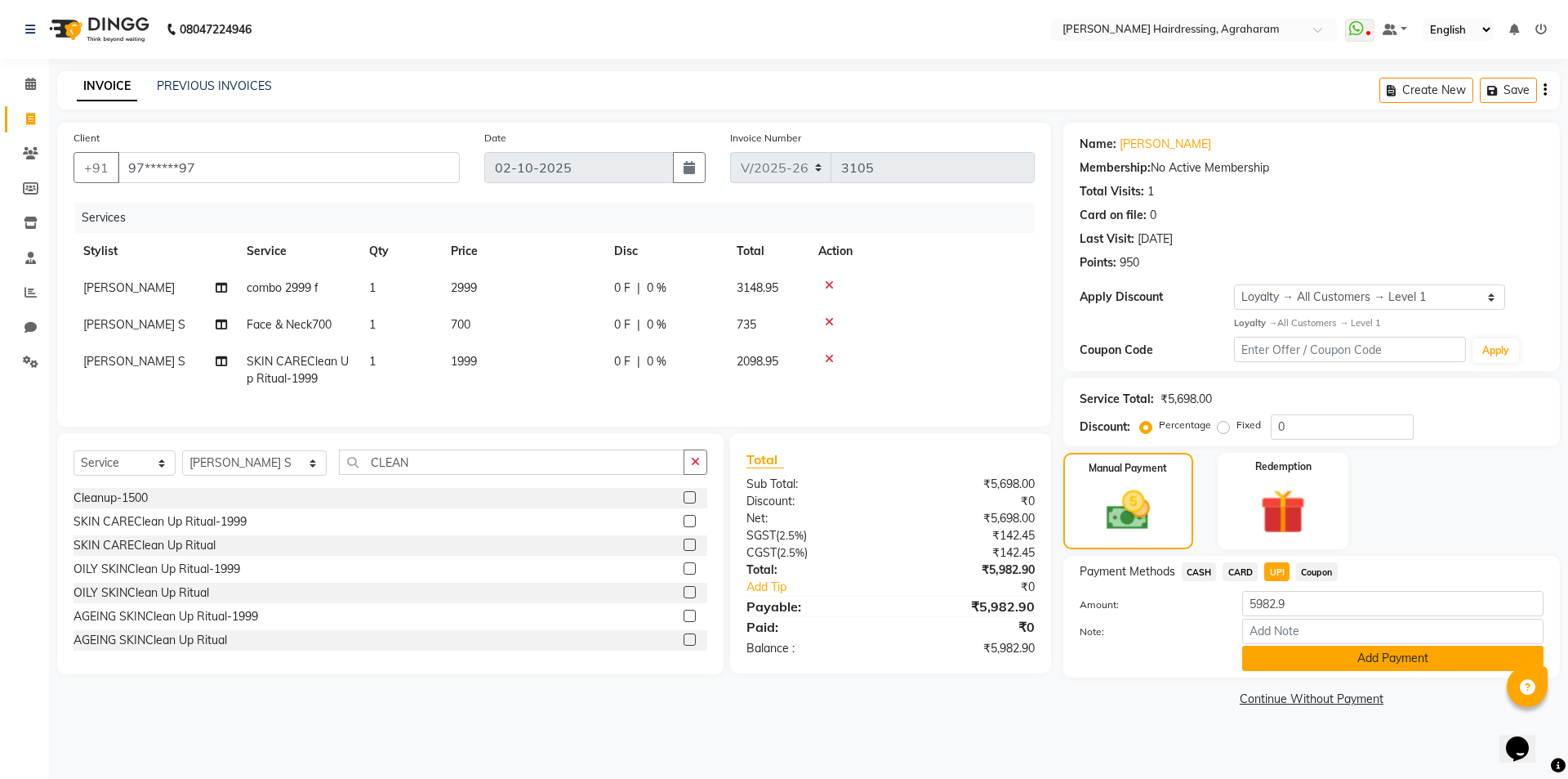
click at [1397, 660] on button "Add Payment" at bounding box center [1392, 658] width 302 height 25
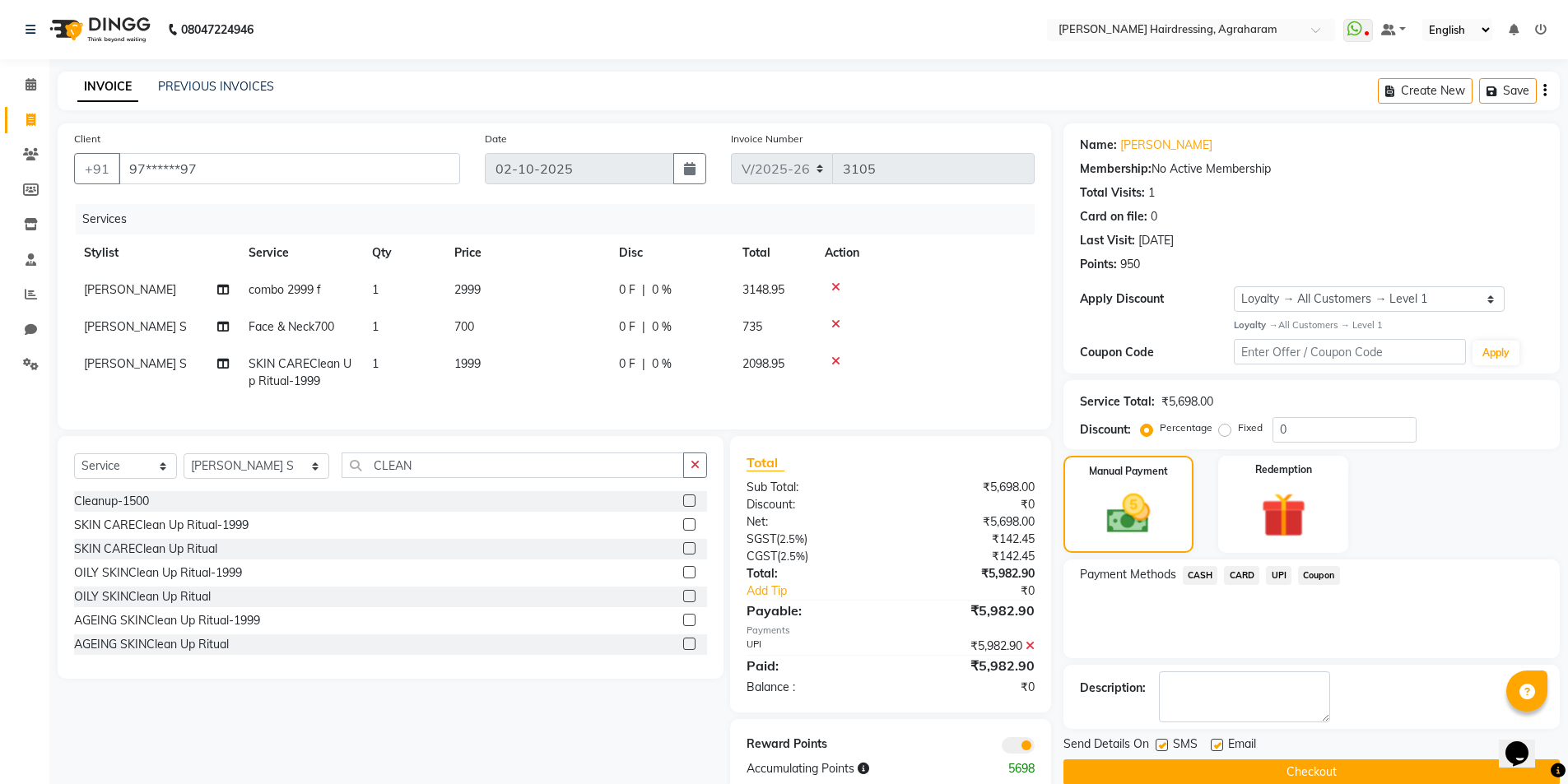
click at [1347, 766] on button "Checkout" at bounding box center [1311, 772] width 496 height 26
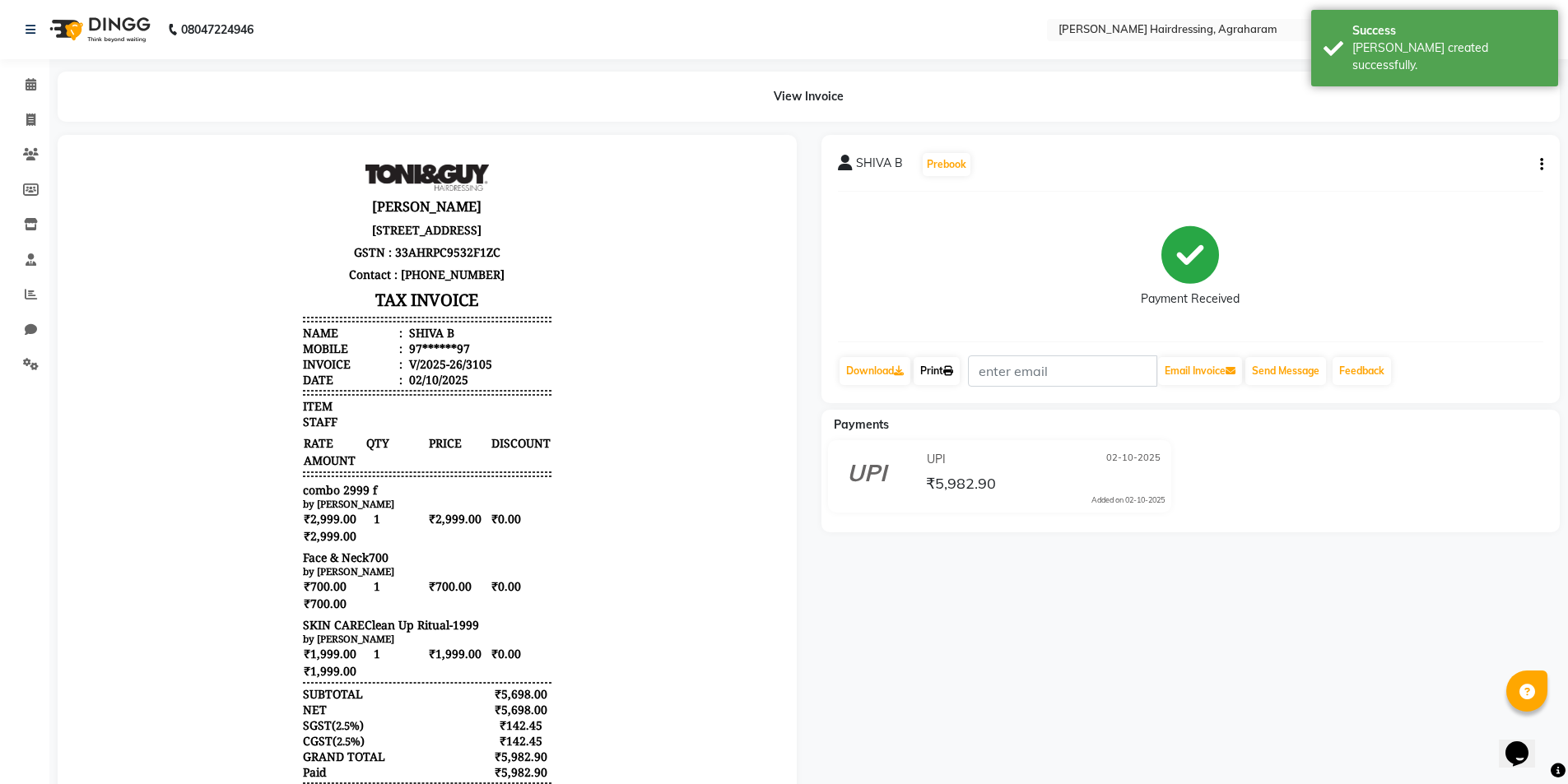
click at [953, 368] on icon at bounding box center [948, 371] width 10 height 10
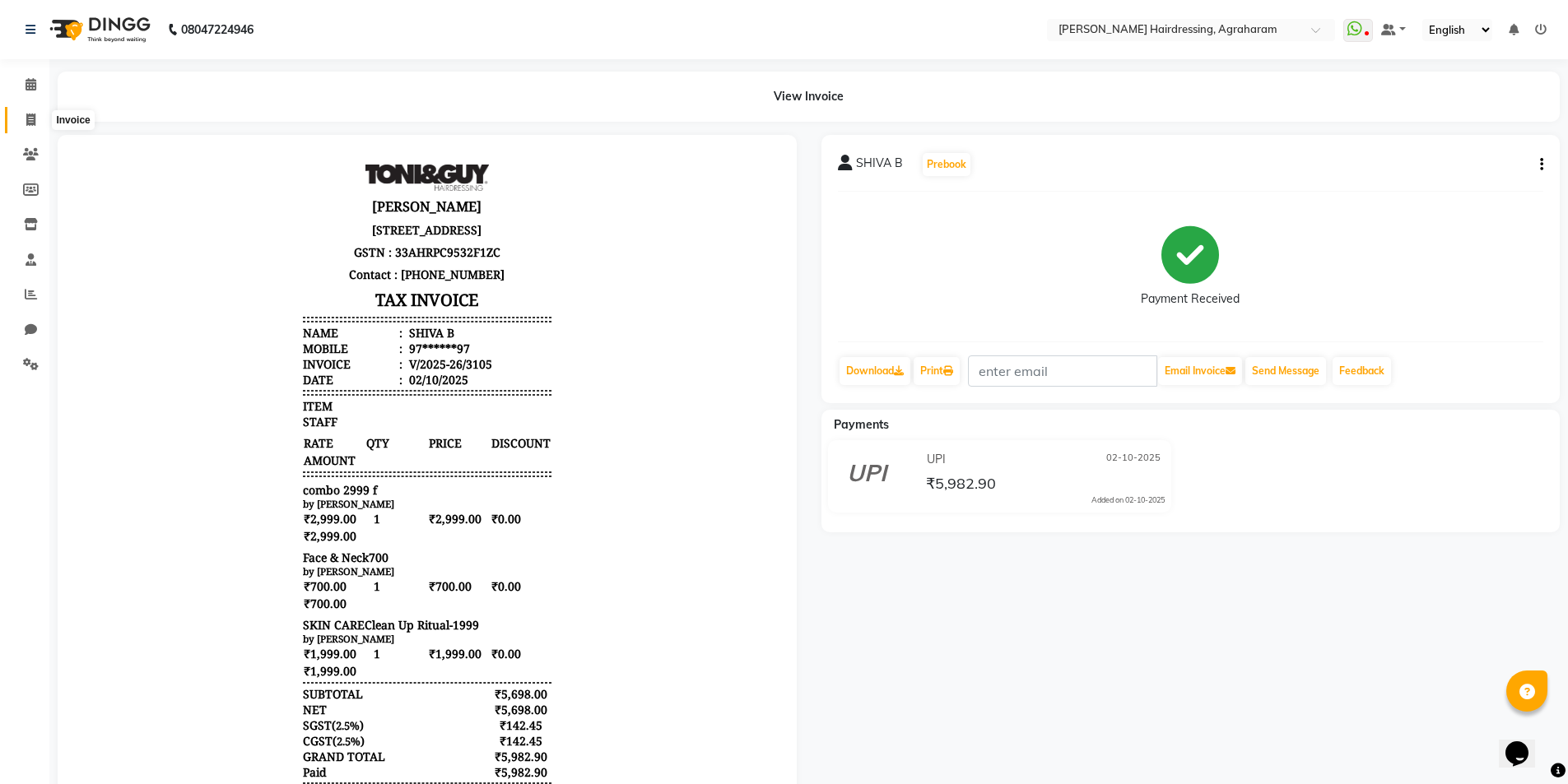
click at [28, 123] on icon at bounding box center [30, 120] width 9 height 13
select select "service"
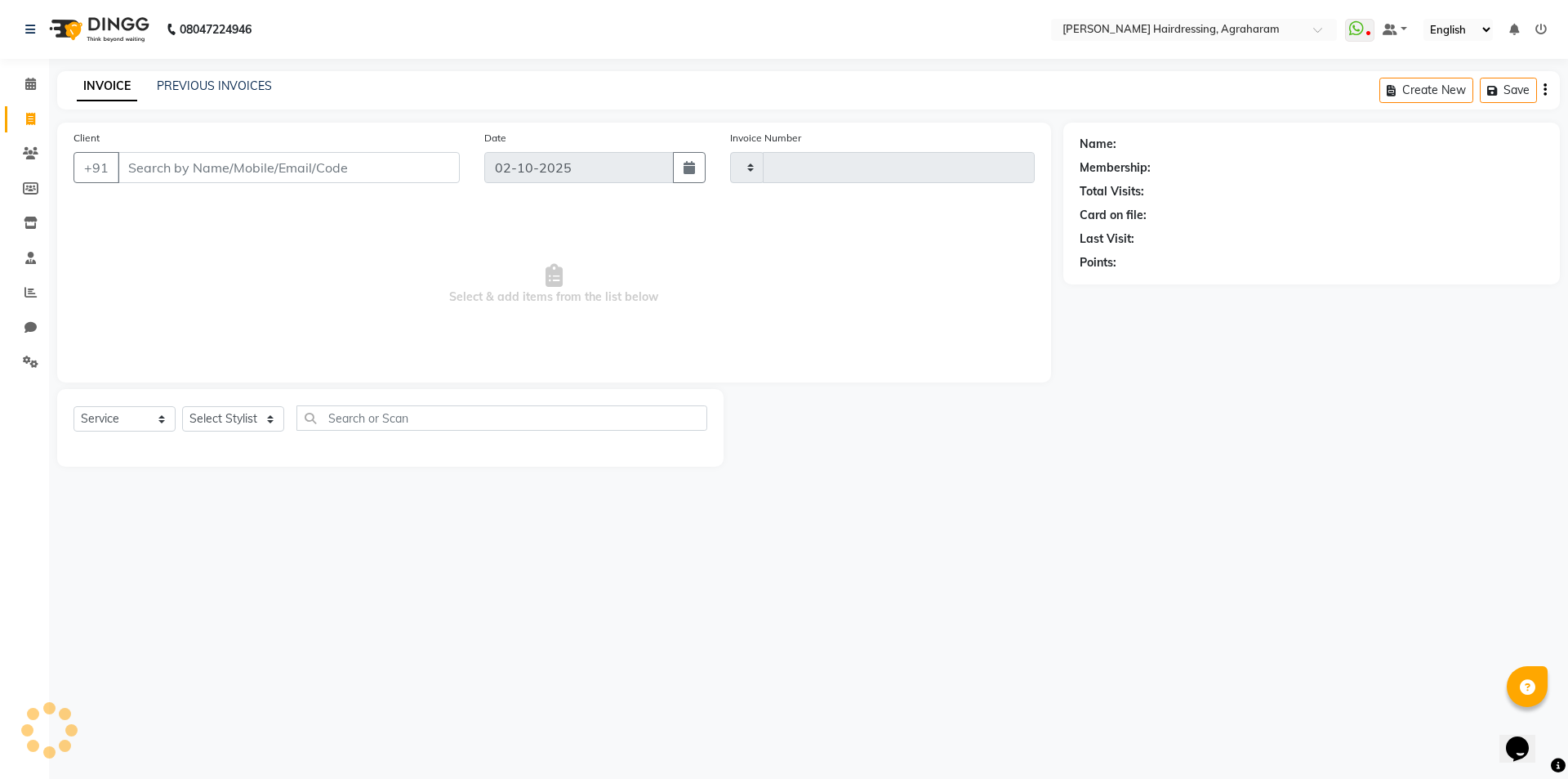
type input "3106"
select select "7962"
click at [185, 86] on link "PREVIOUS INVOICES" at bounding box center [215, 85] width 115 height 15
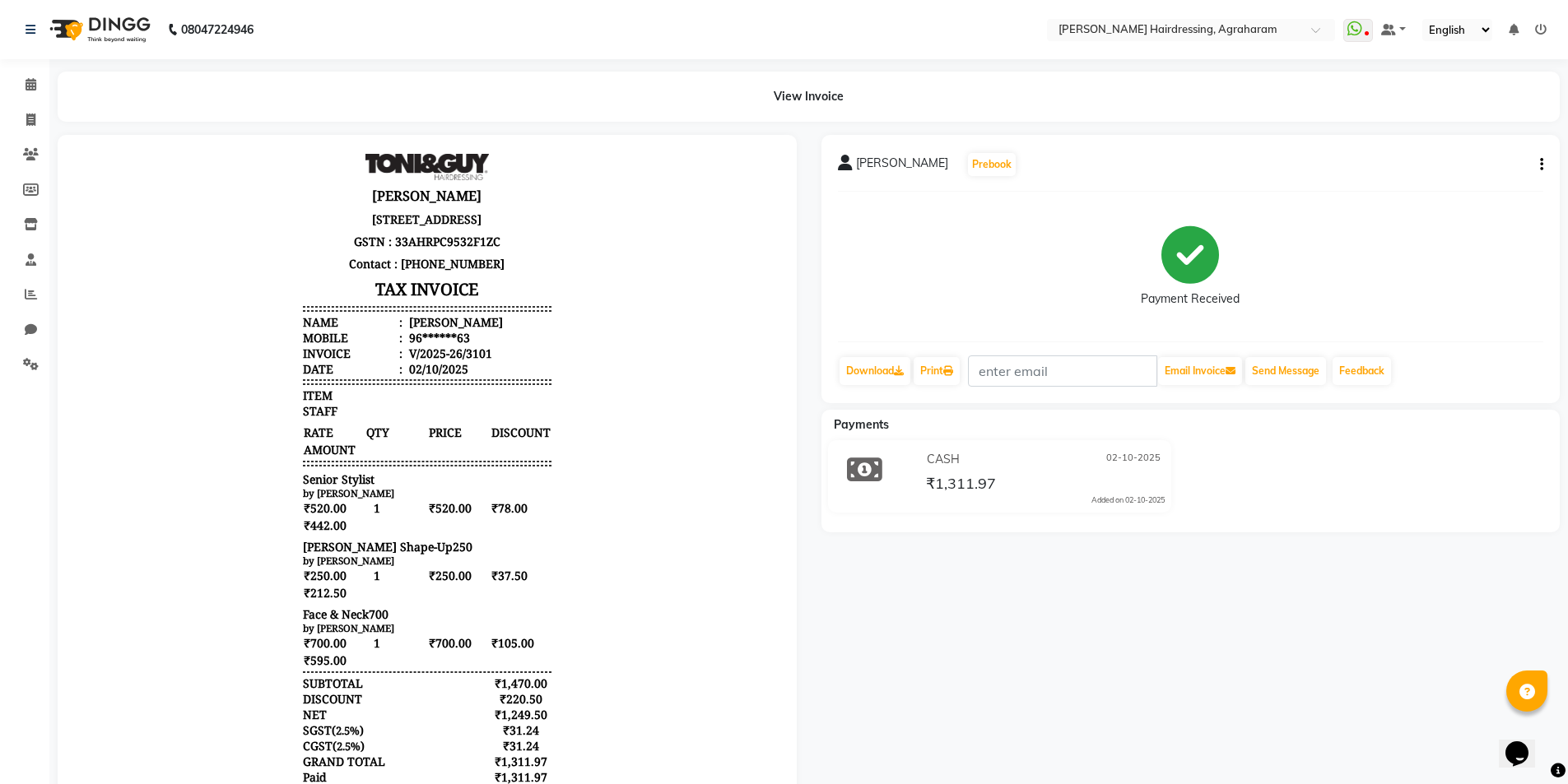
scroll to position [13, 0]
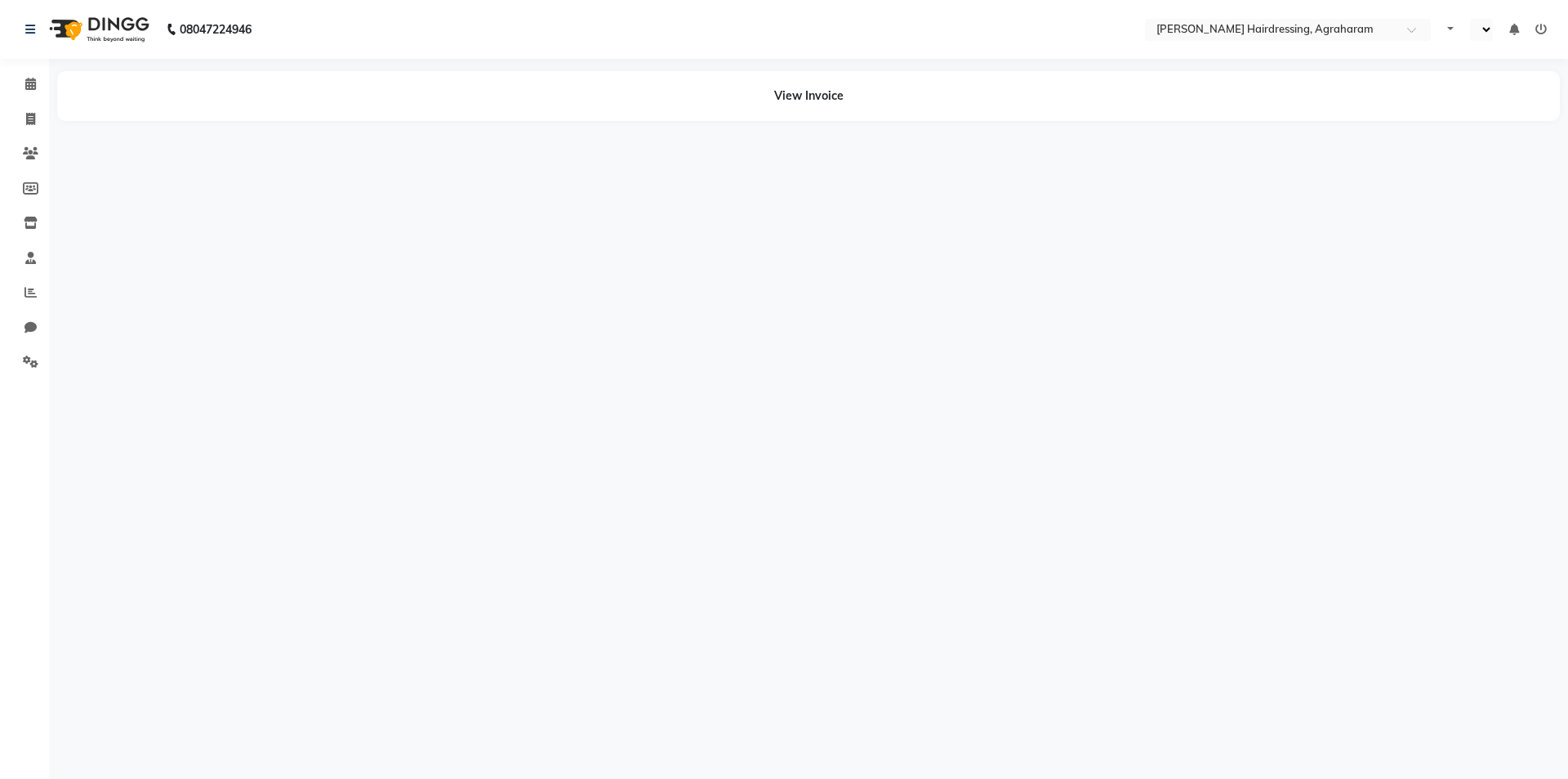
select select "en"
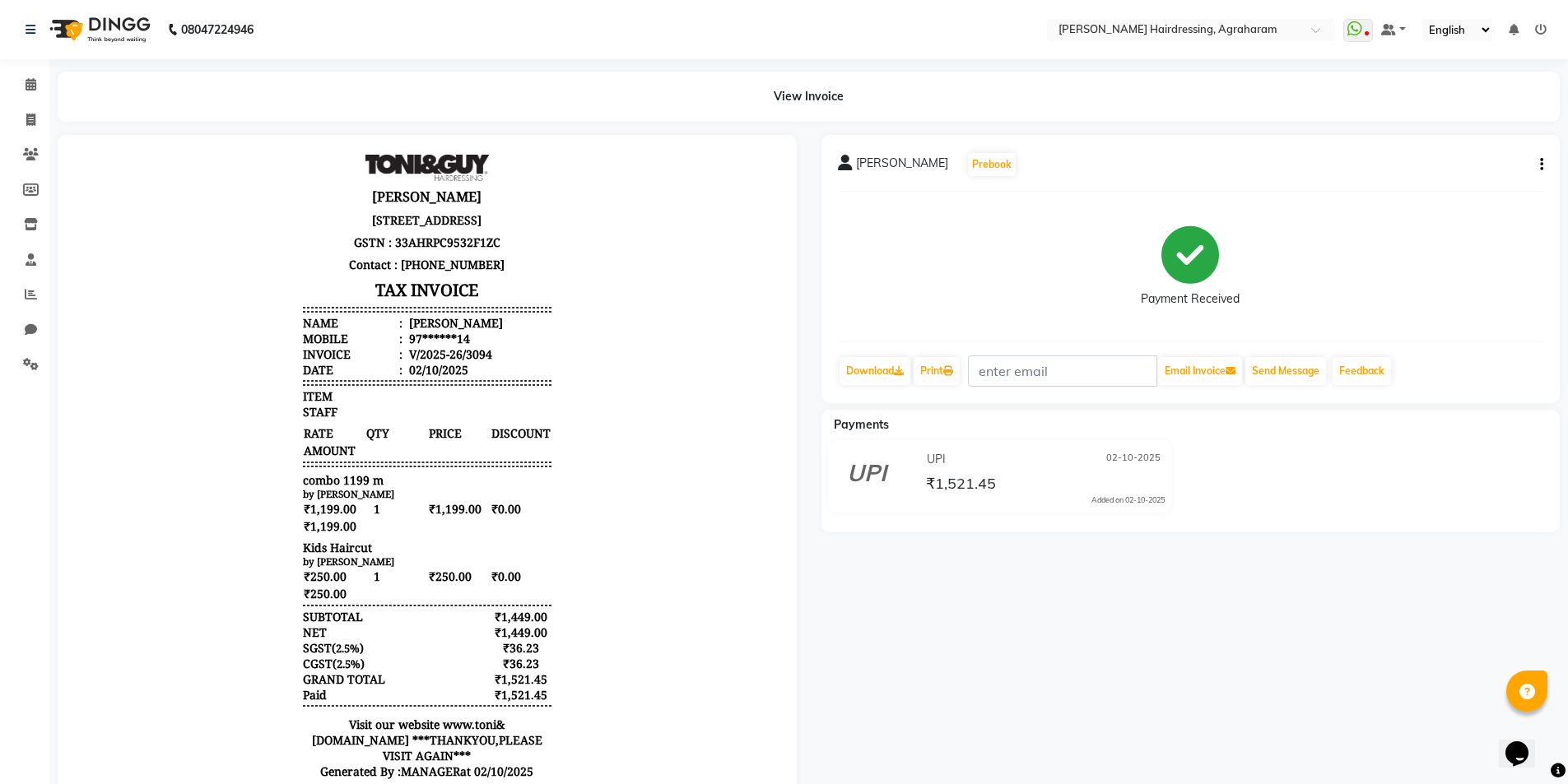
scroll to position [13, 0]
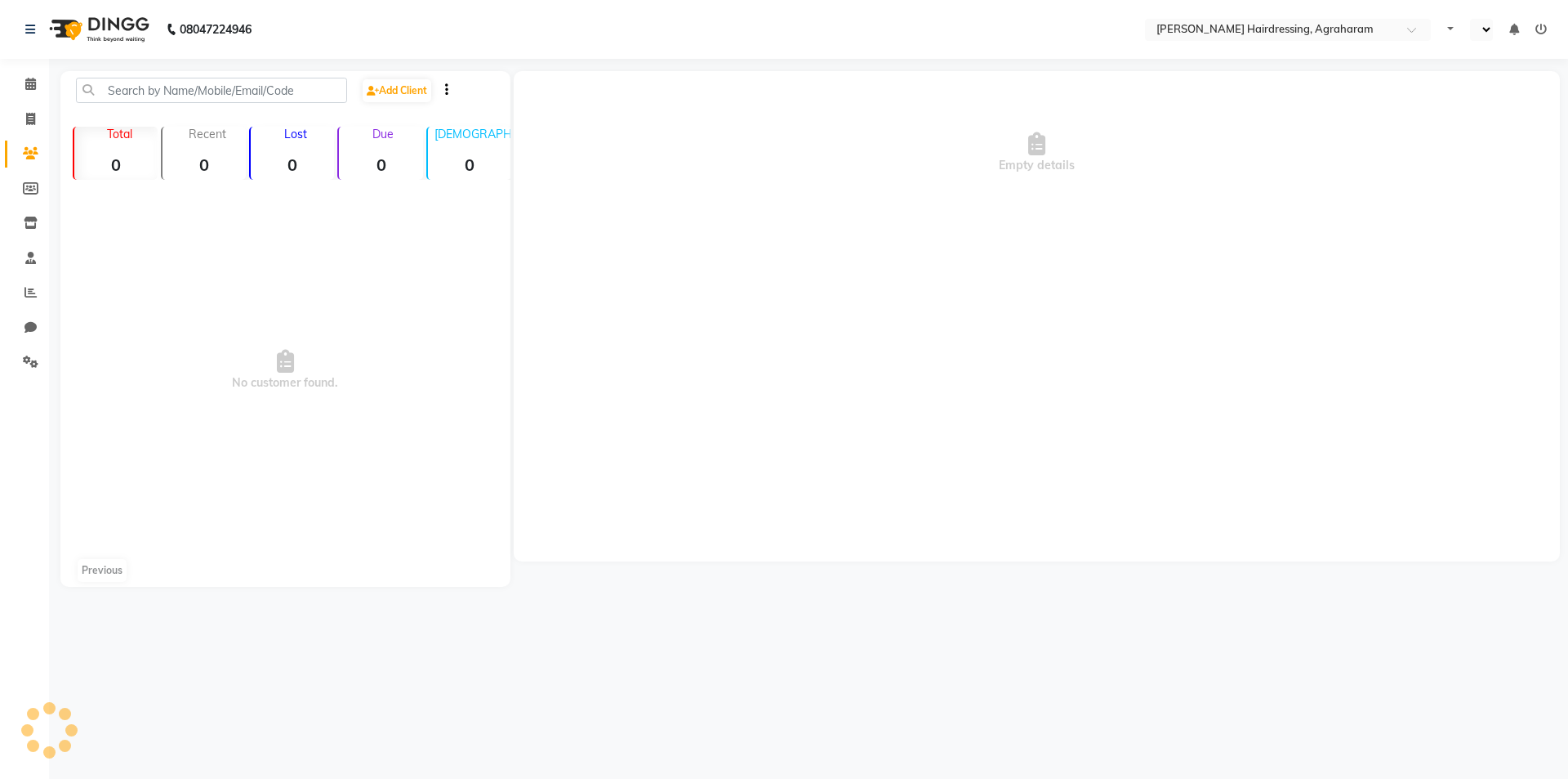
select select "en"
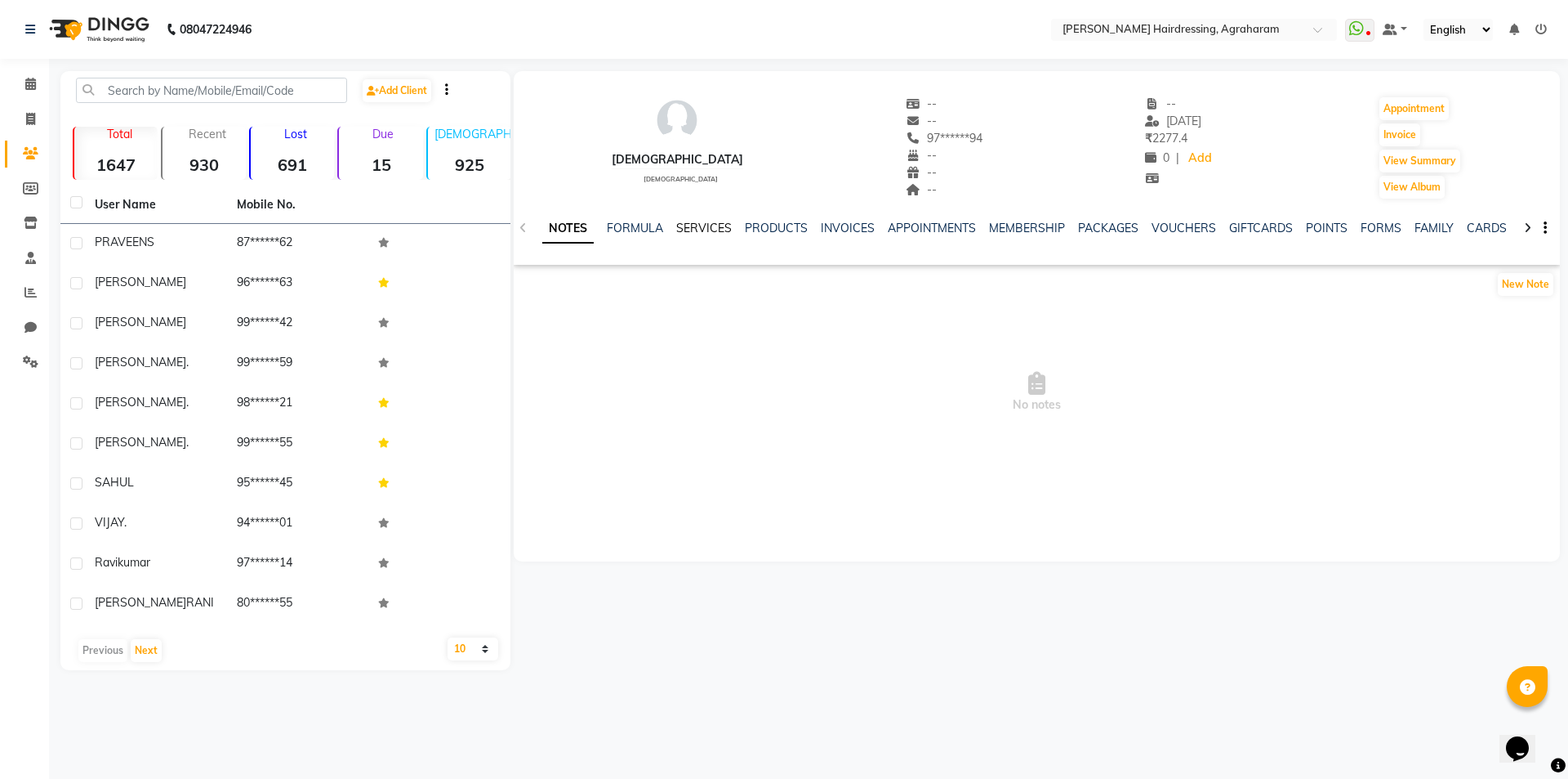
click at [706, 231] on link "SERVICES" at bounding box center [704, 227] width 56 height 15
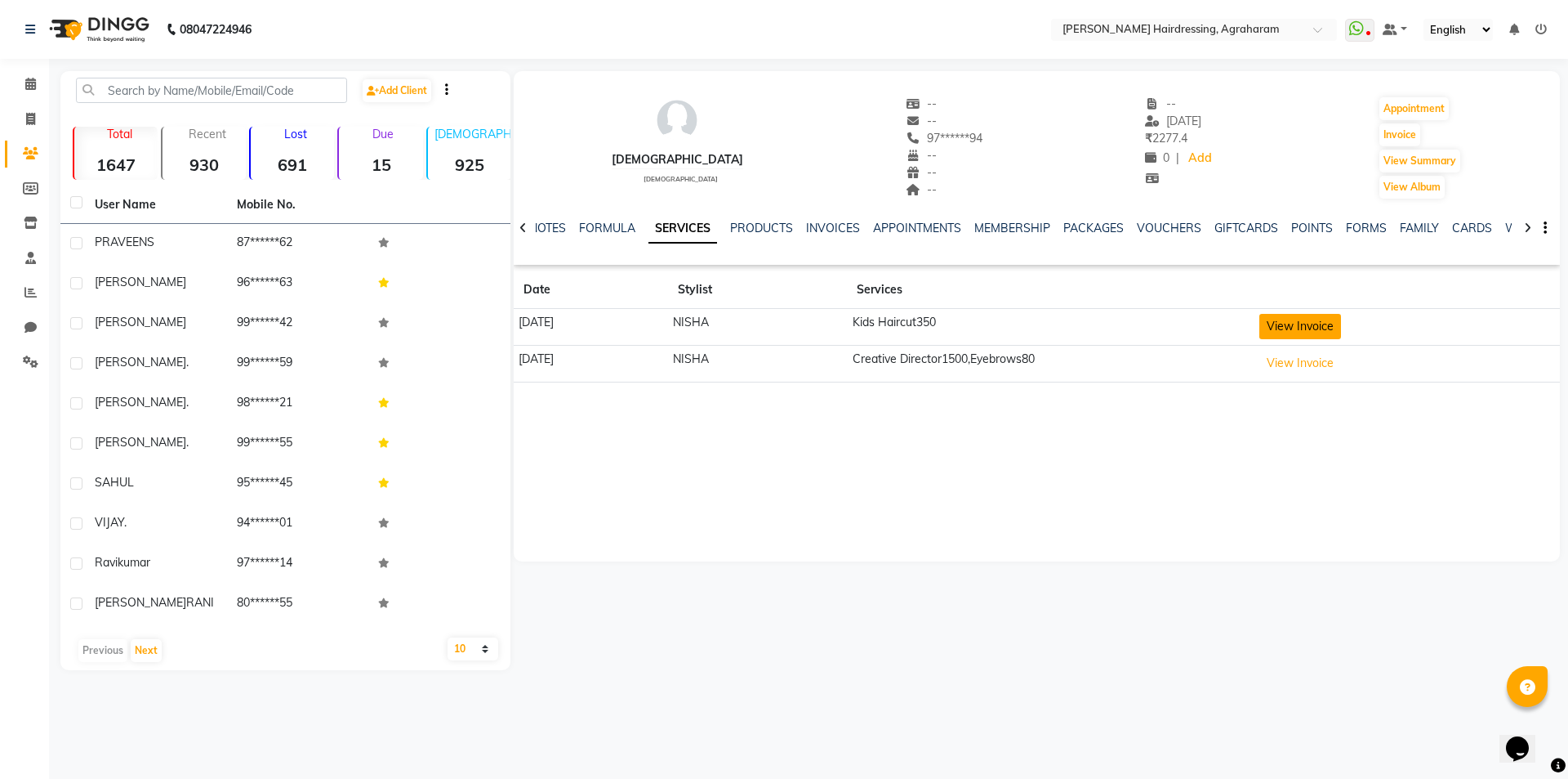
click at [1327, 329] on button "View Invoice" at bounding box center [1301, 326] width 82 height 25
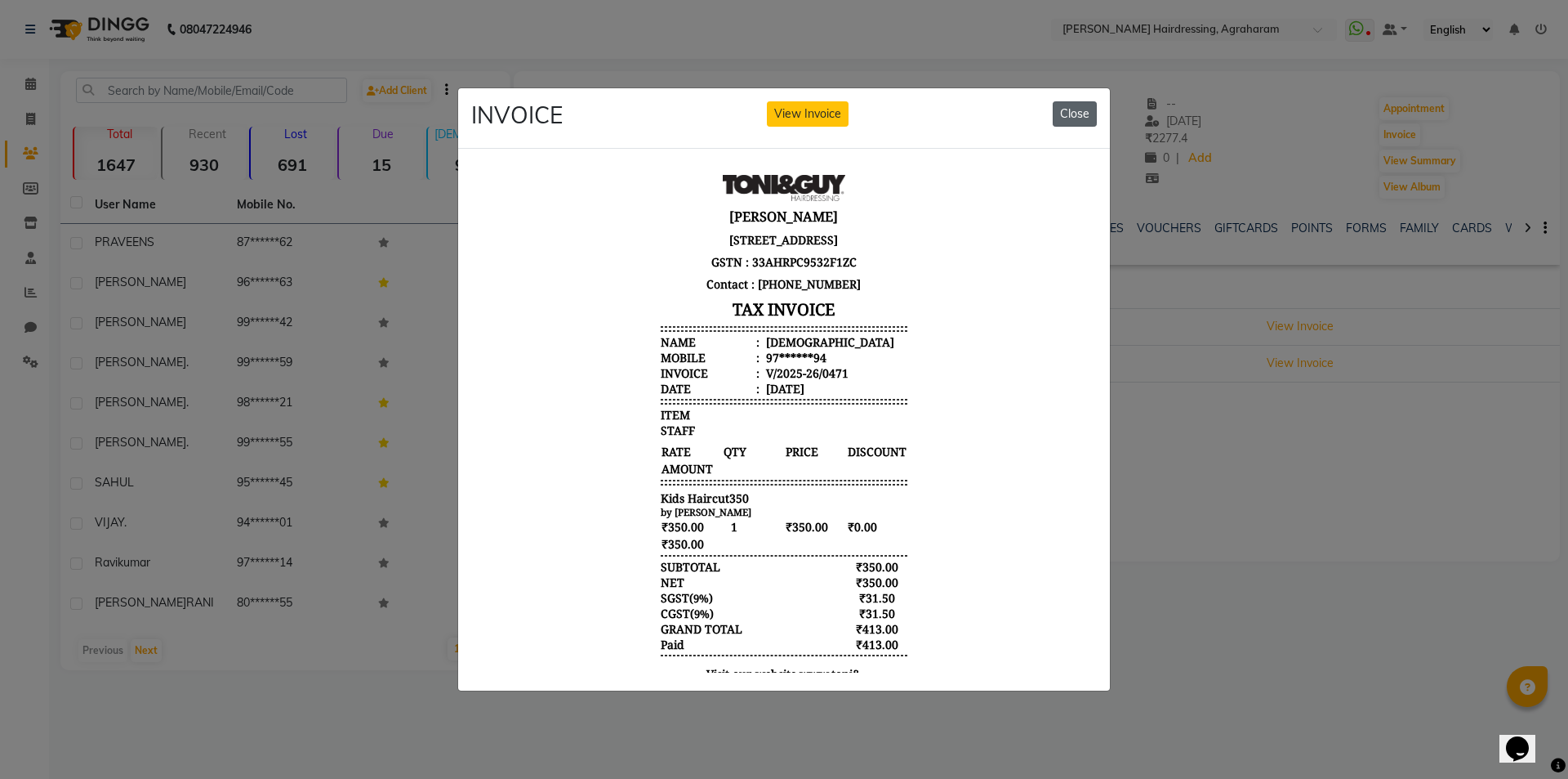
click at [1076, 103] on button "Close" at bounding box center [1074, 114] width 44 height 25
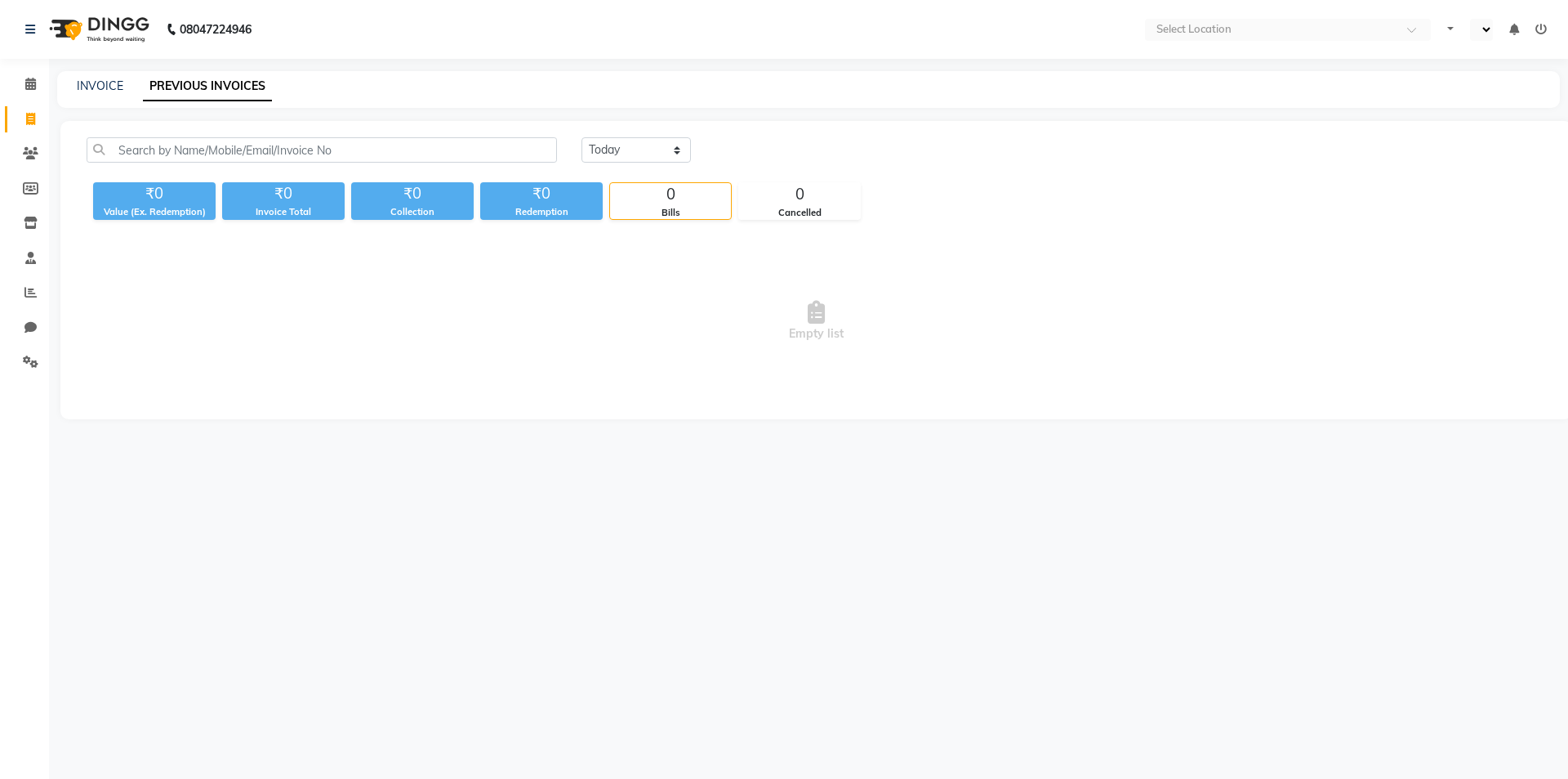
select select "en"
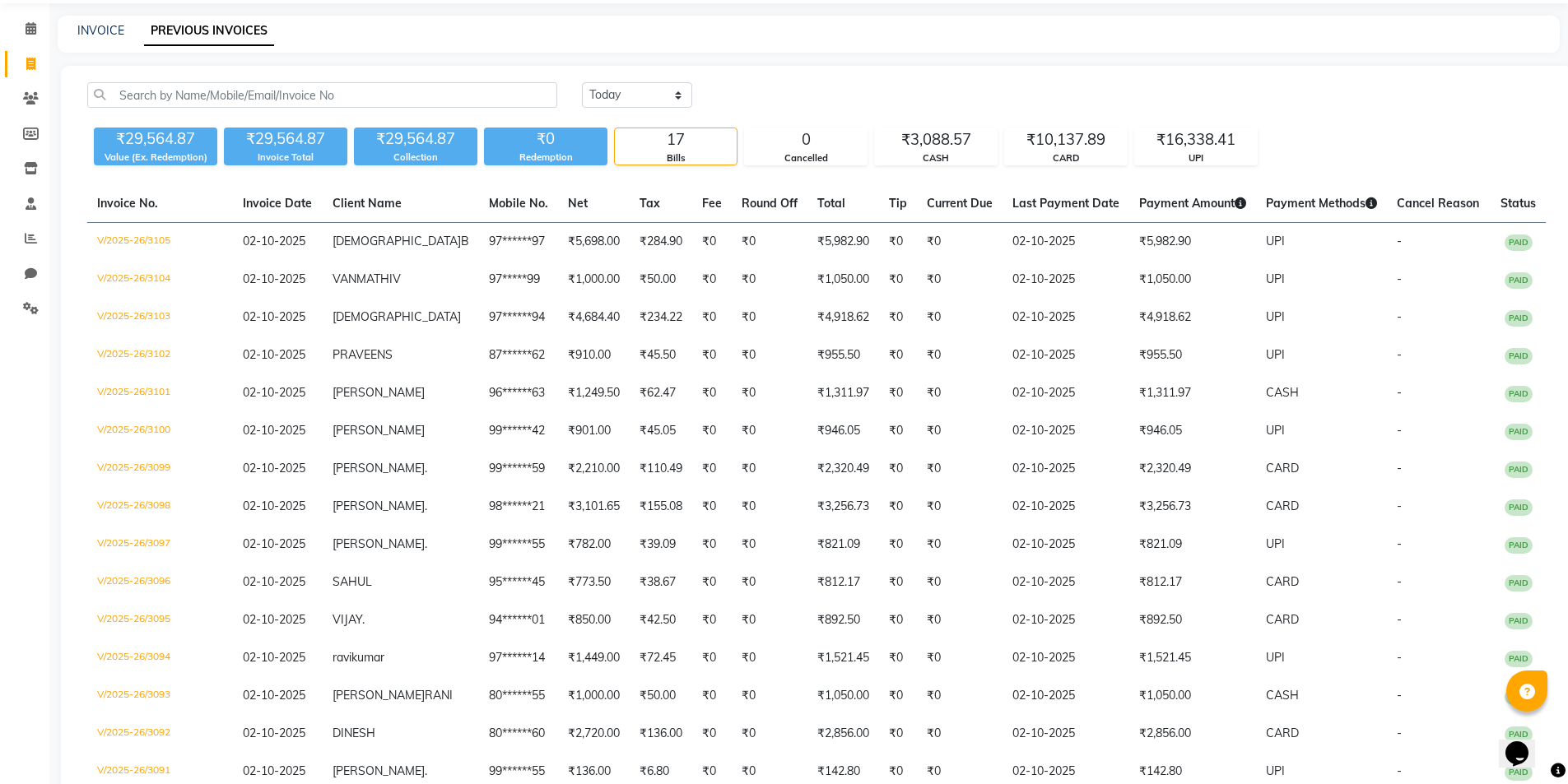
scroll to position [83, 0]
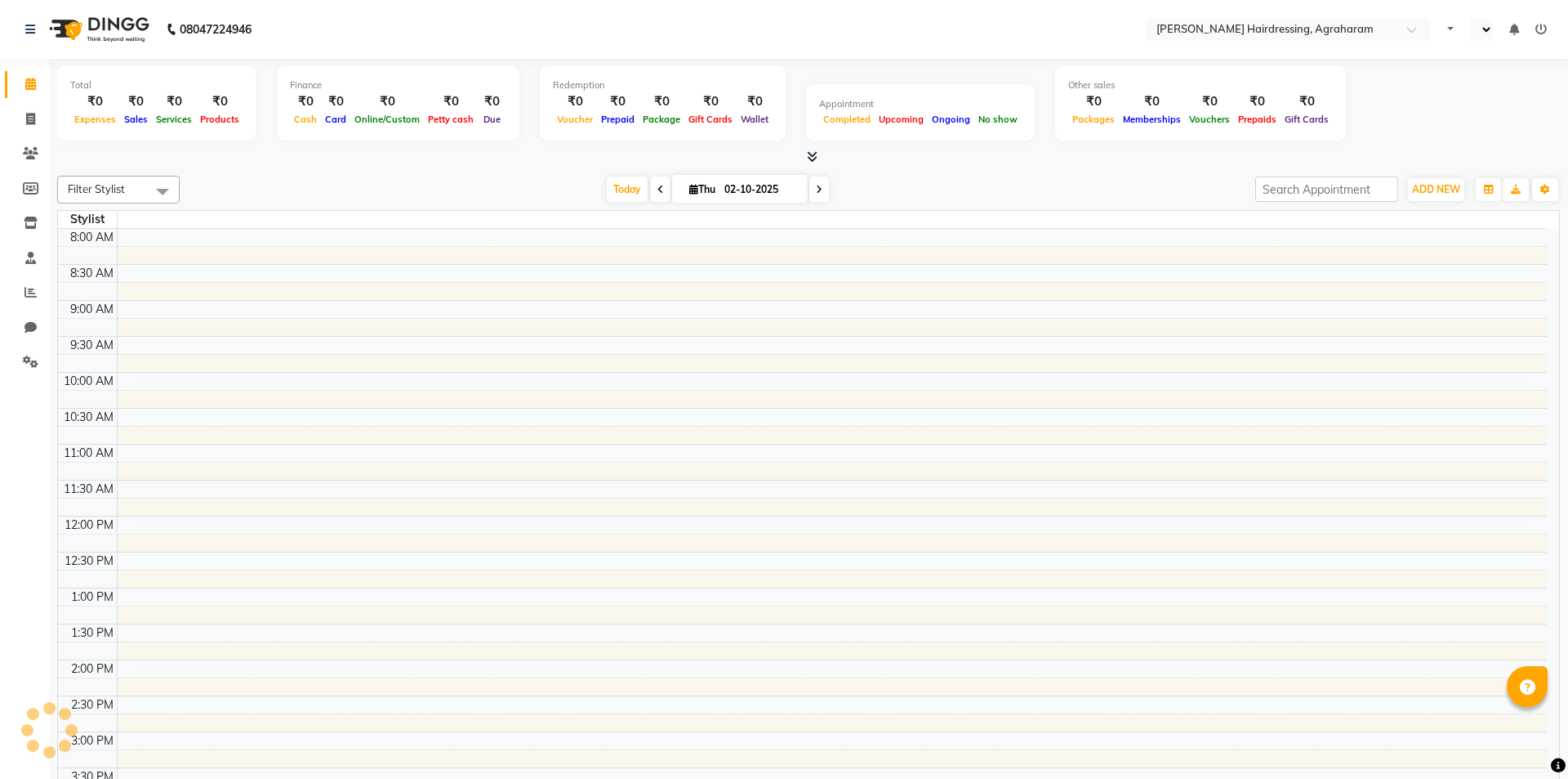
select select "en"
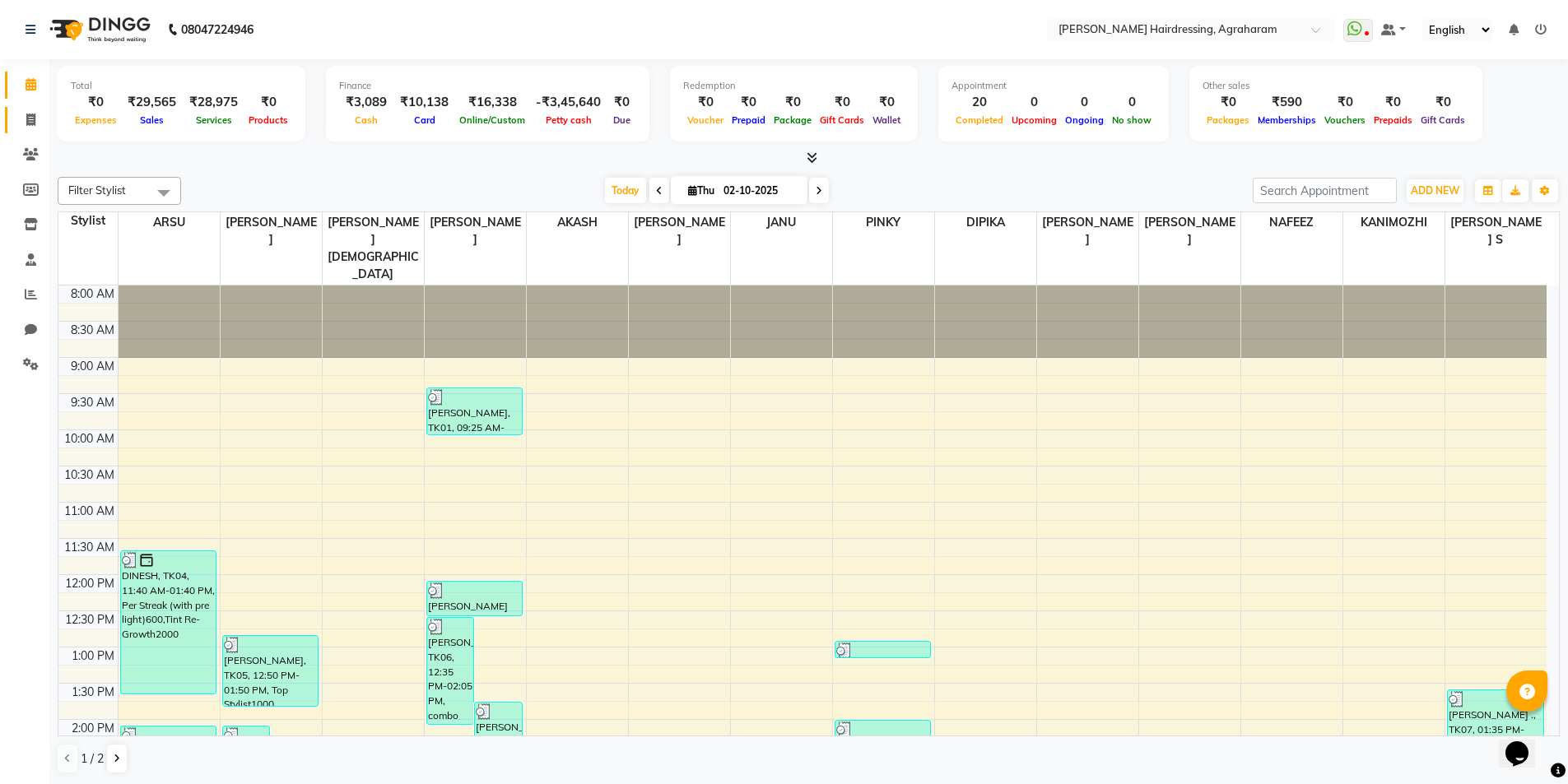
click at [27, 124] on icon at bounding box center [30, 120] width 9 height 13
select select "service"
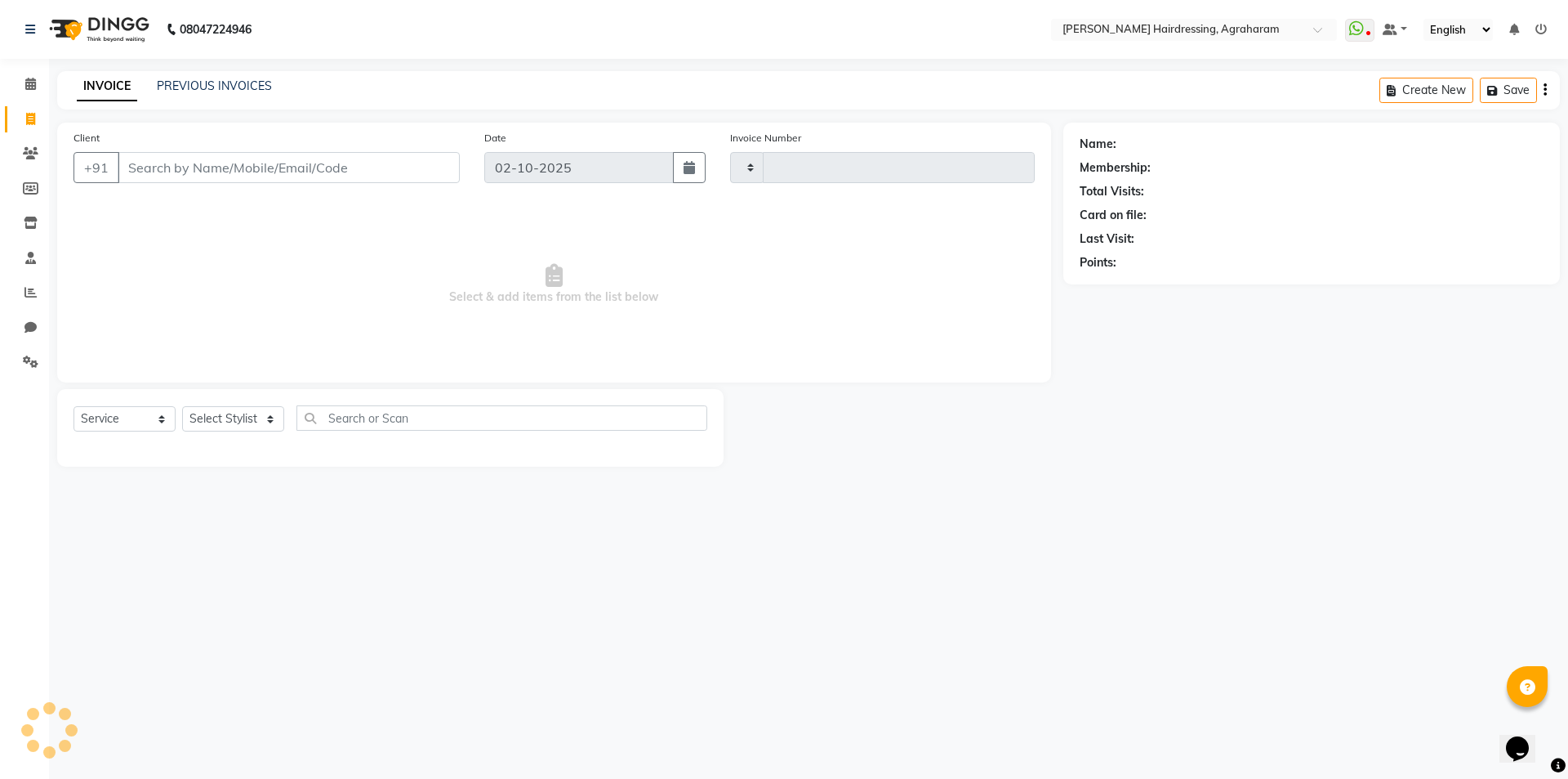
type input "3106"
select select "7962"
click at [205, 79] on link "PREVIOUS INVOICES" at bounding box center [215, 85] width 115 height 15
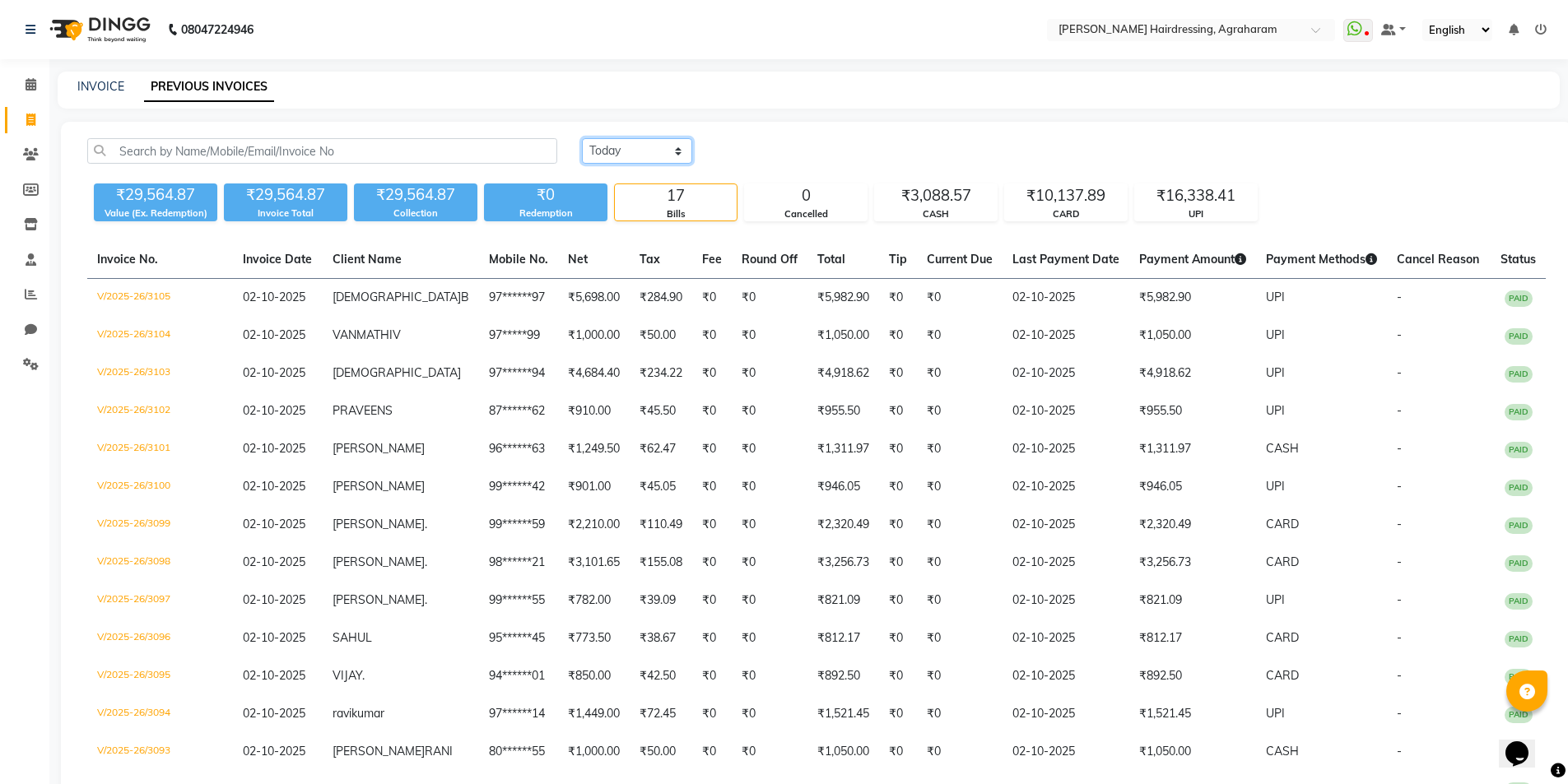
click at [651, 149] on select "[DATE] [DATE] Custom Range" at bounding box center [637, 151] width 110 height 26
click at [745, 128] on div "[DATE] [DATE] Custom Range ₹29,564.87 Value (Ex. Redemption) ₹29,564.87 Invoice…" at bounding box center [816, 554] width 1511 height 866
